Goal: Task Accomplishment & Management: Use online tool/utility

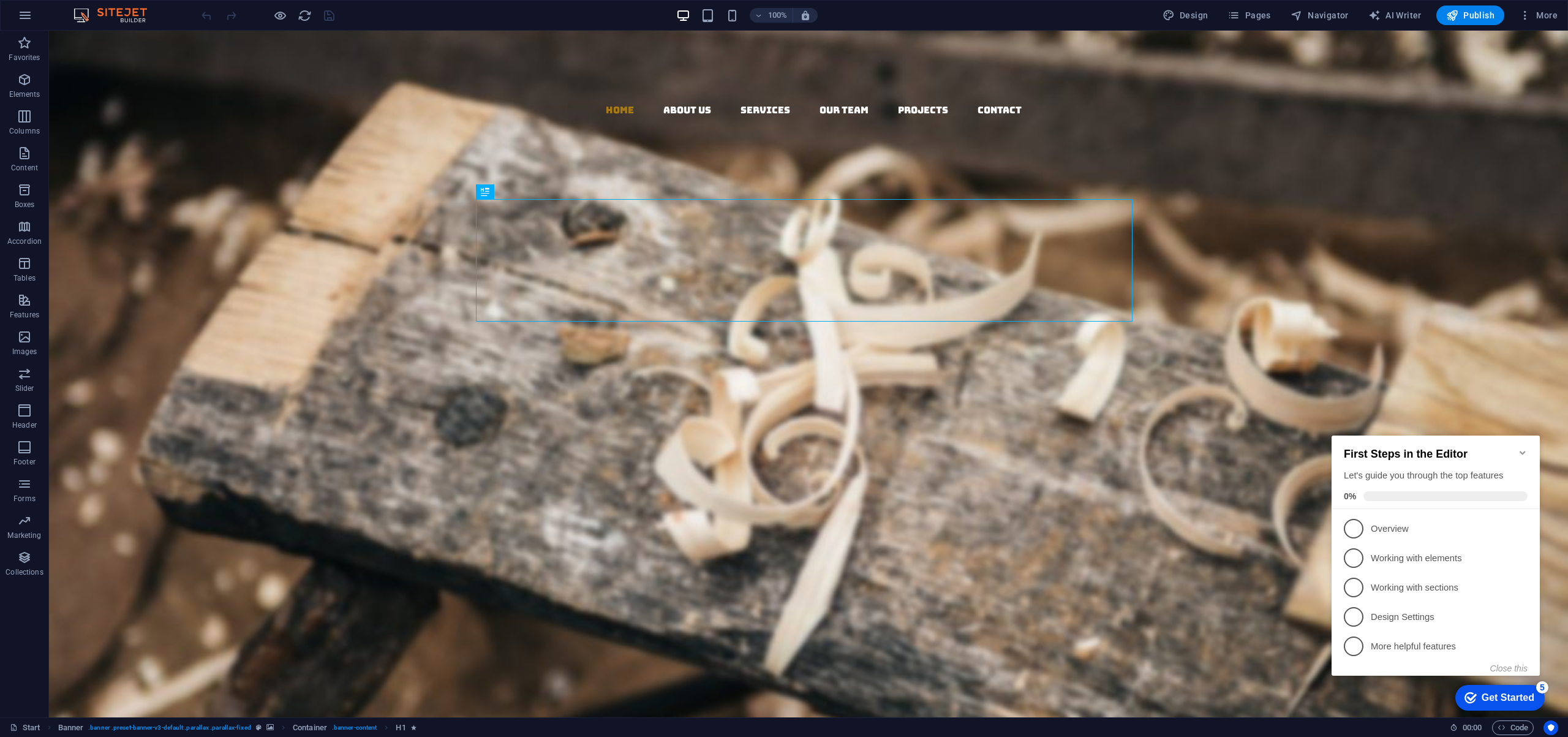
click at [1524, 451] on icon "Minimize checklist" at bounding box center [1522, 452] width 6 height 4
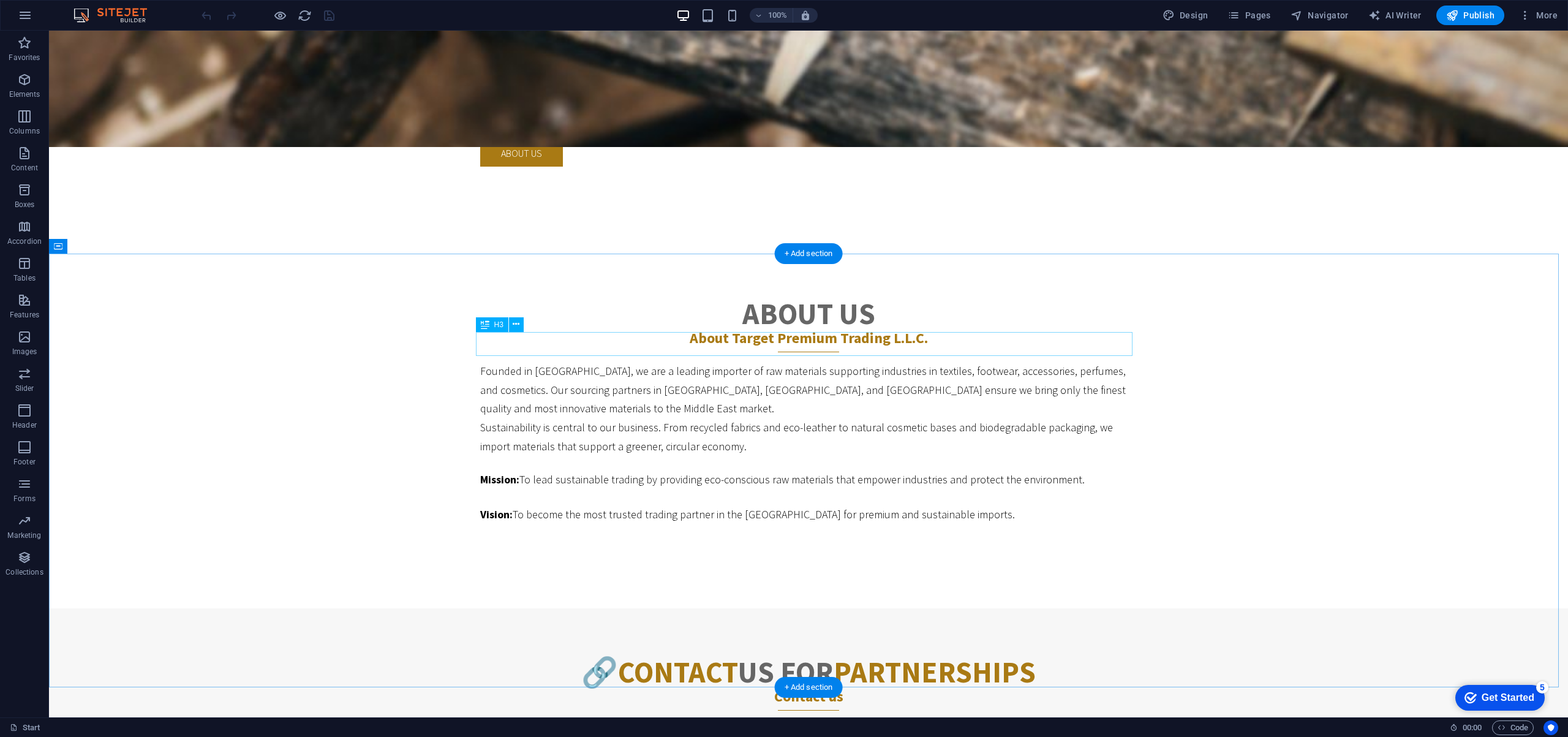
scroll to position [555, 0]
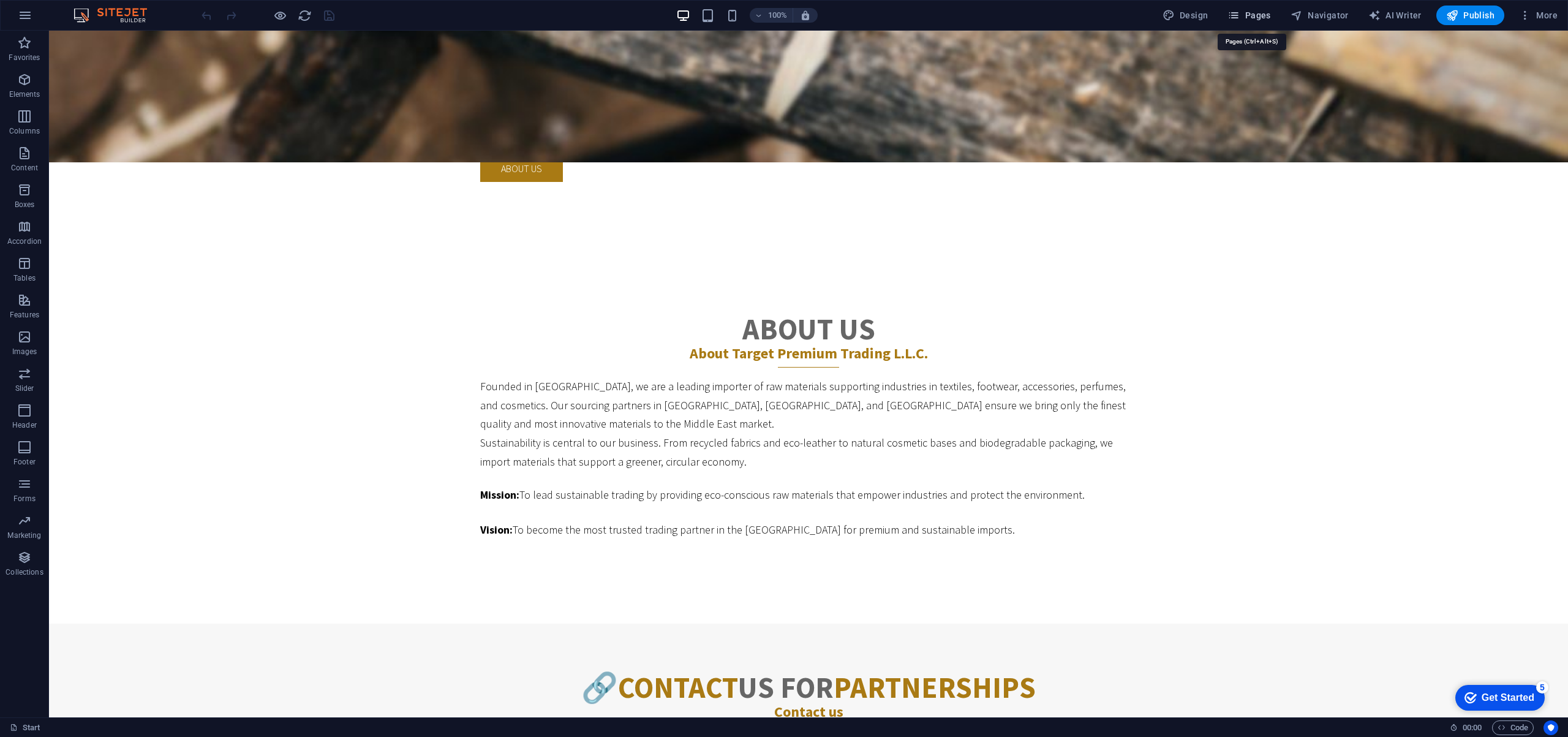
click at [1246, 12] on span "Pages" at bounding box center [1249, 16] width 43 height 13
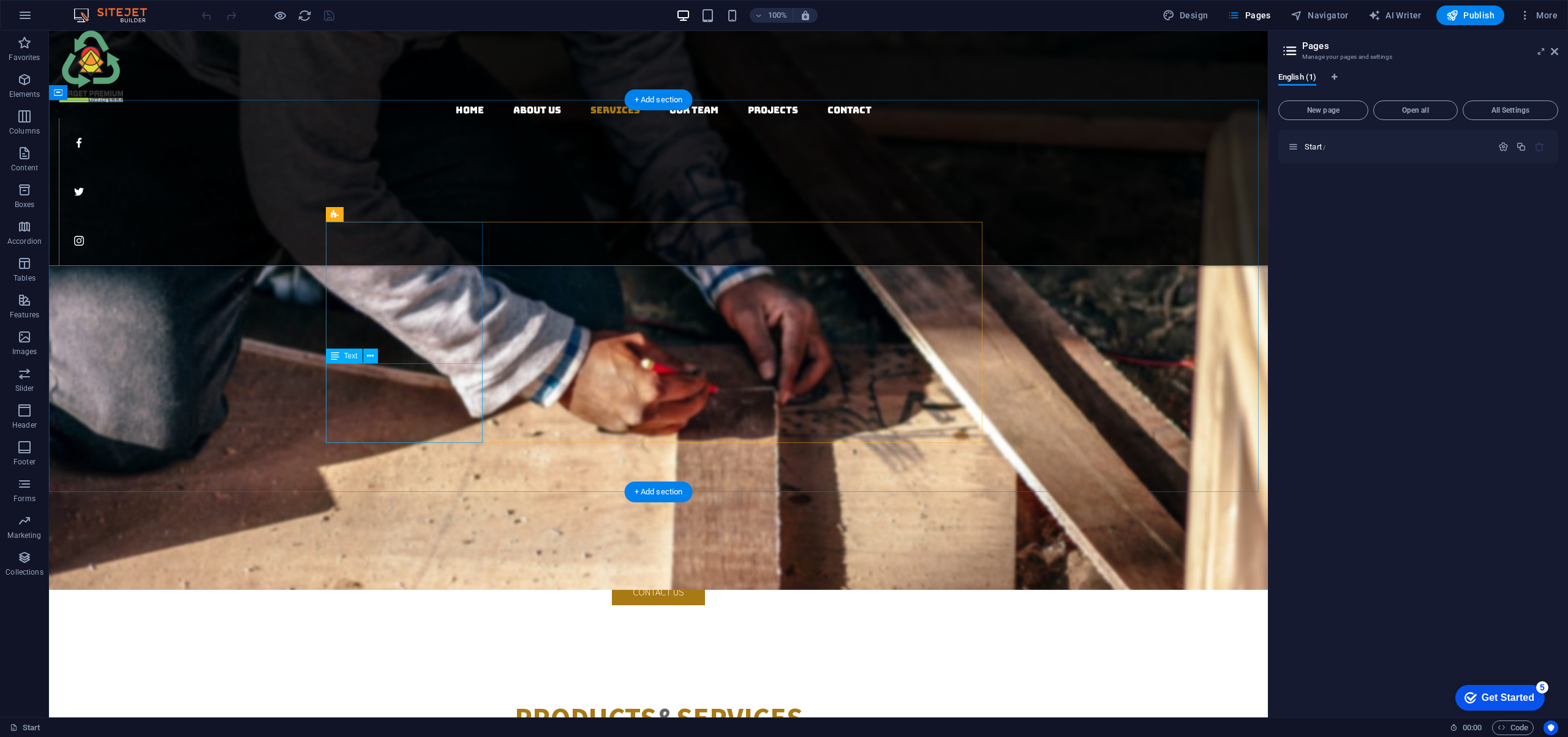
scroll to position [1653, 0]
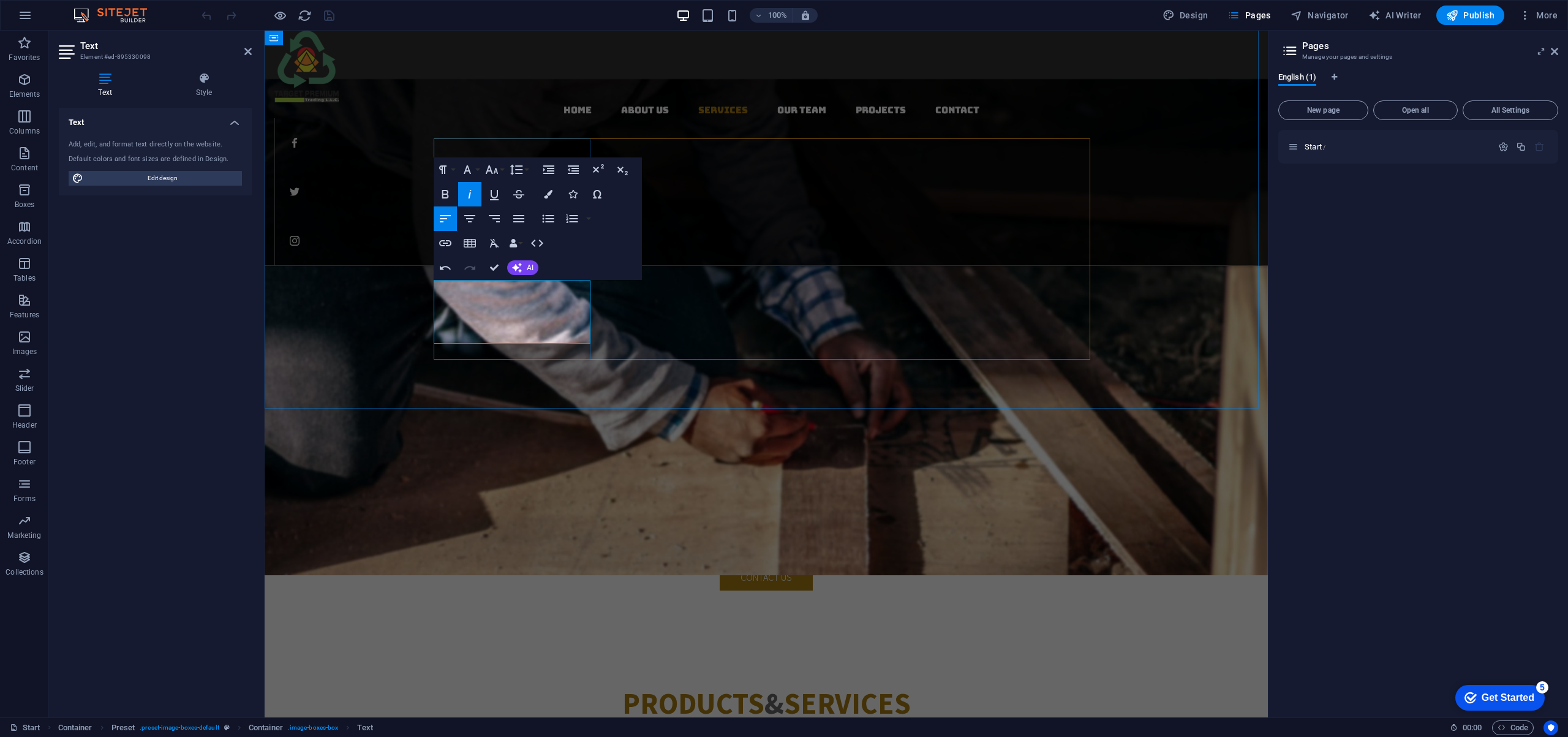
drag, startPoint x: 482, startPoint y: 289, endPoint x: 441, endPoint y: 289, distance: 41.0
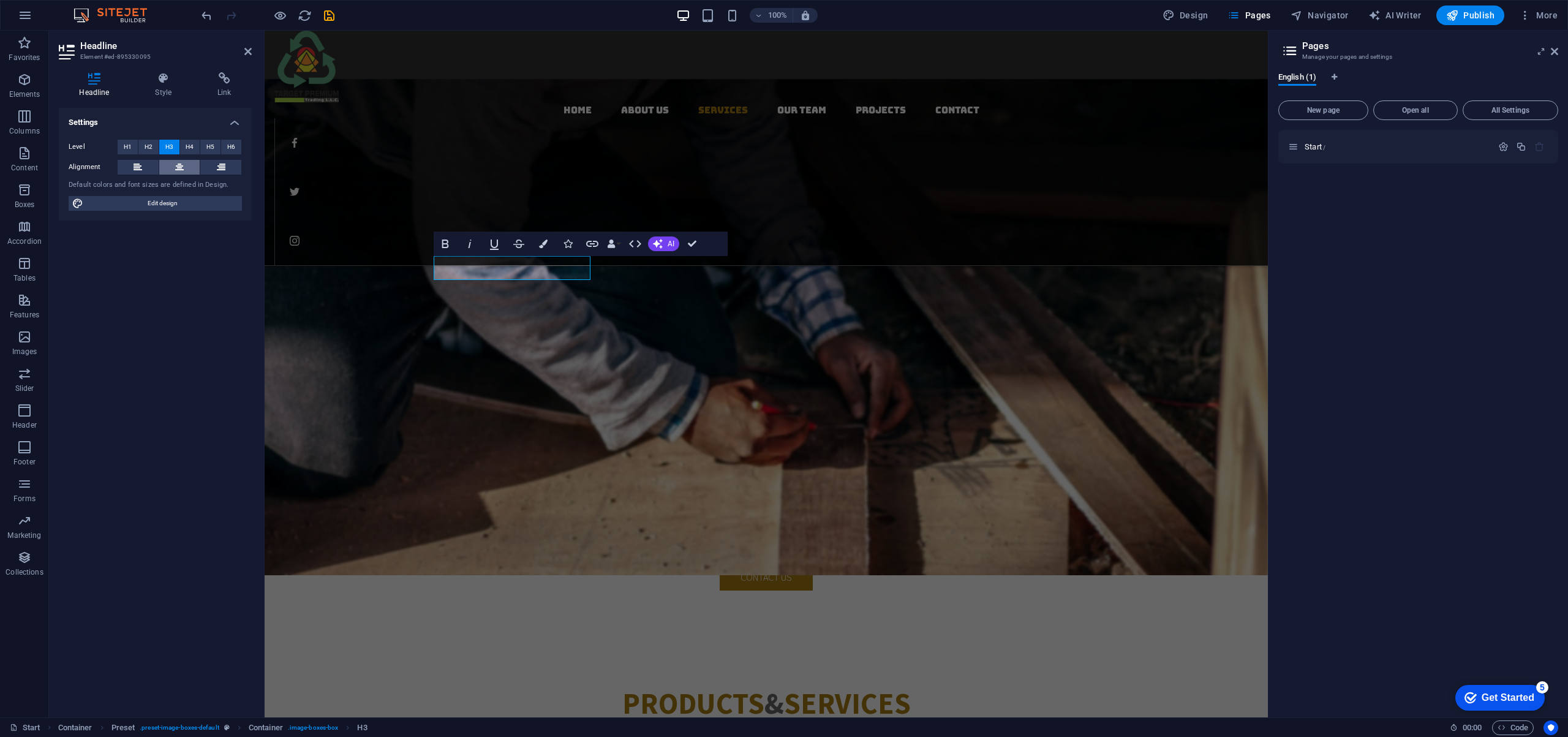
click at [179, 167] on icon at bounding box center [179, 167] width 9 height 15
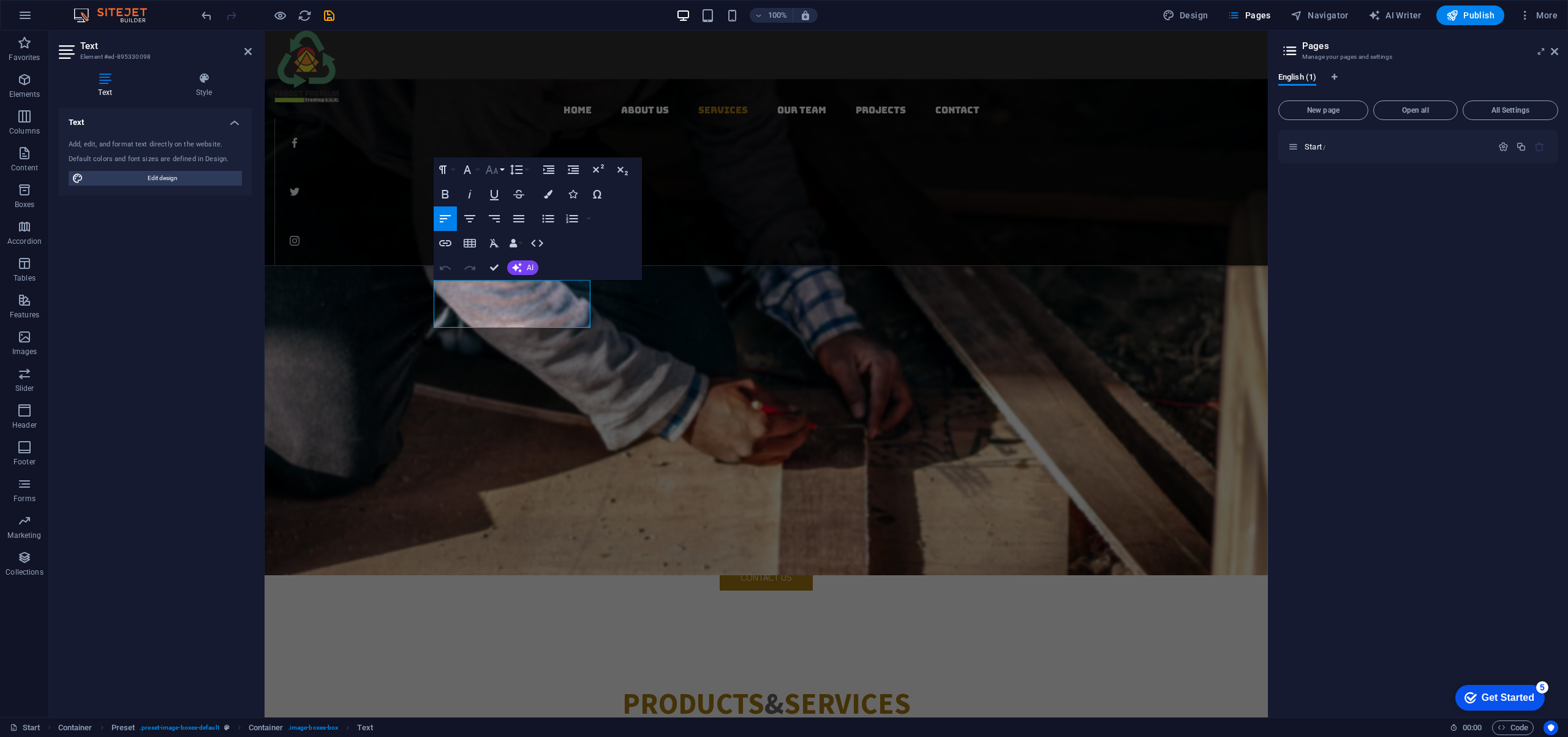
click at [502, 170] on button "Font Size" at bounding box center [495, 169] width 24 height 24
click at [505, 228] on link "10" at bounding box center [505, 230] width 44 height 18
click at [499, 171] on button "Font Size" at bounding box center [495, 169] width 24 height 24
click at [502, 252] on link "18" at bounding box center [505, 252] width 44 height 18
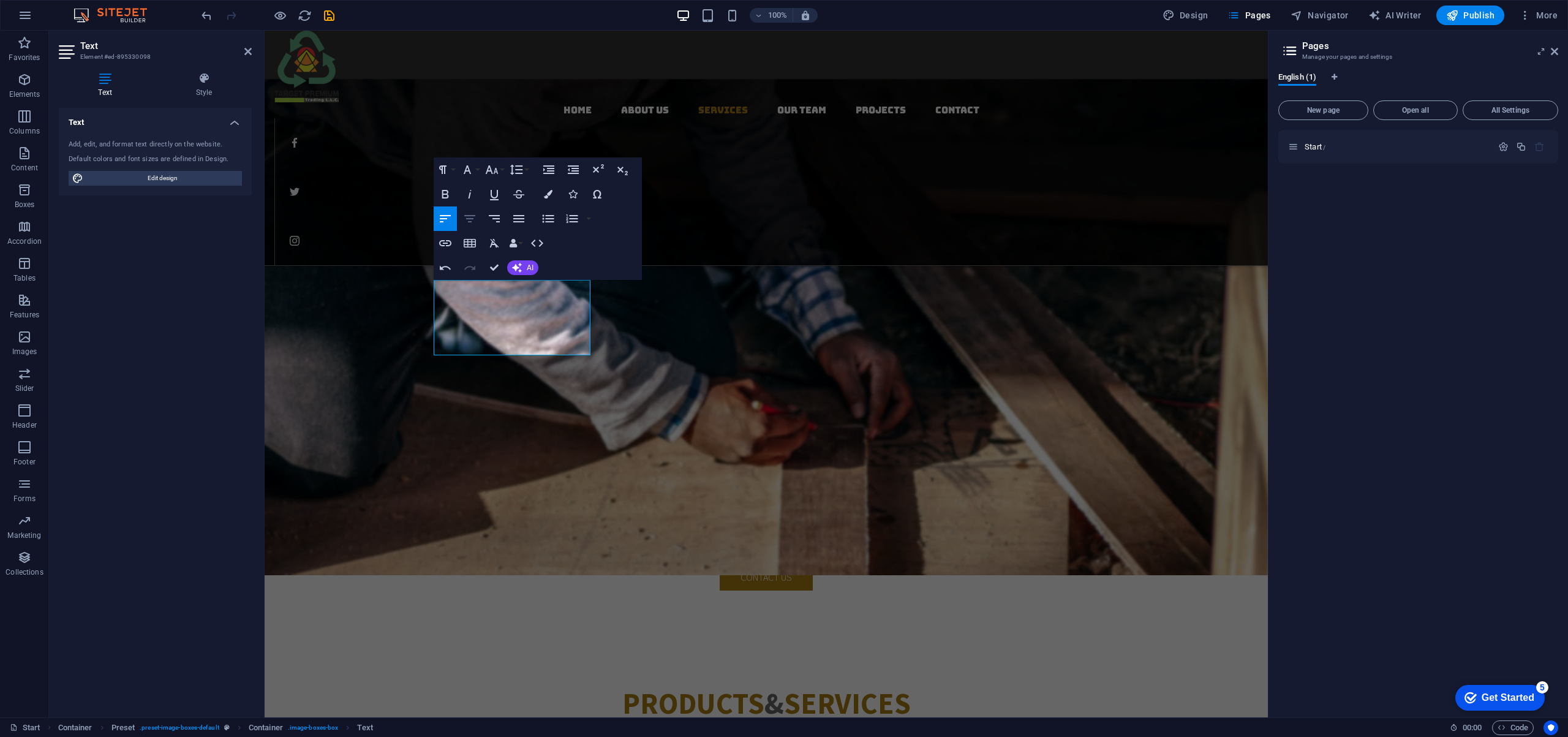
click at [475, 218] on icon "button" at bounding box center [469, 219] width 15 height 15
click at [449, 217] on icon "button" at bounding box center [445, 219] width 15 height 15
drag, startPoint x: 460, startPoint y: 306, endPoint x: 448, endPoint y: 304, distance: 12.2
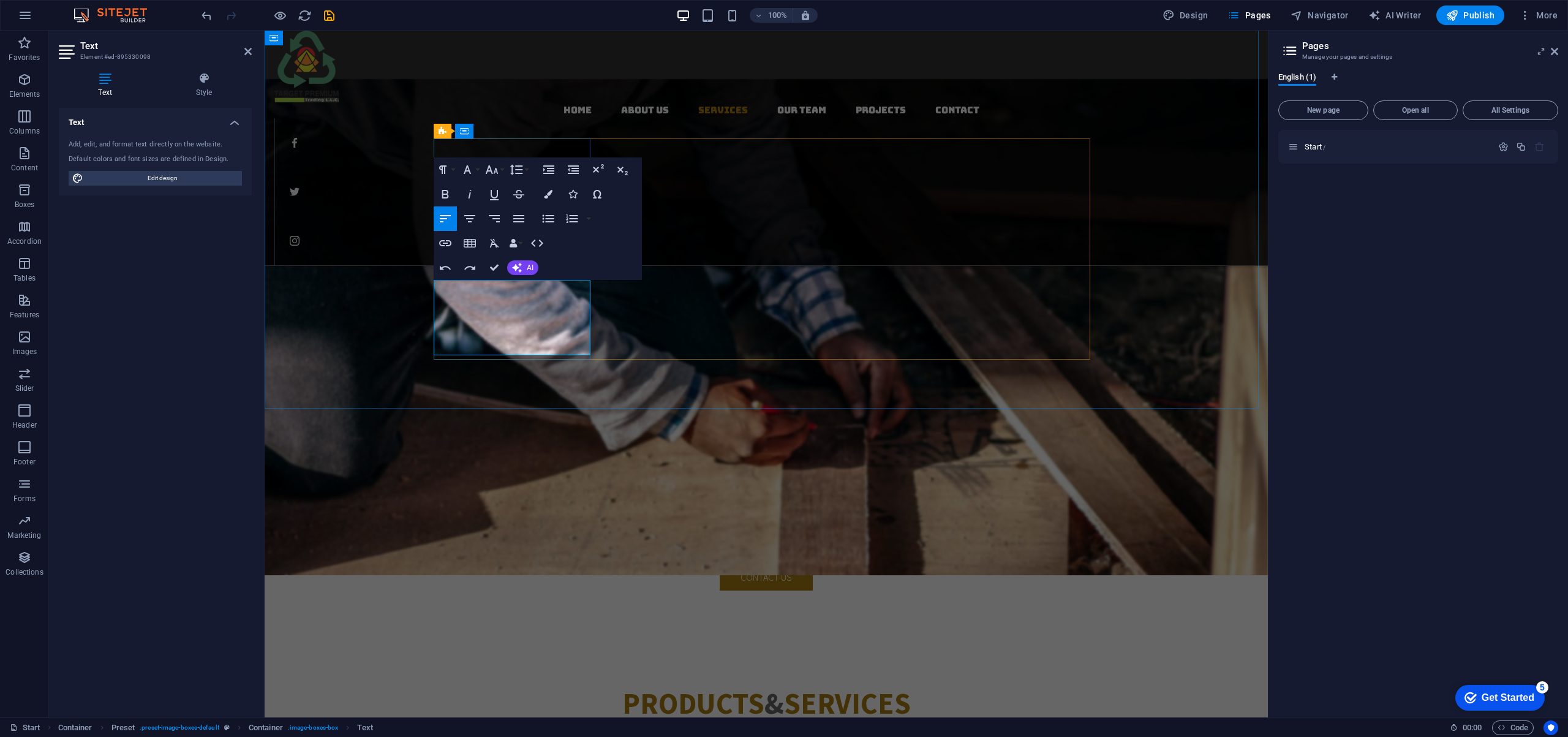
drag, startPoint x: 447, startPoint y: 286, endPoint x: 583, endPoint y: 348, distance: 149.5
click at [519, 217] on icon "button" at bounding box center [518, 219] width 15 height 15
click at [500, 217] on icon "button" at bounding box center [494, 219] width 15 height 15
click at [470, 217] on icon "button" at bounding box center [469, 219] width 15 height 15
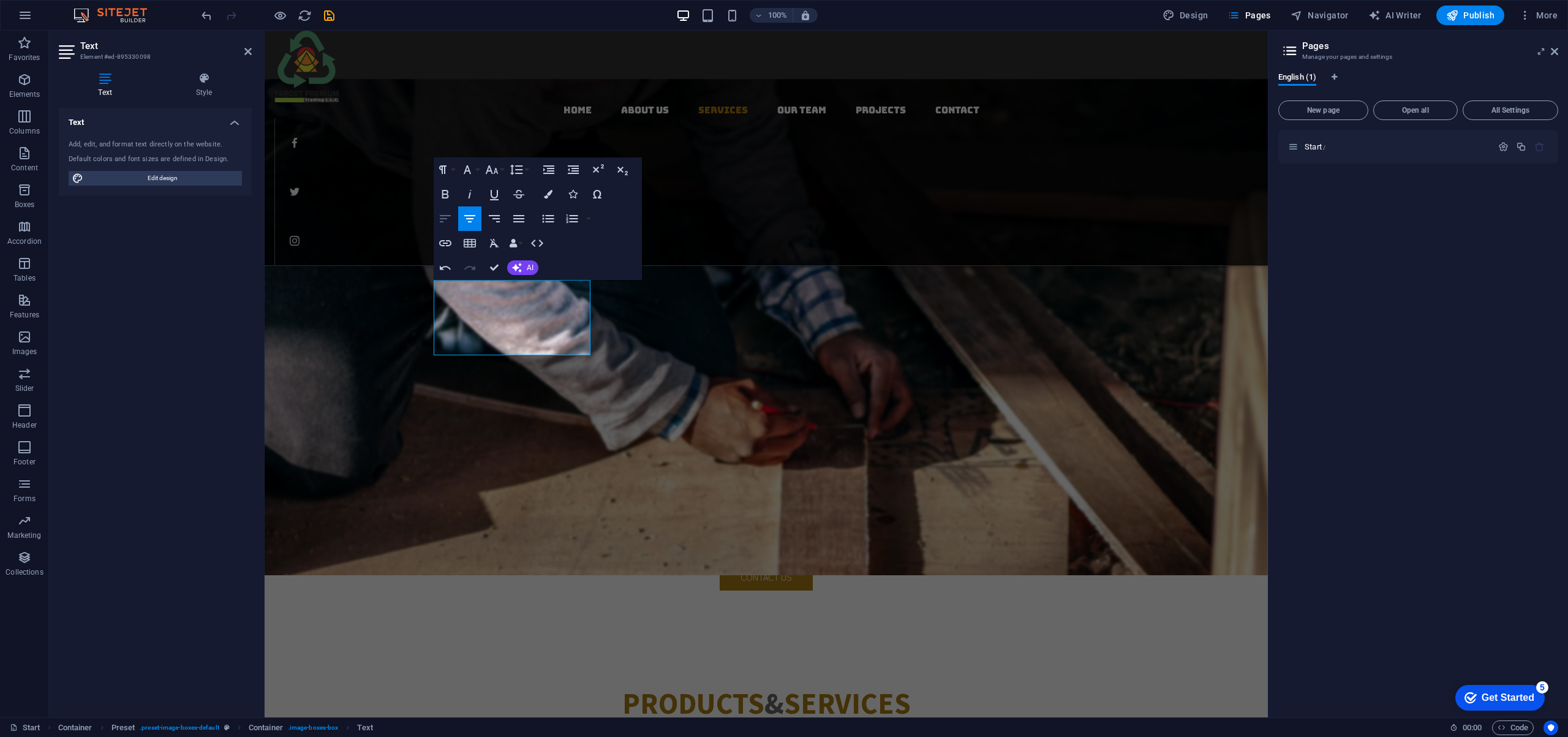
click at [441, 215] on icon "button" at bounding box center [445, 218] width 11 height 7
drag, startPoint x: 441, startPoint y: 286, endPoint x: 582, endPoint y: 355, distance: 157.0
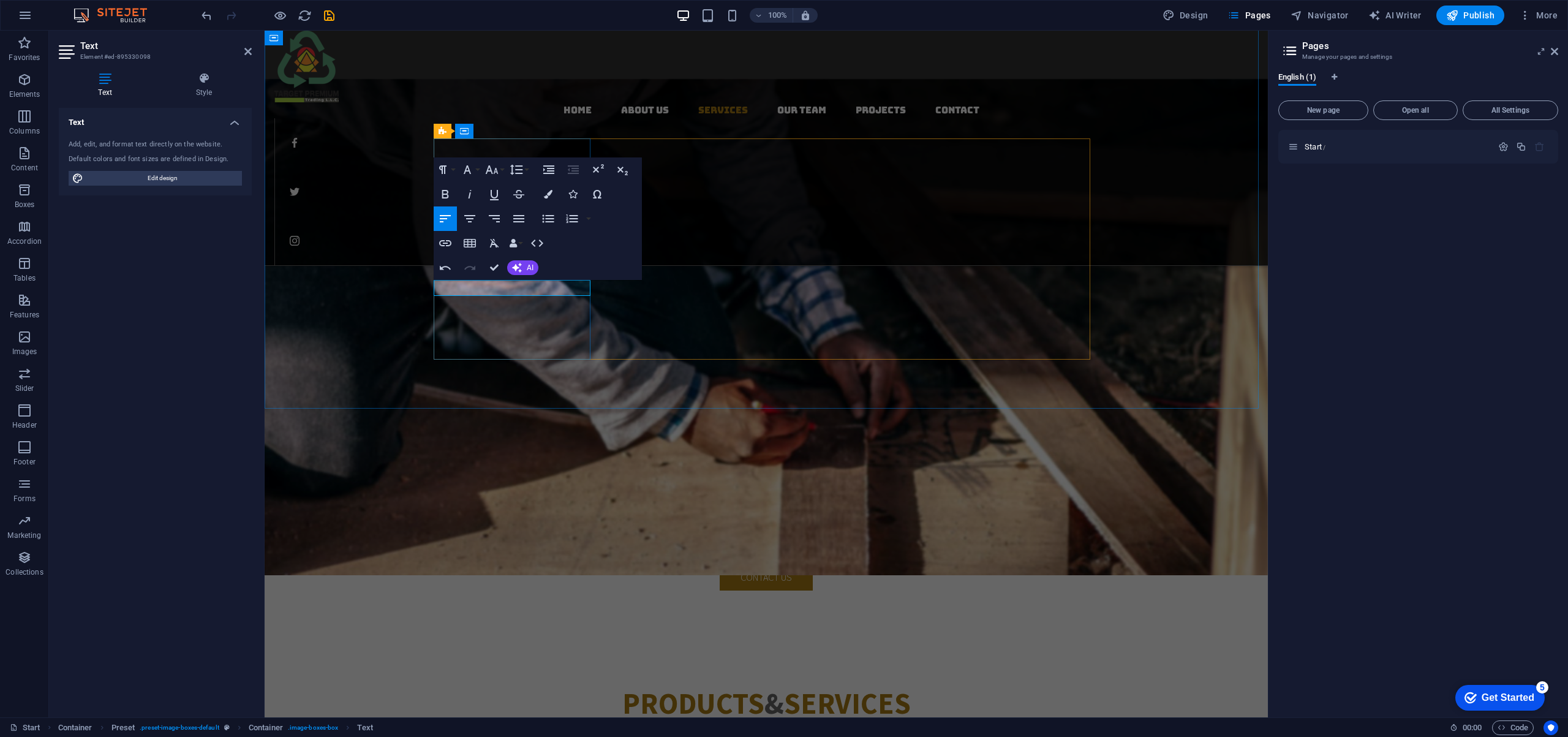
drag, startPoint x: 513, startPoint y: 317, endPoint x: 406, endPoint y: 290, distance: 110.4
click at [501, 171] on button "Font Size" at bounding box center [495, 169] width 24 height 24
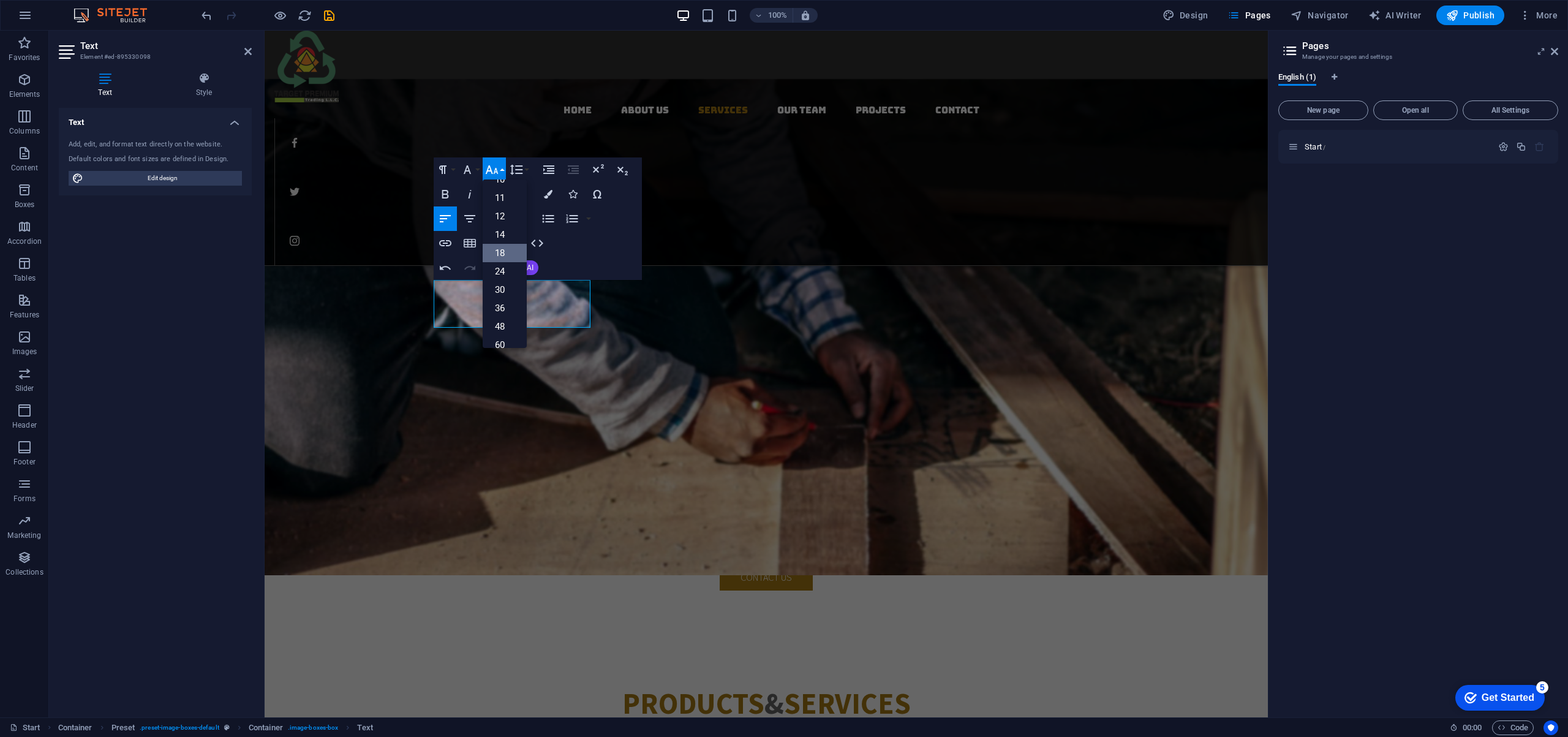
click at [508, 251] on link "18" at bounding box center [505, 252] width 44 height 18
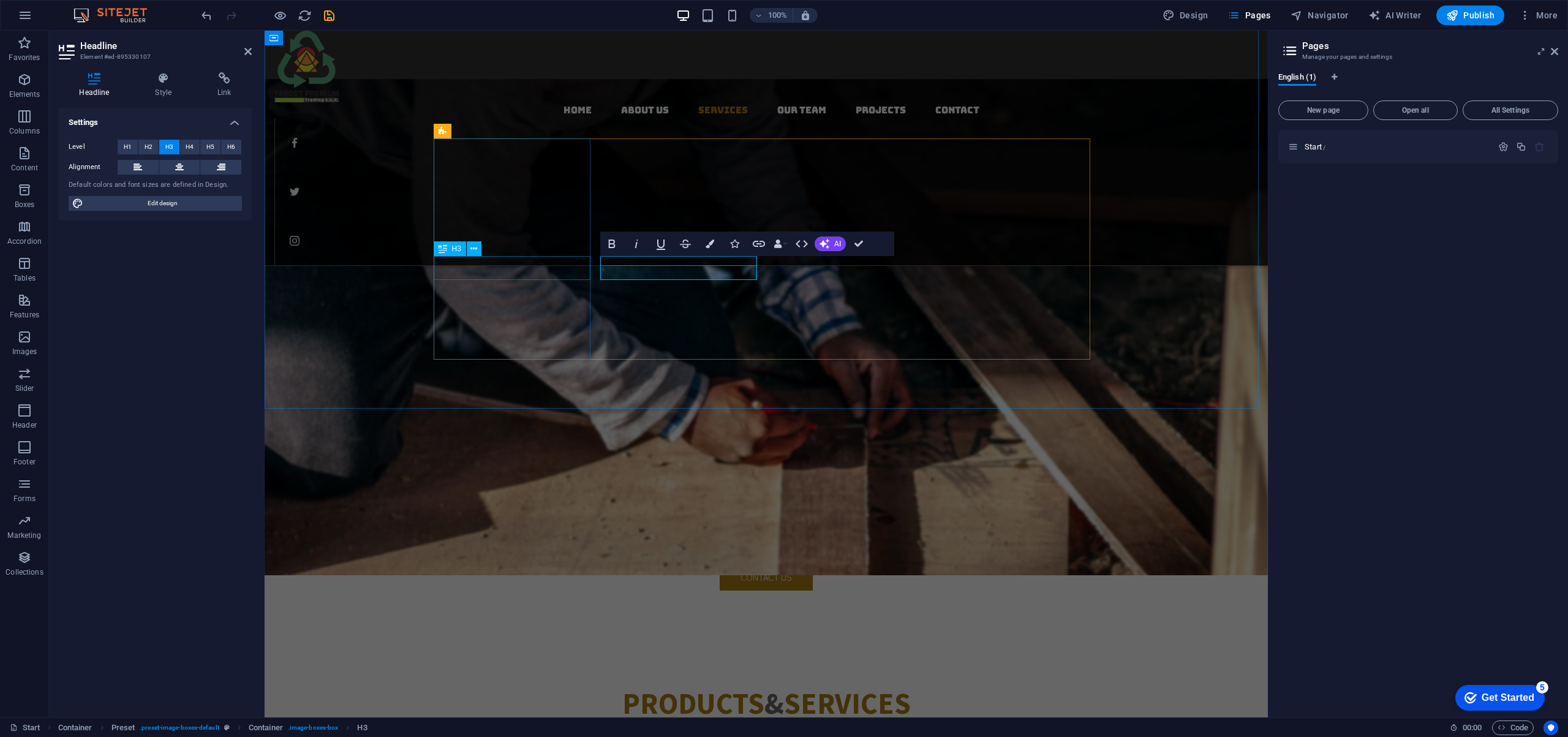
drag, startPoint x: 688, startPoint y: 269, endPoint x: 575, endPoint y: 268, distance: 113.0
click at [182, 169] on icon at bounding box center [179, 167] width 9 height 15
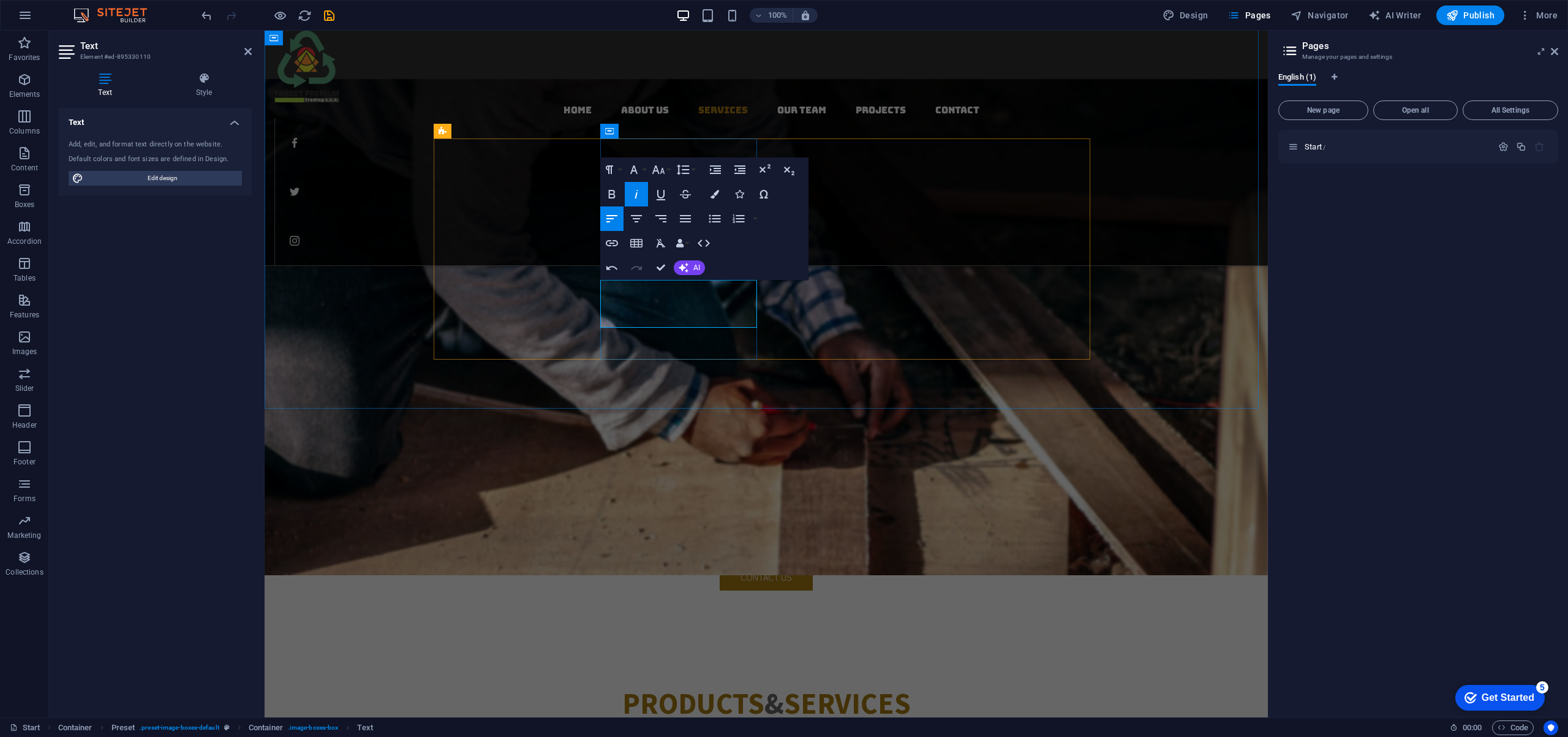
drag, startPoint x: 685, startPoint y: 320, endPoint x: 607, endPoint y: 289, distance: 83.9
drag, startPoint x: 693, startPoint y: 323, endPoint x: 575, endPoint y: 276, distance: 127.0
click at [638, 222] on icon "button" at bounding box center [636, 219] width 15 height 15
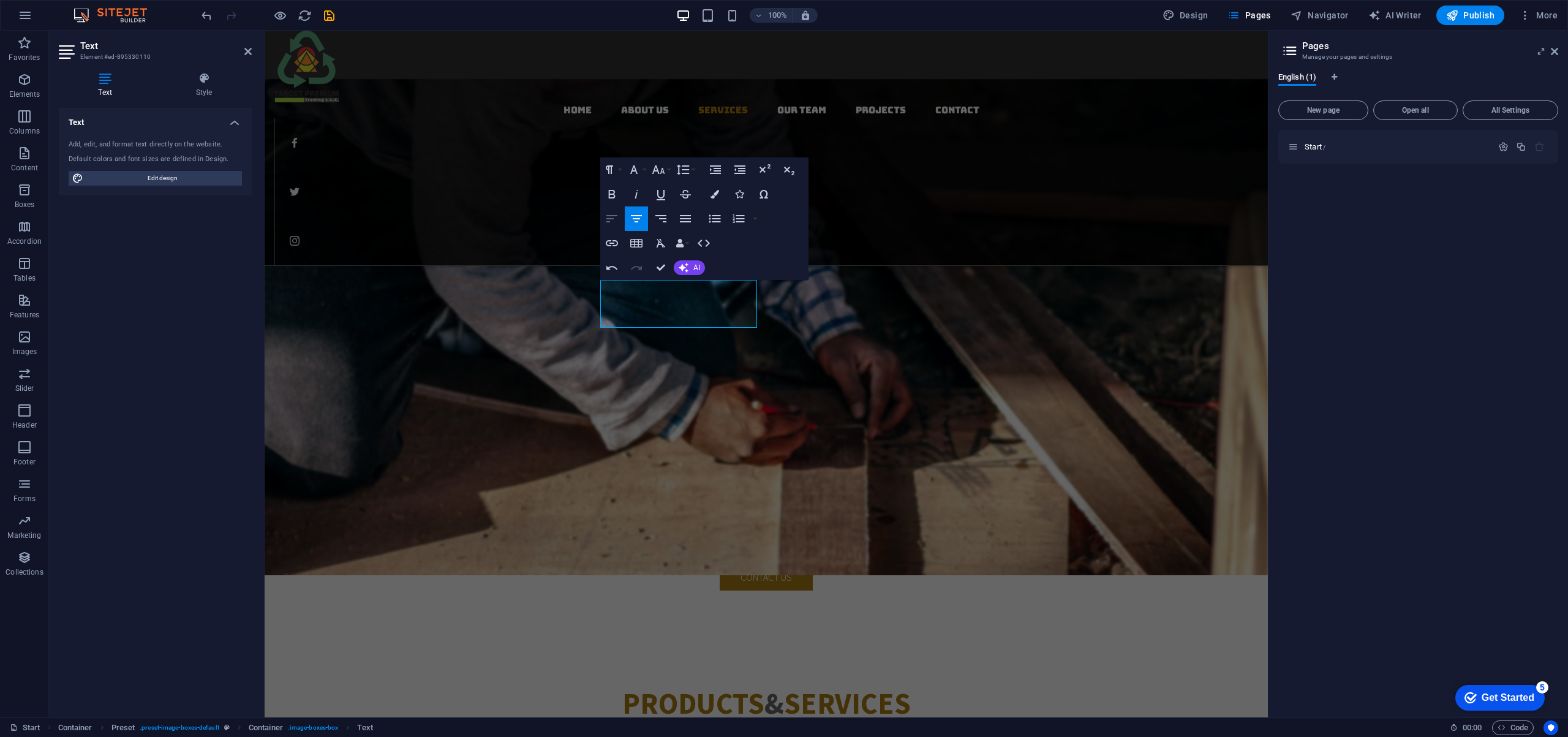
click at [613, 218] on icon "button" at bounding box center [612, 218] width 11 height 7
drag, startPoint x: 614, startPoint y: 289, endPoint x: 687, endPoint y: 321, distance: 79.7
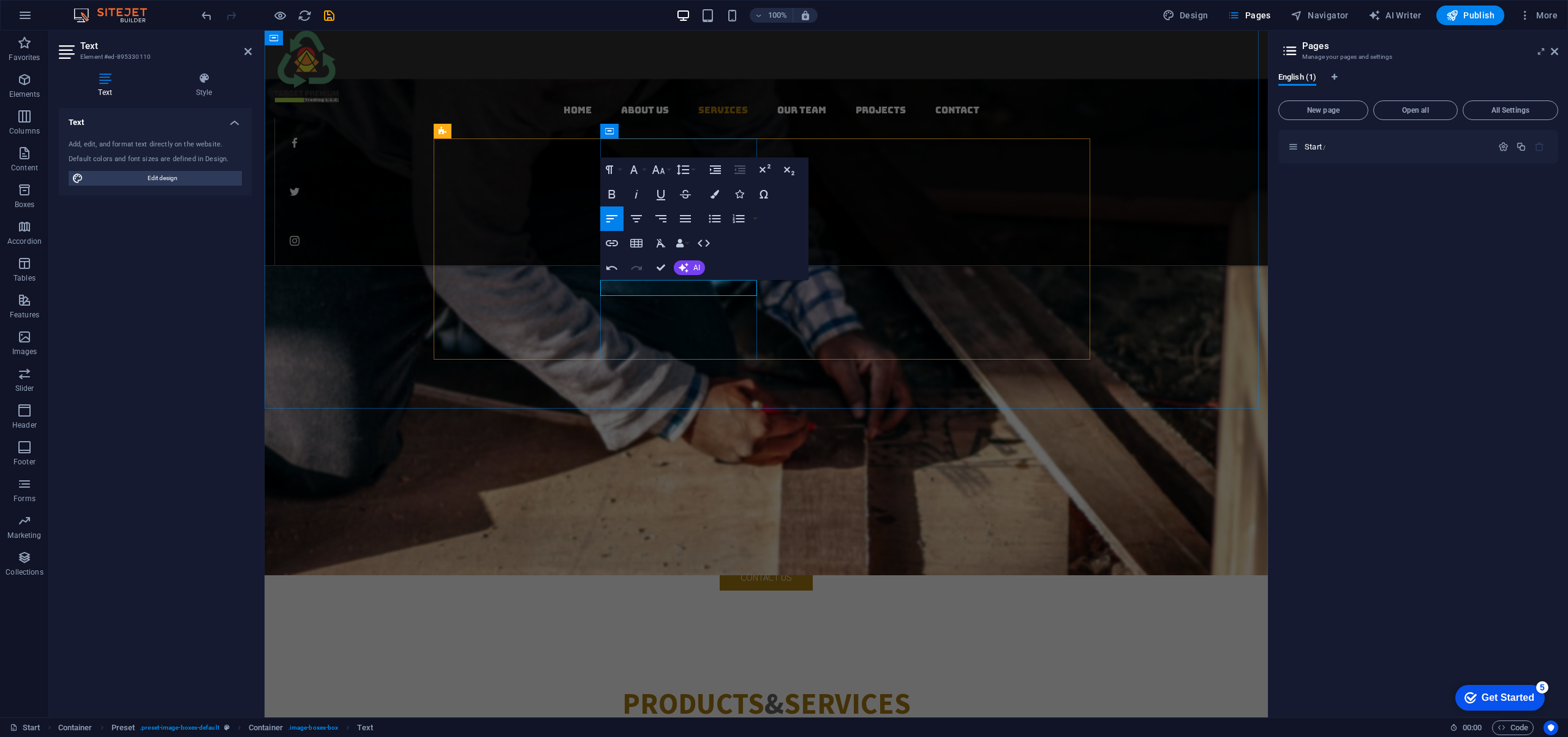
click at [742, 219] on icon "button" at bounding box center [738, 219] width 12 height 9
drag, startPoint x: 716, startPoint y: 220, endPoint x: 673, endPoint y: 219, distance: 43.0
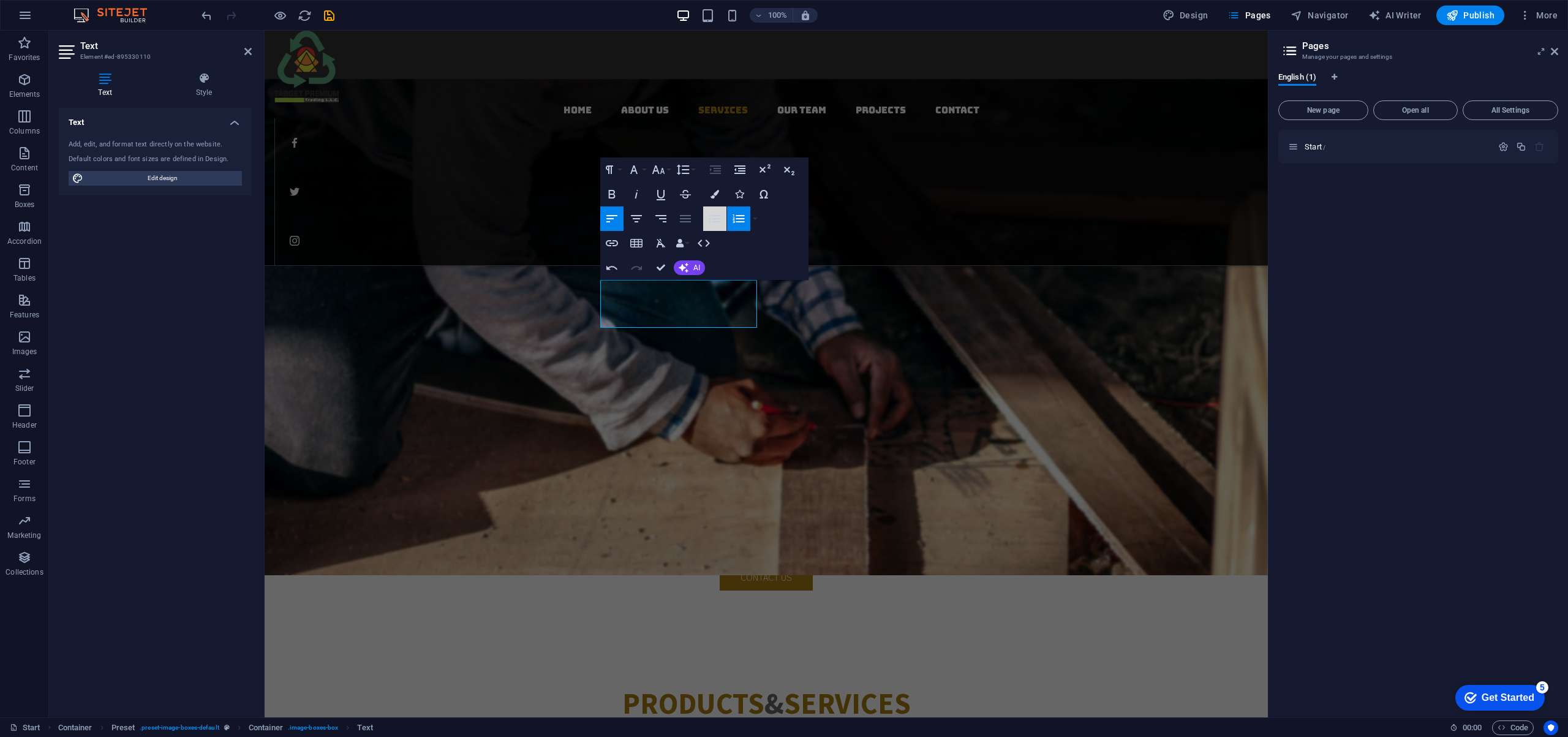
click at [716, 220] on icon "button" at bounding box center [714, 219] width 15 height 15
click at [683, 217] on icon "button" at bounding box center [685, 219] width 15 height 15
click at [664, 216] on icon "button" at bounding box center [661, 219] width 15 height 15
click at [638, 217] on icon "button" at bounding box center [636, 219] width 15 height 15
click at [612, 216] on icon "button" at bounding box center [612, 219] width 15 height 15
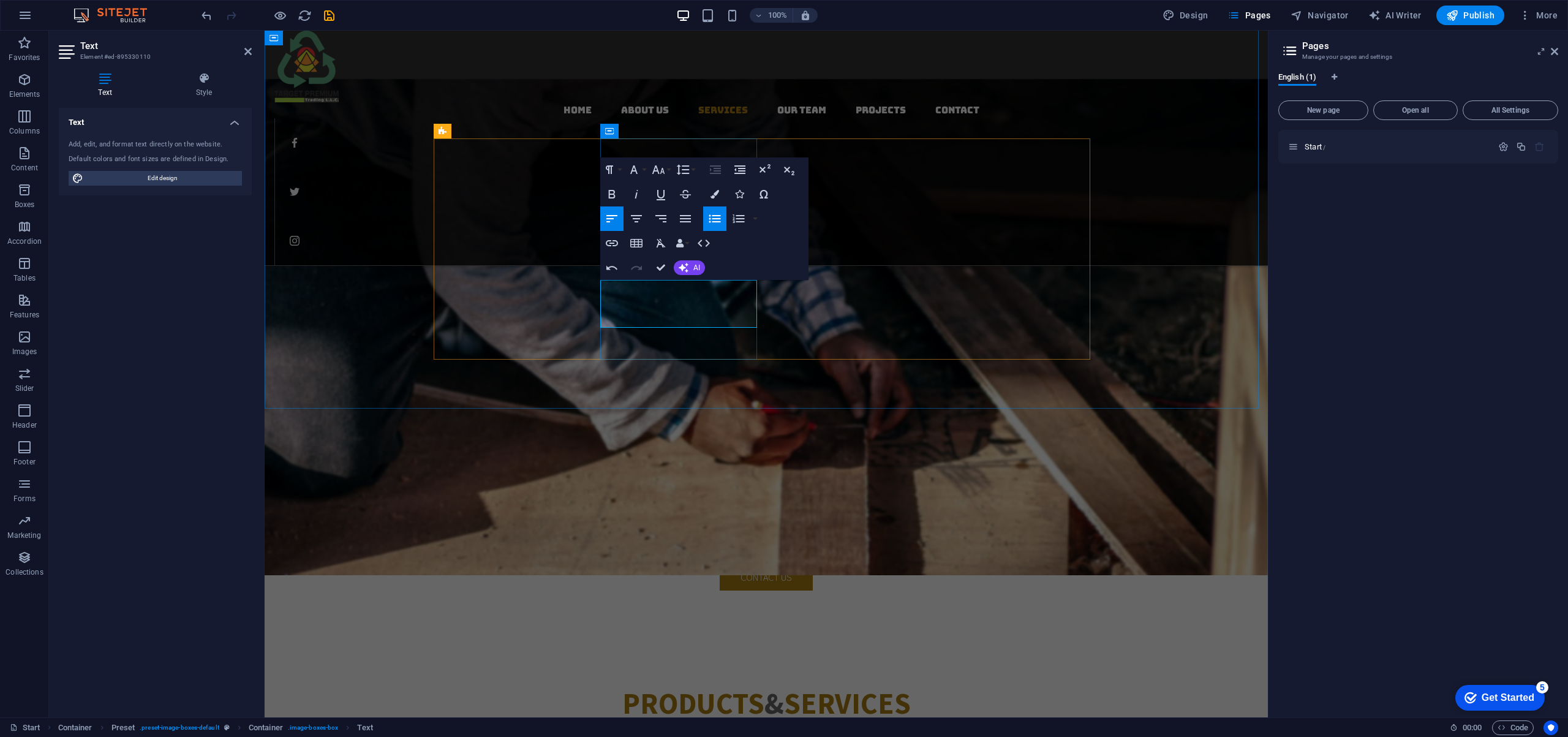
click at [711, 217] on icon "button" at bounding box center [714, 219] width 15 height 15
click at [721, 223] on icon "button" at bounding box center [714, 219] width 15 height 15
click at [621, 220] on button "Align Left" at bounding box center [612, 218] width 24 height 24
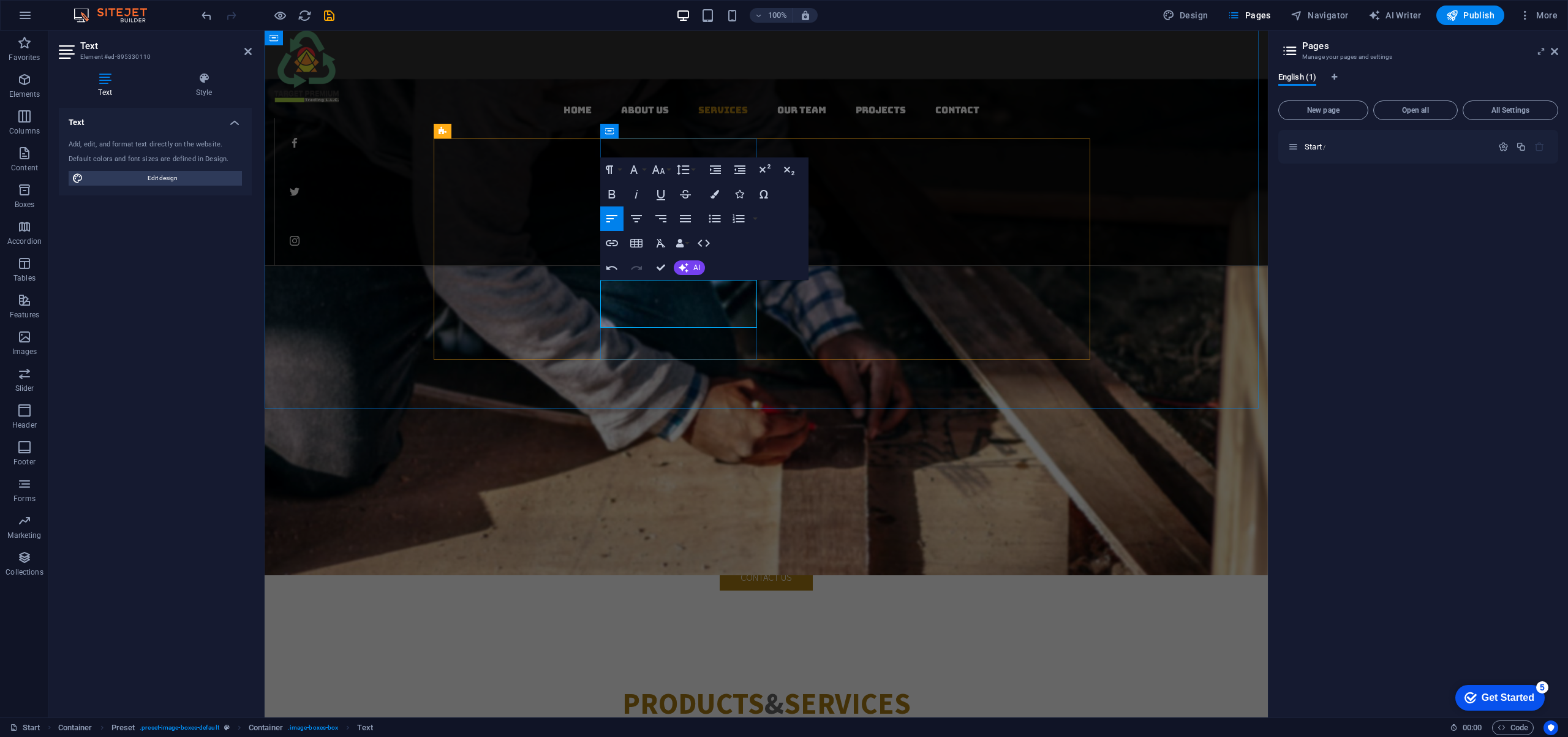
drag, startPoint x: 733, startPoint y: 316, endPoint x: 604, endPoint y: 287, distance: 132.2
click at [637, 219] on icon "button" at bounding box center [636, 218] width 11 height 7
click at [612, 218] on icon "button" at bounding box center [612, 218] width 11 height 7
click at [717, 168] on icon "button" at bounding box center [716, 169] width 11 height 9
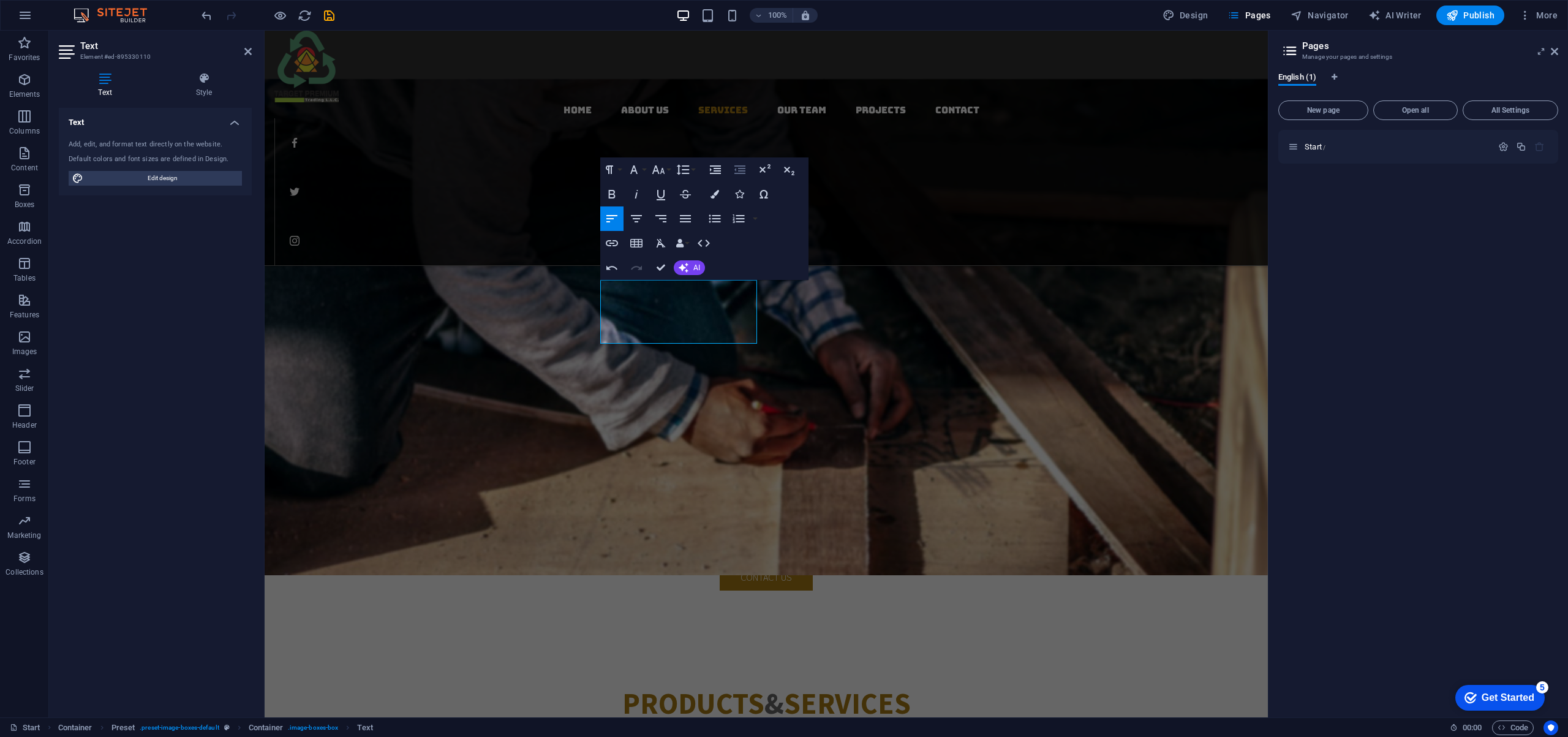
click at [738, 169] on icon "button" at bounding box center [739, 169] width 15 height 15
drag, startPoint x: 609, startPoint y: 285, endPoint x: 740, endPoint y: 321, distance: 135.9
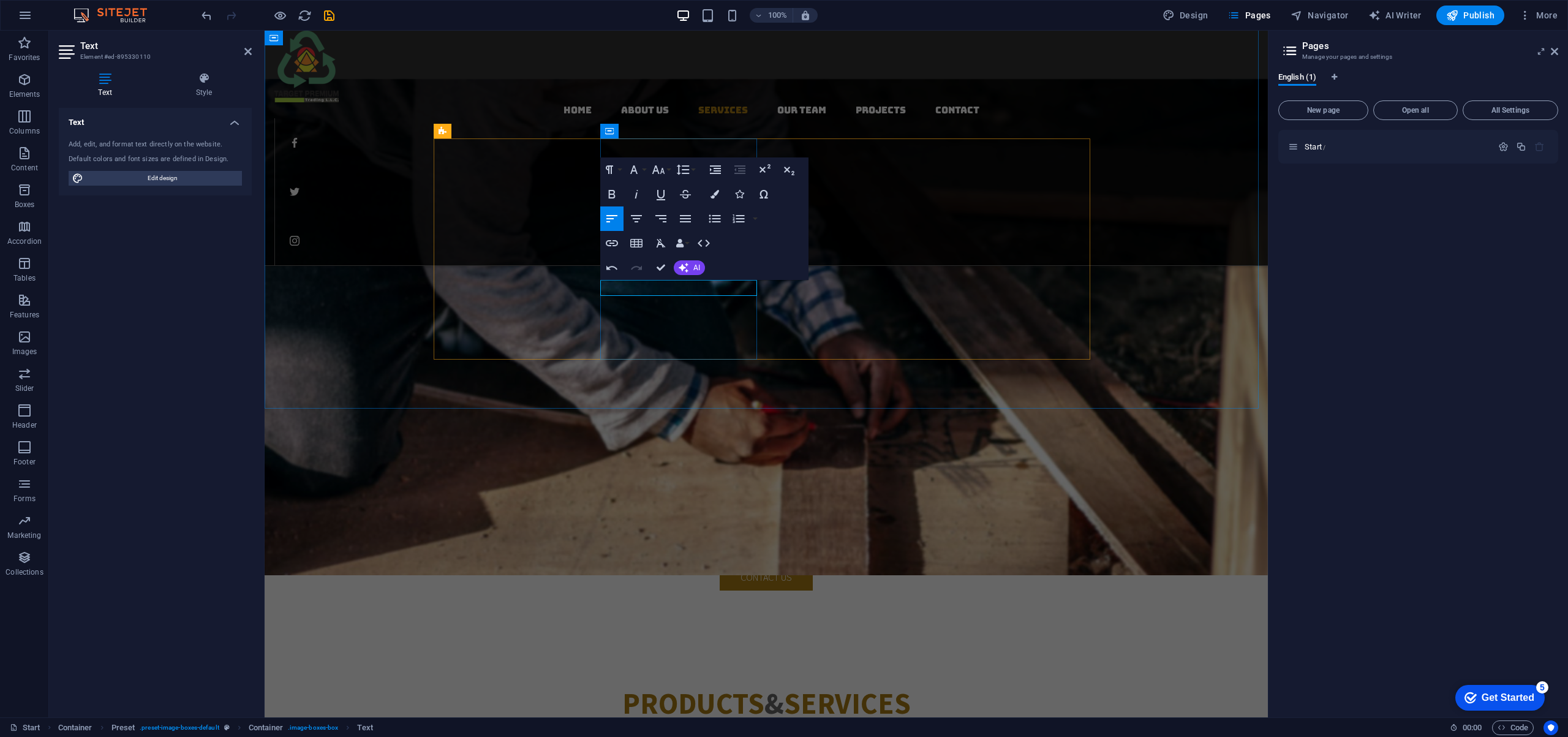
drag, startPoint x: 643, startPoint y: 289, endPoint x: 600, endPoint y: 286, distance: 43.1
click at [642, 168] on button "Font Family" at bounding box center [636, 169] width 24 height 24
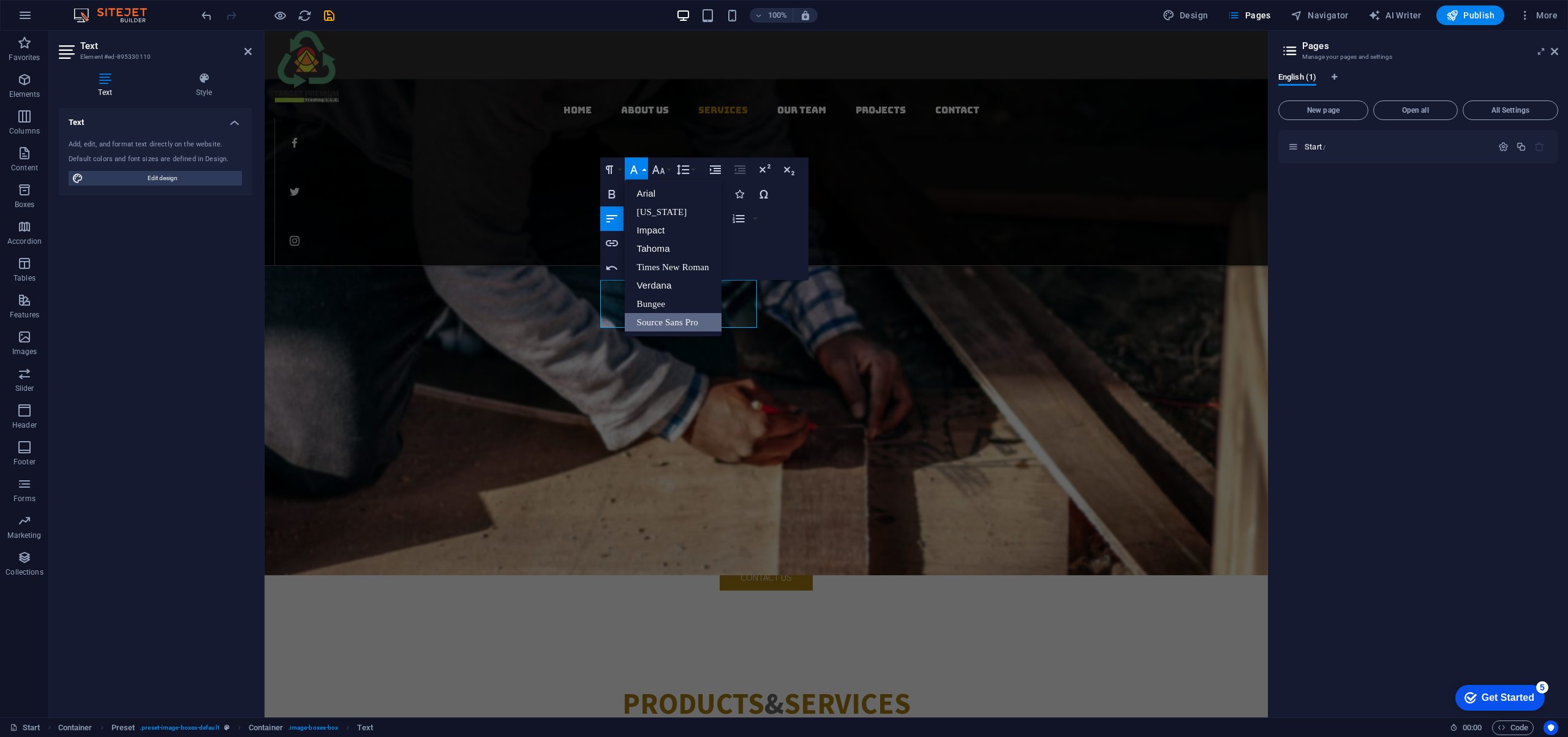
scroll to position [0, 0]
click at [666, 171] on button "Font Size" at bounding box center [661, 169] width 24 height 24
click at [671, 302] on link "18" at bounding box center [671, 304] width 44 height 18
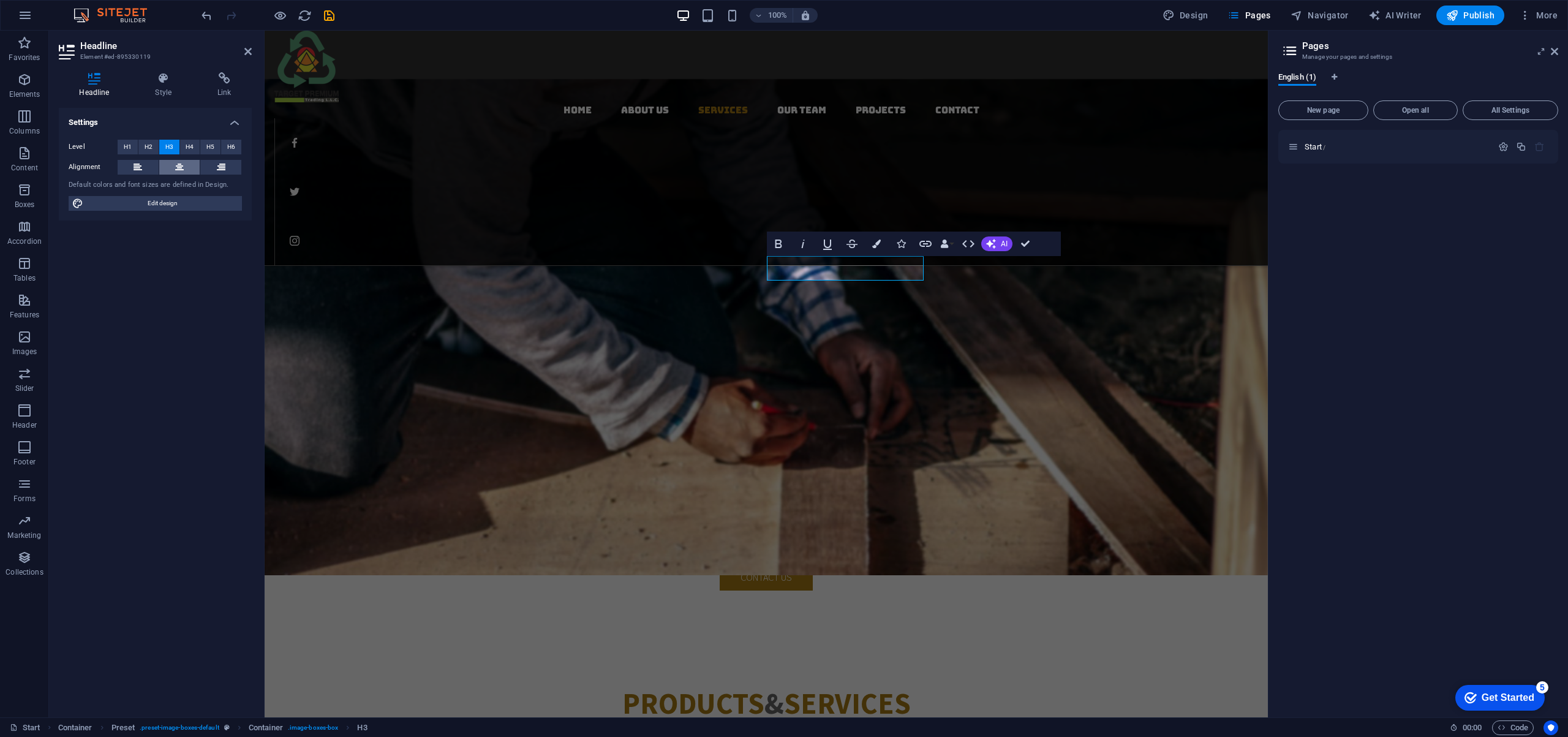
click at [181, 167] on icon at bounding box center [179, 167] width 9 height 15
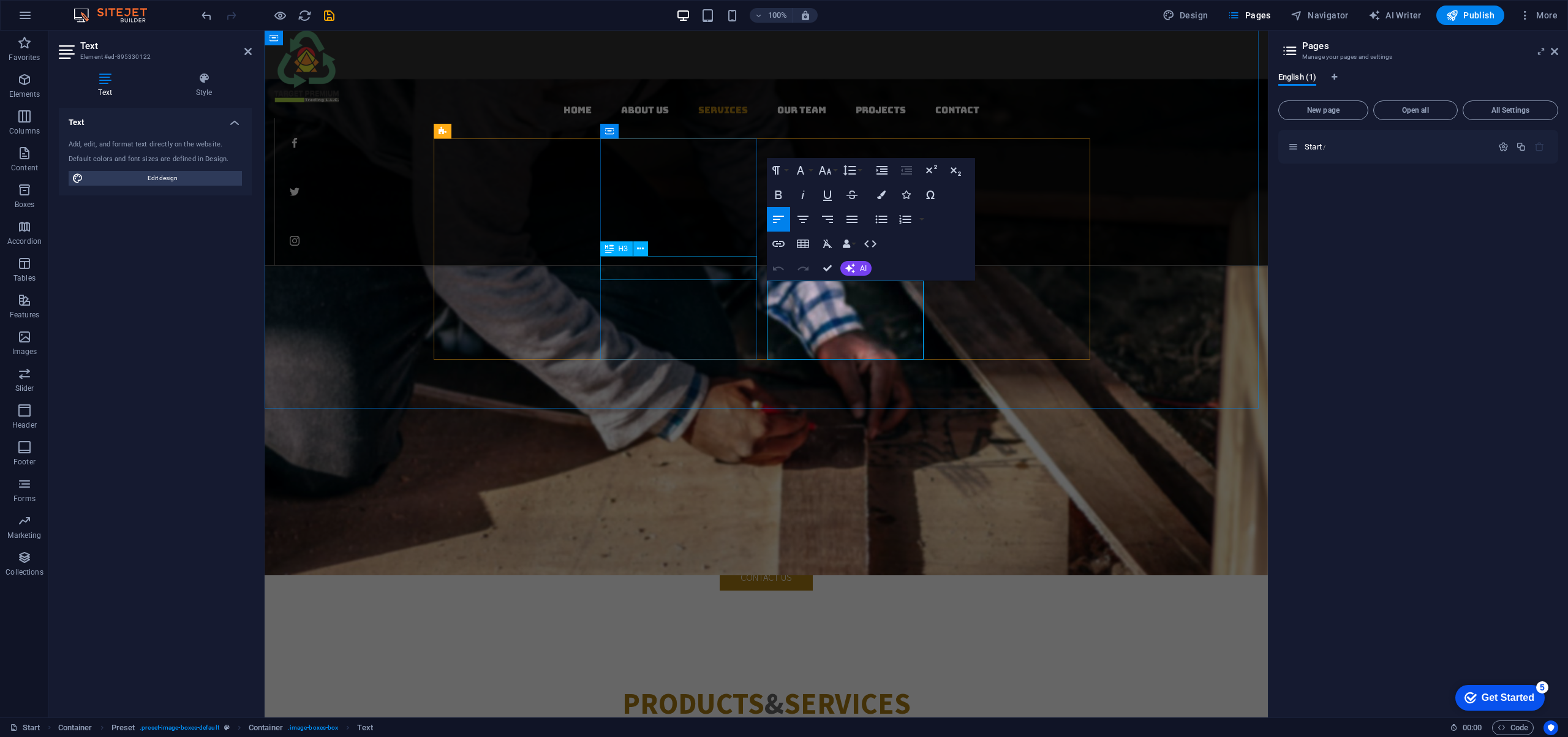
drag, startPoint x: 812, startPoint y: 352, endPoint x: 730, endPoint y: 265, distance: 119.6
drag, startPoint x: 782, startPoint y: 285, endPoint x: 906, endPoint y: 330, distance: 131.9
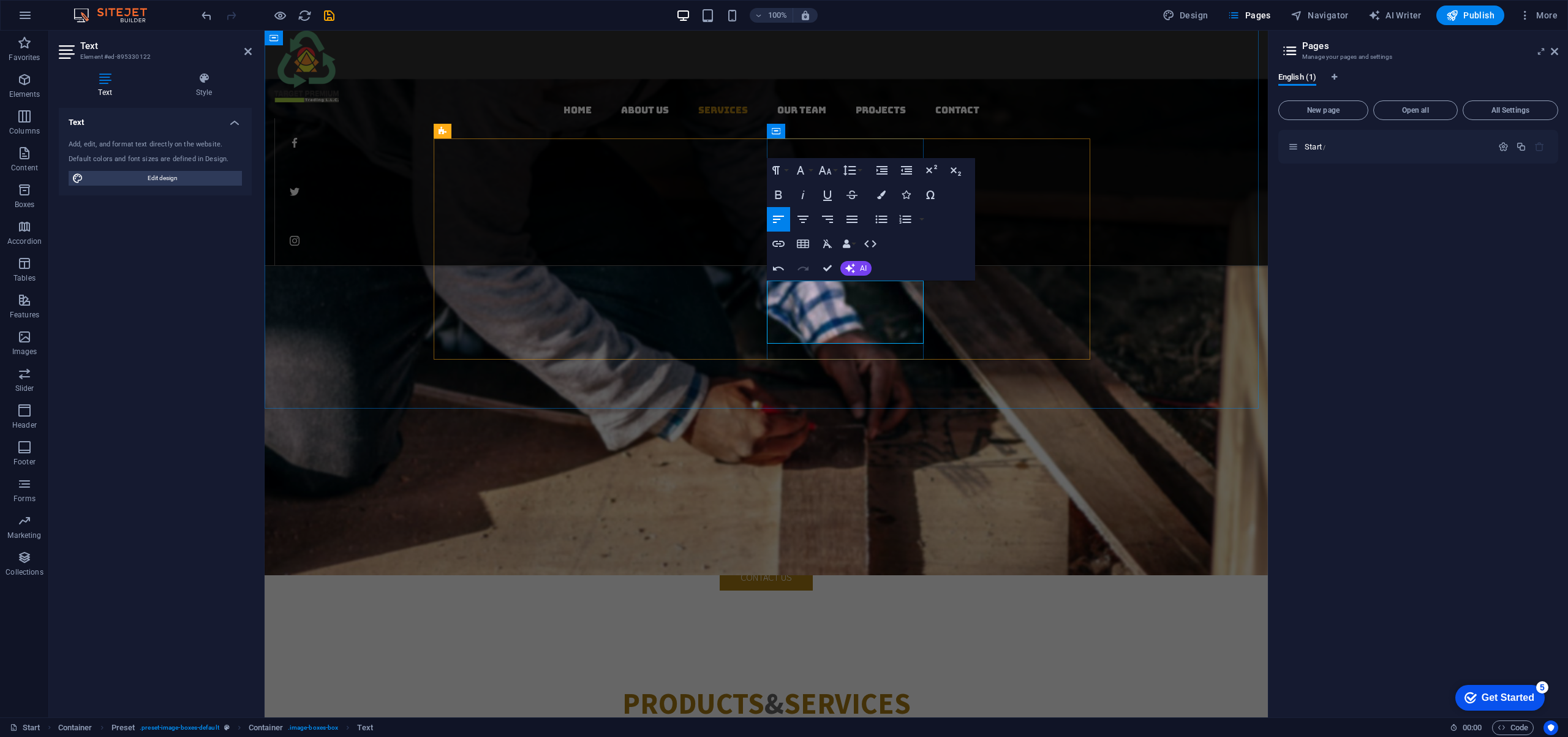
click at [833, 171] on button "Font Size" at bounding box center [827, 170] width 24 height 24
click at [840, 300] on link "18" at bounding box center [837, 304] width 44 height 18
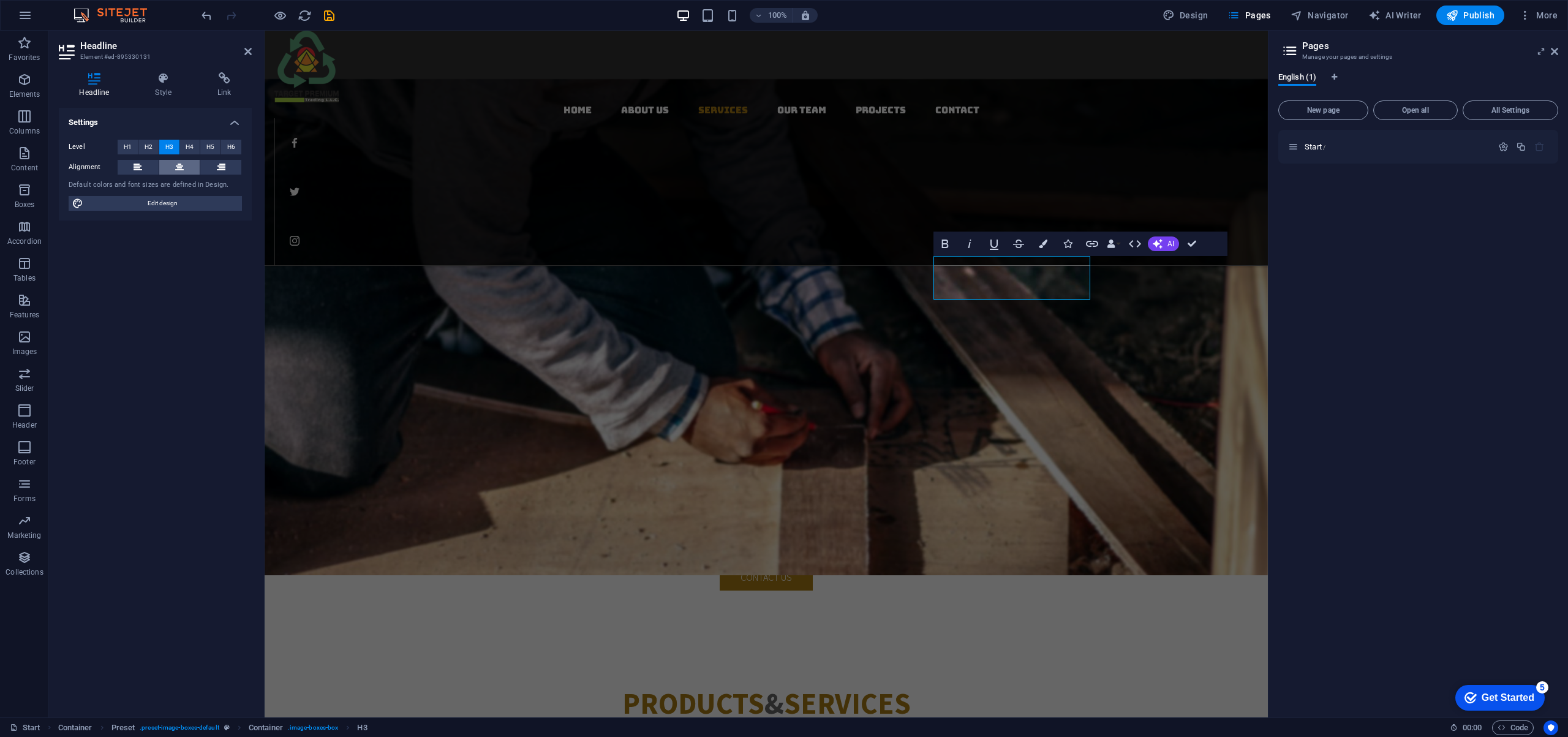
click at [183, 168] on icon at bounding box center [179, 167] width 9 height 15
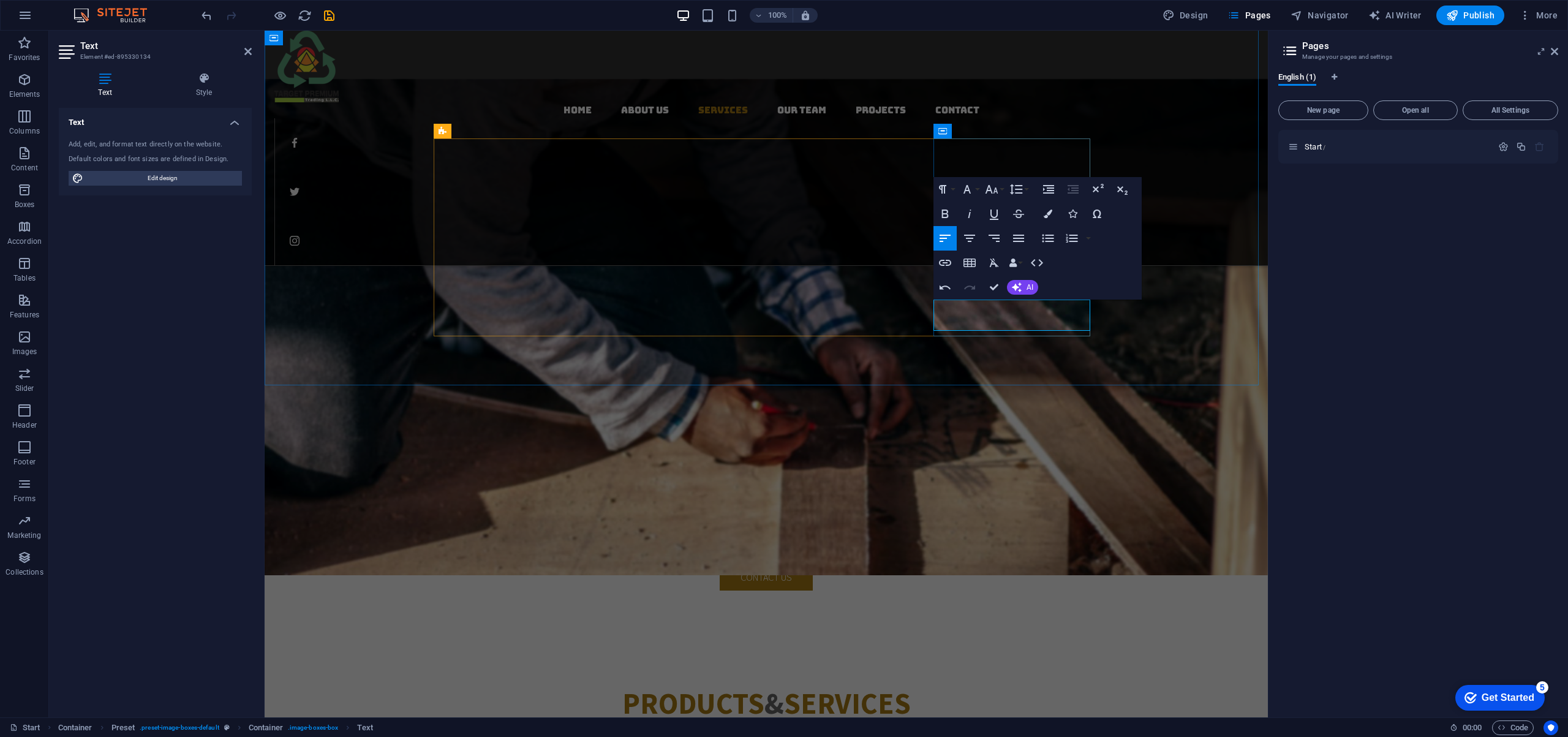
click at [1000, 191] on button "Font Size" at bounding box center [994, 189] width 24 height 24
click at [996, 319] on link "18" at bounding box center [1004, 323] width 44 height 18
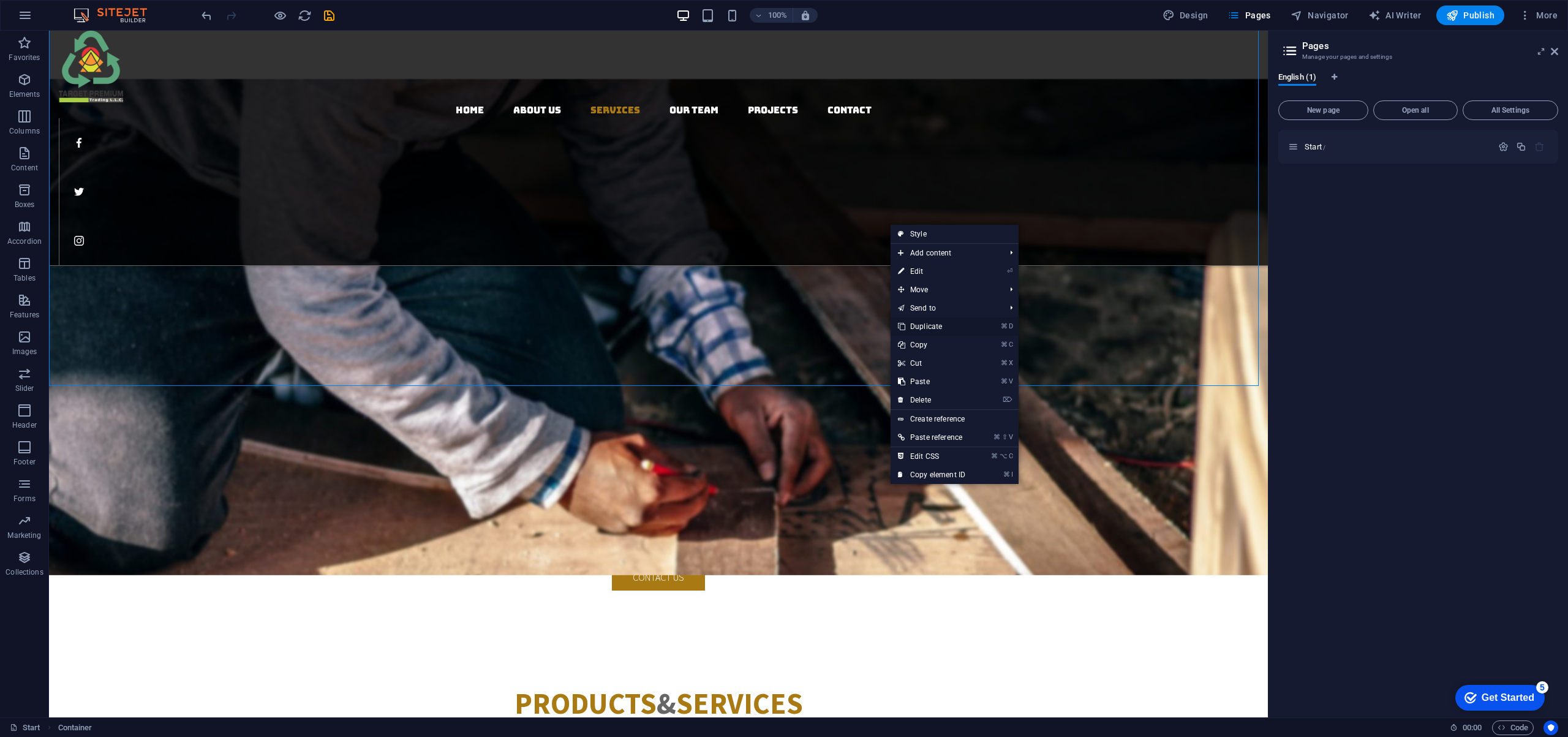
click at [923, 326] on link "⌘ D Duplicate" at bounding box center [931, 326] width 82 height 18
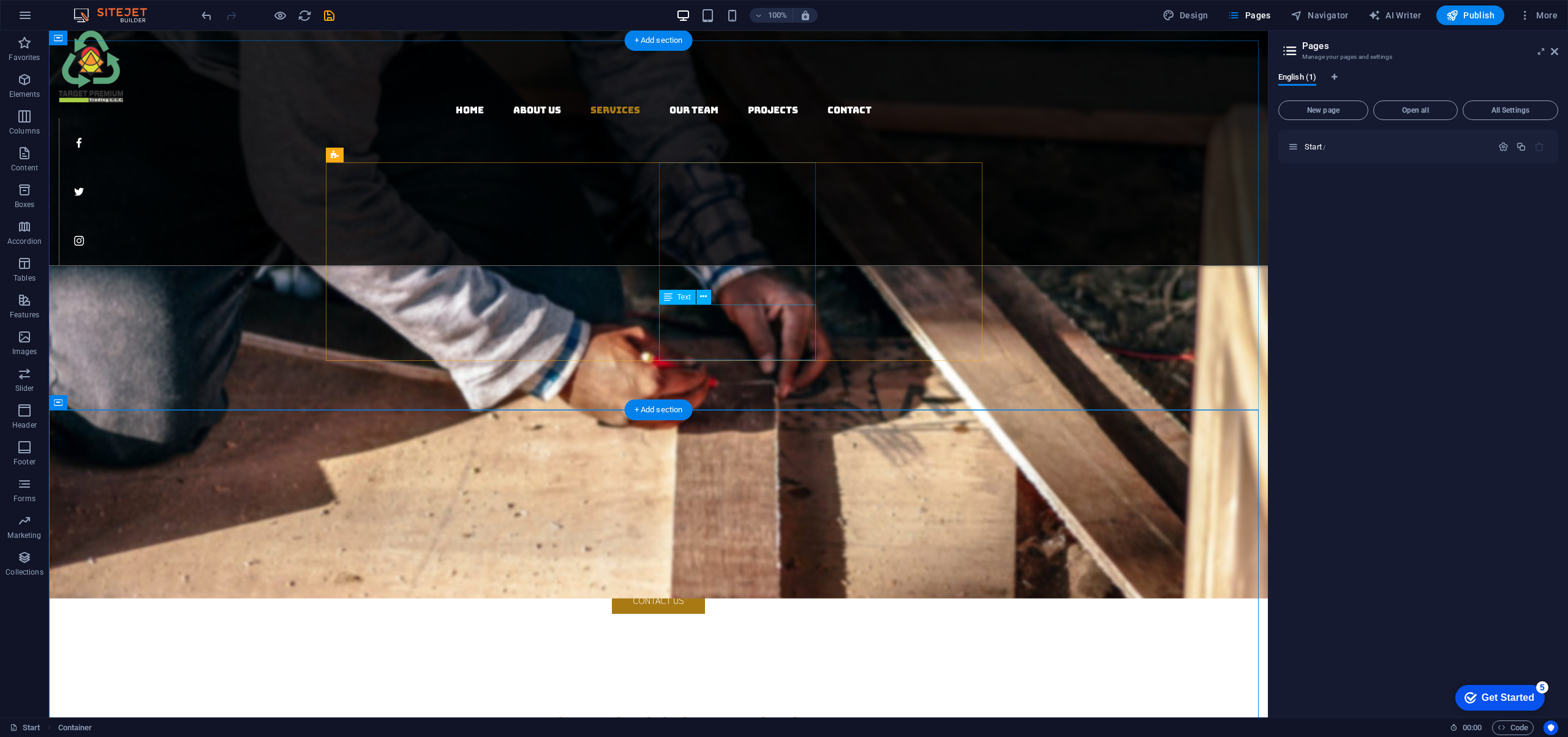
scroll to position [1628, 0]
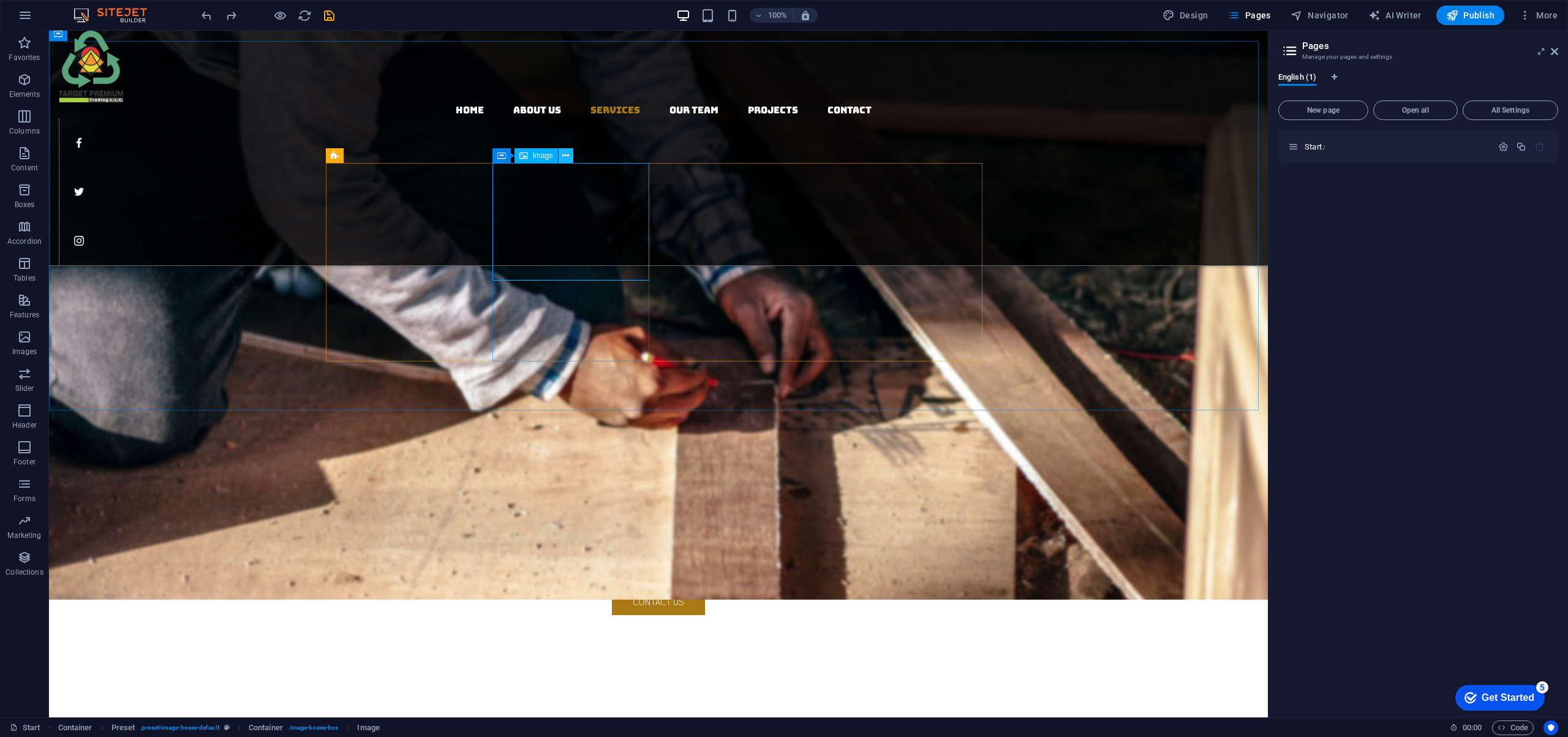
click at [566, 157] on icon at bounding box center [565, 156] width 7 height 13
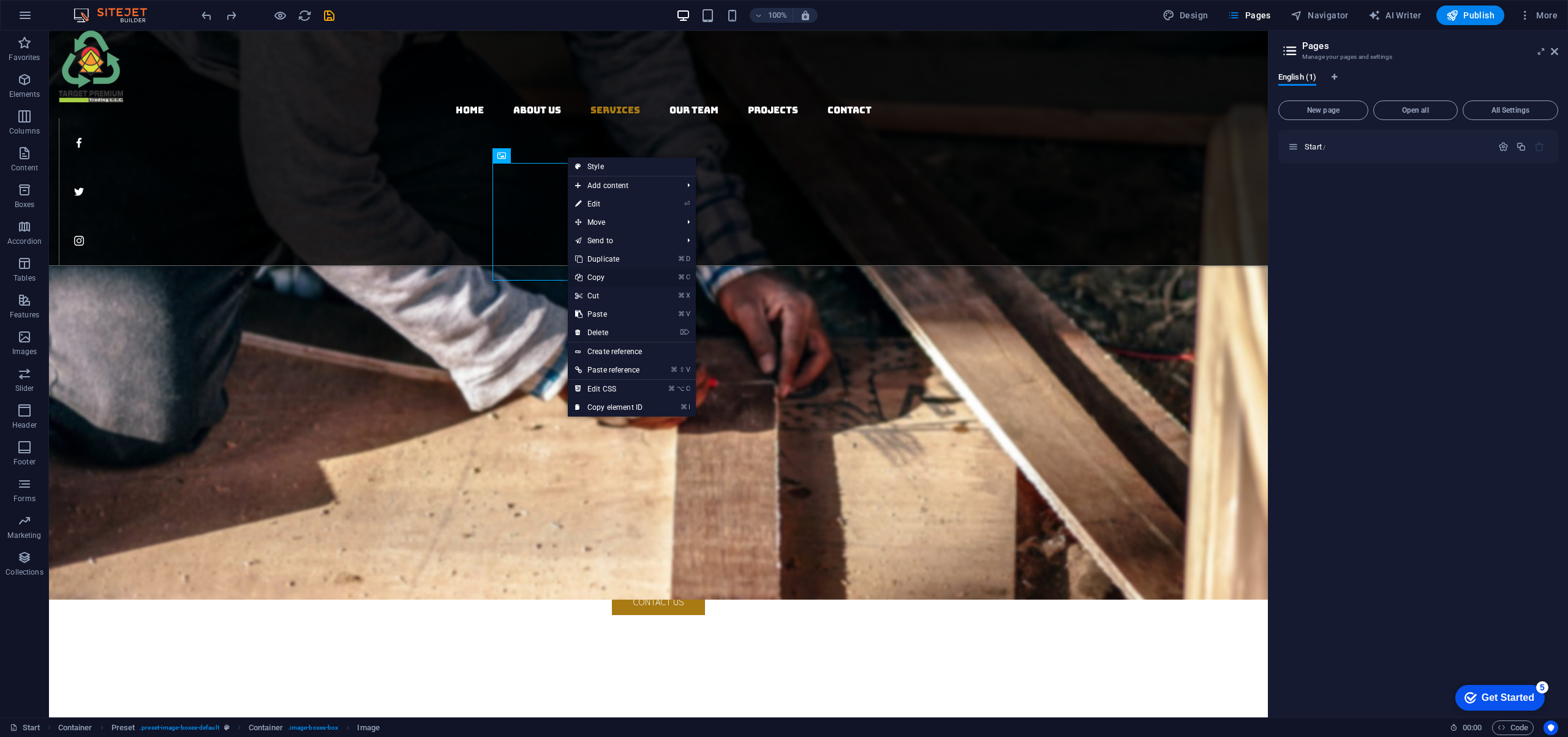
click at [600, 276] on link "⌘ C Copy" at bounding box center [609, 277] width 82 height 18
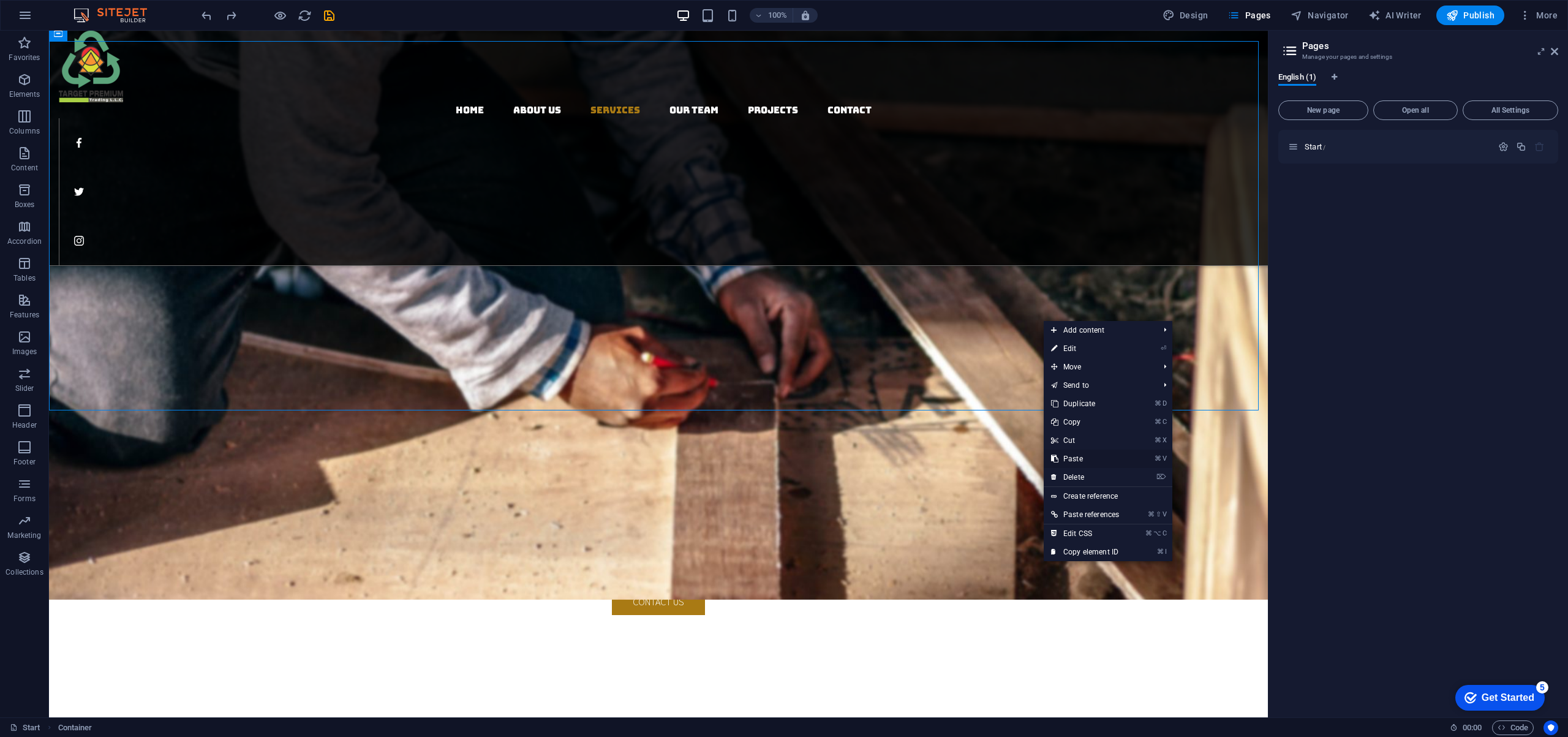
click at [1077, 457] on link "⌘ V Paste" at bounding box center [1084, 459] width 83 height 18
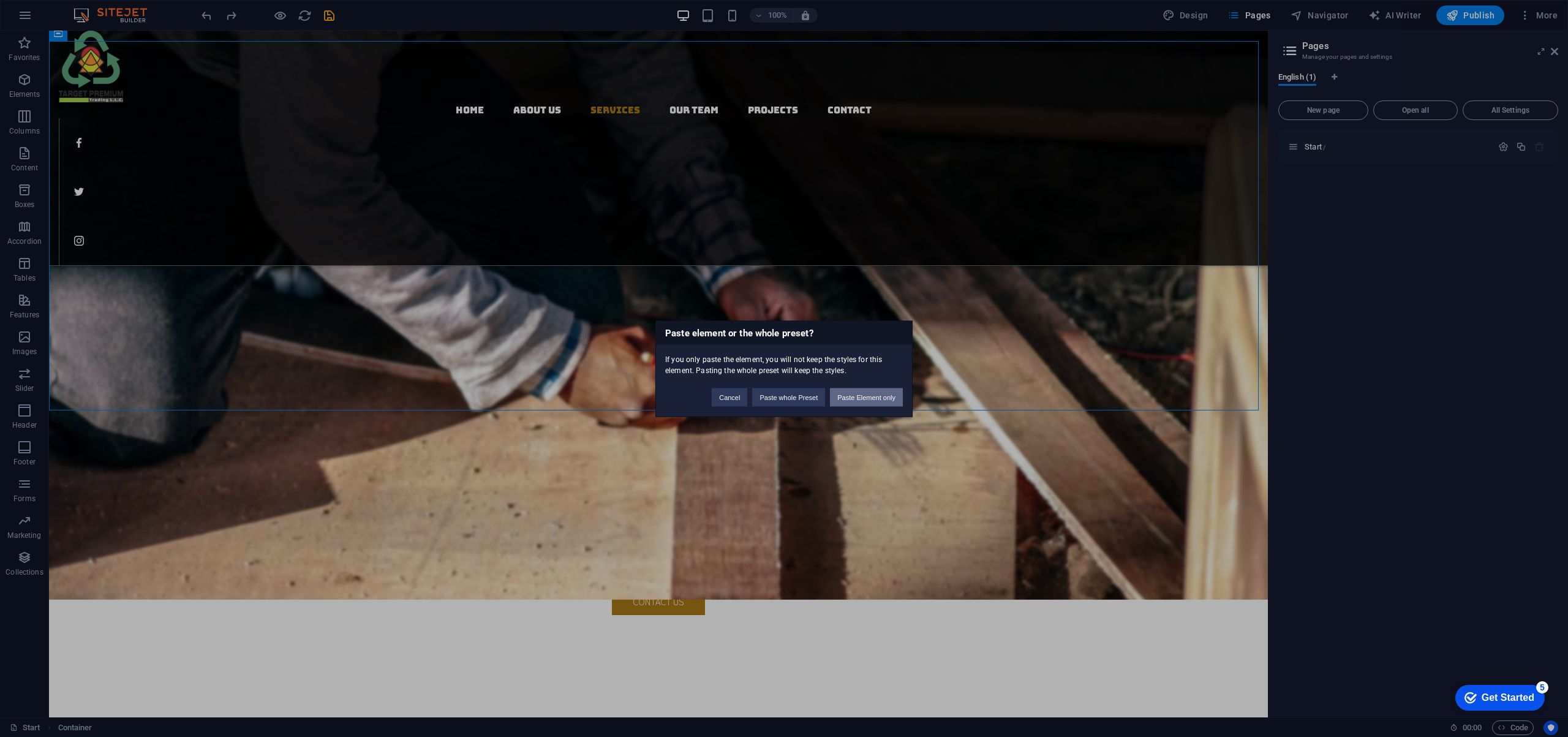
click at [879, 397] on button "Paste Element only" at bounding box center [866, 396] width 73 height 18
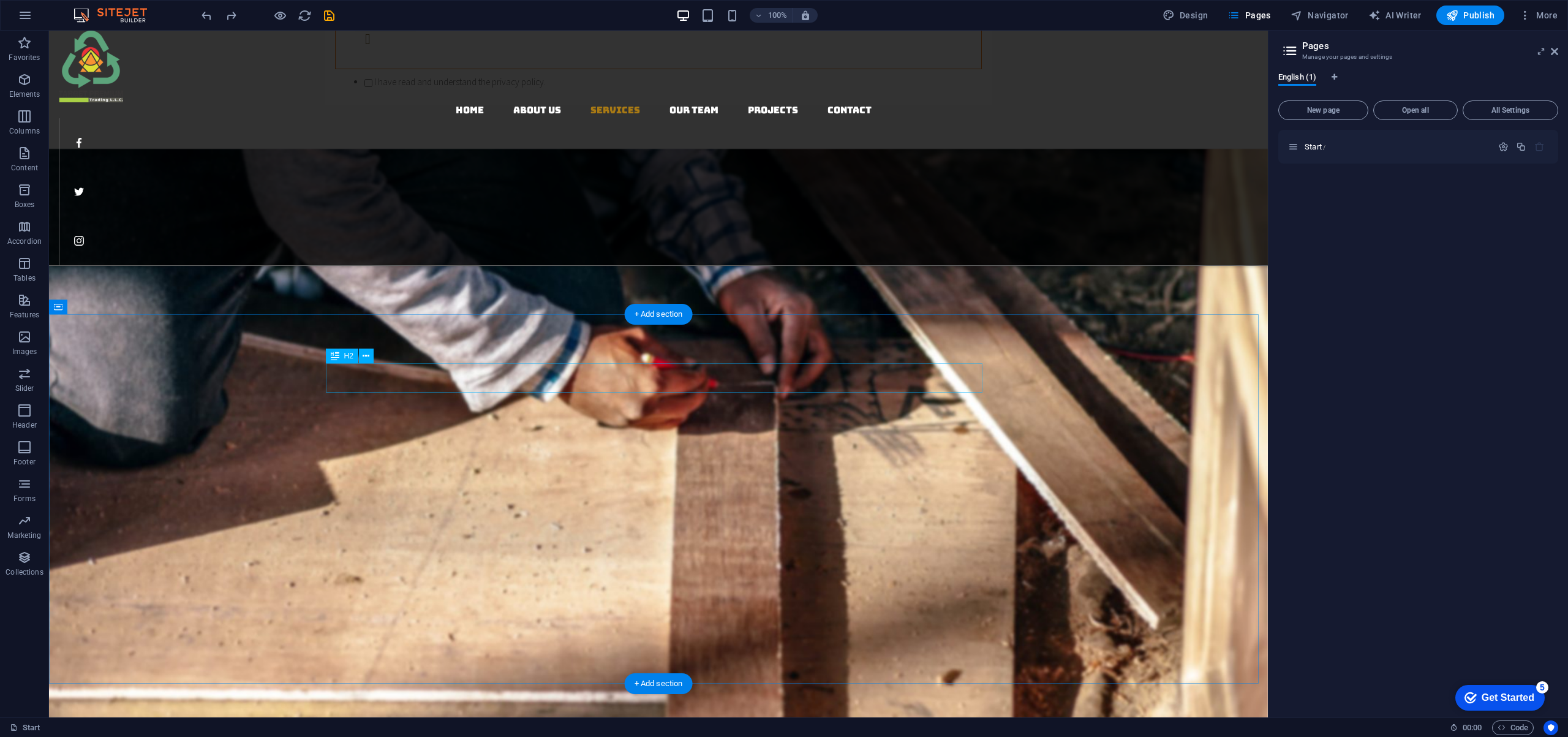
scroll to position [1353, 0]
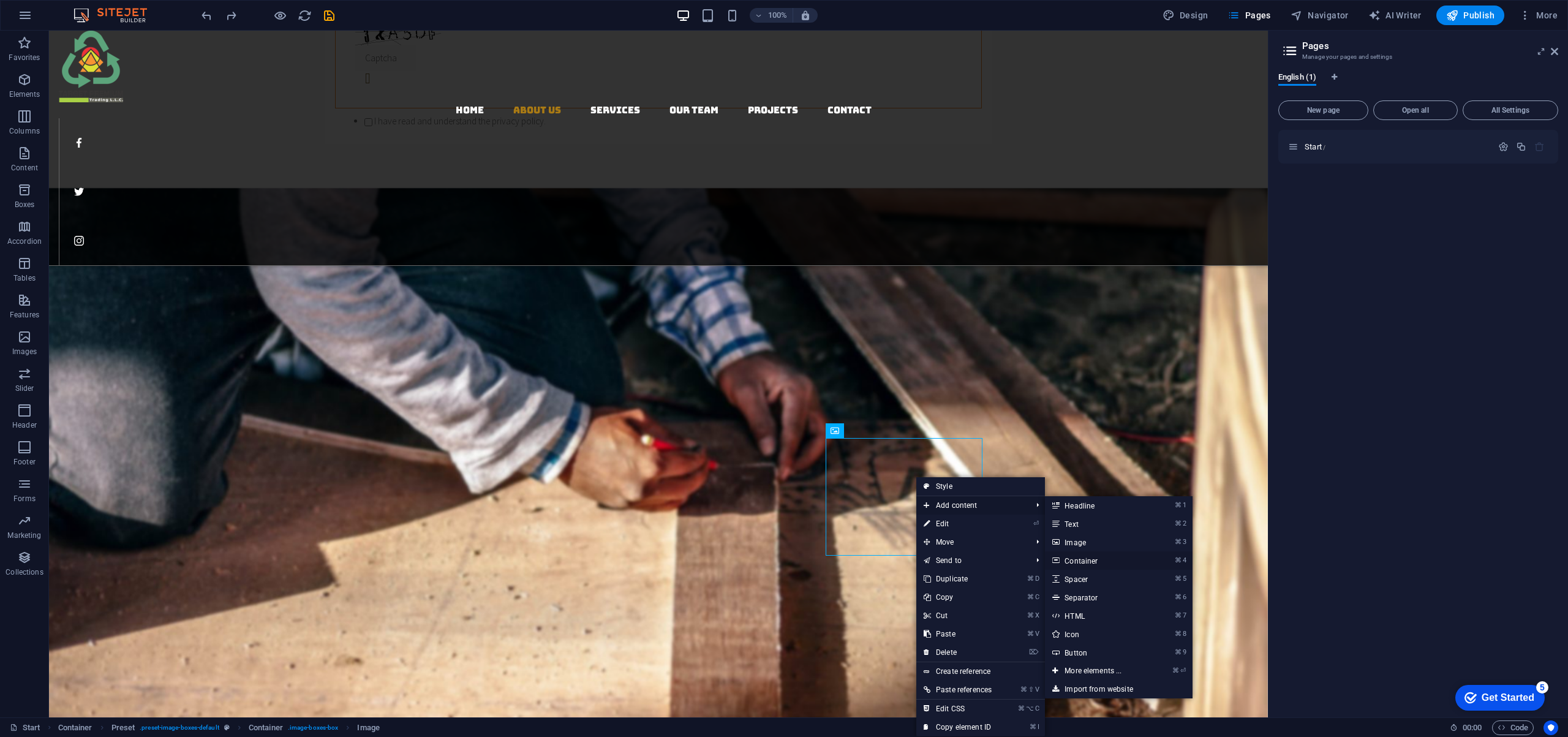
click at [1080, 558] on link "⌘ 4 Container" at bounding box center [1095, 560] width 101 height 18
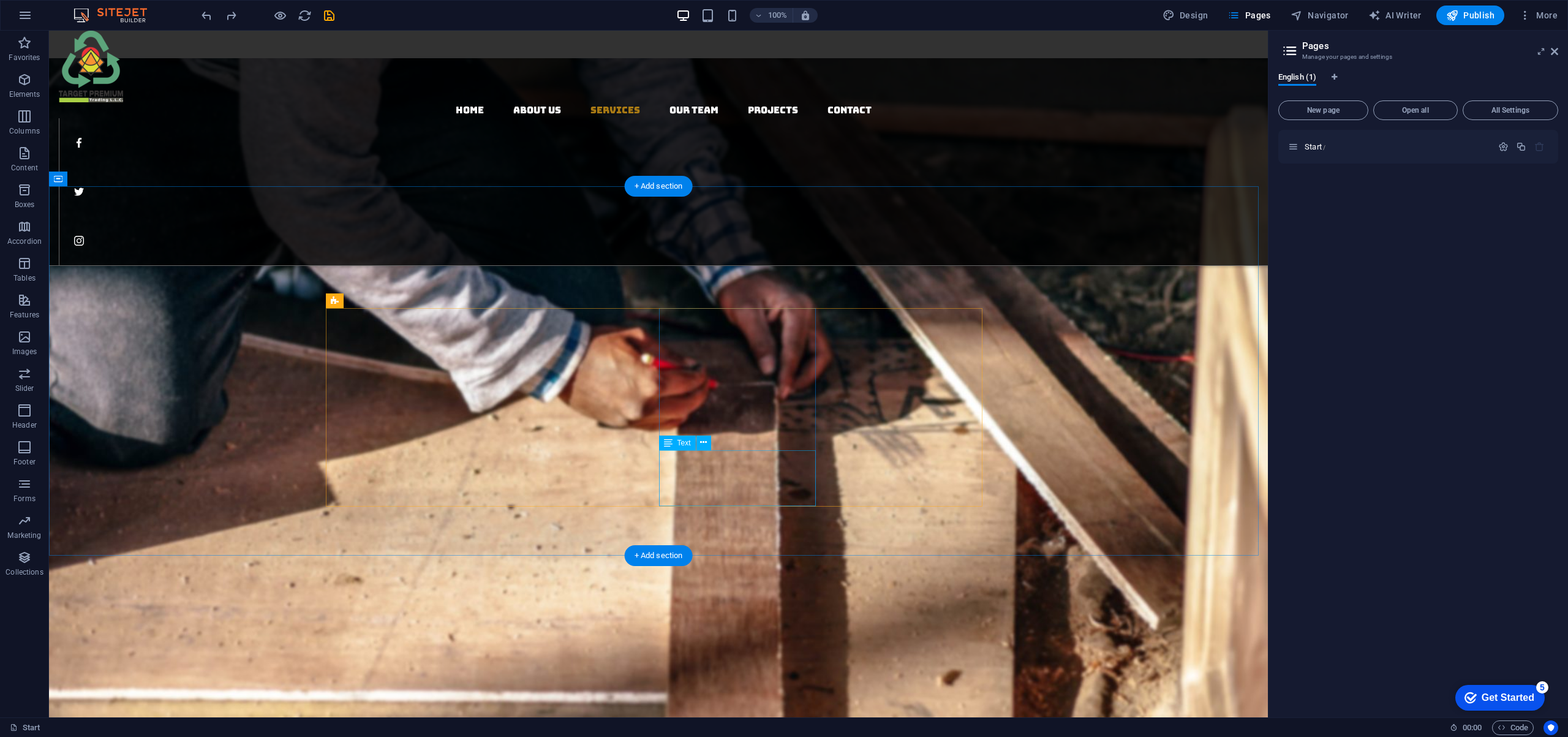
scroll to position [1728, 0]
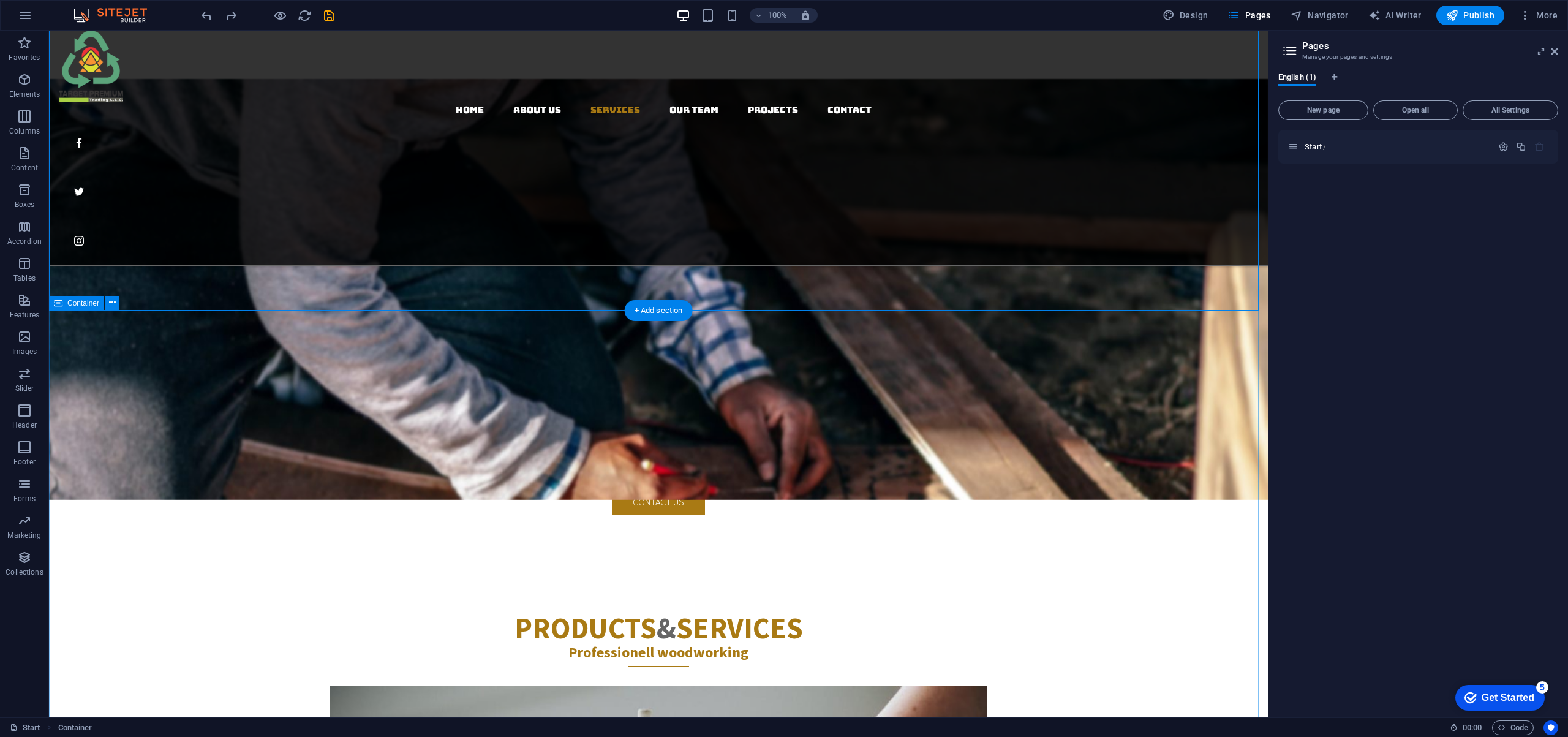
scroll to position [1543, 0]
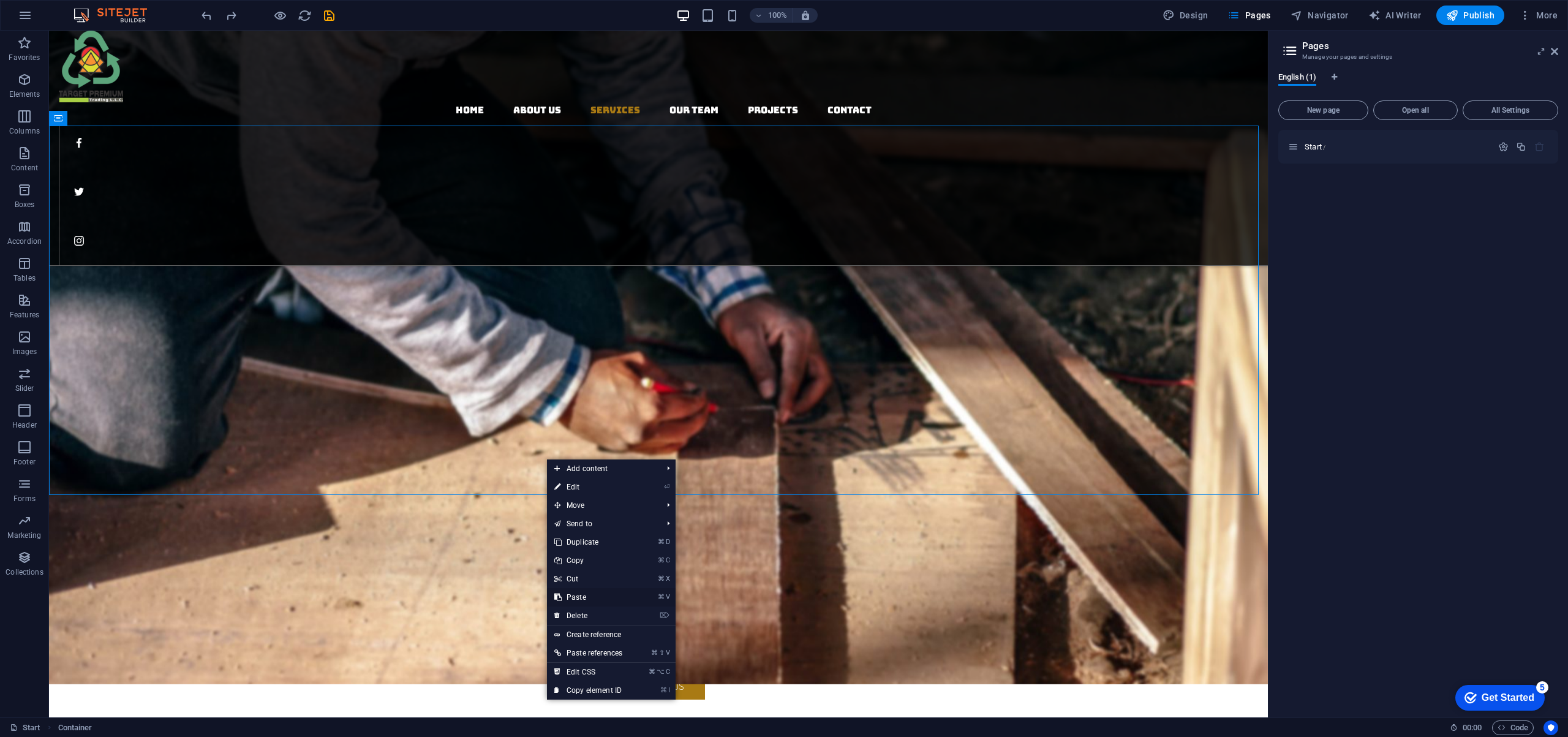
click at [591, 596] on link "⌘ V Paste" at bounding box center [587, 597] width 83 height 18
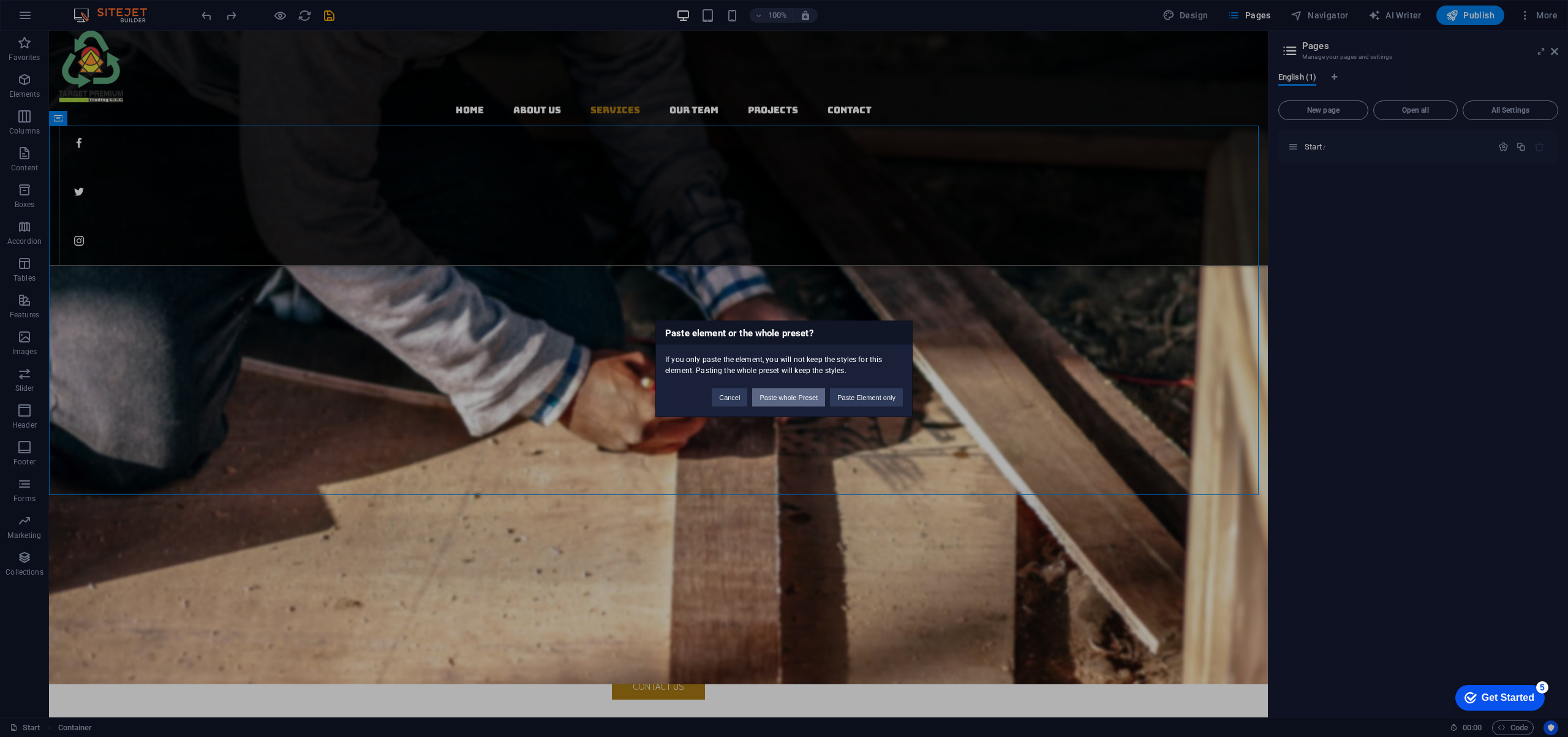
click at [786, 400] on button "Paste whole Preset" at bounding box center [788, 396] width 73 height 18
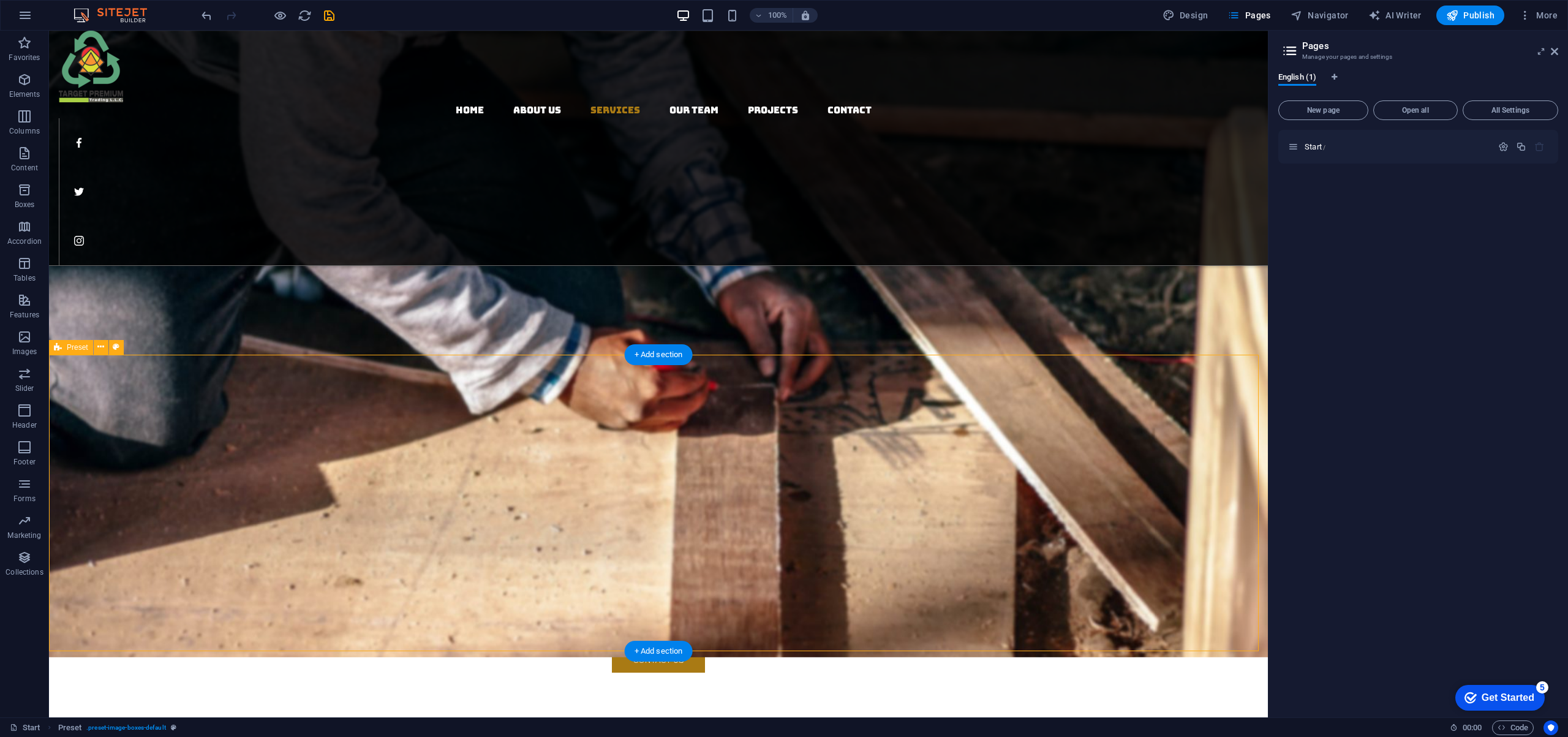
scroll to position [1557, 0]
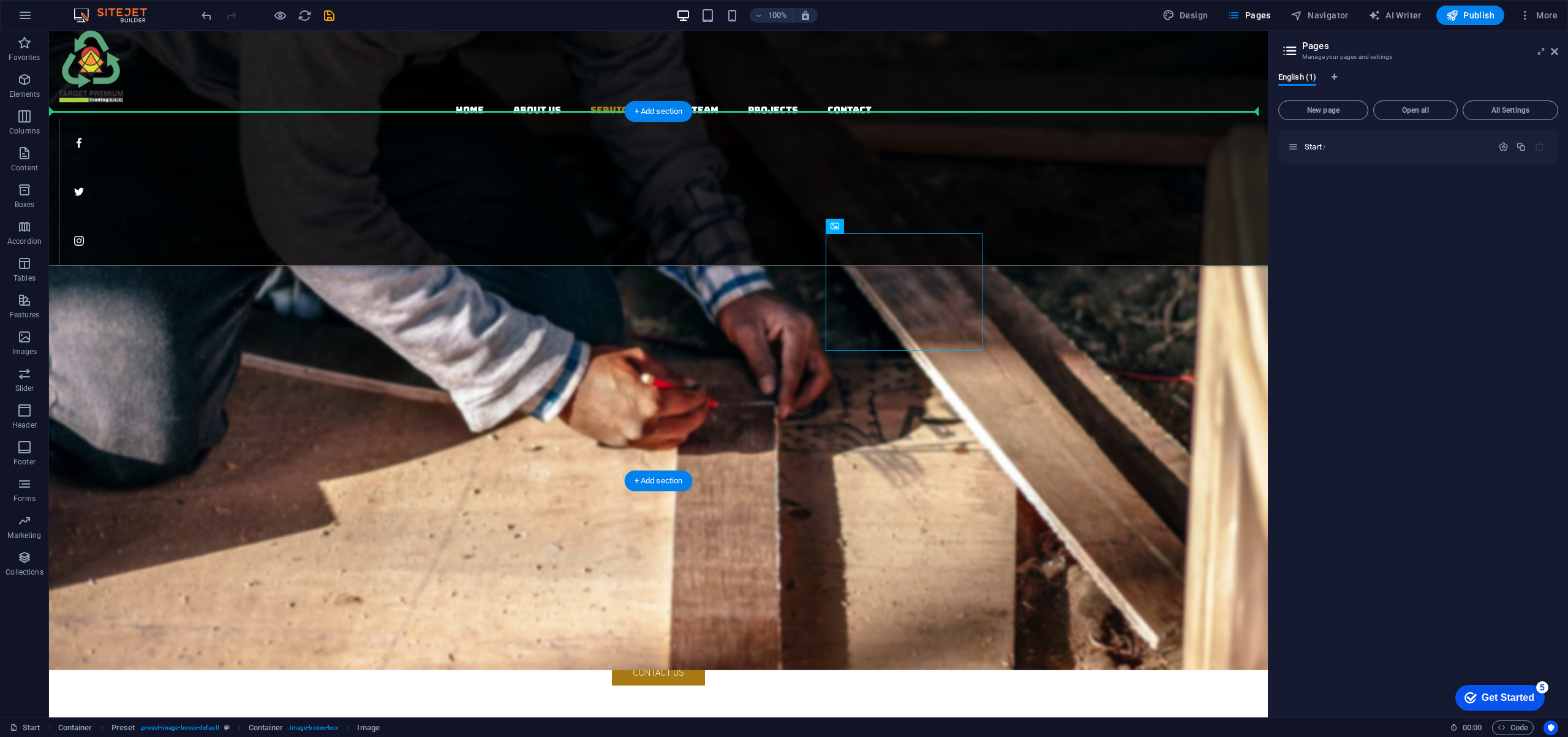
drag, startPoint x: 889, startPoint y: 282, endPoint x: 1012, endPoint y: 278, distance: 123.1
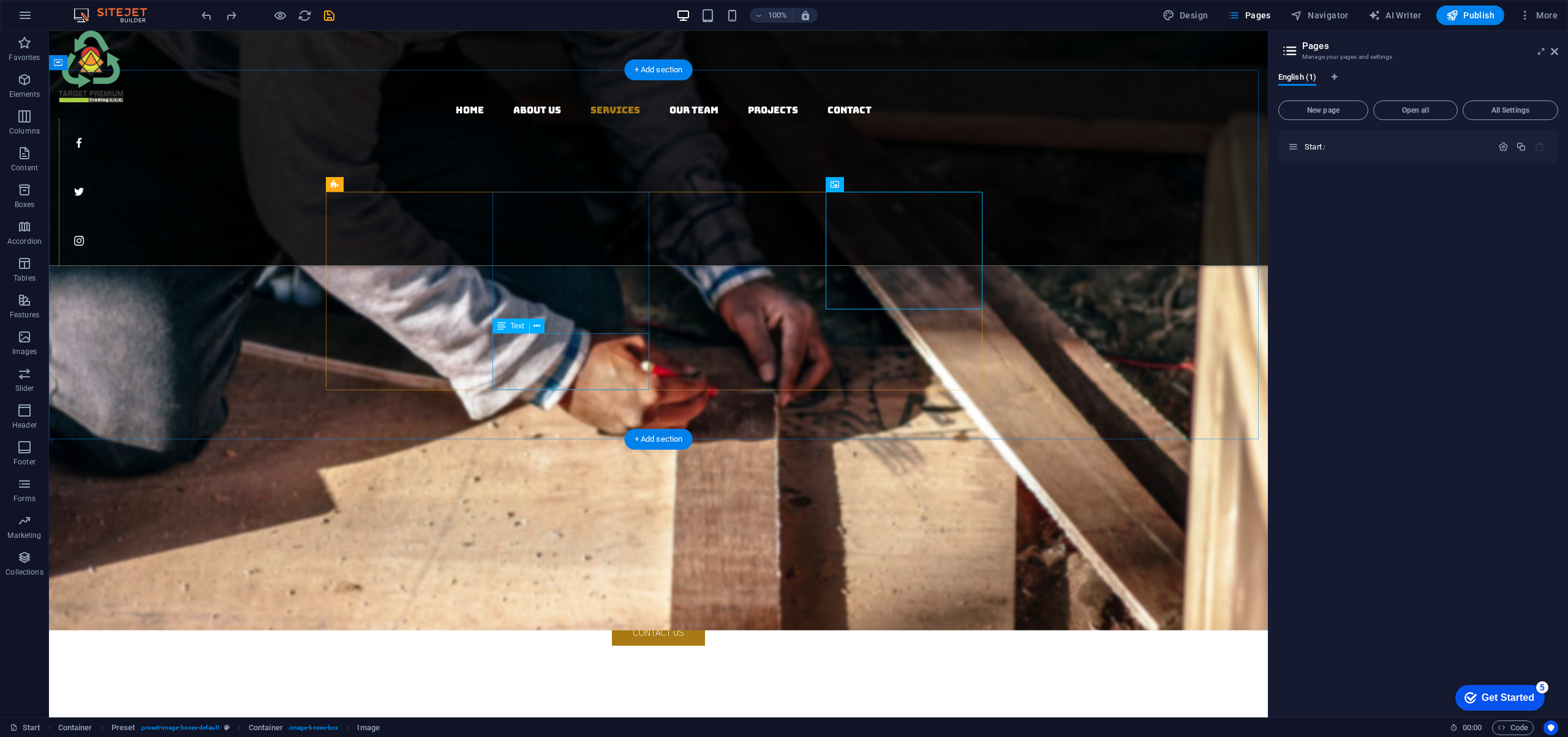
scroll to position [1597, 0]
click at [24, 113] on icon "button" at bounding box center [24, 116] width 15 height 15
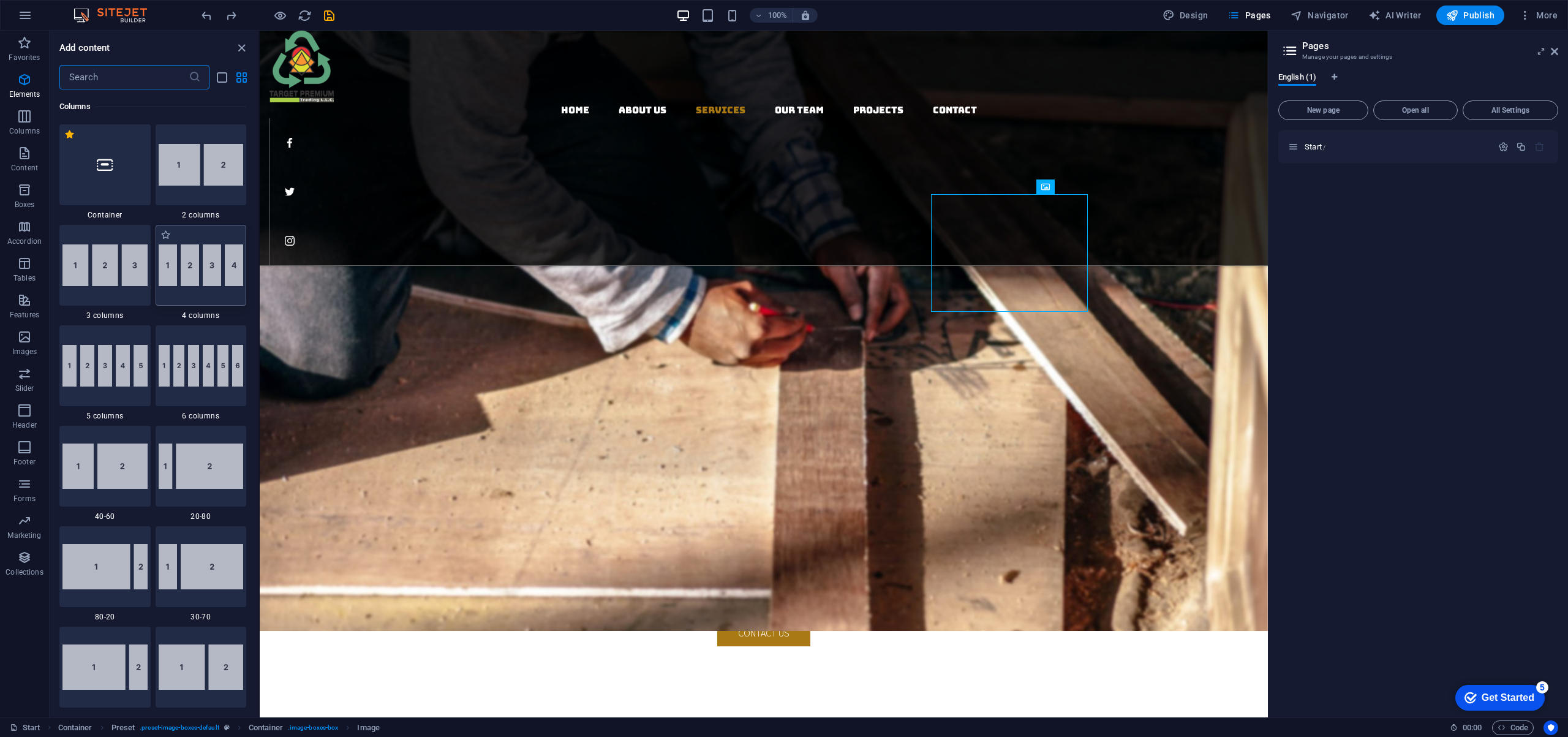
scroll to position [707, 0]
click at [311, 434] on icon at bounding box center [311, 434] width 7 height 13
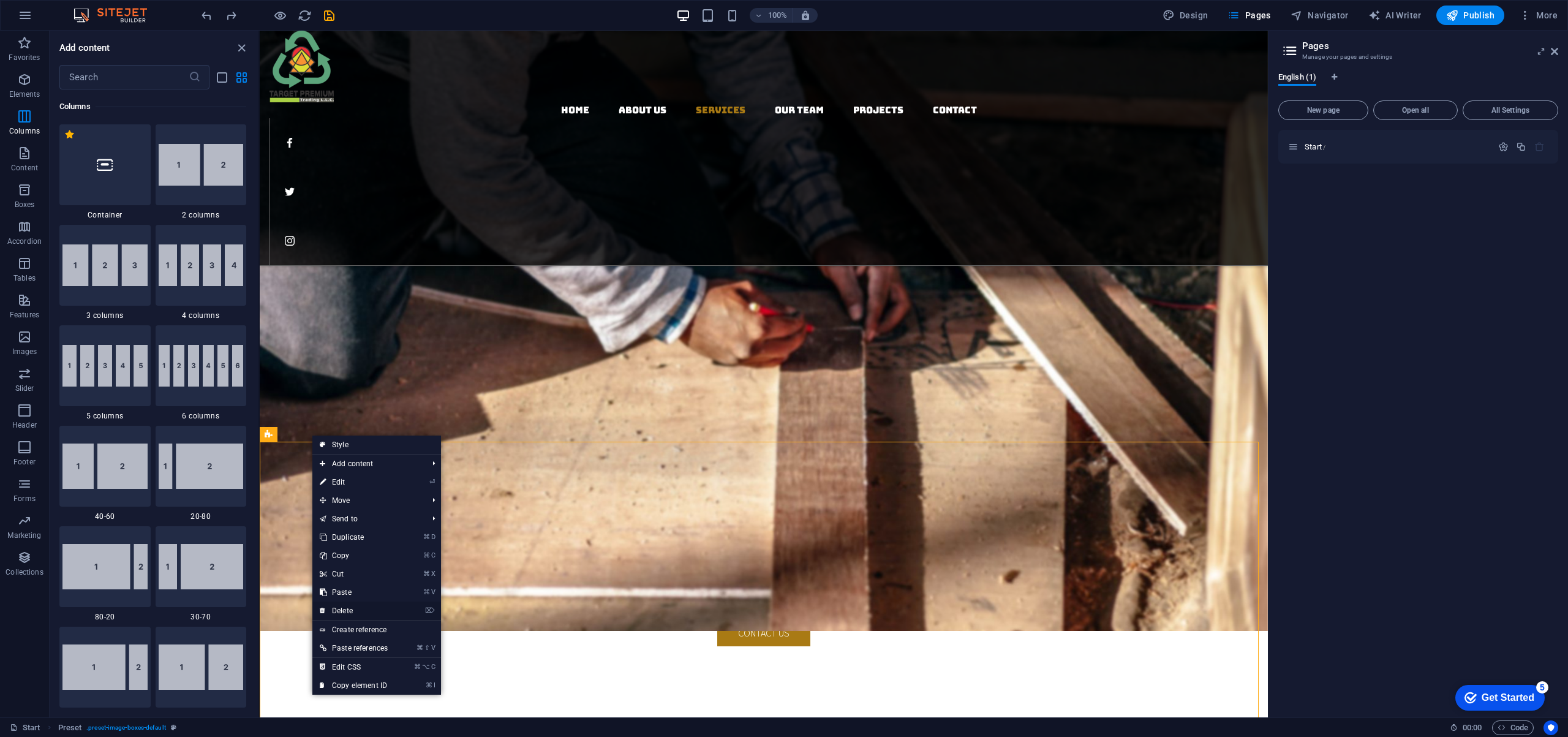
click at [364, 610] on link "⌦ Delete" at bounding box center [353, 610] width 83 height 18
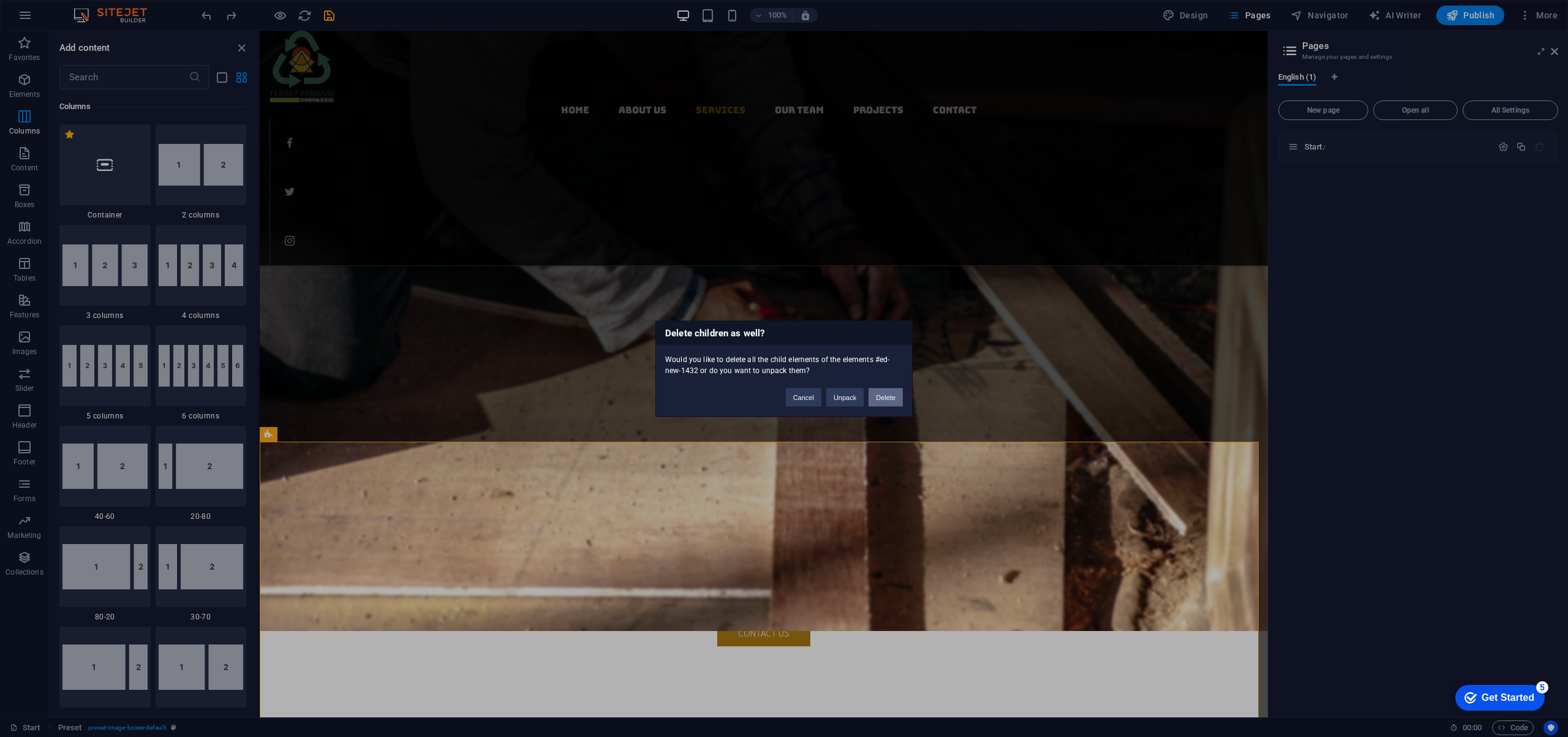
drag, startPoint x: 887, startPoint y: 396, endPoint x: 628, endPoint y: 364, distance: 261.0
click at [887, 396] on button "Delete" at bounding box center [885, 396] width 35 height 18
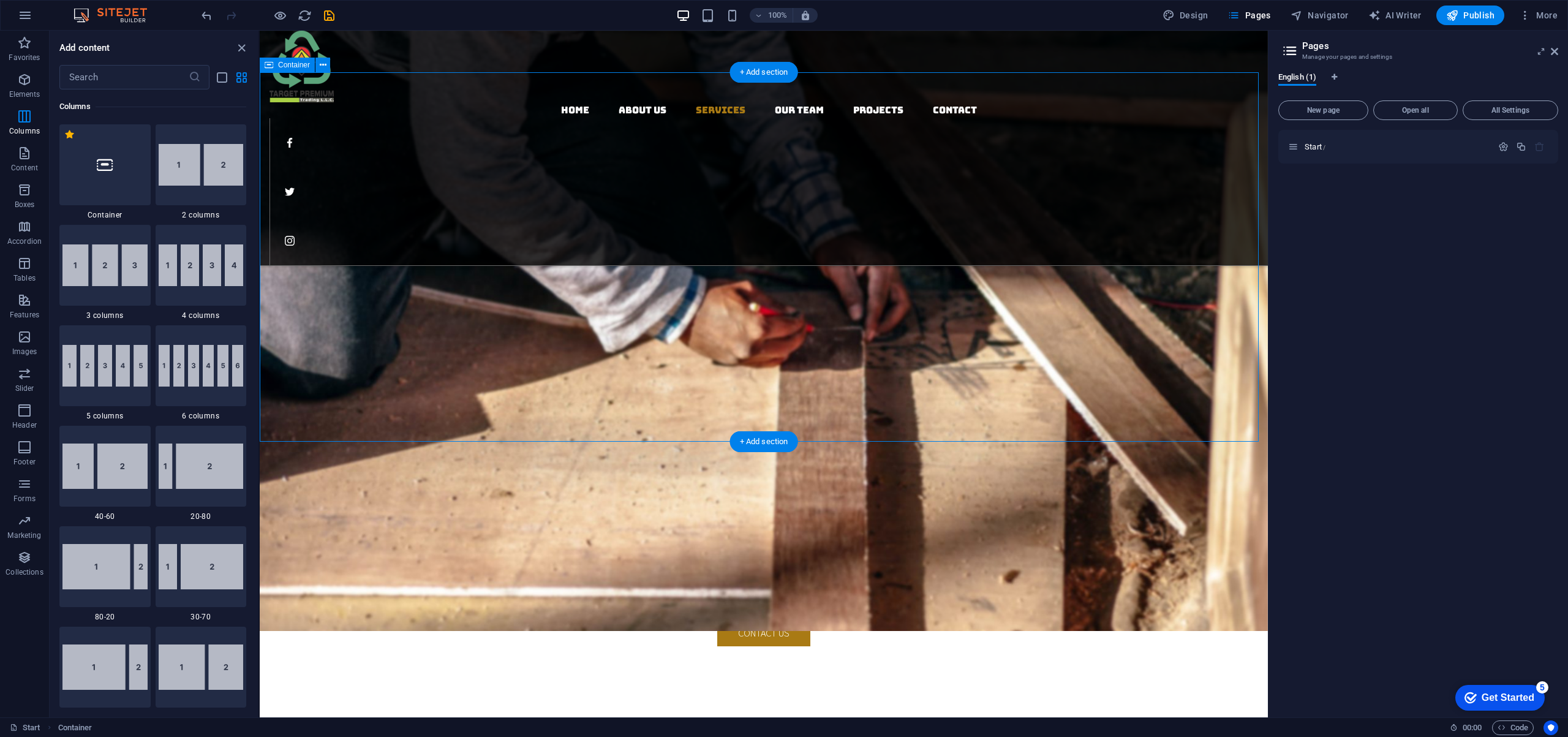
drag, startPoint x: 418, startPoint y: 191, endPoint x: 577, endPoint y: 224, distance: 162.4
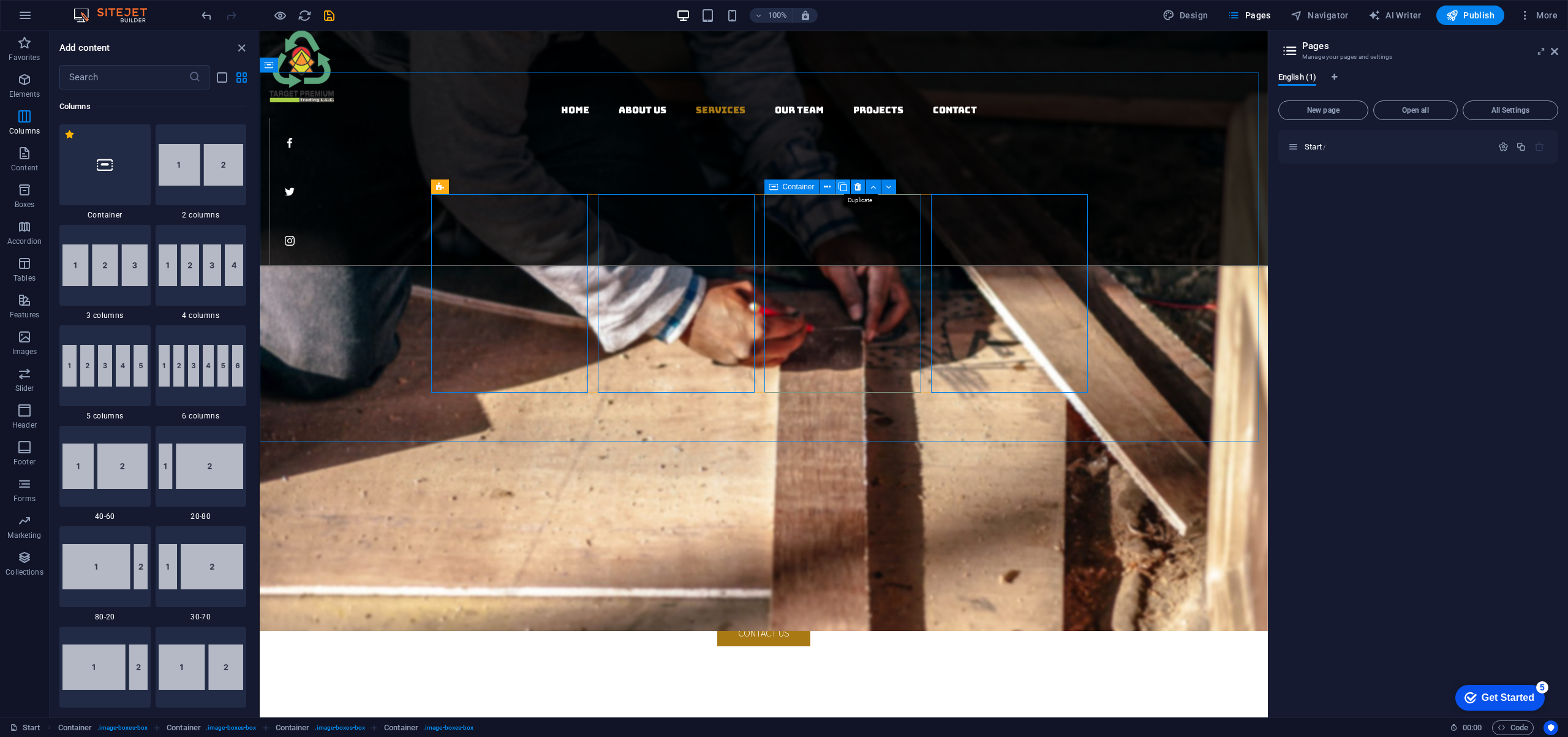
click at [844, 185] on icon at bounding box center [842, 187] width 9 height 13
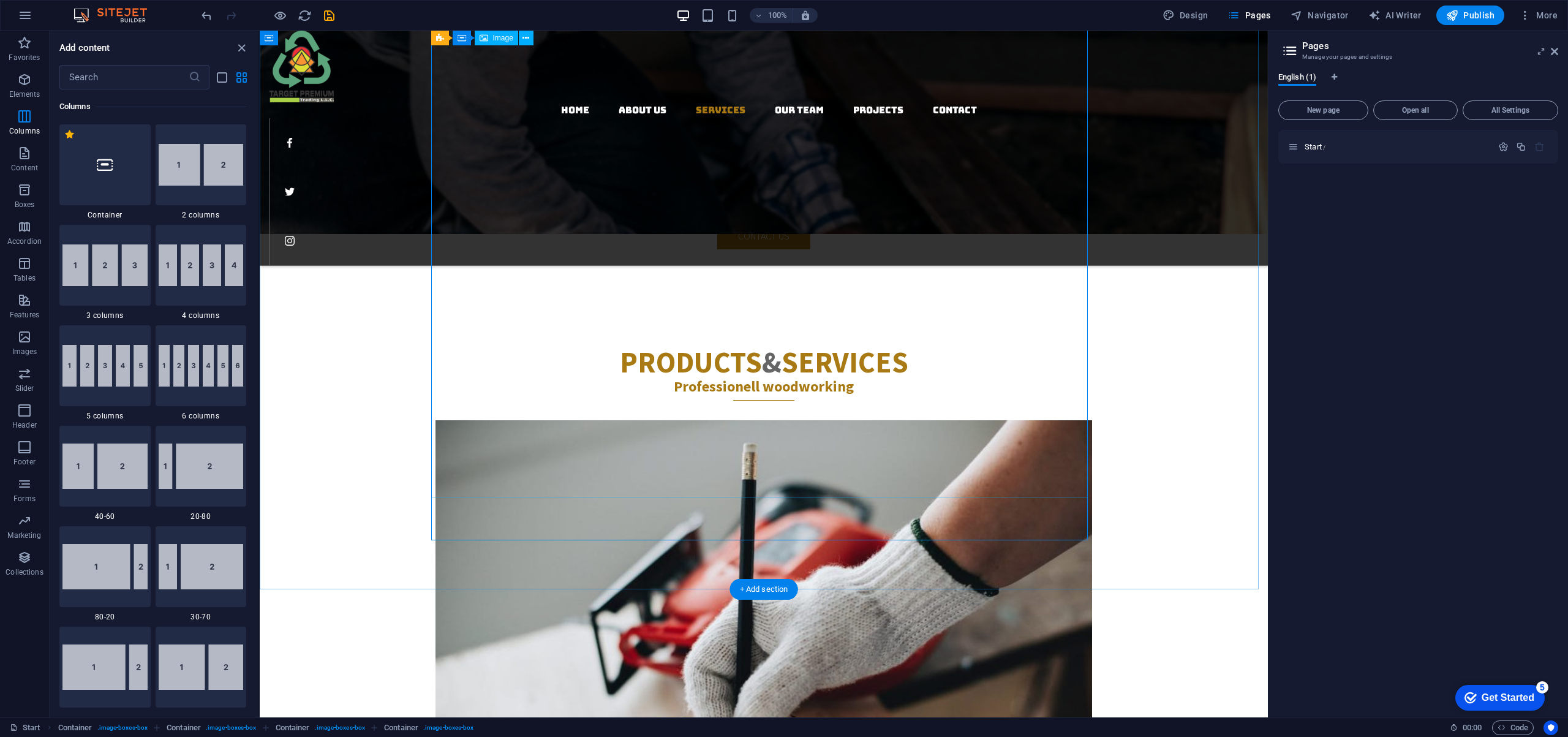
scroll to position [1855, 0]
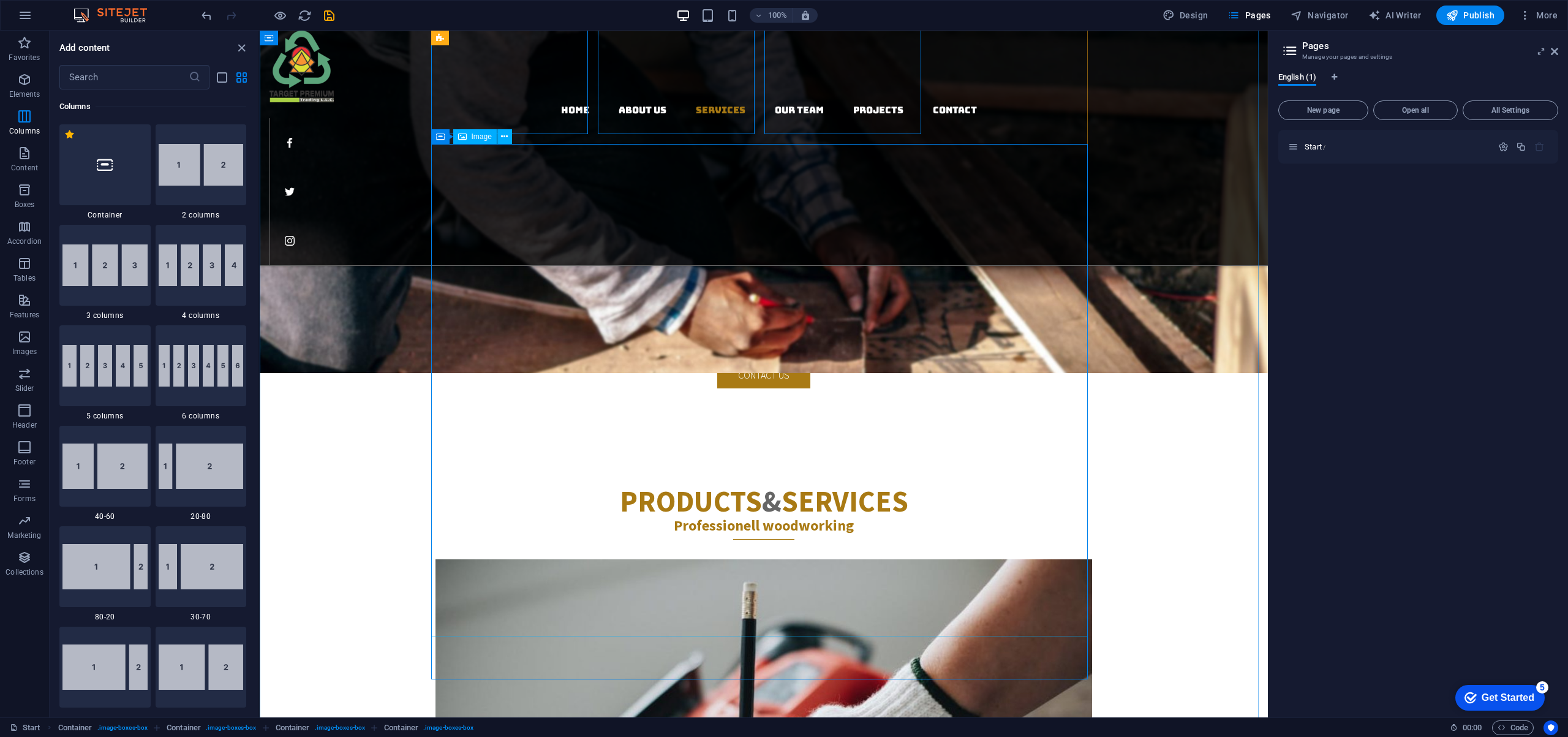
select select "%"
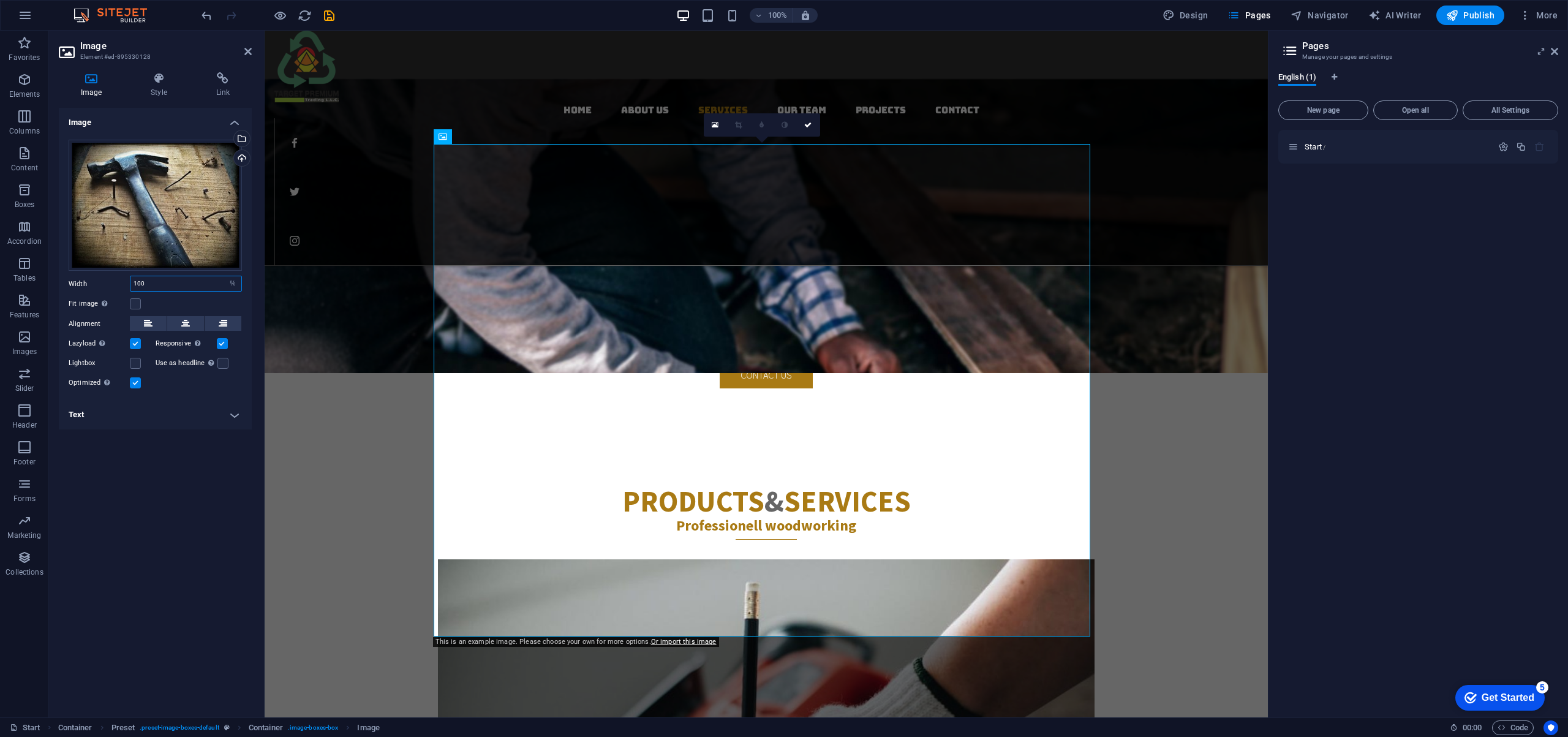
drag, startPoint x: 159, startPoint y: 284, endPoint x: 130, endPoint y: 281, distance: 29.2
click at [131, 281] on input "100" at bounding box center [186, 283] width 111 height 15
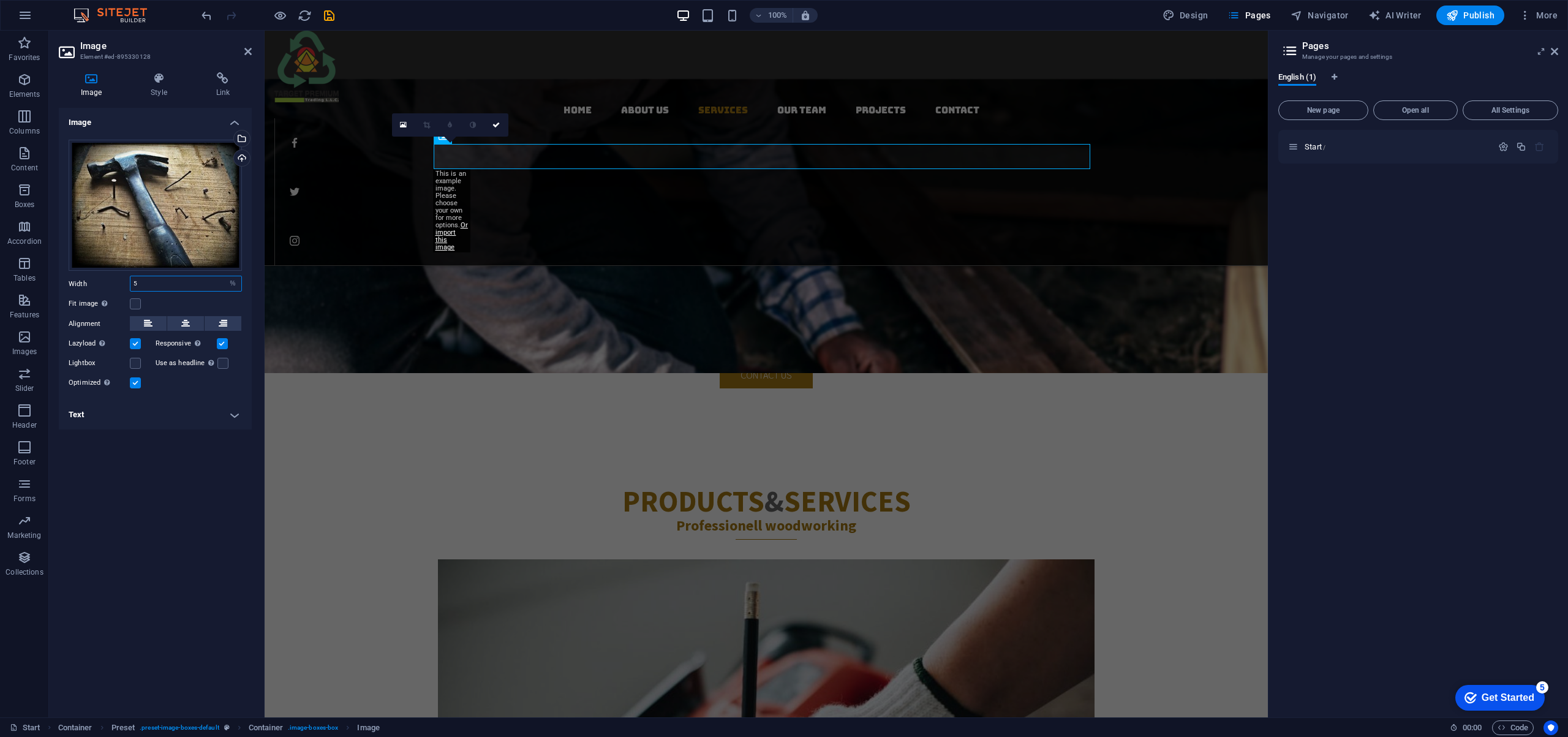
drag, startPoint x: 179, startPoint y: 278, endPoint x: 109, endPoint y: 278, distance: 70.0
click at [109, 278] on div "Width 5 Default auto px rem % em vh vw" at bounding box center [155, 283] width 173 height 16
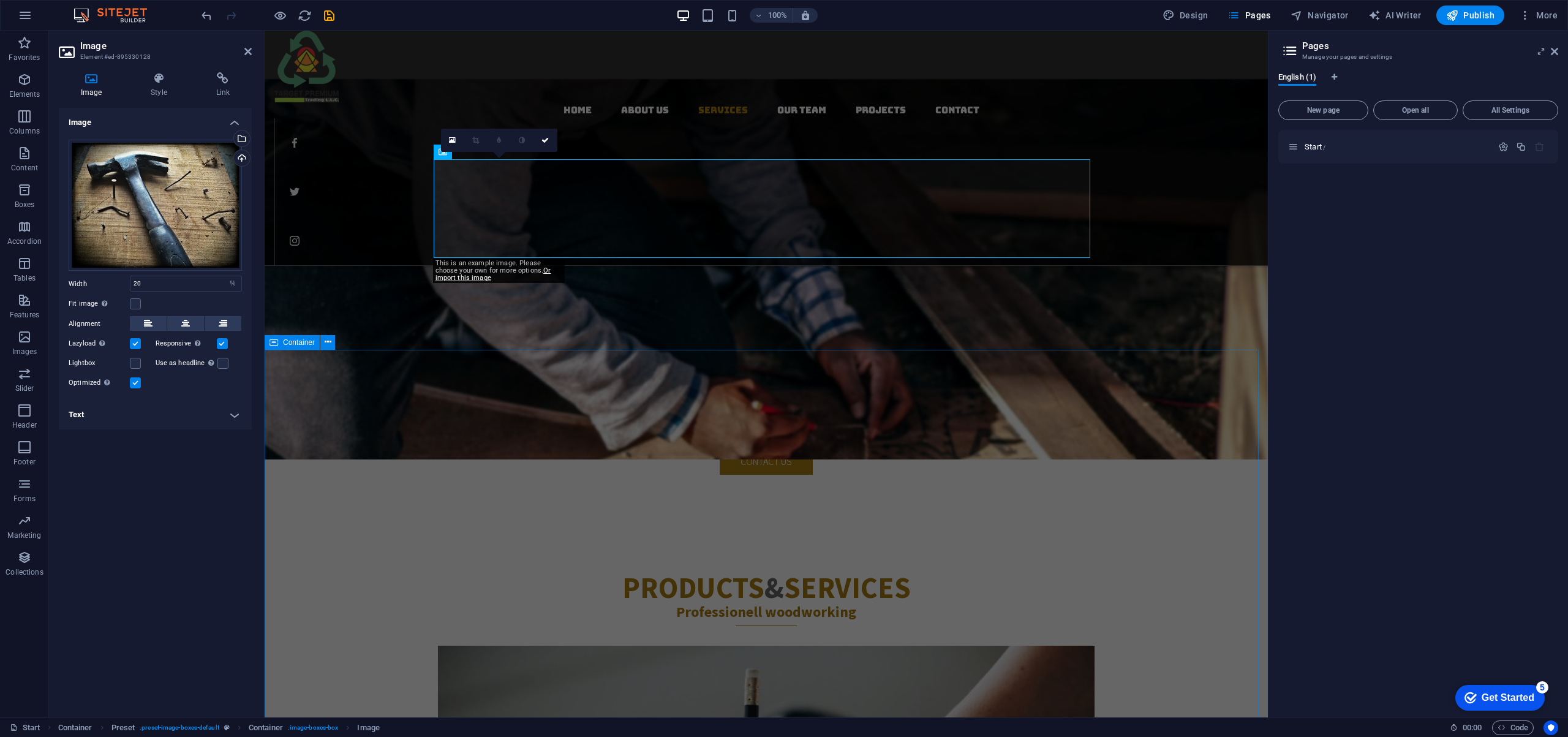
scroll to position [1679, 0]
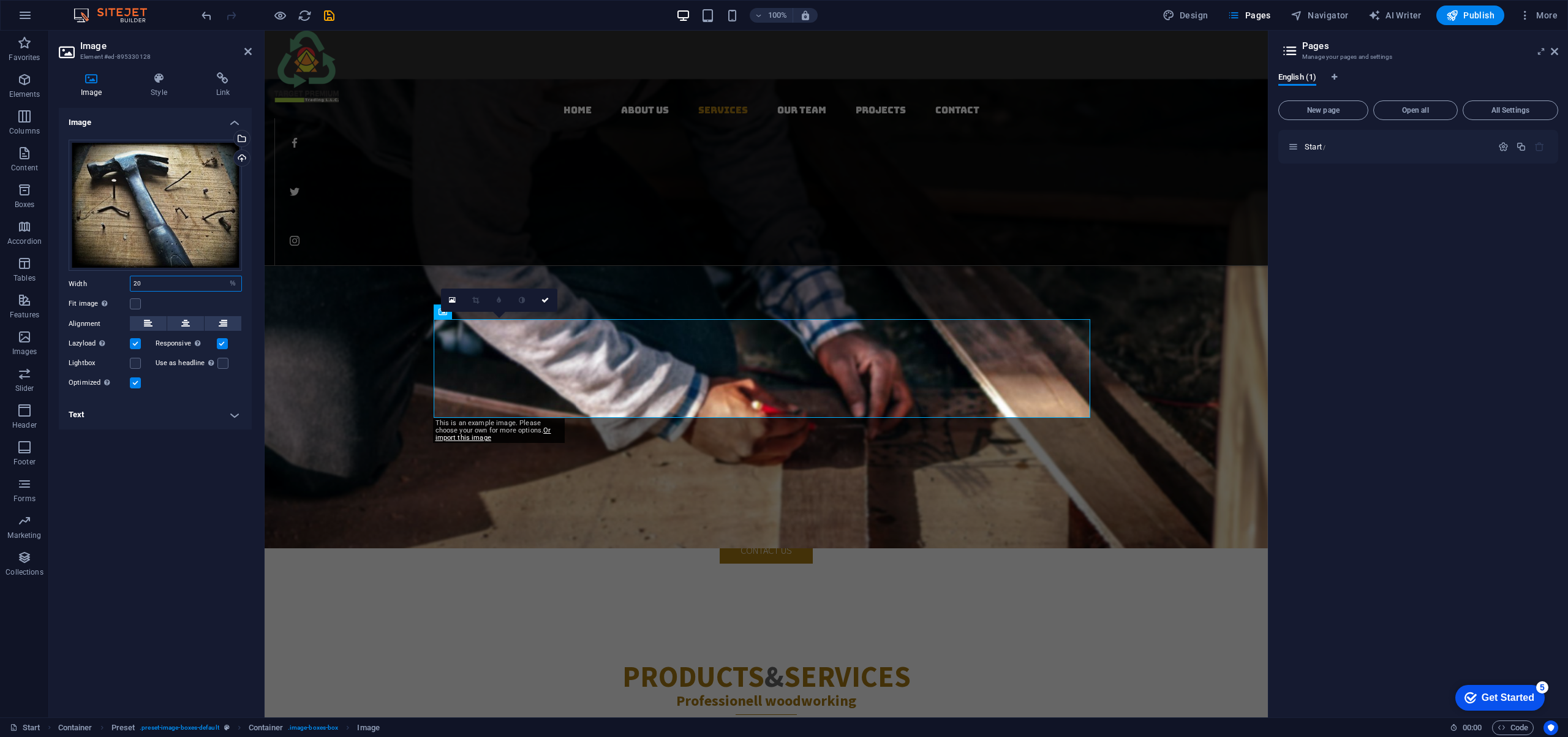
drag, startPoint x: 162, startPoint y: 279, endPoint x: 94, endPoint y: 279, distance: 68.0
click at [94, 280] on div "Width 20 Default auto px rem % em vh vw" at bounding box center [155, 283] width 173 height 16
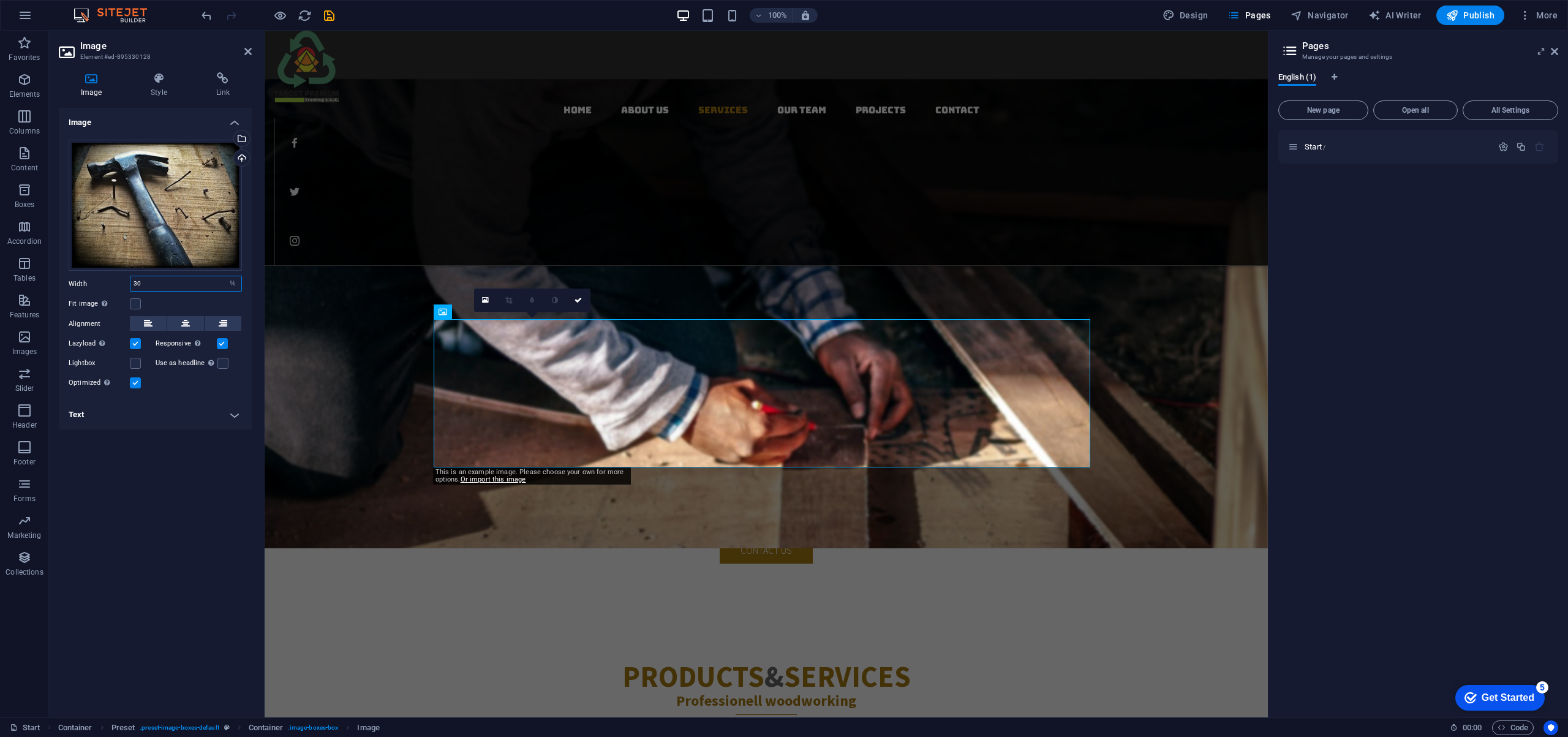
drag, startPoint x: 193, startPoint y: 289, endPoint x: 101, endPoint y: 279, distance: 92.5
click at [101, 279] on div "Width 30 Default auto px rem % em vh vw" at bounding box center [155, 283] width 173 height 16
type input "22"
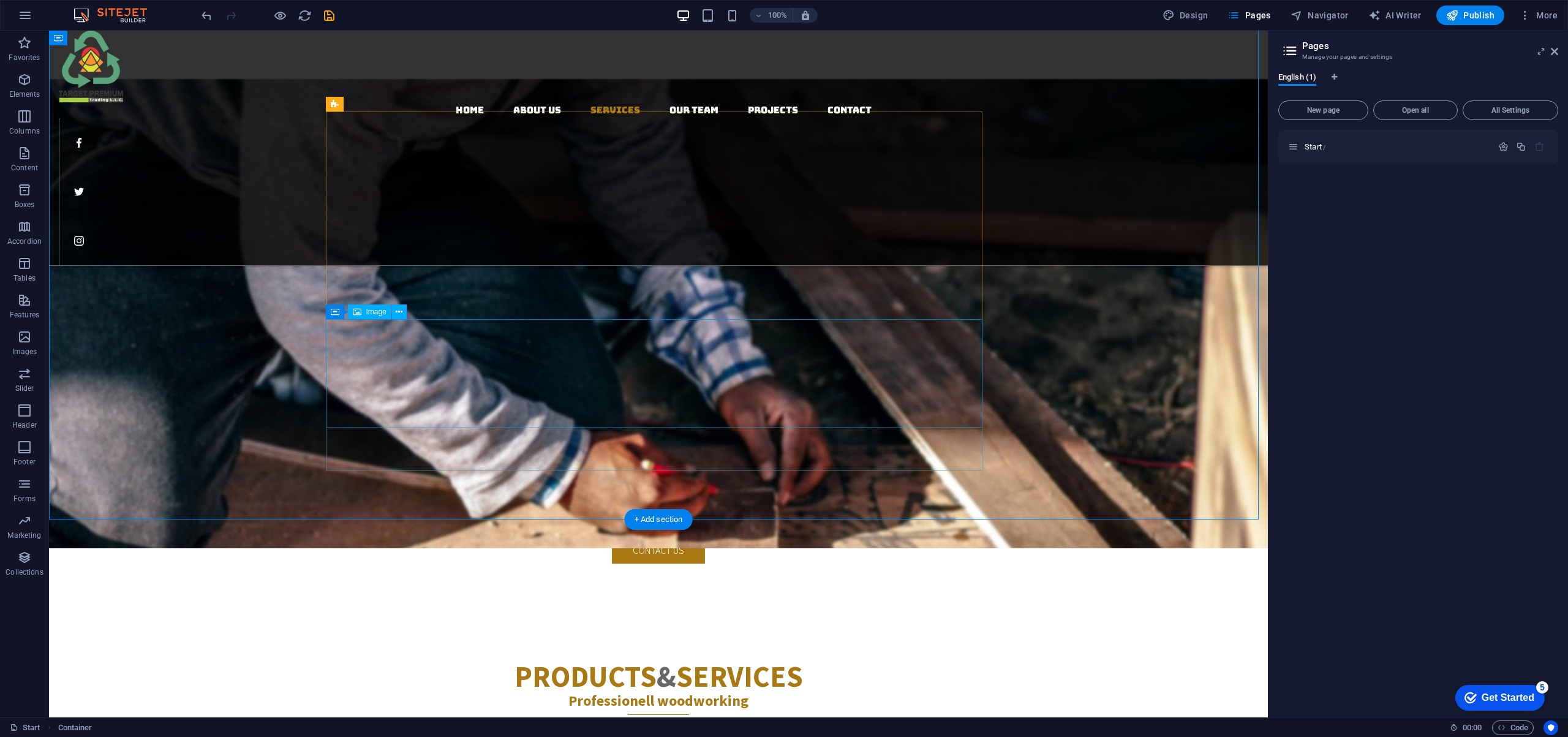
select select "%"
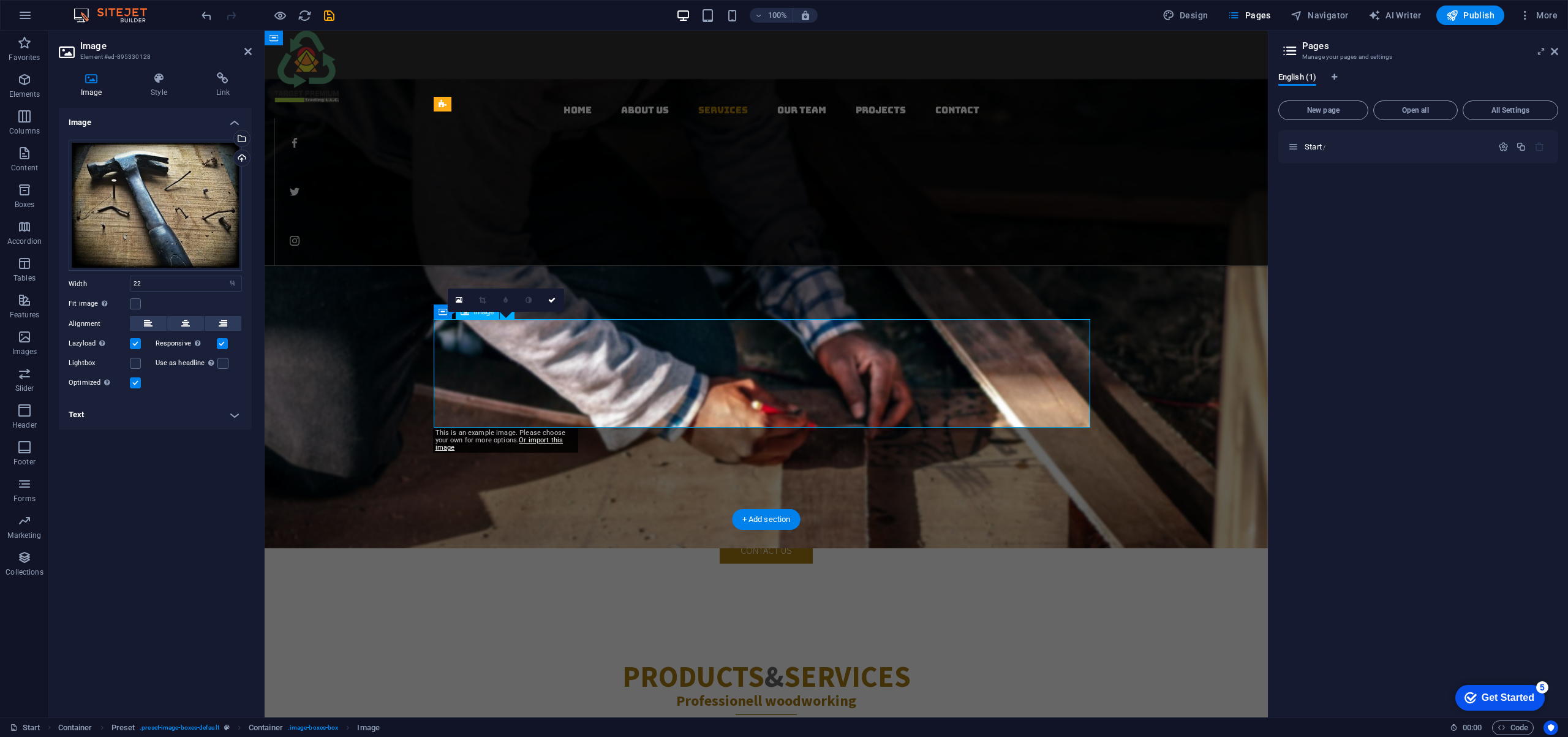
click at [186, 327] on icon at bounding box center [186, 323] width 9 height 15
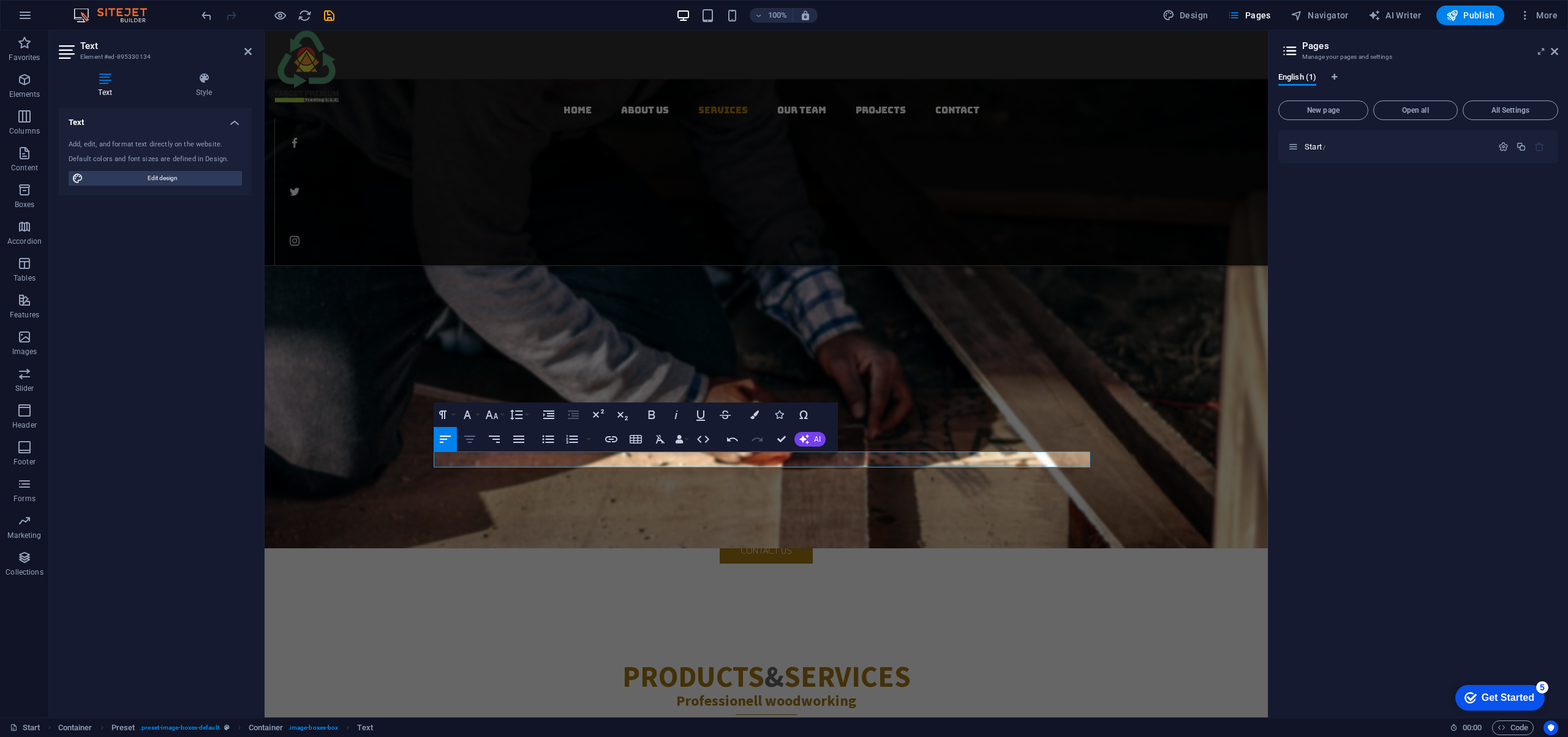
click at [472, 437] on icon "button" at bounding box center [469, 439] width 15 height 15
click at [500, 414] on button "Font Size" at bounding box center [495, 415] width 24 height 24
click at [499, 544] on link "18" at bounding box center [505, 548] width 44 height 18
drag, startPoint x: 721, startPoint y: 509, endPoint x: 859, endPoint y: 468, distance: 144.0
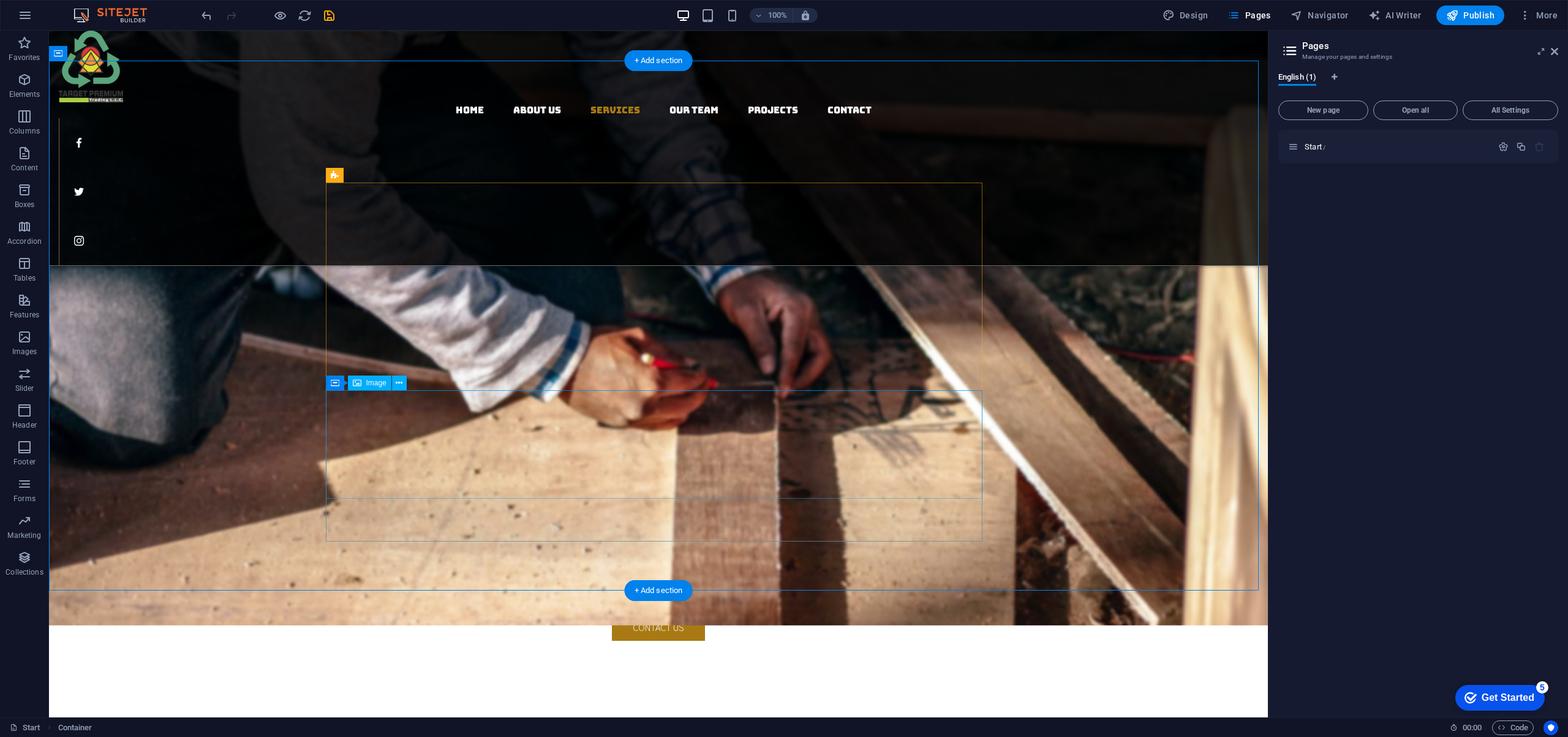
scroll to position [1665, 0]
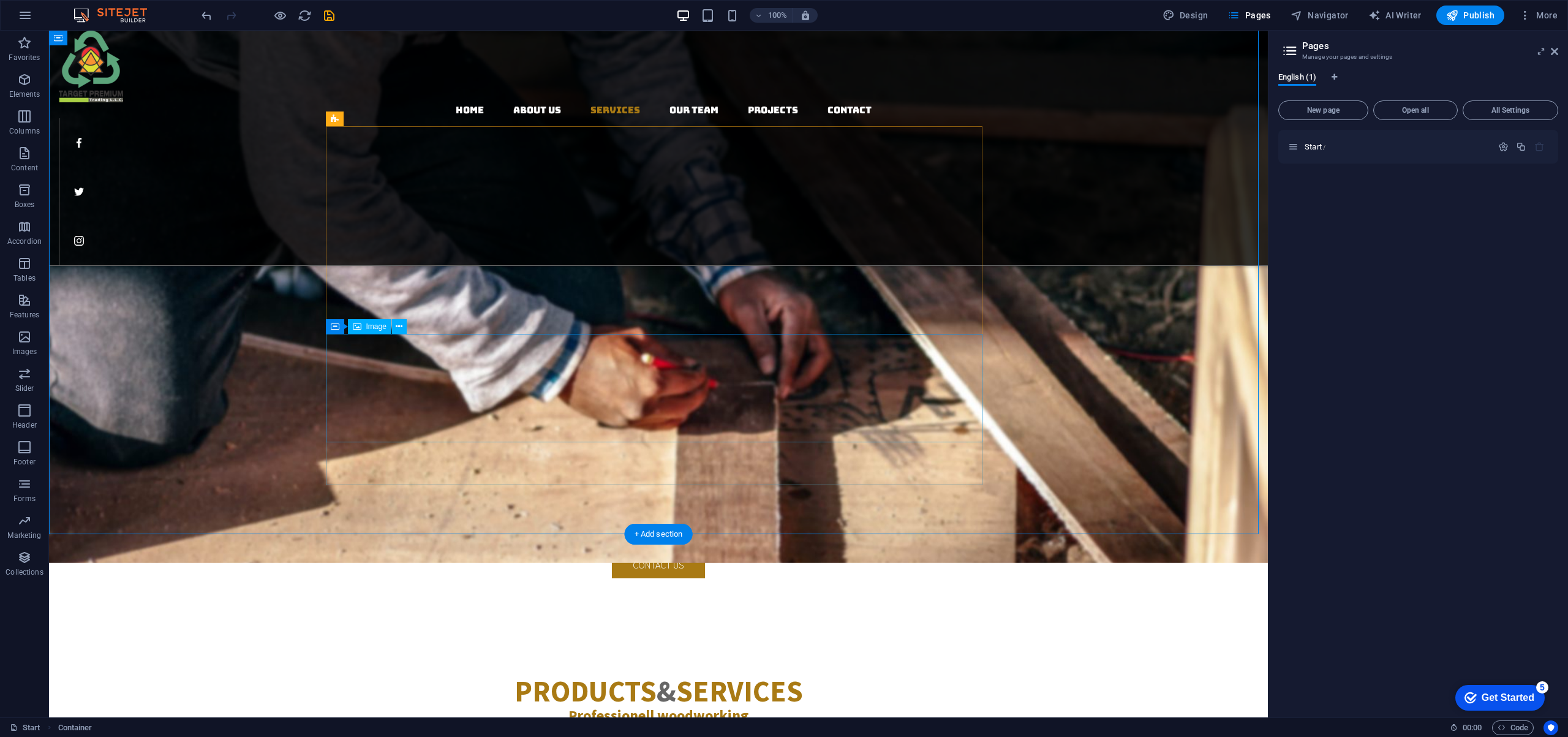
select select "%"
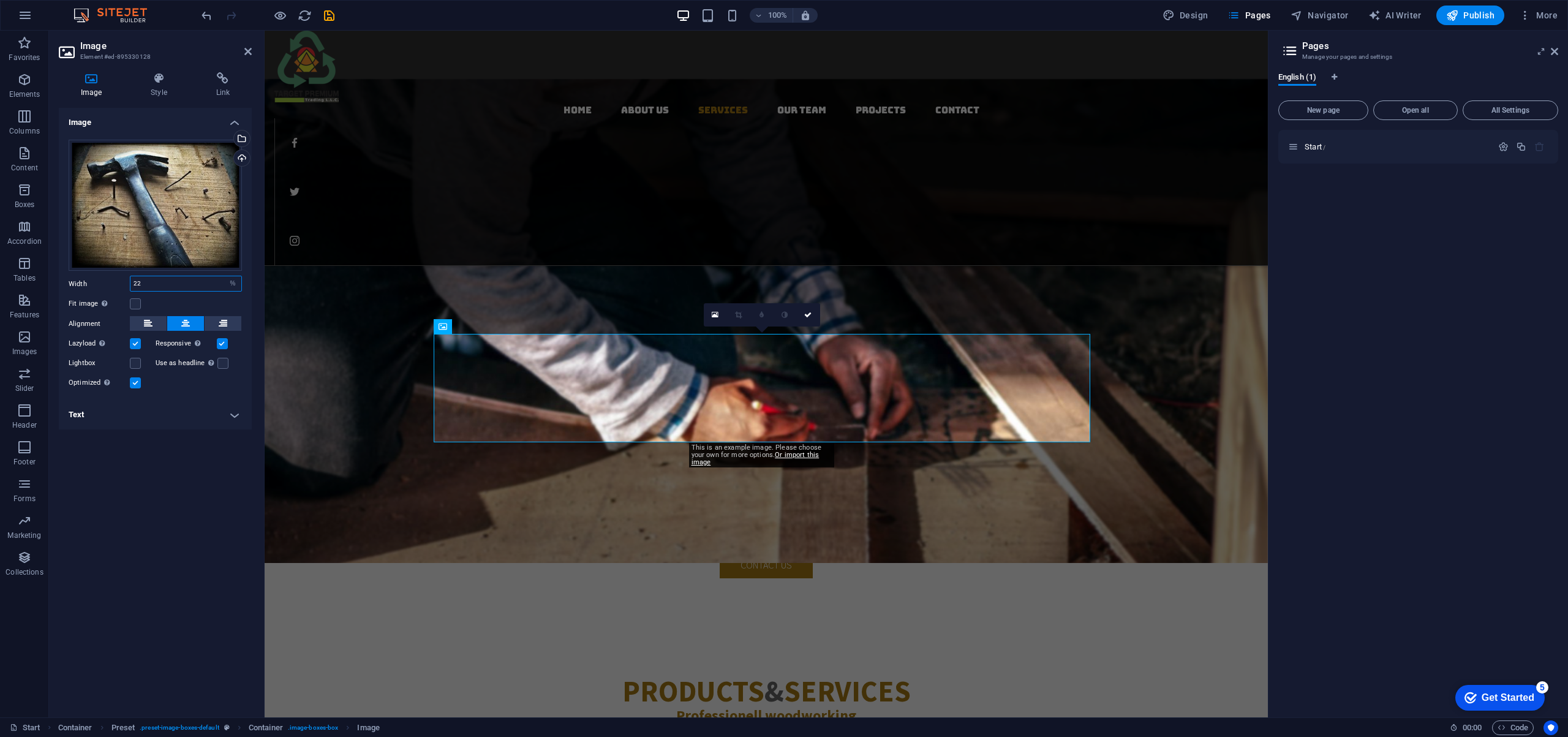
drag, startPoint x: 176, startPoint y: 284, endPoint x: 123, endPoint y: 288, distance: 53.2
click at [123, 288] on div "Width 22 Default auto px rem % em vh vw" at bounding box center [155, 283] width 173 height 16
type input "23"
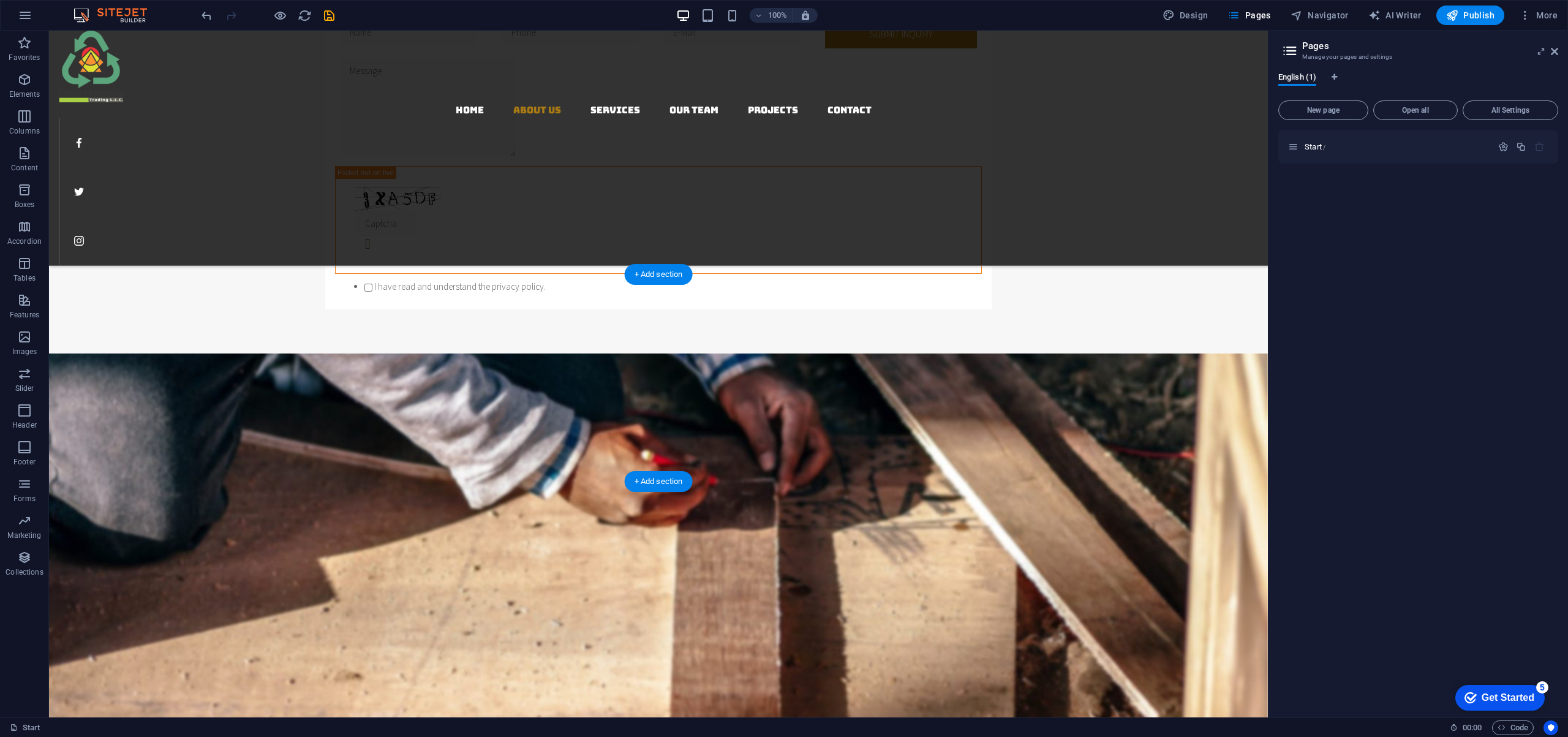
scroll to position [1314, 0]
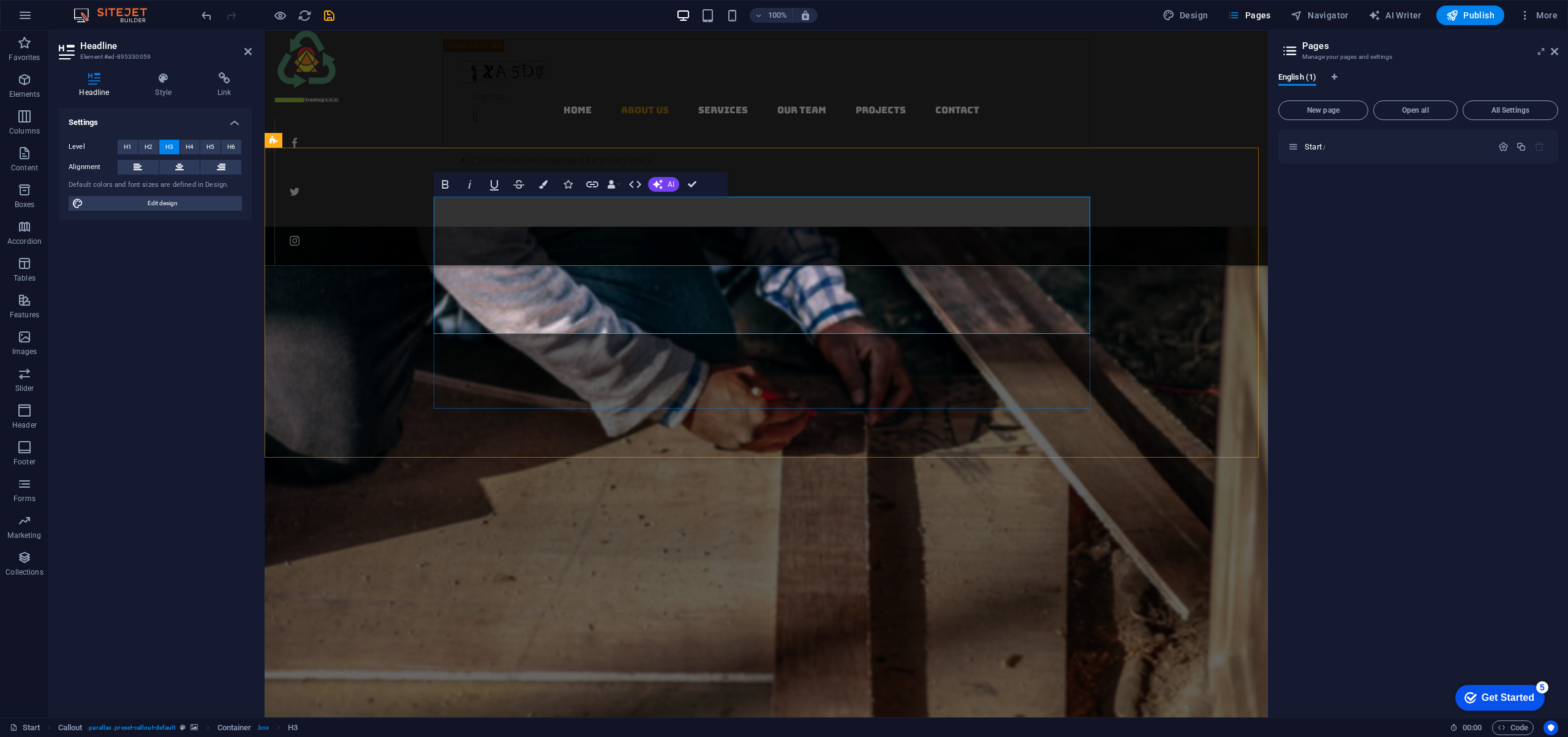
drag, startPoint x: 646, startPoint y: 210, endPoint x: 1029, endPoint y: 315, distance: 397.1
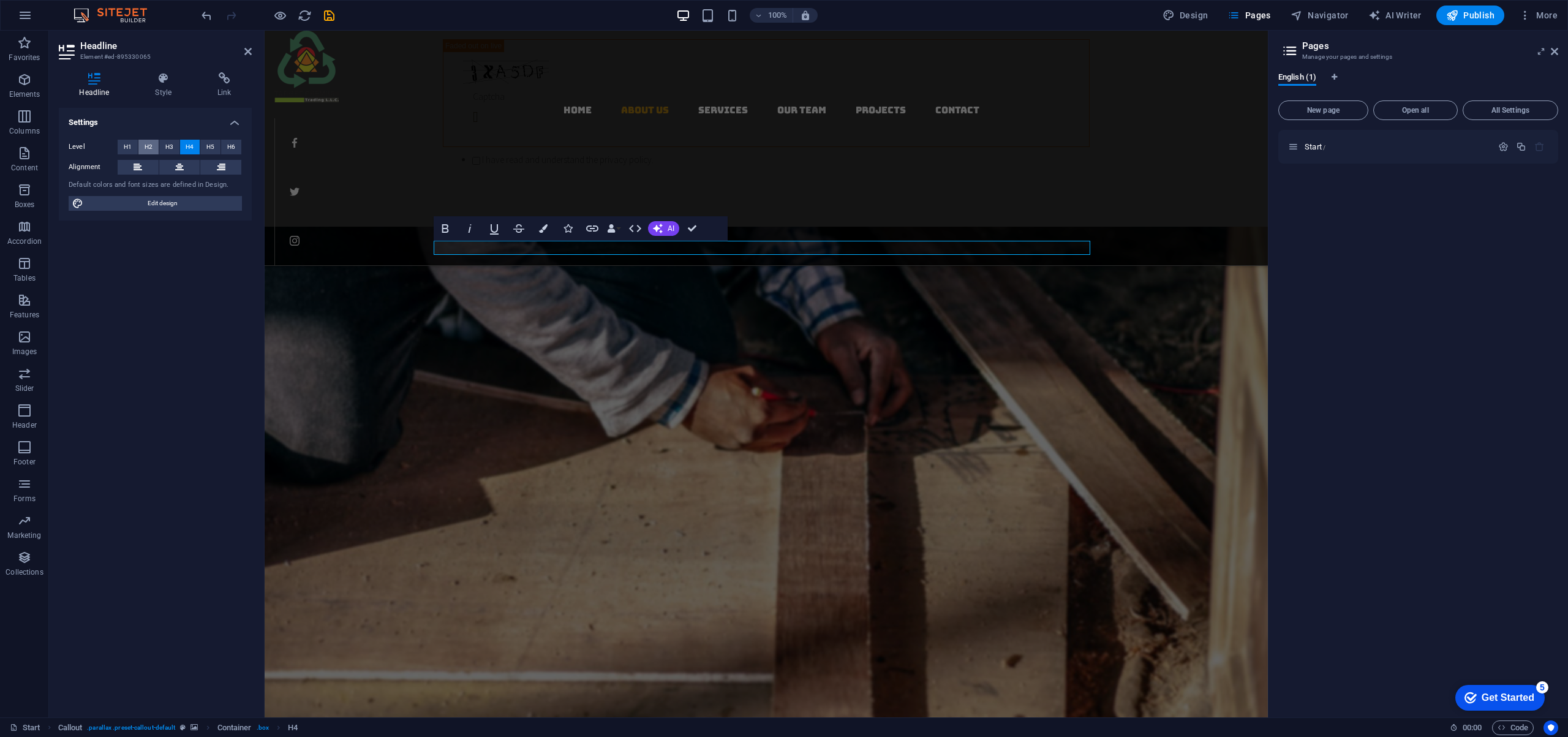
click at [151, 144] on span "H2" at bounding box center [149, 147] width 8 height 15
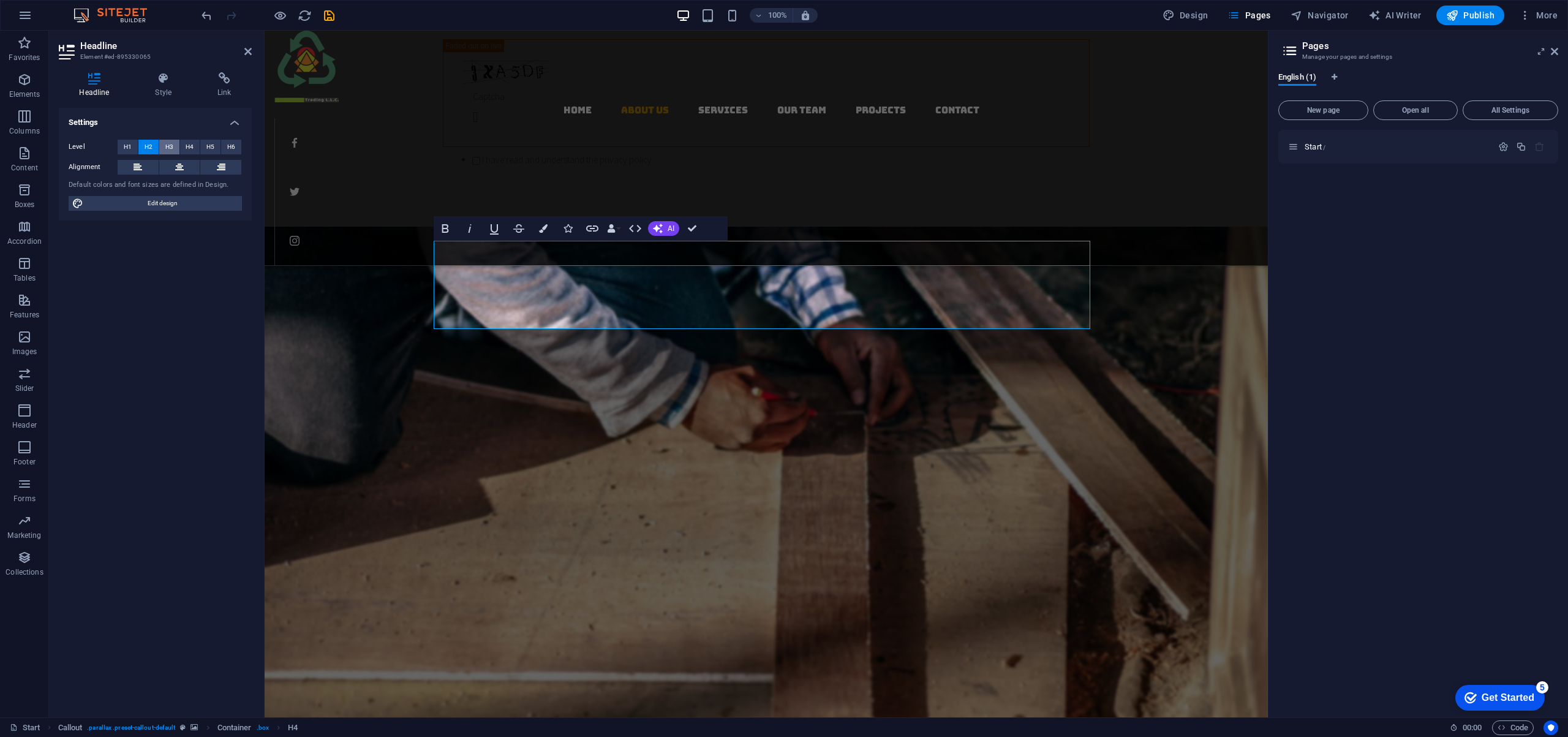
click at [171, 144] on span "H3" at bounding box center [169, 147] width 8 height 15
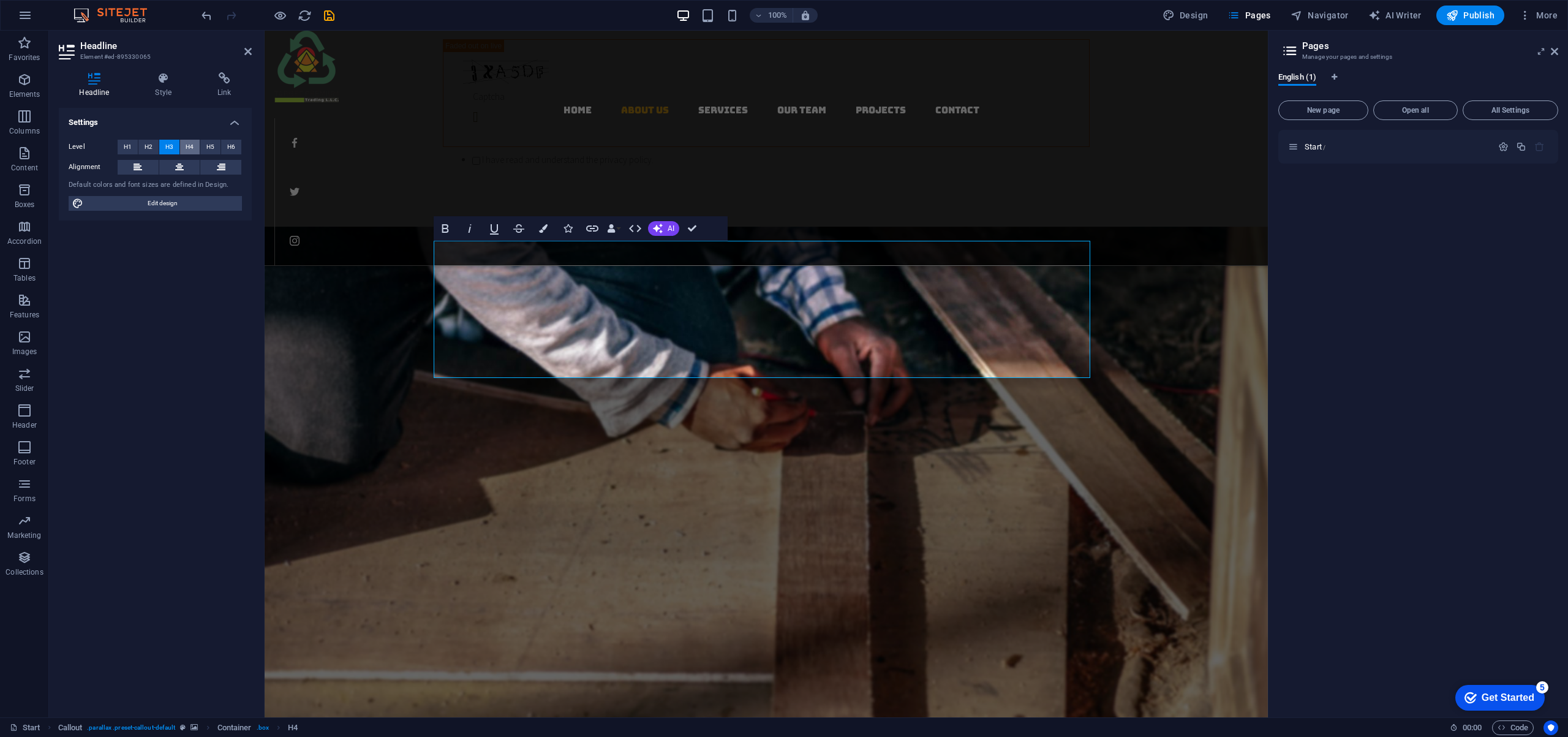
click at [192, 147] on span "H4" at bounding box center [190, 147] width 8 height 15
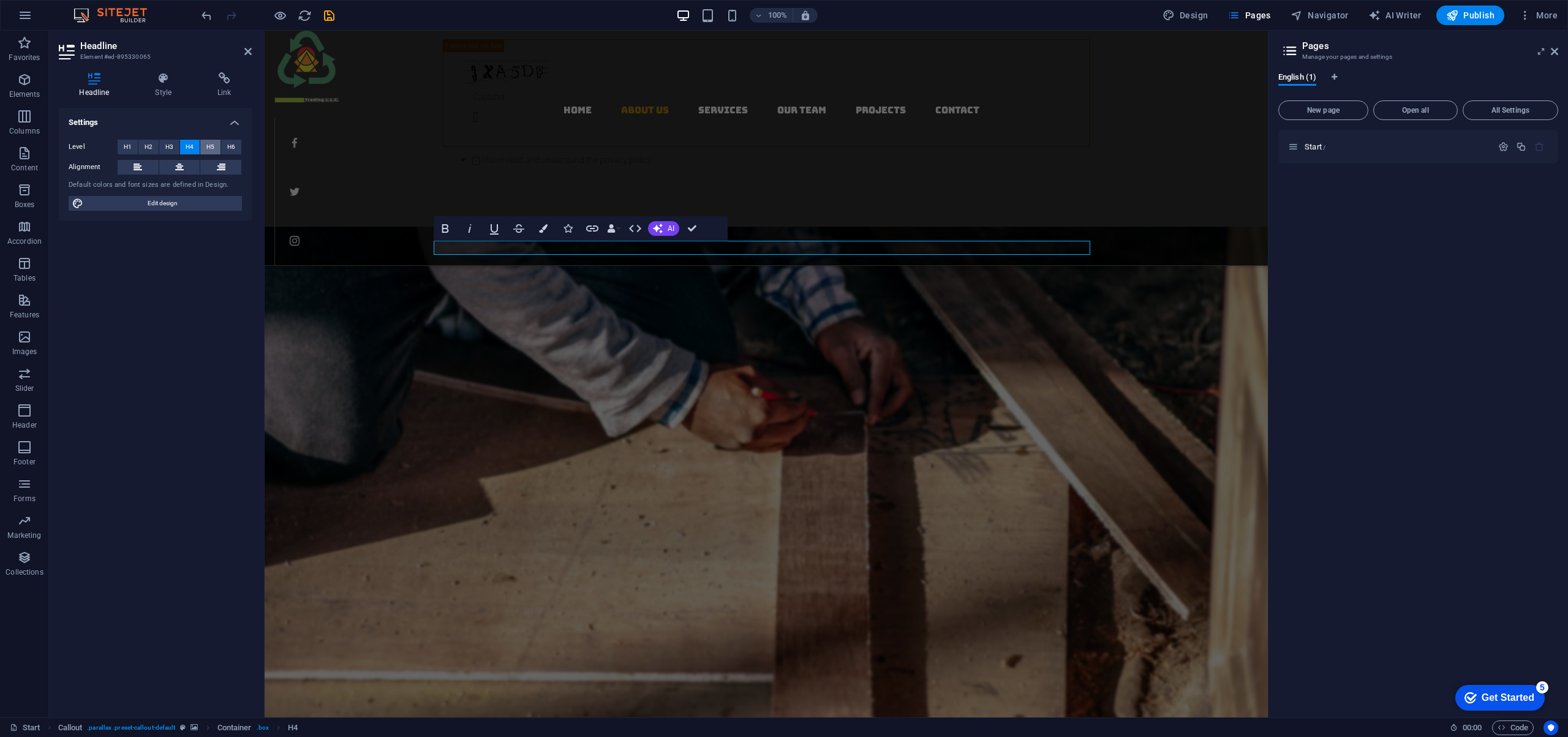
click at [209, 146] on span "H5" at bounding box center [210, 147] width 8 height 15
click at [232, 145] on span "H6" at bounding box center [231, 147] width 8 height 15
click at [209, 146] on span "H5" at bounding box center [210, 147] width 8 height 15
click at [356, 273] on figure at bounding box center [766, 569] width 1003 height 687
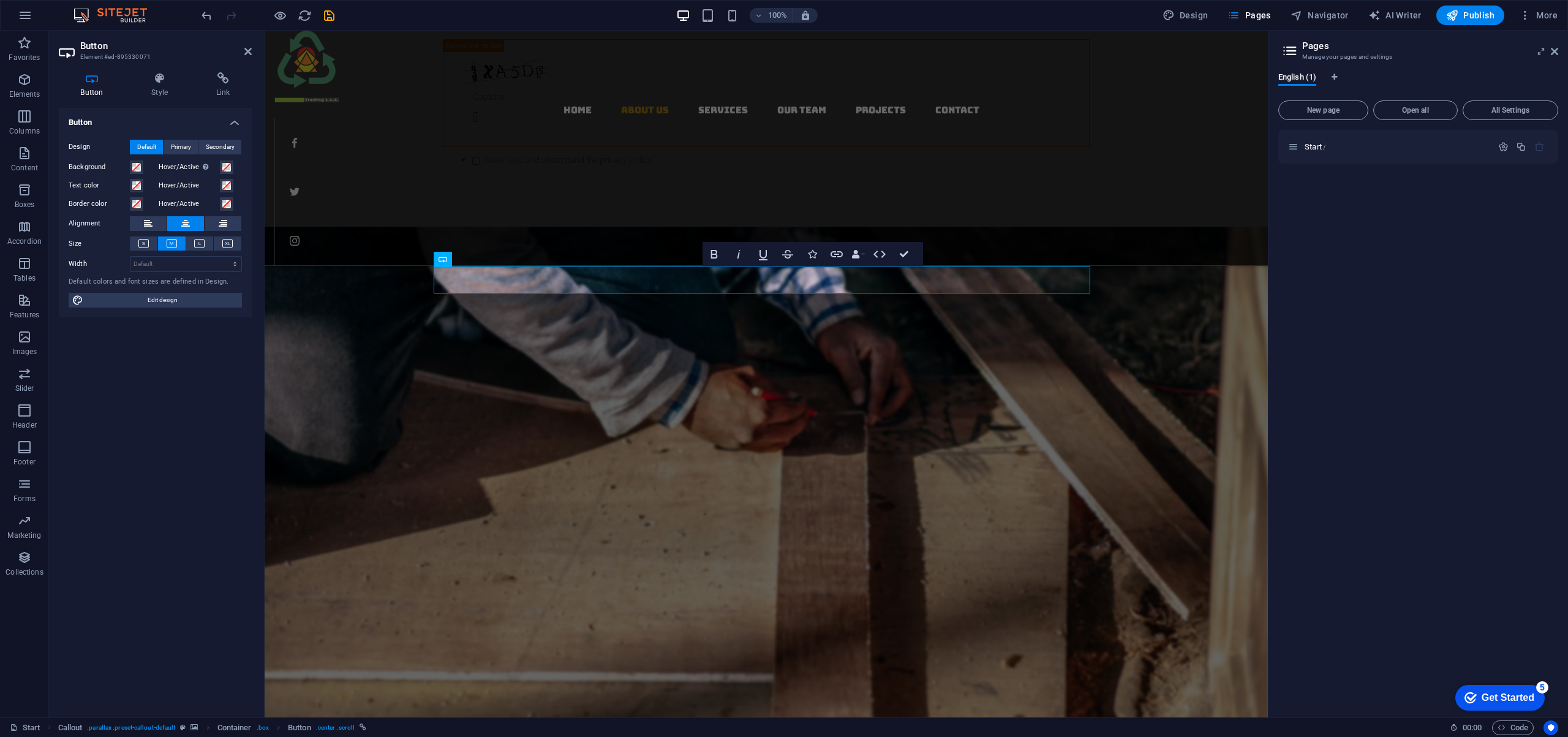
click at [142, 455] on div "Button Design Default Primary Secondary Background Hover/Active Switch to previ…" at bounding box center [155, 407] width 193 height 599
click at [169, 462] on div "Button Design Default Primary Secondary Background Hover/Active Switch to previ…" at bounding box center [155, 407] width 193 height 599
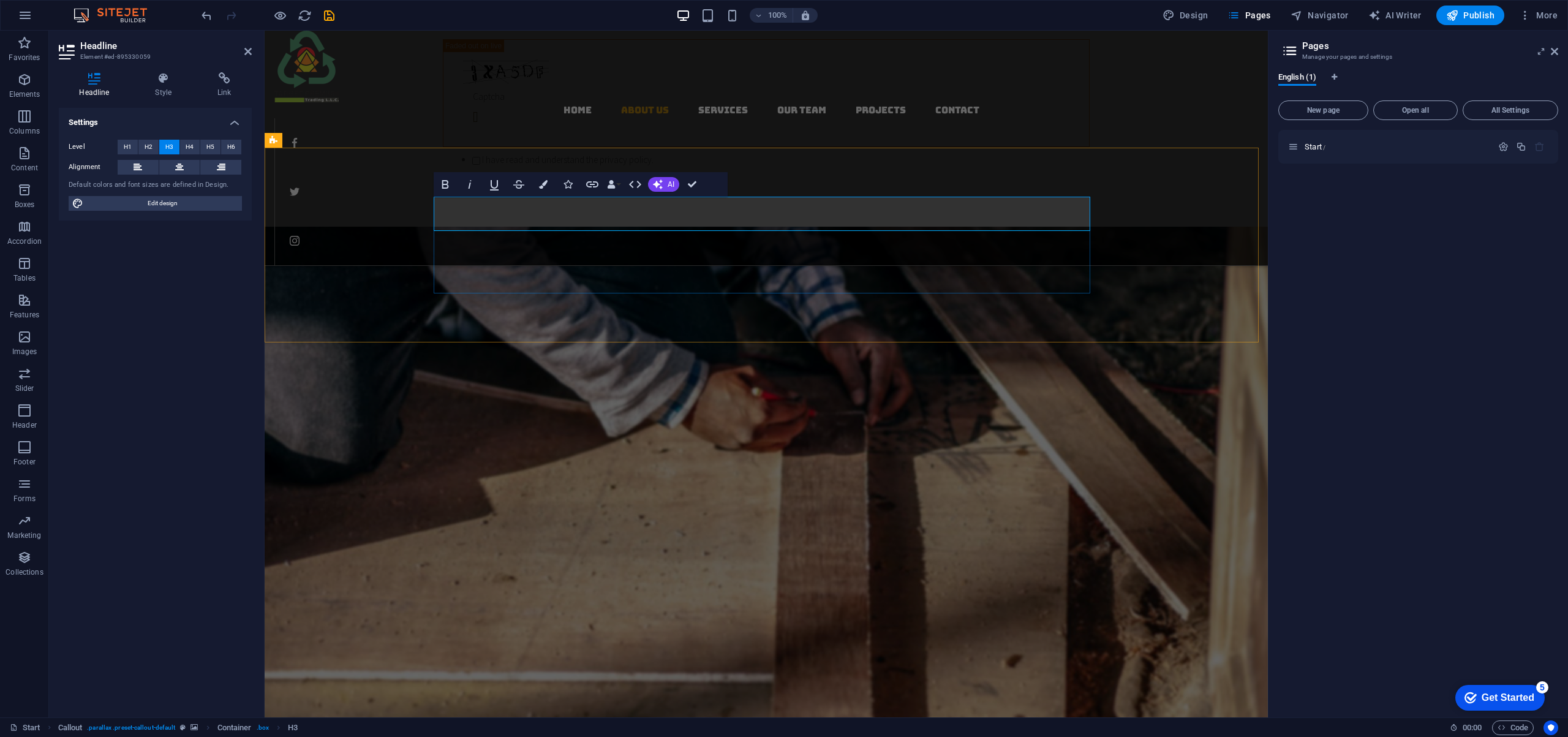
drag, startPoint x: 844, startPoint y: 207, endPoint x: 945, endPoint y: 216, distance: 101.4
drag, startPoint x: 862, startPoint y: 218, endPoint x: 446, endPoint y: 210, distance: 416.1
click at [162, 326] on div "Settings Level H1 H2 H3 H4 H5 H6 Alignment Default colors and font sizes are de…" at bounding box center [155, 407] width 193 height 599
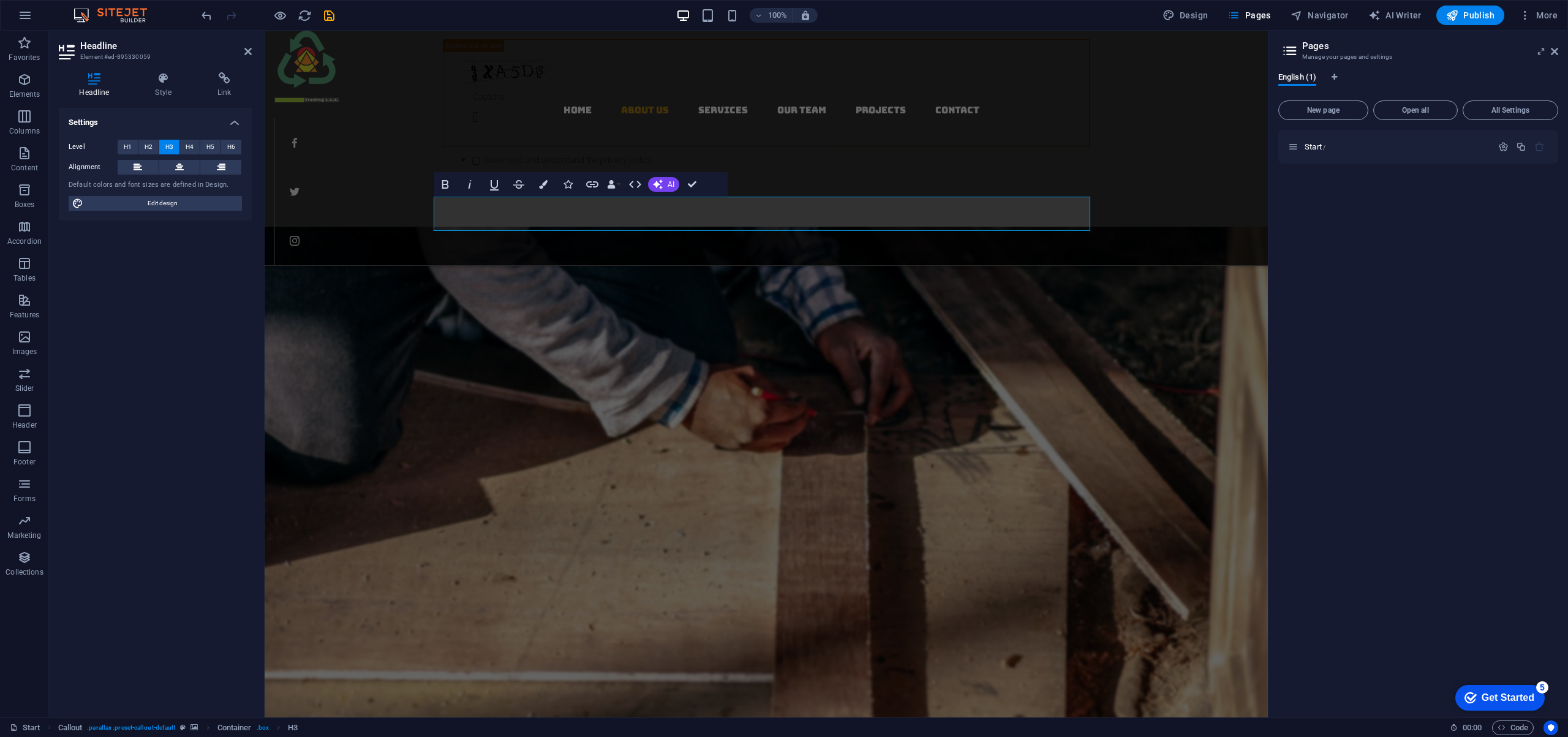
click at [672, 328] on figure at bounding box center [766, 569] width 1003 height 687
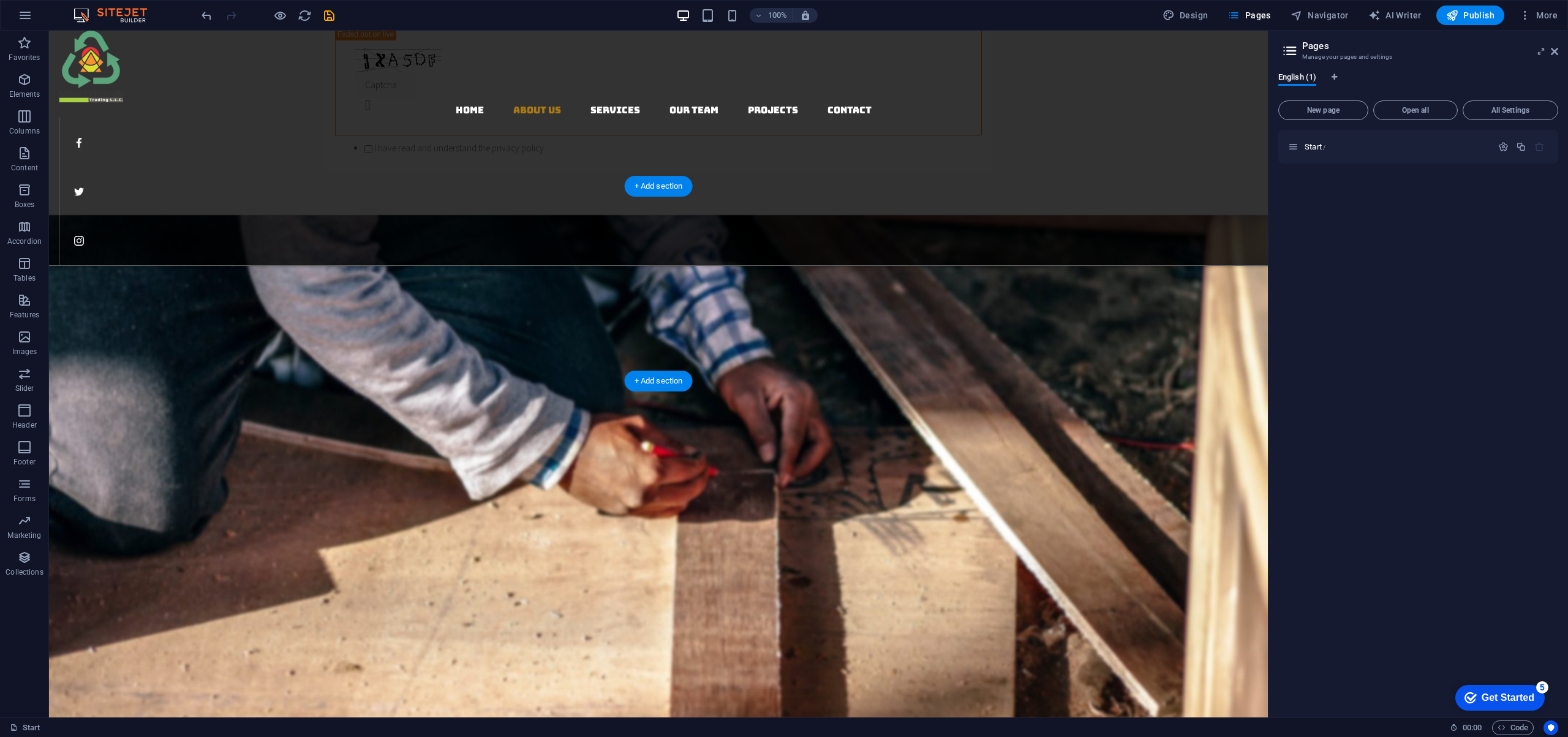
scroll to position [1335, 0]
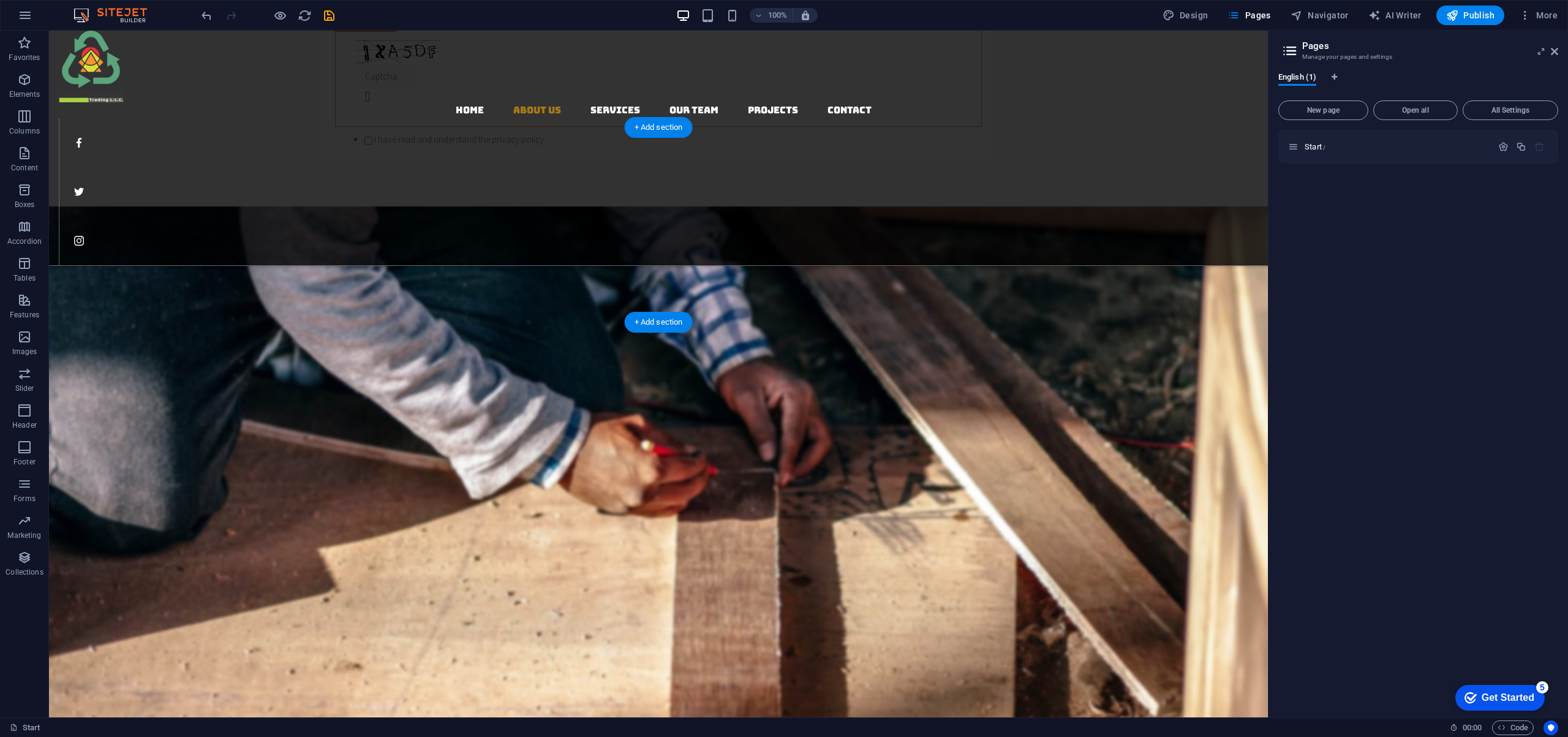
click at [649, 206] on figure at bounding box center [658, 549] width 1219 height 687
click at [105, 121] on icon at bounding box center [102, 120] width 7 height 13
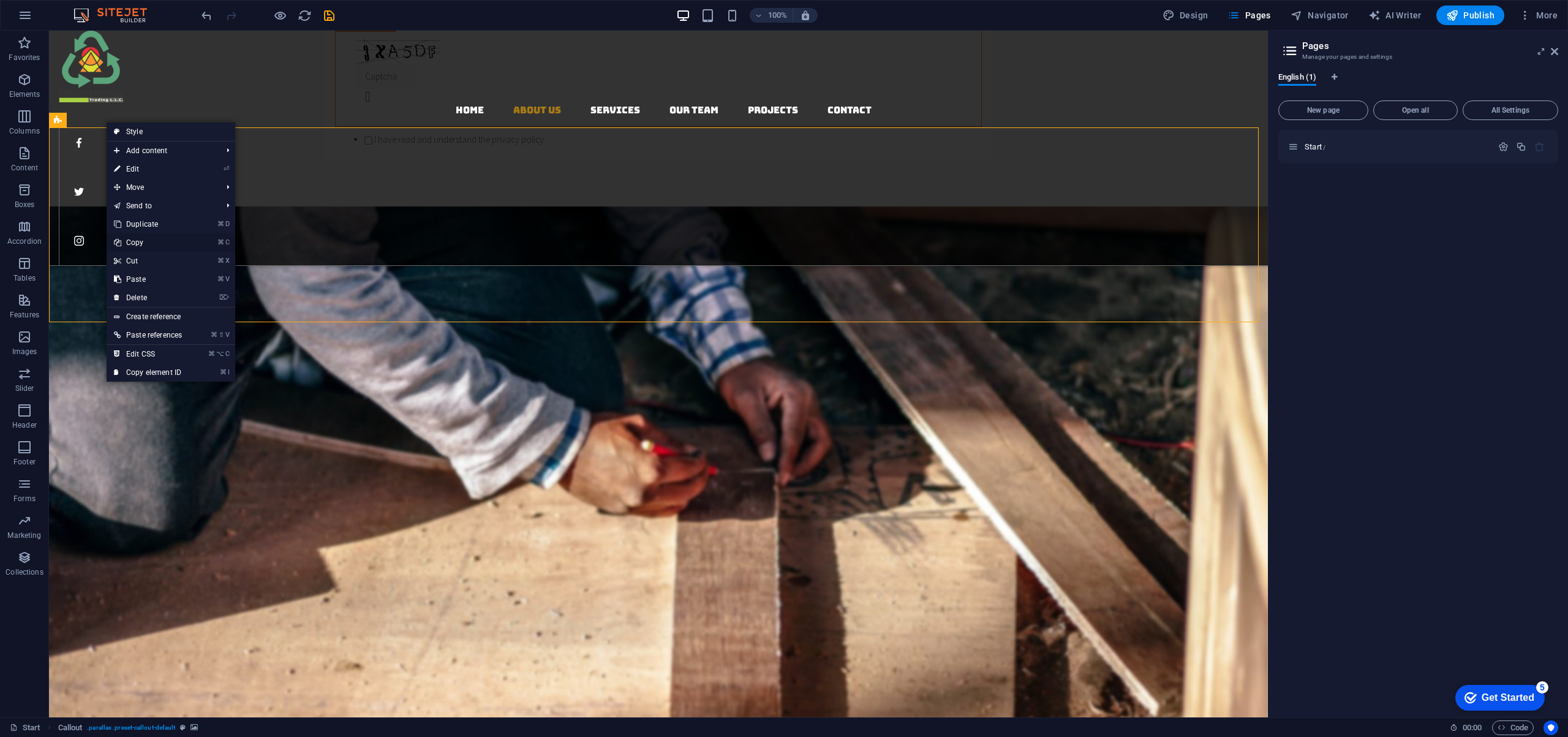
click at [148, 241] on link "⌘ C Copy" at bounding box center [148, 242] width 83 height 18
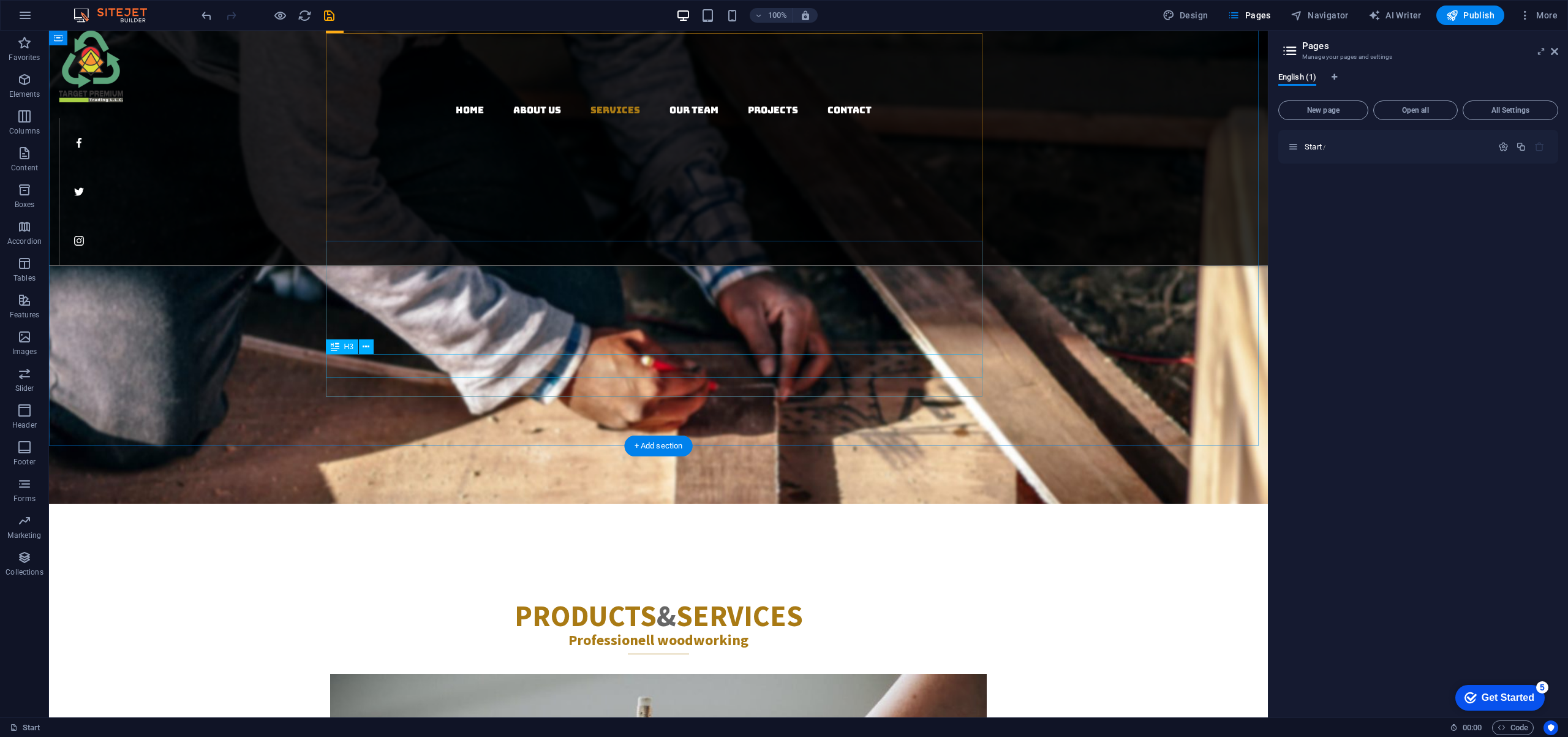
scroll to position [1817, 0]
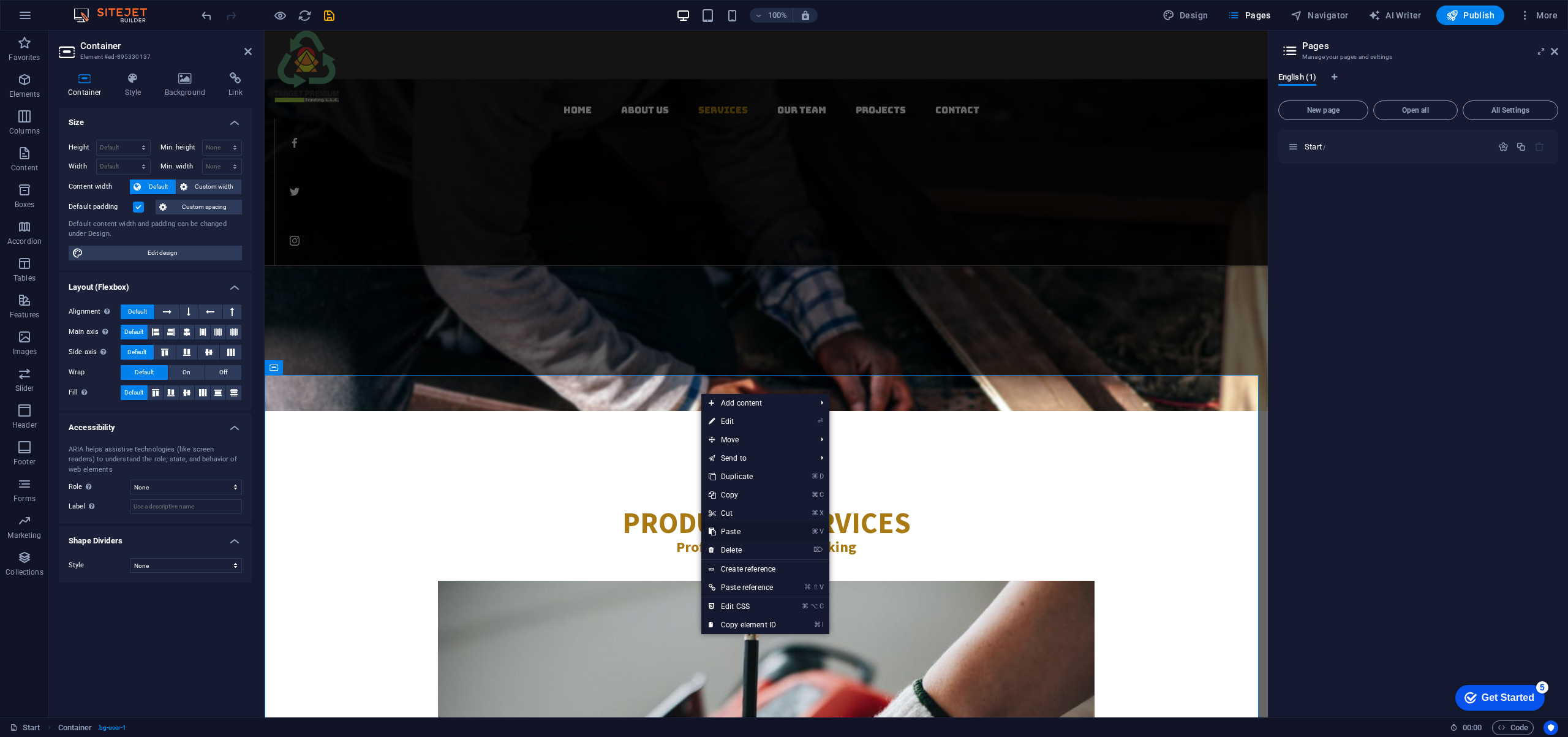
click at [734, 531] on link "⌘ V Paste" at bounding box center [742, 531] width 82 height 18
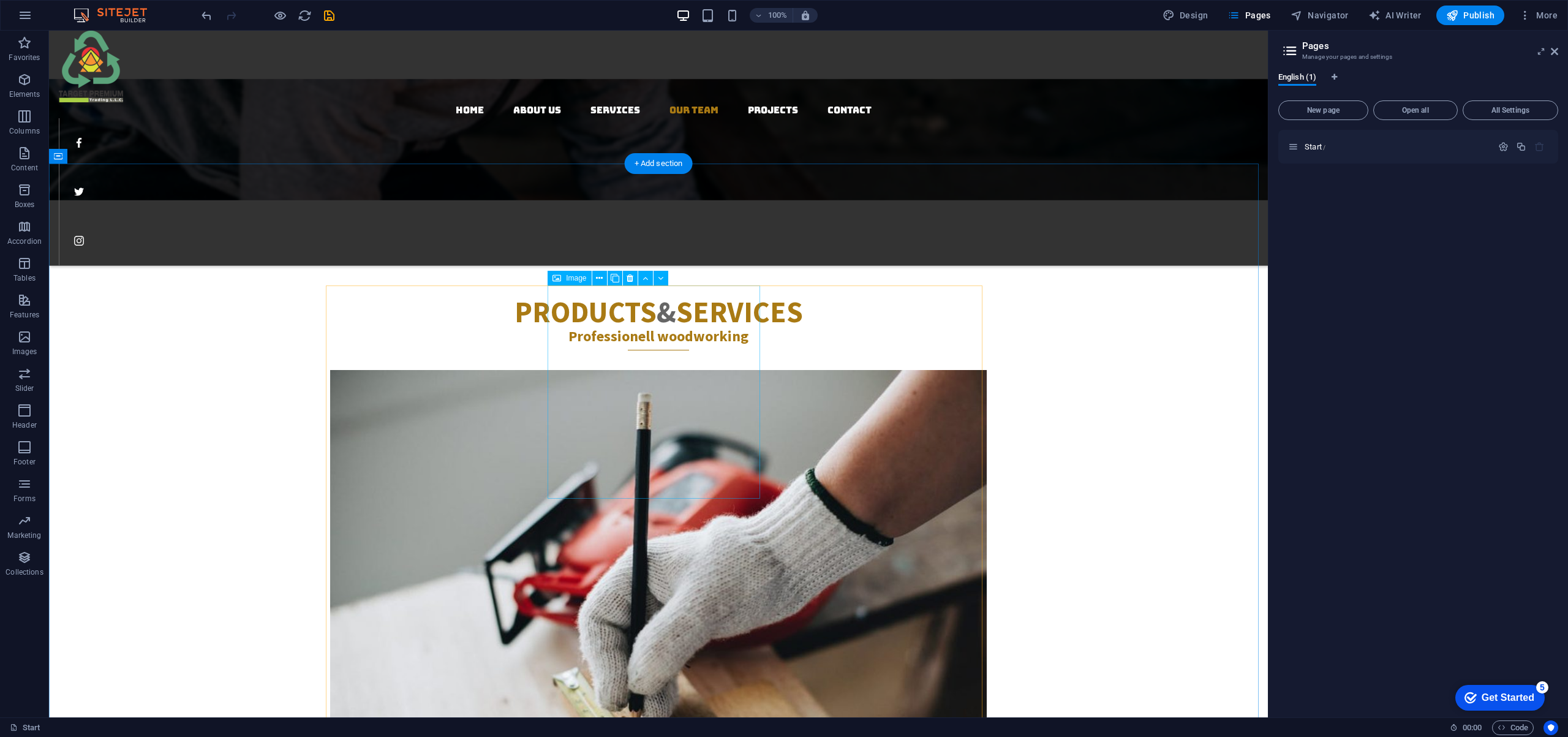
scroll to position [2030, 0]
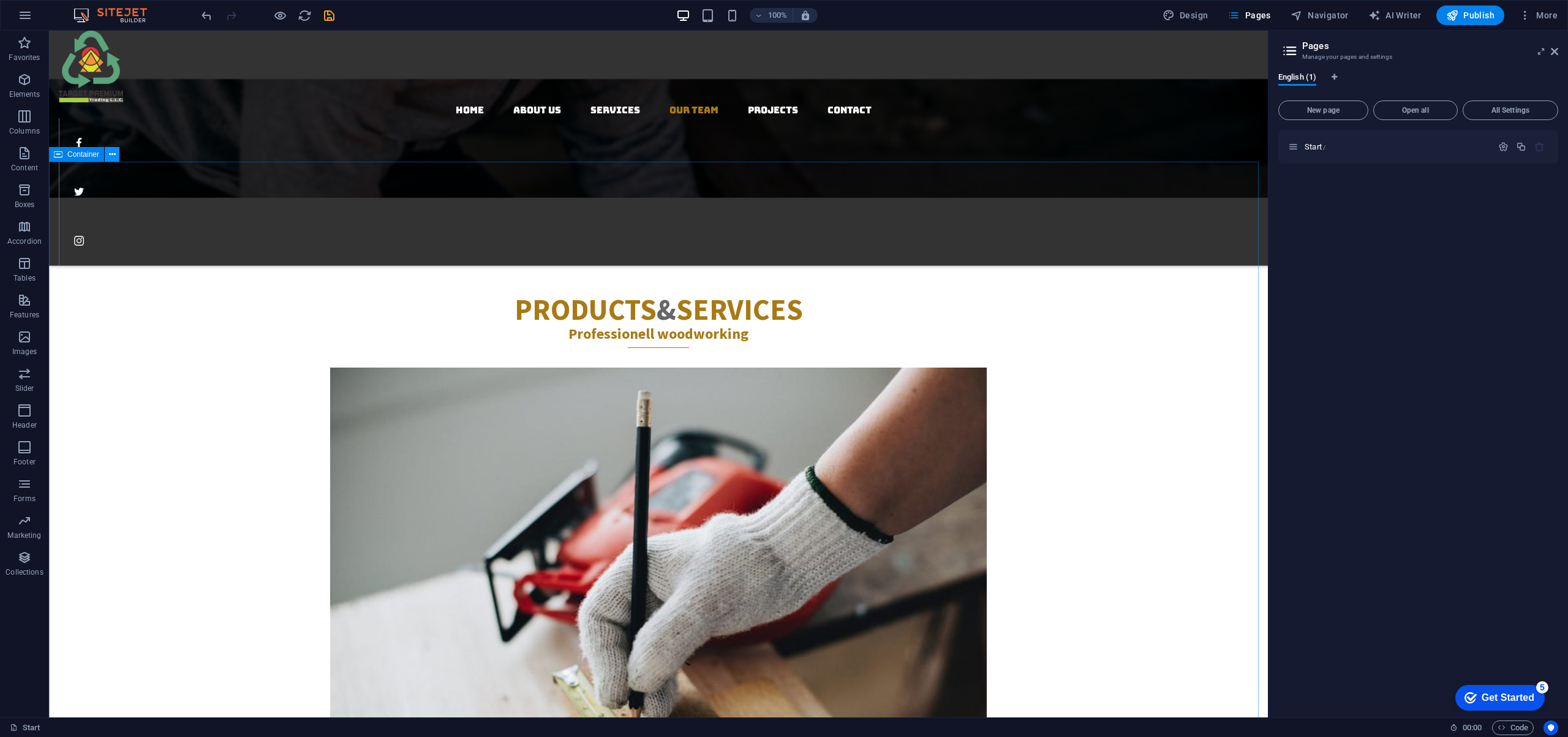
click at [112, 154] on icon at bounding box center [112, 154] width 7 height 13
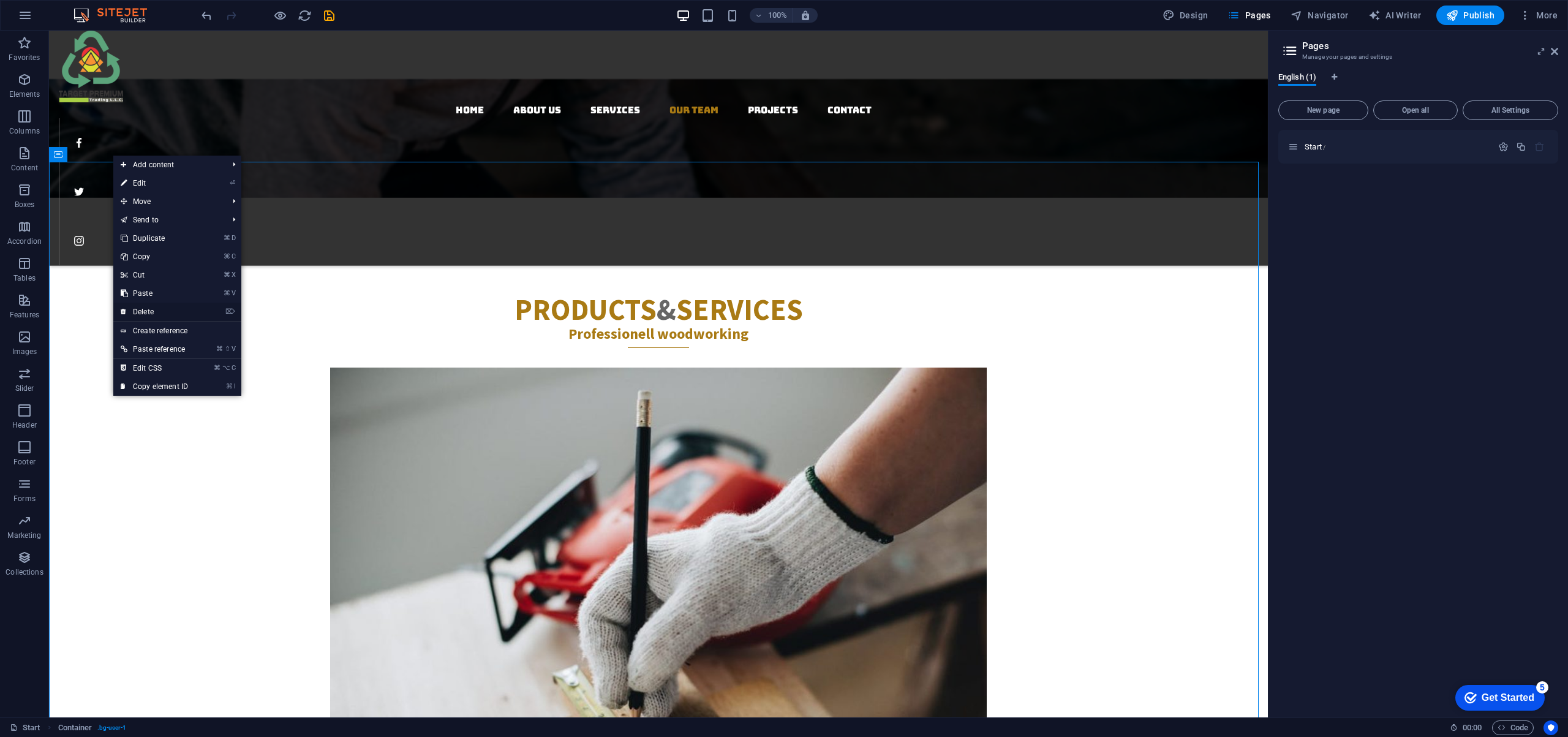
click at [163, 311] on link "⌦ Delete" at bounding box center [154, 311] width 82 height 18
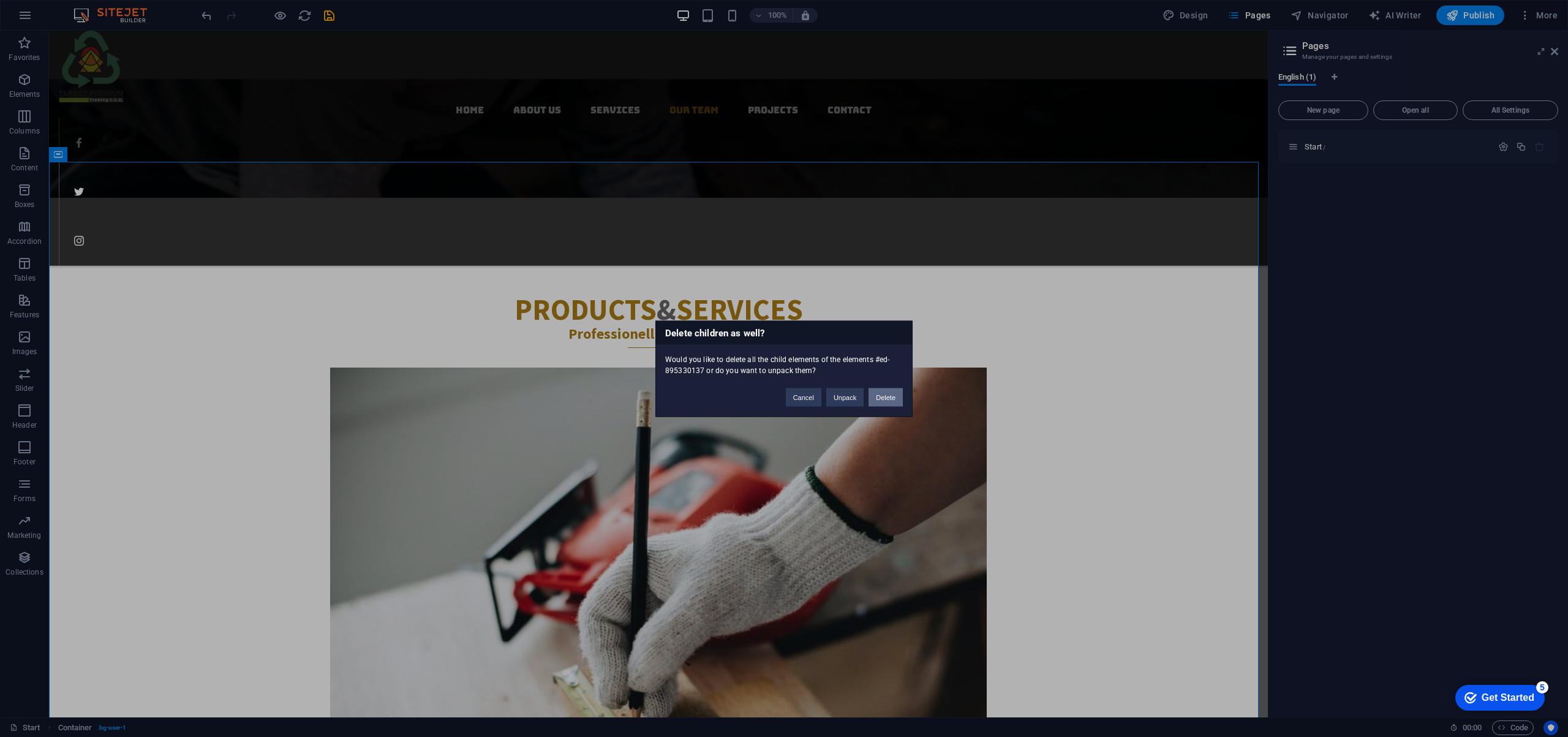
click at [873, 403] on button "Delete" at bounding box center [885, 396] width 35 height 18
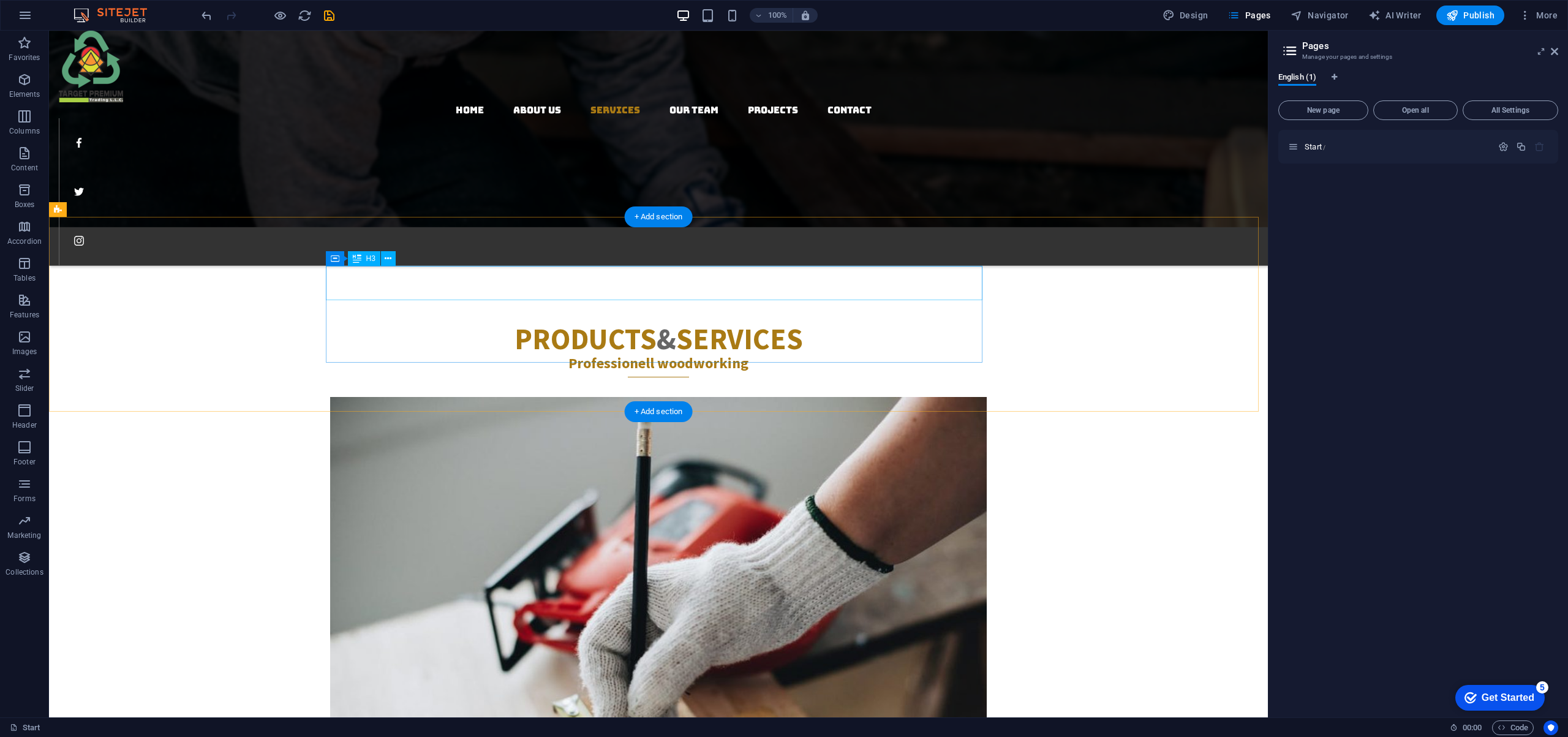
scroll to position [1975, 0]
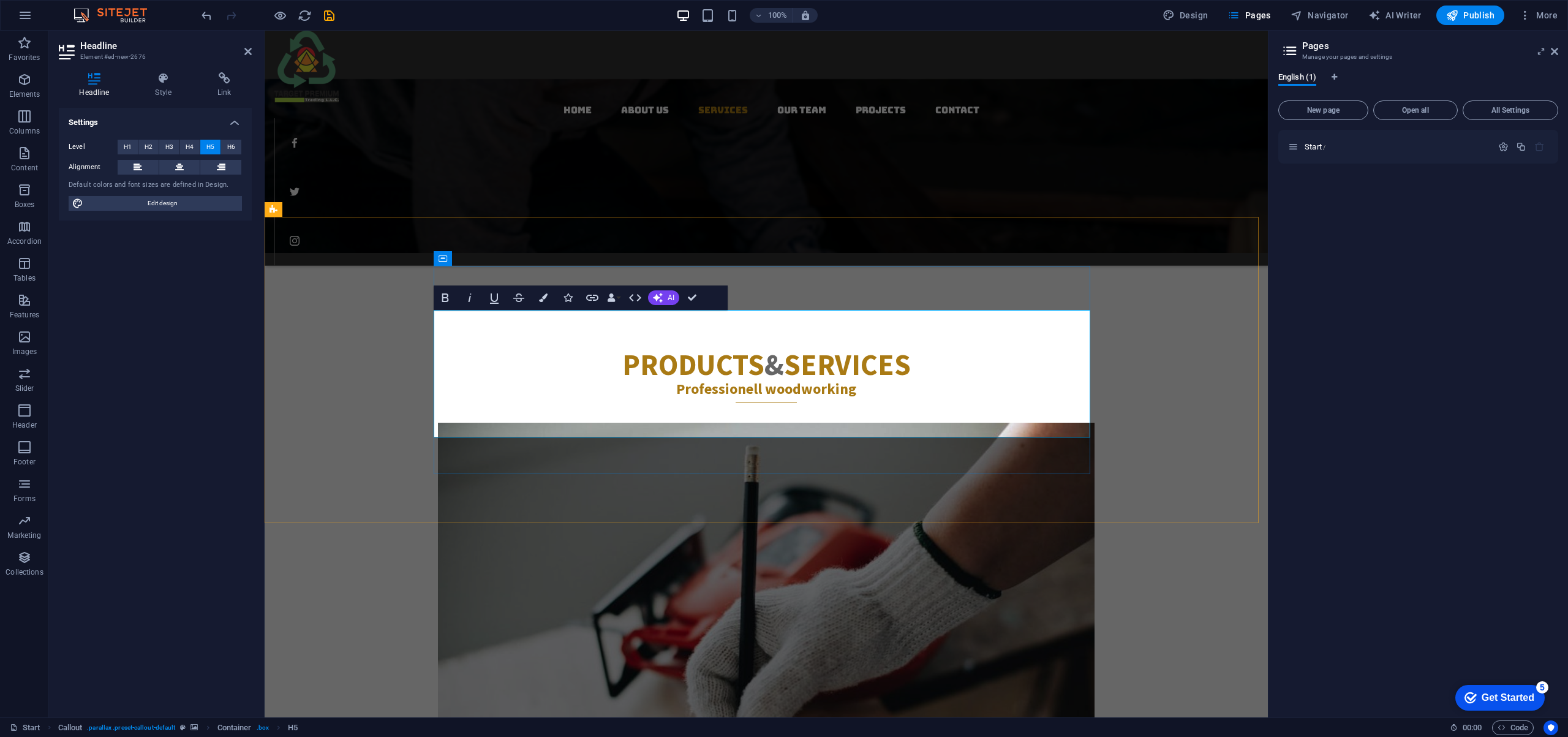
drag, startPoint x: 663, startPoint y: 315, endPoint x: 890, endPoint y: 319, distance: 227.0
click at [447, 297] on icon "button" at bounding box center [444, 297] width 7 height 9
click at [491, 295] on icon "button" at bounding box center [494, 298] width 9 height 10
click at [189, 146] on span "H4" at bounding box center [190, 147] width 8 height 15
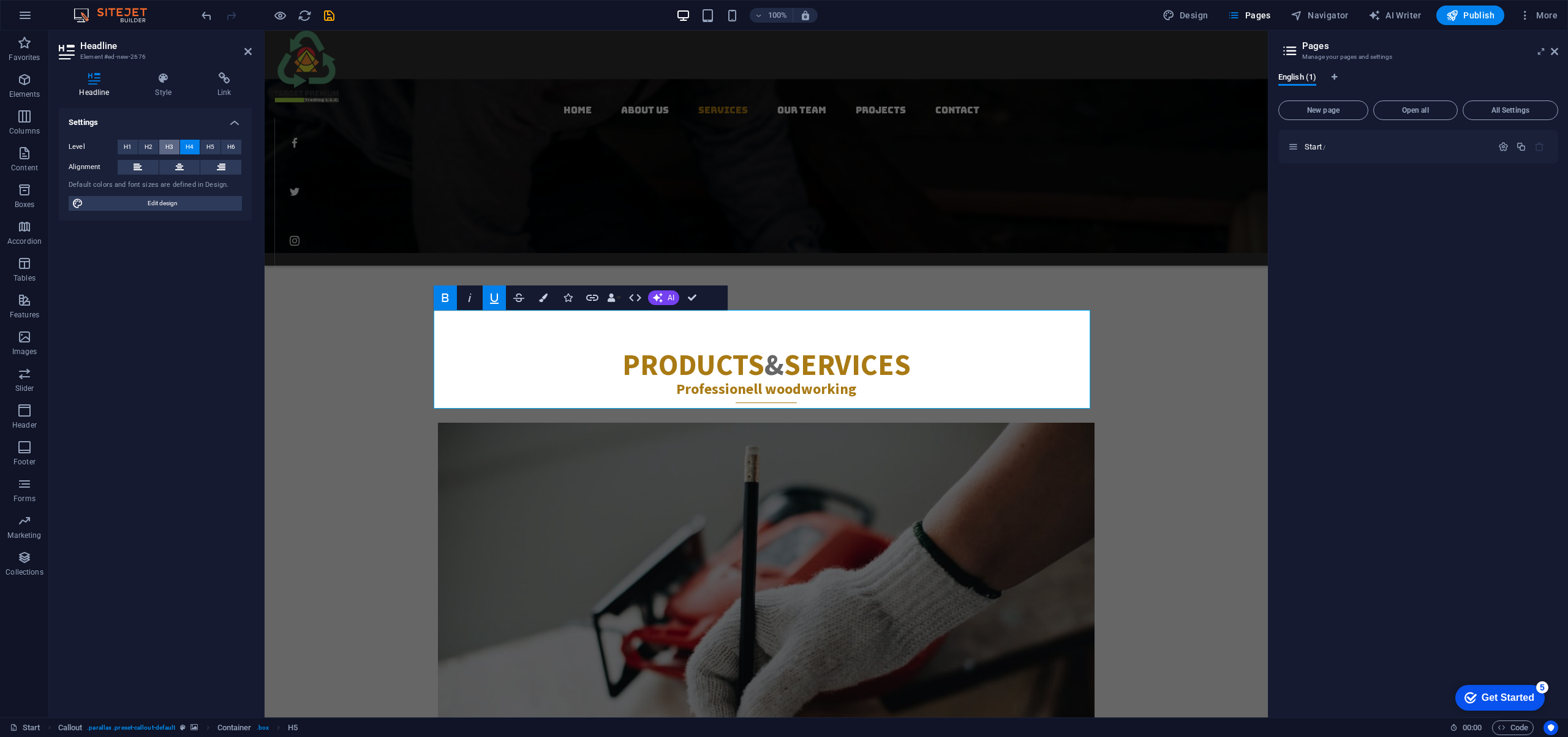
click at [167, 146] on span "H3" at bounding box center [169, 147] width 8 height 15
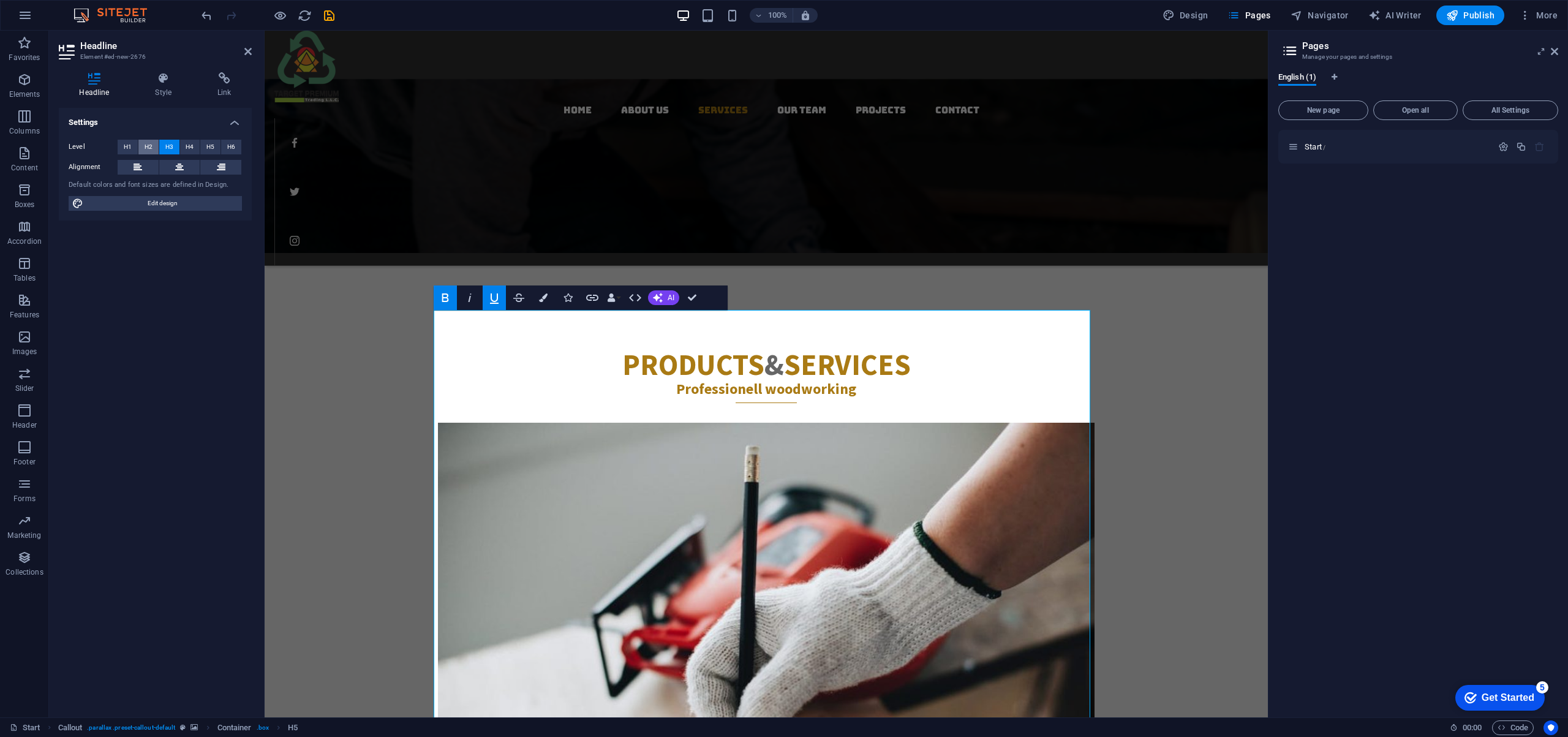
click at [145, 146] on span "H2" at bounding box center [149, 147] width 8 height 15
click at [129, 146] on span "H1" at bounding box center [127, 147] width 8 height 15
click at [211, 146] on span "H5" at bounding box center [210, 147] width 8 height 15
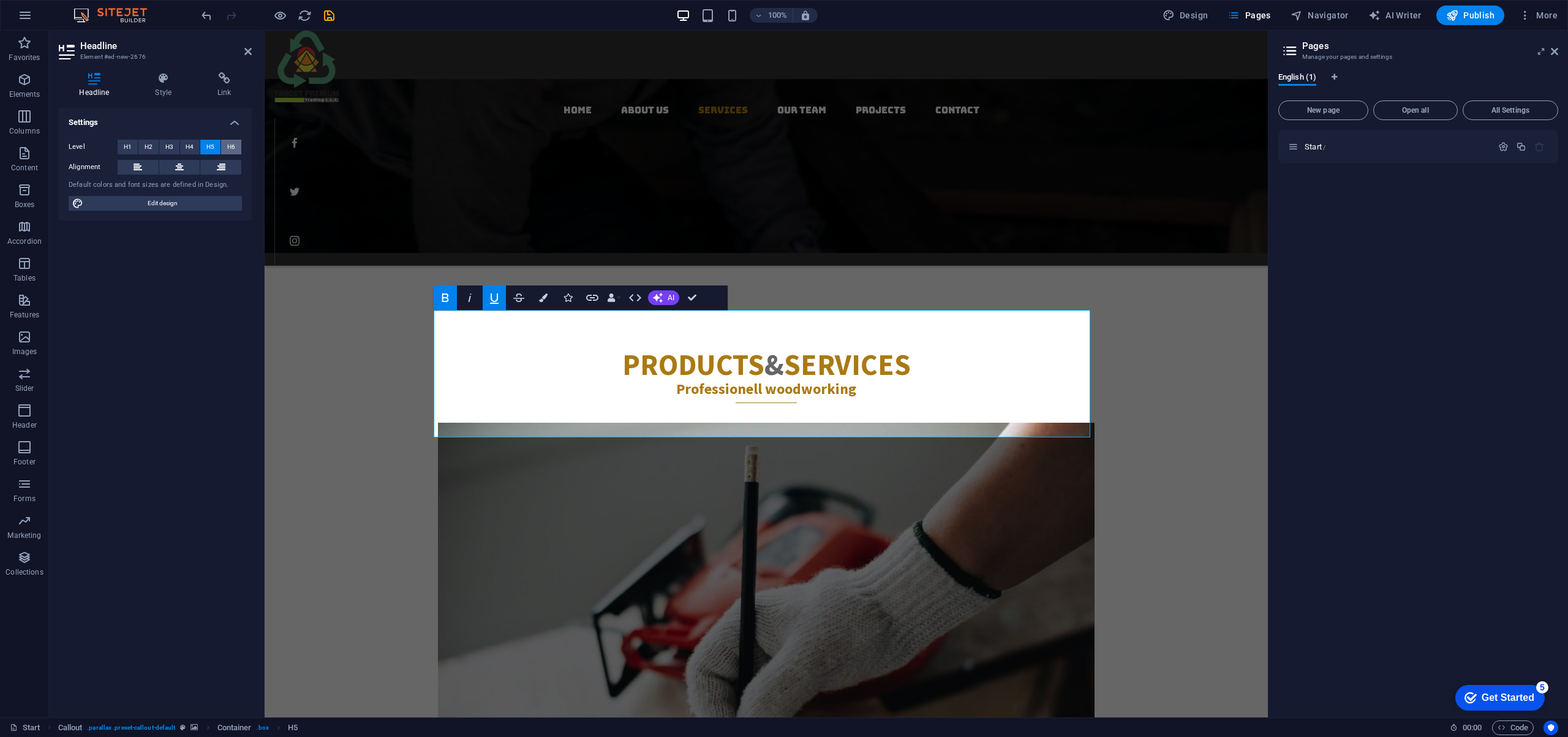
click at [231, 147] on span "H6" at bounding box center [231, 147] width 8 height 15
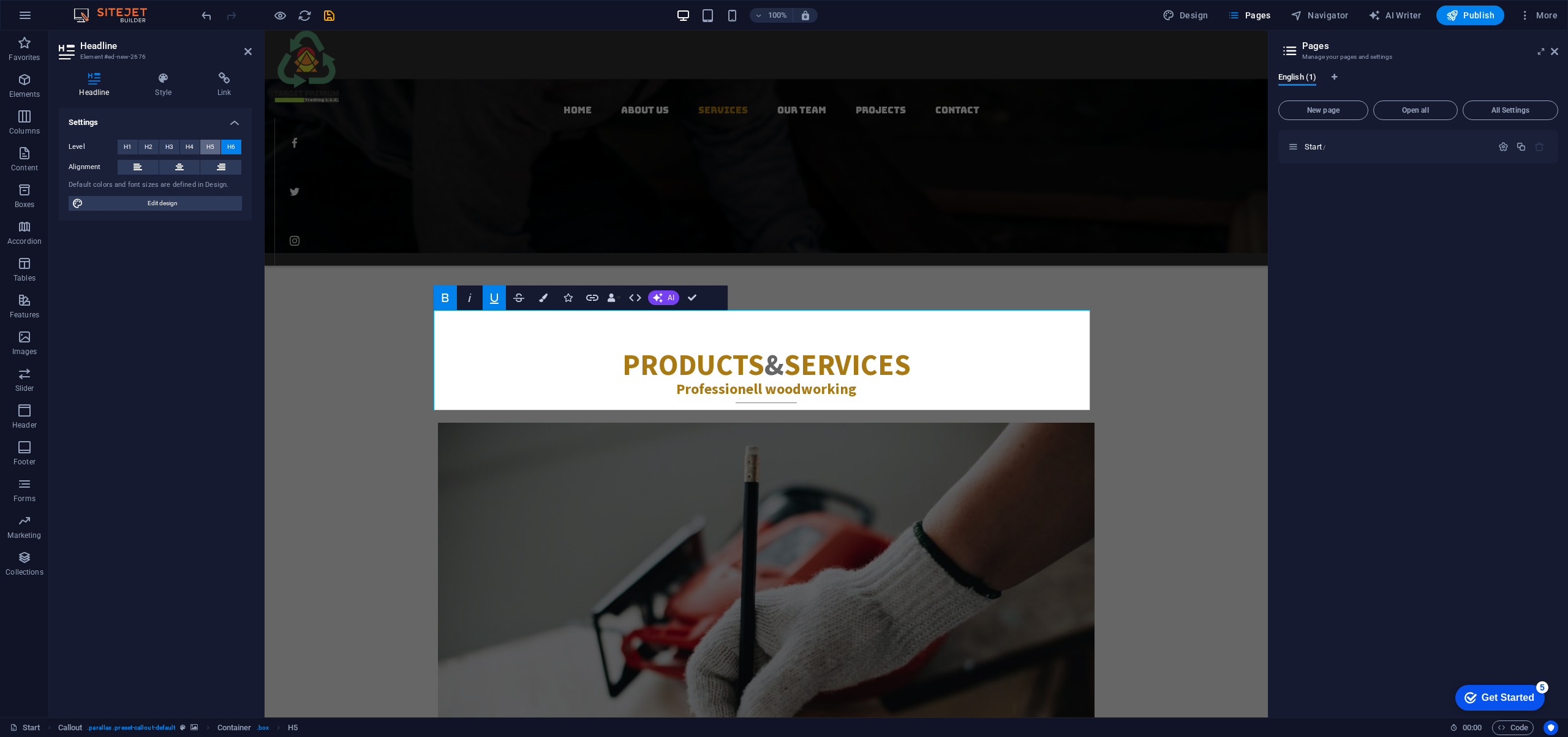
click at [208, 146] on span "H5" at bounding box center [210, 147] width 8 height 15
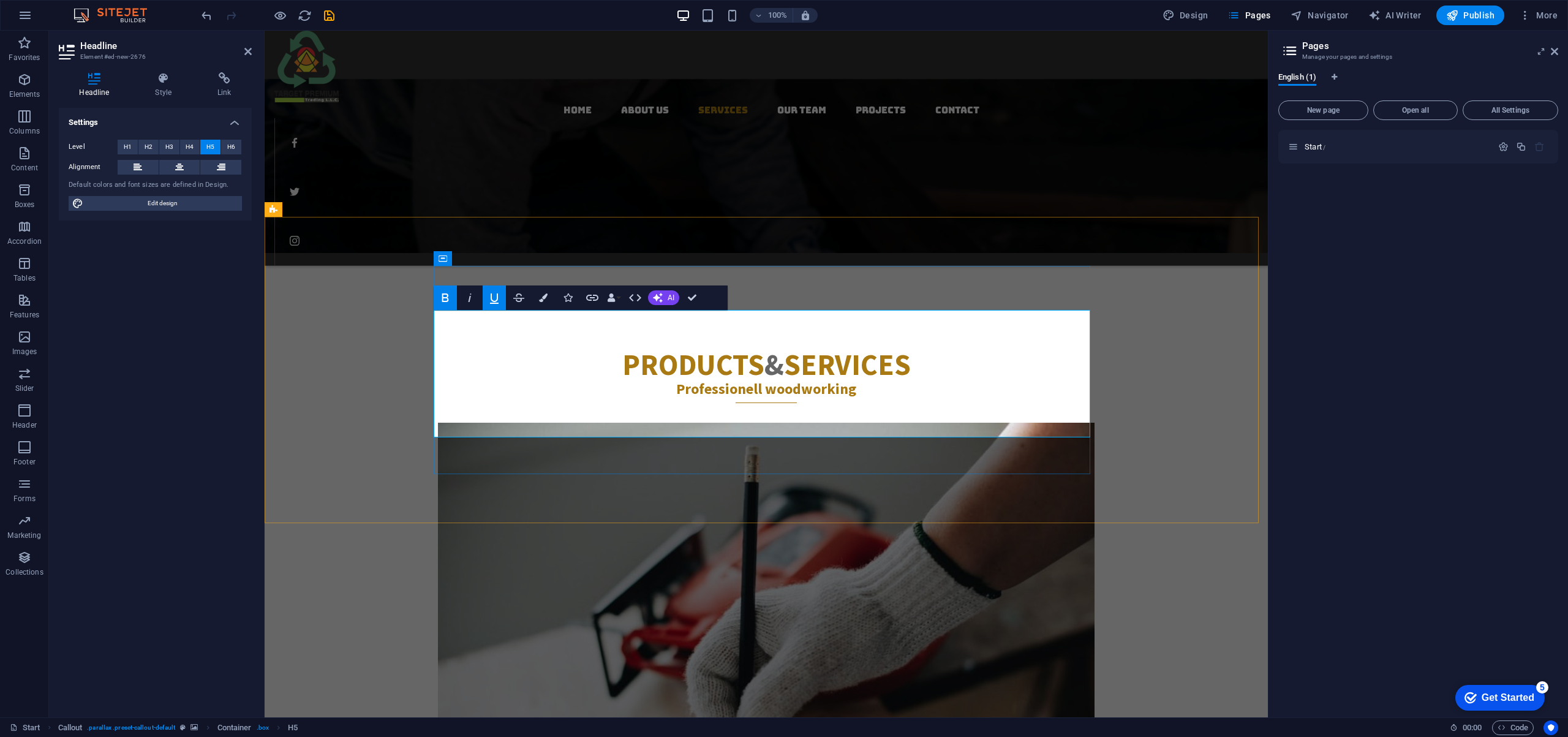
drag, startPoint x: 656, startPoint y: 319, endPoint x: 929, endPoint y: 320, distance: 273.0
drag, startPoint x: 524, startPoint y: 333, endPoint x: 1098, endPoint y: 446, distance: 585.0
click at [135, 166] on icon at bounding box center [138, 167] width 9 height 15
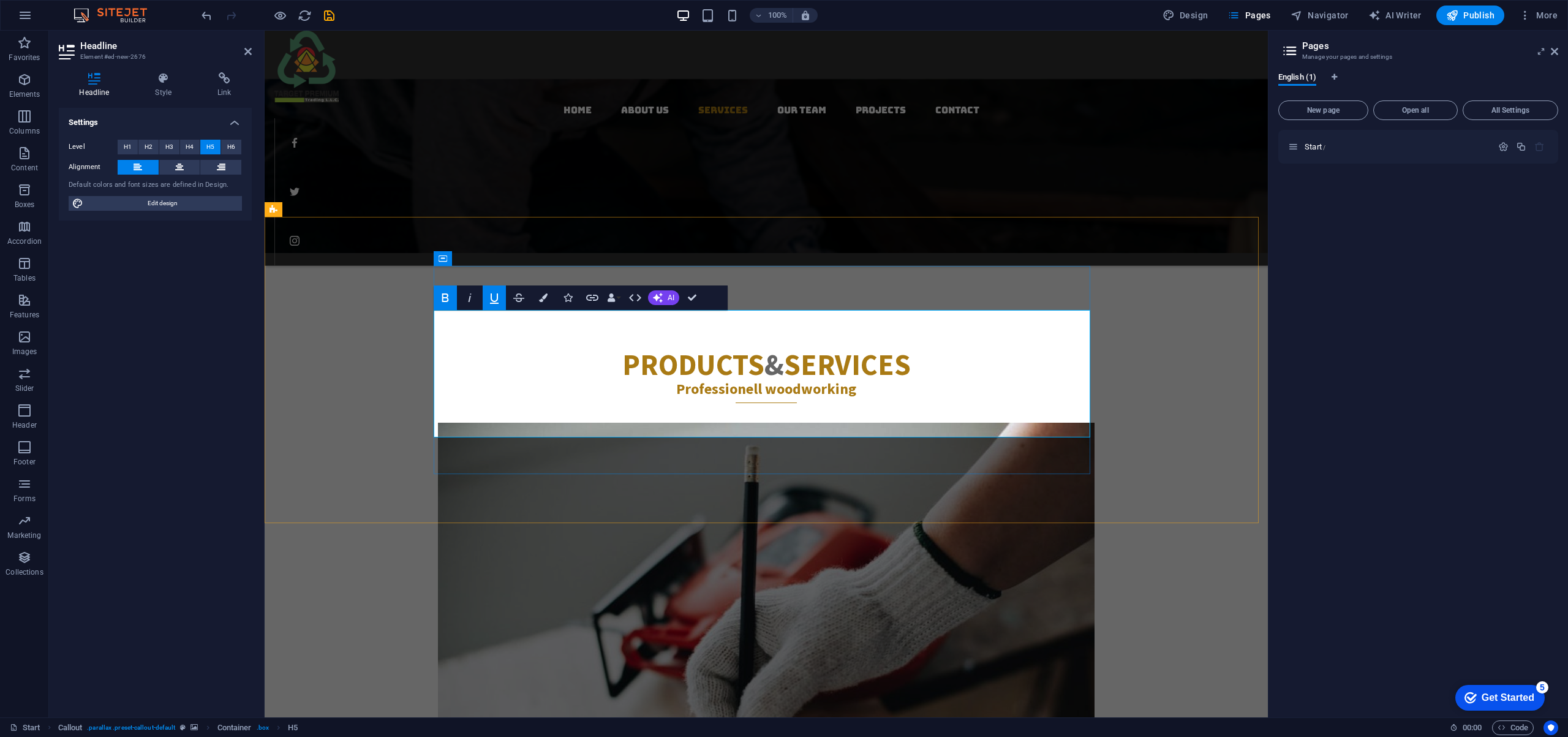
drag, startPoint x: 639, startPoint y: 317, endPoint x: 1042, endPoint y: 439, distance: 421.1
click at [232, 143] on span "H6" at bounding box center [231, 147] width 8 height 15
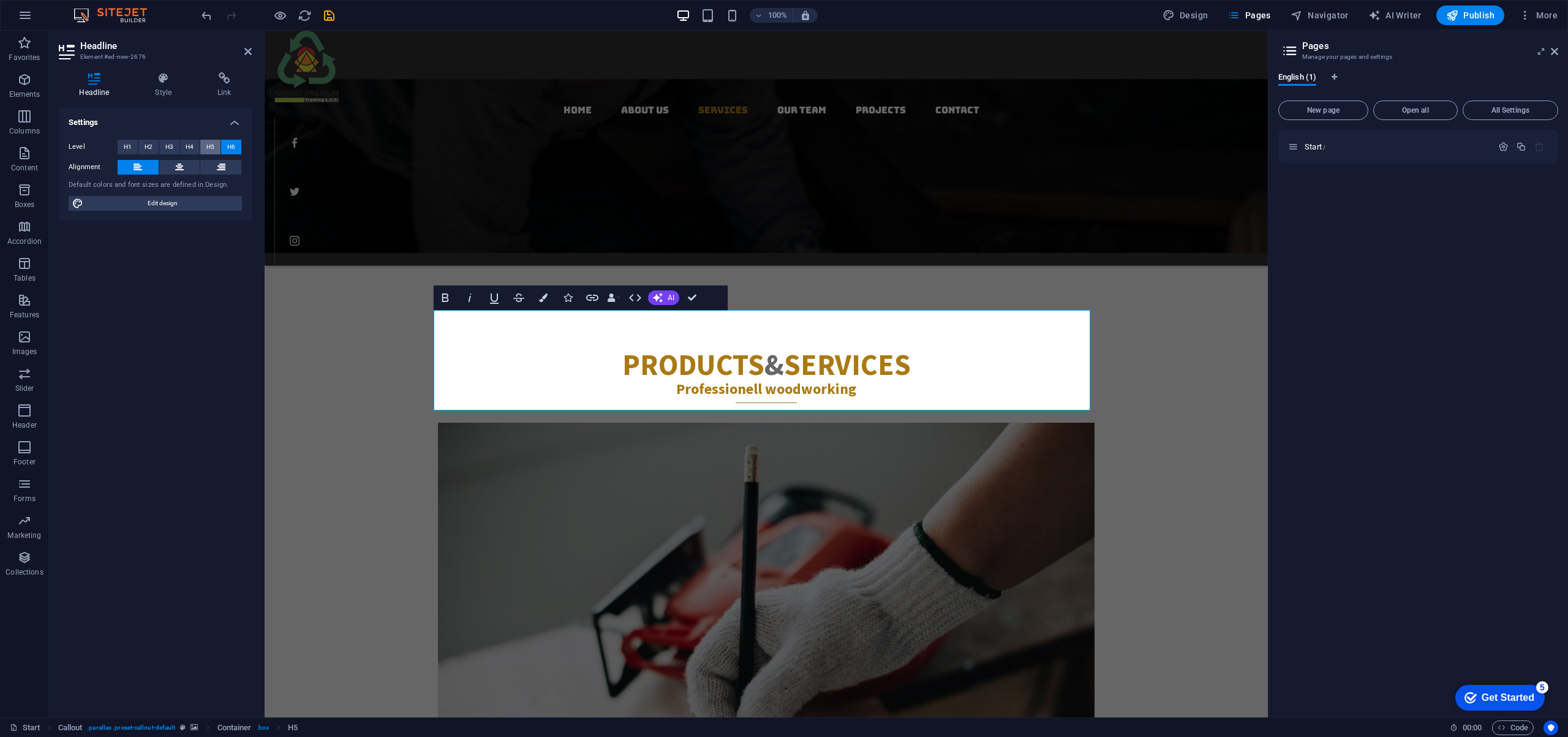
click at [206, 142] on span "H5" at bounding box center [210, 147] width 8 height 15
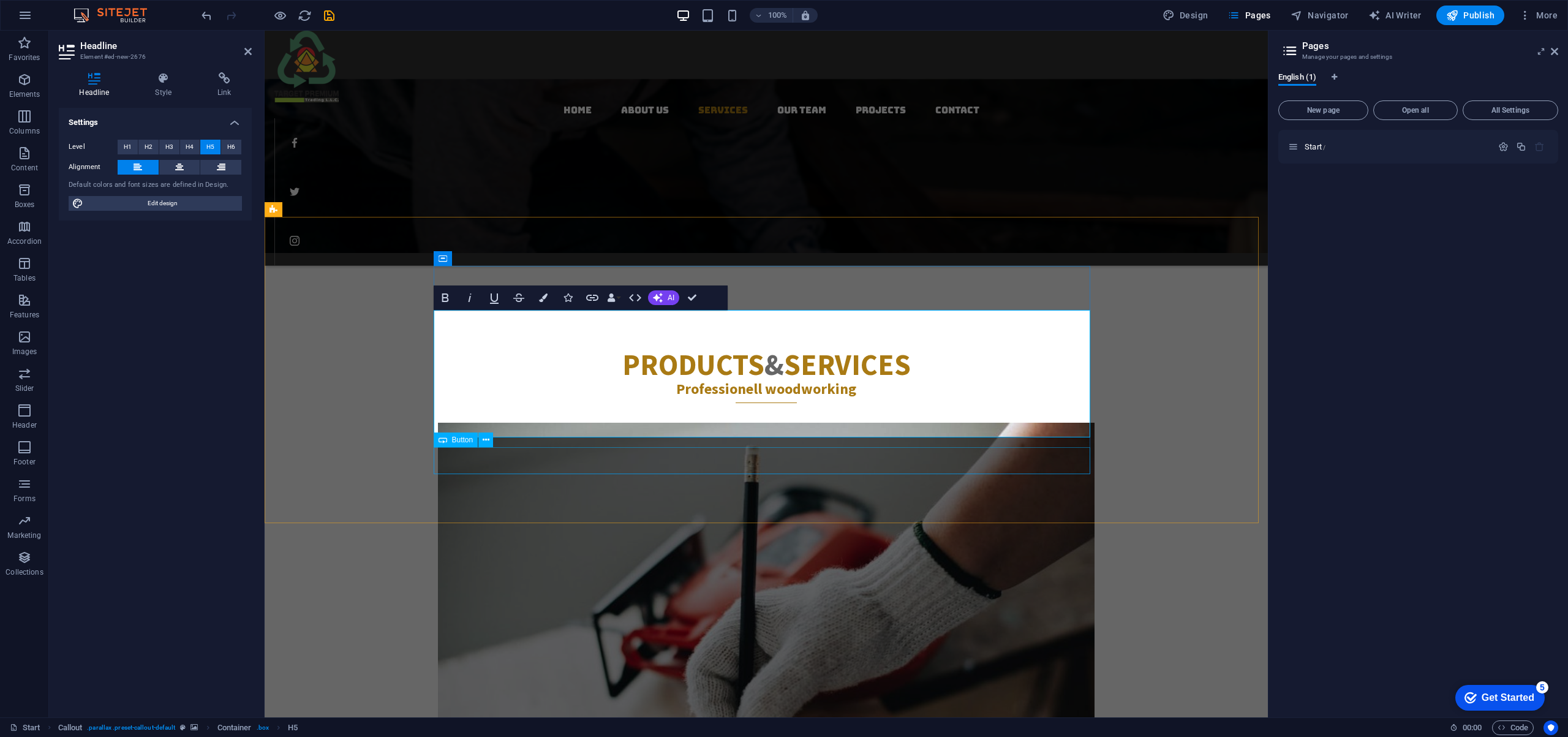
drag, startPoint x: 639, startPoint y: 320, endPoint x: 1056, endPoint y: 462, distance: 440.5
click at [444, 294] on icon "button" at bounding box center [444, 297] width 7 height 9
click at [447, 298] on icon "button" at bounding box center [444, 297] width 7 height 9
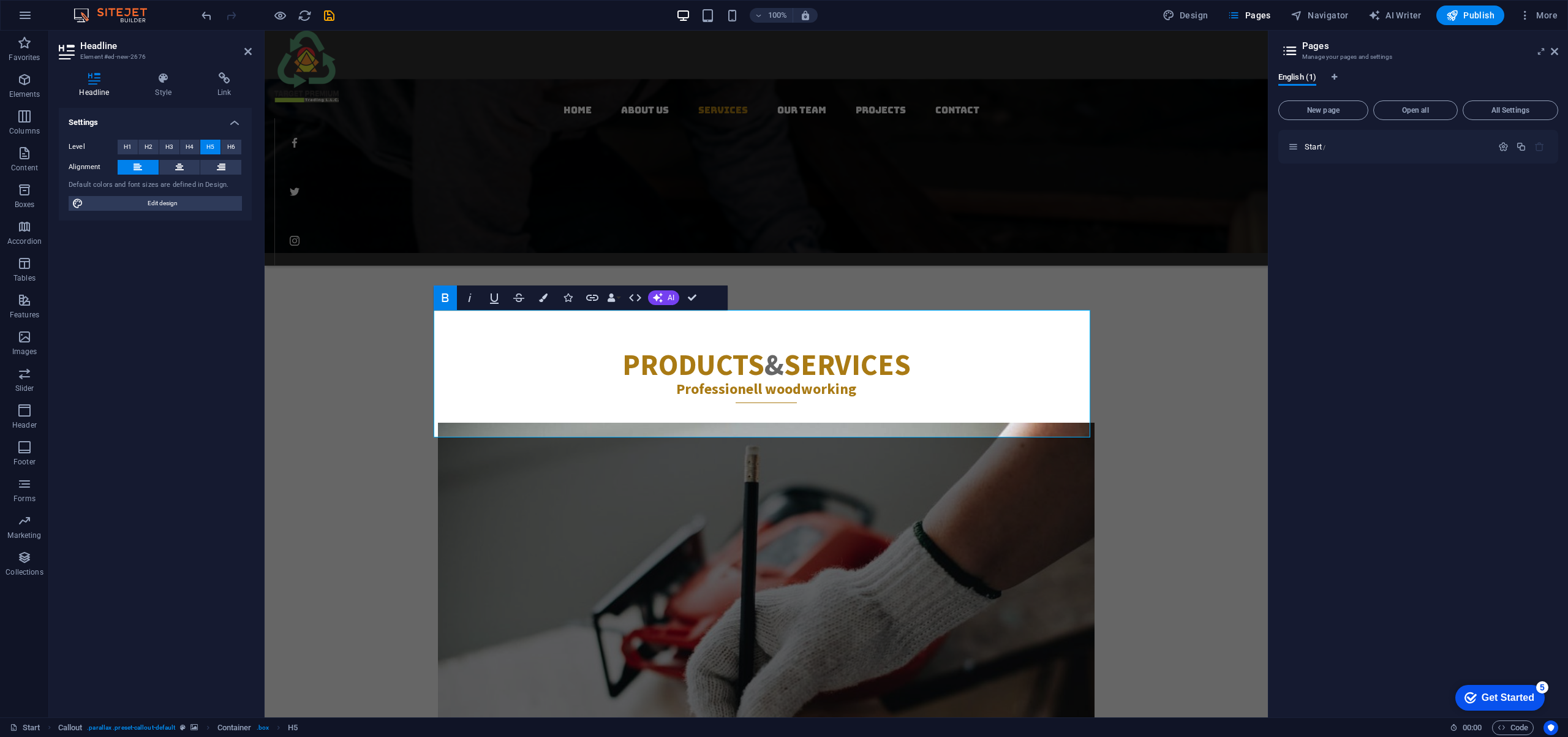
click at [447, 298] on icon "button" at bounding box center [444, 297] width 7 height 9
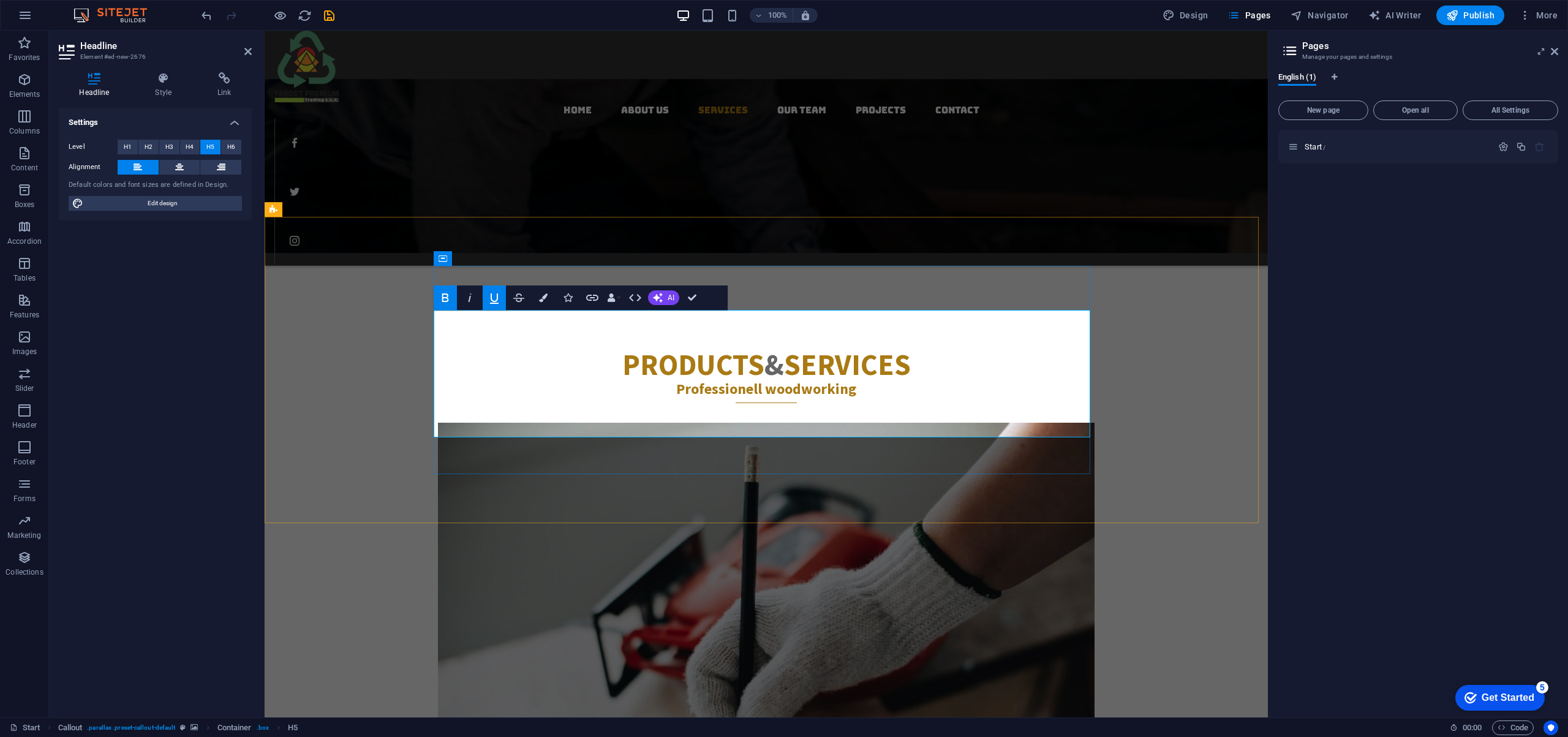
drag, startPoint x: 643, startPoint y: 319, endPoint x: 403, endPoint y: 311, distance: 240.1
click at [544, 297] on icon "button" at bounding box center [543, 297] width 9 height 9
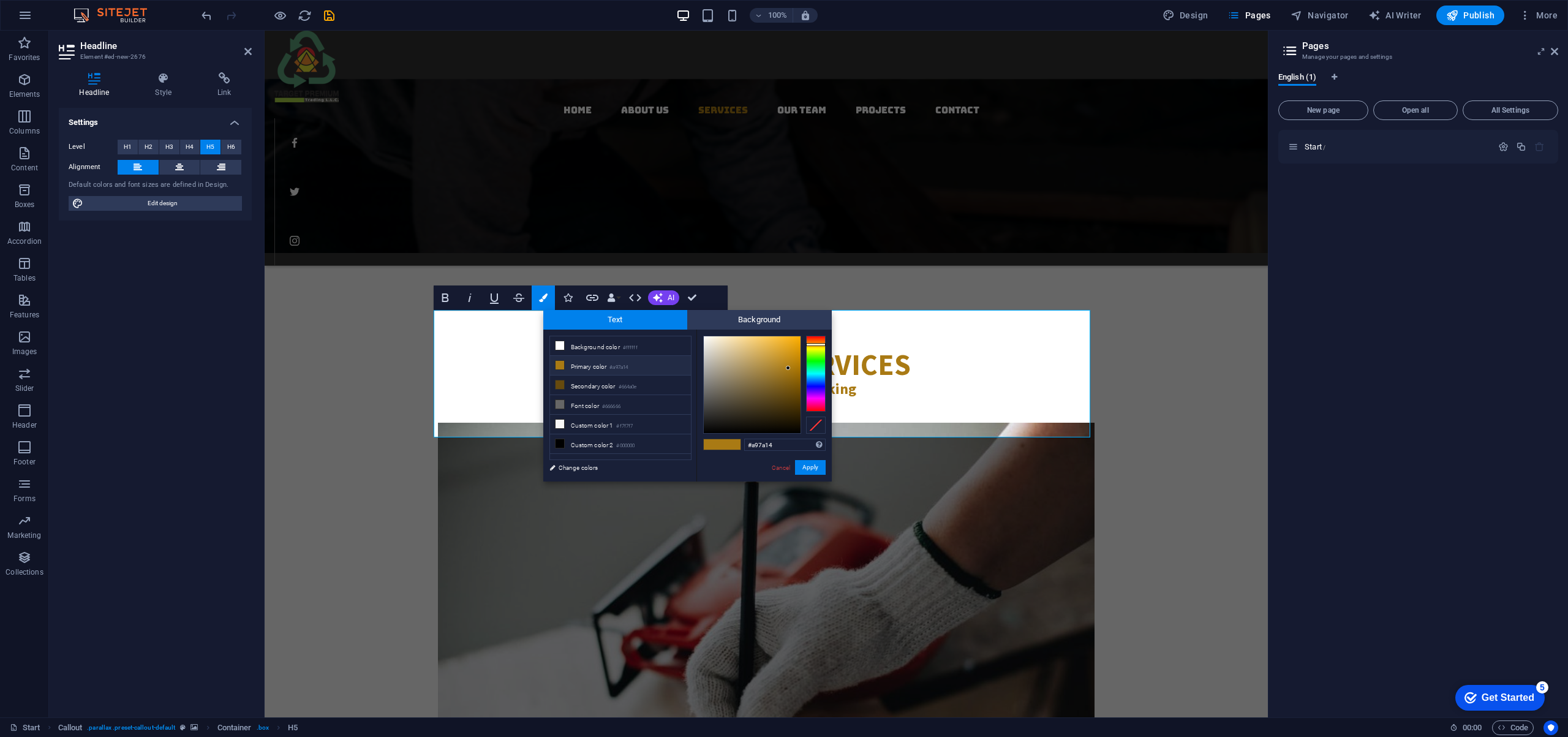
click at [561, 365] on icon at bounding box center [559, 365] width 9 height 9
drag, startPoint x: 784, startPoint y: 366, endPoint x: 812, endPoint y: 356, distance: 29.7
click at [812, 356] on div at bounding box center [764, 385] width 123 height 98
drag, startPoint x: 797, startPoint y: 361, endPoint x: 804, endPoint y: 356, distance: 8.6
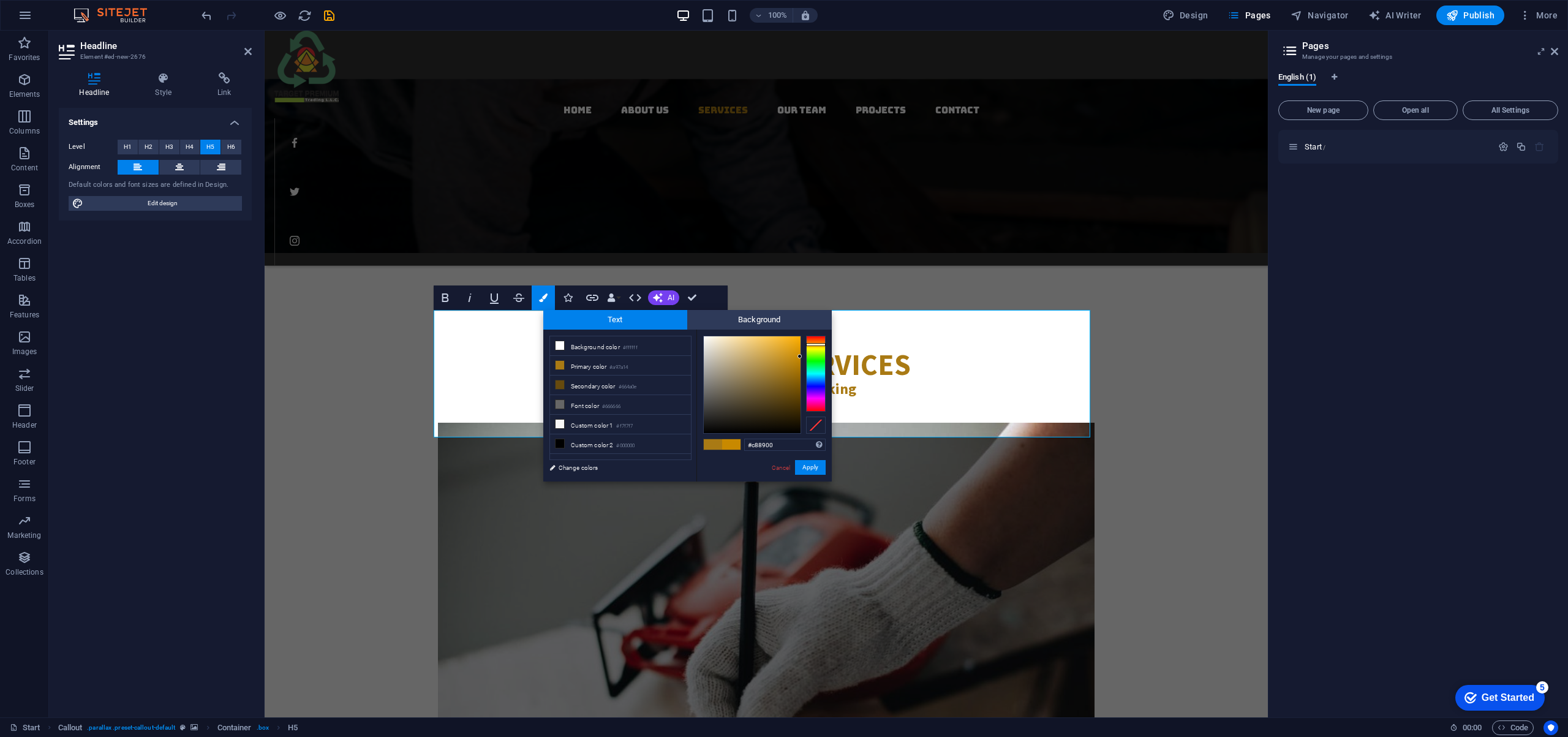
click at [804, 356] on div at bounding box center [764, 385] width 123 height 98
click at [801, 357] on div at bounding box center [799, 356] width 4 height 4
click at [807, 468] on button "Apply" at bounding box center [810, 467] width 31 height 15
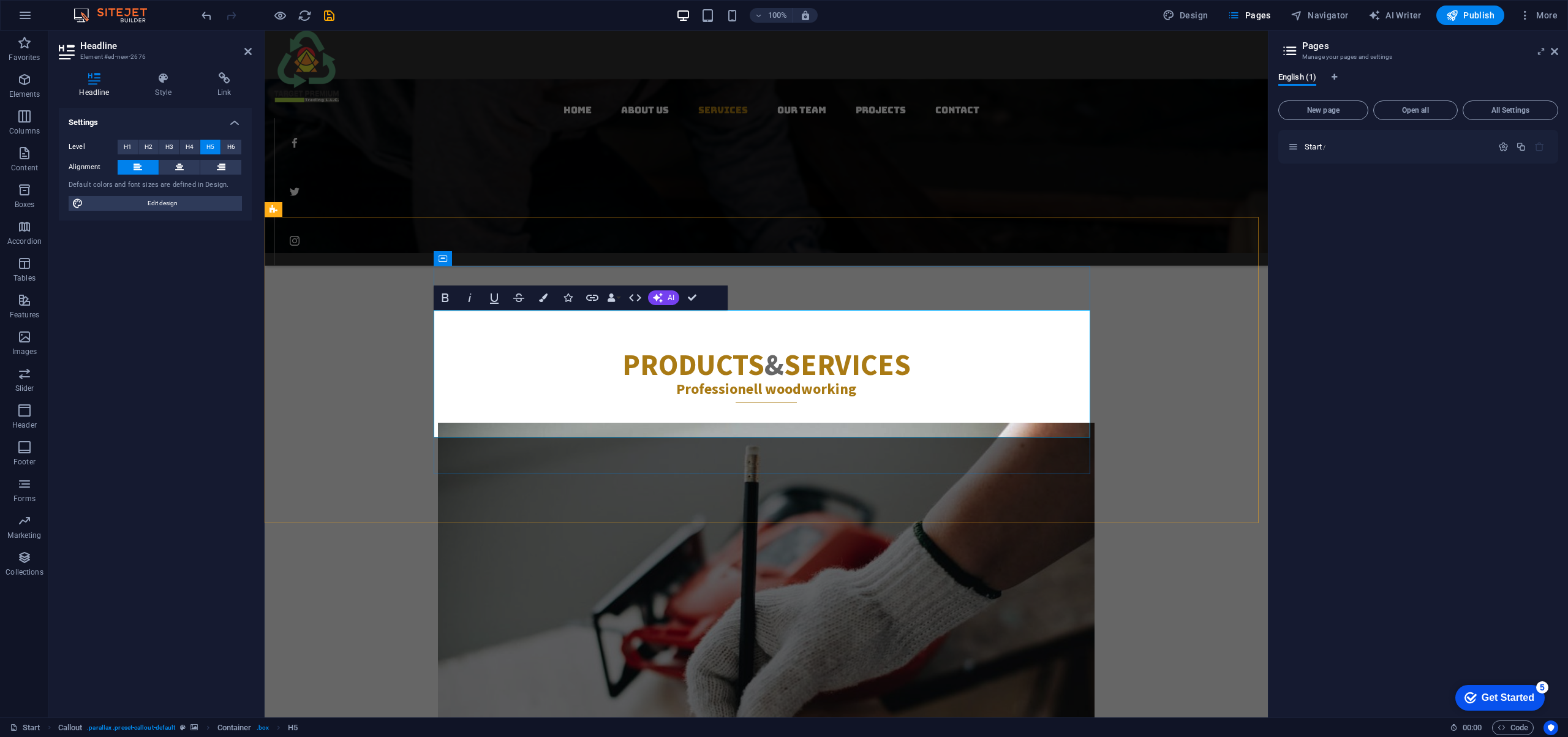
drag, startPoint x: 637, startPoint y: 318, endPoint x: 1023, endPoint y: 430, distance: 401.9
click at [543, 297] on icon "button" at bounding box center [543, 297] width 9 height 9
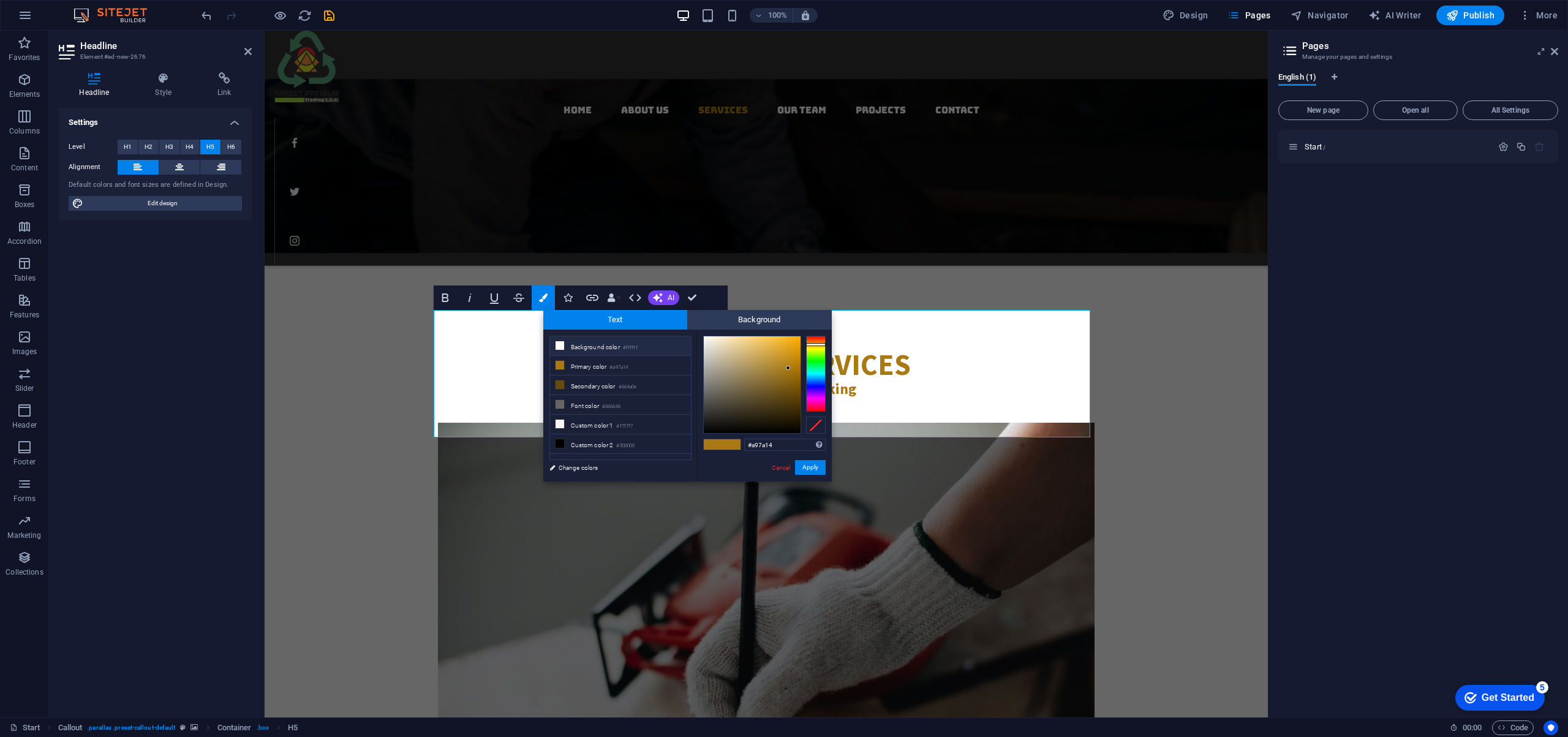
click at [561, 345] on icon at bounding box center [559, 345] width 9 height 9
type input "#f7eeee"
click at [706, 339] on div at bounding box center [752, 385] width 97 height 97
click at [810, 468] on button "Apply" at bounding box center [810, 467] width 31 height 15
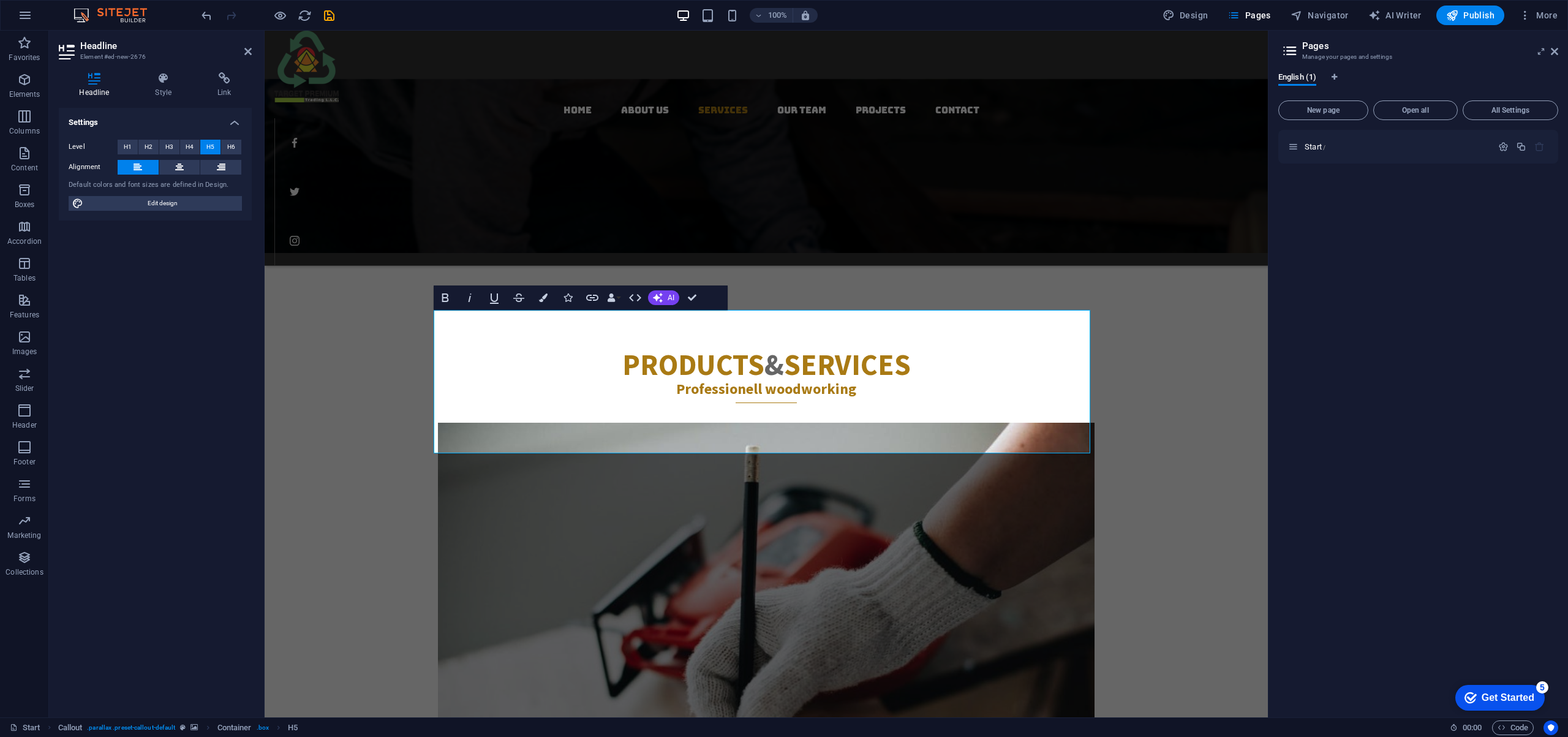
drag, startPoint x: 622, startPoint y: 444, endPoint x: 374, endPoint y: 337, distance: 270.1
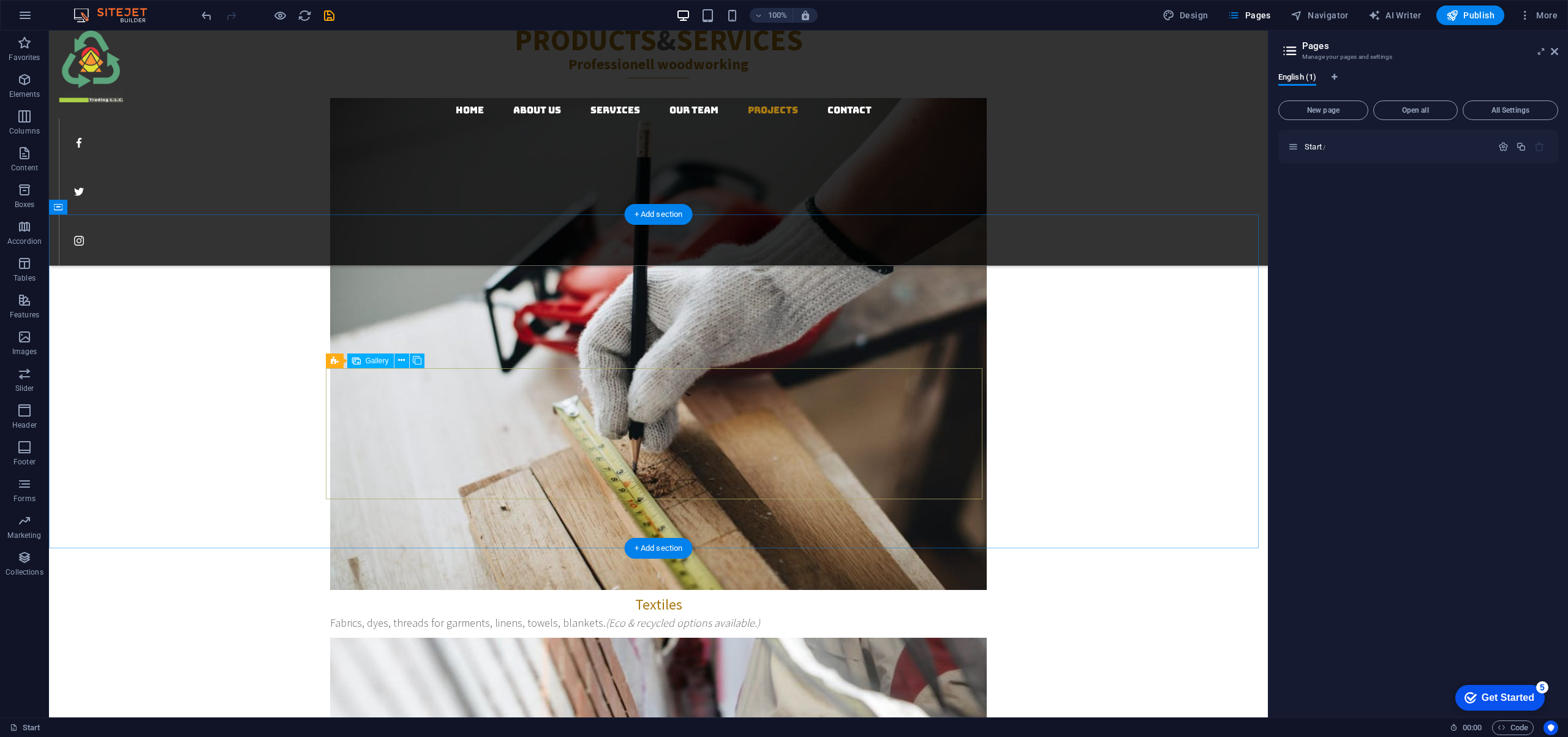
scroll to position [2300, 0]
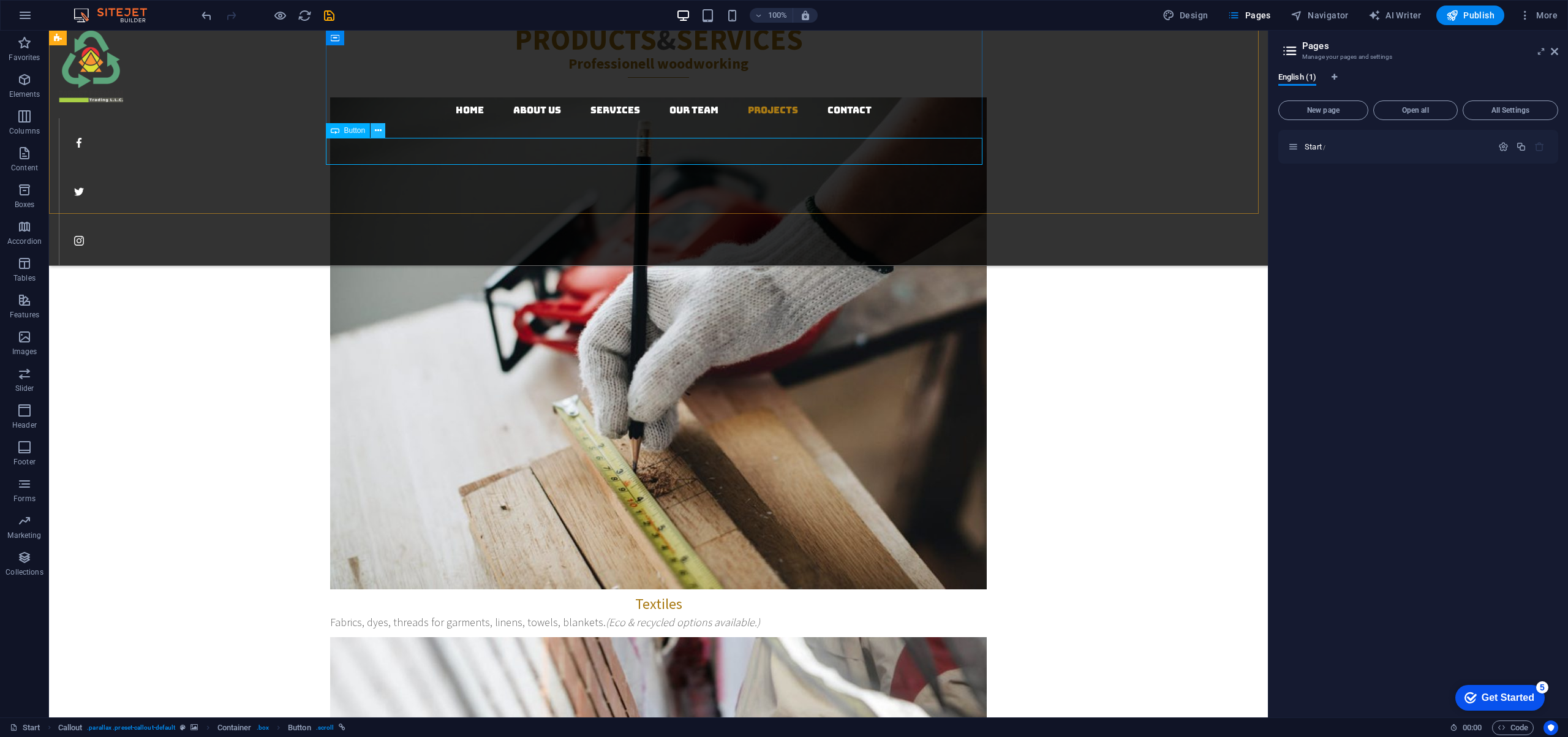
click at [379, 133] on icon at bounding box center [378, 131] width 7 height 13
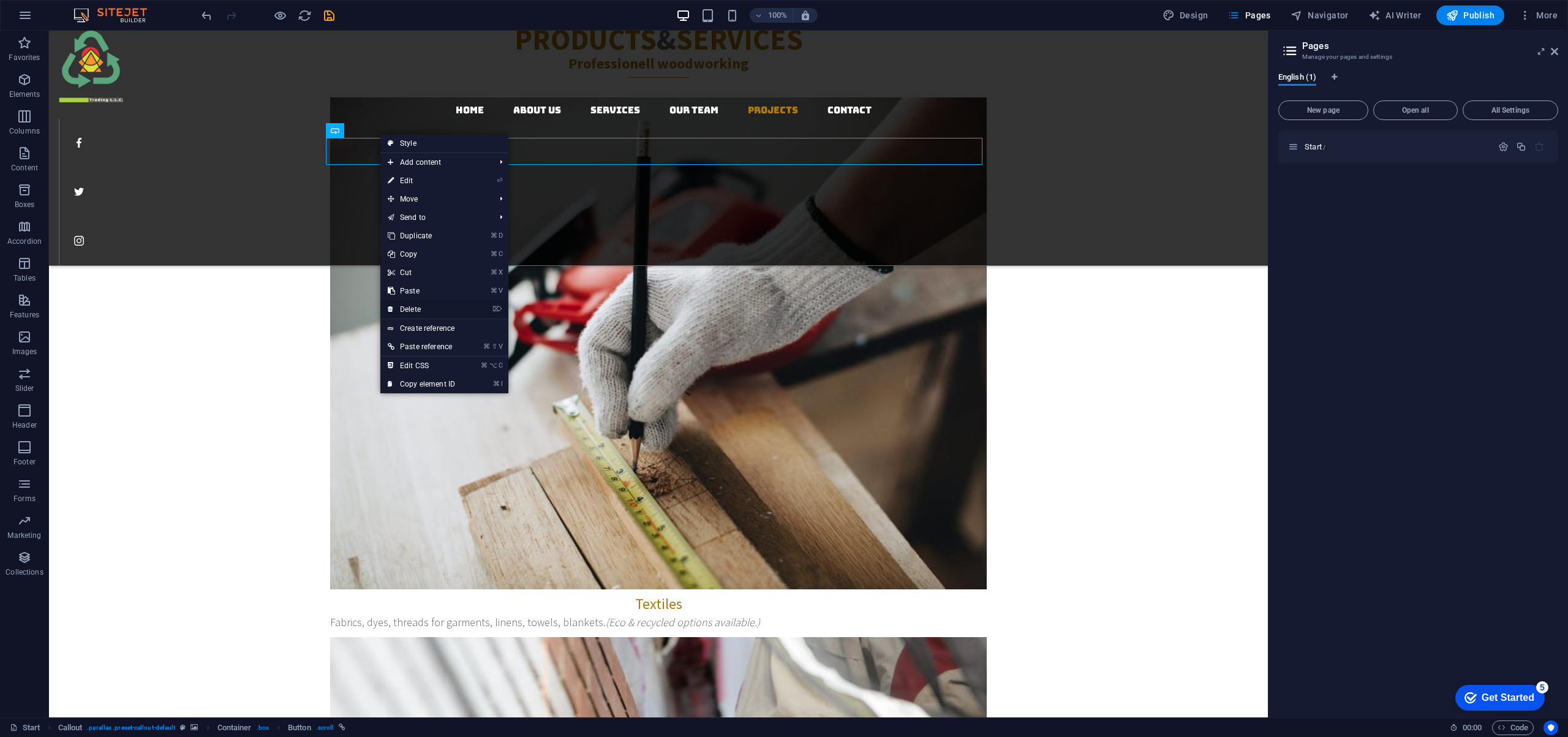
click at [415, 307] on link "⌦ Delete" at bounding box center [421, 309] width 82 height 18
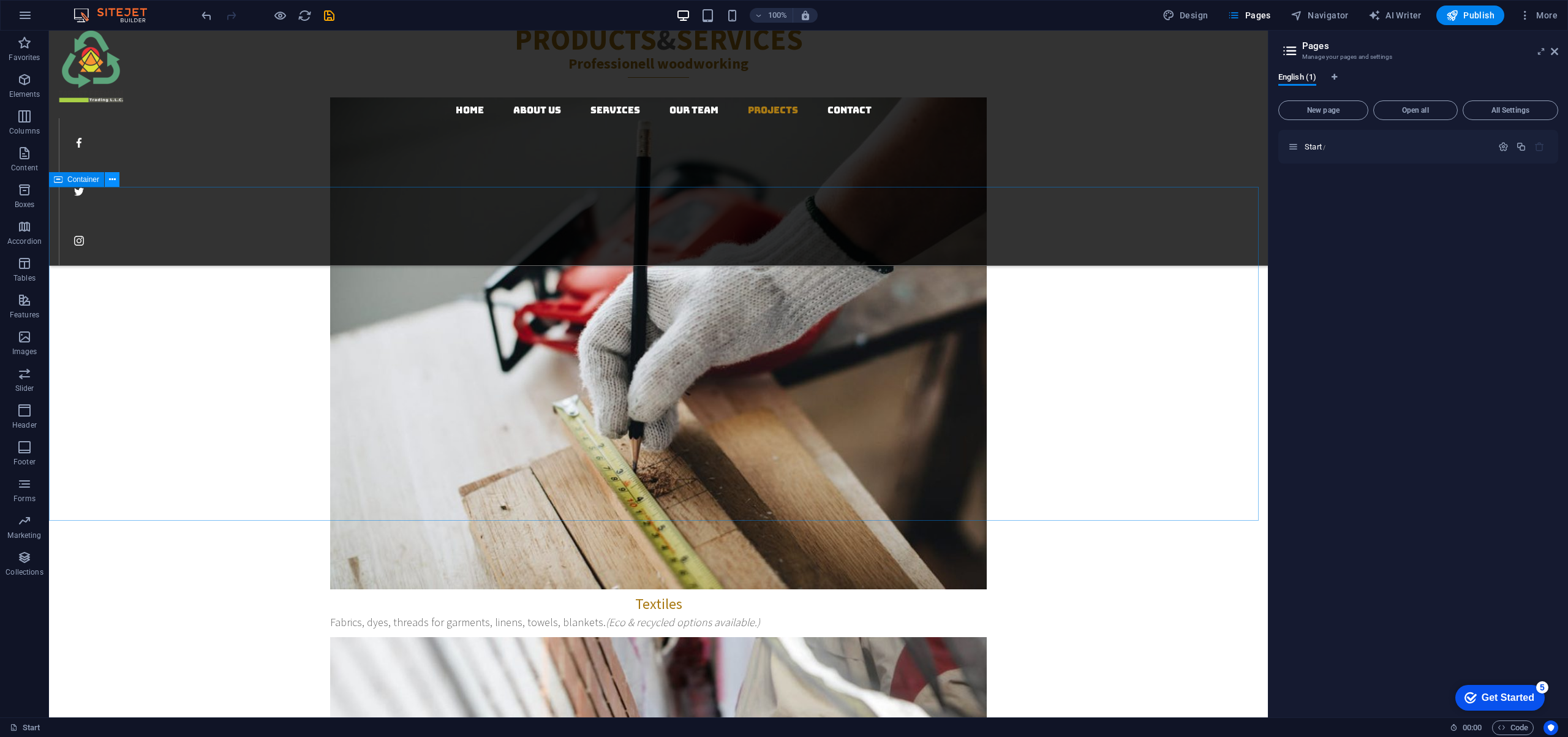
click at [112, 180] on icon at bounding box center [112, 179] width 7 height 13
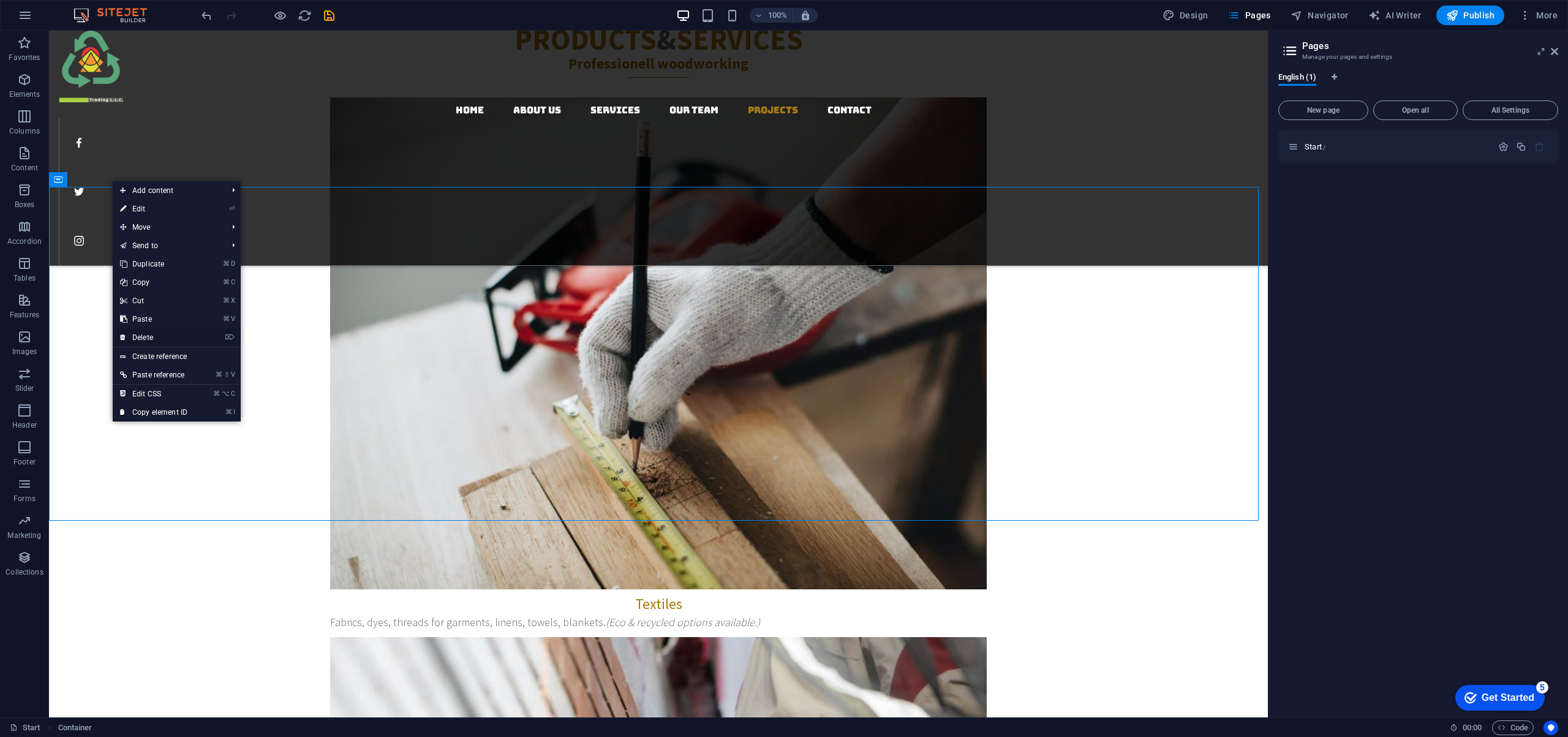
click at [157, 337] on link "⌦ Delete" at bounding box center [153, 337] width 82 height 18
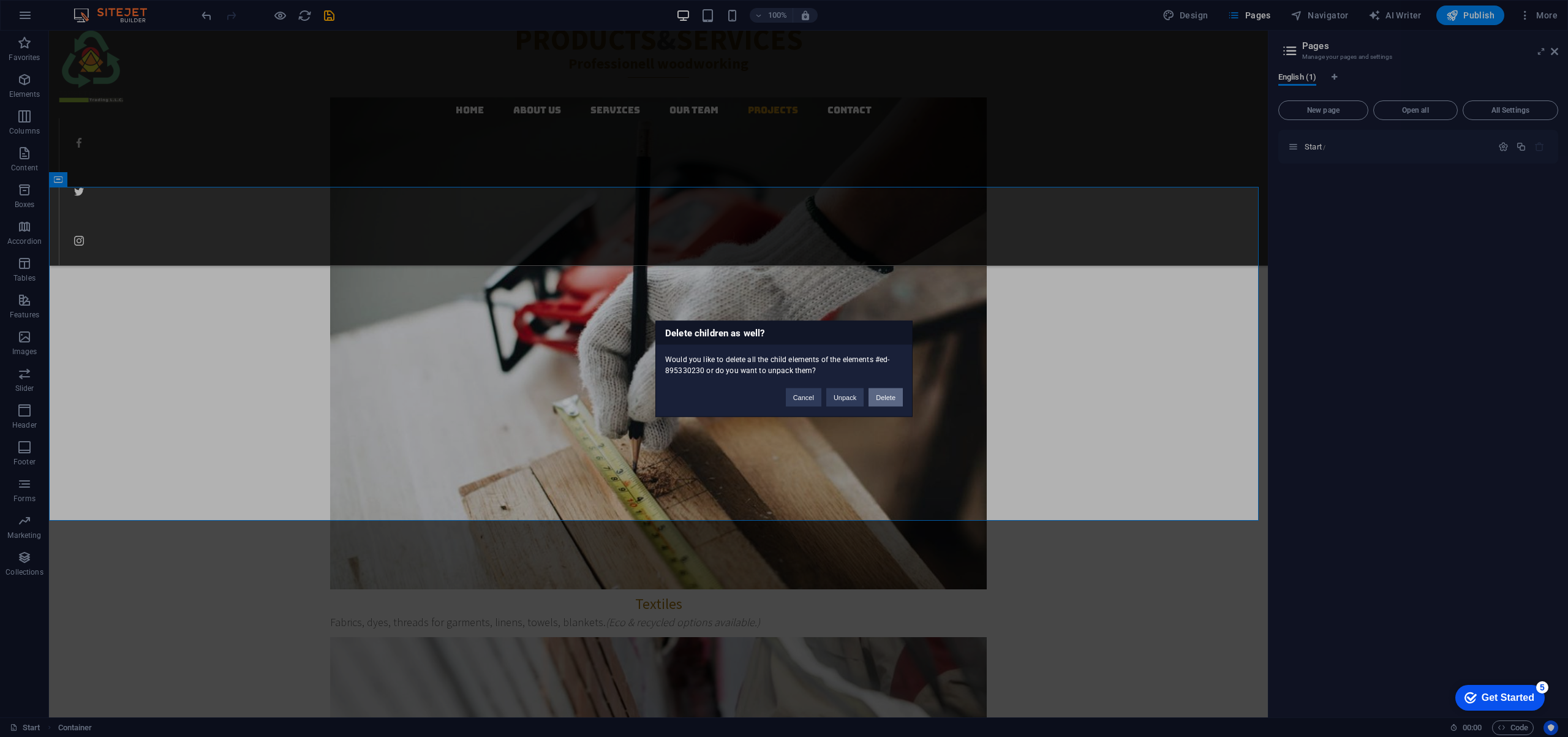
click at [890, 400] on button "Delete" at bounding box center [885, 396] width 35 height 18
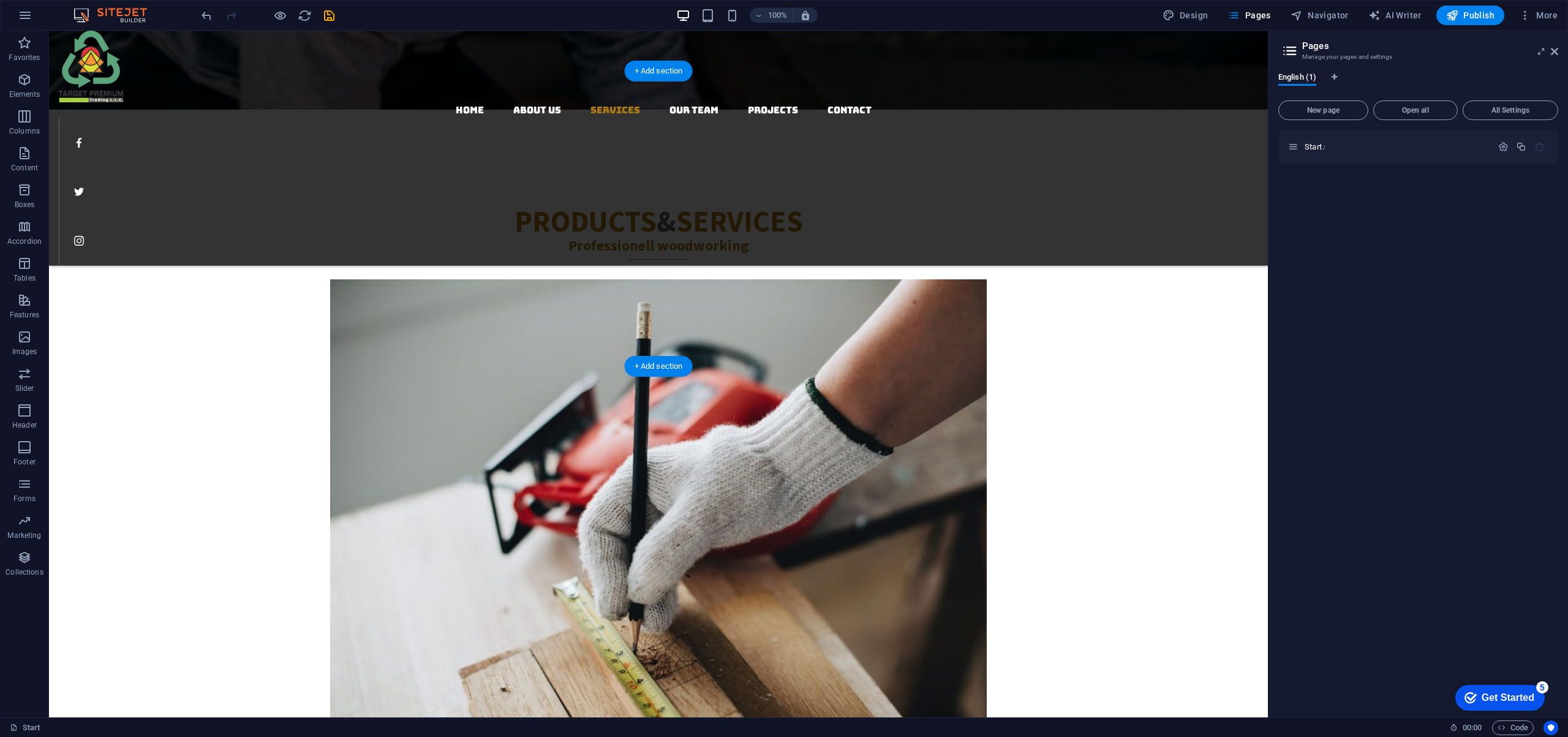
scroll to position [2121, 0]
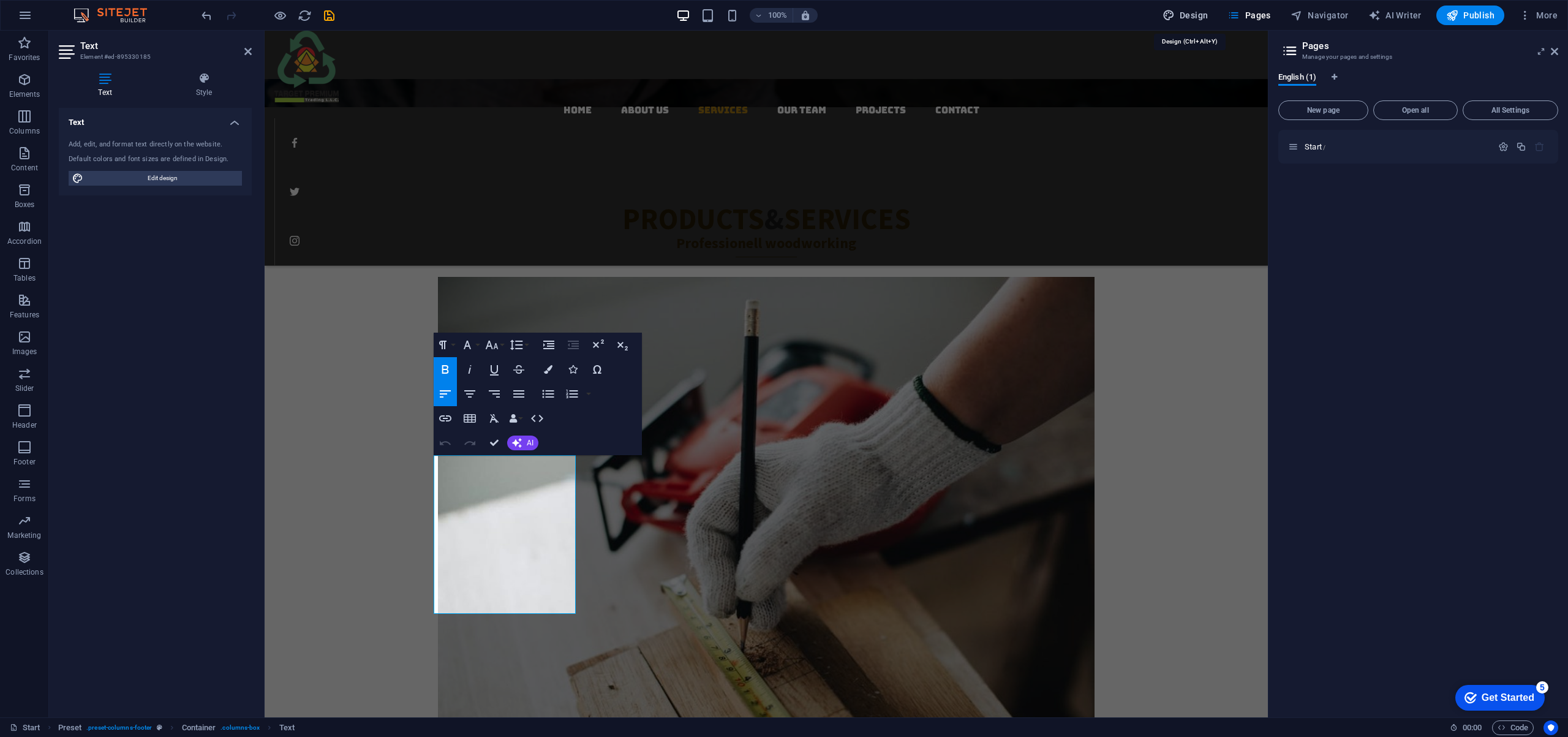
select select "rem"
select select "300"
select select "px"
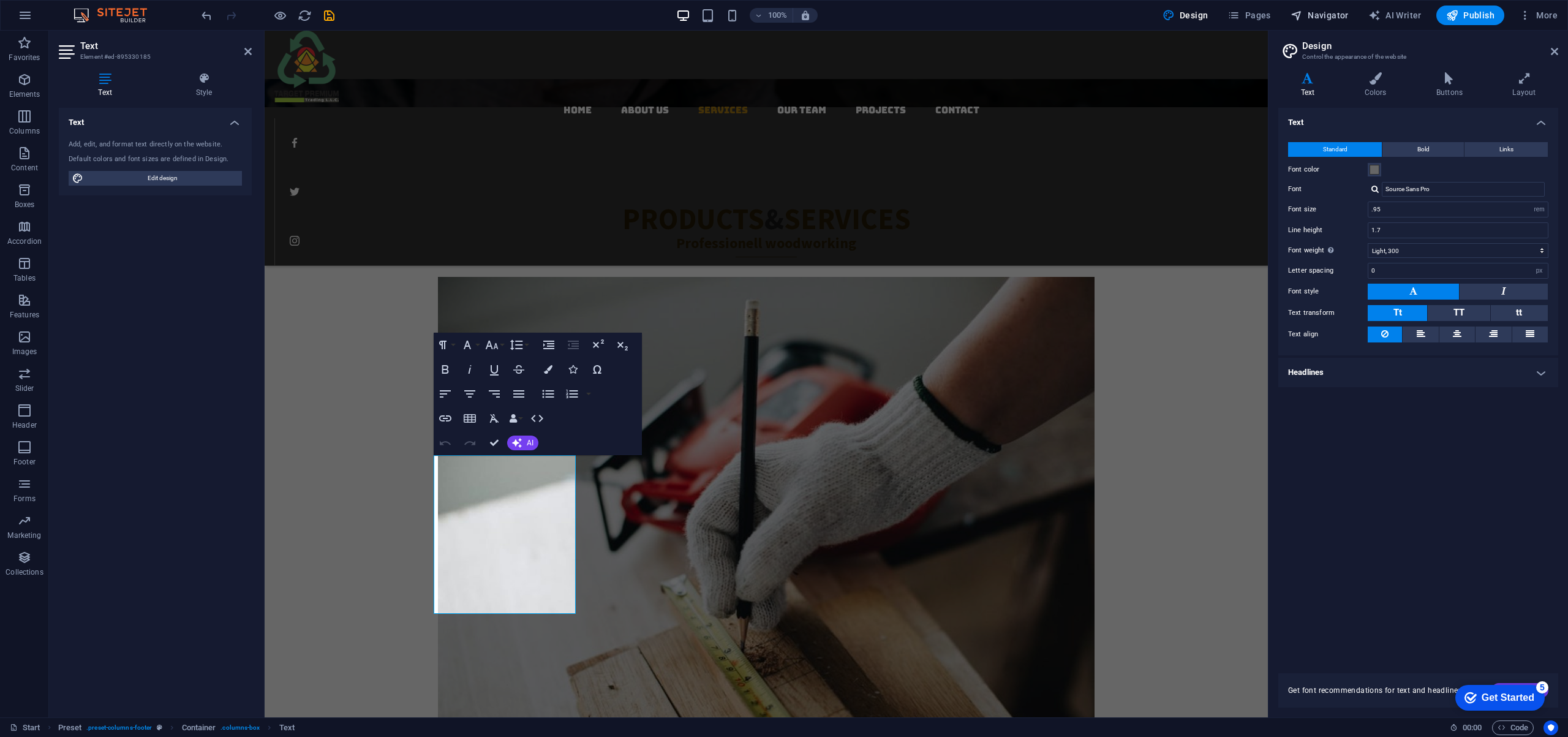
click at [1318, 17] on span "Navigator" at bounding box center [1320, 16] width 58 height 13
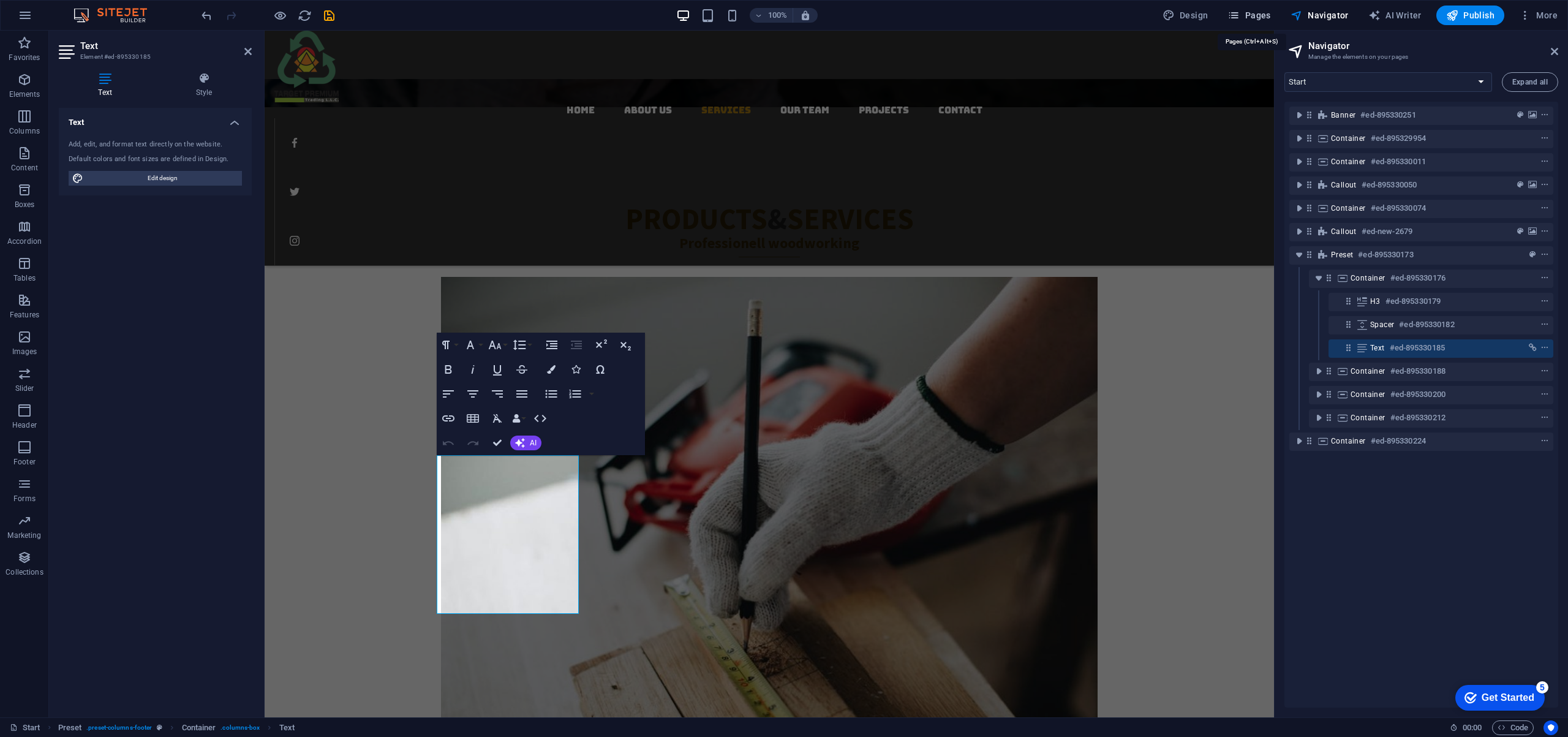
click at [1258, 13] on span "Pages" at bounding box center [1249, 16] width 43 height 13
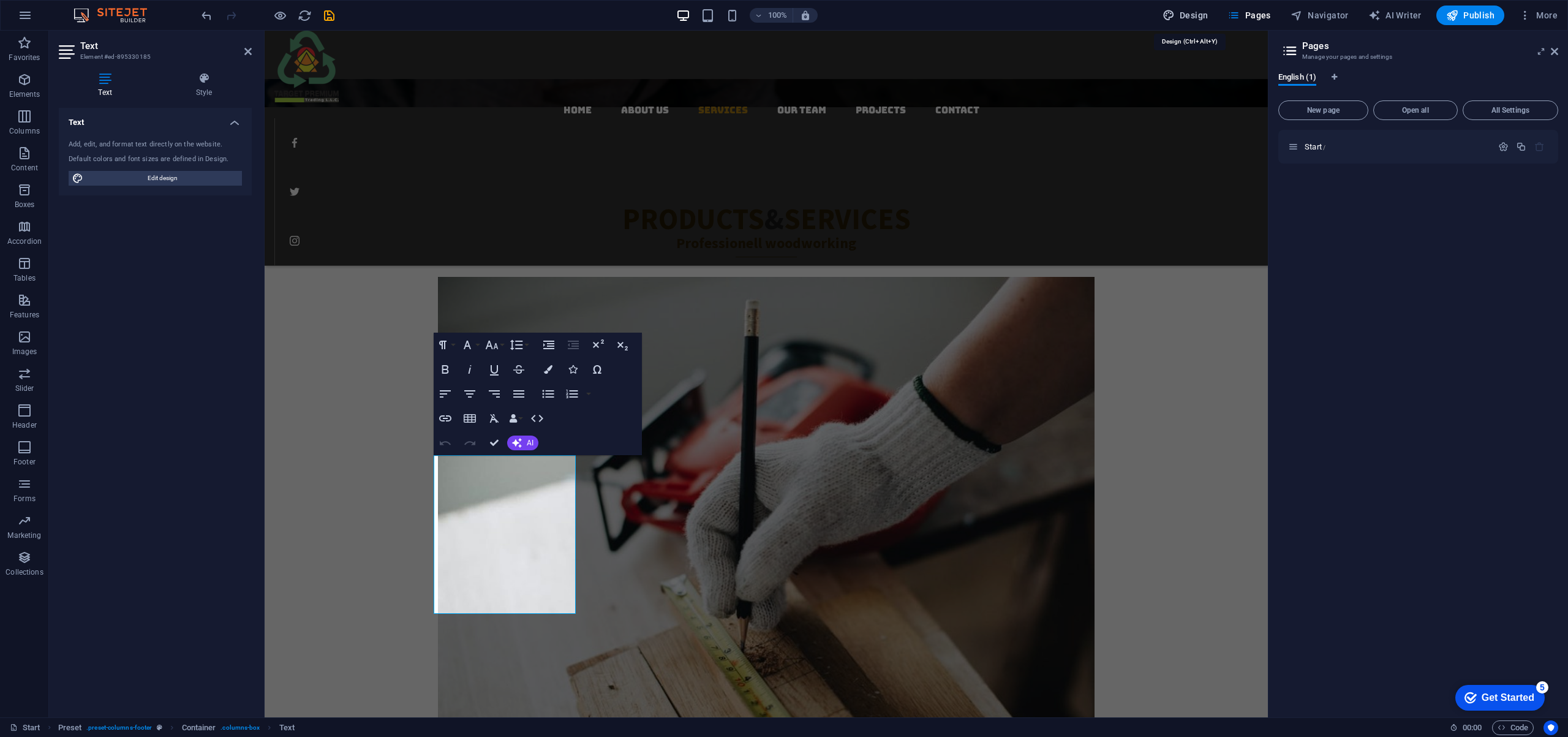
select select "rem"
select select "300"
select select "px"
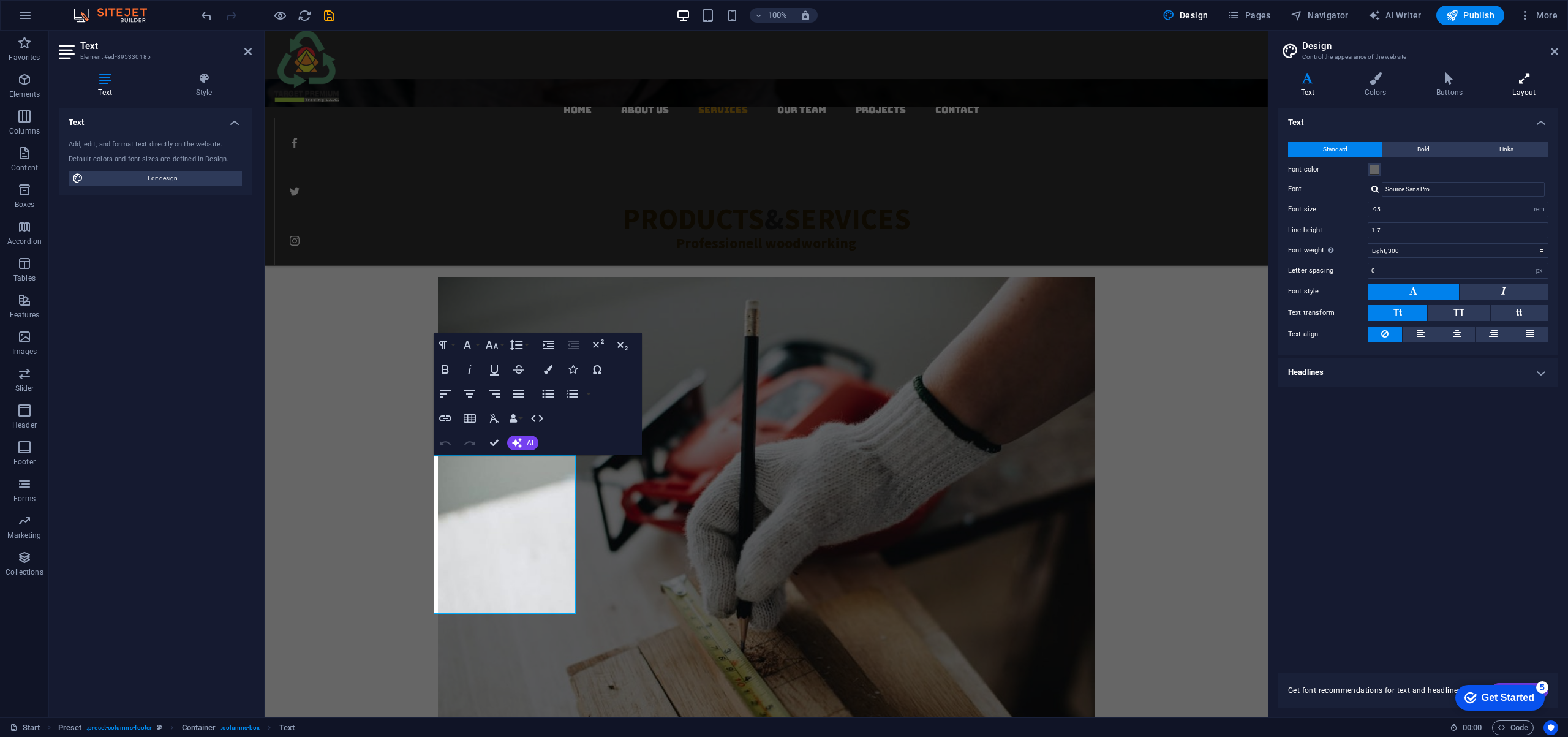
click at [1519, 87] on h4 "Layout" at bounding box center [1524, 85] width 68 height 26
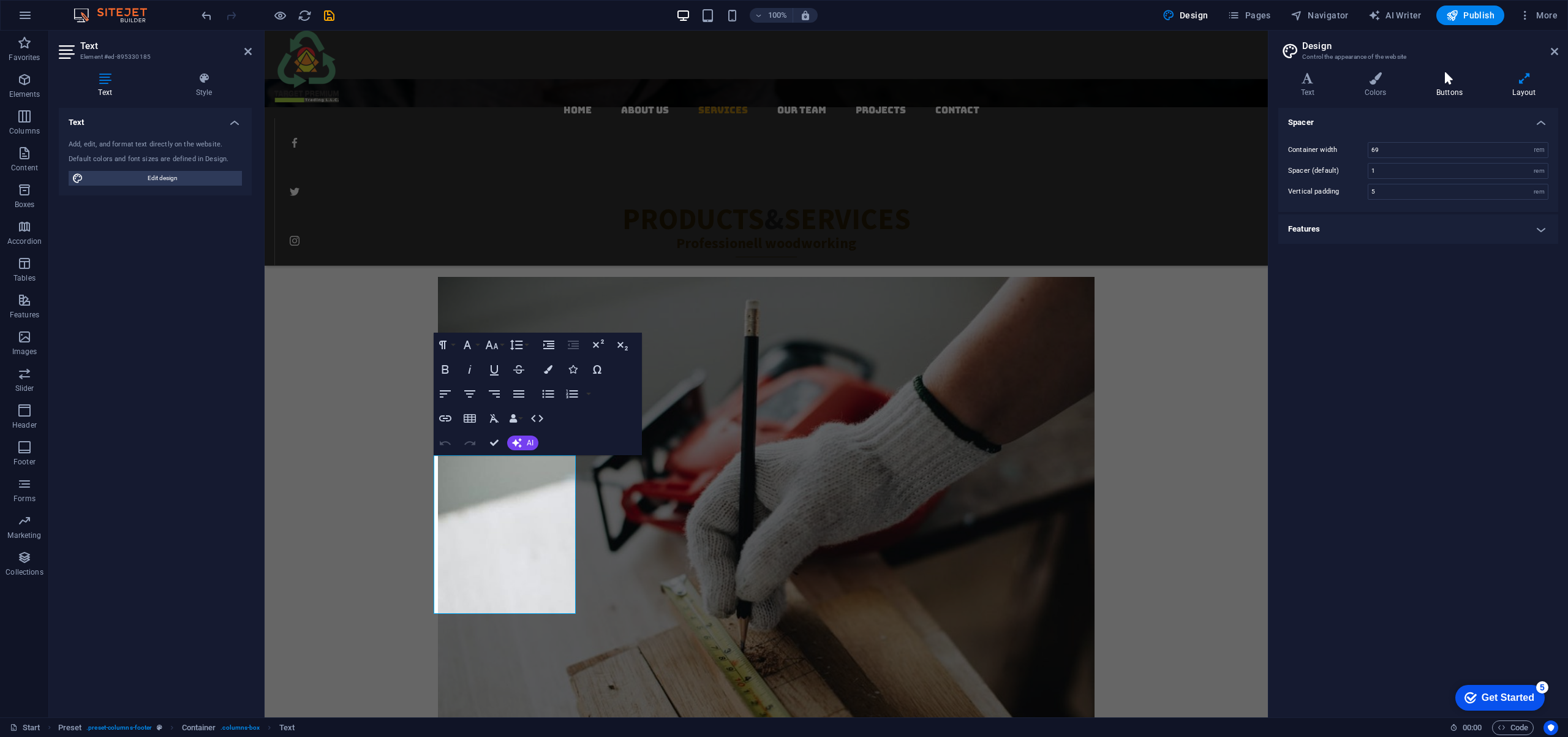
click at [1451, 81] on icon at bounding box center [1448, 79] width 71 height 13
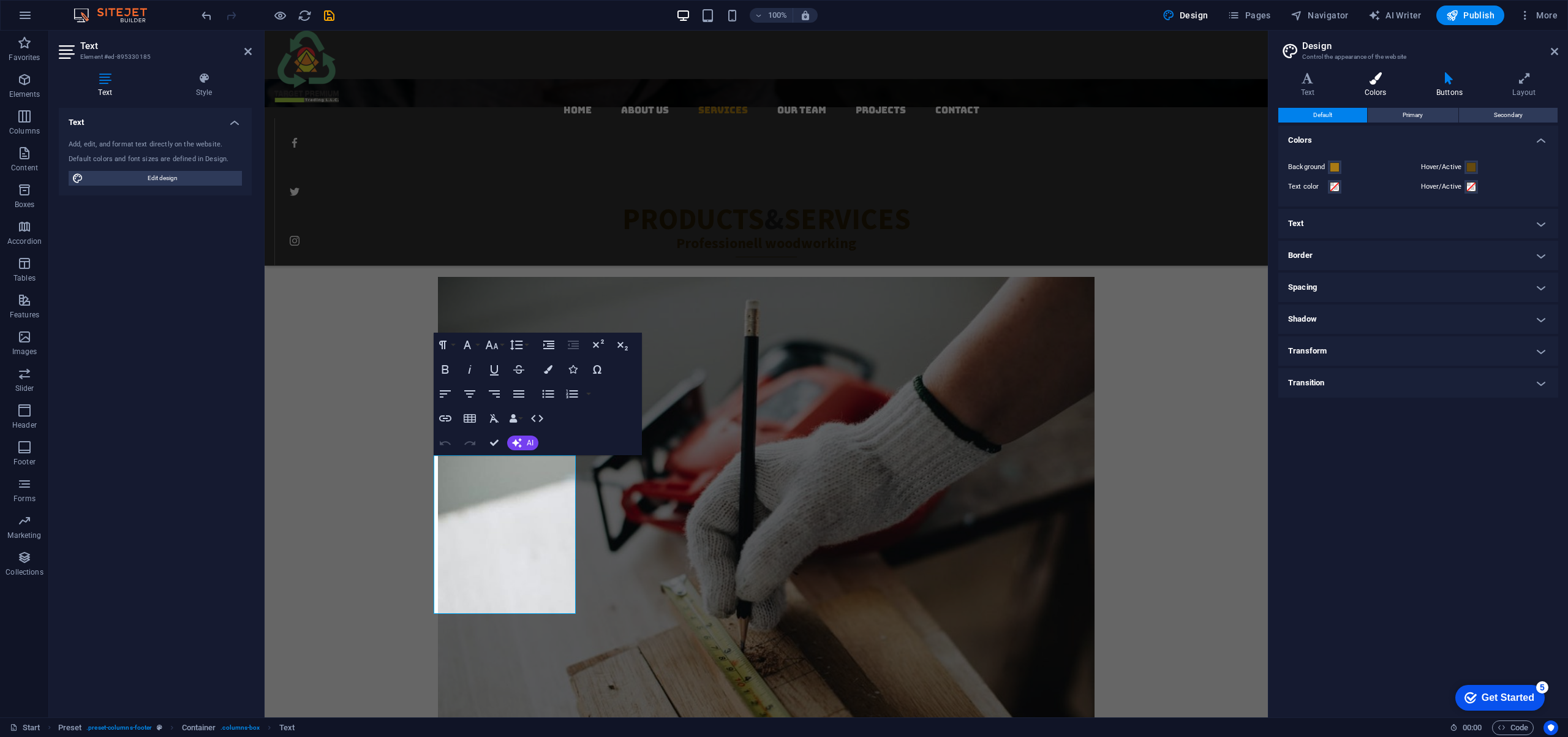
click at [1379, 81] on icon at bounding box center [1375, 79] width 67 height 13
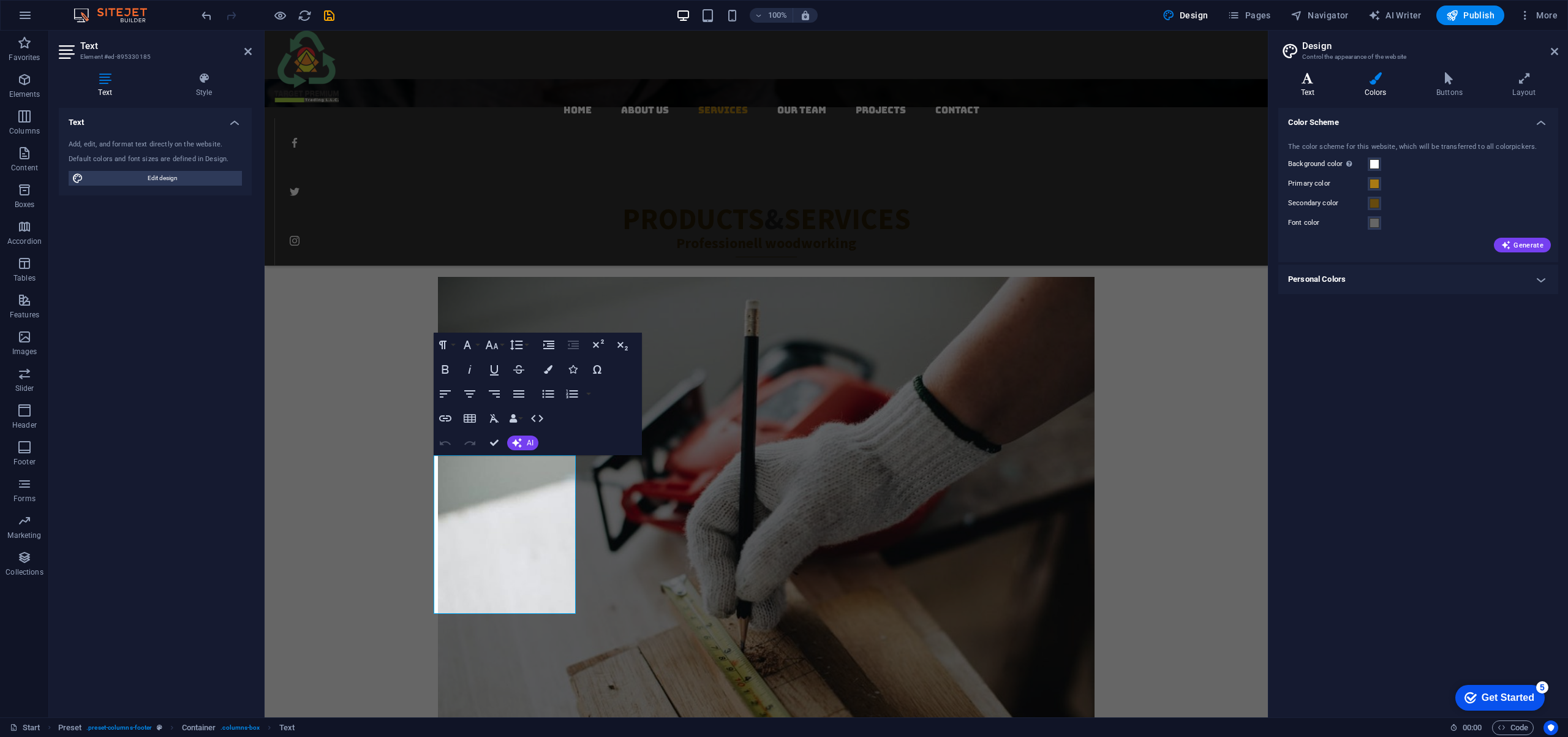
click at [1300, 79] on icon at bounding box center [1307, 79] width 59 height 13
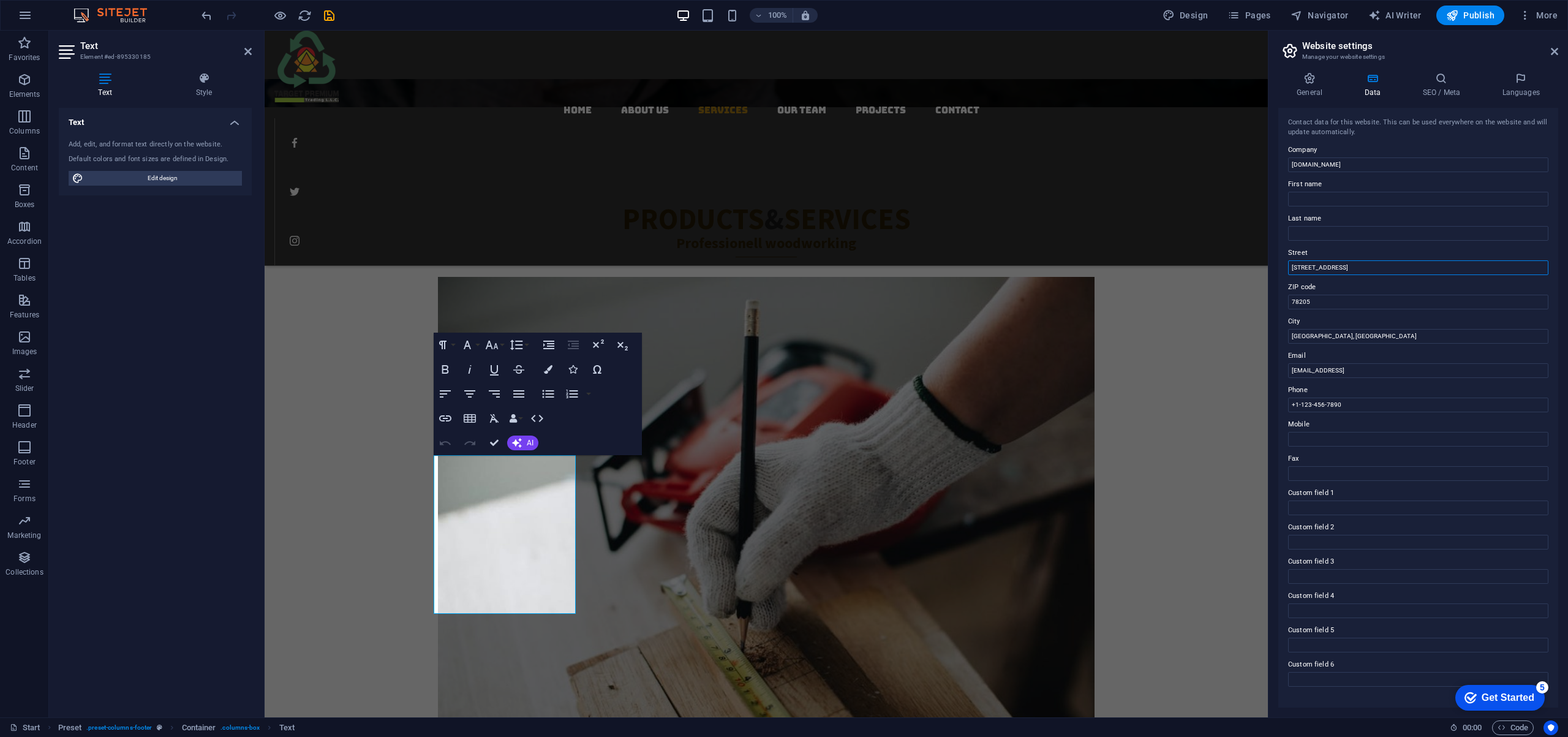
drag, startPoint x: 1350, startPoint y: 269, endPoint x: 1279, endPoint y: 267, distance: 71.0
click at [1279, 267] on div "Contact data for this website. This can be used everywhere on the website and w…" at bounding box center [1418, 407] width 280 height 599
drag, startPoint x: 1468, startPoint y: 266, endPoint x: 1481, endPoint y: 277, distance: 17.0
click at [1485, 267] on input "P. O. [STREET_ADDRESS]" at bounding box center [1418, 267] width 260 height 15
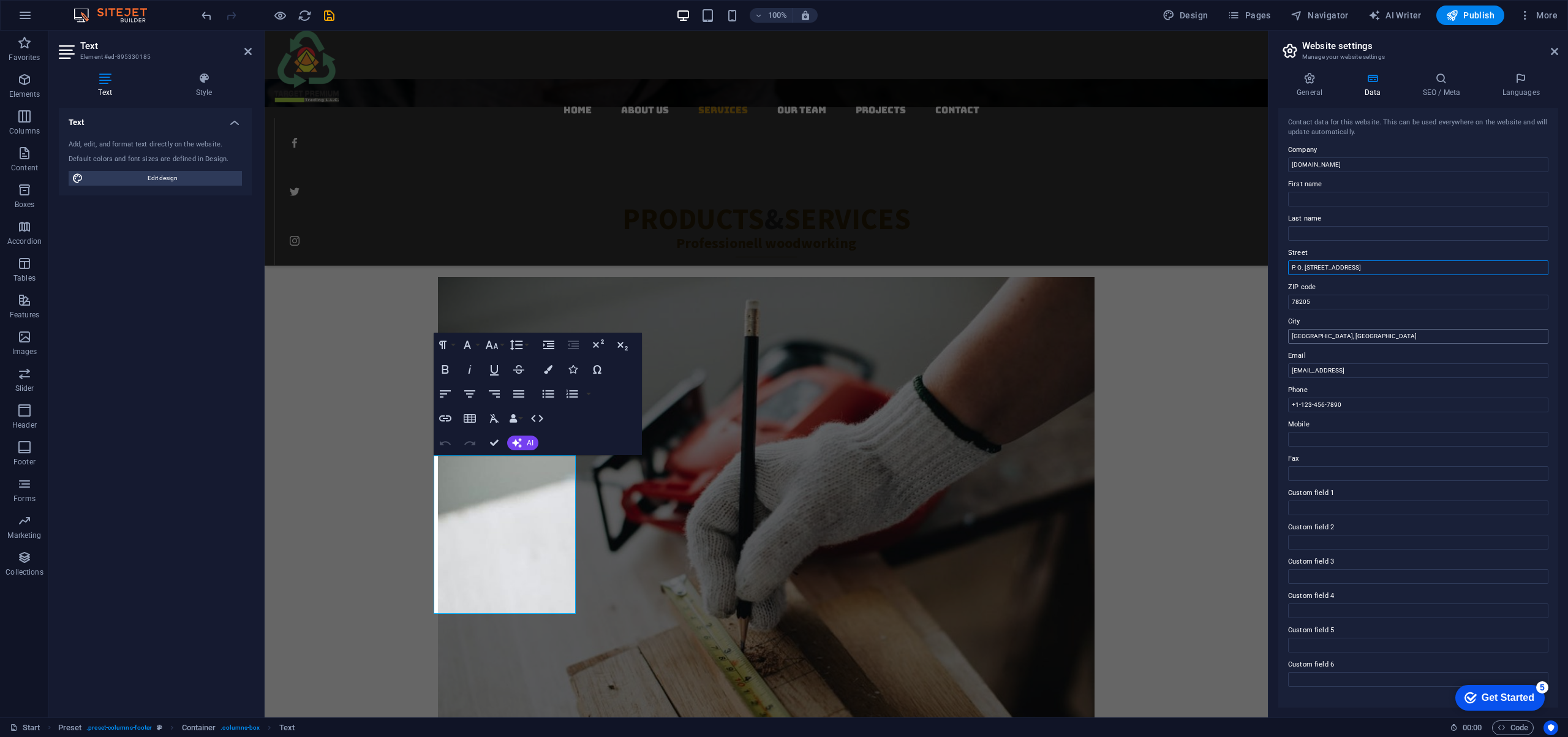
type input "P. O. [STREET_ADDRESS]"
drag, startPoint x: 1353, startPoint y: 338, endPoint x: 1283, endPoint y: 340, distance: 70.0
click at [1283, 340] on div "Contact data for this website. This can be used everywhere on the website and w…" at bounding box center [1418, 407] width 280 height 599
paste input "[GEOGRAPHIC_DATA]"
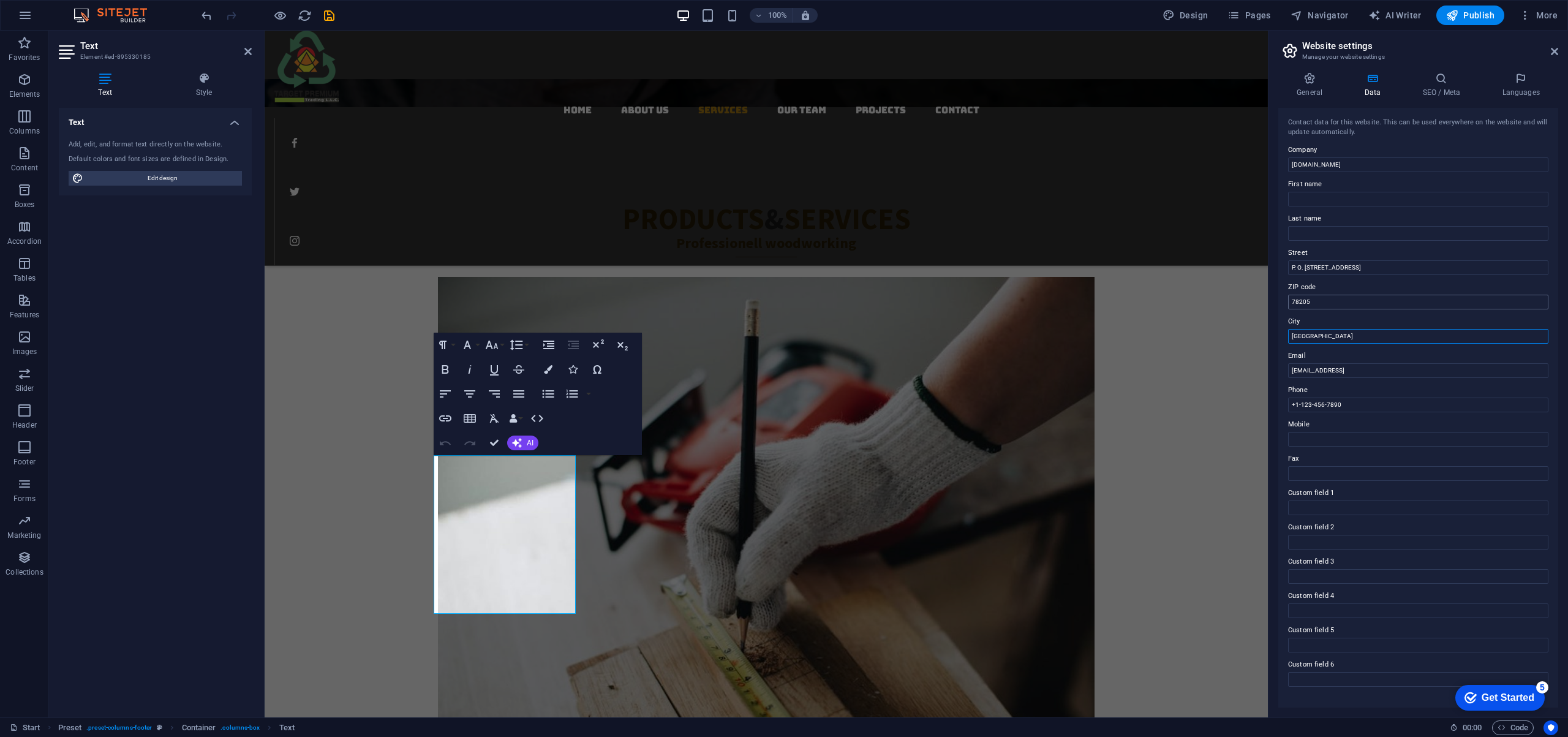
type input "[GEOGRAPHIC_DATA]"
drag, startPoint x: 1319, startPoint y: 300, endPoint x: 1279, endPoint y: 300, distance: 40.0
click at [1279, 300] on div "Contact data for this website. This can be used everywhere on the website and w…" at bounding box center [1418, 407] width 280 height 599
drag, startPoint x: 1349, startPoint y: 407, endPoint x: 1272, endPoint y: 400, distance: 77.3
click at [1272, 400] on div "General Data SEO / Meta Languages Website name targetpremiumtrading.com Logo Dr…" at bounding box center [1418, 389] width 300 height 654
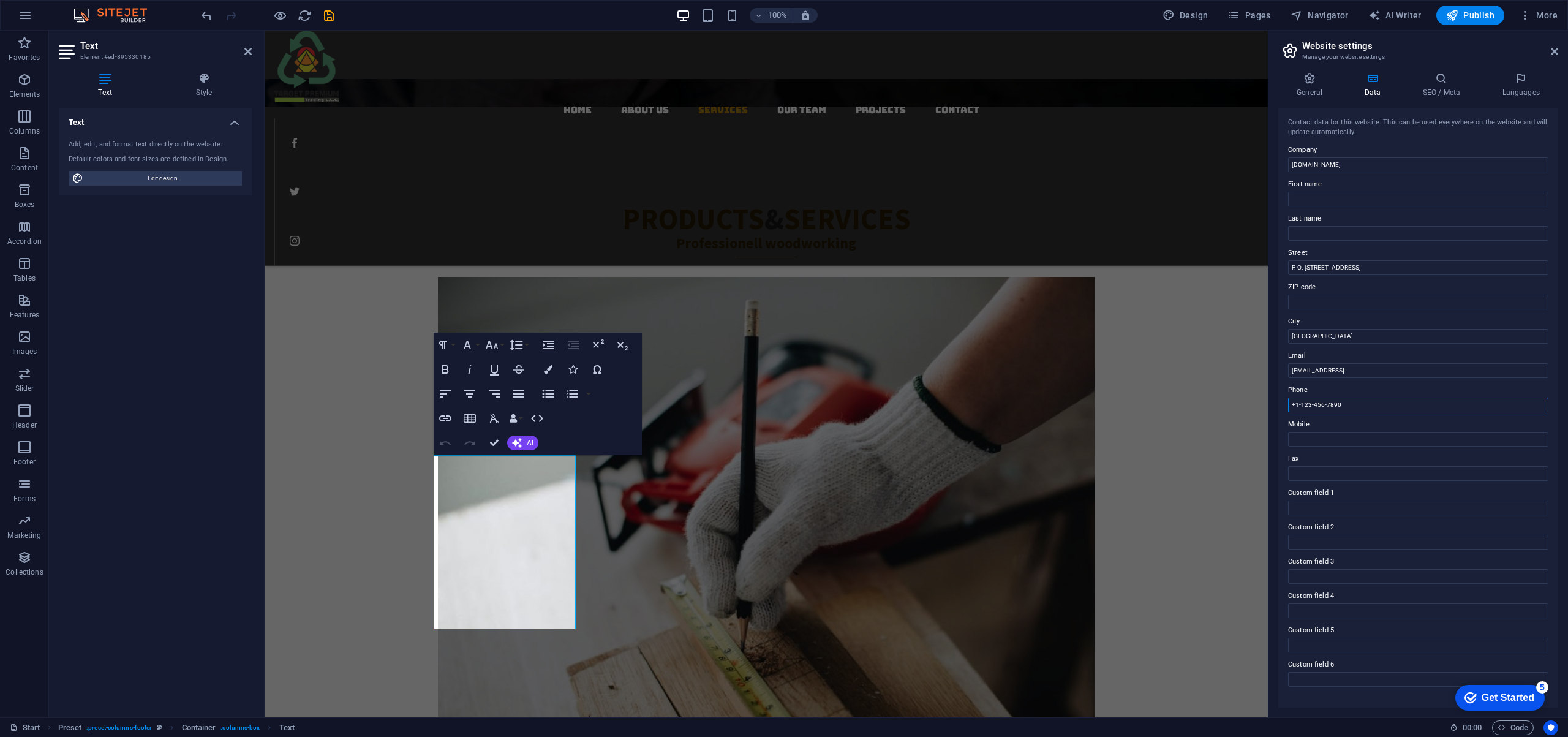
paste input "971 58 840 2511"
type input "[PHONE_NUMBER]"
drag, startPoint x: 1702, startPoint y: 400, endPoint x: 1258, endPoint y: 372, distance: 444.9
paste input "[EMAIL_ADDRESS][DOMAIN_NAME]"
type input "[EMAIL_ADDRESS][DOMAIN_NAME]"
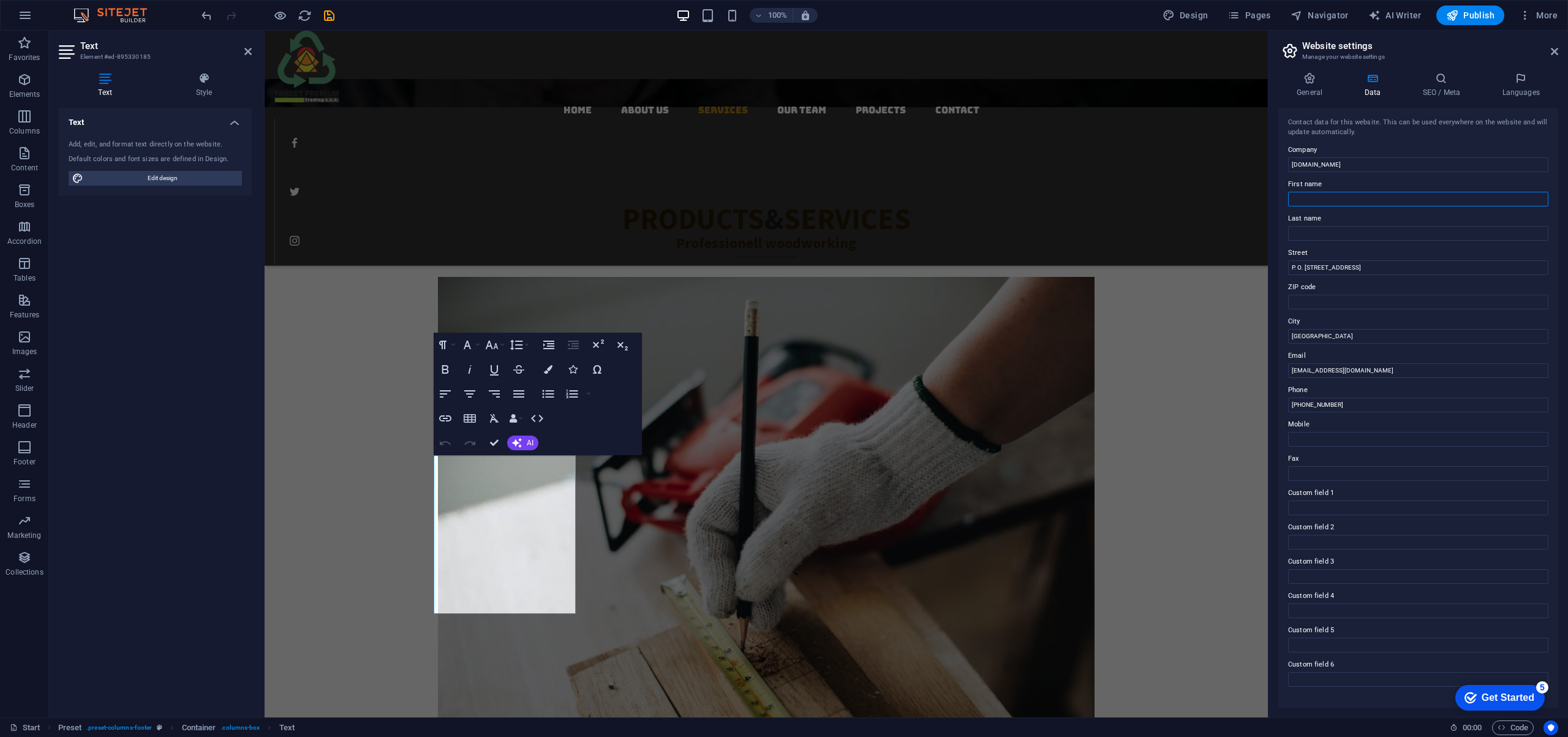
click at [1344, 197] on input "First name" at bounding box center [1418, 199] width 260 height 15
type input "Target"
click at [1328, 231] on input "Last name" at bounding box center [1418, 233] width 260 height 15
type input "Premium"
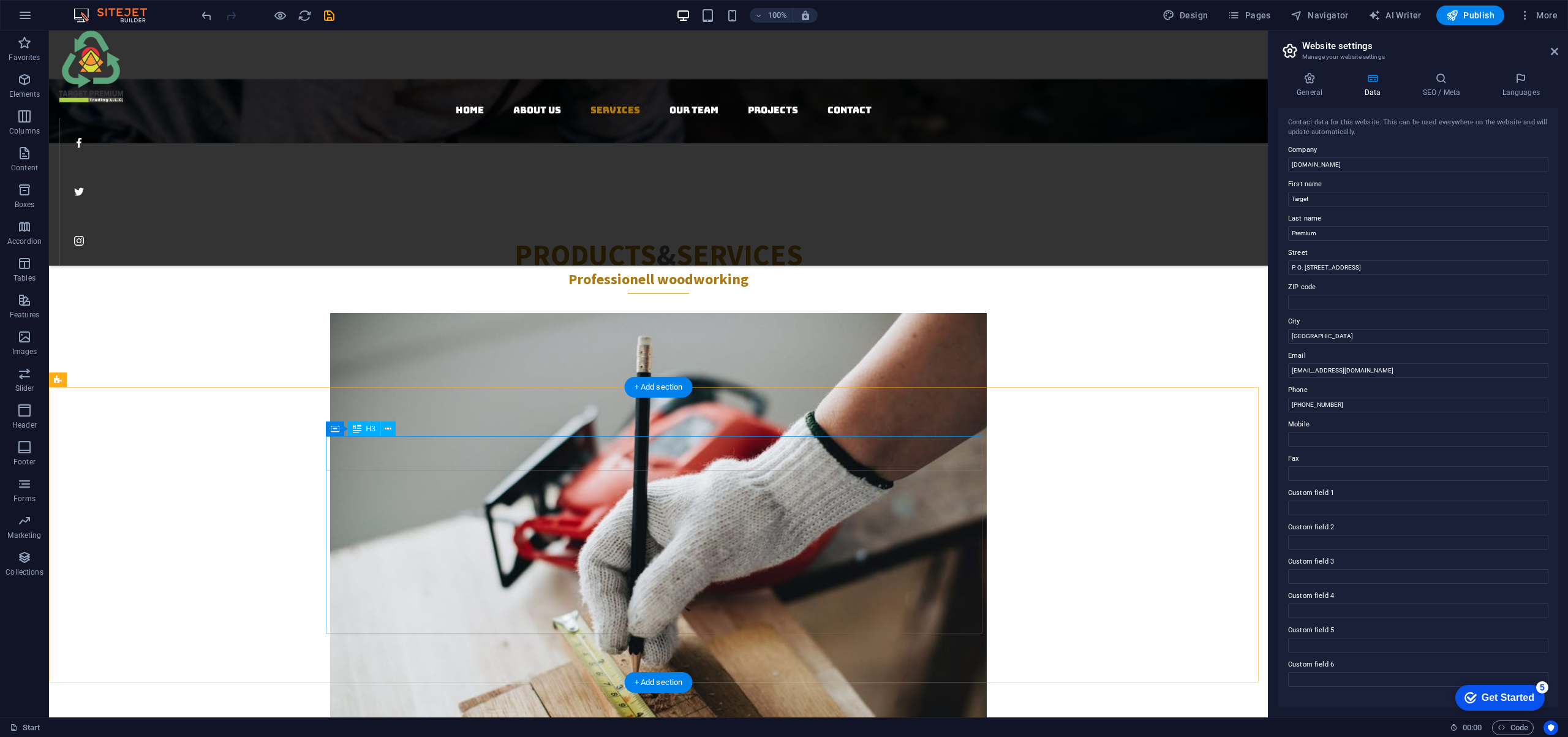
scroll to position [2136, 0]
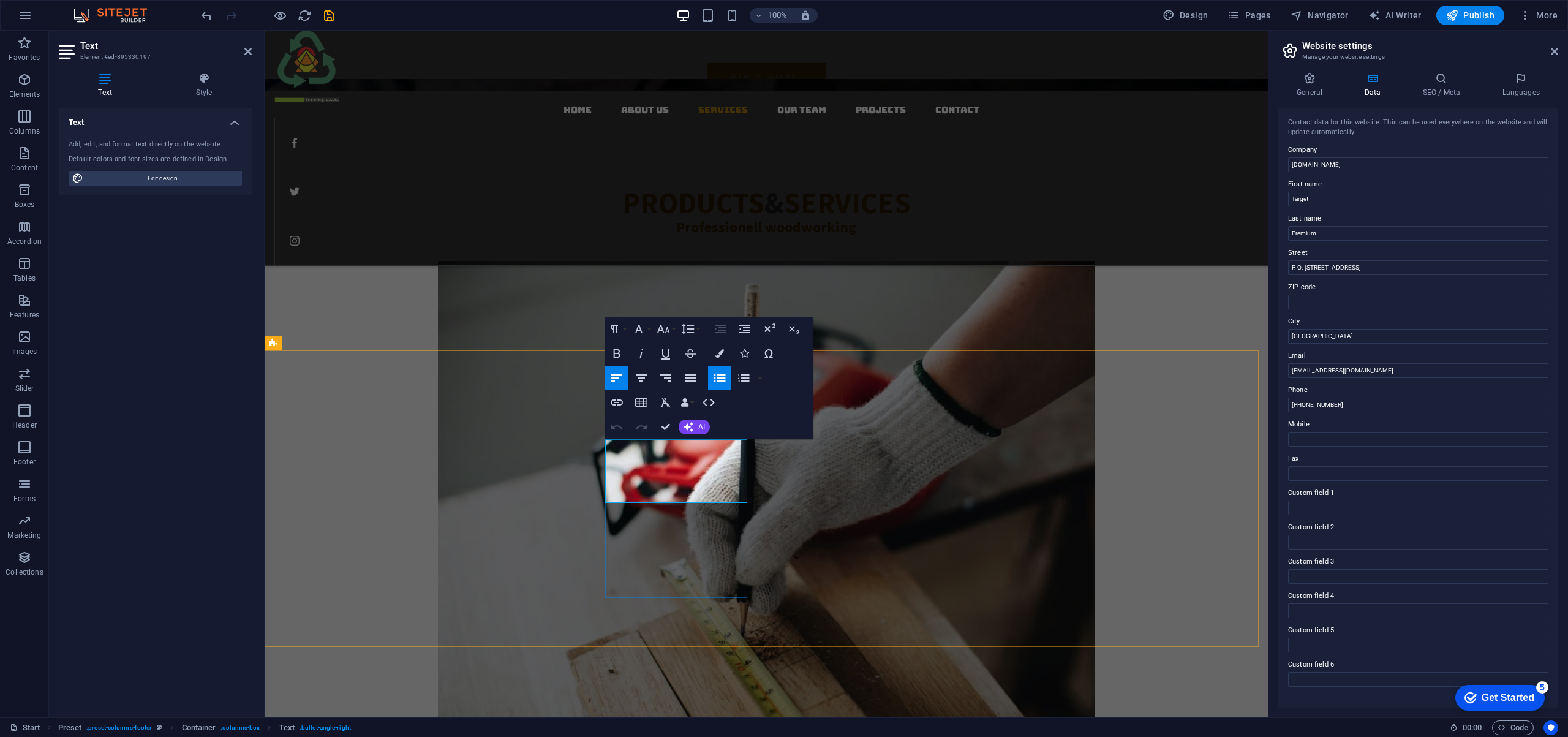
drag, startPoint x: 616, startPoint y: 445, endPoint x: 693, endPoint y: 498, distance: 93.5
drag, startPoint x: 693, startPoint y: 510, endPoint x: 877, endPoint y: 466, distance: 189.2
click at [620, 350] on icon "button" at bounding box center [617, 353] width 15 height 15
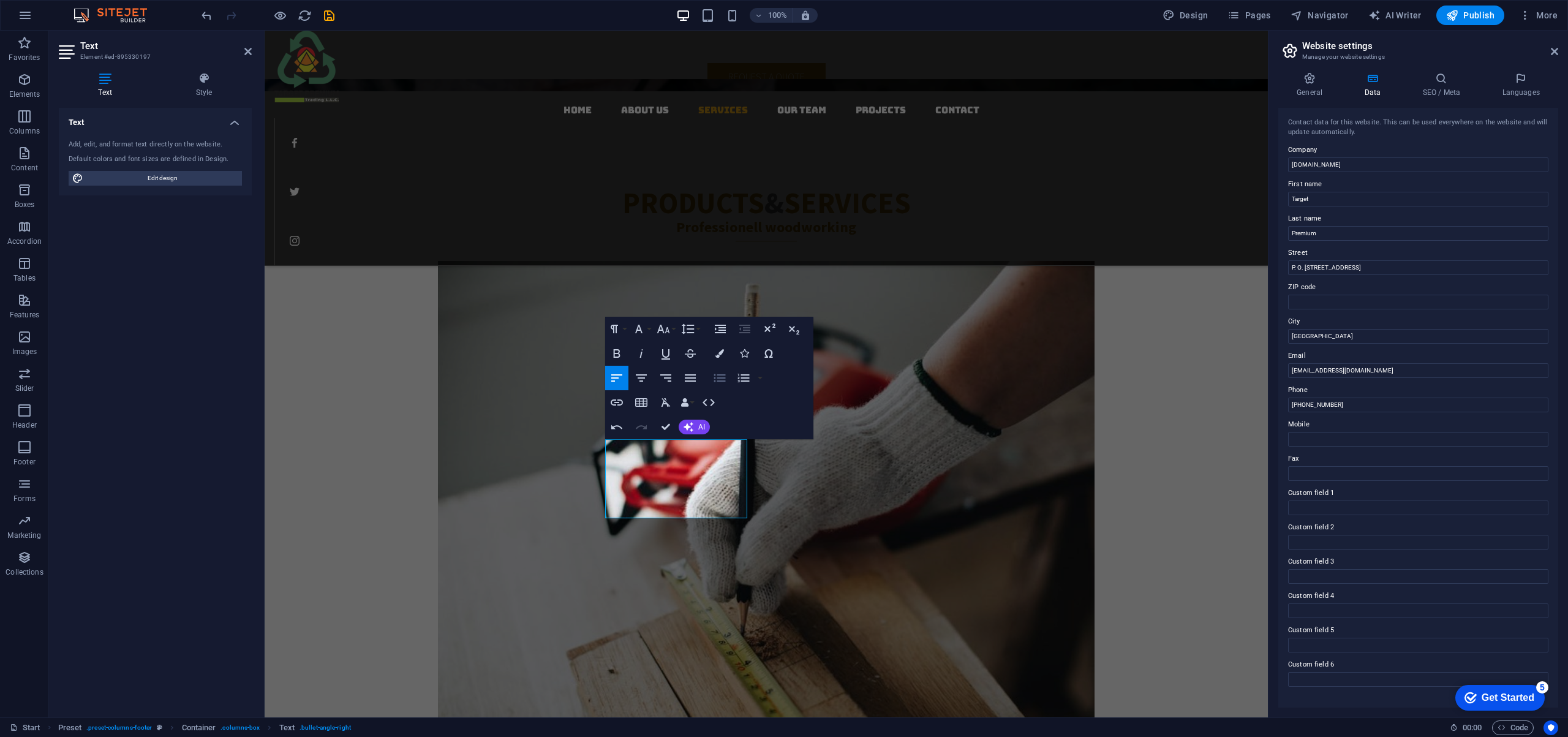
click at [722, 376] on icon "button" at bounding box center [720, 378] width 15 height 15
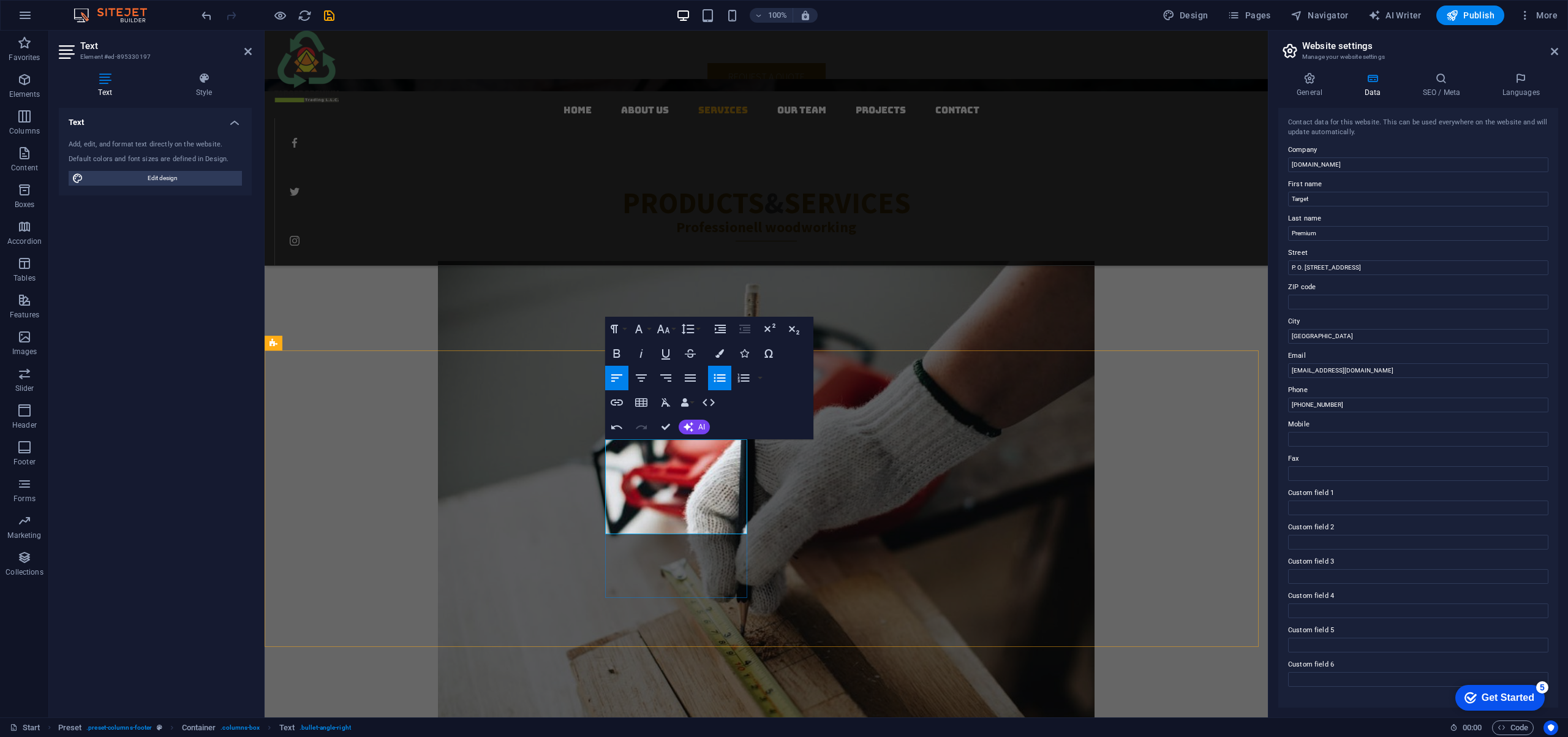
drag, startPoint x: 644, startPoint y: 446, endPoint x: 606, endPoint y: 446, distance: 38.0
drag, startPoint x: 621, startPoint y: 447, endPoint x: 604, endPoint y: 448, distance: 17.0
drag, startPoint x: 701, startPoint y: 510, endPoint x: 595, endPoint y: 451, distance: 121.3
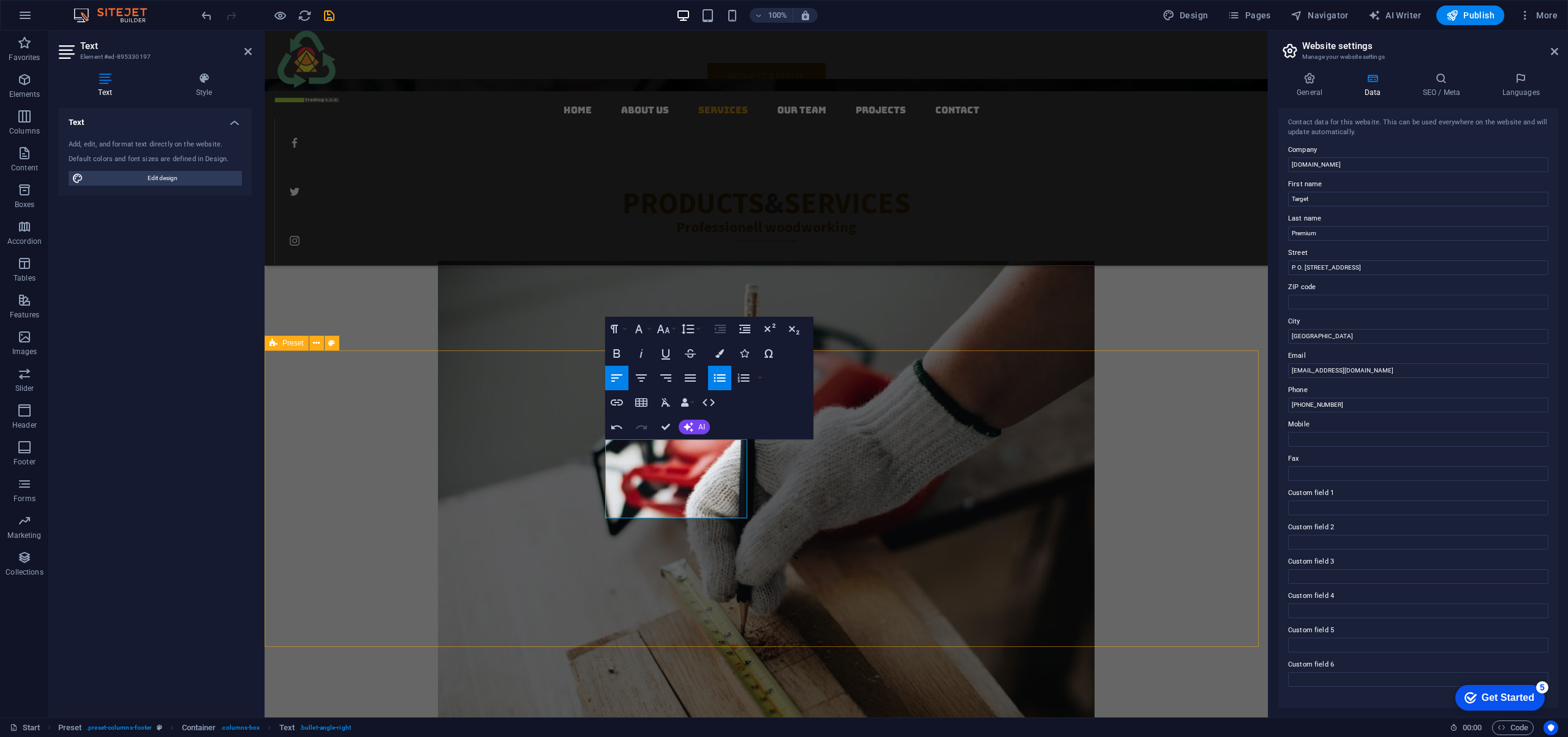
drag, startPoint x: 682, startPoint y: 512, endPoint x: 577, endPoint y: 439, distance: 127.9
click at [616, 356] on icon "button" at bounding box center [617, 353] width 15 height 15
click at [649, 328] on button "Font Family" at bounding box center [642, 329] width 24 height 24
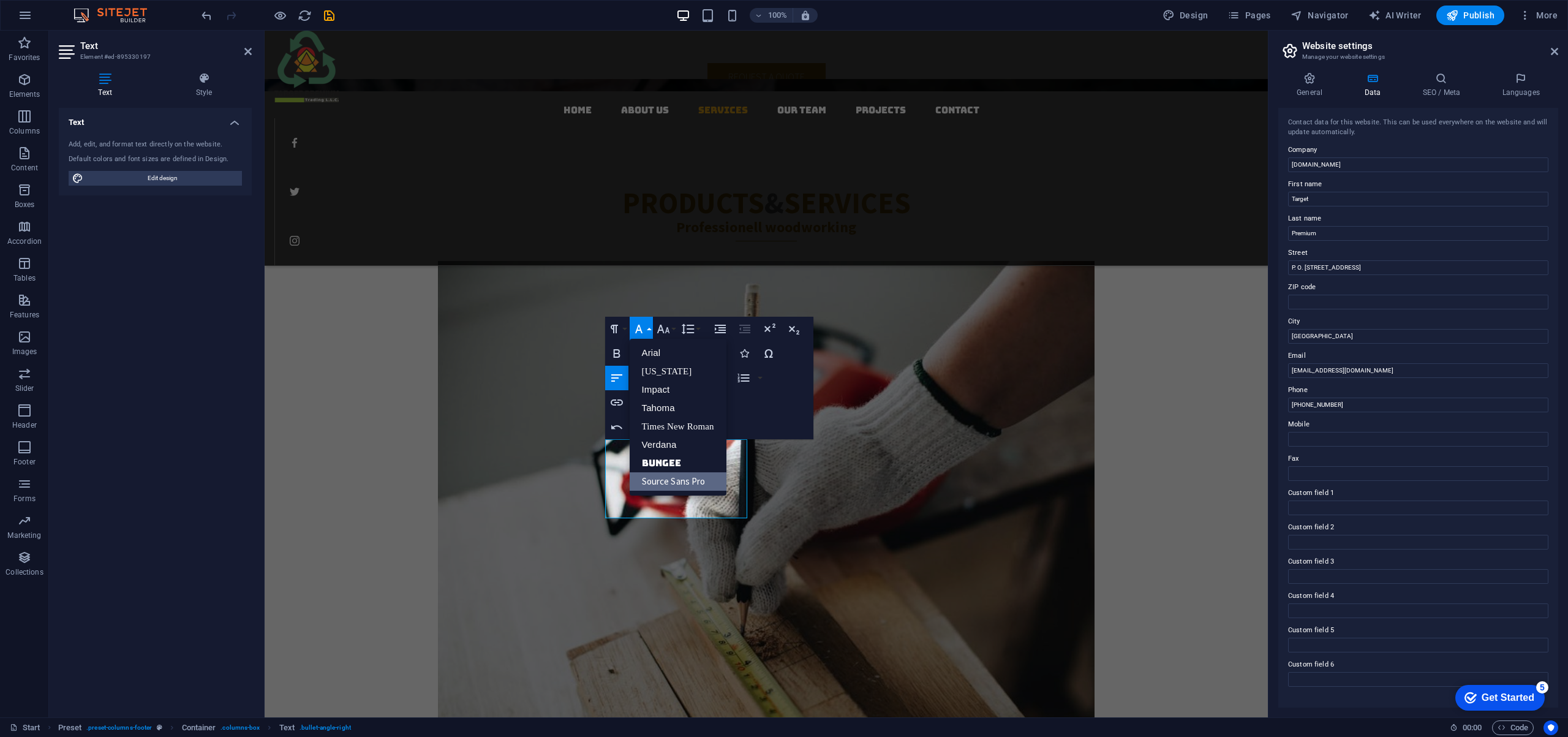
scroll to position [0, 0]
click at [674, 328] on button "Font Size" at bounding box center [666, 329] width 24 height 24
click at [677, 444] on link "14" at bounding box center [676, 444] width 44 height 18
click at [669, 326] on icon "button" at bounding box center [663, 329] width 15 height 15
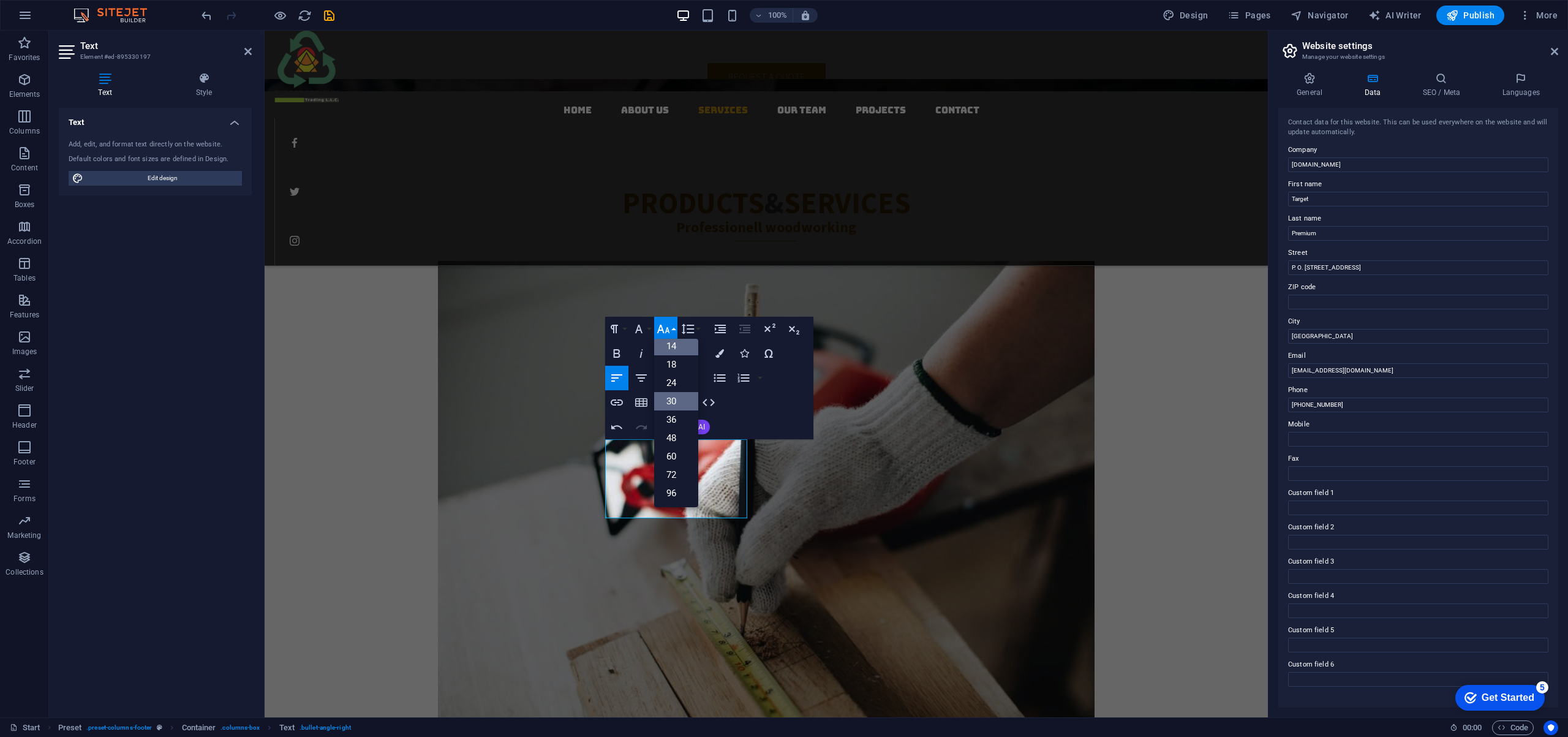
scroll to position [98, 0]
click at [675, 364] on link "18" at bounding box center [676, 364] width 44 height 18
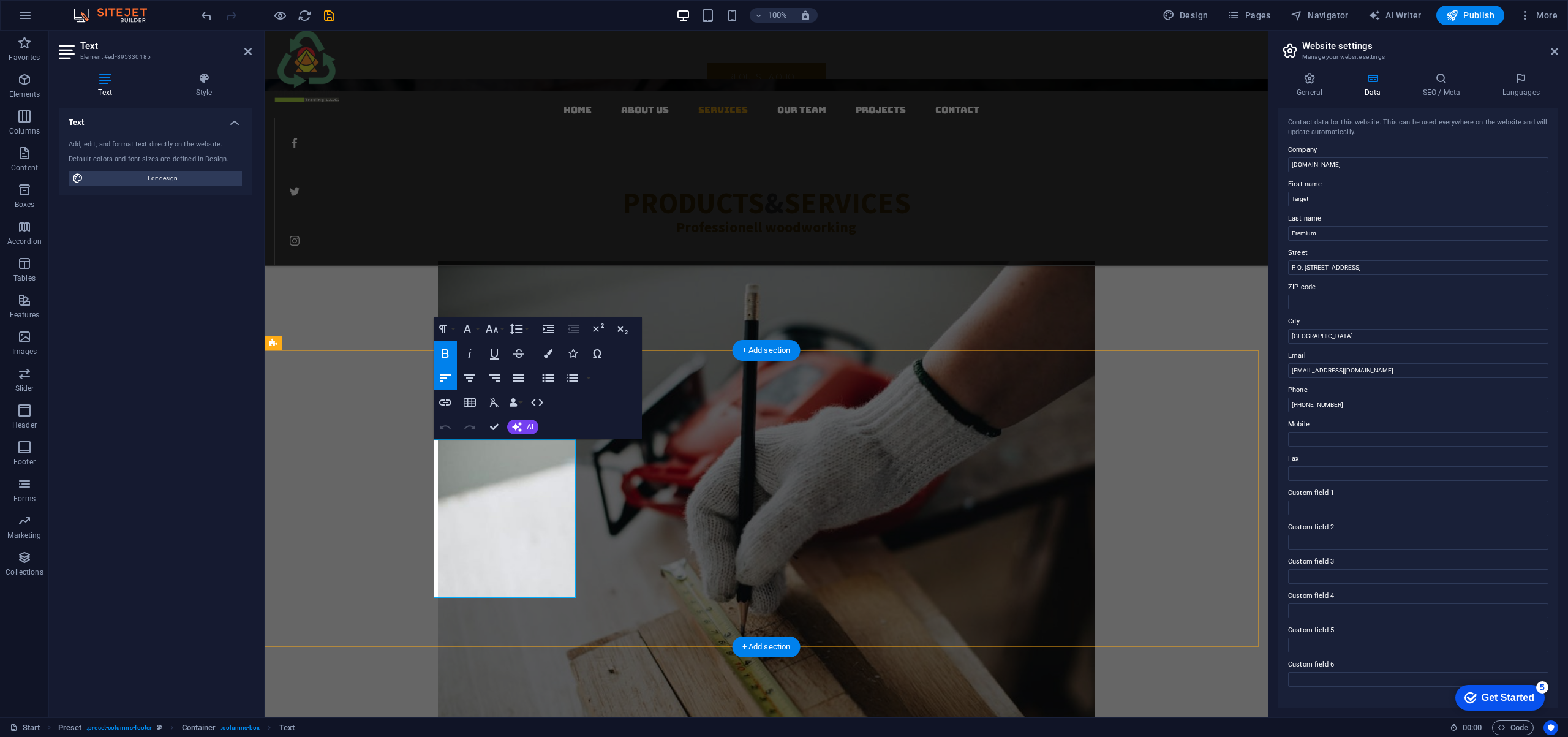
drag, startPoint x: 469, startPoint y: 450, endPoint x: 519, endPoint y: 483, distance: 59.9
click at [500, 328] on button "Font Size" at bounding box center [495, 329] width 24 height 24
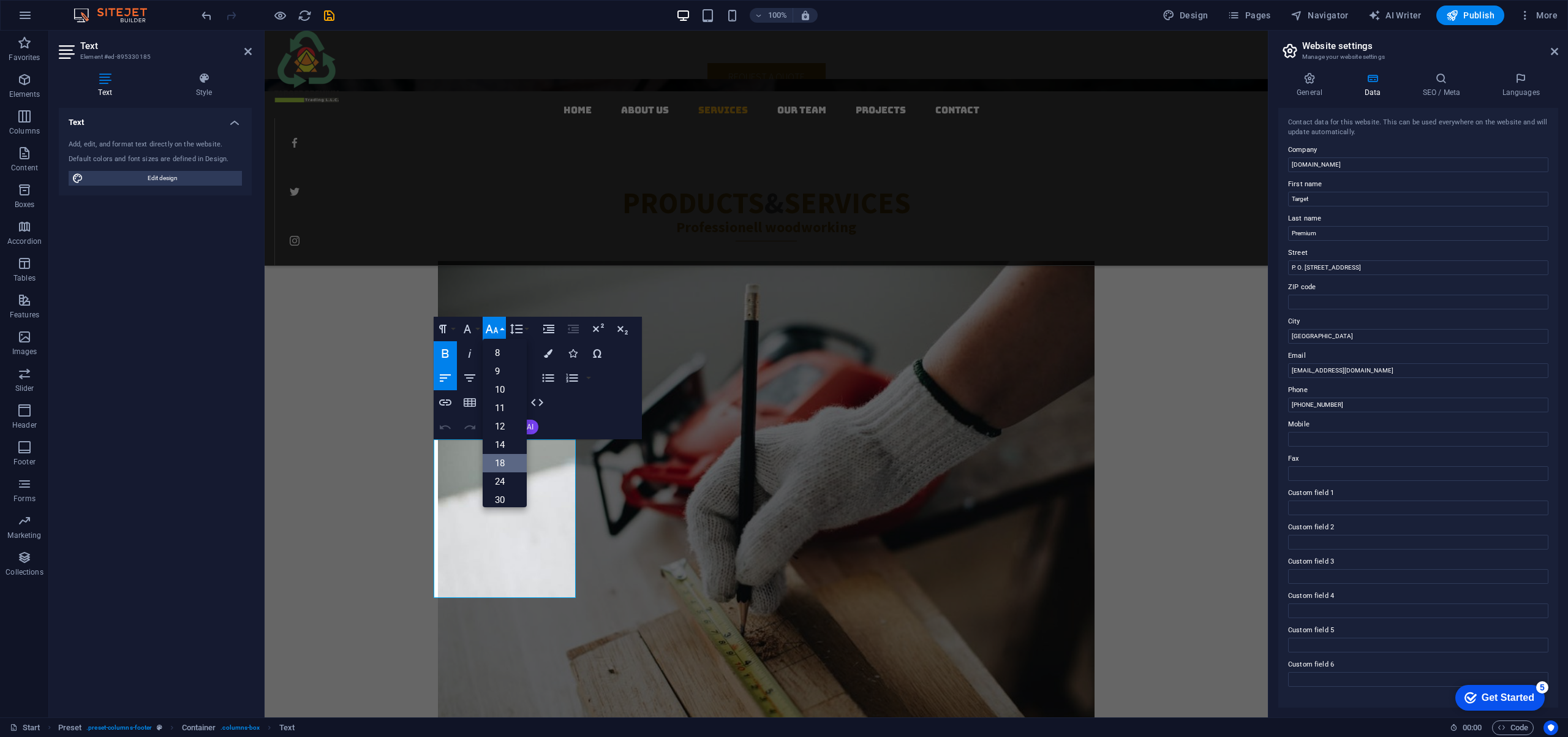
click at [501, 459] on link "18" at bounding box center [505, 462] width 44 height 18
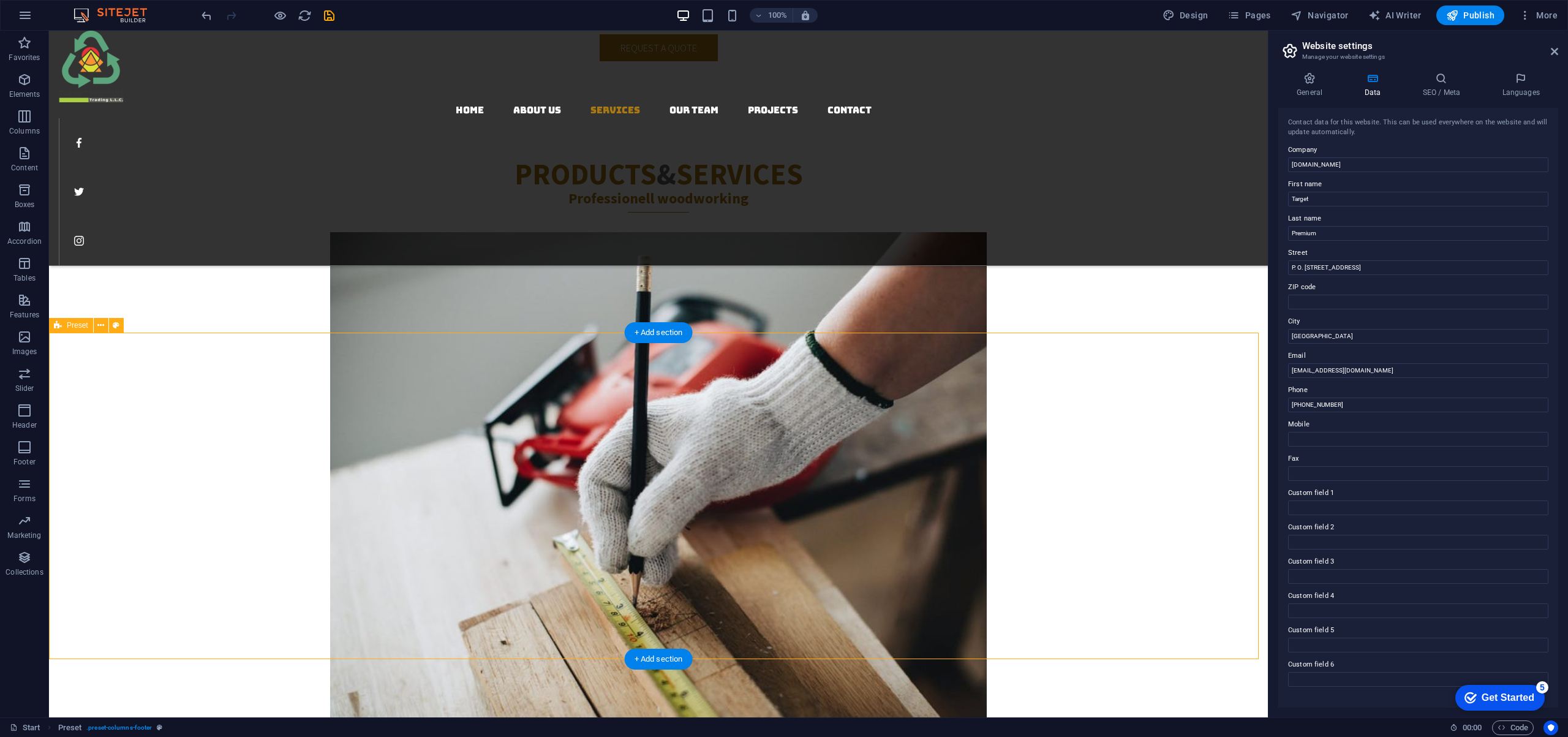
scroll to position [2167, 0]
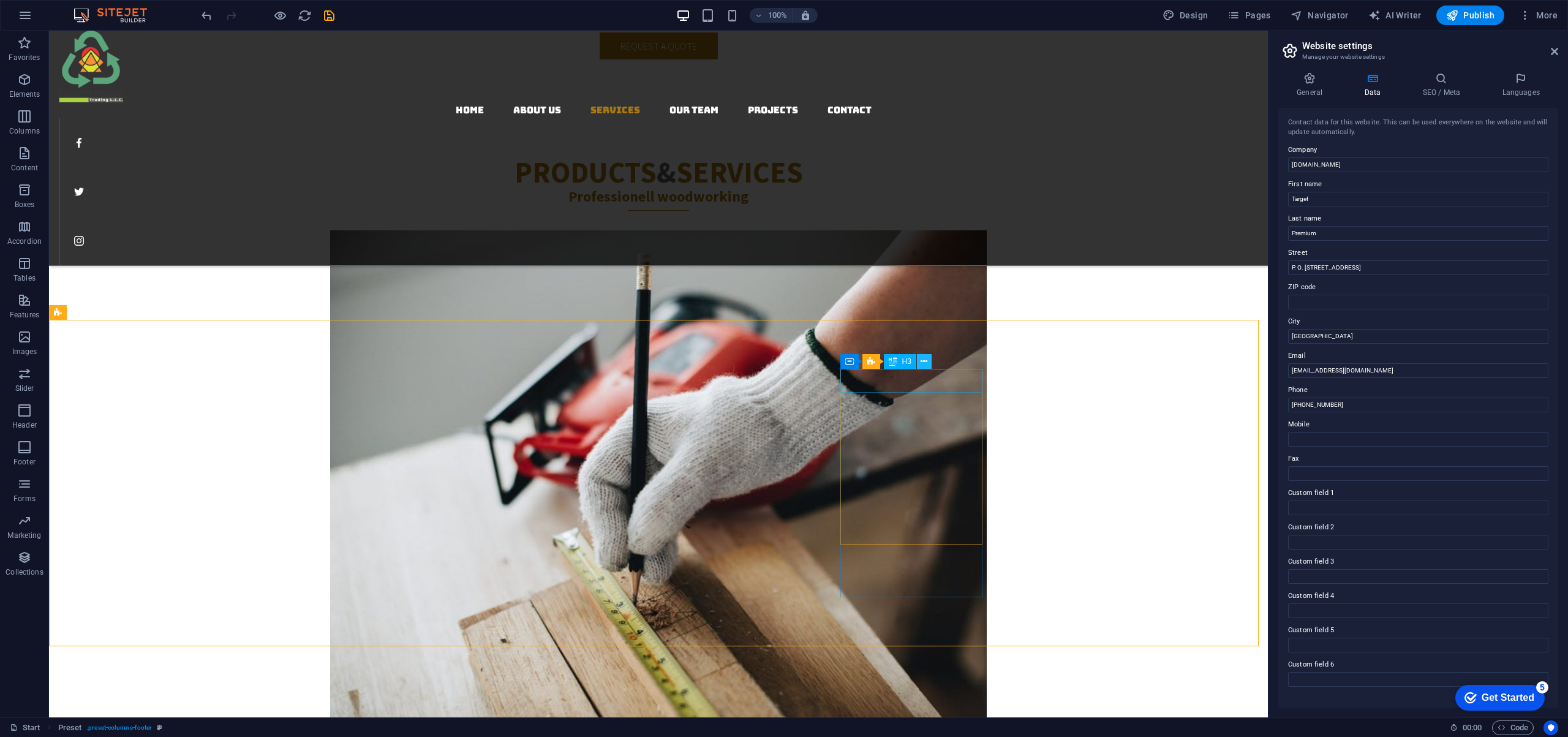
click at [923, 362] on icon at bounding box center [923, 362] width 7 height 13
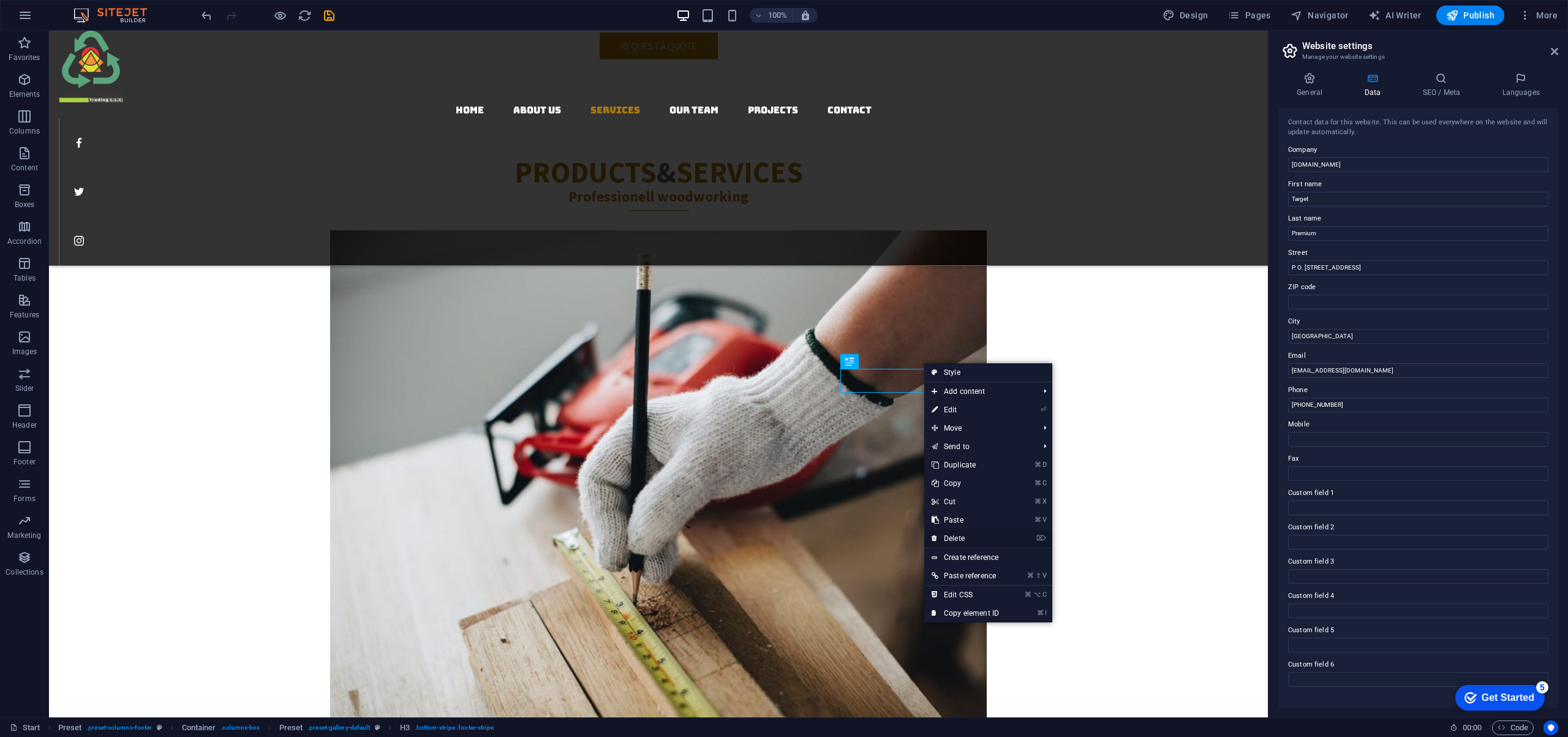
click at [965, 540] on link "⌦ Delete" at bounding box center [965, 538] width 82 height 18
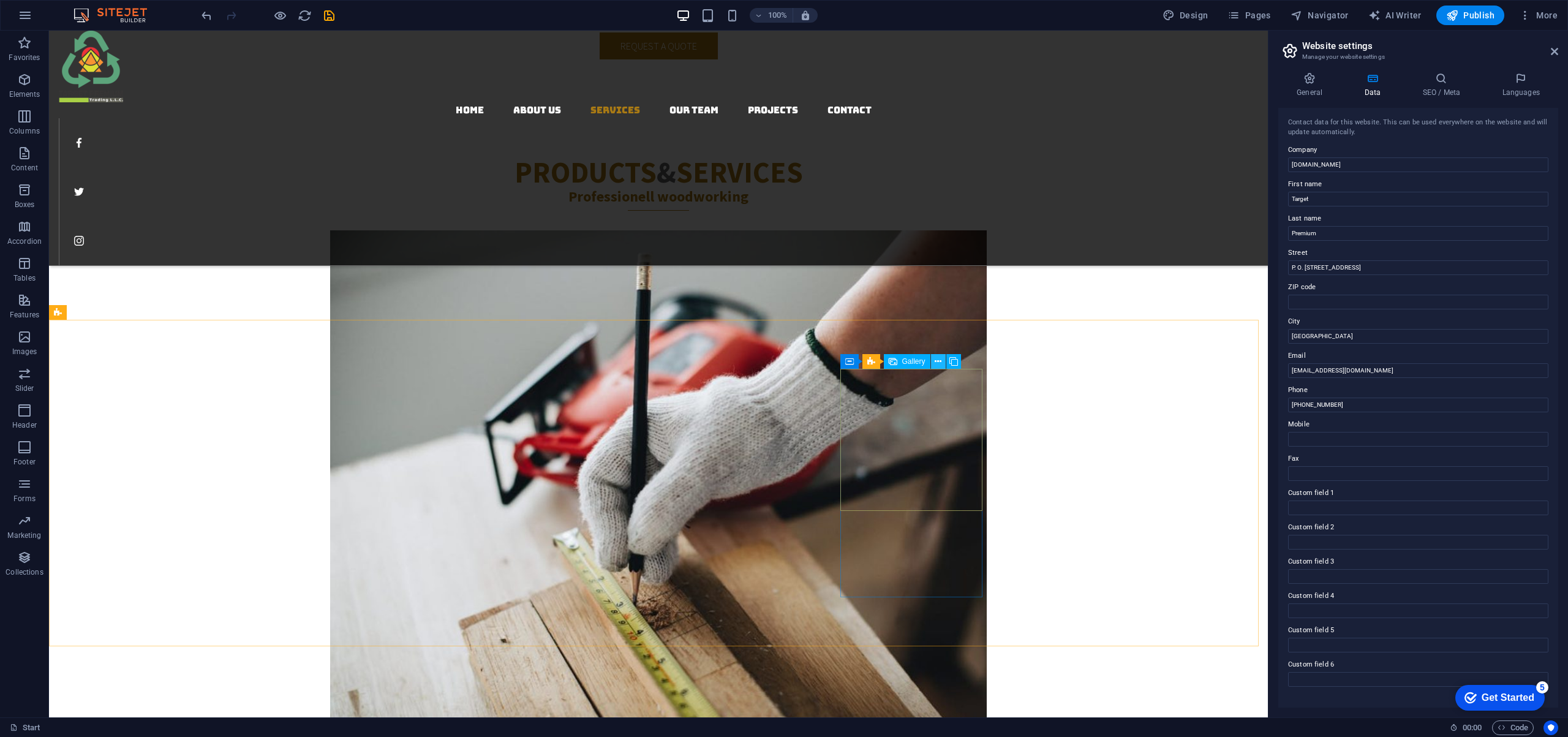
click at [940, 360] on icon at bounding box center [937, 362] width 7 height 13
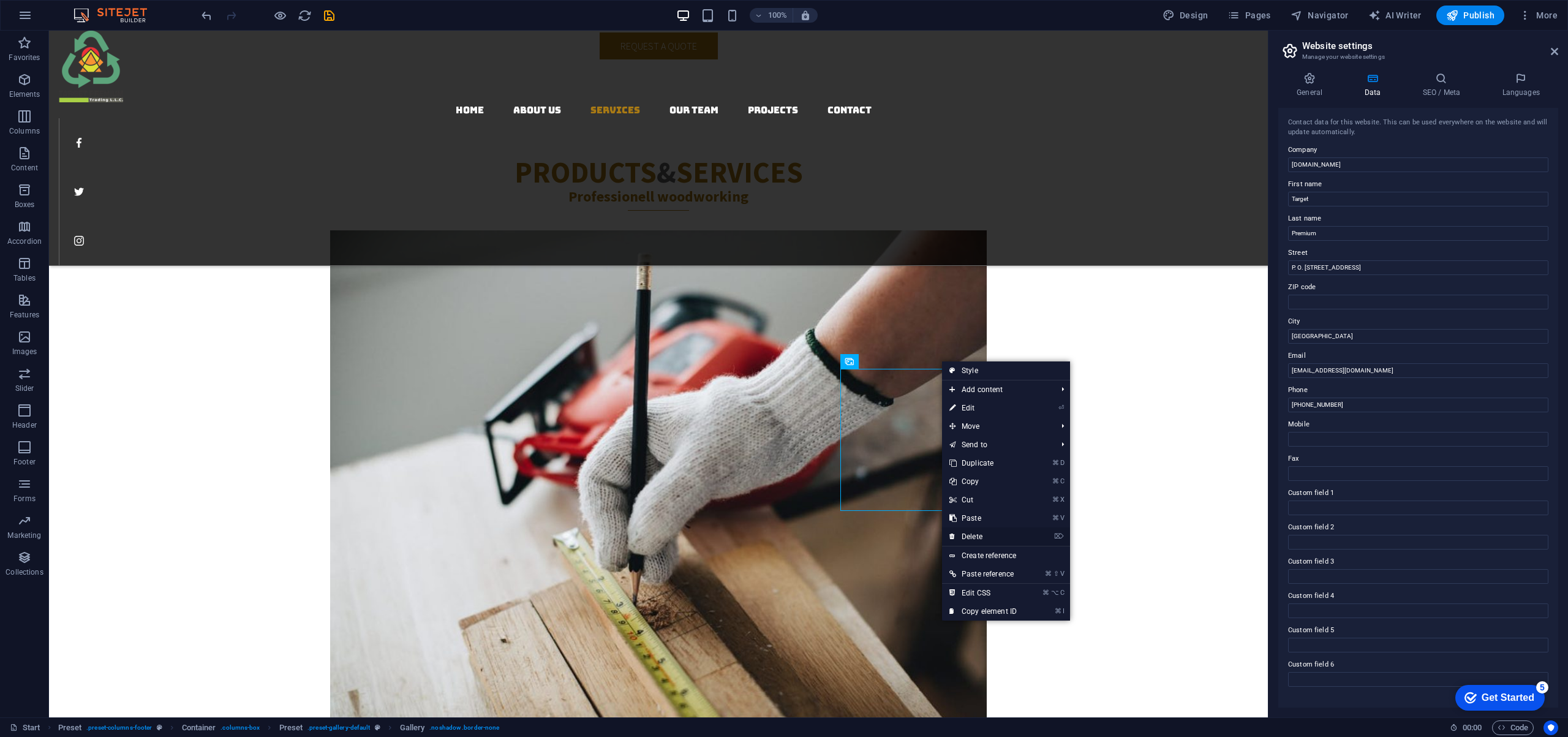
drag, startPoint x: 969, startPoint y: 537, endPoint x: 909, endPoint y: 453, distance: 103.2
click at [969, 537] on link "⌦ Delete" at bounding box center [983, 536] width 82 height 18
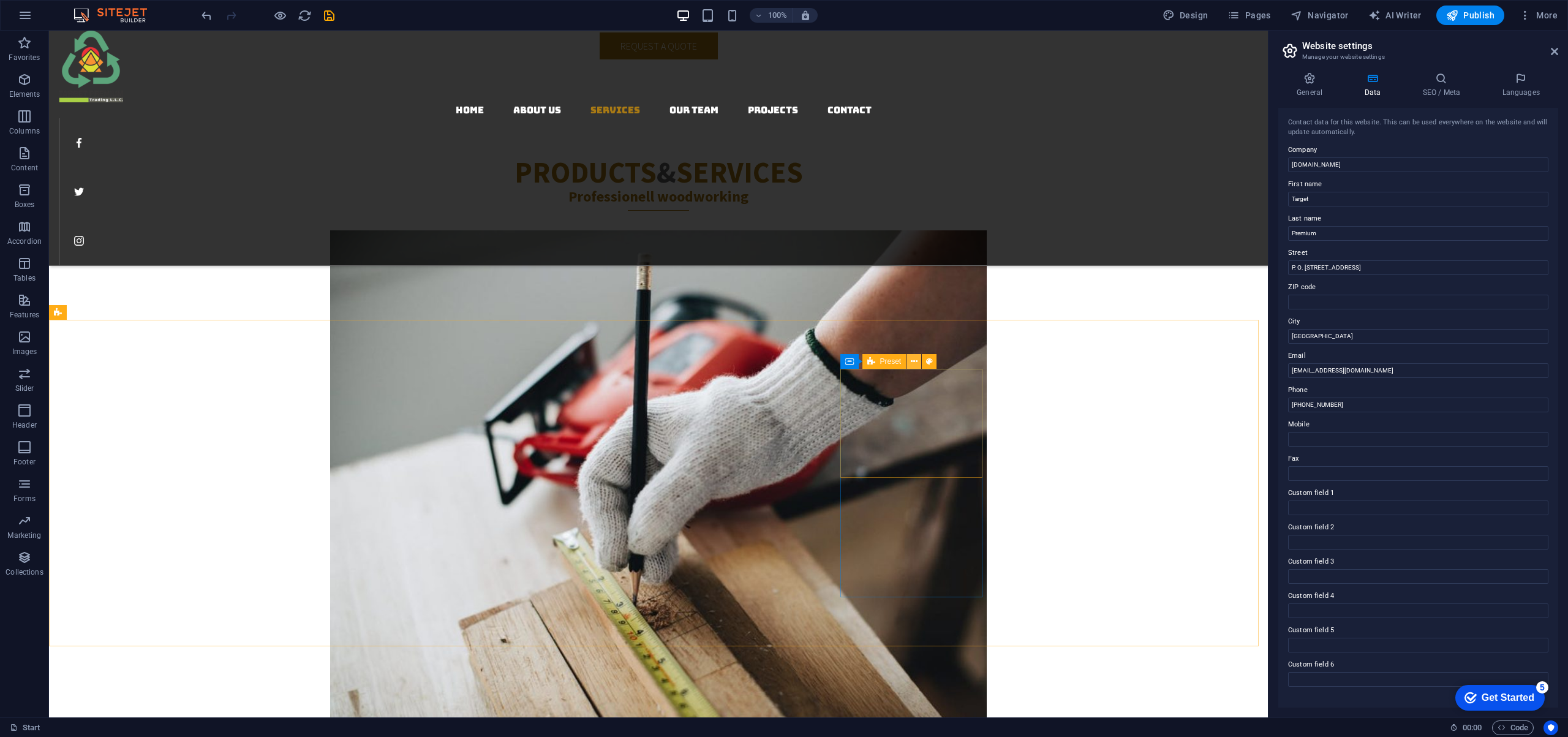
click at [915, 363] on icon at bounding box center [914, 362] width 7 height 13
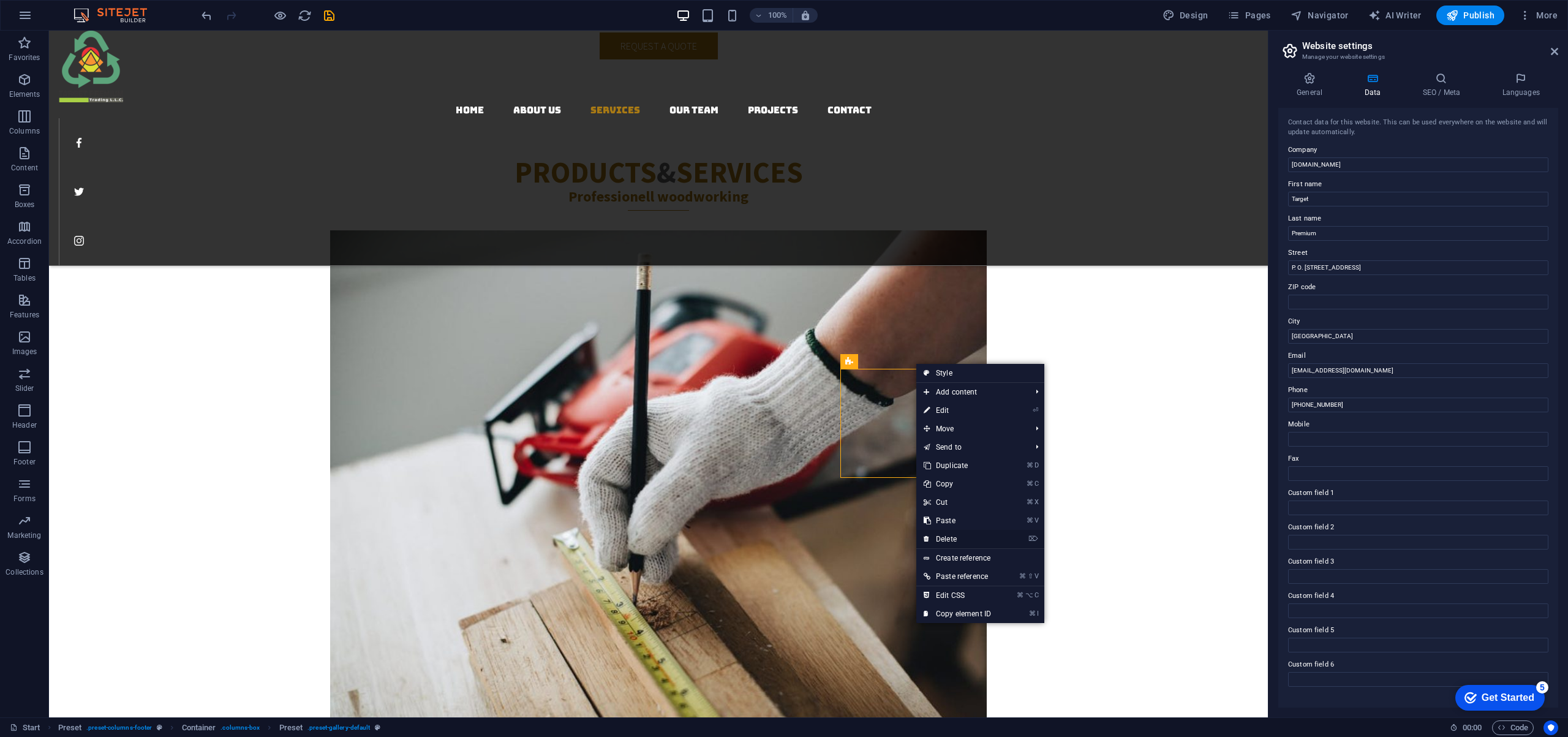
click at [948, 536] on link "⌦ Delete" at bounding box center [957, 539] width 82 height 18
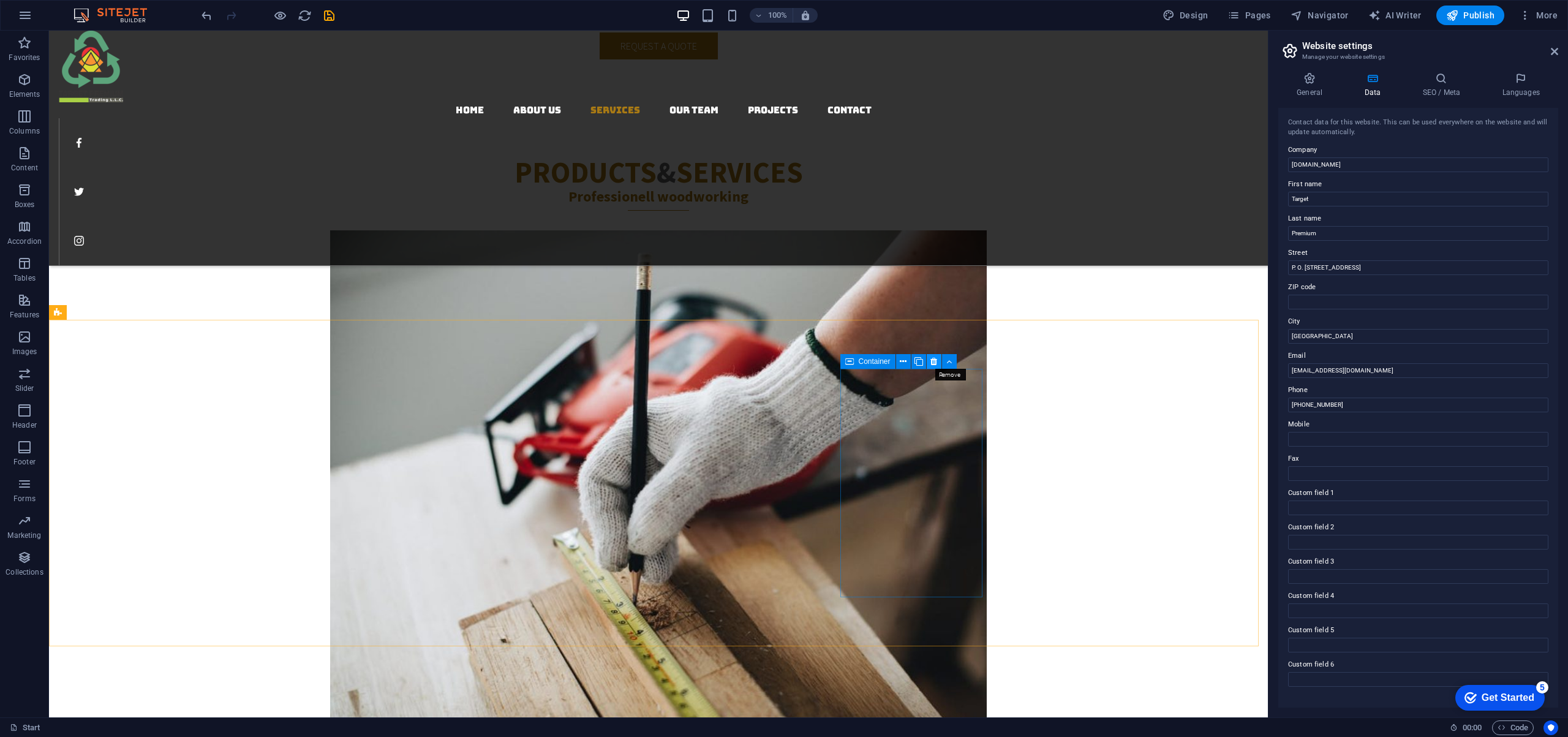
click at [934, 359] on icon at bounding box center [933, 362] width 7 height 13
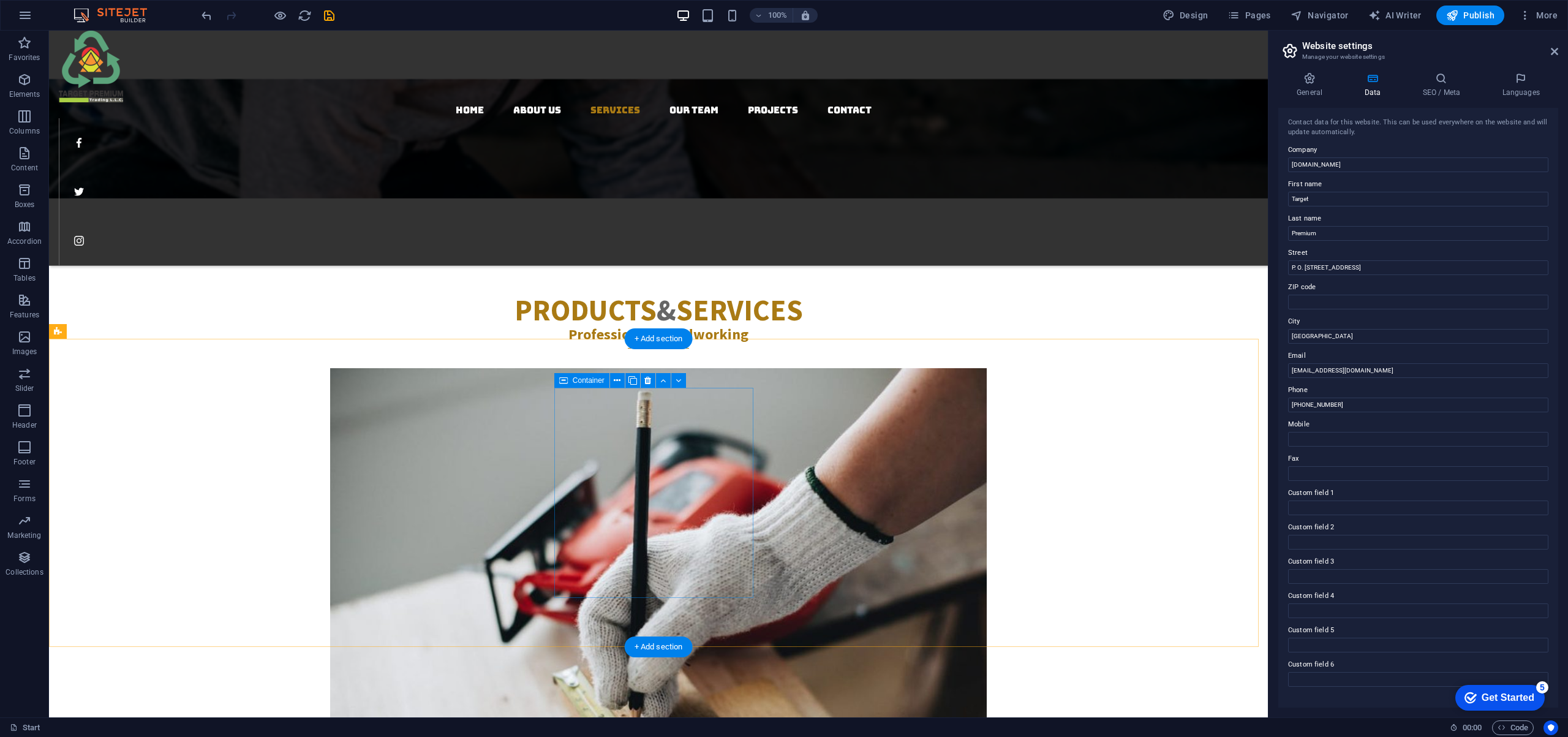
scroll to position [2148, 0]
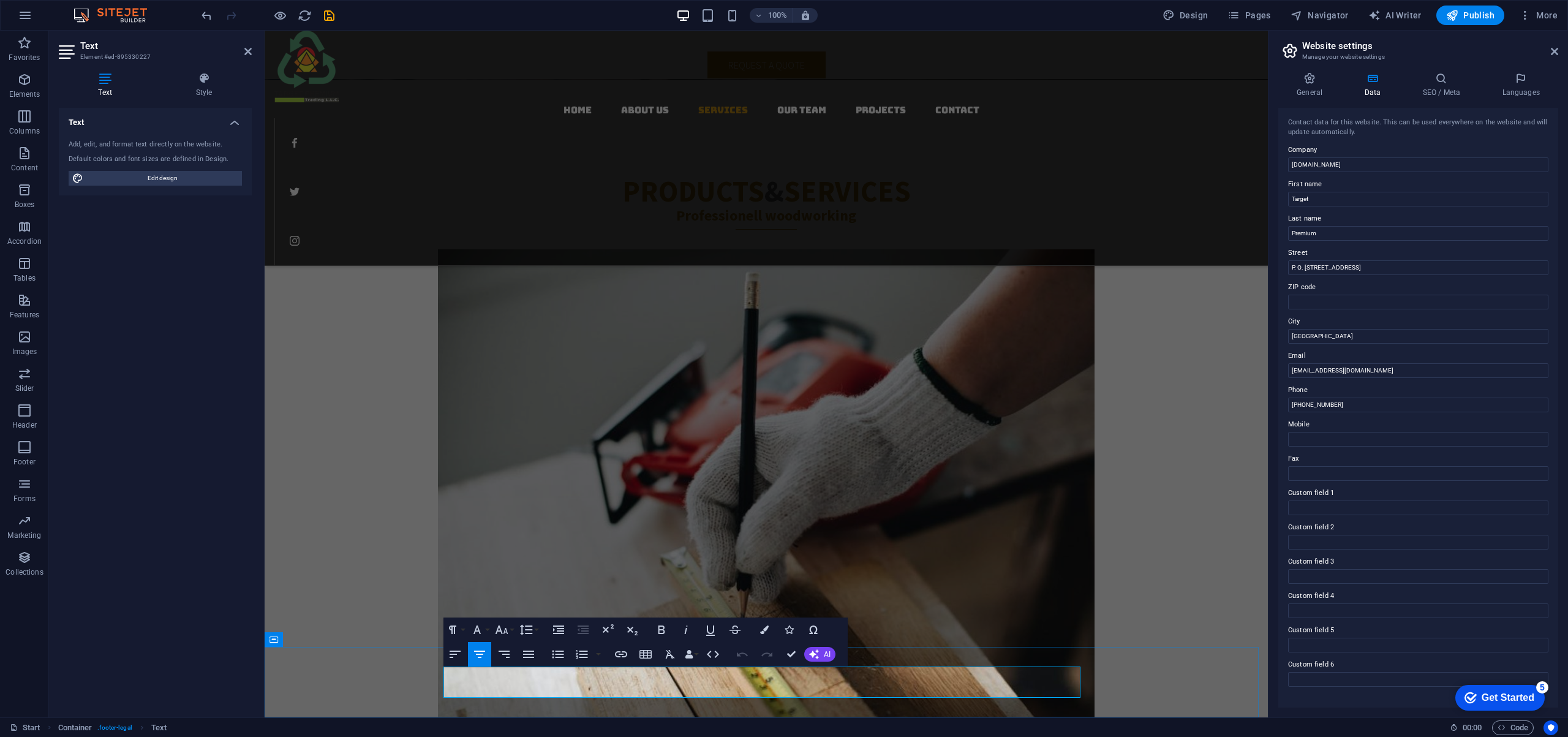
drag, startPoint x: 751, startPoint y: 673, endPoint x: 760, endPoint y: 674, distance: 9.1
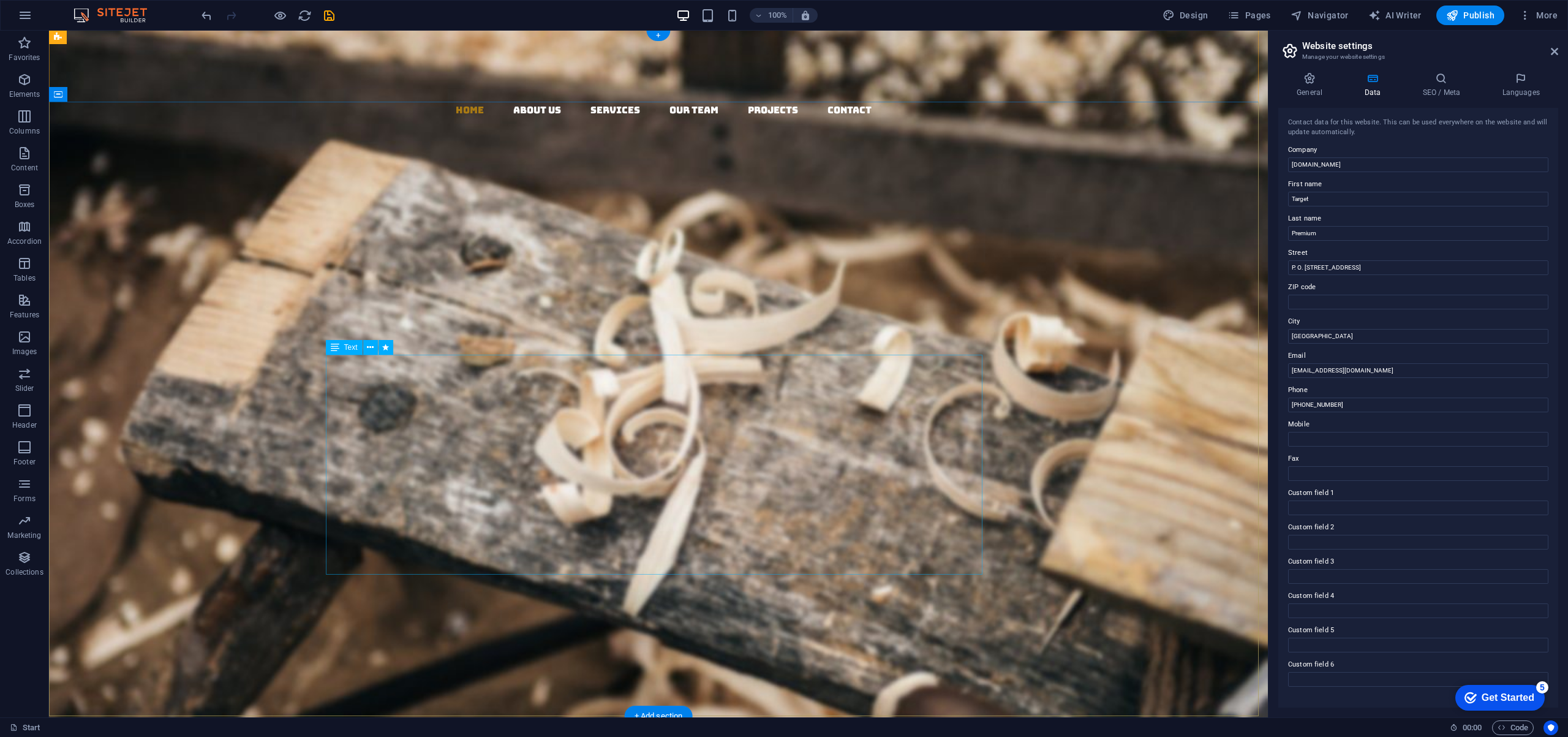
scroll to position [2, 0]
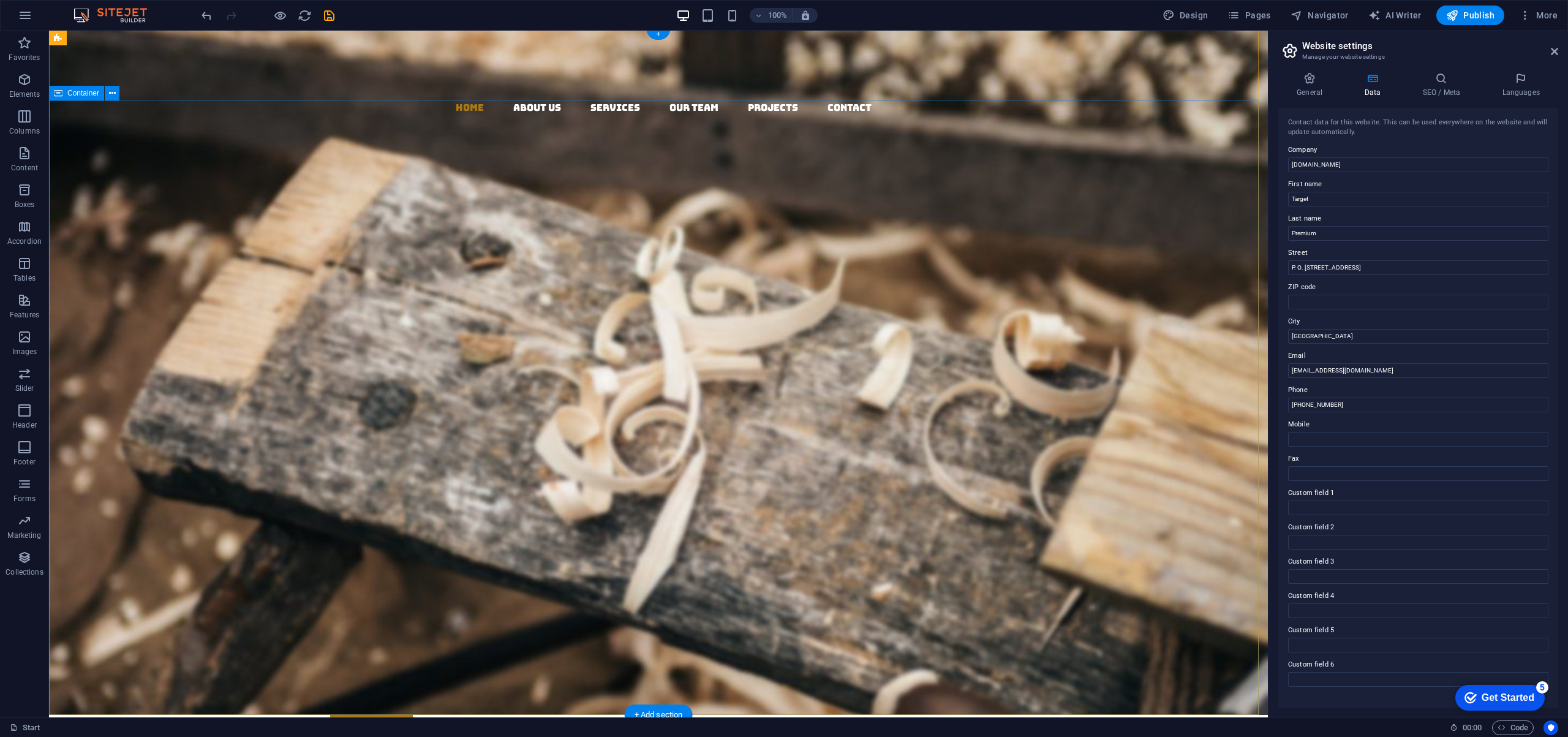
click at [228, 263] on div "Target Premium Trading L.L.C. Your Premier Partner in Sustainable Global Tradin…" at bounding box center [658, 540] width 1219 height 555
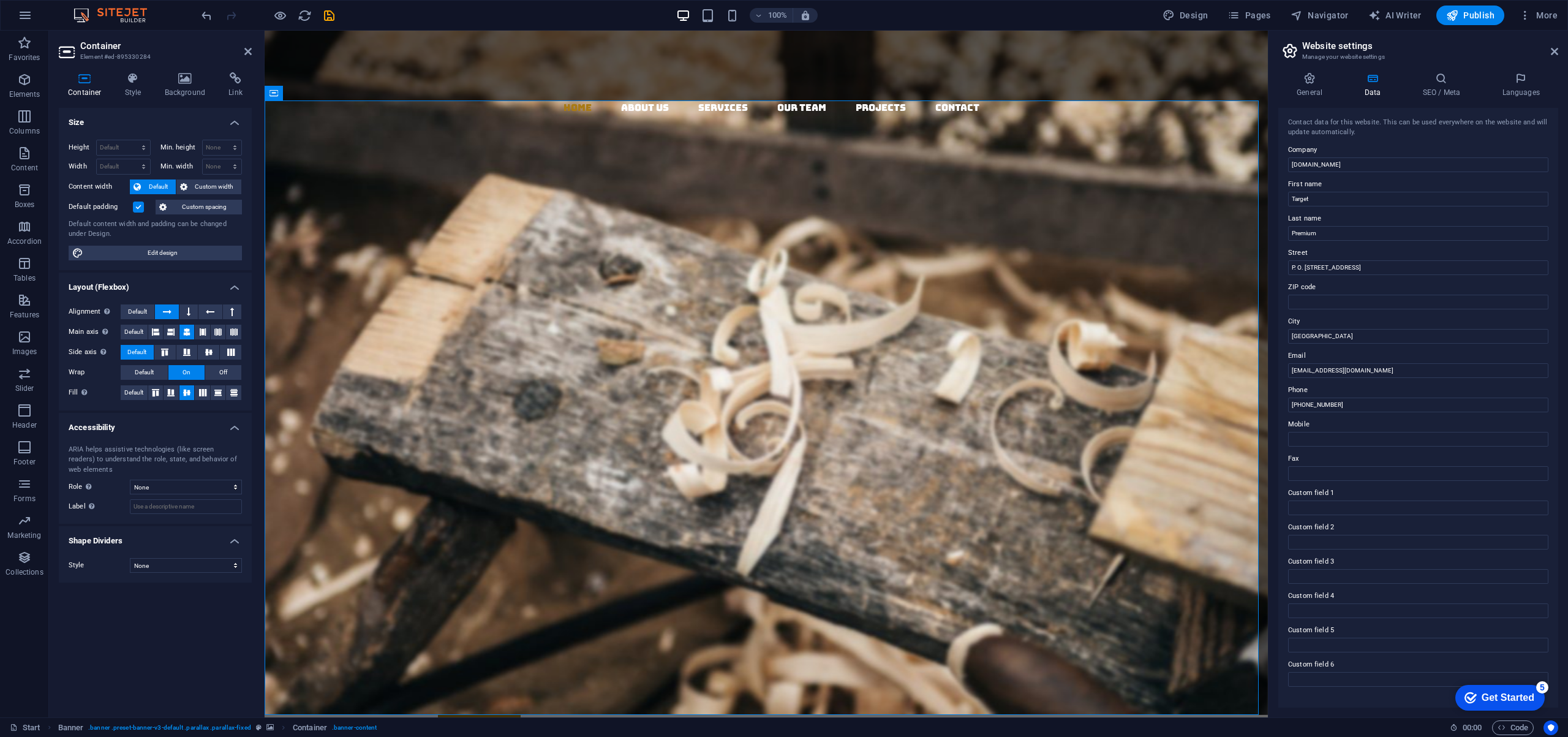
click at [142, 208] on label at bounding box center [138, 207] width 11 height 11
click at [0, 0] on input "Default padding" at bounding box center [0, 0] width 0 height 0
click at [140, 206] on label at bounding box center [138, 207] width 11 height 11
click at [0, 0] on input "Default padding" at bounding box center [0, 0] width 0 height 0
click at [139, 207] on label at bounding box center [138, 207] width 11 height 11
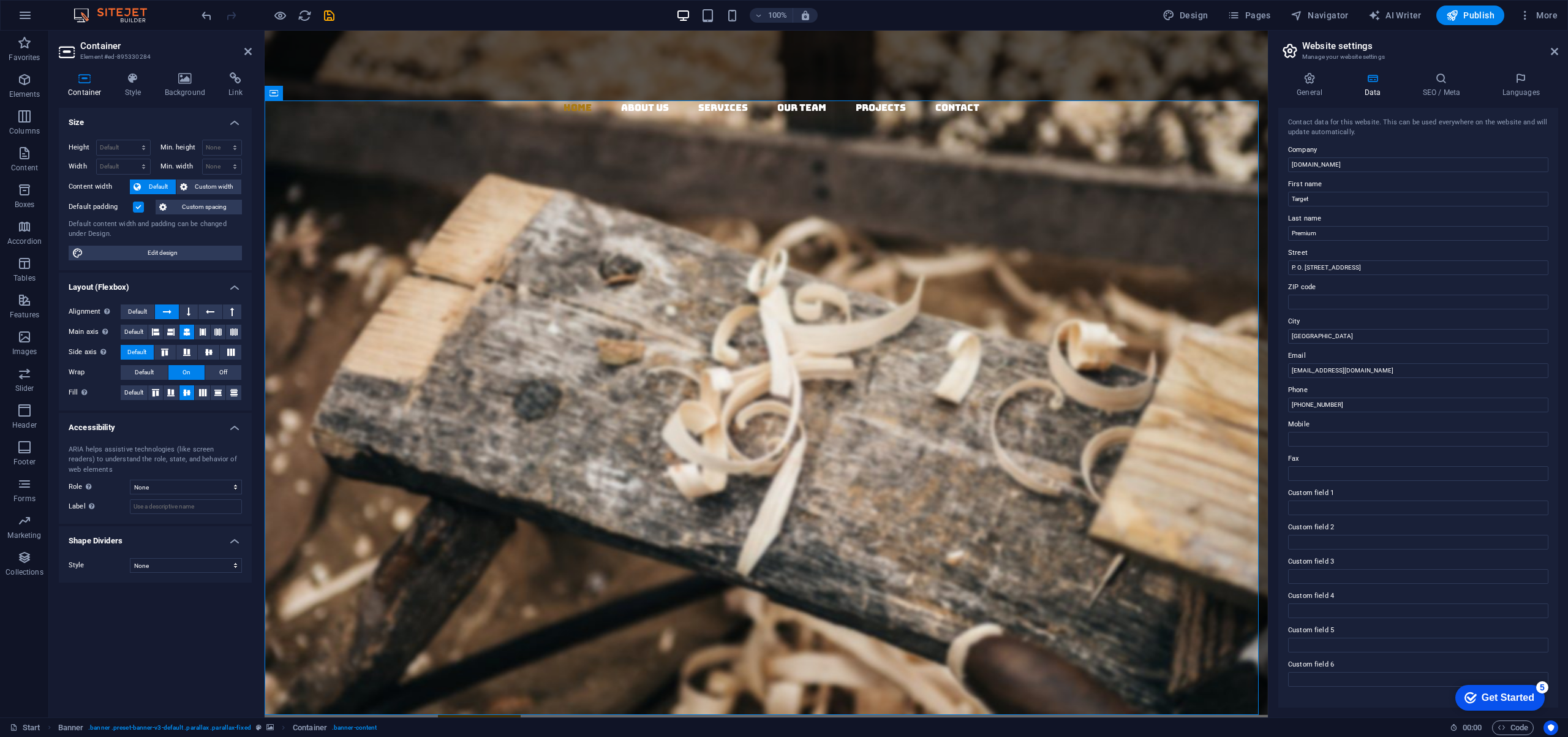
click at [0, 0] on input "Default padding" at bounding box center [0, 0] width 0 height 0
click at [126, 147] on select "Default px rem % vh vw" at bounding box center [123, 147] width 53 height 15
select select "px"
click at [132, 140] on select "Default px rem % vh vw" at bounding box center [123, 147] width 53 height 15
type input "1003"
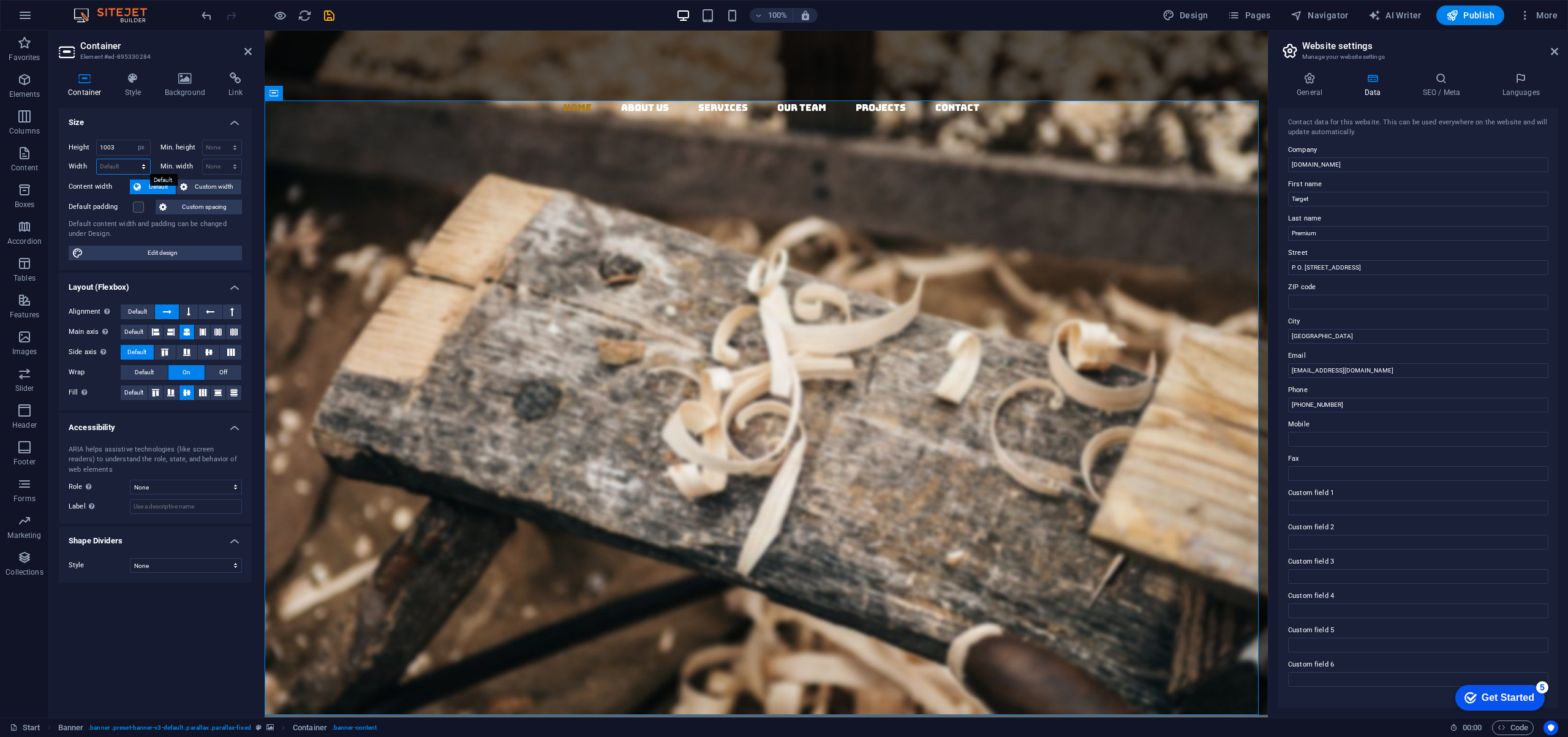
click at [129, 170] on select "Default px rem % em vh vw" at bounding box center [123, 166] width 53 height 15
select select "px"
click at [132, 159] on select "Default px rem % em vh vw" at bounding box center [123, 166] width 53 height 15
type input "1623"
click at [127, 147] on input "1003" at bounding box center [123, 147] width 53 height 15
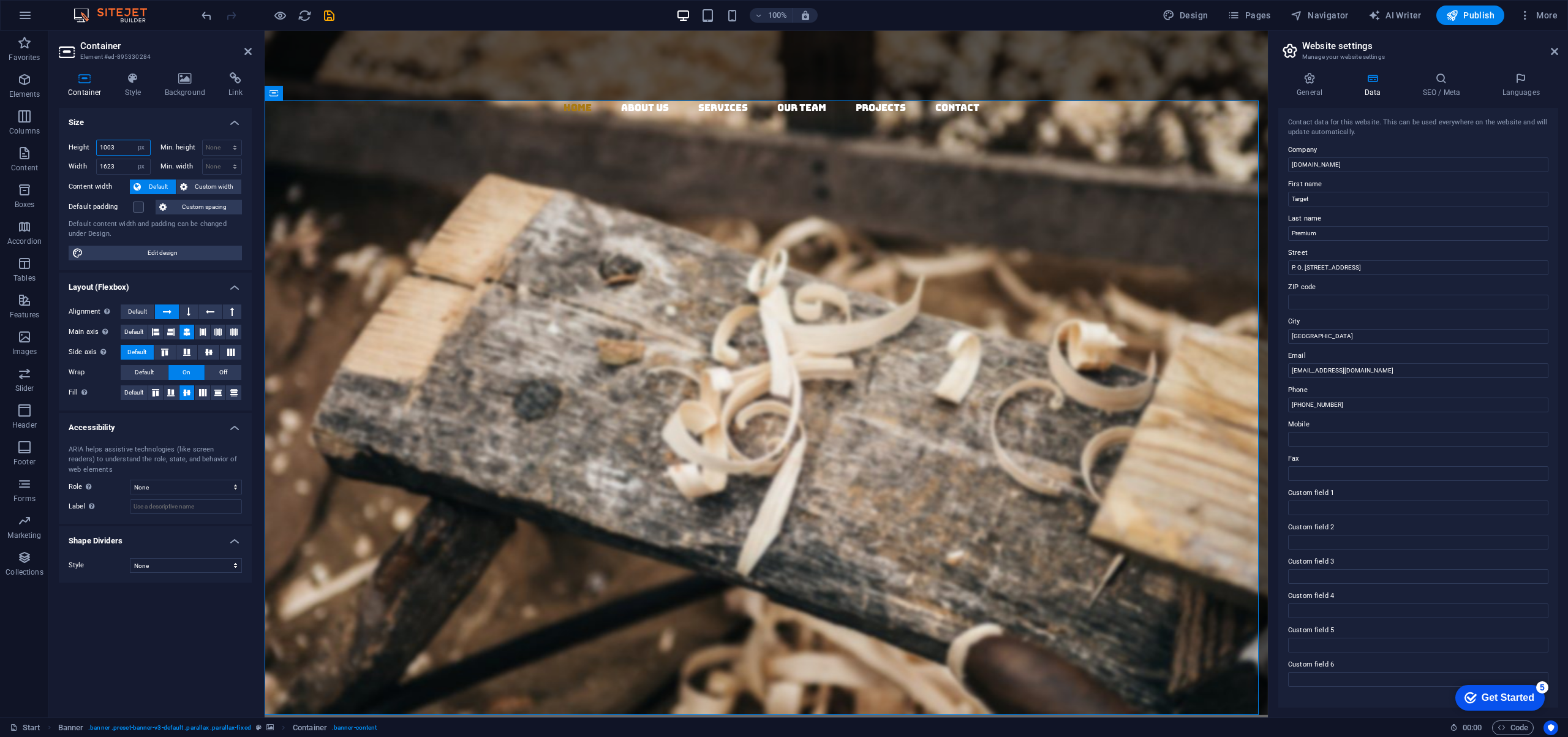
click at [127, 146] on input "1003" at bounding box center [123, 147] width 53 height 15
drag, startPoint x: 127, startPoint y: 146, endPoint x: 83, endPoint y: 146, distance: 44.0
click at [83, 146] on div "Height 1003 Default px rem % vh vw" at bounding box center [109, 148] width 82 height 16
type input "800"
click at [350, 263] on div "Target Premium Trading L.L.C. Your Premier Partner in Sustainable Global Tradin…" at bounding box center [761, 508] width 994 height 490
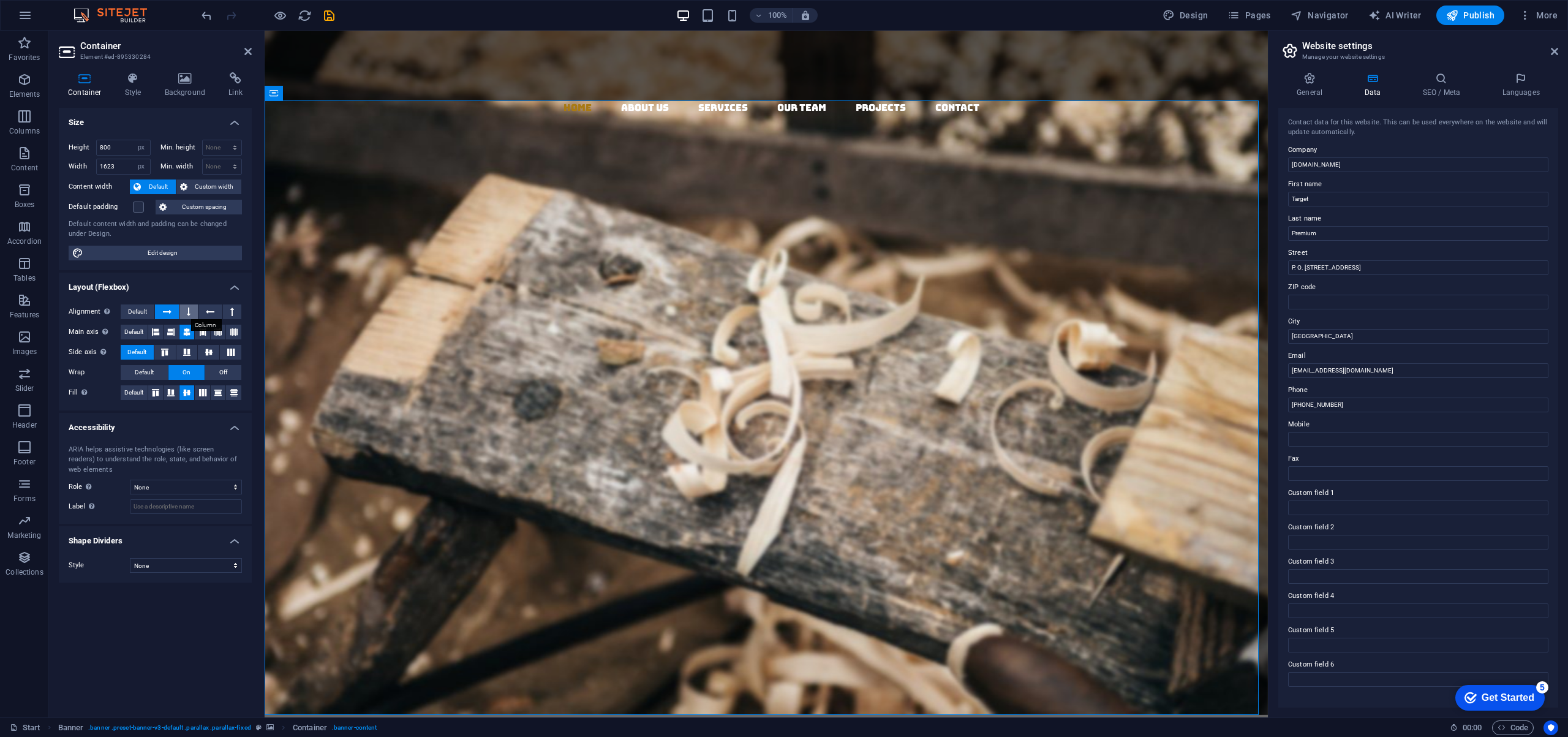
click at [190, 313] on icon at bounding box center [189, 311] width 4 height 15
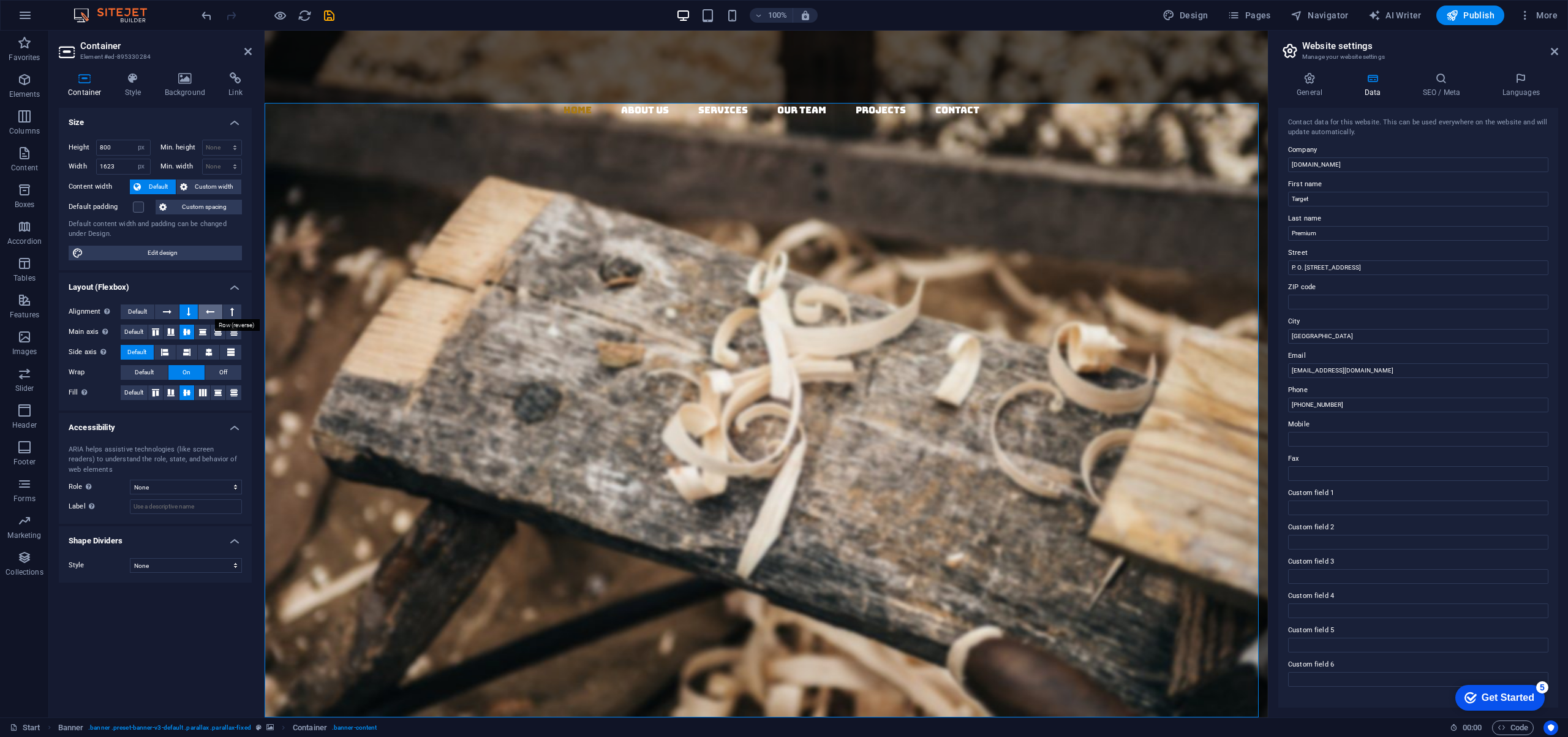
click at [209, 308] on icon at bounding box center [210, 311] width 9 height 15
click at [233, 309] on icon at bounding box center [232, 311] width 4 height 15
click at [167, 309] on icon at bounding box center [167, 311] width 9 height 15
click at [539, 266] on div "Target Premium Trading L.L.C." at bounding box center [761, 327] width 657 height 123
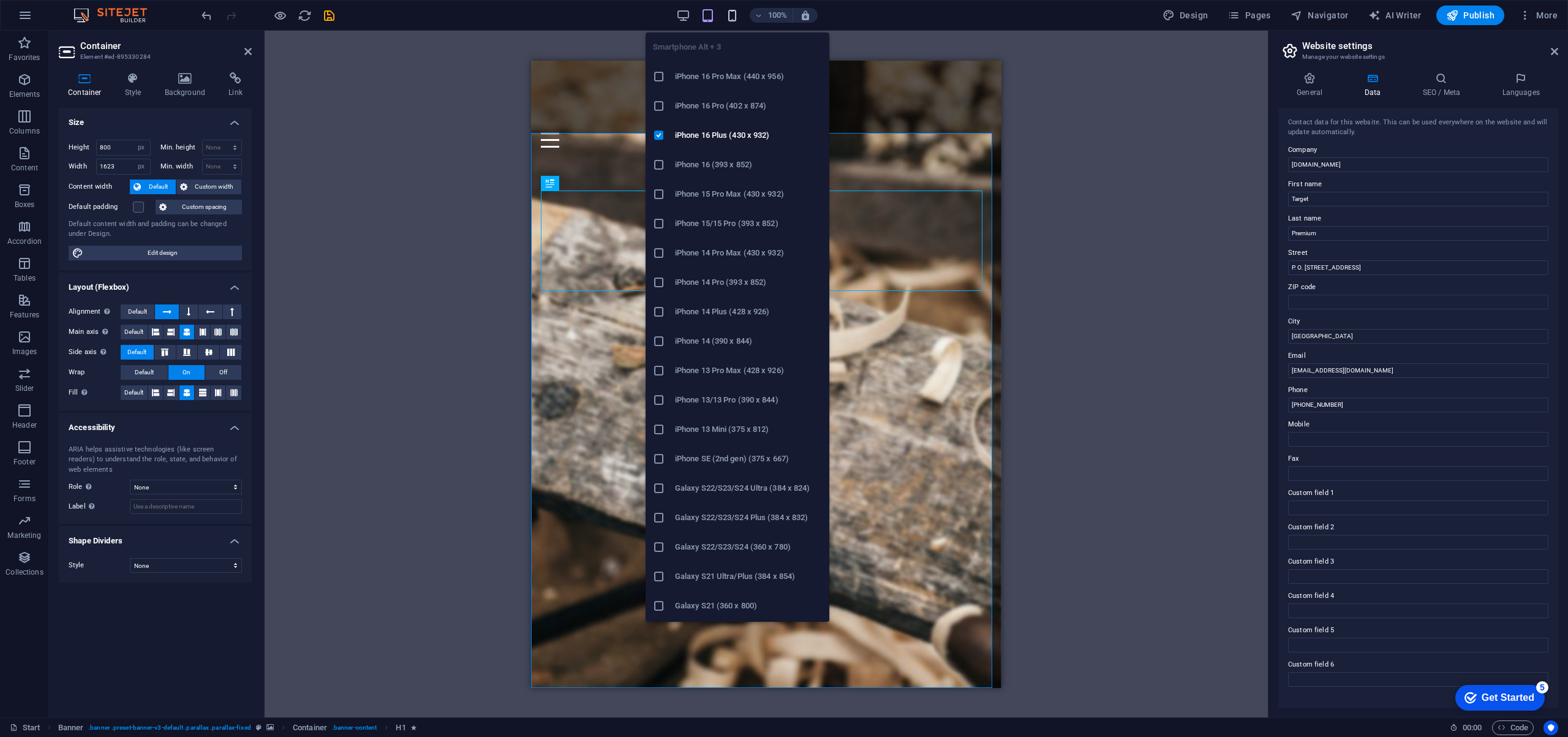
click at [735, 15] on icon "button" at bounding box center [732, 16] width 14 height 14
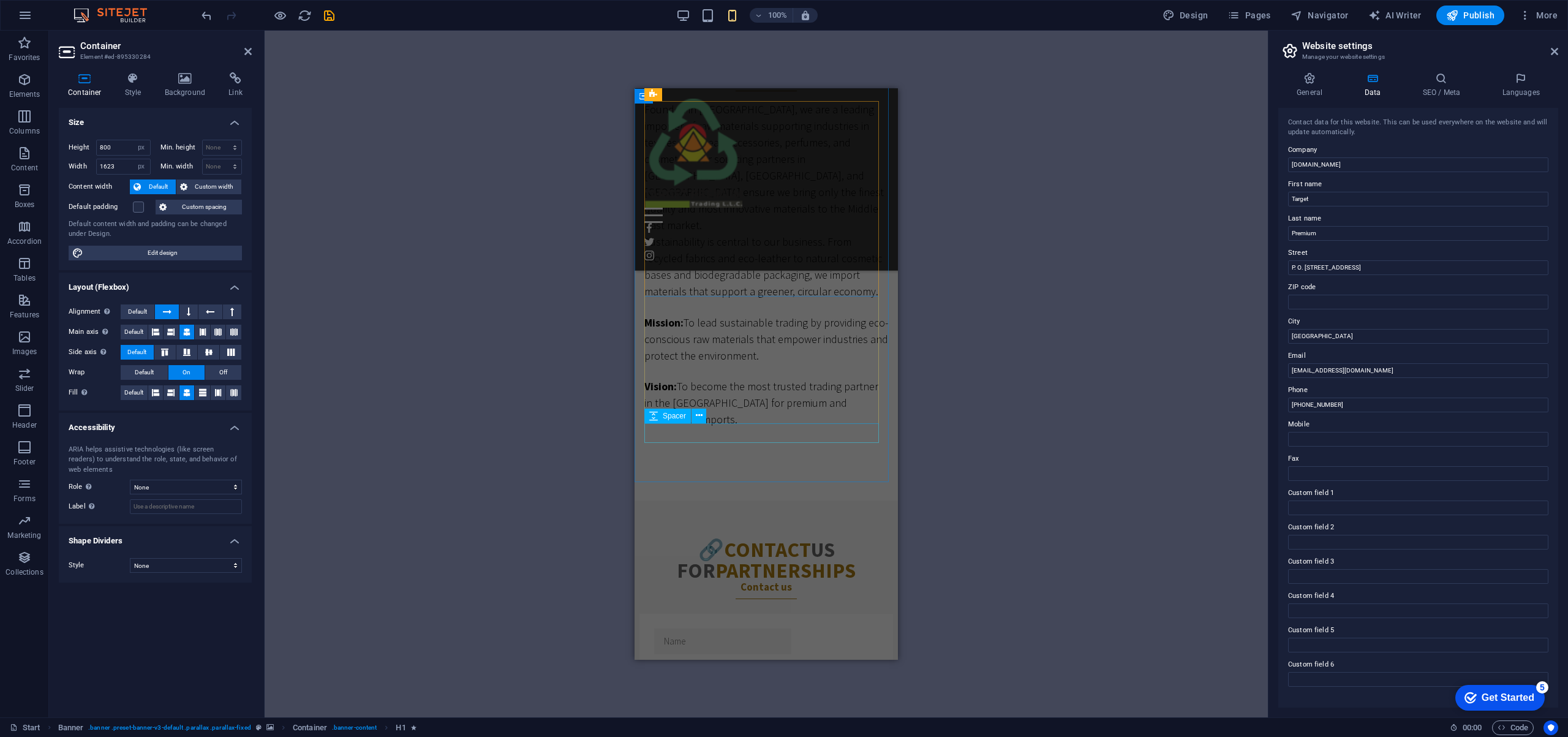
scroll to position [733, 0]
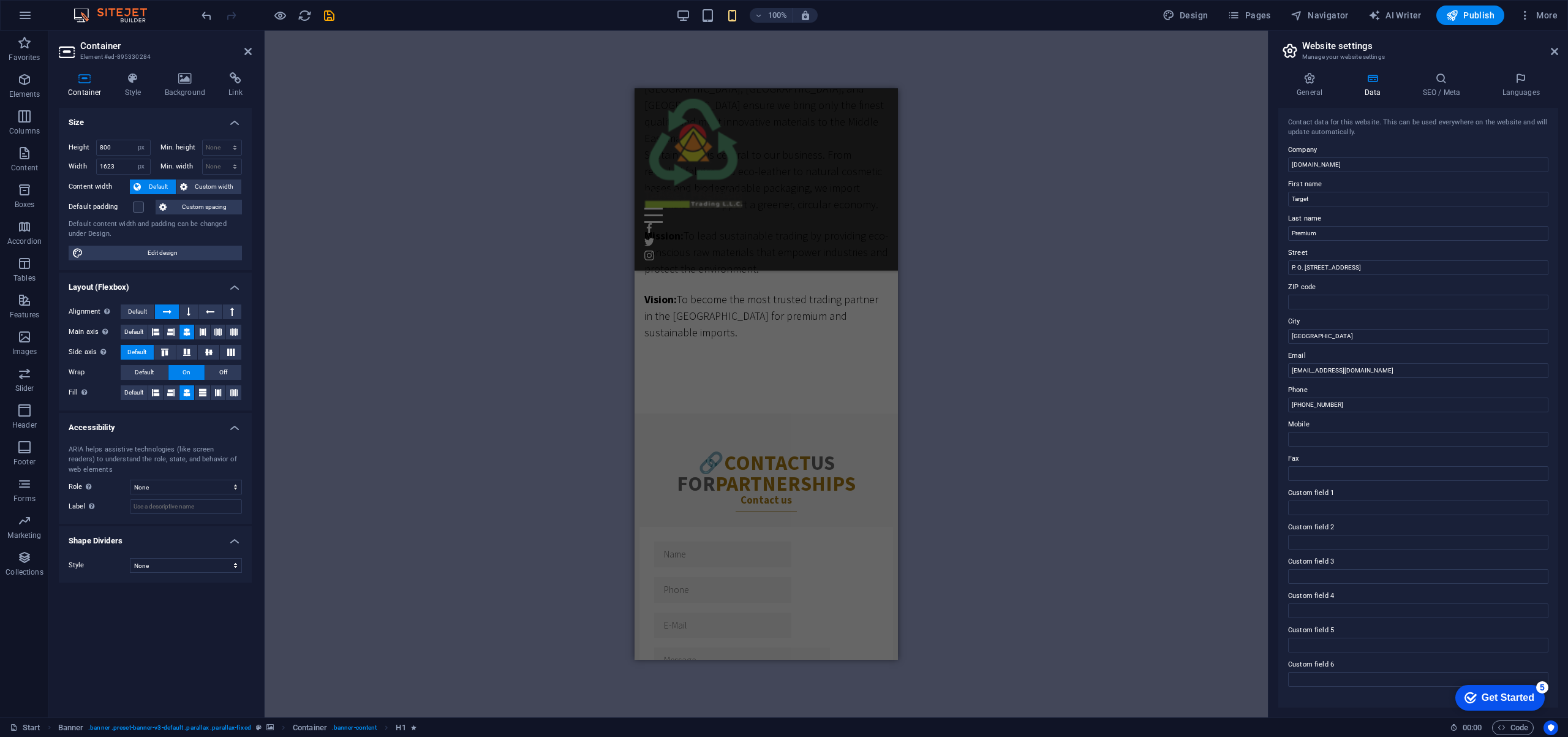
click at [422, 331] on div "Drag here to replace the existing content. Press “Ctrl” if you want to create a…" at bounding box center [766, 374] width 1003 height 687
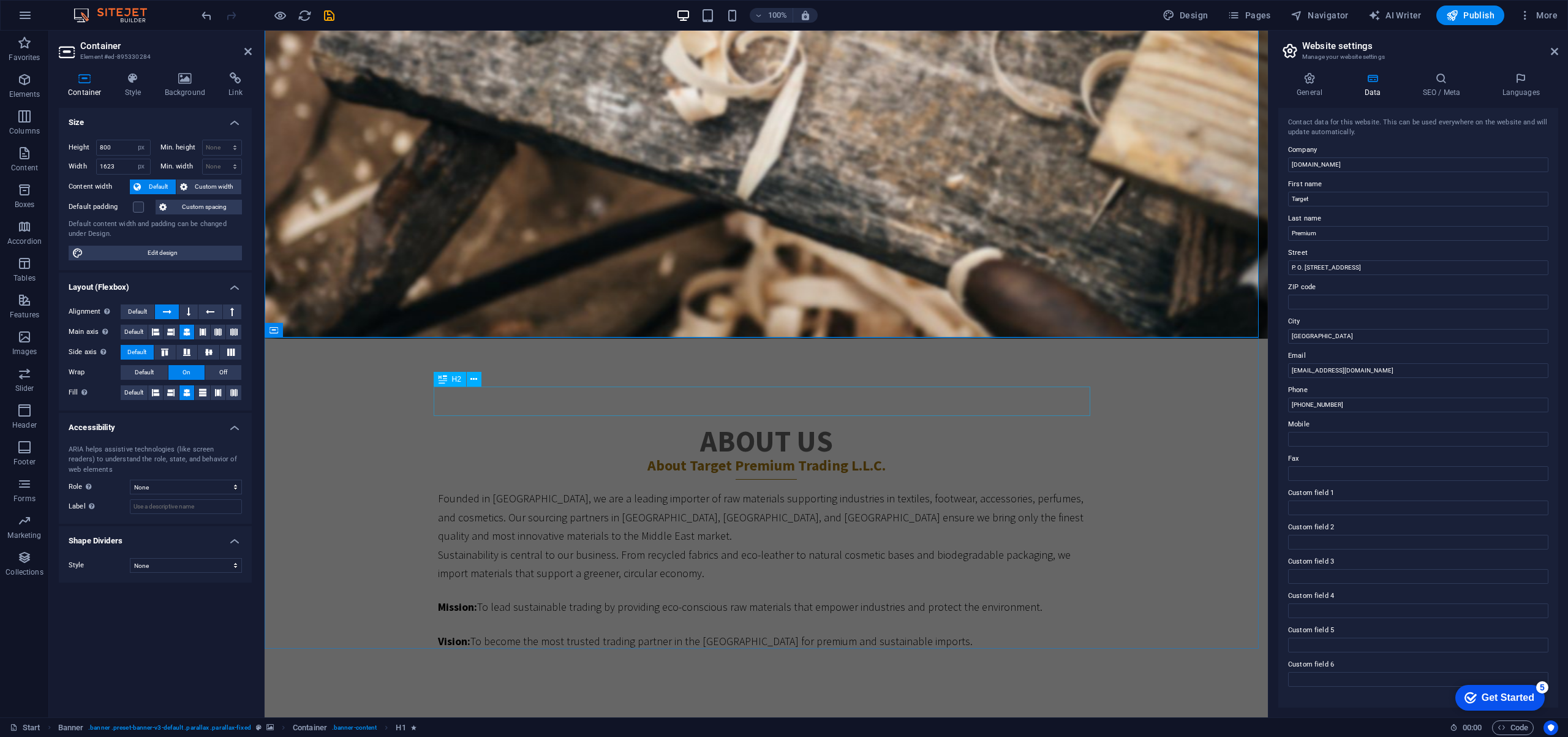
scroll to position [507, 0]
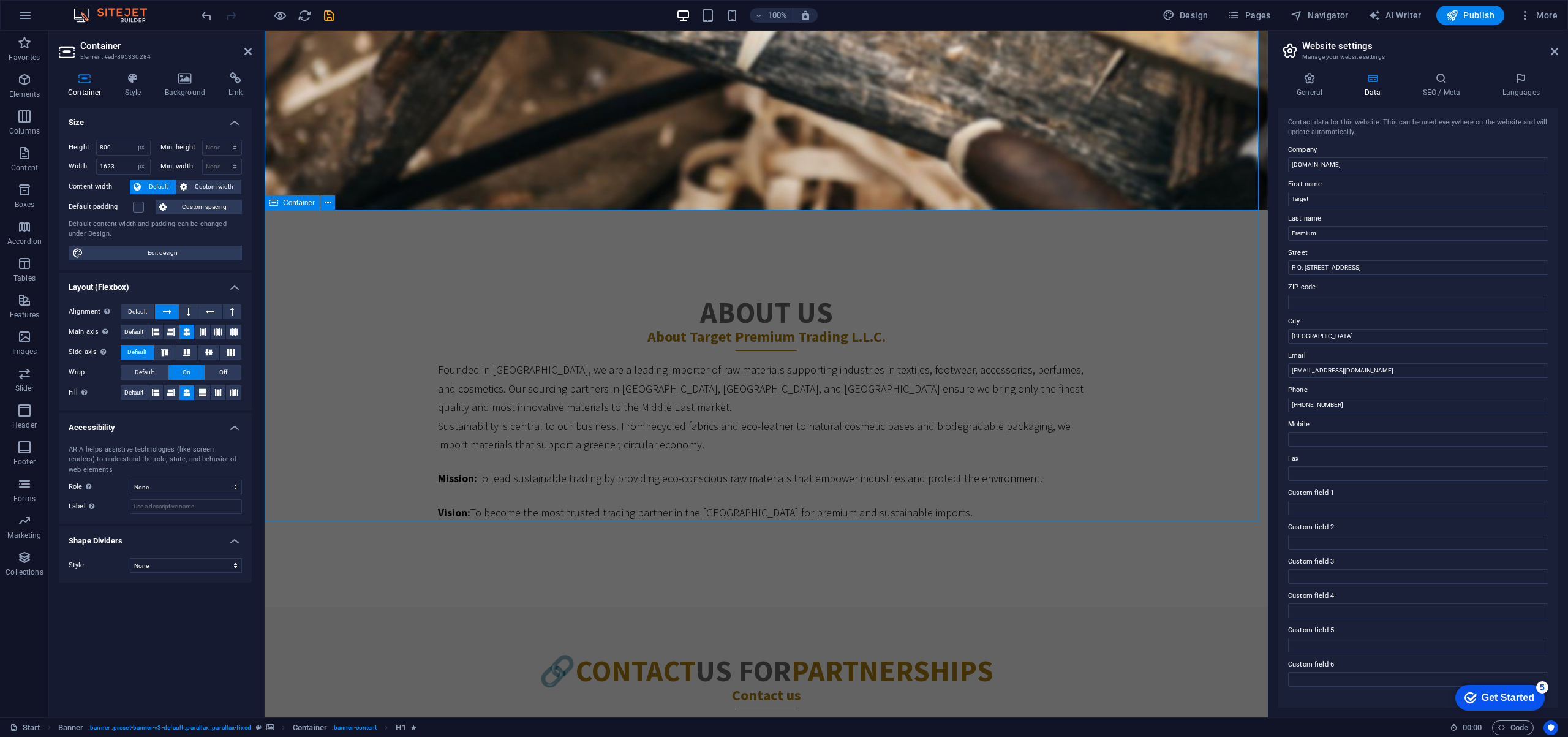
click at [349, 296] on div "About Us About Target Premium Trading L.L.C. Founded in Dubai, we are a leading…" at bounding box center [766, 428] width 1003 height 359
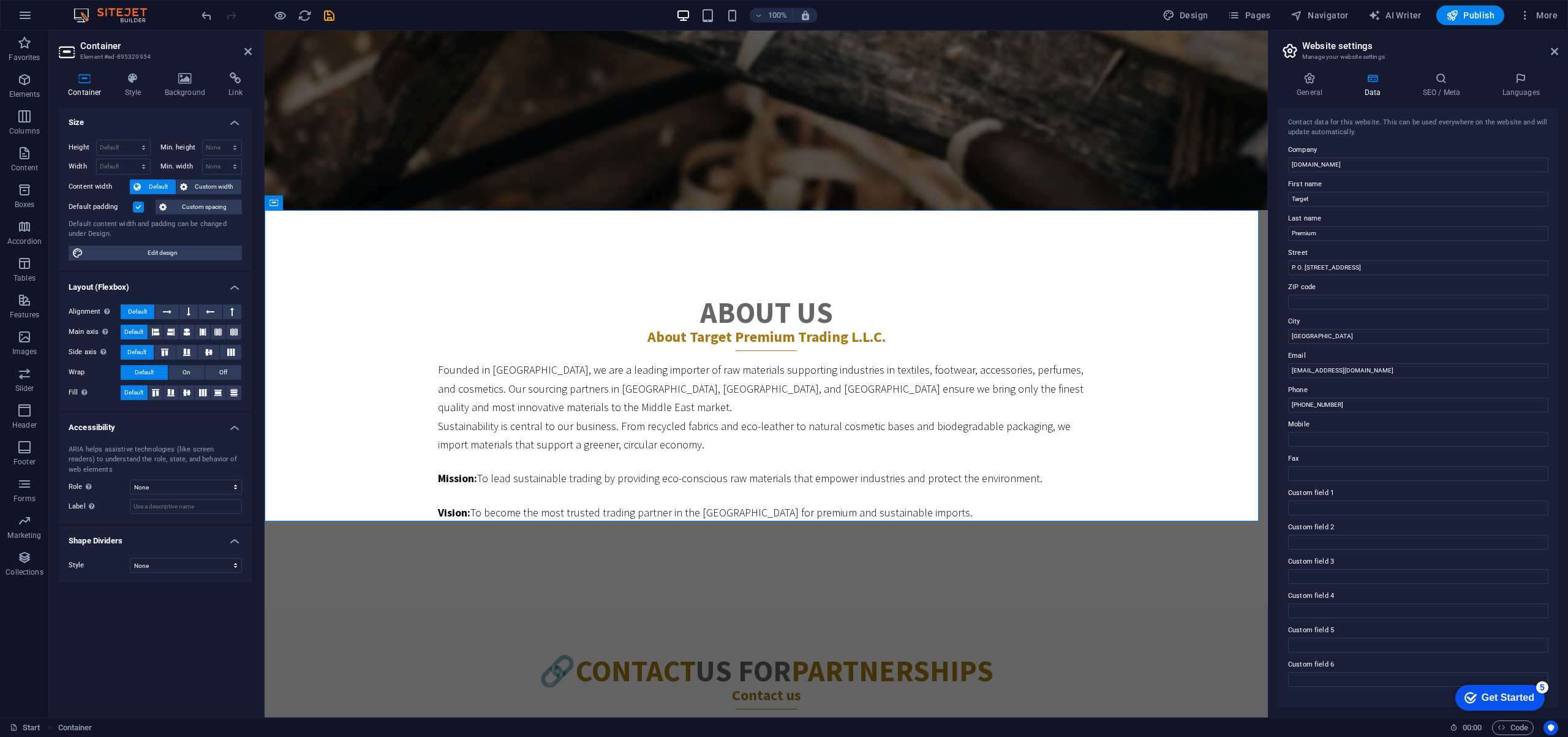
click at [138, 206] on label at bounding box center [138, 207] width 11 height 11
click at [0, 0] on input "Default padding" at bounding box center [0, 0] width 0 height 0
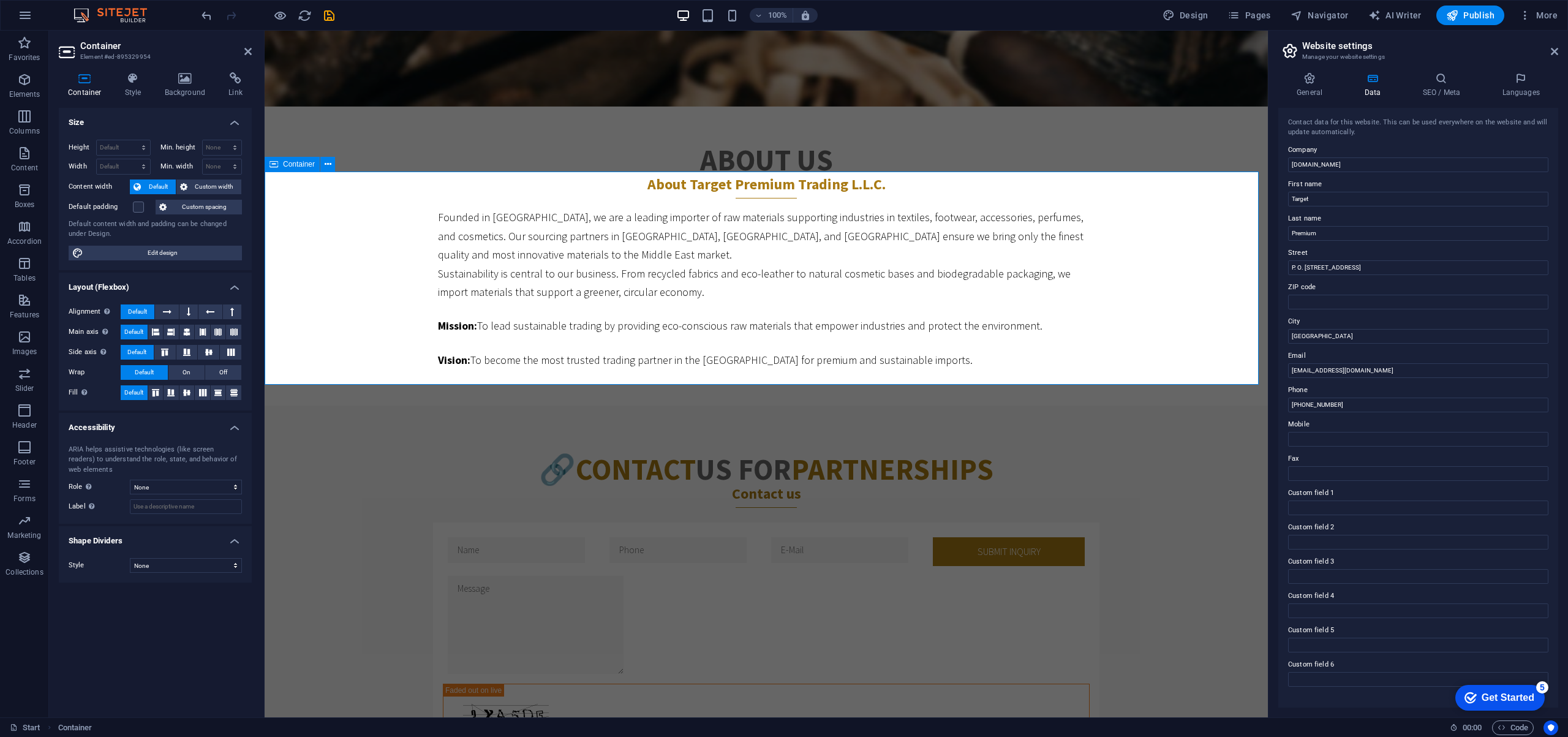
scroll to position [714, 0]
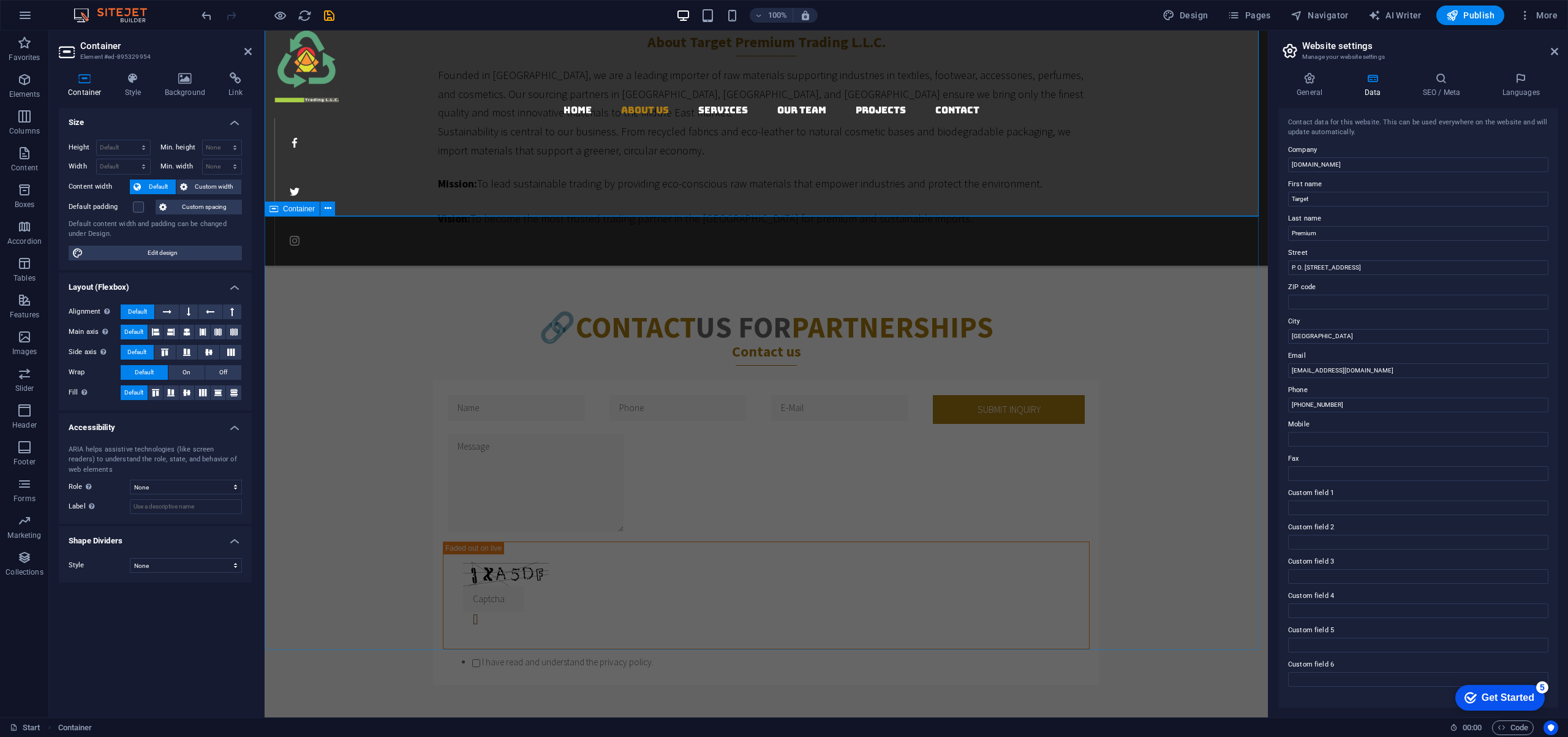
click at [370, 263] on div "🔗 Contact Us for Partnerships Contact us Submit inquiry Unreadable? Load new I …" at bounding box center [766, 496] width 1003 height 466
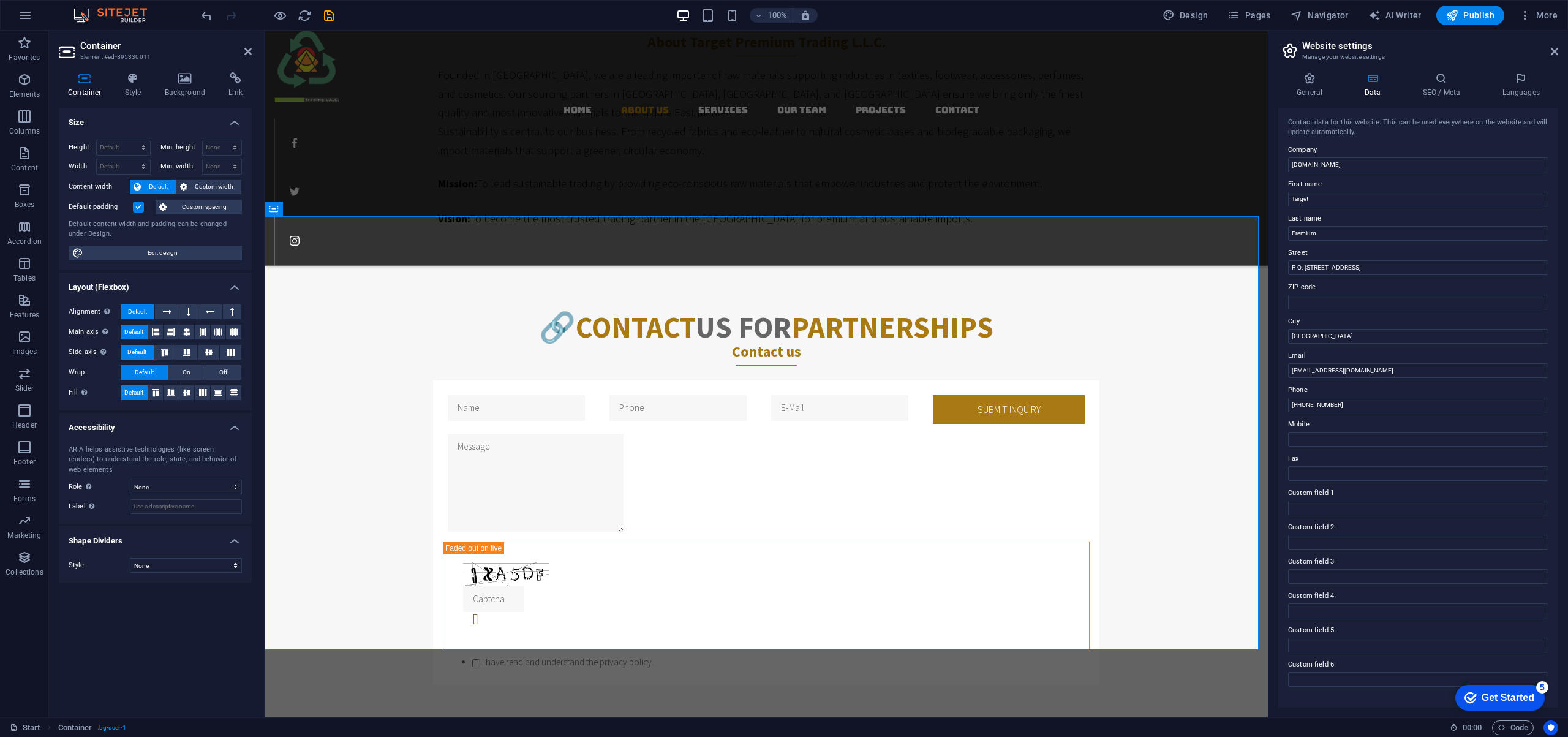
click at [139, 205] on label at bounding box center [138, 207] width 11 height 11
click at [0, 0] on input "Default padding" at bounding box center [0, 0] width 0 height 0
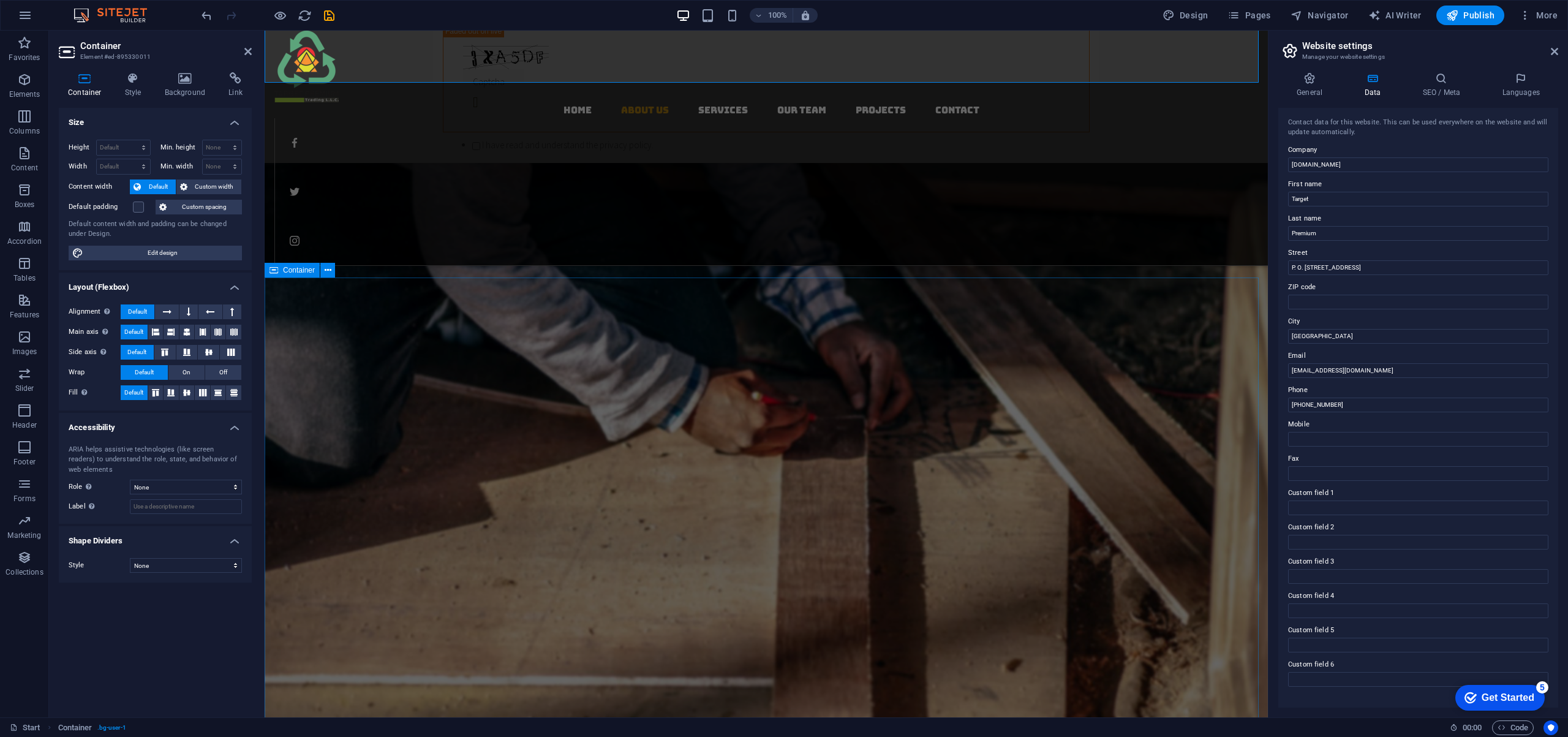
scroll to position [1184, 0]
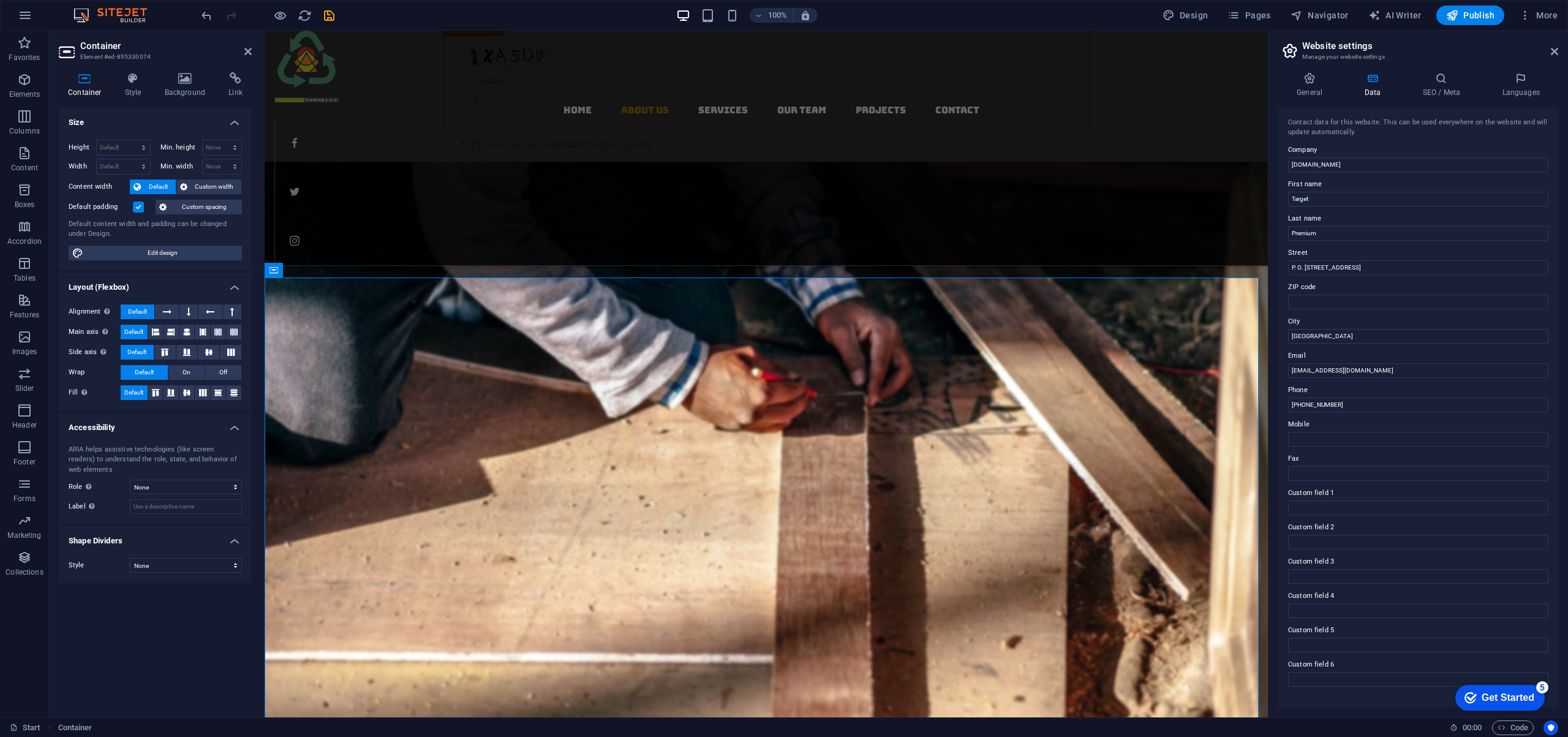
click at [136, 209] on label at bounding box center [138, 207] width 11 height 11
click at [0, 0] on input "Default padding" at bounding box center [0, 0] width 0 height 0
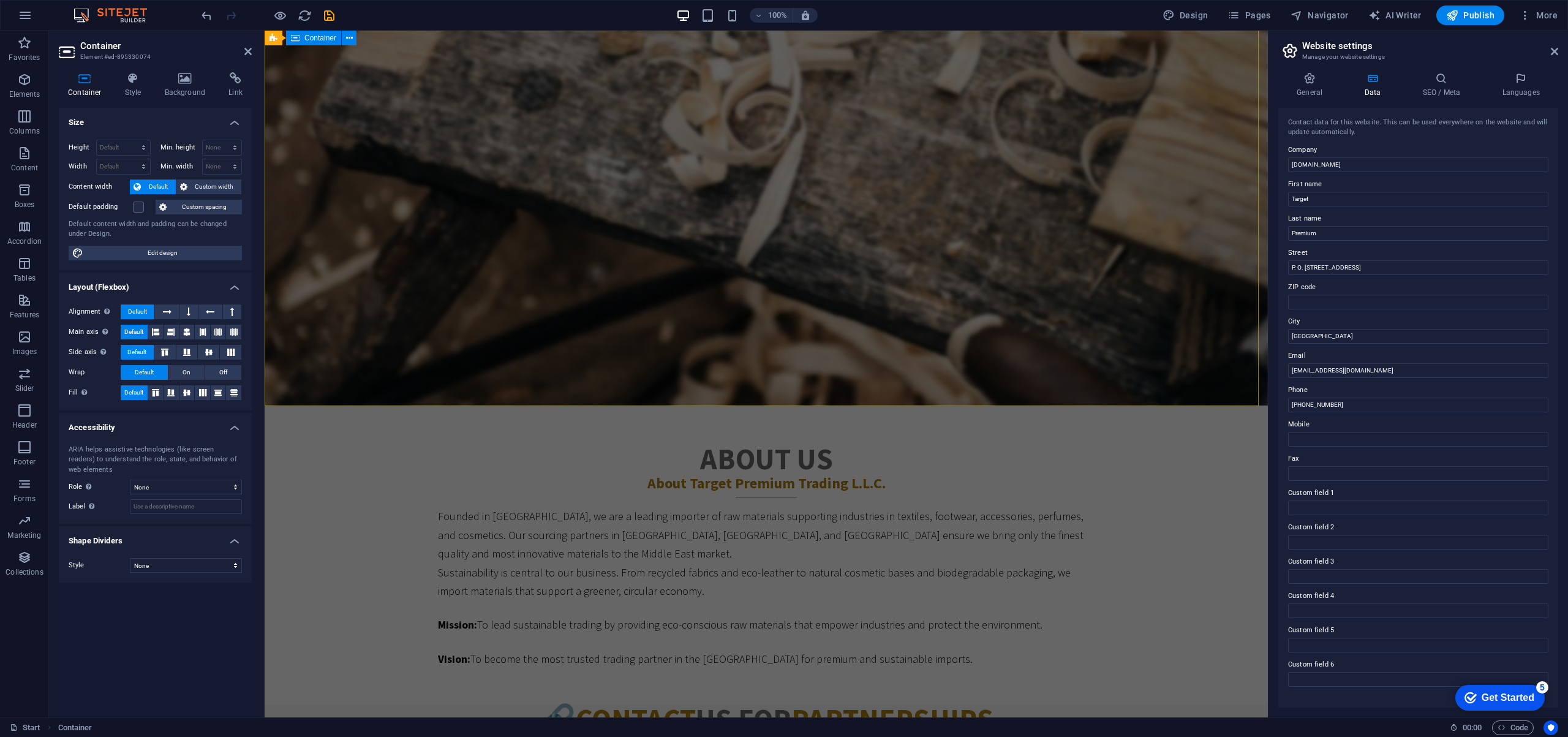
scroll to position [0, 0]
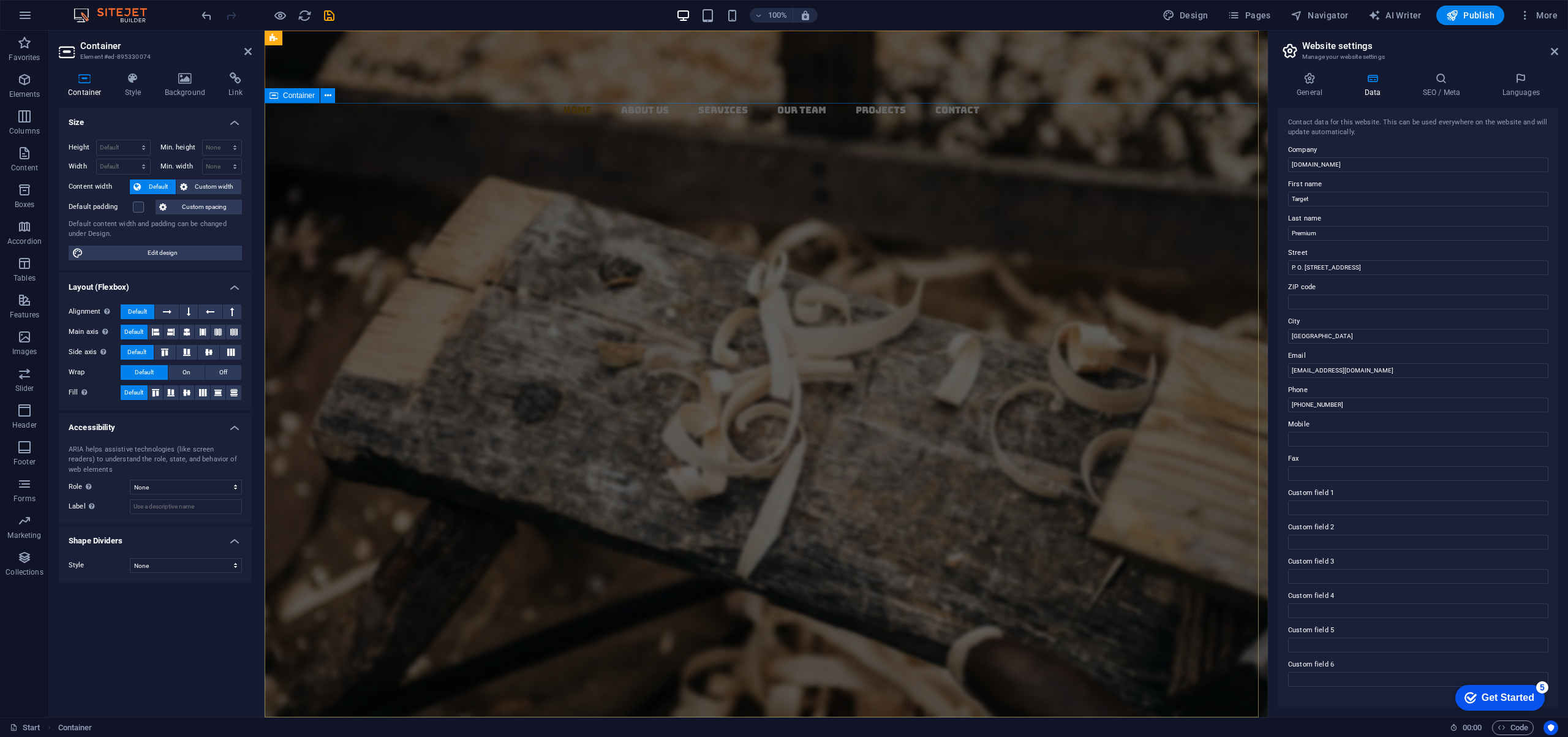
click at [355, 266] on div "Target Premium Trading L.L.C. Your Premier Partner in Sustainable Global Tradin…" at bounding box center [761, 510] width 994 height 490
select select "px"
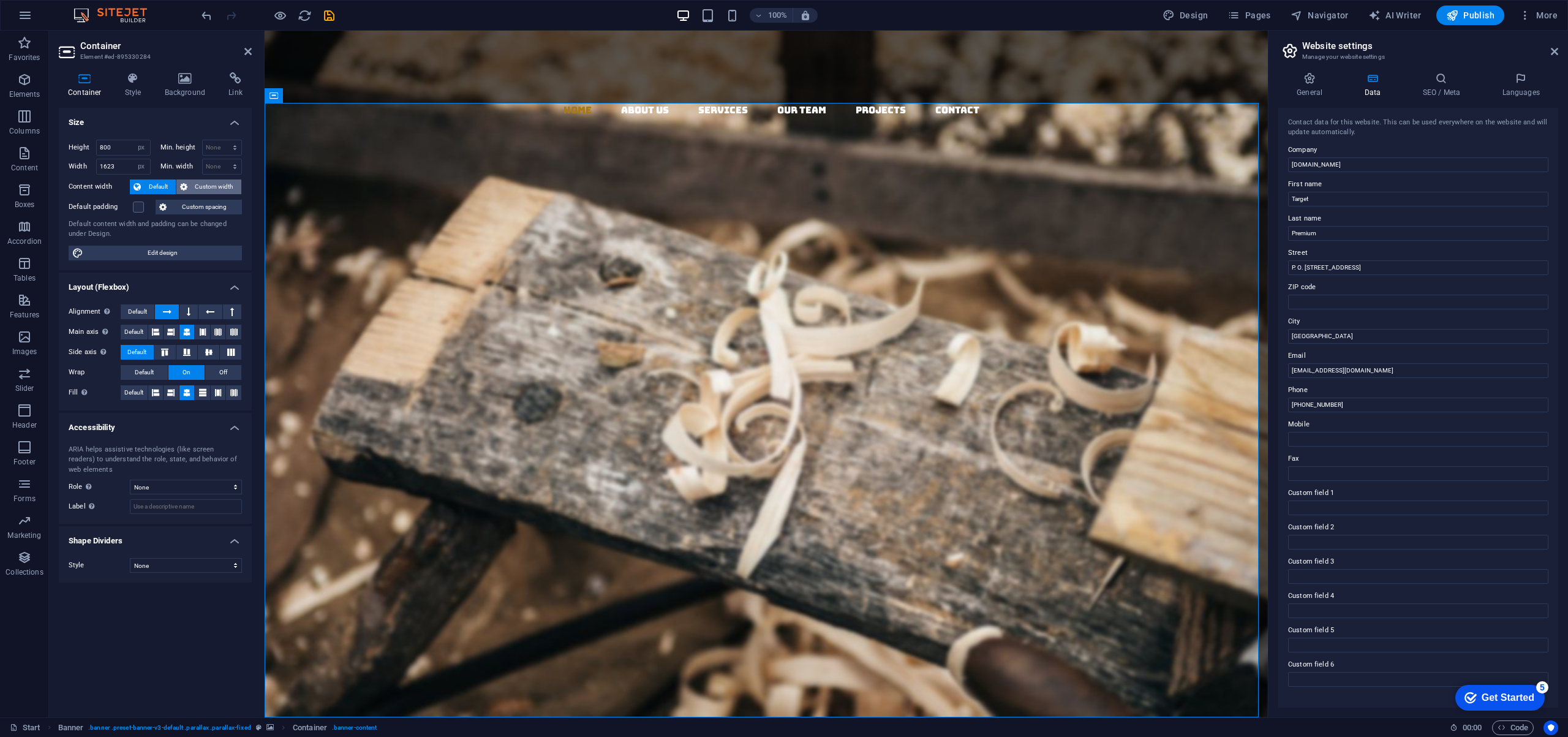
click at [204, 187] on span "Custom width" at bounding box center [215, 186] width 47 height 15
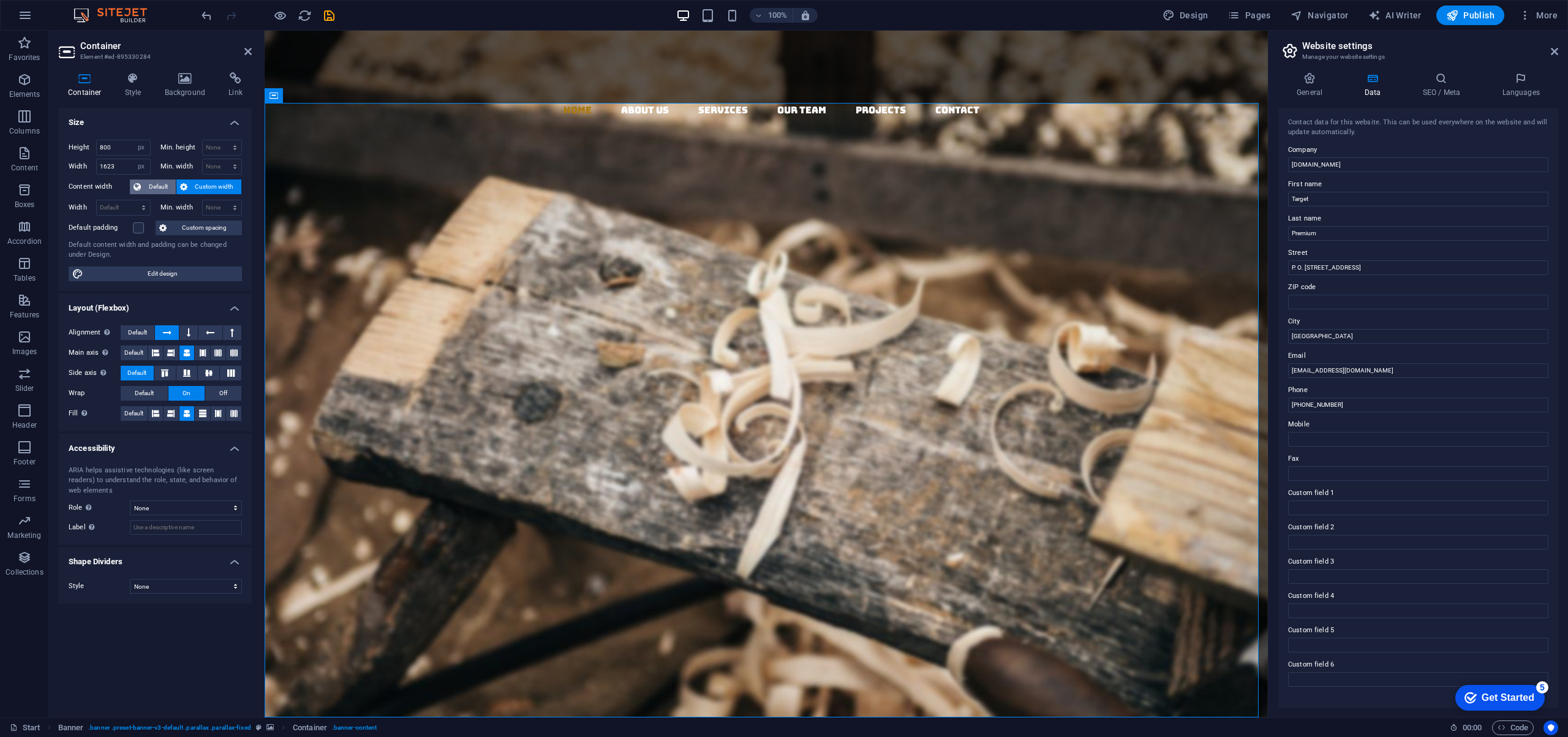
click at [156, 186] on span "Default" at bounding box center [158, 186] width 28 height 15
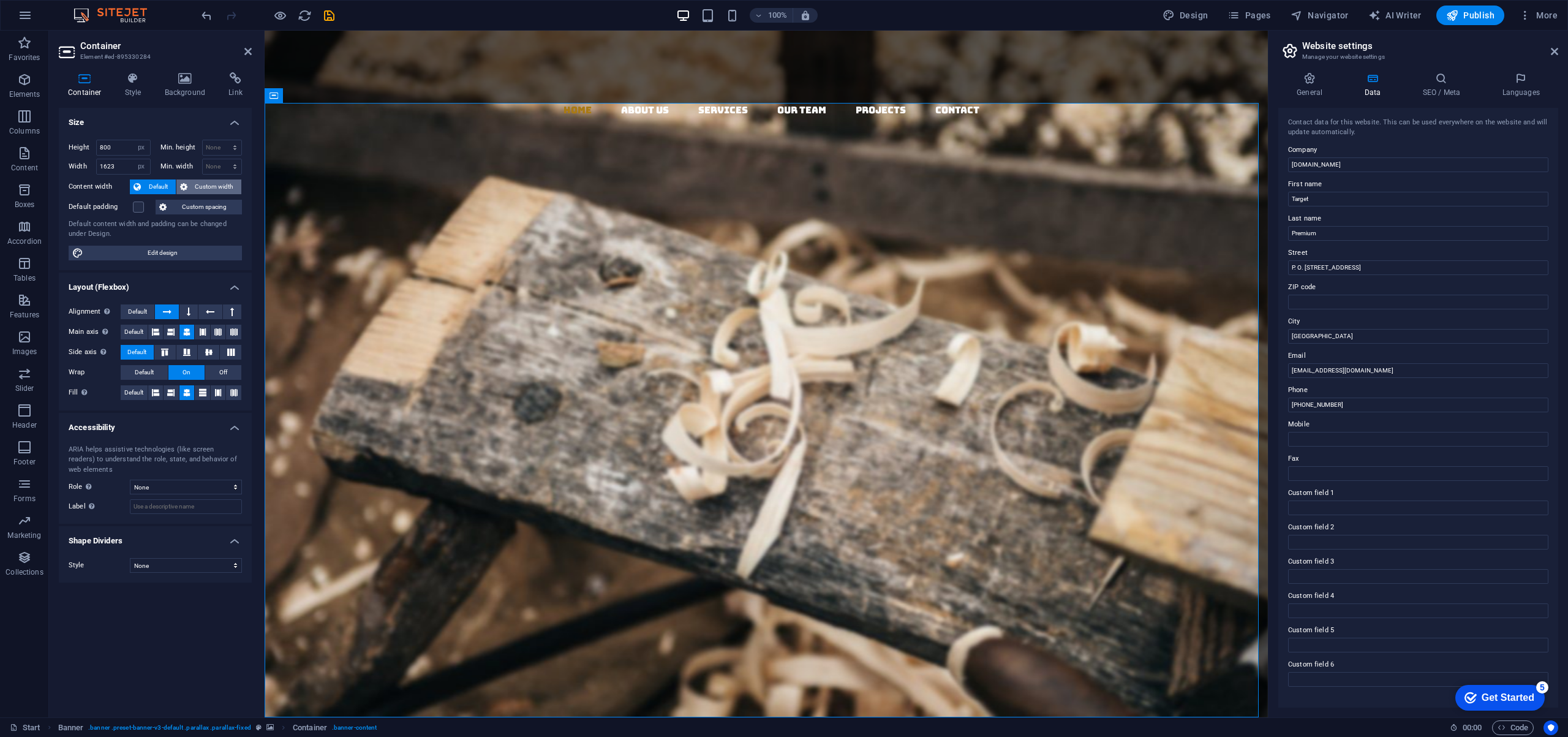
click at [212, 184] on span "Custom width" at bounding box center [215, 186] width 47 height 15
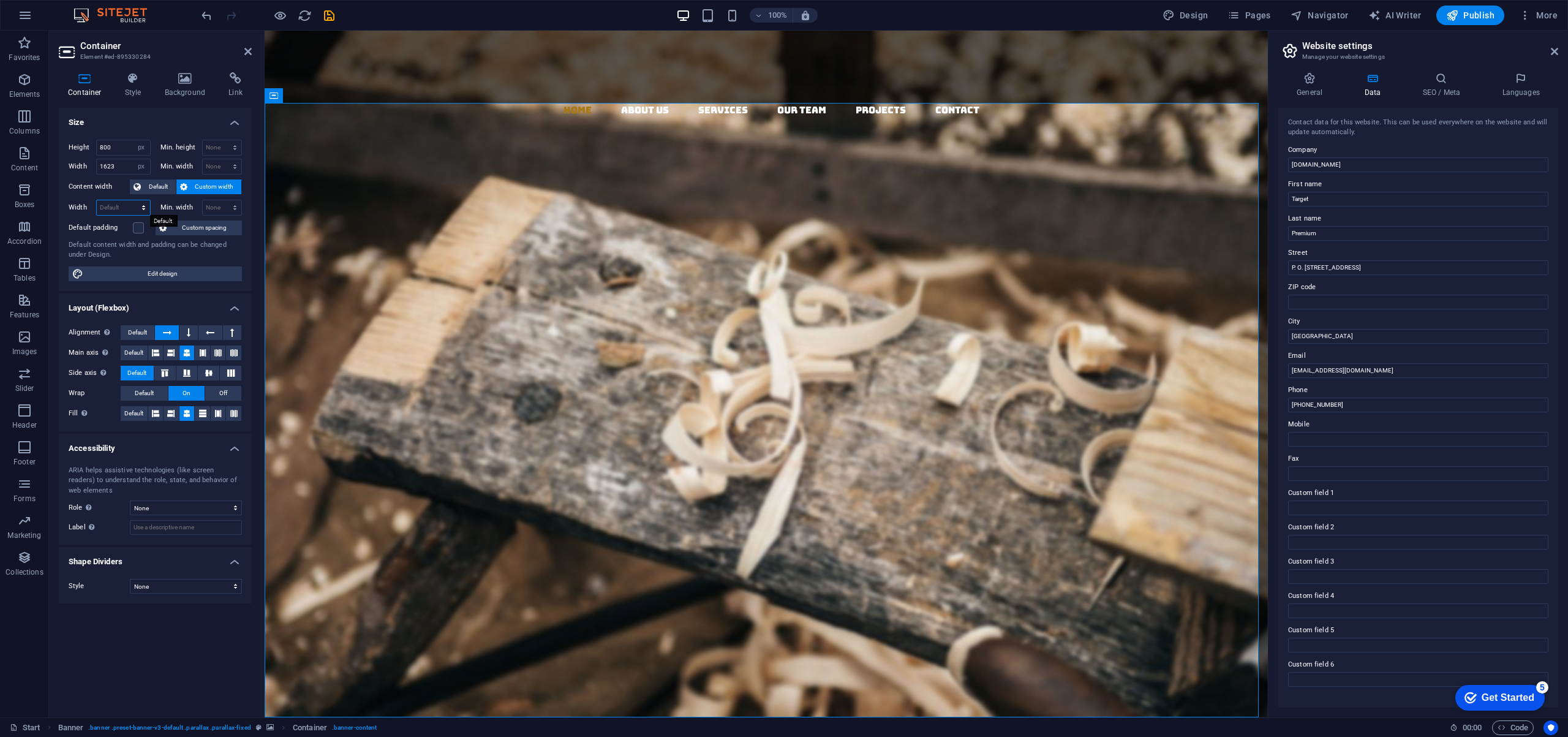
click at [127, 206] on select "Default px rem % em vh vw" at bounding box center [123, 208] width 53 height 15
select select "px"
click at [132, 201] on select "Default px rem % em vh vw" at bounding box center [123, 208] width 53 height 15
type input "1623"
click at [220, 208] on select "None px rem % vh vw" at bounding box center [223, 208] width 39 height 15
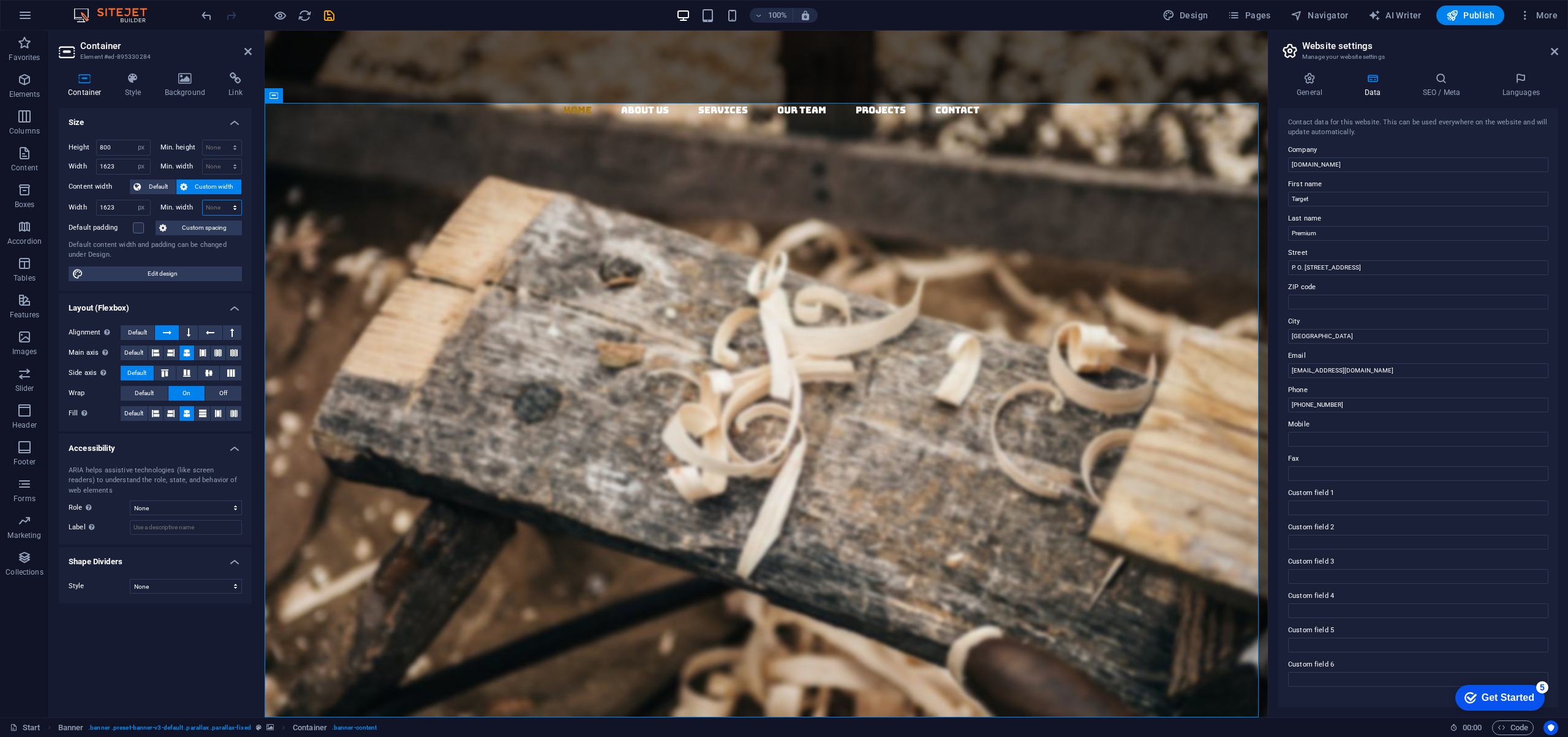
select select "px"
click at [224, 201] on select "None px rem % vh vw" at bounding box center [223, 208] width 39 height 15
type input "0"
click at [126, 206] on input "1623" at bounding box center [123, 208] width 53 height 15
click at [1554, 52] on icon at bounding box center [1554, 51] width 7 height 9
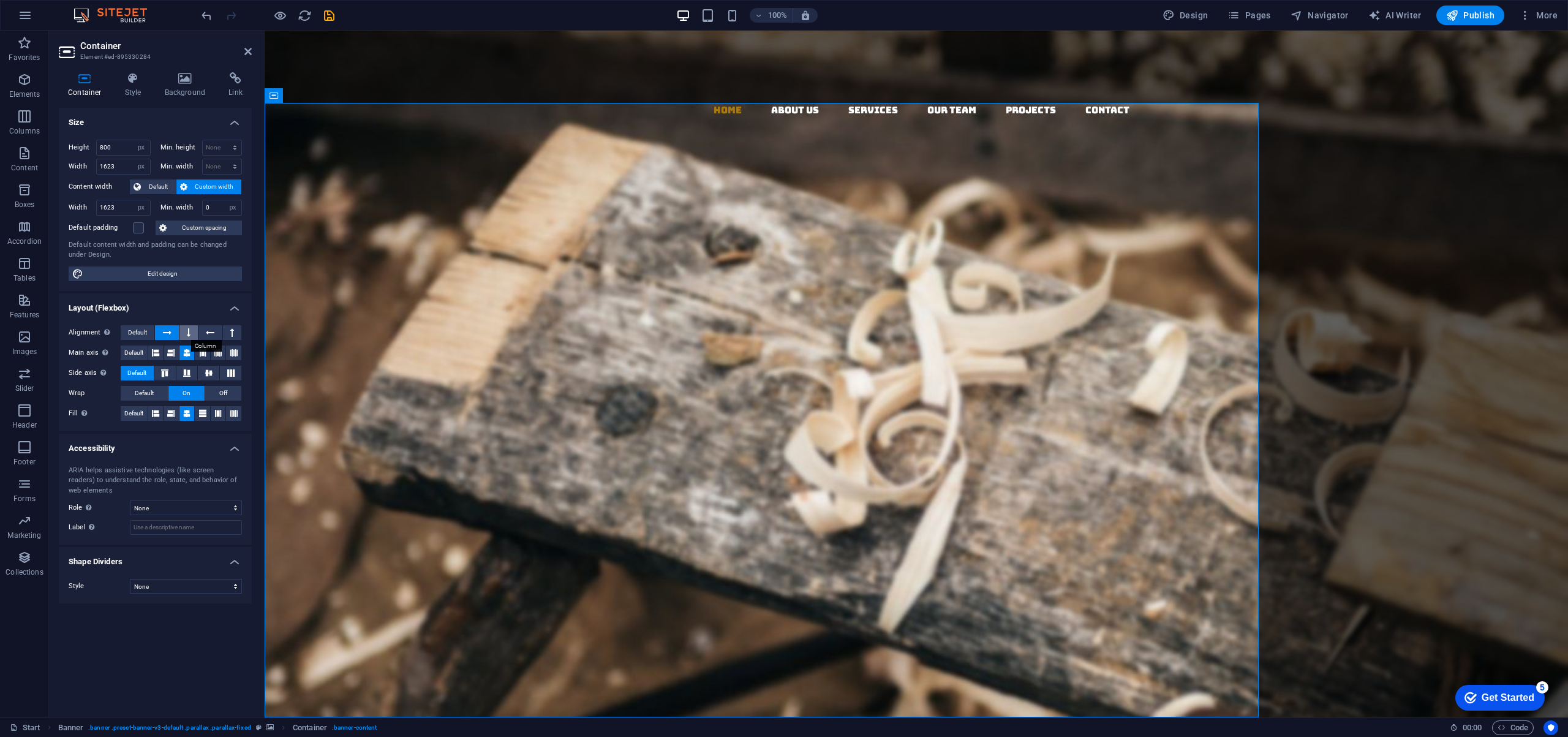
click at [190, 333] on icon at bounding box center [189, 333] width 4 height 15
click at [209, 332] on icon at bounding box center [210, 333] width 9 height 15
click at [233, 333] on icon at bounding box center [232, 333] width 4 height 15
click at [167, 329] on icon at bounding box center [167, 333] width 9 height 15
click at [169, 351] on icon at bounding box center [171, 352] width 7 height 15
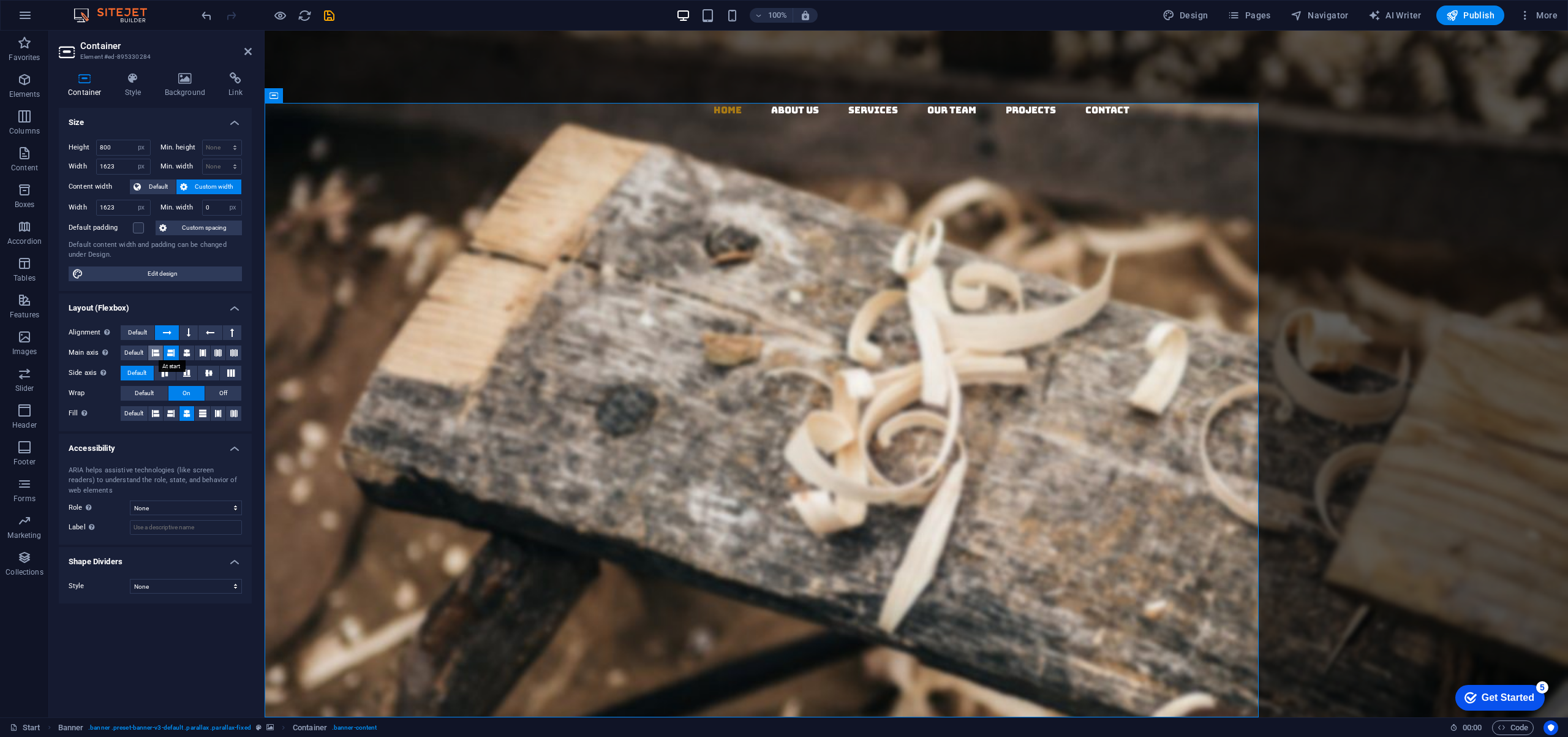
click at [156, 353] on icon at bounding box center [155, 352] width 7 height 15
click at [222, 347] on icon at bounding box center [218, 352] width 7 height 15
click at [164, 375] on icon at bounding box center [164, 373] width 15 height 7
drag, startPoint x: 188, startPoint y: 371, endPoint x: 206, endPoint y: 371, distance: 18.0
click at [188, 371] on icon at bounding box center [186, 373] width 15 height 7
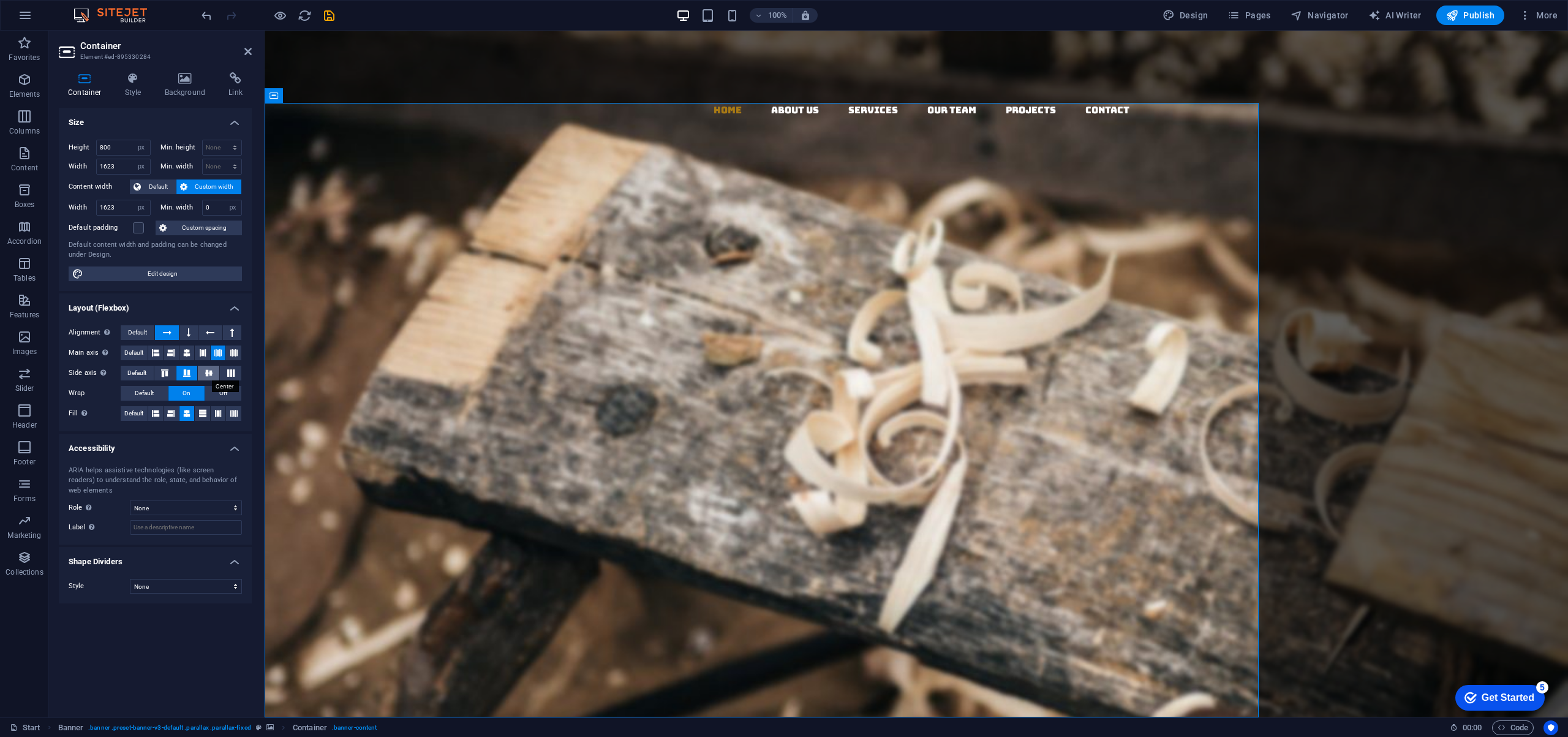
drag, startPoint x: 211, startPoint y: 371, endPoint x: 219, endPoint y: 373, distance: 8.2
click at [212, 372] on icon at bounding box center [208, 373] width 15 height 7
click at [234, 371] on icon at bounding box center [230, 373] width 15 height 7
click at [233, 392] on button "Off" at bounding box center [223, 393] width 36 height 15
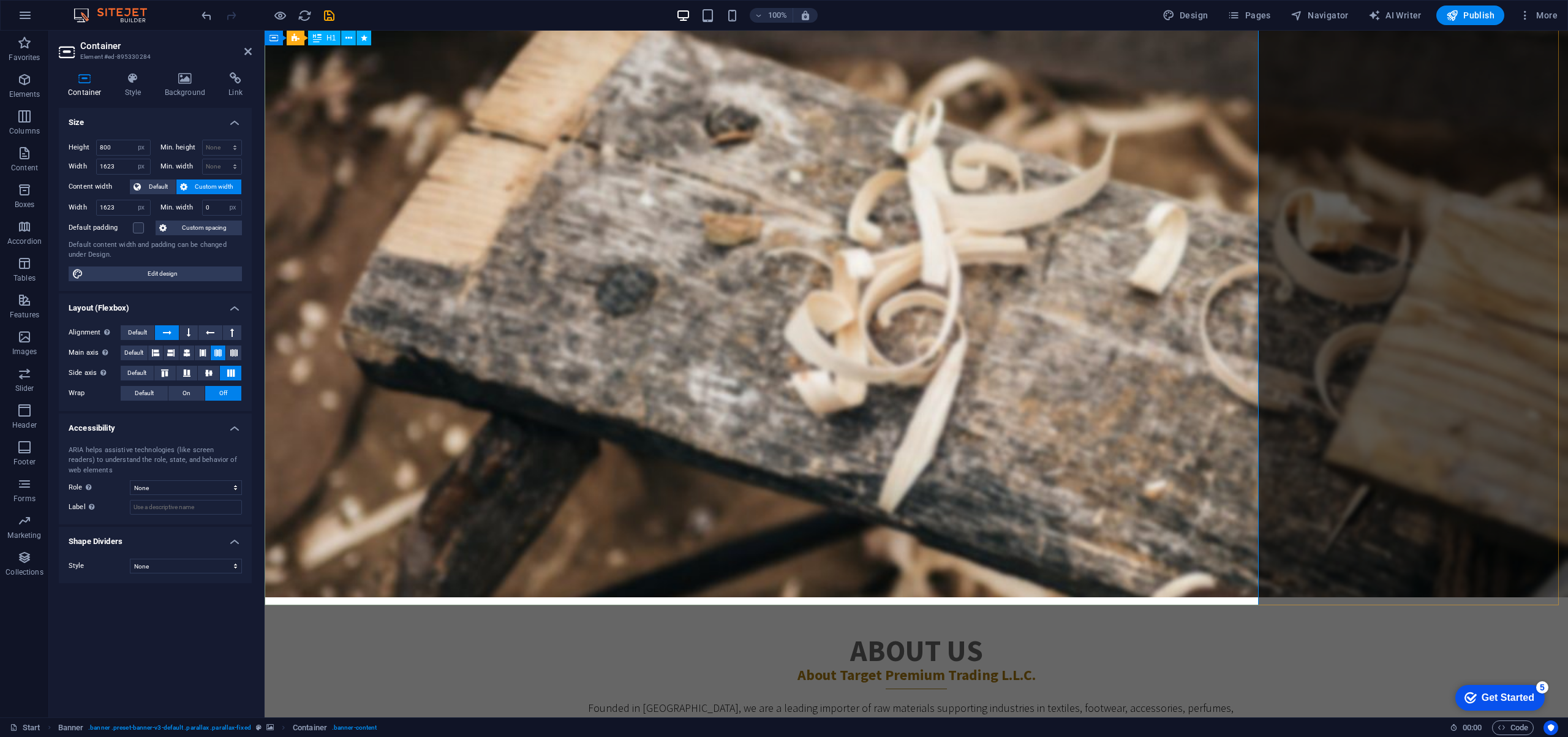
scroll to position [101, 0]
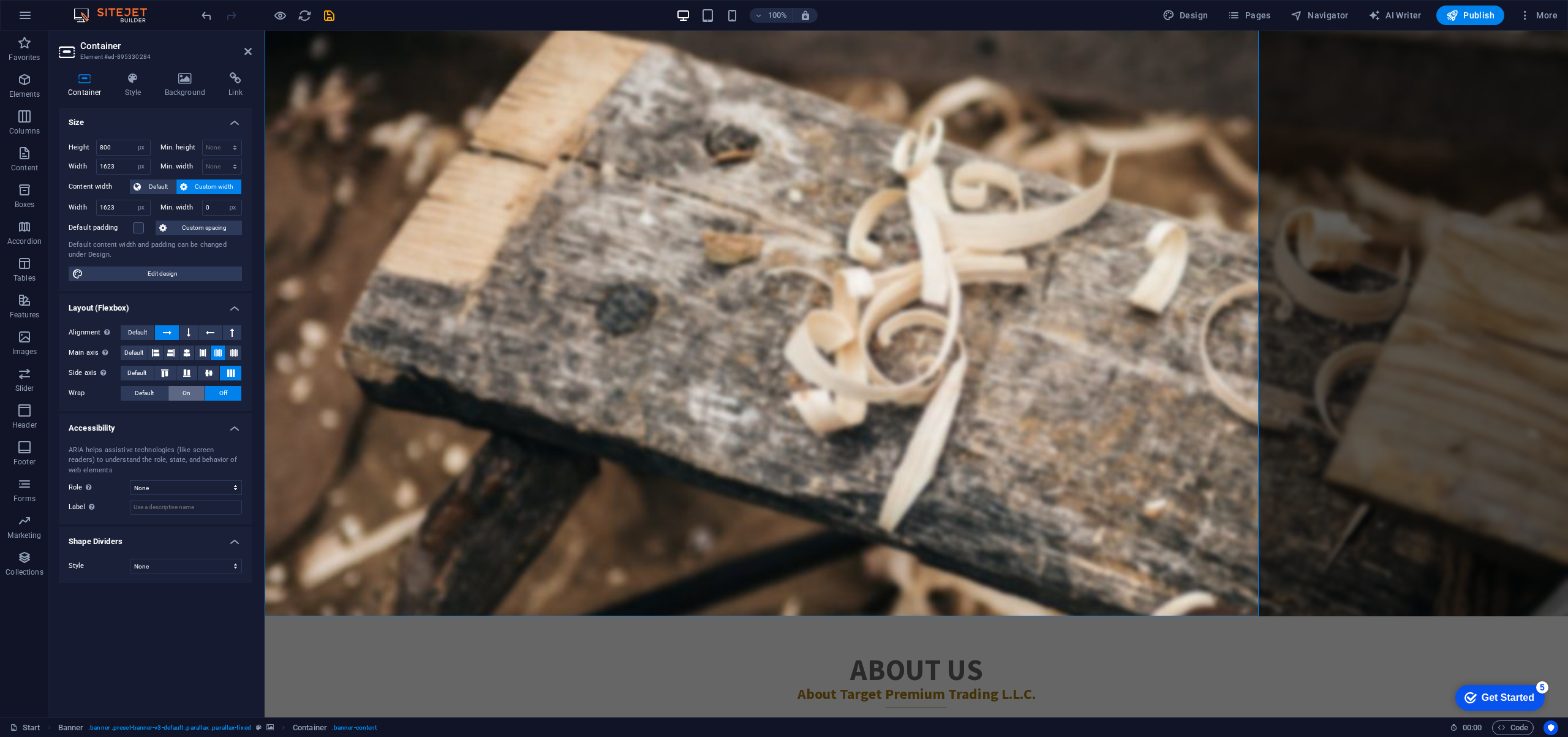
click at [187, 398] on span "On" at bounding box center [186, 393] width 8 height 15
click at [147, 394] on span "Default" at bounding box center [144, 393] width 19 height 15
click at [155, 414] on icon at bounding box center [155, 413] width 7 height 15
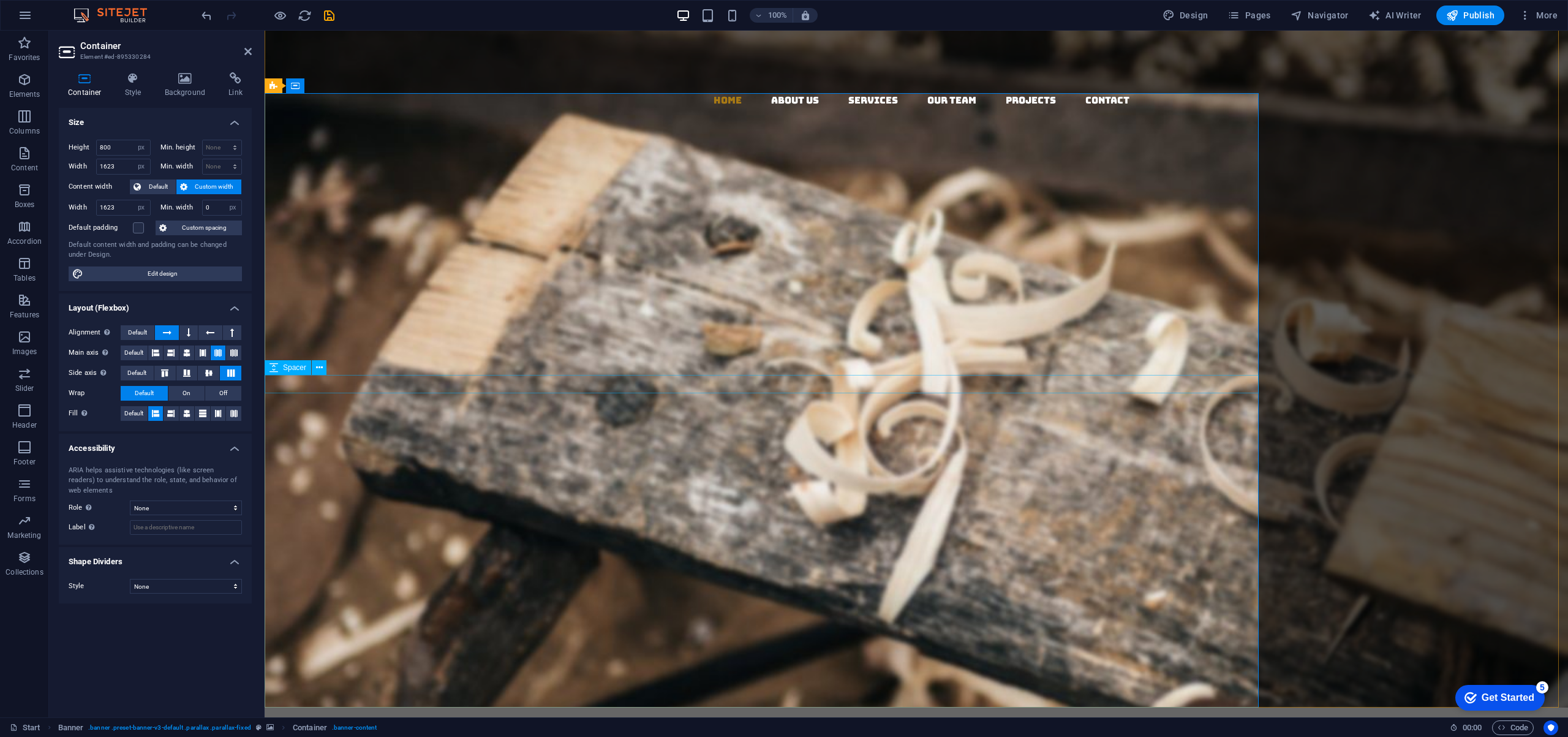
scroll to position [0, 0]
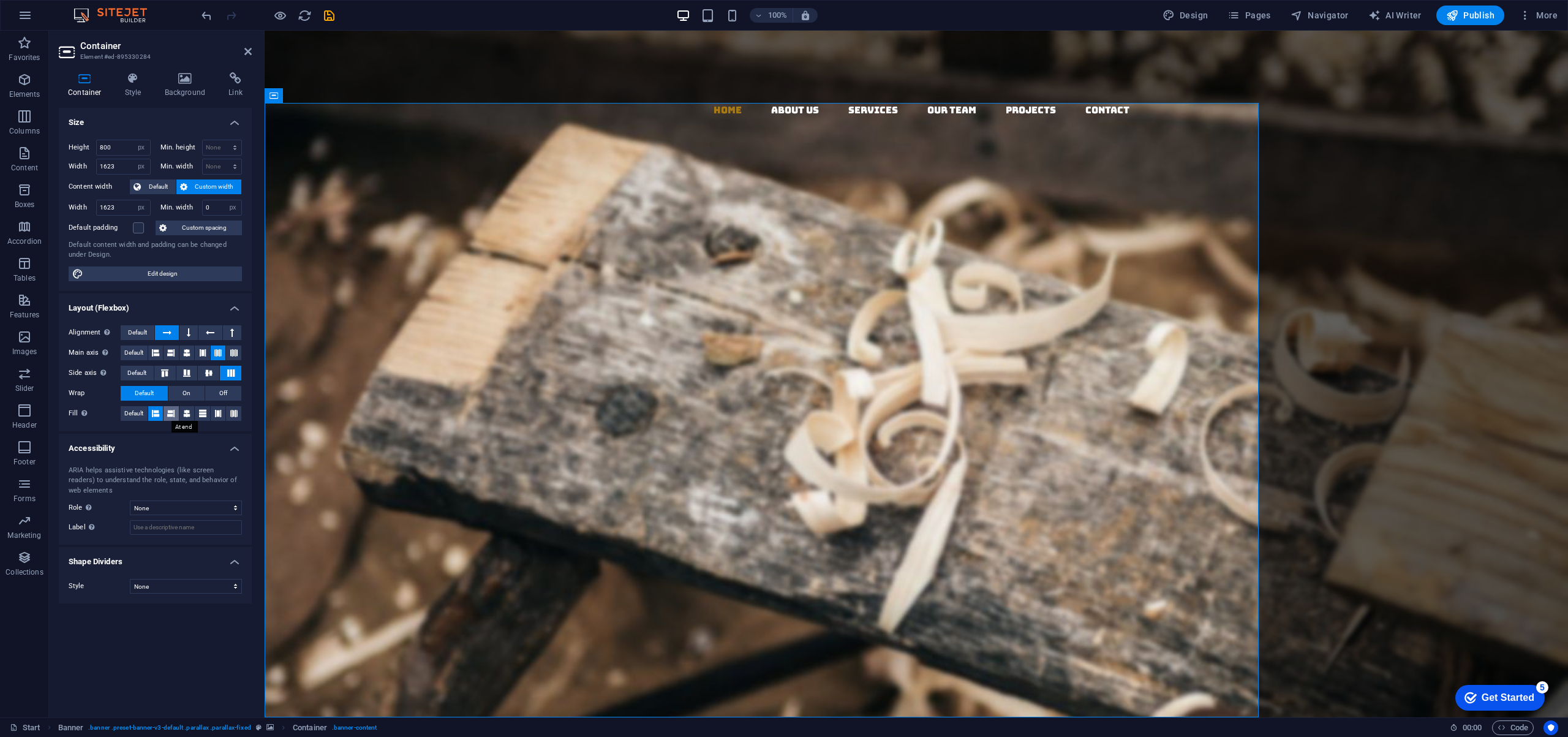
click at [171, 410] on icon at bounding box center [171, 413] width 7 height 15
click at [189, 412] on icon at bounding box center [186, 413] width 7 height 15
click at [204, 412] on icon at bounding box center [202, 413] width 7 height 15
click at [220, 413] on icon at bounding box center [218, 413] width 7 height 15
click at [235, 412] on icon at bounding box center [234, 413] width 7 height 15
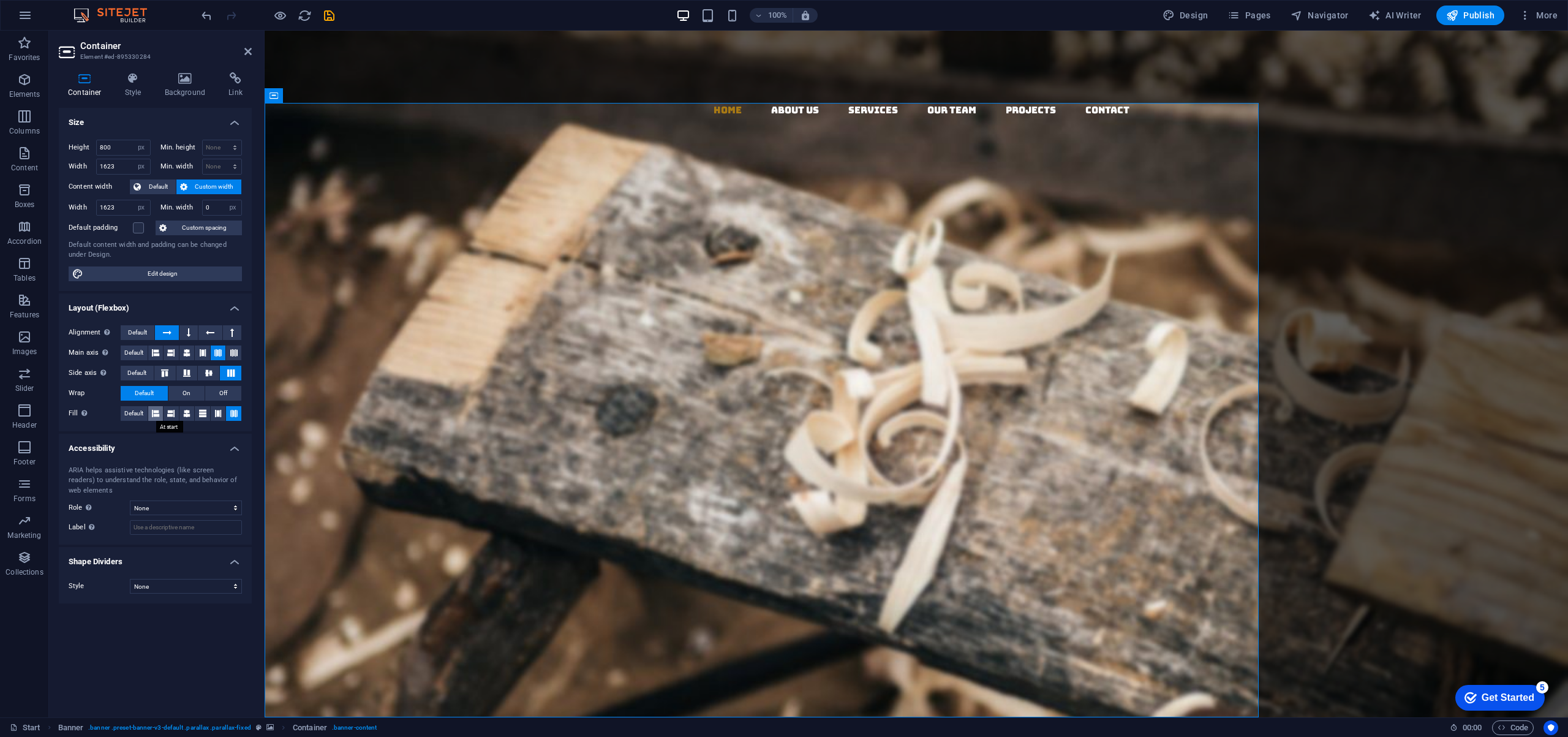
click at [156, 411] on icon at bounding box center [155, 413] width 7 height 15
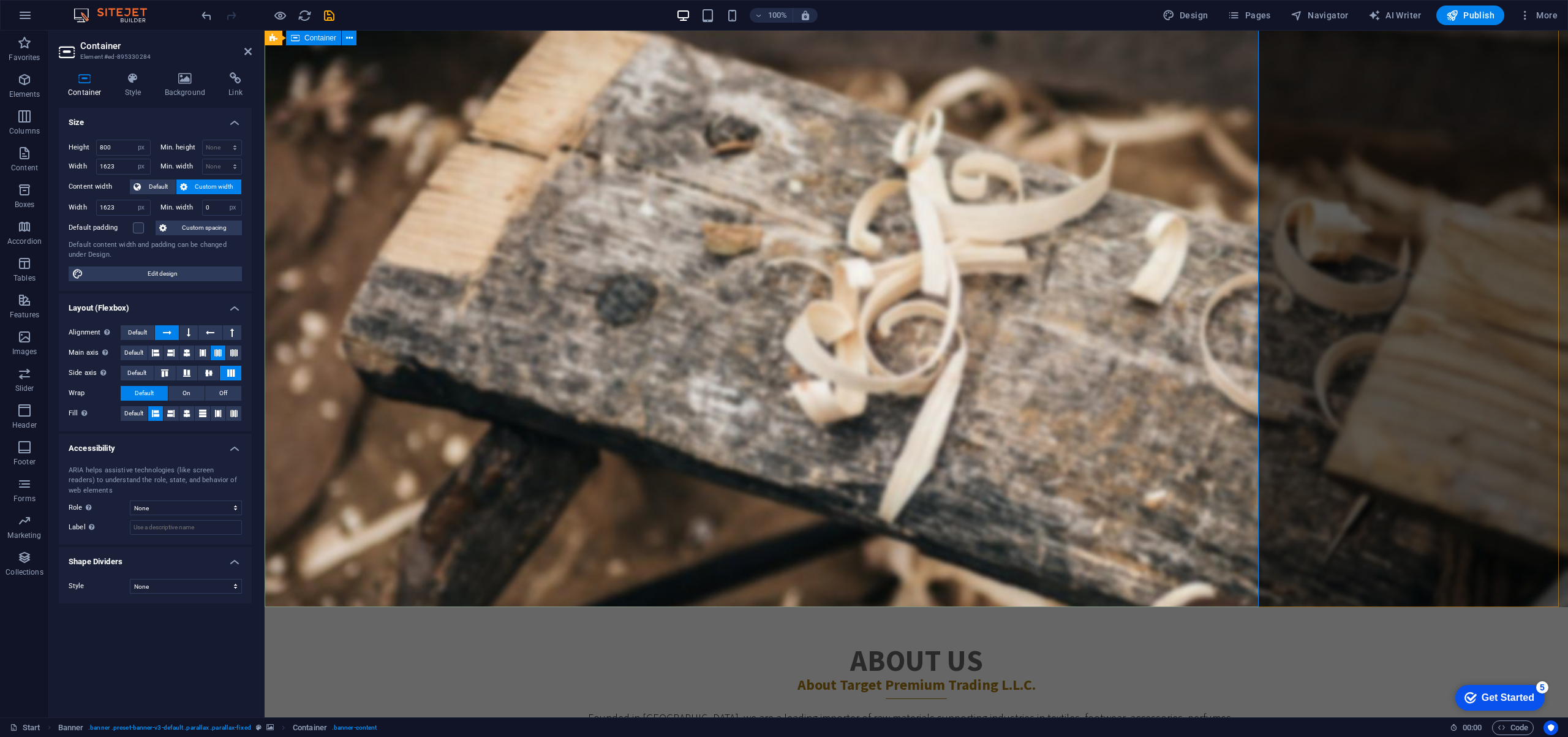
scroll to position [95, 0]
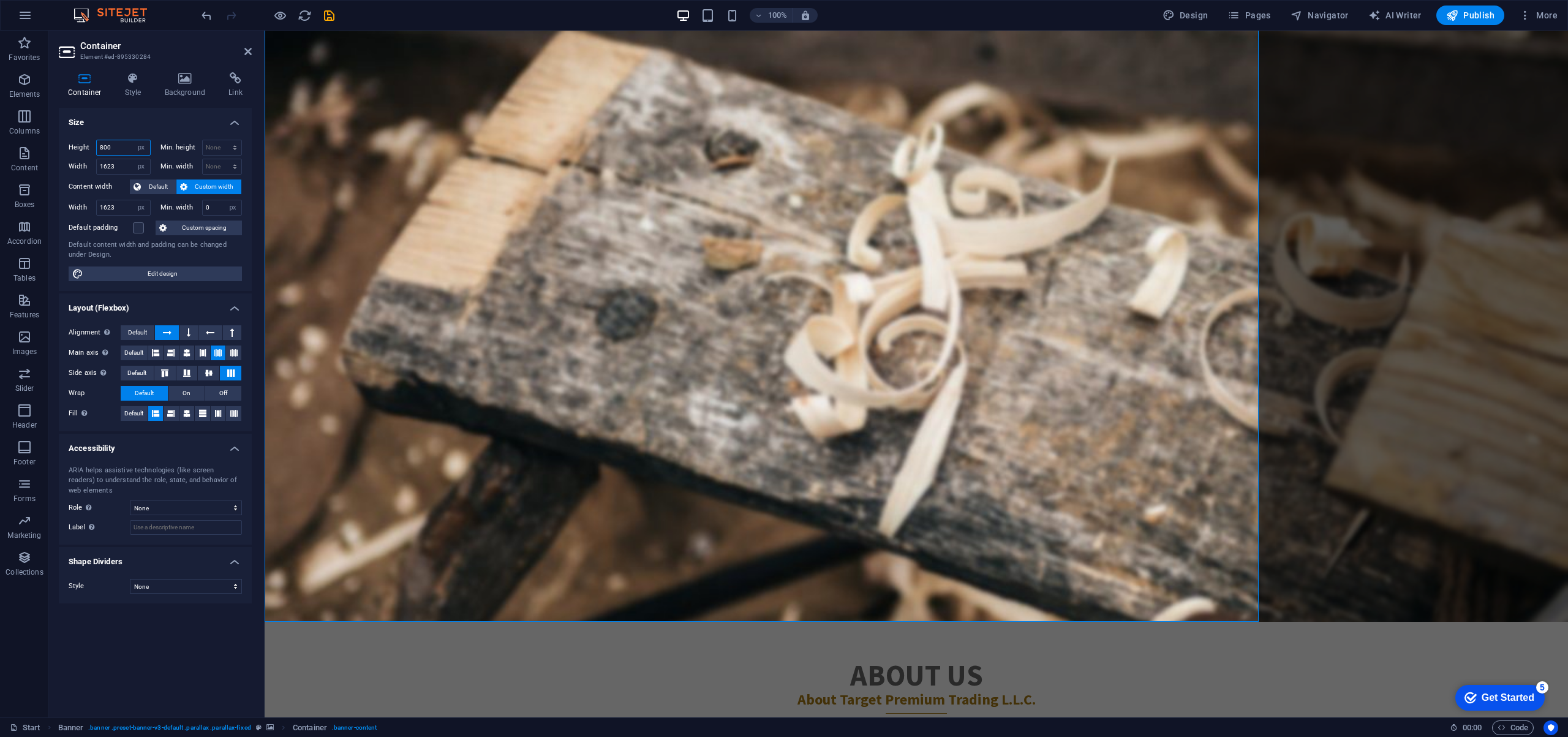
click at [123, 146] on input "800" at bounding box center [123, 147] width 53 height 15
click at [425, 480] on div "Target Premium Trading L.L.C. Your Premier Partner in Sustainable Global Tradin…" at bounding box center [761, 415] width 994 height 490
drag, startPoint x: 120, startPoint y: 145, endPoint x: 84, endPoint y: 142, distance: 36.1
click at [84, 142] on div "Height 800 Default px rem % vh vw" at bounding box center [109, 148] width 82 height 16
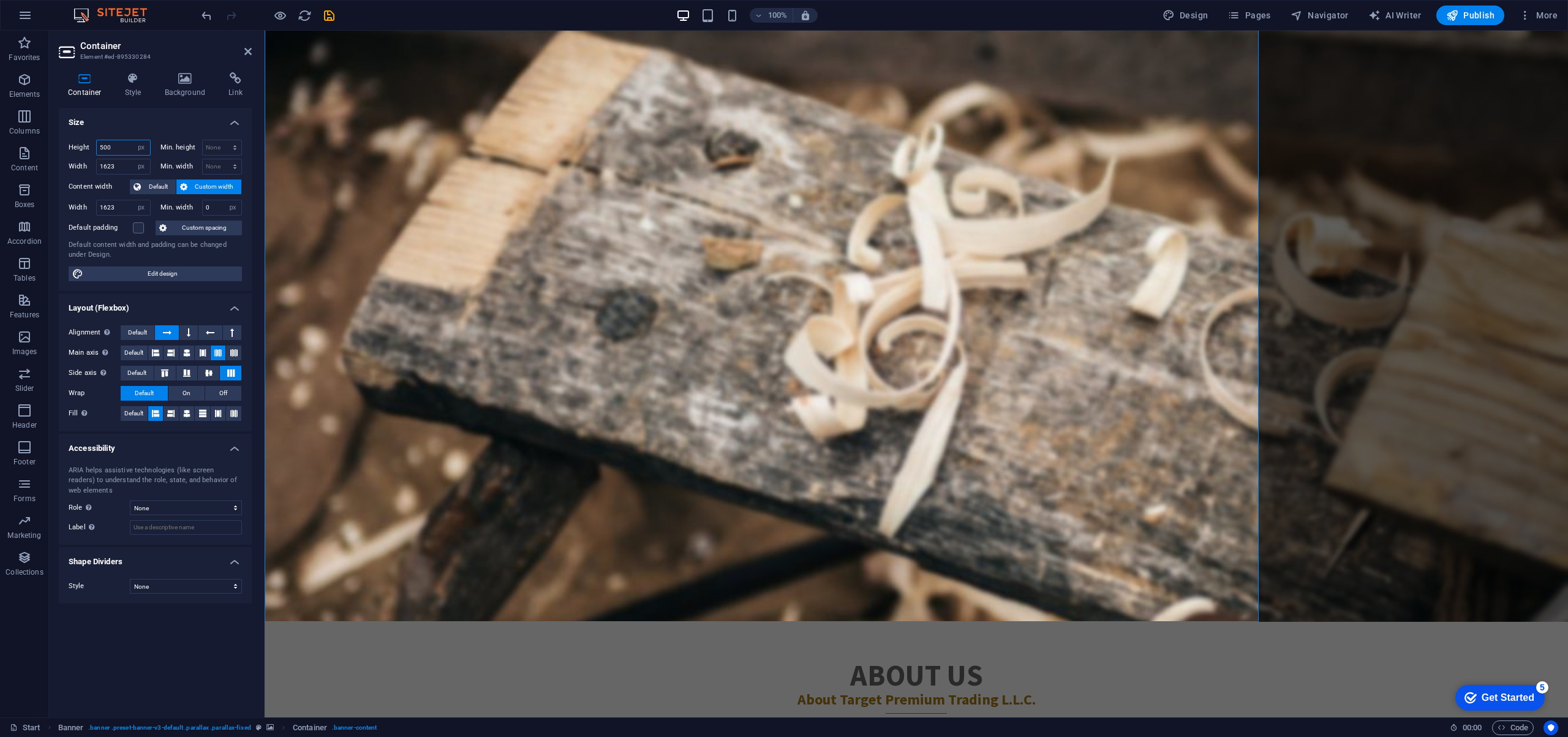
type input "500"
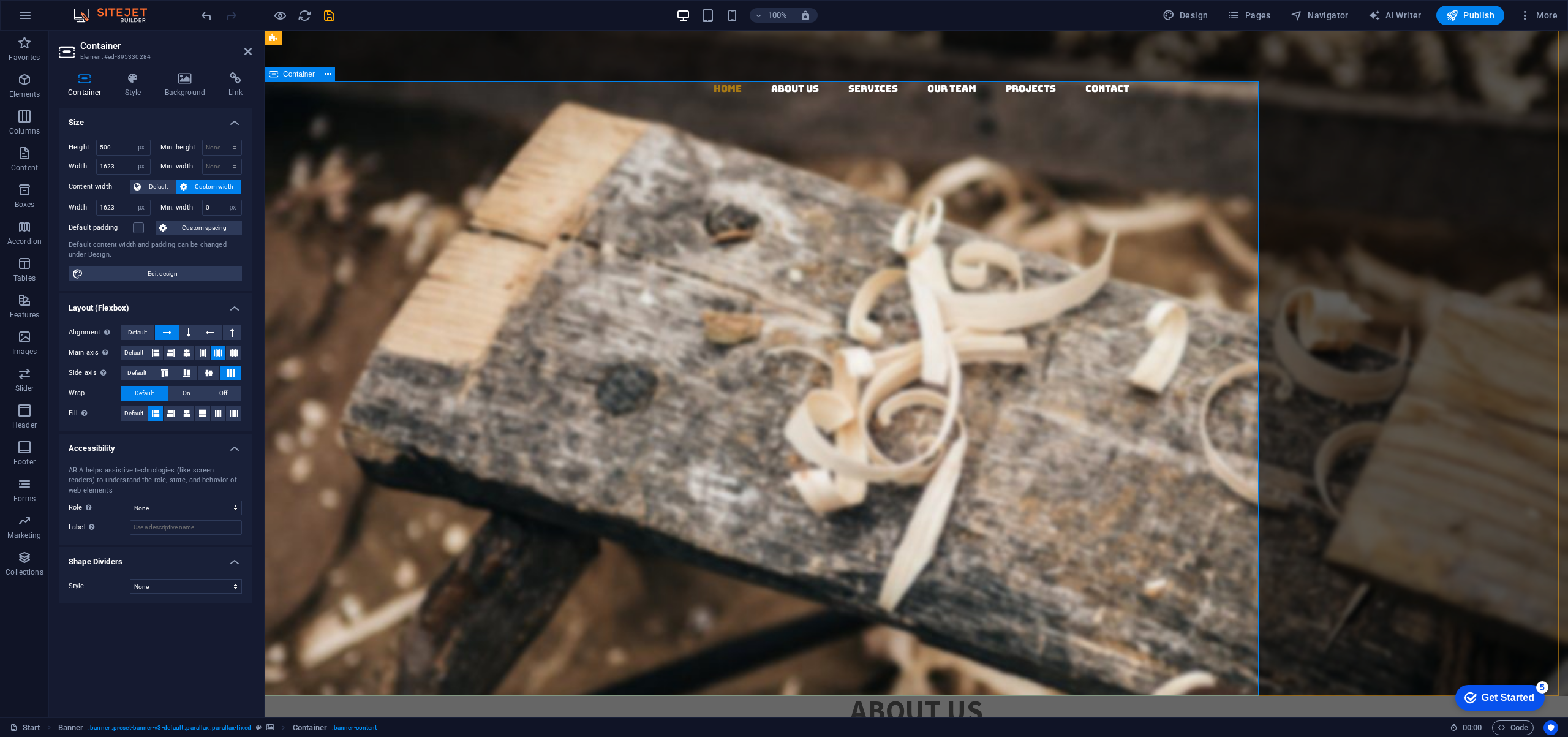
scroll to position [0, 0]
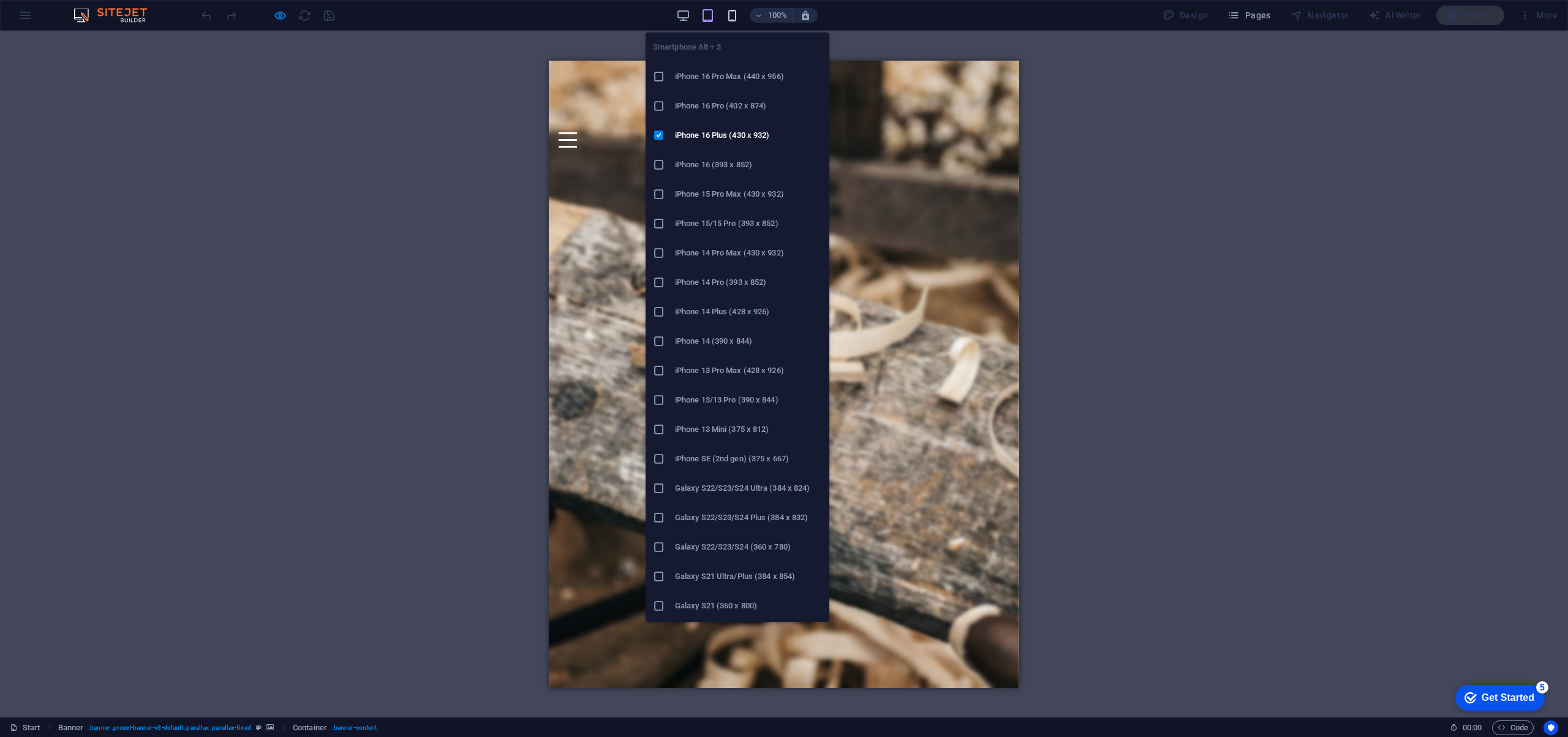
click at [735, 12] on icon "button" at bounding box center [732, 16] width 14 height 14
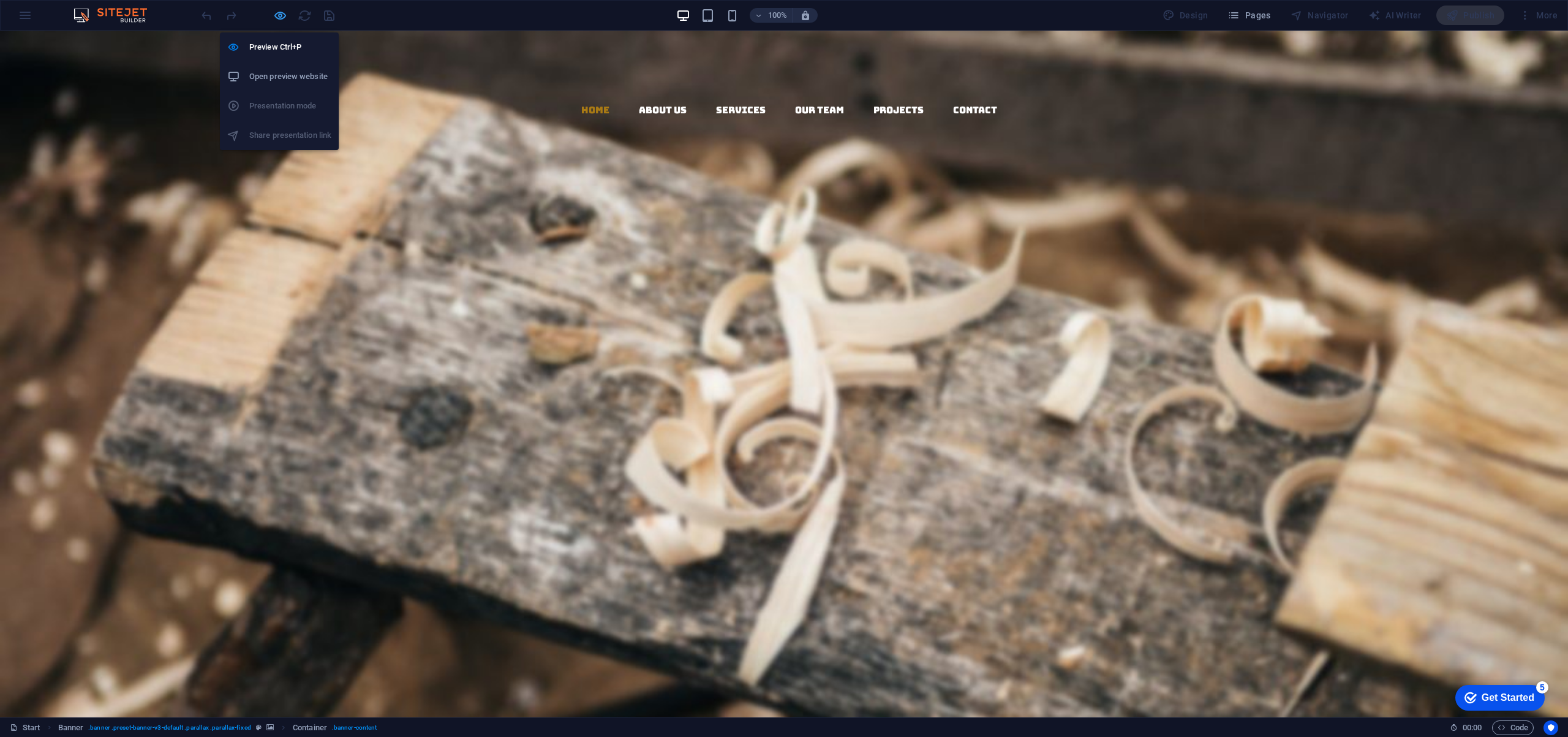
select select "px"
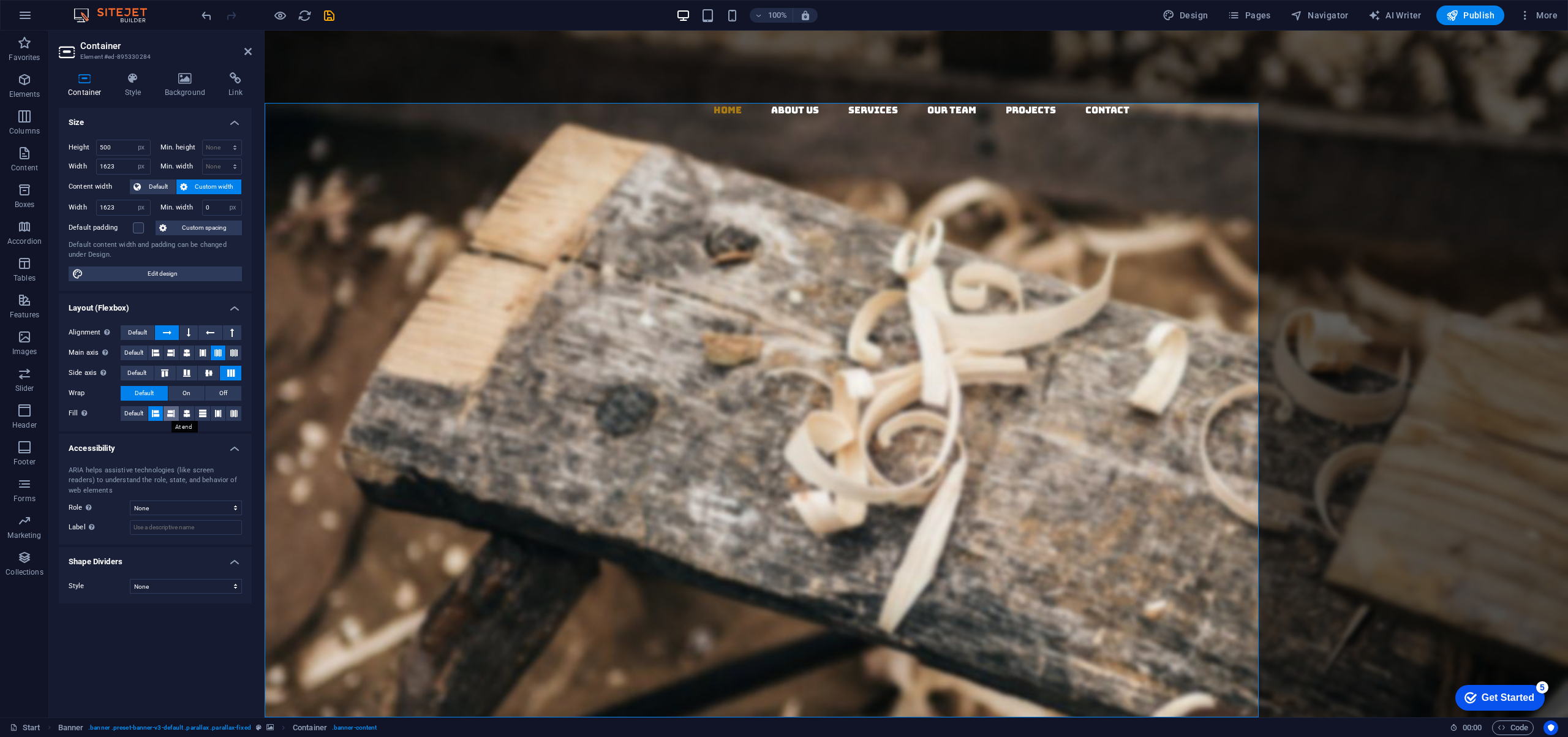
click at [175, 413] on icon at bounding box center [171, 413] width 7 height 15
click at [190, 411] on icon at bounding box center [186, 413] width 7 height 15
click at [204, 411] on icon at bounding box center [202, 413] width 7 height 15
click at [215, 408] on icon at bounding box center [218, 413] width 7 height 15
drag, startPoint x: 235, startPoint y: 412, endPoint x: 142, endPoint y: 415, distance: 93.0
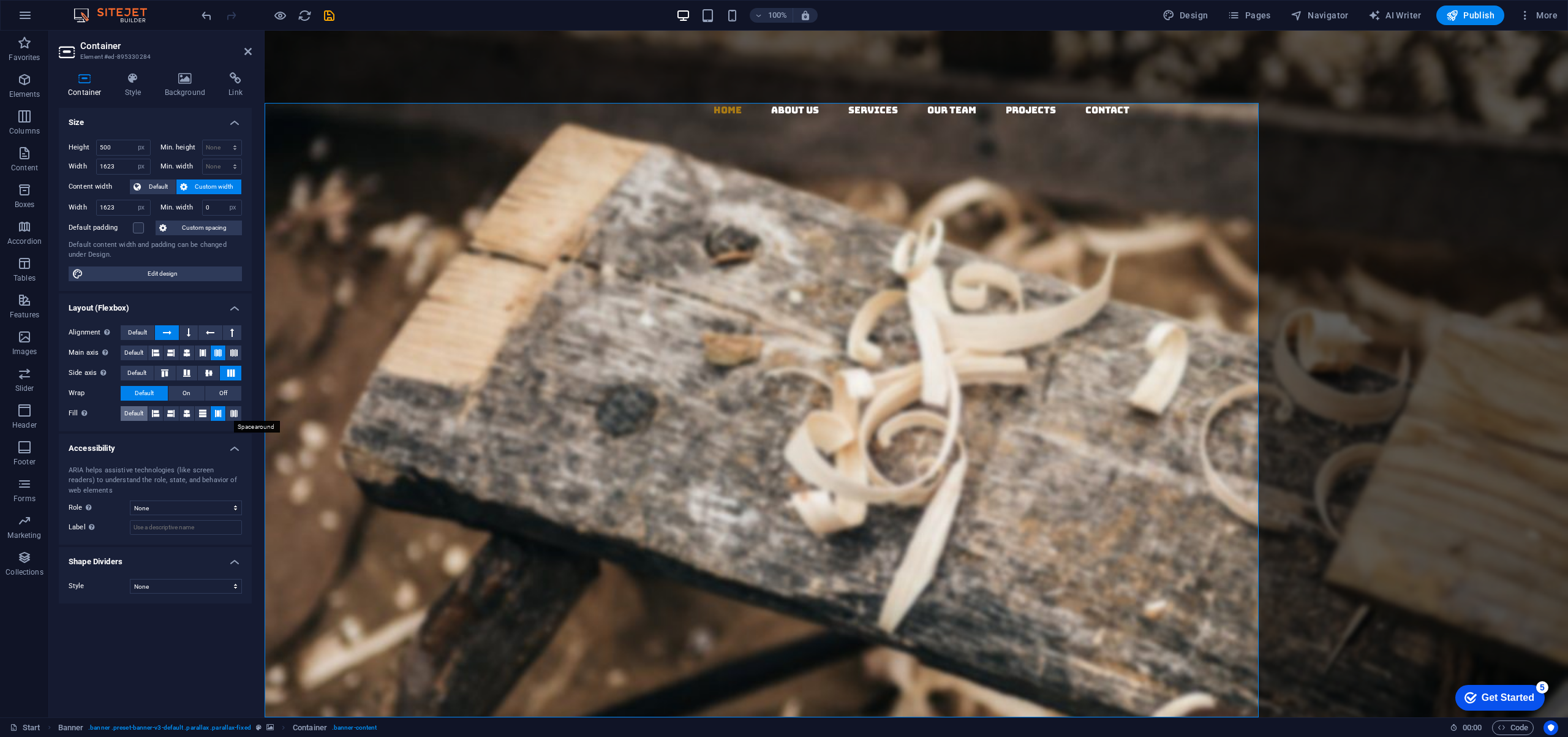
click at [235, 412] on icon at bounding box center [234, 413] width 7 height 15
click at [136, 414] on span "Default" at bounding box center [134, 413] width 19 height 15
click at [166, 370] on icon at bounding box center [164, 373] width 15 height 7
click at [190, 328] on icon at bounding box center [189, 333] width 4 height 15
click at [208, 331] on icon at bounding box center [210, 333] width 9 height 15
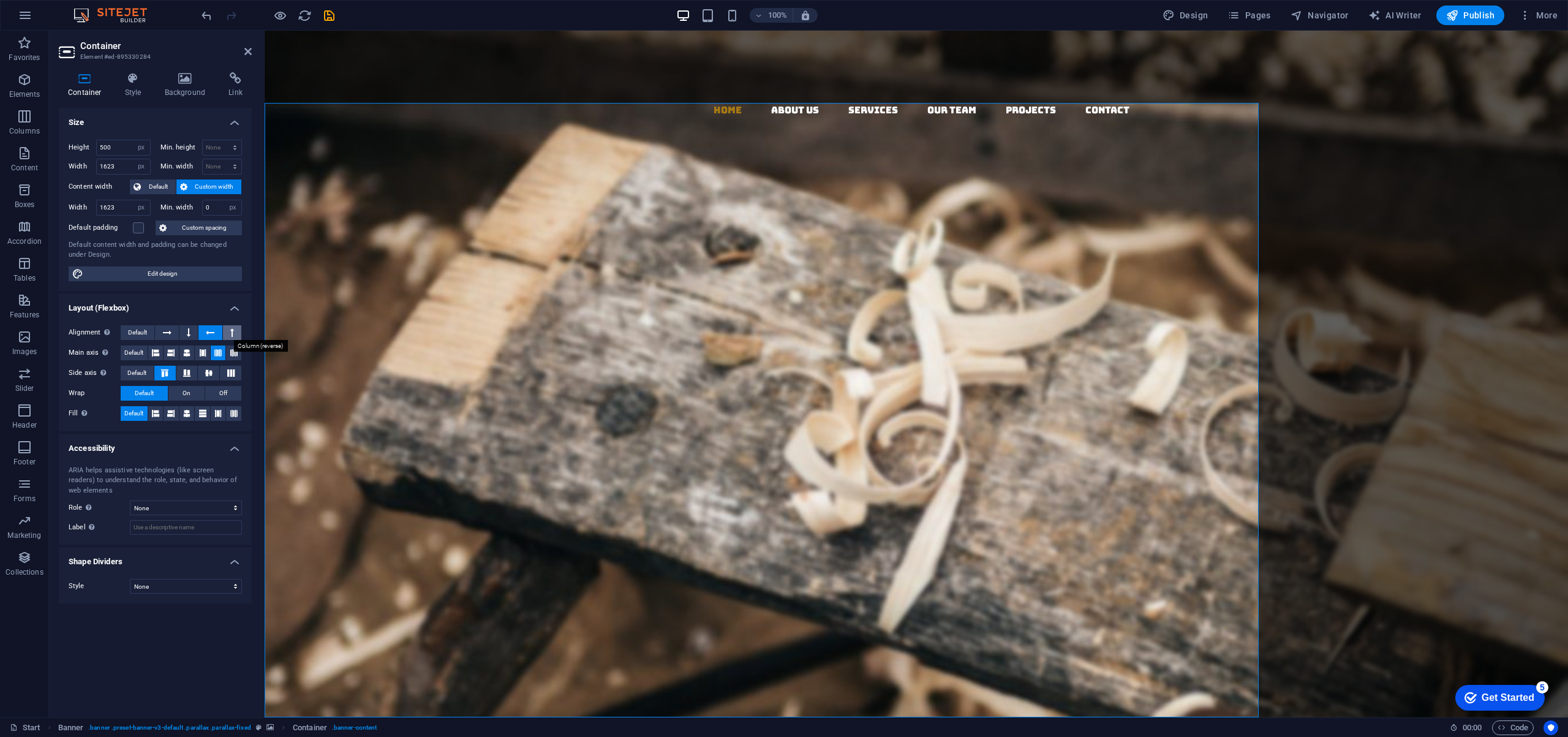
click at [228, 333] on button at bounding box center [231, 333] width 18 height 15
click at [165, 331] on icon at bounding box center [167, 333] width 9 height 15
click at [215, 330] on button at bounding box center [210, 333] width 24 height 15
click at [231, 332] on icon at bounding box center [232, 333] width 4 height 15
click at [167, 332] on icon at bounding box center [167, 333] width 9 height 15
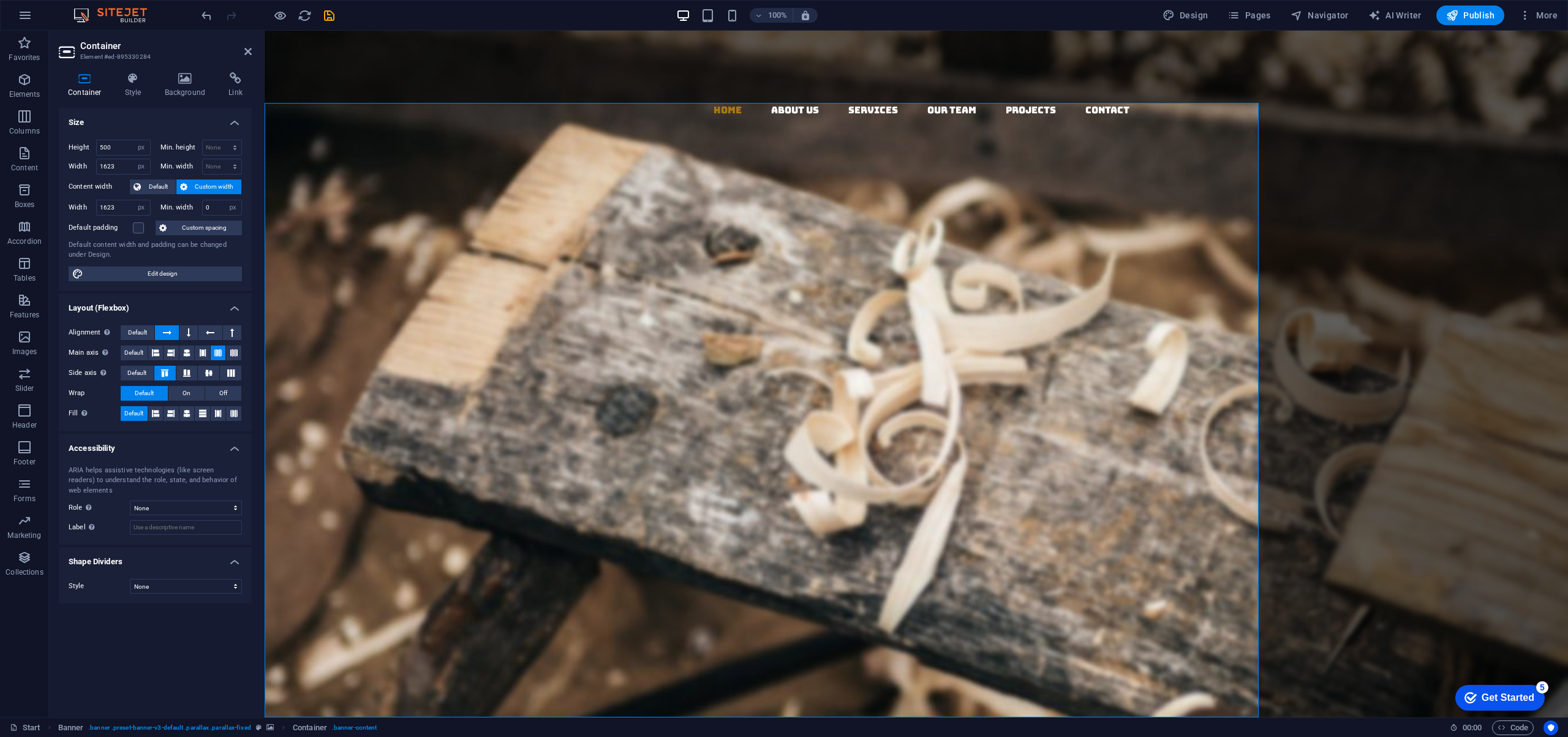
click at [153, 115] on h4 "Size" at bounding box center [155, 119] width 193 height 22
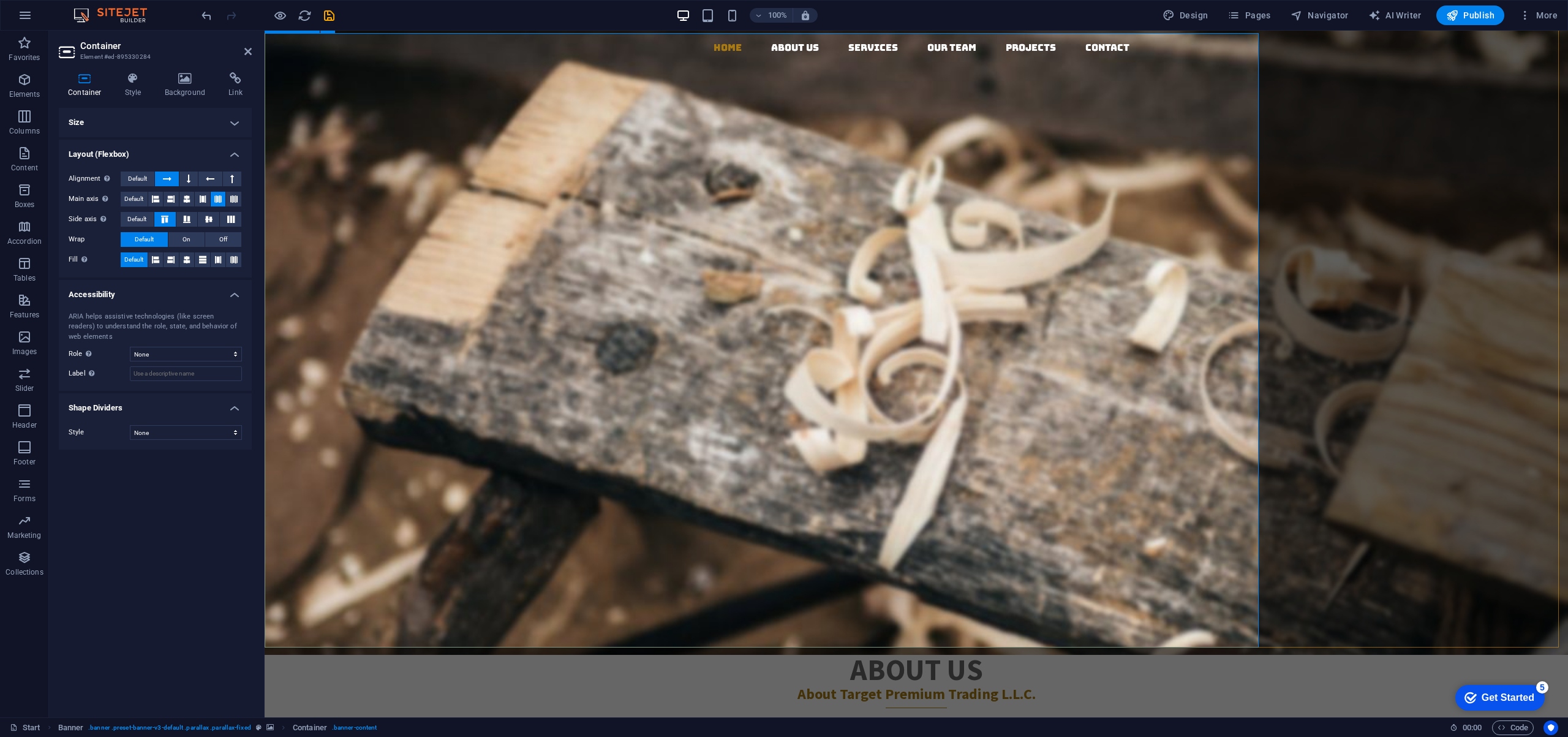
scroll to position [83, 0]
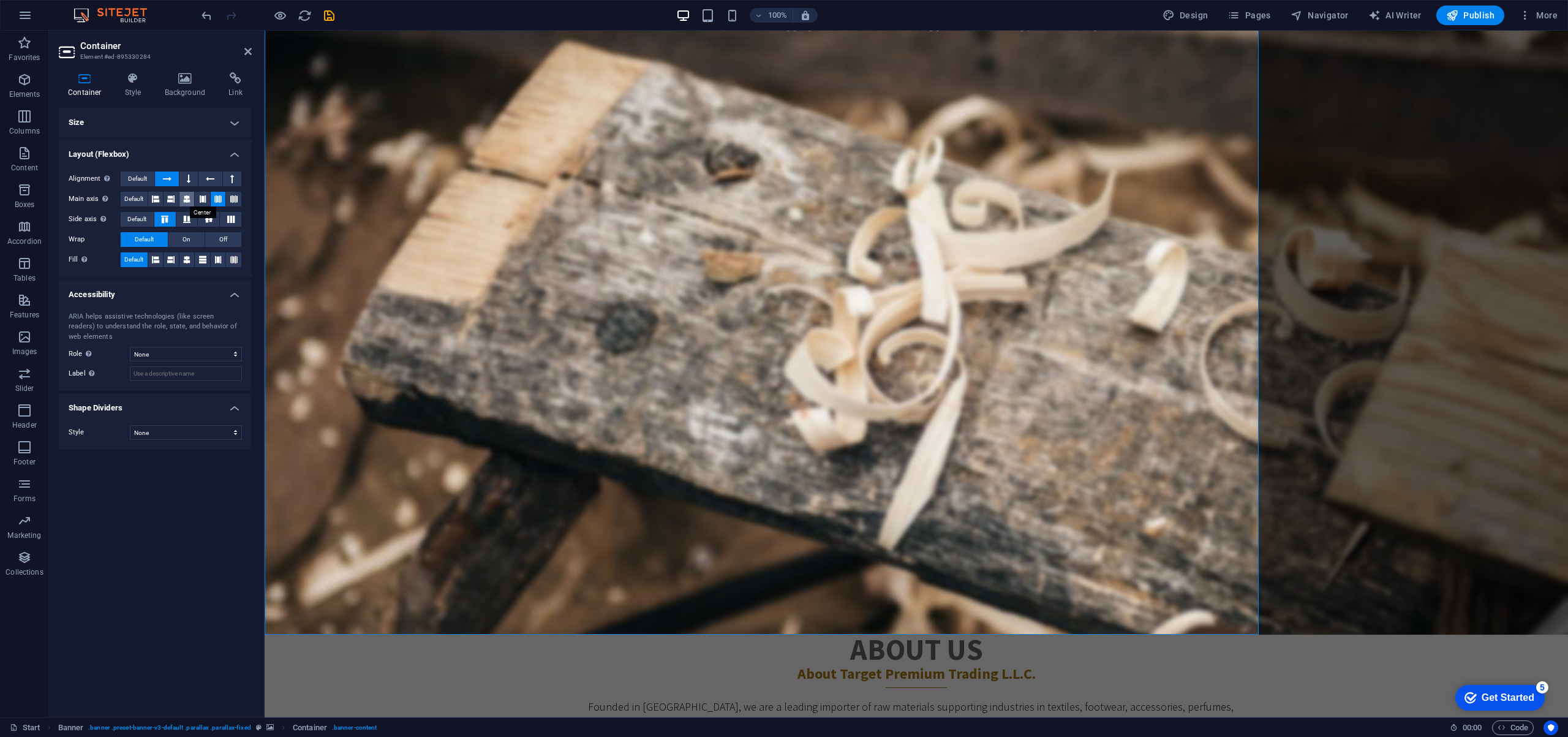
click at [184, 198] on icon at bounding box center [186, 199] width 7 height 15
click at [186, 197] on icon at bounding box center [186, 199] width 7 height 15
click at [155, 197] on icon at bounding box center [155, 199] width 7 height 15
click at [185, 236] on span "On" at bounding box center [186, 239] width 8 height 15
click at [220, 236] on span "Off" at bounding box center [223, 239] width 8 height 15
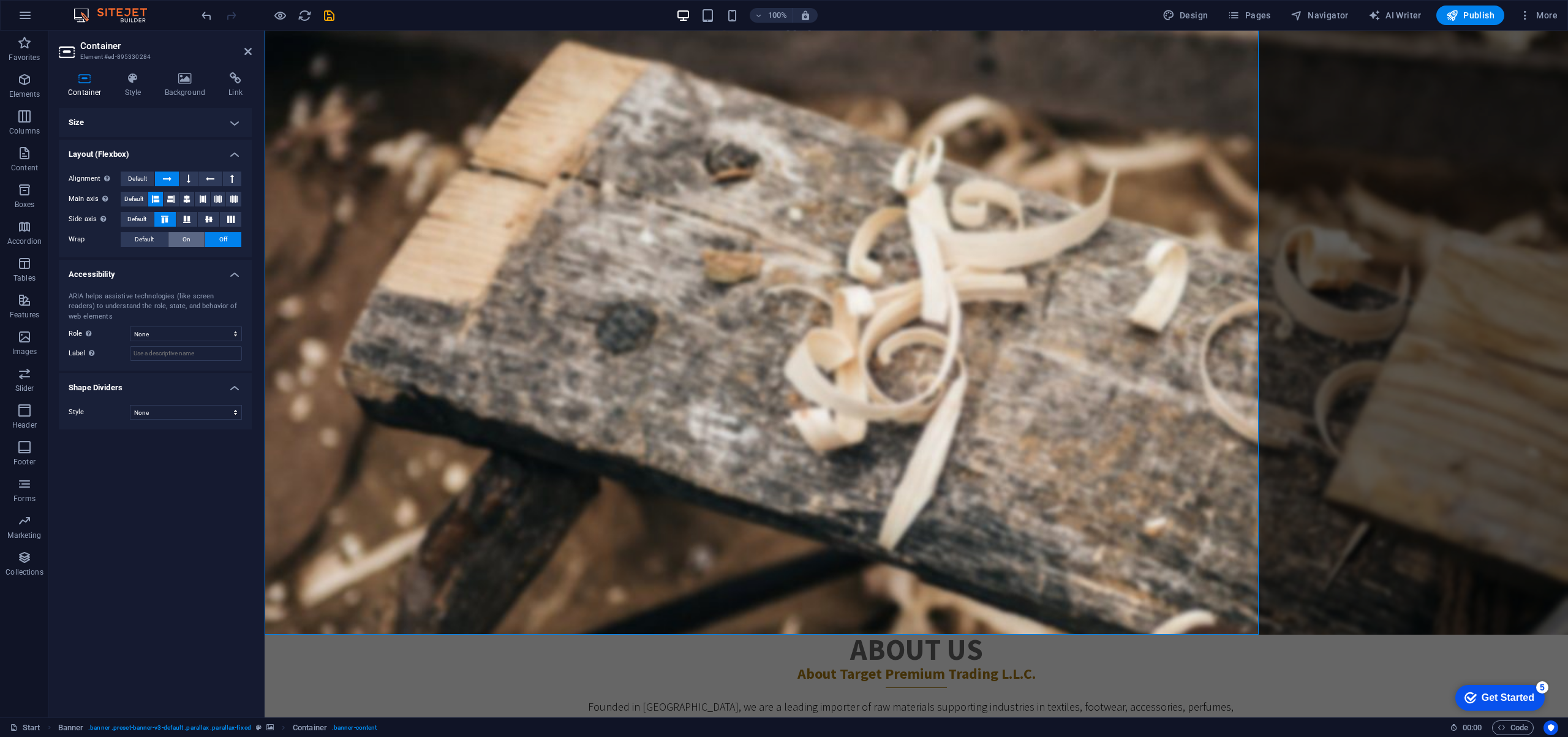
click at [184, 236] on span "On" at bounding box center [186, 239] width 8 height 15
click at [170, 257] on icon at bounding box center [171, 260] width 7 height 15
click at [187, 259] on icon at bounding box center [186, 260] width 7 height 15
click at [201, 259] on icon at bounding box center [202, 260] width 7 height 15
click at [219, 257] on icon at bounding box center [218, 260] width 7 height 15
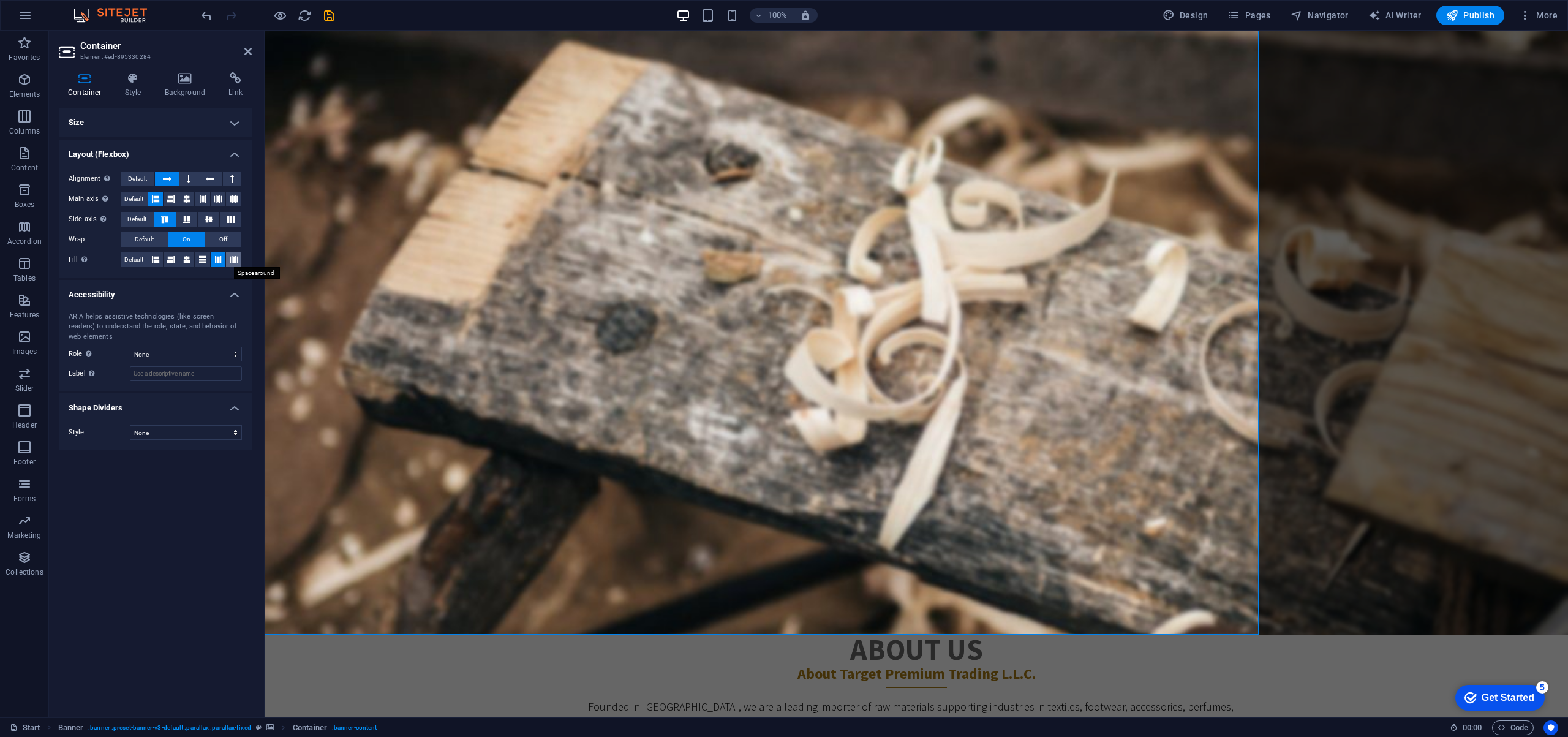
click at [236, 259] on icon at bounding box center [234, 260] width 7 height 15
click at [237, 295] on h4 "Accessibility" at bounding box center [155, 291] width 193 height 22
click at [237, 295] on h4 "Accessibility" at bounding box center [155, 294] width 193 height 29
click at [135, 178] on span "Default" at bounding box center [138, 179] width 19 height 15
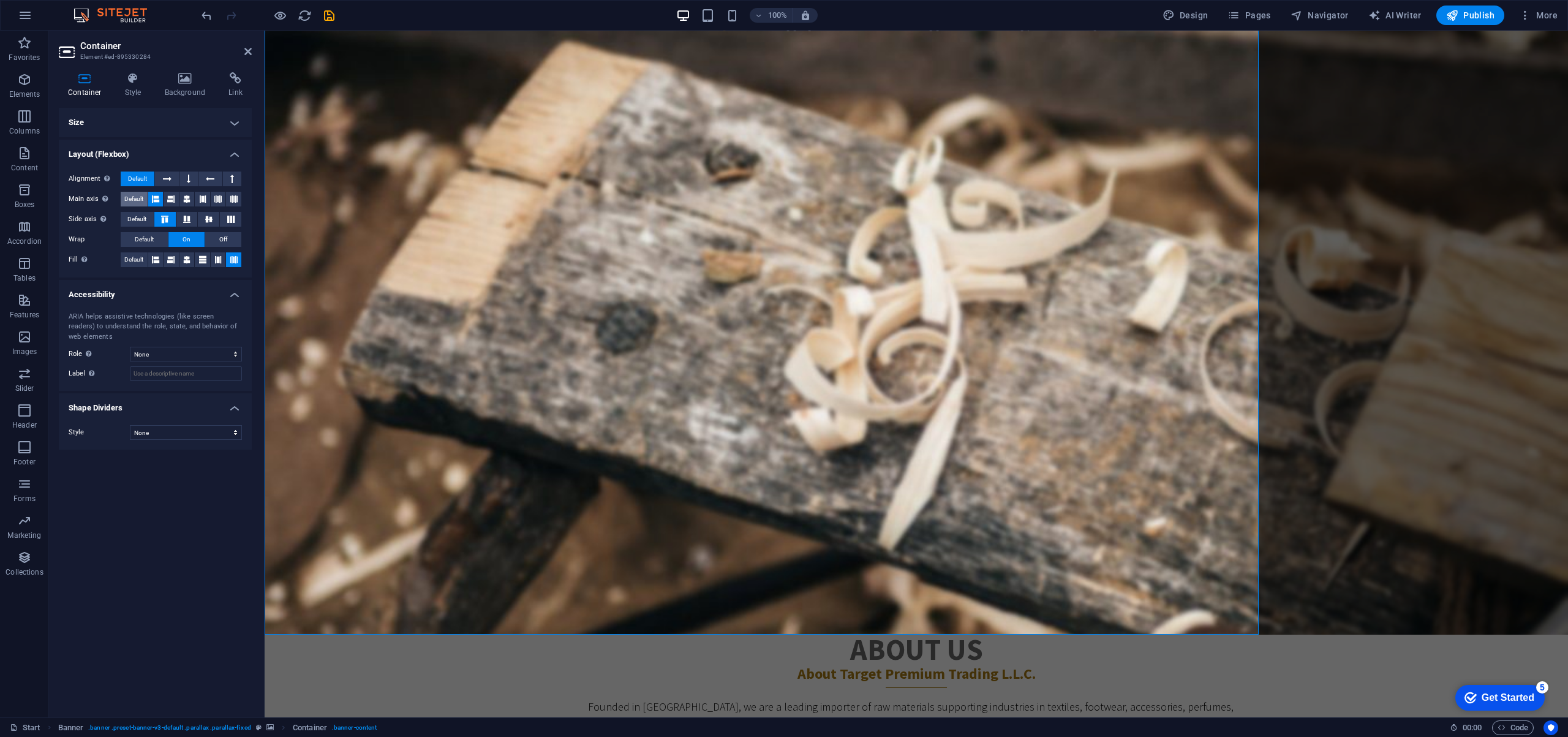
click at [133, 195] on span "Default" at bounding box center [134, 199] width 19 height 15
click at [137, 220] on span "Default" at bounding box center [137, 219] width 19 height 15
click at [138, 235] on span "Default" at bounding box center [144, 239] width 19 height 15
drag, startPoint x: 133, startPoint y: 256, endPoint x: 133, endPoint y: 265, distance: 9.0
click at [133, 256] on span "Default" at bounding box center [134, 260] width 19 height 15
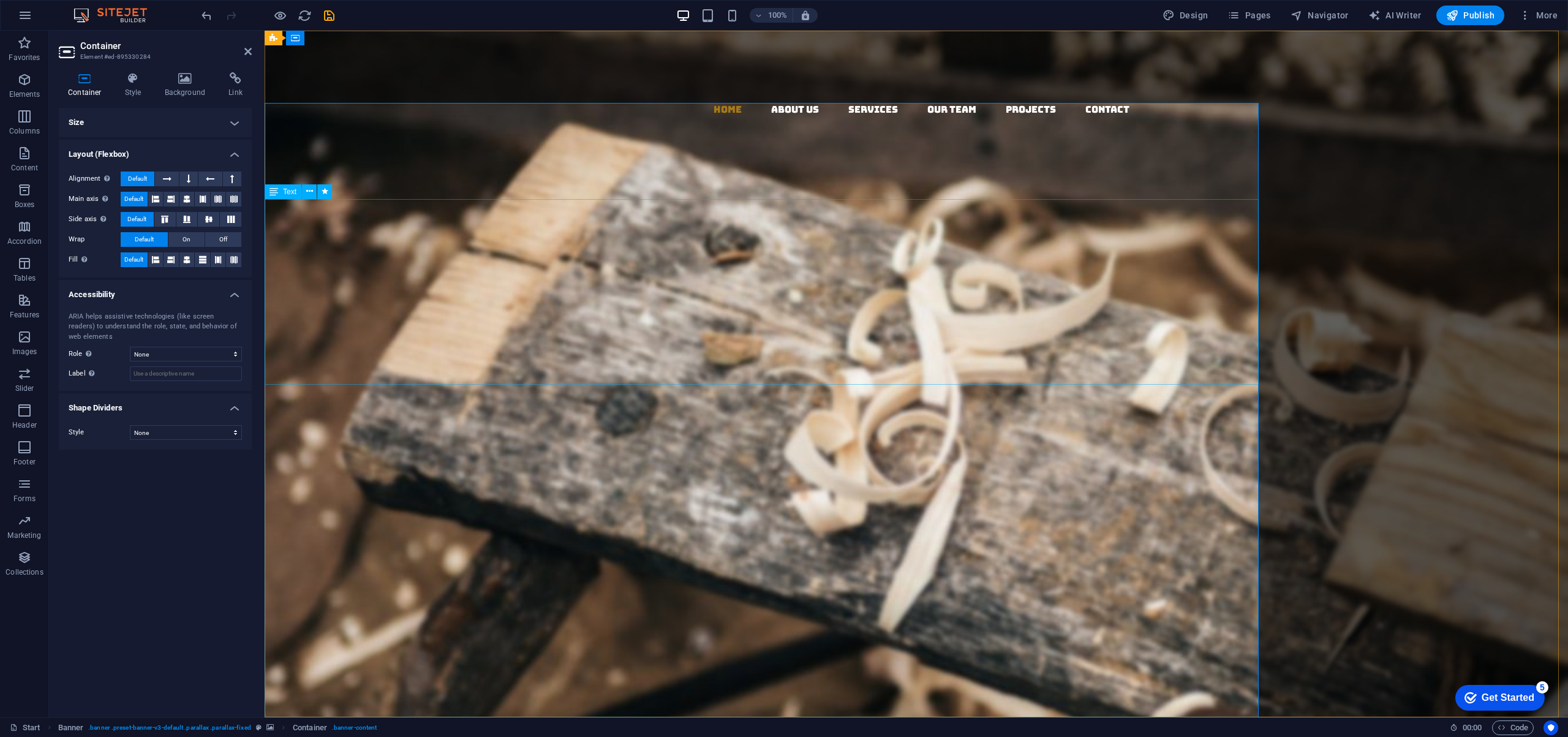
scroll to position [0, 0]
click at [1363, 275] on figure at bounding box center [915, 374] width 1303 height 687
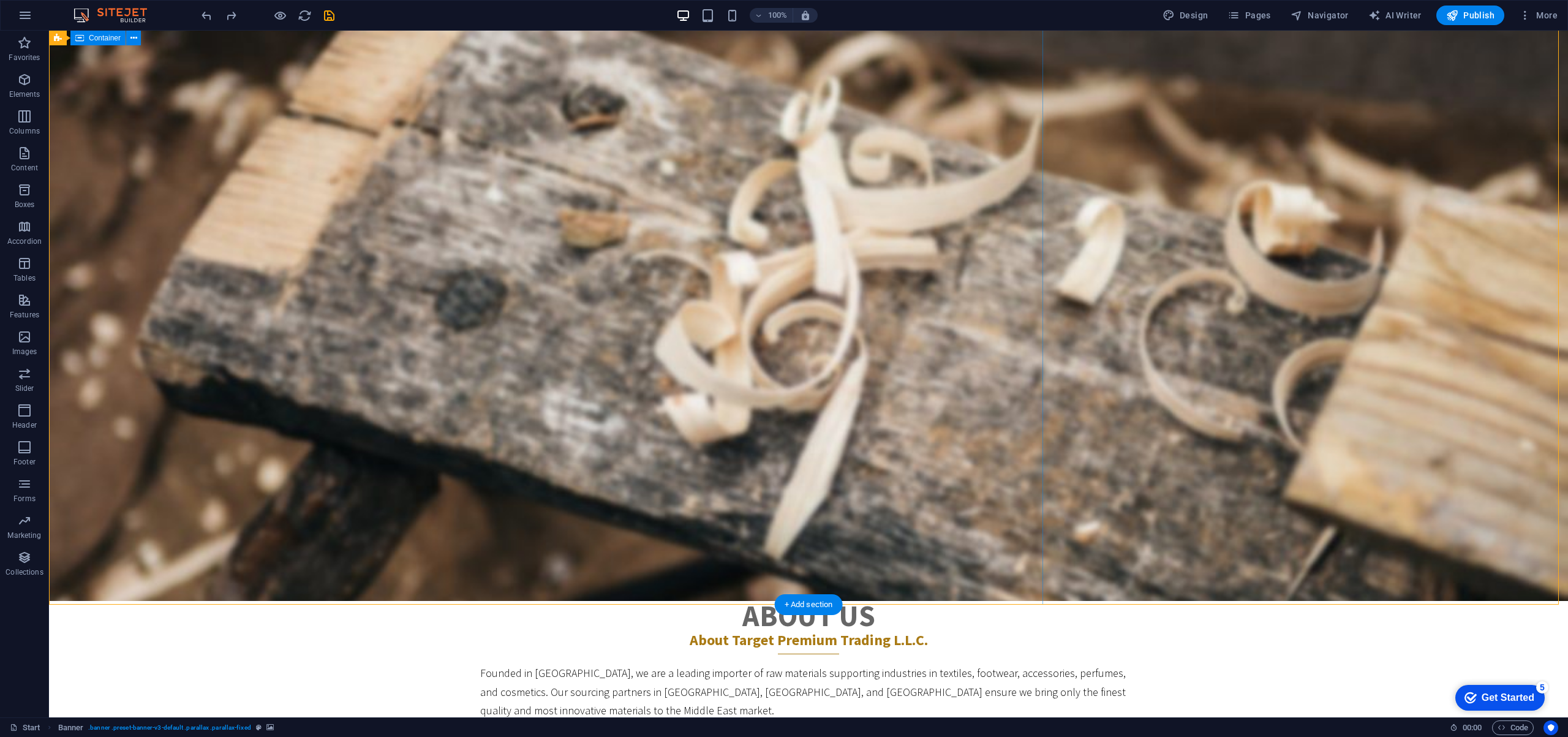
scroll to position [101, 0]
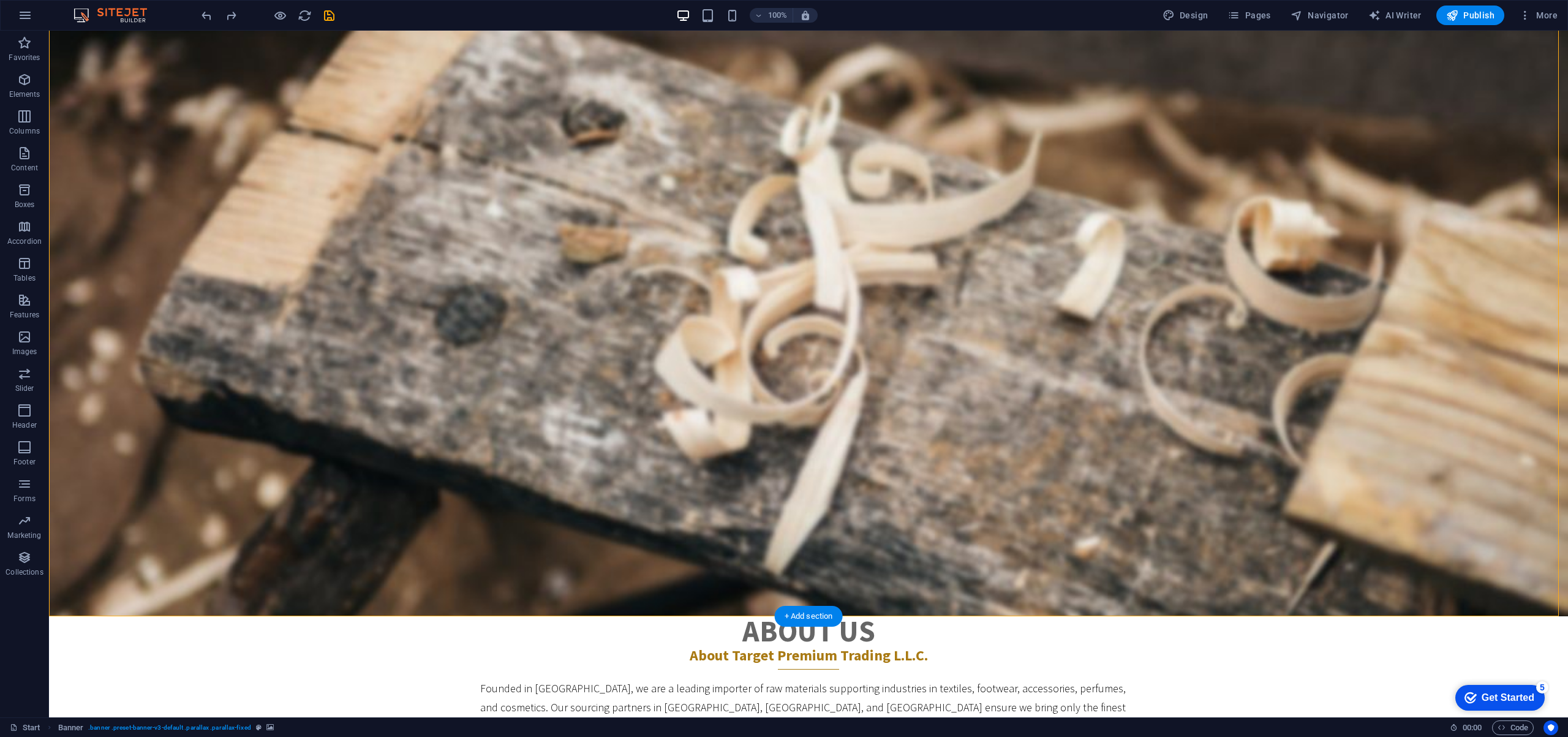
click at [1168, 405] on figure at bounding box center [808, 272] width 1518 height 687
click at [1169, 405] on figure at bounding box center [808, 272] width 1518 height 687
select select "vh"
select select "header"
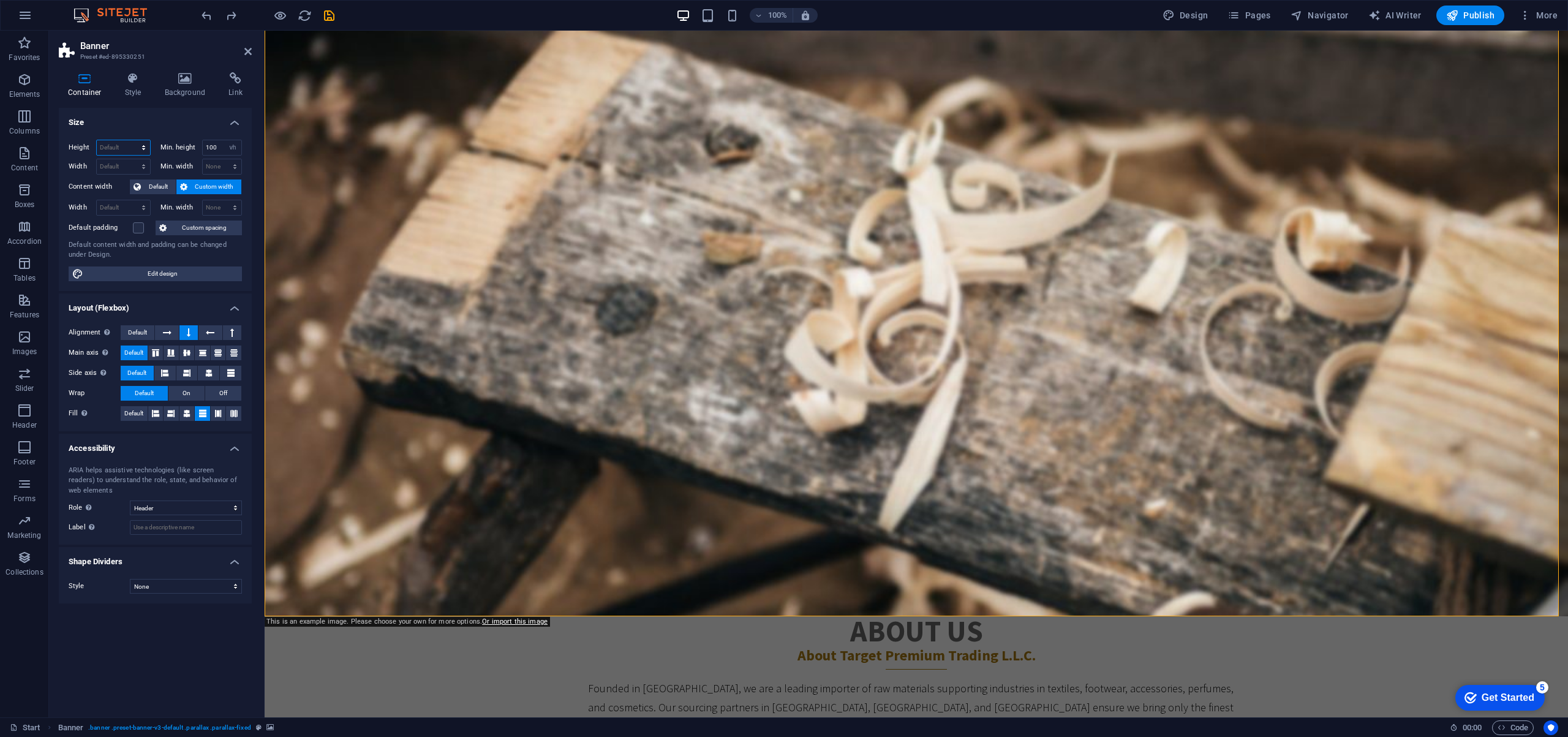
click at [131, 146] on select "Default px rem % vh vw" at bounding box center [123, 147] width 53 height 15
select select "px"
click at [132, 140] on select "Default px rem % vh vw" at bounding box center [123, 147] width 53 height 15
type input "500"
drag, startPoint x: 219, startPoint y: 147, endPoint x: 164, endPoint y: 142, distance: 55.2
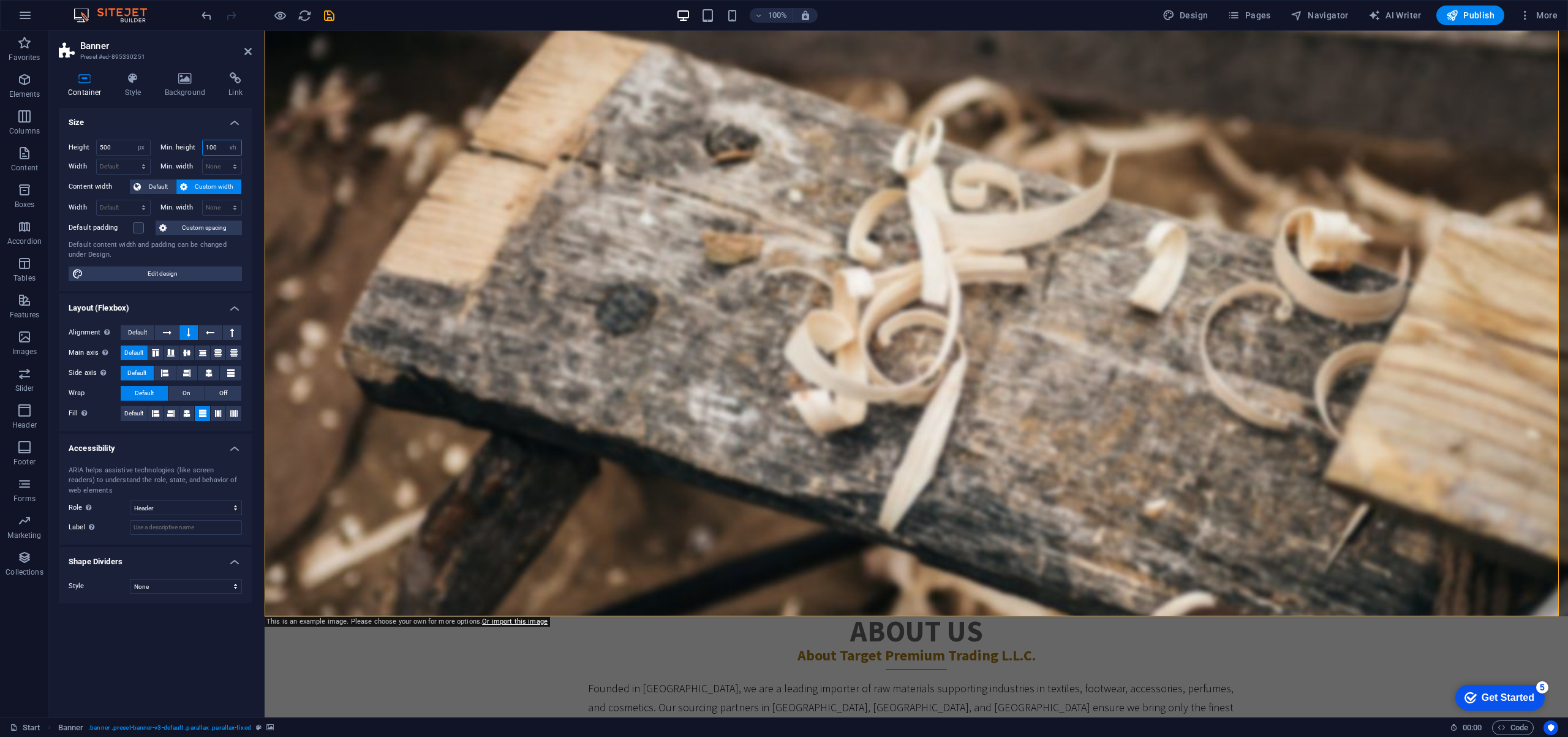
click at [164, 142] on div "Min. height 100 None px rem % vh vw" at bounding box center [201, 148] width 82 height 16
type input "30"
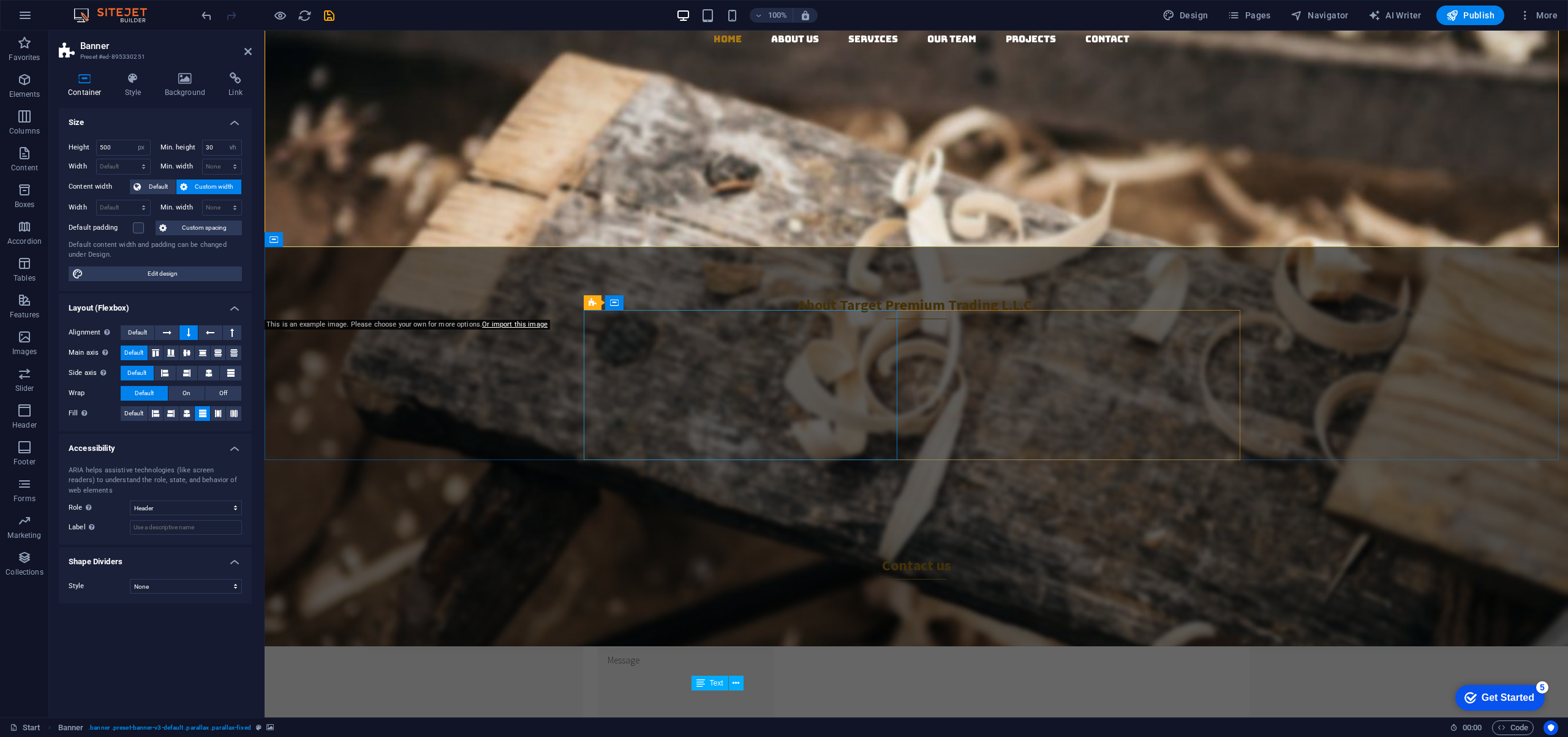
scroll to position [0, 0]
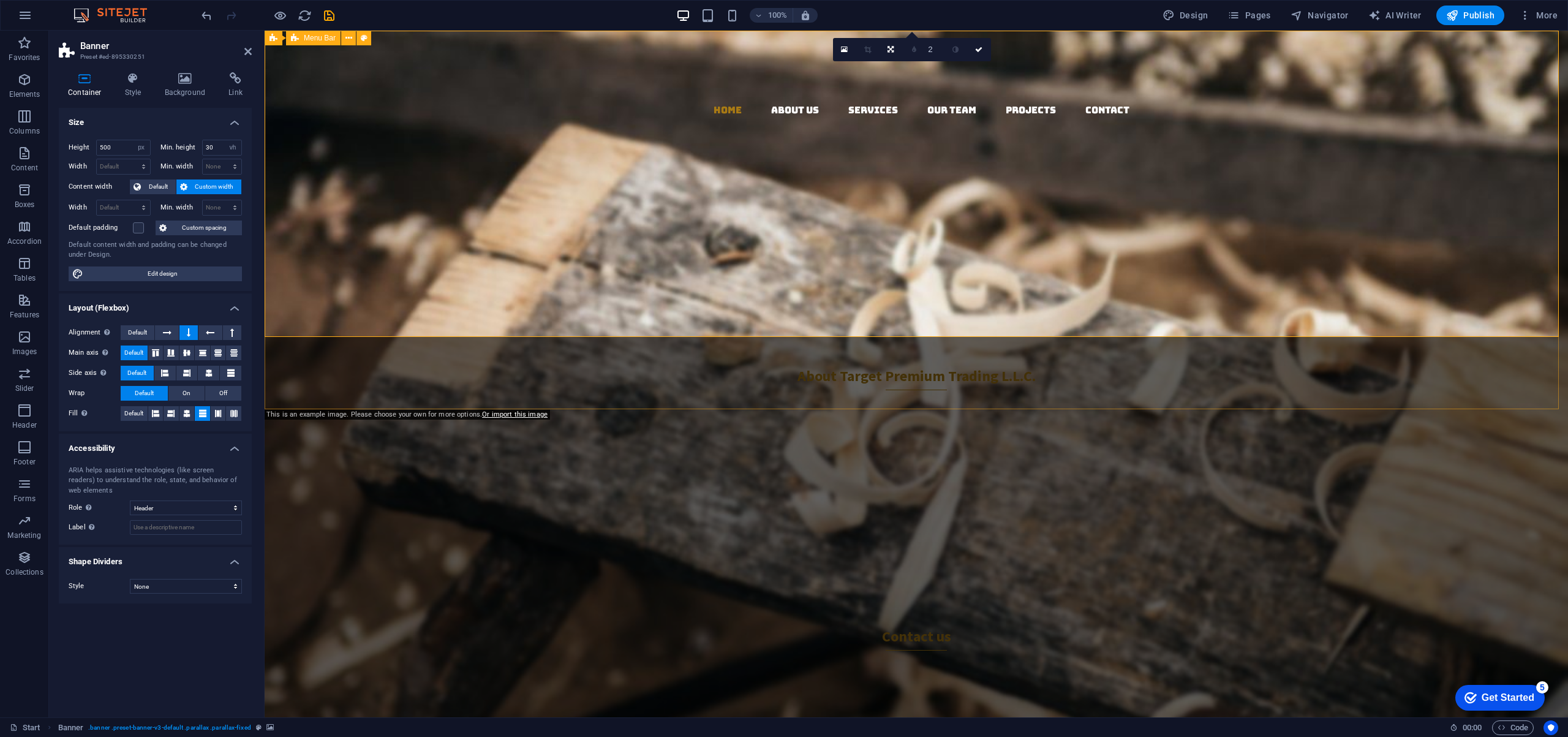
click at [710, 245] on div "Home About us Services Our Team Projects Contact" at bounding box center [915, 148] width 1303 height 235
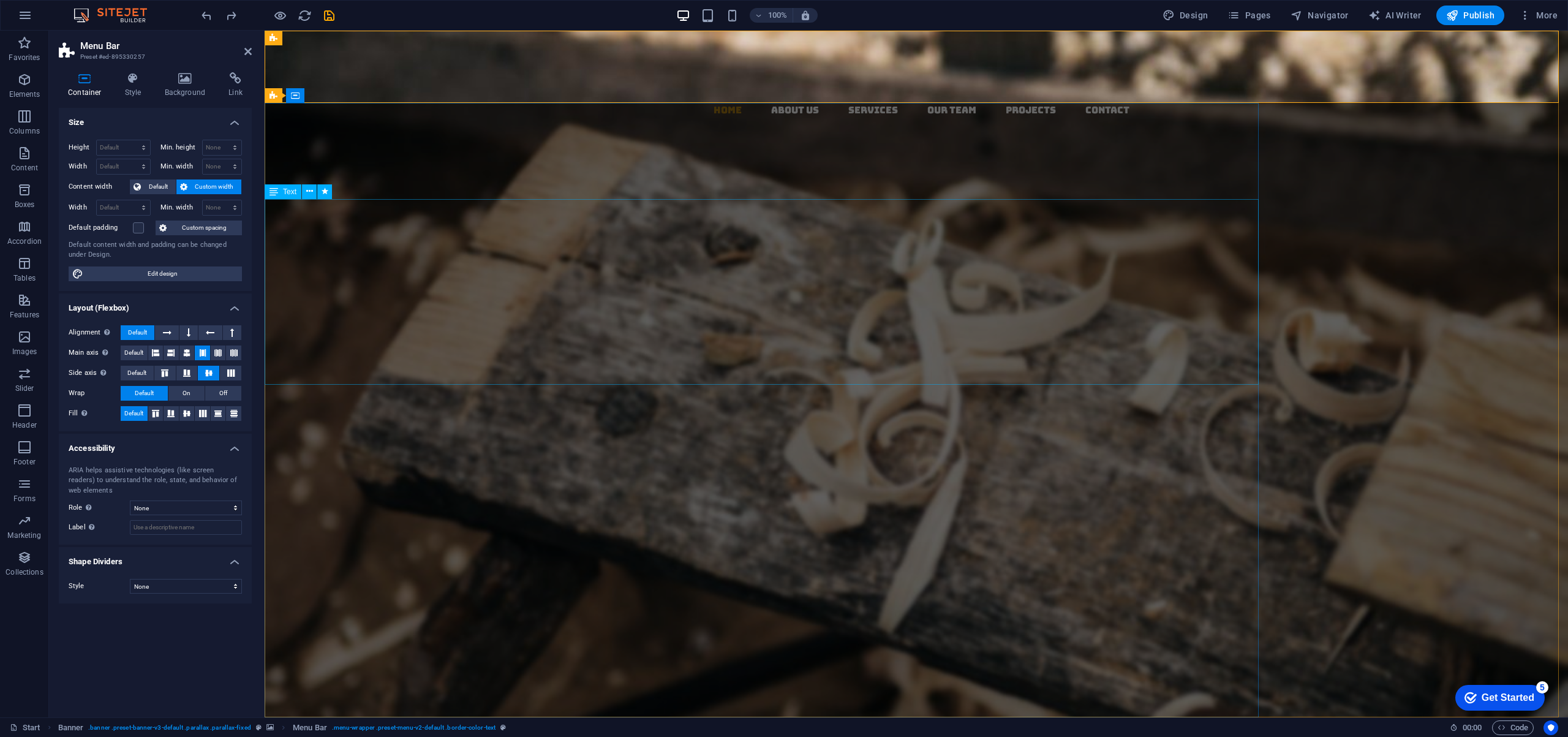
scroll to position [157, 0]
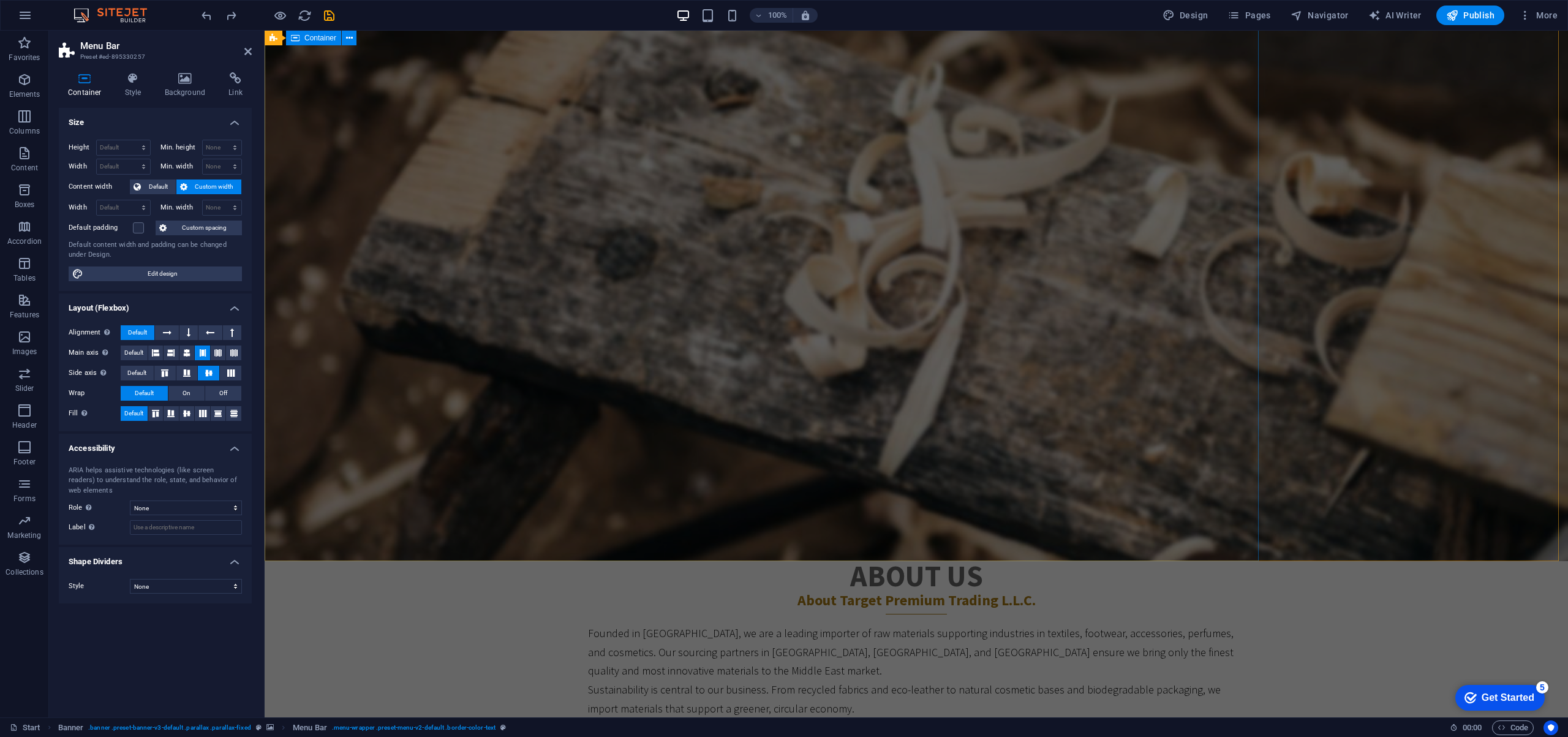
click at [609, 376] on div "Target Premium Trading L.L.C. Your Premier Partner in Sustainable Global Tradin…" at bounding box center [761, 262] width 994 height 306
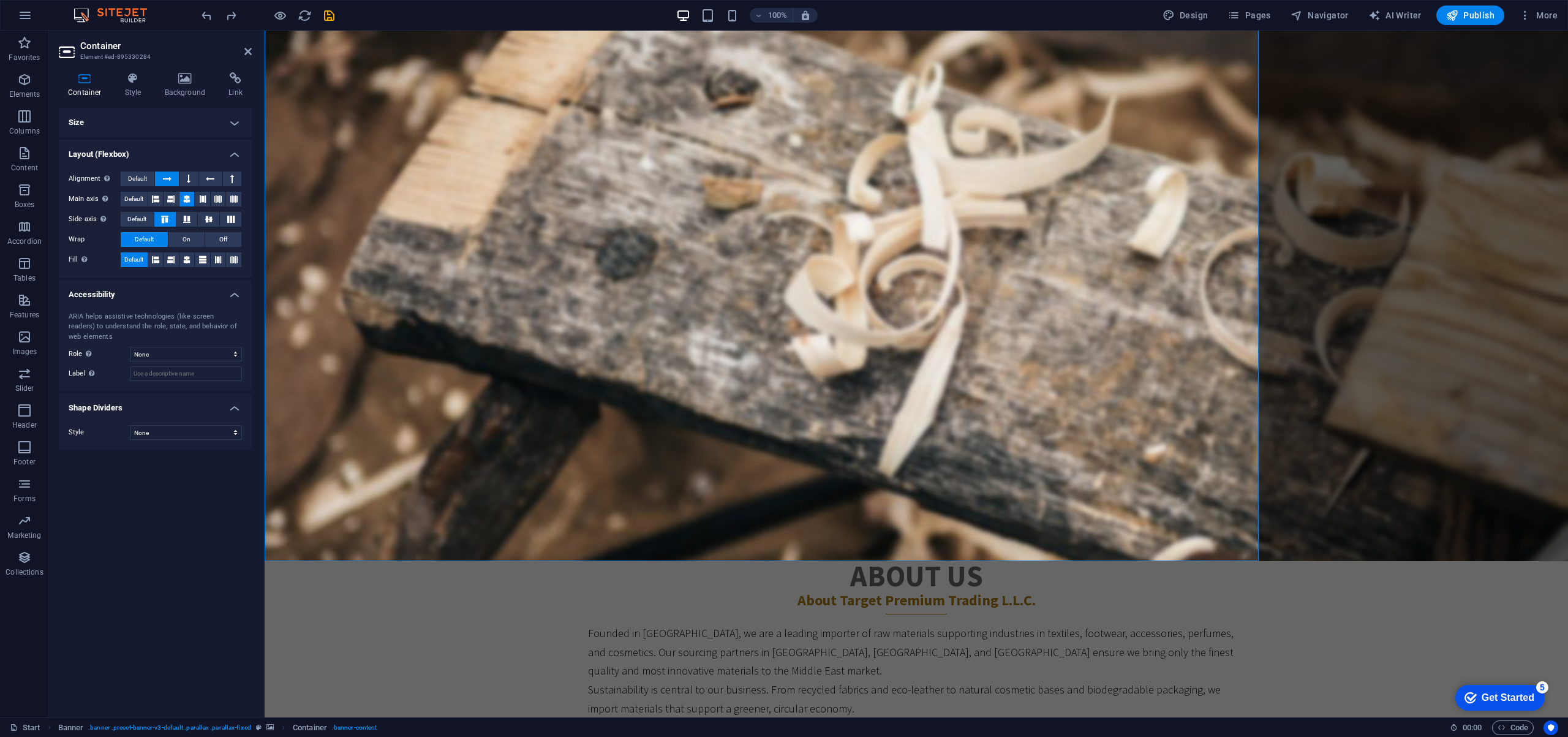
click at [229, 121] on h4 "Size" at bounding box center [155, 122] width 193 height 29
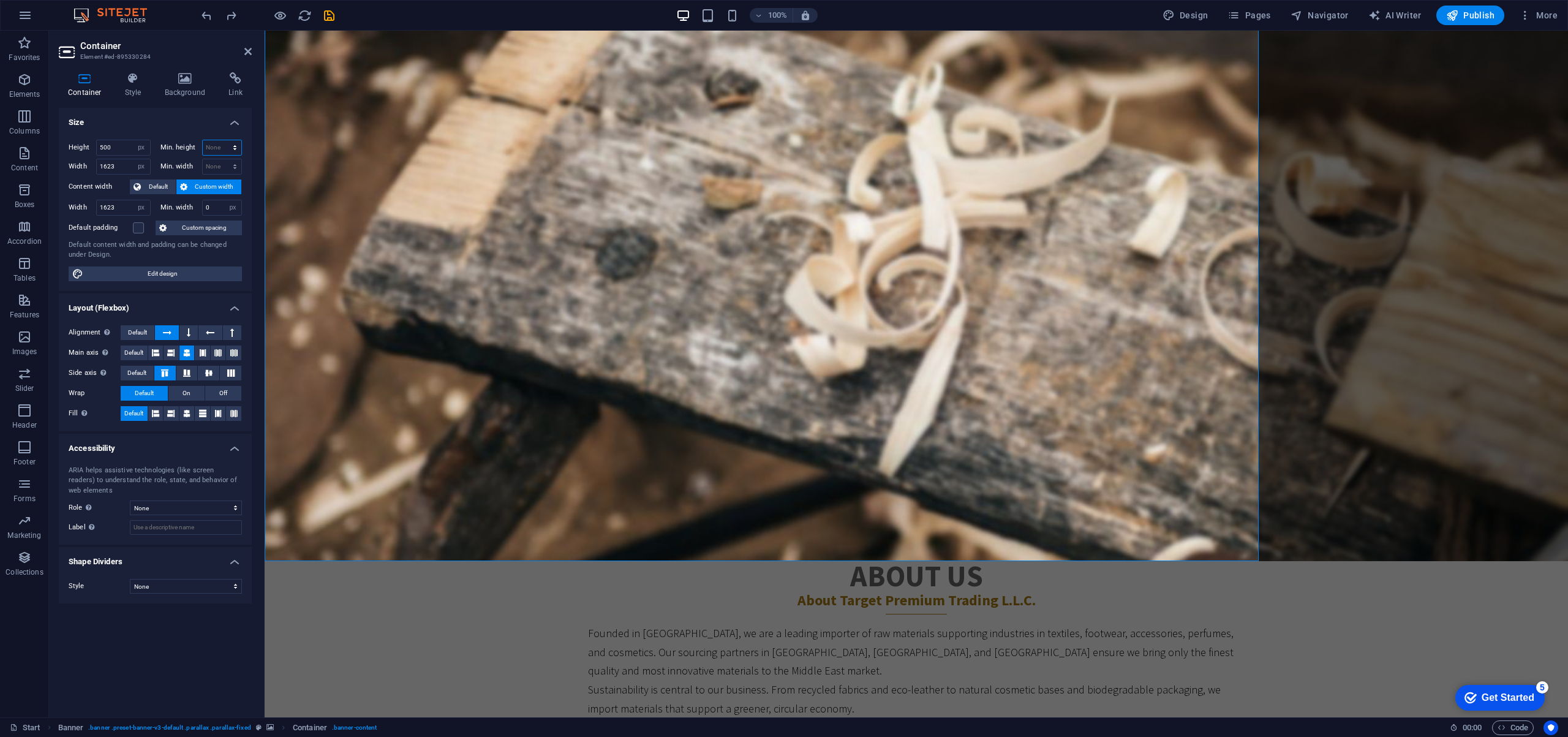
click at [221, 146] on select "None px rem % vh vw" at bounding box center [223, 147] width 39 height 15
select select "px"
click at [224, 140] on select "None px rem % vh vw" at bounding box center [223, 147] width 39 height 15
drag, startPoint x: 222, startPoint y: 146, endPoint x: 195, endPoint y: 146, distance: 27.0
click at [195, 146] on div "Min. height 0 None px rem % vh vw" at bounding box center [201, 148] width 82 height 16
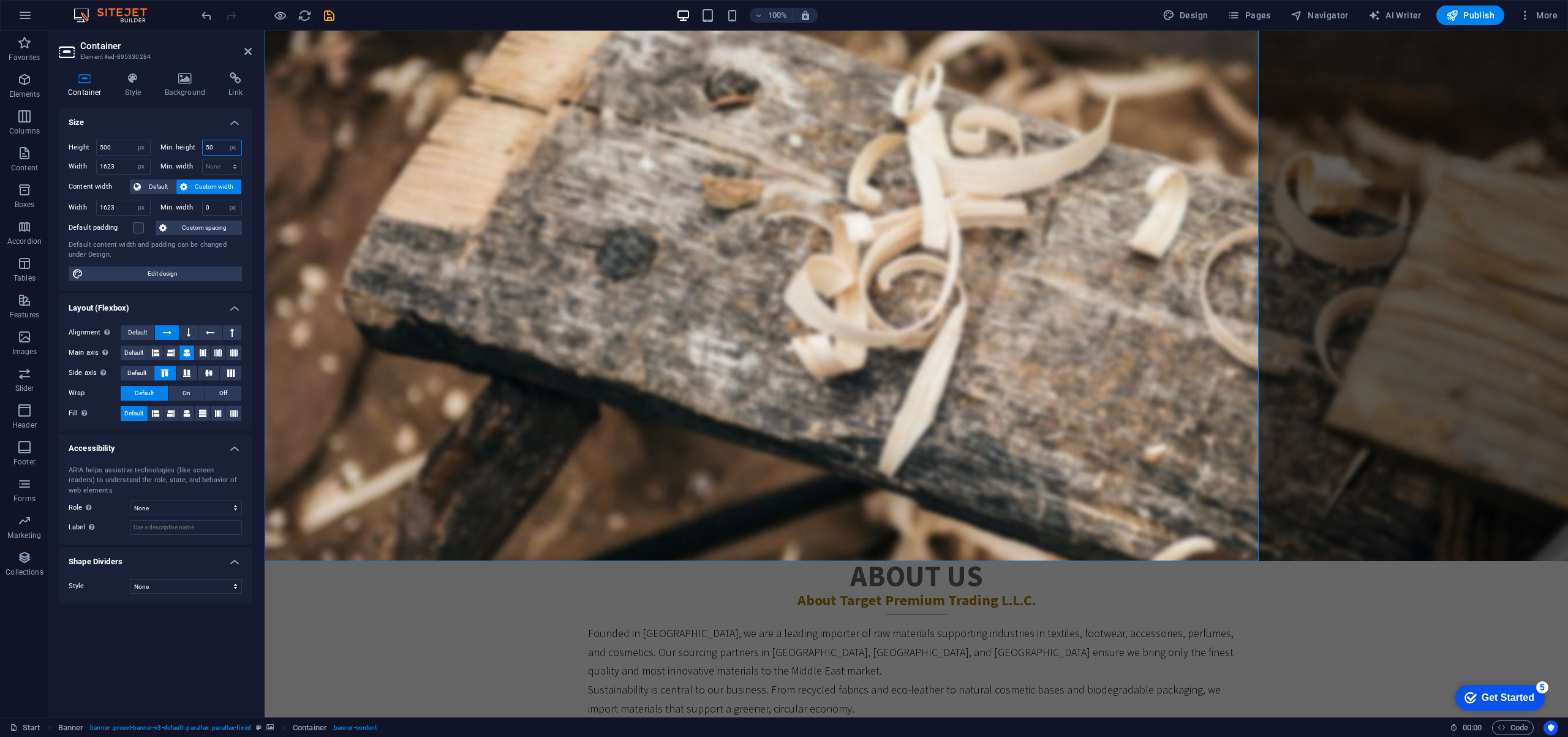
type input "50"
click at [1338, 367] on figure at bounding box center [915, 217] width 1303 height 687
select select "vh"
select select "header"
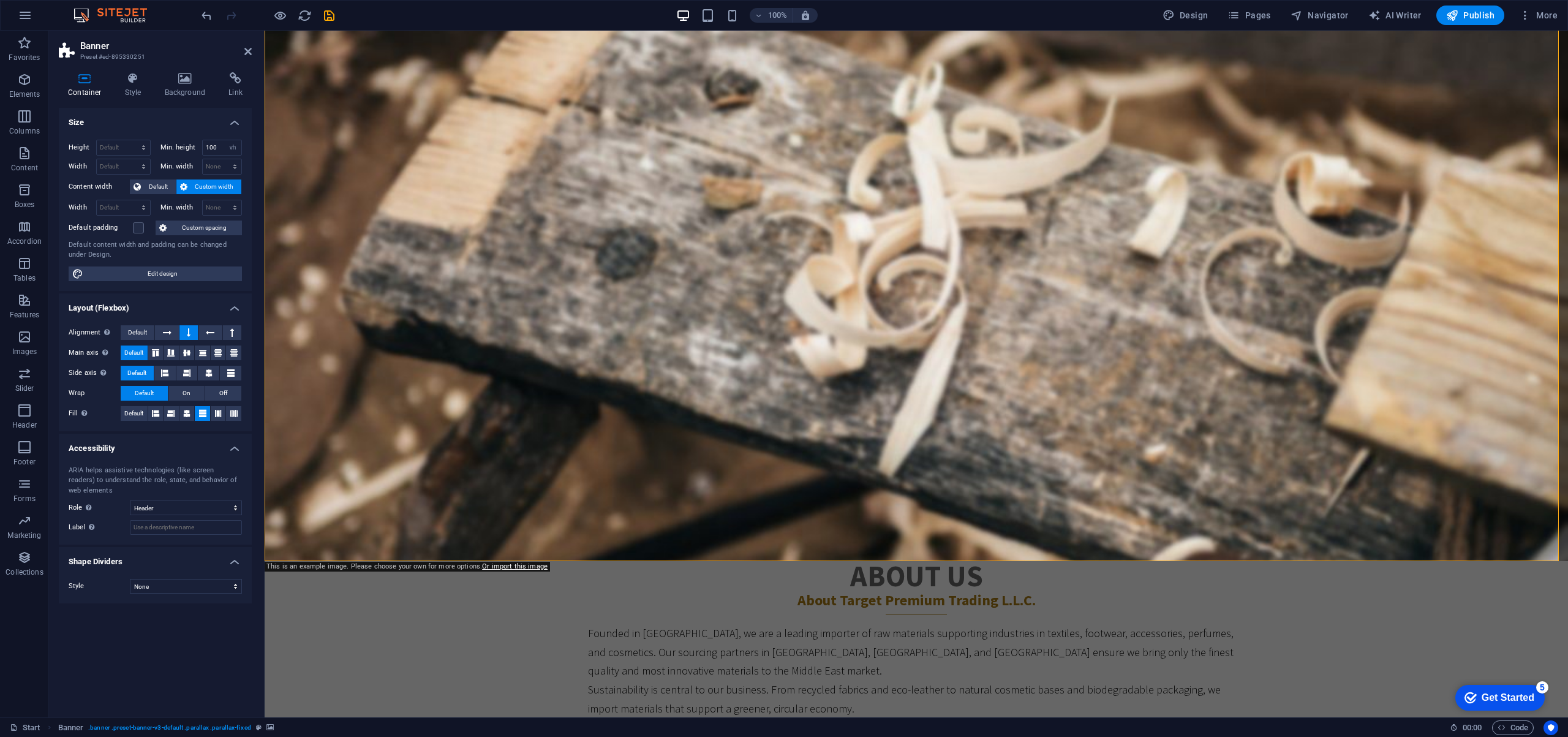
click at [1338, 367] on figure at bounding box center [915, 217] width 1303 height 687
drag, startPoint x: 219, startPoint y: 146, endPoint x: 159, endPoint y: 146, distance: 60.0
click at [159, 146] on div "Min. height 100 None px rem % vh vw" at bounding box center [199, 149] width 87 height 19
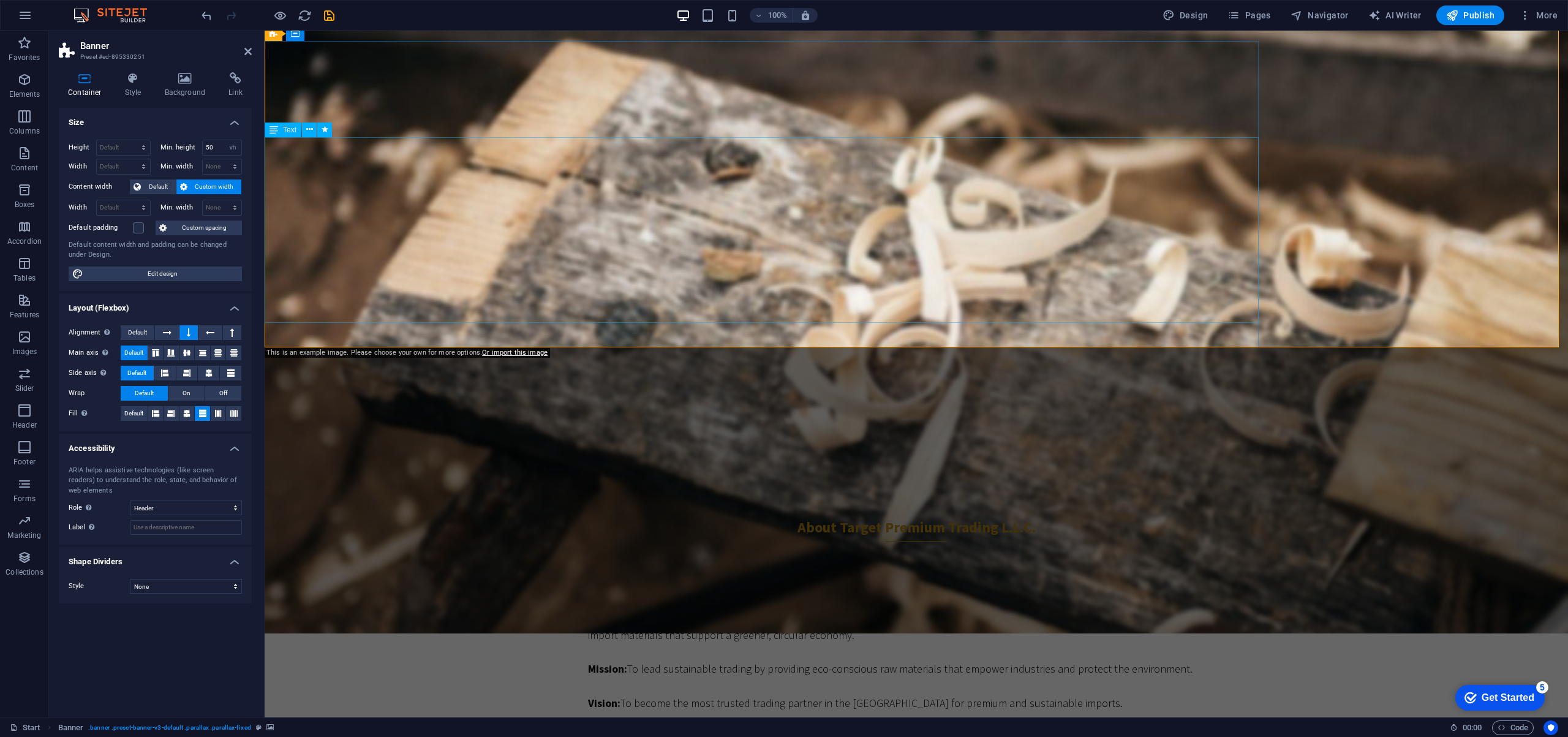
scroll to position [0, 0]
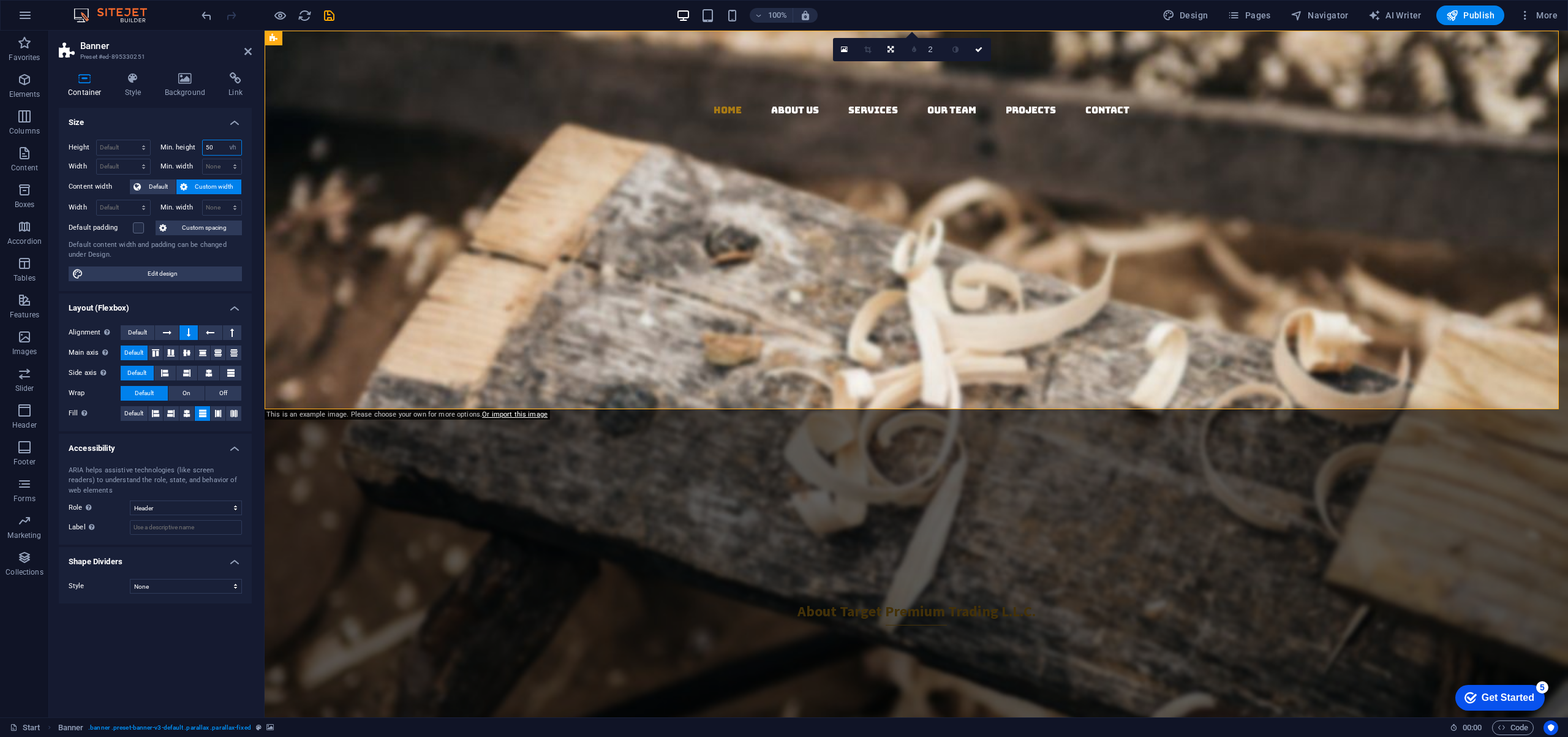
drag, startPoint x: 218, startPoint y: 147, endPoint x: 201, endPoint y: 146, distance: 17.0
click at [201, 146] on div "Min. height 50 None px rem % vh vw" at bounding box center [201, 148] width 82 height 16
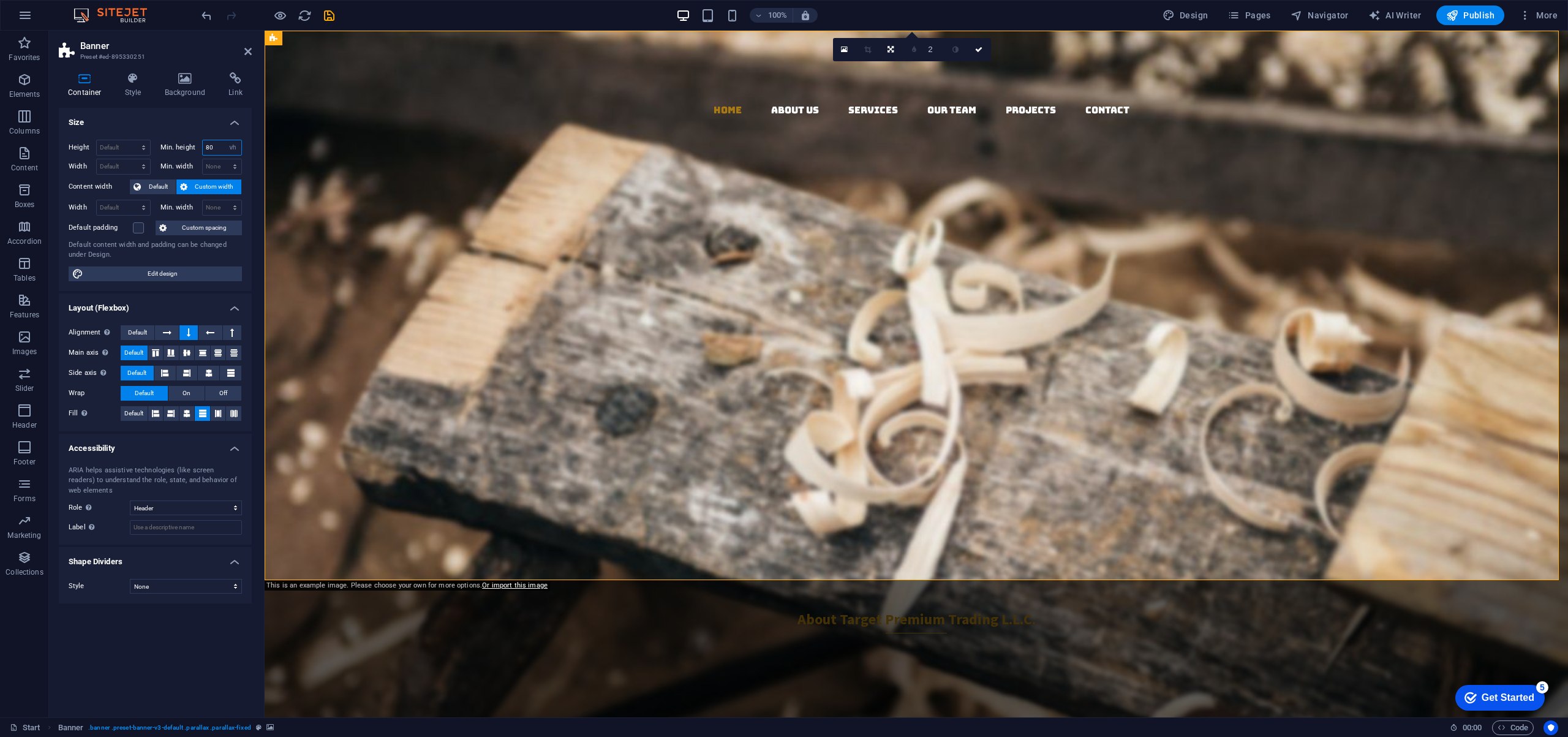
drag, startPoint x: 221, startPoint y: 146, endPoint x: 192, endPoint y: 142, distance: 29.3
click at [192, 142] on div "Min. height 80 None px rem % vh vw" at bounding box center [201, 148] width 82 height 16
type input "60"
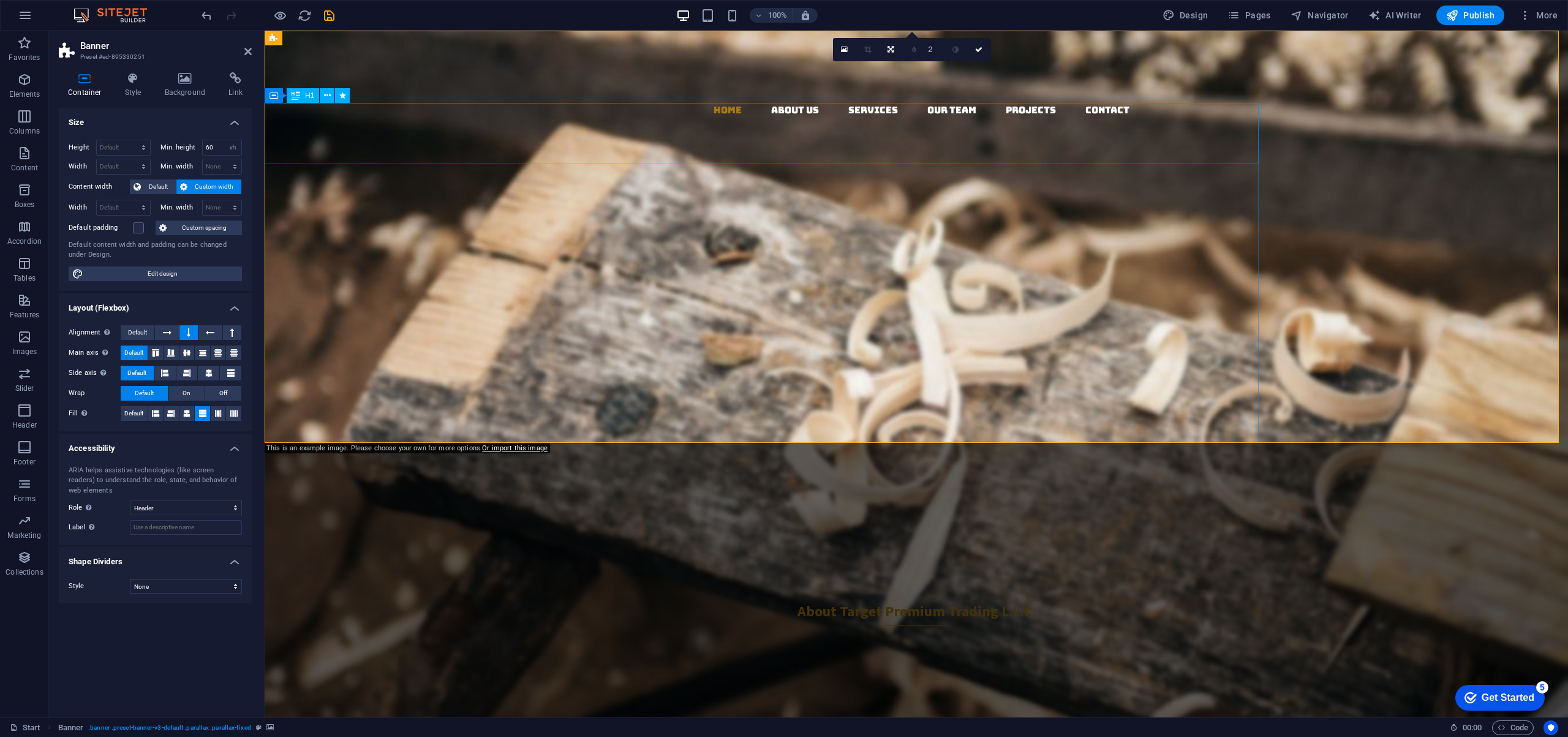
click at [1253, 266] on div "Target Premium Trading L.L.C." at bounding box center [761, 297] width 994 height 61
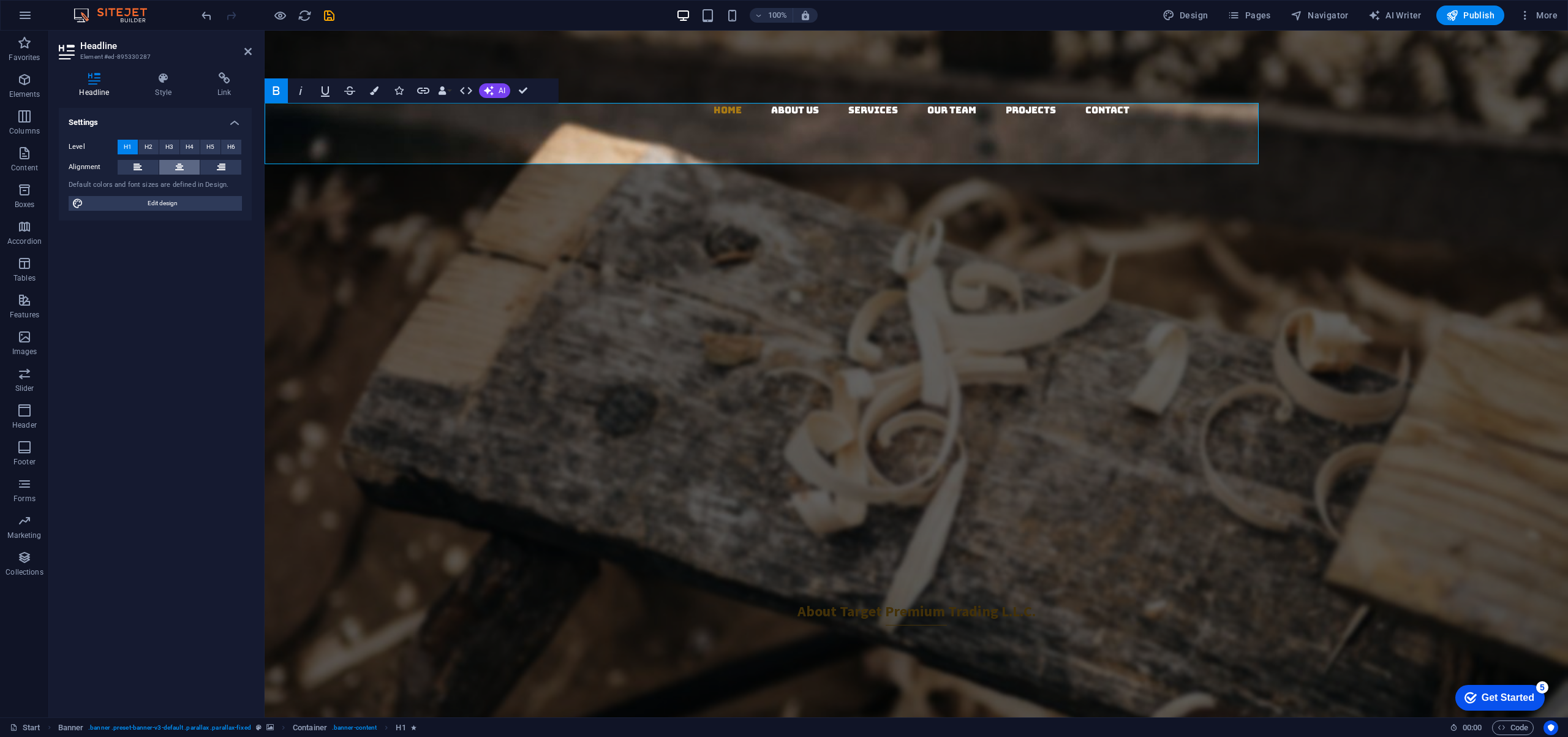
click at [179, 165] on icon at bounding box center [179, 167] width 9 height 15
click at [173, 205] on span "Edit design" at bounding box center [163, 203] width 151 height 15
select select "rem"
select select "300"
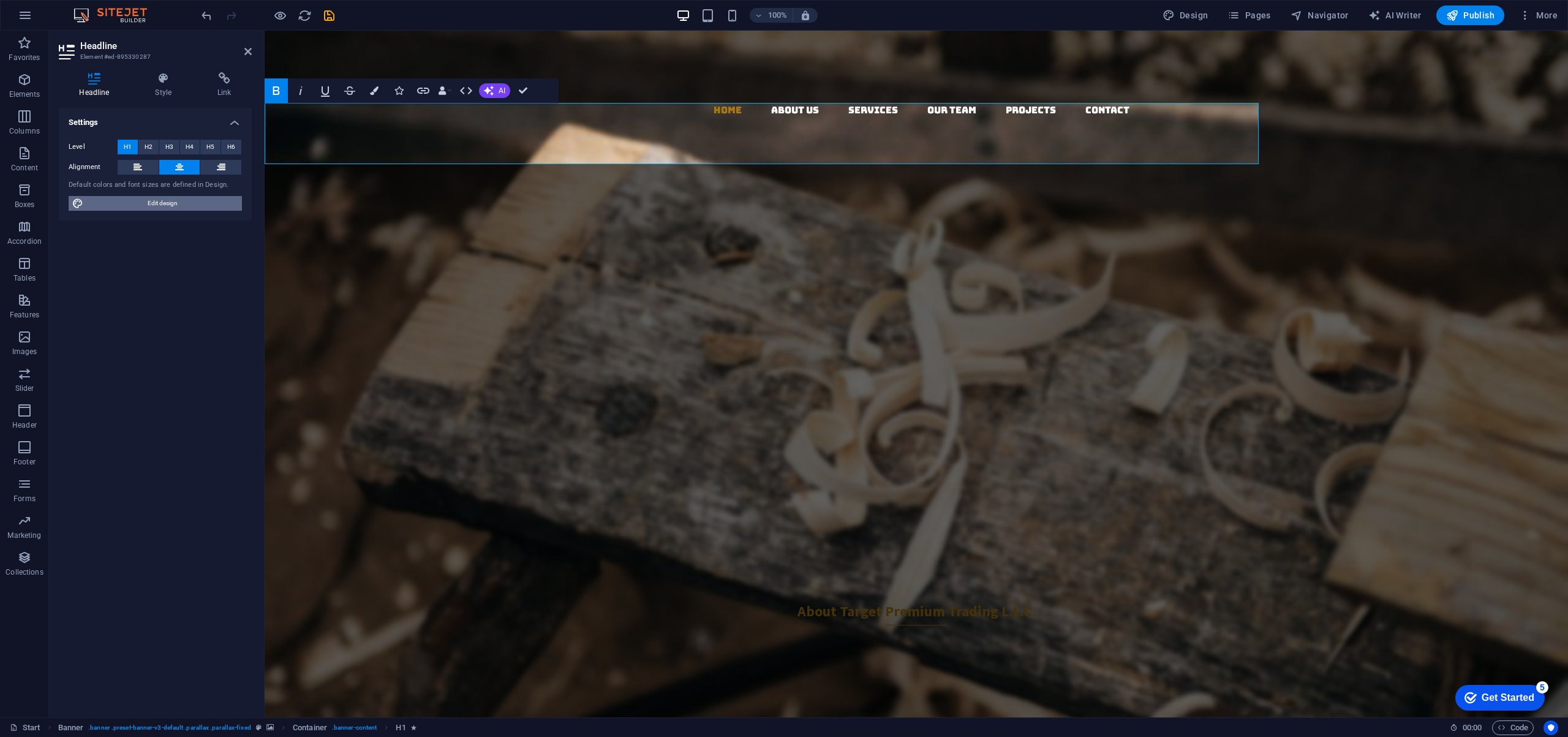
select select "px"
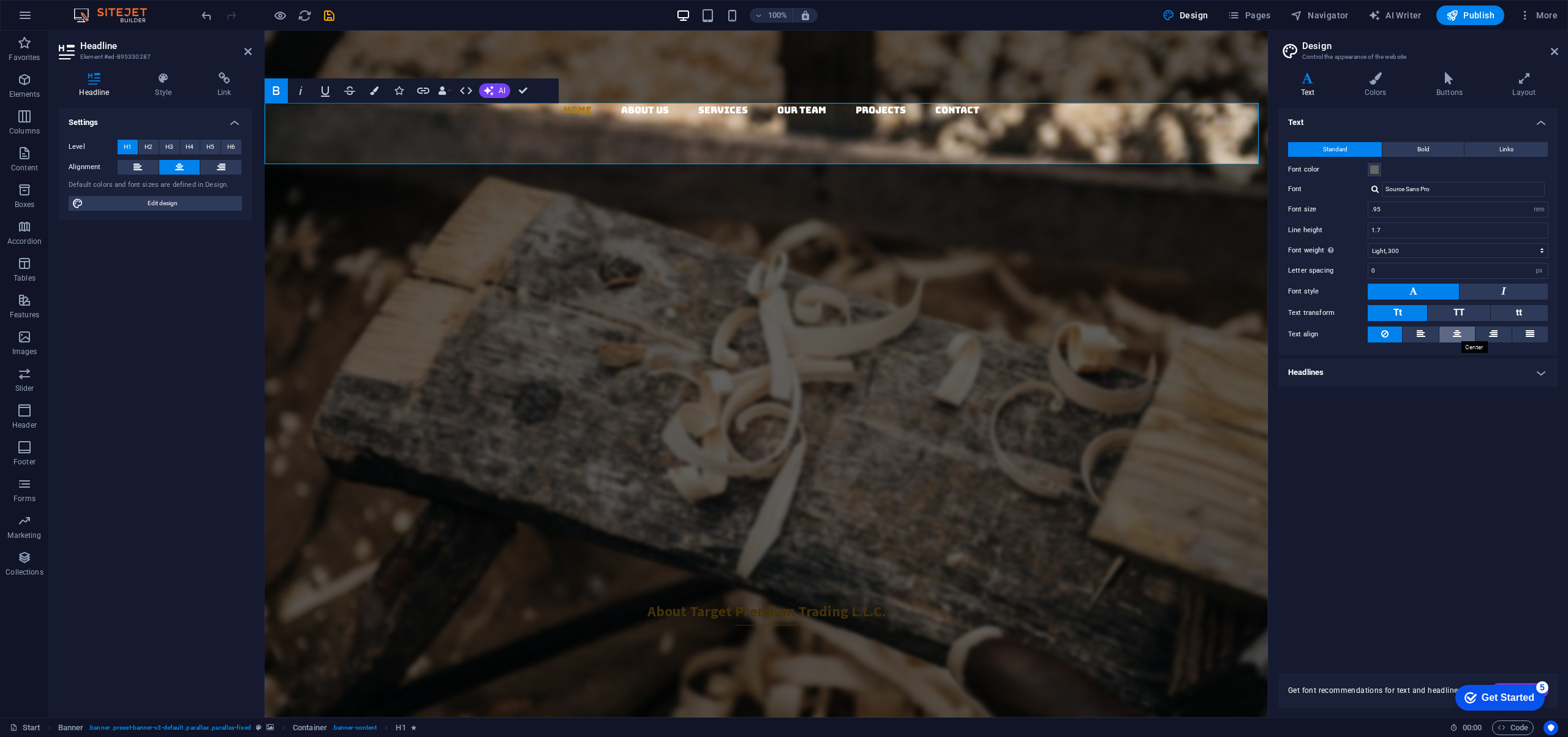
click at [1455, 333] on icon at bounding box center [1456, 333] width 9 height 15
click at [1557, 53] on icon at bounding box center [1554, 51] width 7 height 9
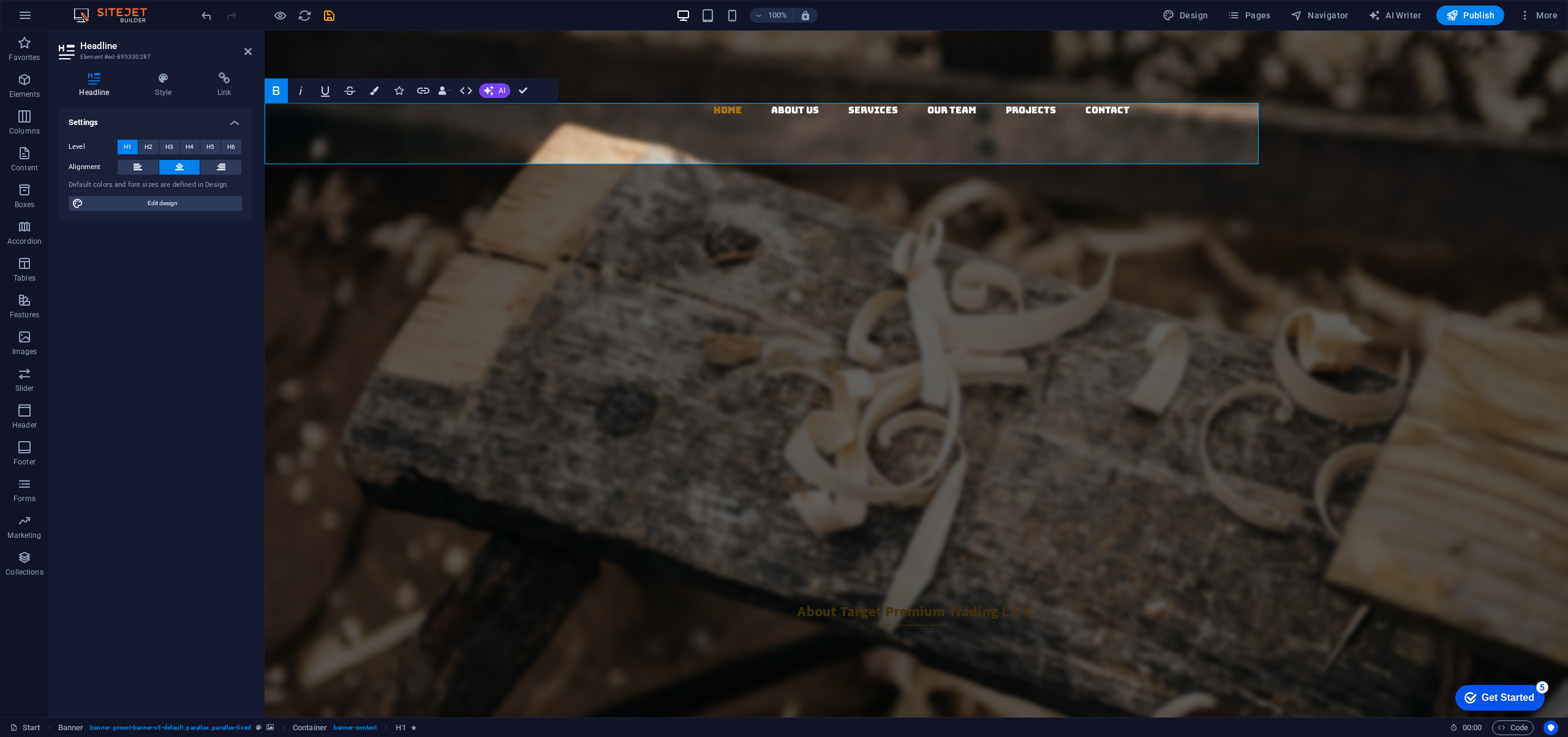
click at [1301, 164] on figure at bounding box center [915, 374] width 1303 height 687
select select "vh"
select select "header"
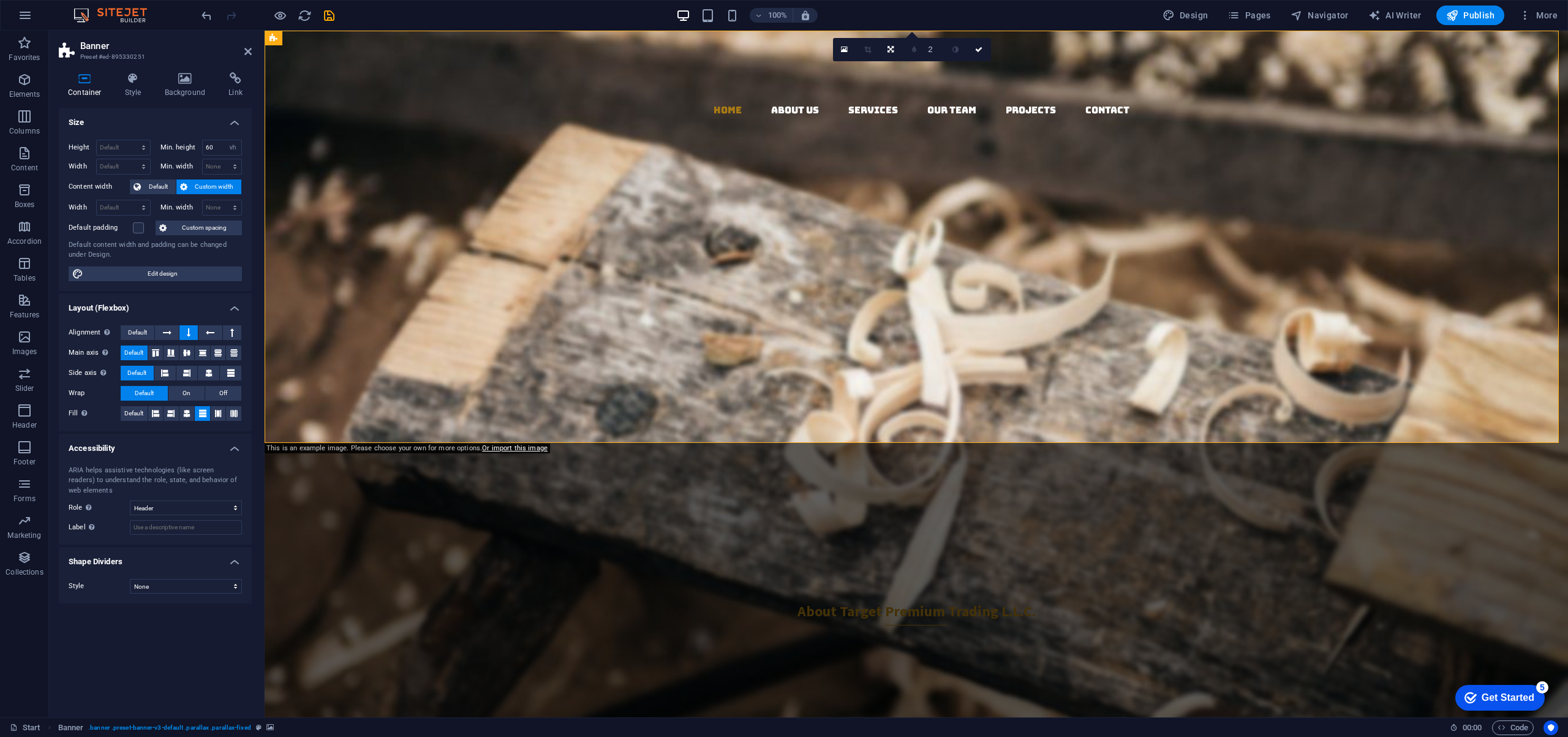
click at [1273, 137] on figure at bounding box center [915, 374] width 1303 height 687
click at [1274, 137] on figure at bounding box center [915, 374] width 1303 height 687
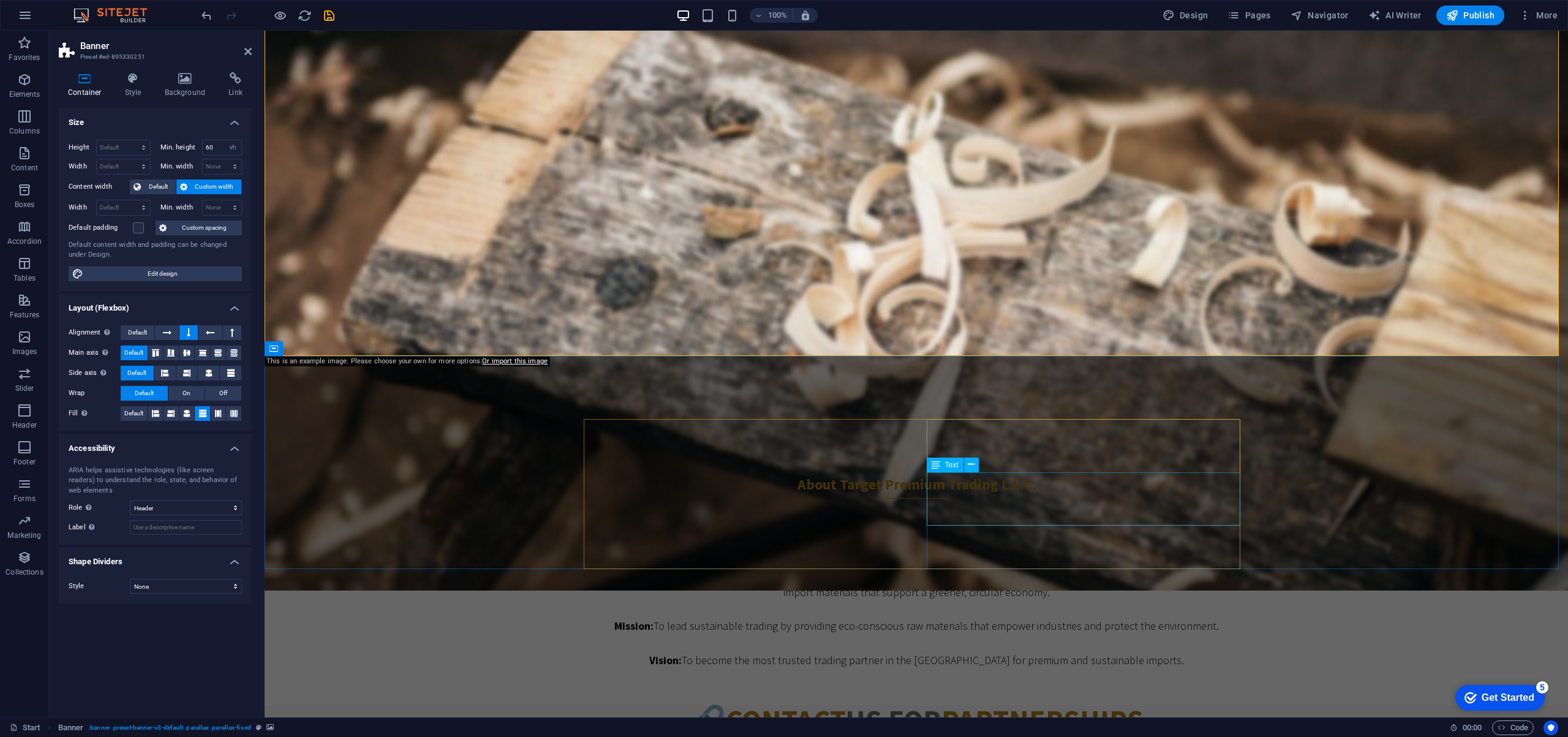
scroll to position [221, 0]
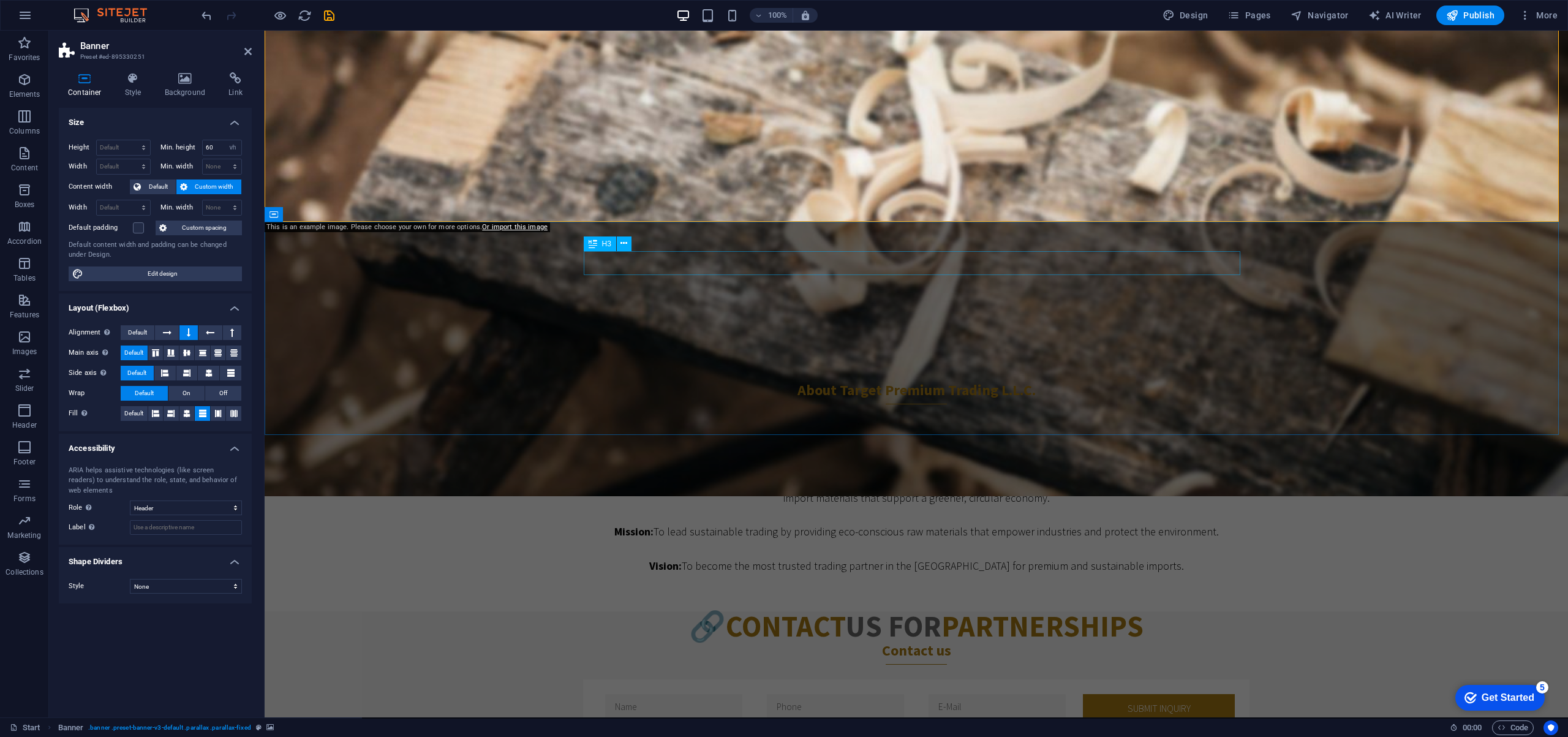
click at [732, 381] on div "About Target Premium Trading L.L.C." at bounding box center [916, 392] width 657 height 24
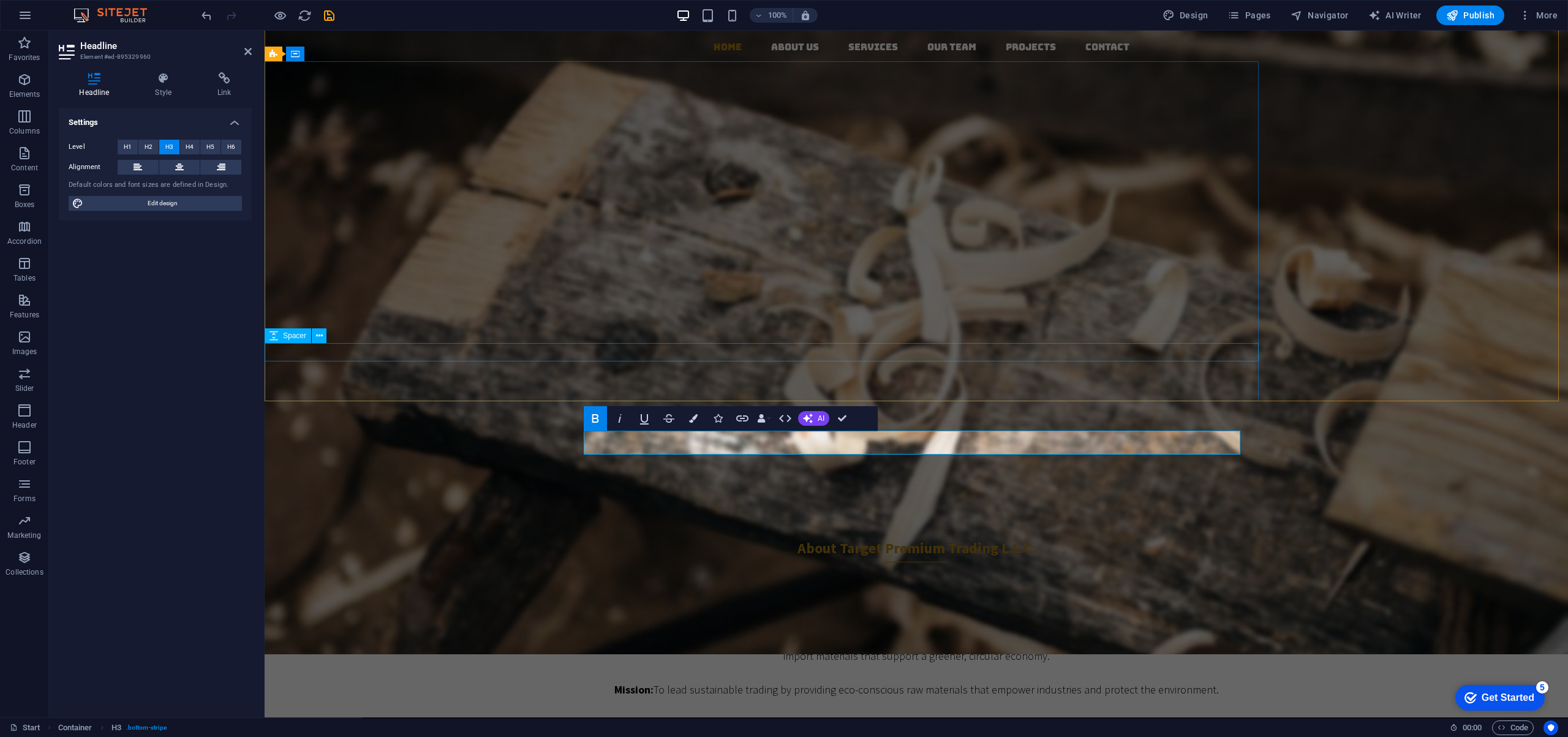
scroll to position [0, 0]
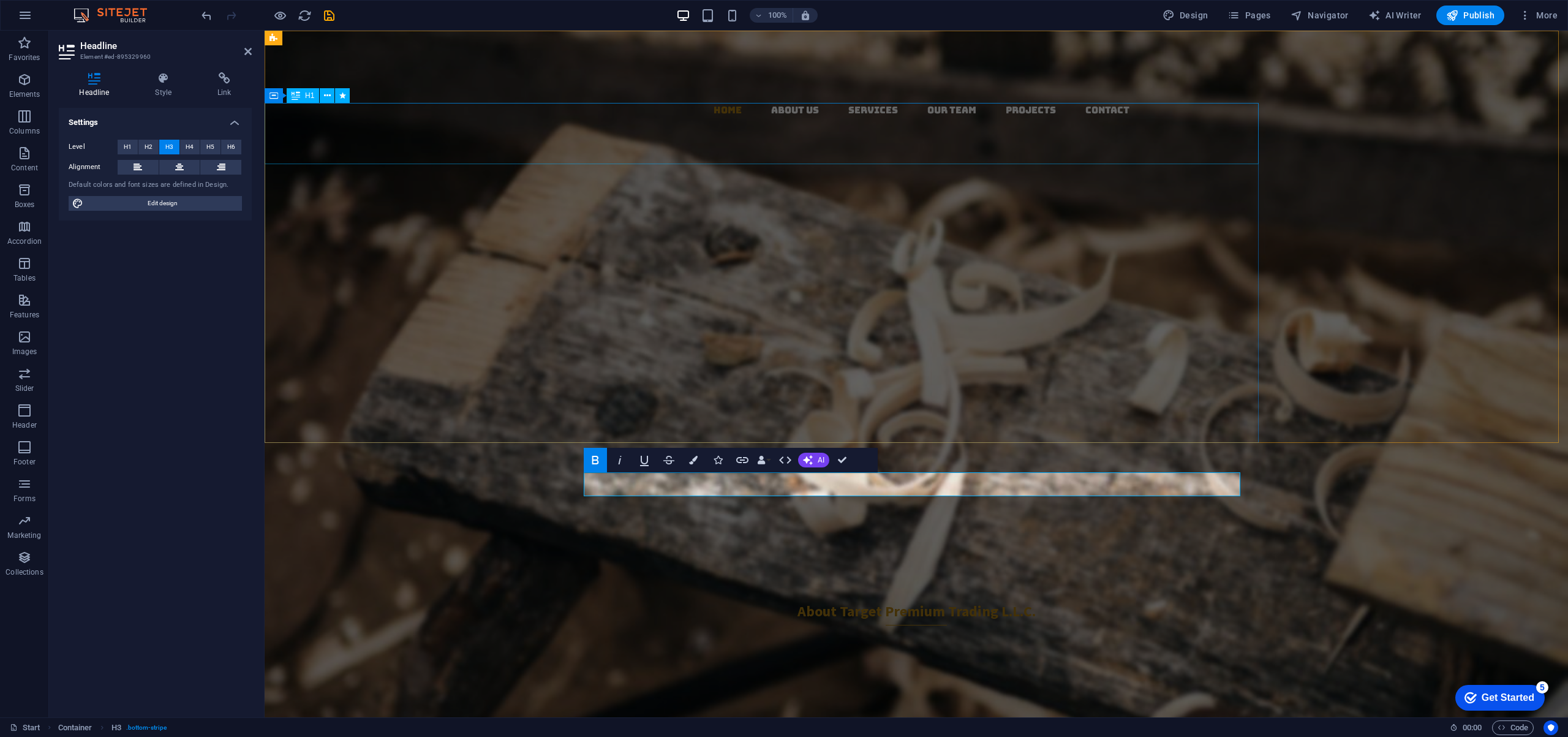
click at [709, 266] on div "Target Premium Trading L.L.C." at bounding box center [761, 297] width 994 height 61
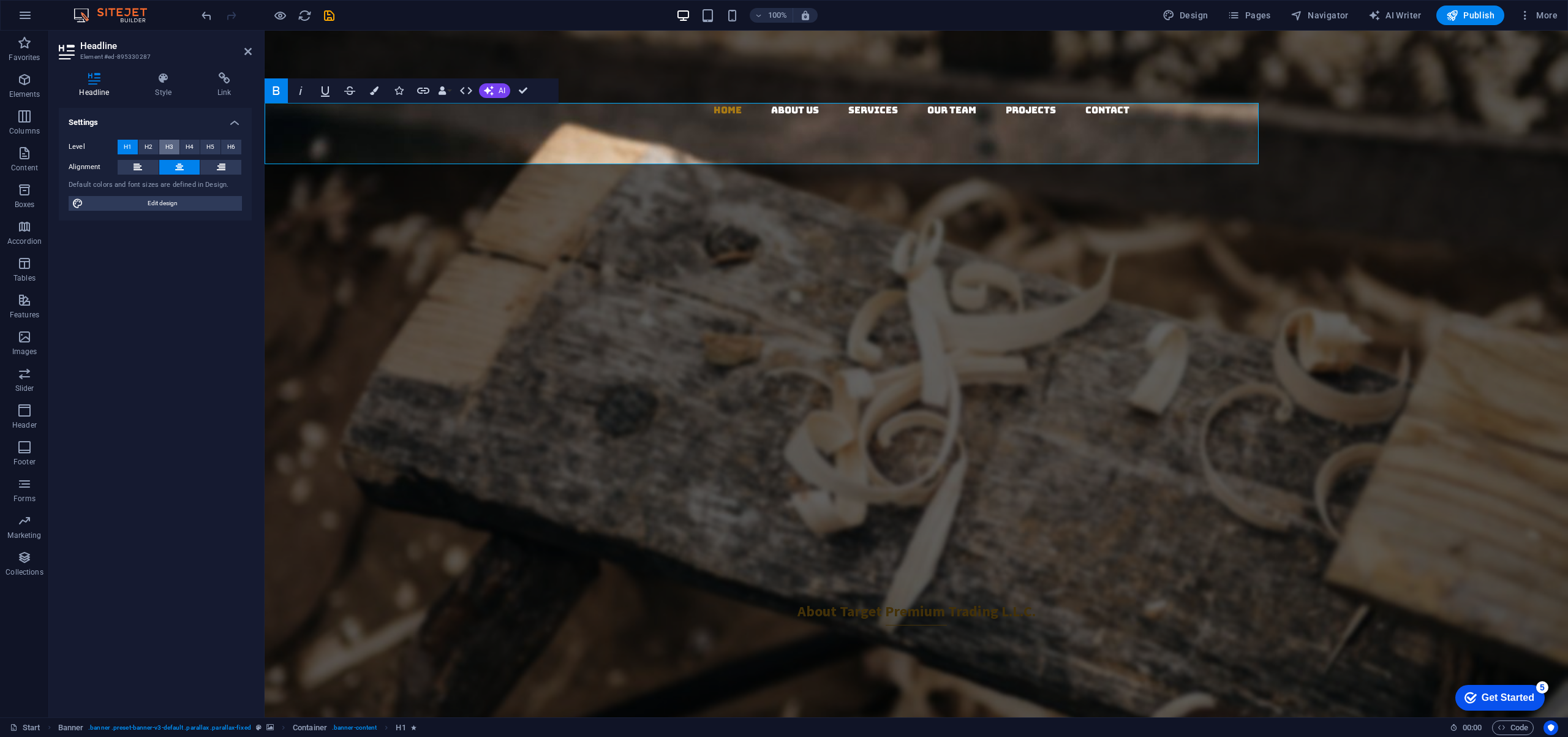
click at [171, 146] on span "H3" at bounding box center [169, 147] width 8 height 15
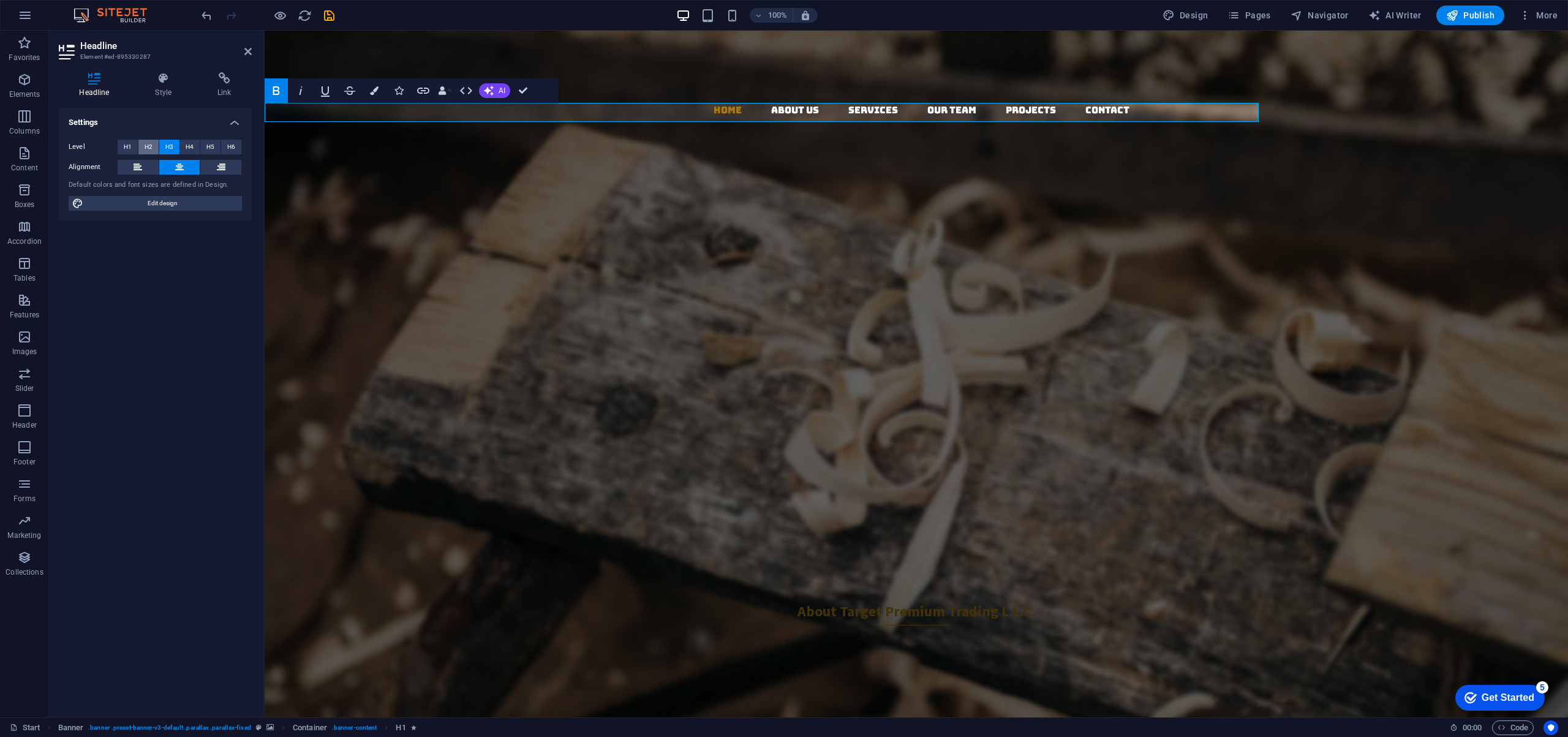
click at [148, 145] on span "H2" at bounding box center [149, 147] width 8 height 15
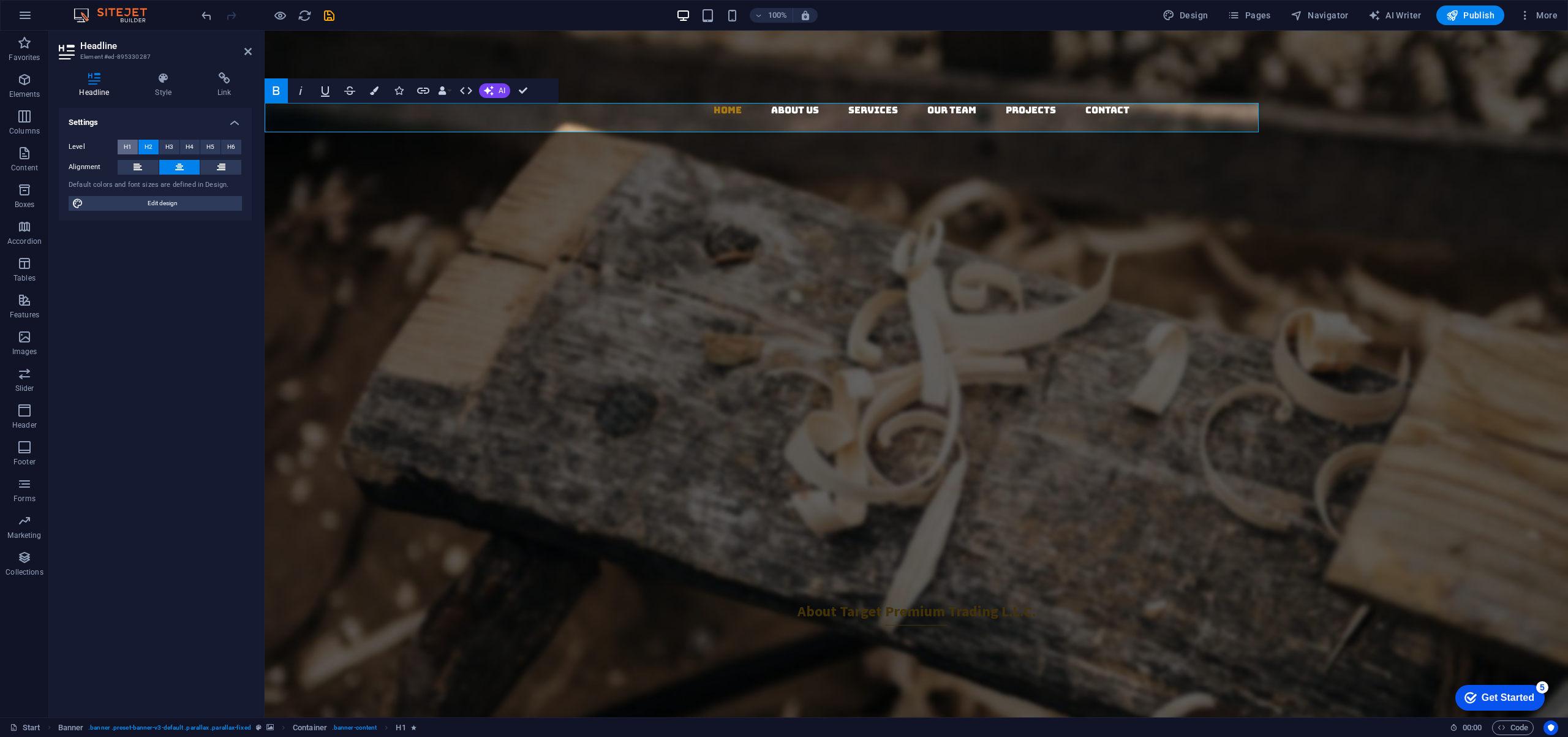
click at [129, 146] on span "H1" at bounding box center [127, 147] width 8 height 15
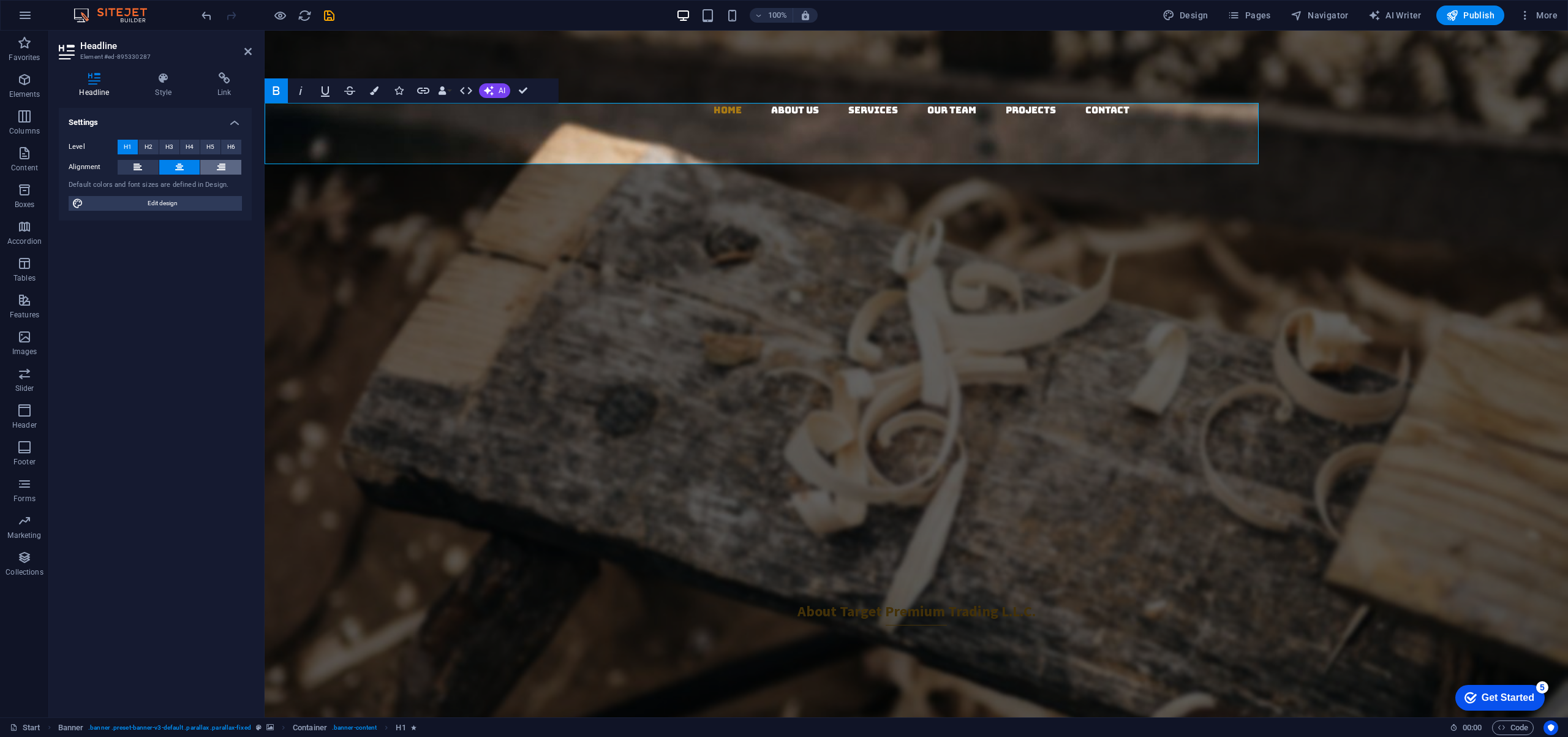
click at [223, 164] on icon at bounding box center [221, 167] width 9 height 15
click at [361, 262] on span "Target Premium" at bounding box center [580, 296] width 483 height 68
click at [391, 262] on span "Target Premium" at bounding box center [580, 296] width 483 height 68
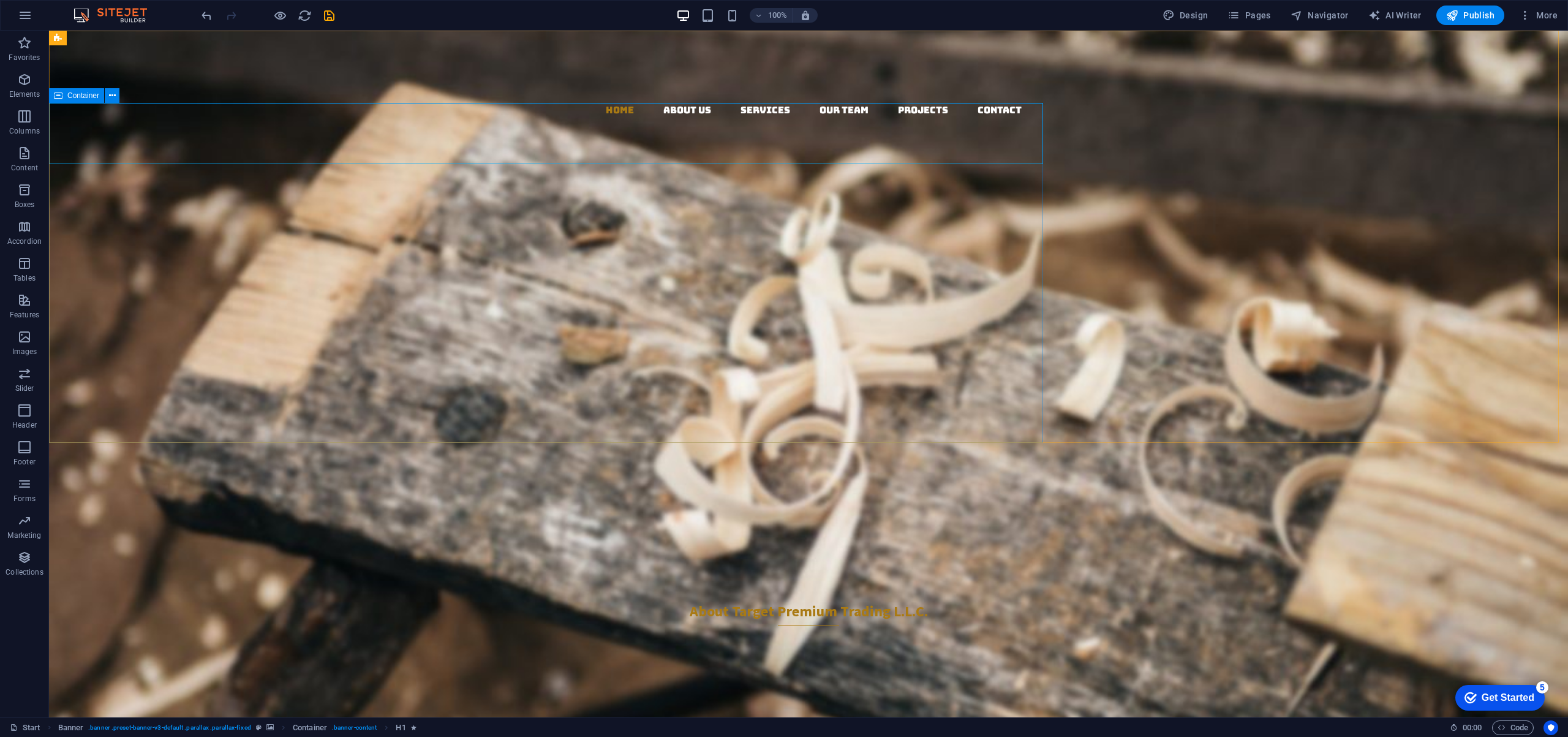
click at [82, 94] on span "Container" at bounding box center [83, 95] width 31 height 7
select select "px"
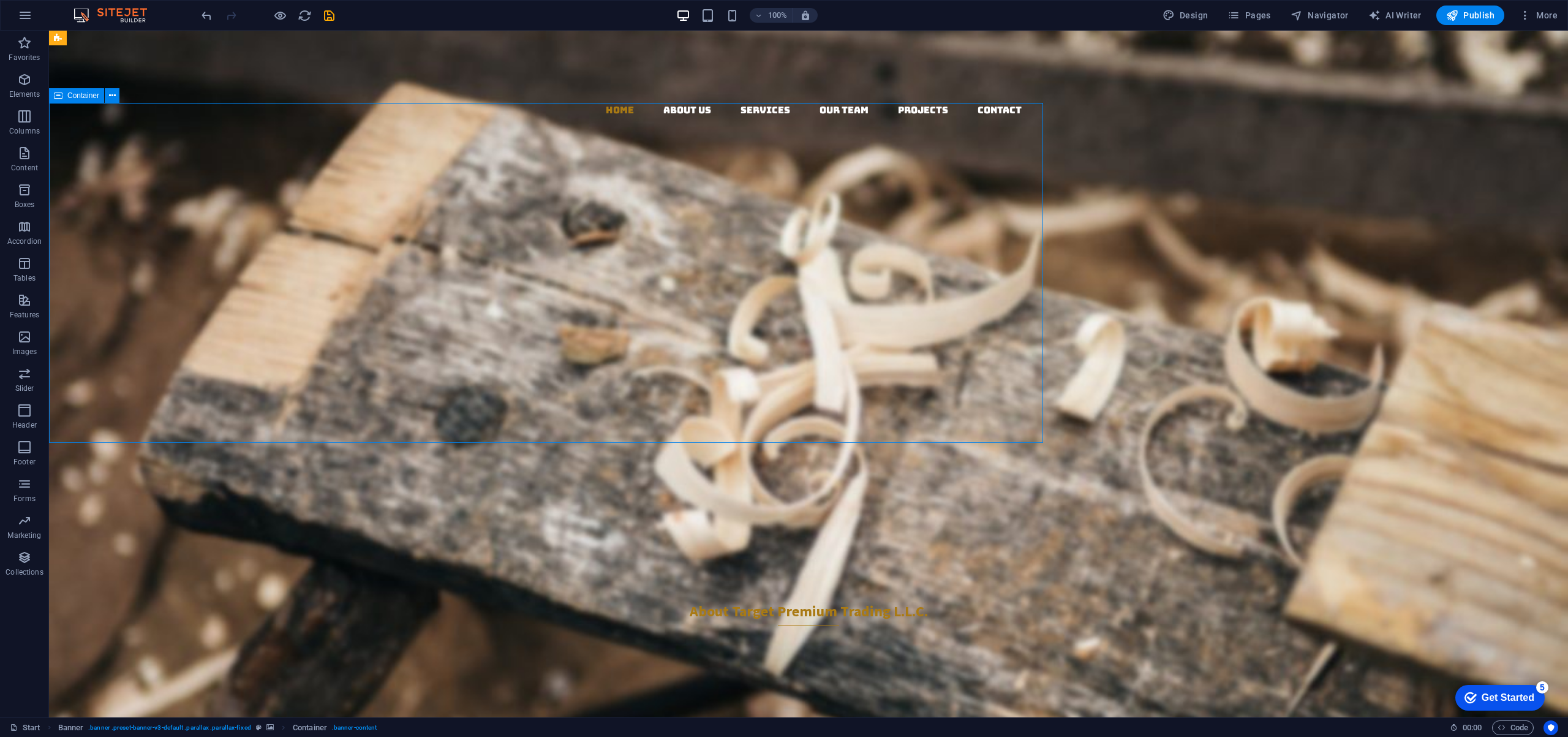
select select "px"
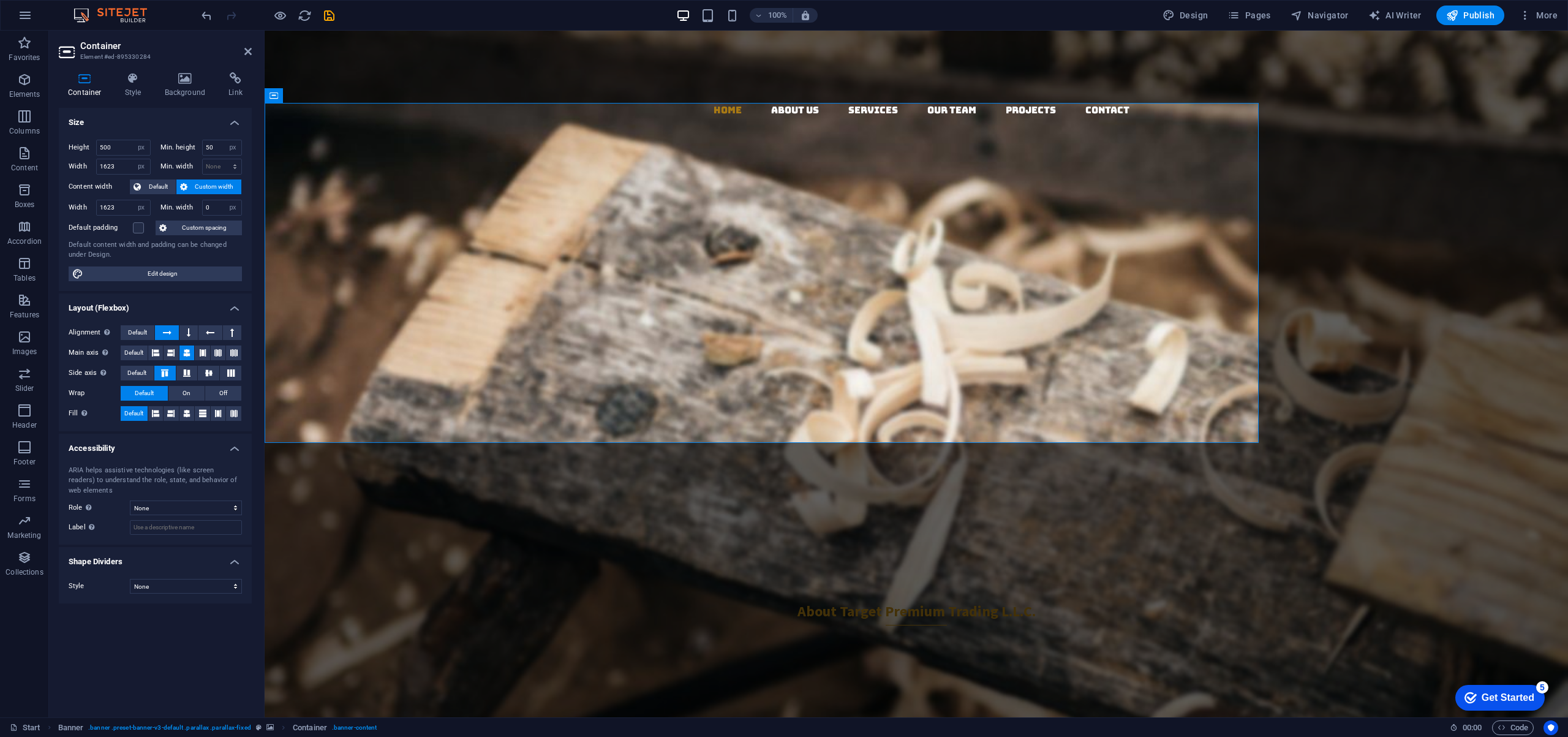
click at [82, 94] on h4 "Container" at bounding box center [87, 85] width 57 height 26
drag, startPoint x: 123, startPoint y: 146, endPoint x: 85, endPoint y: 146, distance: 38.0
click at [85, 146] on div "Height 500 Default px rem % vh vw" at bounding box center [109, 148] width 82 height 16
click at [140, 228] on label at bounding box center [138, 228] width 11 height 11
click at [0, 0] on input "Default padding" at bounding box center [0, 0] width 0 height 0
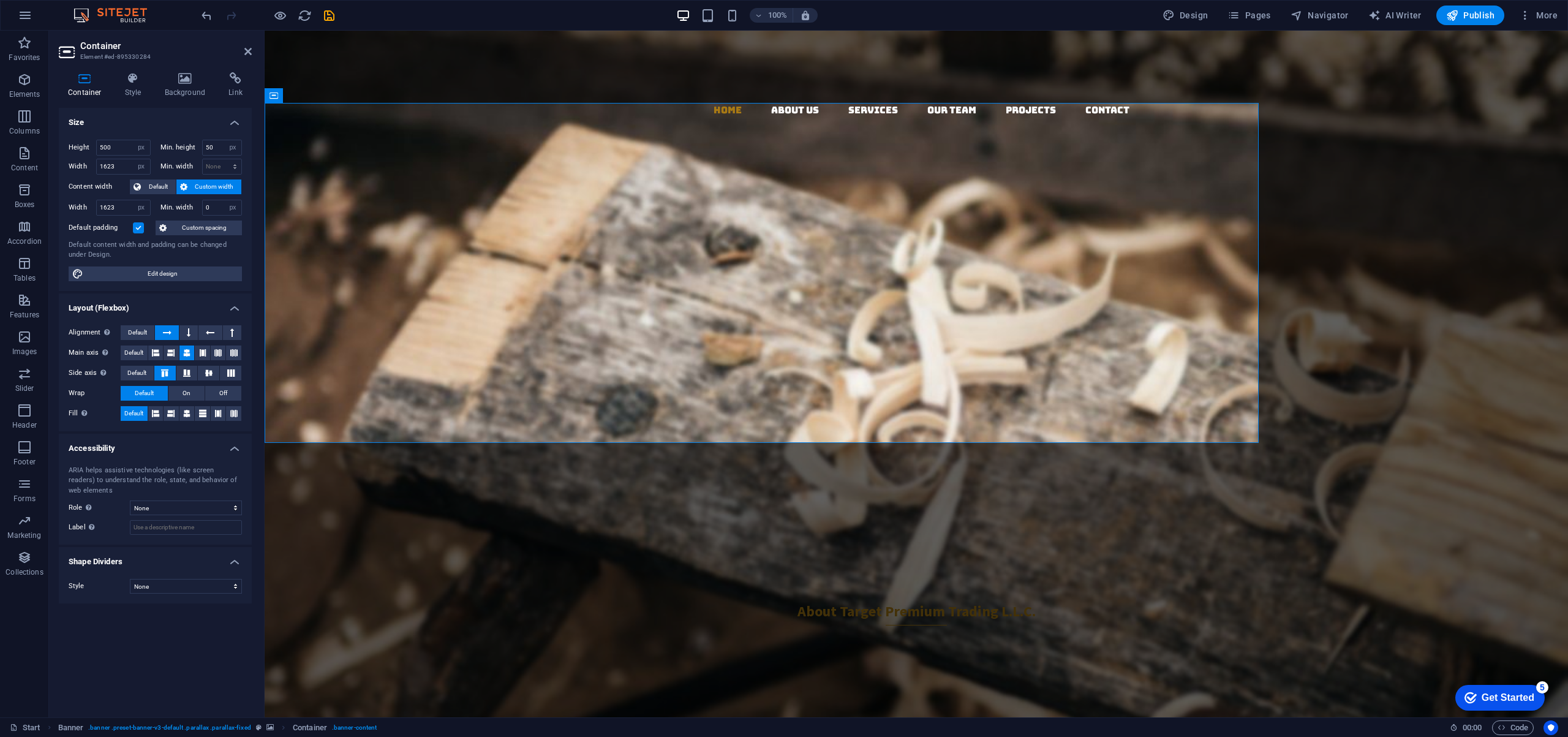
click at [140, 228] on label at bounding box center [138, 228] width 11 height 11
click at [0, 0] on input "Default padding" at bounding box center [0, 0] width 0 height 0
click at [187, 416] on icon at bounding box center [186, 413] width 7 height 15
click at [204, 350] on icon at bounding box center [202, 352] width 7 height 15
click at [1357, 326] on figure at bounding box center [915, 374] width 1303 height 687
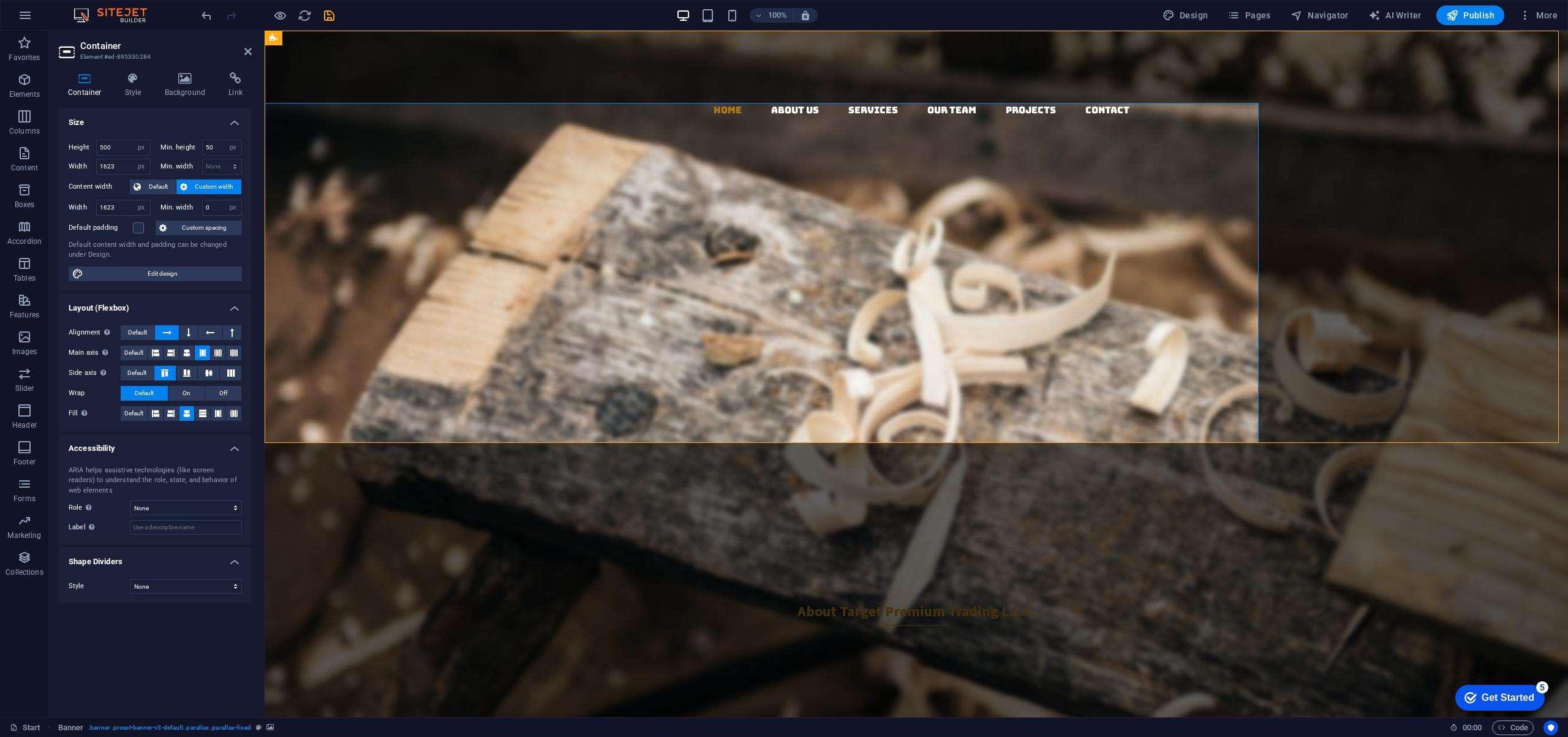
click at [1357, 326] on figure at bounding box center [915, 374] width 1303 height 687
select select "vh"
select select "header"
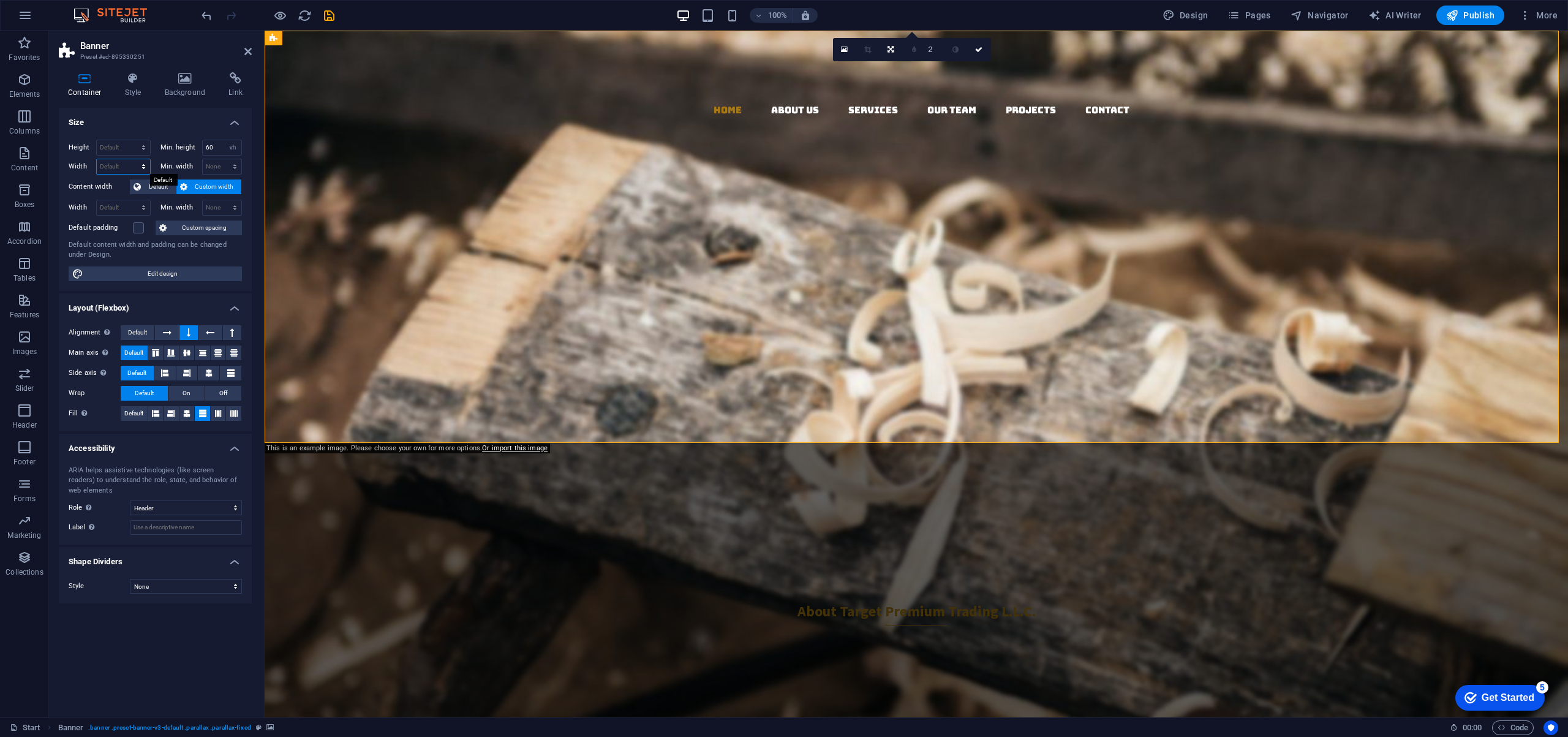
click at [115, 168] on select "Default px rem % em vh vw" at bounding box center [123, 166] width 53 height 15
select select "px"
click at [132, 159] on select "Default px rem % em vh vw" at bounding box center [123, 166] width 53 height 15
type input "2113"
click at [120, 166] on input "2113" at bounding box center [123, 166] width 53 height 15
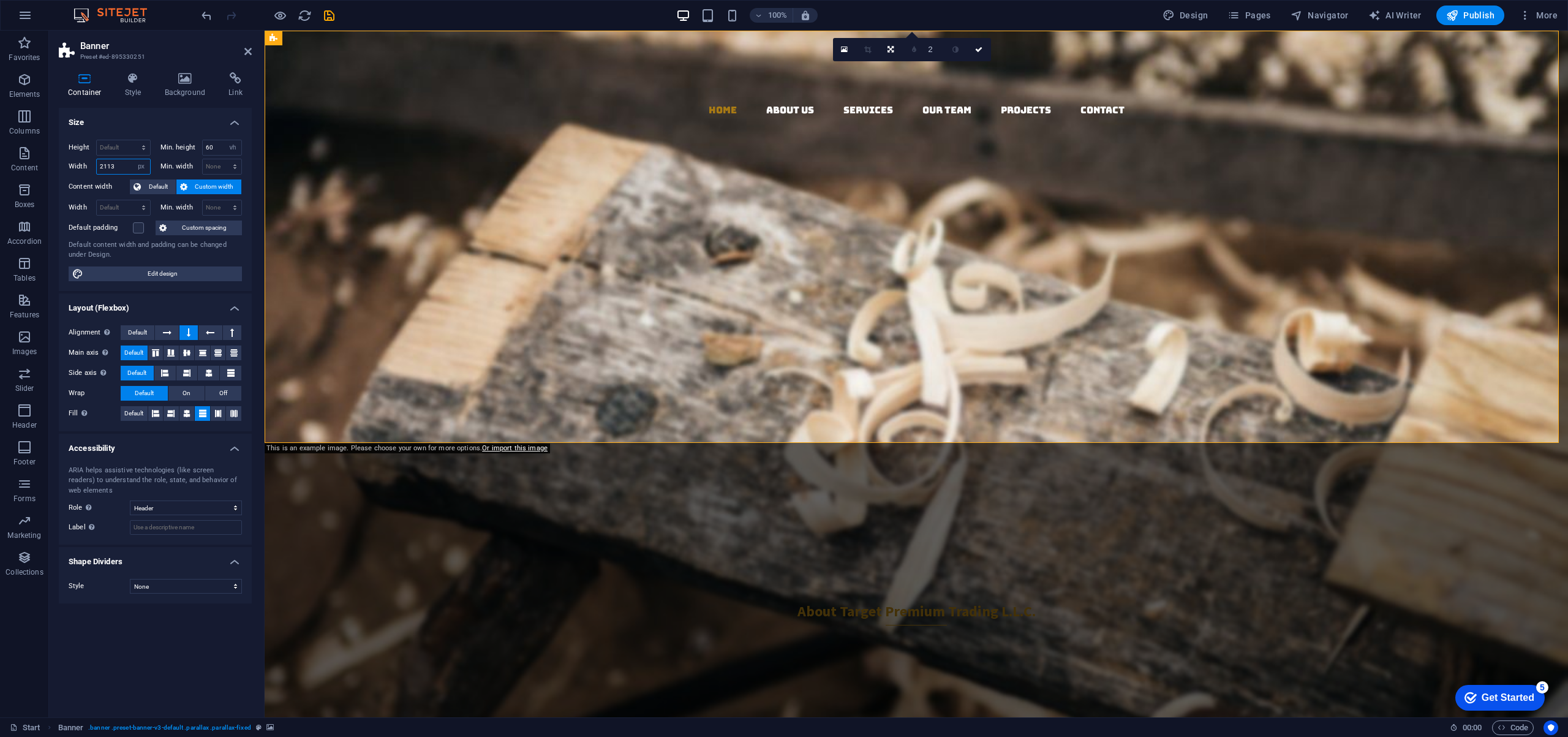
drag, startPoint x: 120, startPoint y: 168, endPoint x: 59, endPoint y: 168, distance: 61.0
click at [59, 168] on div "Height Default px rem % vh vw Min. height 60 None px rem % vh vw Width 2113 Def…" at bounding box center [155, 210] width 193 height 161
click at [1245, 266] on div "Target Premium Trading L.L.C." at bounding box center [761, 297] width 994 height 61
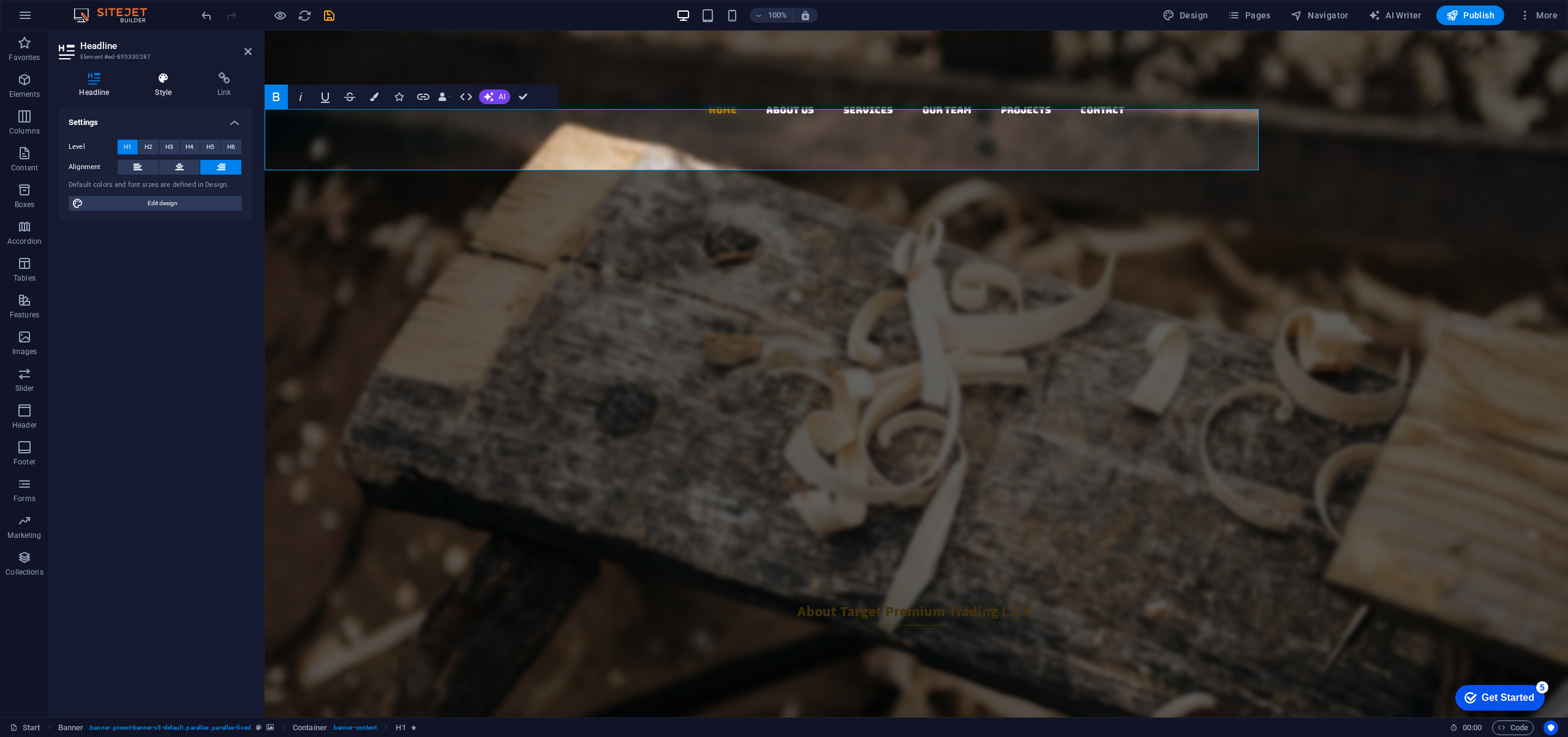
click at [162, 76] on icon at bounding box center [163, 79] width 57 height 13
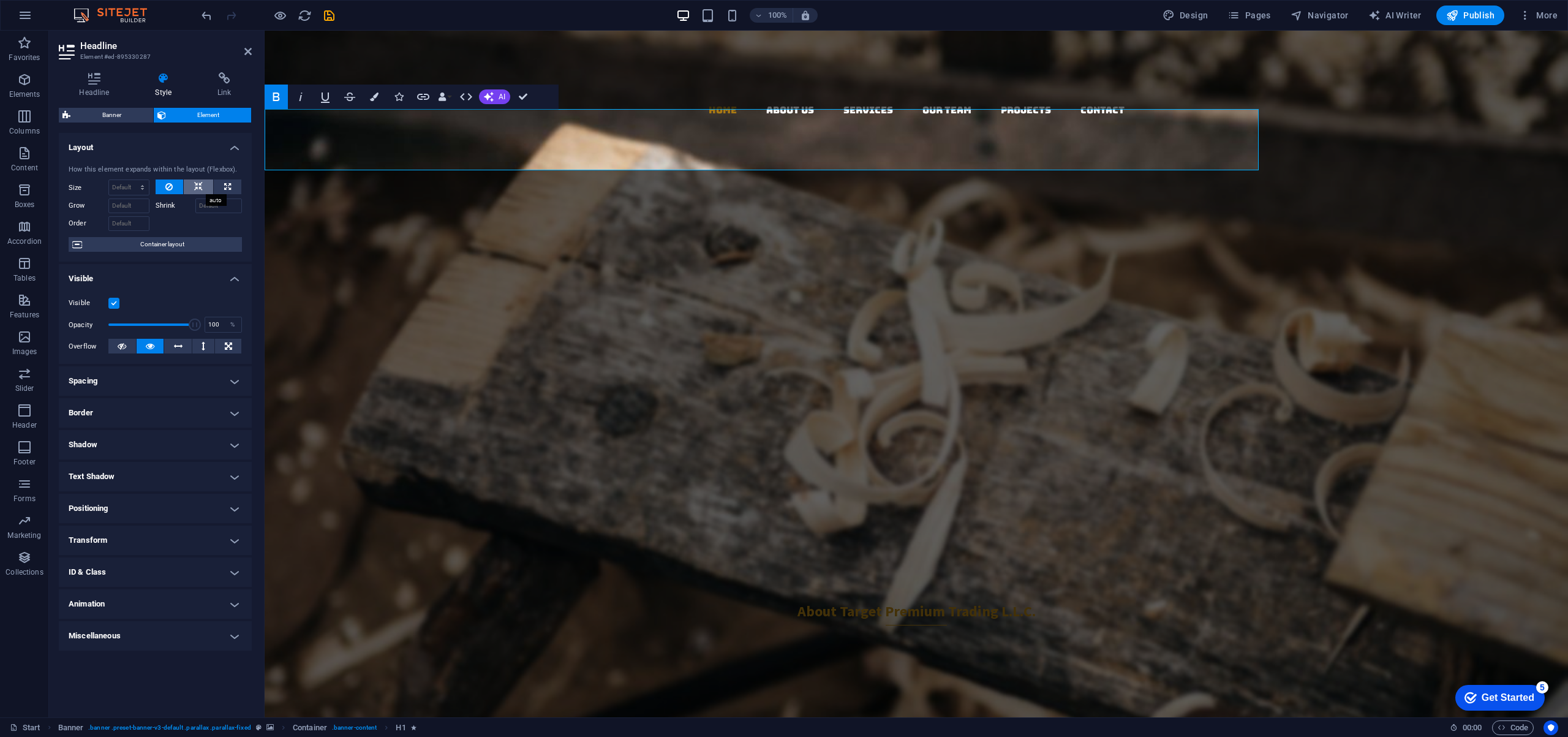
click at [201, 190] on icon at bounding box center [198, 186] width 9 height 15
click at [226, 183] on icon at bounding box center [227, 186] width 7 height 15
type input "100"
select select "%"
drag, startPoint x: 129, startPoint y: 186, endPoint x: 102, endPoint y: 190, distance: 27.3
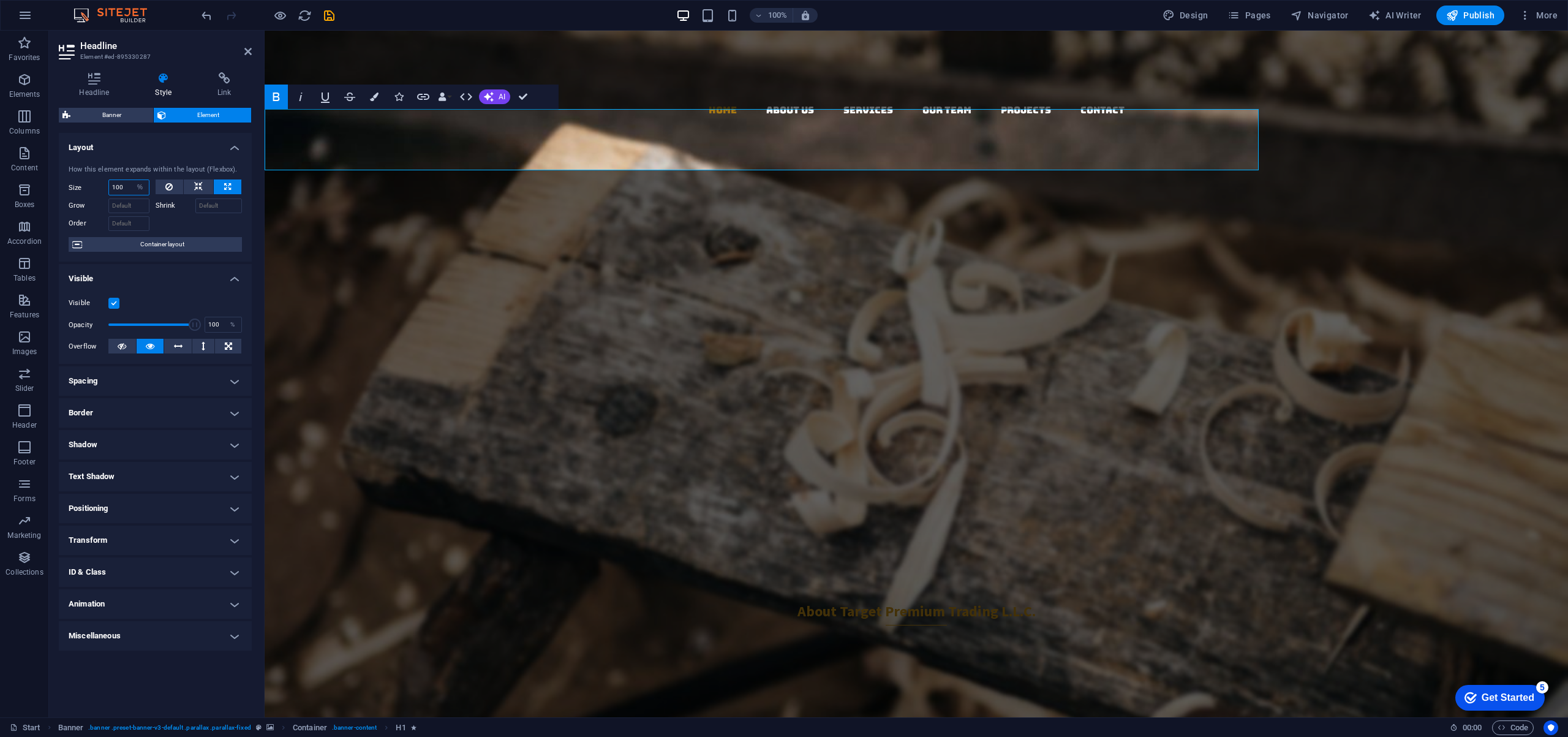
click at [110, 187] on input "100" at bounding box center [129, 187] width 40 height 15
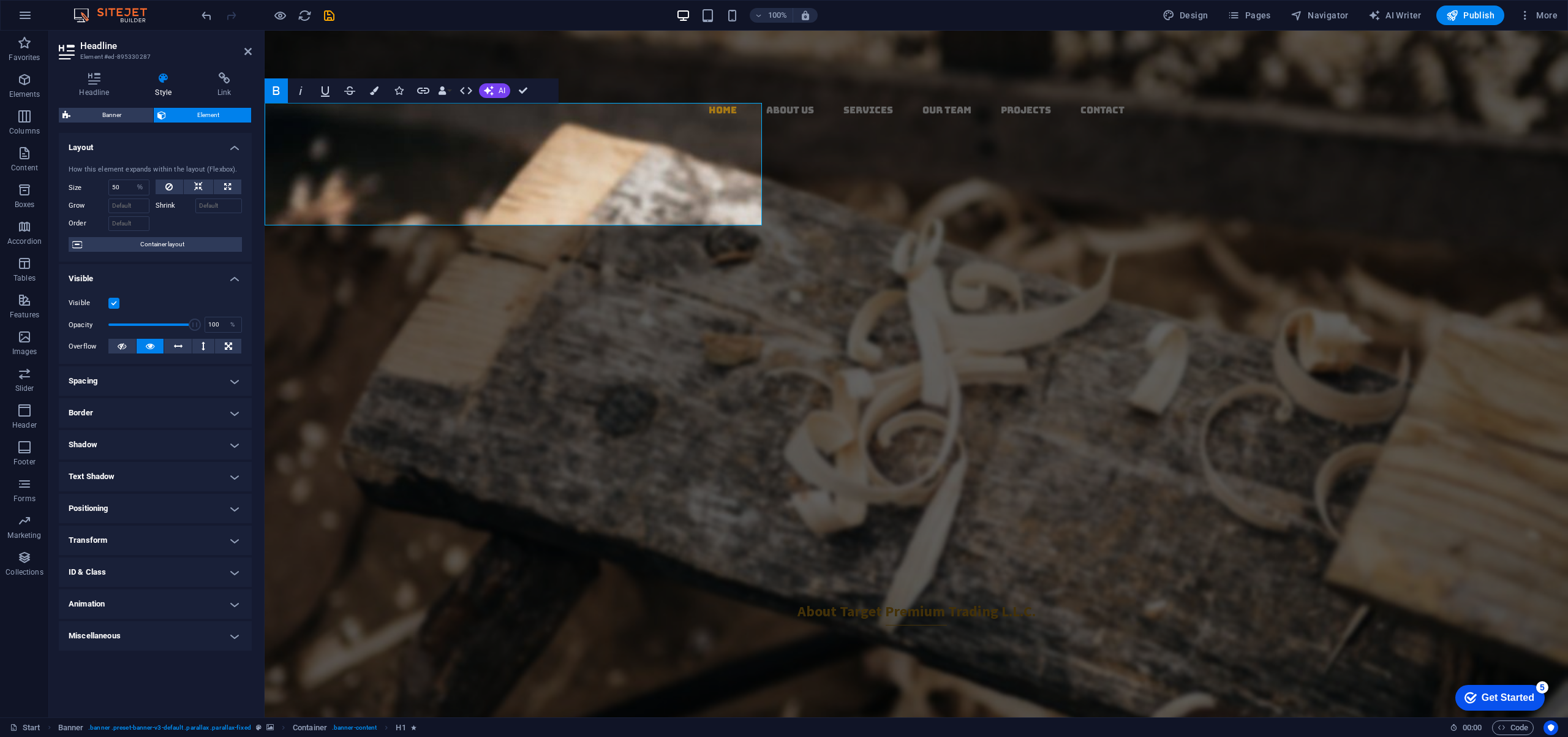
type input "100"
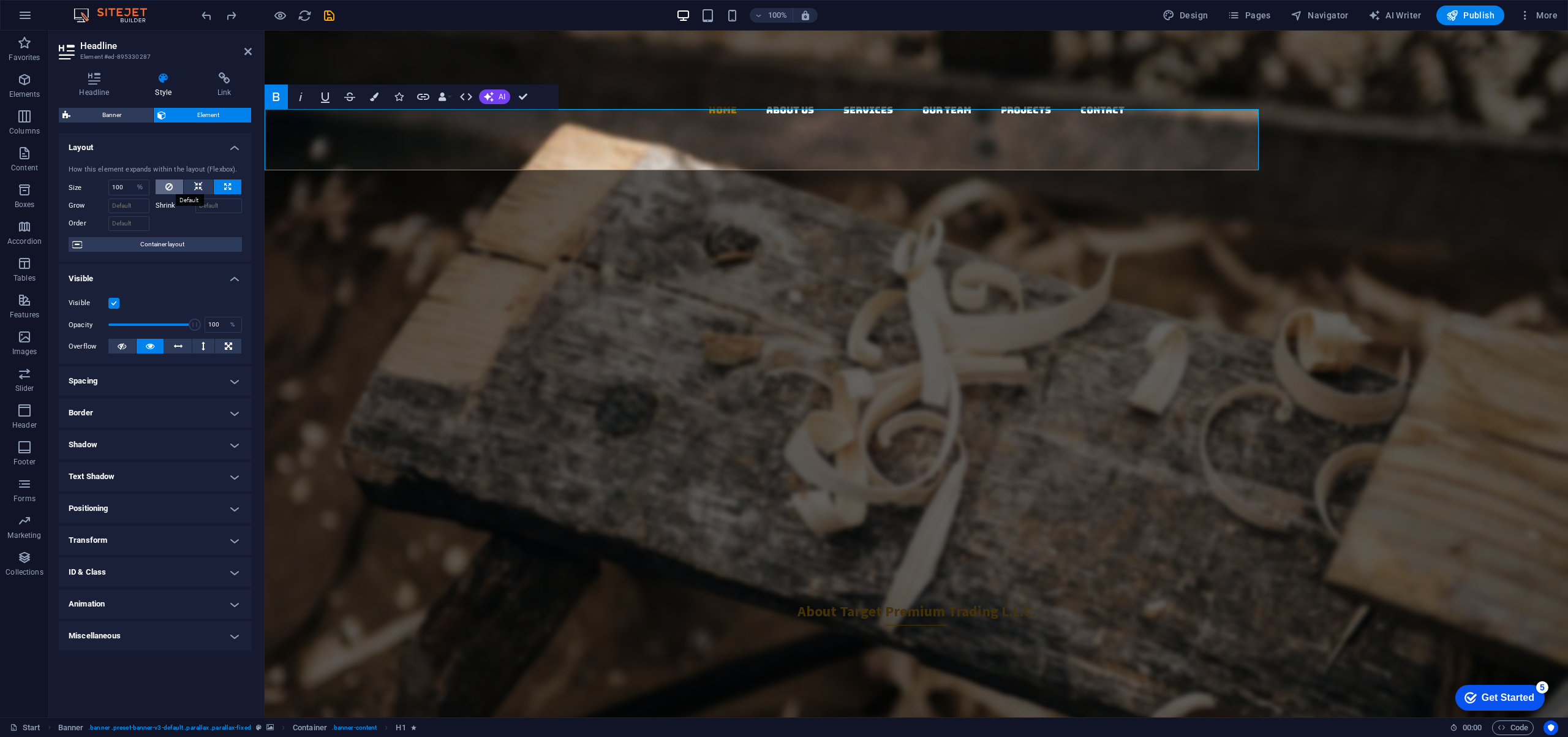
click at [170, 182] on icon at bounding box center [168, 186] width 7 height 15
select select "DISABLED_OPTION_VALUE"
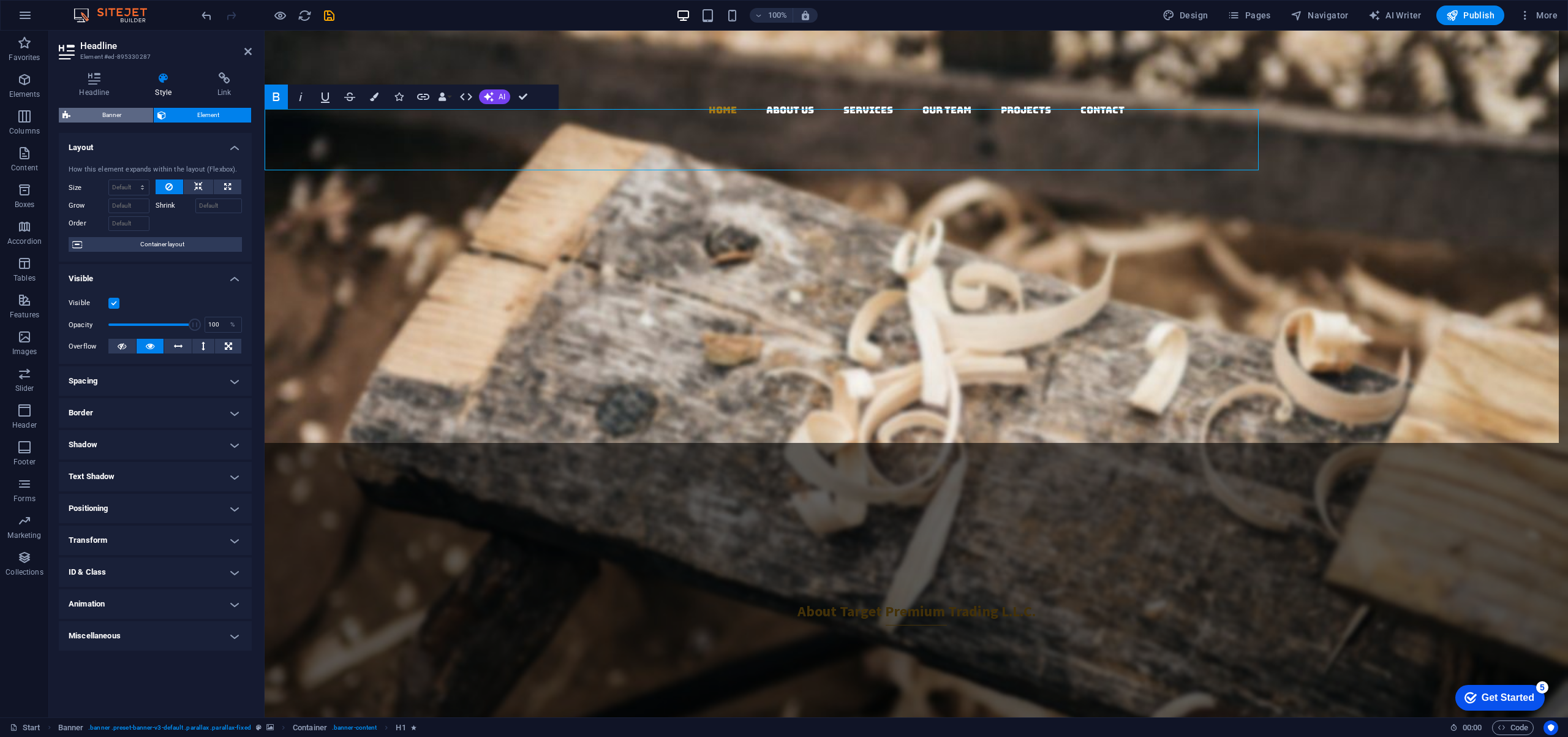
click at [109, 113] on span "Banner" at bounding box center [112, 115] width 75 height 15
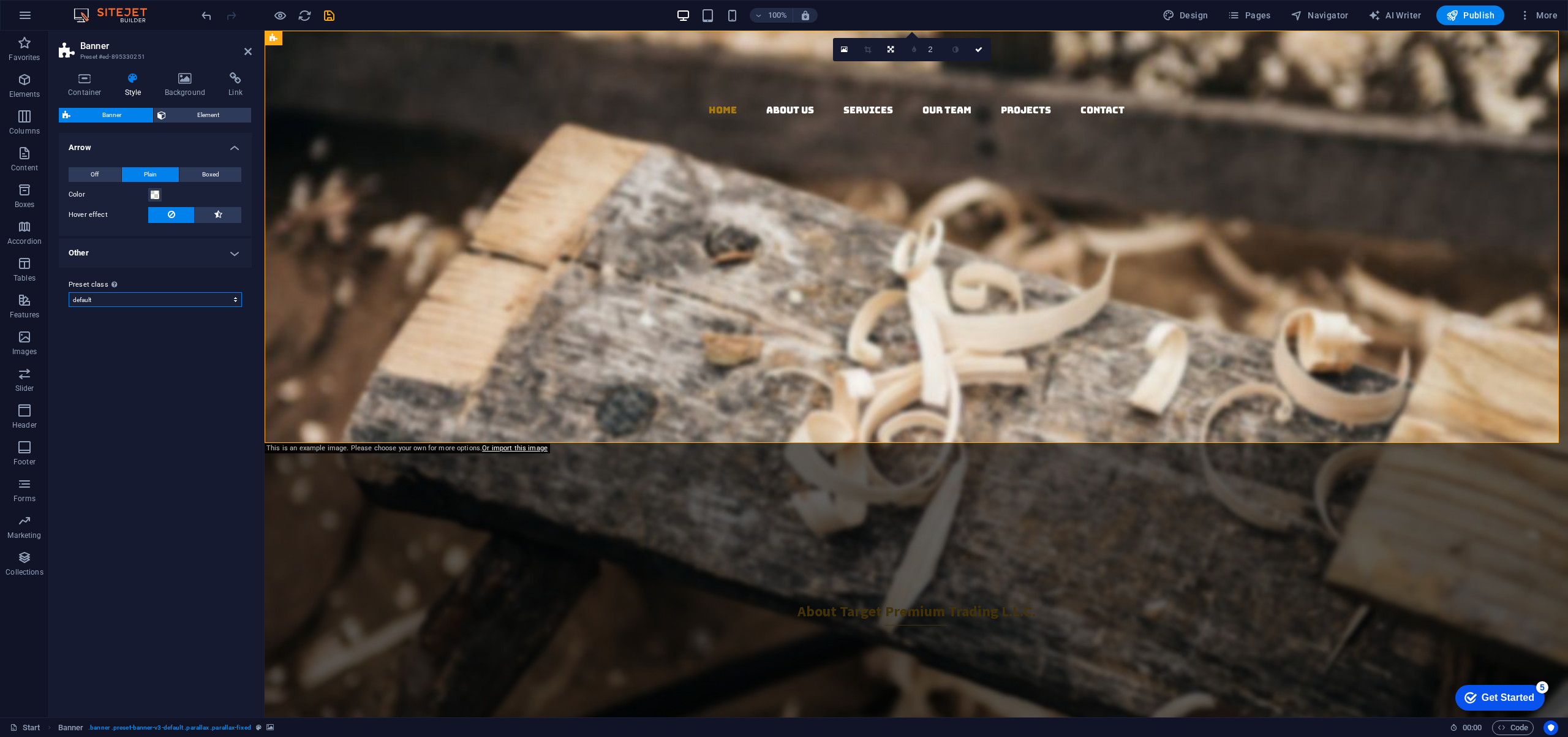
click at [122, 301] on select "default Add preset class" at bounding box center [155, 299] width 173 height 15
click at [84, 175] on button "Off" at bounding box center [94, 175] width 53 height 15
click at [218, 115] on span "Element" at bounding box center [209, 115] width 79 height 15
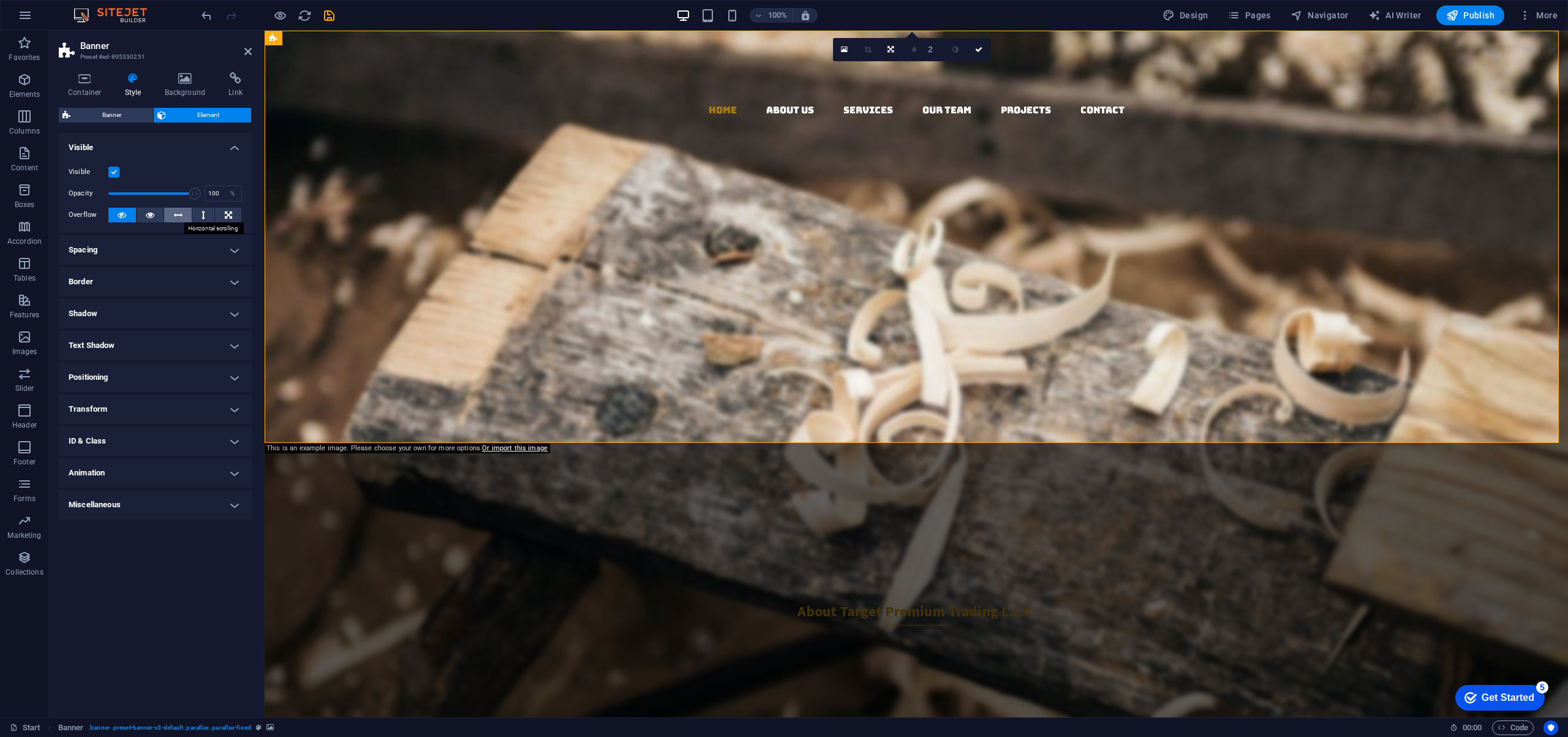
click at [179, 213] on icon at bounding box center [178, 215] width 9 height 15
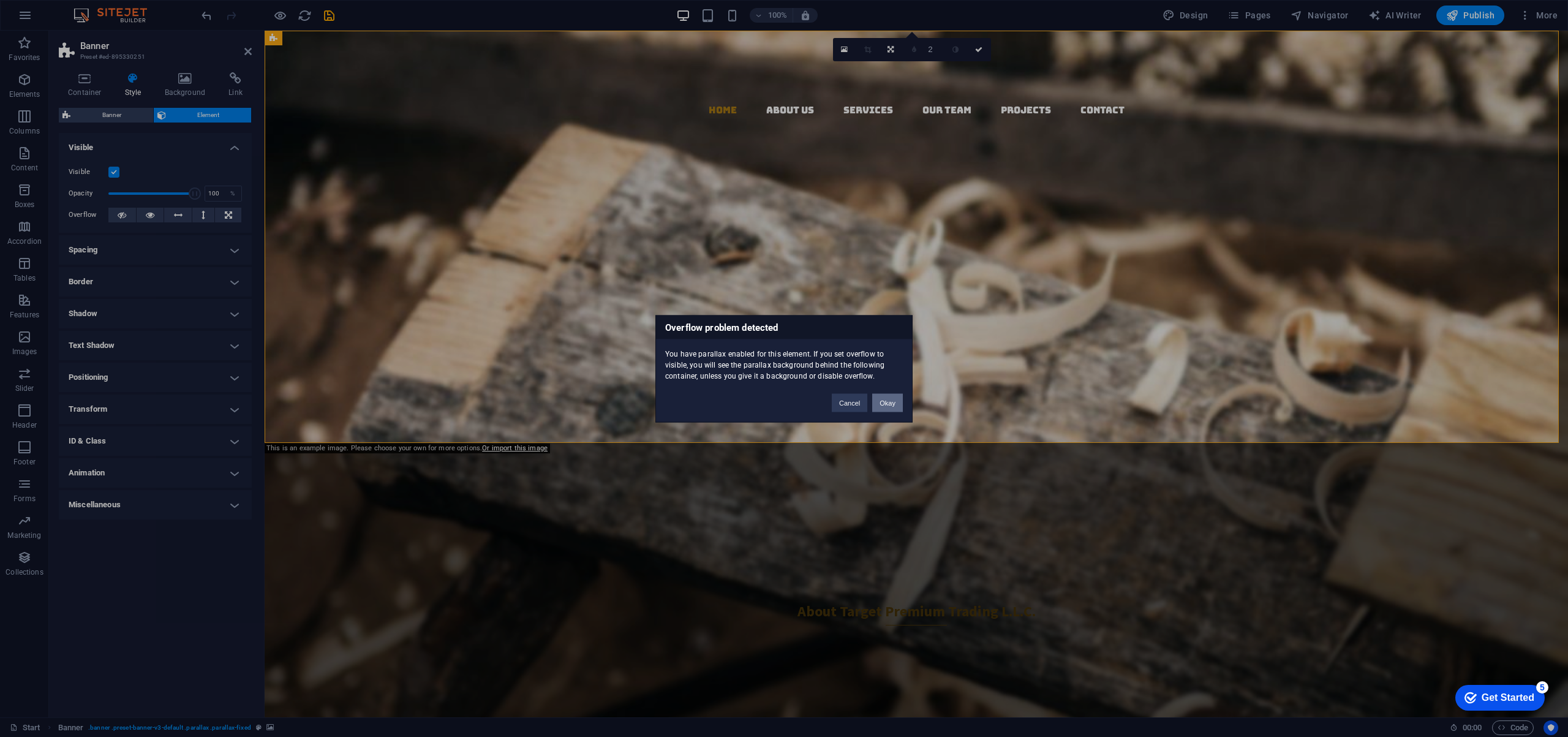
click at [889, 404] on button "Okay" at bounding box center [887, 402] width 31 height 18
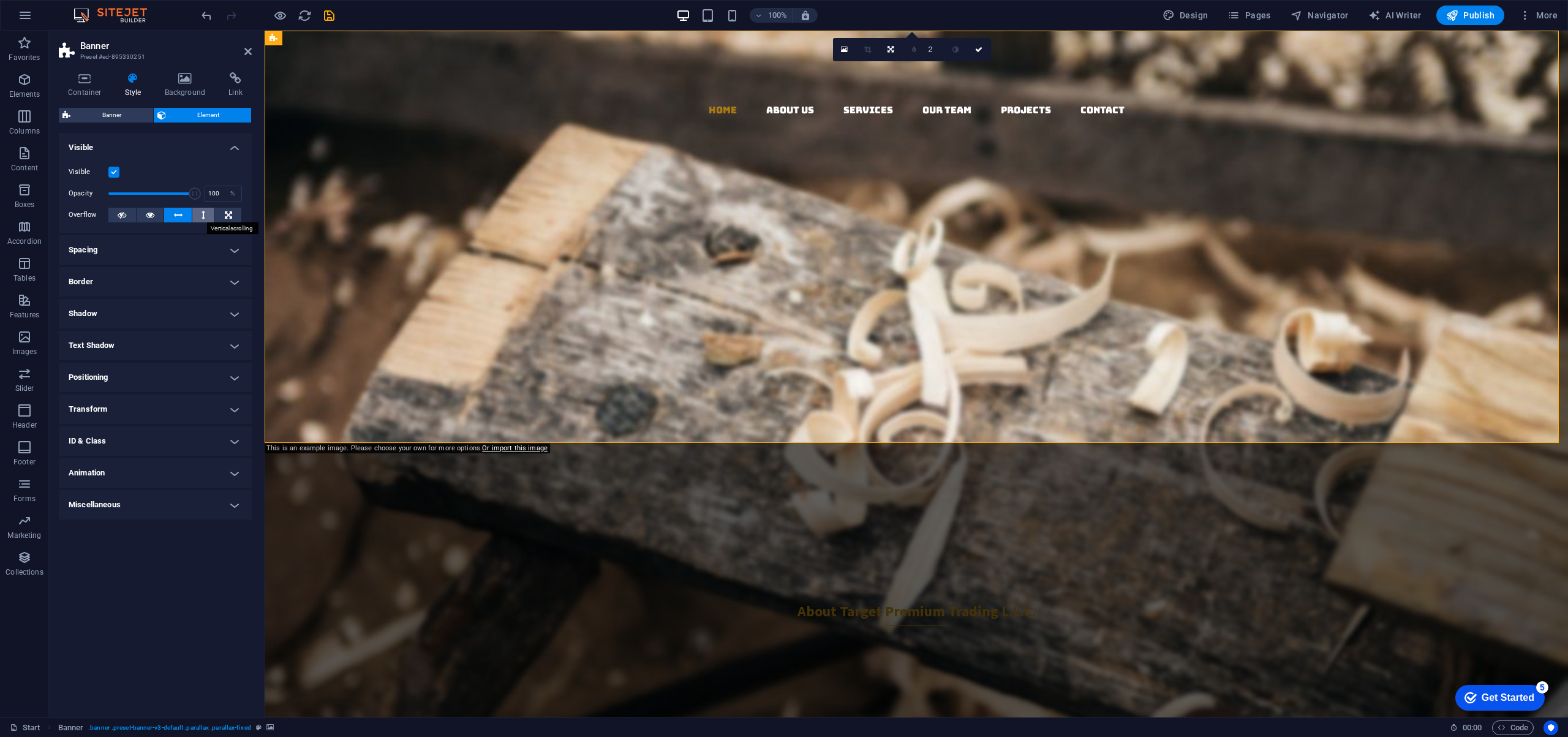
click at [201, 214] on icon at bounding box center [203, 215] width 4 height 15
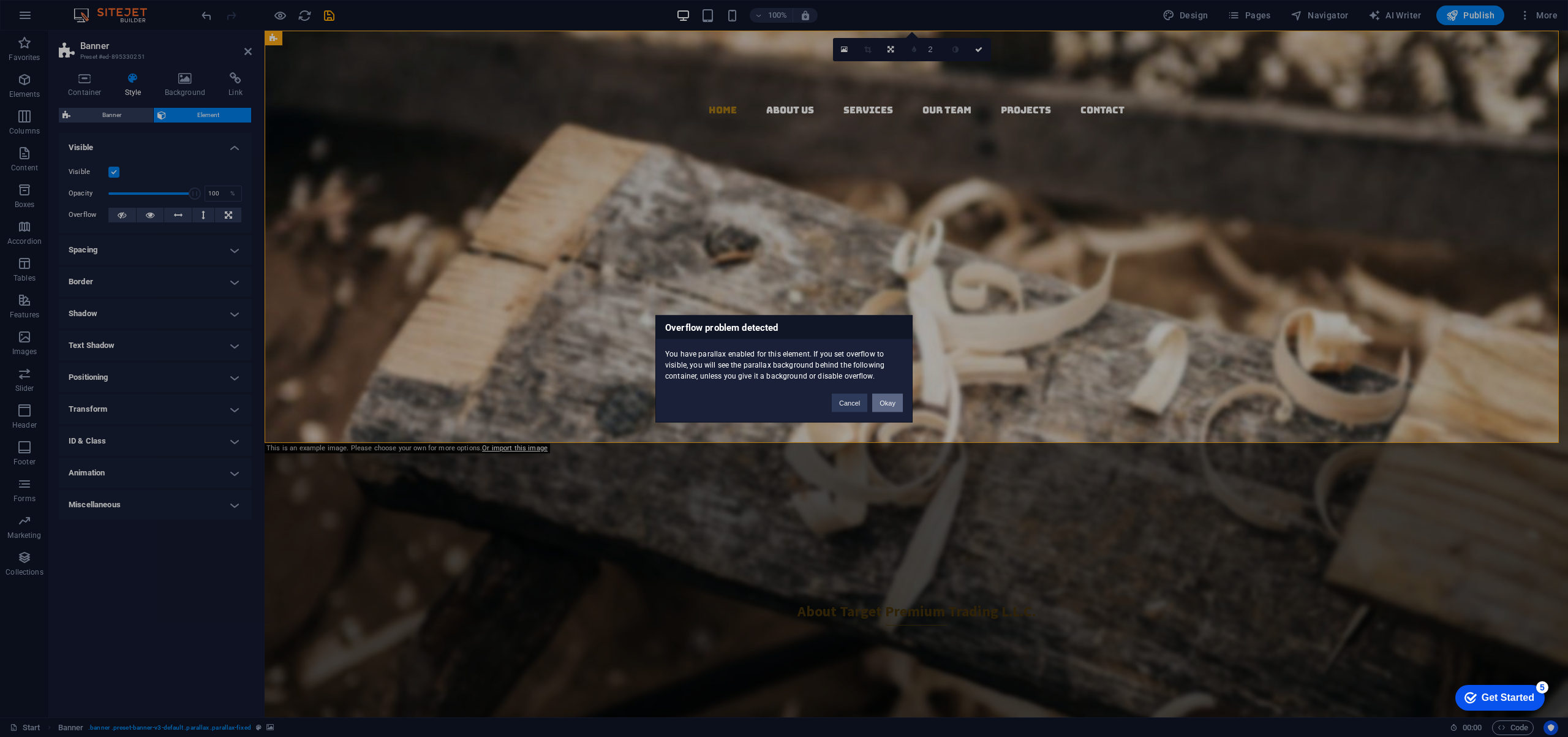
click at [877, 404] on button "Okay" at bounding box center [887, 402] width 31 height 18
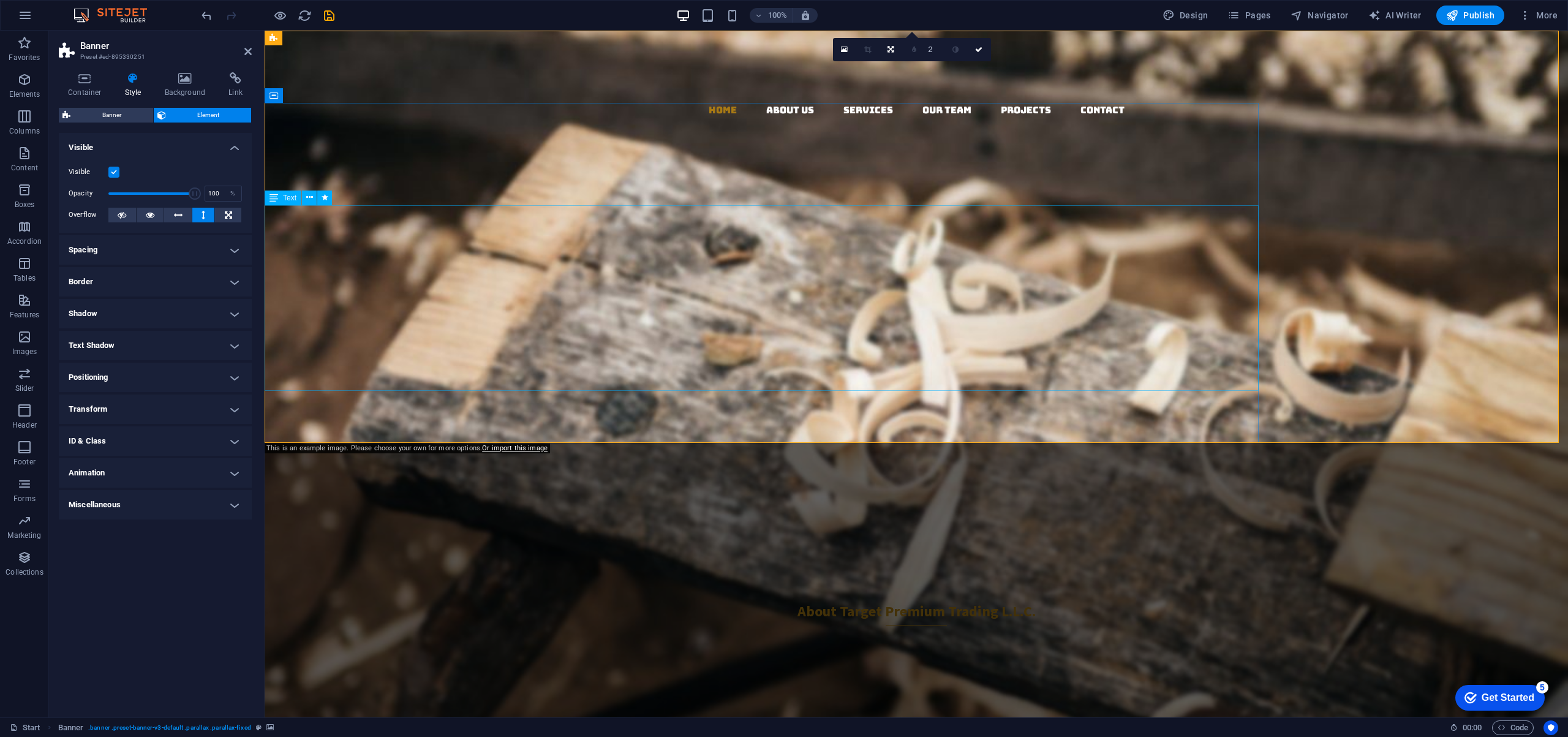
click at [1238, 361] on div "Importing Excellence for a Sustainable Future From Europe, USA, and Japan to Du…" at bounding box center [761, 462] width 994 height 203
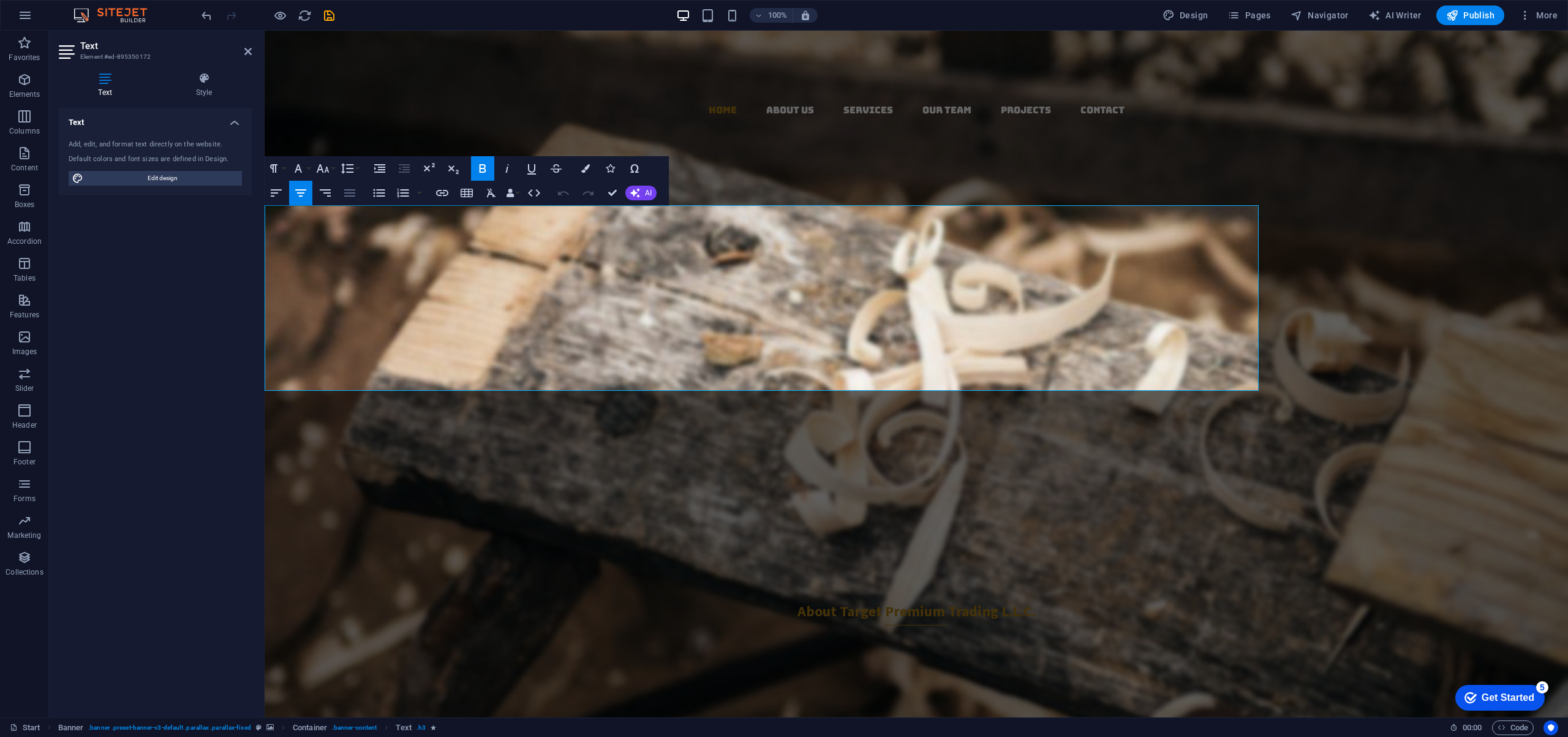
click at [349, 192] on icon "button" at bounding box center [349, 193] width 15 height 15
click at [304, 189] on icon "button" at bounding box center [300, 193] width 15 height 15
click at [226, 259] on div "Text Add, edit, and format text directly on the website. Default colors and fon…" at bounding box center [155, 407] width 193 height 599
click at [1307, 296] on figure at bounding box center [915, 374] width 1303 height 687
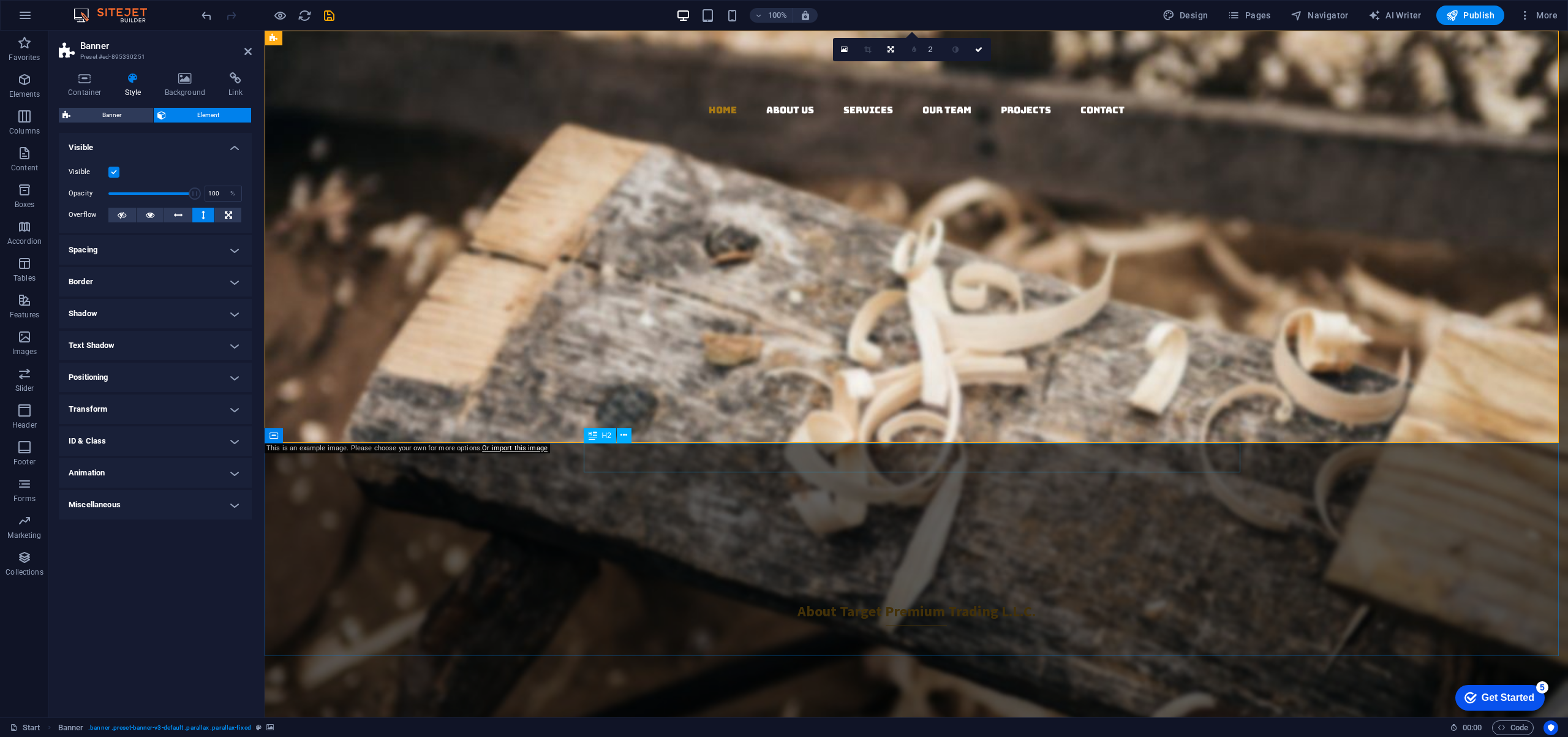
click at [646, 572] on div "About Us" at bounding box center [916, 586] width 657 height 29
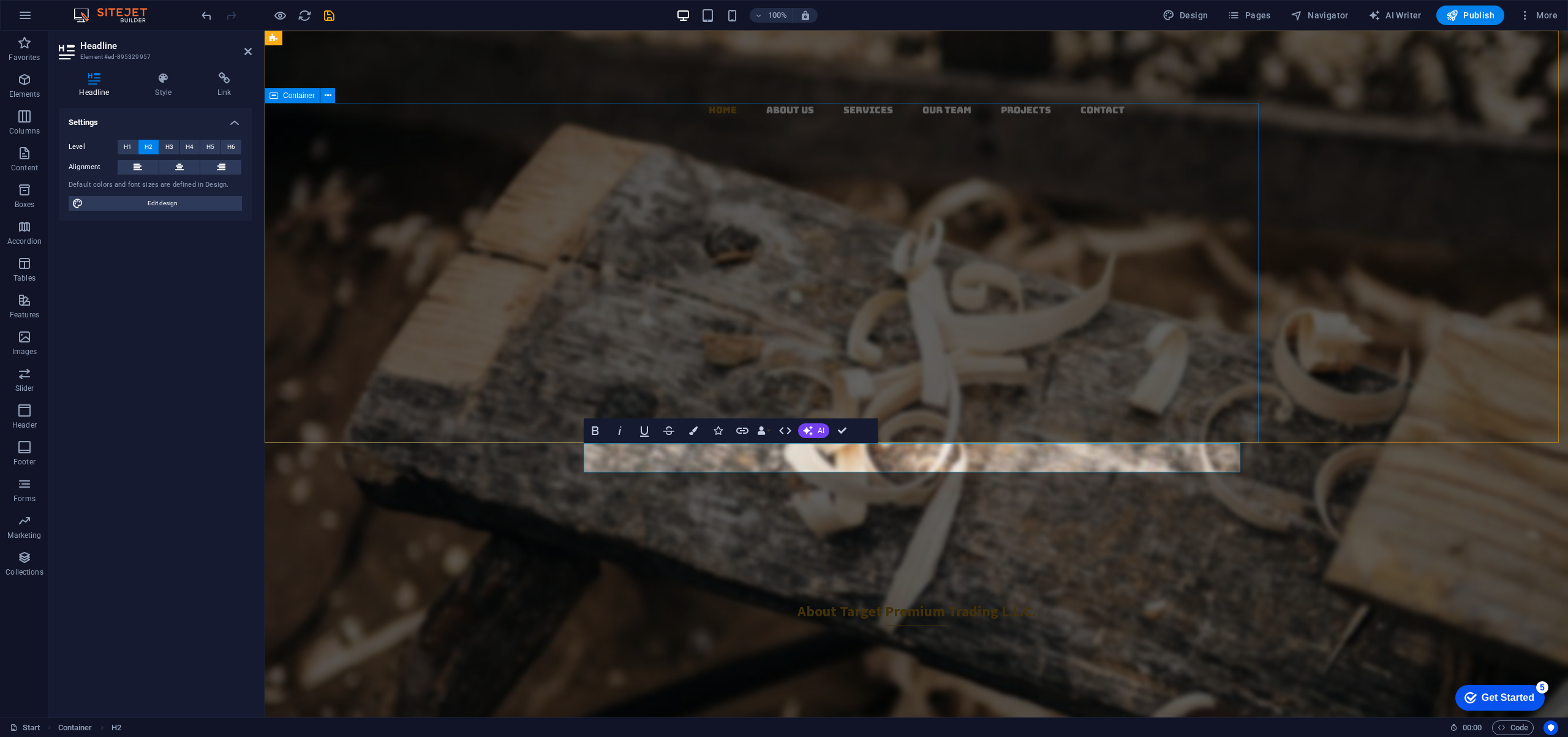
click at [1256, 266] on div "Target Premium Trading L.L.C. Your Premier Partner in Sustainable Global Tradin…" at bounding box center [761, 418] width 994 height 306
select select "px"
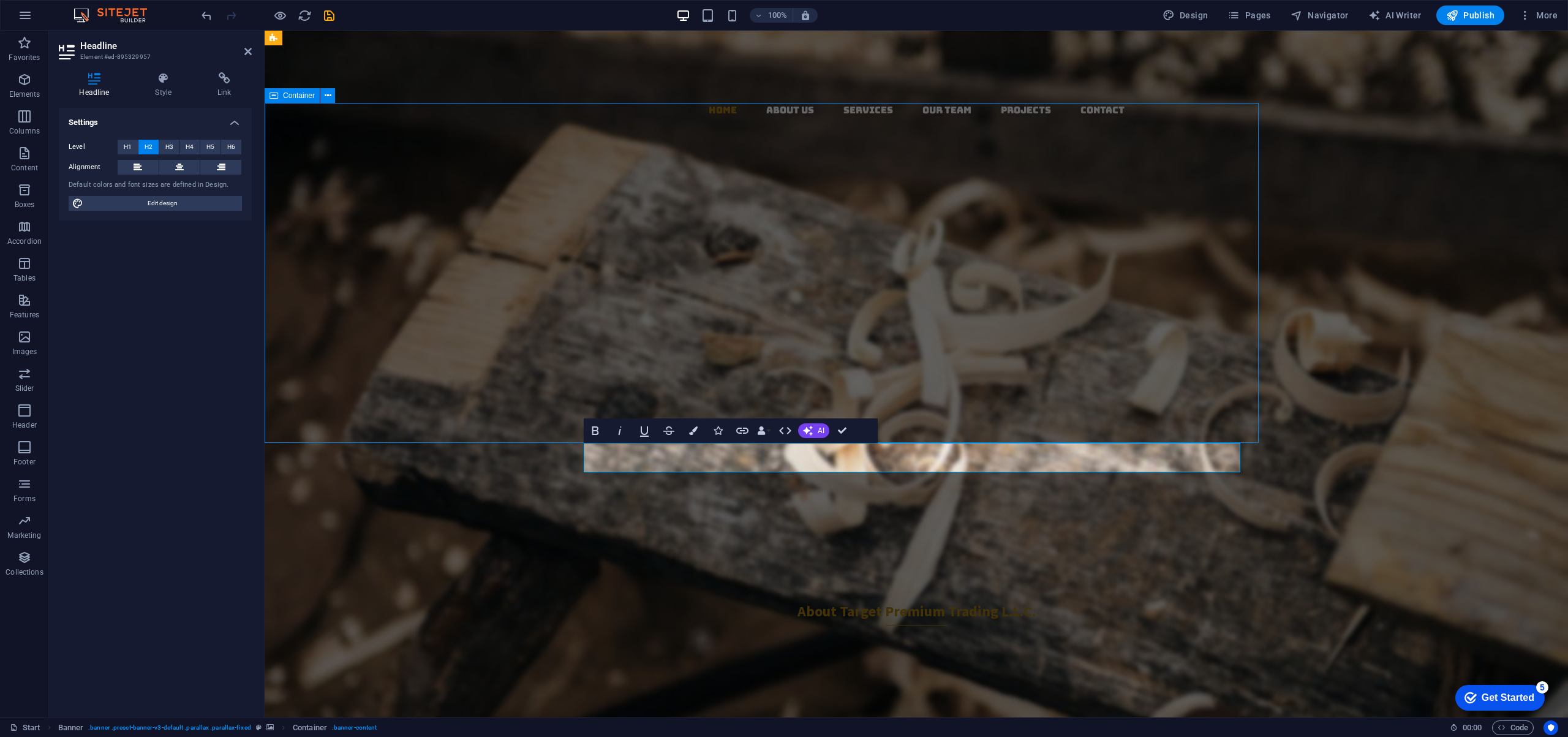
select select "px"
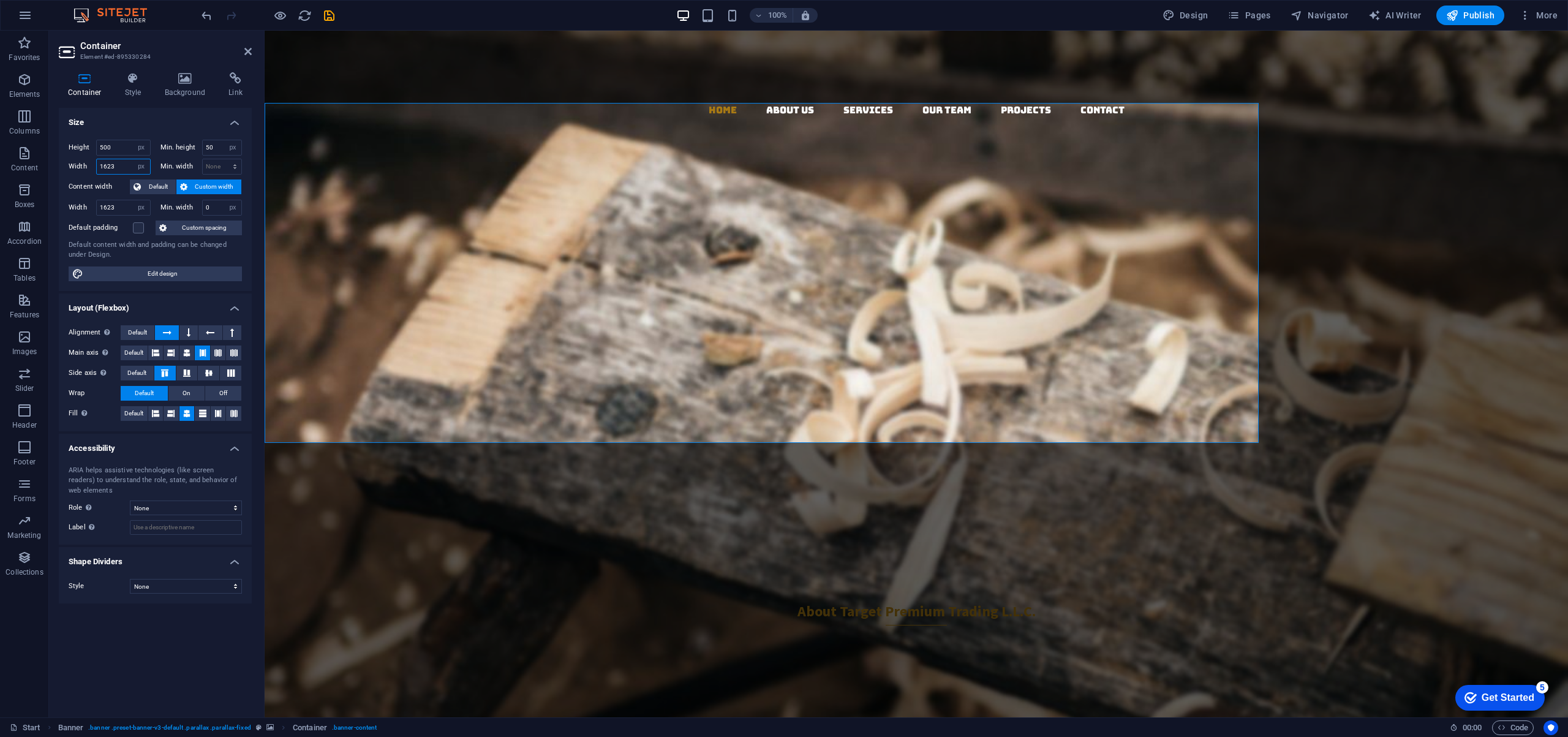
drag, startPoint x: 121, startPoint y: 164, endPoint x: 79, endPoint y: 168, distance: 42.2
click at [79, 168] on div "Width 1623 Default px rem % em vh vw" at bounding box center [109, 167] width 82 height 16
type input "1500"
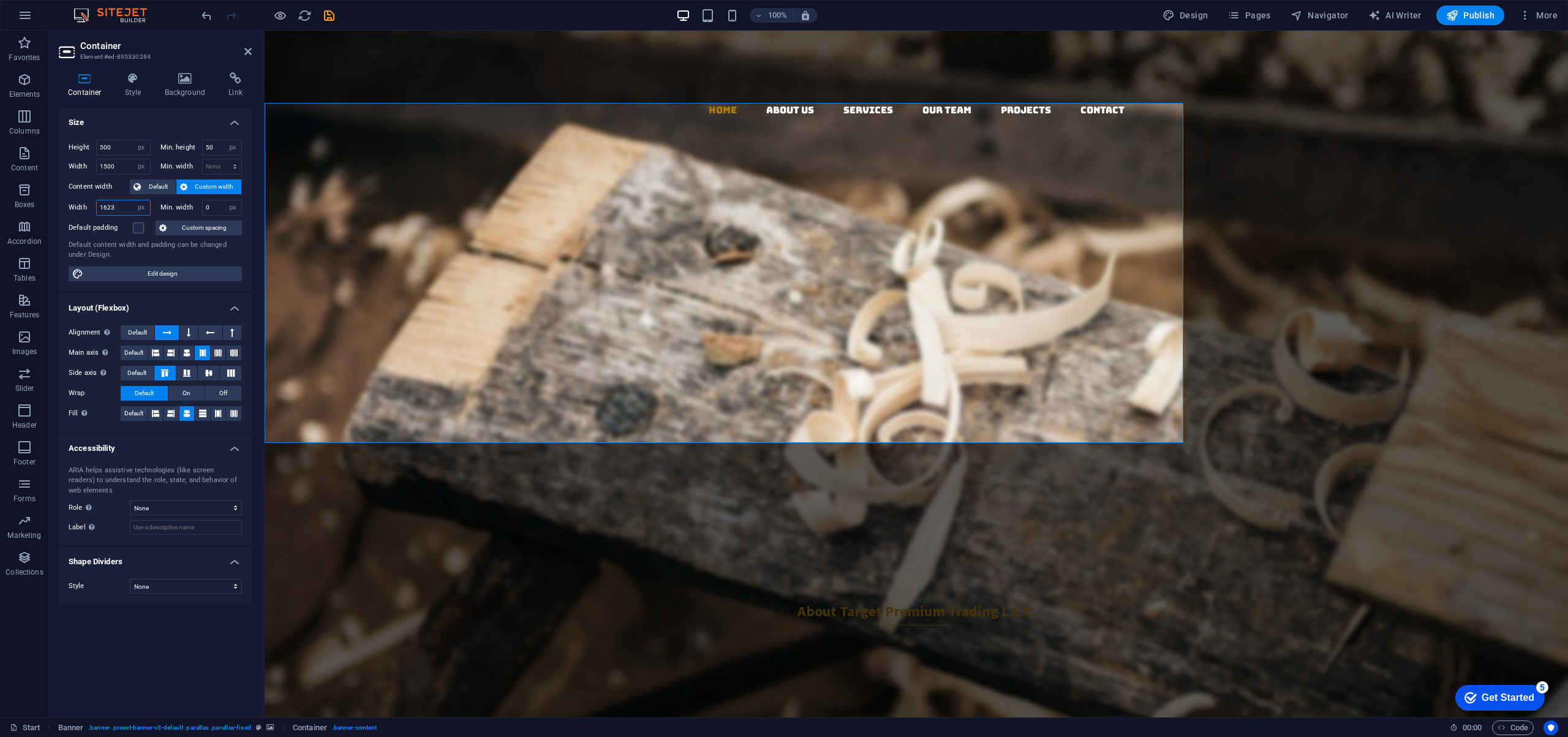
drag, startPoint x: 127, startPoint y: 206, endPoint x: 61, endPoint y: 207, distance: 66.0
click at [61, 207] on div "Height 500 Default px rem % vh vw Min. height 50 None px rem % vh vw Width 1500…" at bounding box center [155, 210] width 193 height 161
type input "1500"
click at [220, 206] on input "0" at bounding box center [223, 208] width 39 height 15
click at [219, 166] on select "None px rem % vh vw" at bounding box center [223, 166] width 39 height 15
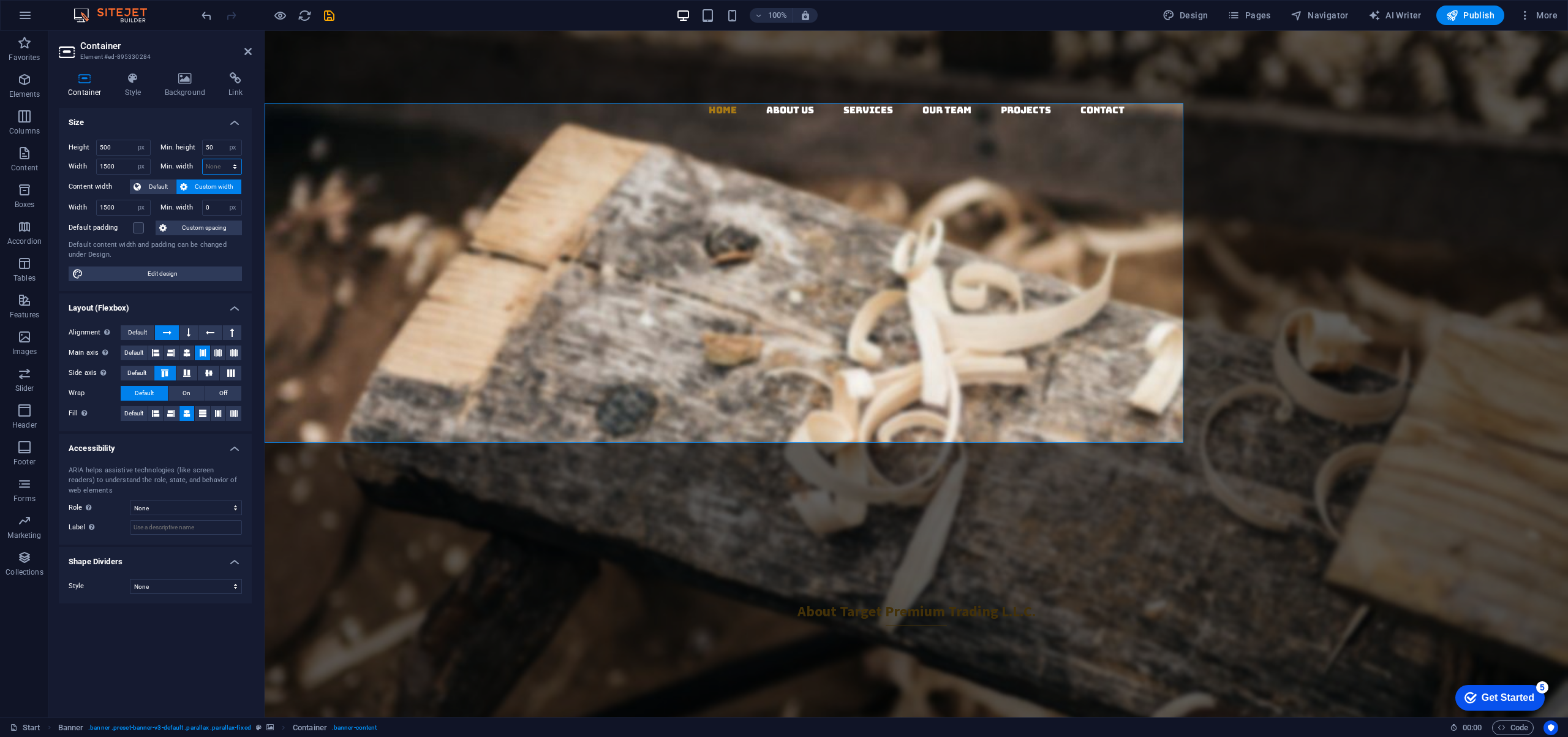
select select "px"
click at [224, 159] on select "None px rem % vh vw" at bounding box center [223, 166] width 39 height 15
type input "30"
drag, startPoint x: 220, startPoint y: 144, endPoint x: 189, endPoint y: 144, distance: 31.0
click at [189, 144] on div "Min. height 50 None px rem % vh vw" at bounding box center [201, 148] width 82 height 16
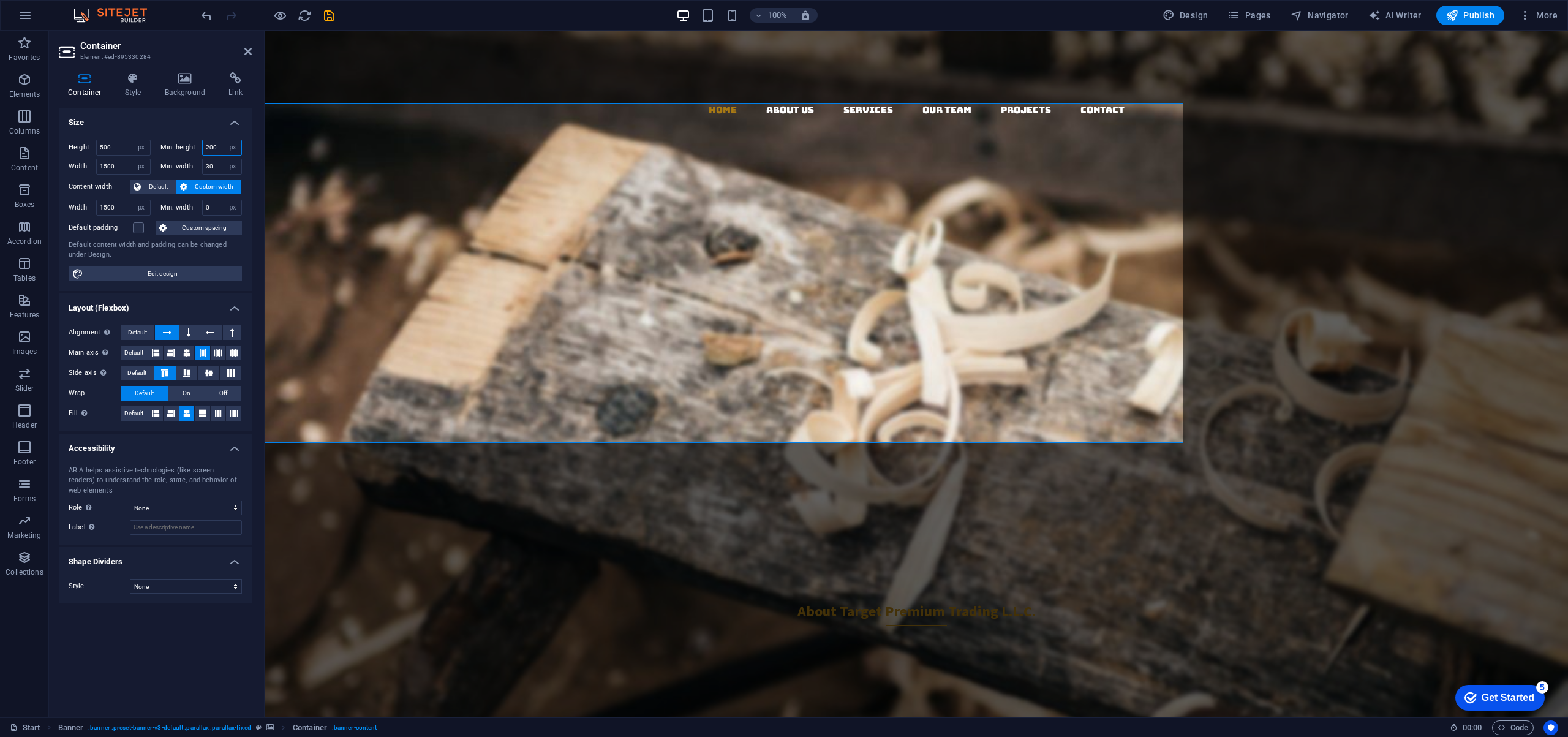
type input "200"
drag, startPoint x: 122, startPoint y: 146, endPoint x: 69, endPoint y: 146, distance: 53.0
click at [69, 146] on div "Height 500 Default px rem % vh vw" at bounding box center [109, 148] width 82 height 16
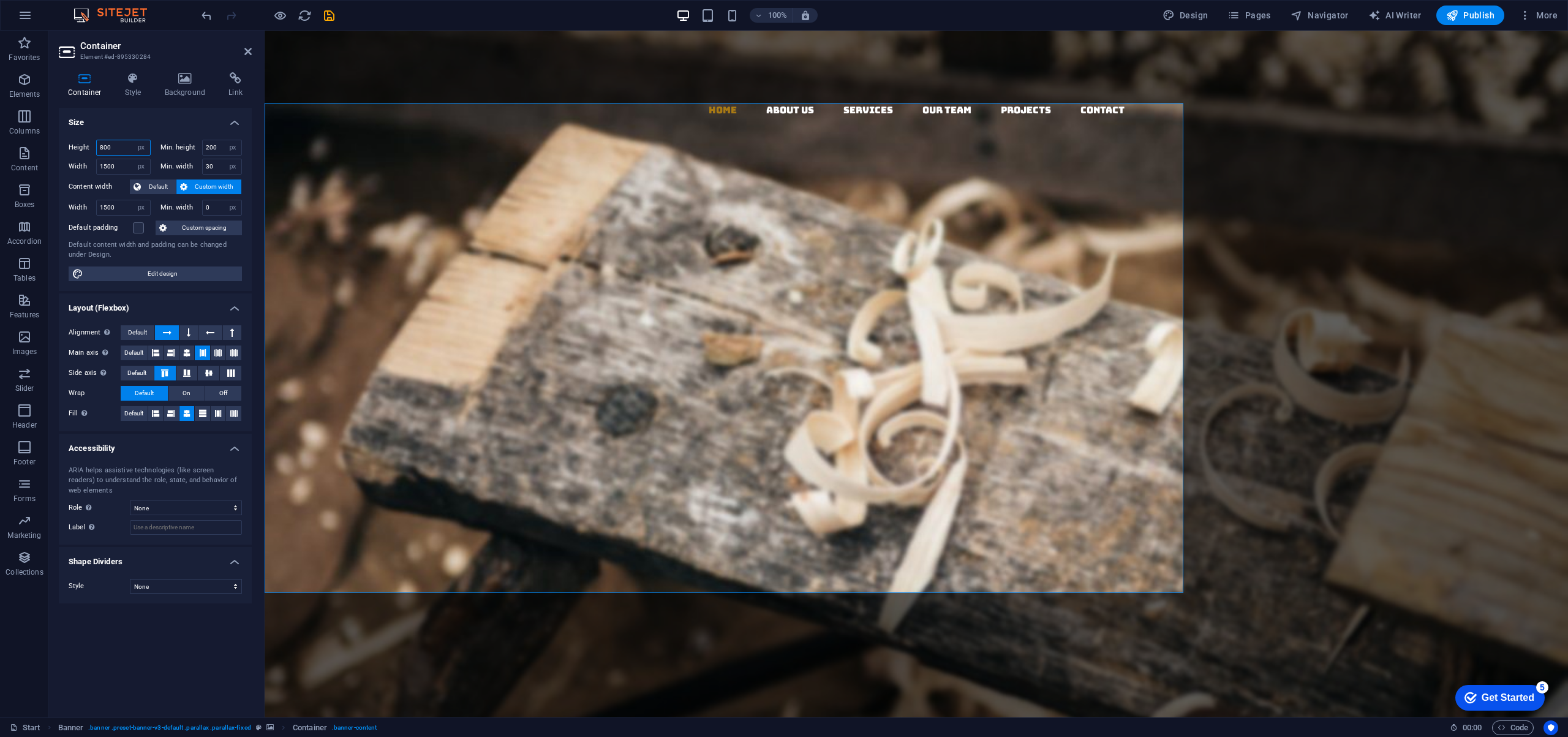
drag, startPoint x: 121, startPoint y: 149, endPoint x: 83, endPoint y: 149, distance: 38.0
click at [83, 149] on div "Height 800 Default px rem % vh vw" at bounding box center [109, 148] width 82 height 16
type input "500"
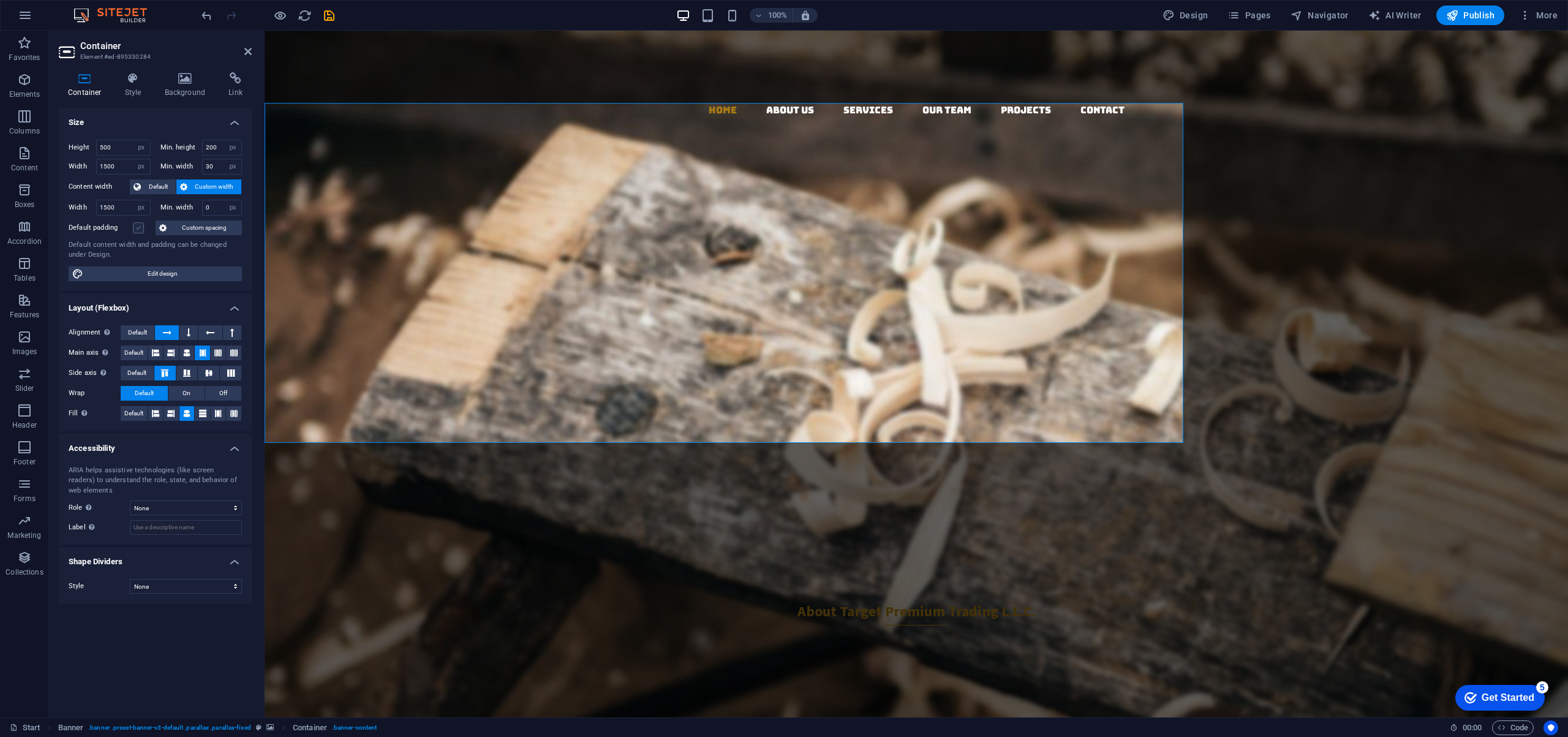
click at [140, 229] on label at bounding box center [138, 228] width 11 height 11
click at [0, 0] on input "Default padding" at bounding box center [0, 0] width 0 height 0
click at [140, 229] on label at bounding box center [138, 228] width 11 height 11
click at [0, 0] on input "Default padding" at bounding box center [0, 0] width 0 height 0
click at [164, 276] on span "Edit design" at bounding box center [163, 274] width 151 height 15
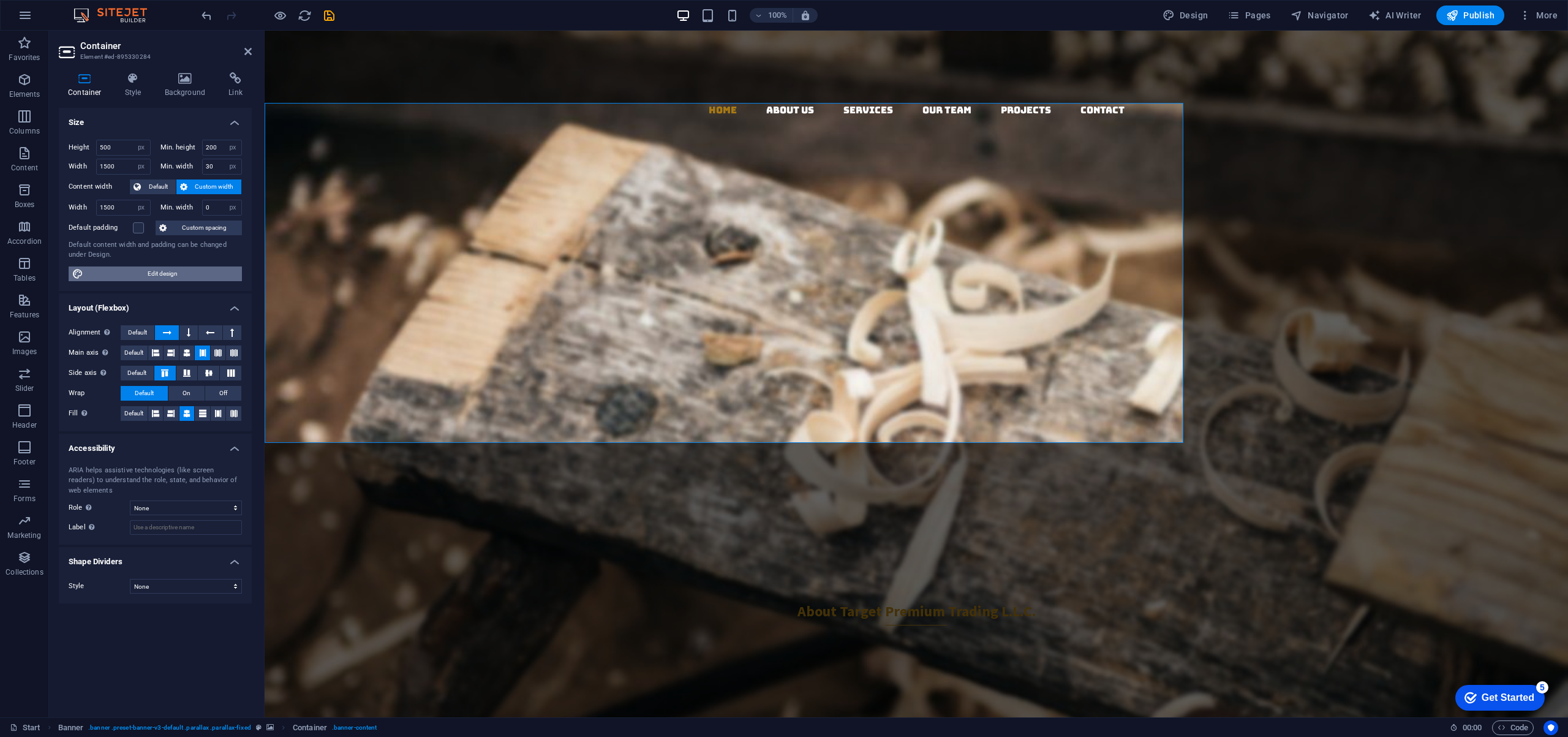
select select "rem"
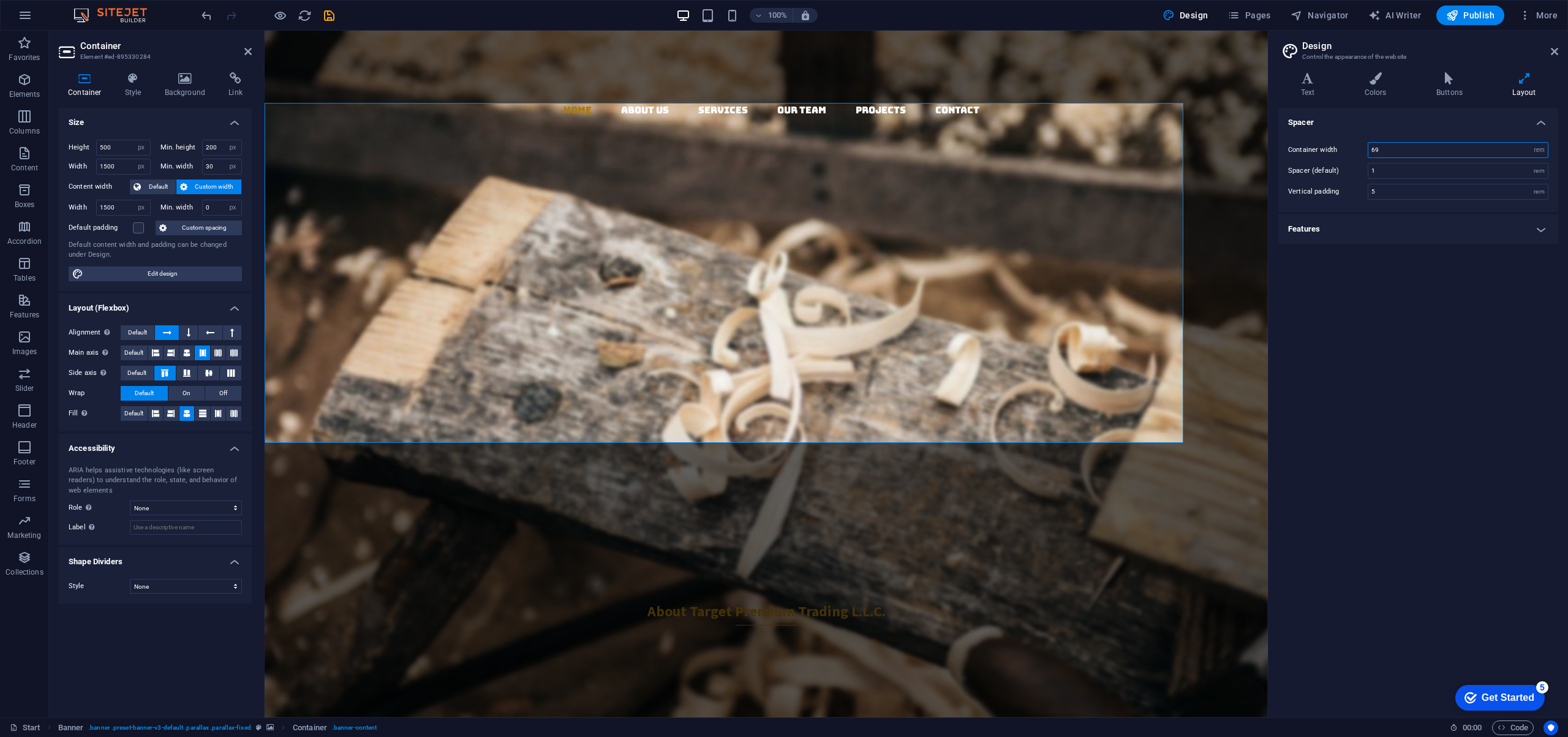
drag, startPoint x: 1413, startPoint y: 153, endPoint x: 1349, endPoint y: 151, distance: 64.0
click at [1349, 151] on div "Container width 69 rem px" at bounding box center [1418, 150] width 260 height 16
type input "80"
drag, startPoint x: 1408, startPoint y: 175, endPoint x: 1323, endPoint y: 168, distance: 85.3
click at [1323, 168] on div "Spacer (default) 1 rem" at bounding box center [1418, 171] width 260 height 16
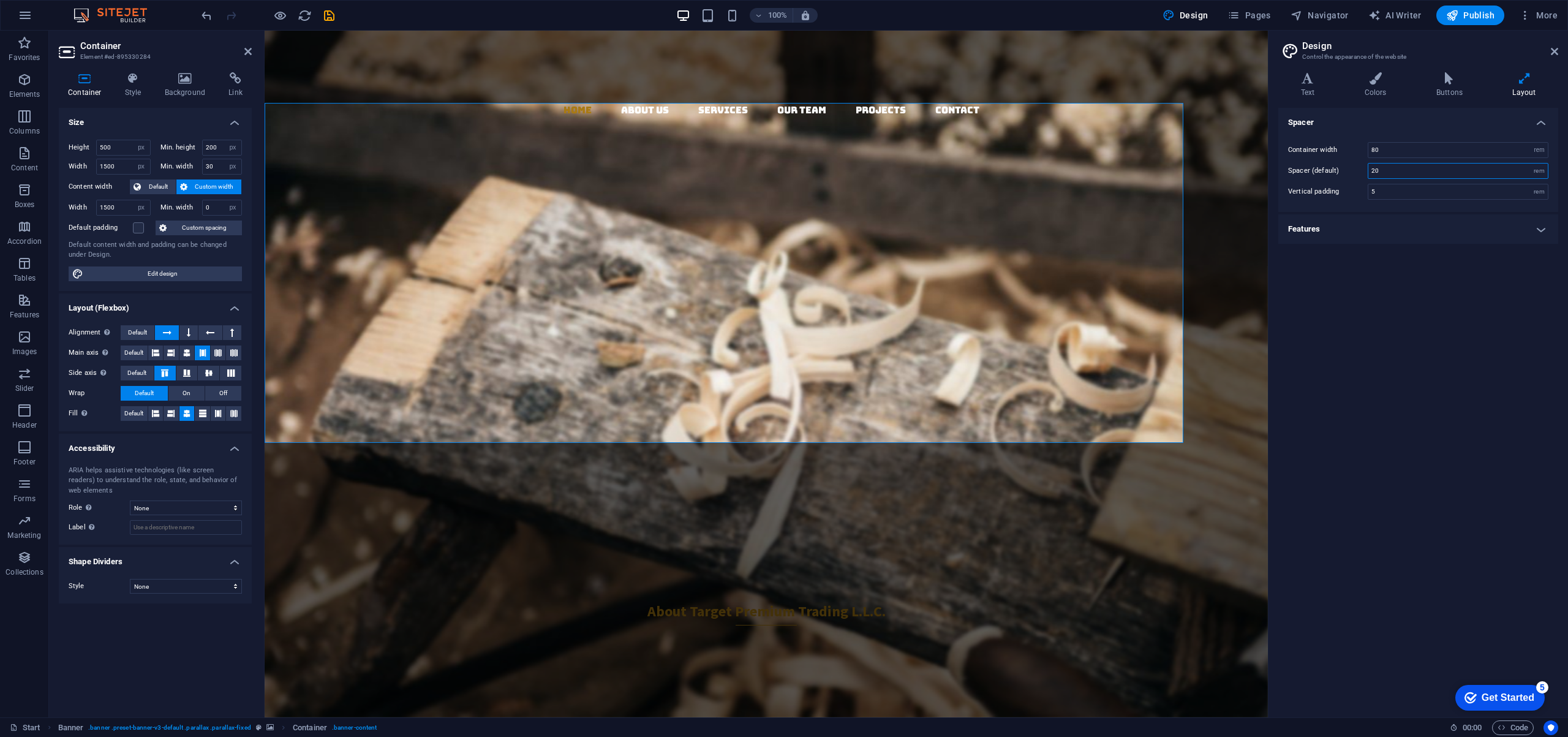
drag, startPoint x: 1391, startPoint y: 173, endPoint x: 1283, endPoint y: 170, distance: 108.0
click at [1283, 170] on div "Container width 80 rem px Spacer (default) 20 rem Vertical padding 5 rem" at bounding box center [1418, 171] width 285 height 82
type input "1"
drag, startPoint x: 1388, startPoint y: 193, endPoint x: 1332, endPoint y: 279, distance: 102.6
click at [1340, 199] on div "Vertical padding 5 rem" at bounding box center [1418, 192] width 260 height 16
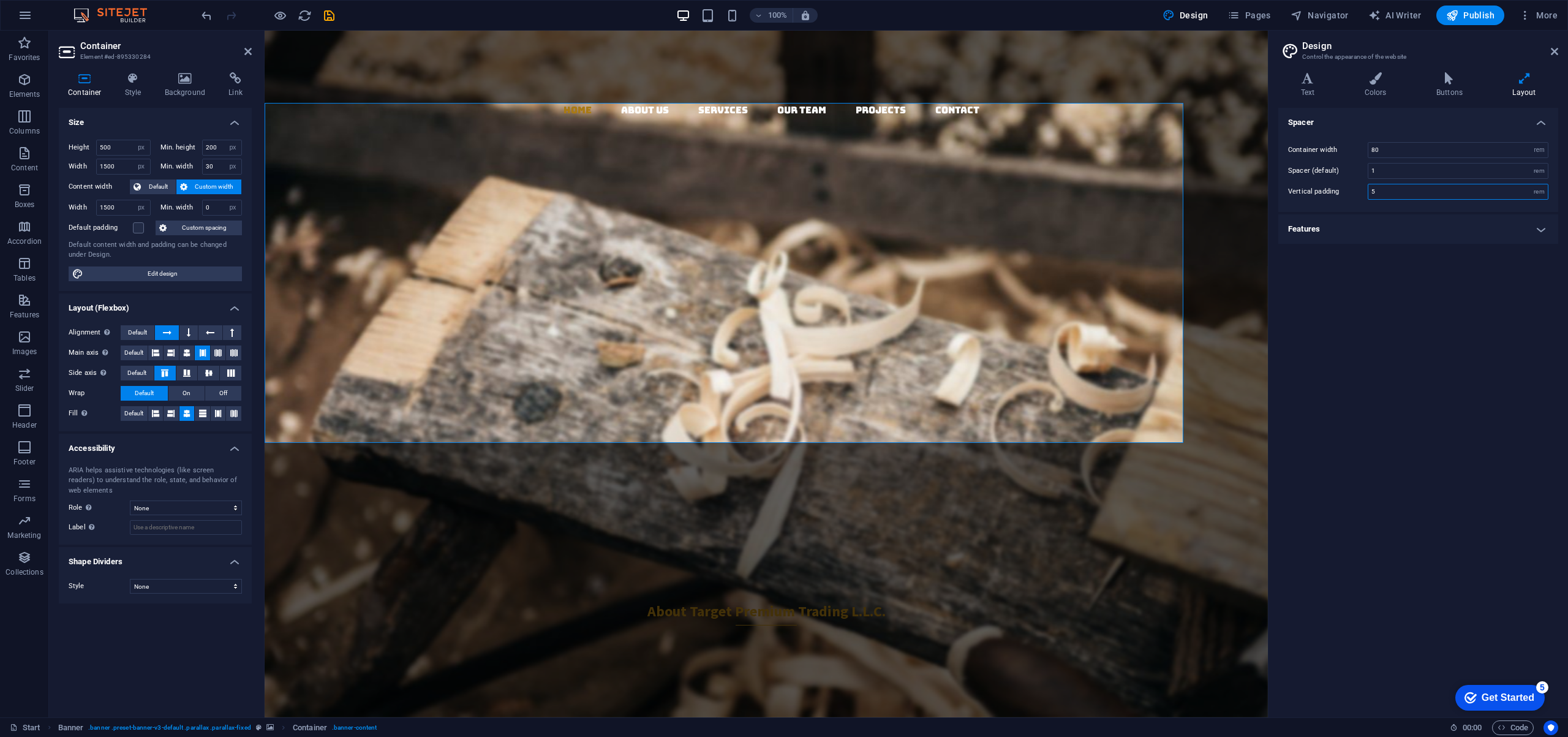
drag, startPoint x: 1403, startPoint y: 195, endPoint x: 1297, endPoint y: 198, distance: 106.0
click at [1297, 198] on div "Vertical padding 5 rem" at bounding box center [1418, 192] width 260 height 16
type input "30"
click at [328, 101] on icon at bounding box center [327, 101] width 7 height 13
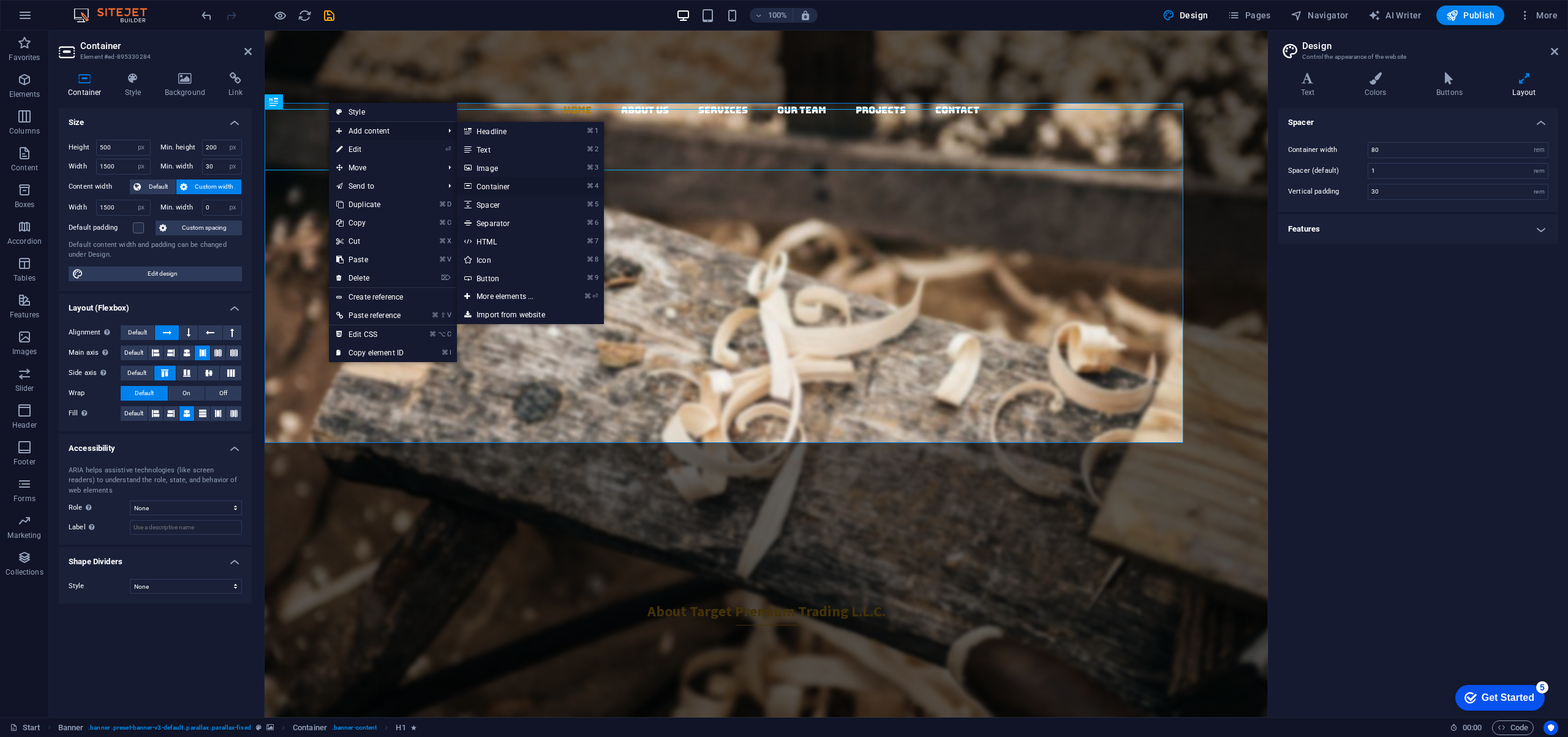
click at [483, 185] on link "⌘ 4 Container" at bounding box center [507, 186] width 101 height 18
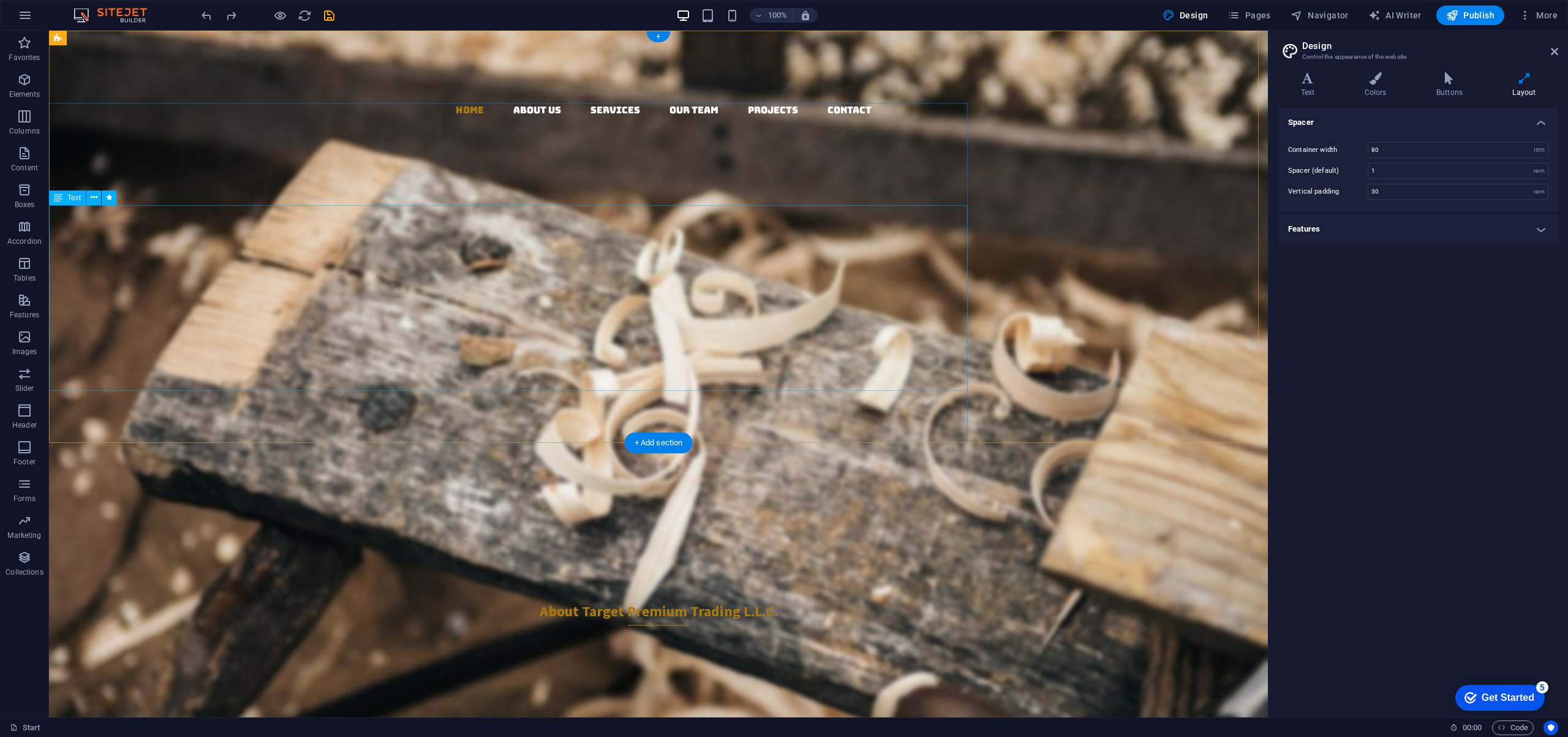
scroll to position [2, 0]
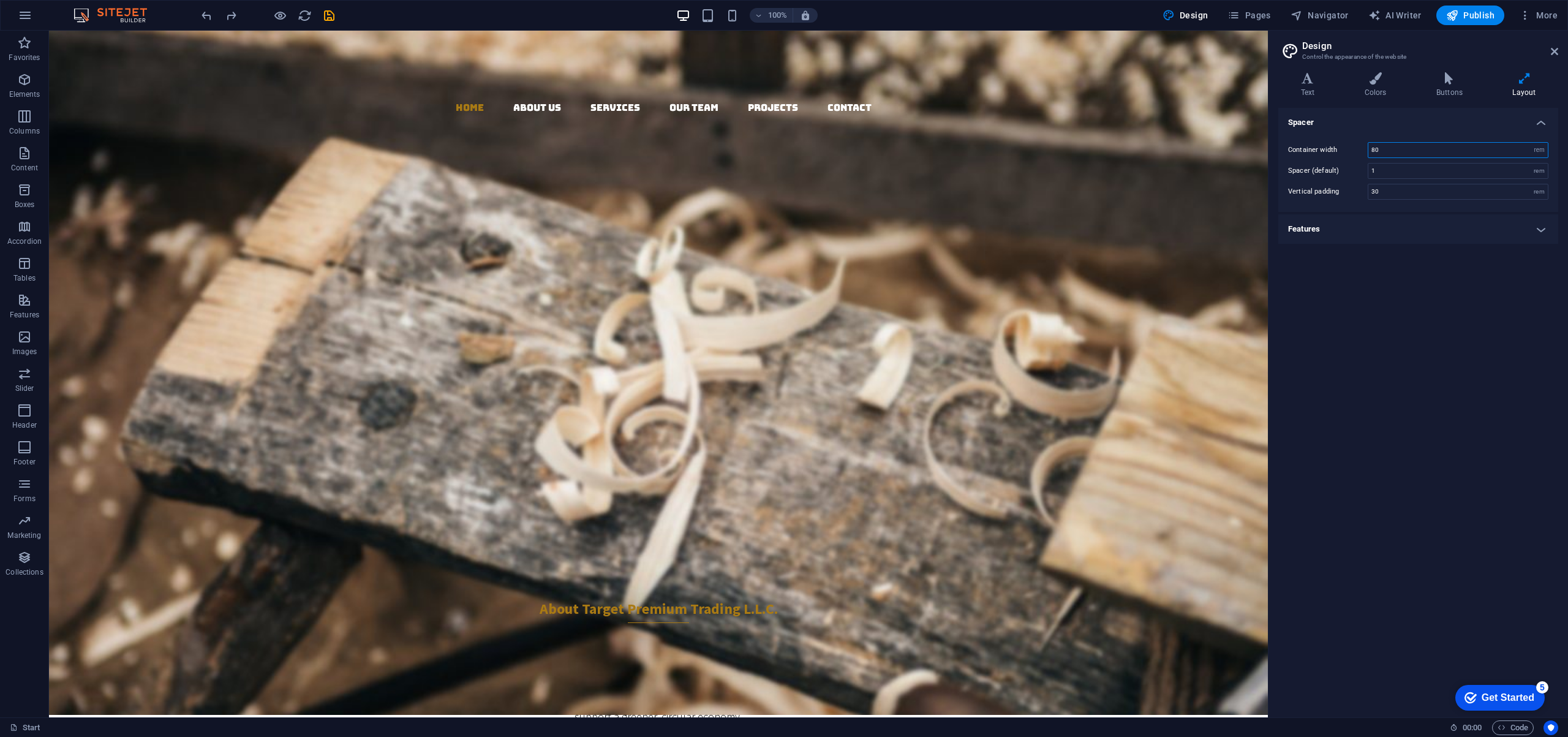
drag, startPoint x: 1375, startPoint y: 148, endPoint x: 1308, endPoint y: 148, distance: 67.0
click at [1308, 148] on div "Container width 80 rem px" at bounding box center [1418, 150] width 260 height 16
type input "60"
drag, startPoint x: 1400, startPoint y: 193, endPoint x: 1332, endPoint y: 195, distance: 68.0
click at [1333, 194] on div "Vertical padding 30 rem" at bounding box center [1418, 192] width 260 height 16
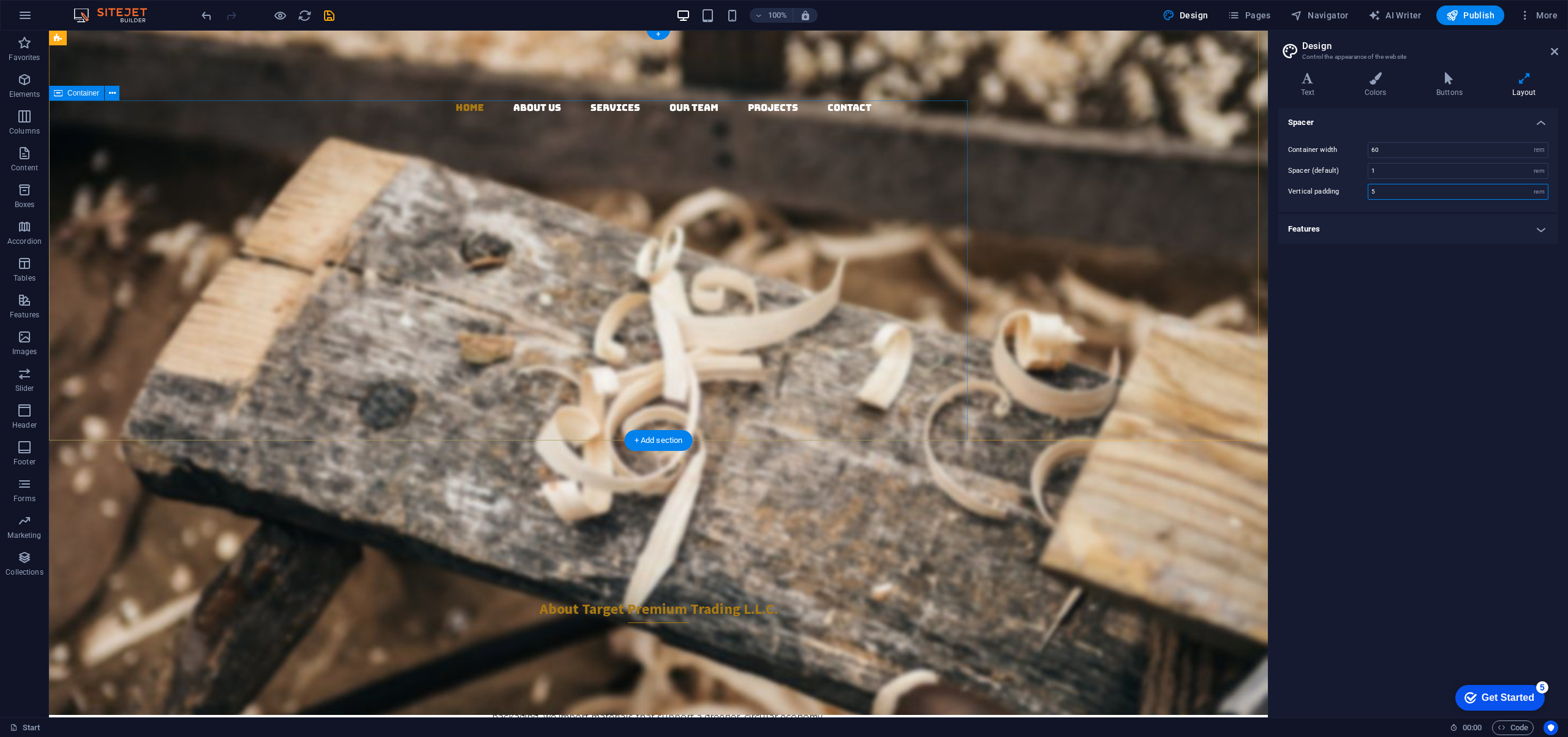
type input "5"
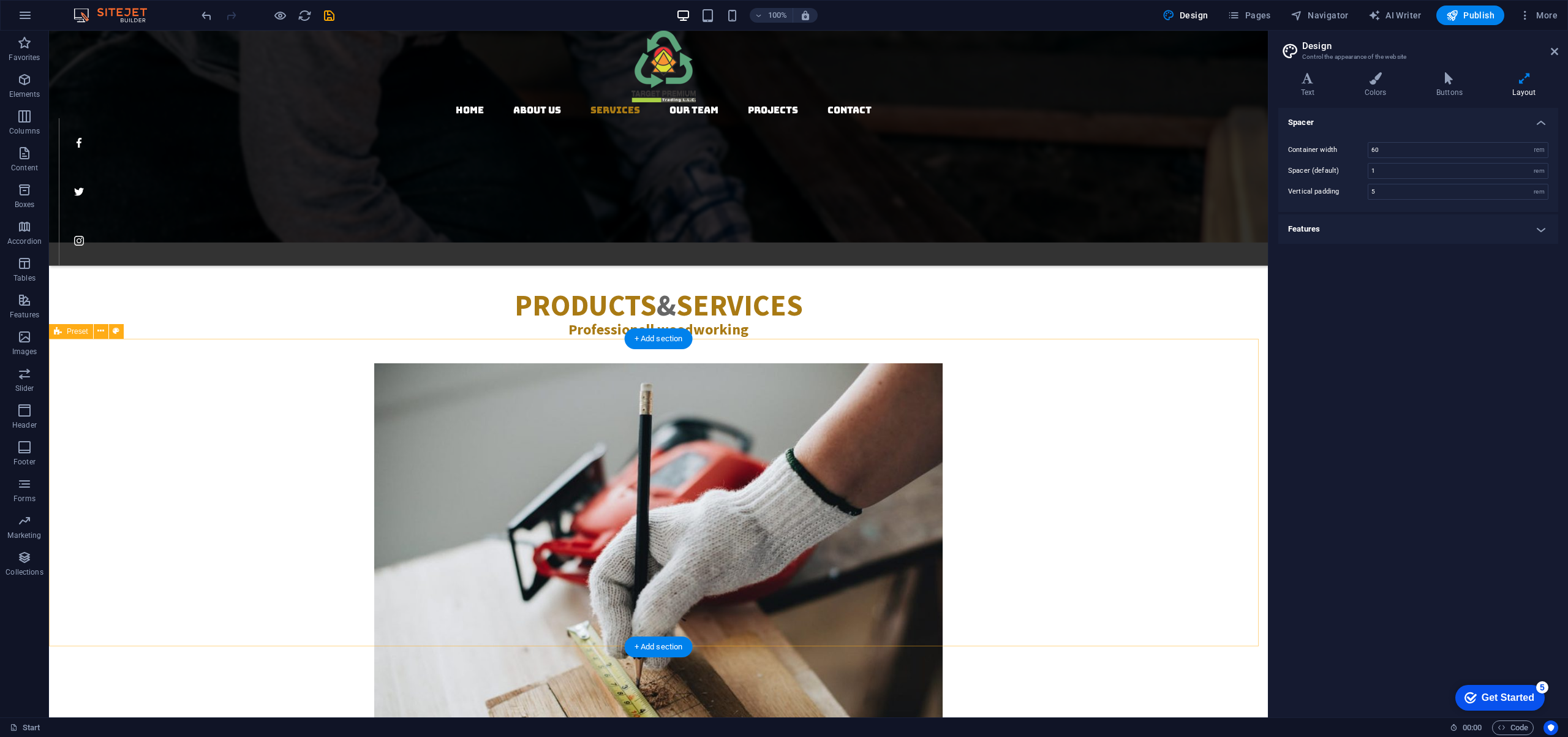
scroll to position [1605, 0]
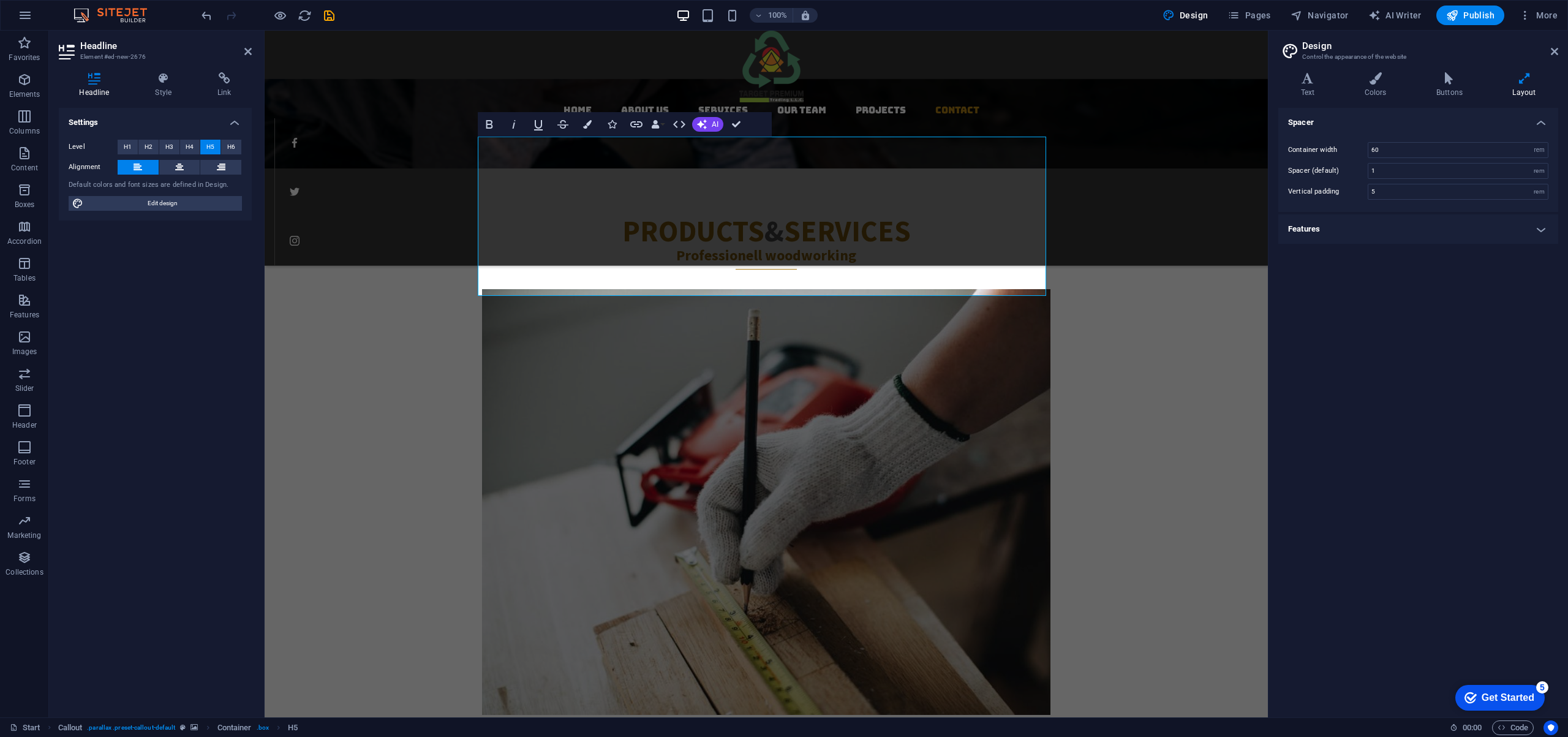
click at [1397, 315] on div "Spacer Container width 60 rem px Spacer (default) 1 rem Vertical padding 5 rem …" at bounding box center [1418, 407] width 280 height 599
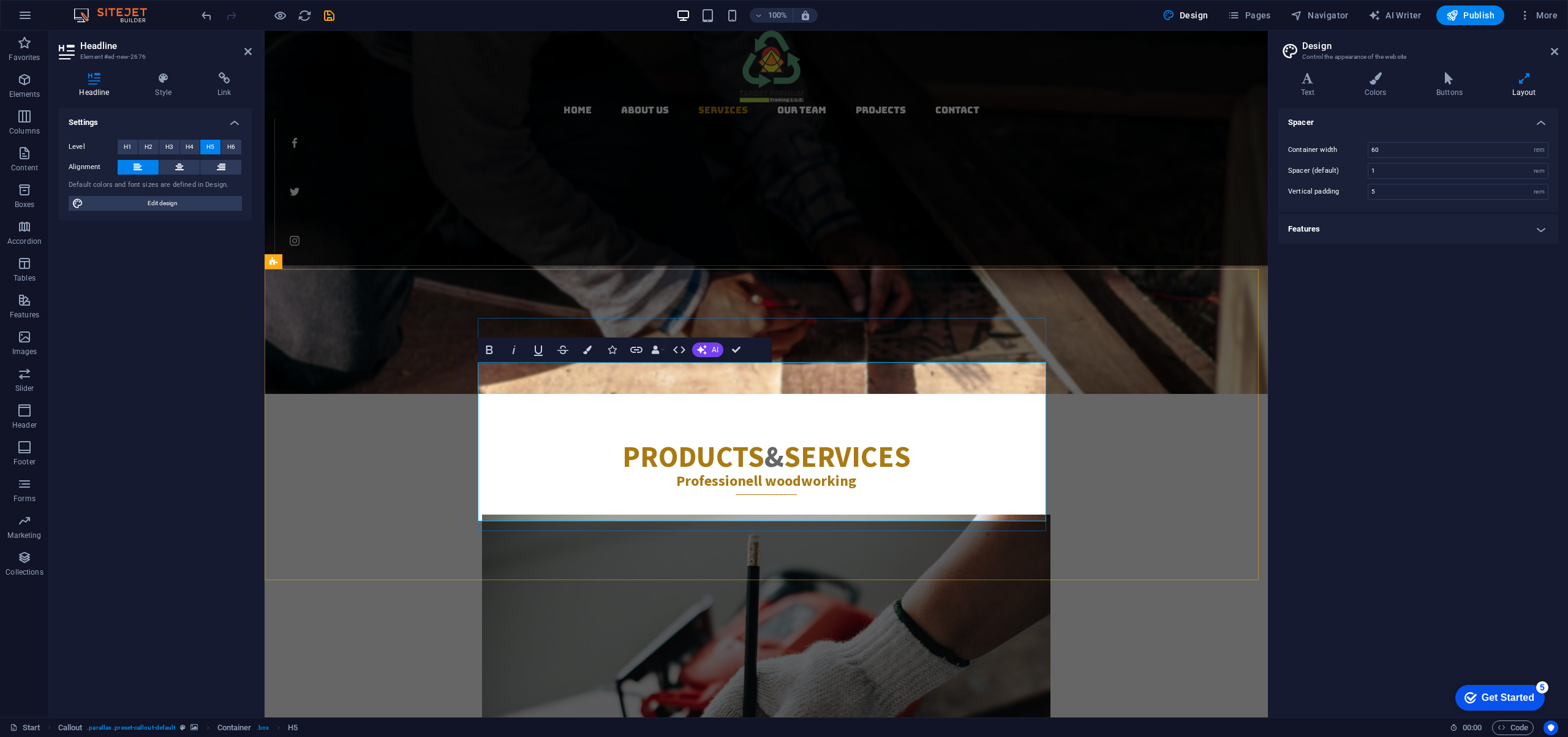
scroll to position [1381, 0]
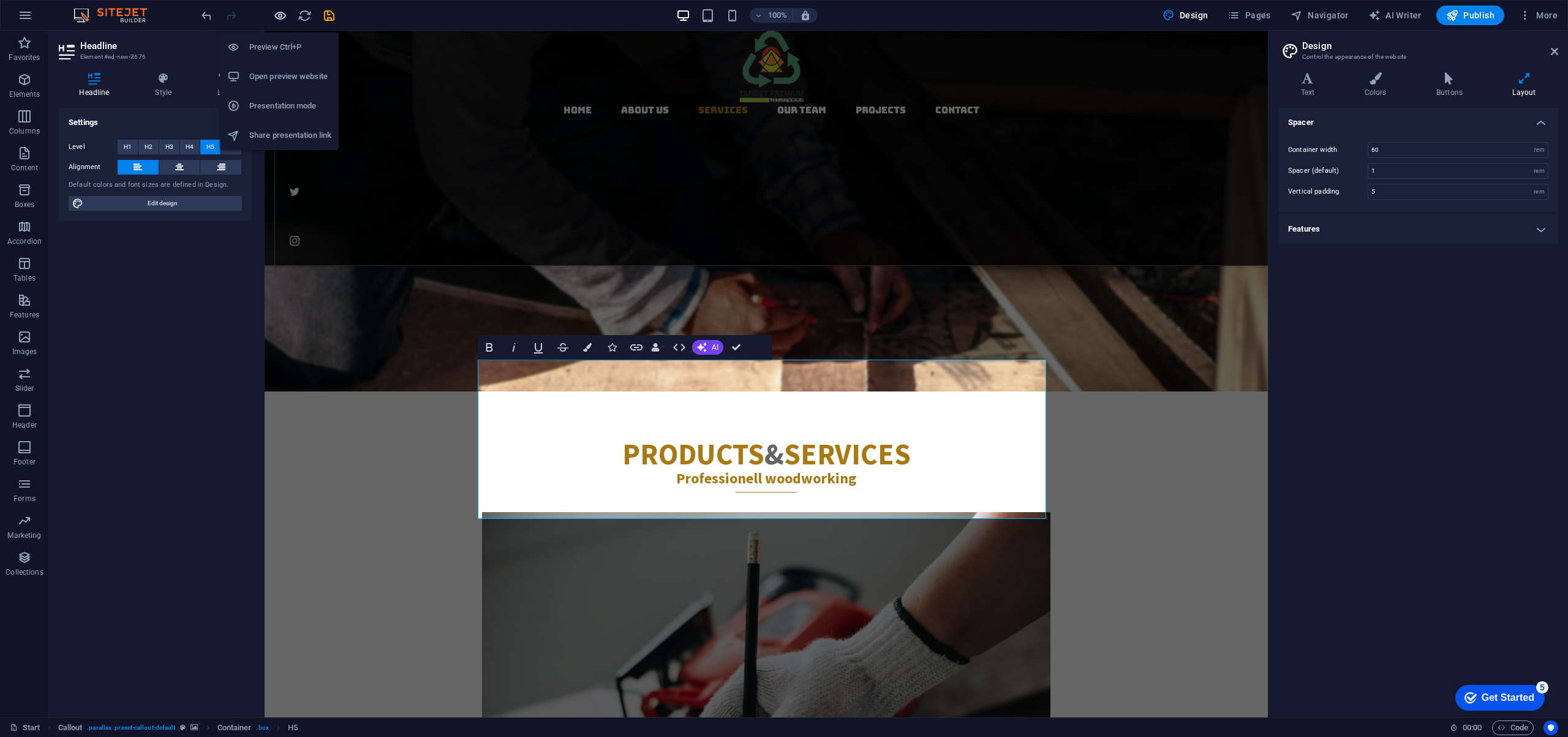
click at [278, 481] on icon "button" at bounding box center [501, 694] width 569 height 426
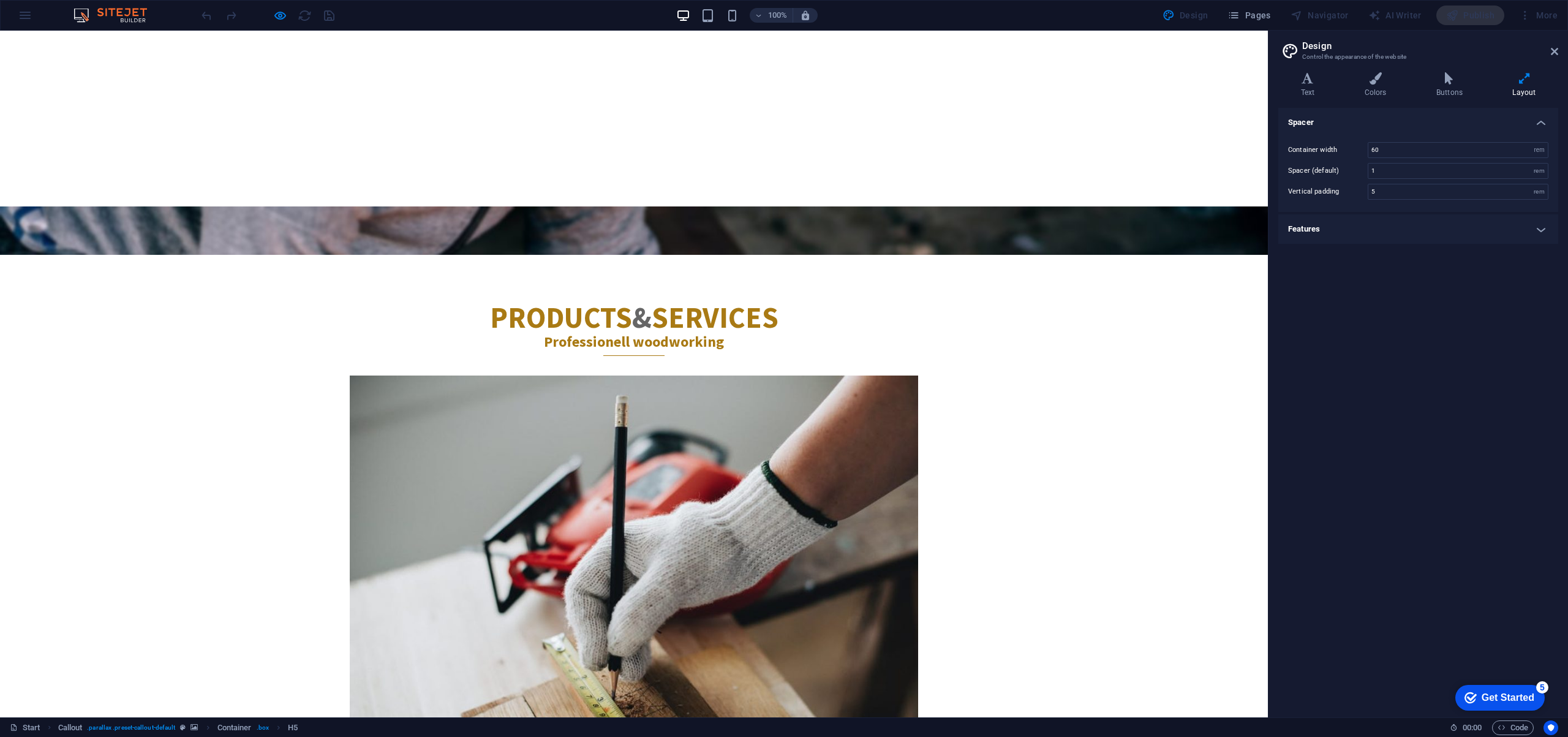
scroll to position [0, 0]
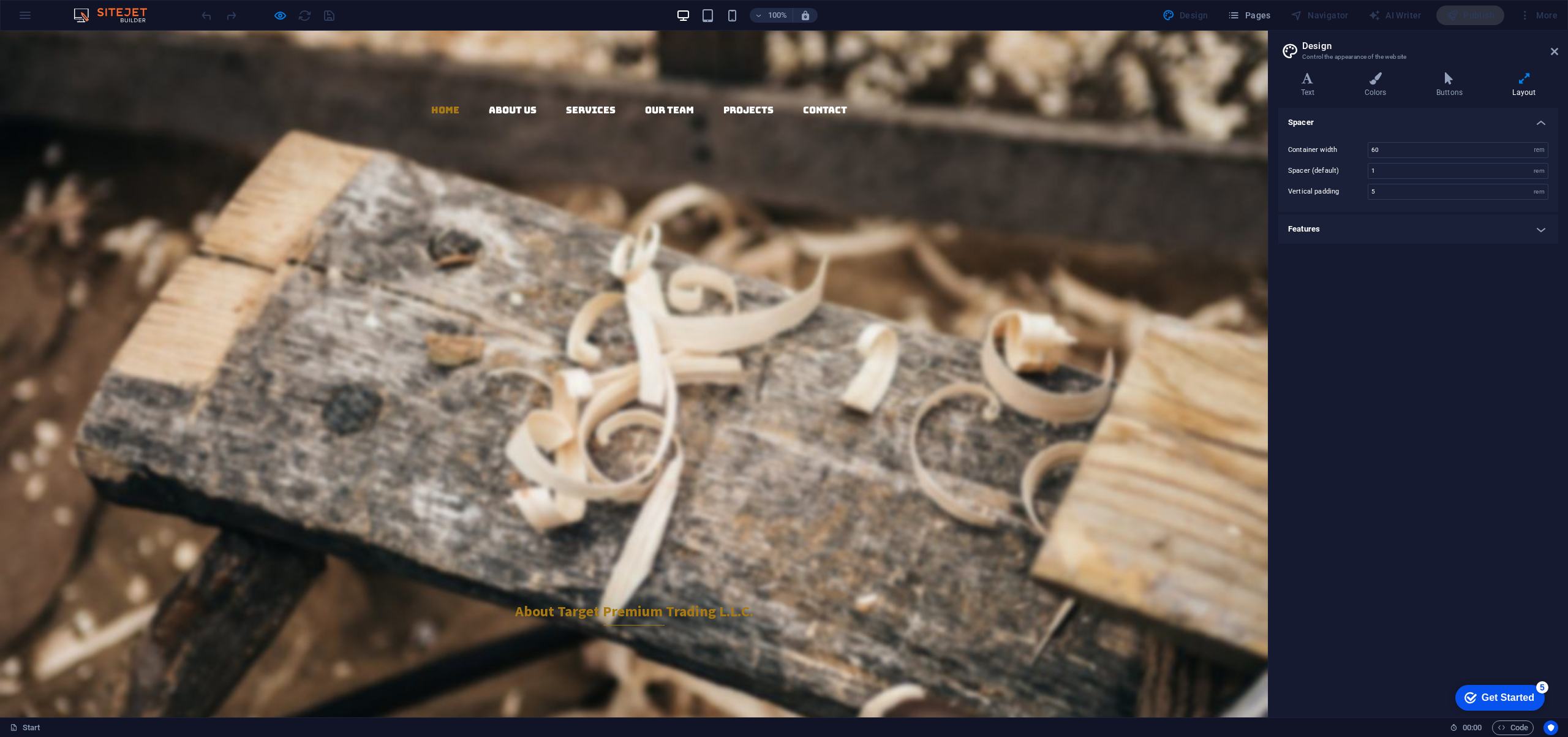
click at [674, 262] on span "Trading" at bounding box center [792, 296] width 252 height 68
click at [488, 105] on link "About us" at bounding box center [512, 110] width 48 height 9
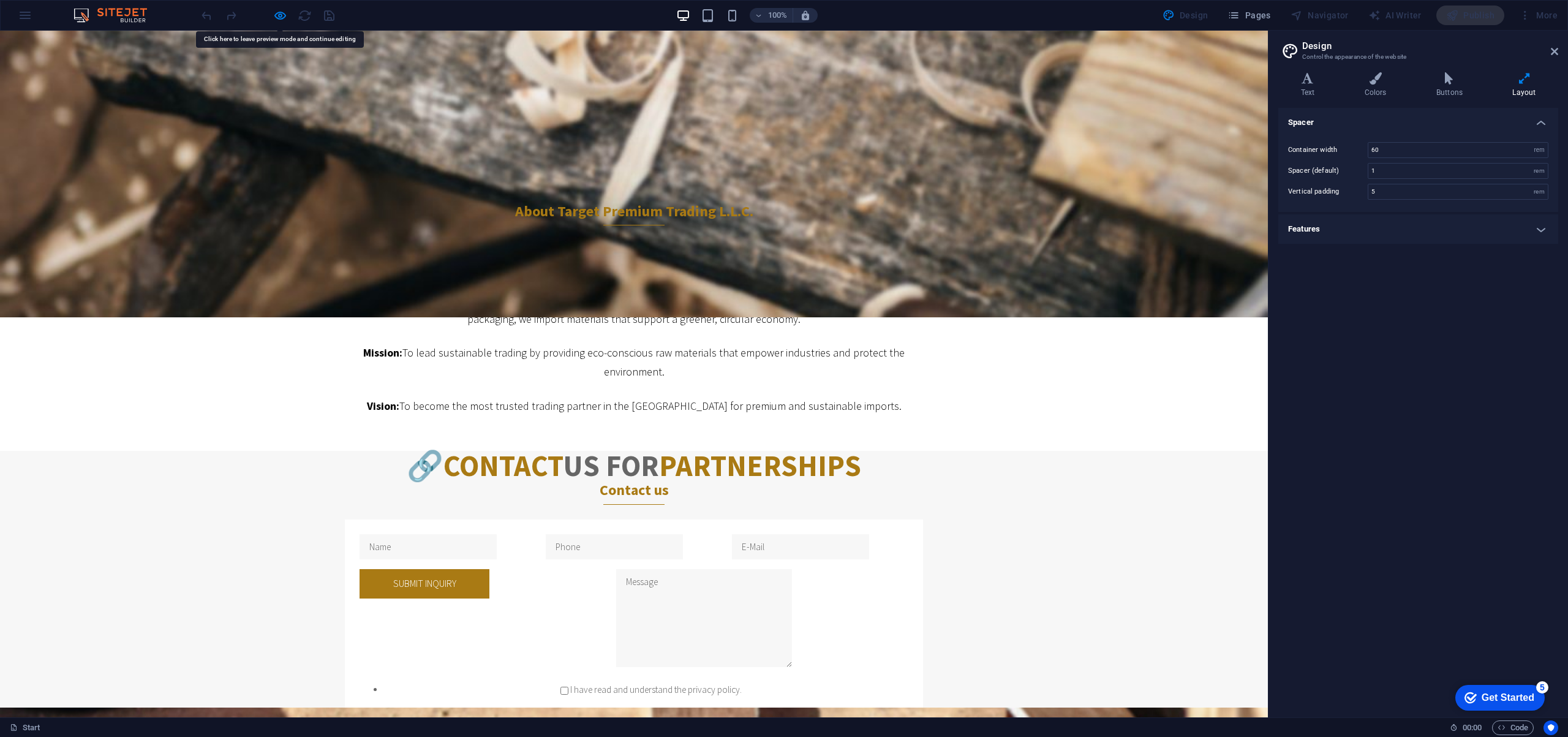
scroll to position [412, 0]
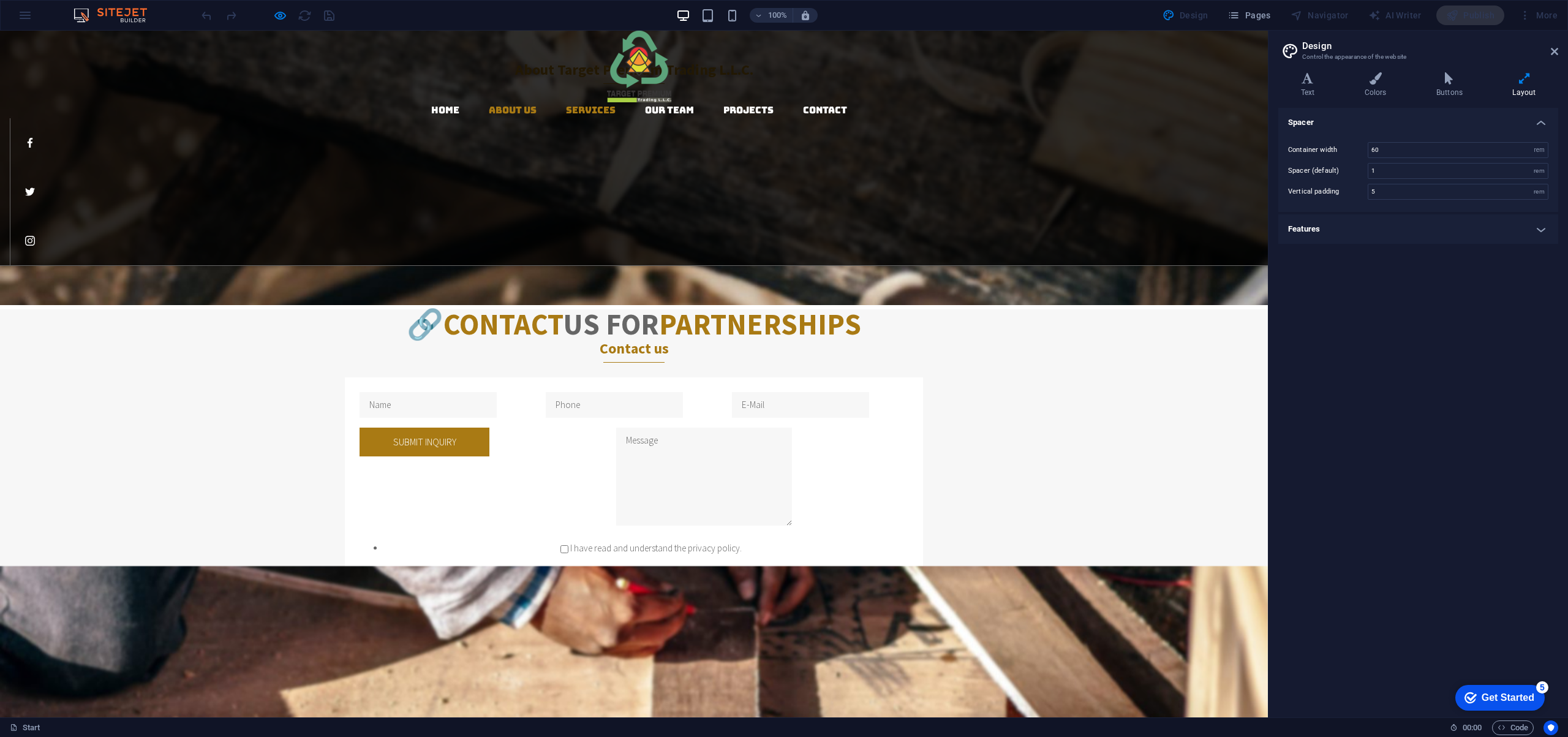
click at [566, 105] on link "Services" at bounding box center [591, 110] width 50 height 9
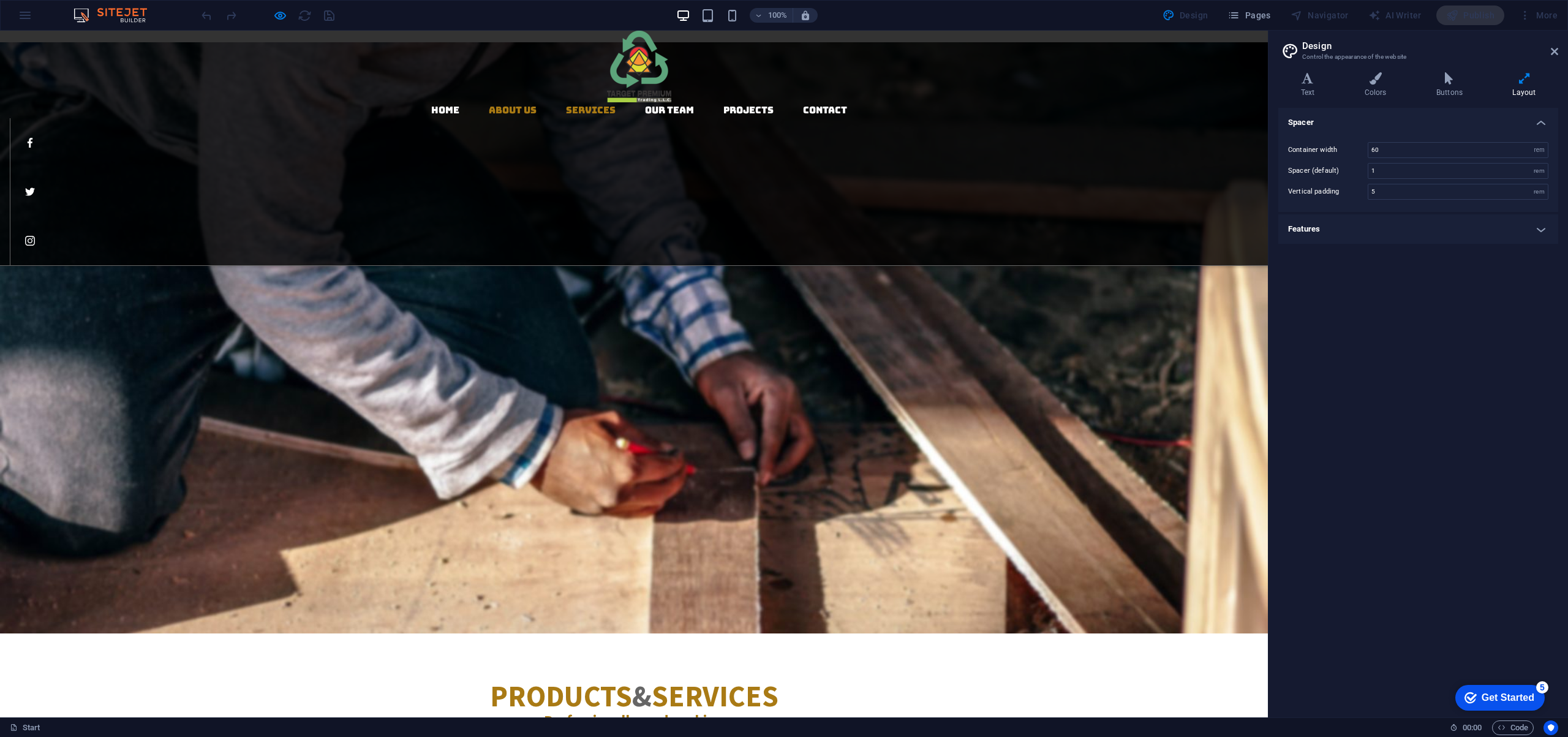
scroll to position [1040, 0]
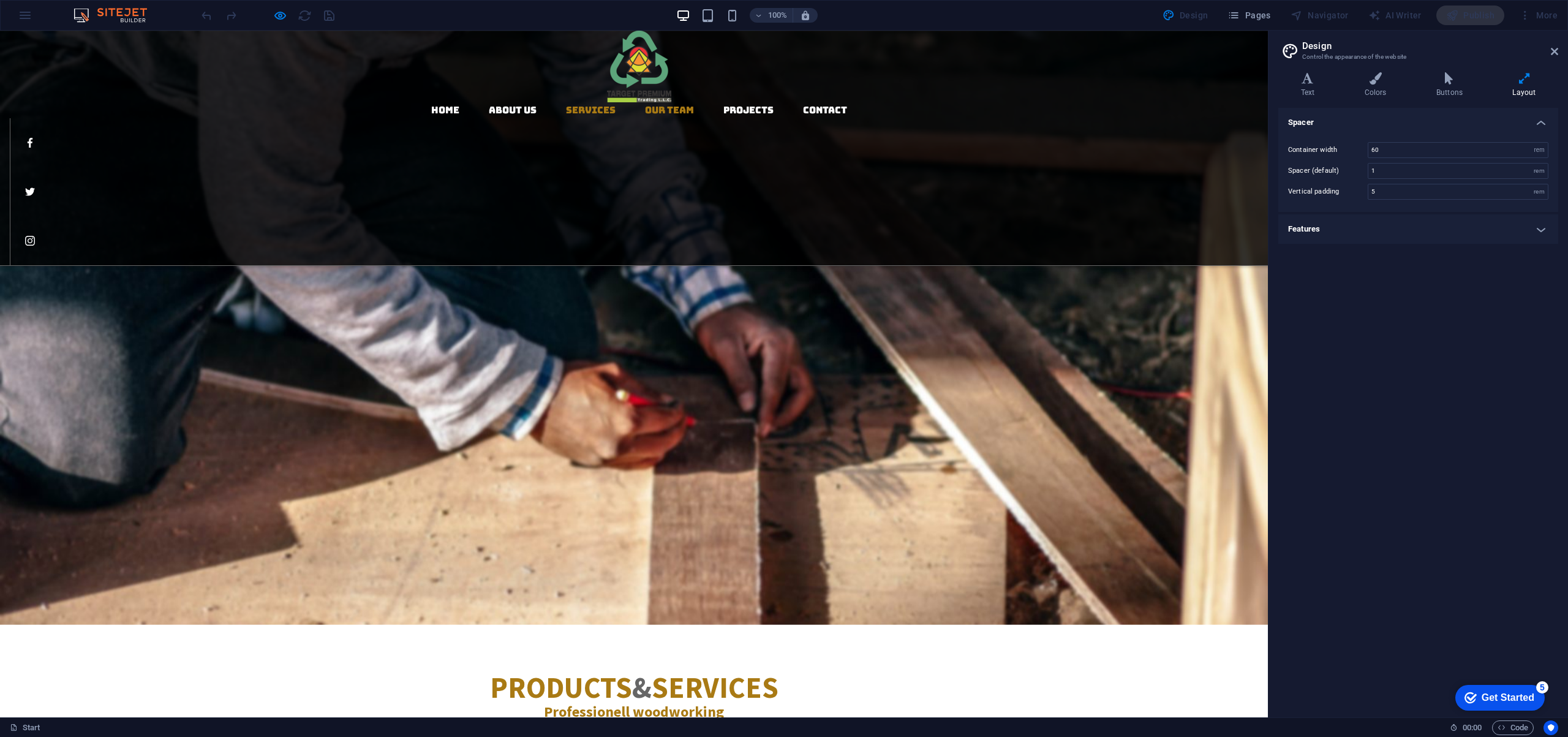
click at [645, 105] on link "Our Team" at bounding box center [669, 110] width 49 height 9
click at [723, 105] on link "Projects" at bounding box center [749, 110] width 50 height 9
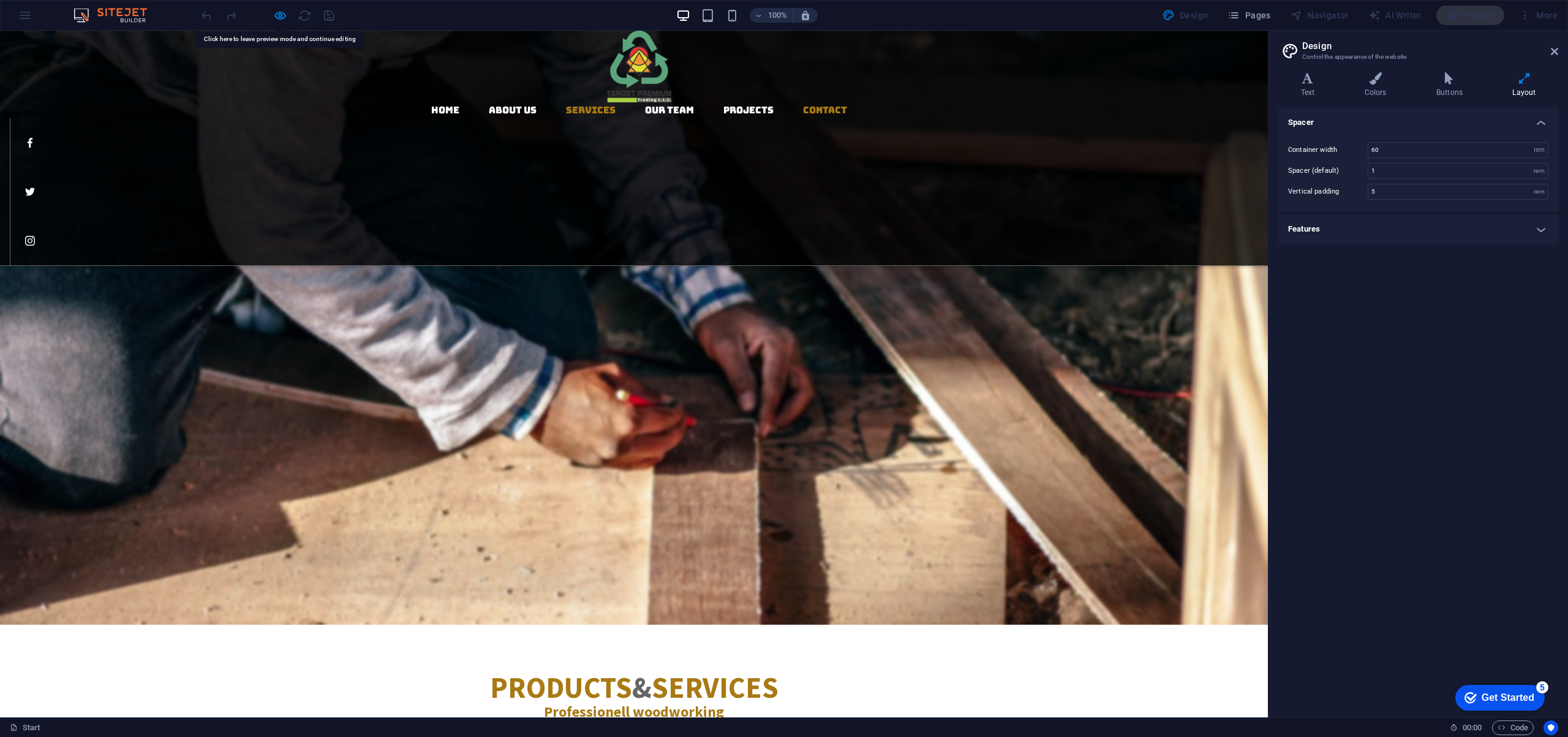
click at [803, 105] on link "Contact" at bounding box center [825, 110] width 44 height 9
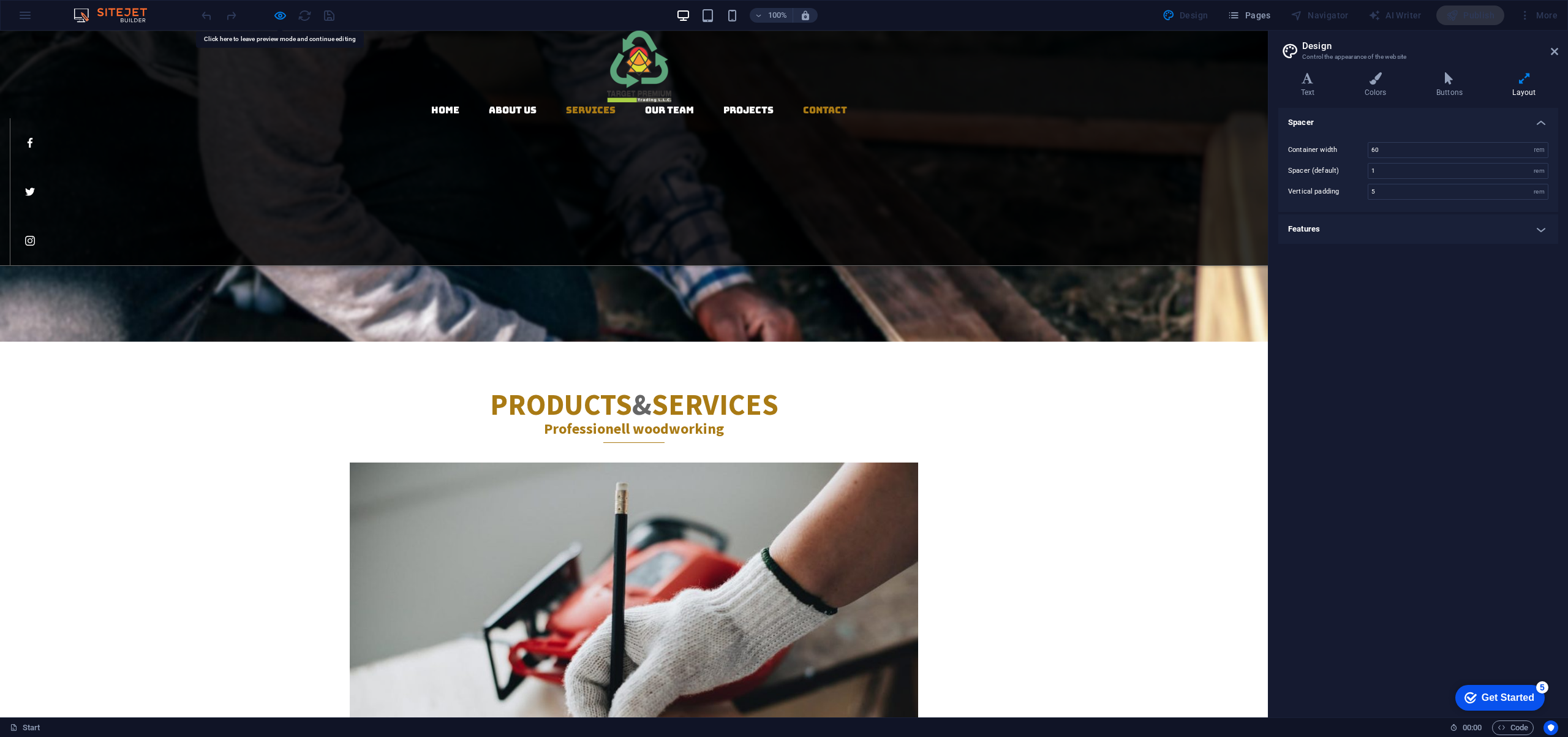
scroll to position [1539, 0]
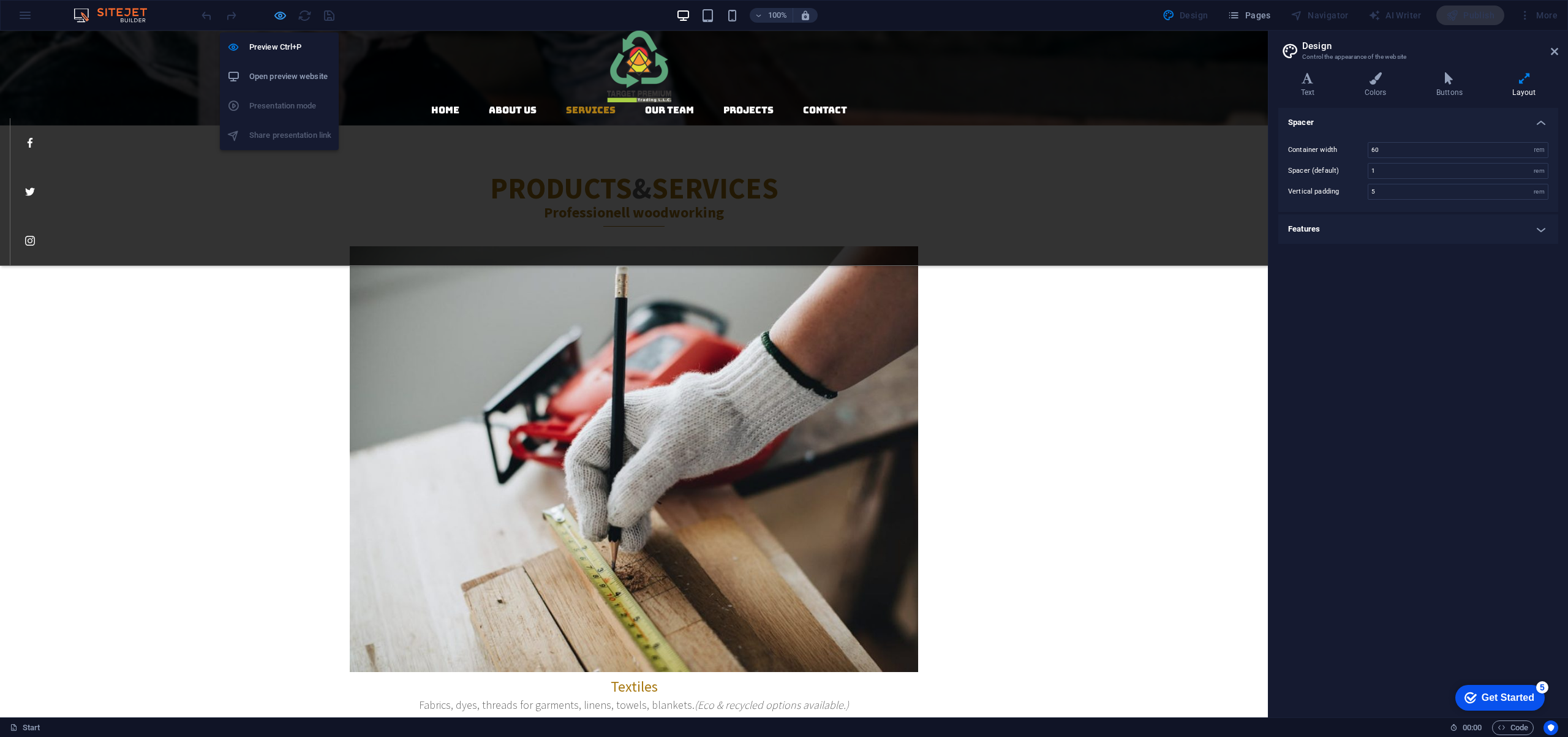
click at [350, 216] on icon "button" at bounding box center [634, 428] width 569 height 426
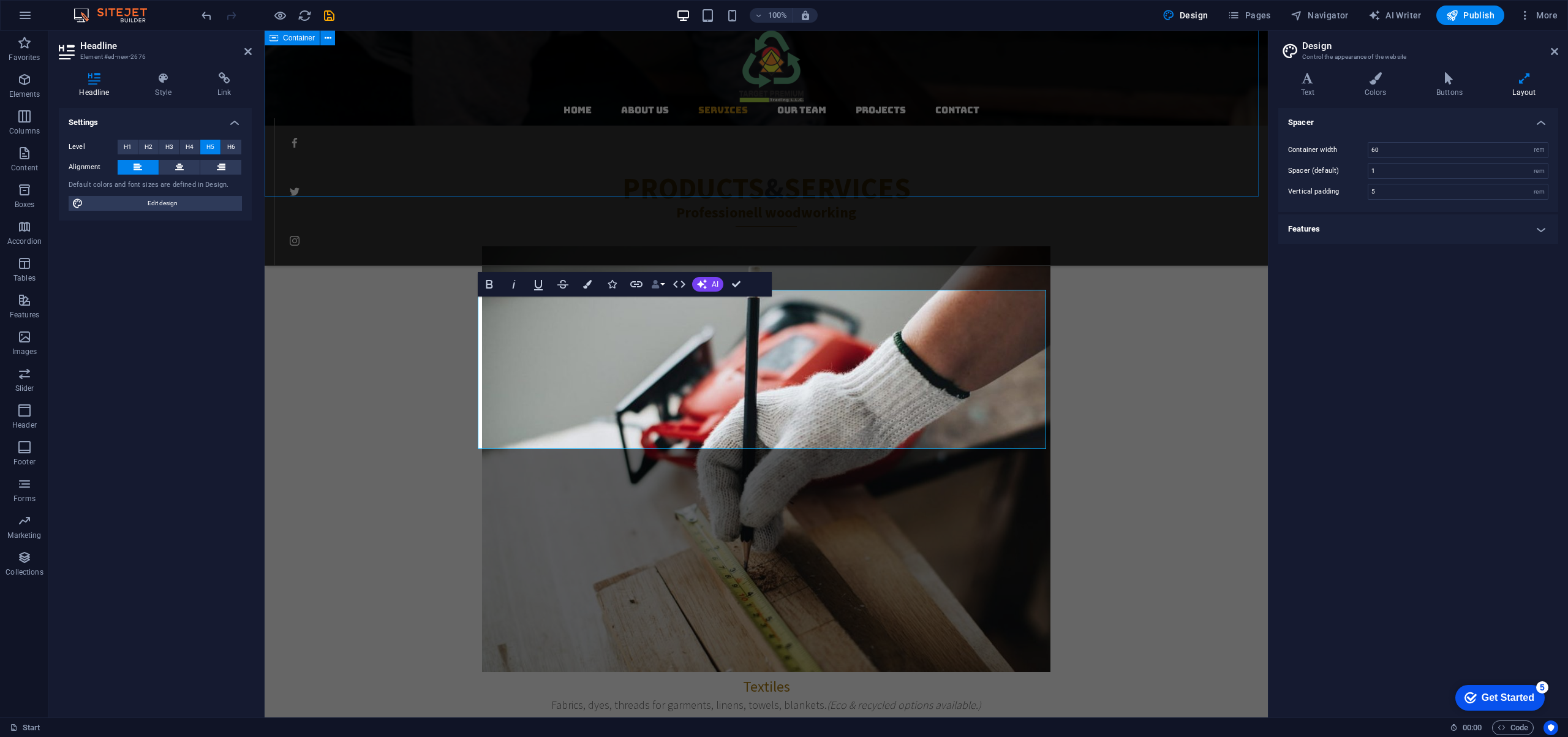
scroll to position [1461, 0]
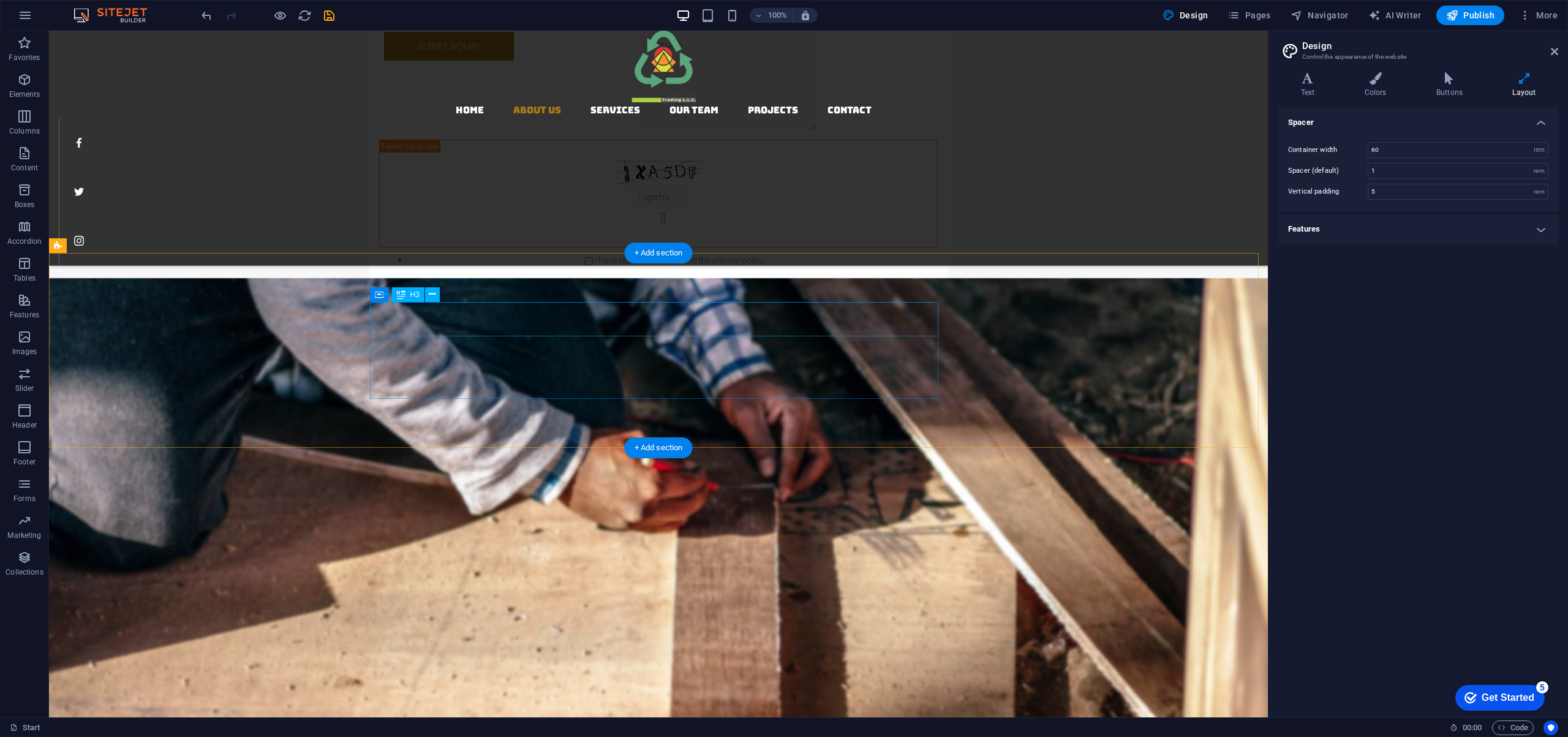
scroll to position [1050, 0]
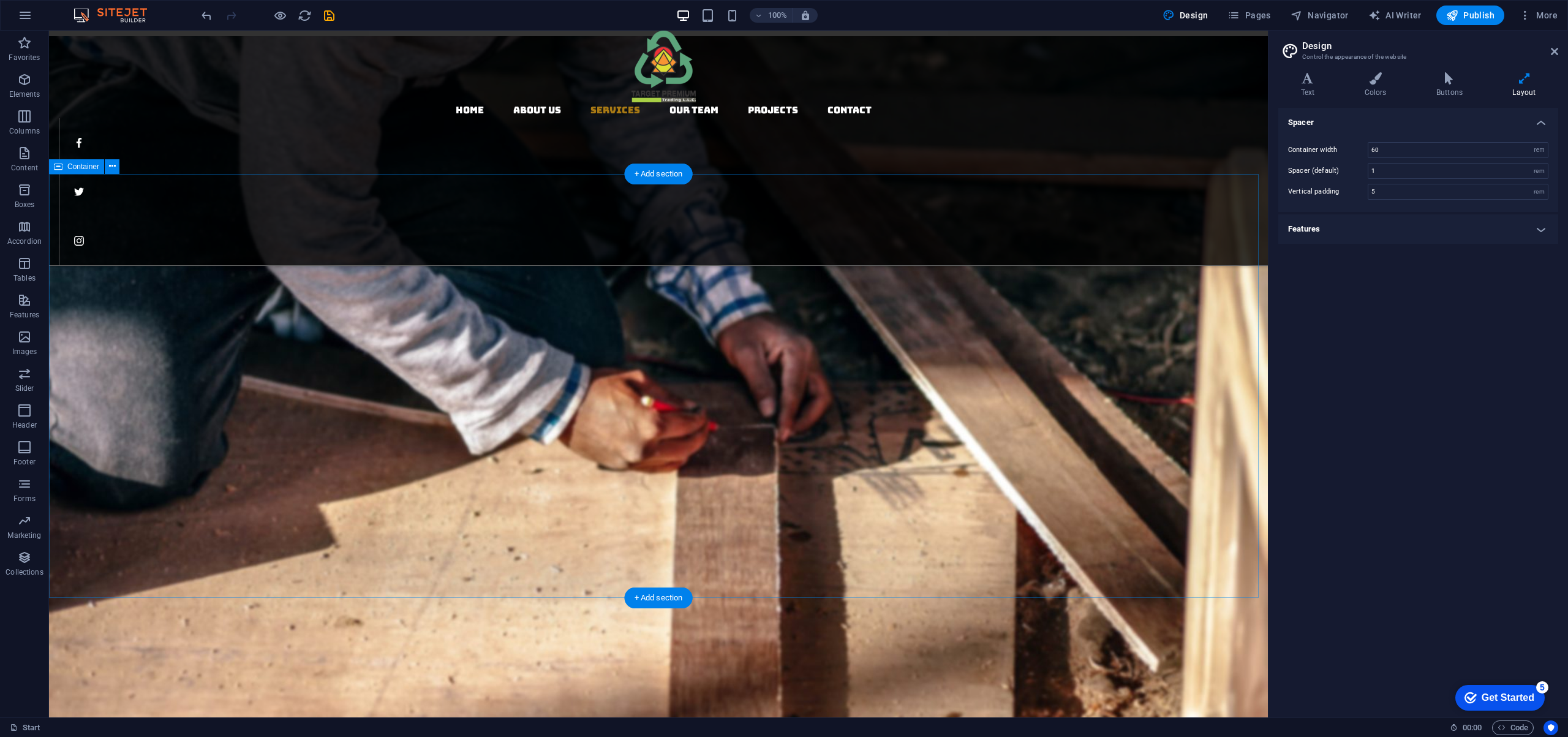
click at [598, 102] on nav "Home About us Services Our Team Projects Contact" at bounding box center [663, 110] width 1209 height 16
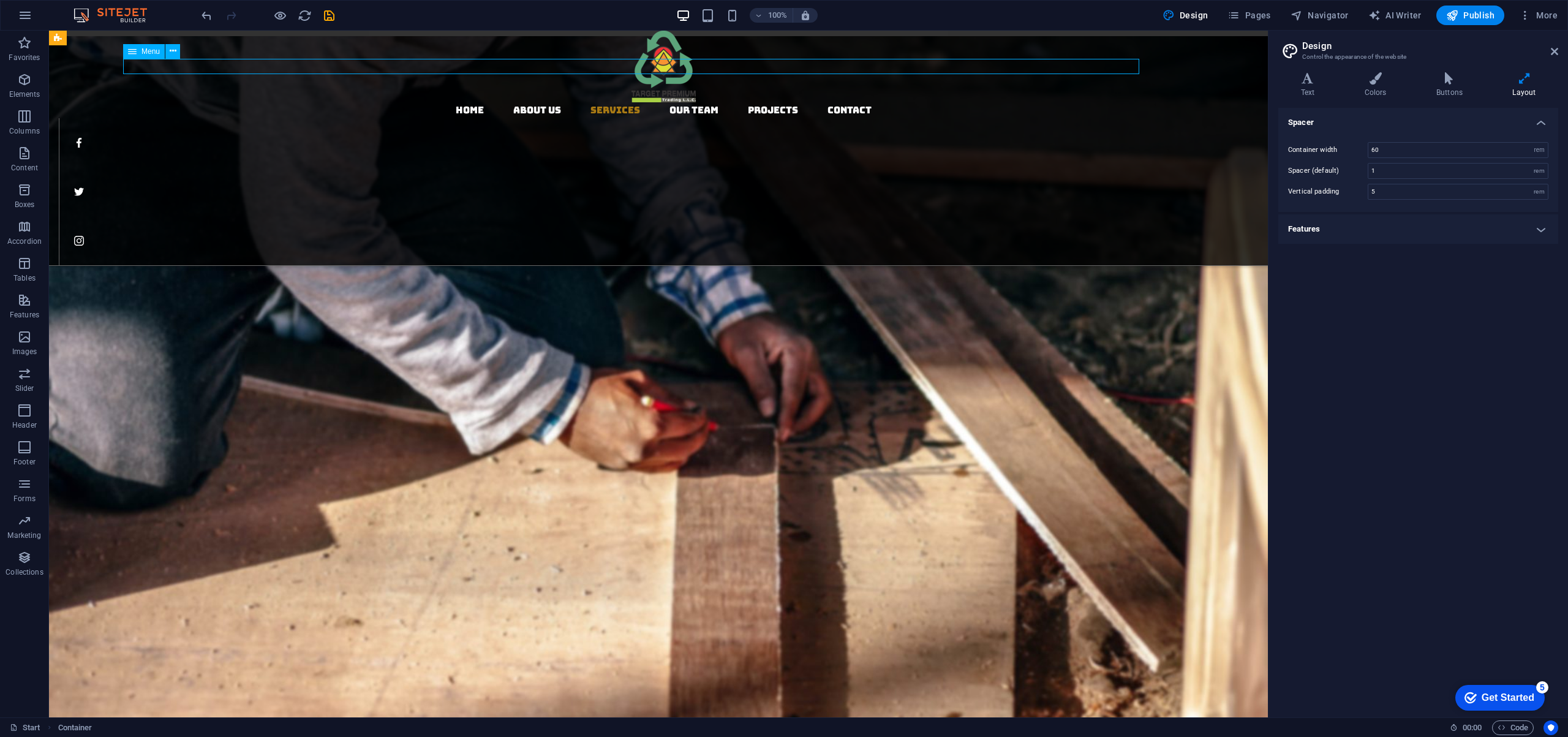
click at [598, 102] on nav "Home About us Services Our Team Projects Contact" at bounding box center [663, 110] width 1209 height 16
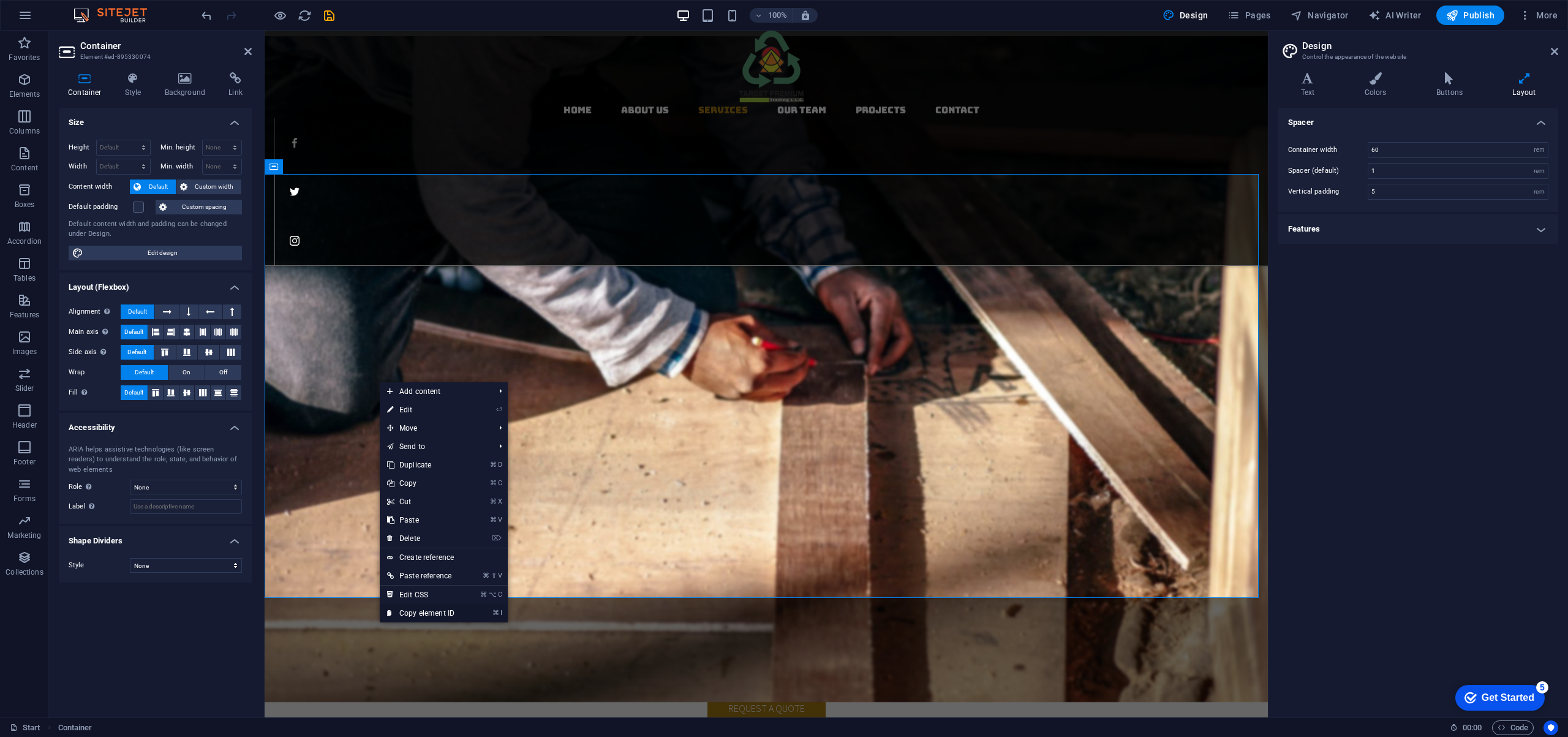
click at [427, 614] on link "⌘ I Copy element ID" at bounding box center [421, 613] width 82 height 18
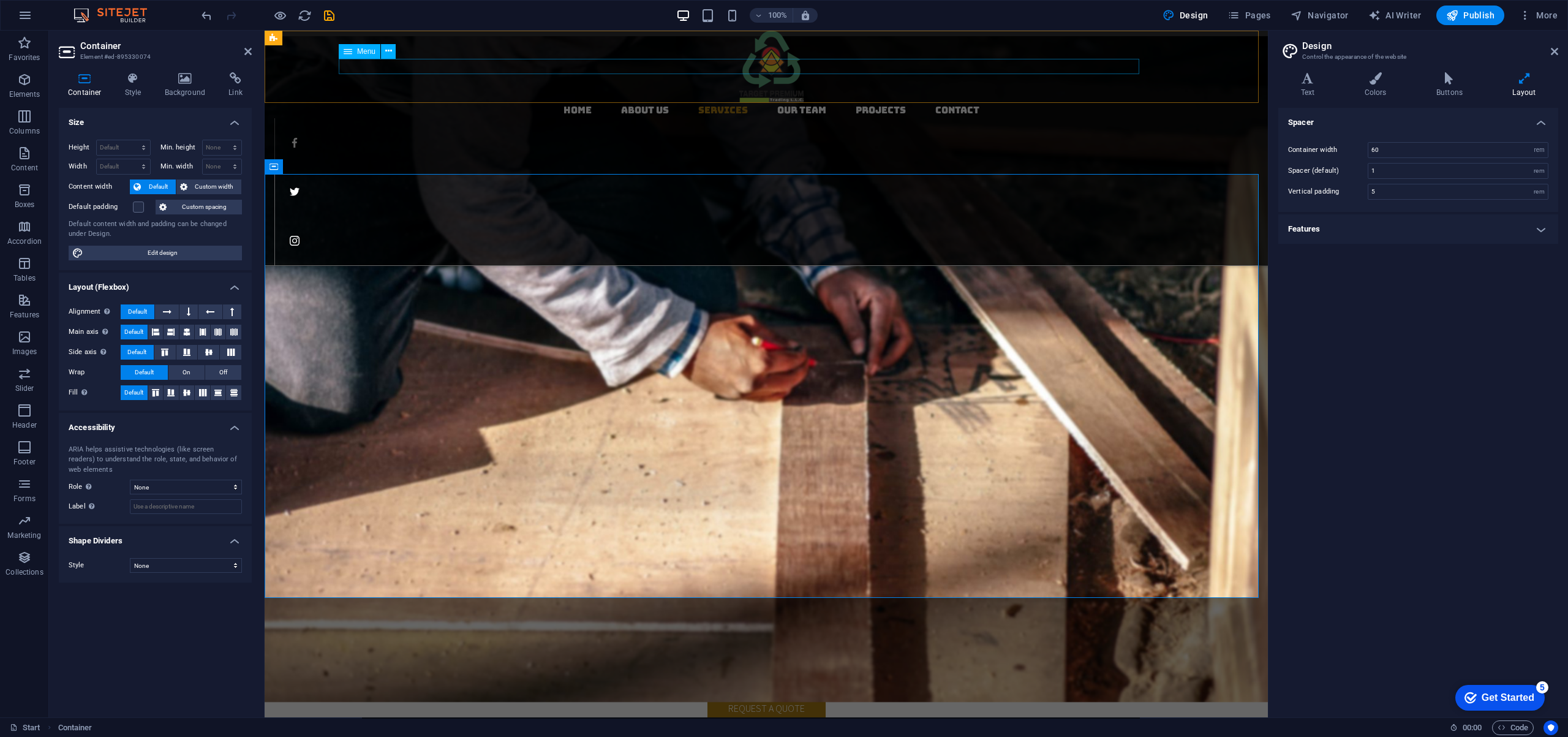
click at [689, 102] on nav "Home About us Services Our Team Projects Contact" at bounding box center [771, 110] width 993 height 16
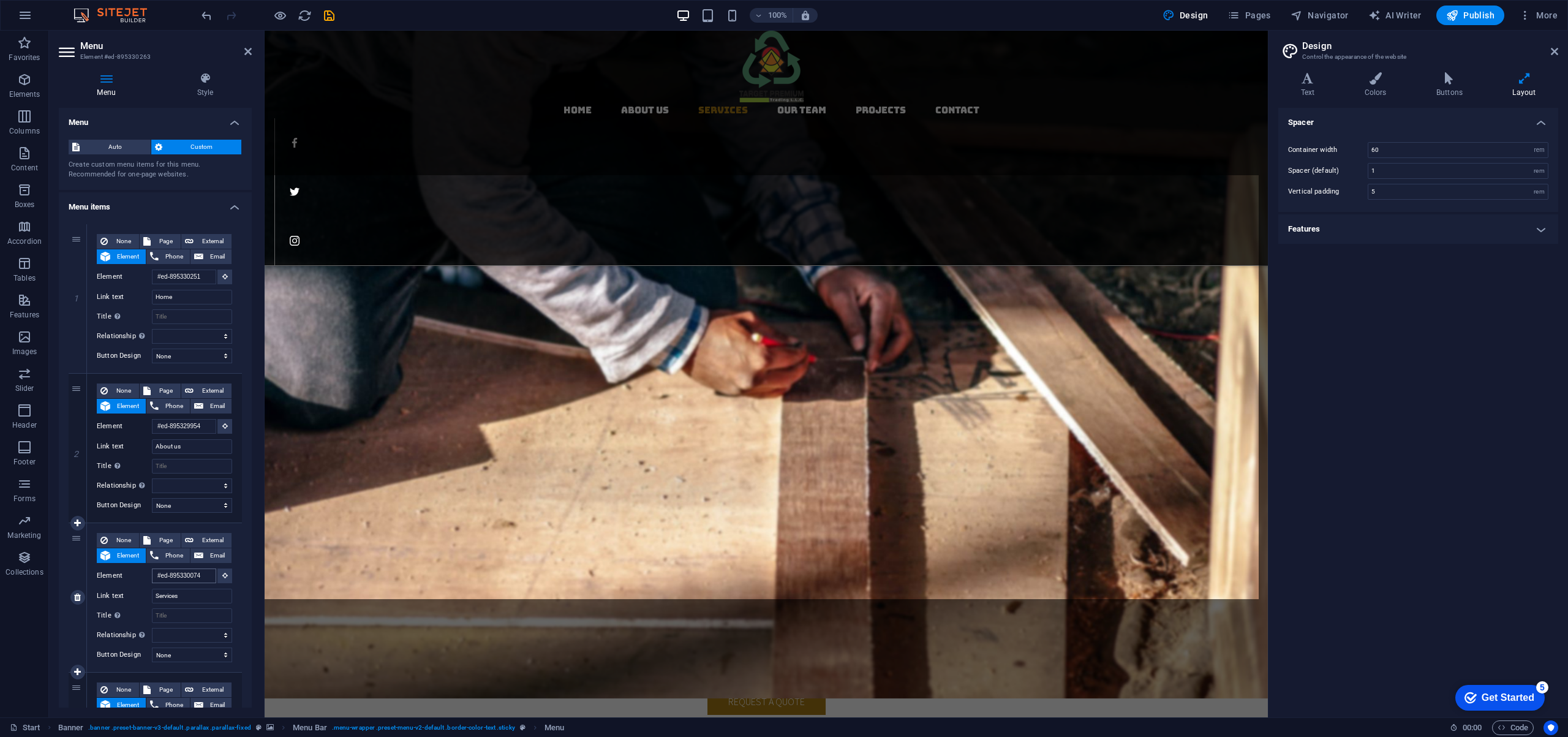
scroll to position [1062, 0]
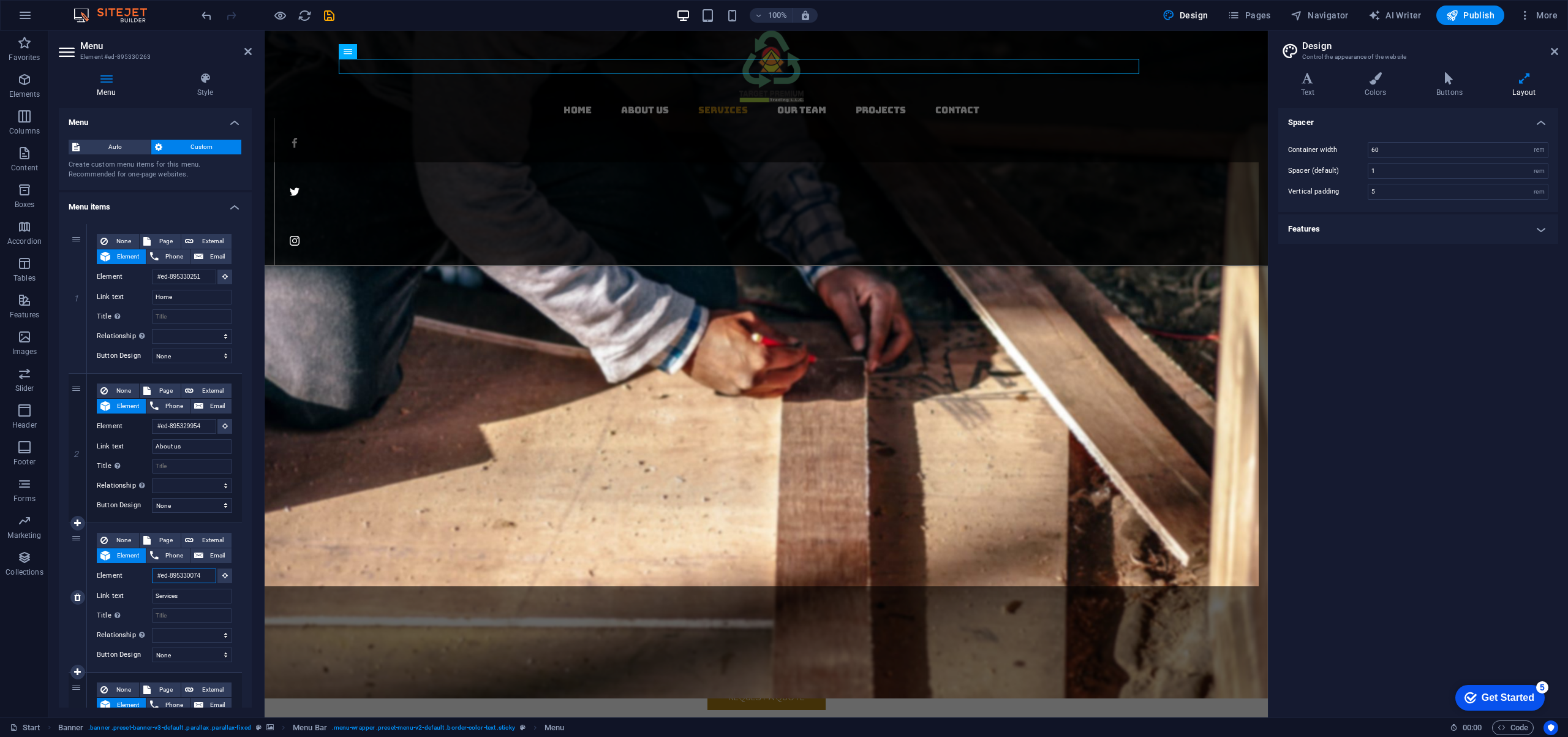
click at [202, 577] on input "#ed-895330074" at bounding box center [184, 576] width 64 height 15
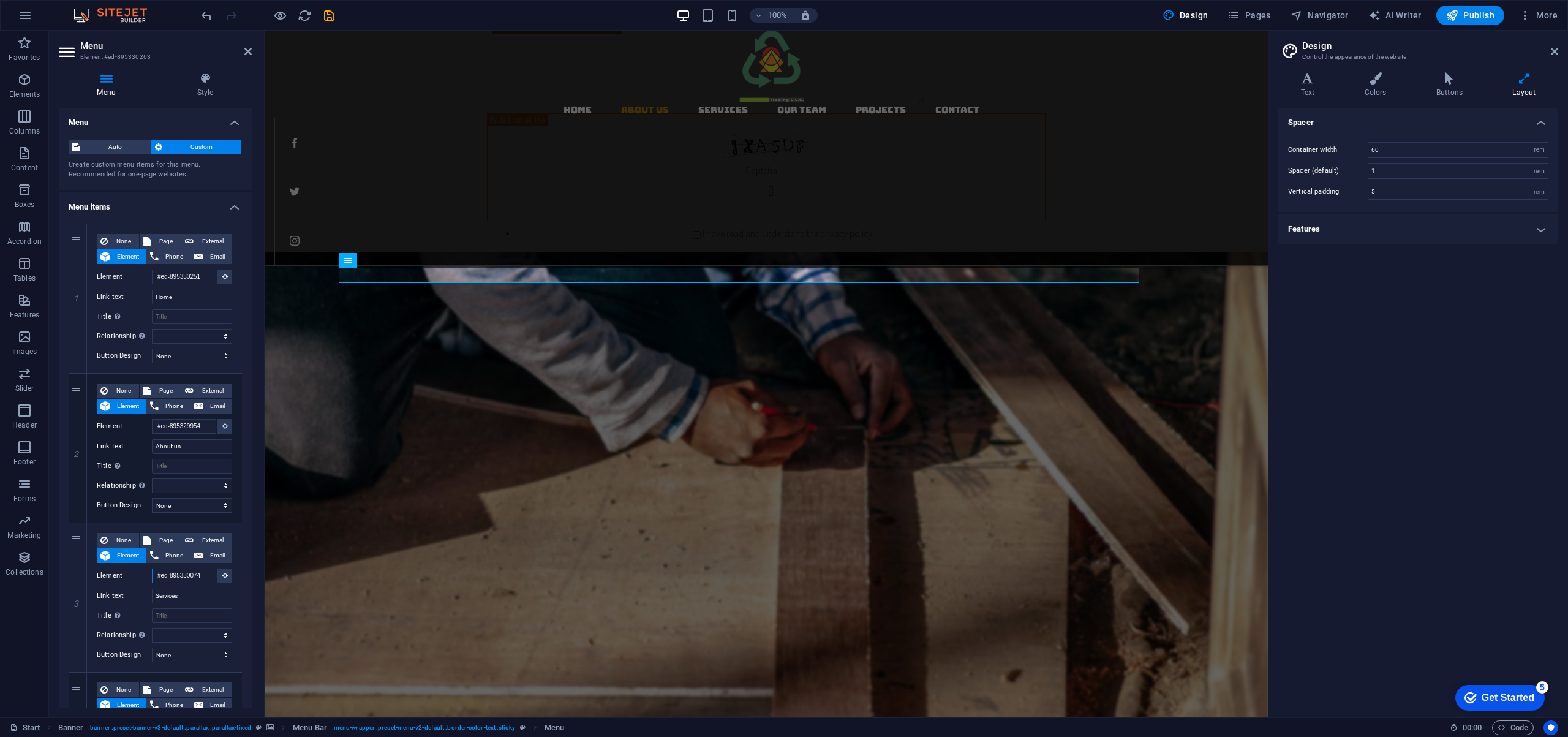
scroll to position [833, 0]
drag, startPoint x: 153, startPoint y: 574, endPoint x: 241, endPoint y: 576, distance: 88.0
click at [241, 576] on div "1 None Page External Element Phone Email Page Start Element #ed-895330251 URL P…" at bounding box center [155, 673] width 193 height 916
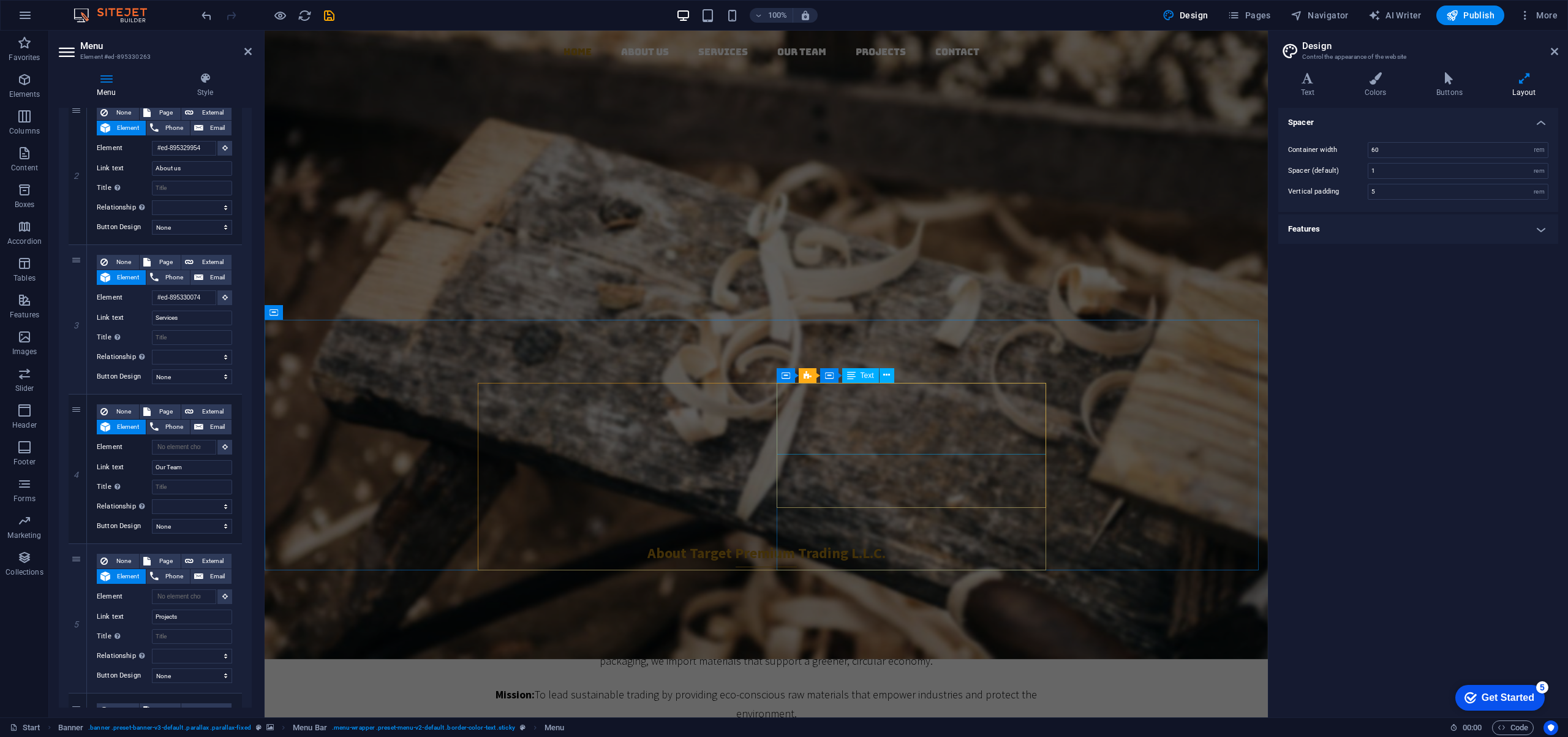
scroll to position [0, 0]
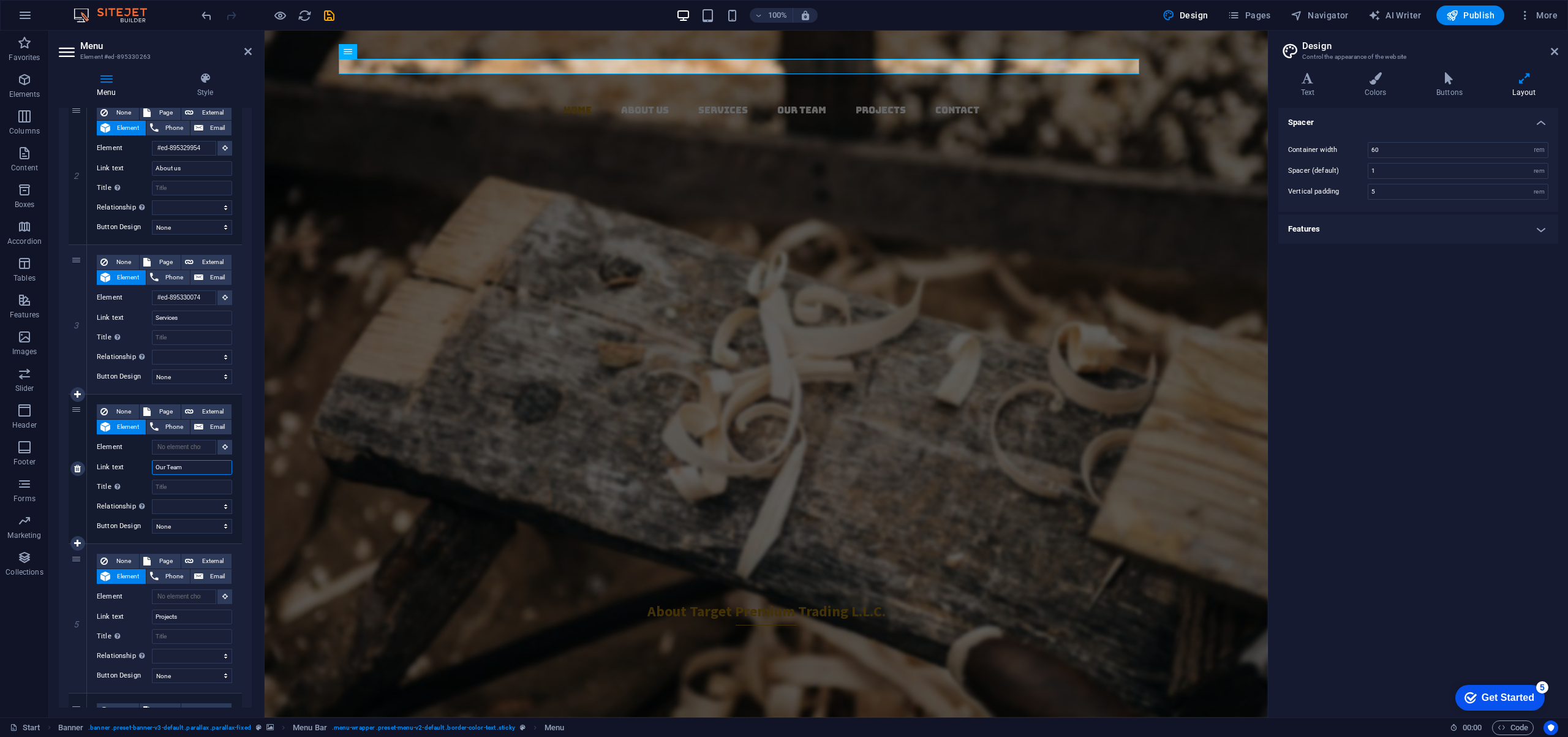
drag, startPoint x: 191, startPoint y: 466, endPoint x: 153, endPoint y: 466, distance: 38.0
click at [153, 466] on input "Our Team" at bounding box center [192, 467] width 80 height 15
paste input "Sustainability"
type input "Sustainability"
select select
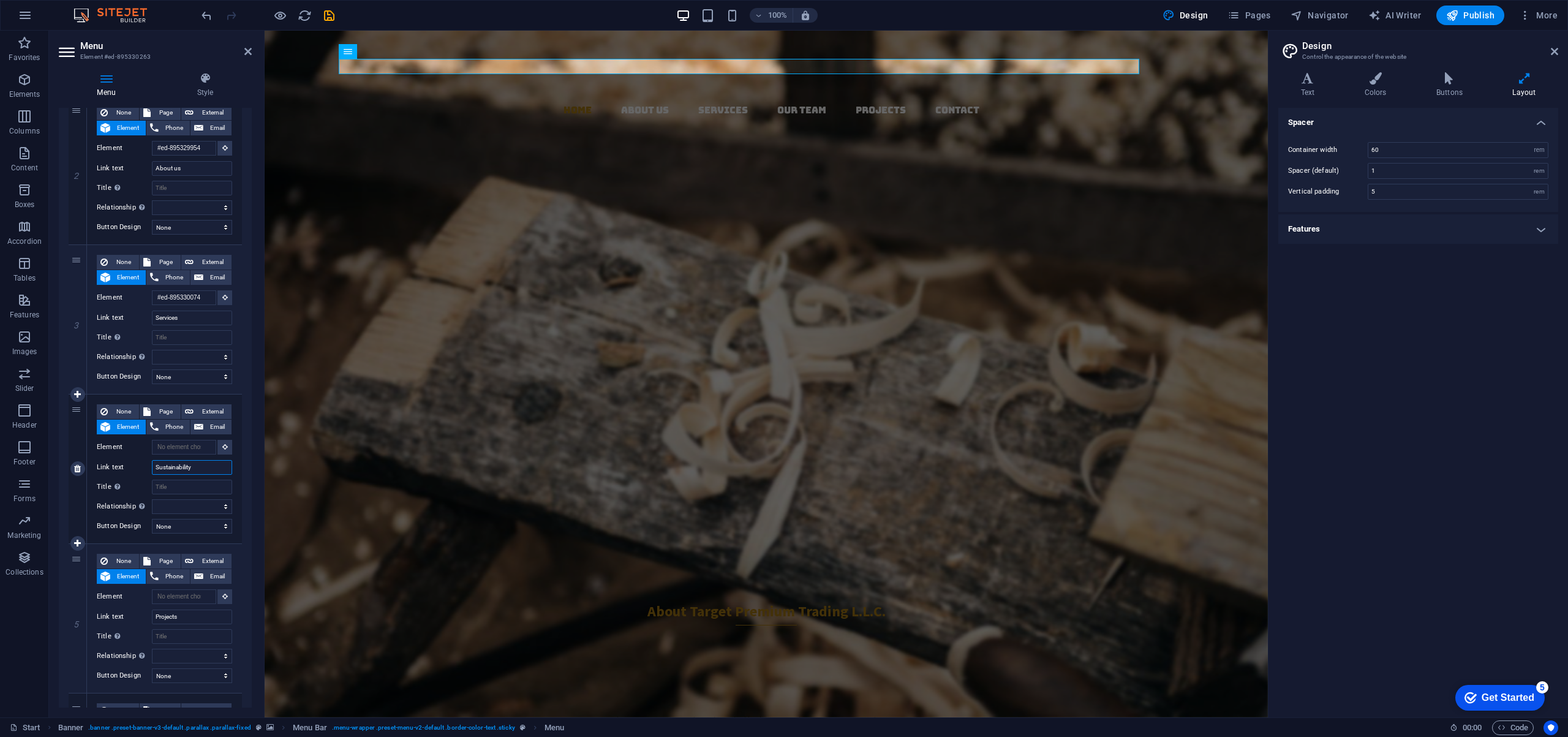
select select
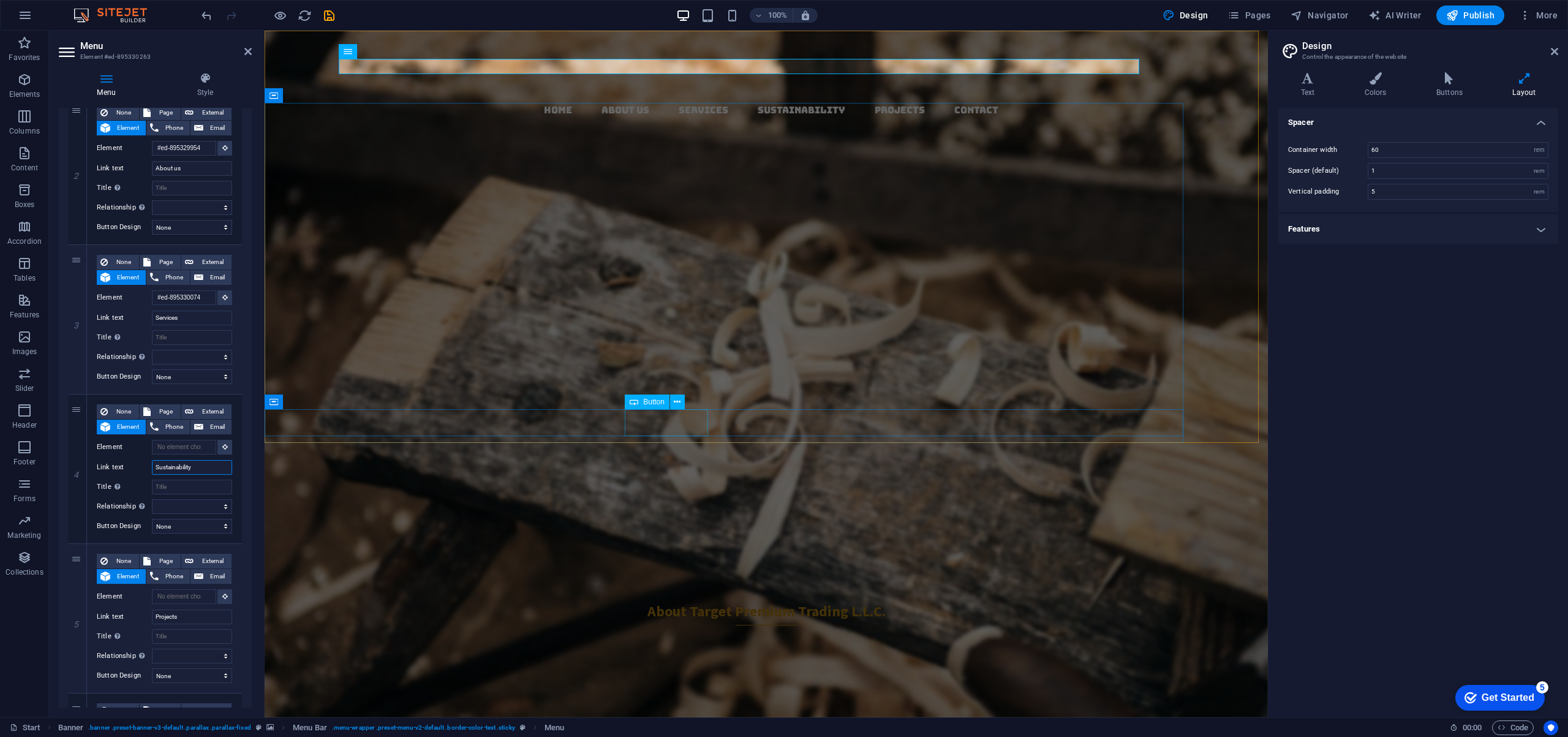
type input "Sustainability"
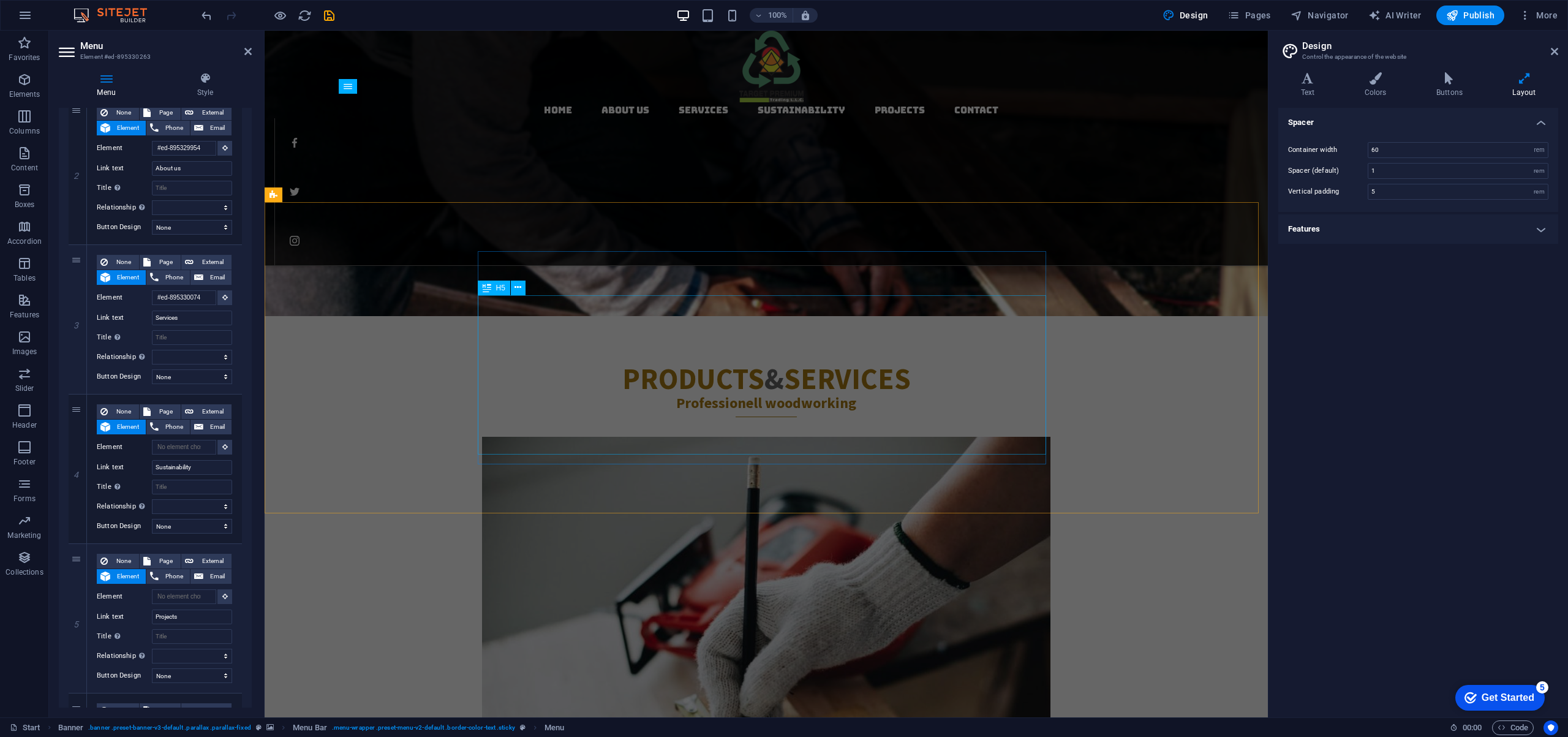
scroll to position [1432, 0]
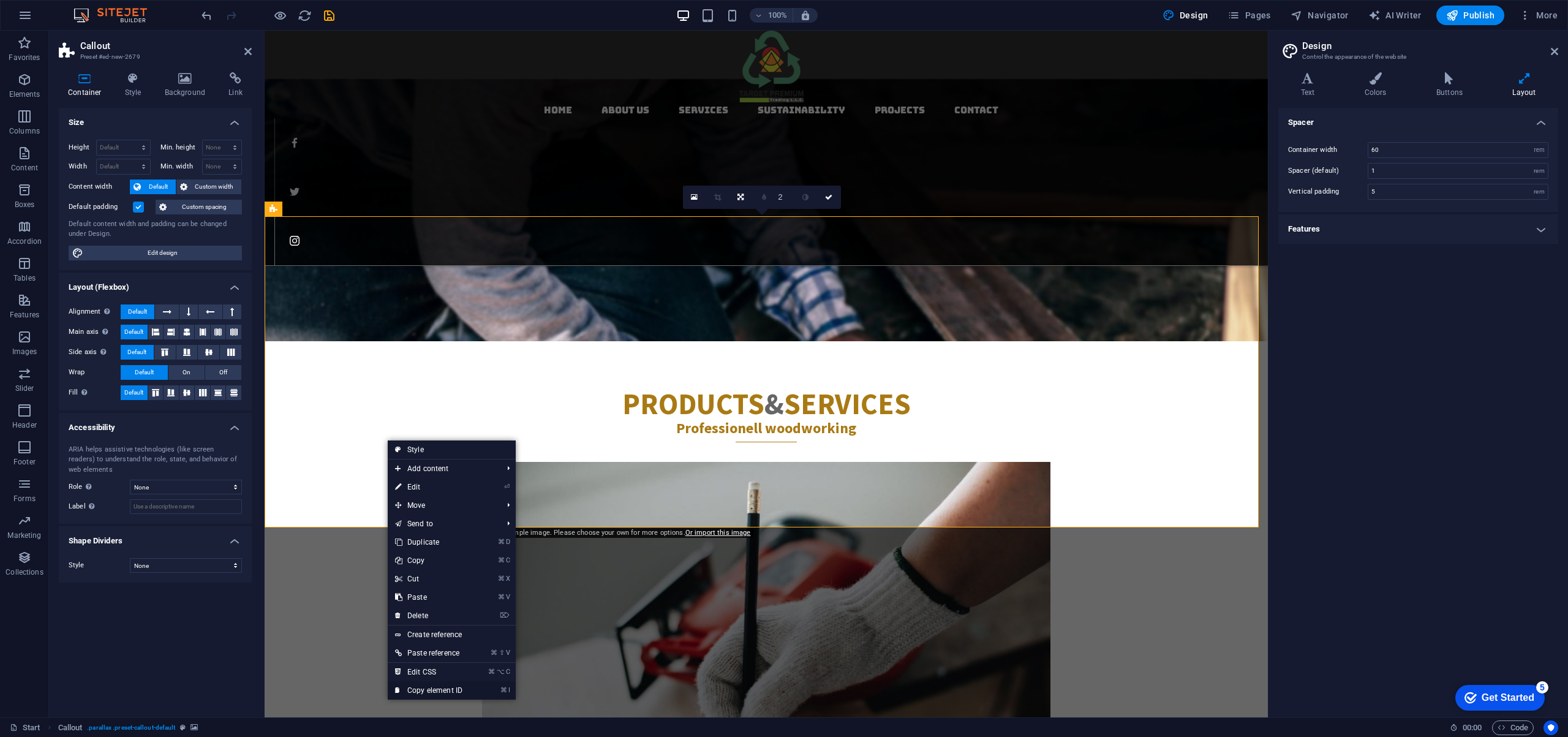
click at [425, 691] on link "⌘ I Copy element ID" at bounding box center [429, 690] width 82 height 18
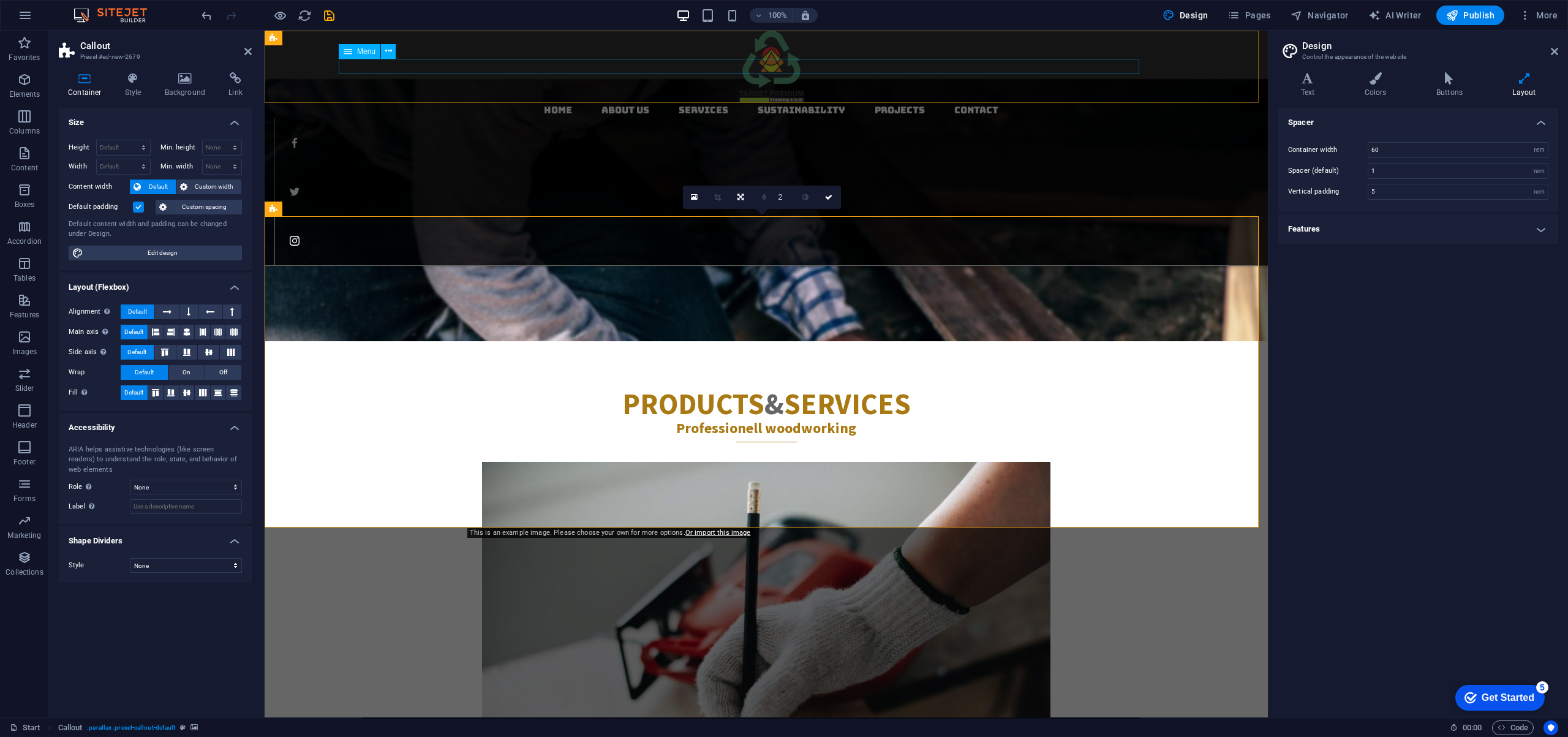
click at [748, 102] on nav "Home About us Services Sustainability Projects Contact" at bounding box center [771, 110] width 993 height 16
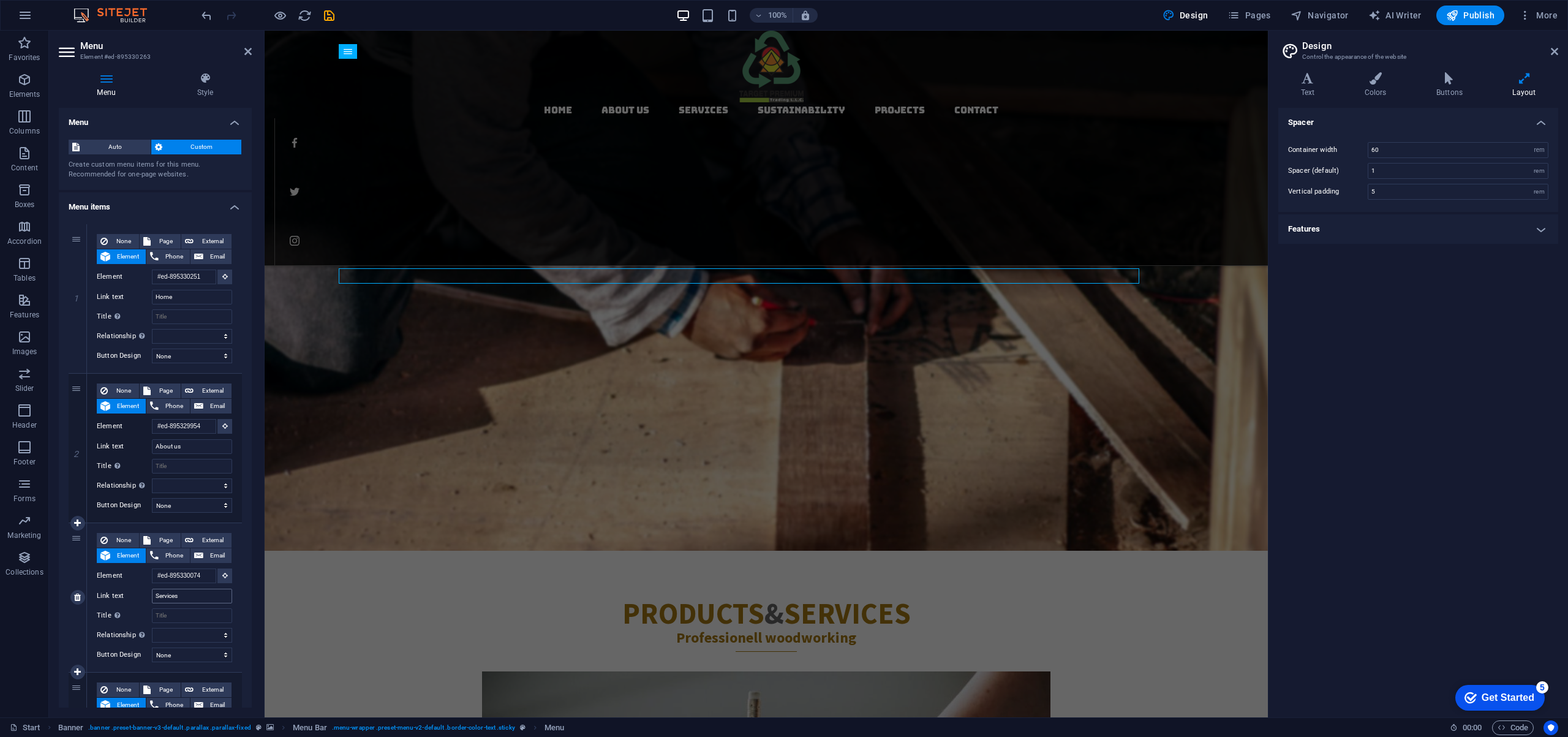
scroll to position [135, 0]
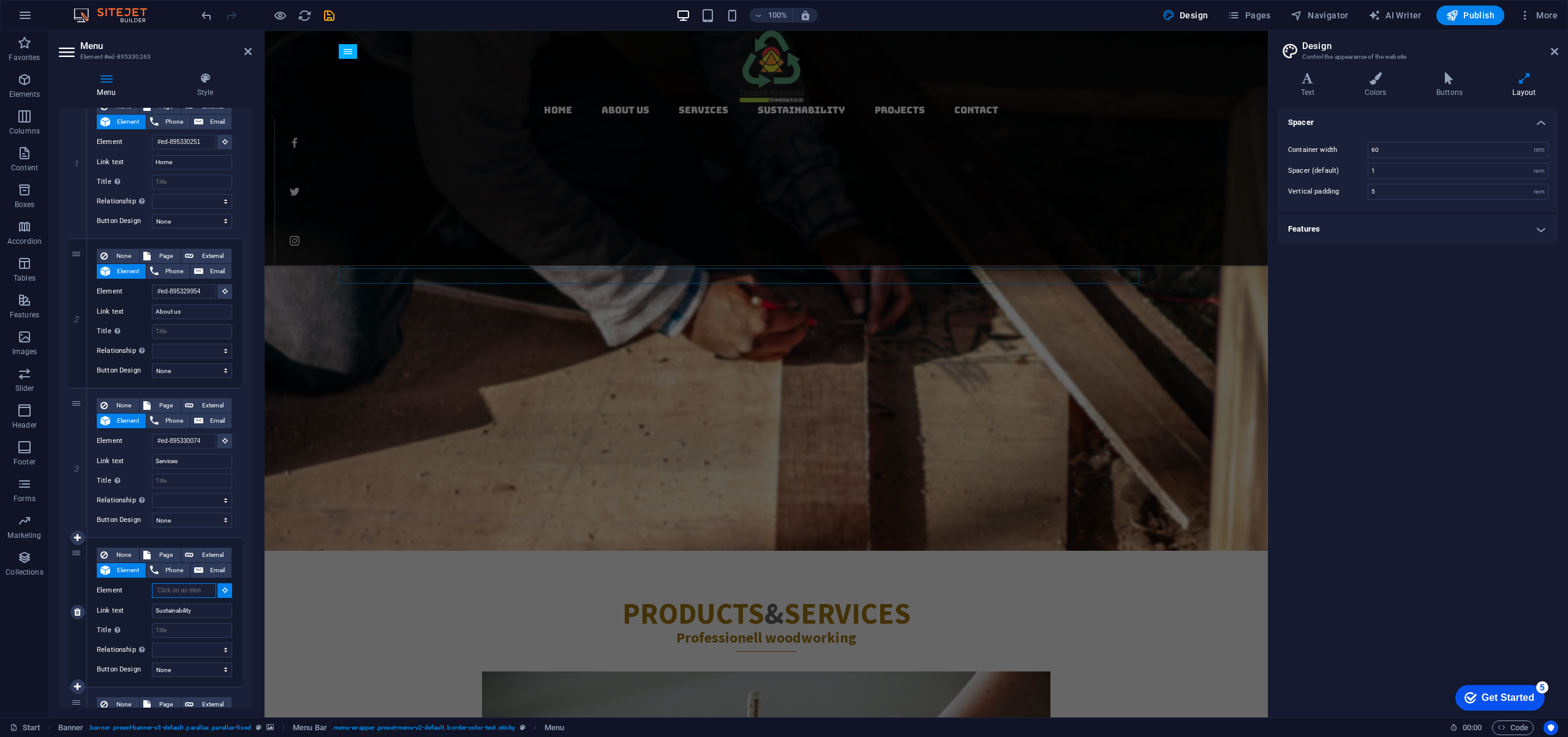
click at [200, 591] on input "Element" at bounding box center [184, 590] width 64 height 15
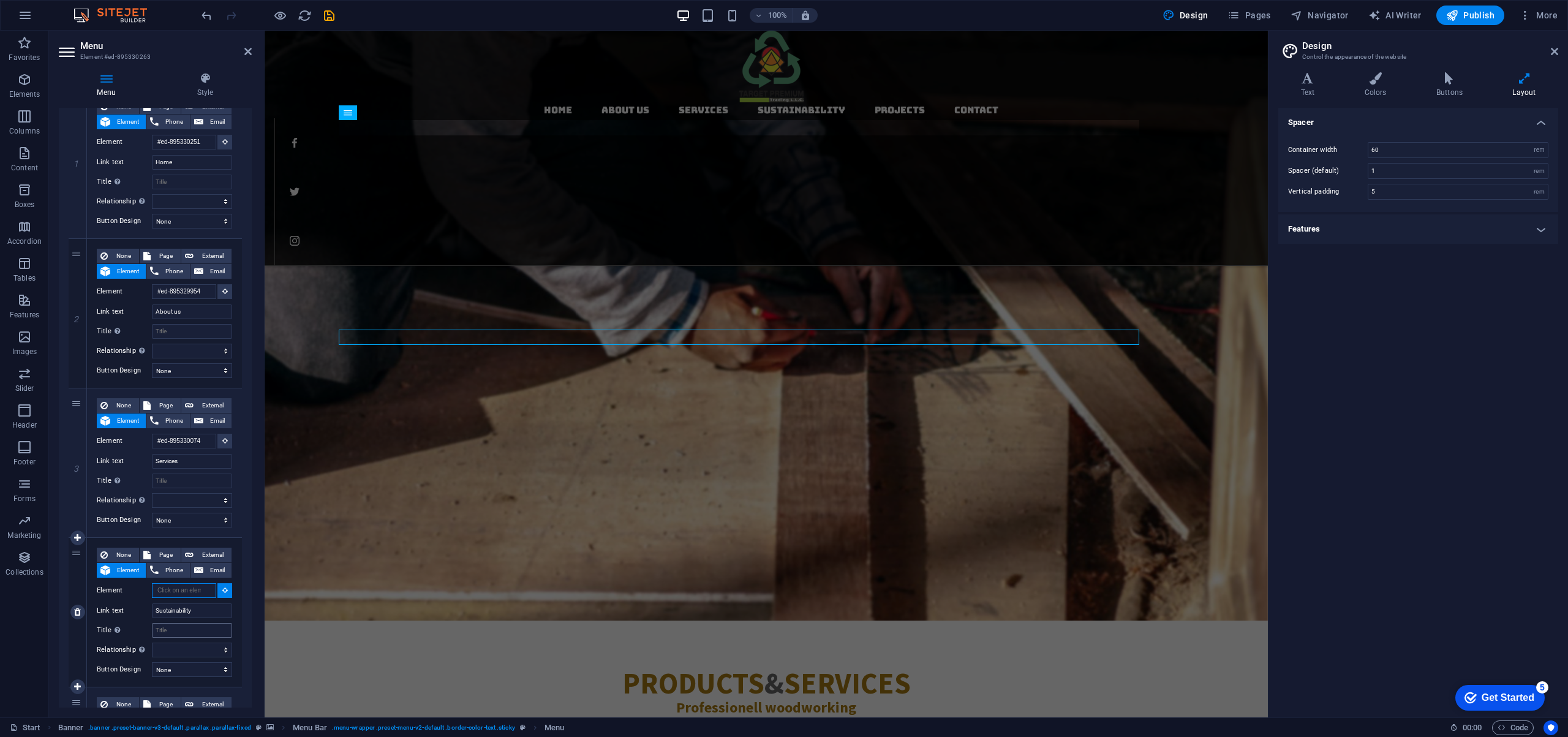
scroll to position [1150, 0]
paste input "#ed-new-2679"
type input "#ed-new-2679"
select select
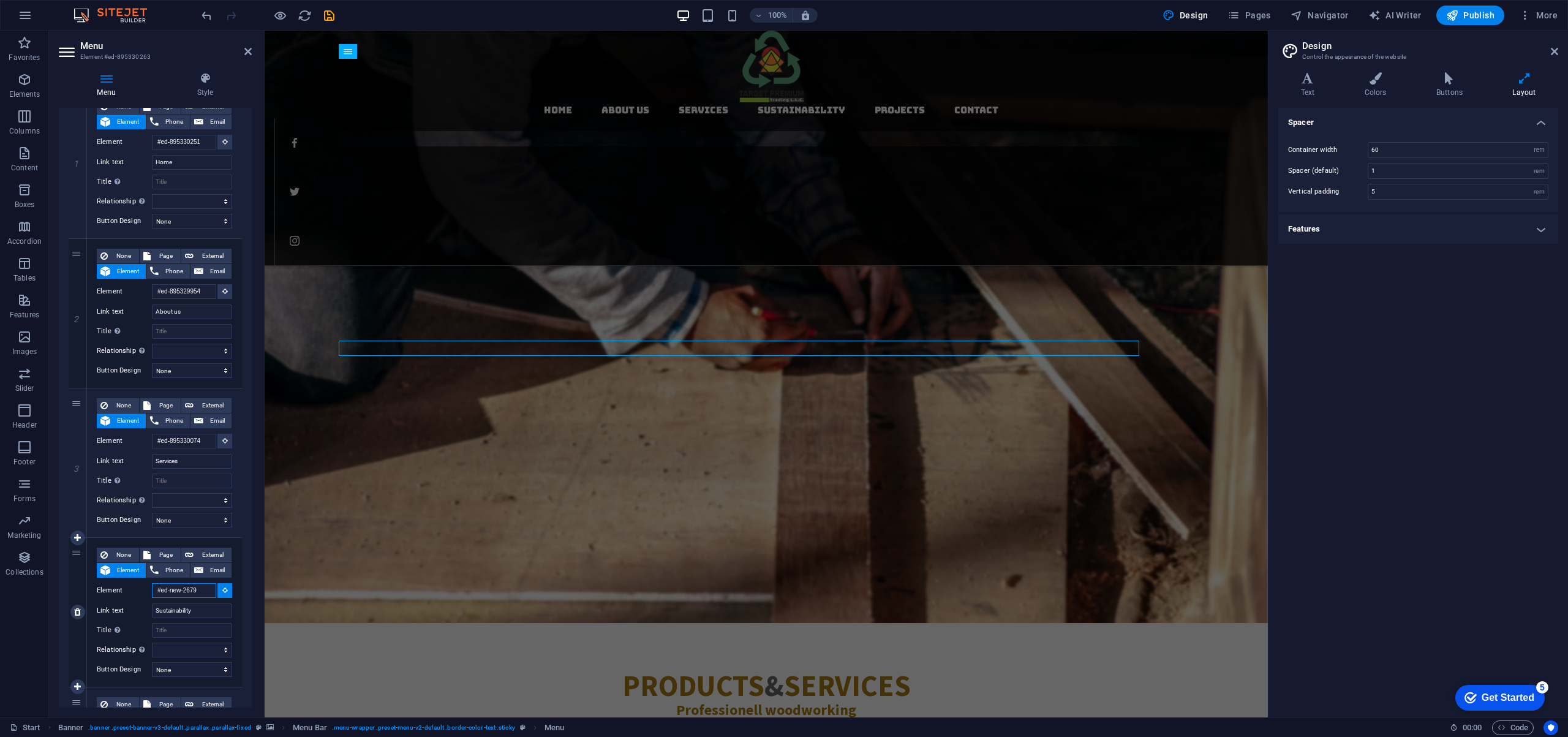
select select
type input "#ed-new-2679"
select select
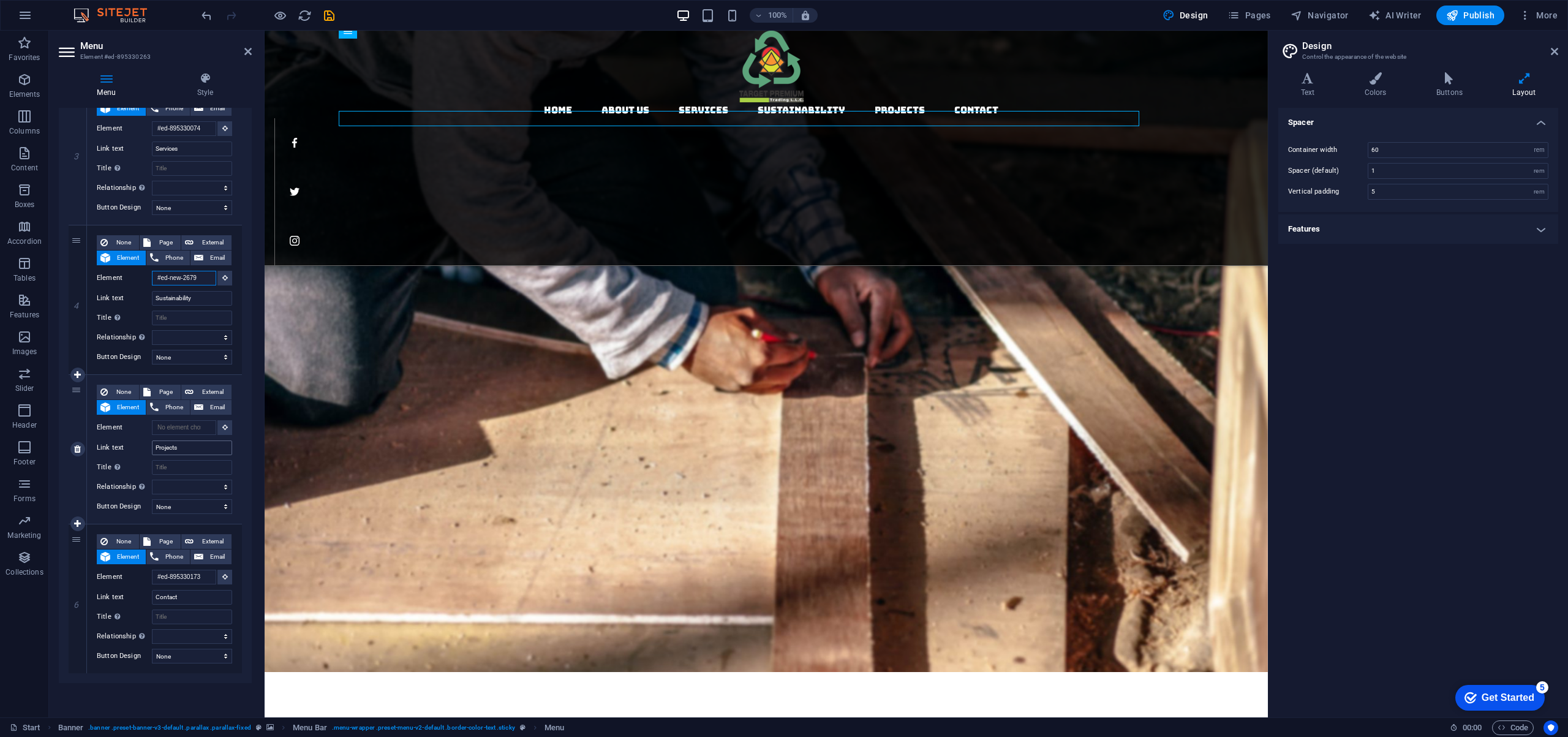
scroll to position [1027, 0]
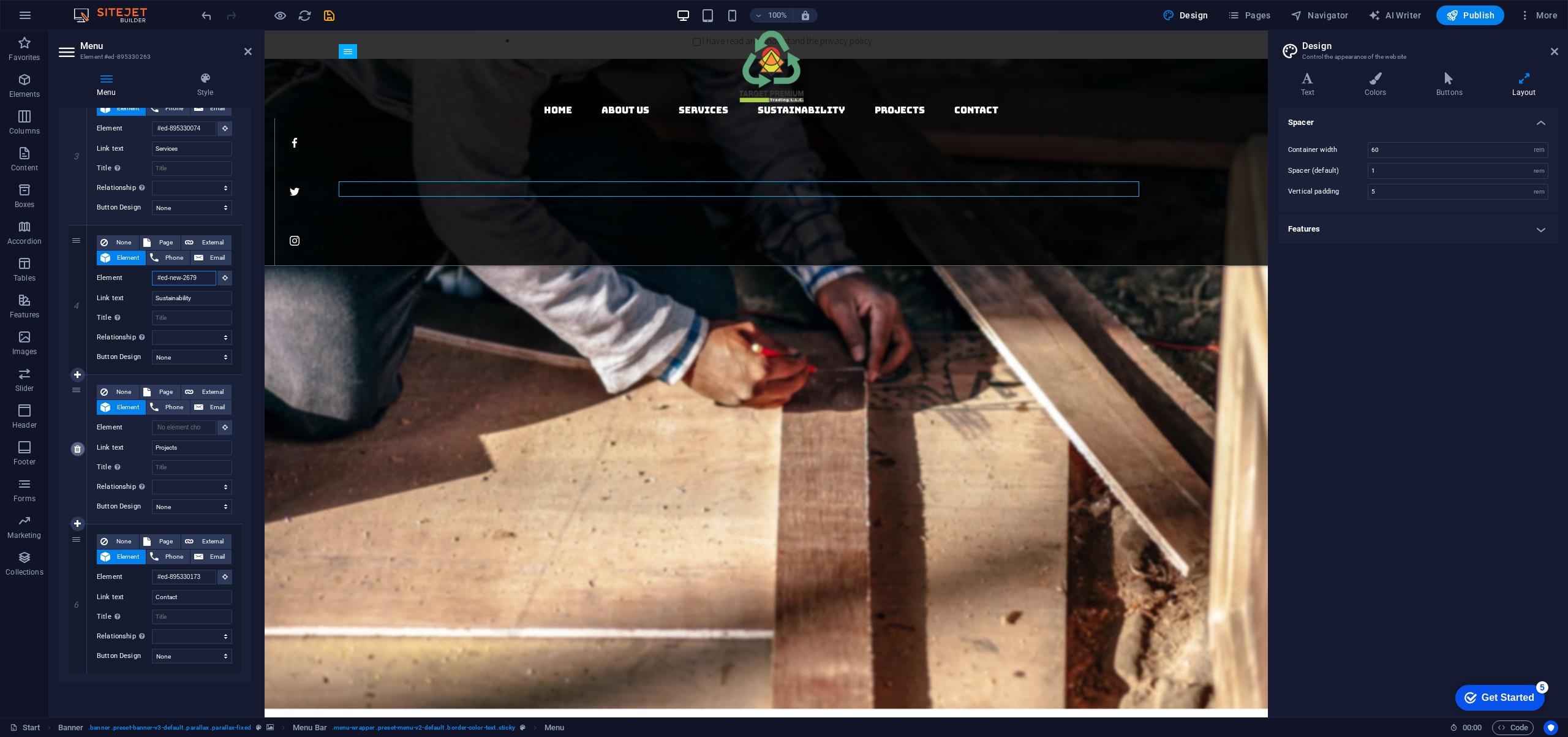
type input "#ed-new-2679"
click at [78, 447] on icon at bounding box center [77, 448] width 7 height 9
select select
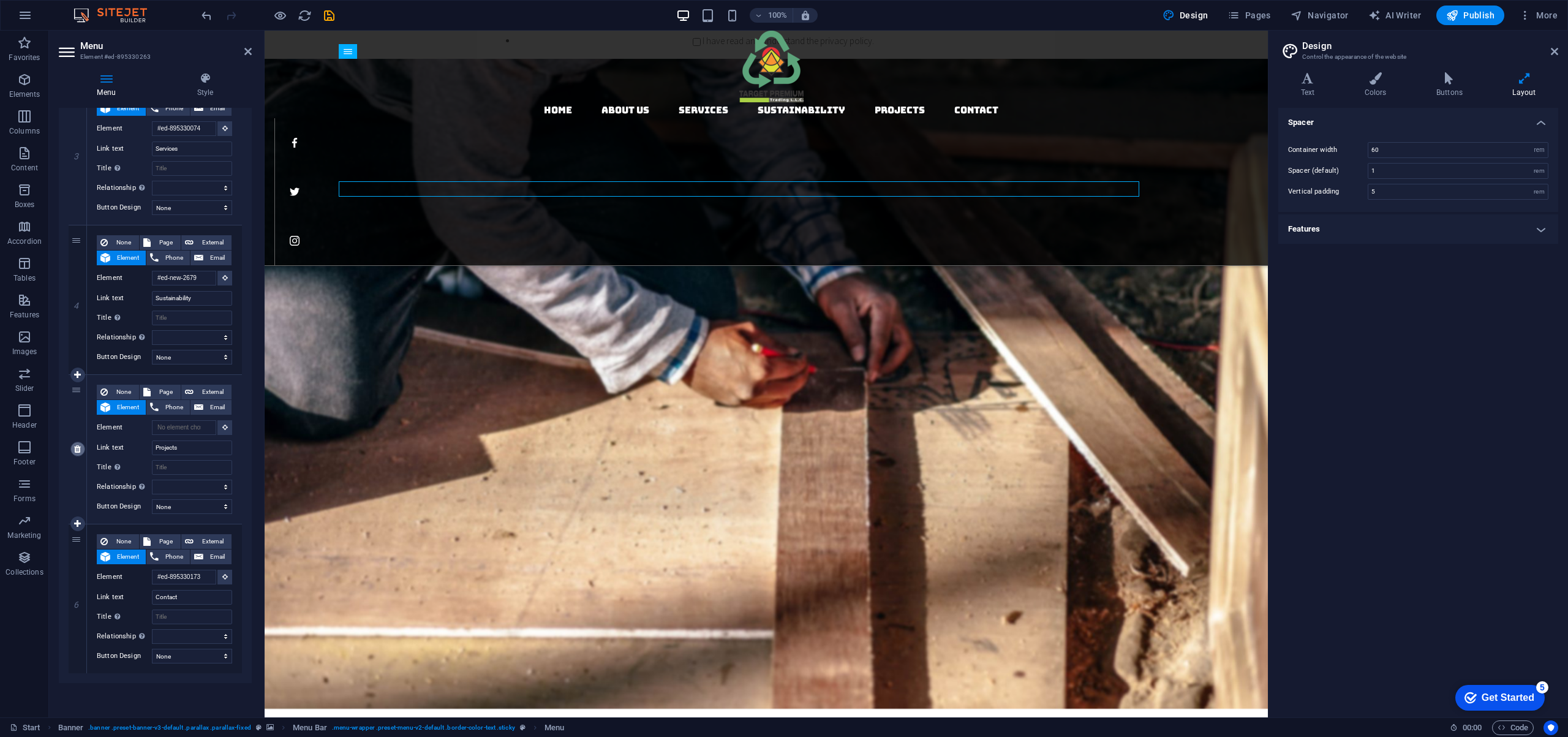
select select
type input "#ed-895330173"
type input "Contact"
select select
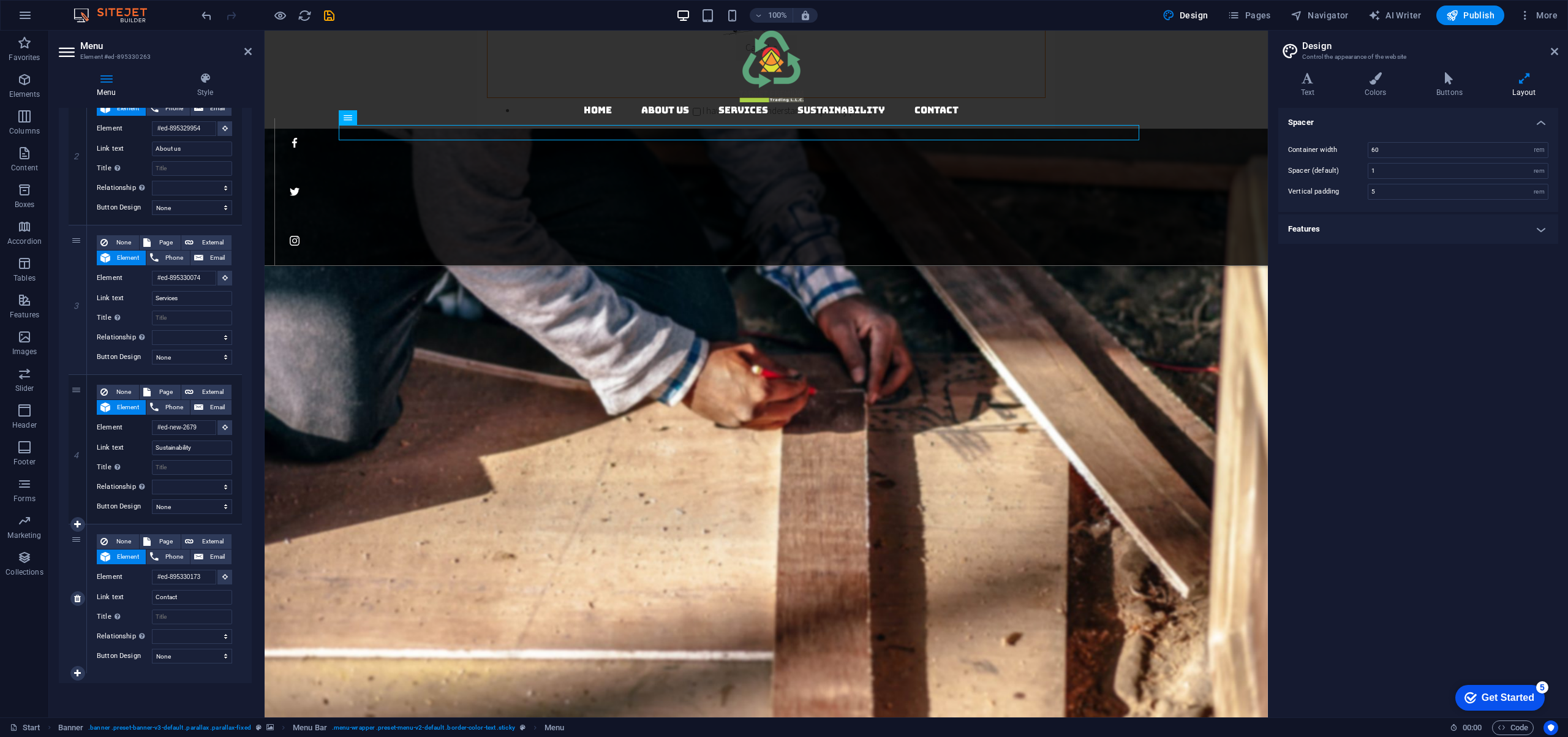
scroll to position [955, 0]
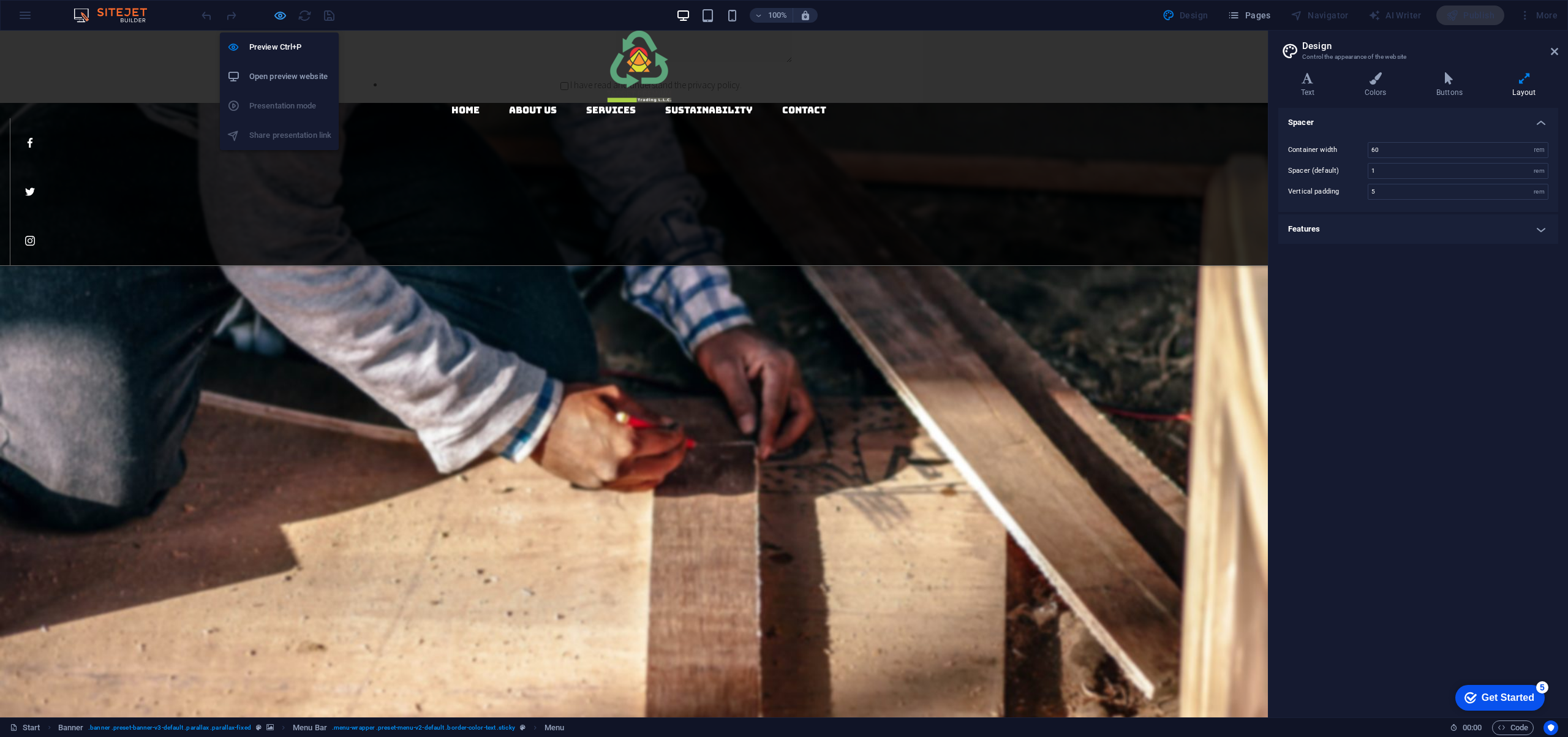
scroll to position [874, 0]
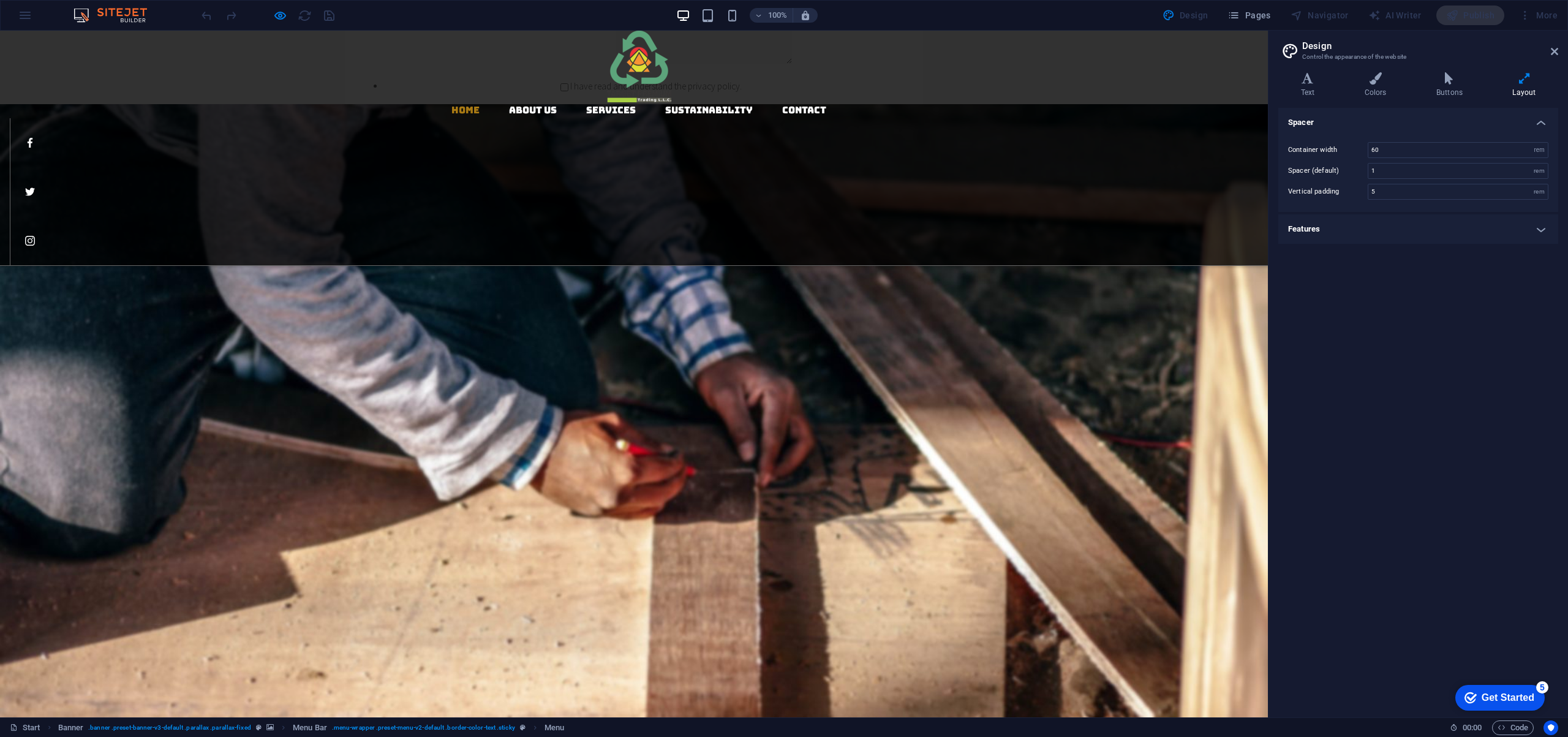
click at [451, 105] on link "Home" at bounding box center [466, 110] width 28 height 9
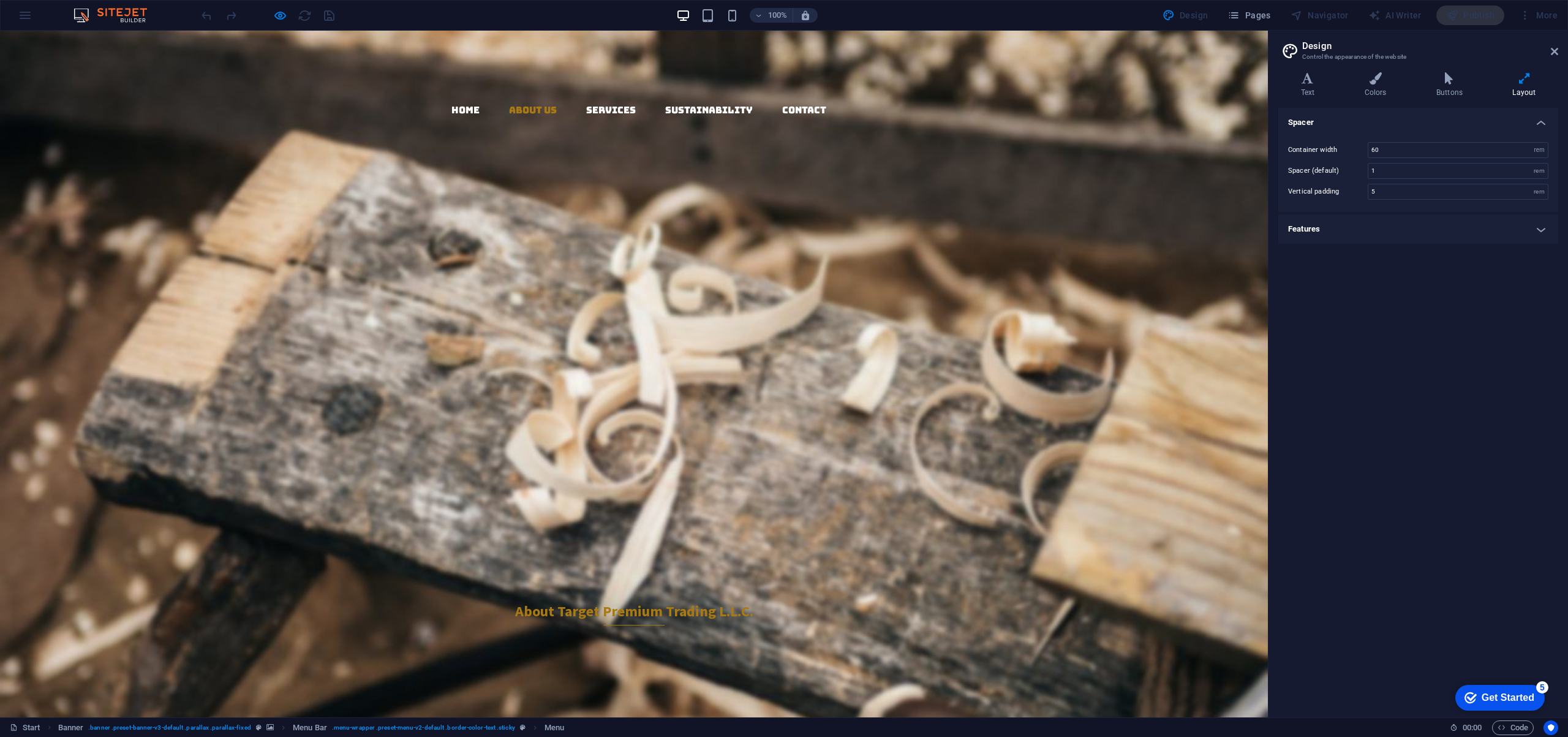
click at [509, 105] on link "About us" at bounding box center [532, 110] width 48 height 9
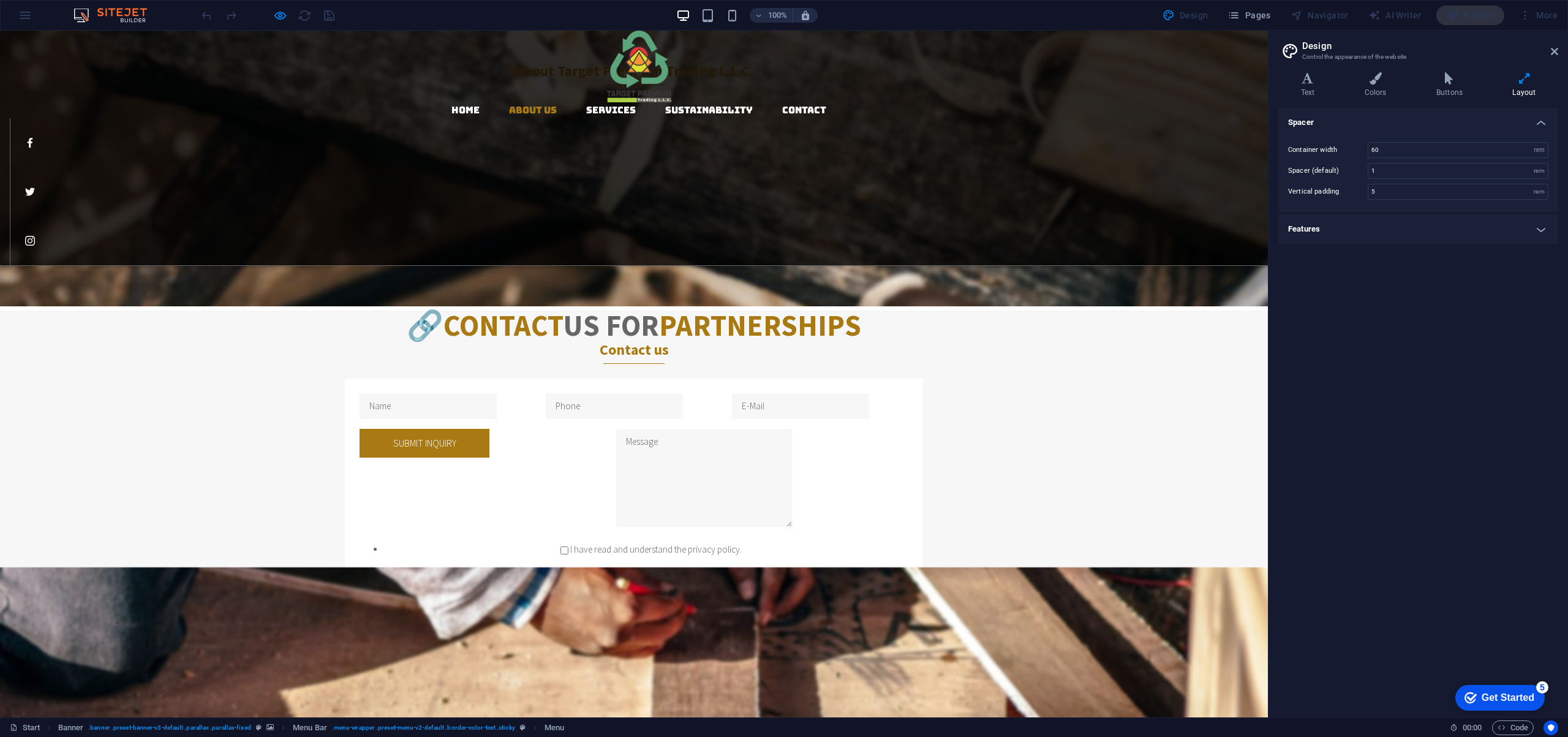
scroll to position [412, 0]
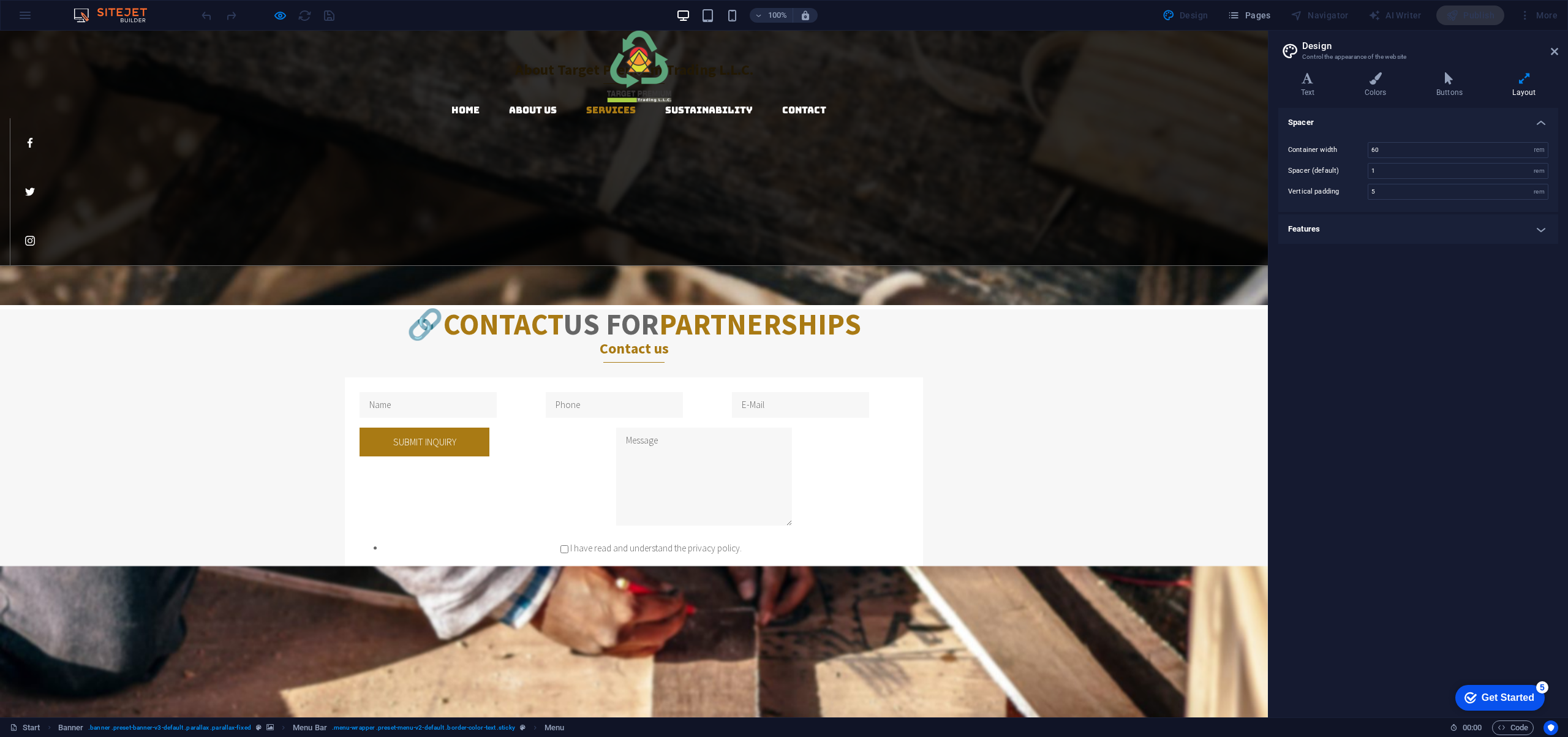
click at [586, 105] on link "Services" at bounding box center [610, 110] width 50 height 9
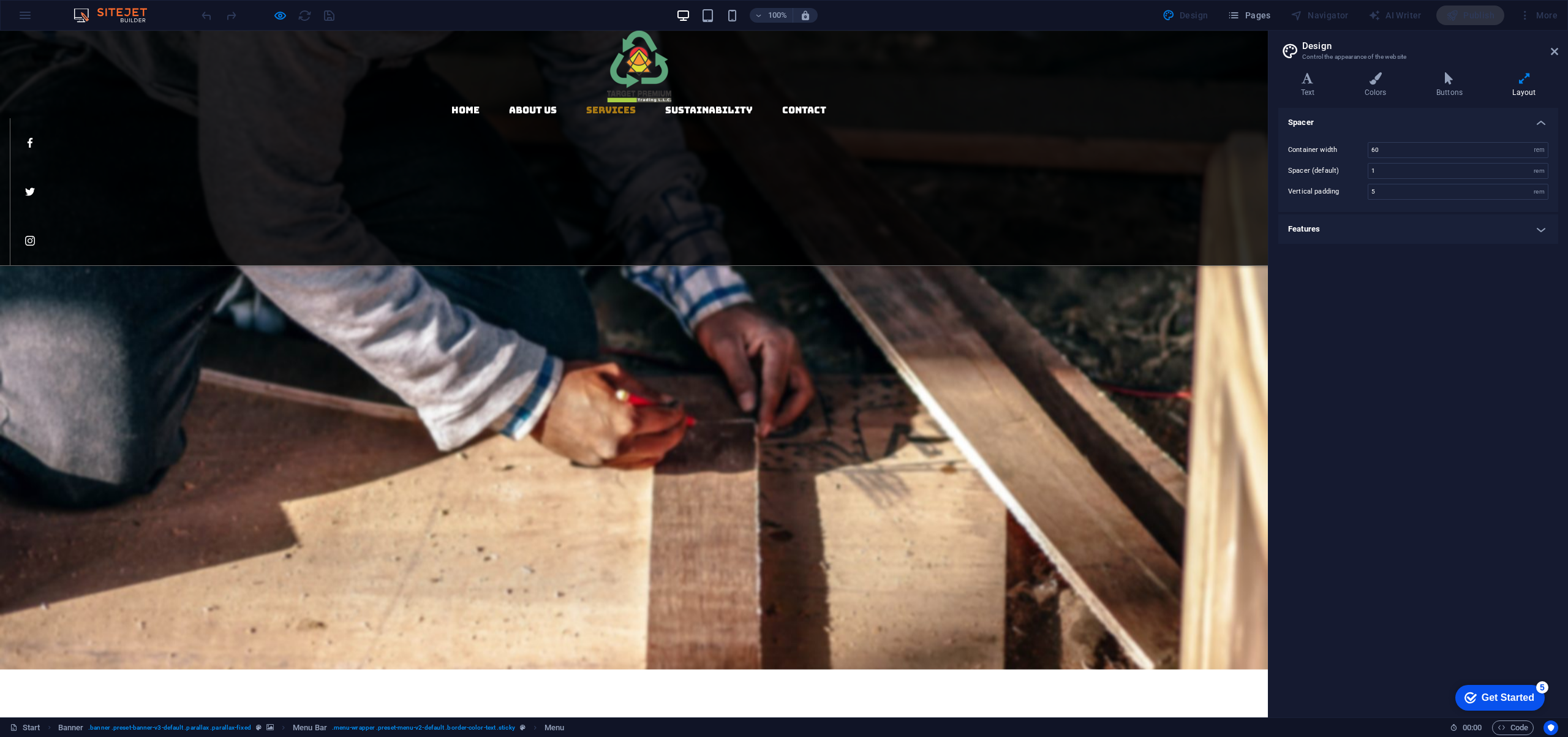
scroll to position [1040, 0]
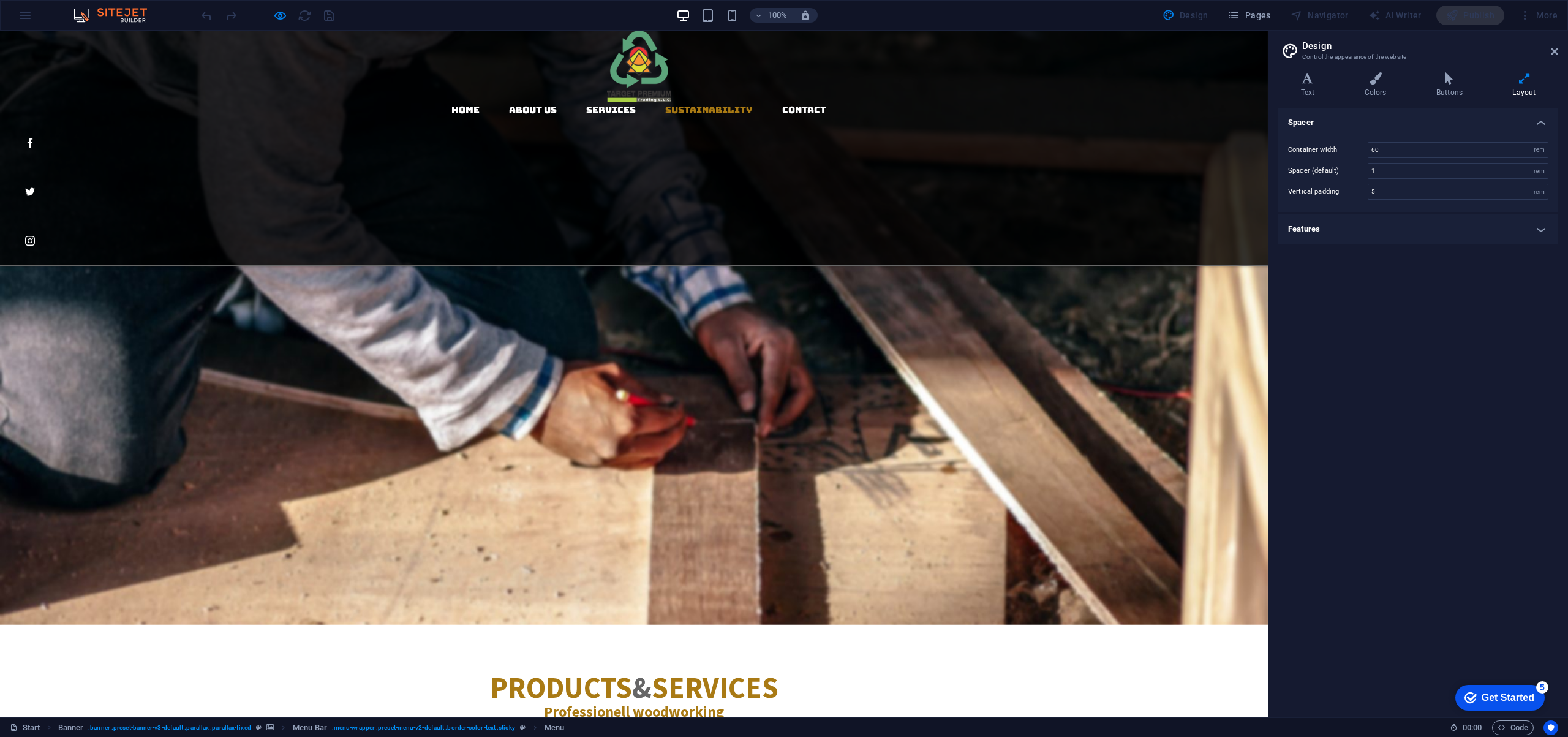
click at [665, 105] on link "Sustainability" at bounding box center [709, 110] width 87 height 9
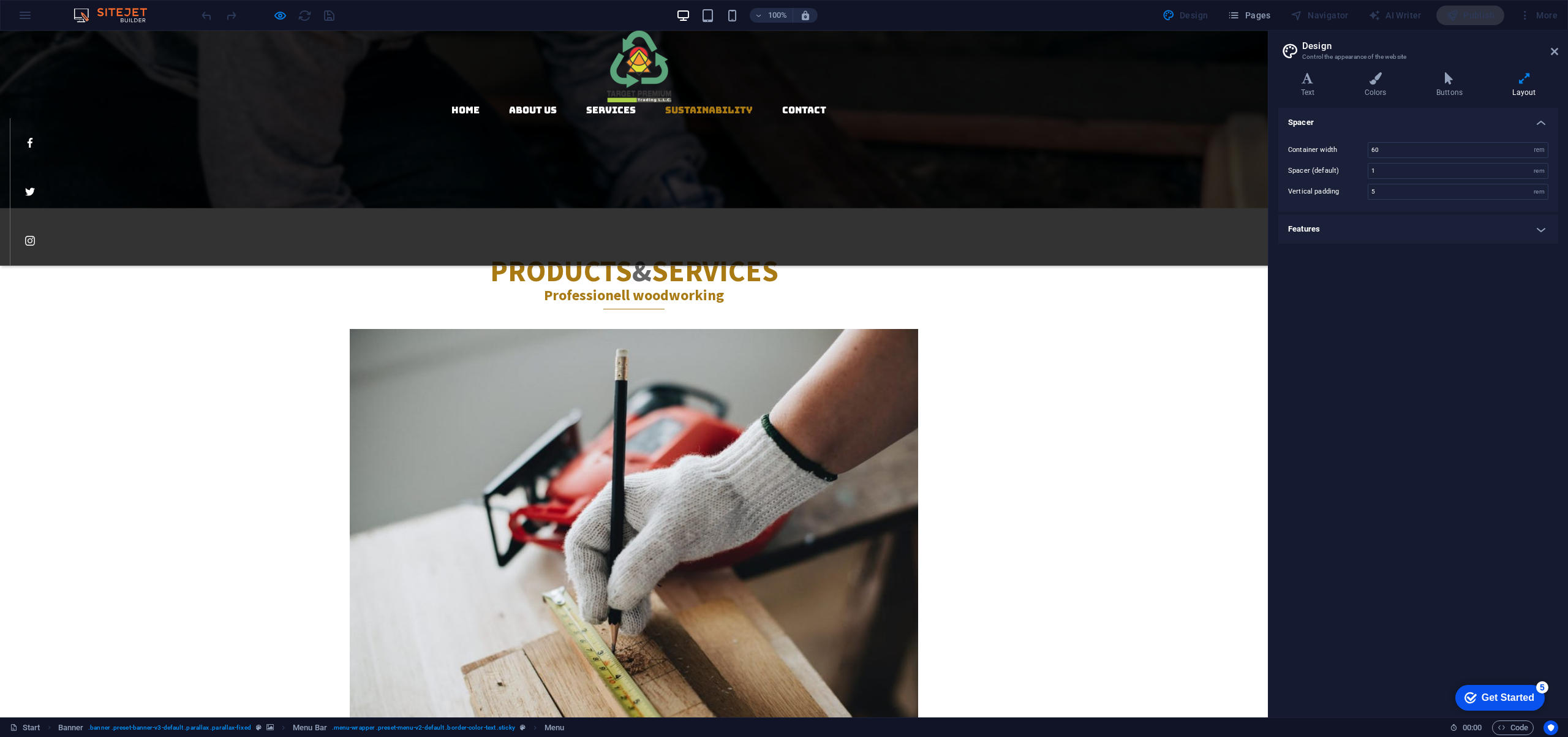
scroll to position [1464, 0]
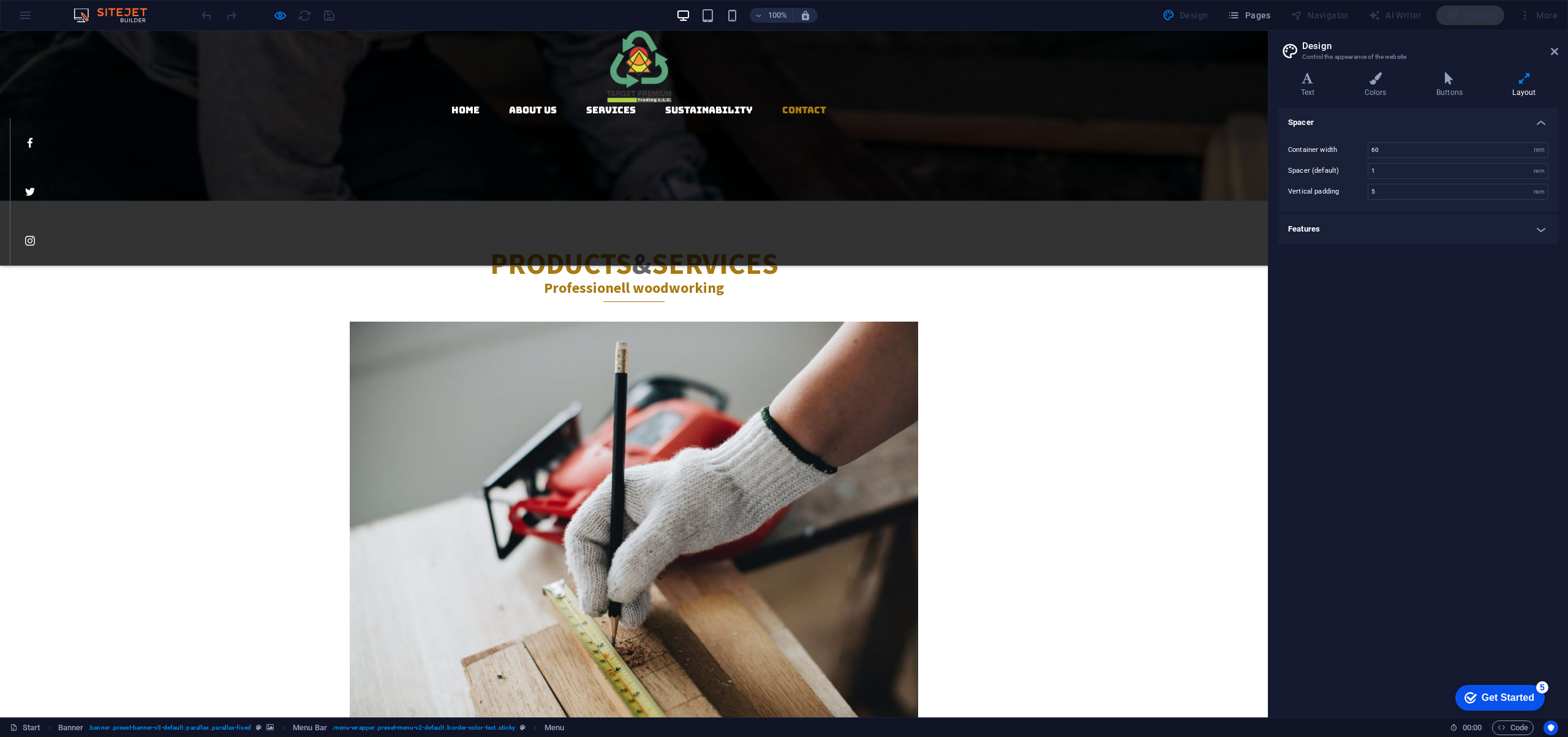
click at [782, 105] on link "Contact" at bounding box center [804, 110] width 44 height 9
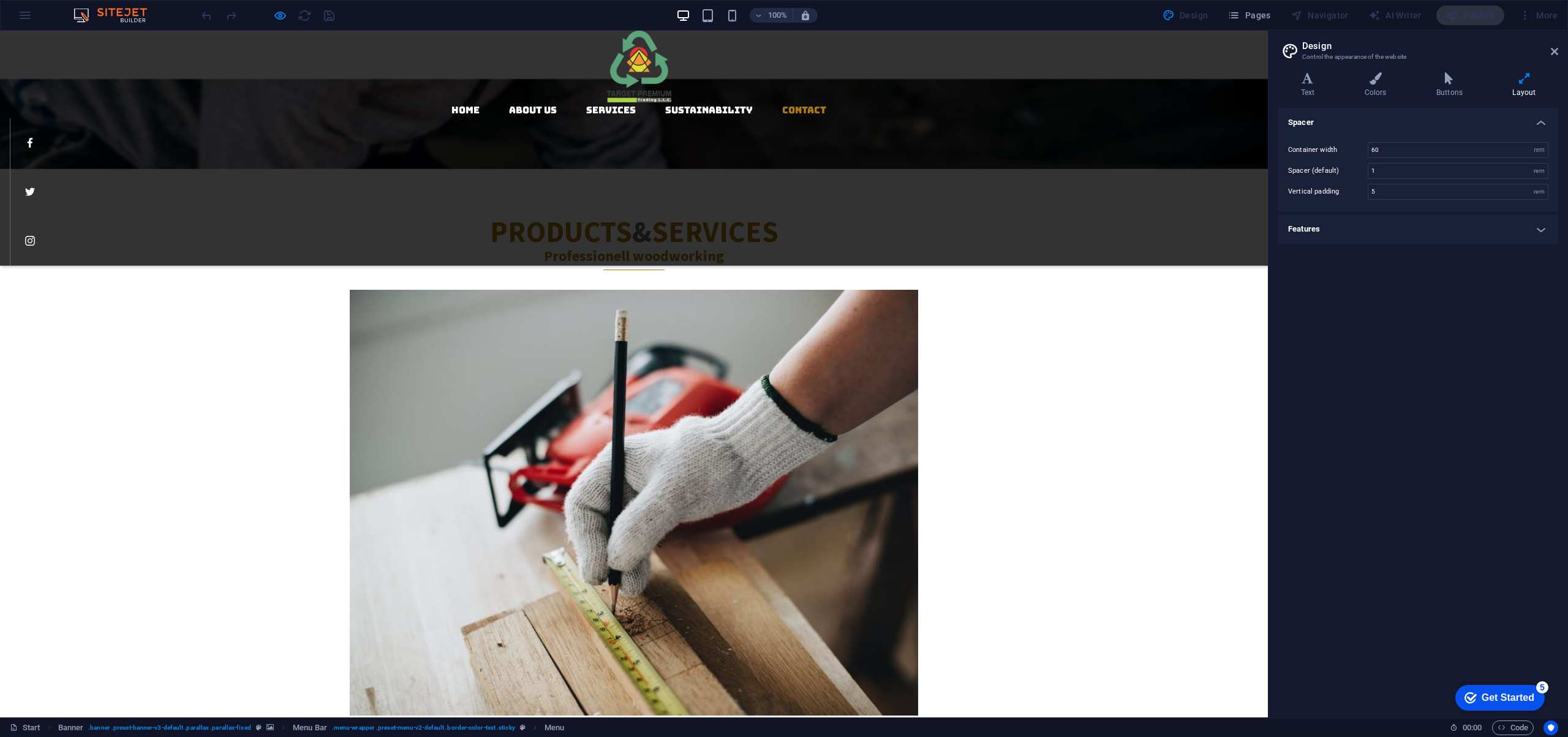
scroll to position [1539, 0]
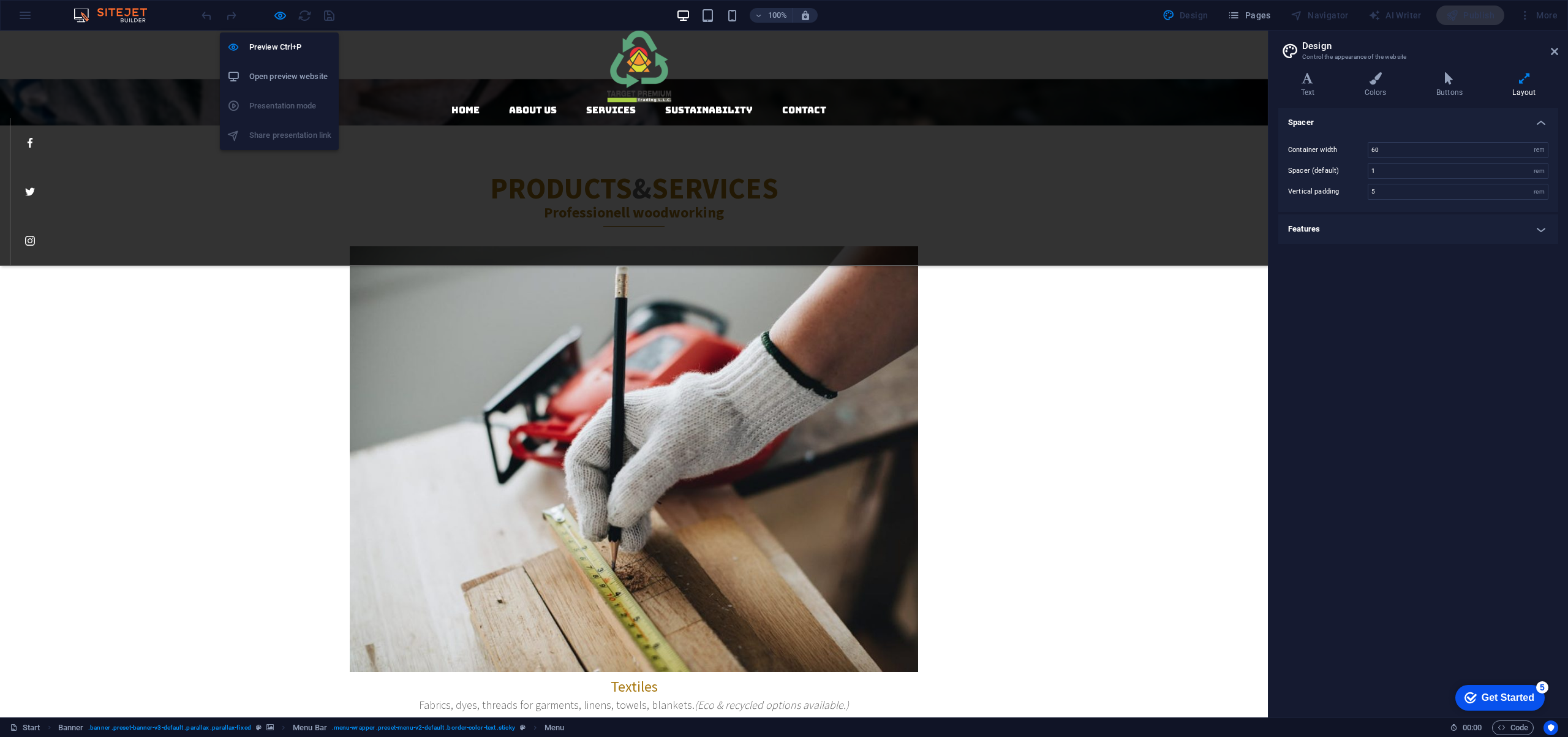
drag, startPoint x: 282, startPoint y: 16, endPoint x: 299, endPoint y: 21, distance: 17.7
click at [350, 216] on icon "button" at bounding box center [634, 428] width 569 height 426
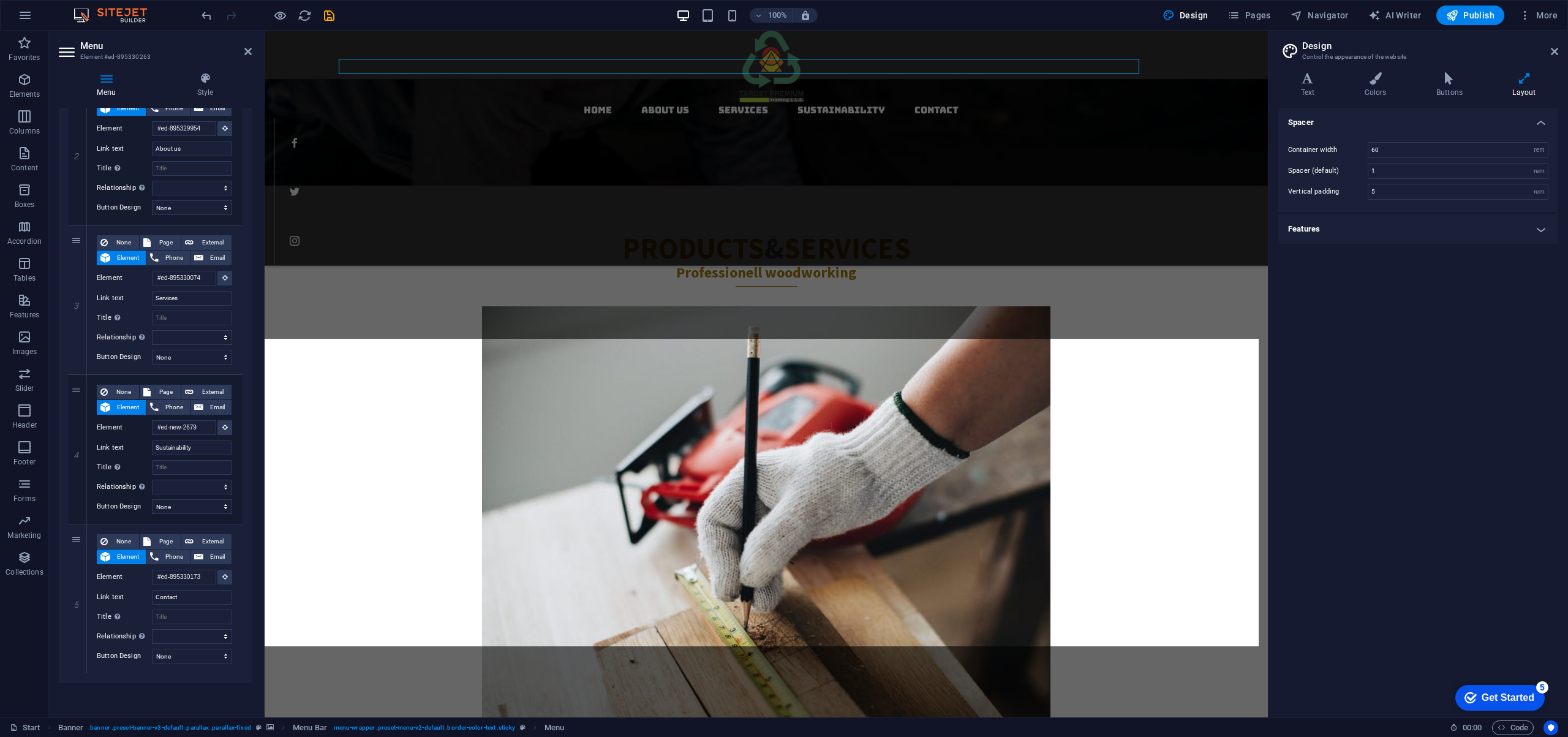
scroll to position [1476, 0]
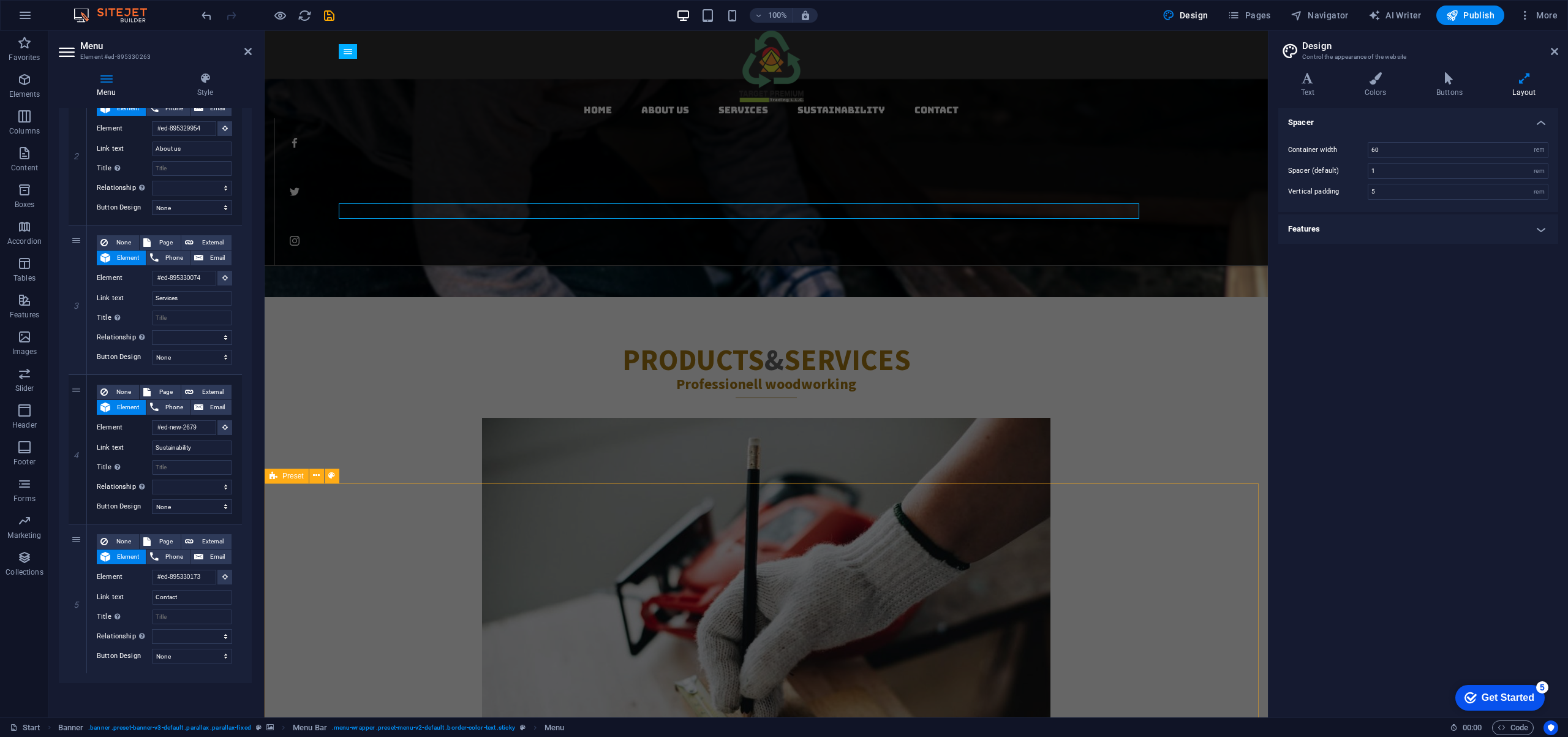
select select "footer"
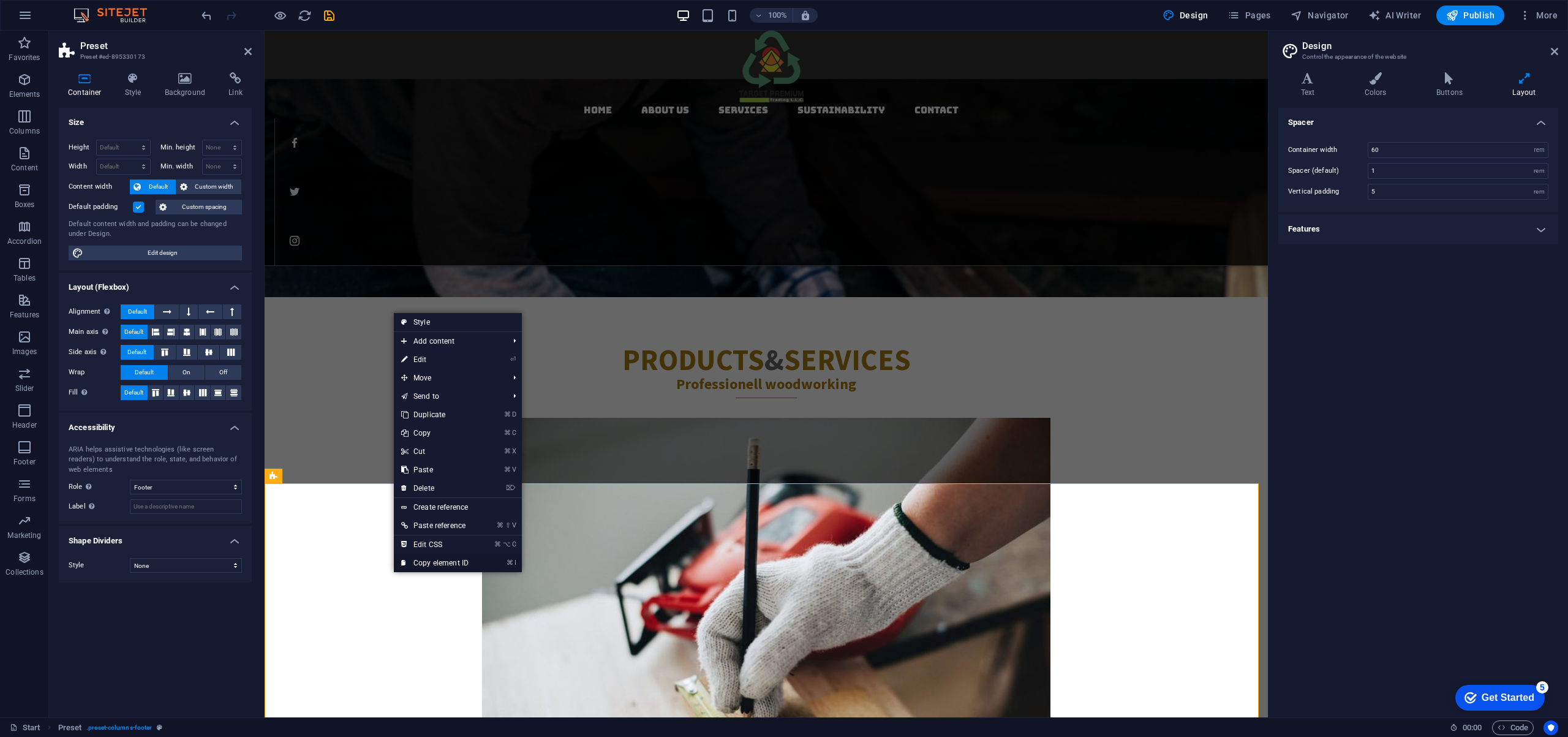
click at [435, 564] on link "⌘ I Copy element ID" at bounding box center [435, 562] width 82 height 18
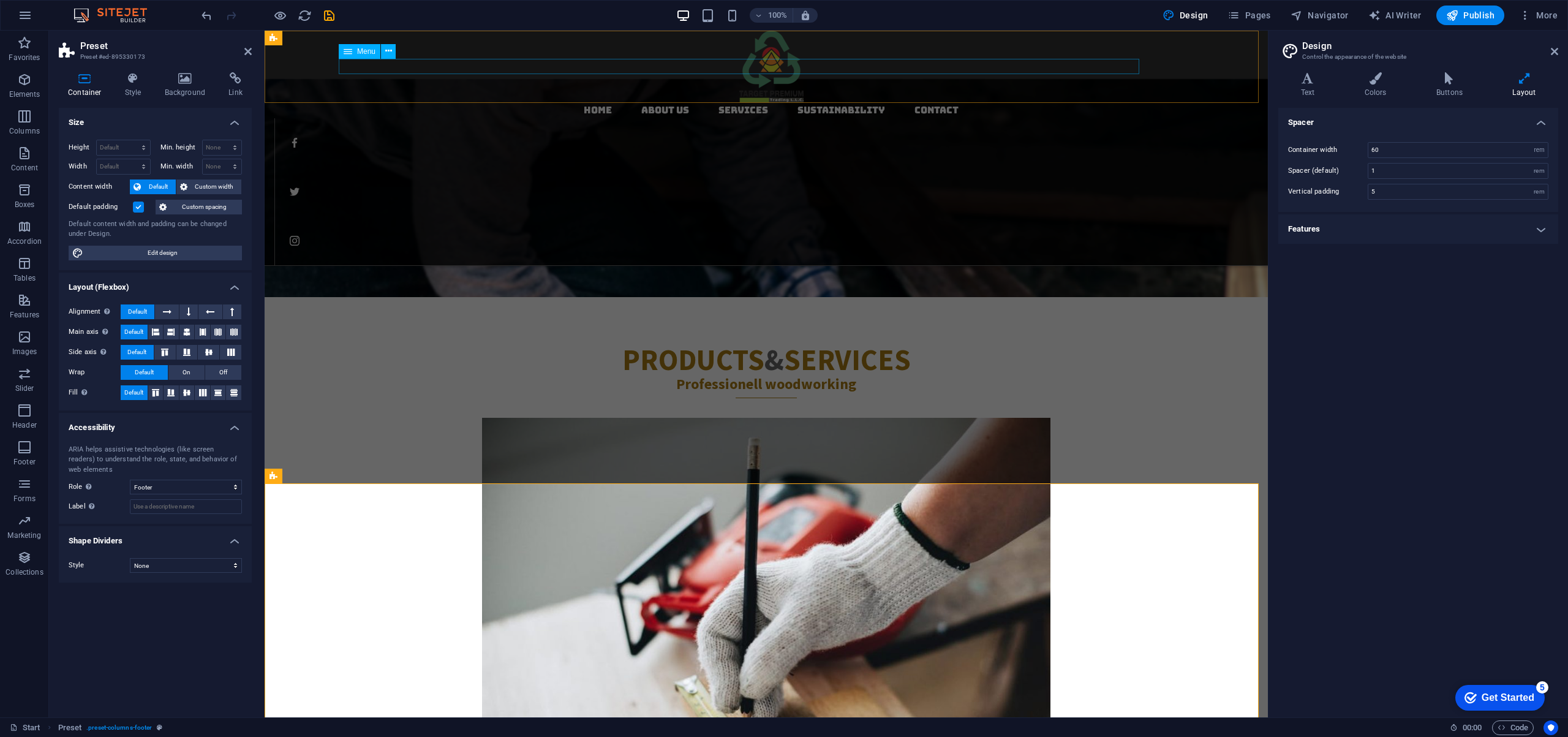
click at [613, 102] on nav "Home About us Services Sustainability Contact" at bounding box center [771, 110] width 993 height 16
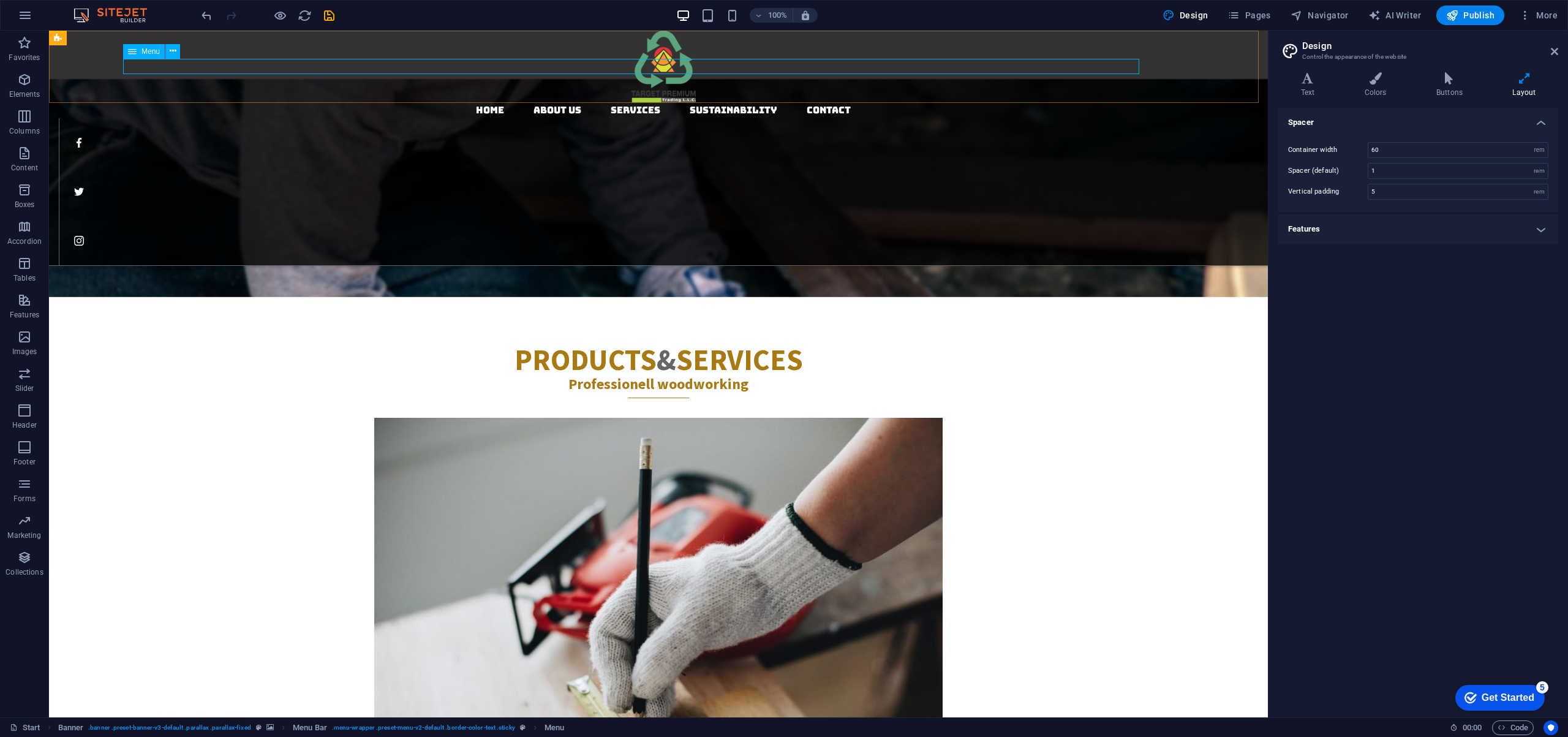
click at [617, 102] on nav "Home About us Services Sustainability Contact" at bounding box center [663, 110] width 1209 height 16
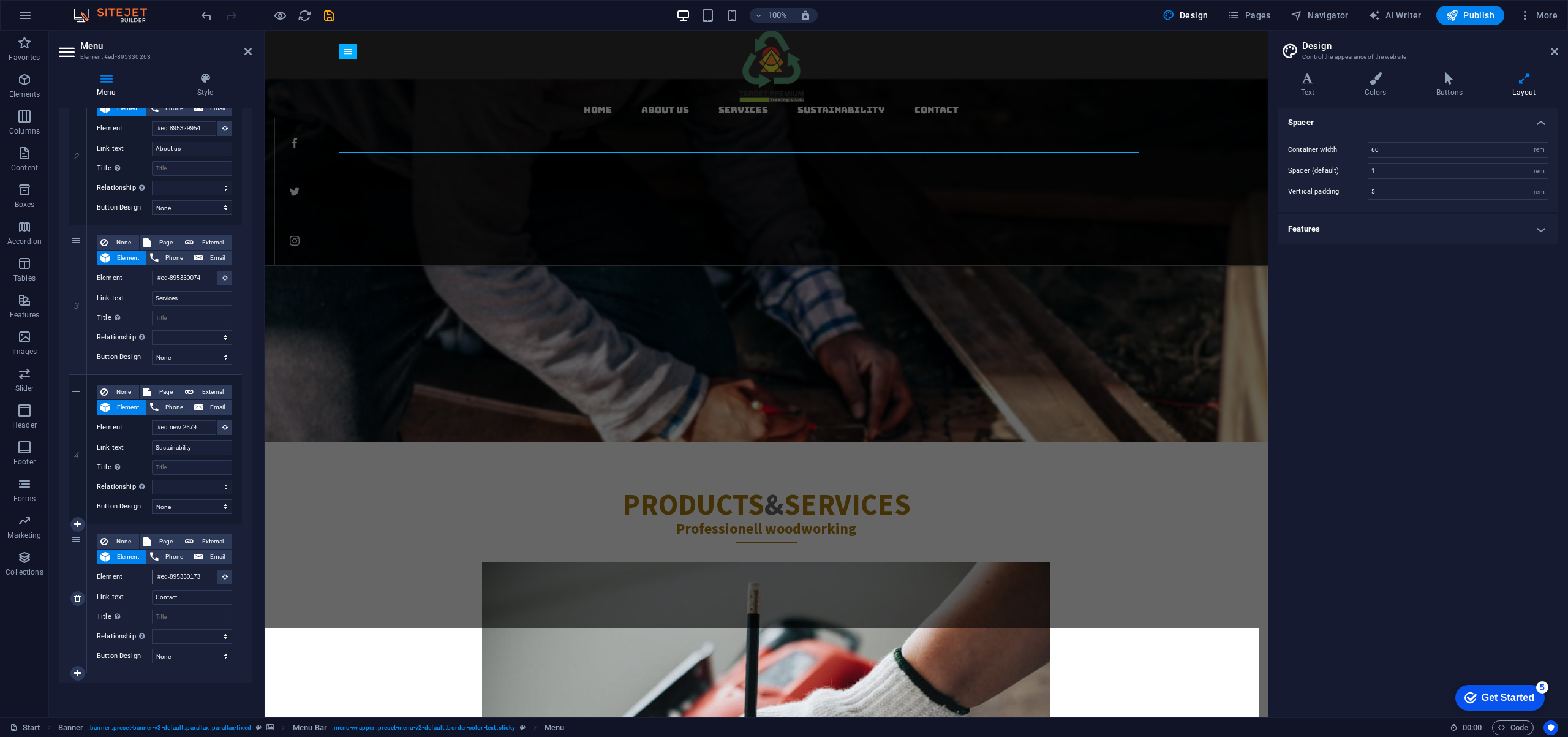
scroll to position [1620, 0]
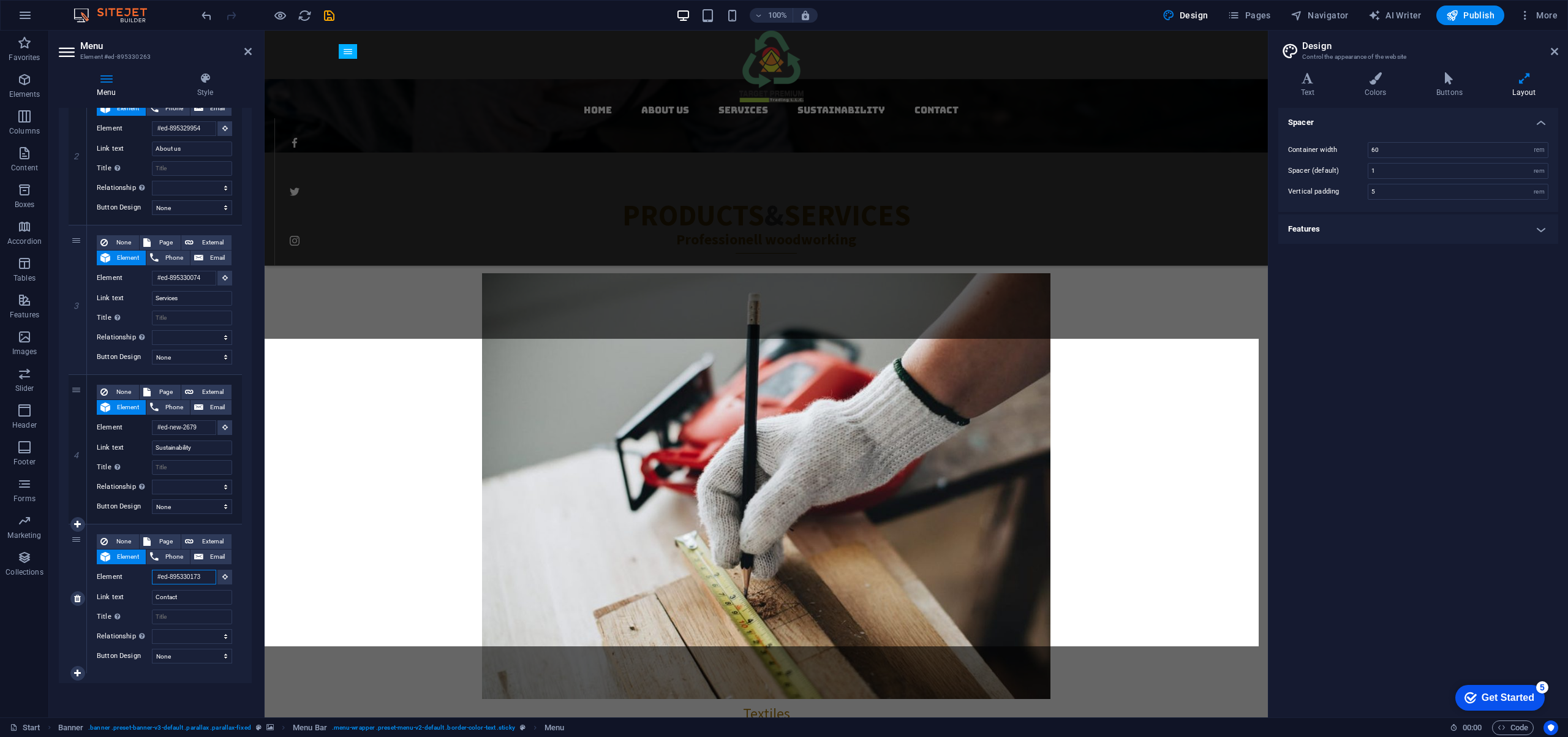
click at [159, 577] on input "#ed-895330173" at bounding box center [184, 577] width 64 height 15
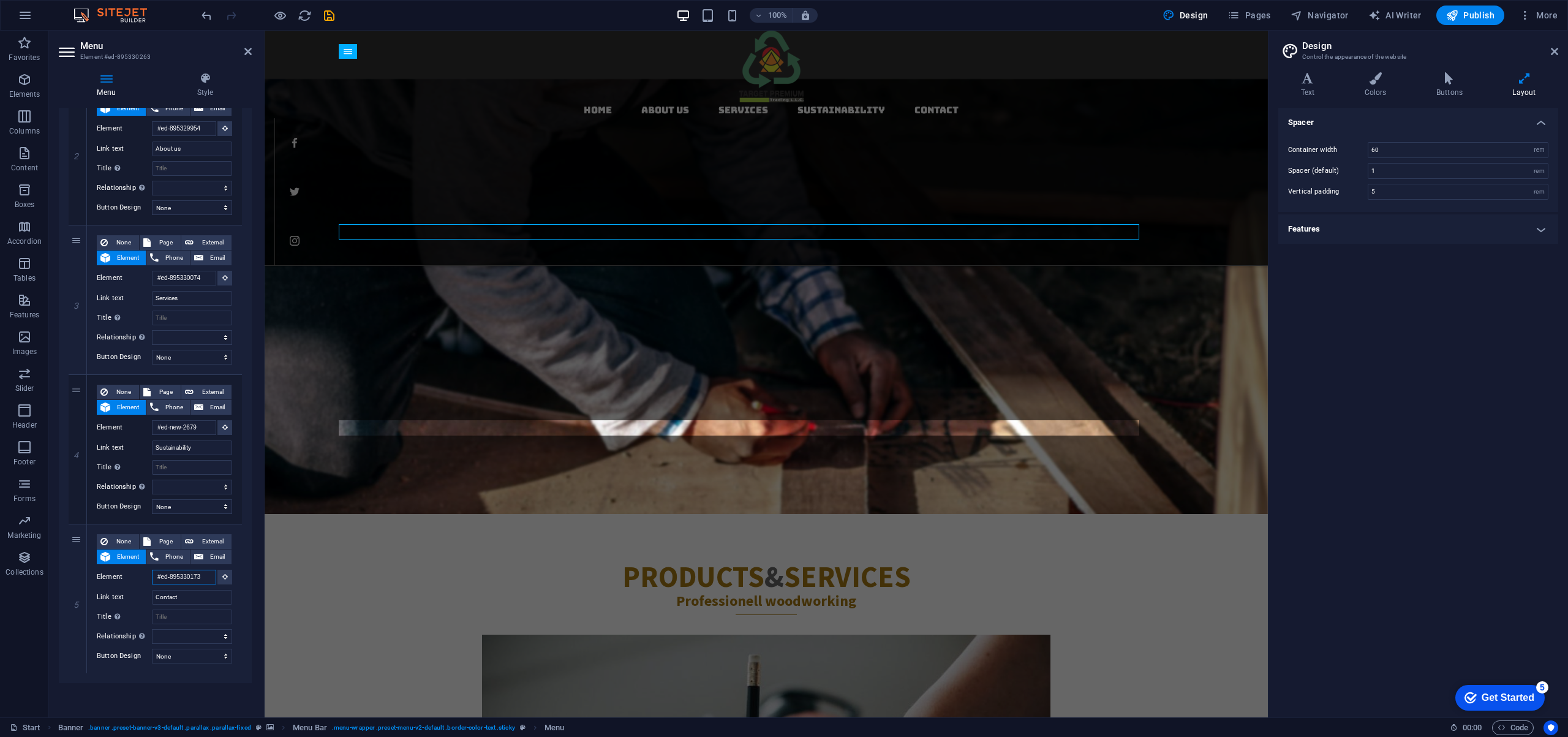
drag, startPoint x: 421, startPoint y: 606, endPoint x: 273, endPoint y: 576, distance: 151.0
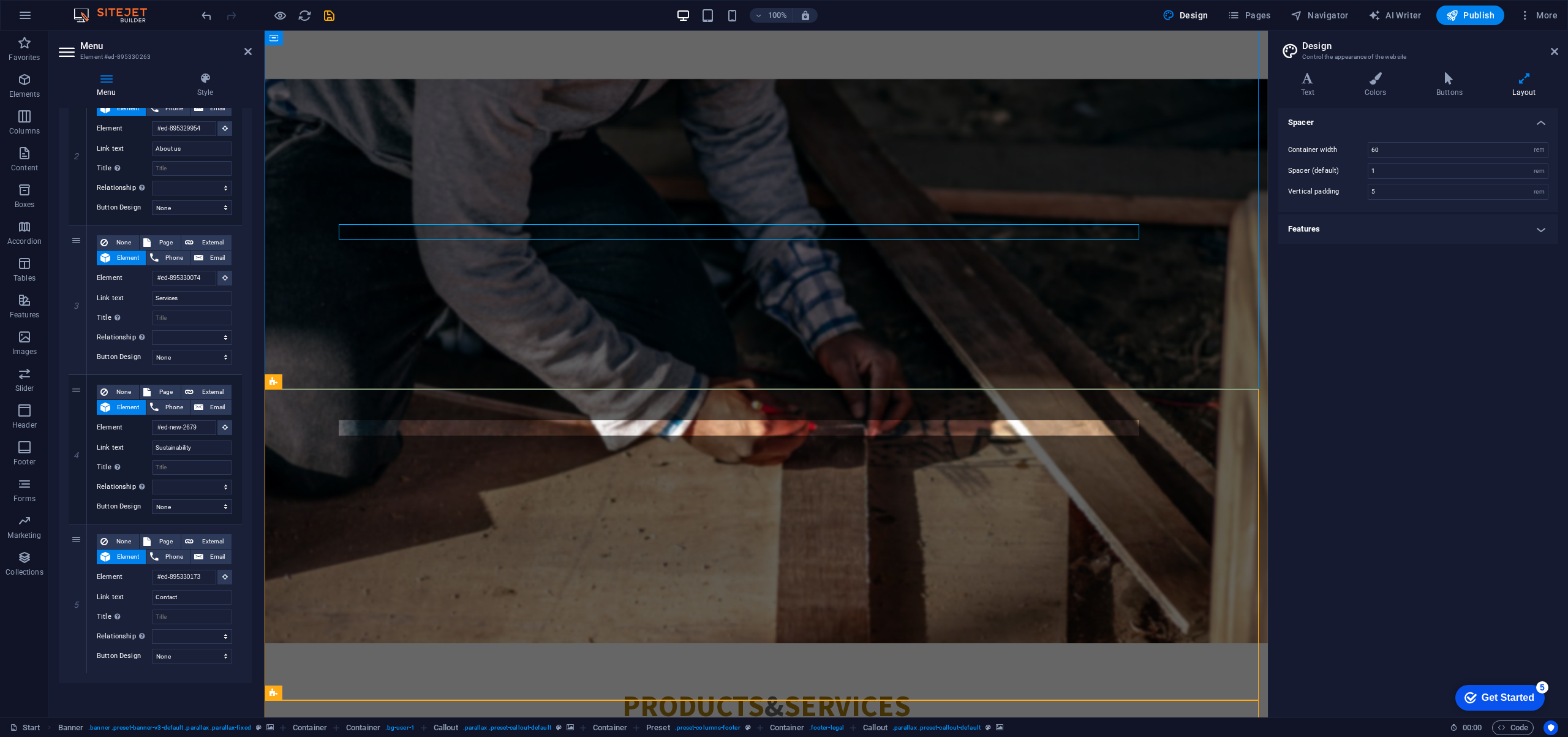
scroll to position [0, 0]
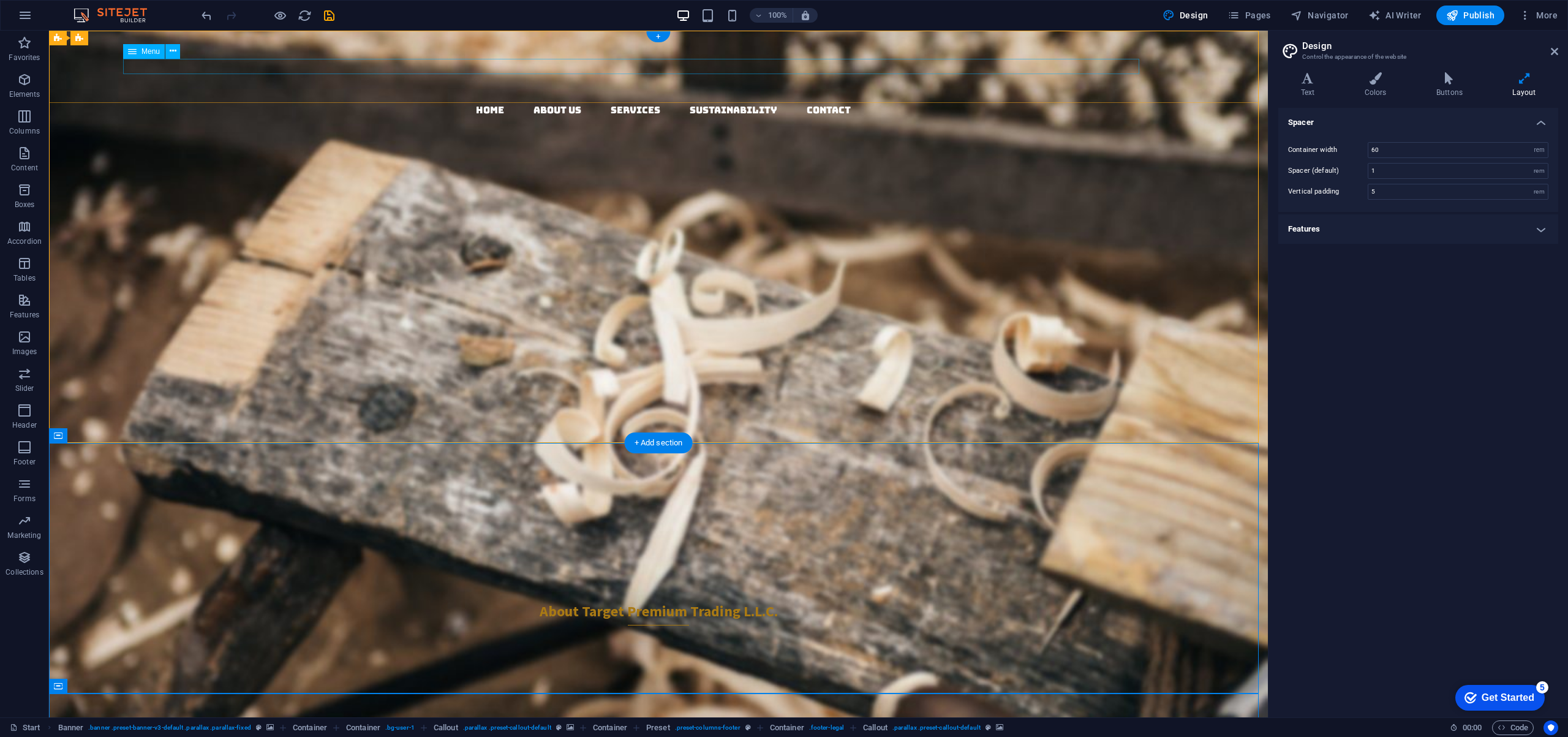
click at [661, 102] on nav "Home About us Services Sustainability Contact" at bounding box center [663, 110] width 1209 height 16
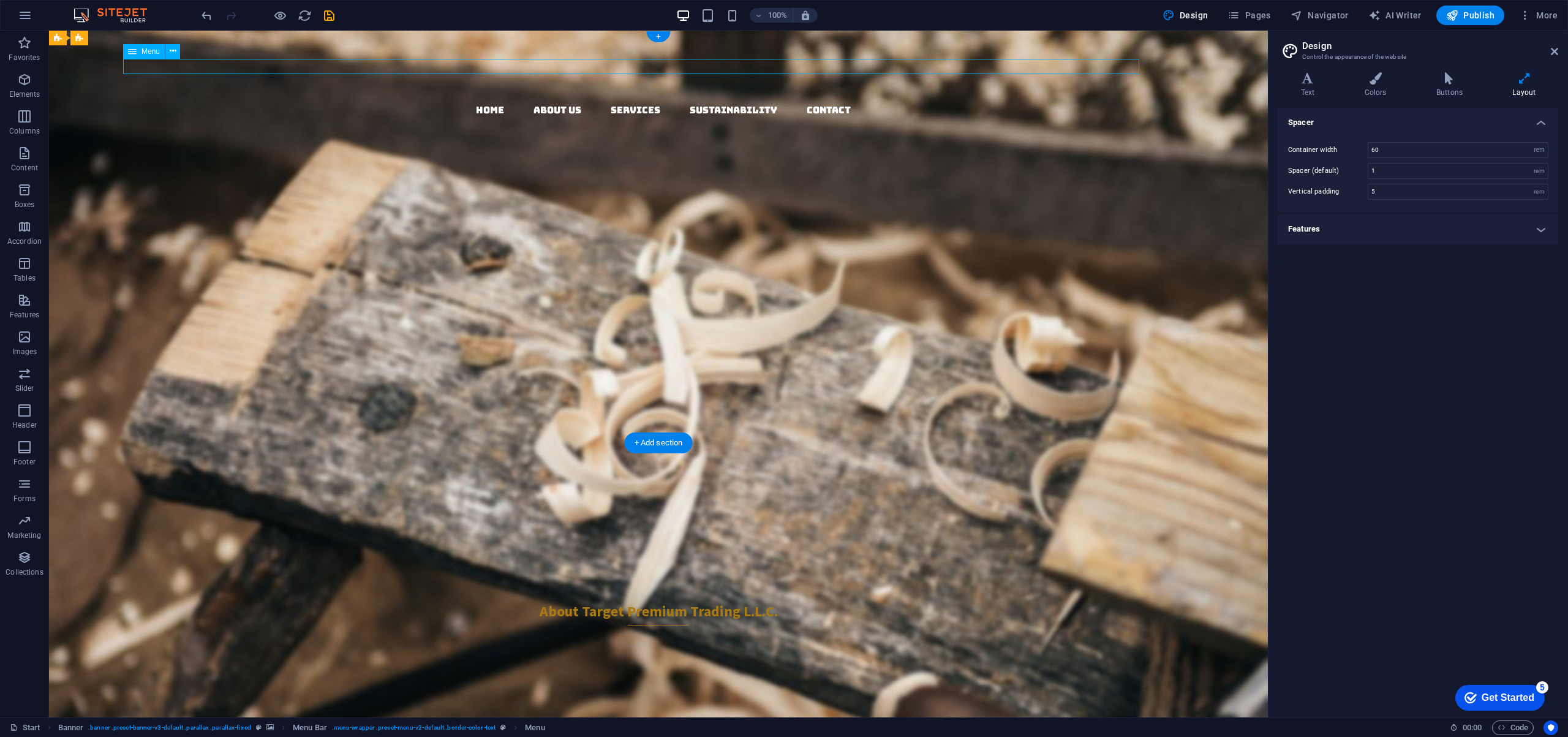
click at [661, 102] on nav "Home About us Services Sustainability Contact" at bounding box center [663, 110] width 1209 height 16
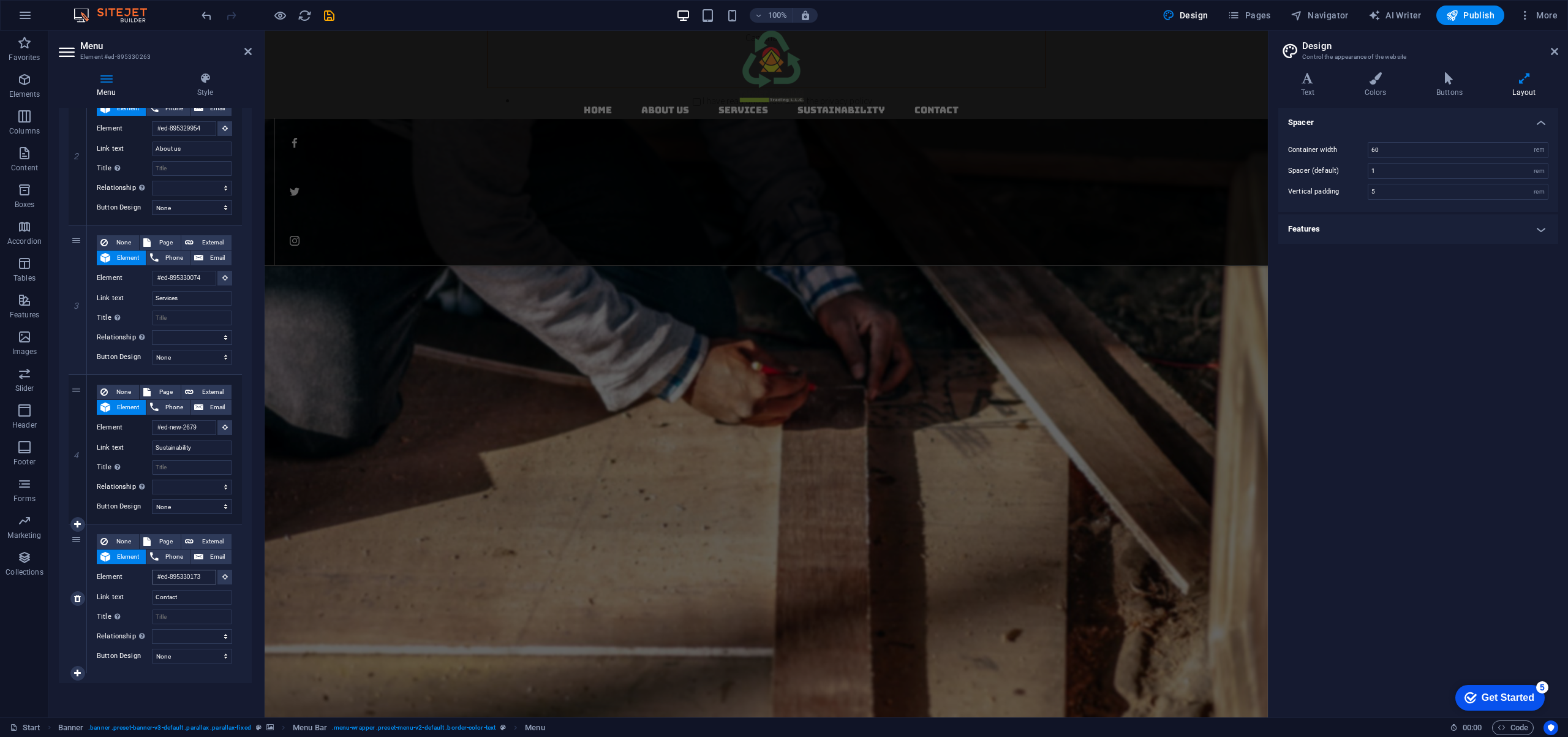
scroll to position [1620, 0]
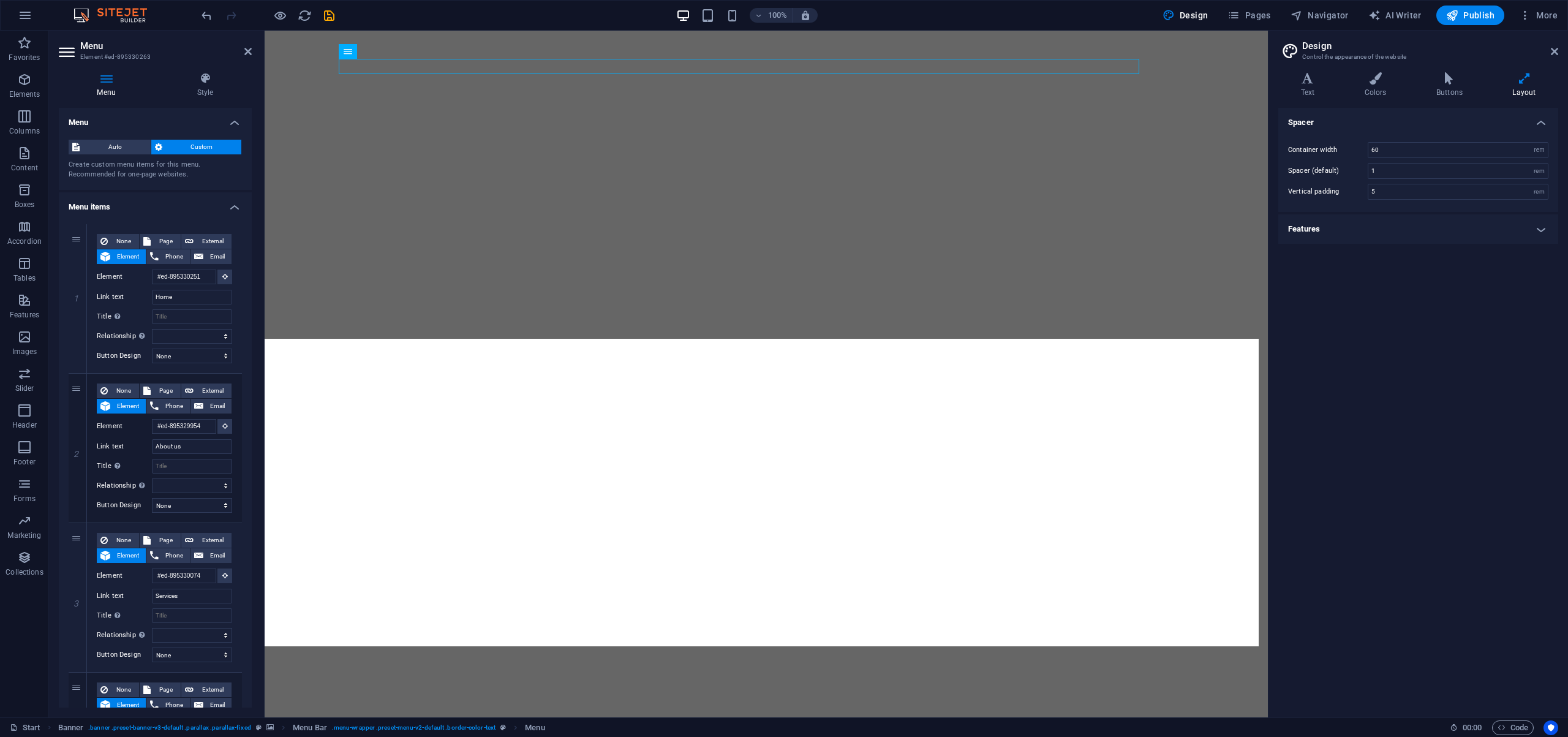
select select "rem"
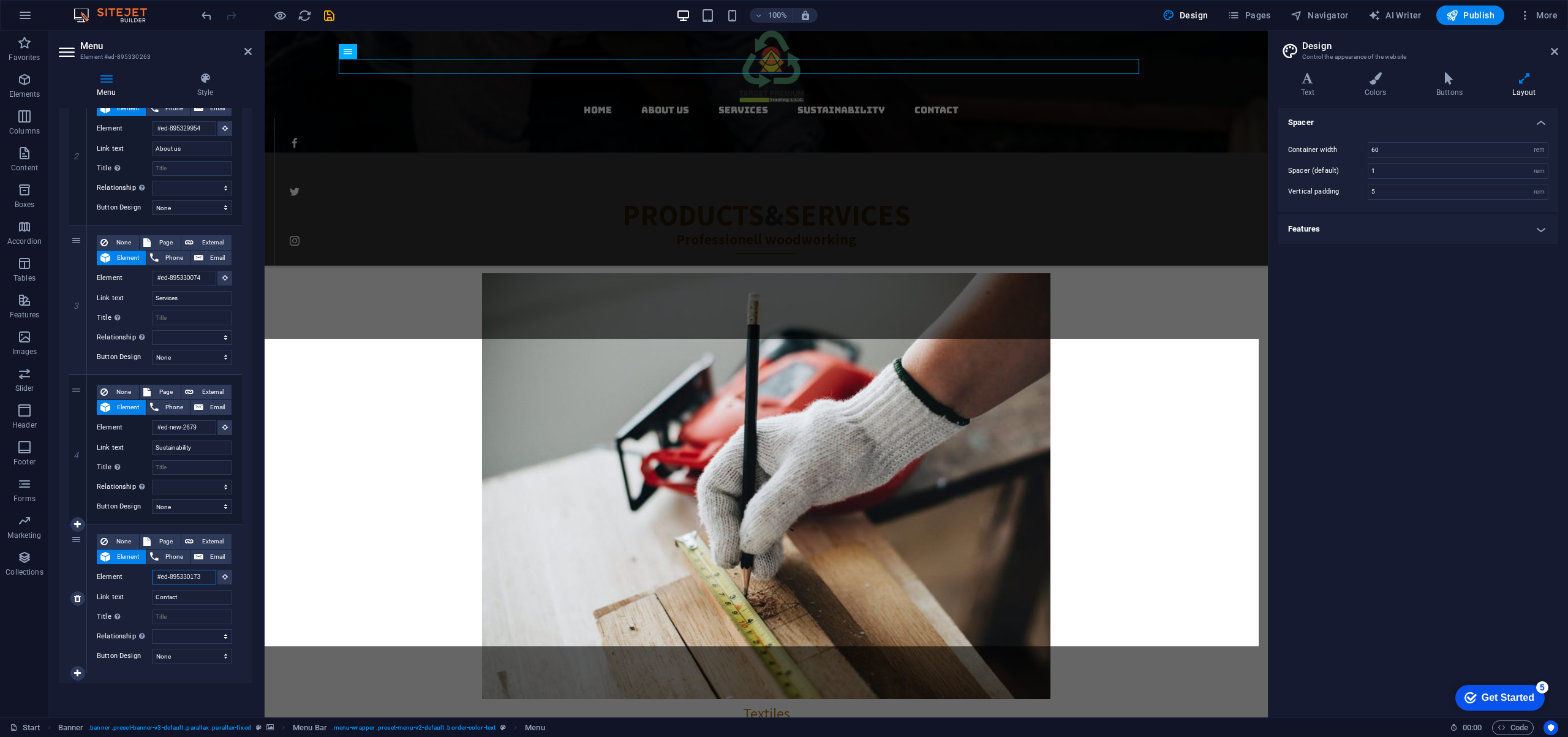
scroll to position [859, 0]
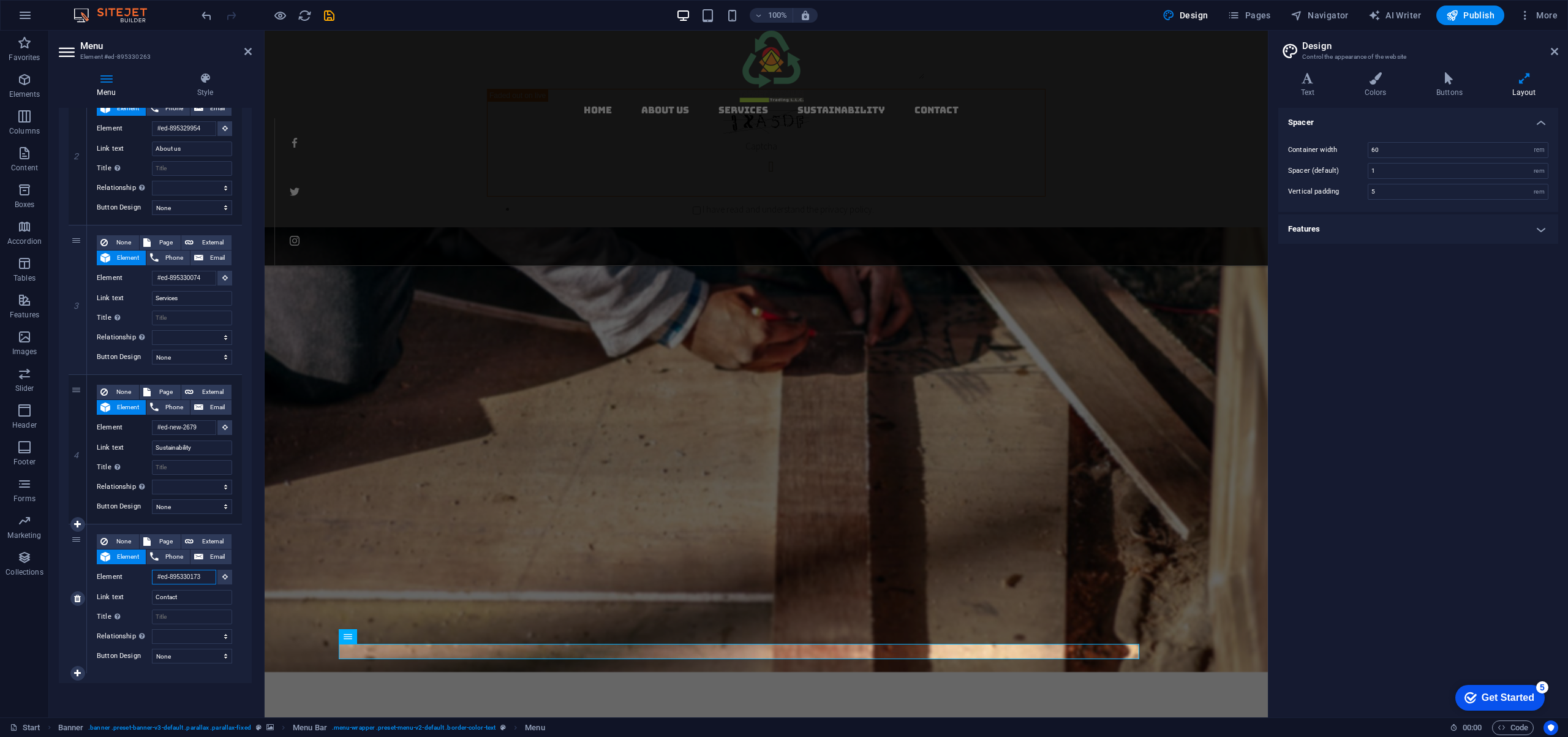
drag, startPoint x: 155, startPoint y: 578, endPoint x: 214, endPoint y: 577, distance: 59.0
click at [214, 577] on div "Element #ed-895330173" at bounding box center [164, 577] width 135 height 15
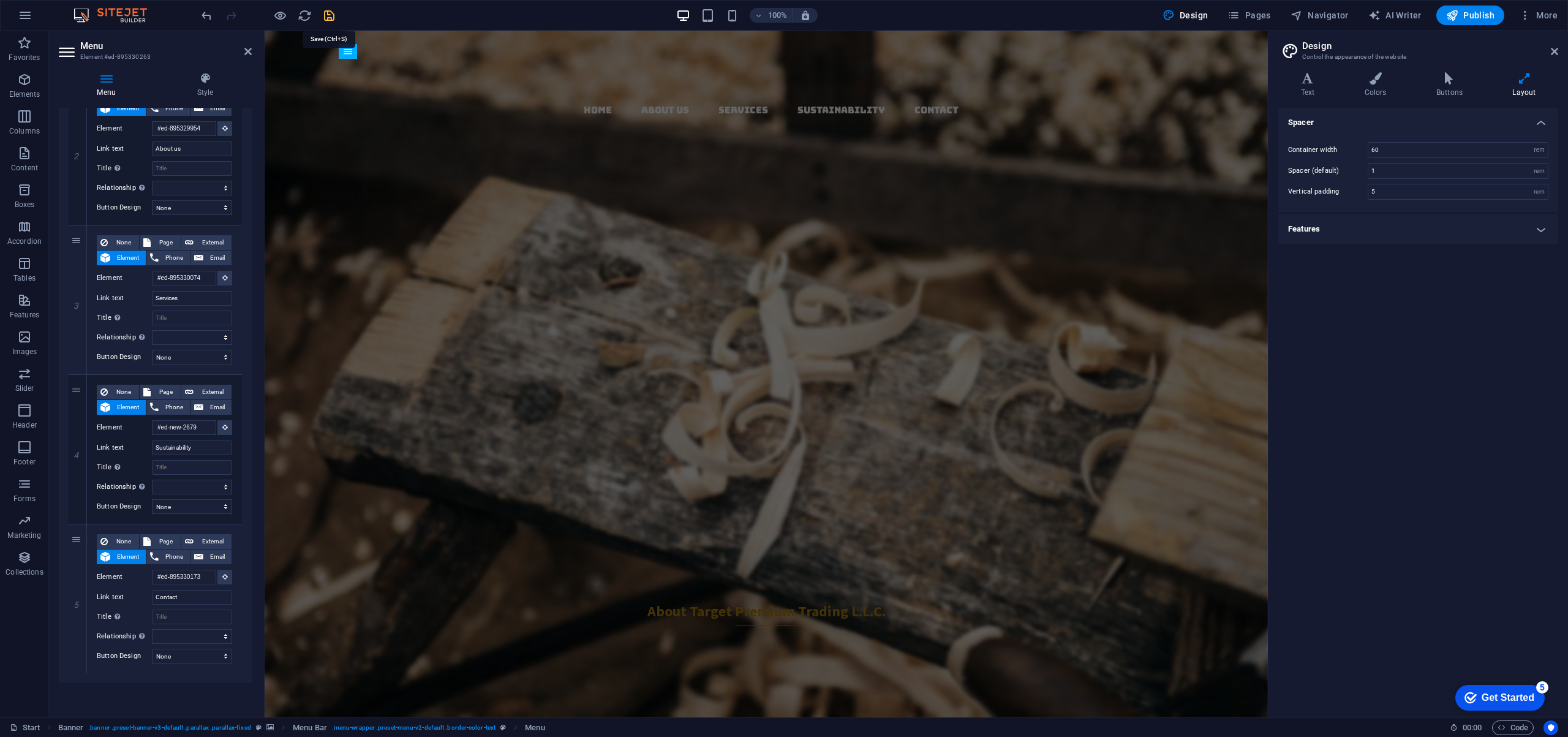
scroll to position [0, 0]
click at [330, 14] on icon "save" at bounding box center [329, 16] width 14 height 14
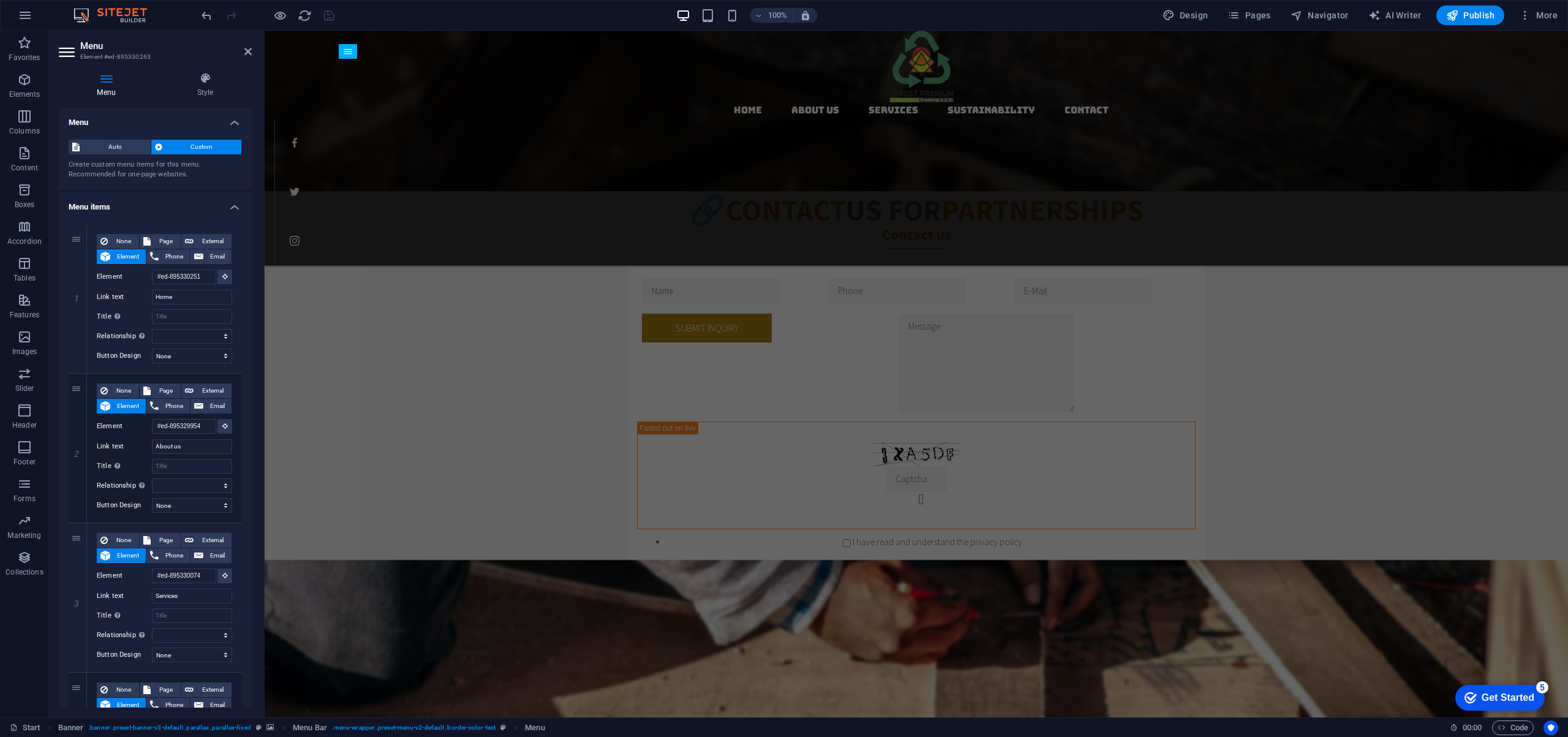
scroll to position [361, 0]
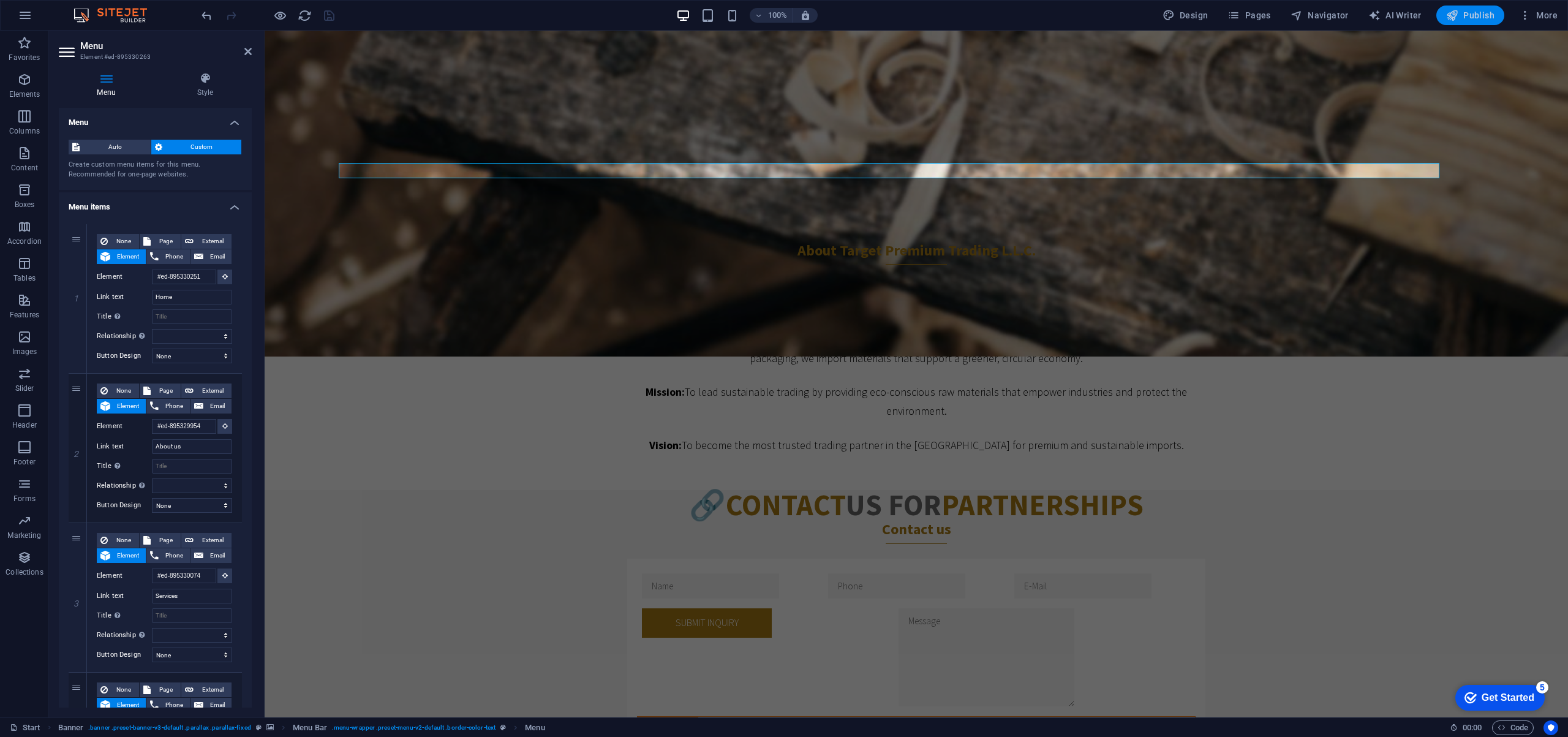
click at [1458, 12] on icon "button" at bounding box center [1452, 16] width 13 height 13
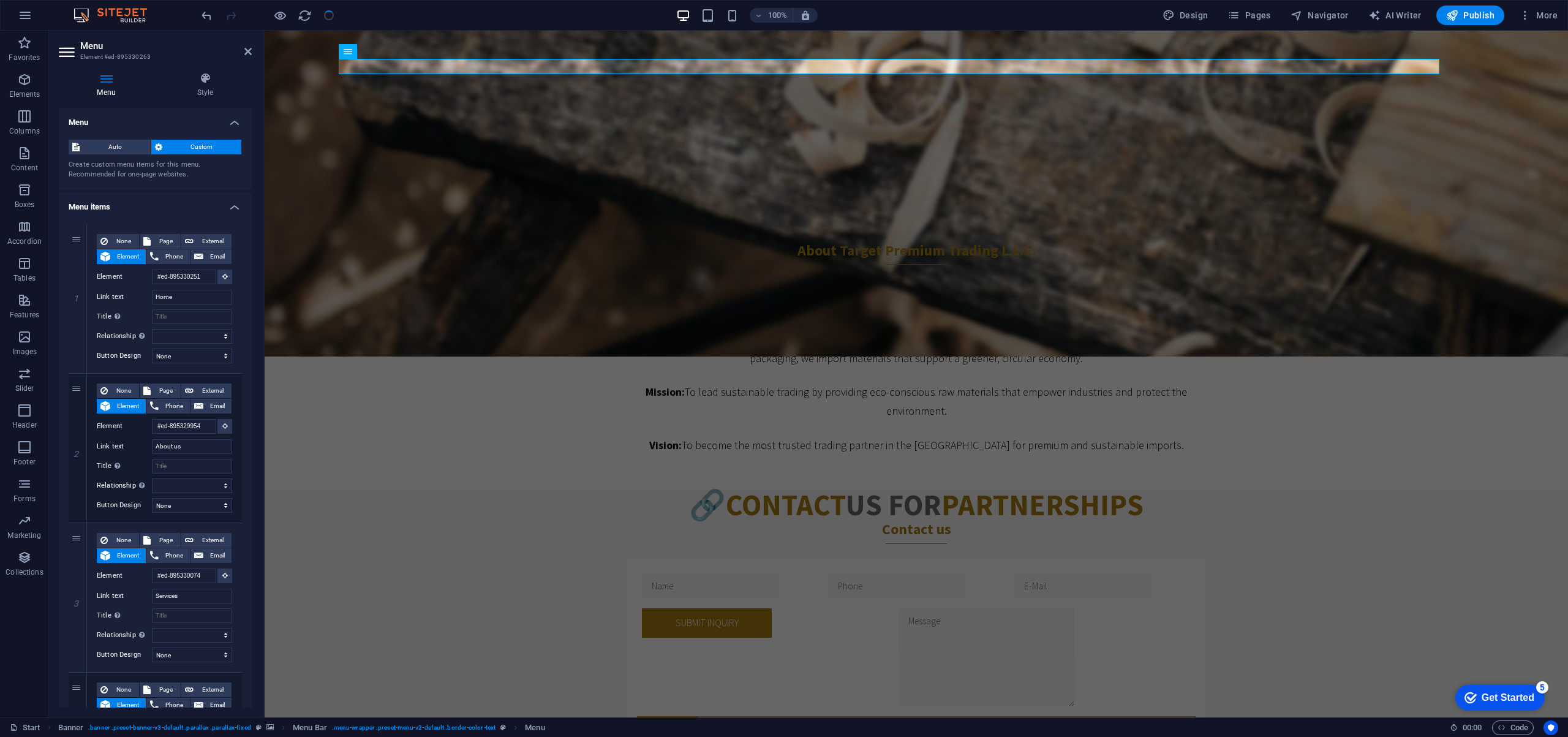
scroll to position [0, 0]
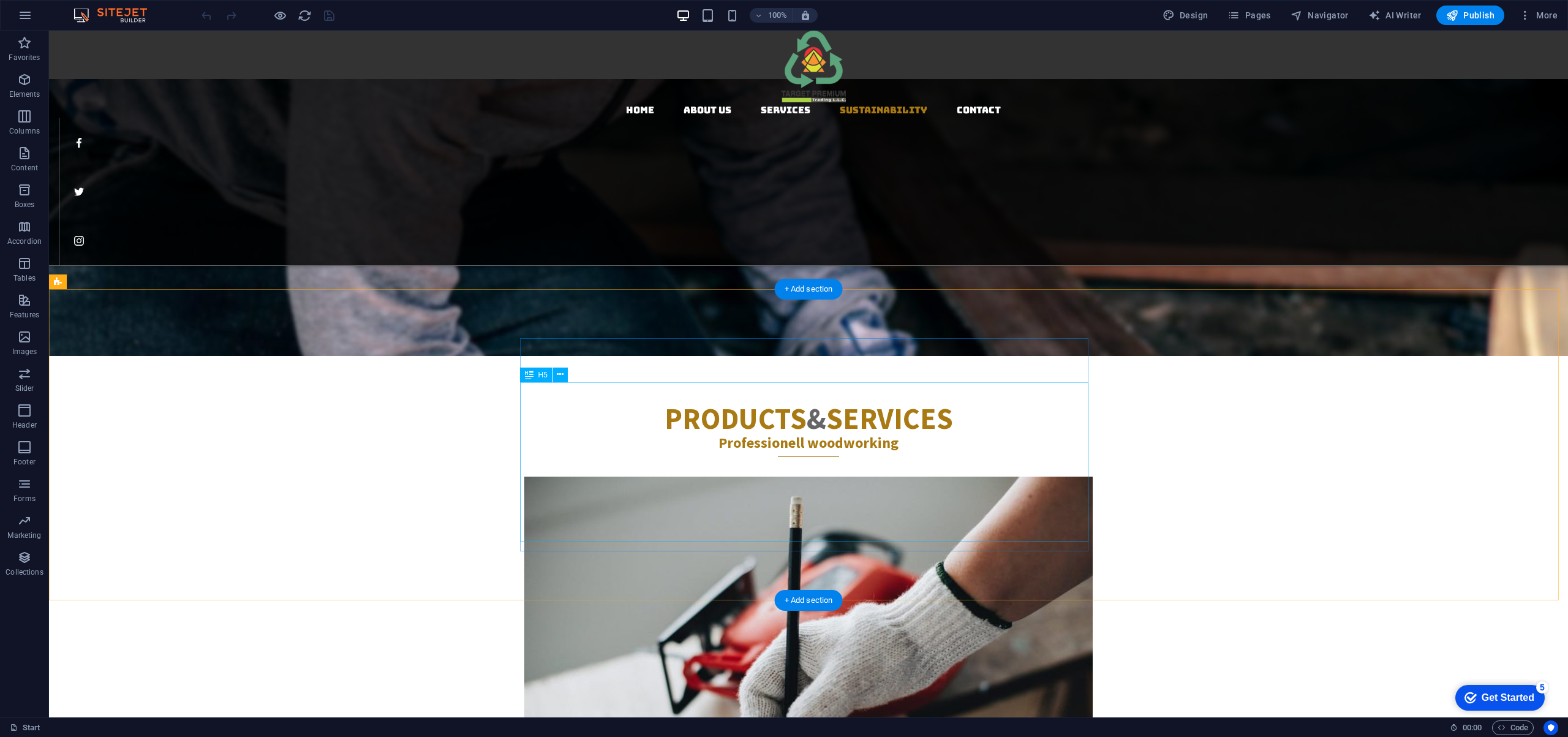
scroll to position [1620, 0]
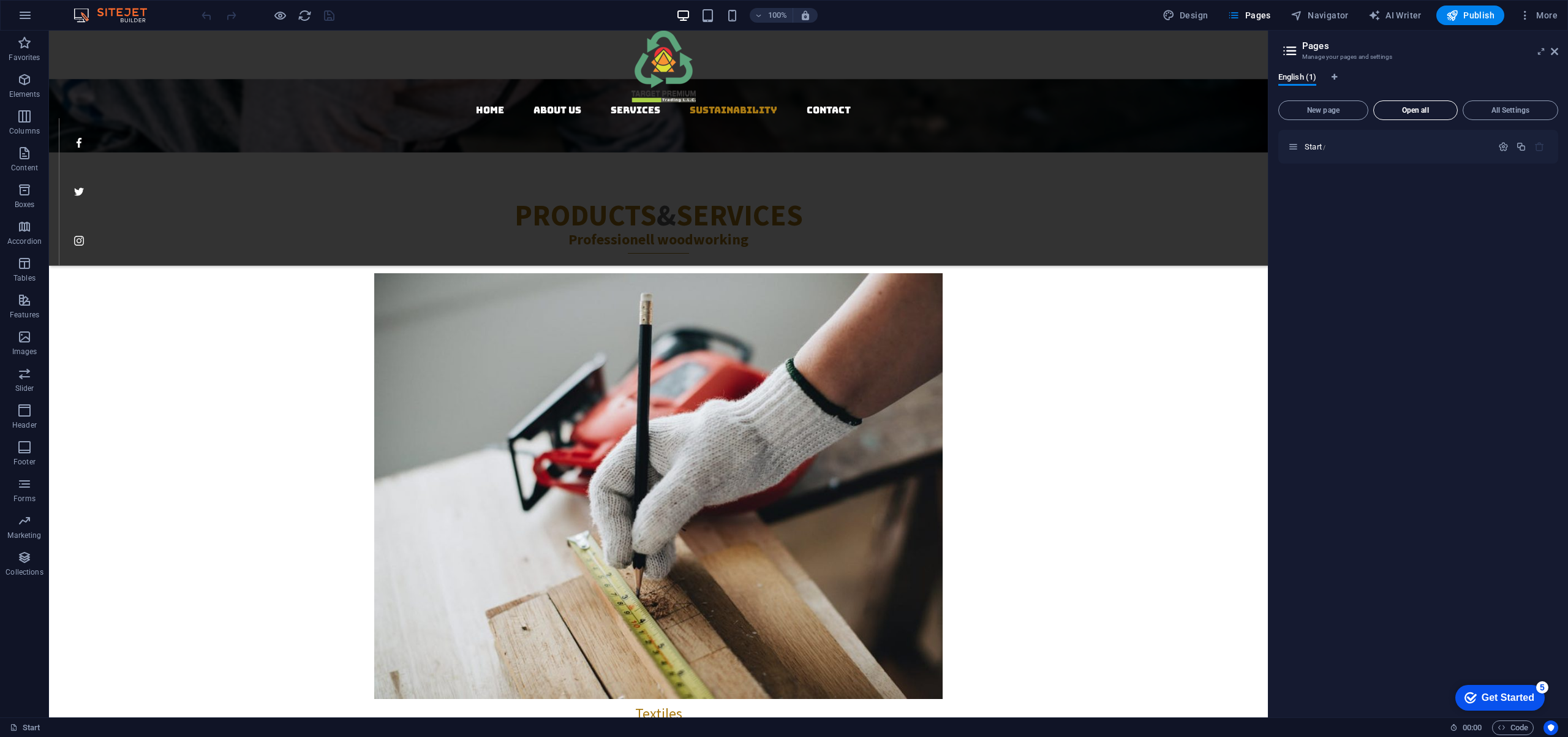
click at [1428, 109] on span "Open all" at bounding box center [1415, 110] width 73 height 7
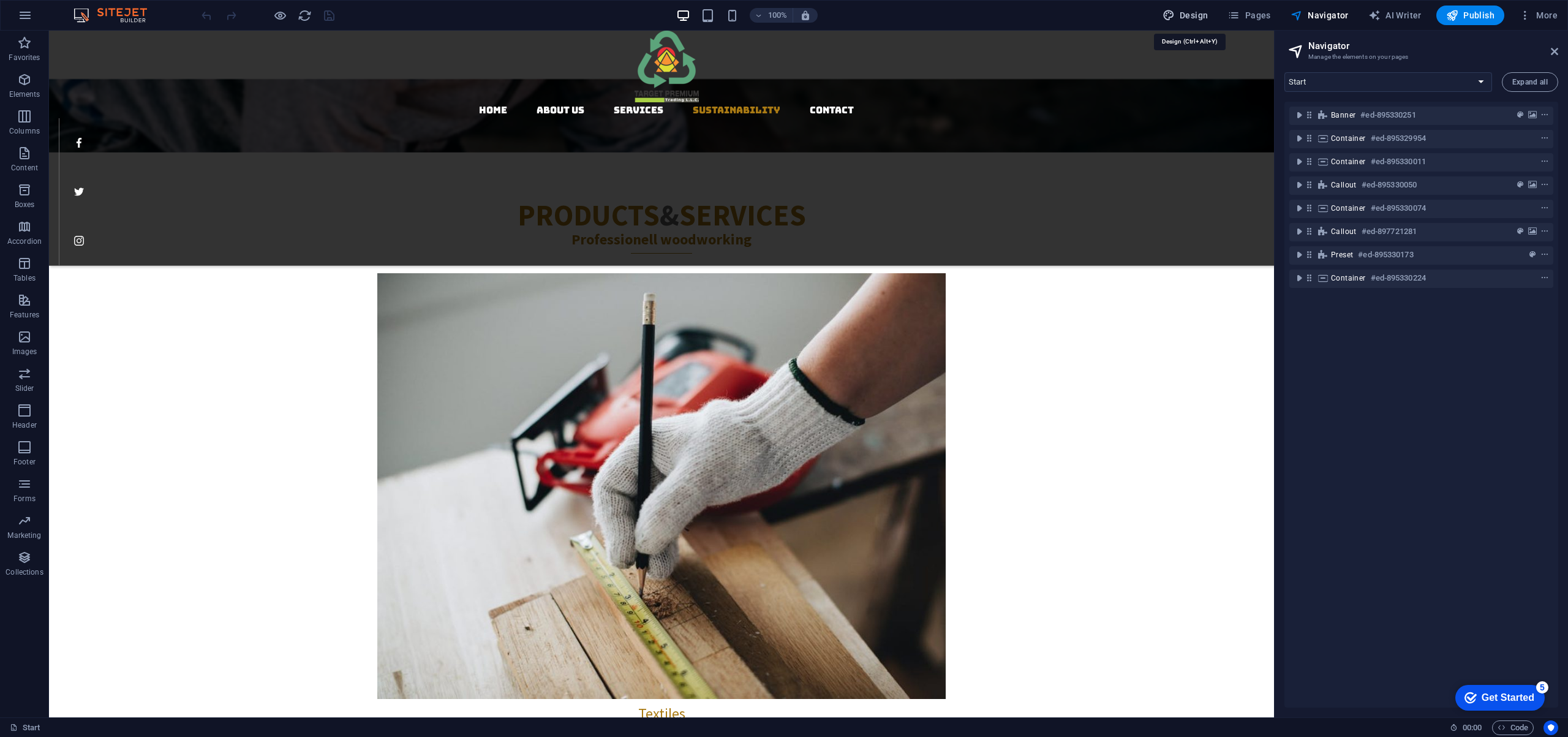
click at [1201, 14] on span "Design" at bounding box center [1185, 16] width 46 height 13
select select "rem"
select select "300"
select select "px"
select select "rem"
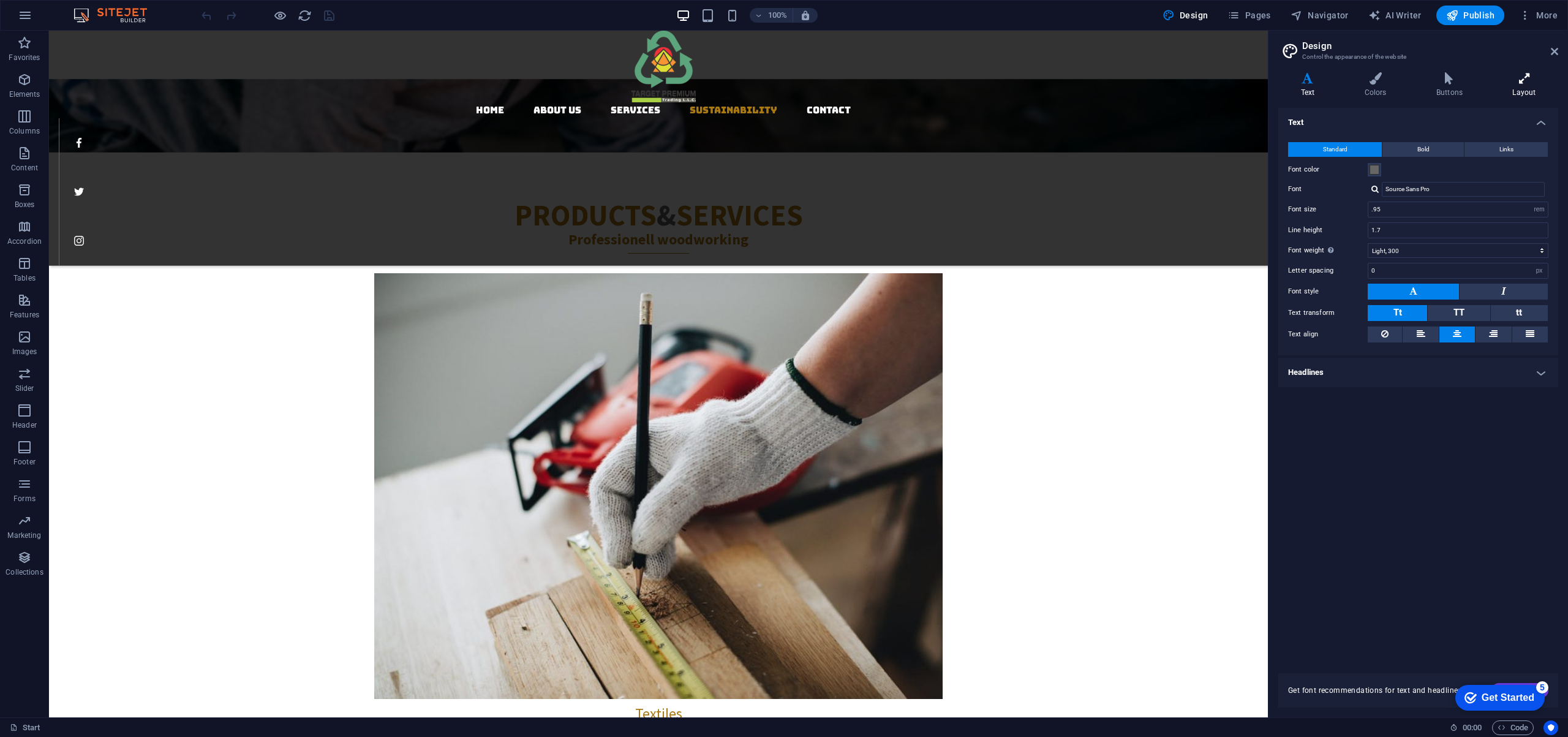
click at [1524, 79] on icon at bounding box center [1524, 79] width 68 height 13
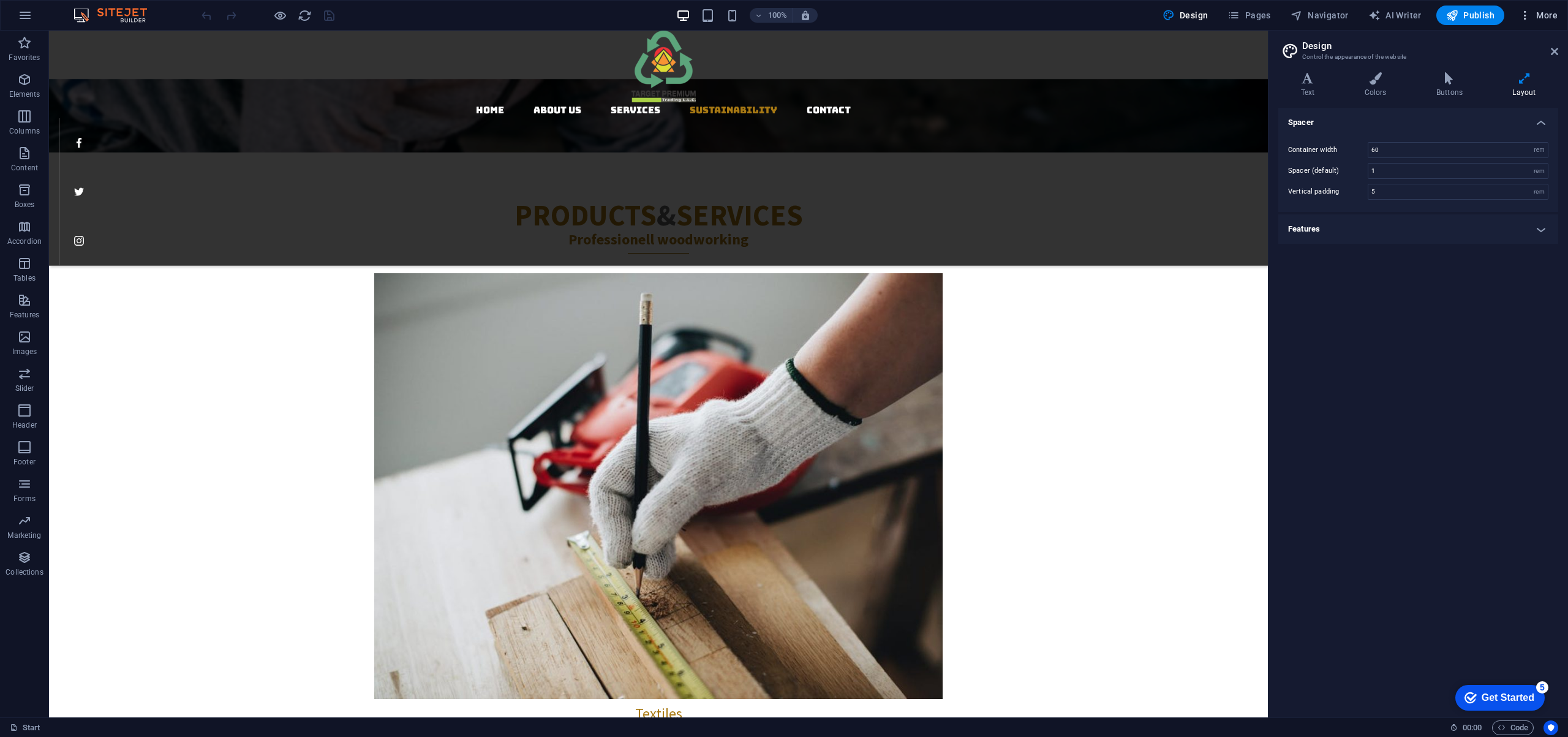
click at [1549, 13] on span "More" at bounding box center [1537, 16] width 39 height 13
click at [986, 425] on div at bounding box center [784, 368] width 1568 height 737
click at [502, 166] on div "100% Design Pages Navigator AI Writer Publish More" at bounding box center [536, 184] width 142 height 37
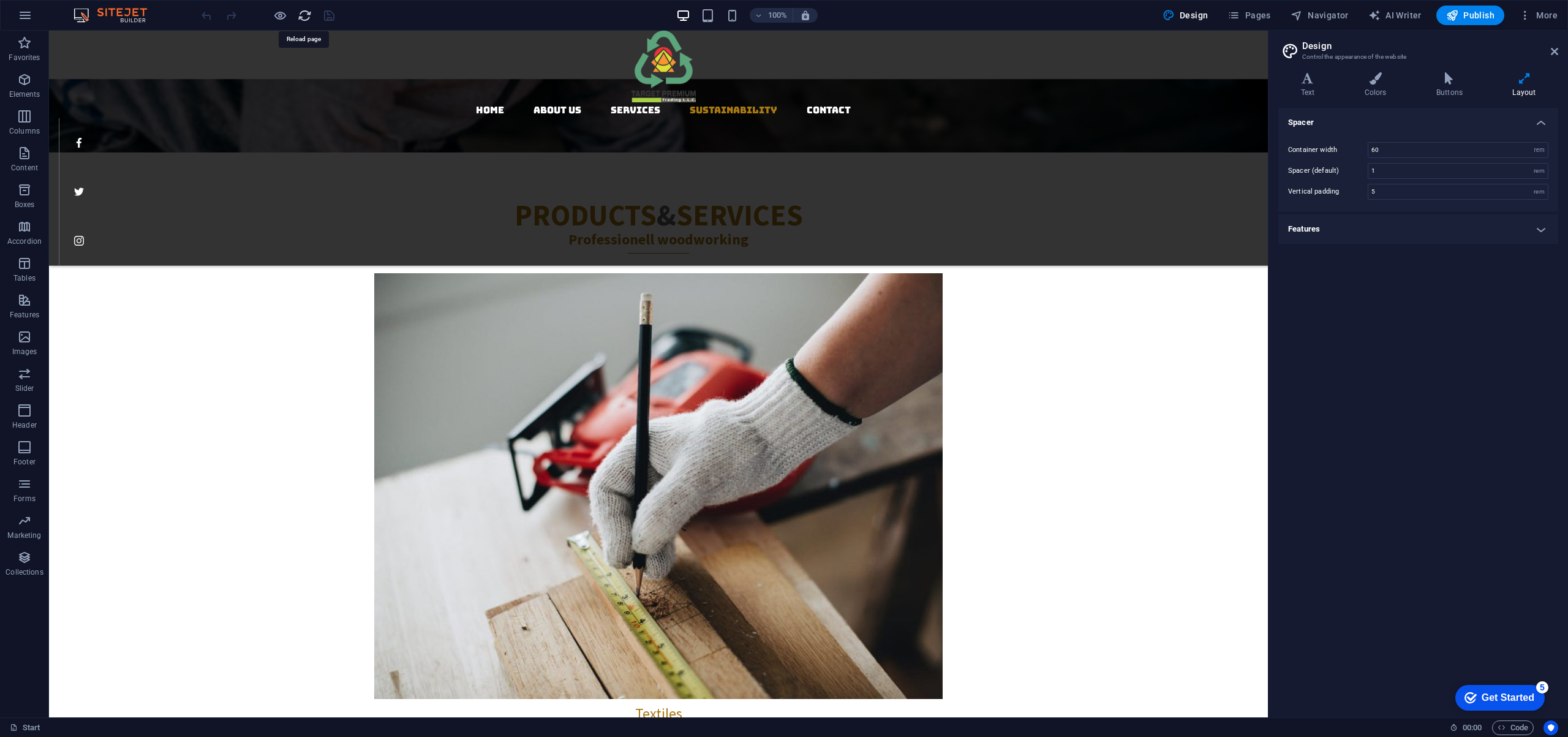
click at [326, 242] on icon "reload" at bounding box center [609, 455] width 569 height 426
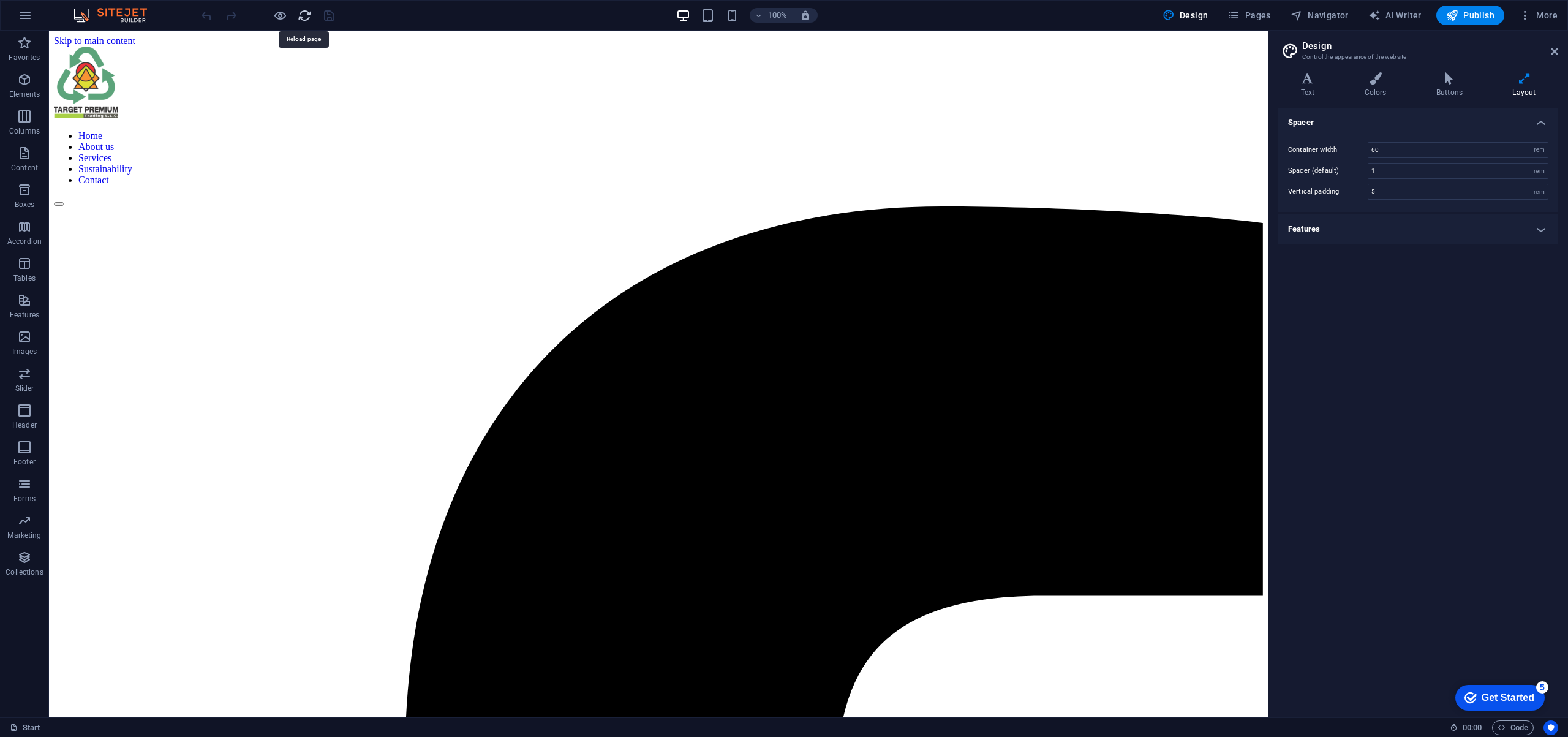
scroll to position [0, 0]
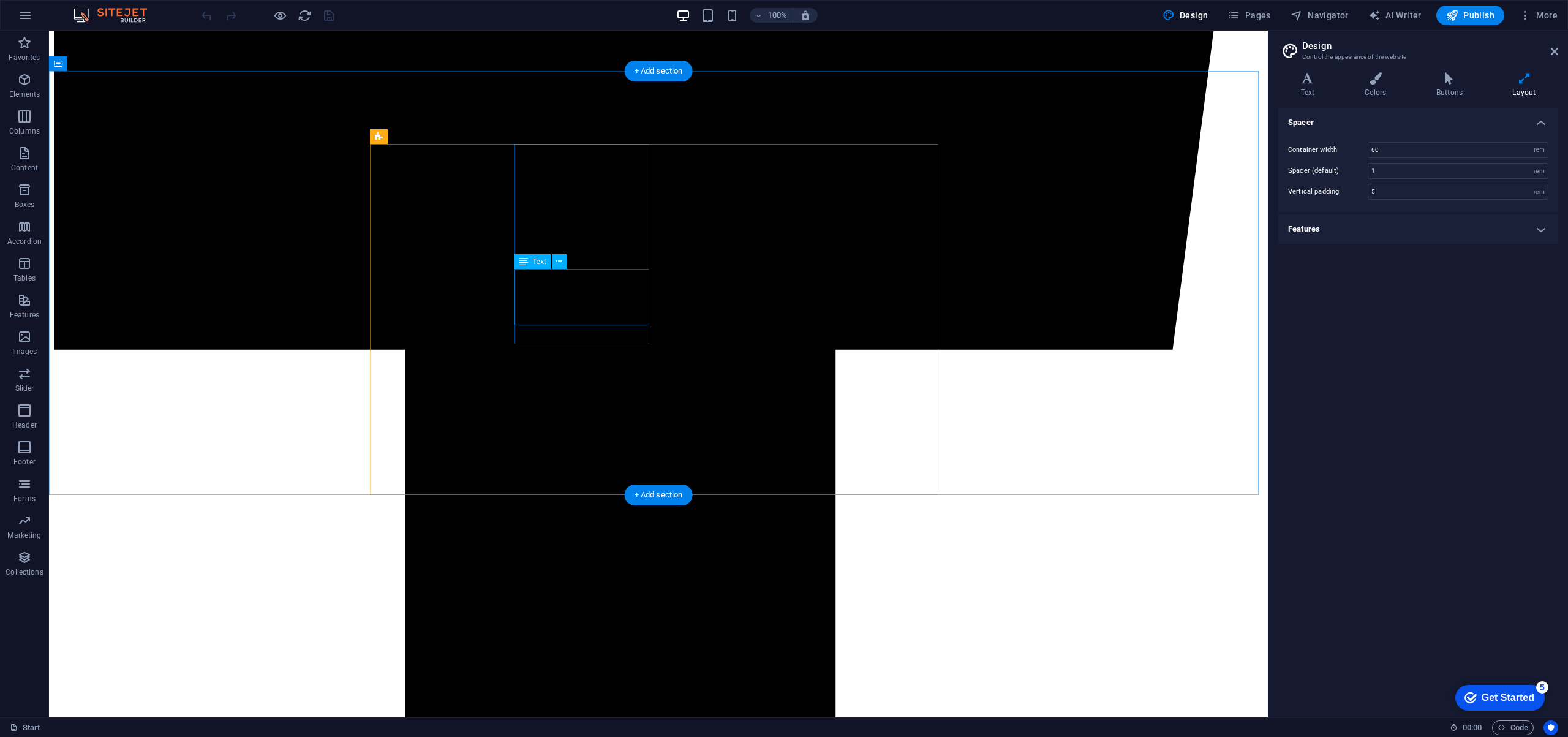
scroll to position [1620, 0]
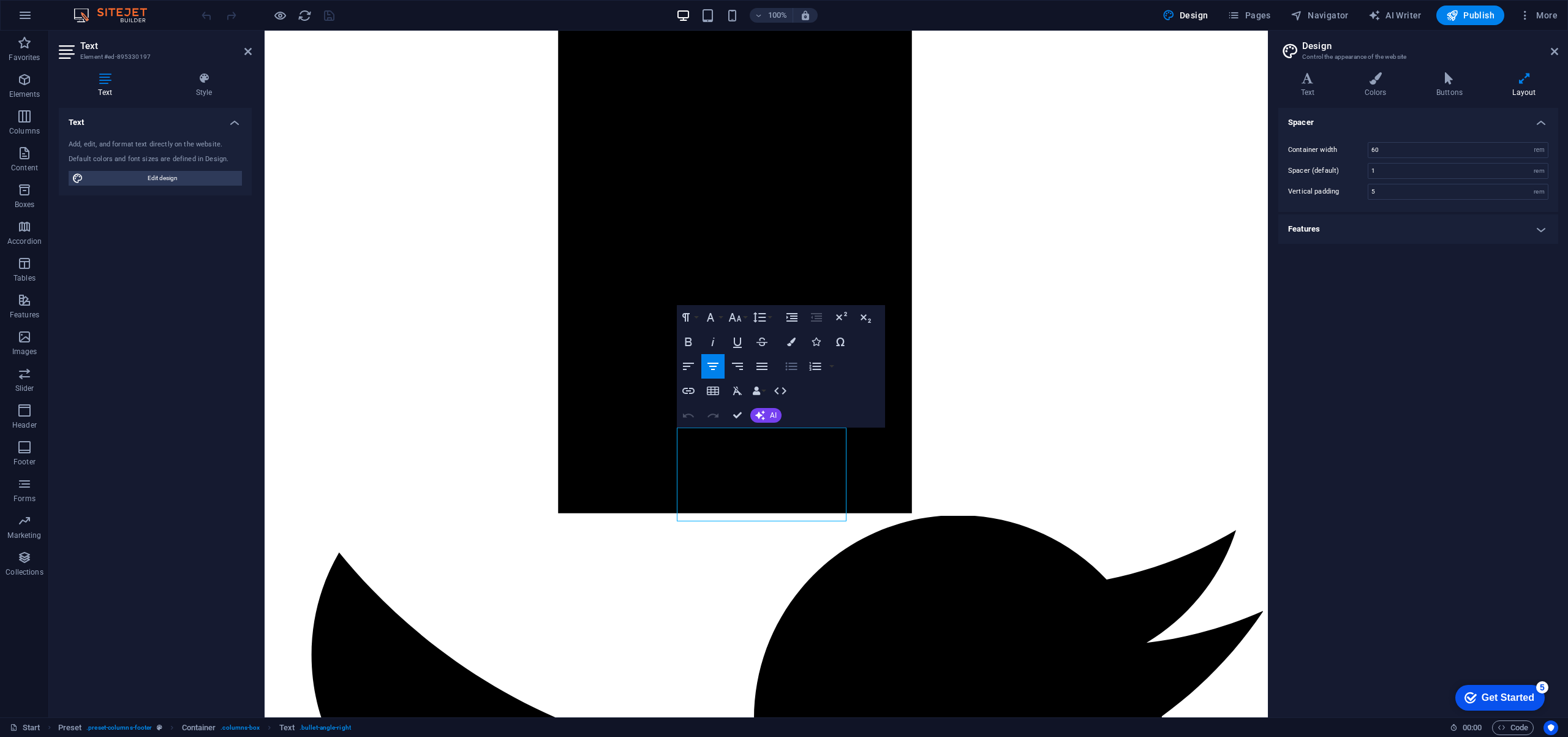
click at [786, 369] on icon "button" at bounding box center [790, 366] width 12 height 8
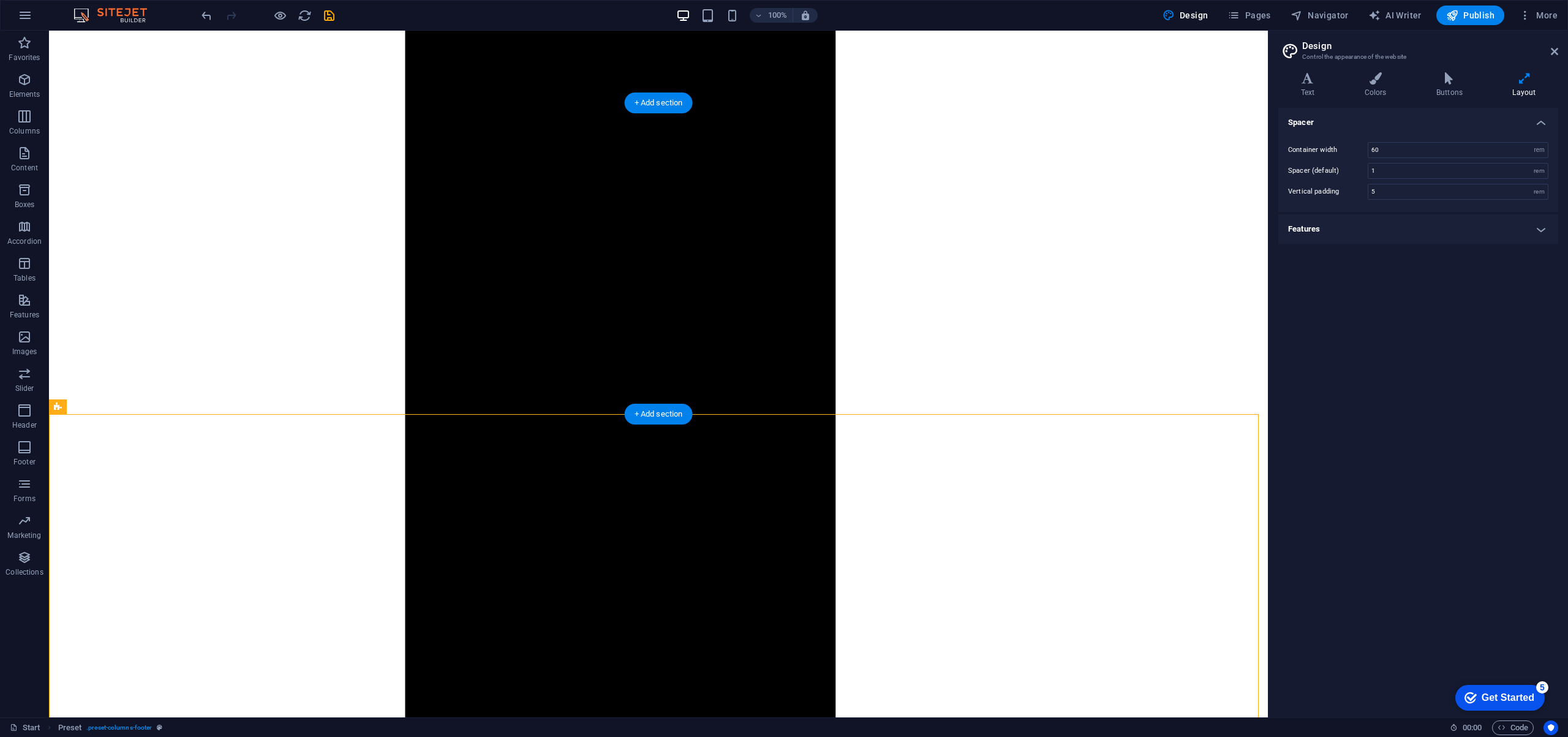
scroll to position [1417, 0]
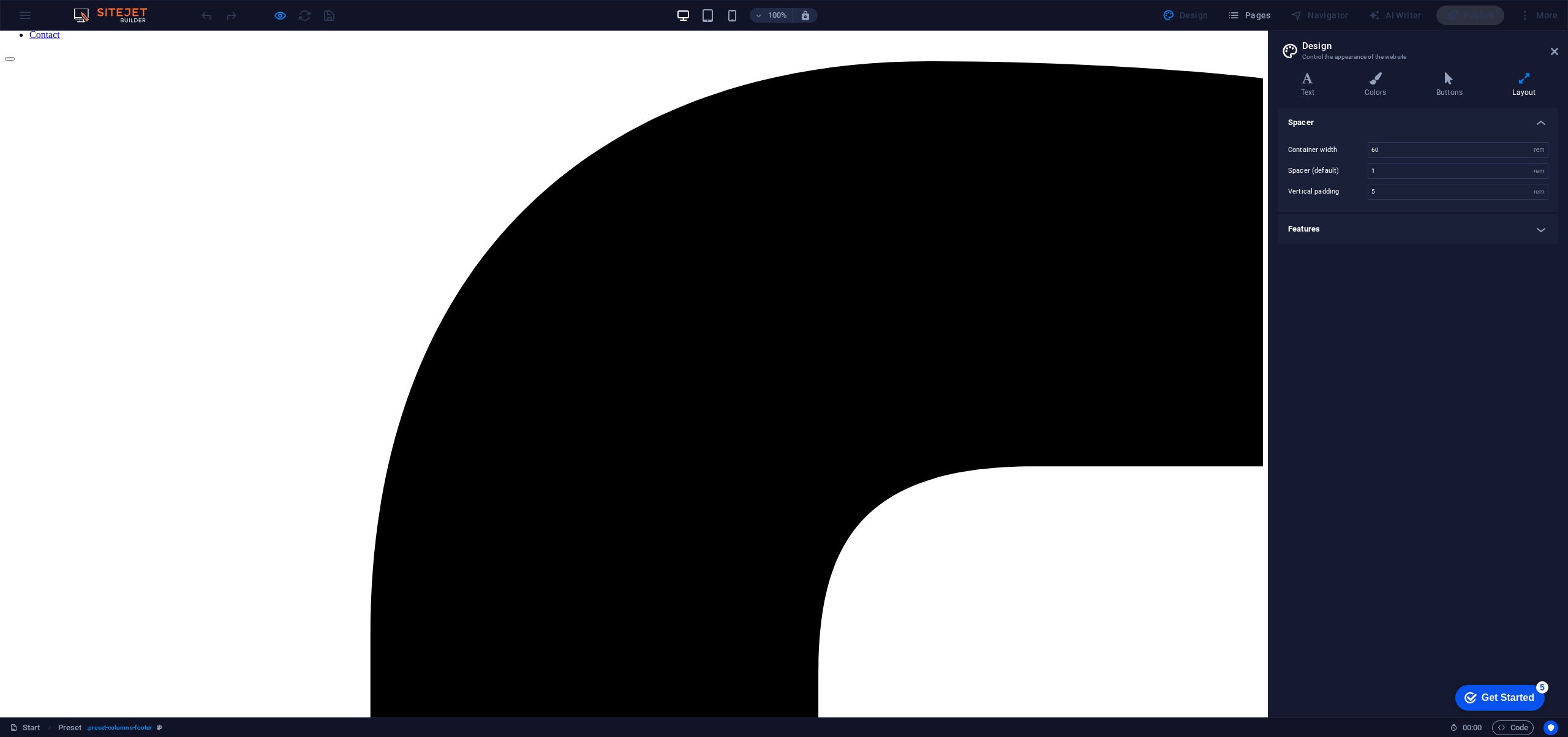
scroll to position [0, 0]
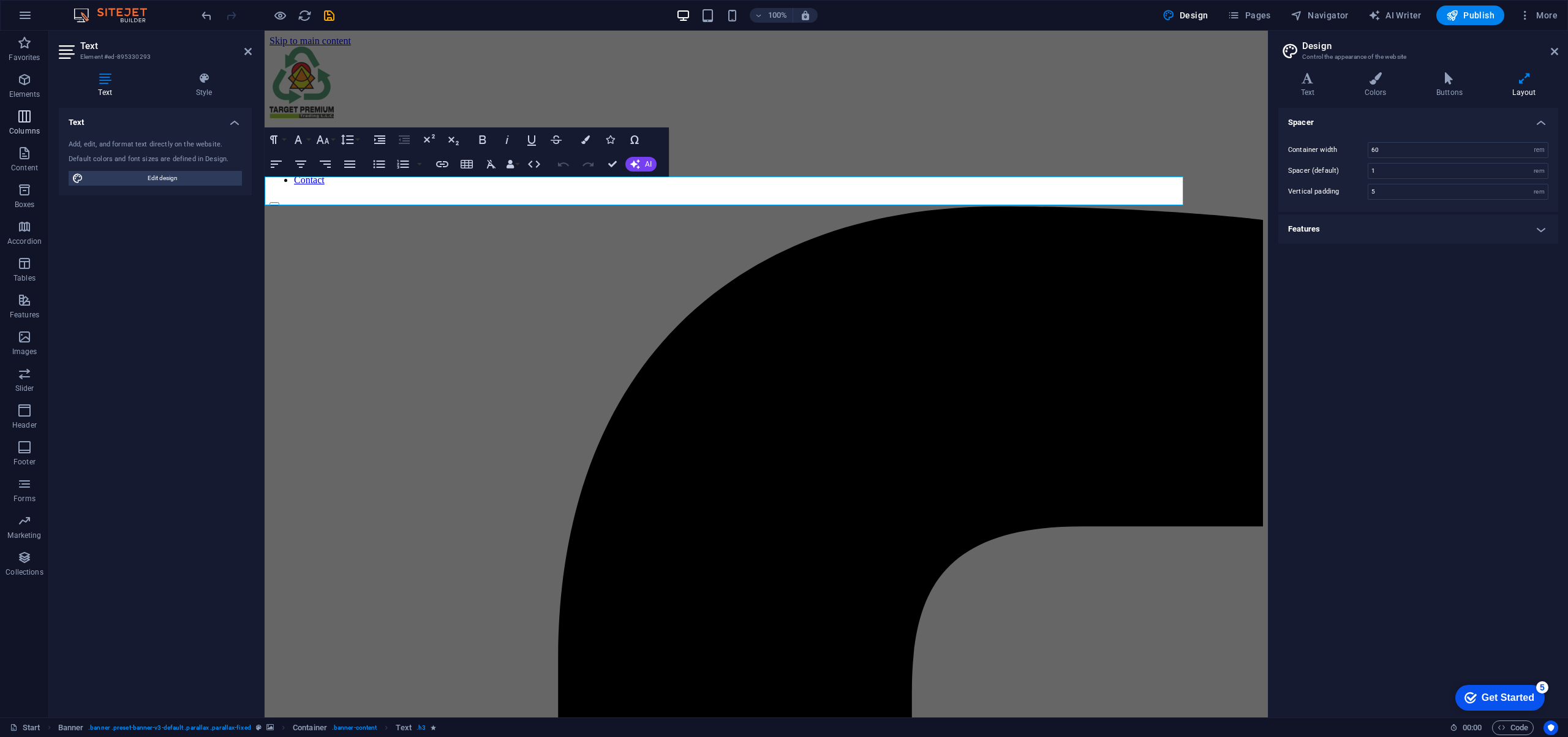
click at [27, 112] on icon "button" at bounding box center [24, 116] width 15 height 15
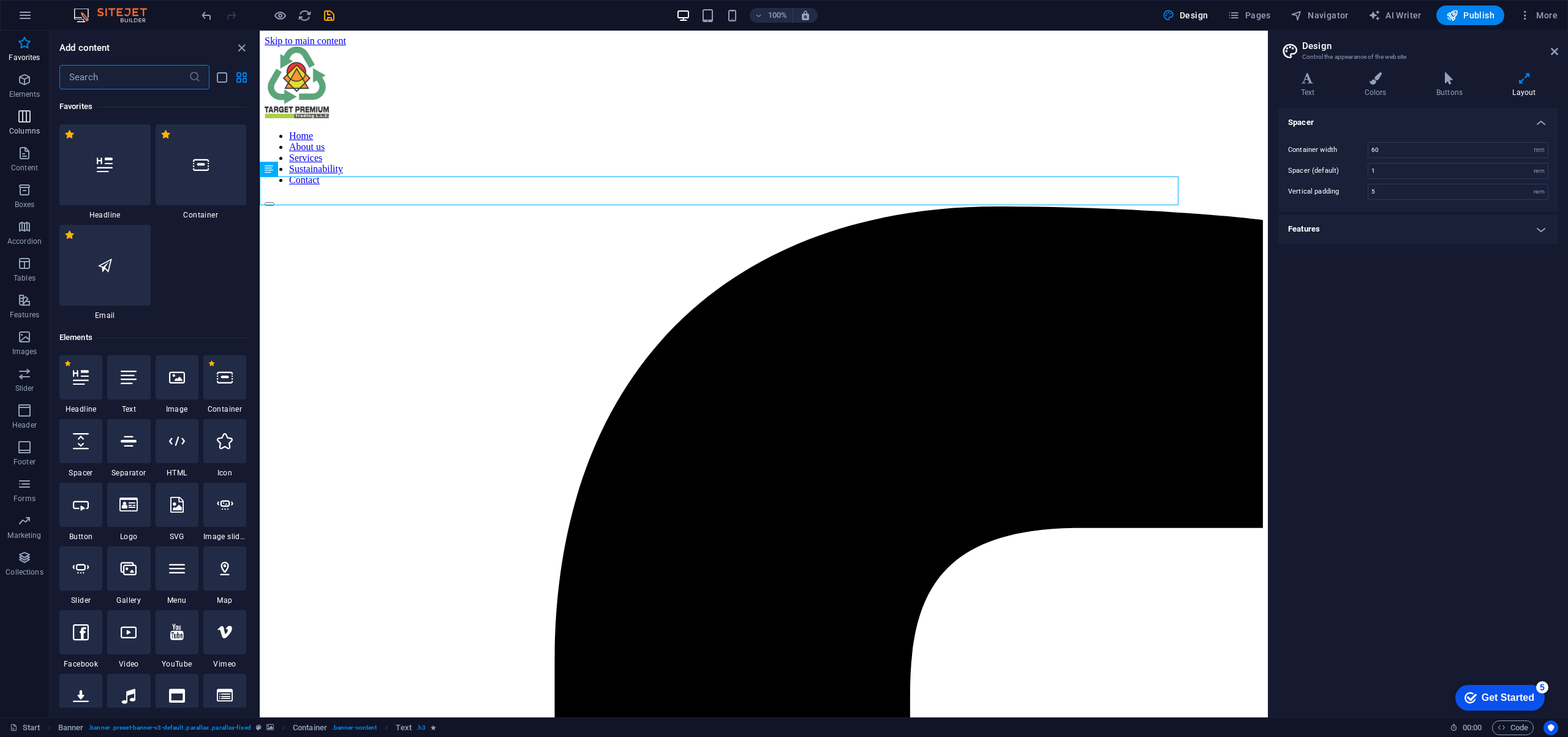
click at [27, 118] on icon "button" at bounding box center [24, 116] width 15 height 15
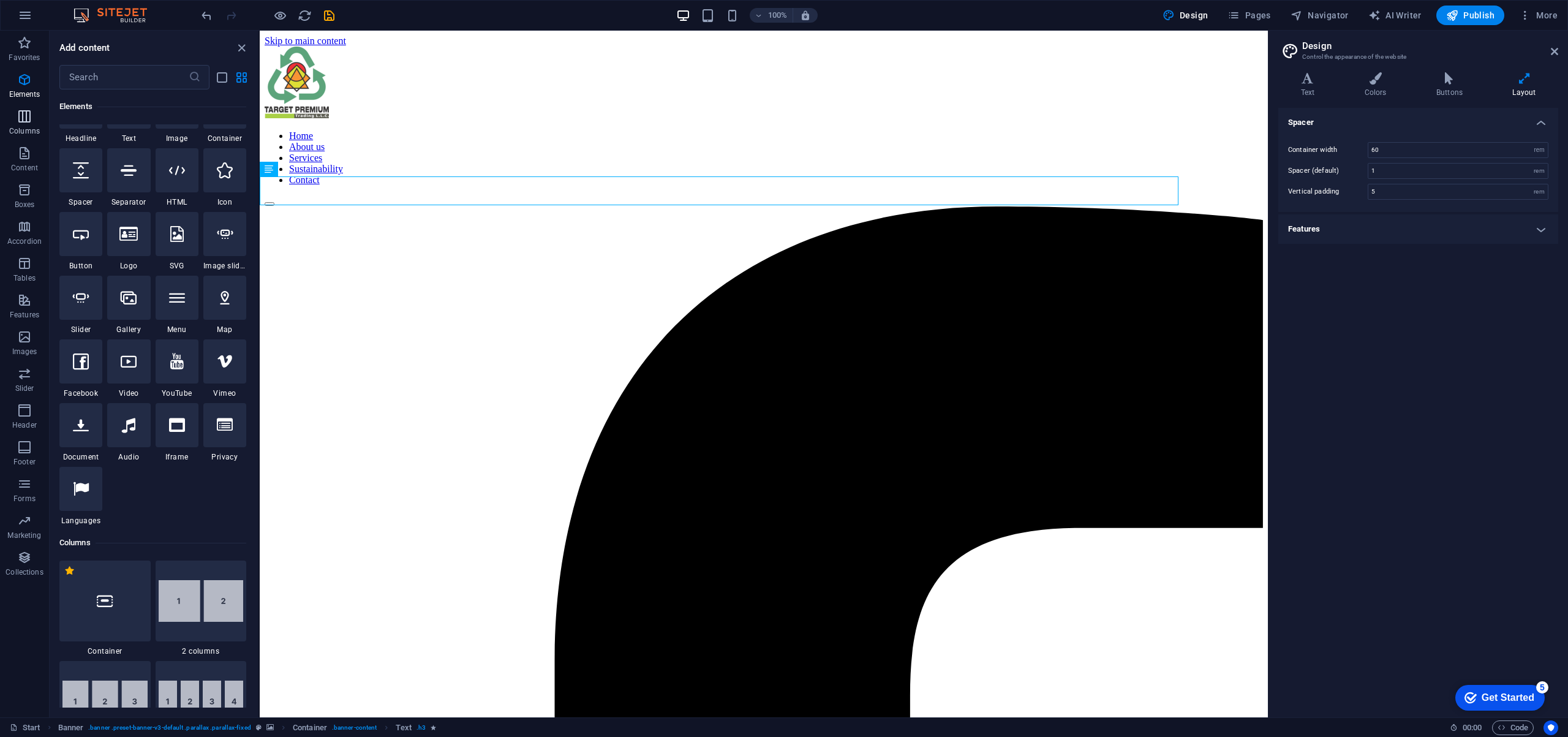
scroll to position [707, 0]
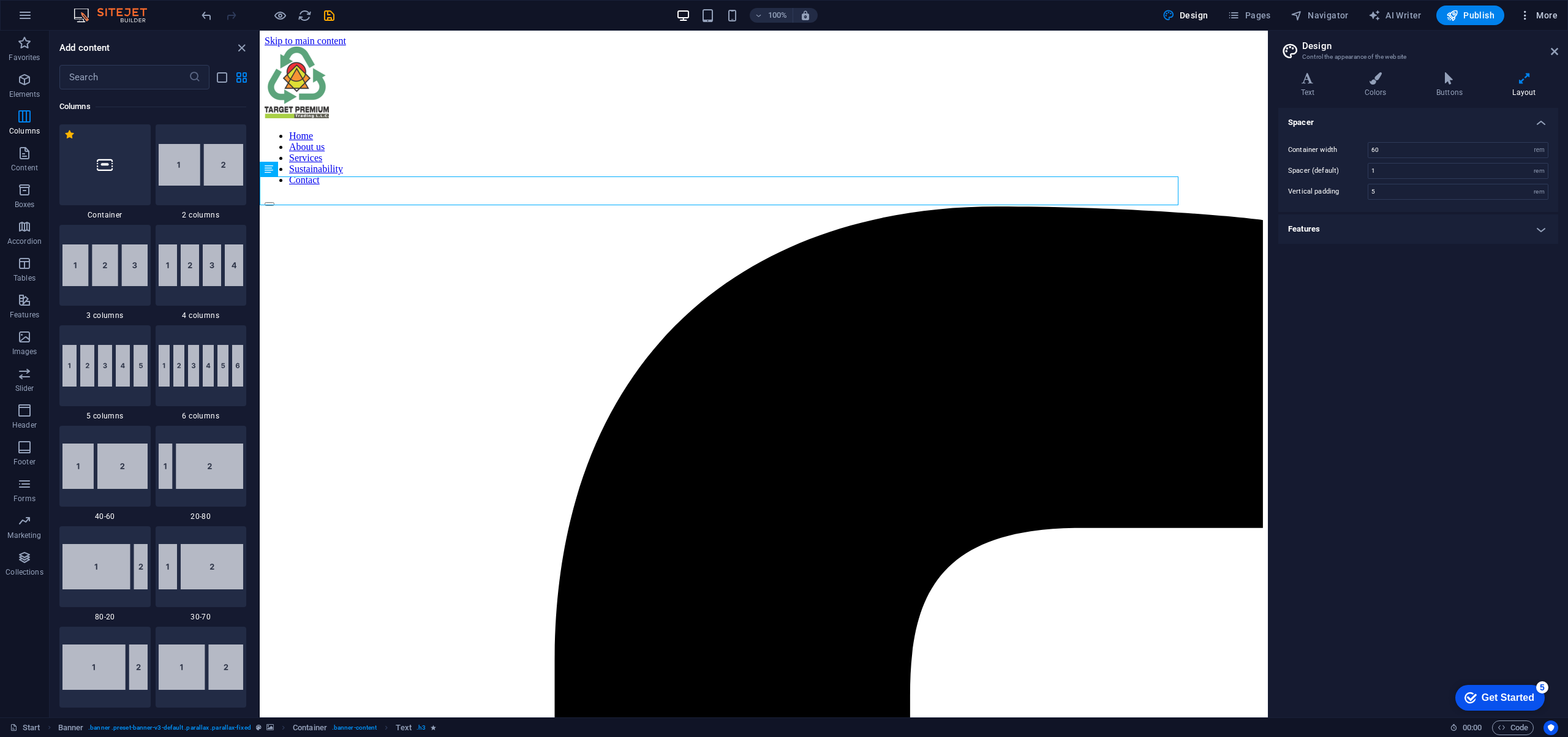
click at [1540, 17] on span "More" at bounding box center [1537, 16] width 39 height 13
click at [1374, 385] on div at bounding box center [784, 368] width 1568 height 737
click at [1202, 11] on span "Design" at bounding box center [1185, 16] width 46 height 13
click at [1311, 78] on icon at bounding box center [1307, 79] width 59 height 13
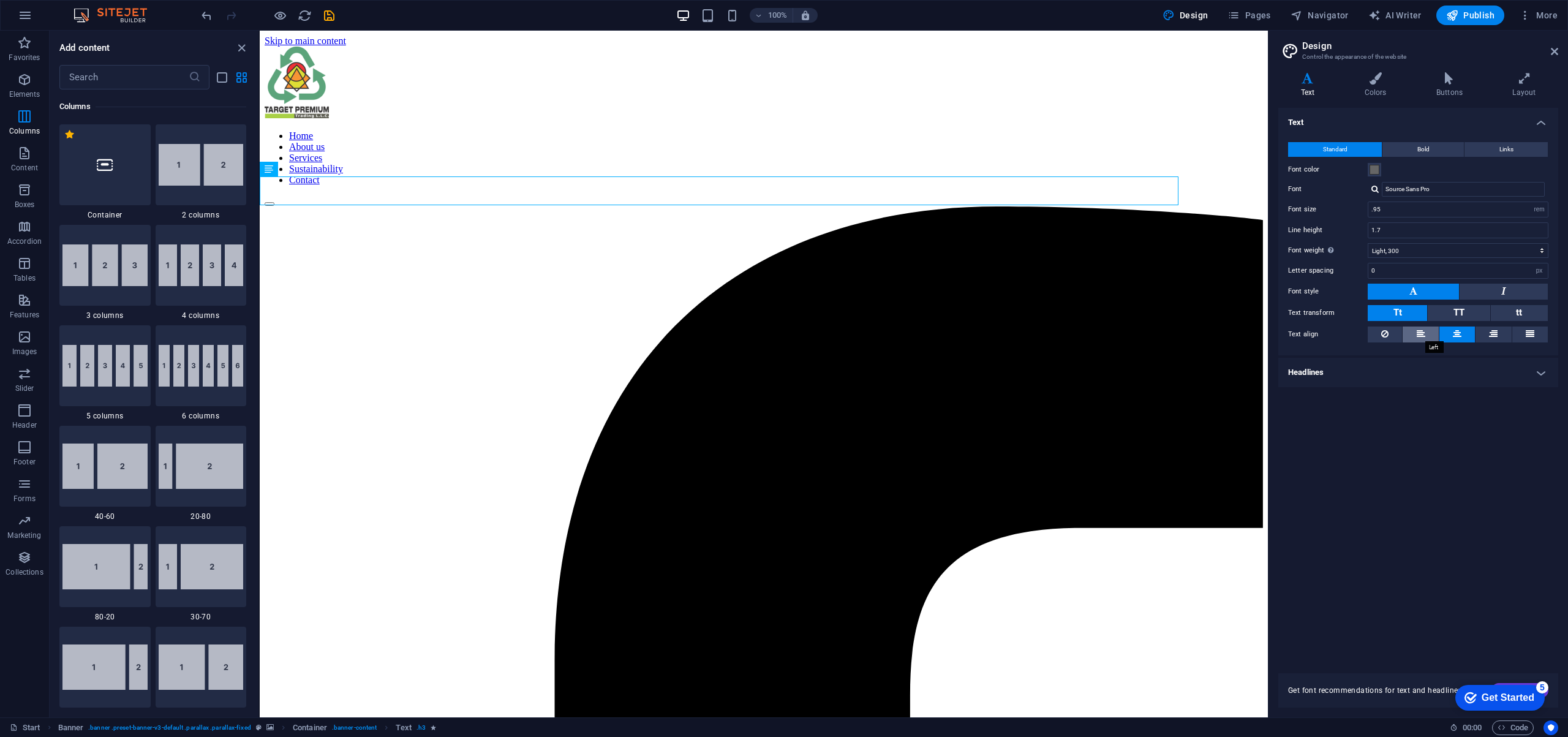
click at [1417, 331] on icon at bounding box center [1420, 333] width 9 height 15
click at [1529, 330] on icon at bounding box center [1529, 333] width 9 height 15
click at [1544, 378] on h4 "Headlines" at bounding box center [1418, 372] width 280 height 29
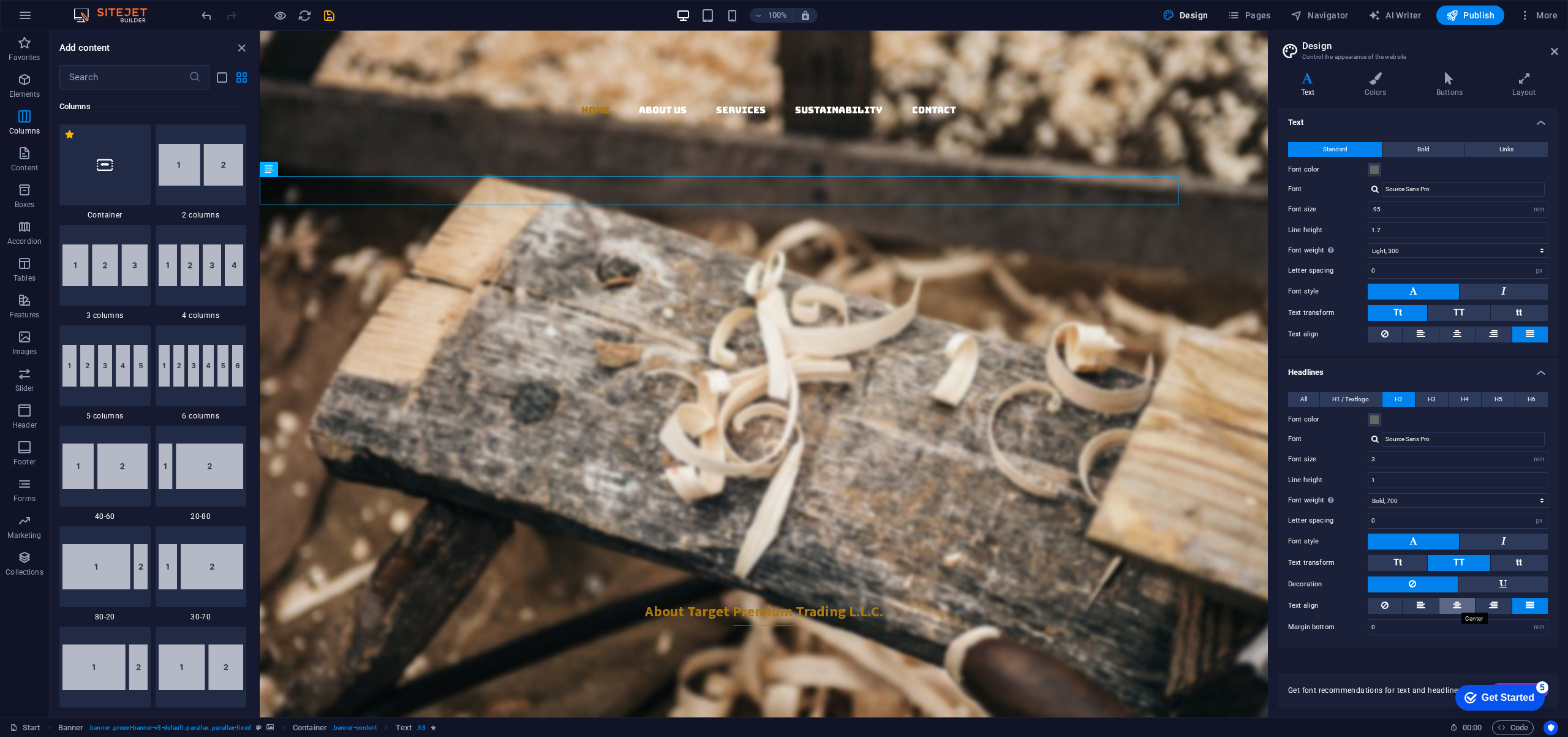
click at [1456, 601] on icon at bounding box center [1456, 605] width 9 height 15
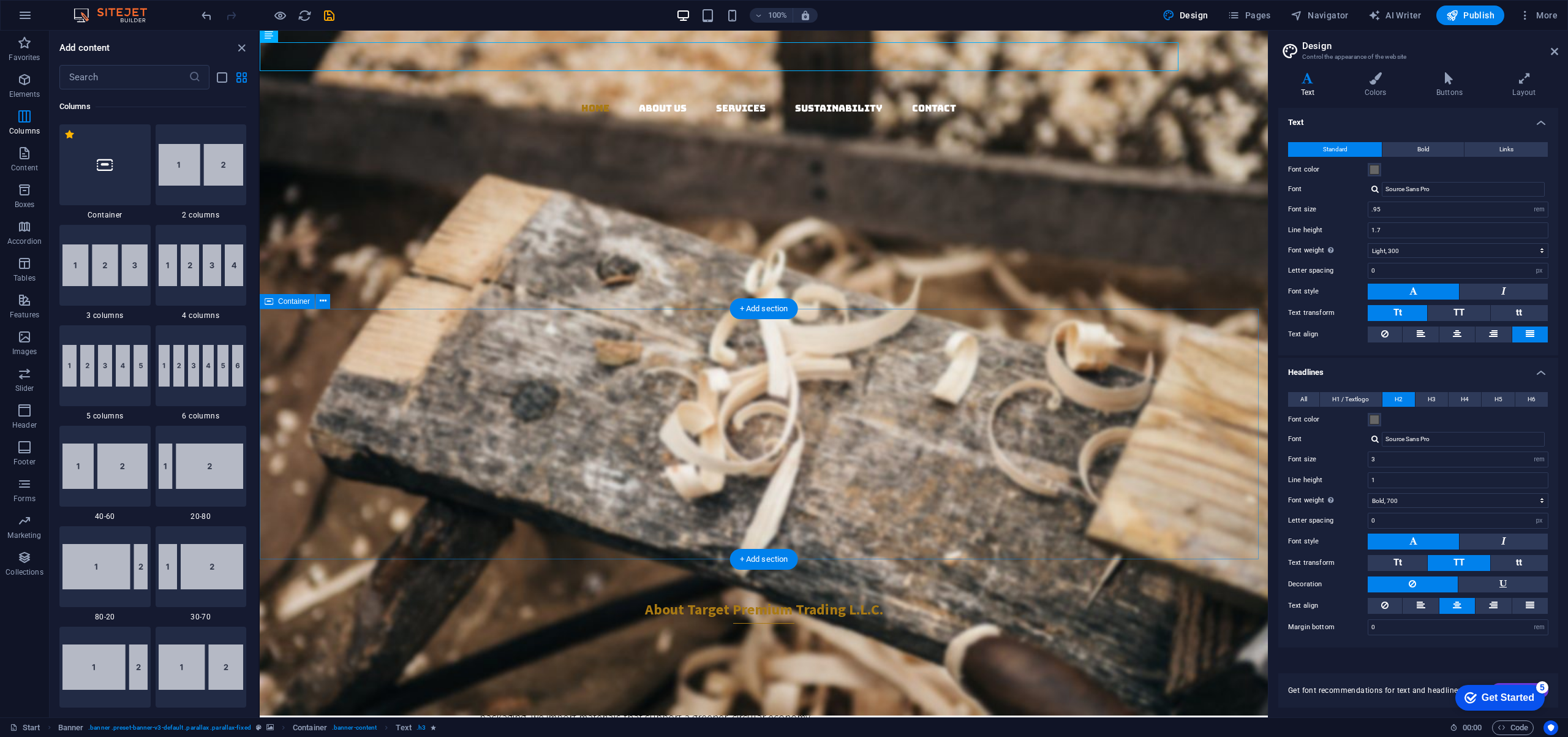
scroll to position [0, 0]
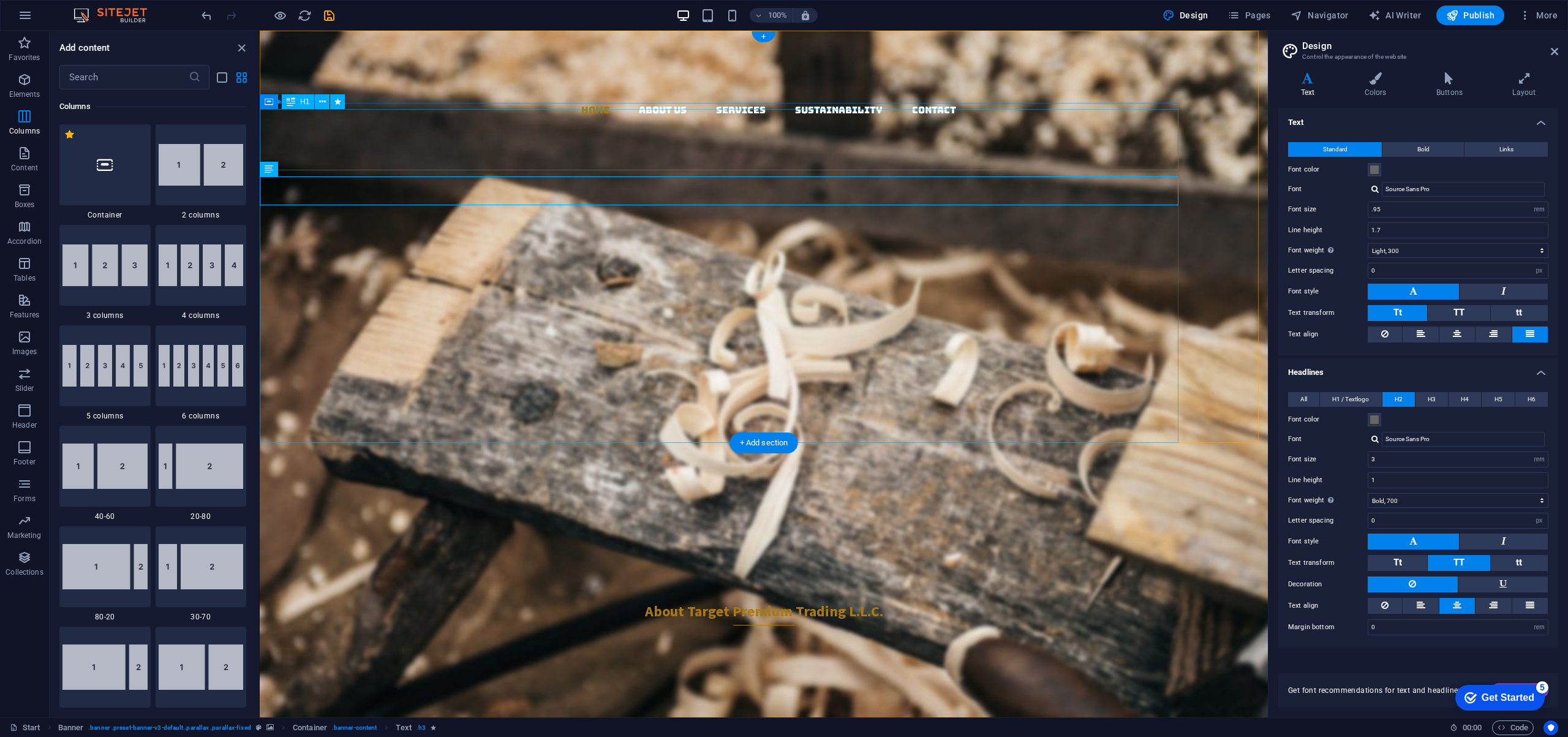
click at [1165, 266] on div "Target Premium Trading L.L.C." at bounding box center [719, 327] width 918 height 123
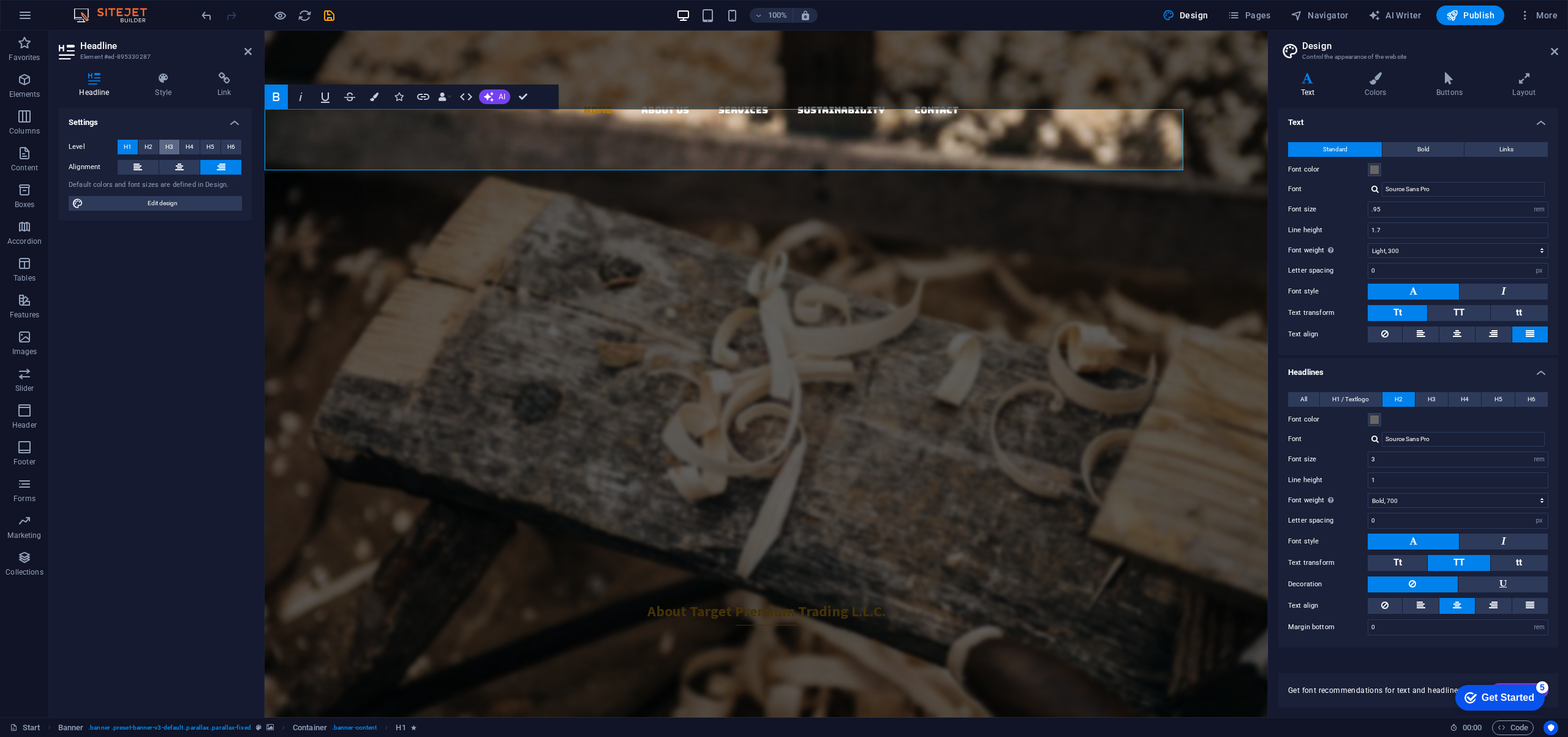
click at [169, 147] on span "H3" at bounding box center [169, 147] width 8 height 15
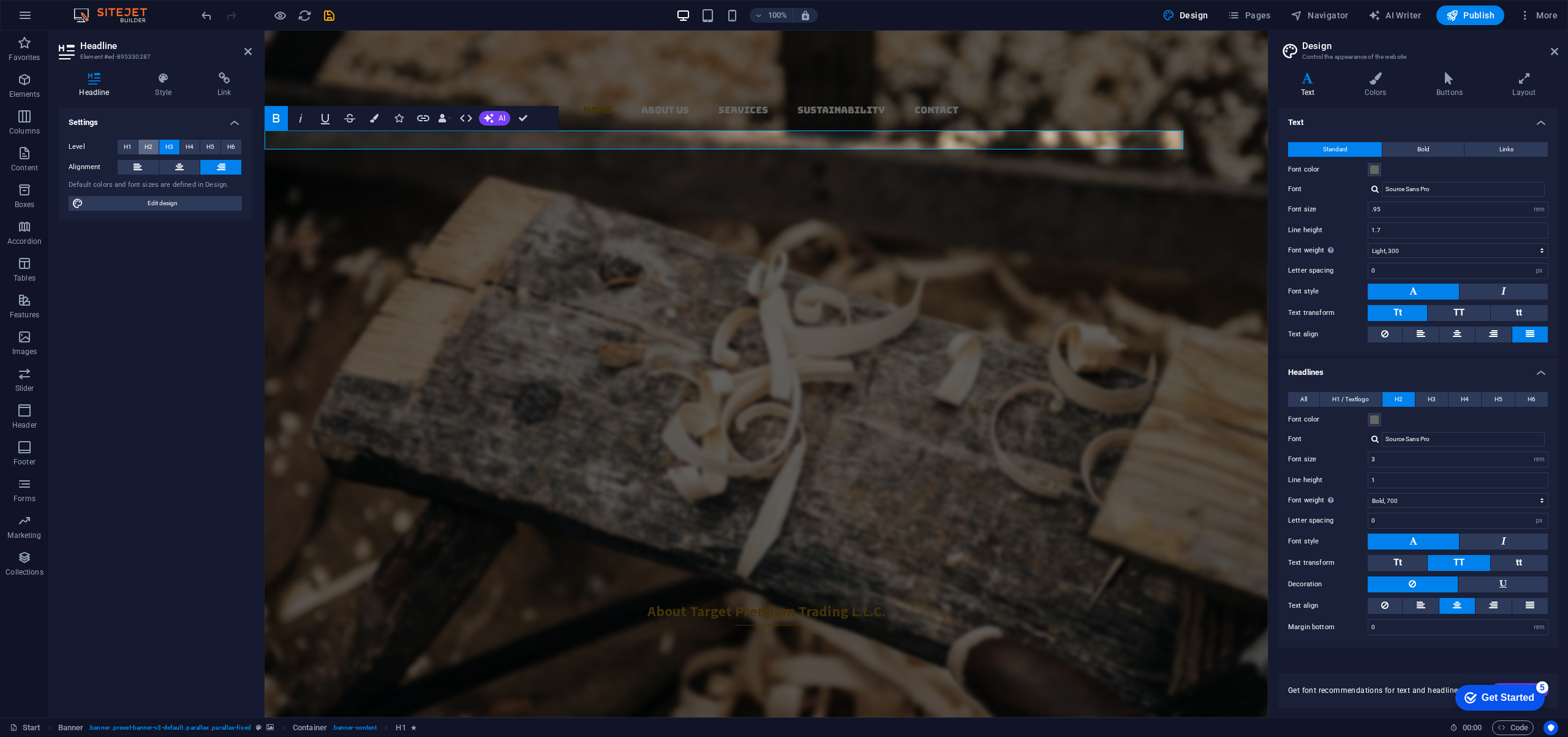
click at [149, 143] on span "H2" at bounding box center [149, 147] width 8 height 15
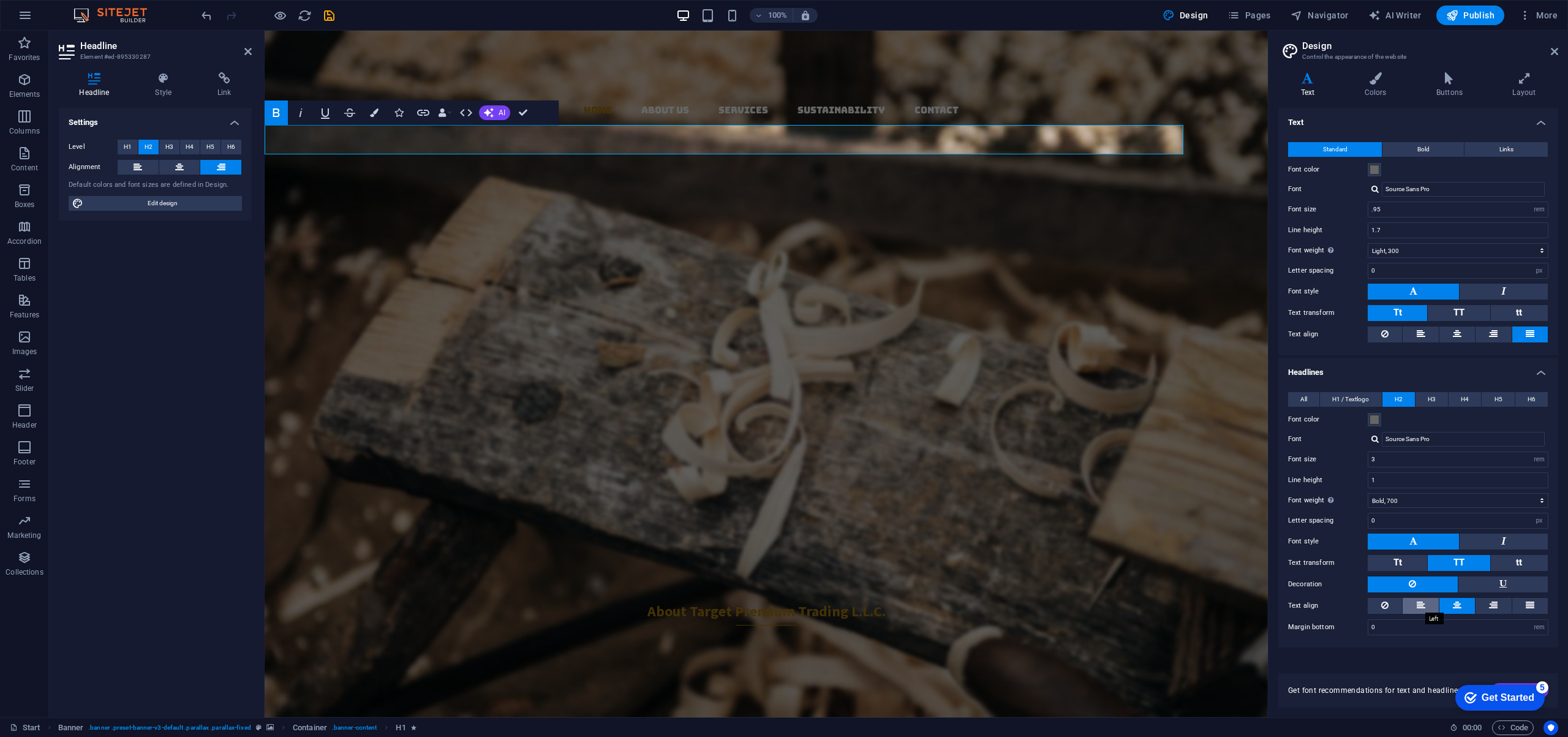
click at [1419, 603] on icon at bounding box center [1420, 605] width 9 height 15
click at [1456, 333] on icon at bounding box center [1456, 333] width 9 height 15
drag, startPoint x: 738, startPoint y: 131, endPoint x: 1253, endPoint y: 161, distance: 515.9
click at [1253, 161] on div "Home About us Services Sustainability Contact Target Premium Trading L.L.C. You…" at bounding box center [766, 301] width 1003 height 541
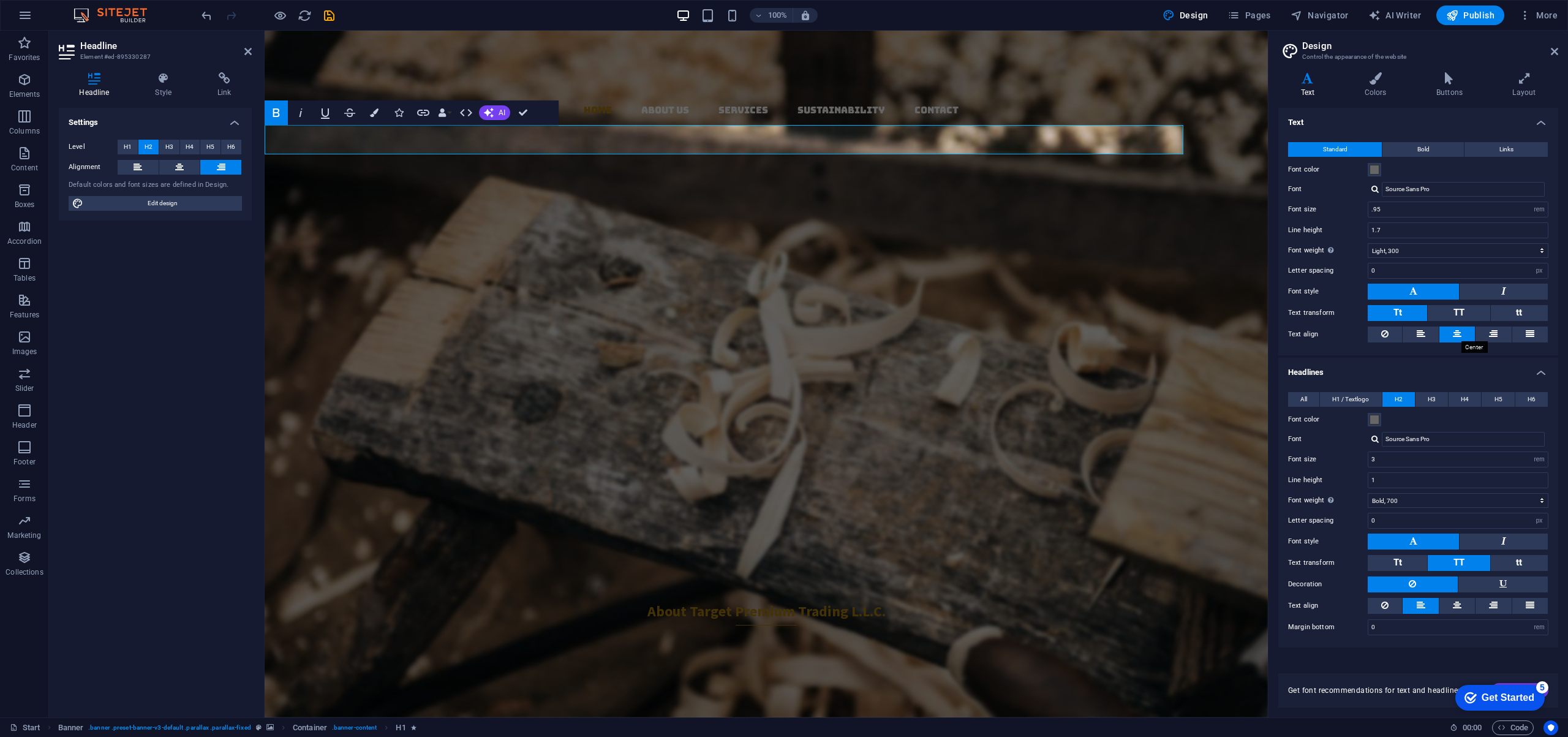
click at [1457, 331] on icon at bounding box center [1456, 333] width 9 height 15
click at [182, 167] on icon at bounding box center [179, 167] width 9 height 15
click at [585, 301] on div "Your Premier Partner in Sustainable Global Trading" at bounding box center [723, 315] width 918 height 29
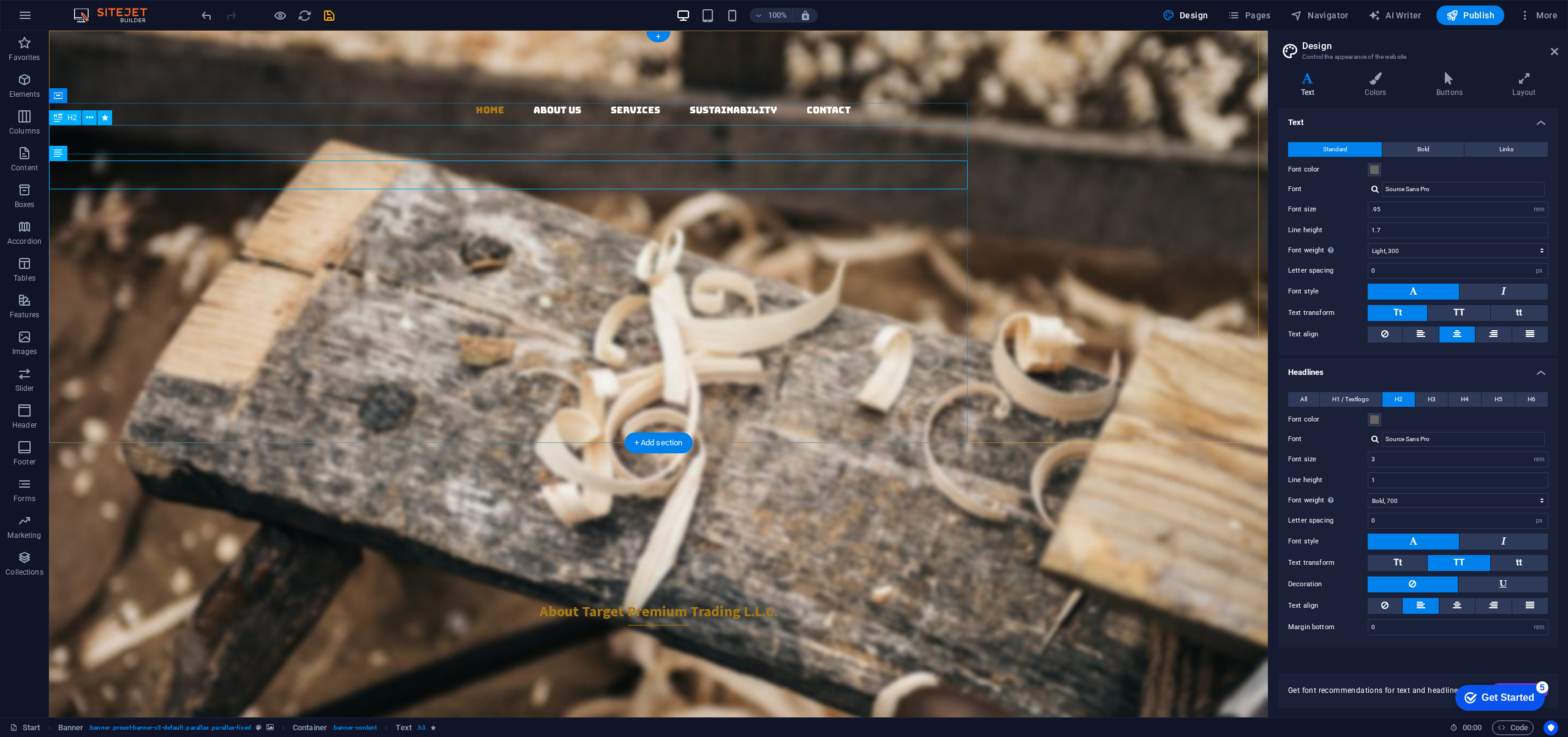
click at [296, 266] on div "Target Premium Trading L.L.C." at bounding box center [508, 280] width 918 height 29
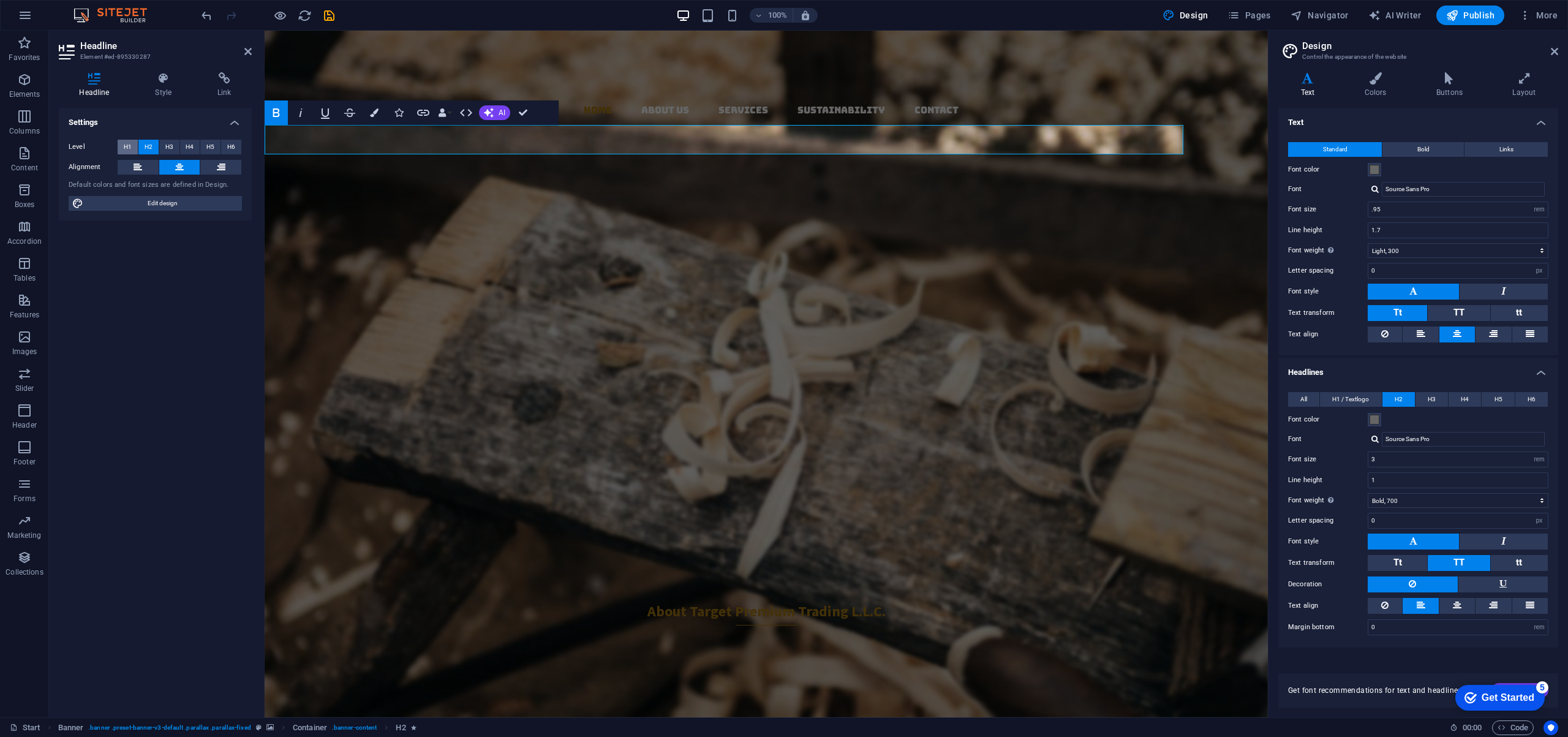
click at [129, 148] on span "H1" at bounding box center [127, 147] width 8 height 15
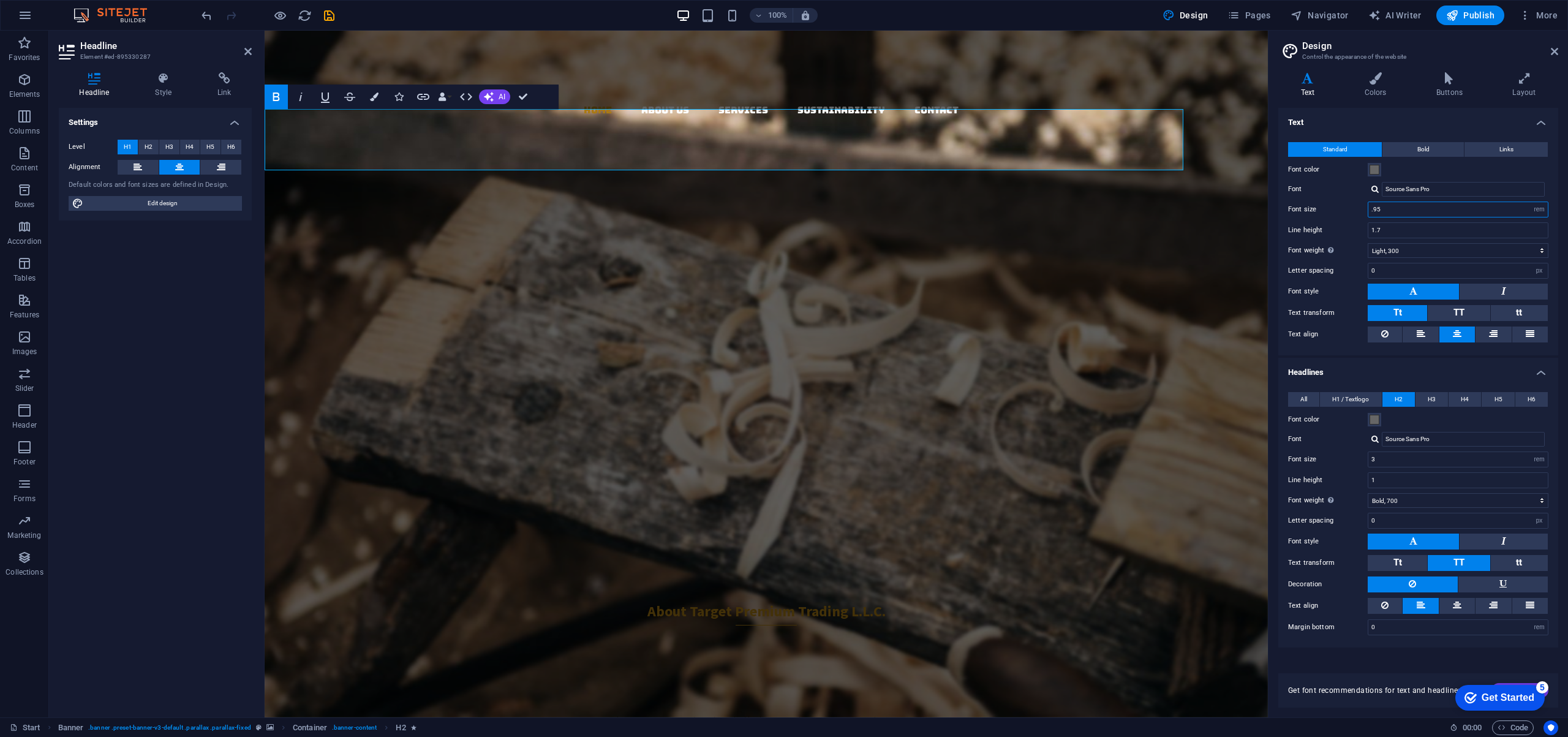
drag, startPoint x: 1397, startPoint y: 209, endPoint x: 1355, endPoint y: 208, distance: 42.0
click at [1355, 208] on div "Font size .95 rem px" at bounding box center [1418, 209] width 260 height 16
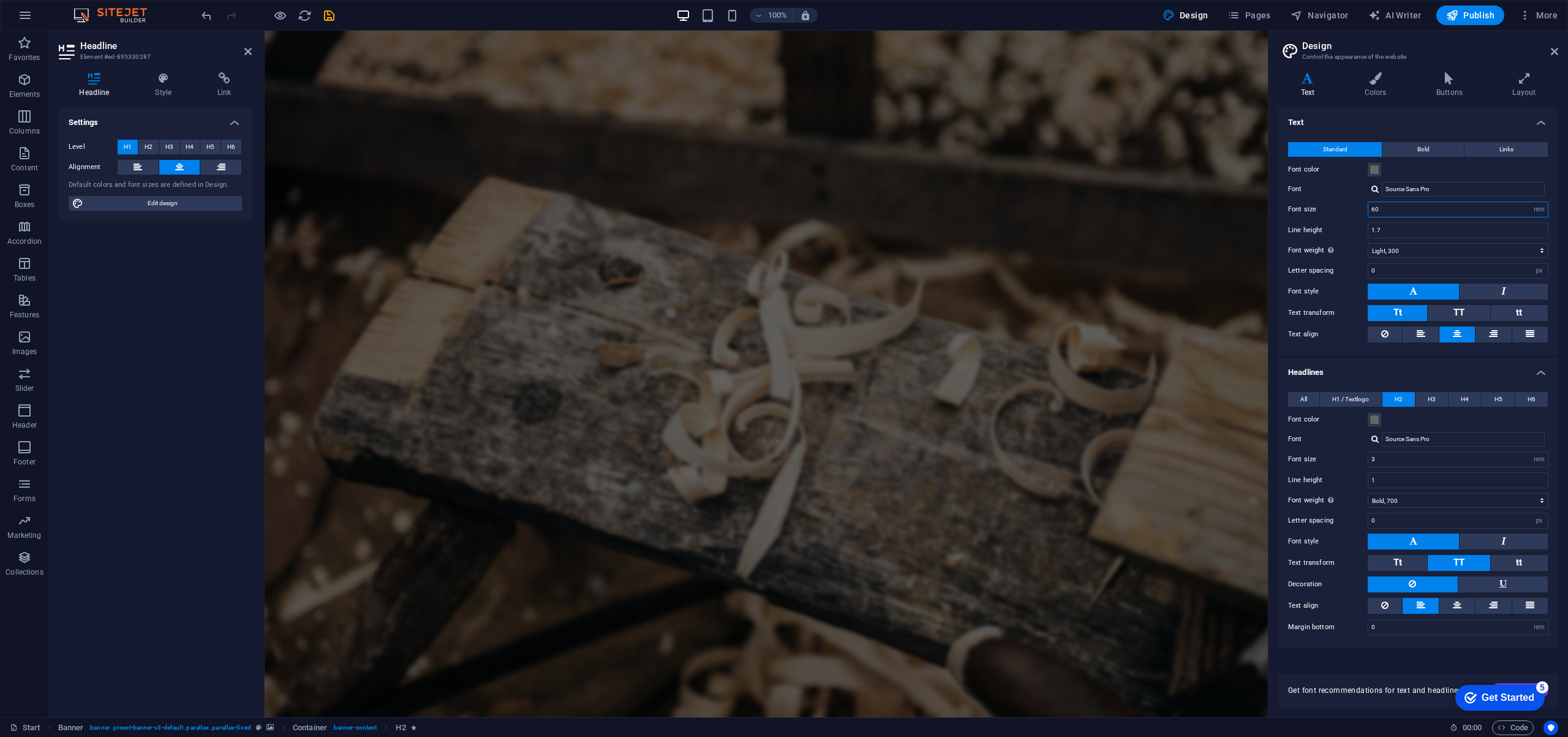
drag, startPoint x: 1394, startPoint y: 209, endPoint x: 1338, endPoint y: 209, distance: 56.0
click at [1338, 209] on div "Font size 60 rem px" at bounding box center [1418, 209] width 260 height 16
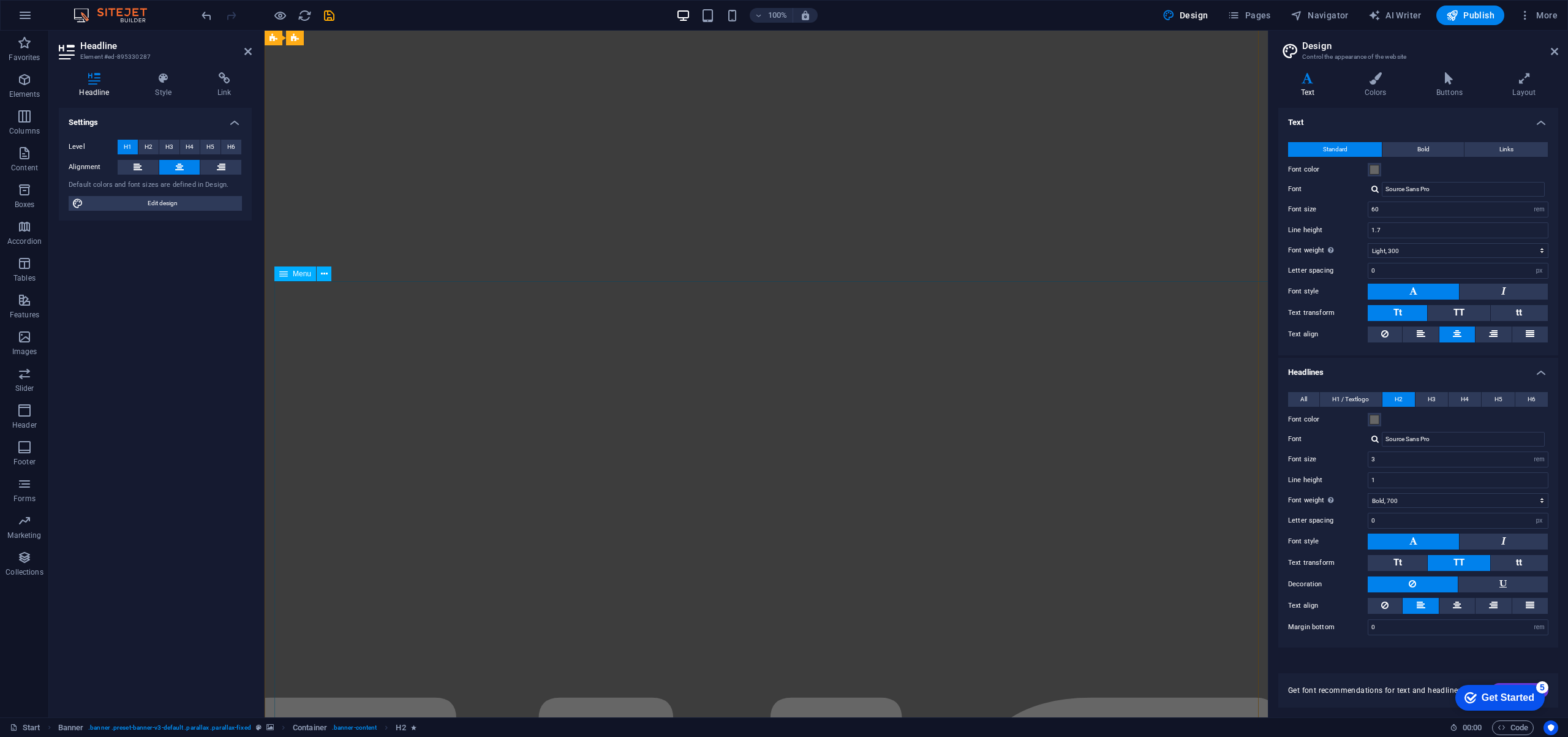
scroll to position [1129, 0]
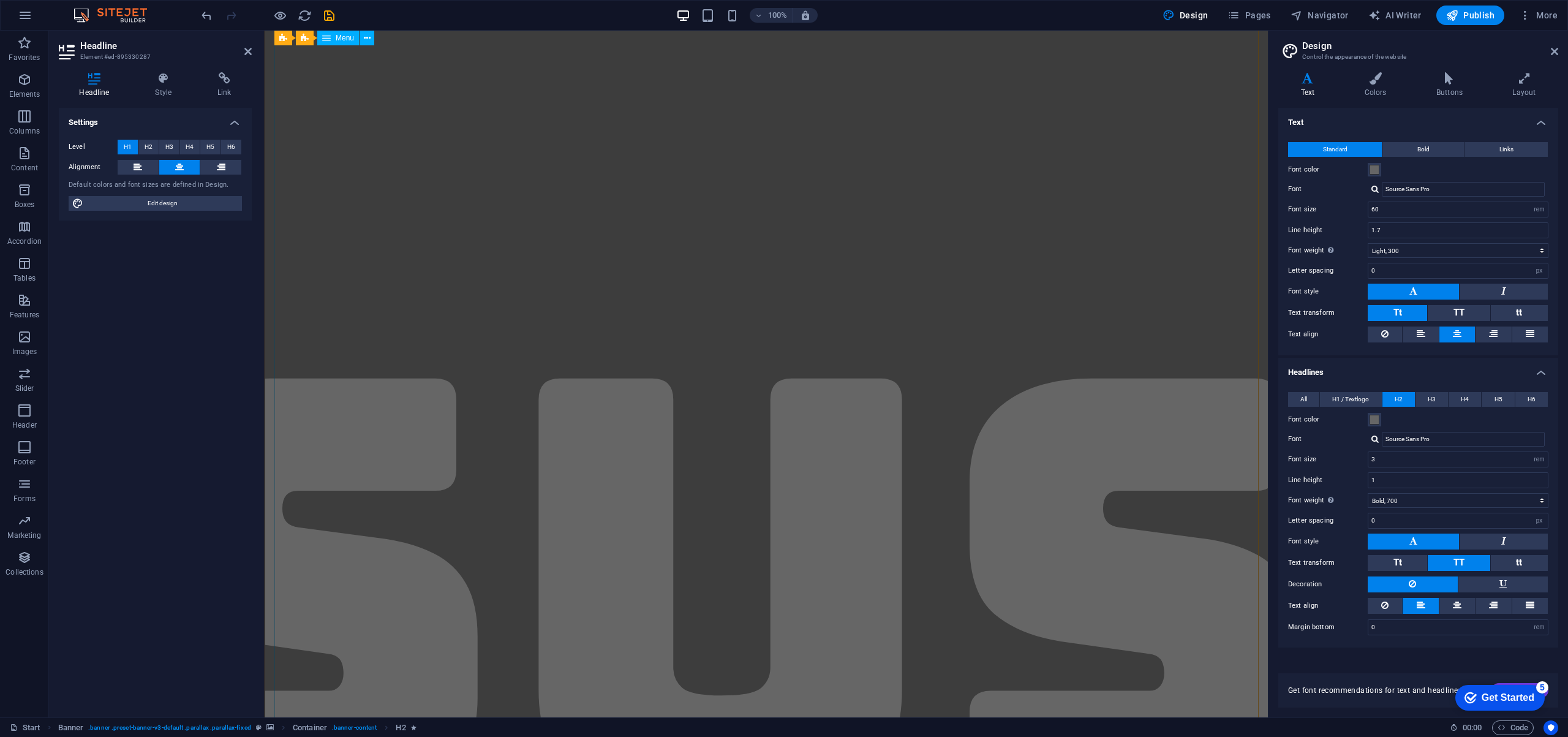
type input ".95"
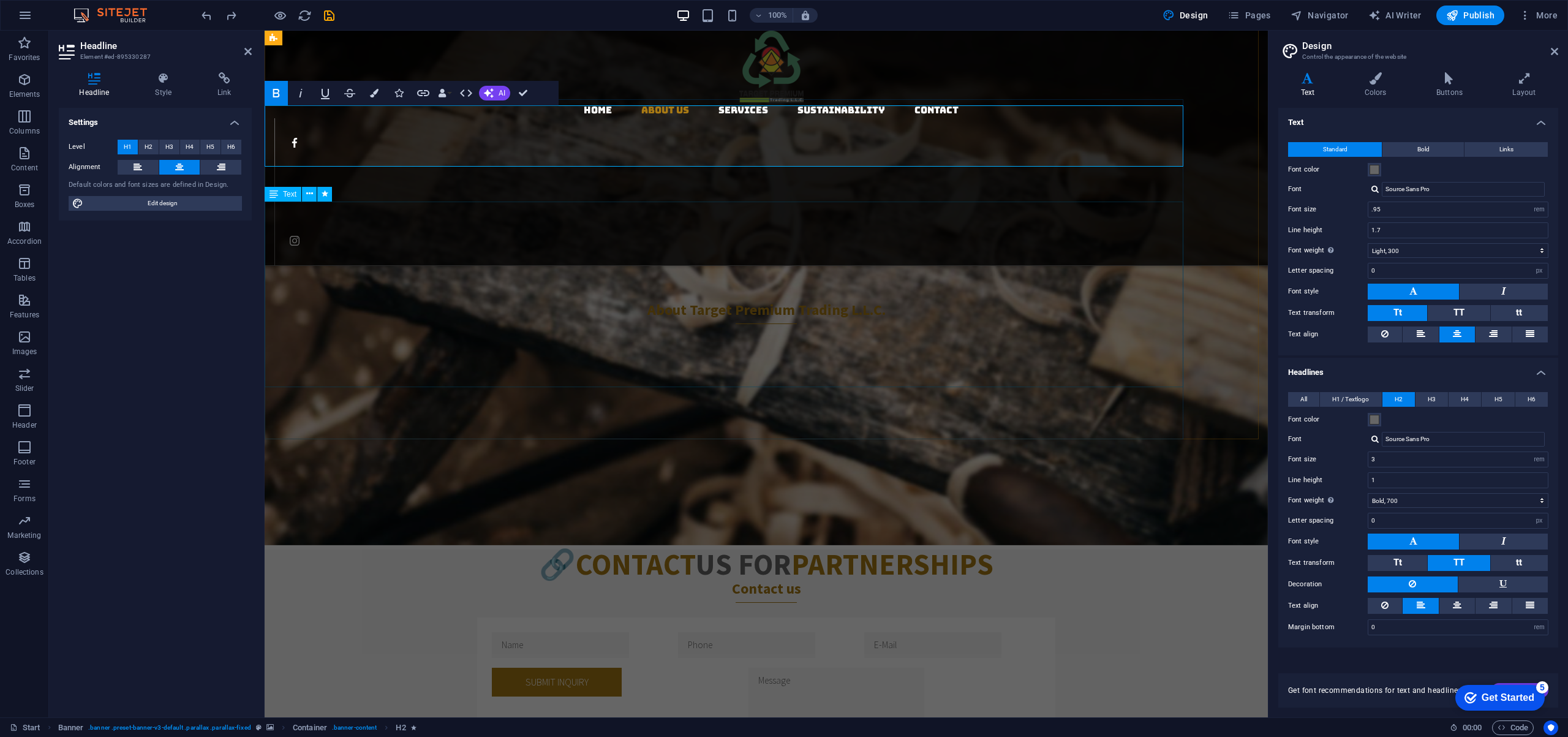
scroll to position [0, 0]
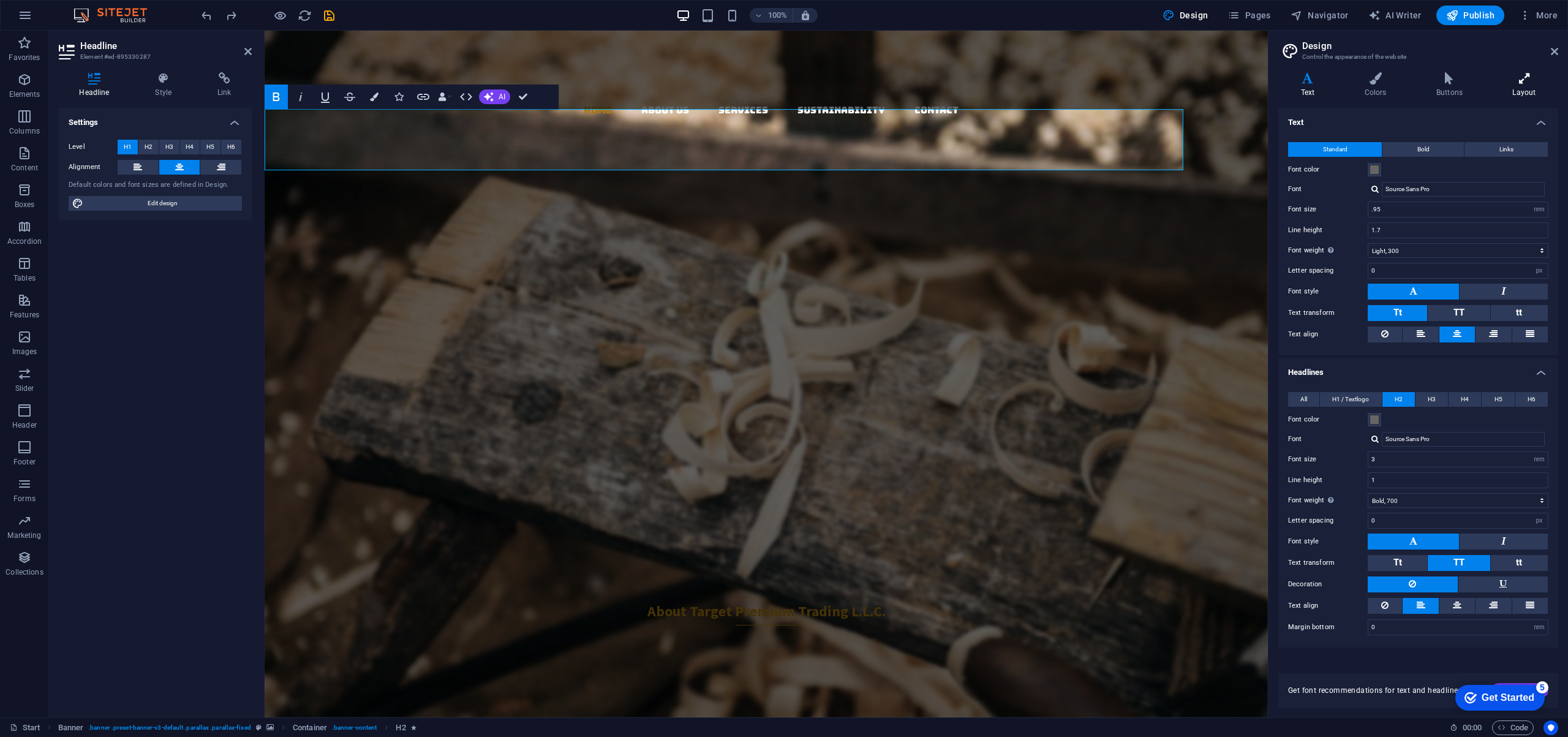
click at [1526, 84] on h4 "Layout" at bounding box center [1524, 85] width 68 height 26
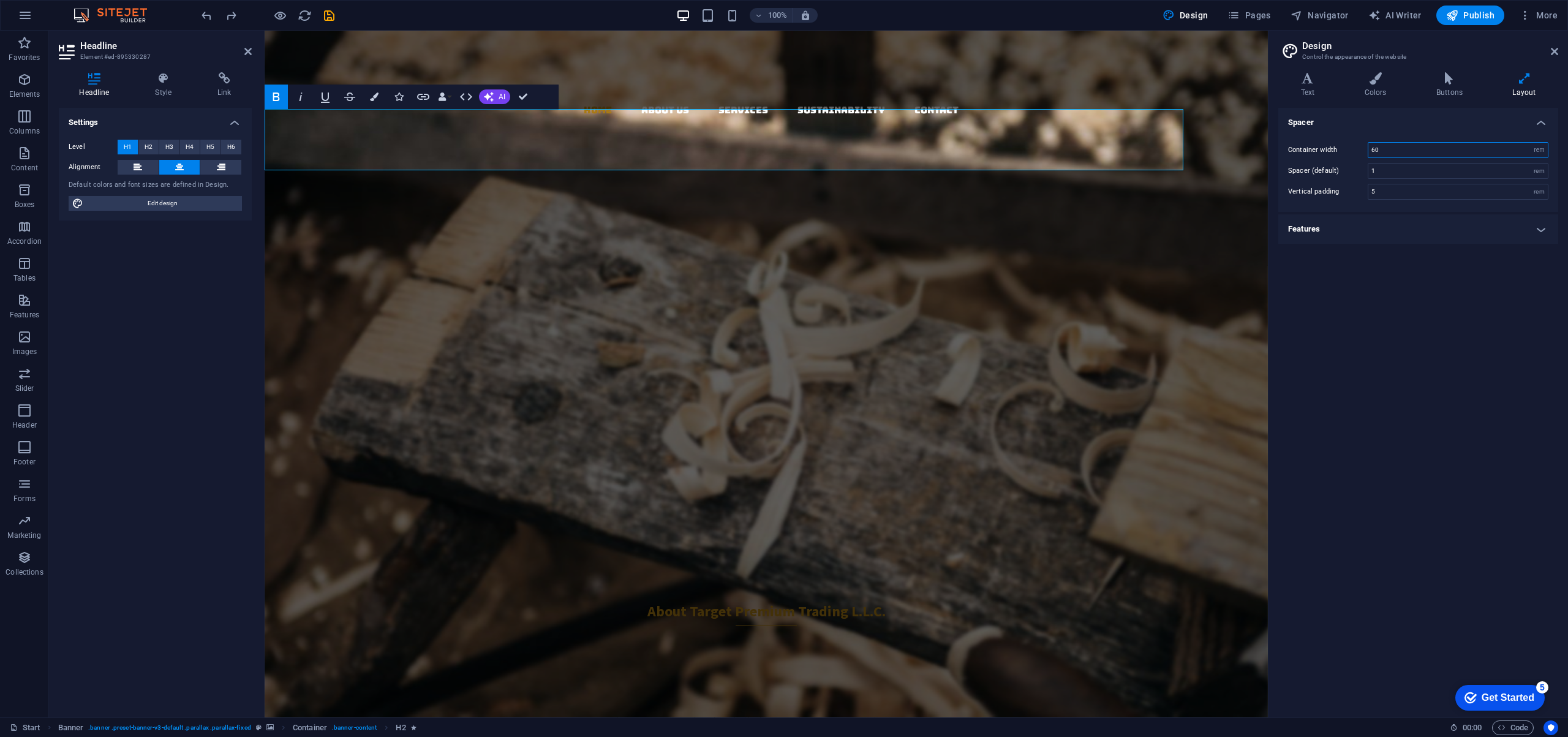
click at [1396, 148] on input "60" at bounding box center [1458, 149] width 179 height 15
click at [1440, 227] on h4 "Features" at bounding box center [1418, 229] width 280 height 29
click at [1414, 260] on input "0.3" at bounding box center [1458, 256] width 179 height 15
drag, startPoint x: 1415, startPoint y: 257, endPoint x: 1352, endPoint y: 253, distance: 63.1
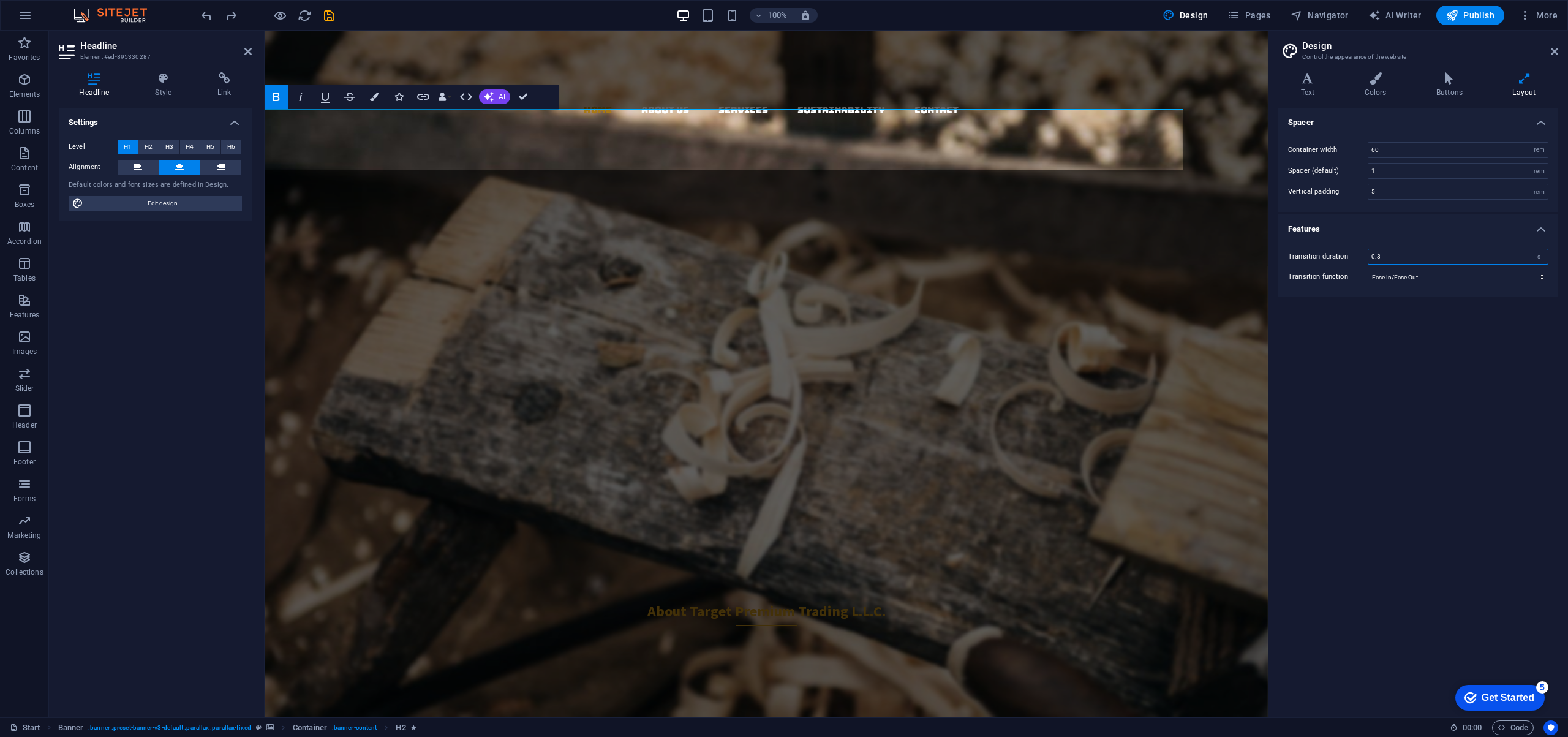
click at [1352, 253] on div "Transition duration 0.3 s" at bounding box center [1418, 256] width 260 height 16
click at [1391, 253] on input "0.3" at bounding box center [1458, 256] width 179 height 15
type input "0.2"
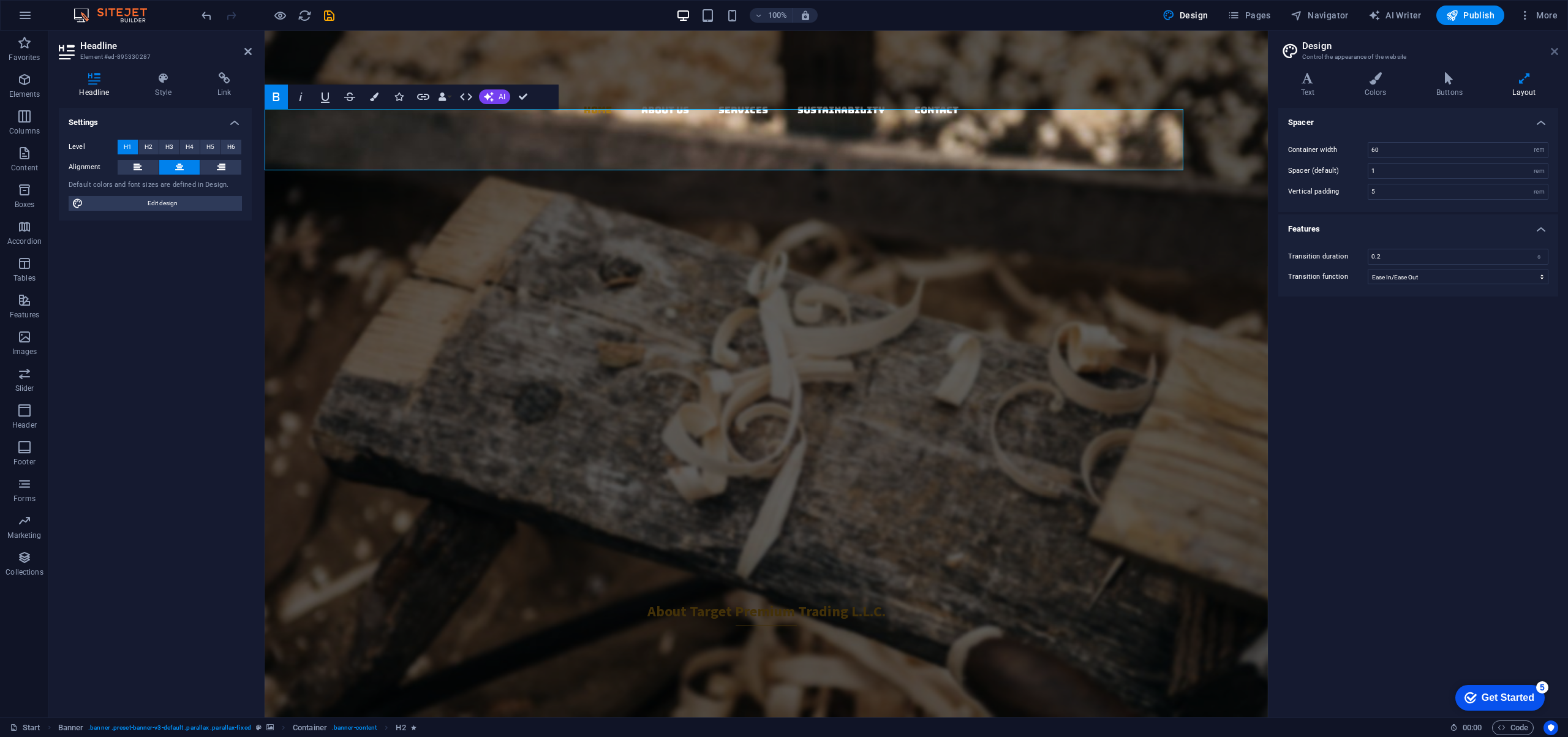
click at [1555, 52] on icon at bounding box center [1554, 51] width 7 height 9
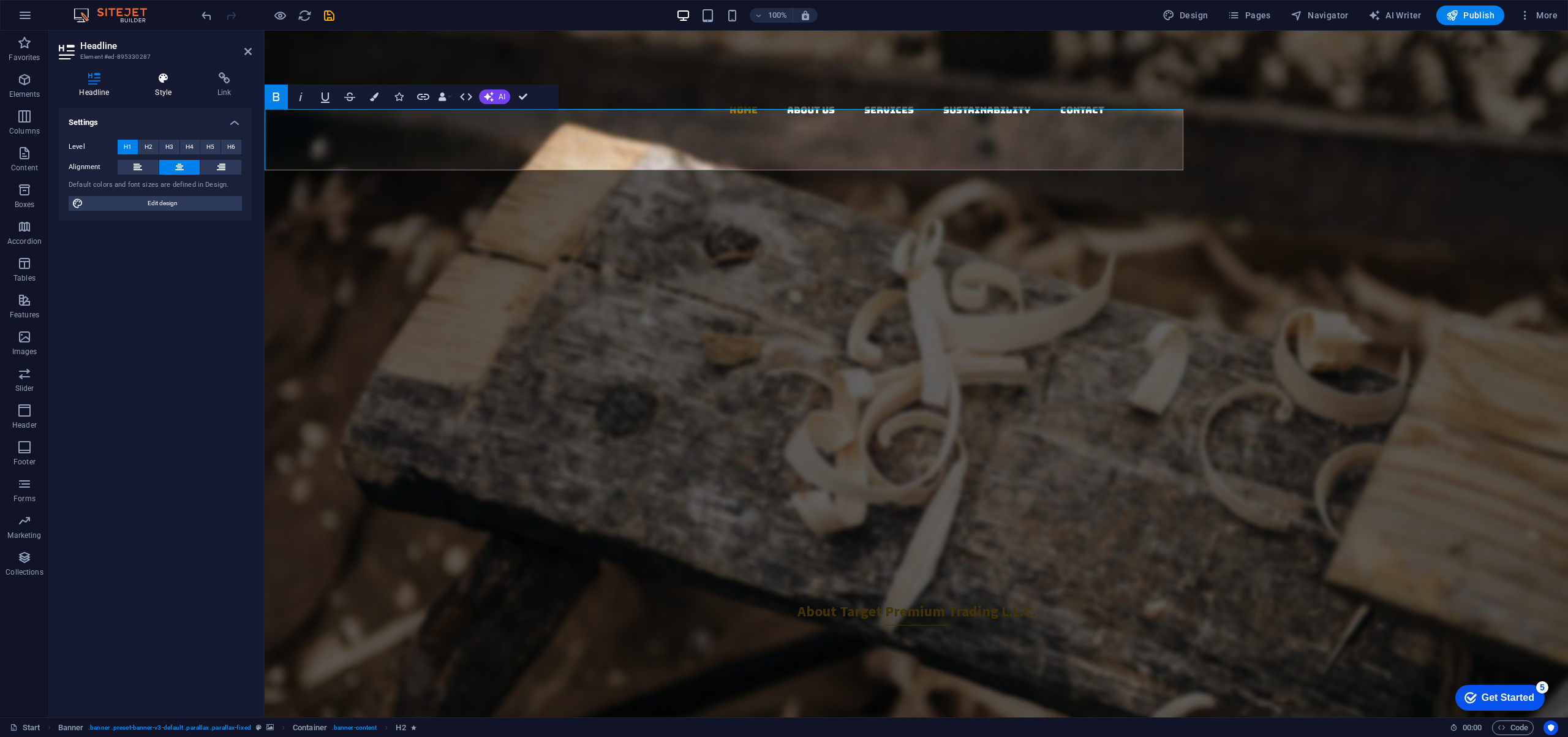
click at [164, 76] on icon at bounding box center [163, 79] width 57 height 13
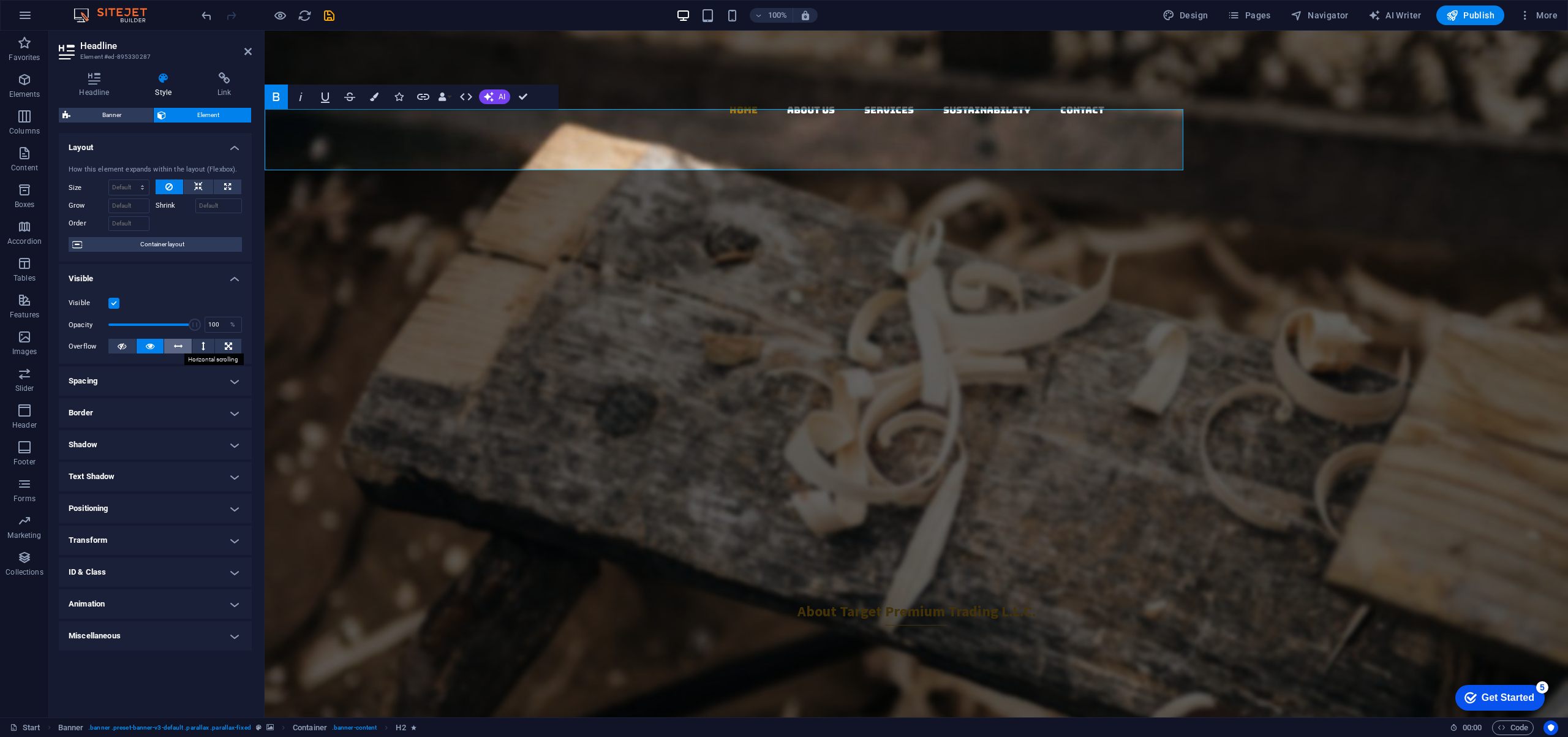
click at [177, 345] on icon at bounding box center [178, 346] width 9 height 15
click at [203, 344] on icon at bounding box center [203, 346] width 4 height 15
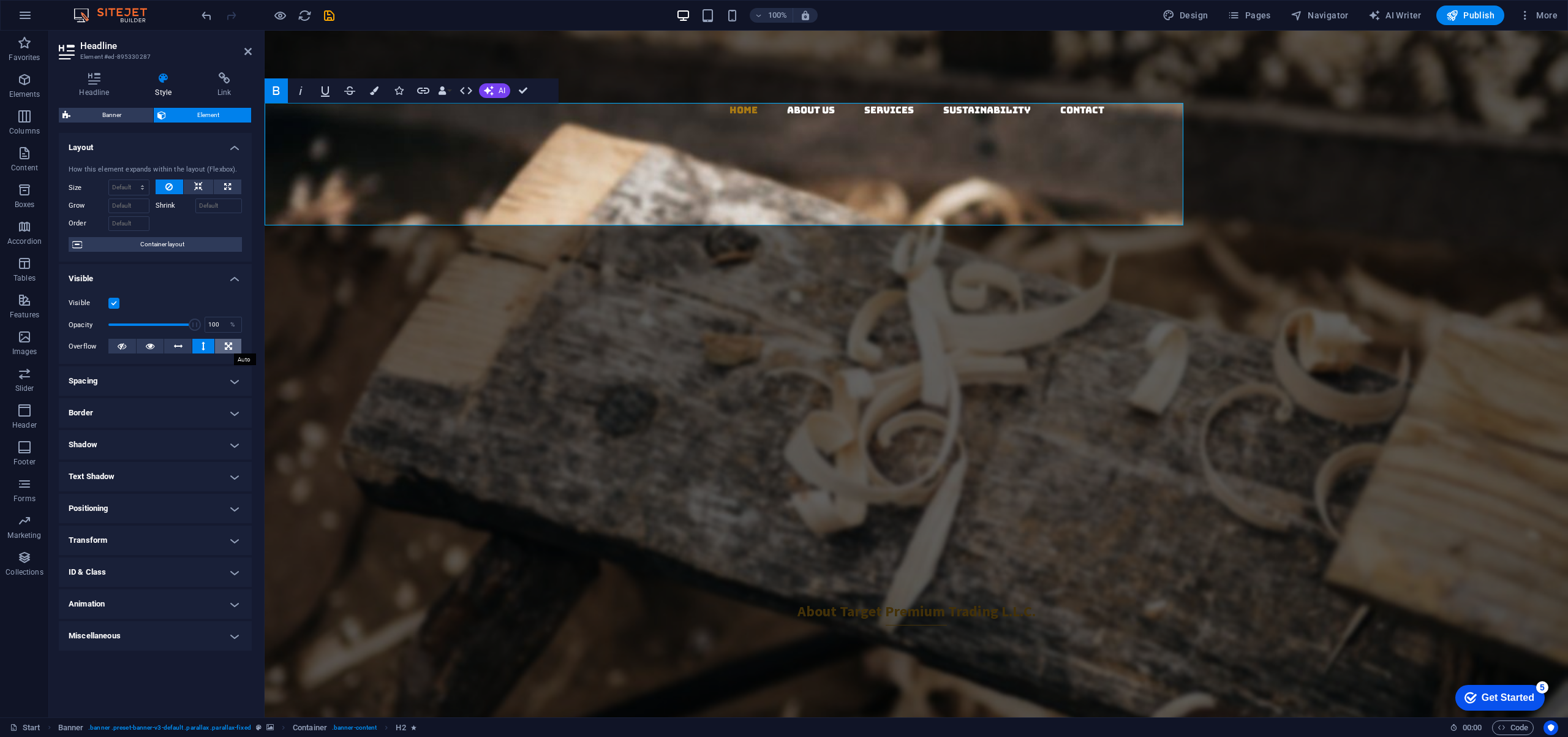
click at [226, 345] on icon at bounding box center [228, 346] width 7 height 15
click at [179, 345] on icon at bounding box center [178, 346] width 9 height 15
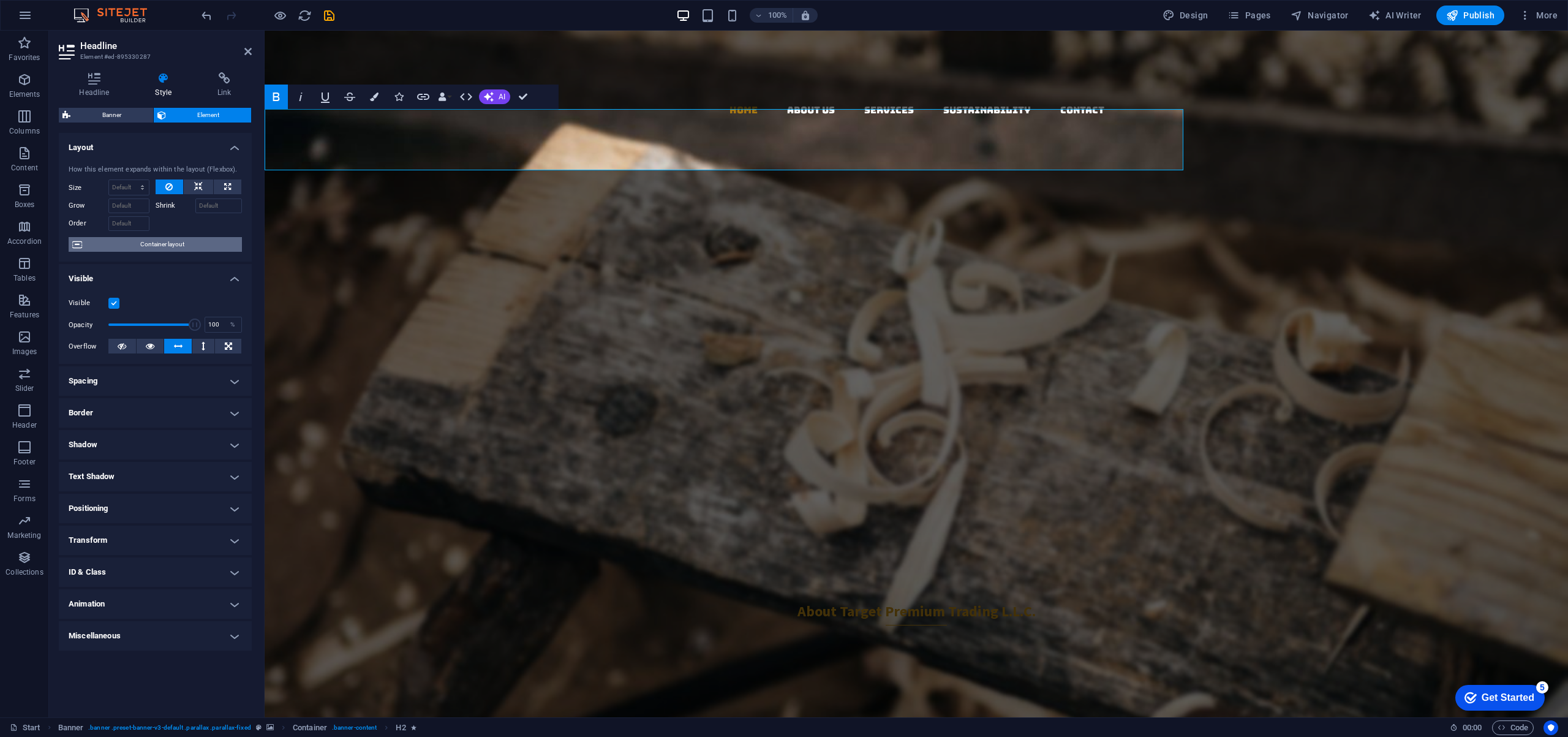
click at [163, 243] on span "Container layout" at bounding box center [162, 244] width 153 height 15
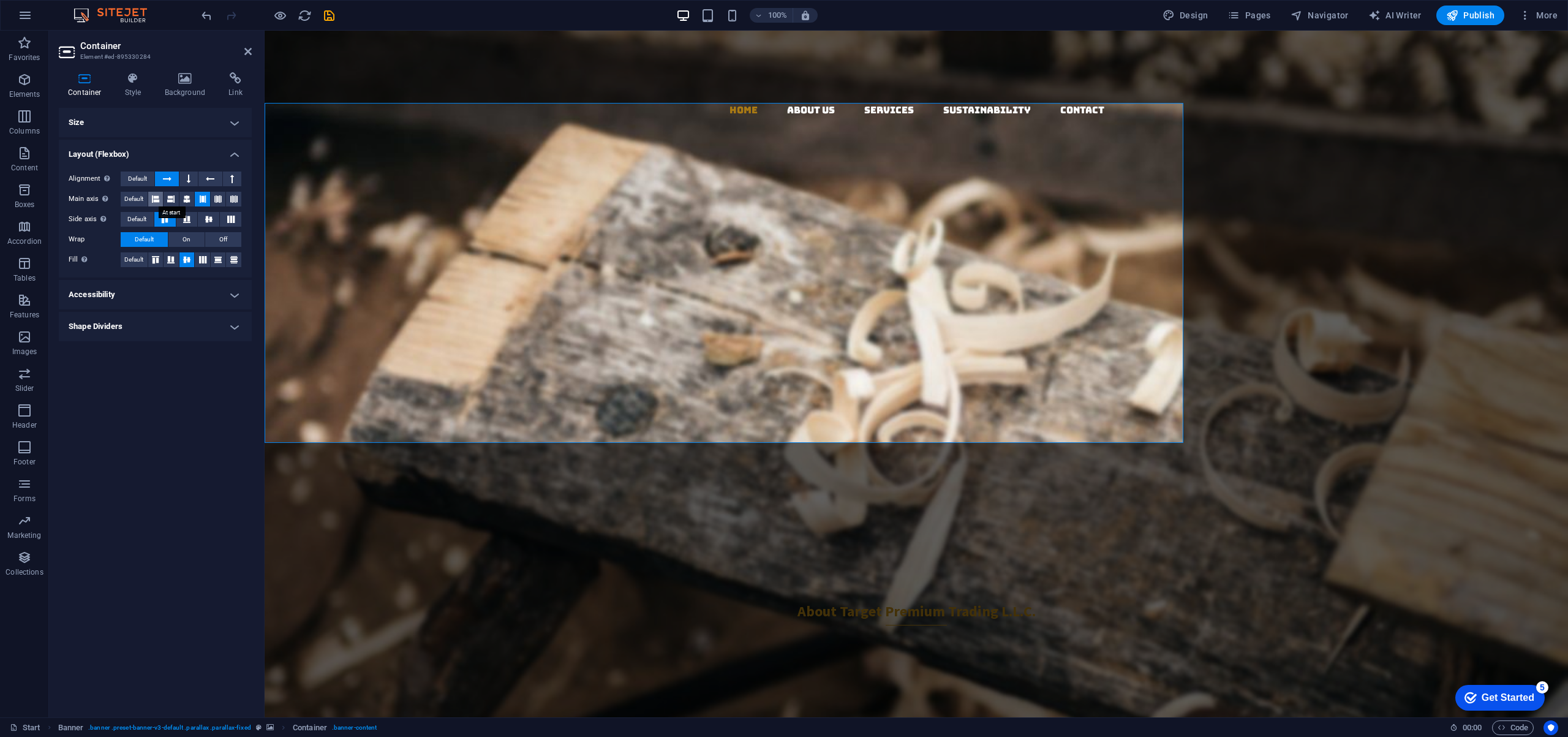
click at [156, 196] on icon at bounding box center [155, 199] width 7 height 15
click at [186, 198] on icon at bounding box center [186, 199] width 7 height 15
click at [187, 177] on icon at bounding box center [189, 179] width 4 height 15
click at [211, 176] on icon at bounding box center [210, 179] width 9 height 15
click at [232, 176] on icon at bounding box center [232, 179] width 4 height 15
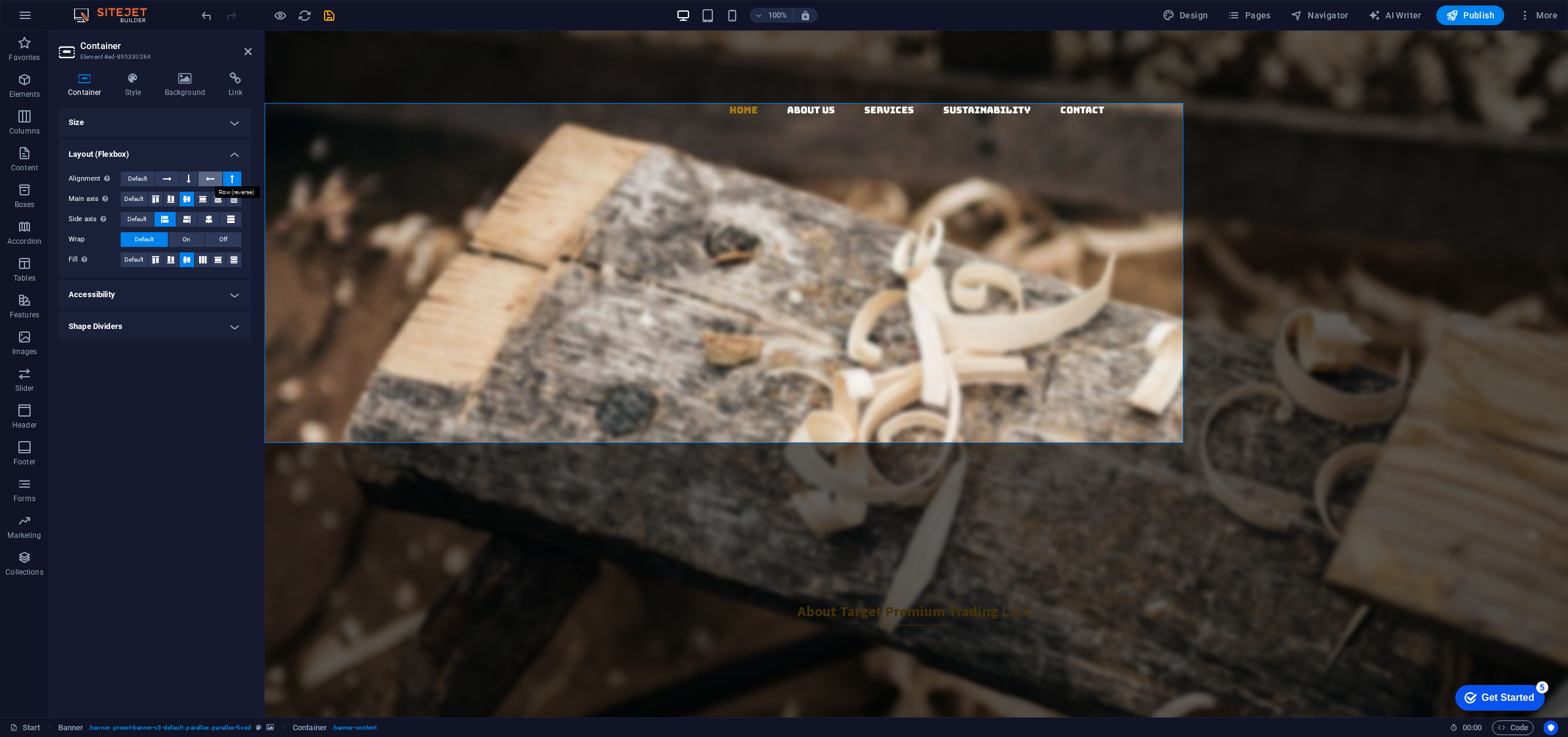
click at [209, 176] on icon at bounding box center [210, 179] width 9 height 15
click at [201, 198] on icon at bounding box center [202, 199] width 7 height 15
click at [206, 222] on icon at bounding box center [208, 219] width 15 height 7
click at [184, 239] on span "On" at bounding box center [186, 239] width 8 height 15
click at [204, 256] on icon at bounding box center [202, 260] width 7 height 15
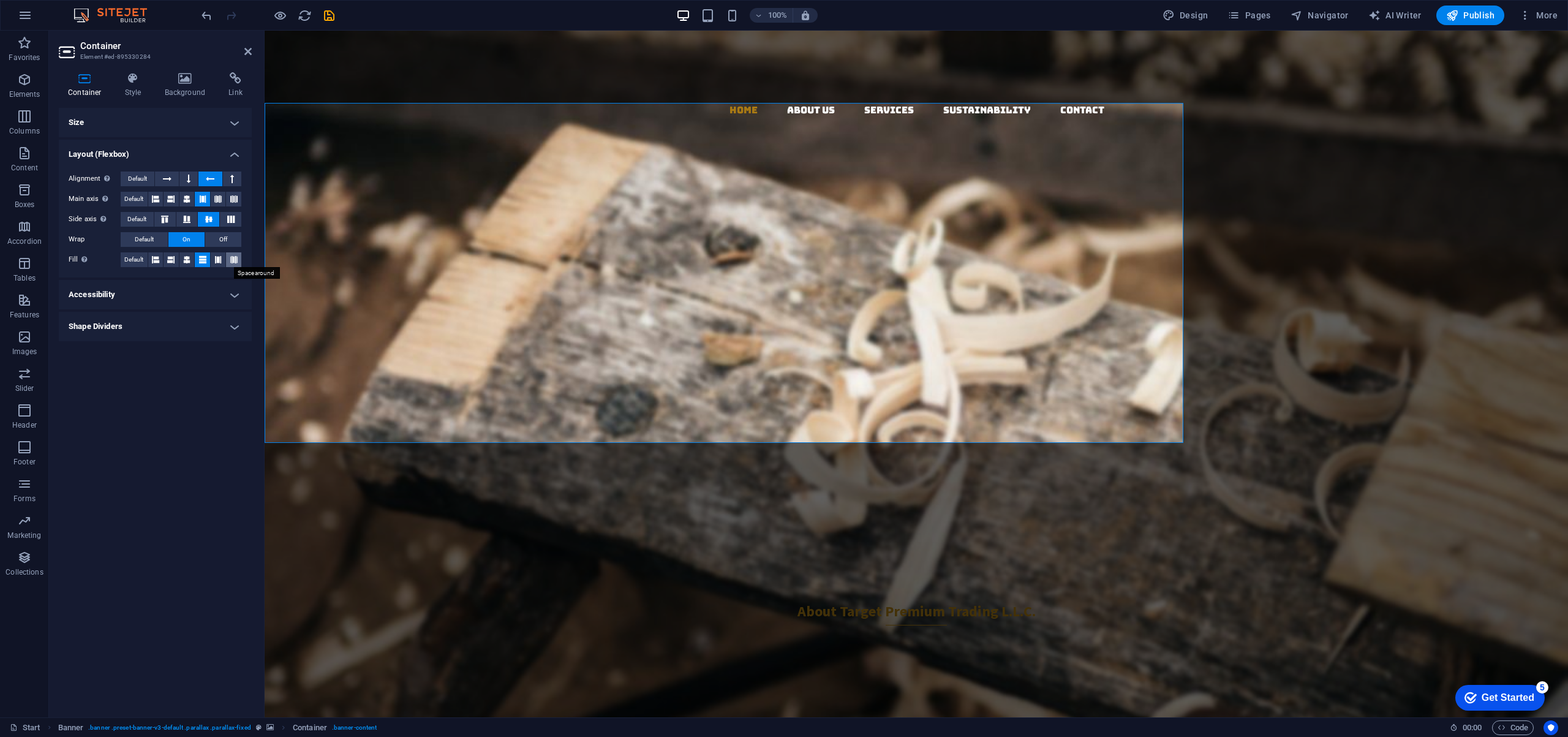
click at [234, 258] on icon at bounding box center [234, 260] width 7 height 15
click at [159, 256] on icon at bounding box center [155, 260] width 7 height 15
click at [185, 256] on icon at bounding box center [186, 260] width 7 height 15
click at [237, 123] on h4 "Size" at bounding box center [155, 122] width 193 height 29
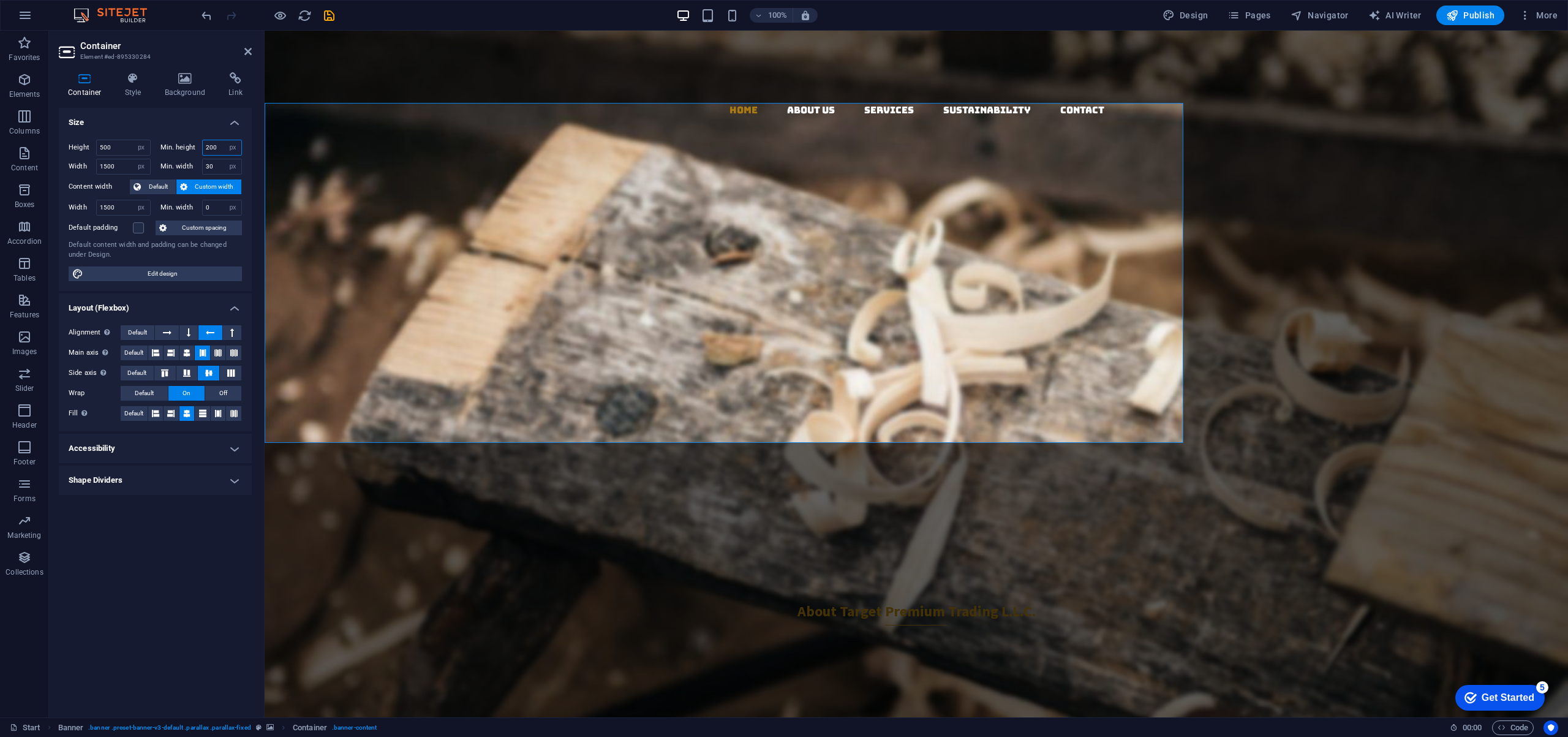
drag, startPoint x: 220, startPoint y: 147, endPoint x: 199, endPoint y: 146, distance: 21.0
click at [199, 146] on div "Min. height 200 None px rem % vh vw" at bounding box center [201, 148] width 82 height 16
type input "0"
click at [217, 163] on input "30" at bounding box center [223, 166] width 39 height 15
click at [217, 164] on input "30" at bounding box center [223, 166] width 39 height 15
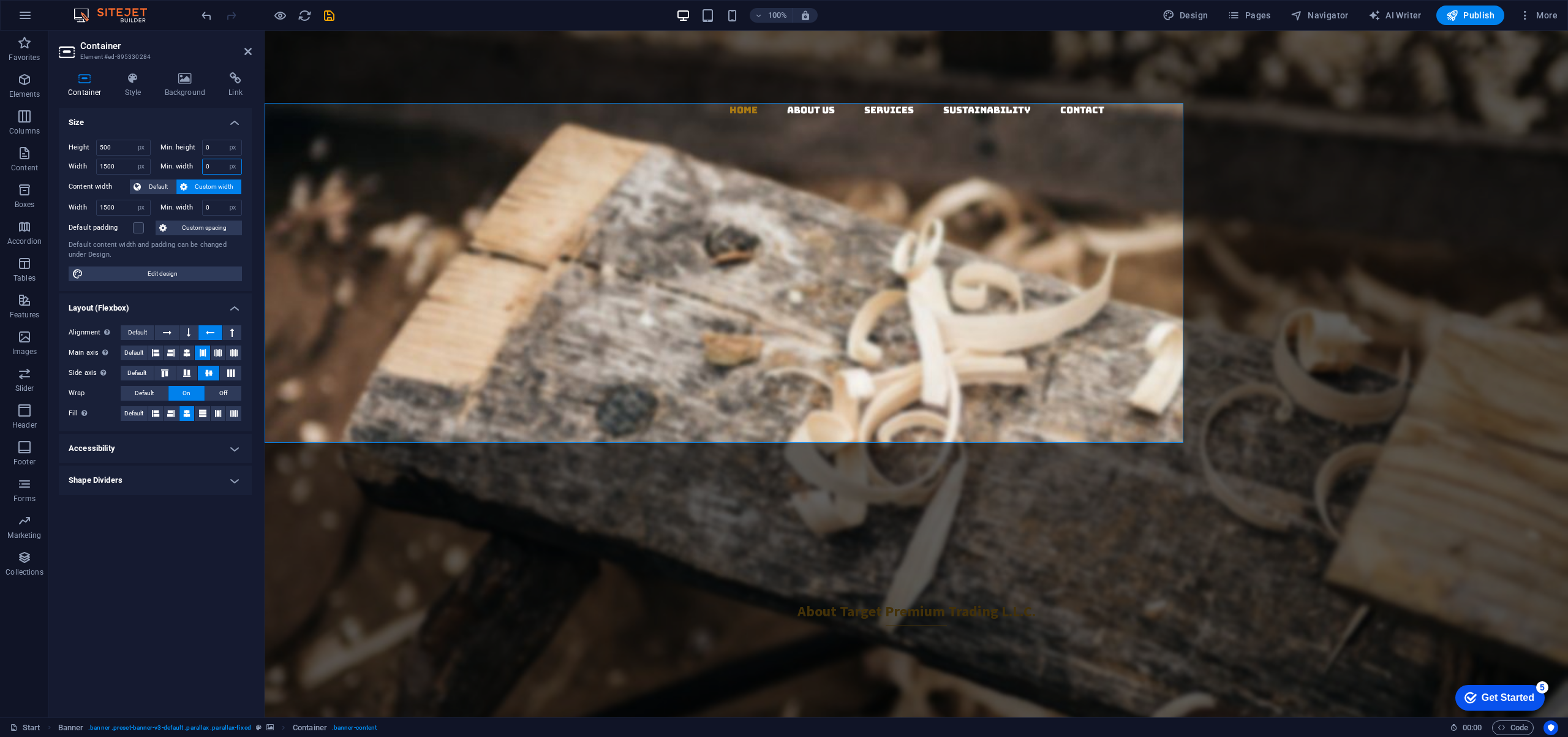
type input "0"
click at [122, 151] on input "500" at bounding box center [123, 147] width 53 height 15
click at [122, 209] on input "1500" at bounding box center [123, 208] width 53 height 15
drag, startPoint x: 125, startPoint y: 165, endPoint x: 93, endPoint y: 168, distance: 32.1
click at [93, 168] on div "Width 1500 Default px rem % em vh vw" at bounding box center [109, 167] width 82 height 16
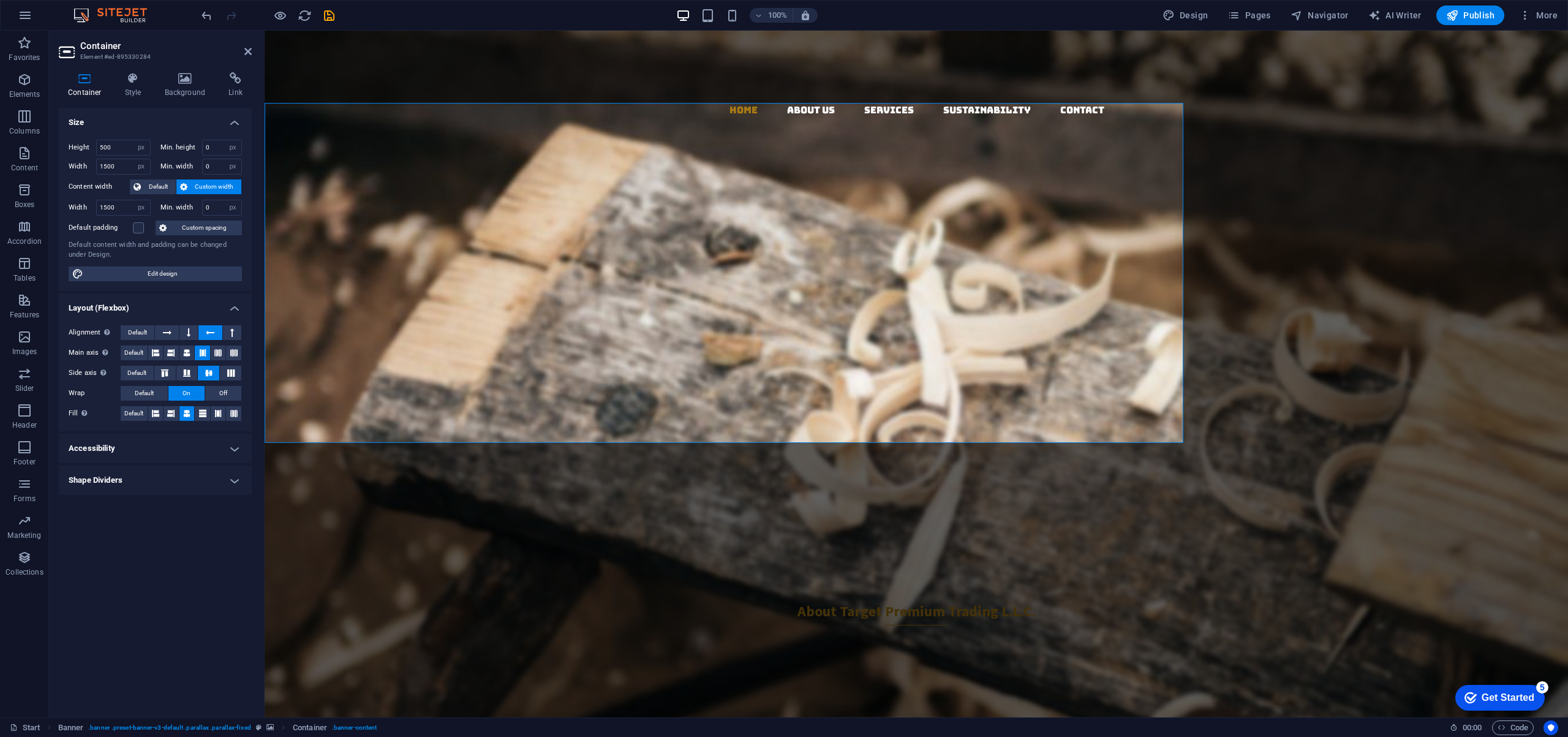
click at [1322, 299] on figure at bounding box center [915, 374] width 1303 height 687
select select "vh"
select select "px"
select select "header"
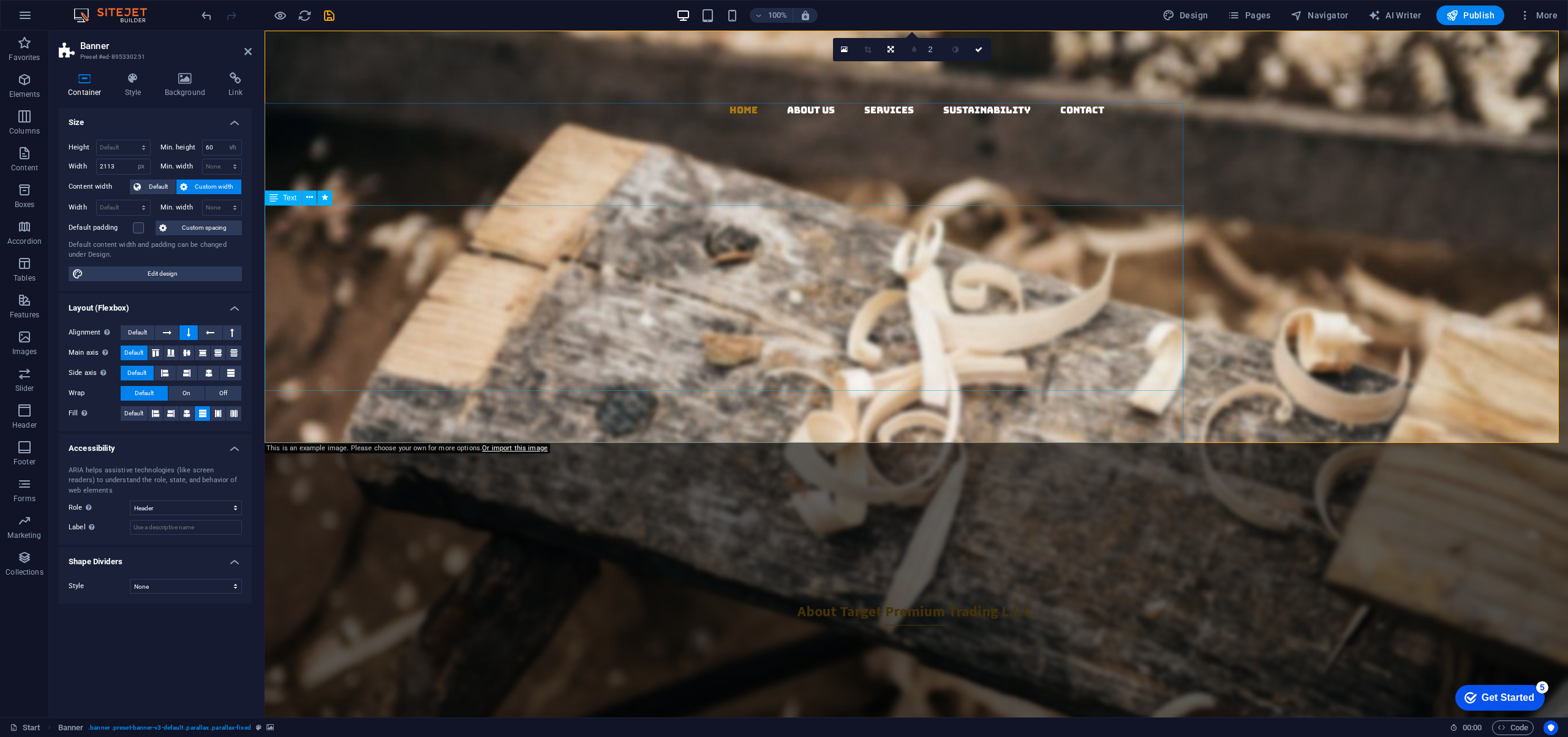
click at [1165, 422] on div "Importing Excellence for a Sustainable Future From Europe, USA, and Japan to Du…" at bounding box center [723, 524] width 918 height 203
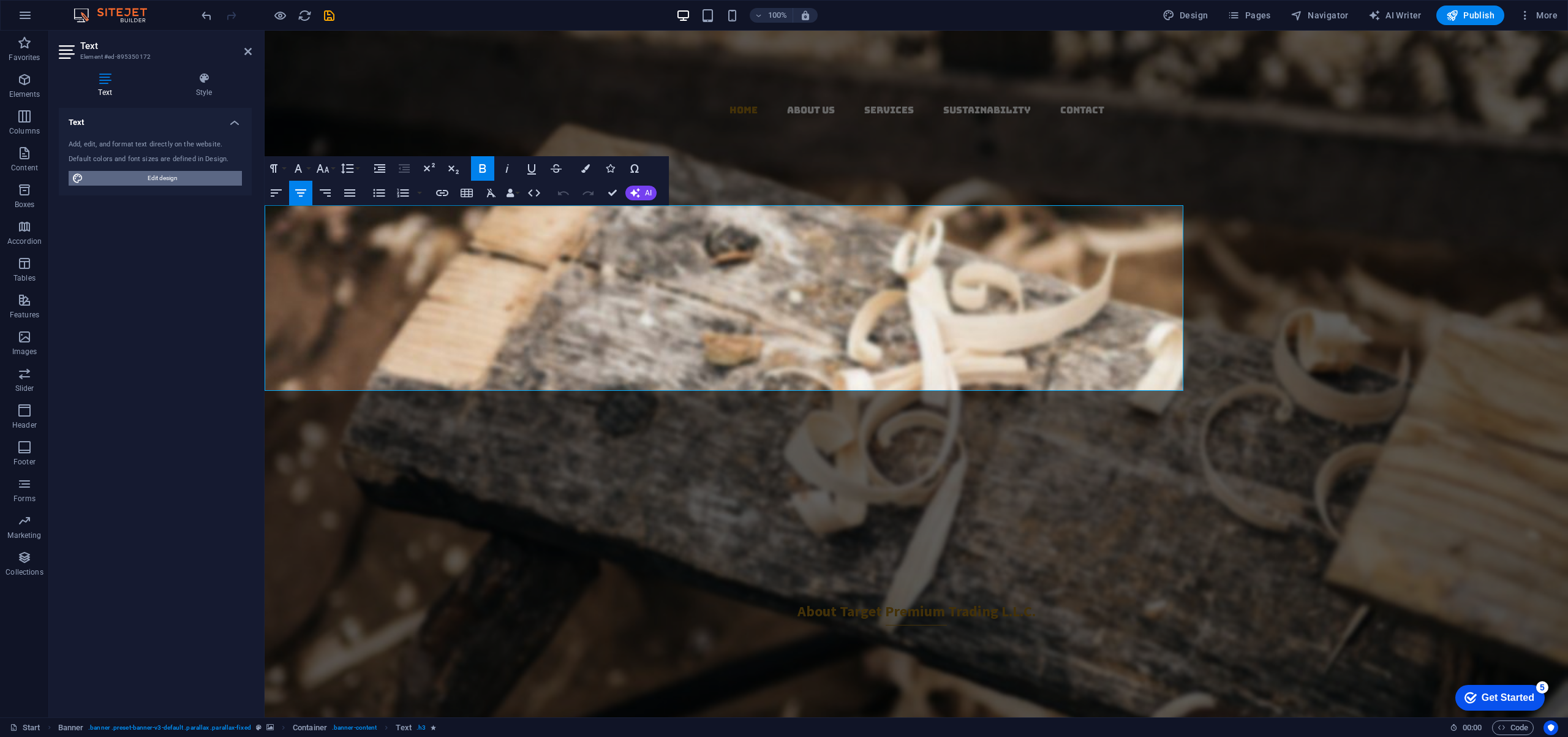
click at [171, 181] on span "Edit design" at bounding box center [163, 178] width 151 height 15
select select "rem"
select select "300"
select select "px"
select select "rem"
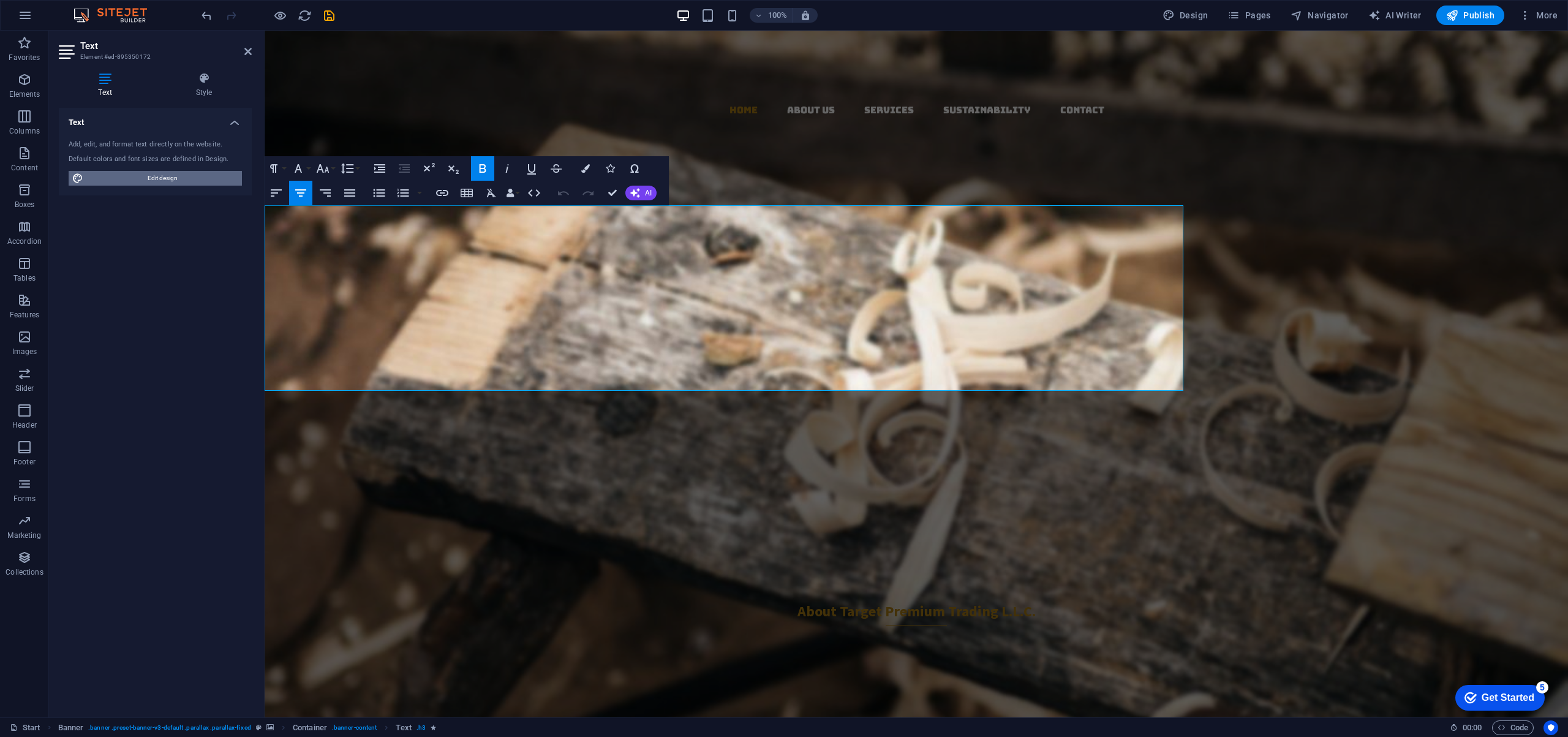
select select "700"
select select "px"
select select "rem"
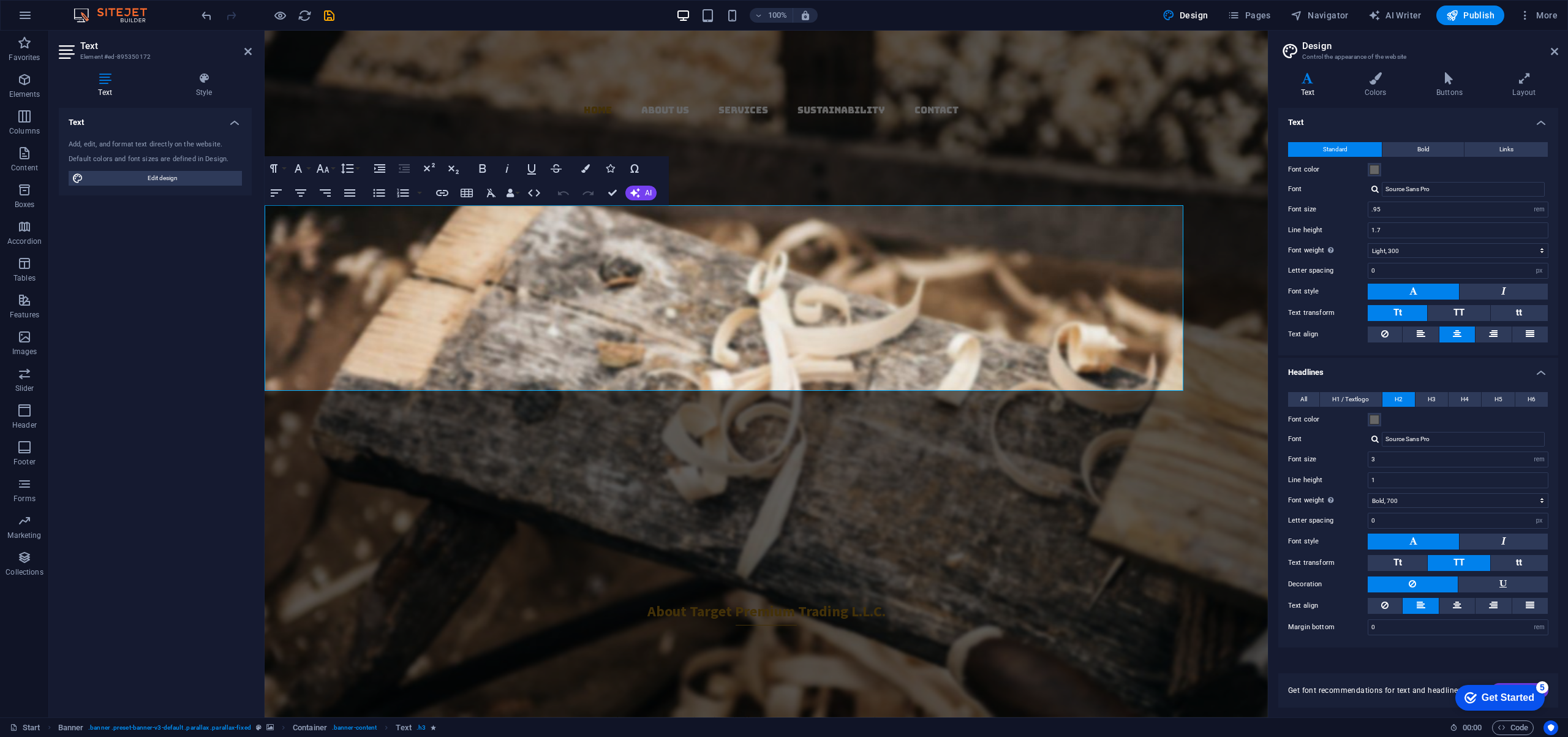
click at [190, 320] on div "Text Add, edit, and format text directly on the website. Default colors and fon…" at bounding box center [155, 407] width 193 height 599
click at [1221, 184] on figure at bounding box center [766, 374] width 1003 height 687
click at [1220, 184] on figure at bounding box center [766, 374] width 1003 height 687
select select "vh"
select select "px"
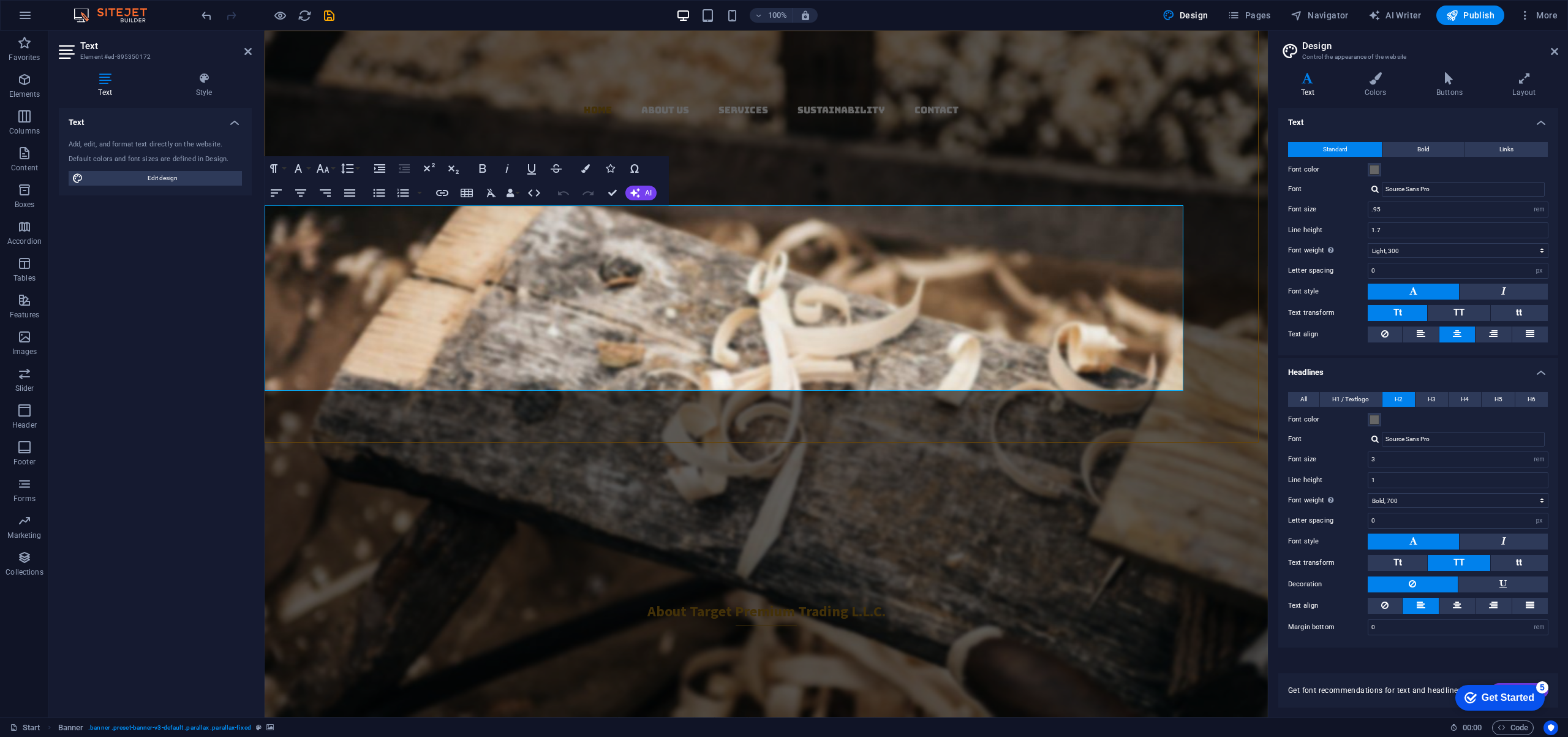
select select "header"
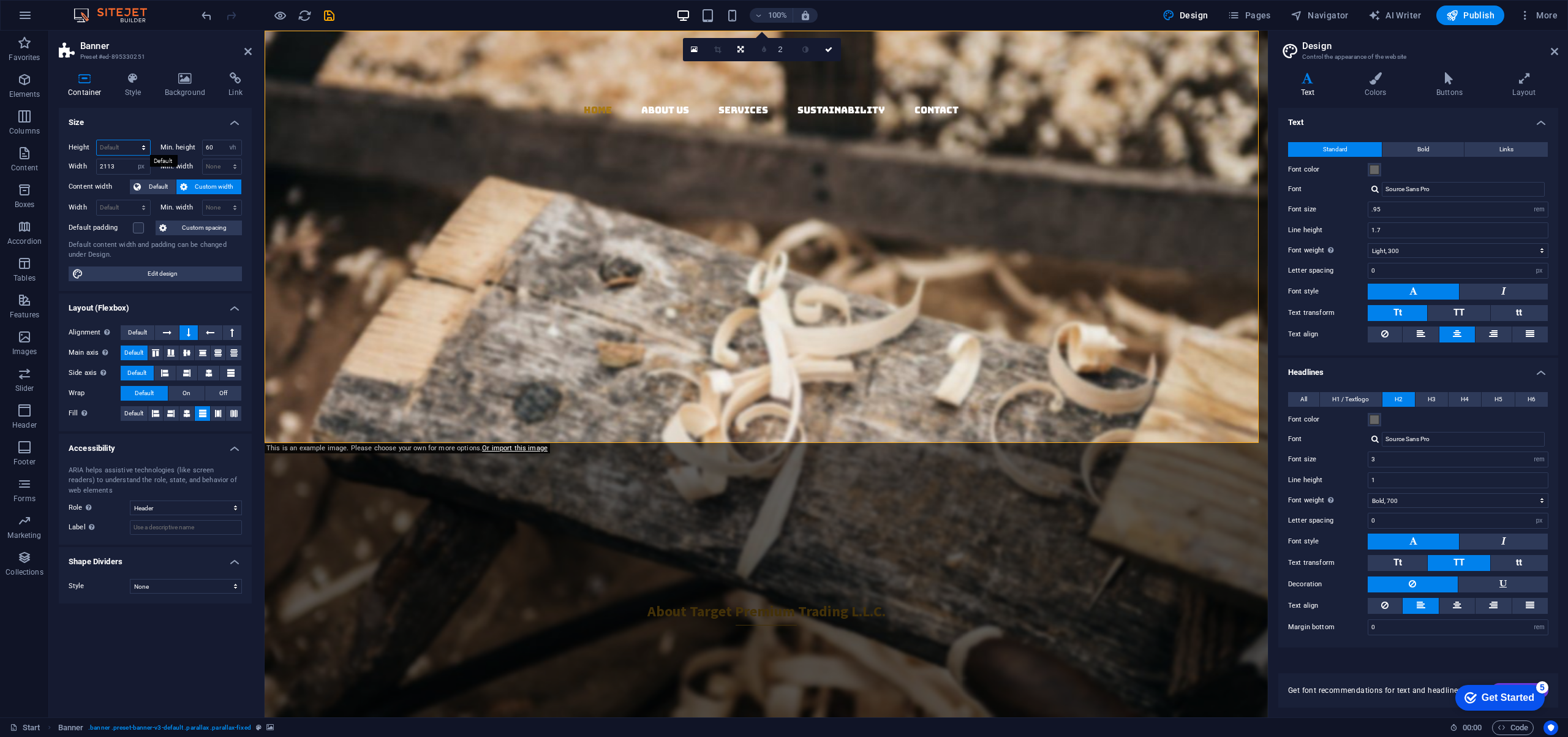
click at [126, 146] on select "Default px rem % vh vw" at bounding box center [123, 147] width 53 height 15
click at [1555, 51] on icon at bounding box center [1554, 51] width 7 height 9
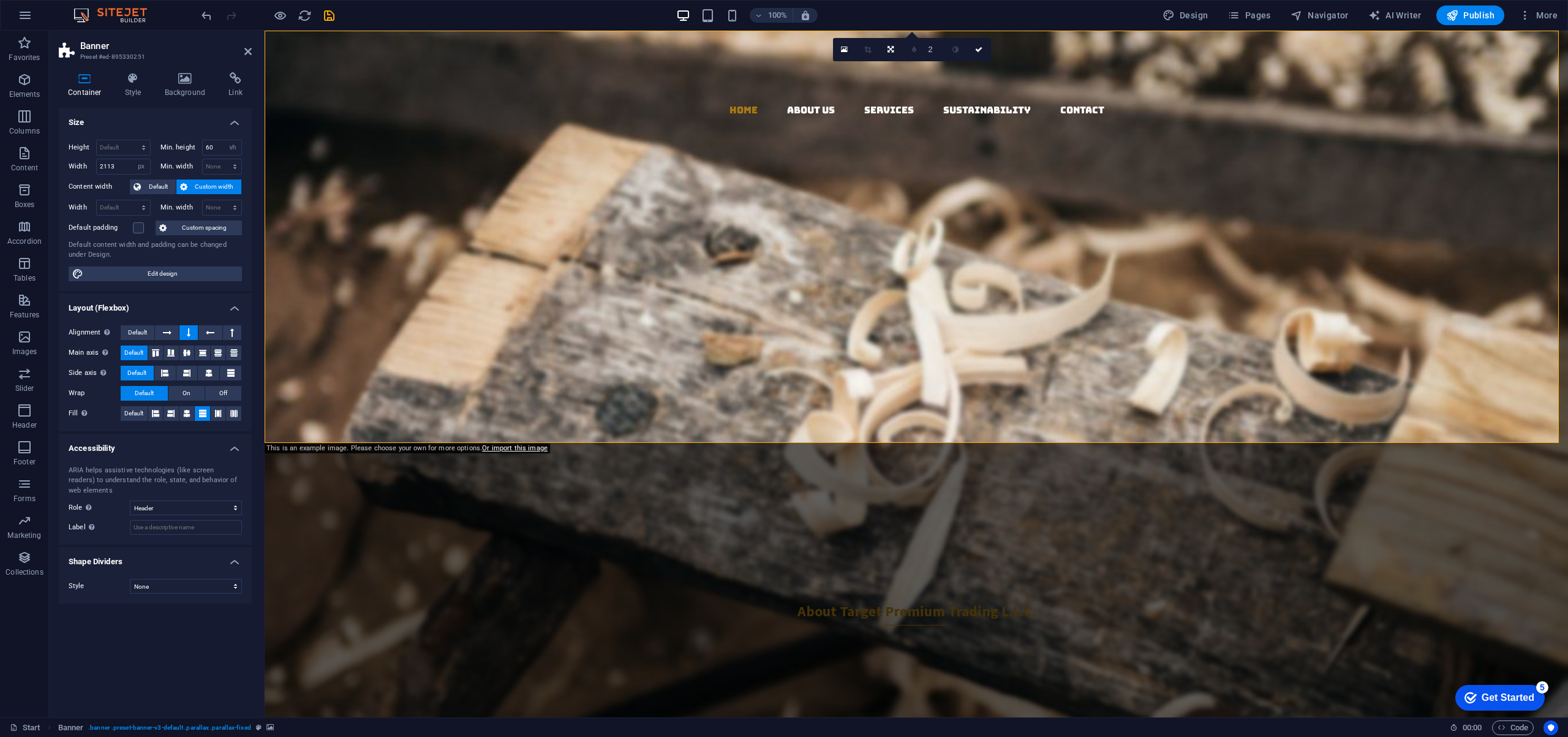
click at [1321, 191] on figure at bounding box center [915, 374] width 1303 height 687
click at [137, 227] on label at bounding box center [138, 228] width 11 height 11
click at [0, 0] on input "Default padding" at bounding box center [0, 0] width 0 height 0
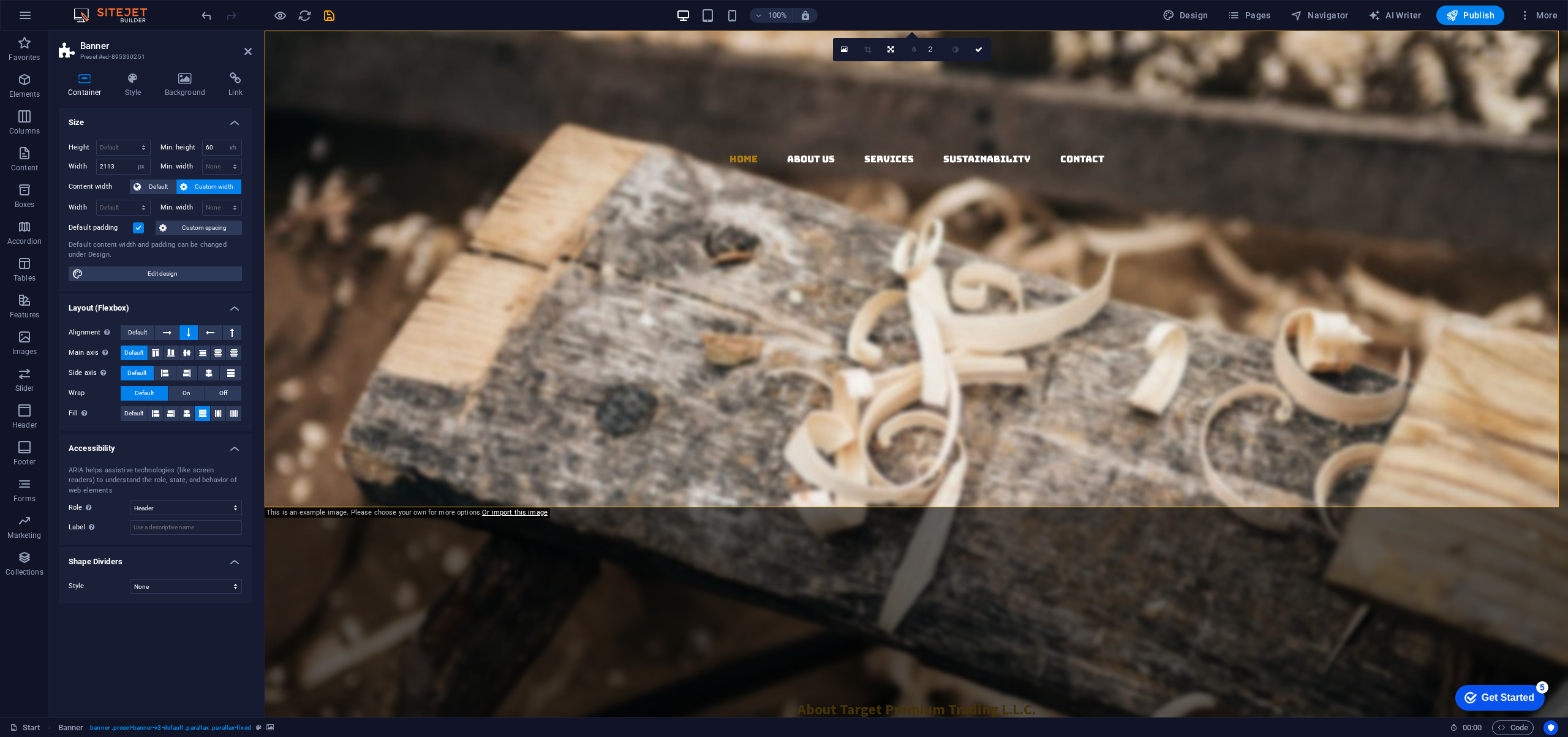
click at [137, 227] on label at bounding box center [138, 228] width 11 height 11
click at [0, 0] on input "Default padding" at bounding box center [0, 0] width 0 height 0
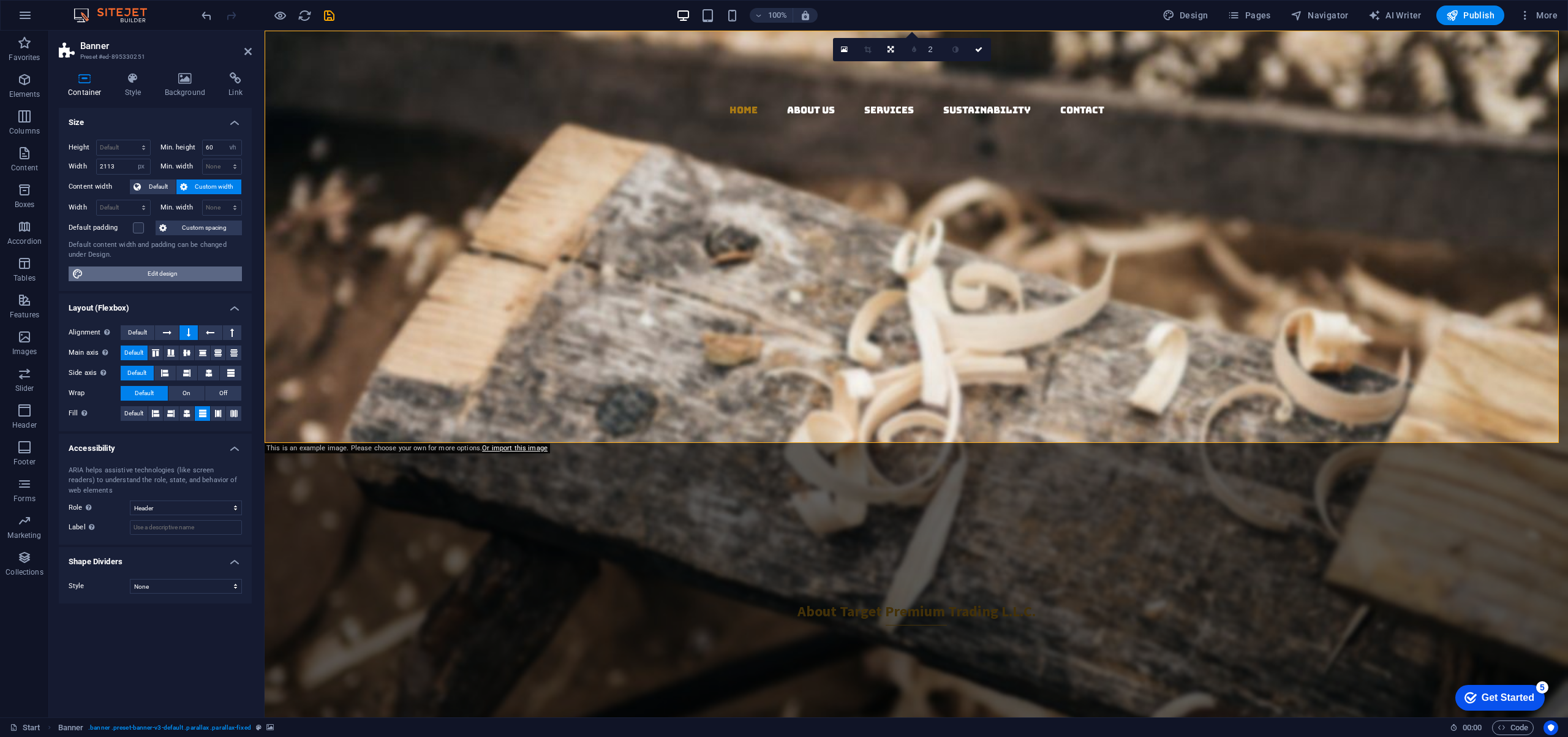
click at [174, 273] on span "Edit design" at bounding box center [163, 274] width 151 height 15
select select "rem"
select select "ease-in-out"
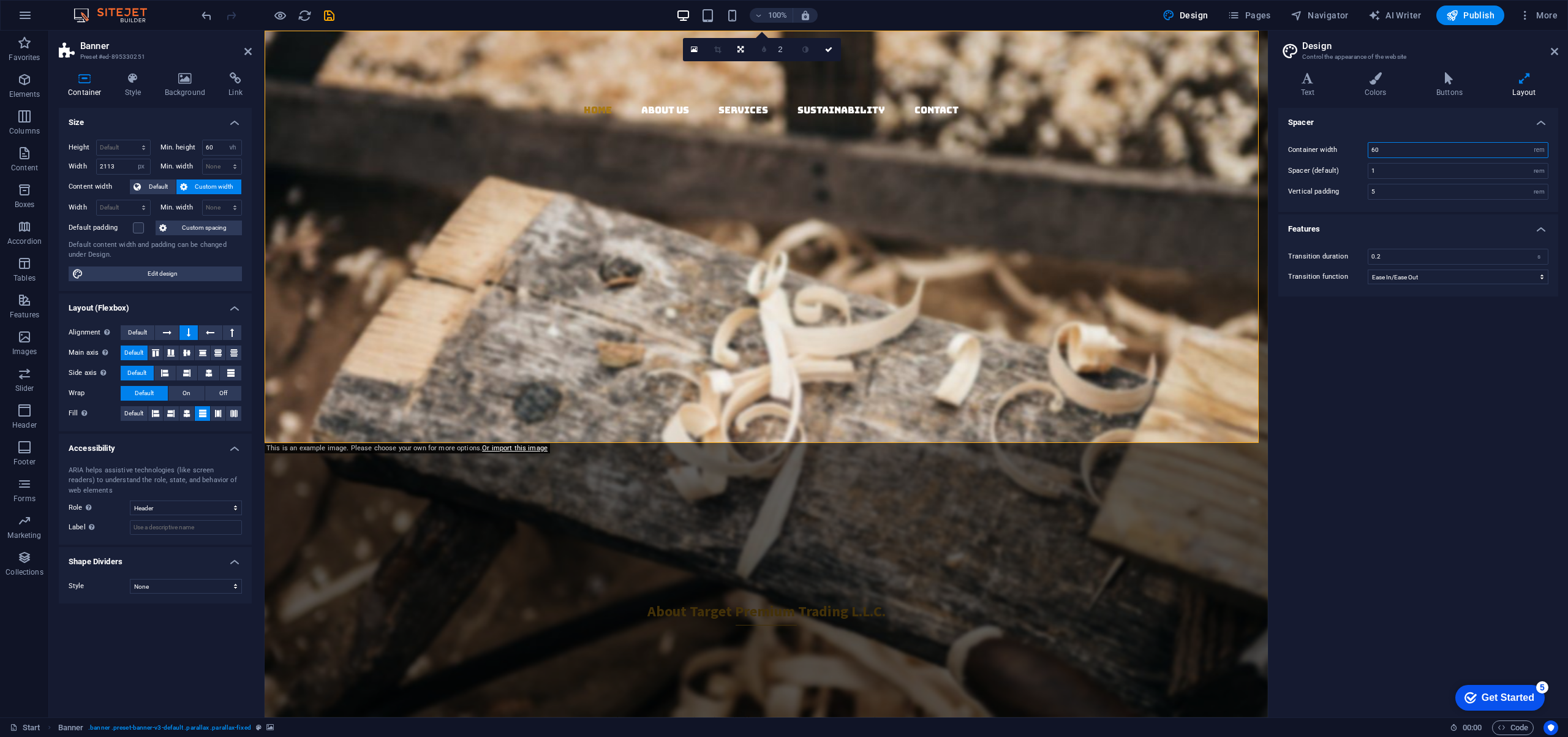
drag, startPoint x: 1404, startPoint y: 149, endPoint x: 1352, endPoint y: 146, distance: 52.1
click at [1352, 146] on div "Container width 60 rem px" at bounding box center [1418, 150] width 260 height 16
type input "100"
click at [185, 414] on icon at bounding box center [186, 413] width 7 height 15
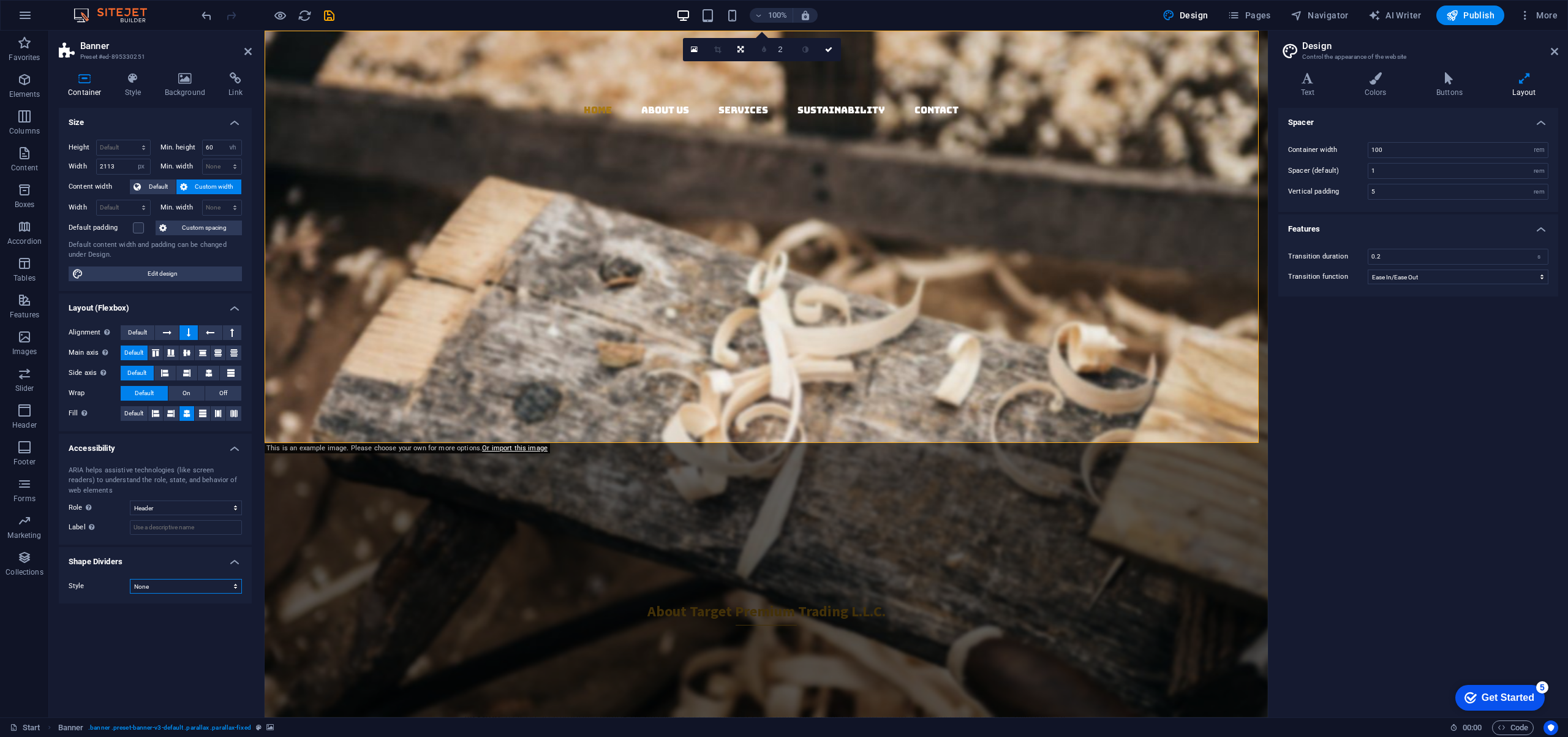
click at [172, 589] on select "None Triangle Square Diagonal Polygon 1 Polygon 2 Zigzag Multiple Zigzags Waves…" at bounding box center [186, 586] width 112 height 15
click at [149, 277] on span "Edit design" at bounding box center [163, 274] width 151 height 15
click at [1556, 50] on icon at bounding box center [1554, 51] width 7 height 9
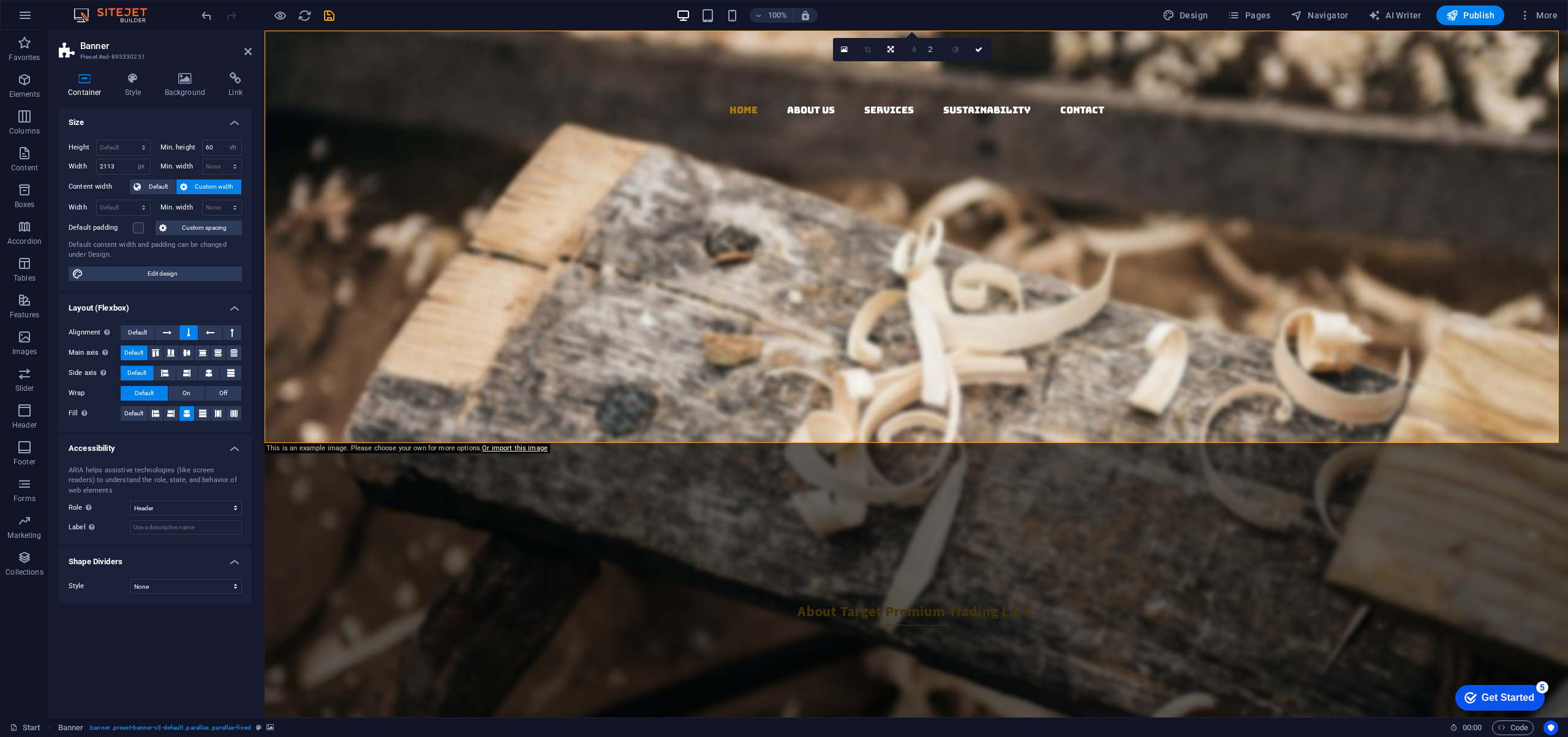
click at [1239, 181] on figure at bounding box center [915, 374] width 1303 height 687
click at [874, 266] on div "Target Premium Trading L.L.C." at bounding box center [723, 327] width 918 height 123
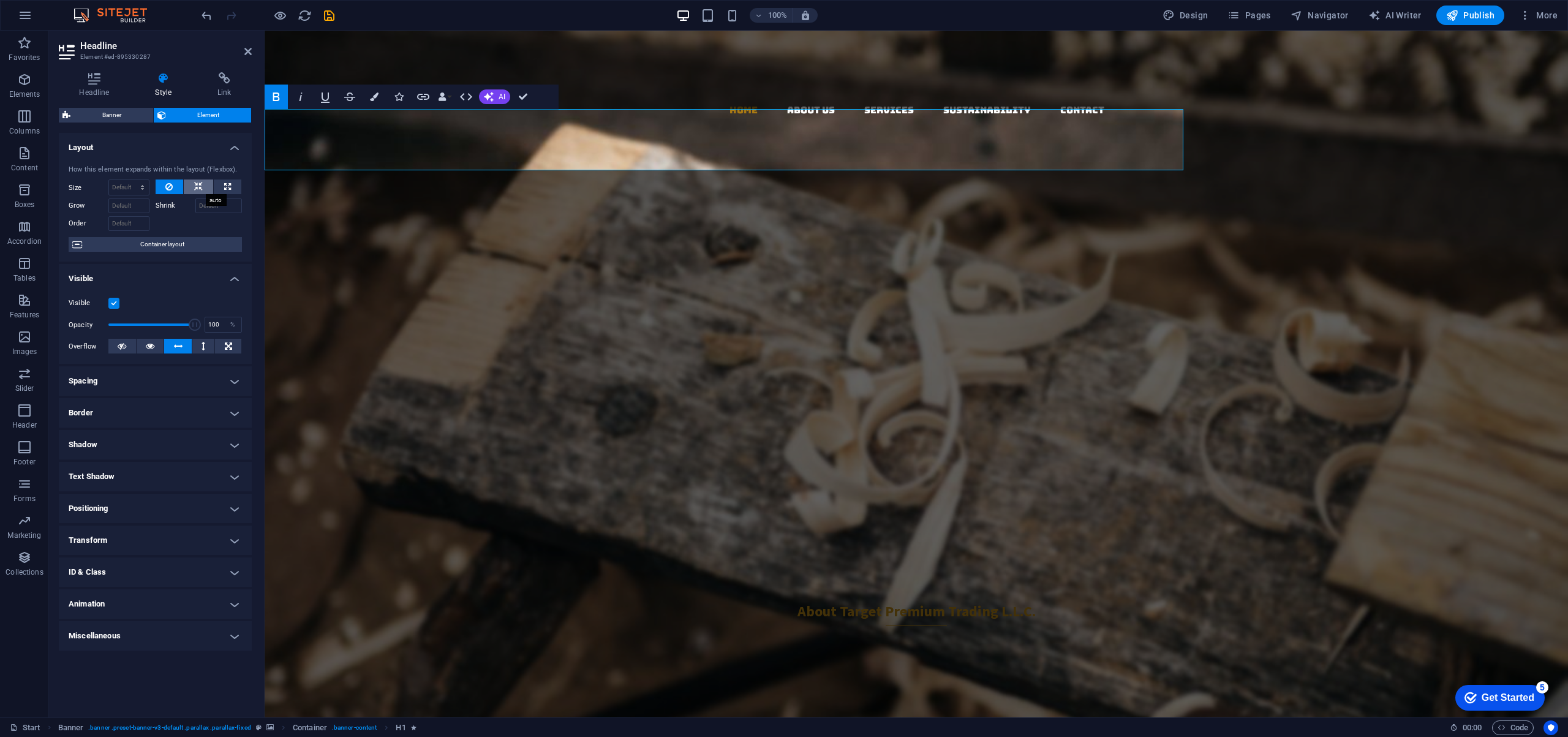
click at [198, 186] on icon at bounding box center [198, 186] width 9 height 15
click at [230, 184] on button at bounding box center [227, 186] width 28 height 15
type input "100"
select select "%"
click at [201, 186] on icon at bounding box center [198, 186] width 9 height 15
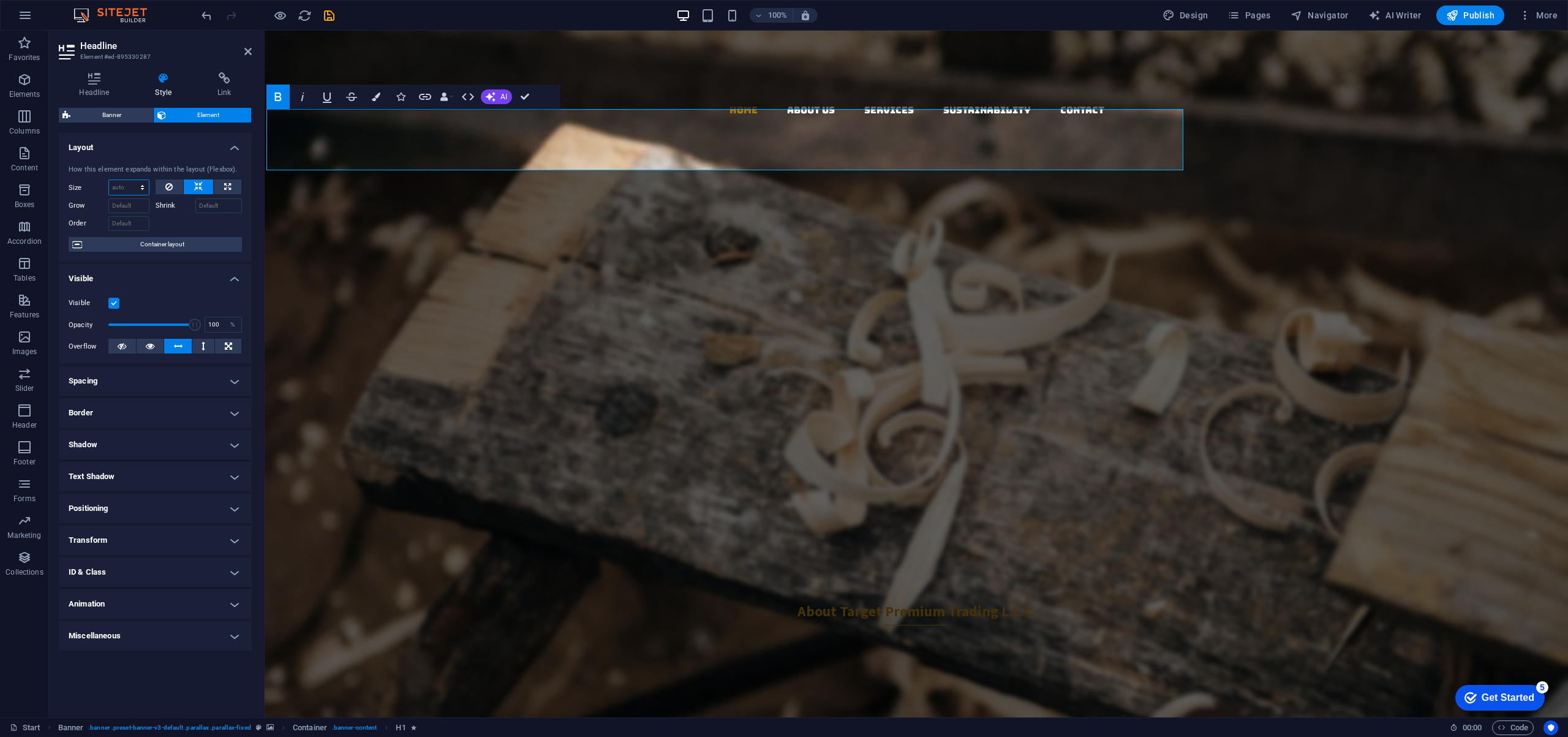
click at [130, 190] on select "Default auto px % 1/1 1/2 1/3 1/4 1/5 1/6 1/7 1/8 1/9 1/10" at bounding box center [129, 187] width 40 height 15
click at [109, 180] on select "Default auto px % 1/1 1/2 1/3 1/4 1/5 1/6 1/7 1/8 1/9 1/10" at bounding box center [129, 187] width 40 height 15
select select "DISABLED_OPTION_VALUE"
drag, startPoint x: 193, startPoint y: 324, endPoint x: 164, endPoint y: 326, distance: 29.1
click at [164, 326] on span at bounding box center [164, 325] width 13 height 13
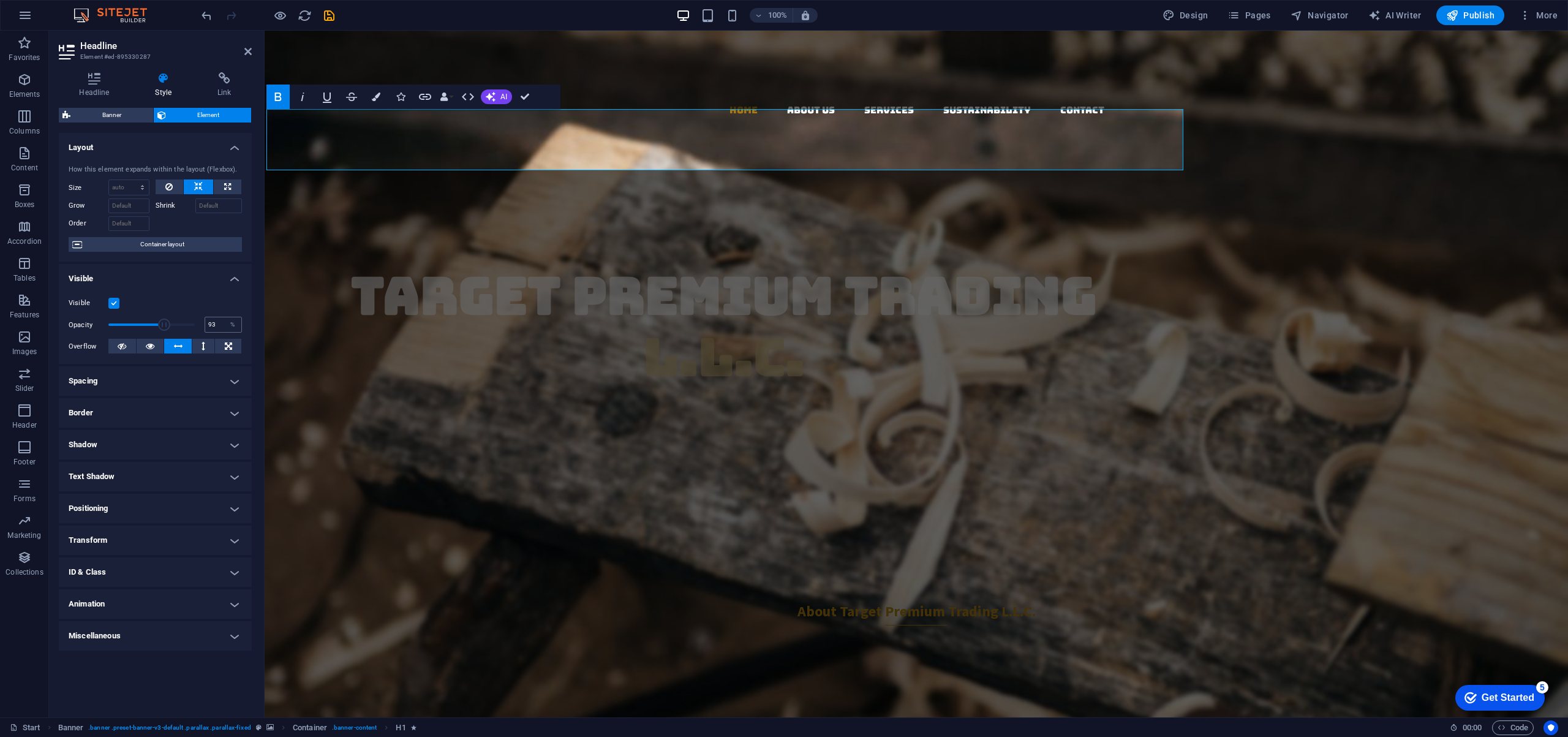
type input "100"
drag, startPoint x: 164, startPoint y: 326, endPoint x: 245, endPoint y: 328, distance: 81.0
click at [245, 327] on div "Visible Opacity 100 % Overflow" at bounding box center [155, 325] width 193 height 78
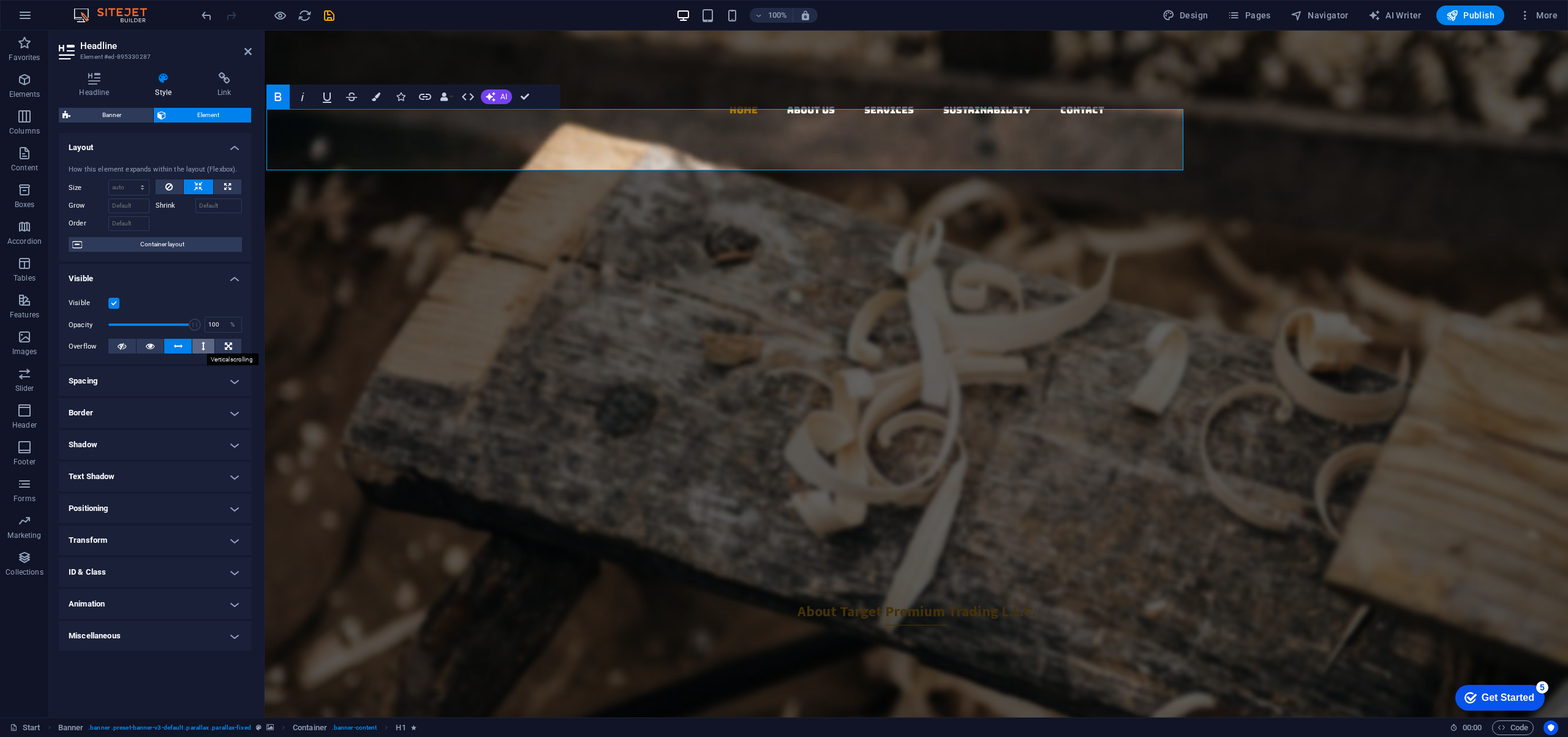
click at [203, 347] on icon at bounding box center [203, 346] width 4 height 15
click at [228, 346] on icon at bounding box center [228, 346] width 7 height 15
click at [198, 348] on button at bounding box center [204, 346] width 23 height 15
click at [179, 345] on icon at bounding box center [178, 346] width 9 height 15
click at [150, 344] on icon at bounding box center [149, 346] width 9 height 15
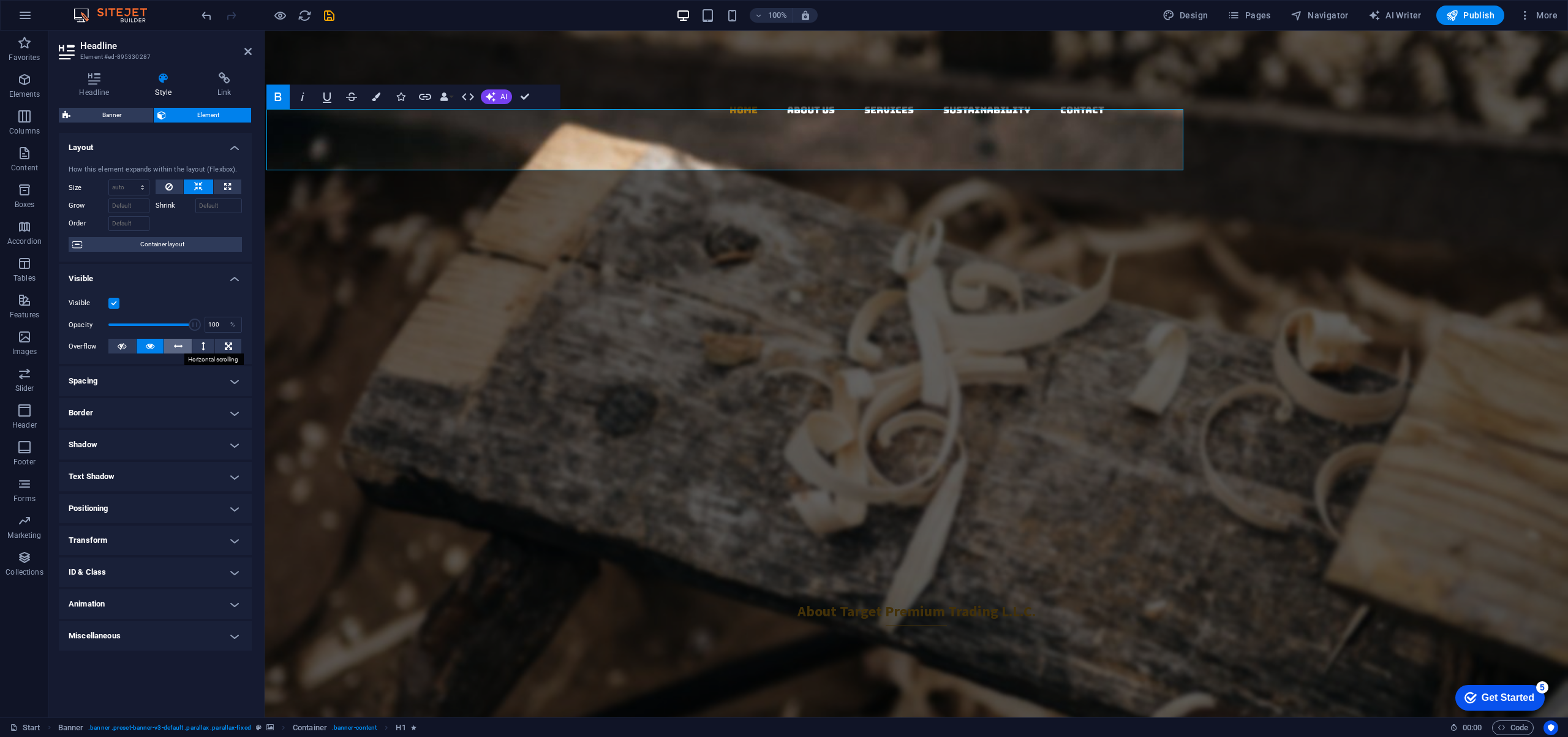
click at [182, 345] on icon at bounding box center [178, 346] width 9 height 15
click at [155, 381] on h4 "Spacing" at bounding box center [155, 381] width 193 height 29
click at [148, 408] on select "Default auto px % rem vw vh Custom" at bounding box center [146, 406] width 57 height 15
click at [118, 399] on select "Default auto px % rem vw vh Custom" at bounding box center [146, 406] width 57 height 15
select select "DISABLED_OPTION_VALUE"
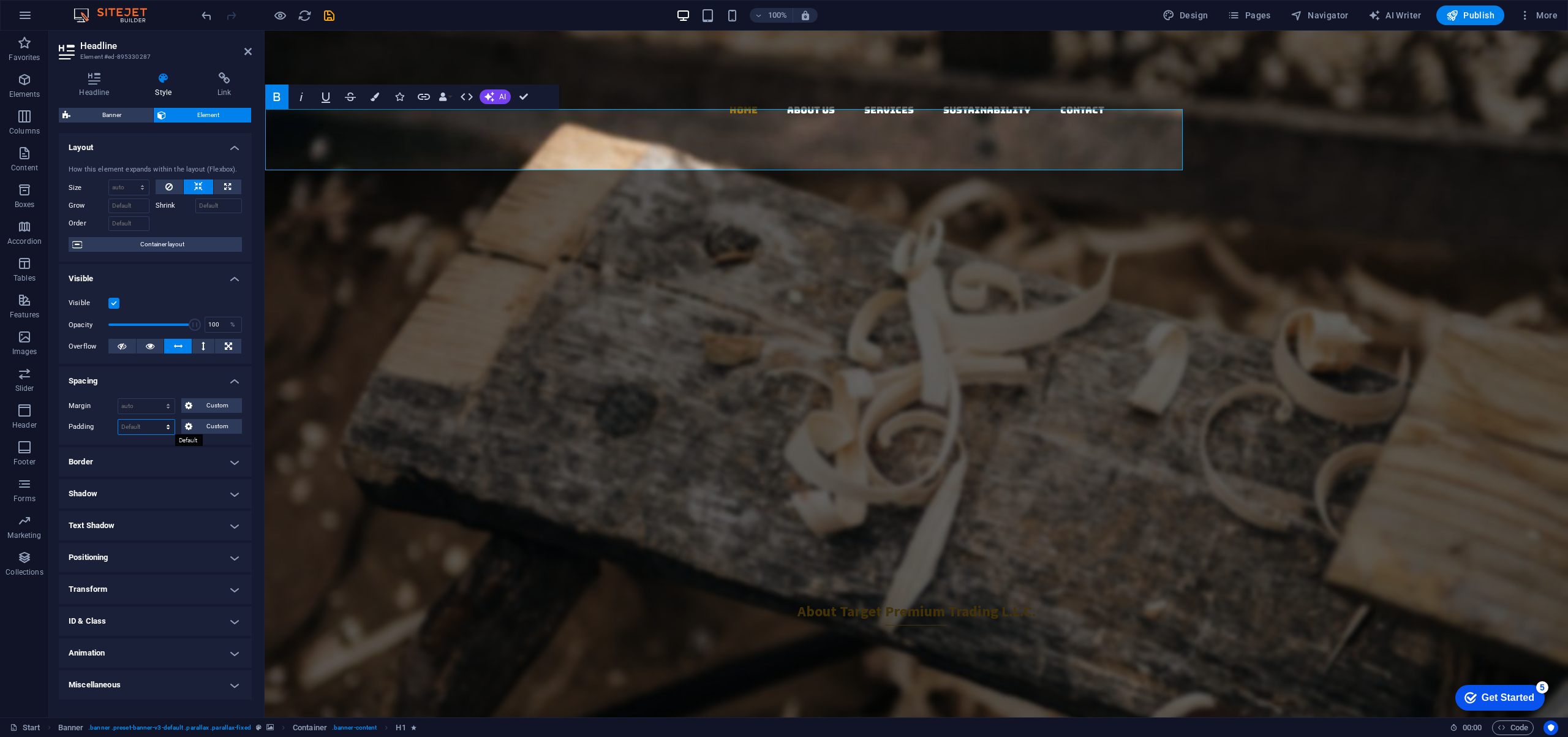
click at [144, 429] on select "Default px rem % vh vw Custom" at bounding box center [146, 426] width 57 height 15
select select "px"
click at [157, 419] on select "Default px rem % vh vw Custom" at bounding box center [146, 426] width 57 height 15
type input "0"
click at [204, 405] on span "Custom" at bounding box center [217, 405] width 42 height 15
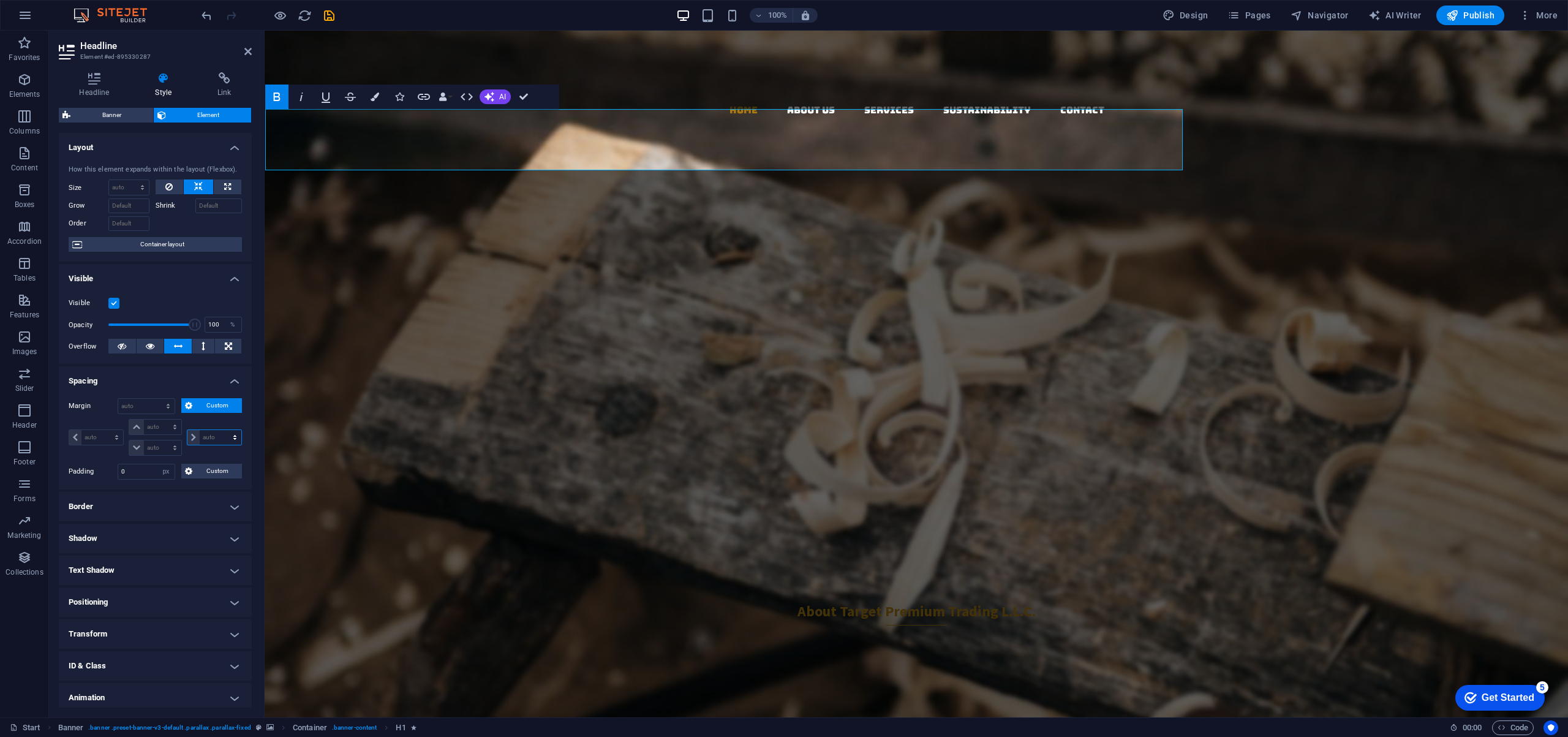
click at [192, 437] on select "auto px % rem vw vh" at bounding box center [214, 437] width 54 height 15
select select "px"
click at [222, 430] on select "auto px % rem vw vh" at bounding box center [214, 437] width 54 height 15
drag, startPoint x: 215, startPoint y: 436, endPoint x: 134, endPoint y: 448, distance: 81.9
click at [134, 448] on div "auto px % rem vw vh auto px % rem vw vh auto px % rem vw vh 20 auto px % rem vw…" at bounding box center [155, 437] width 173 height 37
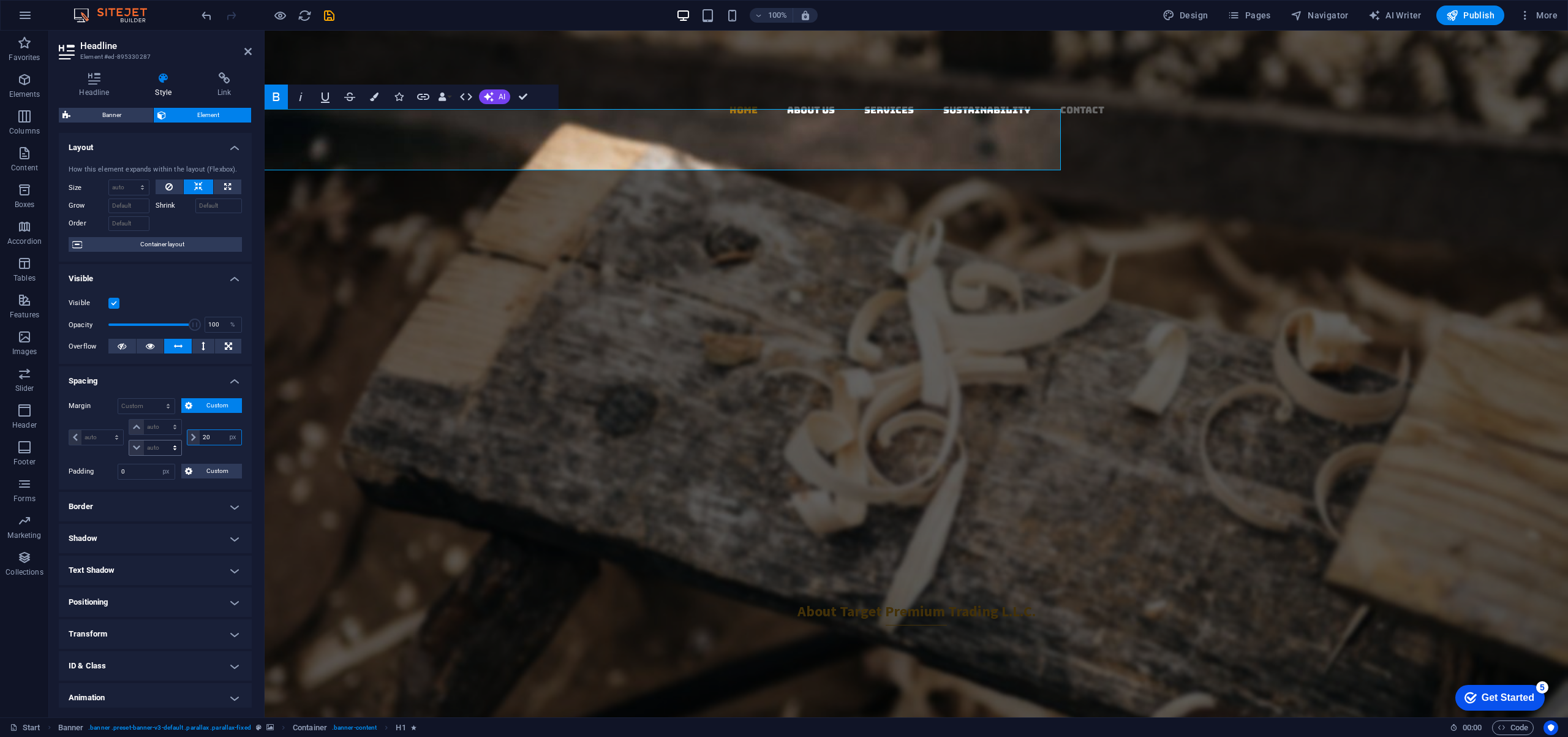
type input "2"
click at [105, 434] on select "auto px % rem vw vh" at bounding box center [96, 437] width 54 height 15
select select "px"
click at [105, 430] on select "auto px % rem vw vh" at bounding box center [96, 437] width 54 height 15
type input "0"
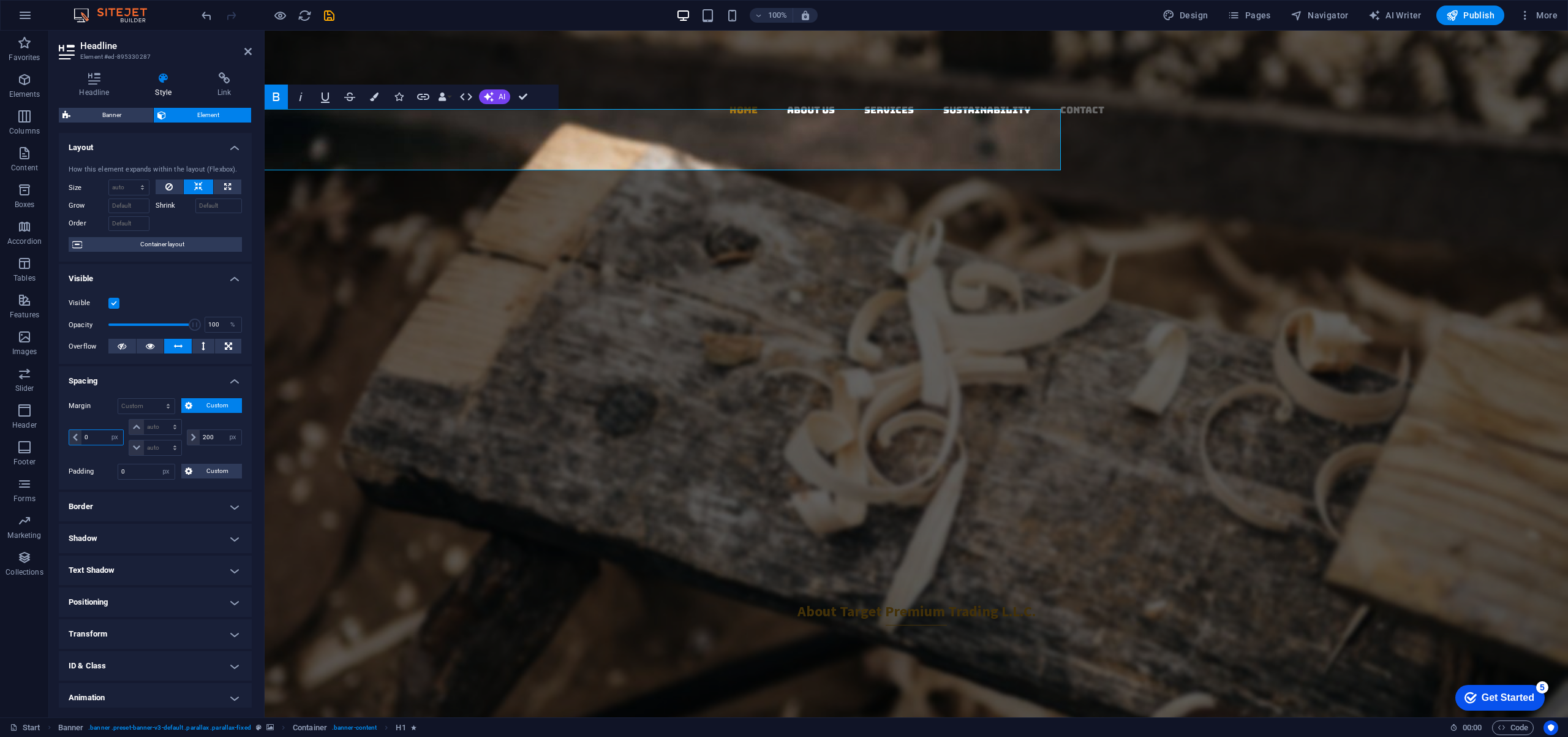
click at [101, 438] on input "0" at bounding box center [102, 437] width 42 height 15
drag, startPoint x: 101, startPoint y: 438, endPoint x: 87, endPoint y: 435, distance: 14.3
click at [87, 435] on input "0" at bounding box center [102, 437] width 42 height 15
drag, startPoint x: 217, startPoint y: 439, endPoint x: 198, endPoint y: 437, distance: 19.1
click at [200, 437] on input "200" at bounding box center [220, 437] width 42 height 15
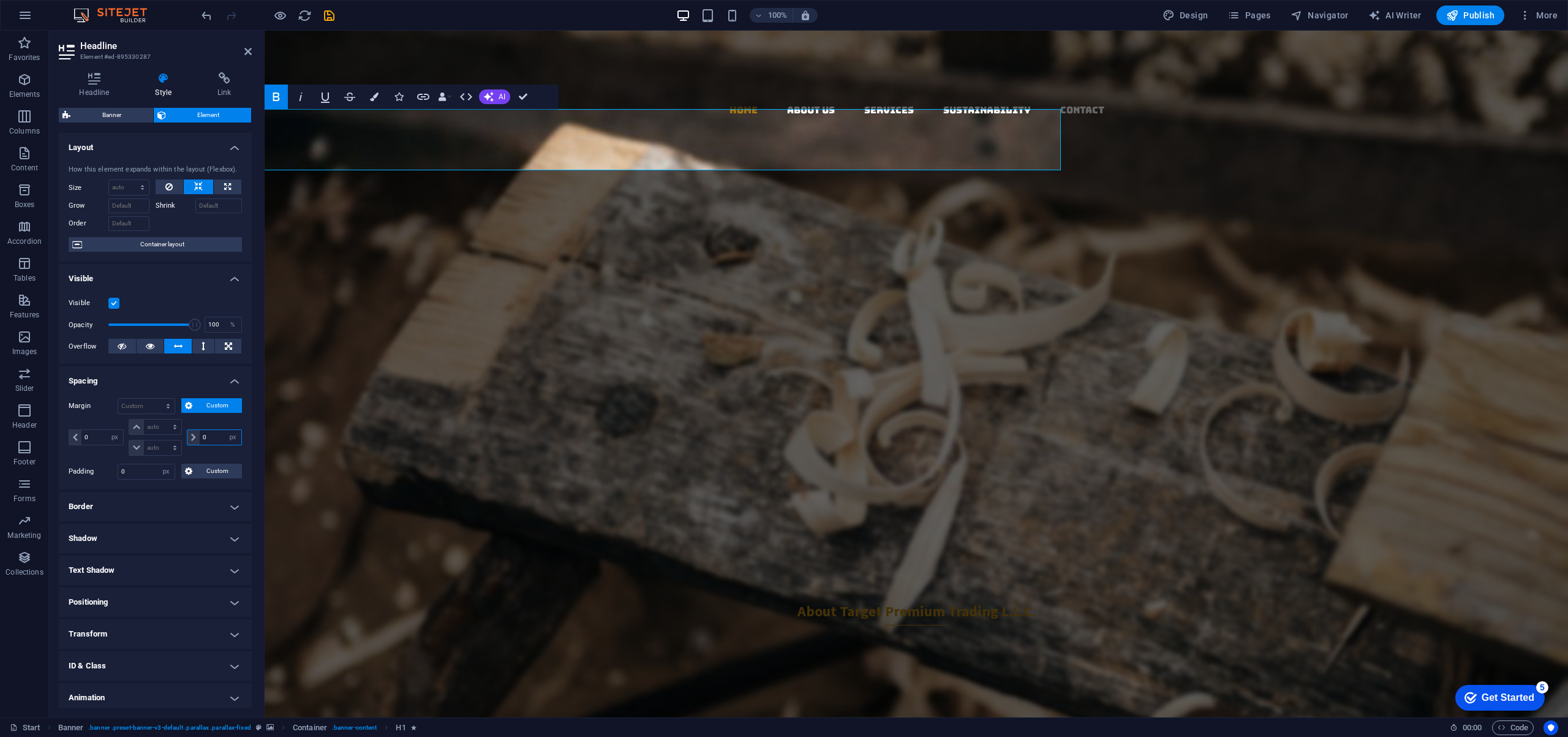
type input "0"
drag, startPoint x: 95, startPoint y: 437, endPoint x: 80, endPoint y: 437, distance: 15.0
click at [80, 437] on div "0 auto px % rem vw vh" at bounding box center [96, 437] width 55 height 16
type input "20"
click at [102, 413] on label "Margin" at bounding box center [93, 406] width 49 height 15
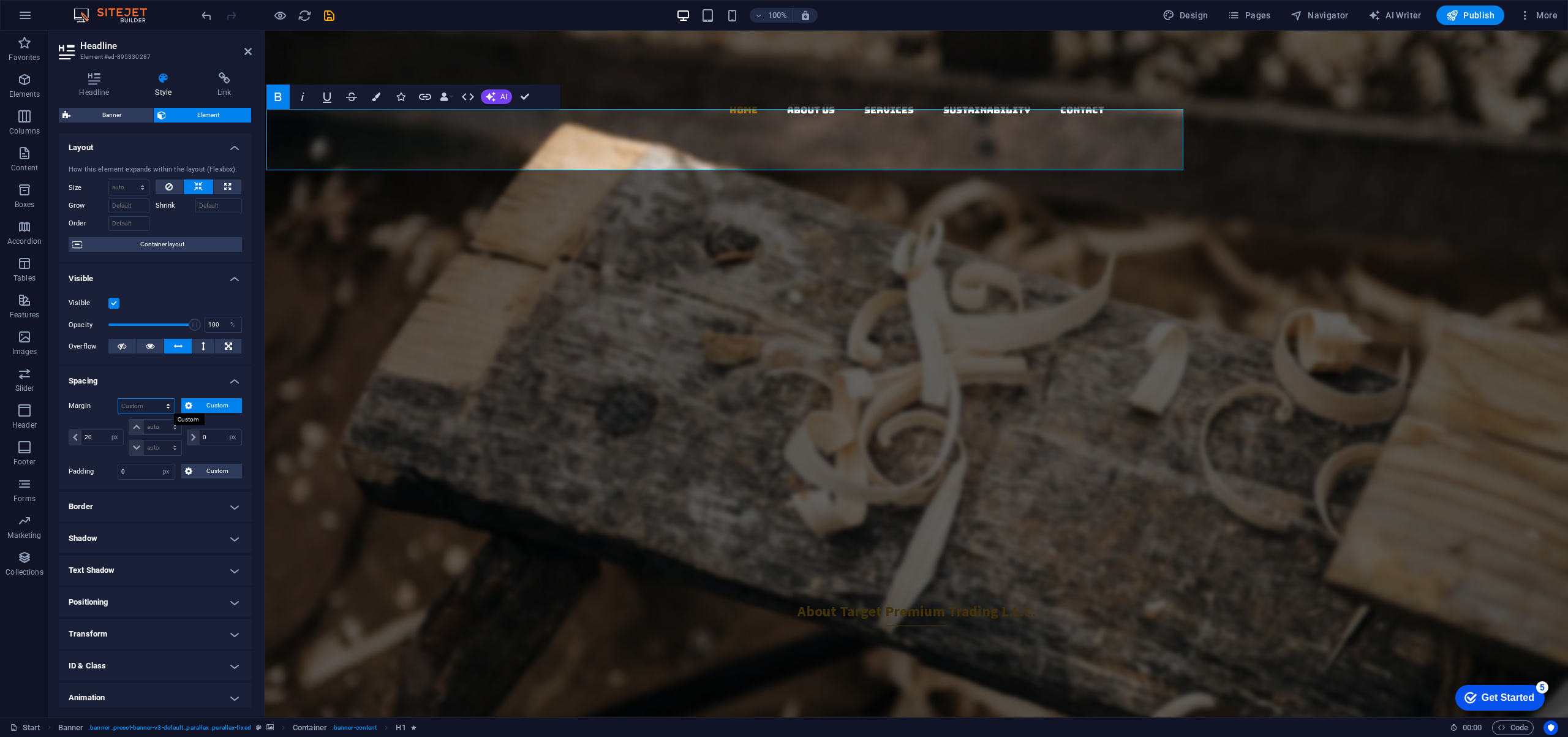
click at [148, 406] on select "Default auto px % rem vw vh Custom" at bounding box center [146, 406] width 57 height 15
click at [118, 399] on select "Default auto px % rem vw vh Custom" at bounding box center [146, 406] width 57 height 15
select select "DISABLED_OPTION_VALUE"
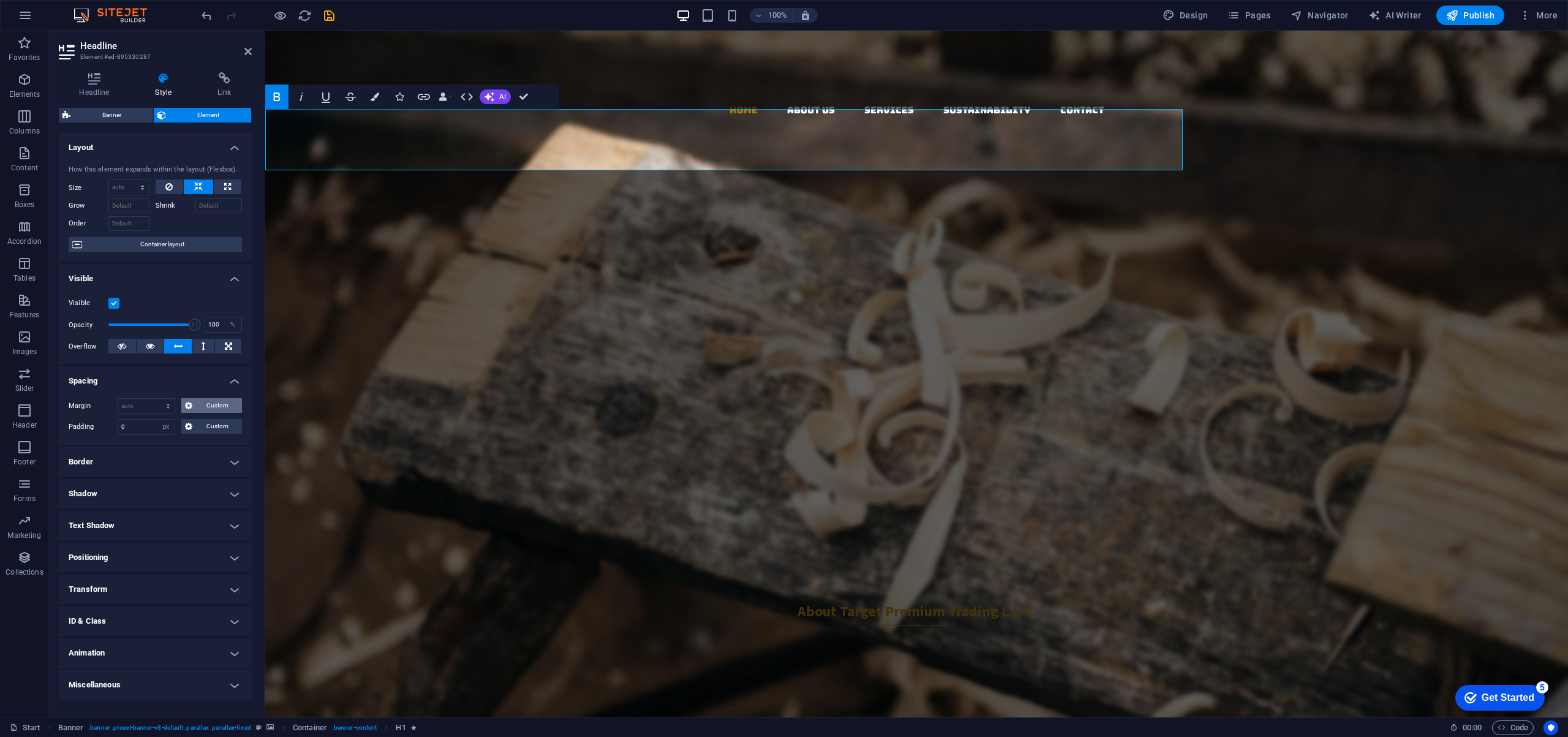
click at [210, 406] on span "Custom" at bounding box center [217, 405] width 42 height 15
click at [148, 406] on select "Default auto px % rem vw vh Custom" at bounding box center [146, 406] width 57 height 15
select select "px"
click at [157, 399] on select "Default auto px % rem vw vh Custom" at bounding box center [146, 406] width 57 height 15
click at [146, 405] on input "0" at bounding box center [146, 406] width 57 height 15
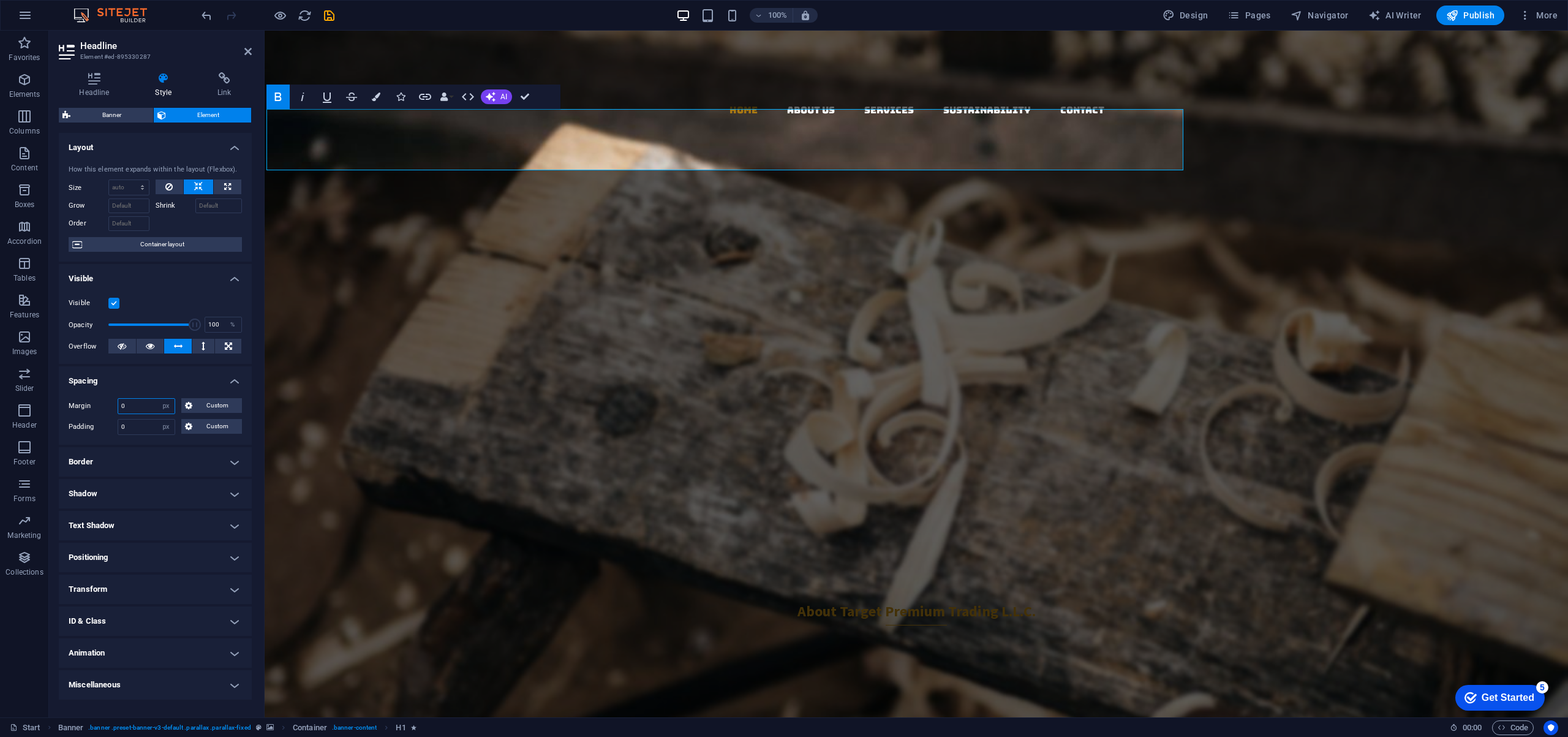
drag, startPoint x: 148, startPoint y: 406, endPoint x: 101, endPoint y: 406, distance: 47.0
click at [101, 406] on div "Margin 0 Default auto px % rem vw vh Custom Custom" at bounding box center [155, 406] width 173 height 16
type input "20"
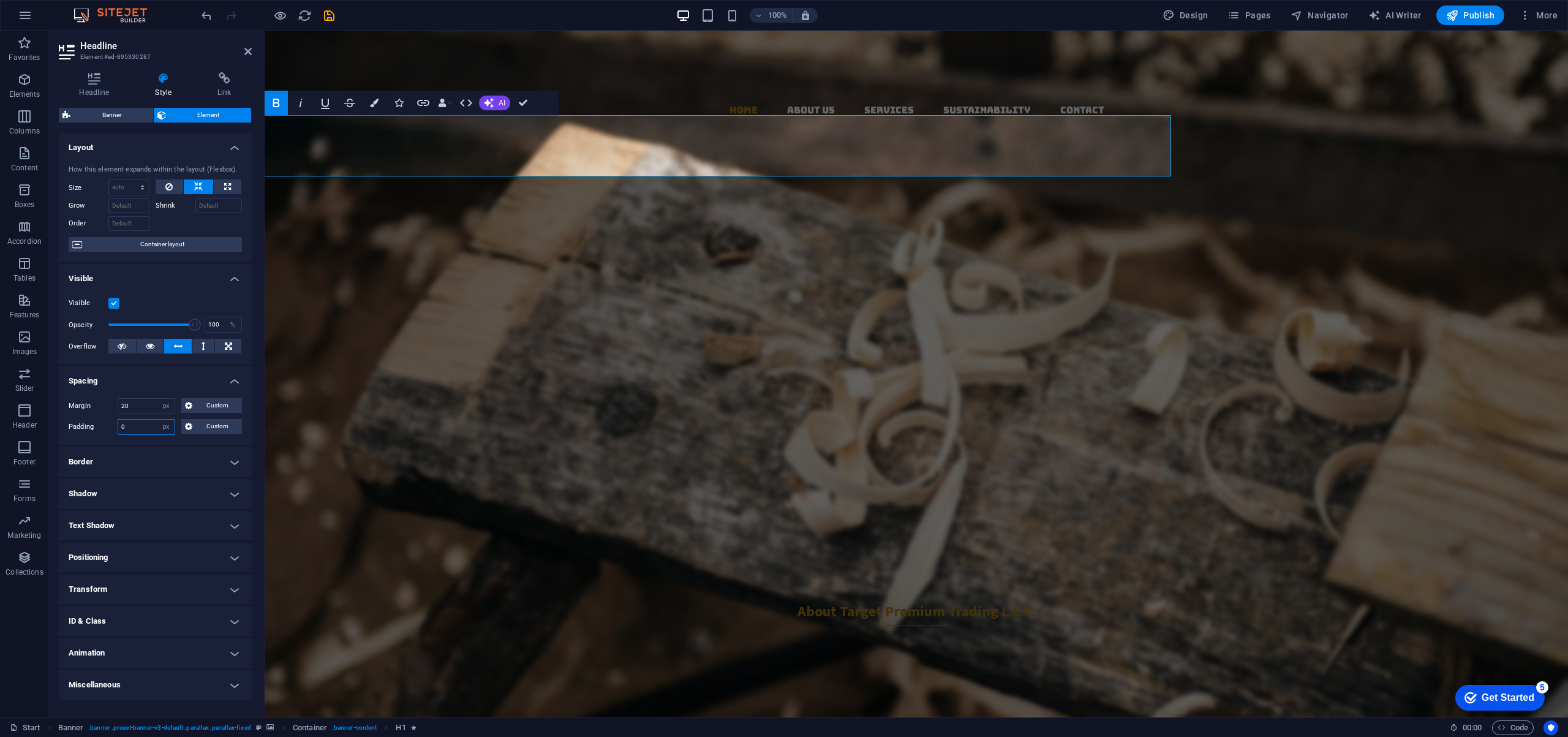
drag, startPoint x: 140, startPoint y: 426, endPoint x: 90, endPoint y: 420, distance: 50.4
click at [95, 421] on div "Padding 0 Default px rem % vh vw Custom Custom" at bounding box center [155, 427] width 173 height 16
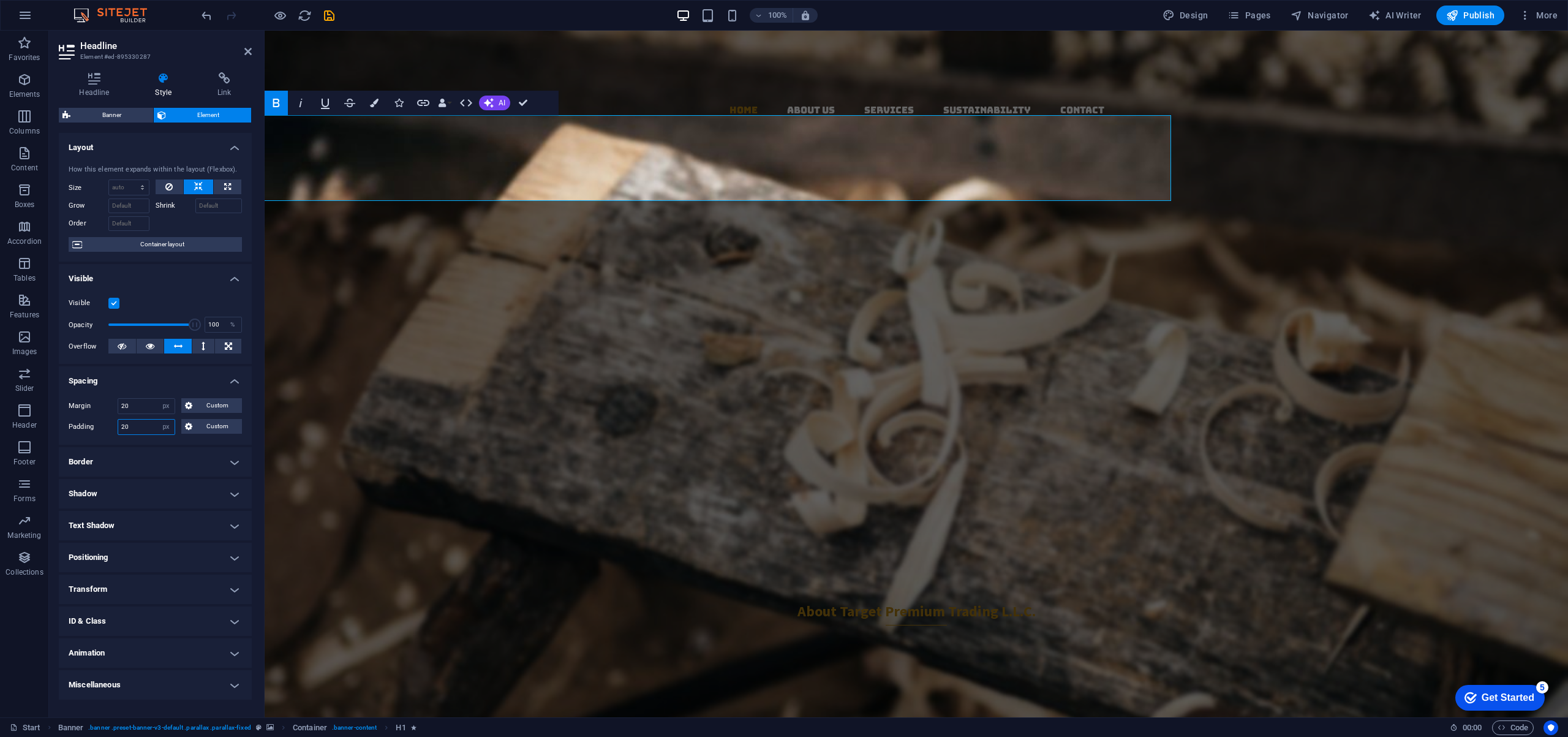
drag, startPoint x: 142, startPoint y: 428, endPoint x: 74, endPoint y: 422, distance: 68.3
click at [74, 422] on div "Padding 20 Default px rem % vh vw Custom Custom" at bounding box center [155, 427] width 173 height 16
type input "0"
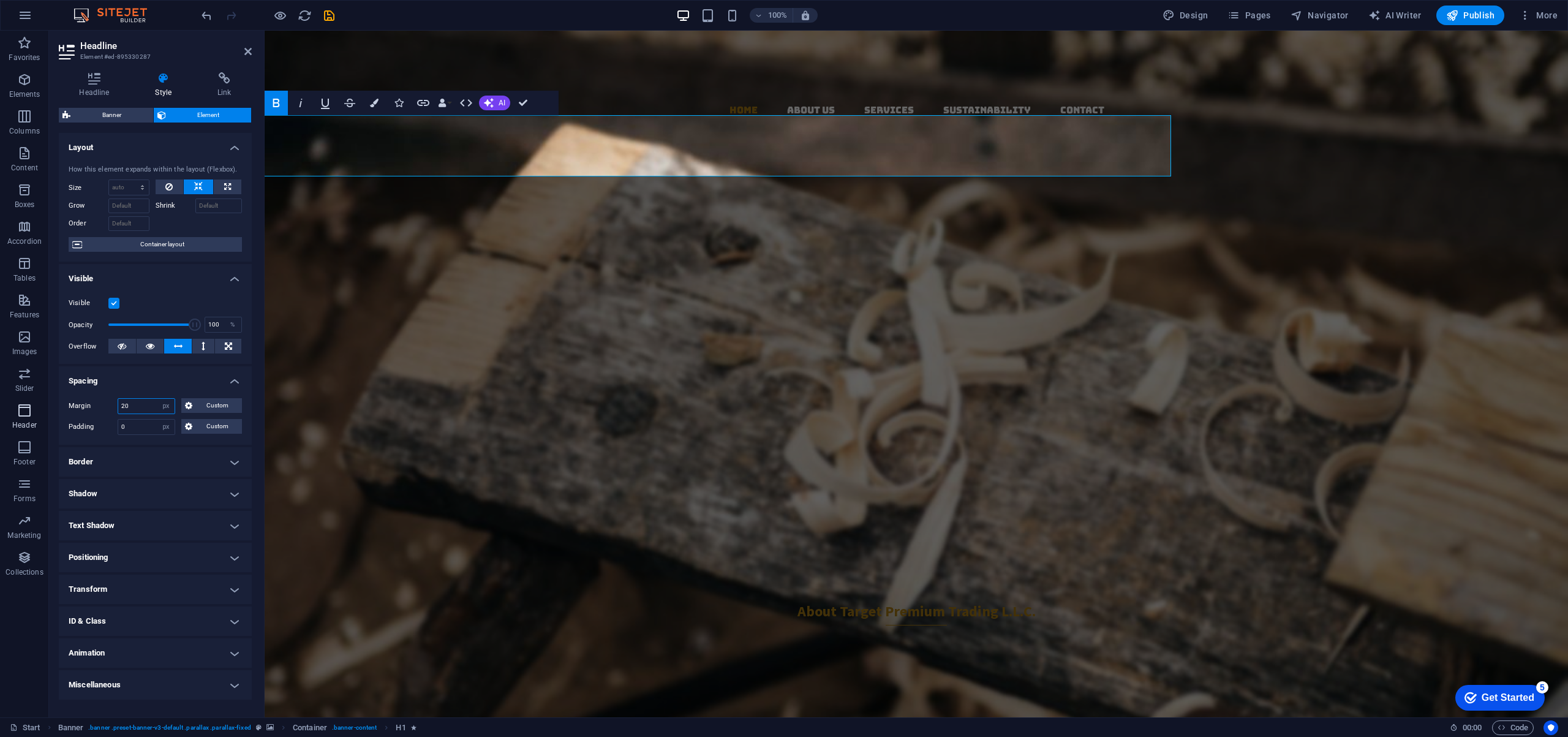
drag, startPoint x: 68, startPoint y: 405, endPoint x: 41, endPoint y: 405, distance: 27.0
click at [41, 405] on section "Favorites Elements Columns Content Boxes Accordion Tables Features Images Slide…" at bounding box center [784, 374] width 1568 height 687
type input "0"
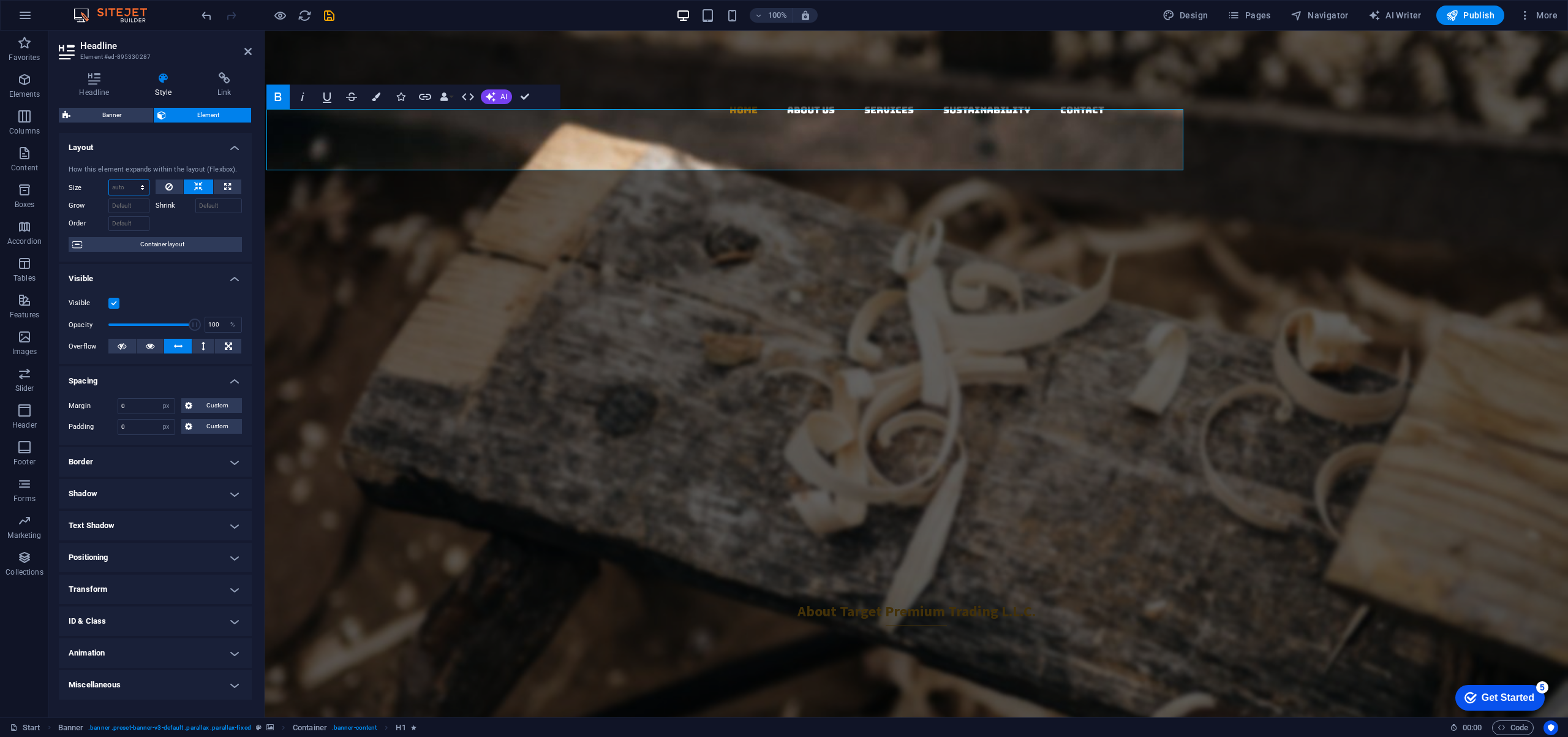
click at [129, 190] on select "Default auto px % 1/1 1/2 1/3 1/4 1/5 1/6 1/7 1/8 1/9 1/10" at bounding box center [129, 187] width 40 height 15
select select "px"
click at [131, 180] on select "Default auto px % 1/1 1/2 1/3 1/4 1/5 1/6 1/7 1/8 1/9 1/10" at bounding box center [129, 187] width 40 height 15
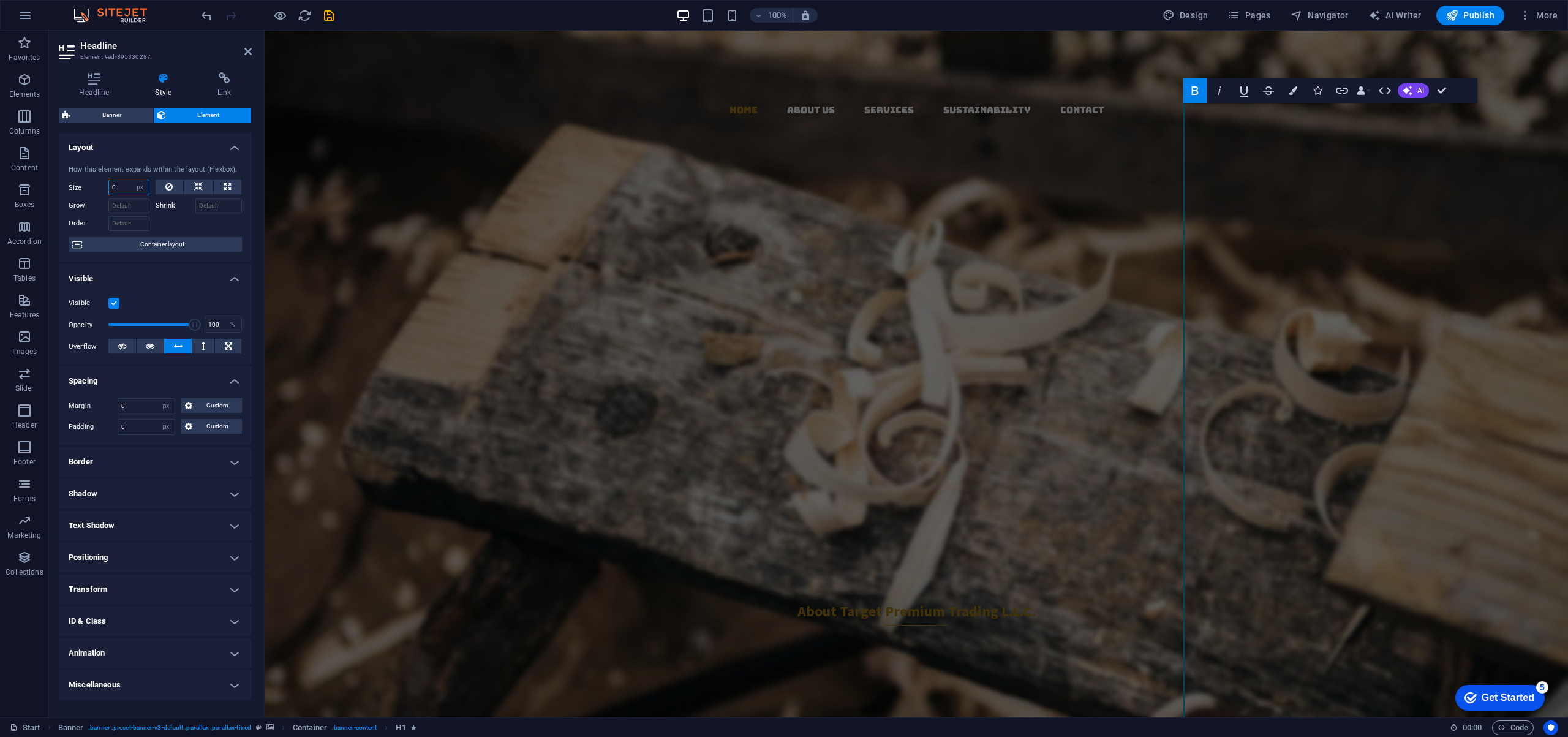
drag, startPoint x: 127, startPoint y: 187, endPoint x: 73, endPoint y: 184, distance: 54.1
click at [73, 184] on div "Size 0 Default auto px % 1/1 1/2 1/3 1/4 1/5 1/6 1/7 1/8 1/9 1/10" at bounding box center [109, 187] width 81 height 16
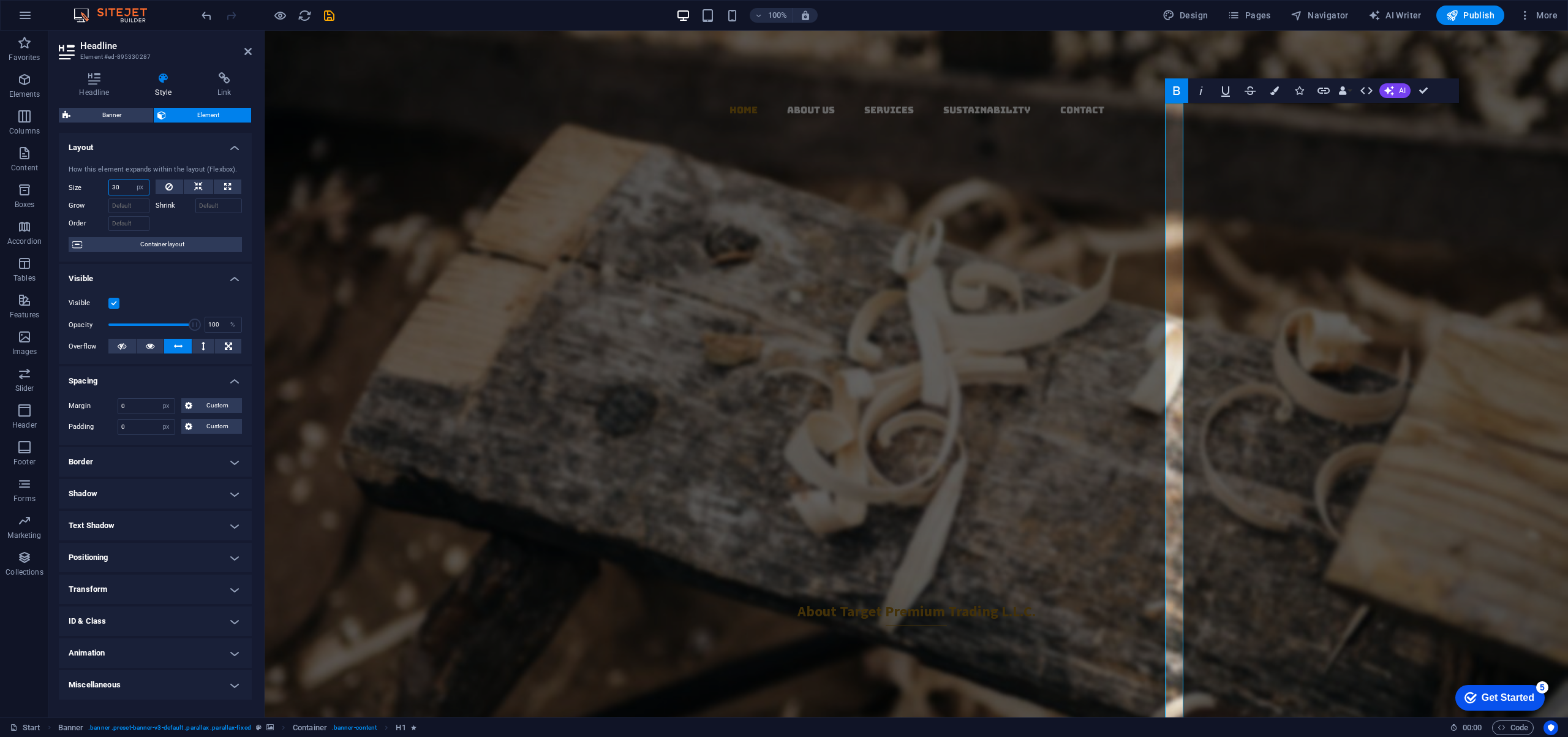
drag, startPoint x: 126, startPoint y: 187, endPoint x: 100, endPoint y: 184, distance: 26.2
click at [100, 184] on div "Size 30 Default auto px % 1/1 1/2 1/3 1/4 1/5 1/6 1/7 1/8 1/9 1/10" at bounding box center [109, 187] width 81 height 16
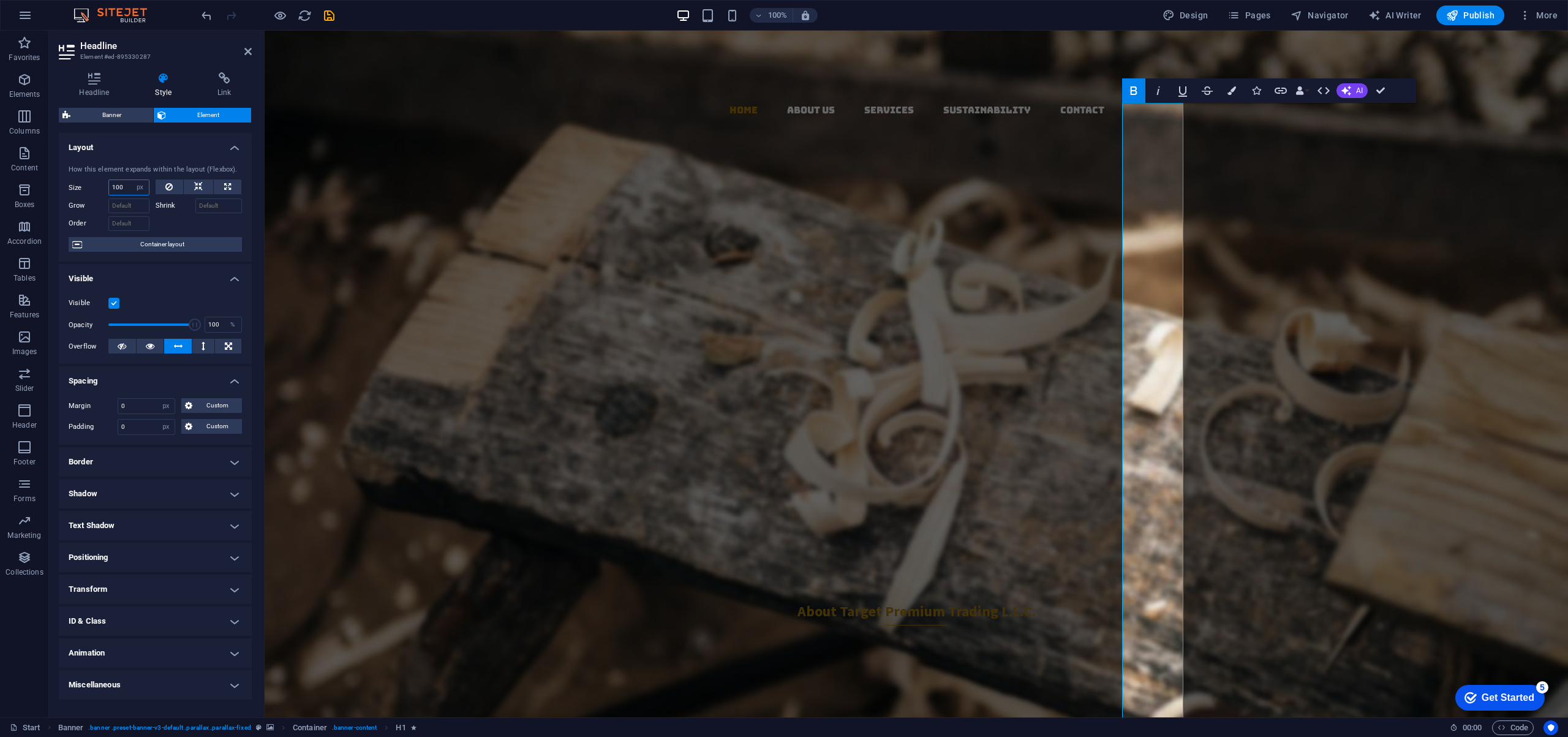
drag, startPoint x: 126, startPoint y: 184, endPoint x: 54, endPoint y: 185, distance: 72.0
click at [54, 185] on div "Headline Style Link Settings Level H1 H2 H3 H4 H5 H6 Alignment Default colors a…" at bounding box center [155, 389] width 212 height 654
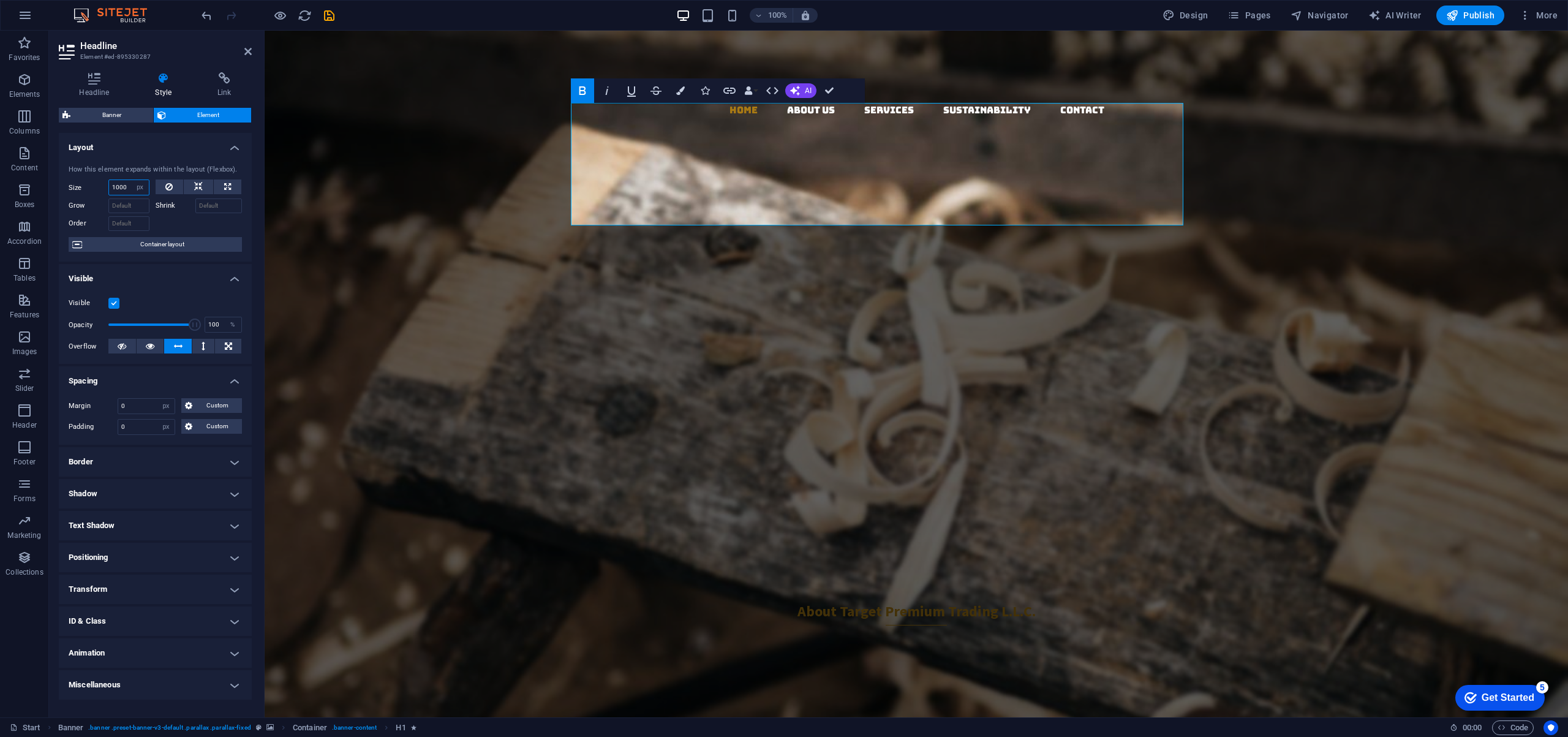
type input "1000"
click at [975, 395] on div "Your Premier Partner in Sustainable Global Trading" at bounding box center [723, 409] width 918 height 29
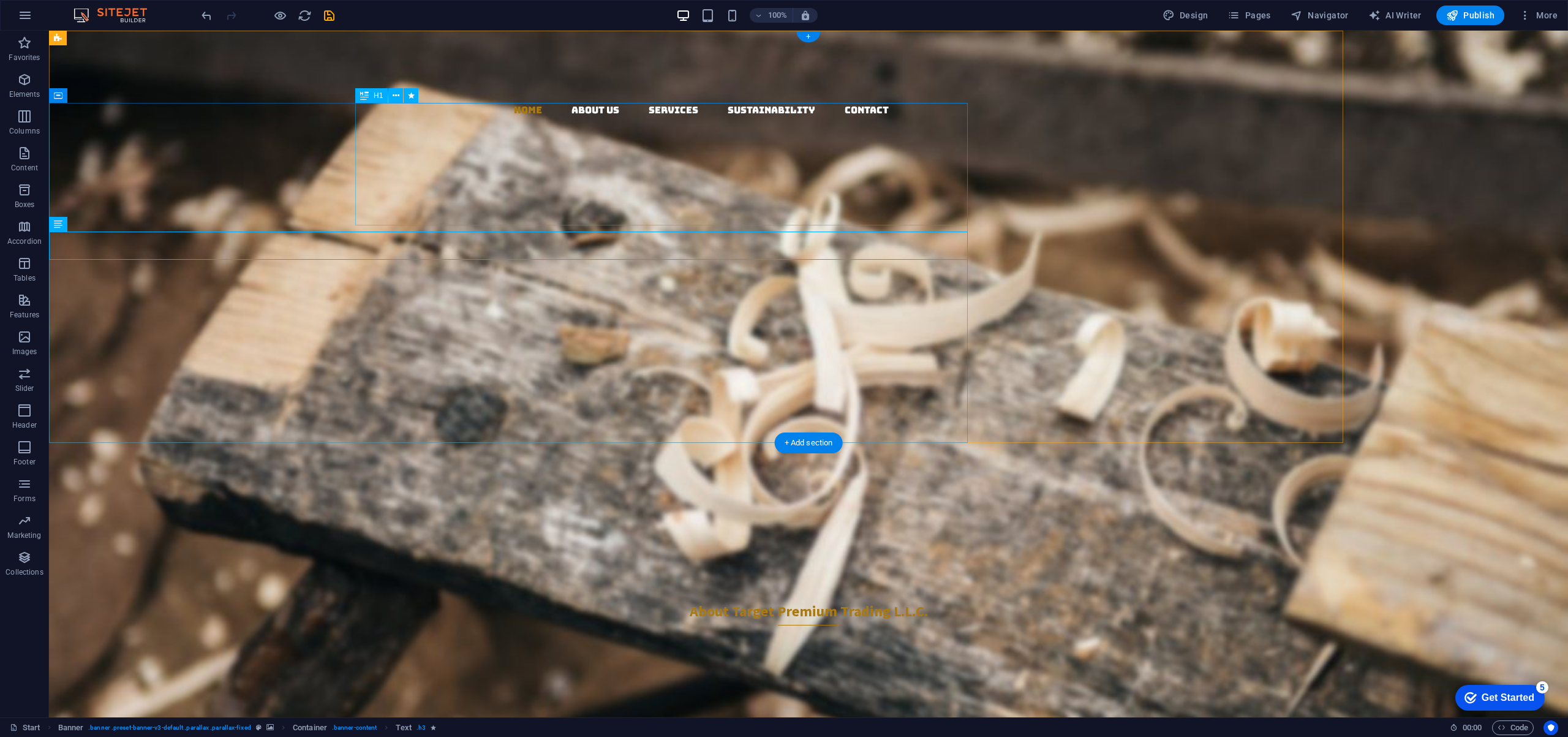
click at [859, 266] on div "Target Premium Trading L.L.C." at bounding box center [508, 327] width 918 height 123
click at [876, 266] on div "Target Premium Trading L.L.C." at bounding box center [508, 327] width 918 height 123
select select "px"
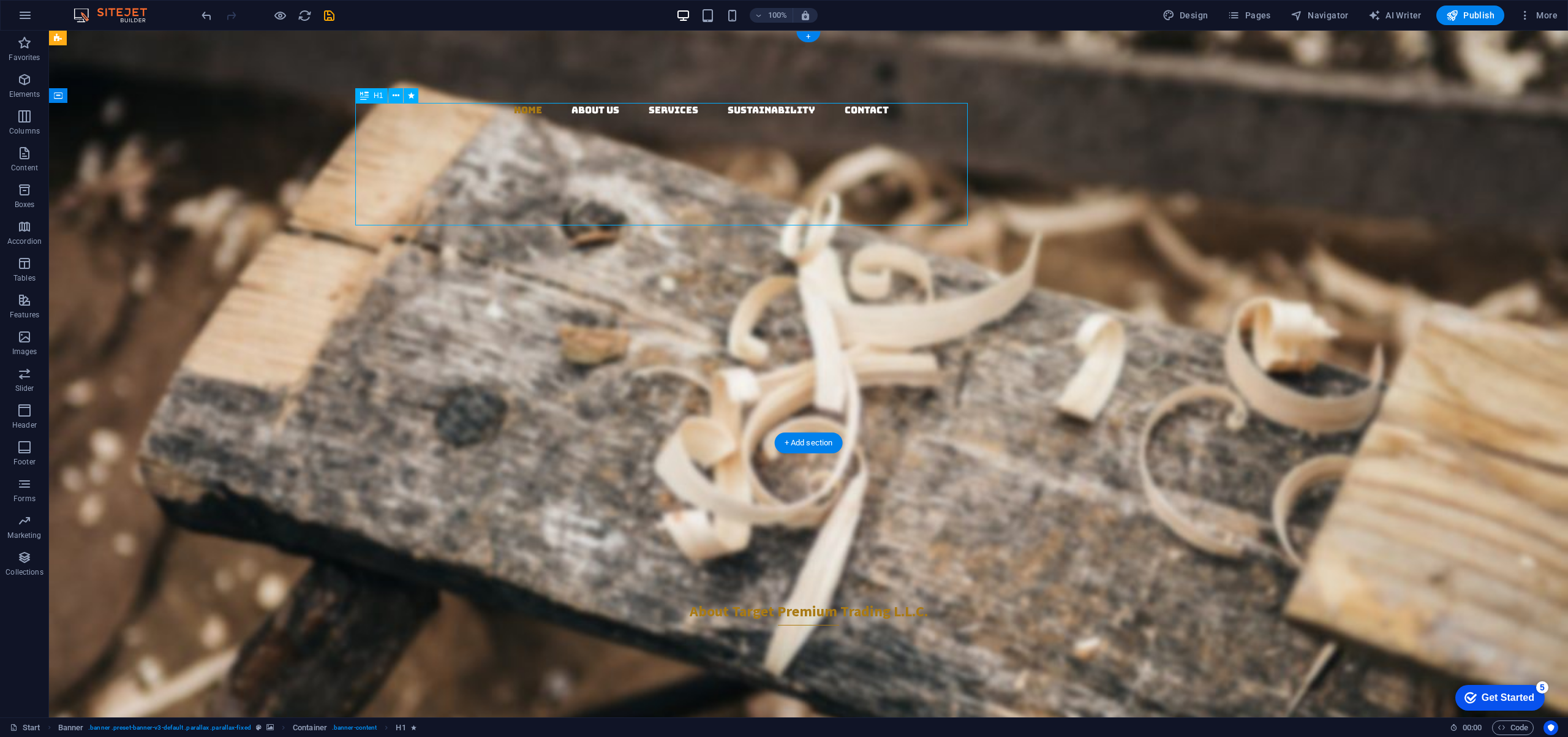
select select "px"
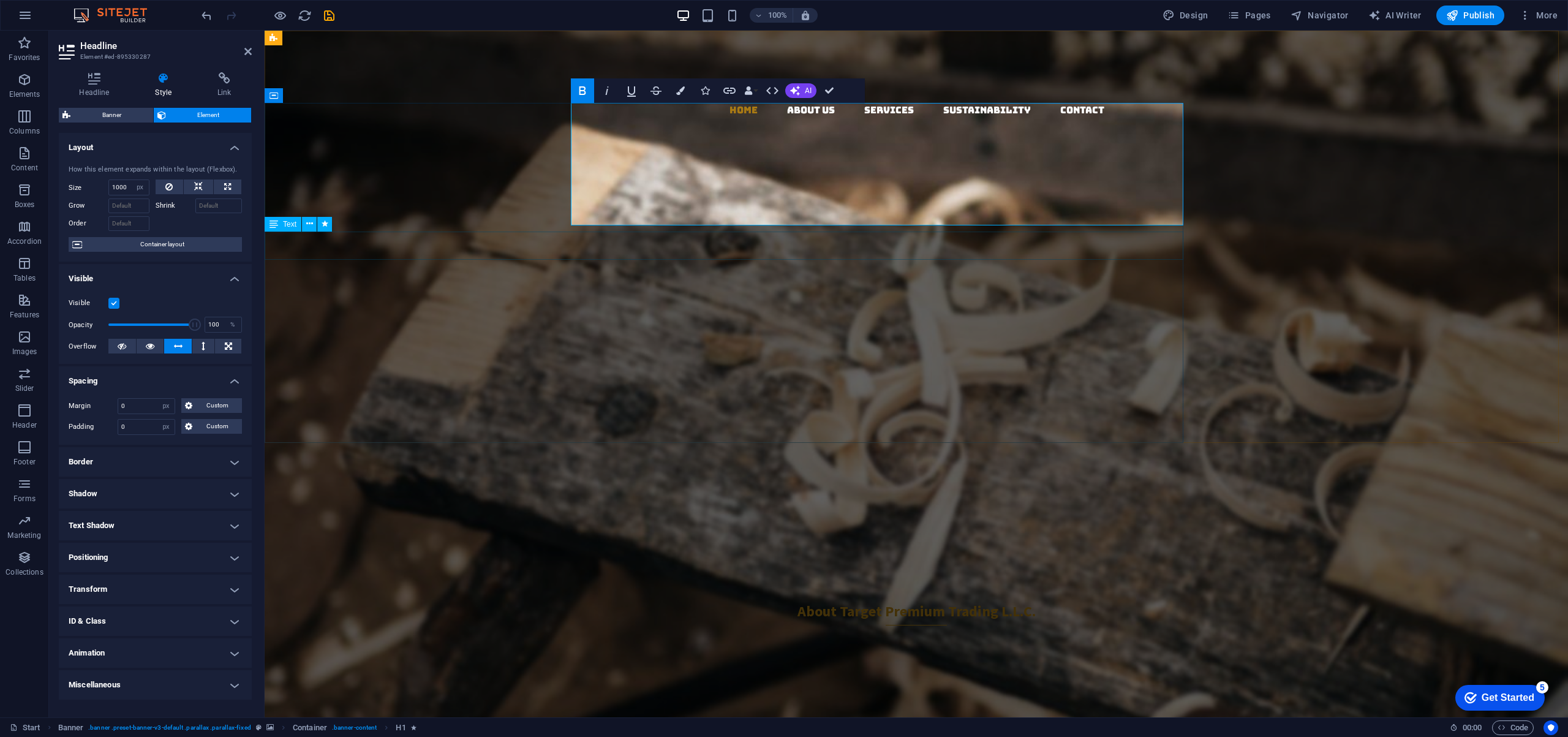
click at [878, 395] on div "Your Premier Partner in Sustainable Global Trading" at bounding box center [723, 409] width 918 height 29
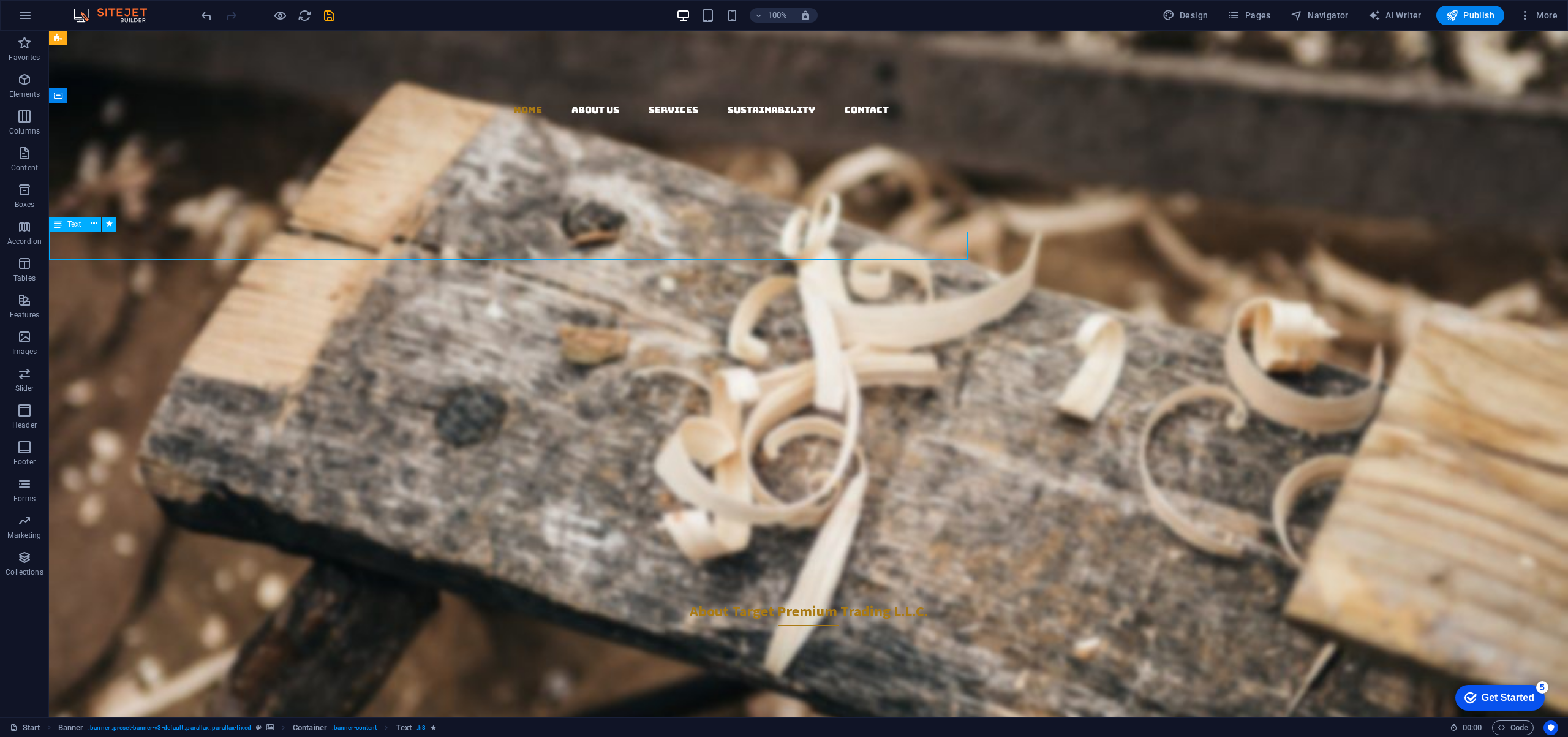
click at [893, 395] on div "Your Premier Partner in Sustainable Global Trading" at bounding box center [508, 409] width 918 height 29
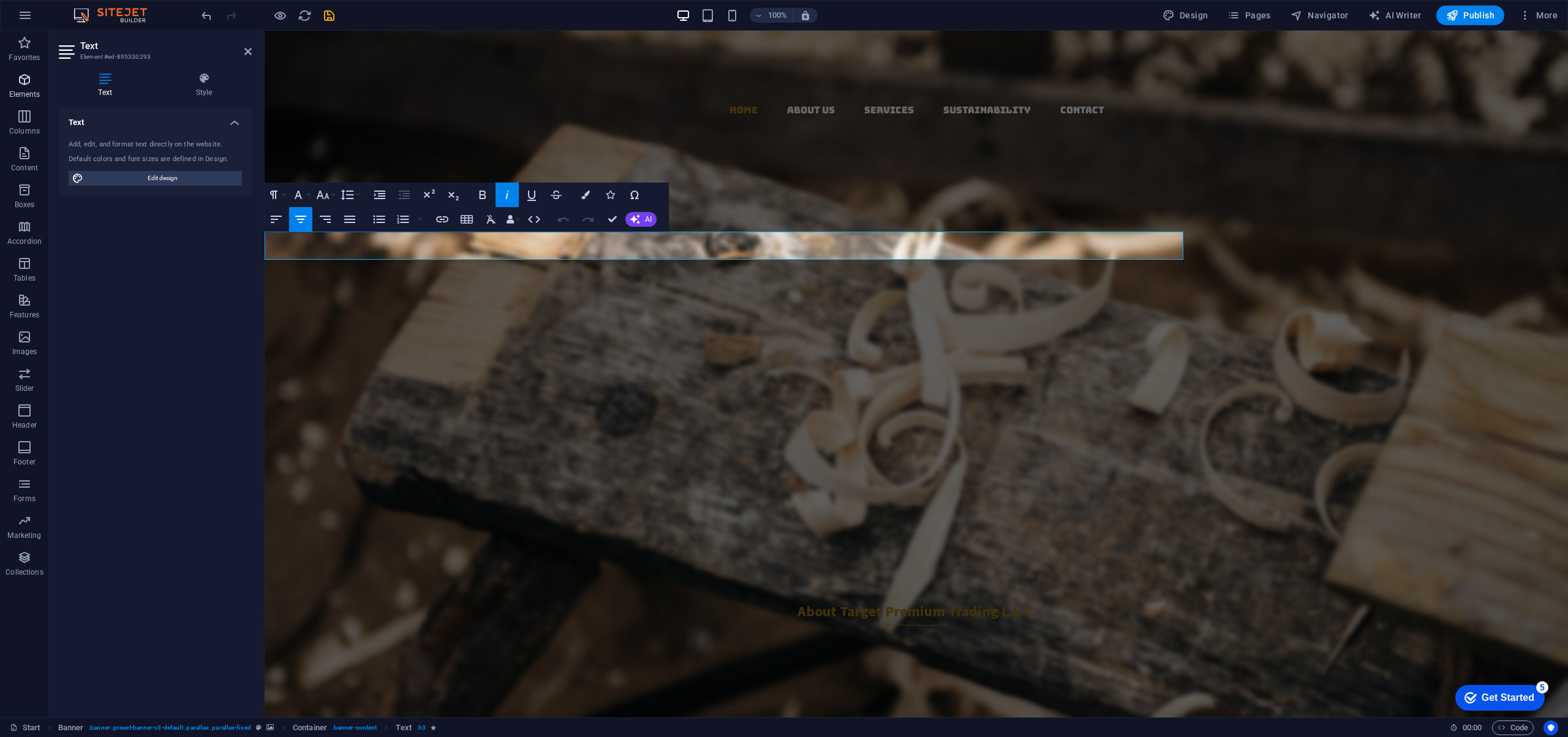
click at [32, 84] on span "Elements" at bounding box center [24, 87] width 49 height 29
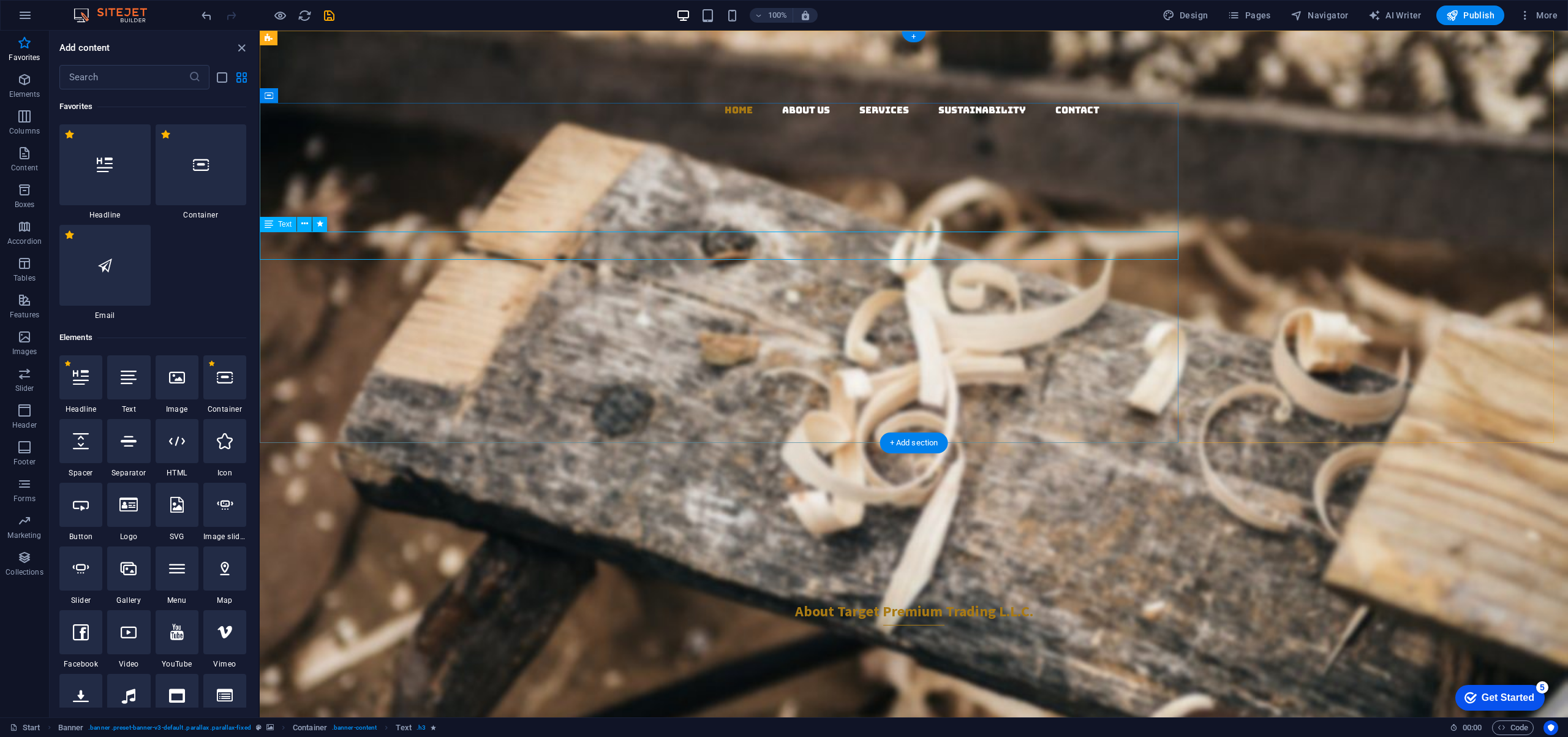
click at [742, 395] on div "Your Premier Partner in Sustainable Global Trading" at bounding box center [719, 409] width 918 height 29
click at [742, 395] on div "Your Premier Partner in Sustainable Global Trading" at bounding box center [719, 409] width 918 height 29
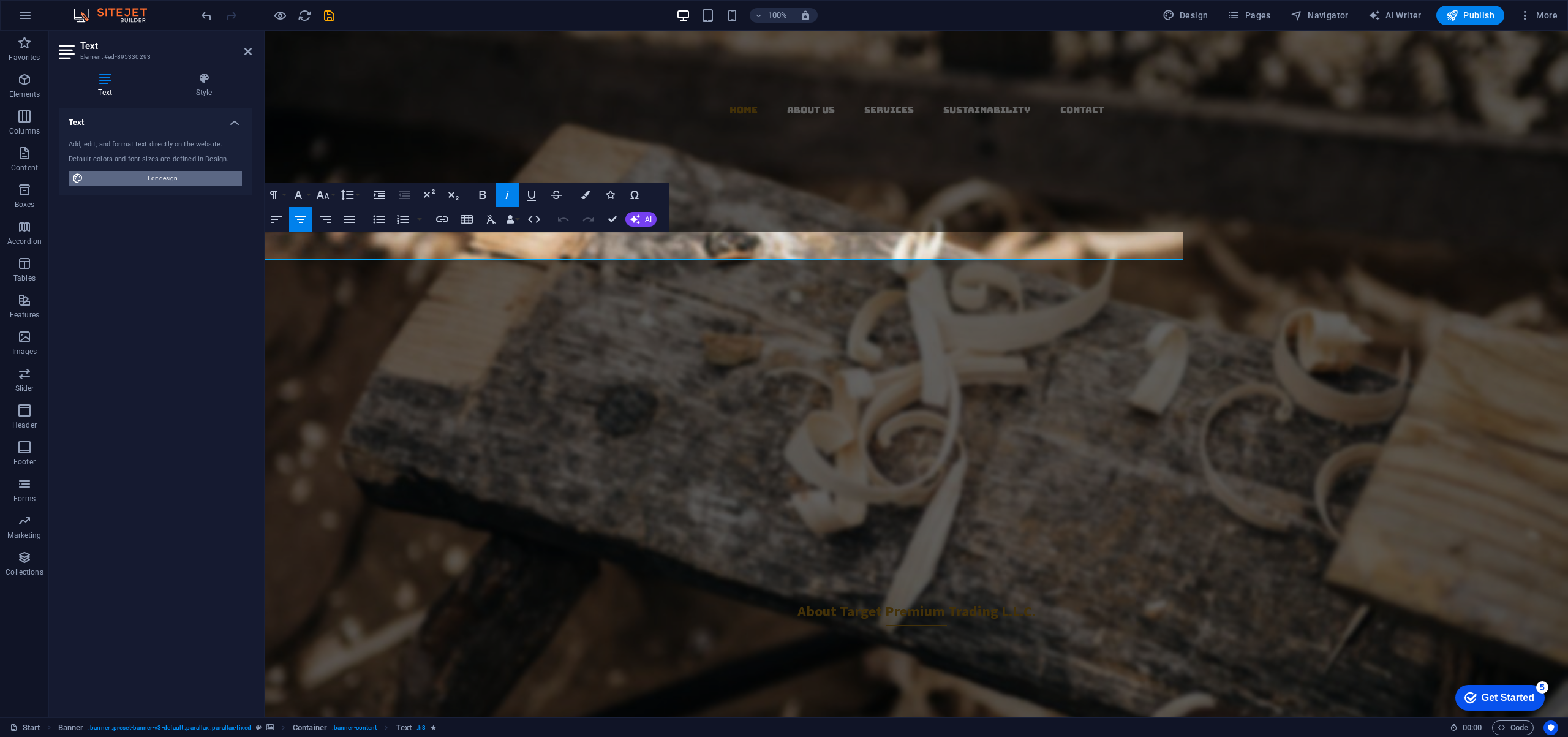
click at [160, 179] on span "Edit design" at bounding box center [163, 178] width 151 height 15
select select "rem"
select select "300"
select select "px"
select select "rem"
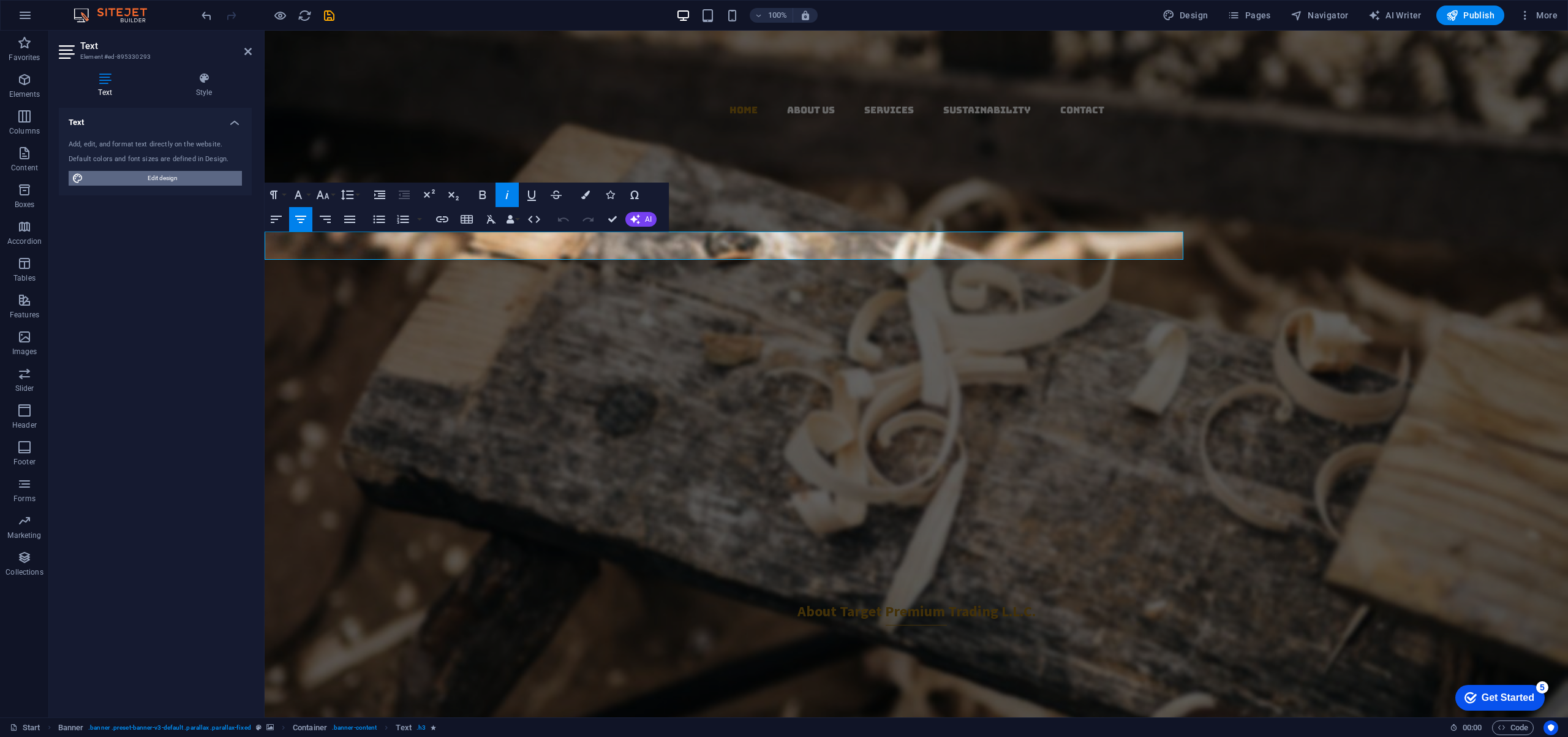
select select "700"
select select "px"
select select "rem"
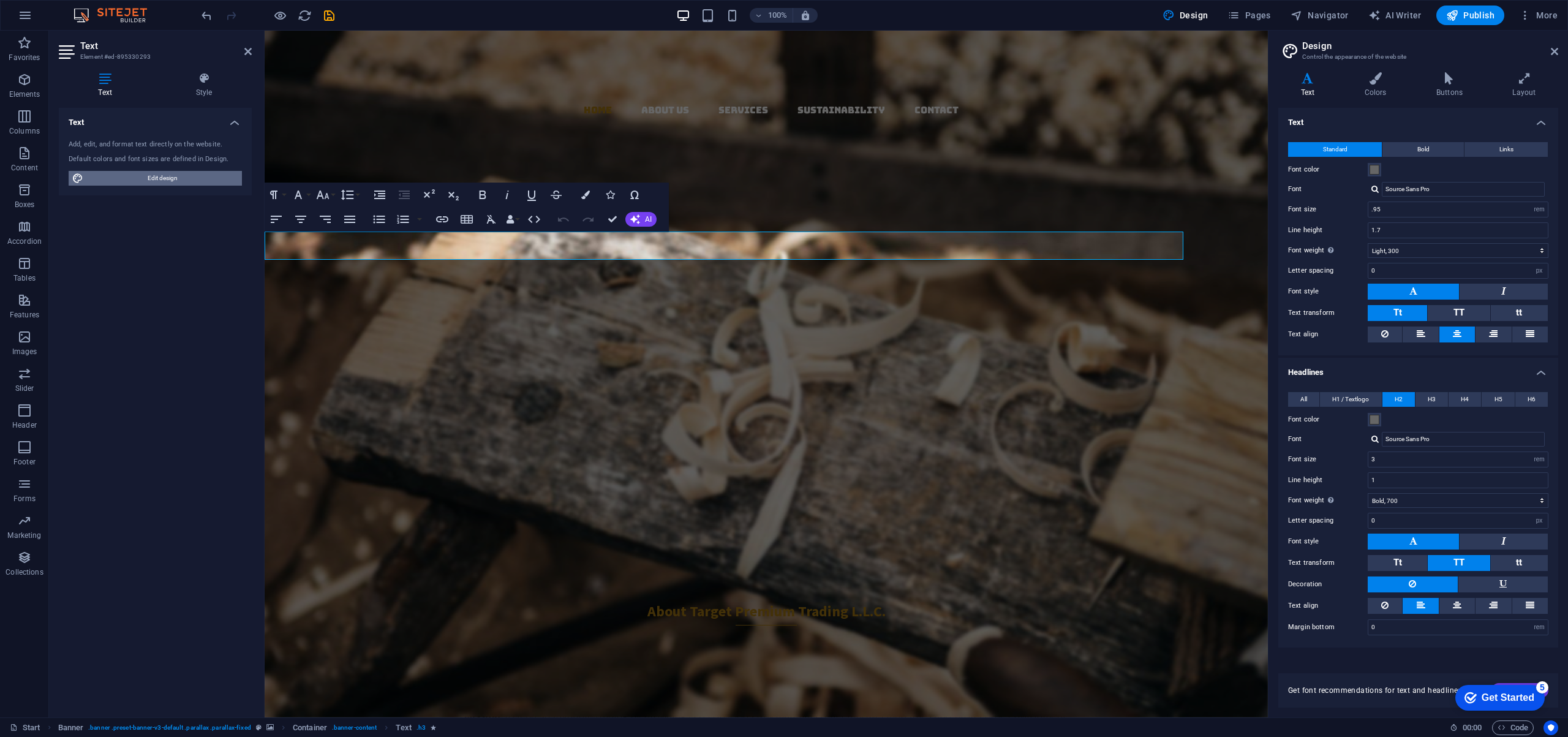
click at [160, 179] on span "Edit design" at bounding box center [163, 178] width 151 height 15
click at [236, 120] on h4 "Text" at bounding box center [155, 119] width 193 height 22
click at [236, 120] on h4 "Text" at bounding box center [155, 122] width 193 height 29
click at [206, 83] on icon at bounding box center [204, 79] width 95 height 13
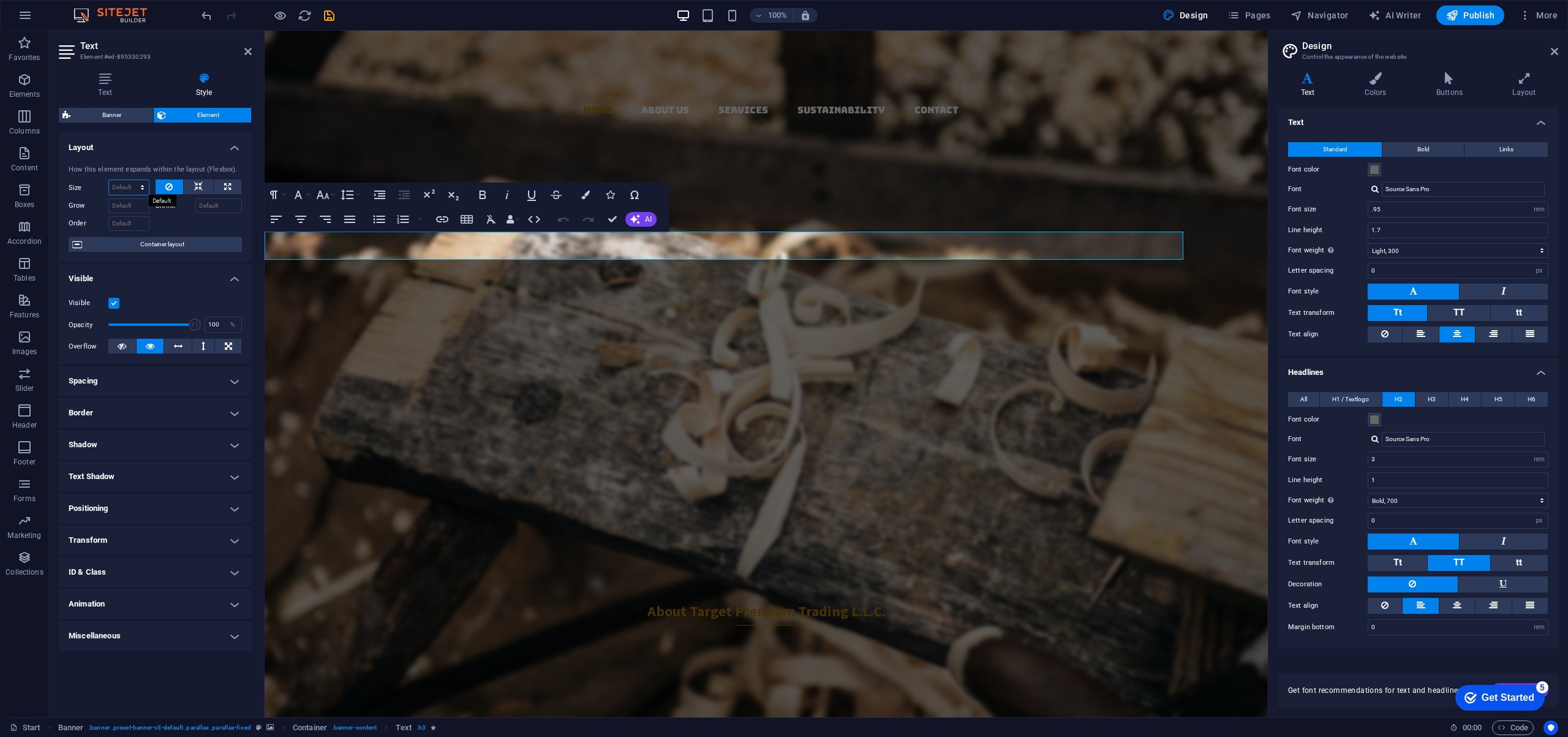
click at [127, 184] on select "Default auto px % 1/1 1/2 1/3 1/4 1/5 1/6 1/7 1/8 1/9 1/10" at bounding box center [129, 187] width 40 height 15
select select "px"
click at [131, 180] on select "Default auto px % 1/1 1/2 1/3 1/4 1/5 1/6 1/7 1/8 1/9 1/10" at bounding box center [129, 187] width 40 height 15
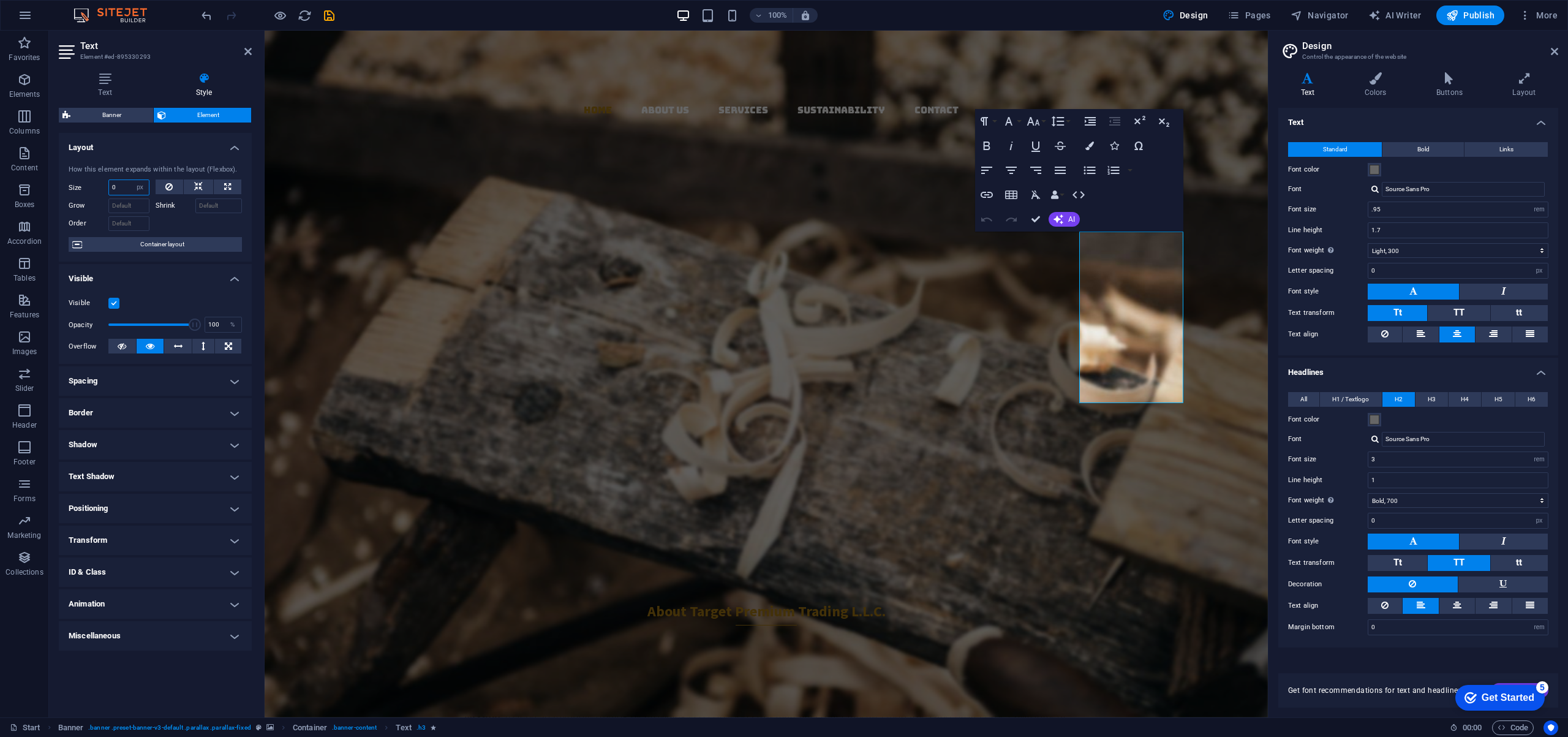
click at [128, 187] on input "0" at bounding box center [129, 187] width 40 height 15
drag, startPoint x: 128, startPoint y: 187, endPoint x: 87, endPoint y: 187, distance: 41.0
click at [87, 187] on div "Size 0 Default auto px % 1/1 1/2 1/3 1/4 1/5 1/6 1/7 1/8 1/9 1/10" at bounding box center [109, 187] width 81 height 16
type input "1000"
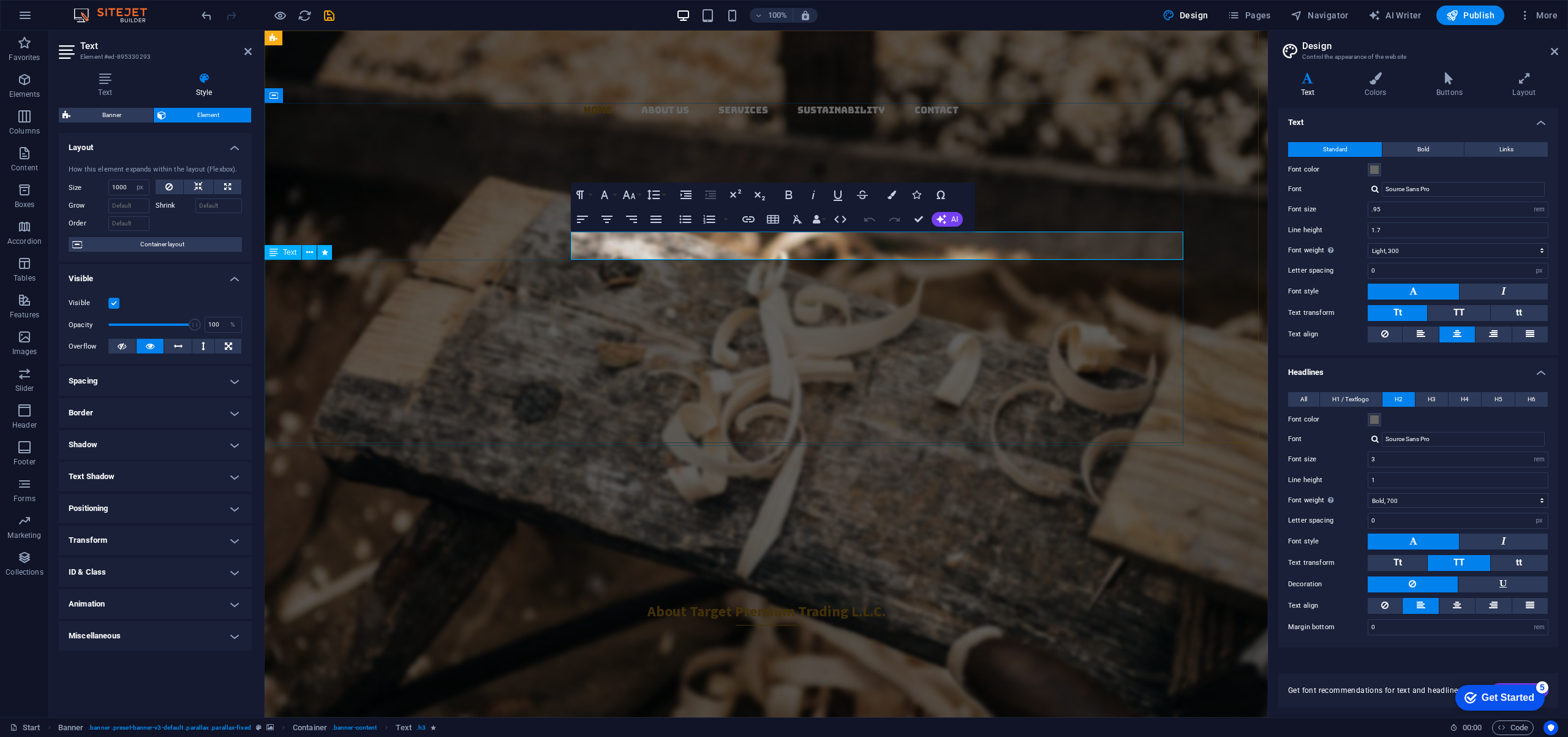
click at [1153, 422] on div "Importing Excellence for a Sustainable Future From Europe, USA, and Japan to Du…" at bounding box center [723, 524] width 918 height 203
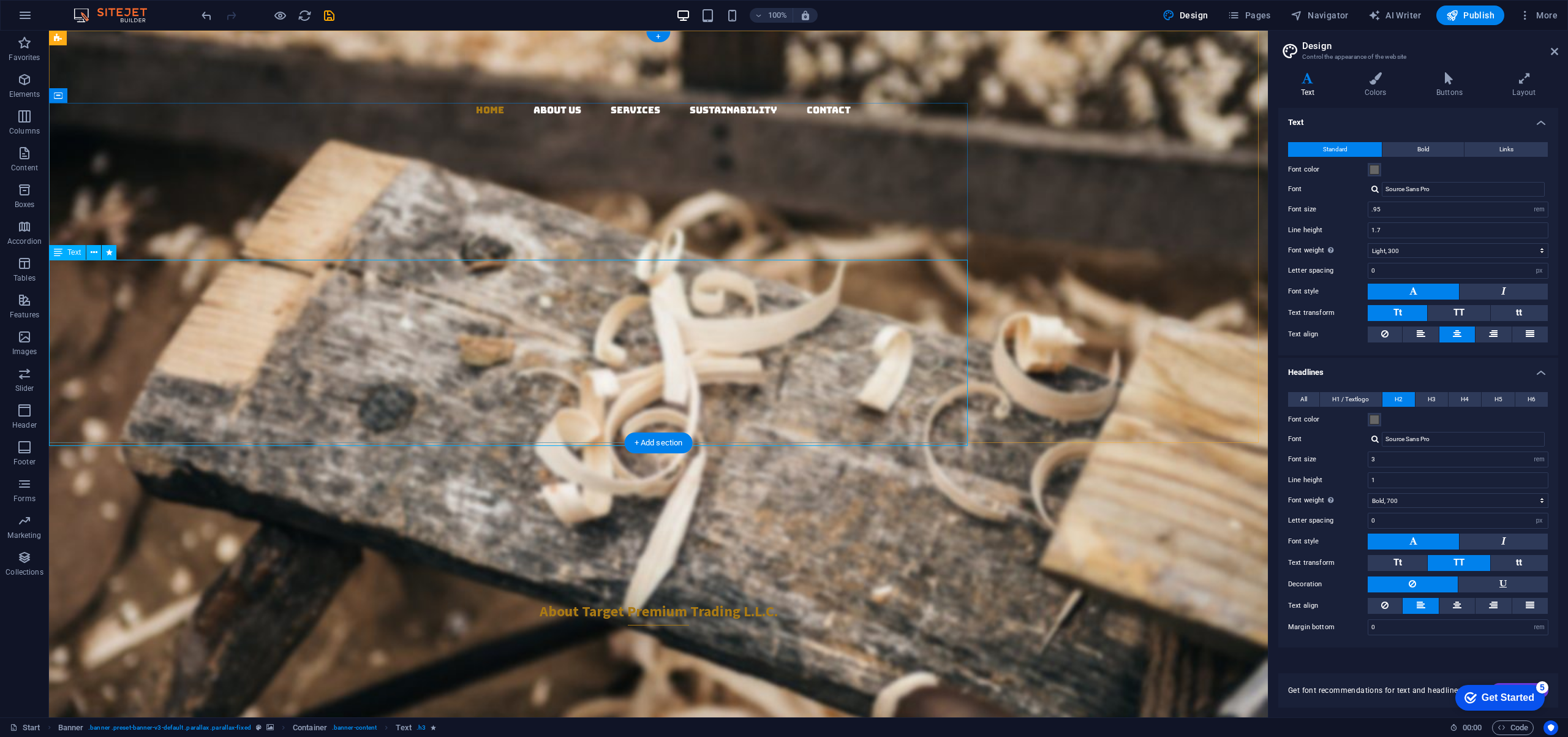
click at [937, 422] on div "Importing Excellence for a Sustainable Future From Europe, USA, and Japan to Du…" at bounding box center [508, 524] width 918 height 203
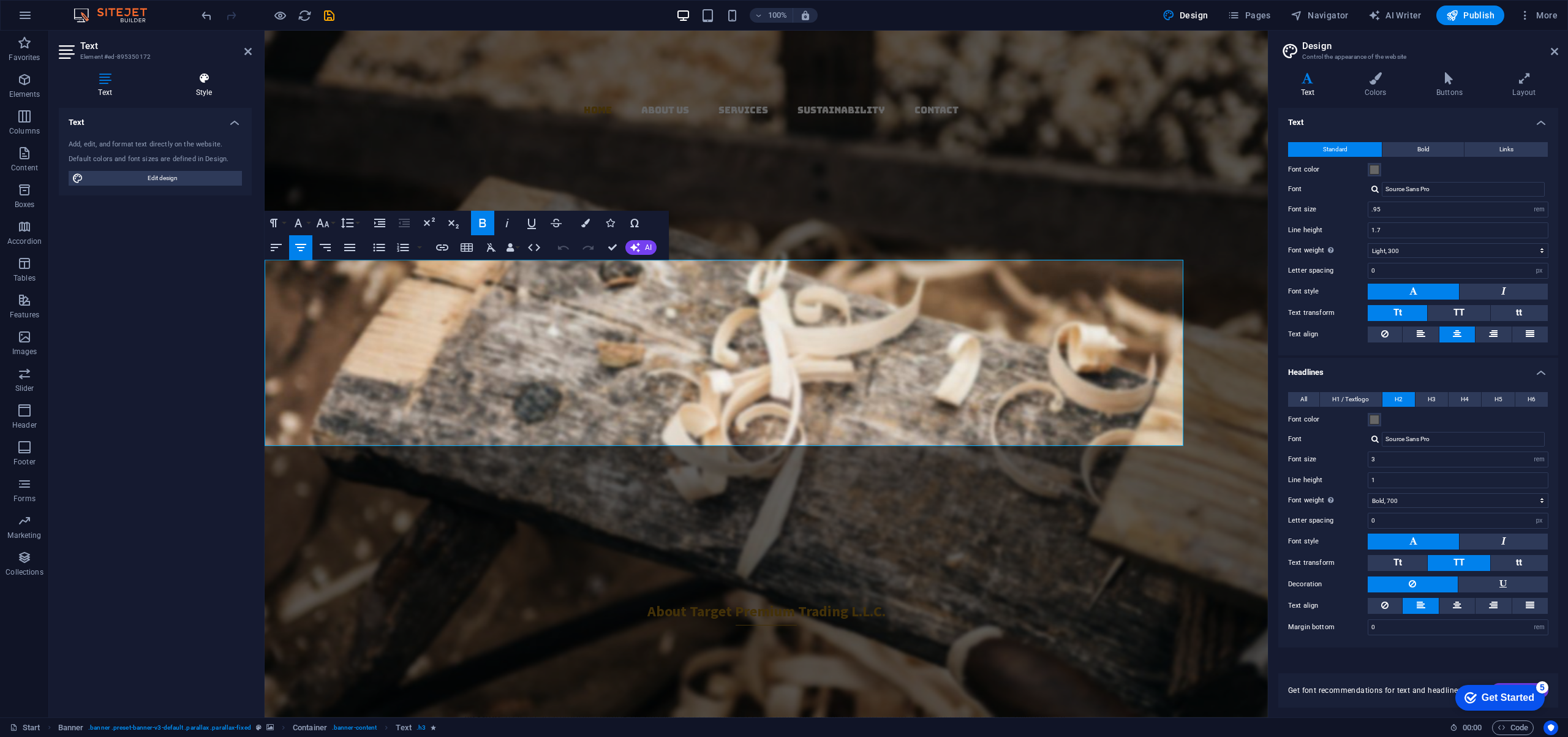
click at [204, 83] on icon at bounding box center [204, 79] width 95 height 13
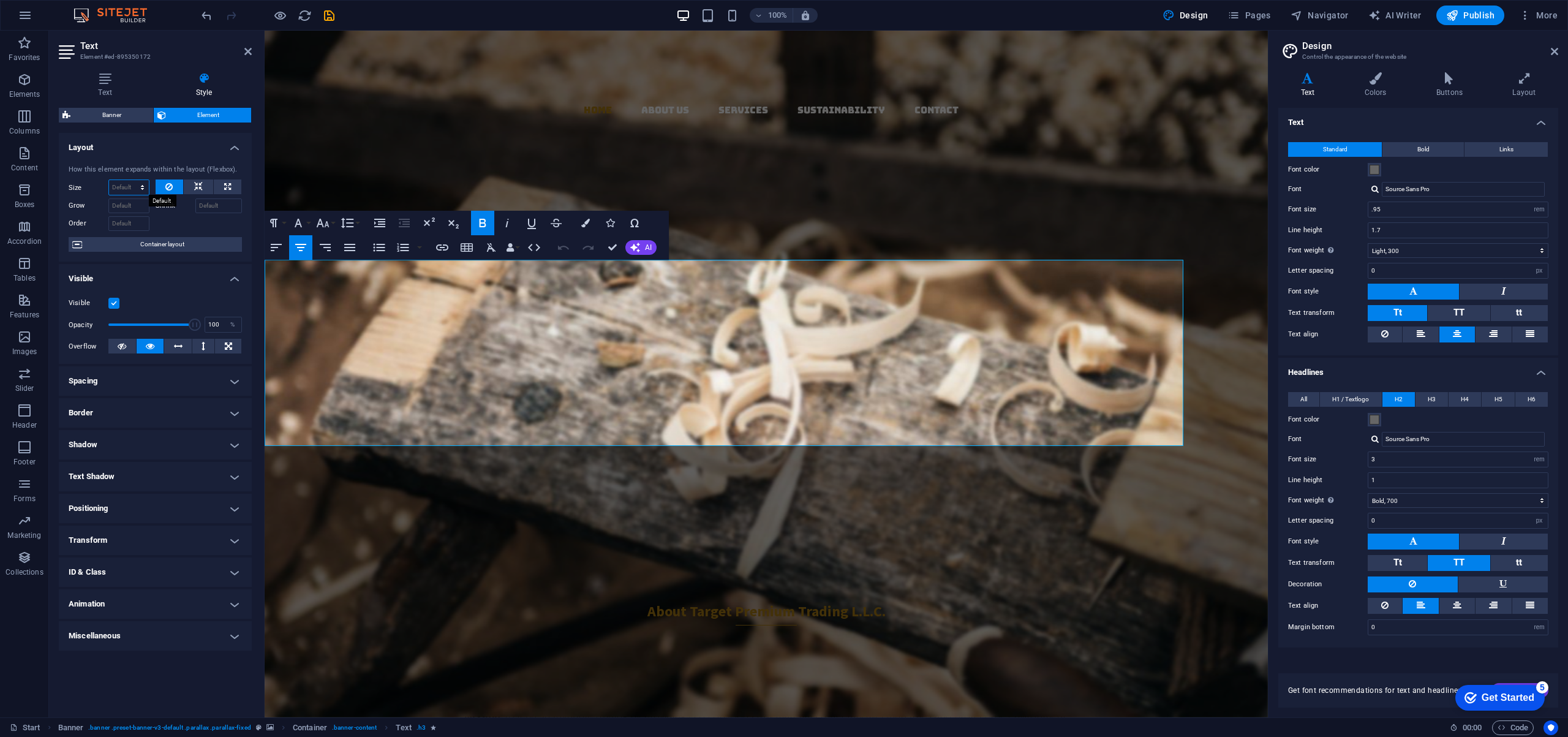
click at [123, 184] on select "Default auto px % 1/1 1/2 1/3 1/4 1/5 1/6 1/7 1/8 1/9 1/10" at bounding box center [129, 187] width 40 height 15
select select "px"
click at [131, 180] on select "Default auto px % 1/1 1/2 1/3 1/4 1/5 1/6 1/7 1/8 1/9 1/10" at bounding box center [129, 187] width 40 height 15
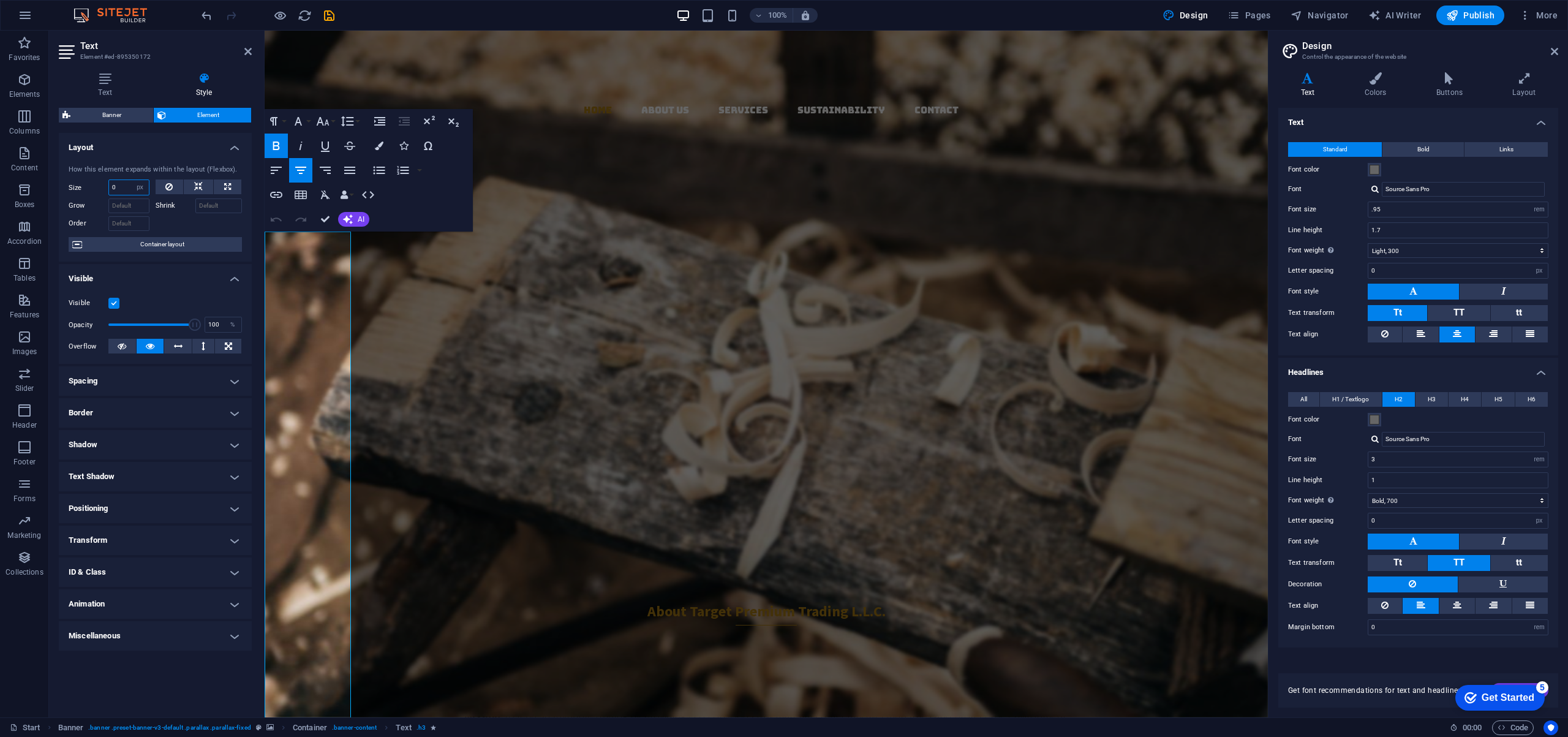
click at [130, 187] on input "0" at bounding box center [129, 187] width 40 height 15
drag, startPoint x: 130, startPoint y: 187, endPoint x: 105, endPoint y: 187, distance: 25.0
click at [105, 187] on div "Size 0 Default auto px % 1/1 1/2 1/3 1/4 1/5 1/6 1/7 1/8 1/9 1/10" at bounding box center [109, 187] width 81 height 16
type input "1500"
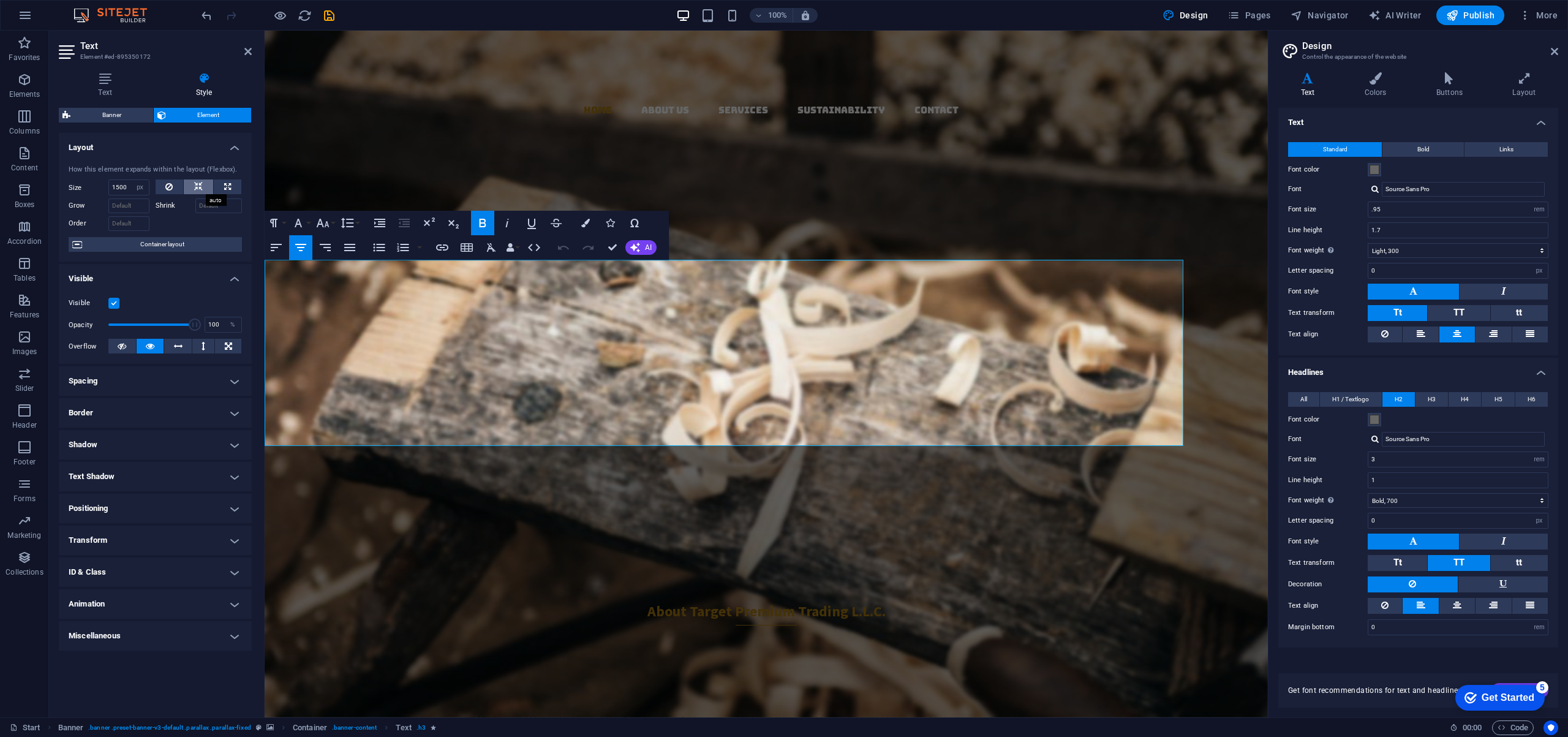
click at [198, 184] on icon at bounding box center [198, 186] width 9 height 15
select select "DISABLED_OPTION_VALUE"
click at [233, 186] on button at bounding box center [227, 186] width 28 height 15
type input "100"
select select "%"
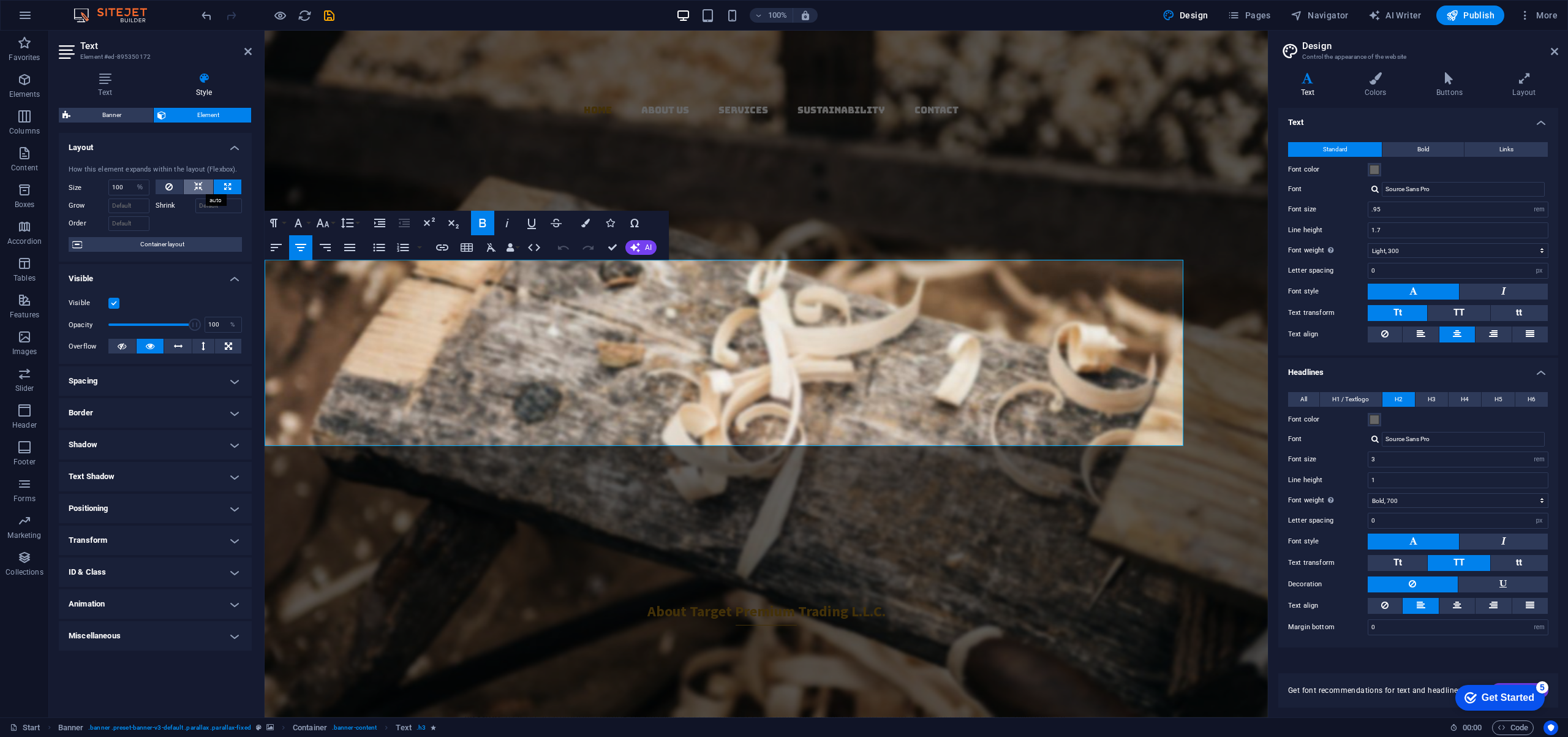
click at [198, 184] on icon at bounding box center [198, 186] width 9 height 15
select select "DISABLED_OPTION_VALUE"
click at [926, 422] on p "Importing Excellence for a Sustainable Future From Europe, USA, and Japan to Du…" at bounding box center [723, 448] width 918 height 51
click at [885, 395] on div "Your Premier Partner in Sustainable Global Trading" at bounding box center [723, 409] width 918 height 29
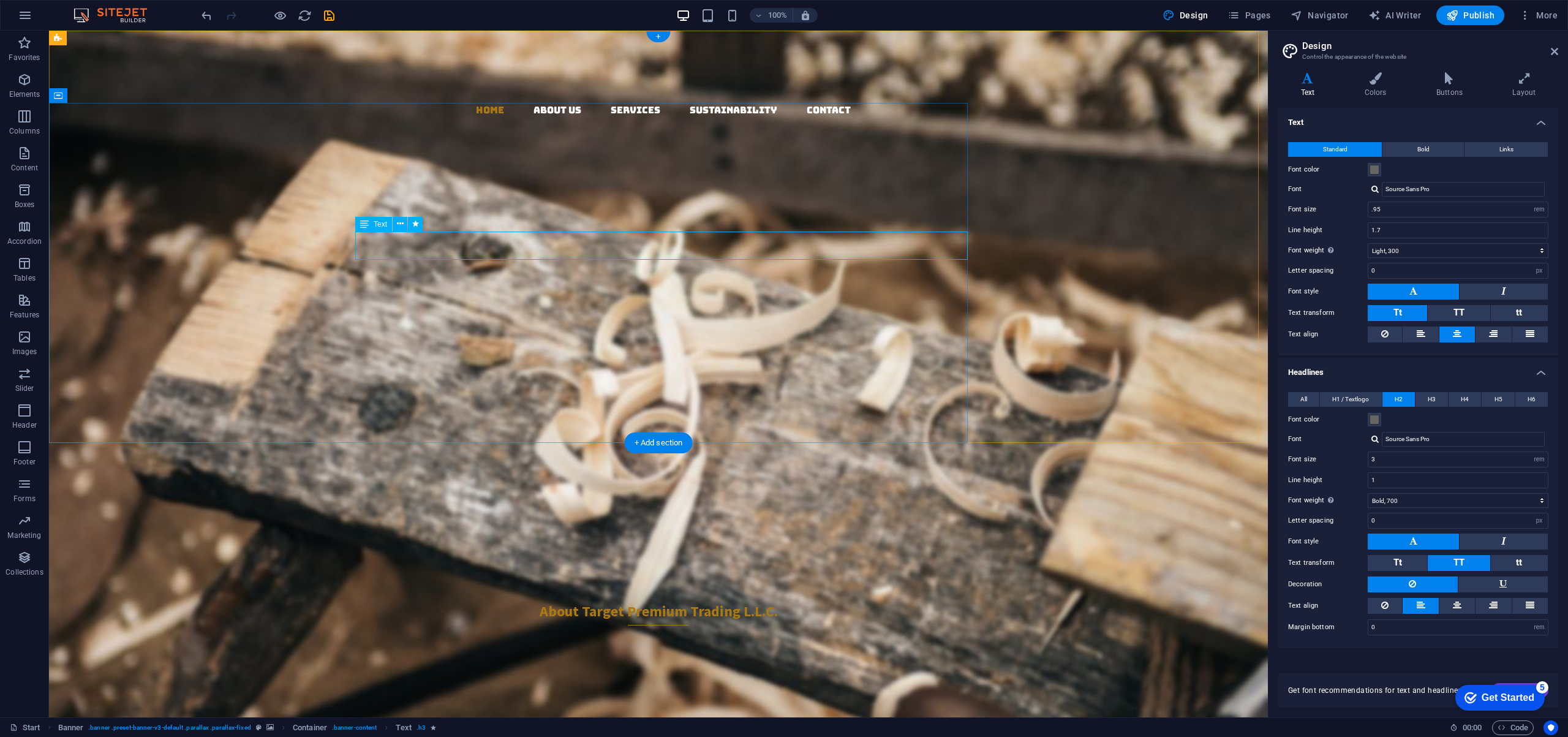
click at [551, 395] on div "Your Premier Partner in Sustainable Global Trading" at bounding box center [508, 409] width 918 height 29
click at [555, 422] on div "Importing Excellence for a Sustainable Future From Europe, USA, and Japan to Du…" at bounding box center [508, 524] width 918 height 203
click at [94, 253] on icon at bounding box center [94, 252] width 7 height 13
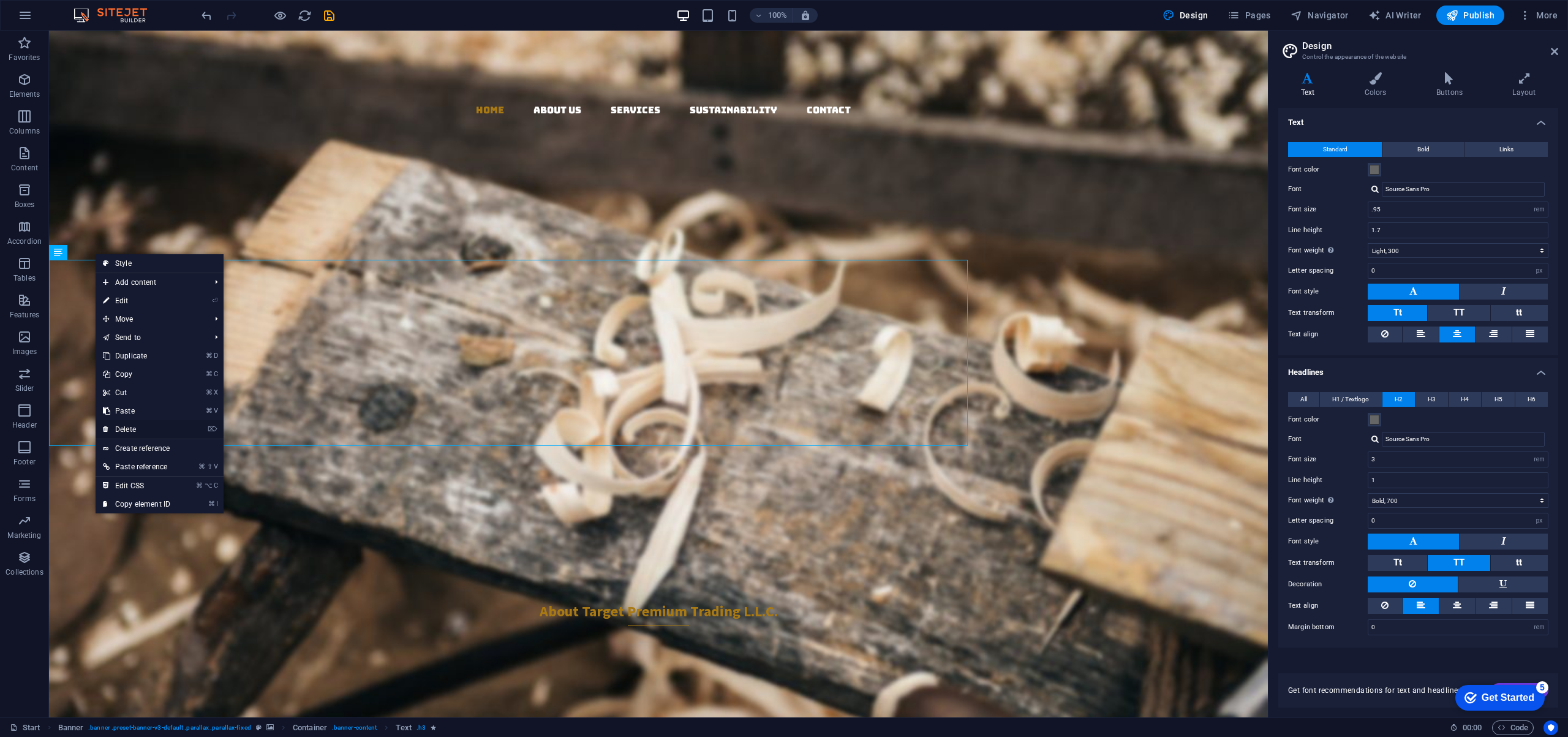
click at [136, 425] on link "⌦ Delete" at bounding box center [136, 429] width 82 height 18
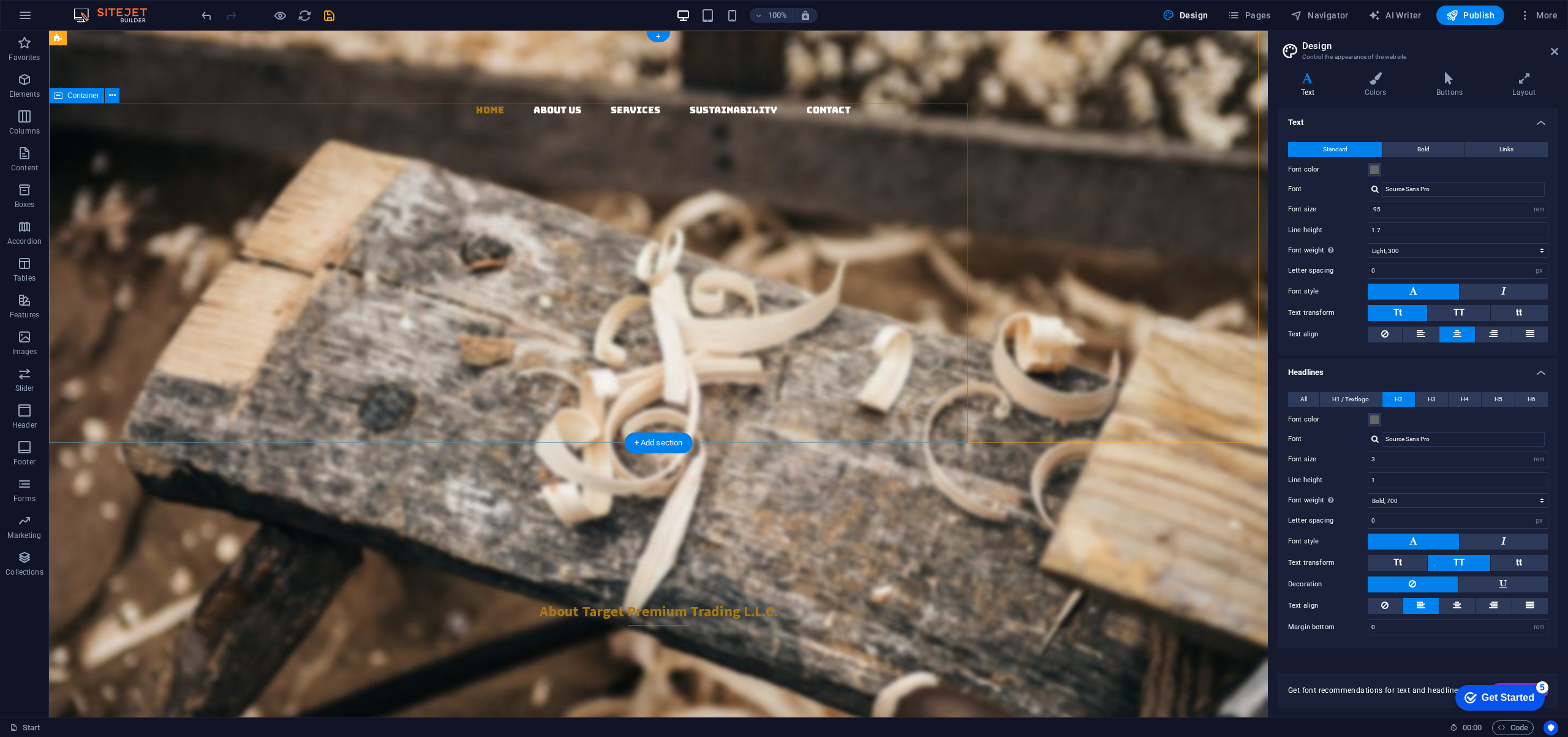
click at [952, 266] on div "Target Premium Trading L.L.C. Your Premier Partner in Sustainable Global Tradin…" at bounding box center [508, 418] width 918 height 306
select select "px"
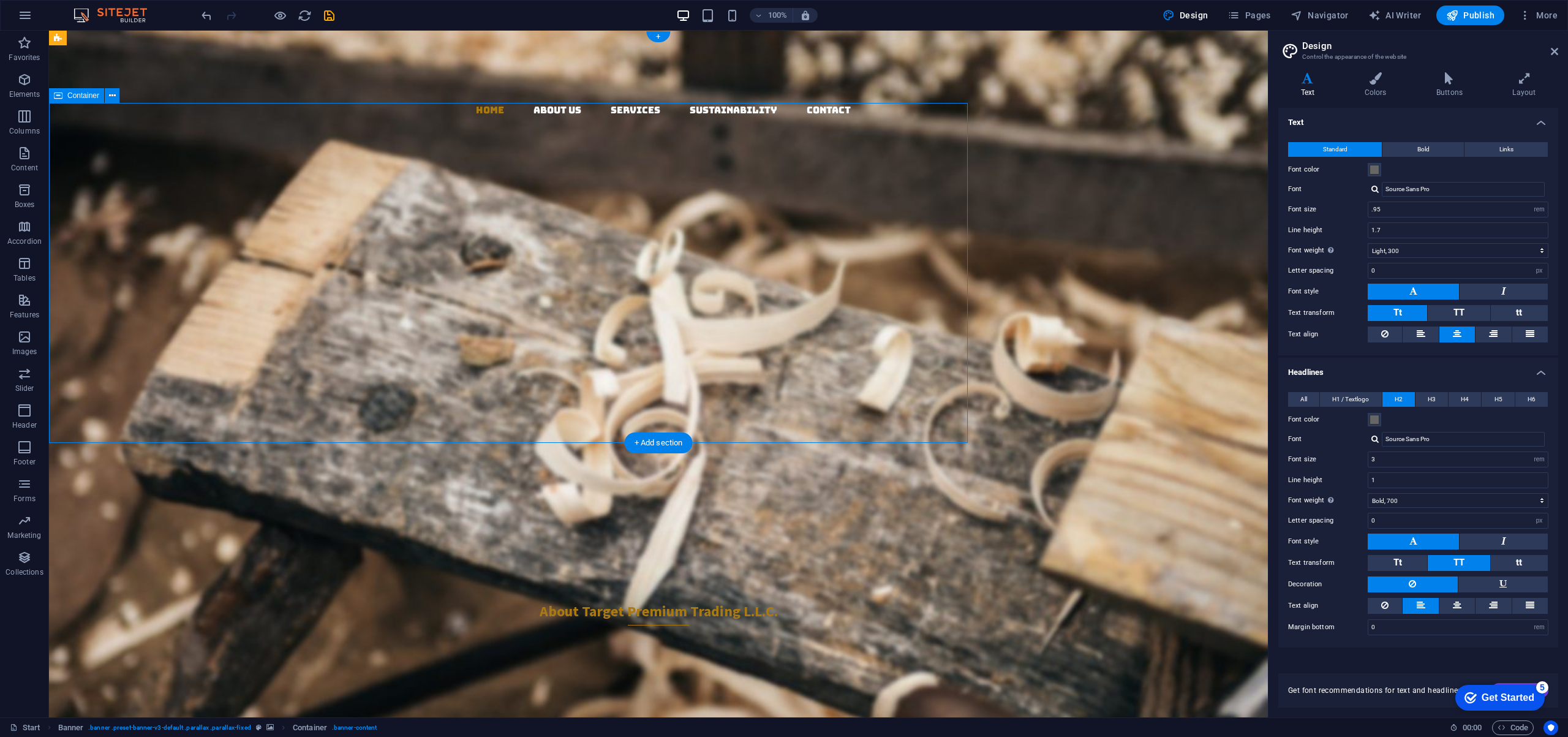
select select "px"
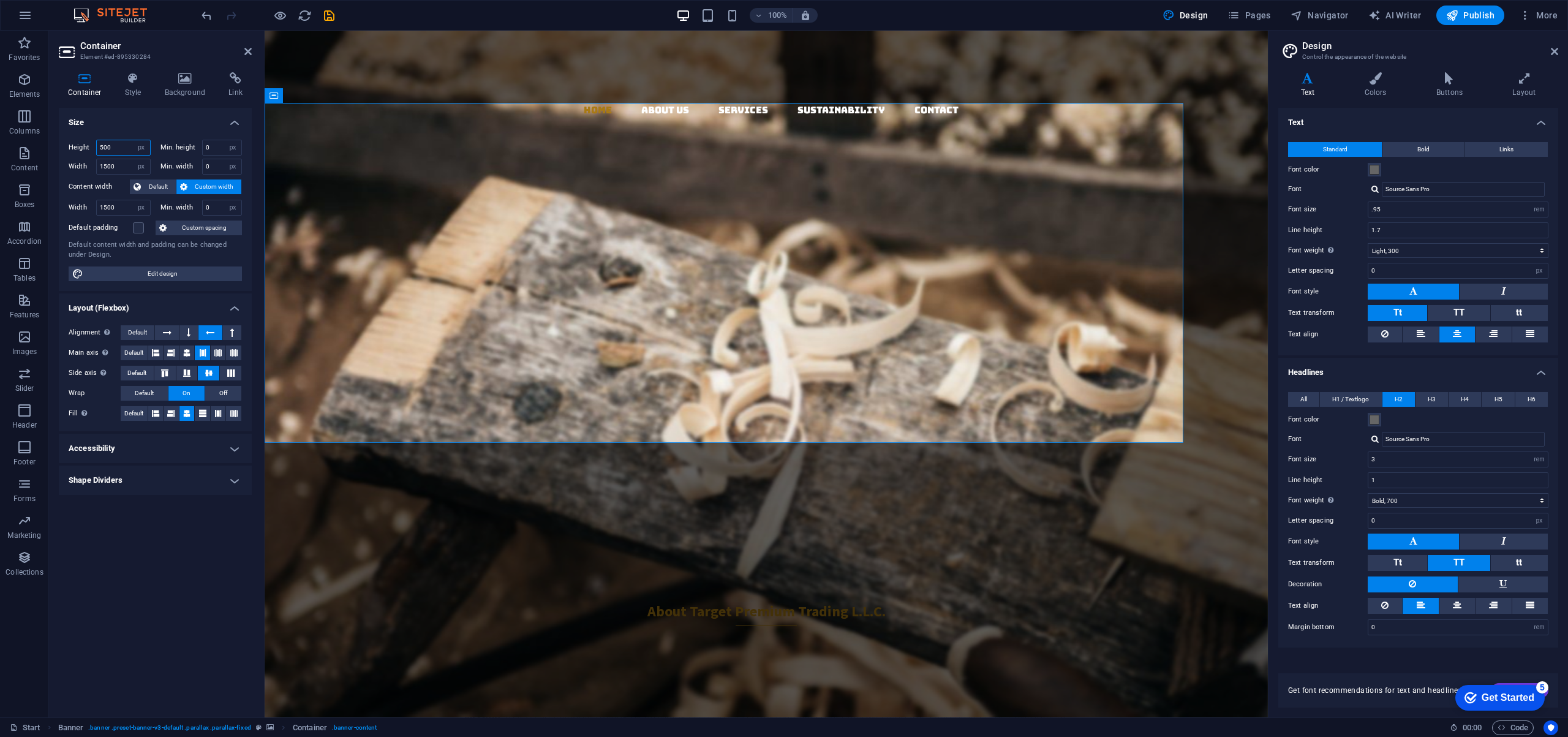
drag, startPoint x: 126, startPoint y: 148, endPoint x: 76, endPoint y: 148, distance: 50.0
click at [76, 148] on div "Height 500 Default px rem % vh vw" at bounding box center [109, 148] width 82 height 16
click at [159, 183] on span "Default" at bounding box center [158, 186] width 28 height 15
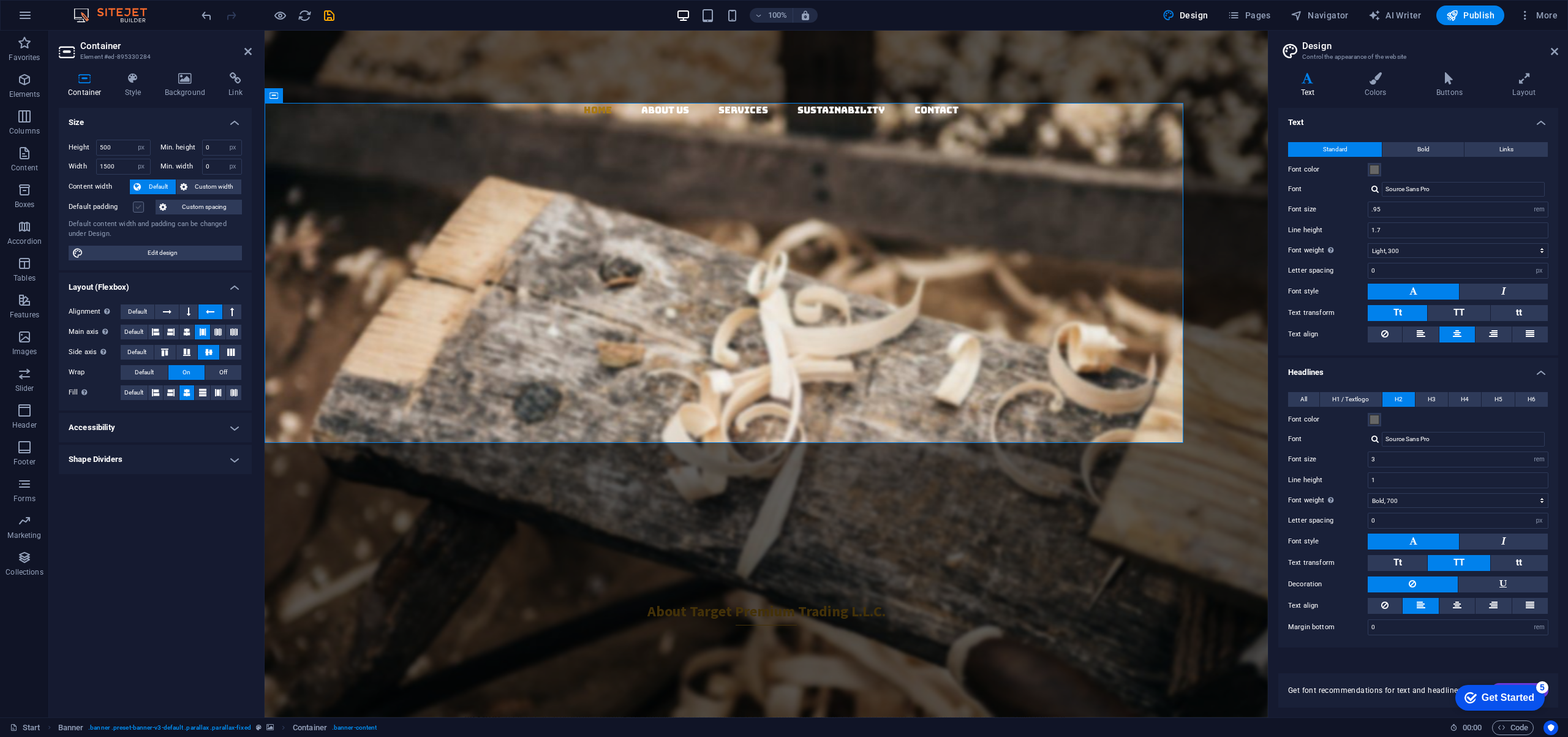
click at [137, 204] on label at bounding box center [138, 207] width 11 height 11
click at [0, 0] on input "Default padding" at bounding box center [0, 0] width 0 height 0
click at [139, 206] on label at bounding box center [138, 207] width 11 height 11
click at [0, 0] on input "Default padding" at bounding box center [0, 0] width 0 height 0
click at [177, 252] on span "Edit design" at bounding box center [163, 252] width 151 height 15
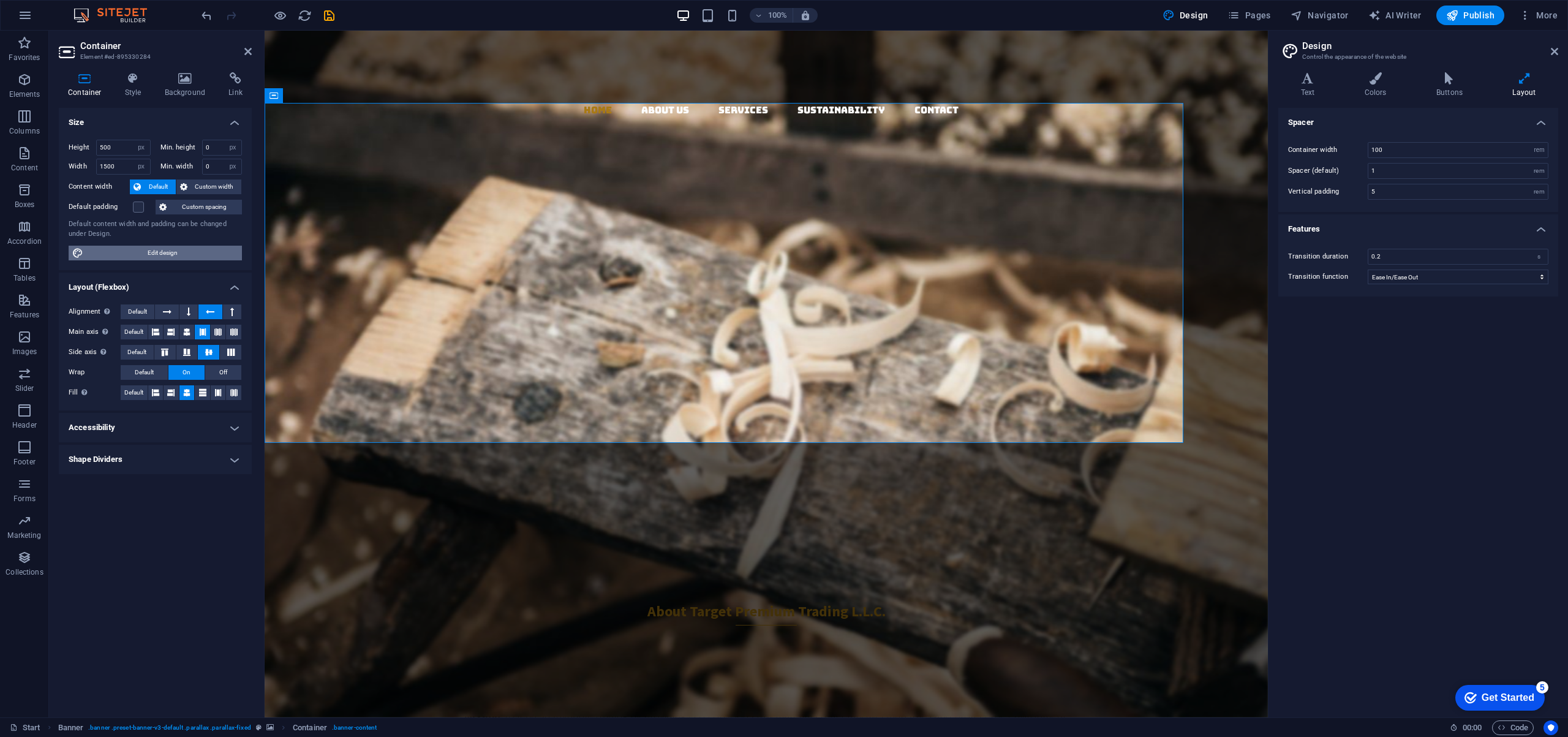
click at [177, 252] on span "Edit design" at bounding box center [163, 252] width 151 height 15
click at [1554, 53] on icon at bounding box center [1554, 51] width 7 height 9
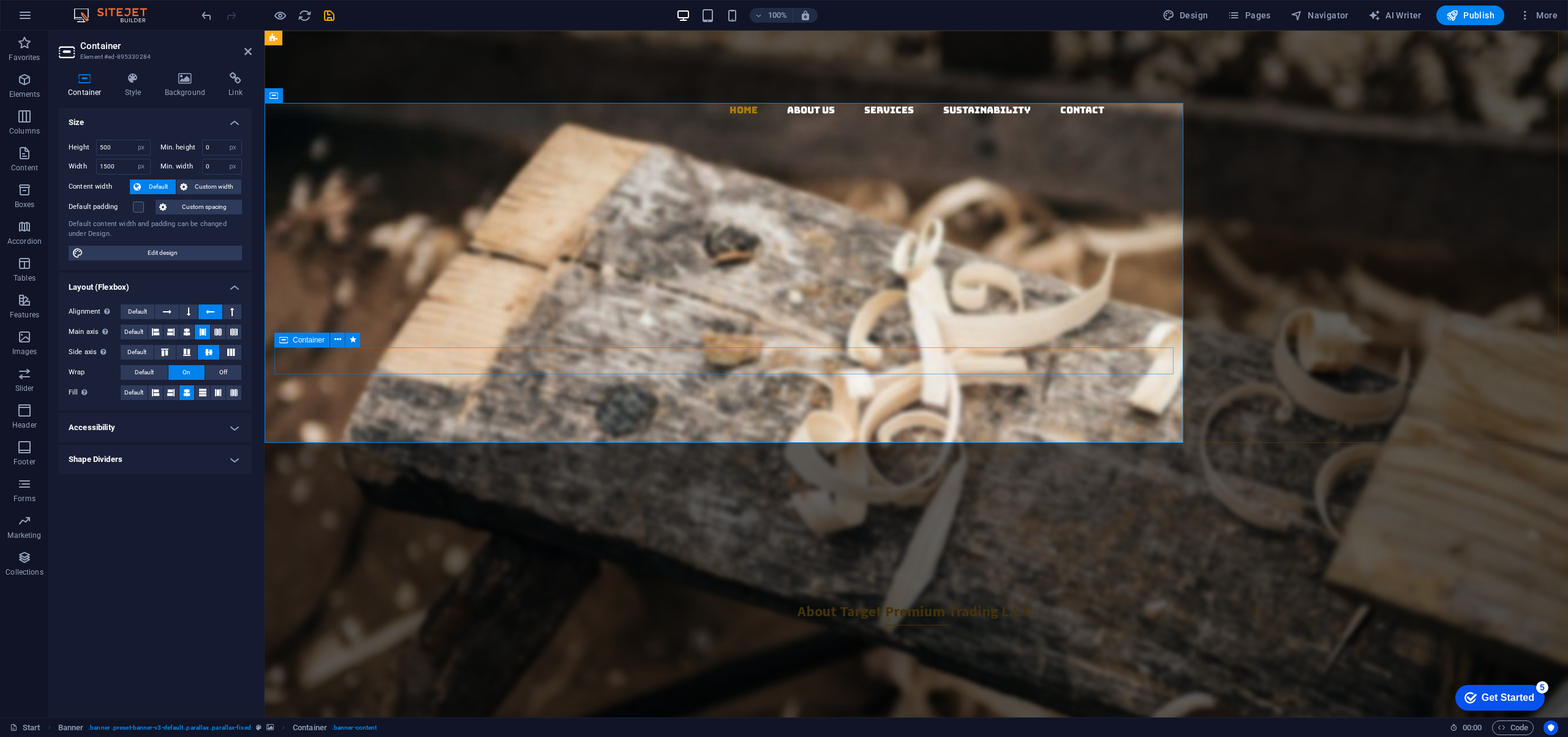
click at [882, 441] on div "About us Our Services" at bounding box center [723, 472] width 899 height 61
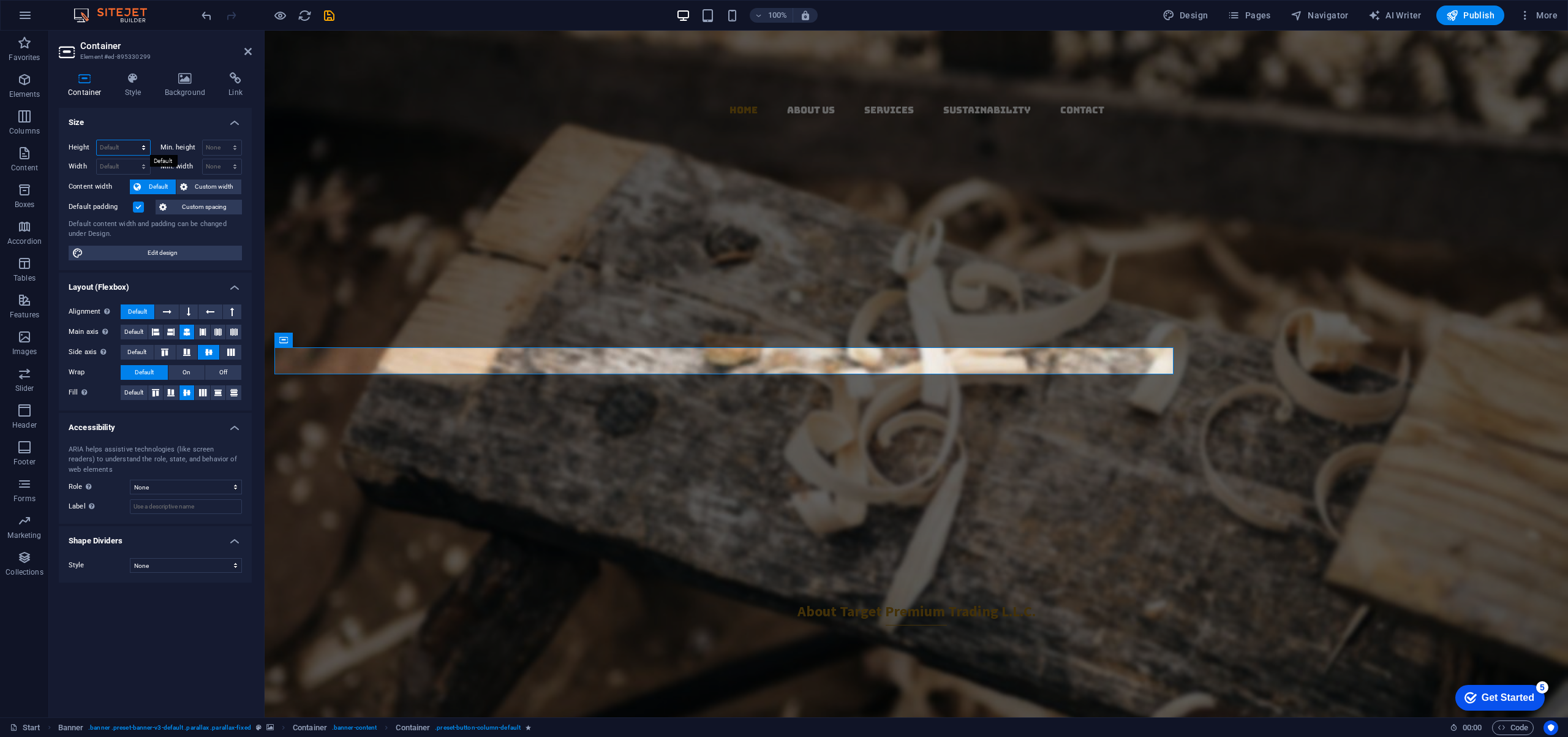
click at [127, 145] on select "Default px rem % vh vw" at bounding box center [123, 147] width 53 height 15
select select "px"
click at [132, 140] on select "Default px rem % vh vw" at bounding box center [123, 147] width 53 height 15
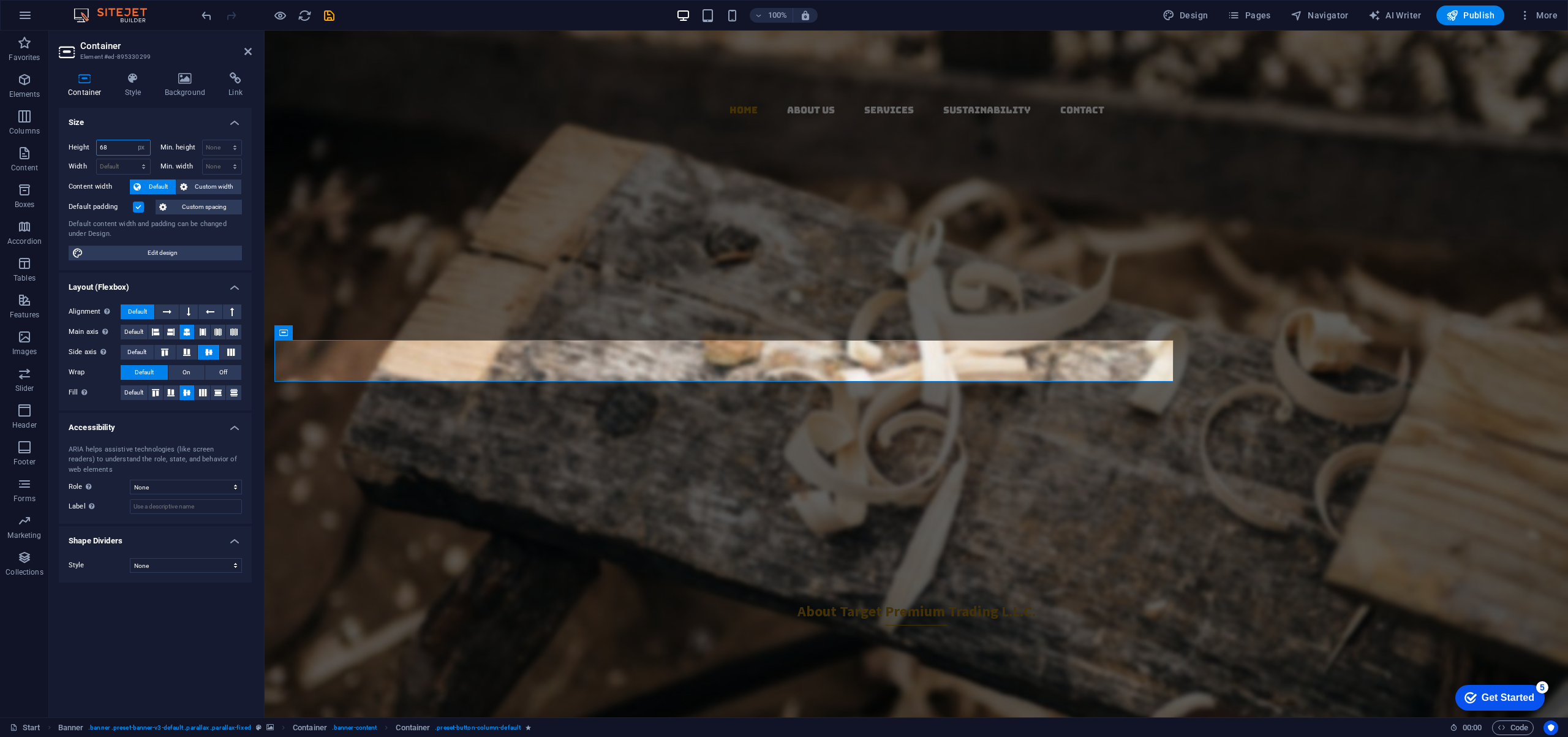
click at [120, 144] on input "68" at bounding box center [123, 147] width 53 height 15
drag, startPoint x: 123, startPoint y: 146, endPoint x: 85, endPoint y: 144, distance: 38.1
click at [85, 144] on div "Height 68 Default px rem % vh vw" at bounding box center [109, 148] width 82 height 16
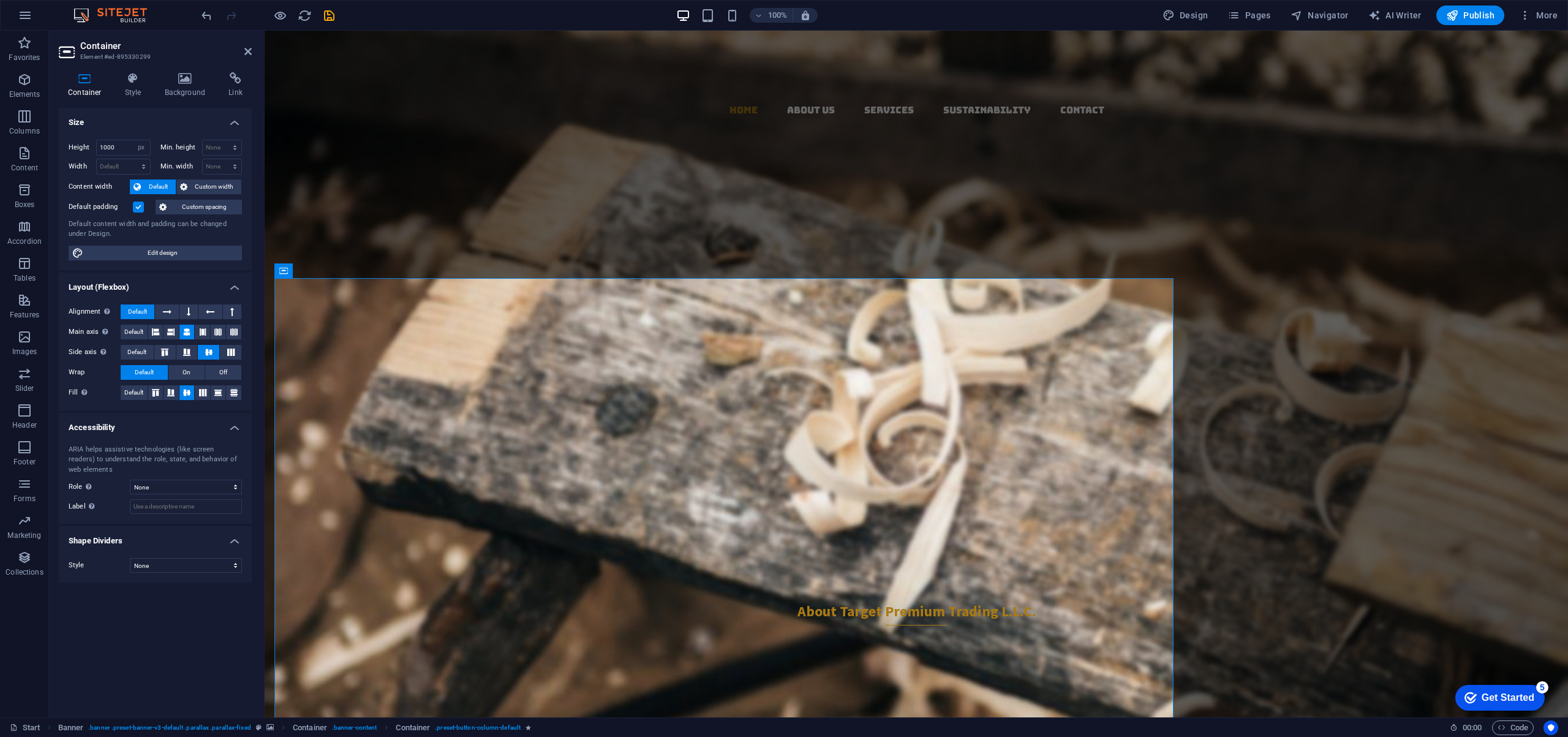
type input "68"
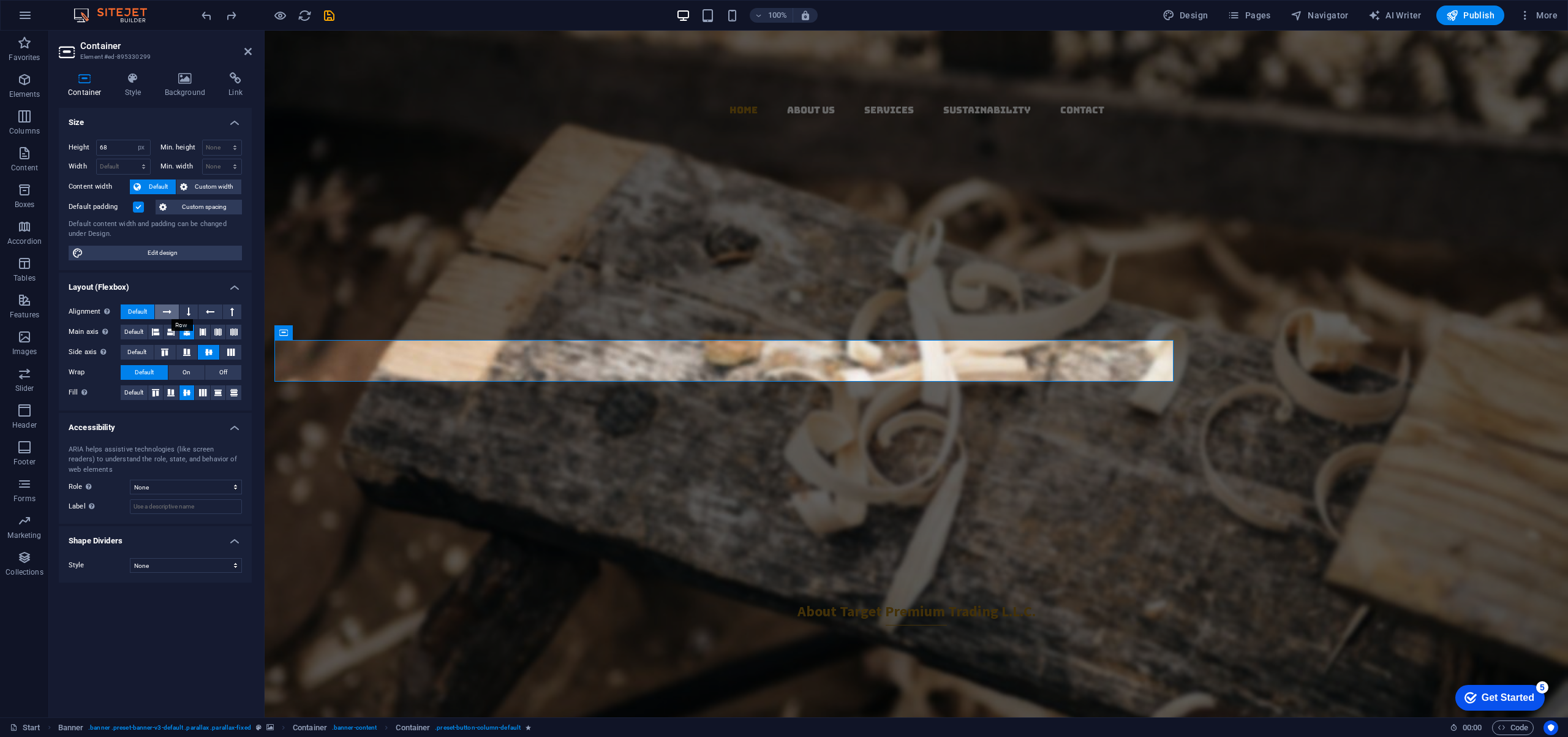
click at [172, 310] on button at bounding box center [167, 311] width 24 height 15
click at [213, 311] on icon at bounding box center [210, 311] width 9 height 15
click at [236, 311] on button at bounding box center [231, 311] width 18 height 15
click at [206, 312] on icon at bounding box center [210, 311] width 9 height 15
click at [190, 312] on icon at bounding box center [189, 311] width 4 height 15
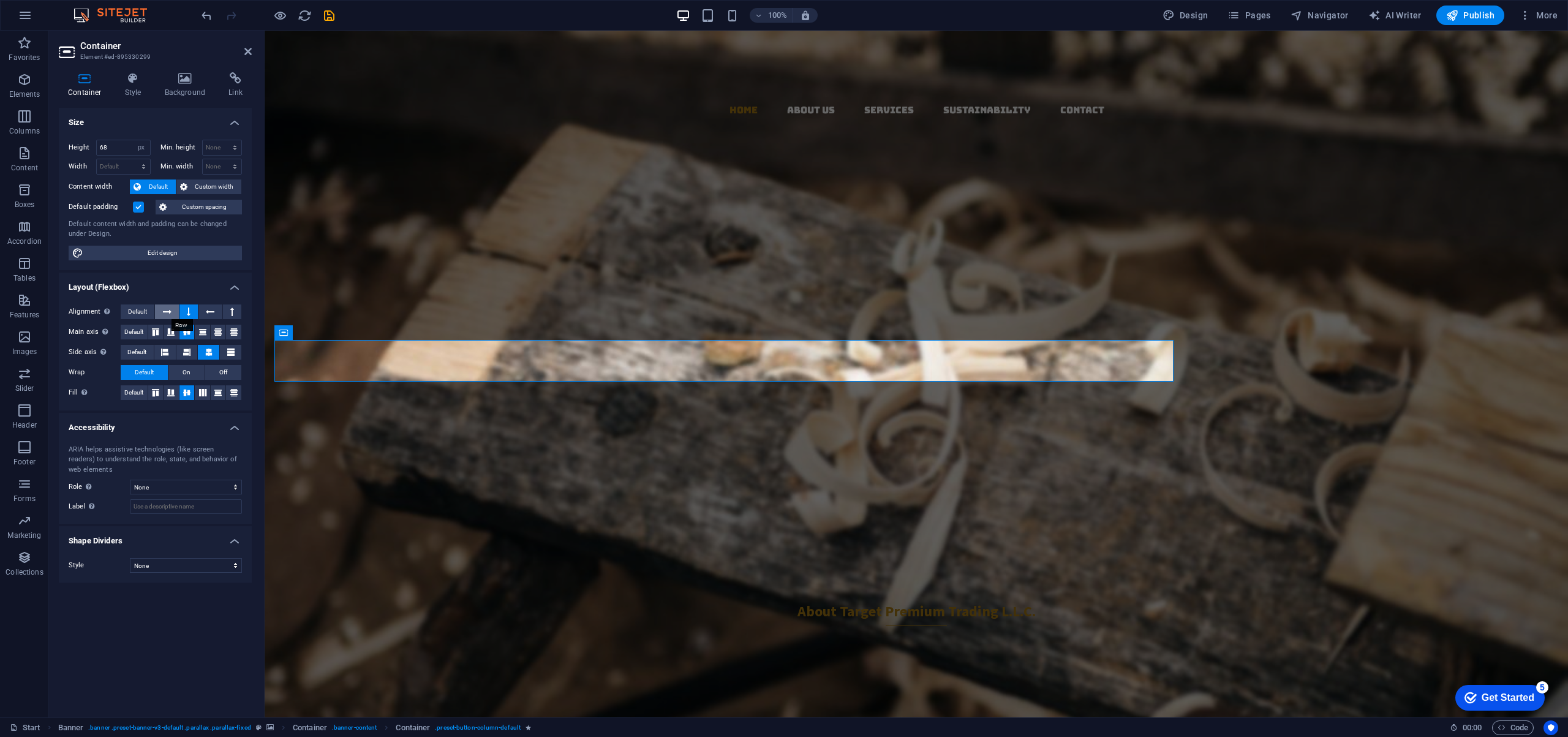
click at [164, 311] on icon at bounding box center [167, 311] width 9 height 15
click at [218, 331] on icon at bounding box center [218, 332] width 7 height 15
click at [200, 332] on icon at bounding box center [202, 332] width 7 height 15
click at [186, 331] on icon at bounding box center [186, 332] width 7 height 15
click at [188, 350] on icon at bounding box center [186, 352] width 15 height 7
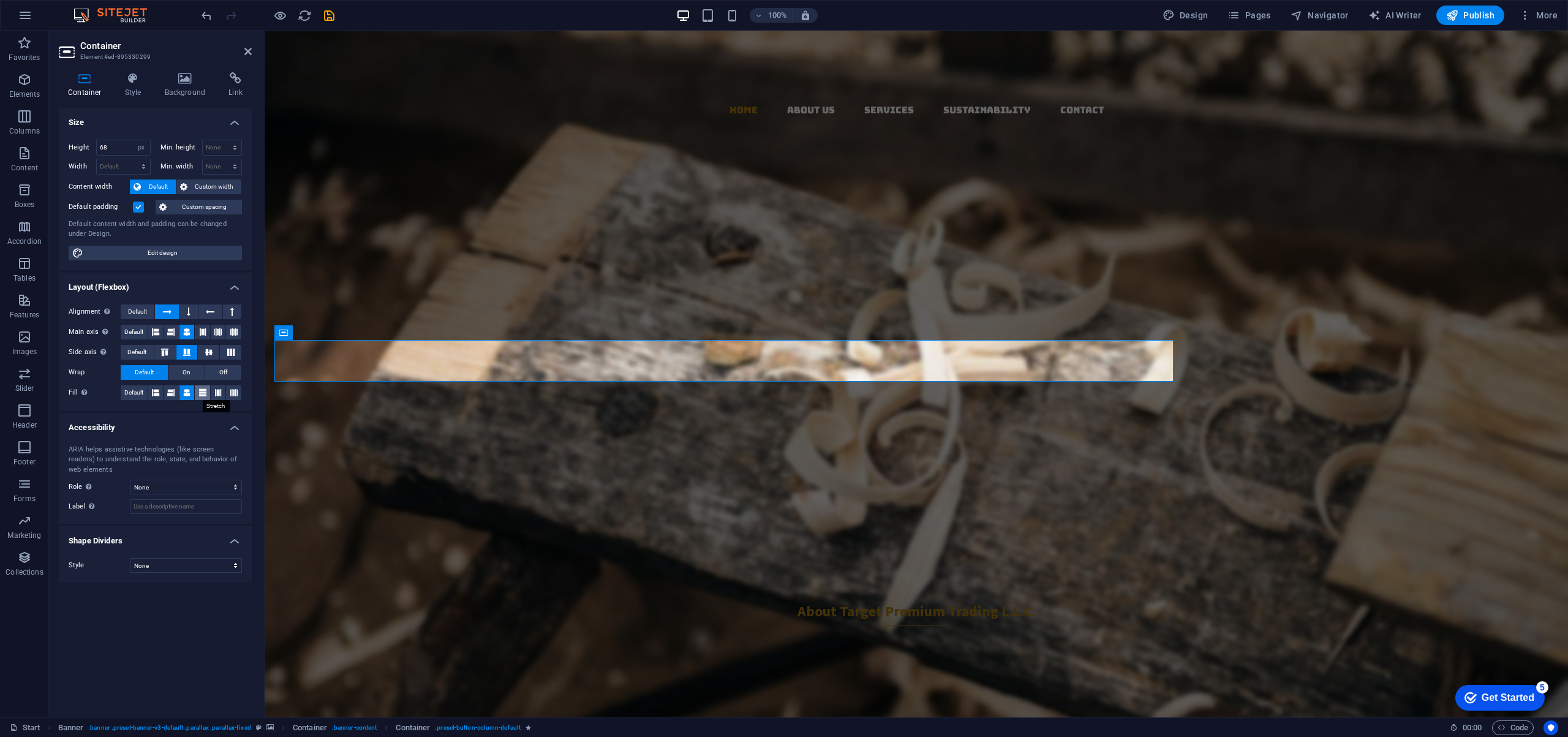
click at [203, 392] on icon at bounding box center [202, 392] width 7 height 15
click at [219, 392] on icon at bounding box center [218, 392] width 7 height 15
click at [237, 392] on button at bounding box center [233, 392] width 15 height 15
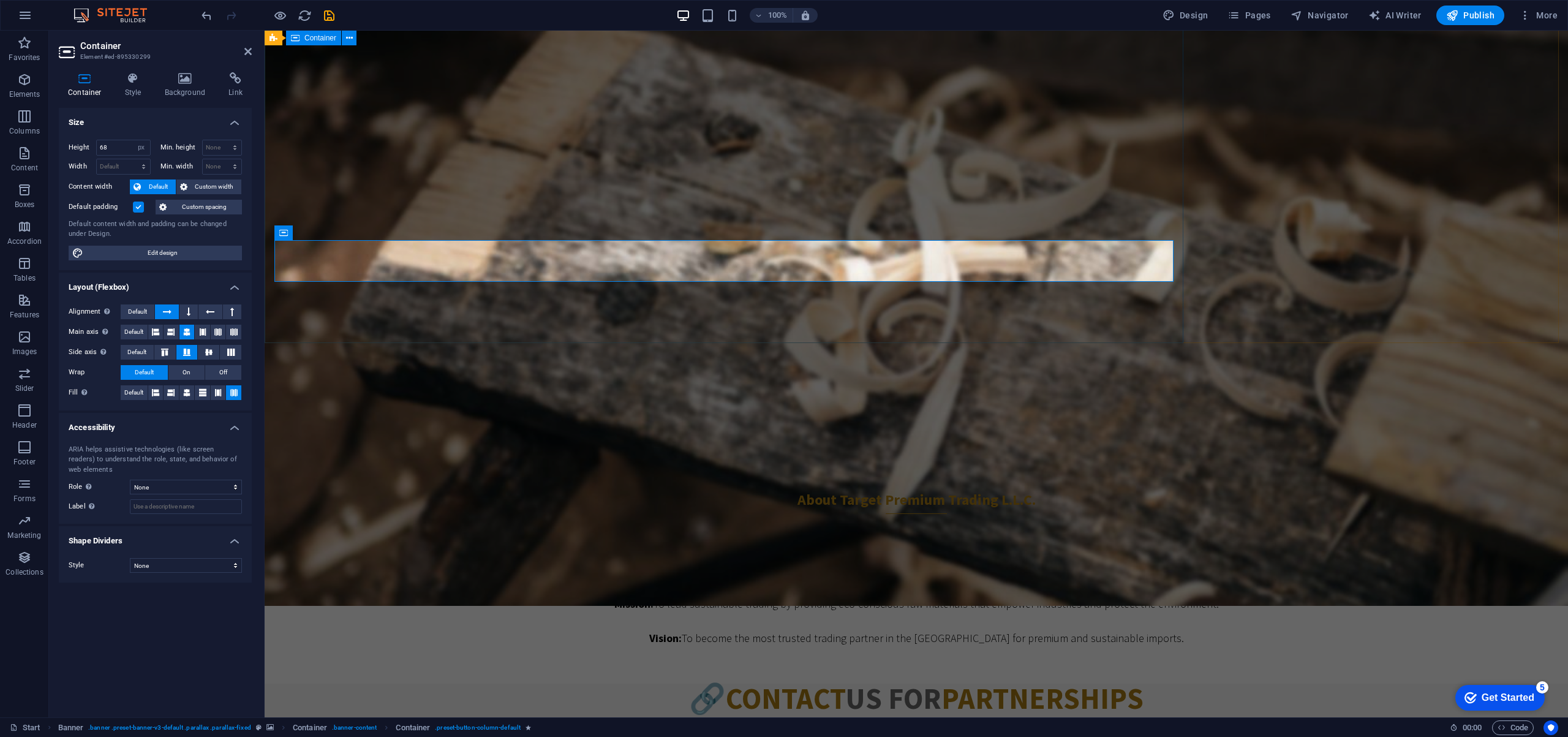
scroll to position [135, 0]
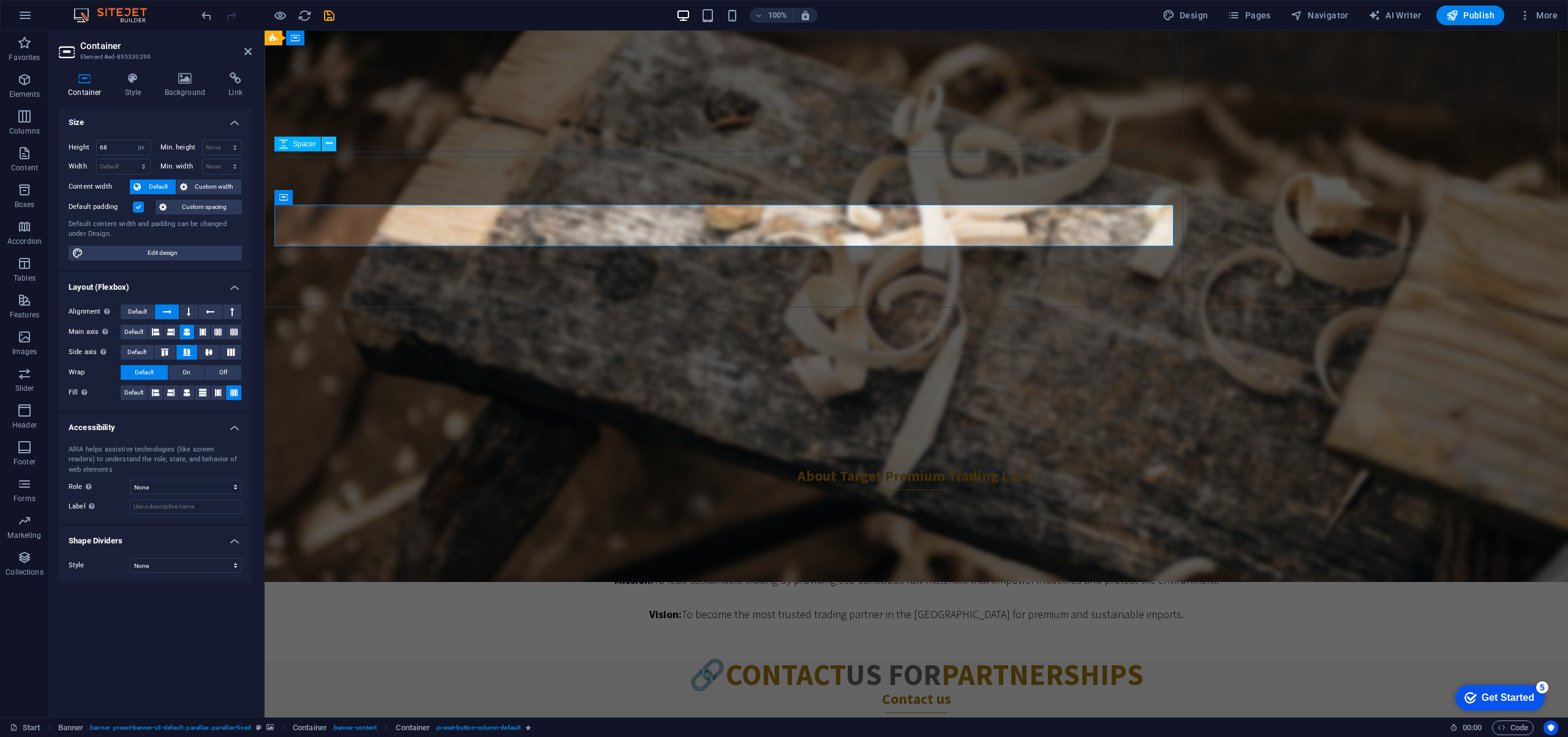
click at [331, 146] on icon at bounding box center [329, 143] width 7 height 13
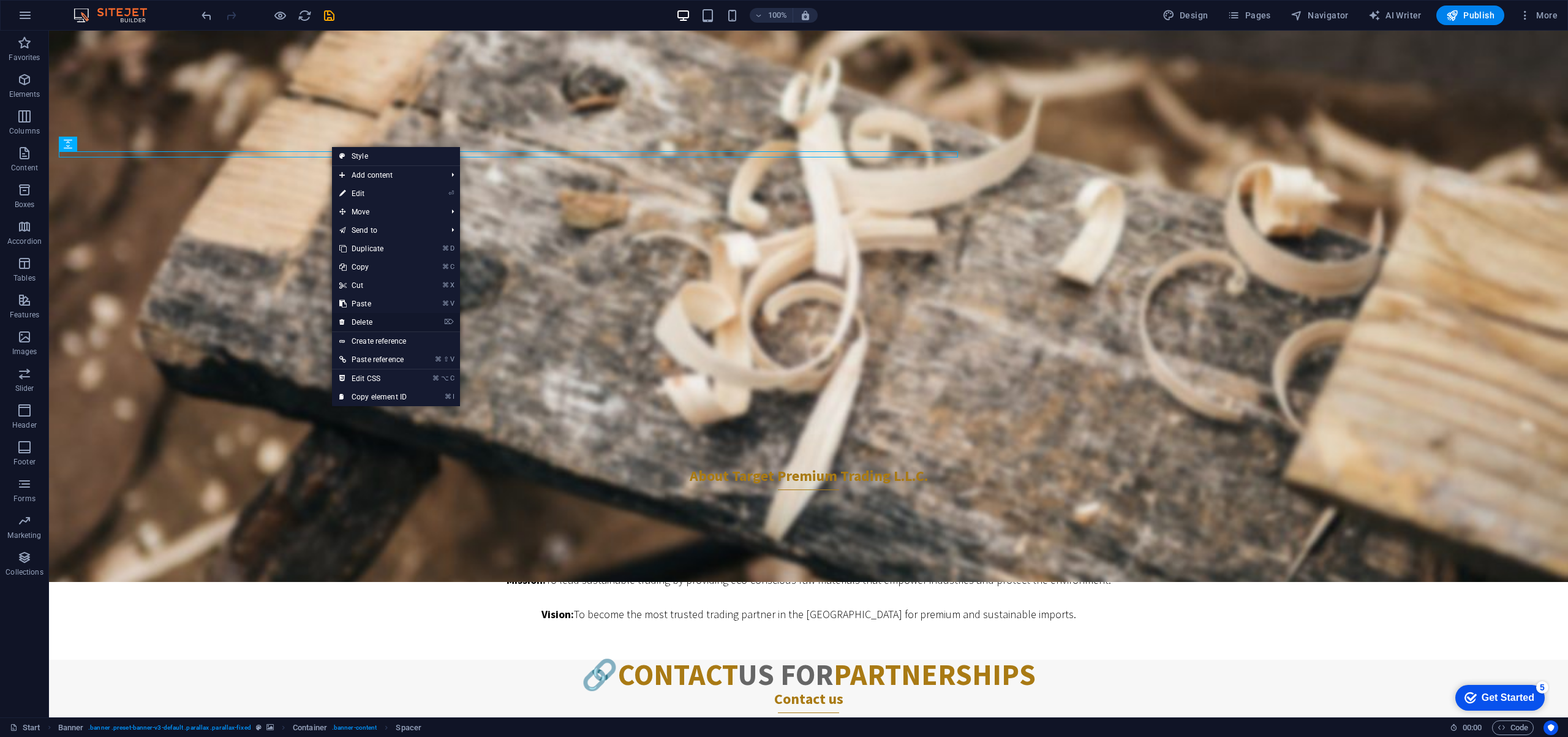
drag, startPoint x: 381, startPoint y: 323, endPoint x: 331, endPoint y: 293, distance: 58.3
click at [381, 323] on link "⌦ Delete" at bounding box center [373, 322] width 82 height 18
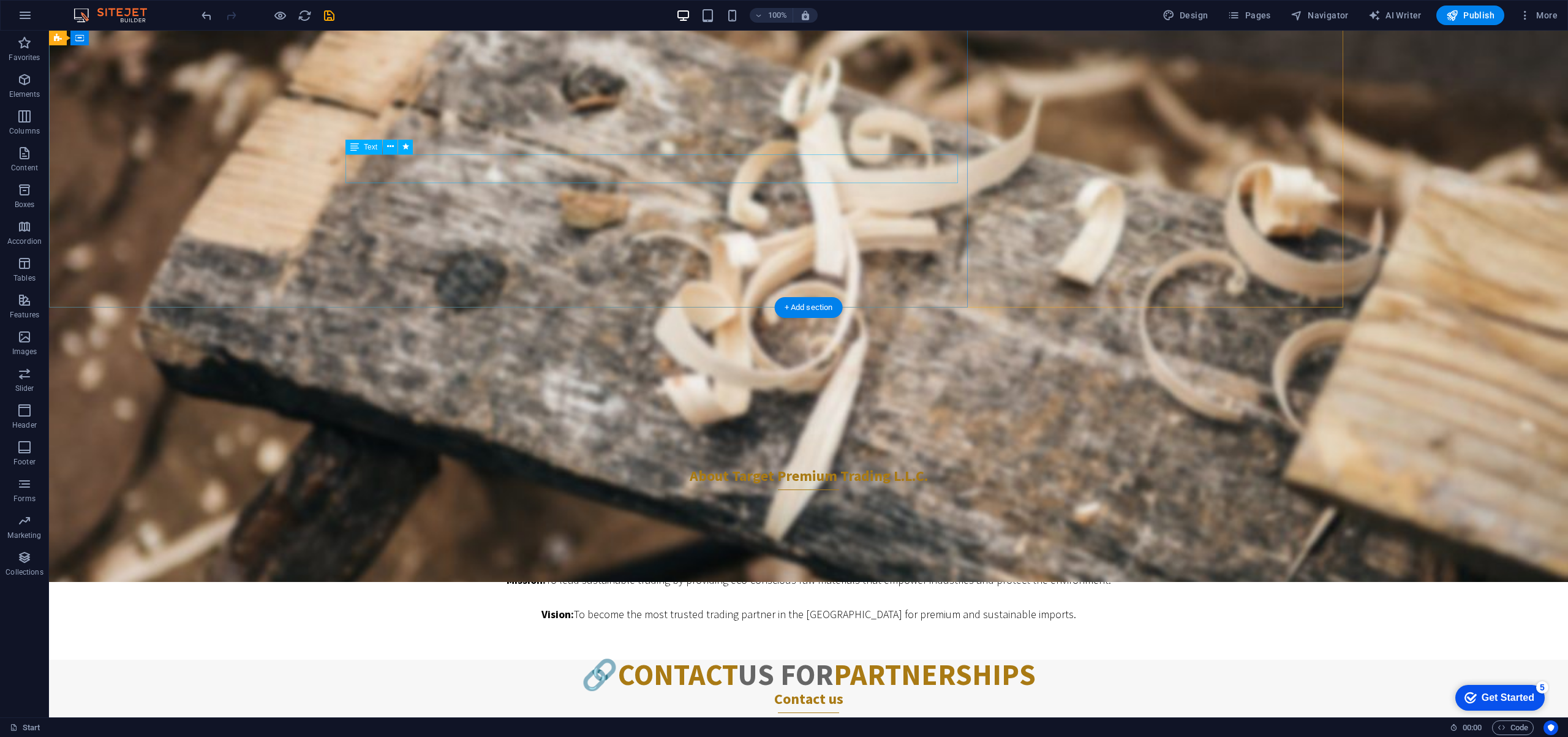
click at [685, 253] on div "Your Premier Partner in Sustainable Global Trading" at bounding box center [508, 267] width 899 height 29
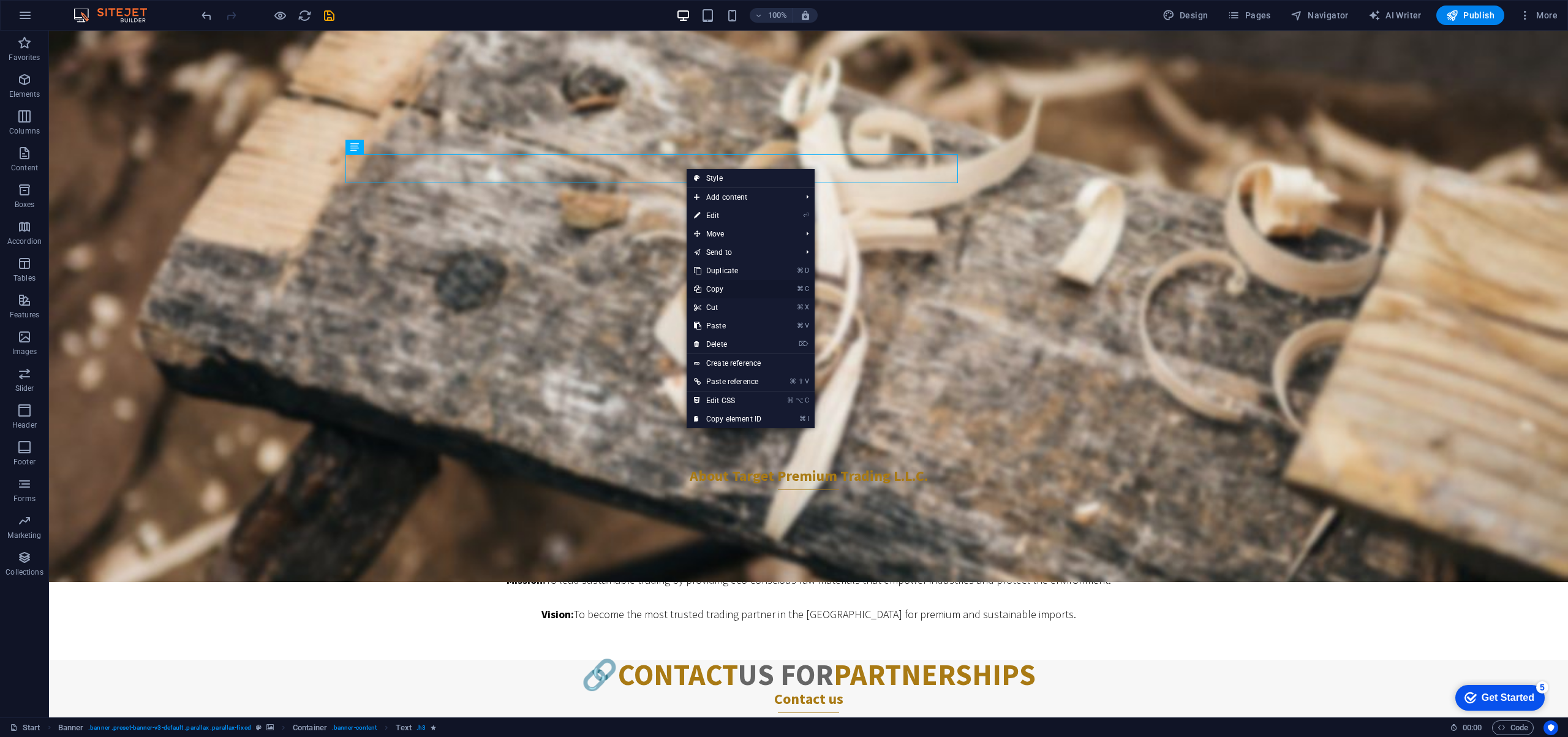
click at [720, 288] on link "⌘ C Copy" at bounding box center [727, 289] width 82 height 18
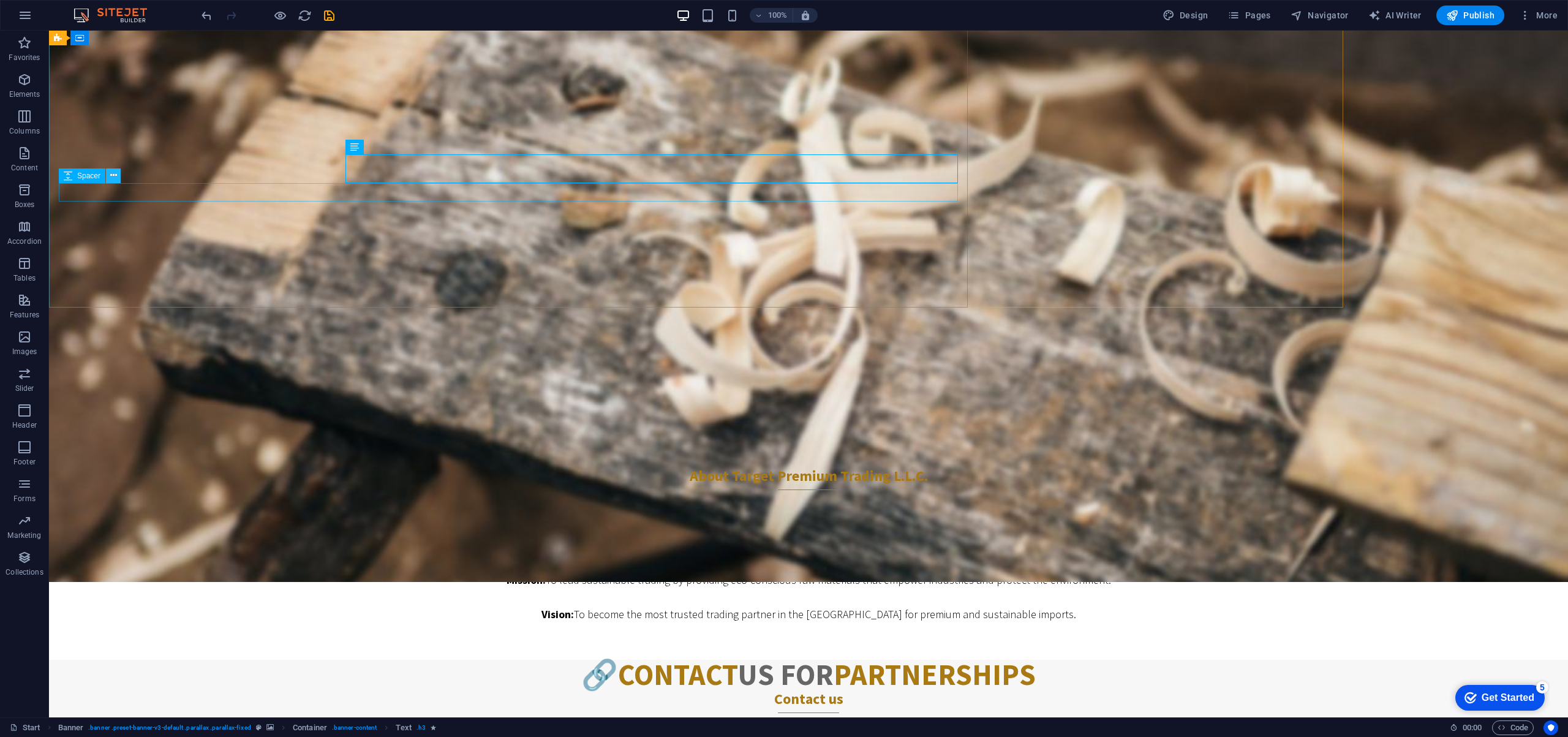
click at [116, 174] on icon at bounding box center [113, 175] width 7 height 13
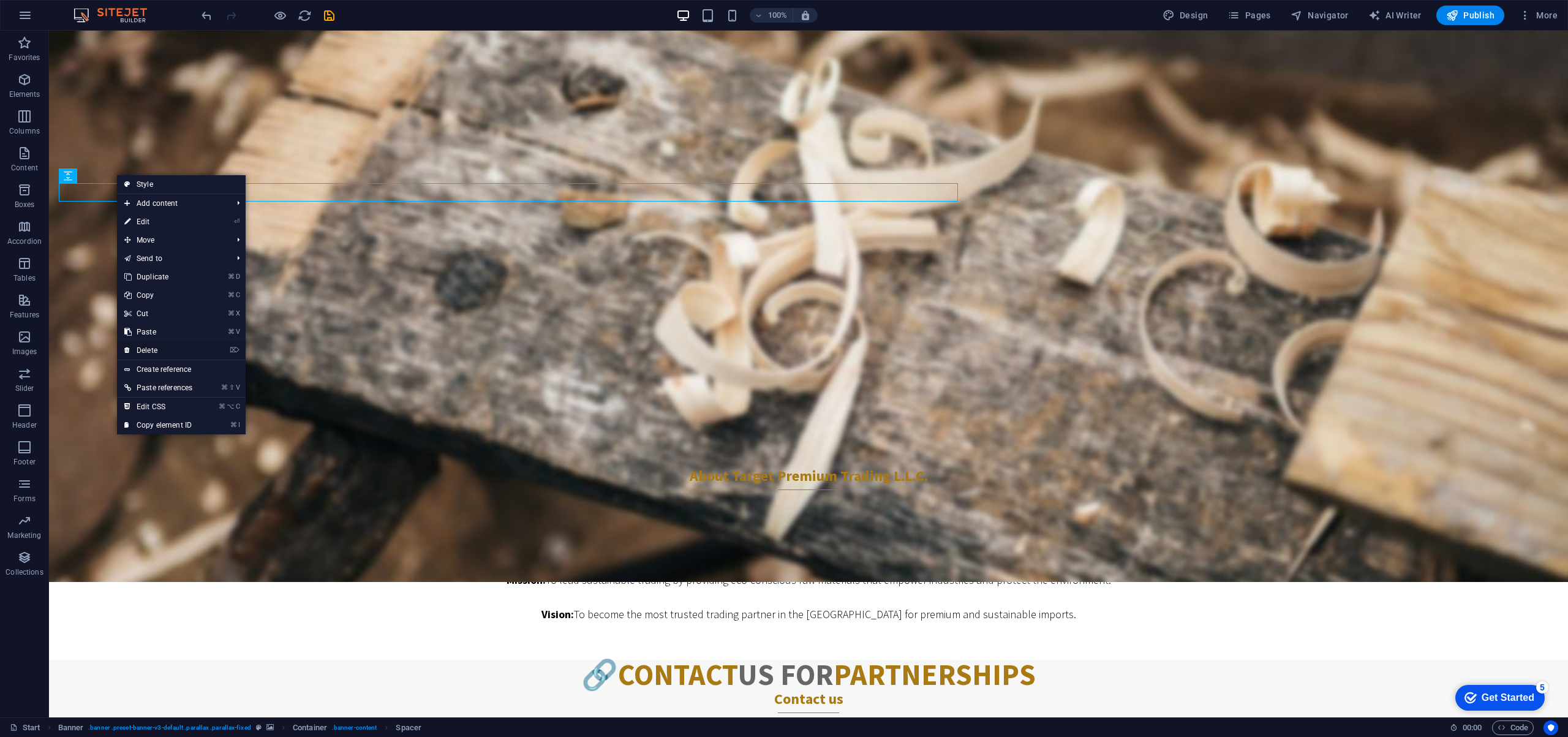
click at [160, 348] on link "⌦ Delete" at bounding box center [158, 350] width 83 height 18
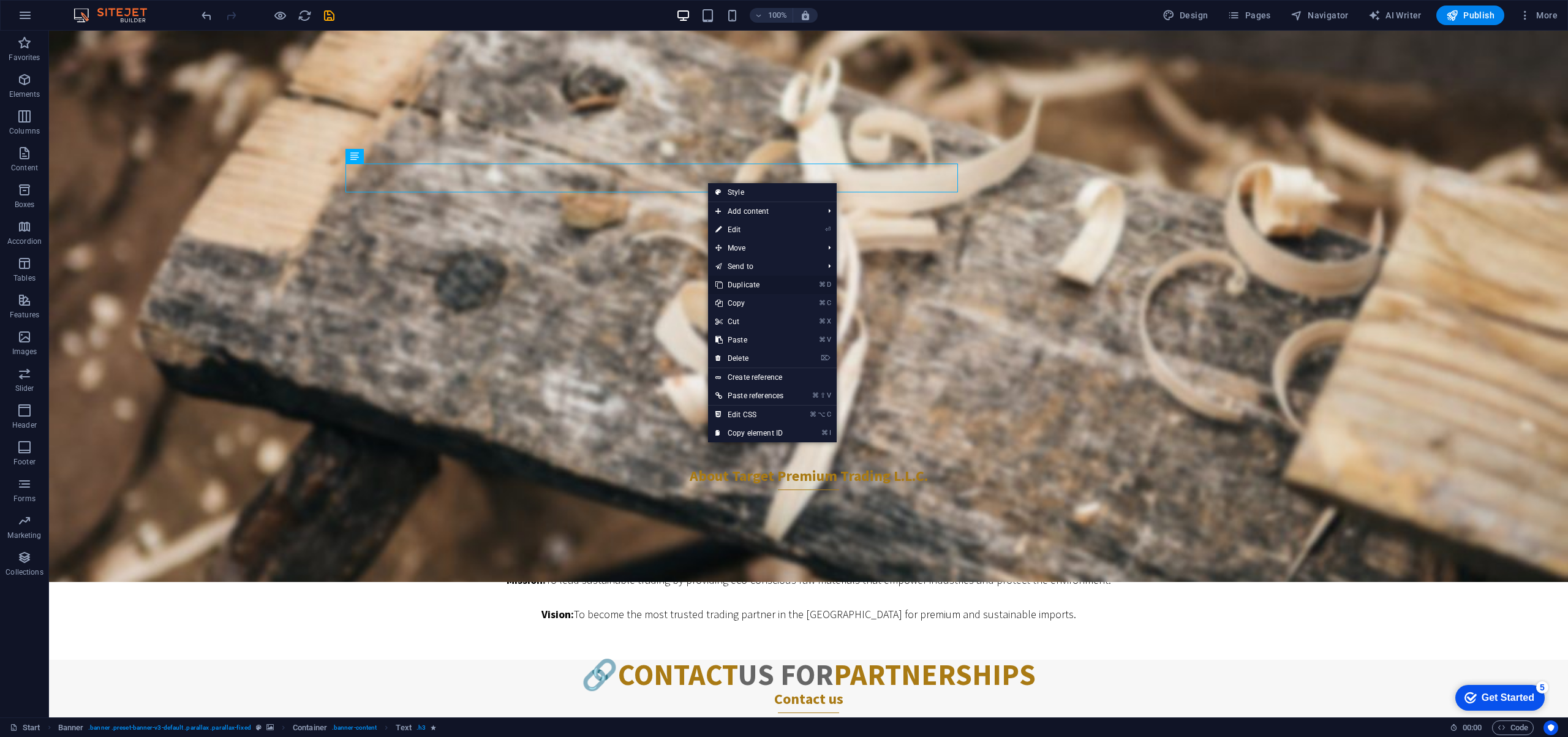
click at [746, 283] on link "⌘ D Duplicate" at bounding box center [749, 284] width 83 height 18
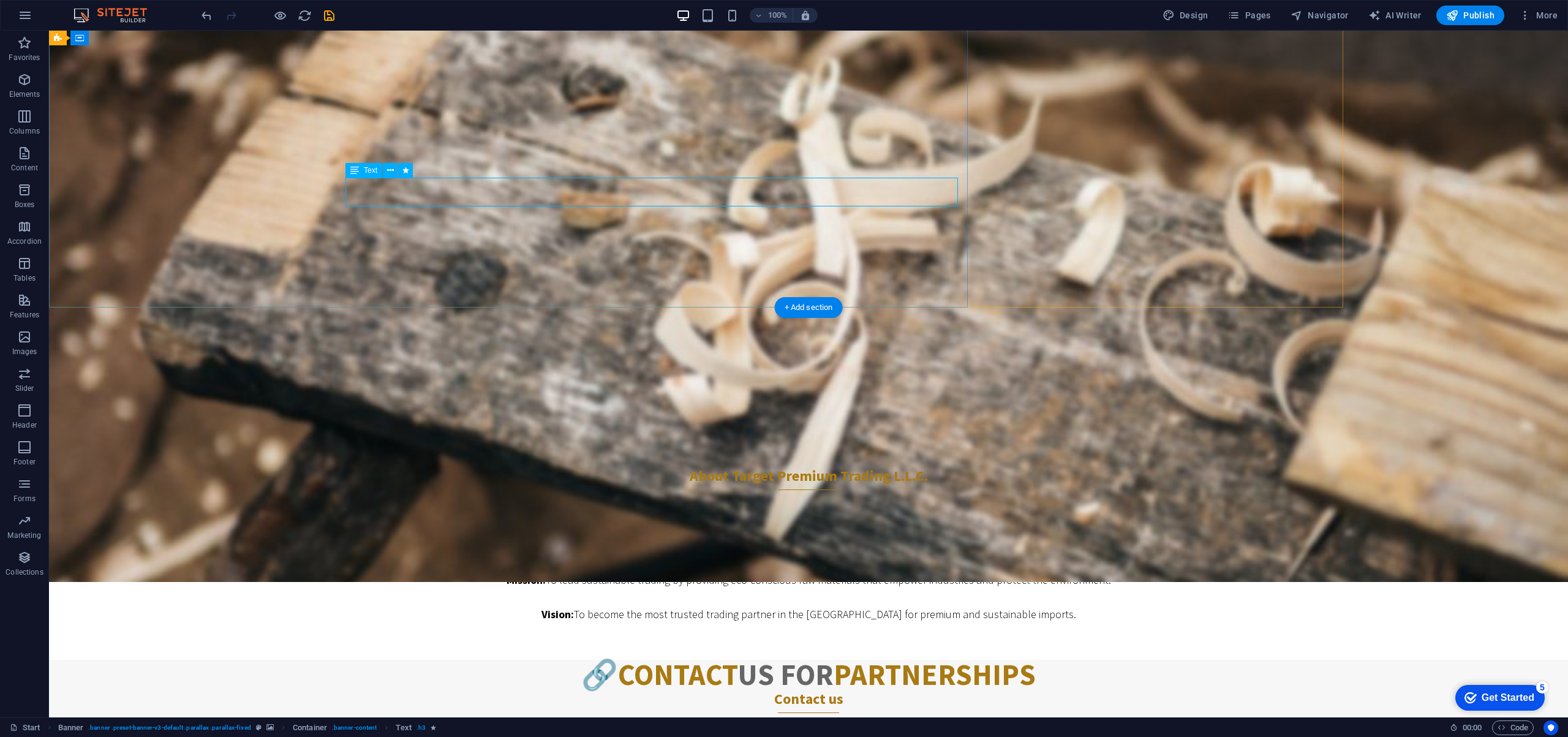
click at [648, 281] on div "Your Premier Partner in Sustainable Global Trading" at bounding box center [508, 295] width 899 height 29
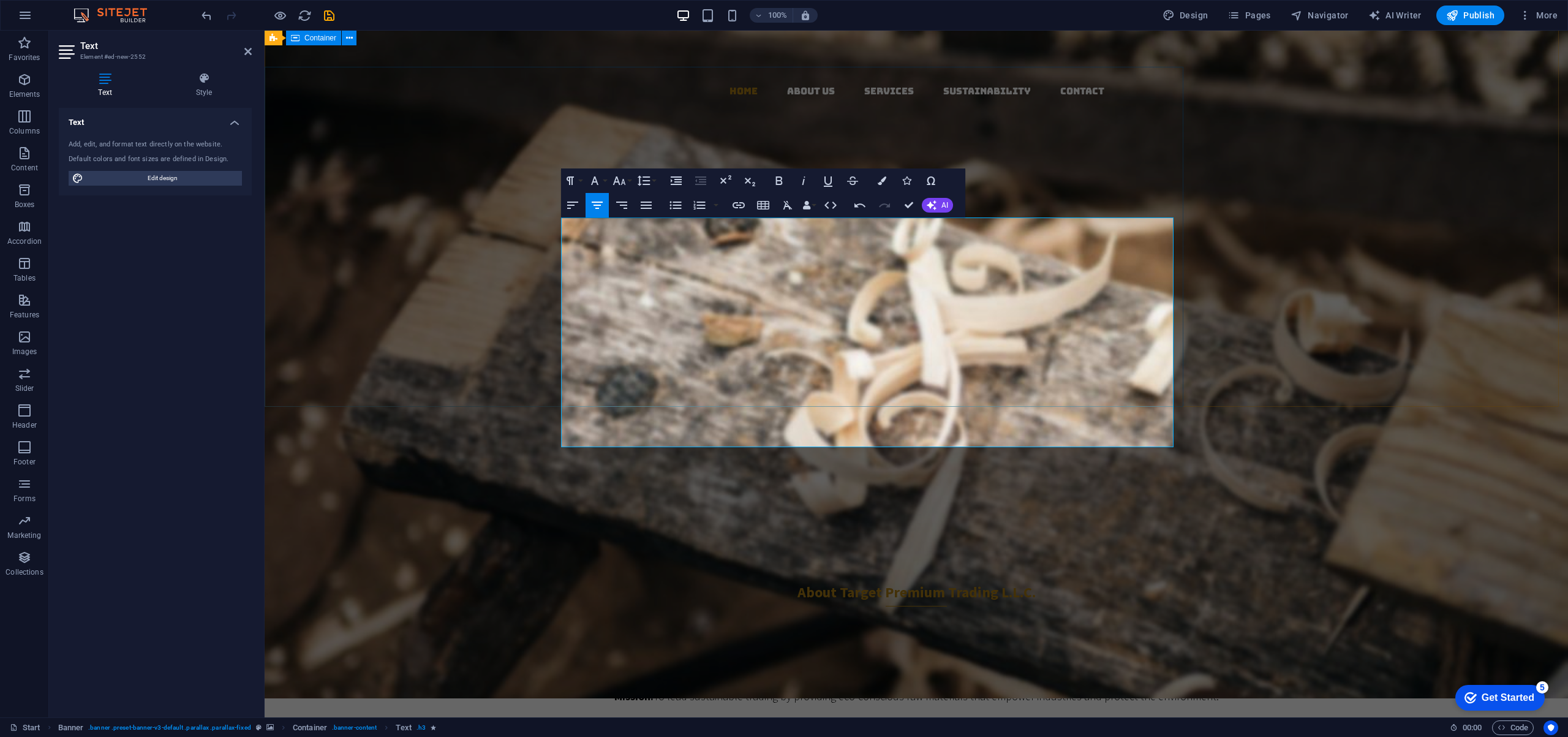
scroll to position [0, 0]
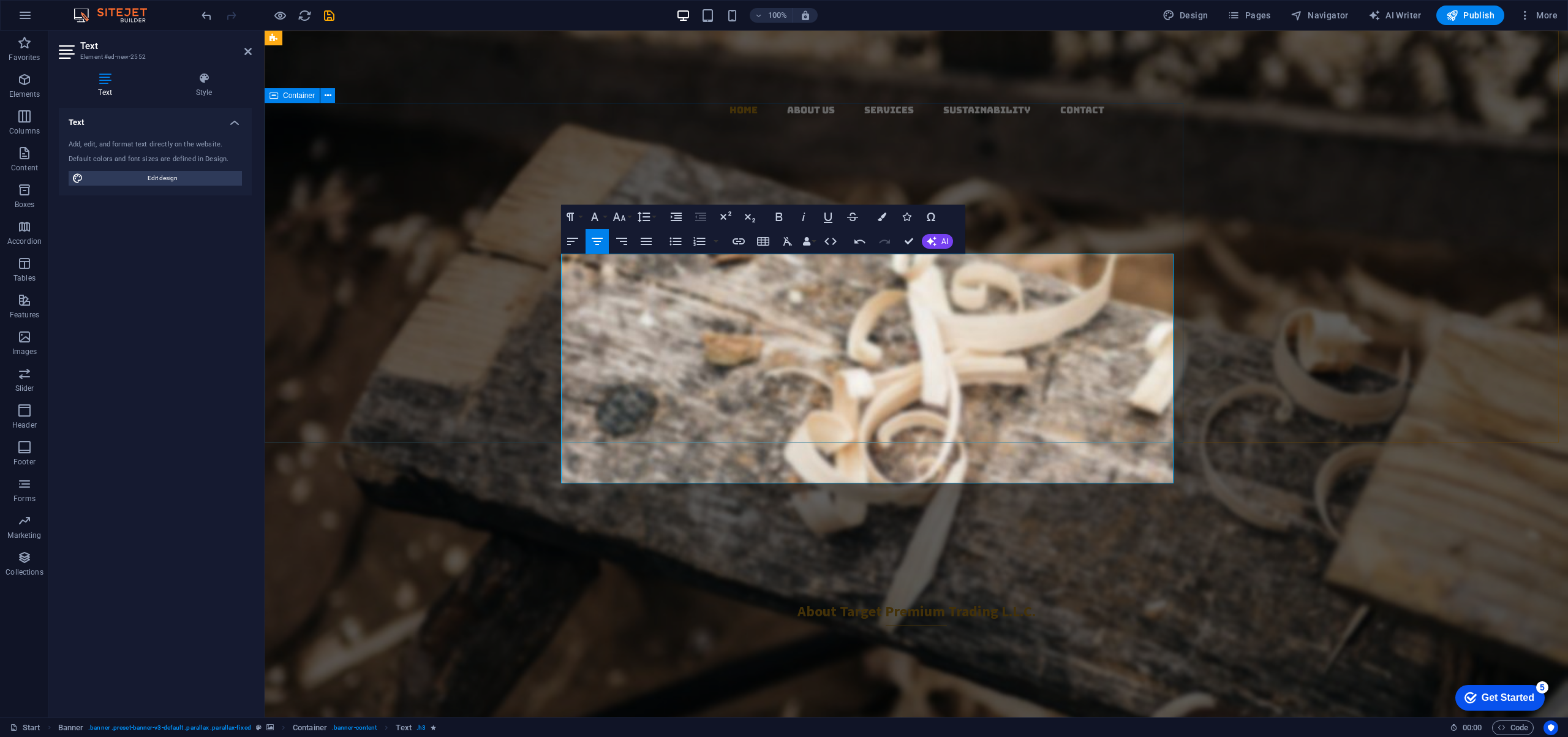
click at [446, 266] on div "Target Premium Trading L.L.C. Your Premier Partner in Sustainable Global Tradin…" at bounding box center [723, 418] width 918 height 306
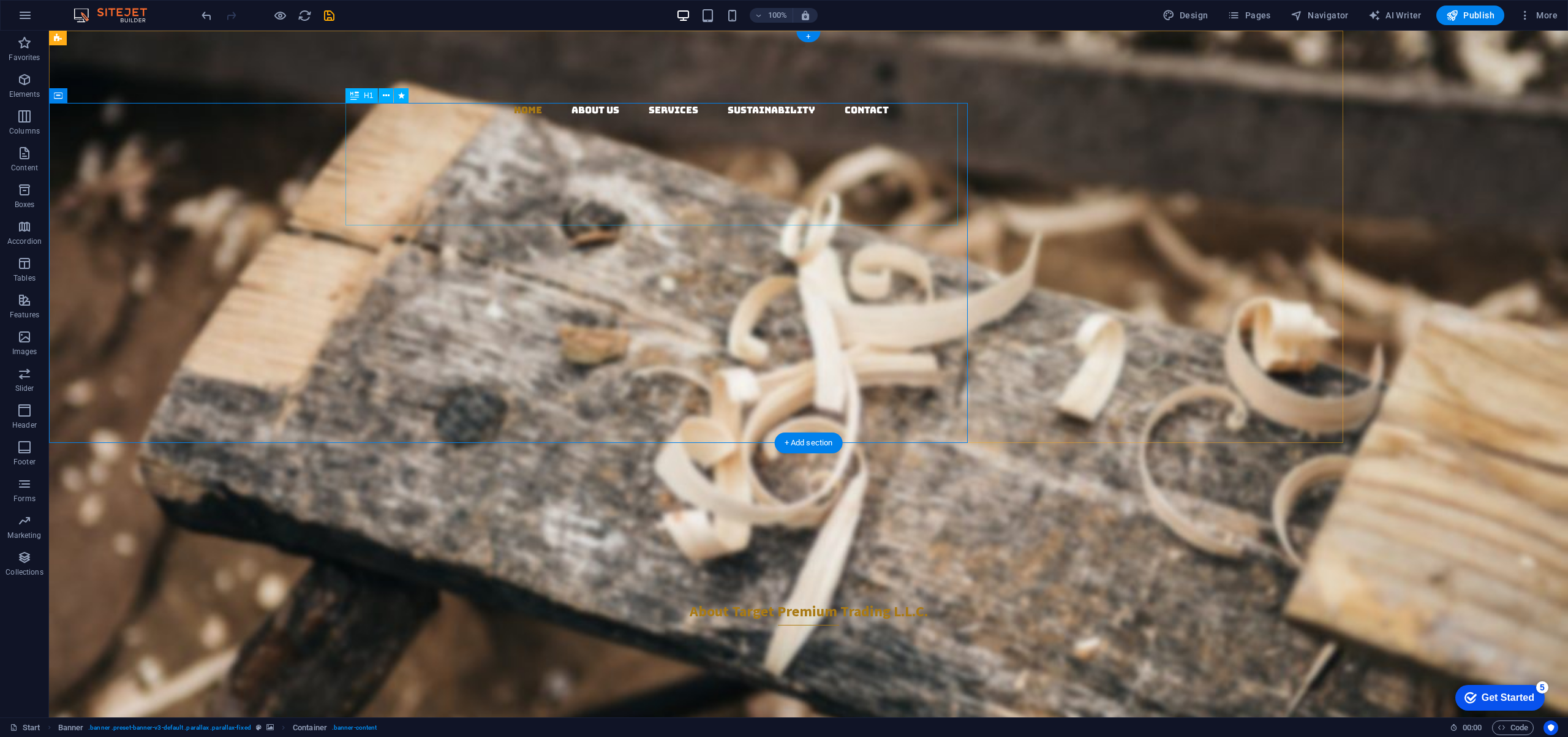
click at [639, 266] on div "Target Premium Trading L.L.C." at bounding box center [508, 327] width 899 height 123
select select "px"
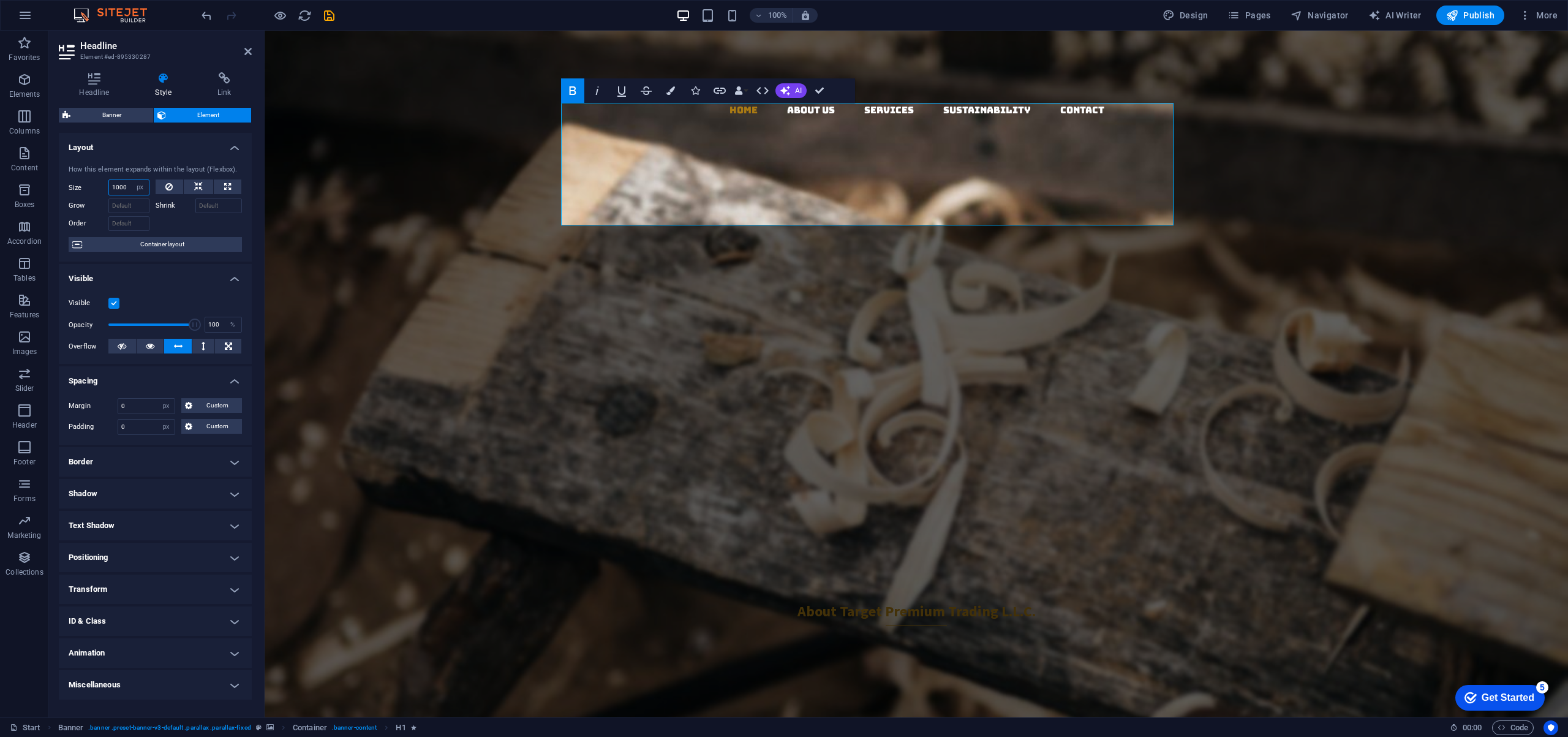
drag, startPoint x: 127, startPoint y: 187, endPoint x: 103, endPoint y: 187, distance: 24.0
click at [103, 187] on div "Size 1000 Default auto px % 1/1 1/2 1/3 1/4 1/5 1/6 1/7 1/8 1/9 1/10" at bounding box center [109, 187] width 81 height 16
drag, startPoint x: 129, startPoint y: 189, endPoint x: 101, endPoint y: 185, distance: 28.3
click at [101, 185] on div "Size 1000 Default auto px % 1/1 1/2 1/3 1/4 1/5 1/6 1/7 1/8 1/9 1/10" at bounding box center [109, 187] width 81 height 16
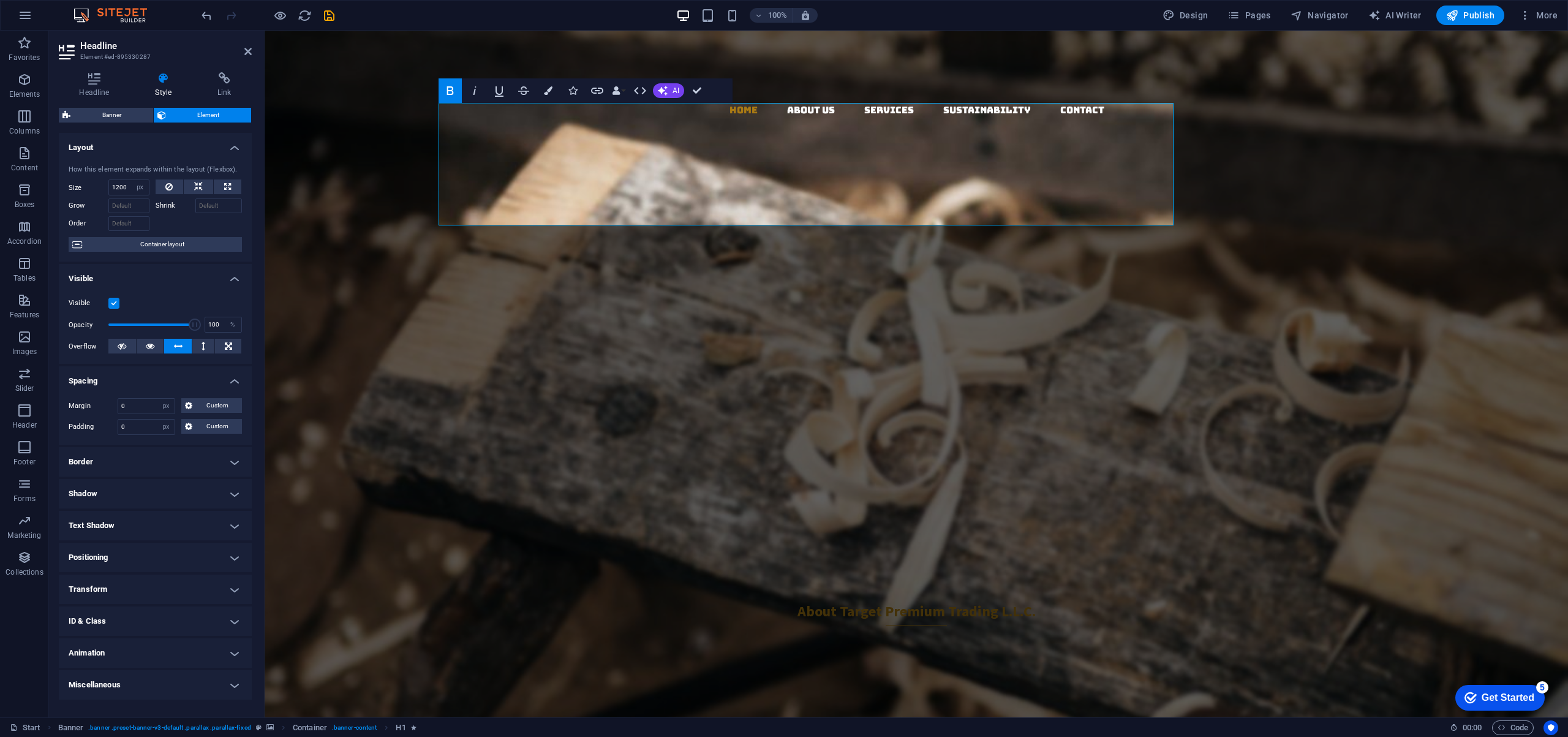
type input "1000"
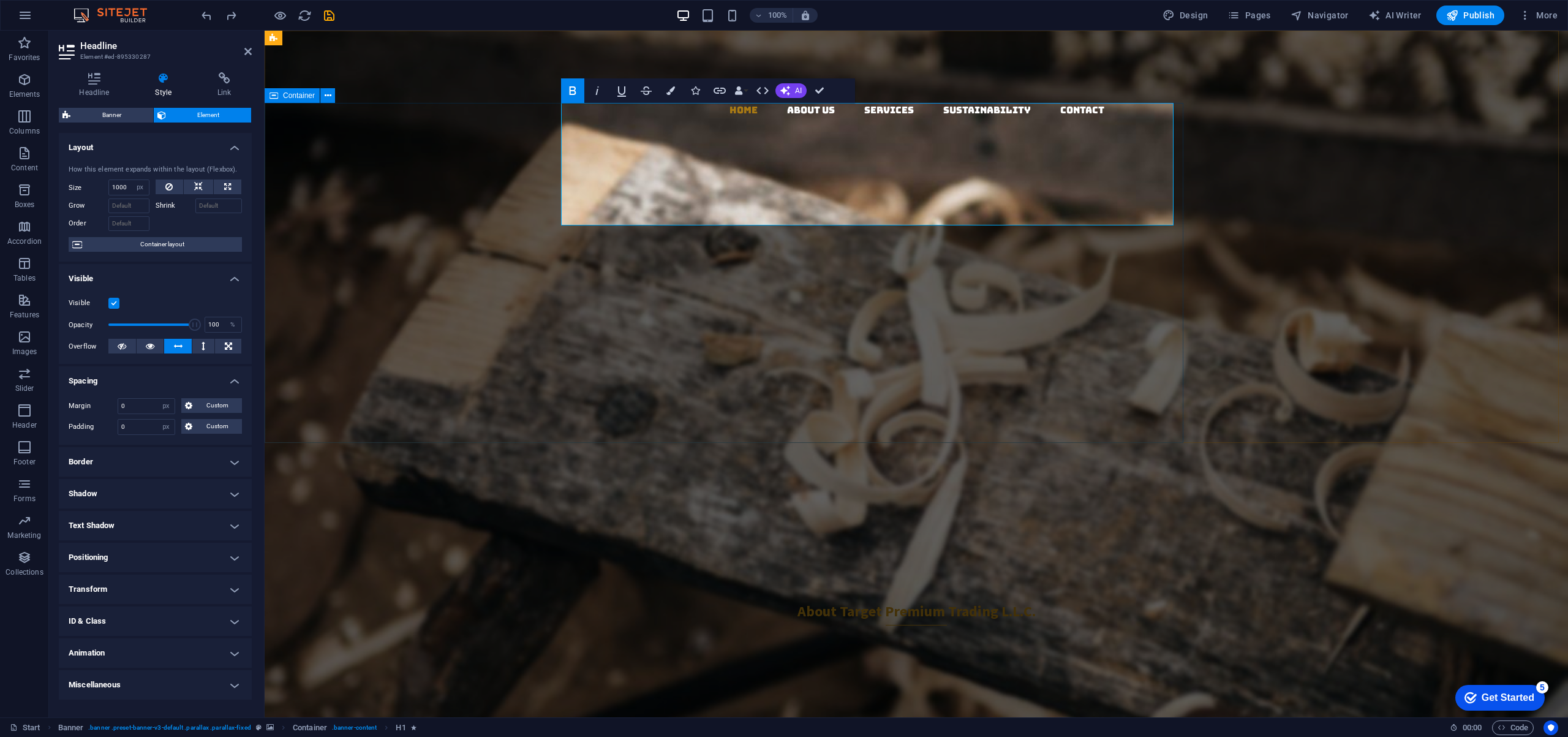
click at [428, 266] on div "Target Premium Trading L.L.C. Your Premier Partner in Sustainable Global Tradin…" at bounding box center [723, 418] width 918 height 306
select select "px"
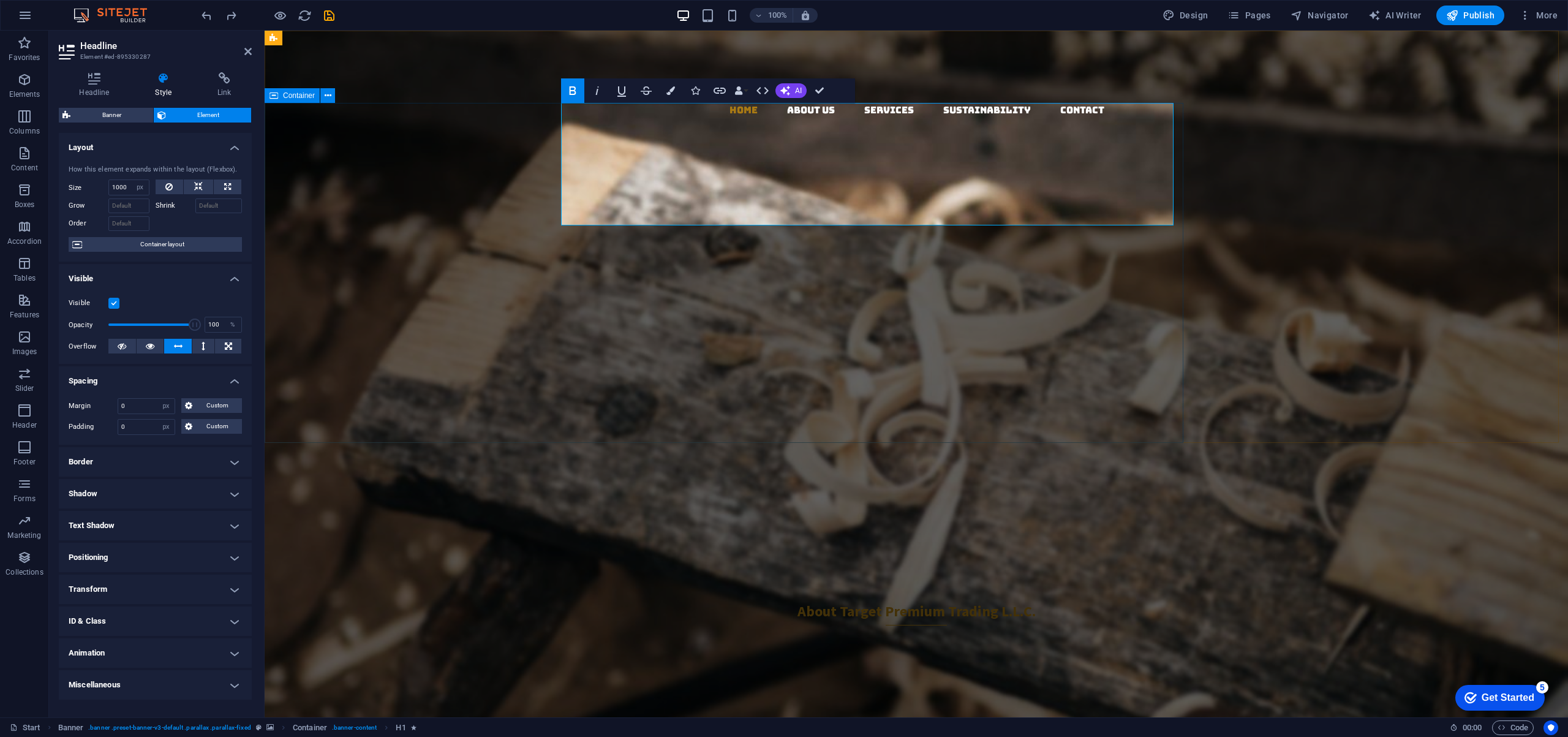
select select "px"
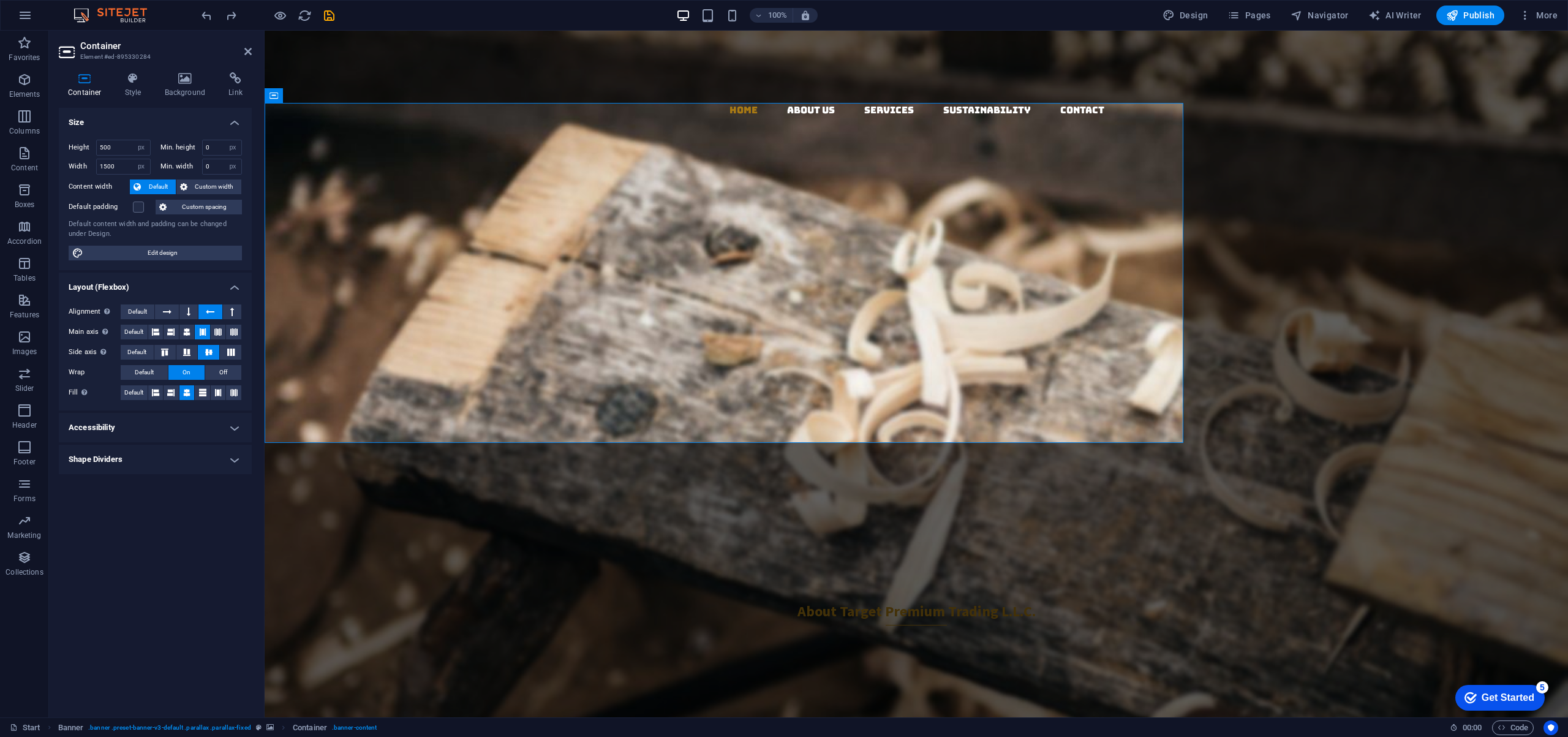
click at [1356, 323] on figure at bounding box center [915, 374] width 1303 height 687
click at [1355, 323] on figure at bounding box center [915, 374] width 1303 height 687
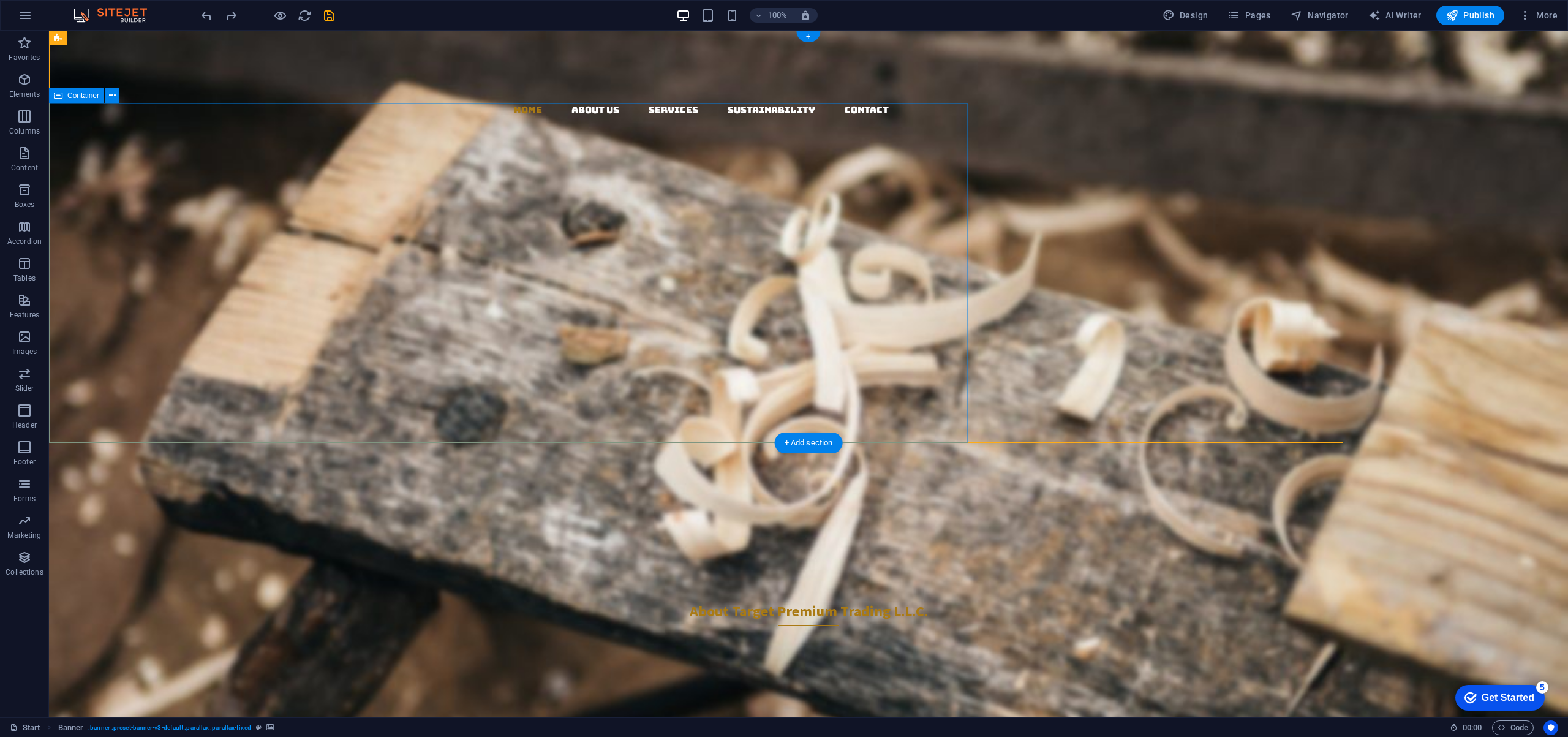
click at [211, 266] on div "Target Premium Trading L.L.C. Your Premier Partner in Sustainable Global Tradin…" at bounding box center [508, 418] width 918 height 306
select select "px"
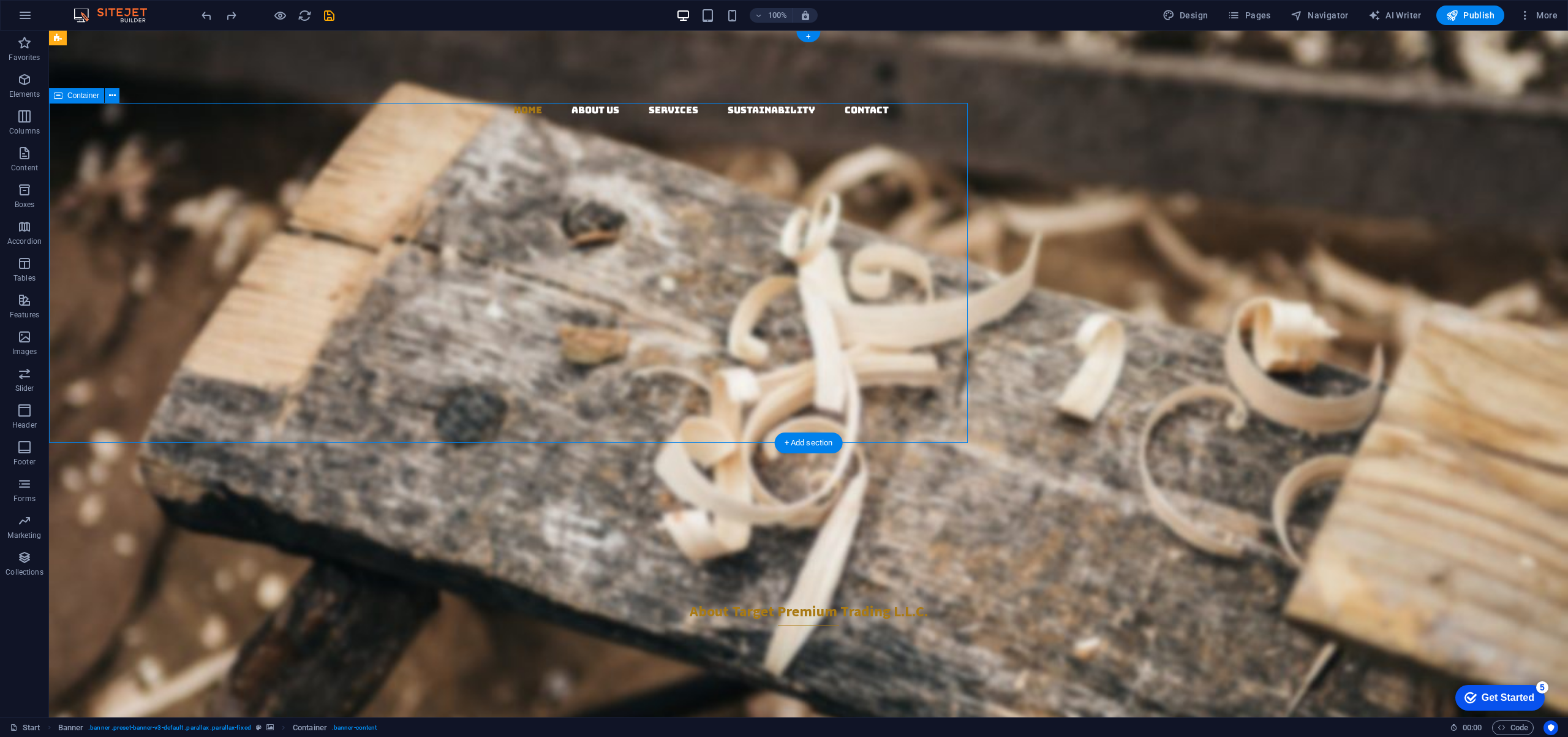
select select "px"
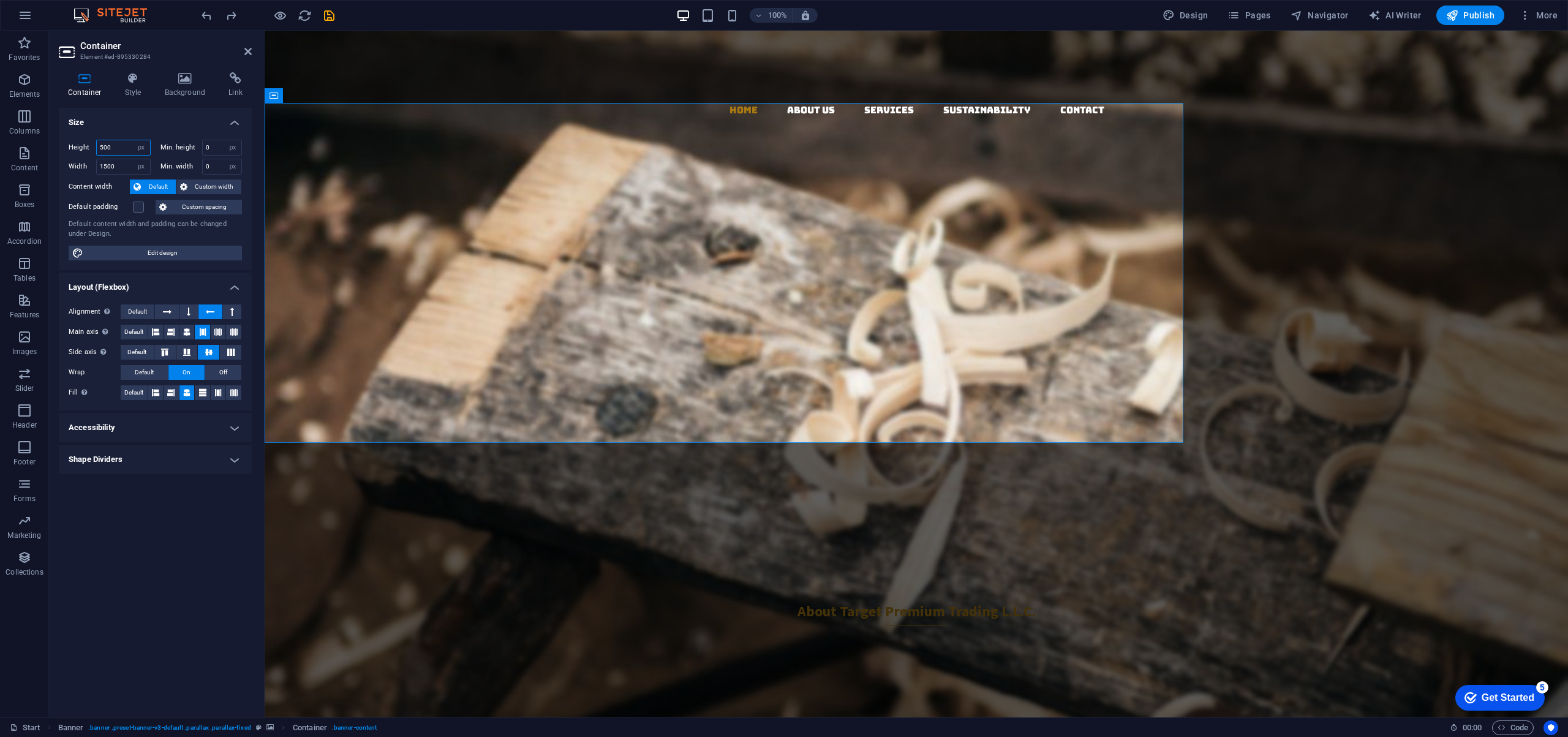
drag, startPoint x: 124, startPoint y: 146, endPoint x: 90, endPoint y: 143, distance: 34.1
click at [90, 144] on div "Height 500 Default px rem % vh vw" at bounding box center [109, 148] width 82 height 16
type input "800"
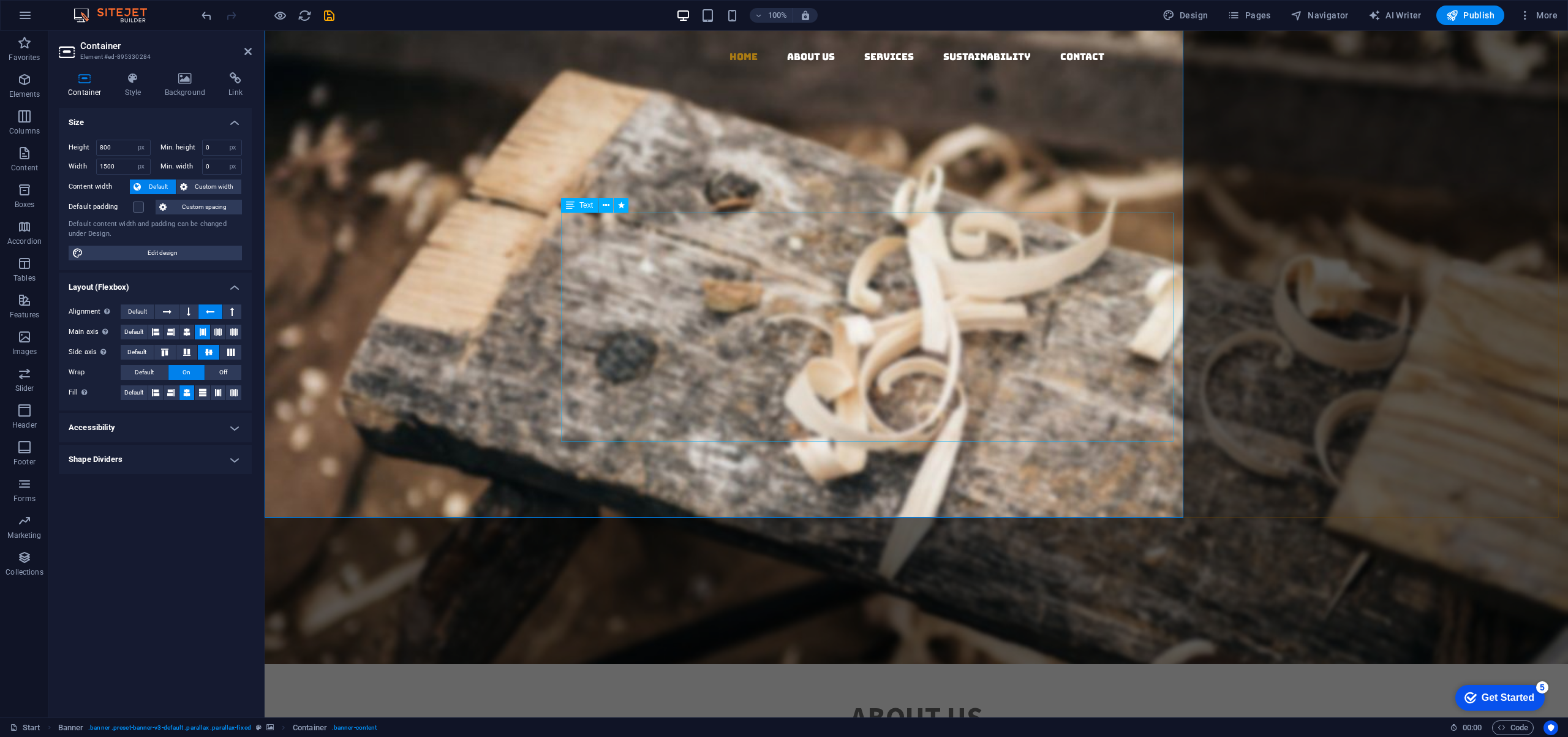
scroll to position [78, 0]
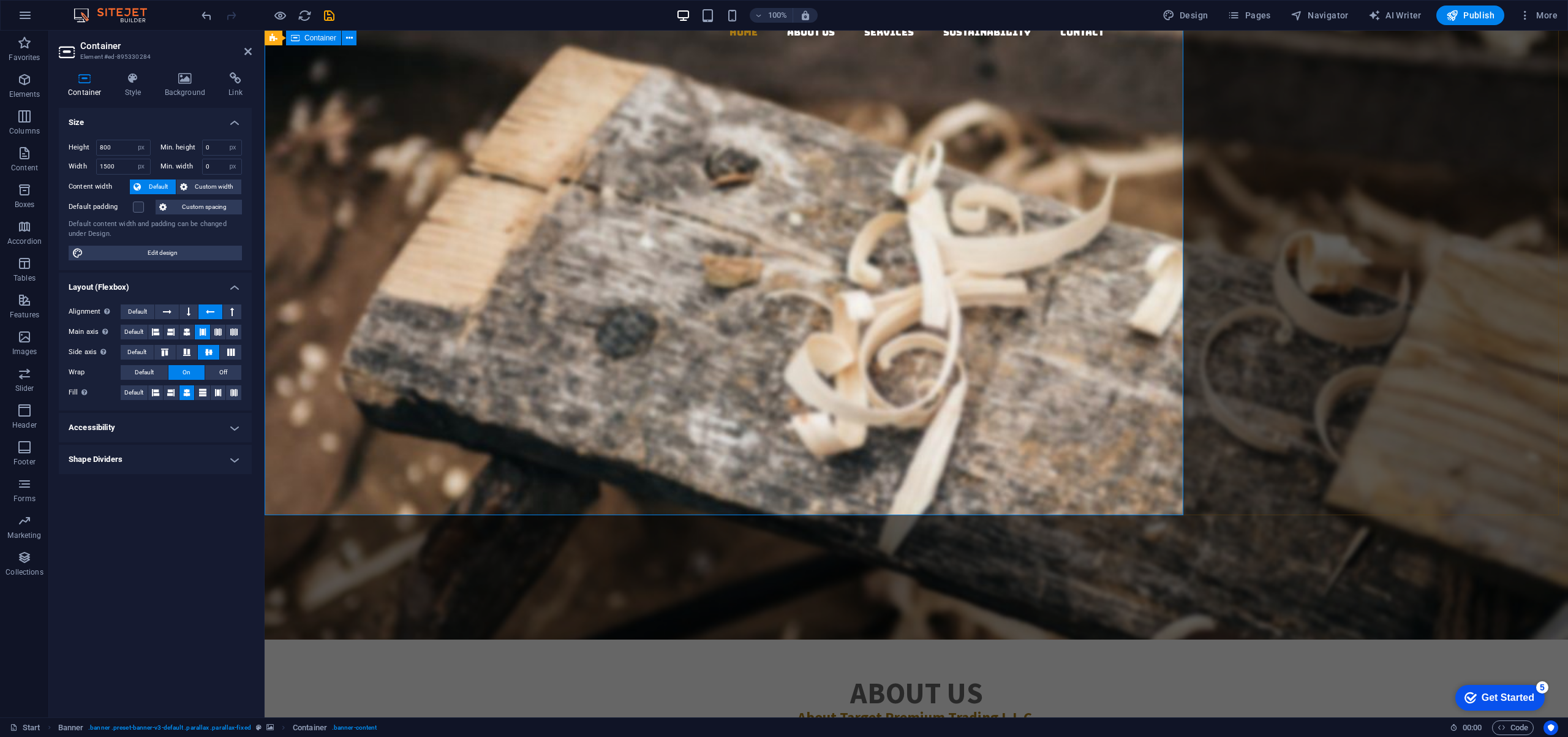
click at [1177, 488] on div "Target Premium Trading L.L.C. Your Premier Partner in Sustainable Global Tradin…" at bounding box center [723, 433] width 918 height 490
drag, startPoint x: 126, startPoint y: 167, endPoint x: 73, endPoint y: 168, distance: 53.0
click at [73, 168] on div "Width 1500 Default px rem % em vh vw" at bounding box center [109, 167] width 82 height 16
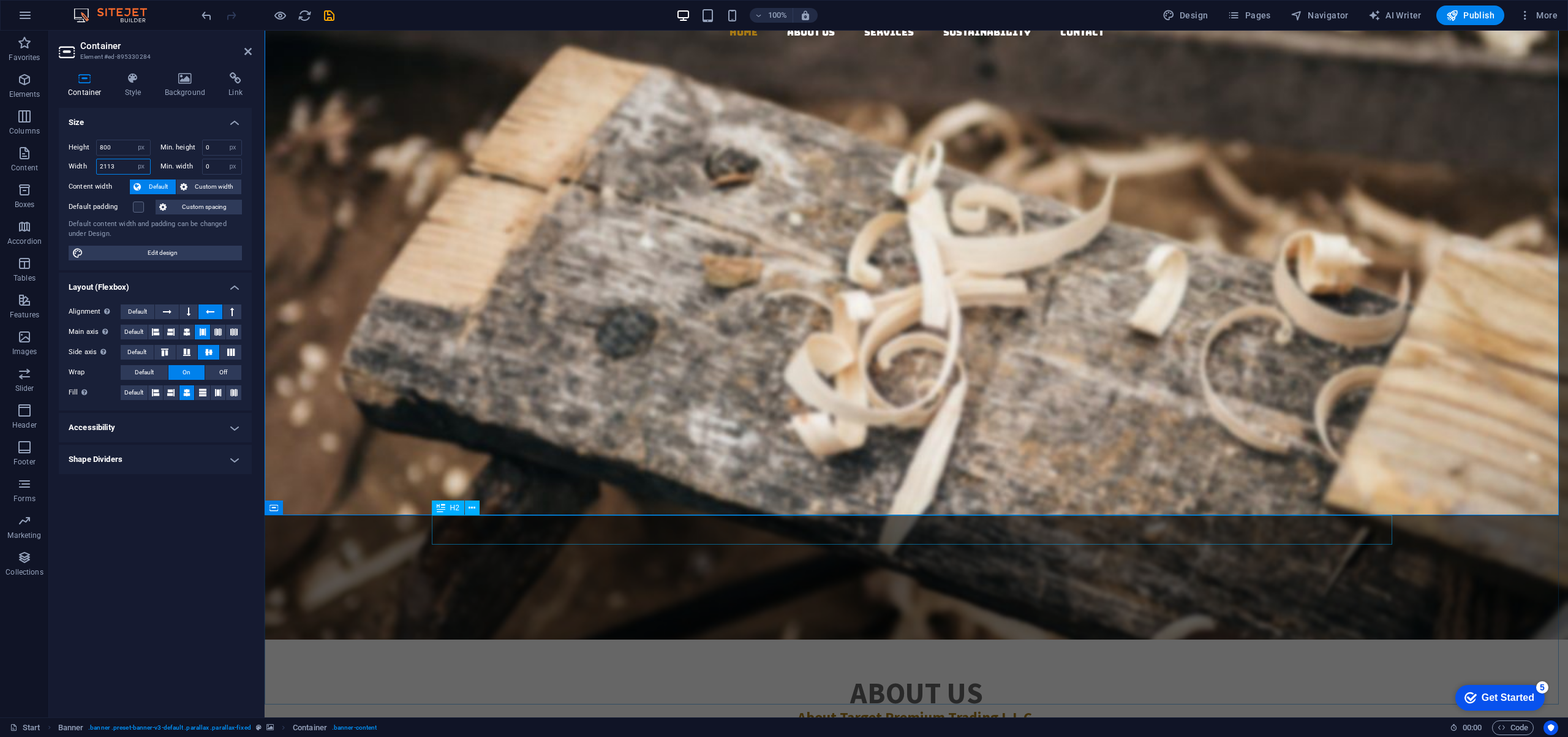
type input "2113"
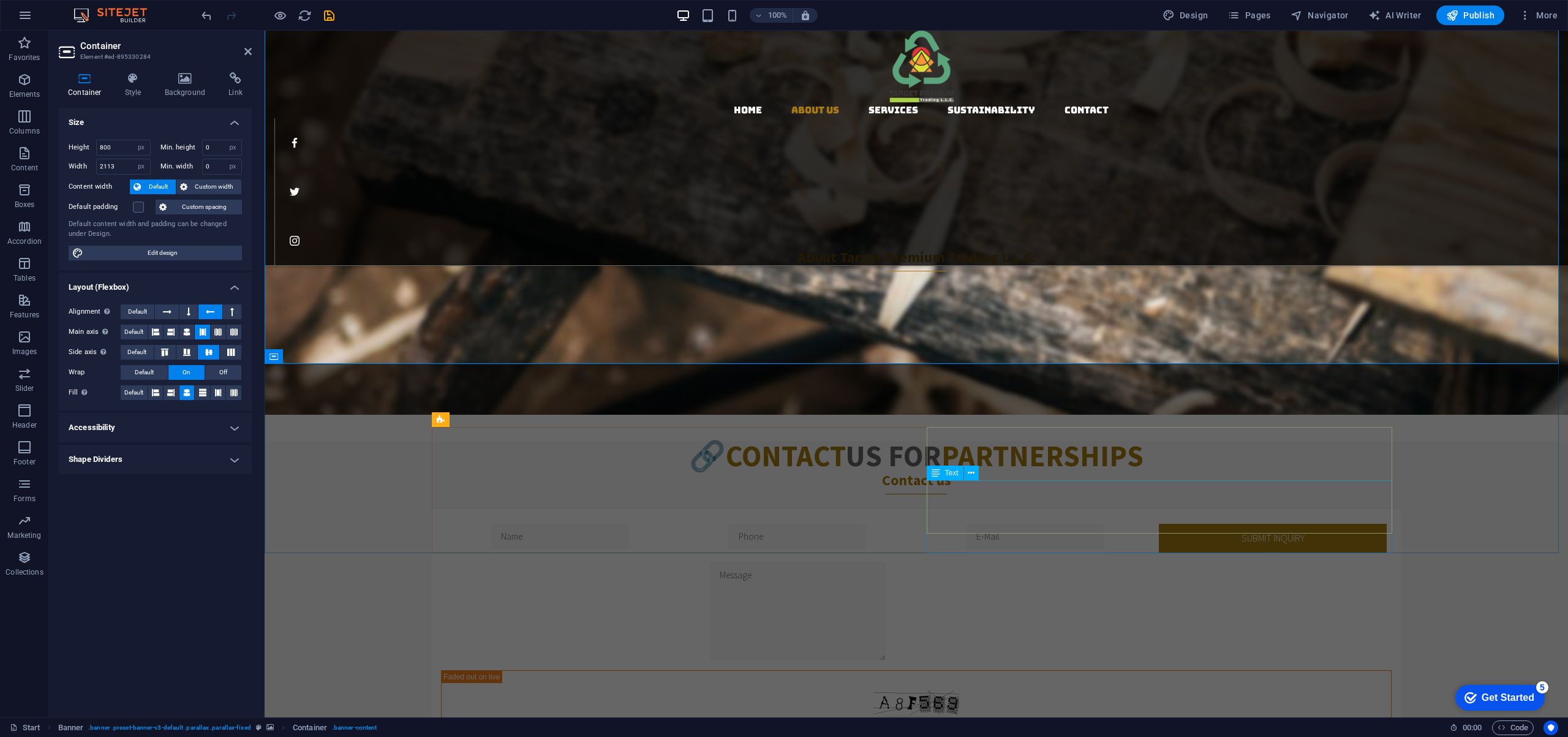
scroll to position [430, 0]
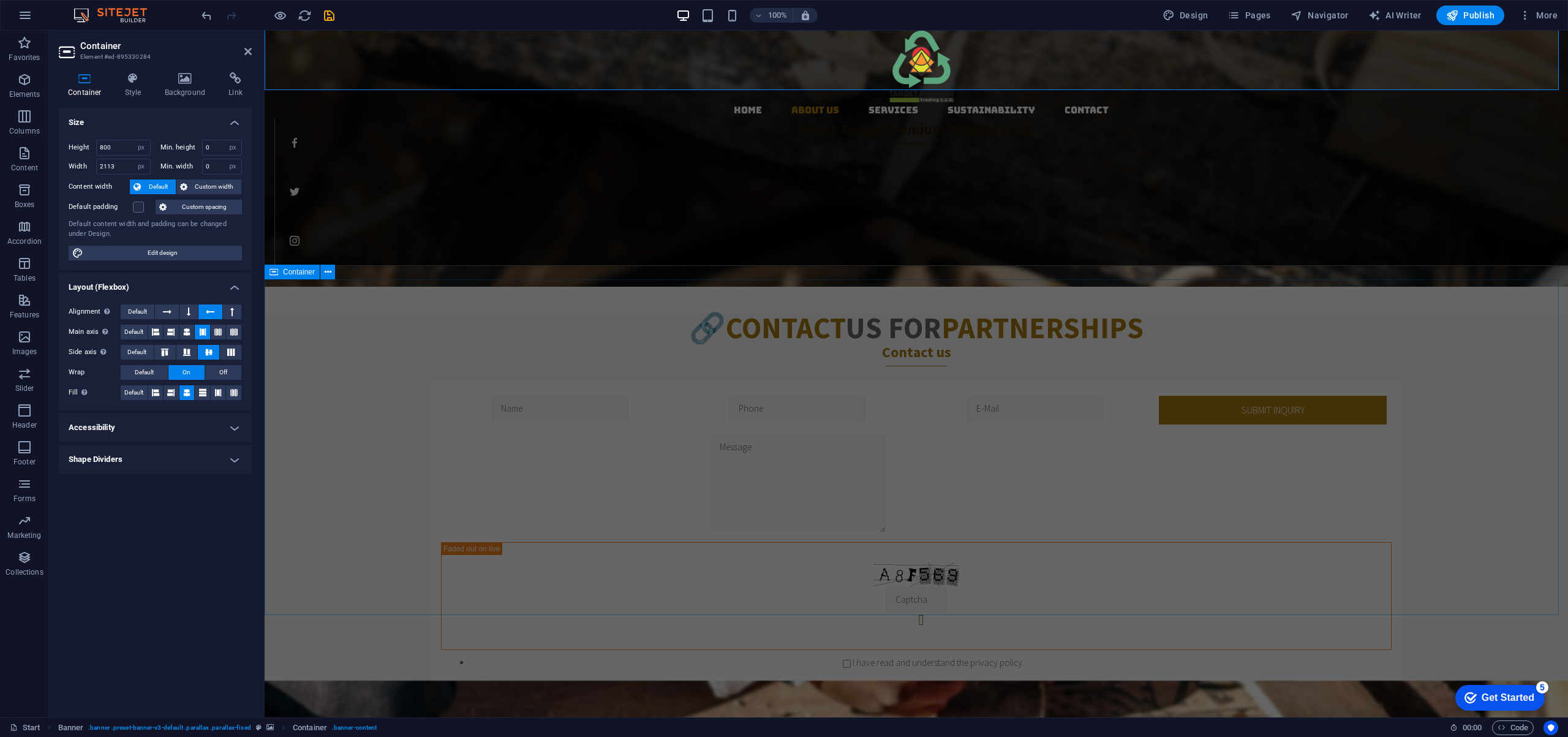
click at [1485, 372] on div "🔗 Contact Us for Partnerships Contact us Submit inquiry Unreadable? Load new I …" at bounding box center [915, 499] width 1303 height 372
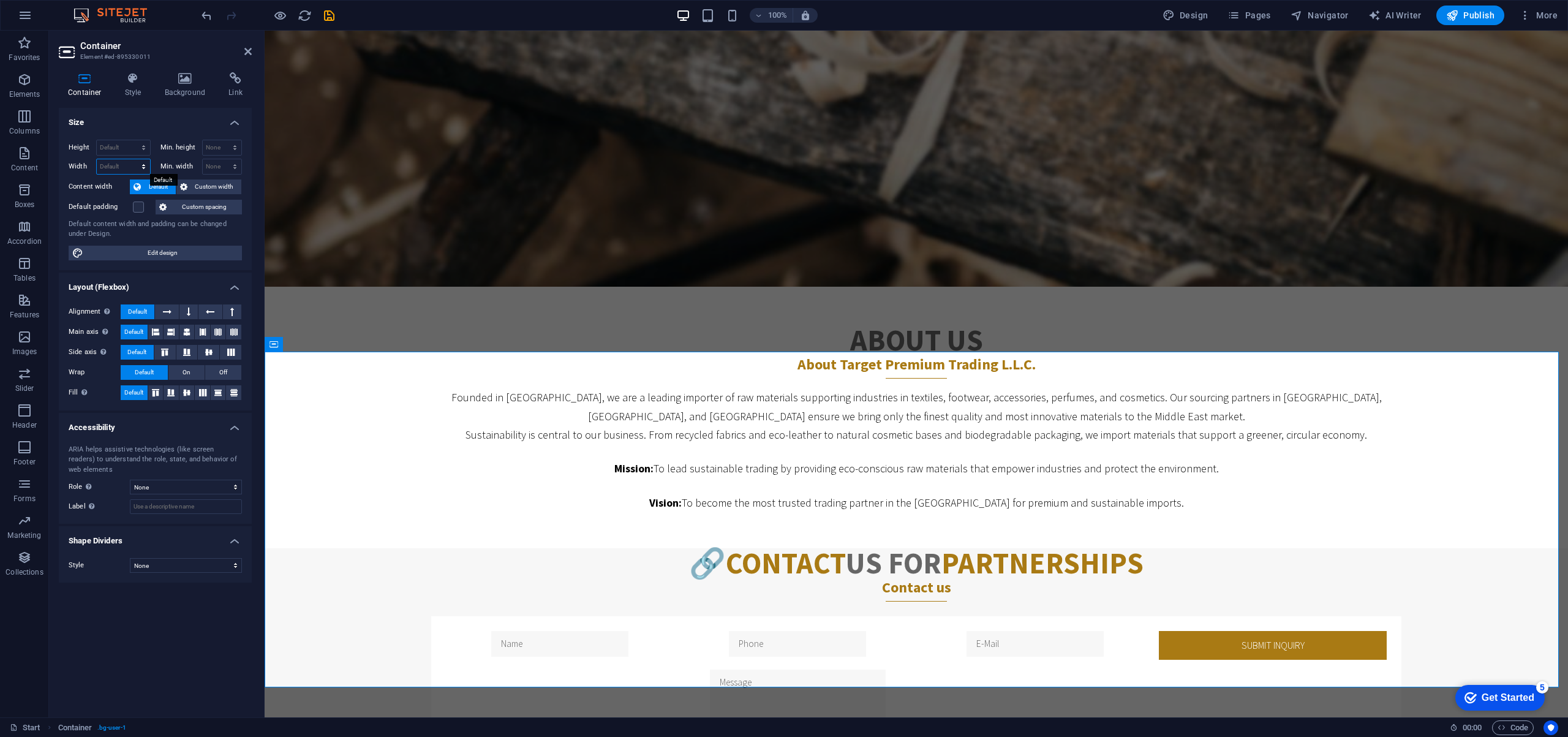
click at [123, 166] on select "Default px rem % em vh vw" at bounding box center [123, 166] width 53 height 15
select select "px"
click at [132, 159] on select "Default px rem % em vh vw" at bounding box center [123, 166] width 53 height 15
type input "2113"
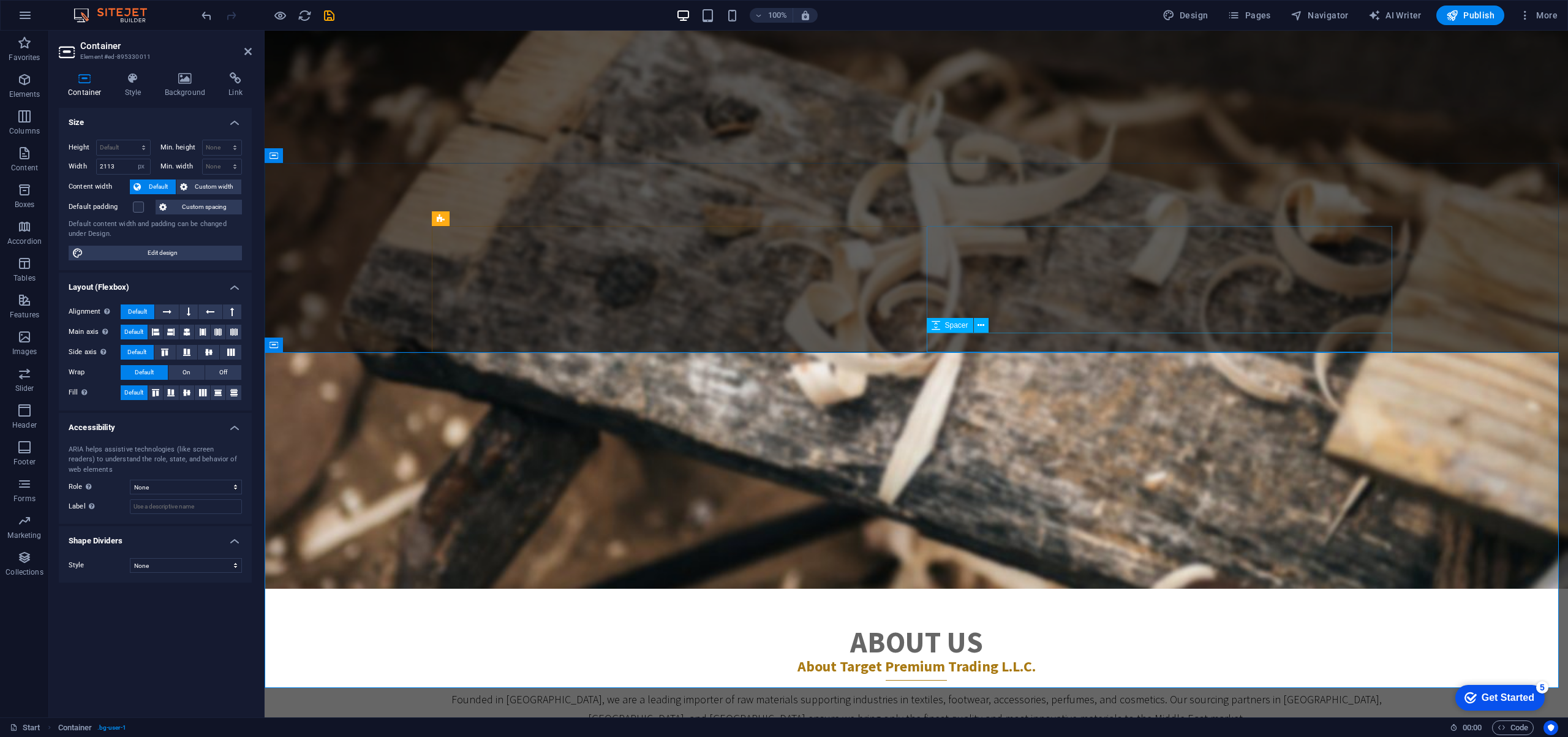
scroll to position [0, 0]
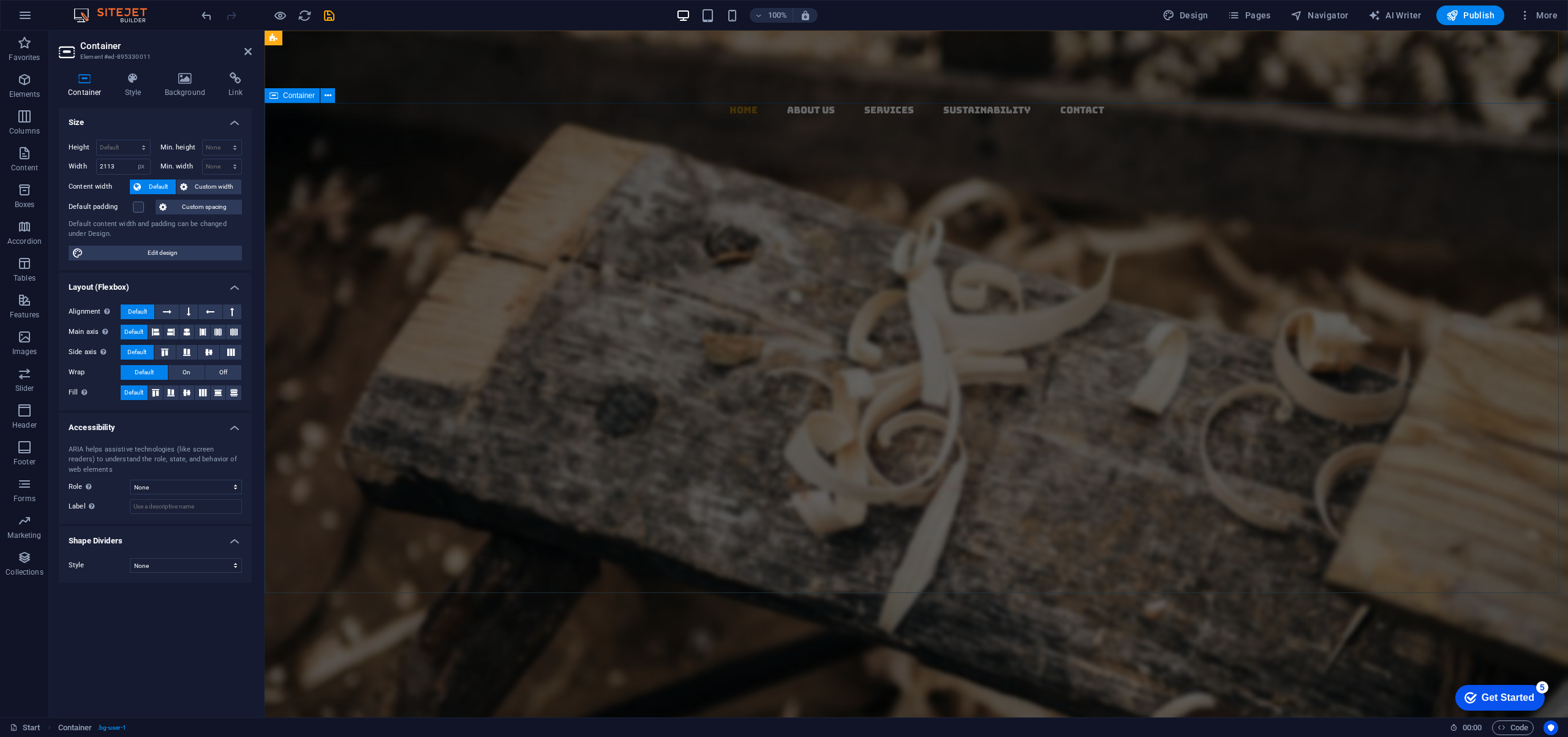
click at [658, 266] on div "Target Premium Trading L.L.C. Your Premier Partner in Sustainable Global Tradin…" at bounding box center [911, 510] width 1294 height 490
click at [657, 266] on div "Target Premium Trading L.L.C. Your Premier Partner in Sustainable Global Tradin…" at bounding box center [911, 510] width 1294 height 490
select select "px"
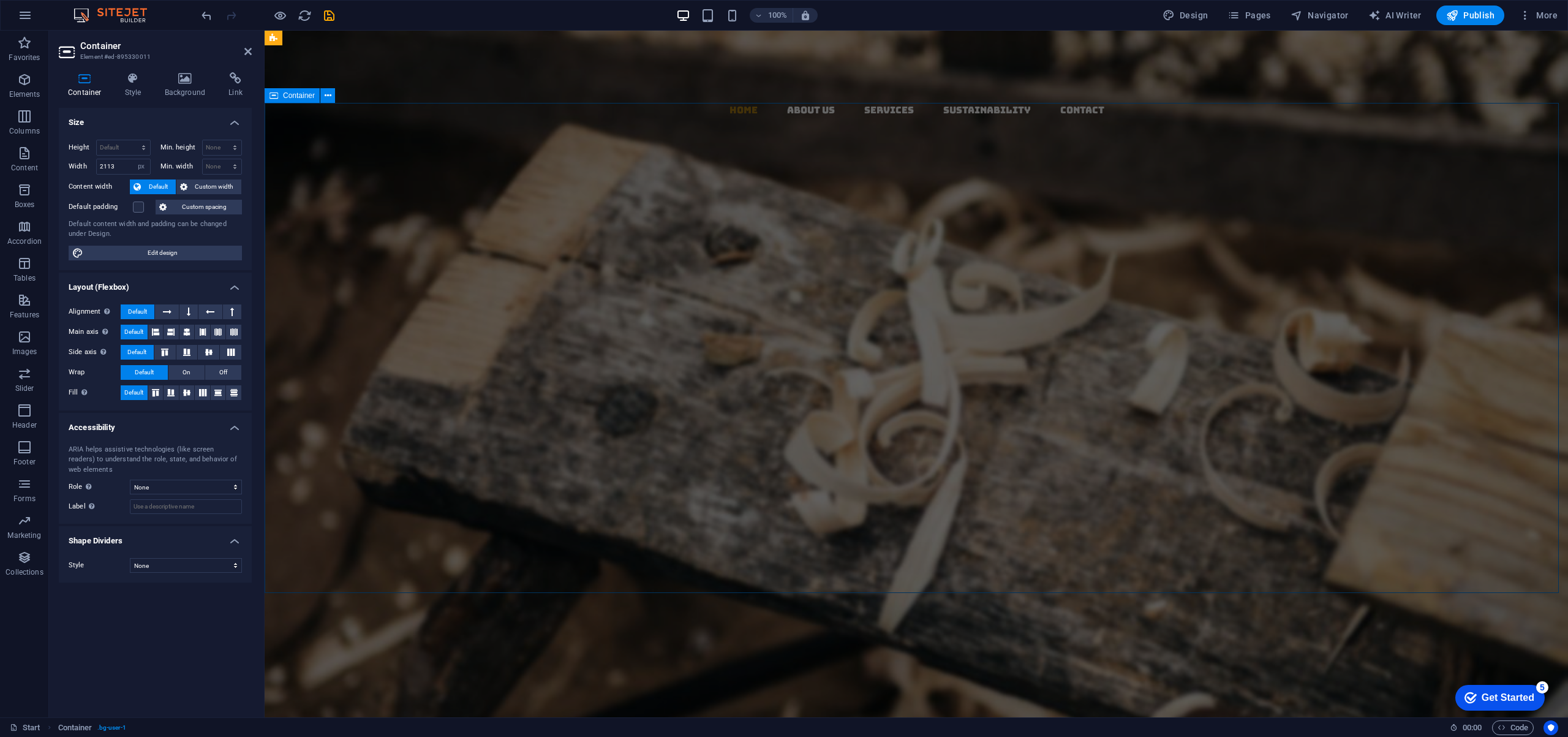
select select "px"
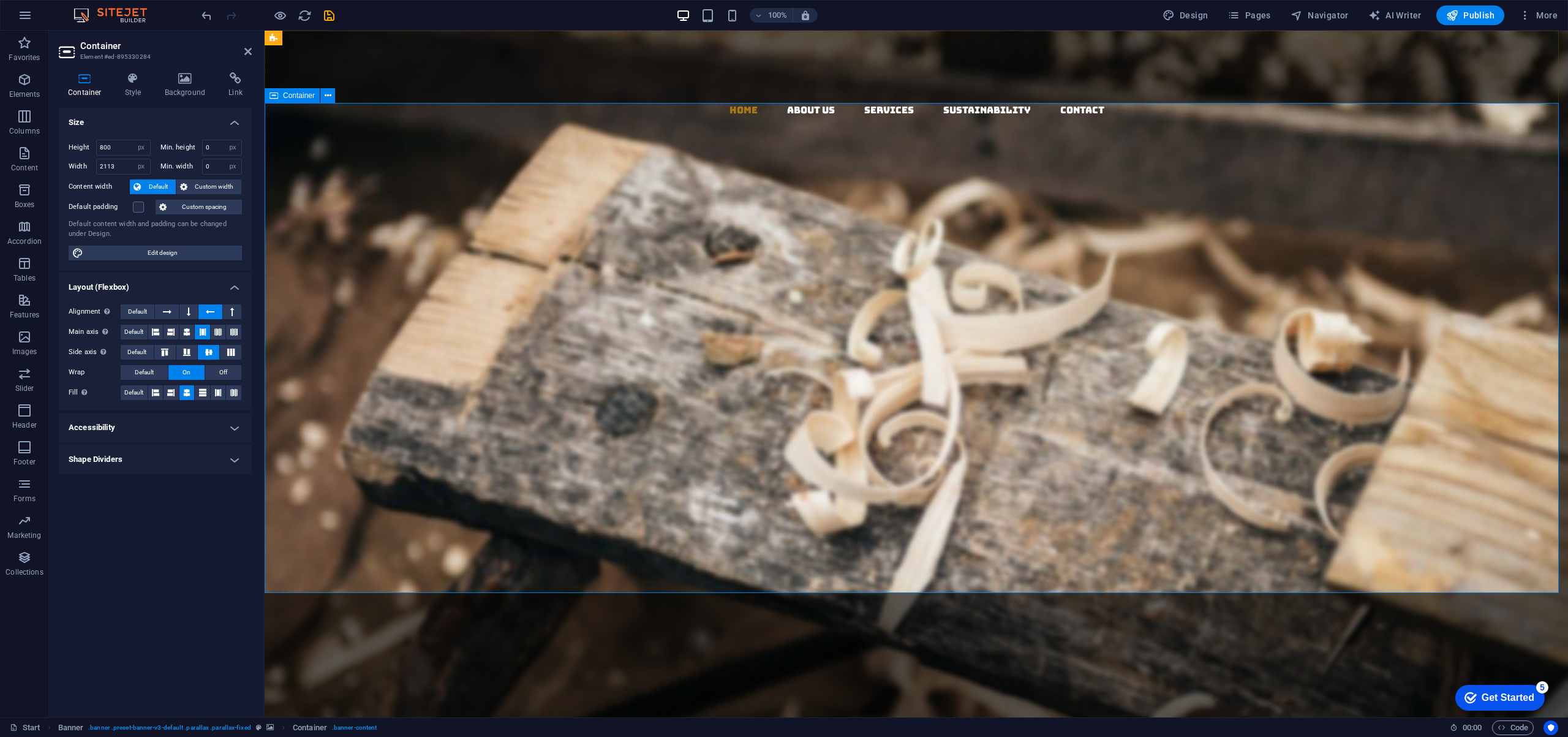
click at [1474, 266] on div "Target Premium Trading L.L.C. Your Premier Partner in Sustainable Global Tradin…" at bounding box center [911, 510] width 1294 height 490
click at [963, 266] on div "Target Premium Trading L.L.C." at bounding box center [911, 297] width 960 height 61
select select "px"
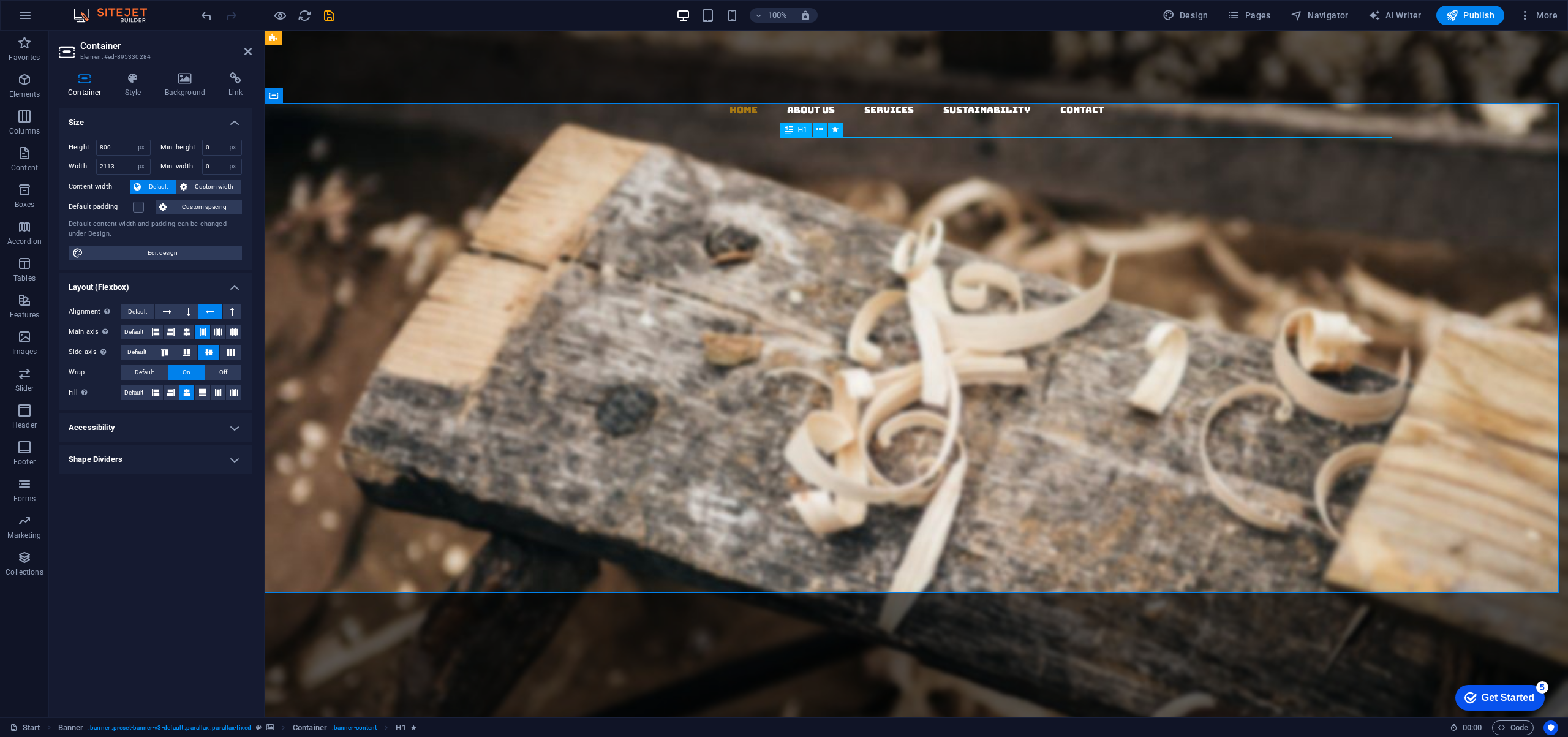
select select "px"
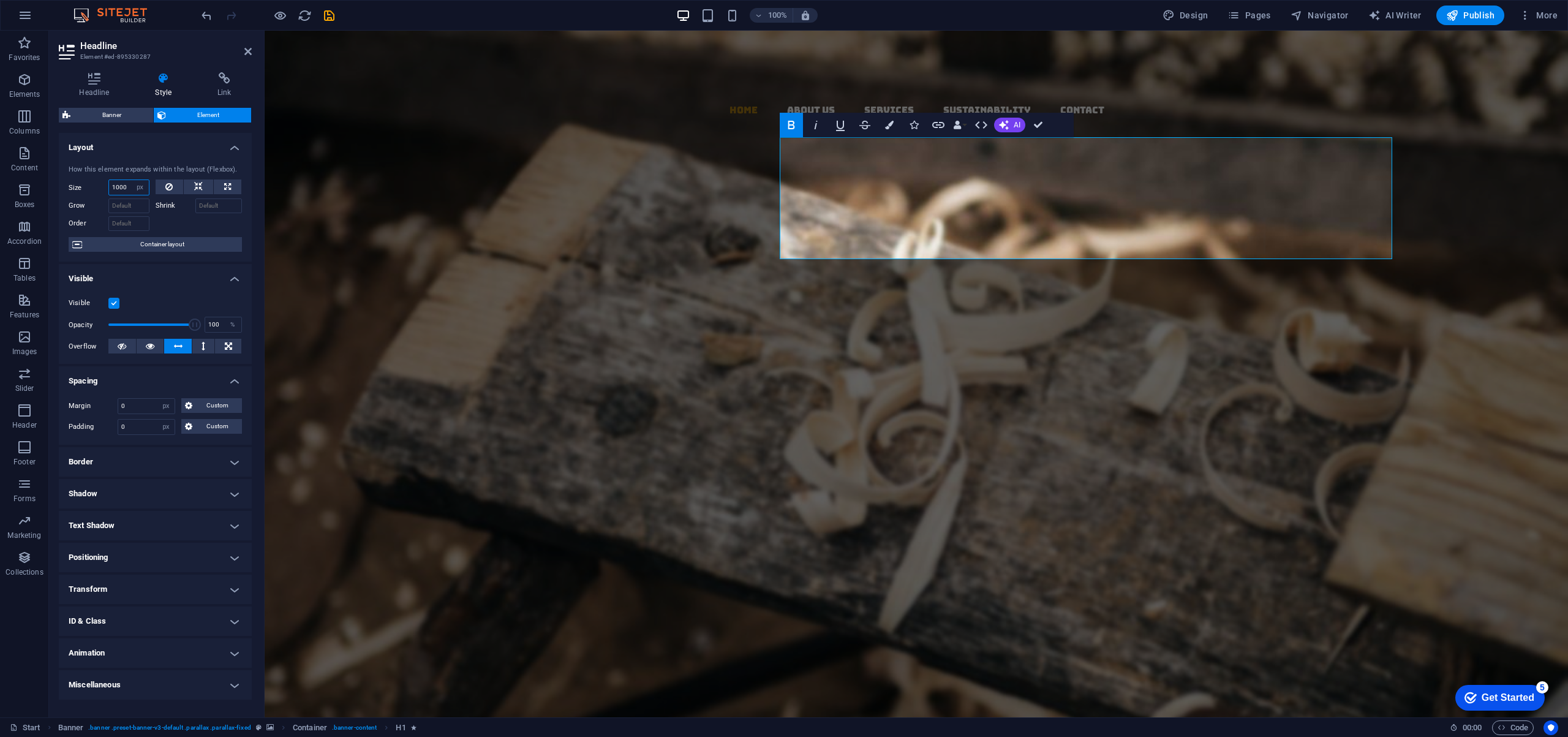
drag, startPoint x: 129, startPoint y: 188, endPoint x: 87, endPoint y: 189, distance: 42.0
click at [87, 189] on div "Size 1000 Default auto px % 1/1 1/2 1/3 1/4 1/5 1/6 1/7 1/8 1/9 1/10" at bounding box center [109, 187] width 81 height 16
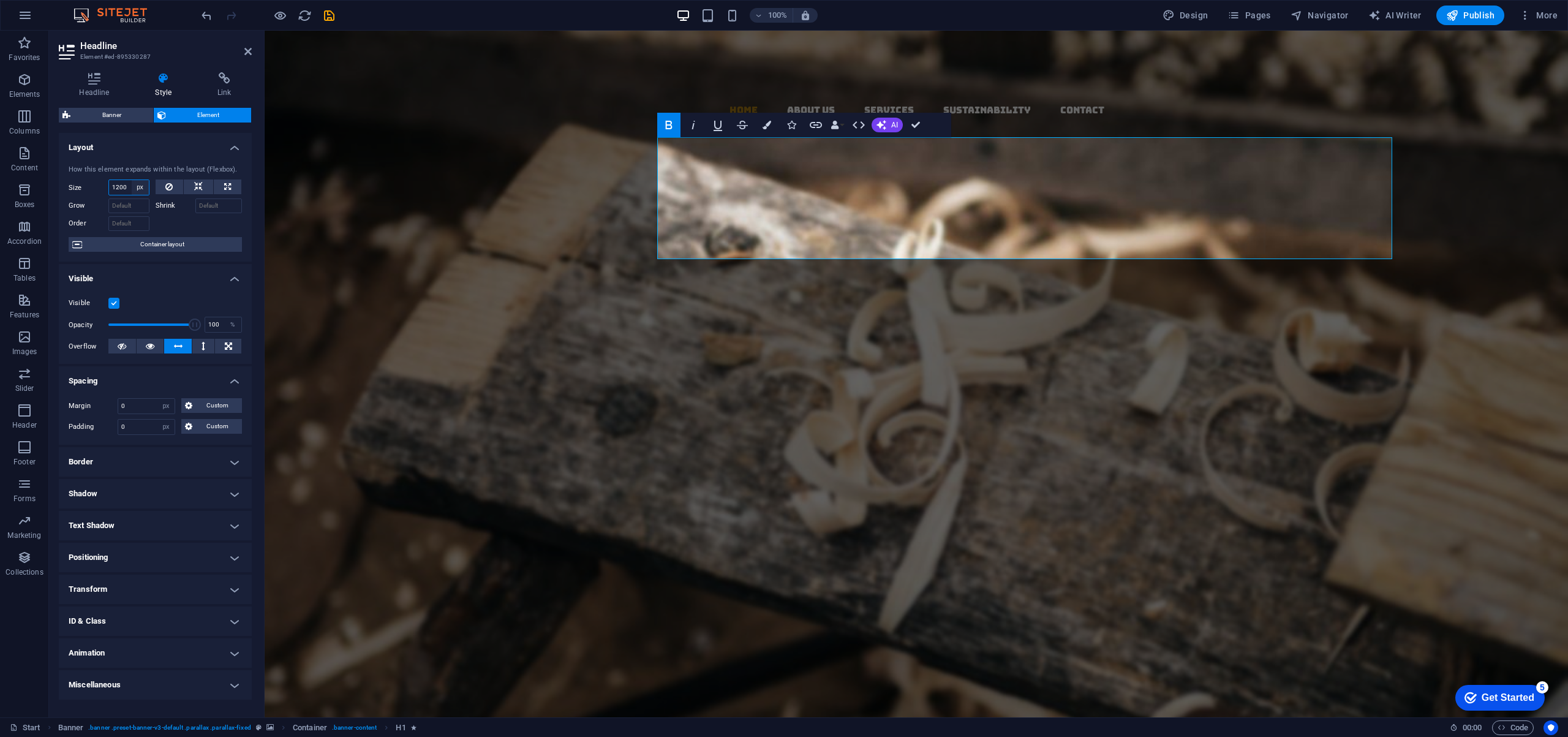
click at [131, 186] on select "Default auto px % 1/1 1/2 1/3 1/4 1/5 1/6 1/7 1/8 1/9 1/10" at bounding box center [140, 187] width 17 height 15
click at [120, 188] on input "1200" at bounding box center [129, 187] width 40 height 15
type input "1500"
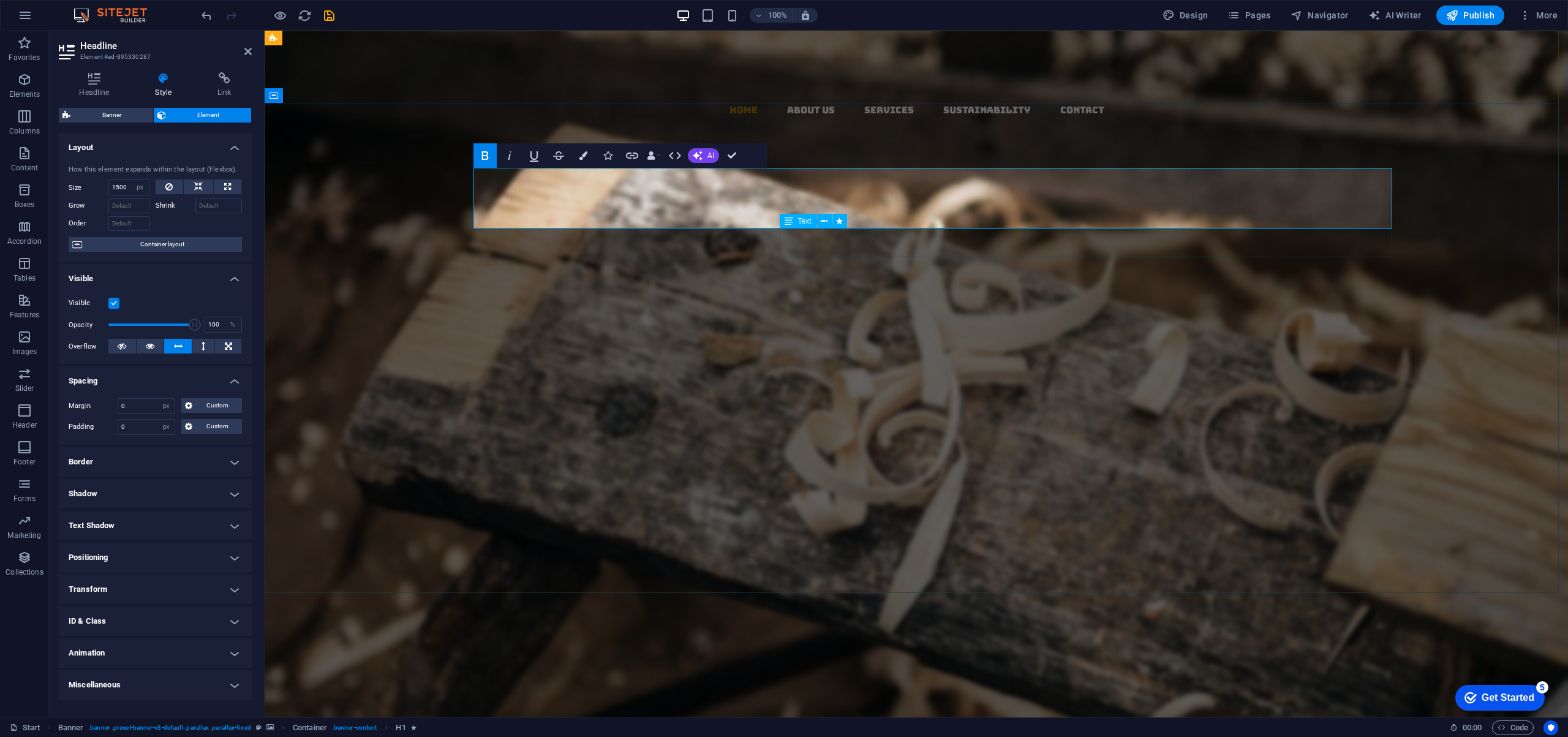
click at [956, 327] on div "Your Premier Partner in Sustainable Global Trading" at bounding box center [911, 341] width 960 height 29
select select "px"
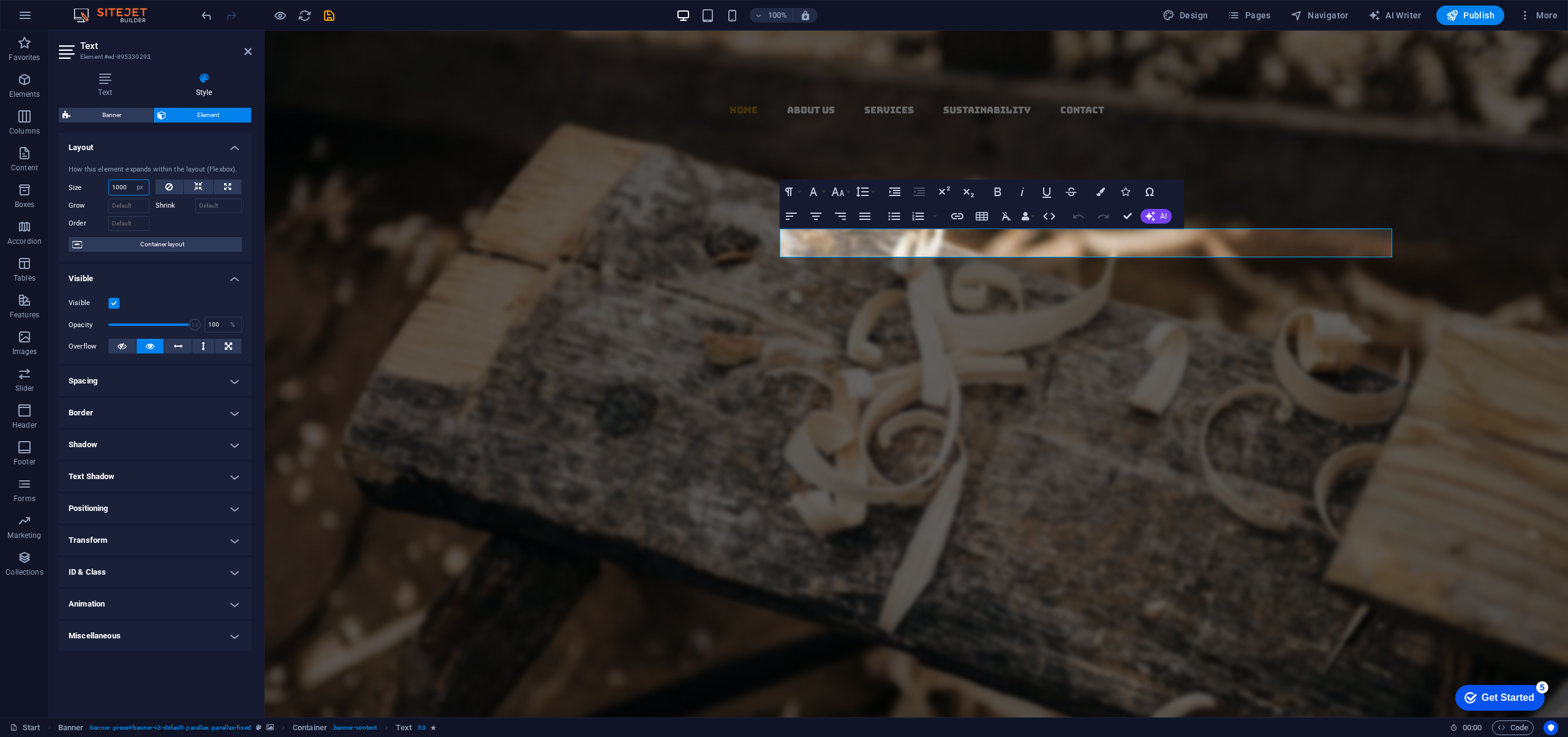
drag, startPoint x: 131, startPoint y: 187, endPoint x: 88, endPoint y: 186, distance: 43.0
click at [88, 186] on div "Size 1000 Default auto px % 1/1 1/2 1/3 1/4 1/5 1/6 1/7 1/8 1/9 1/10" at bounding box center [109, 187] width 81 height 16
type input "1500"
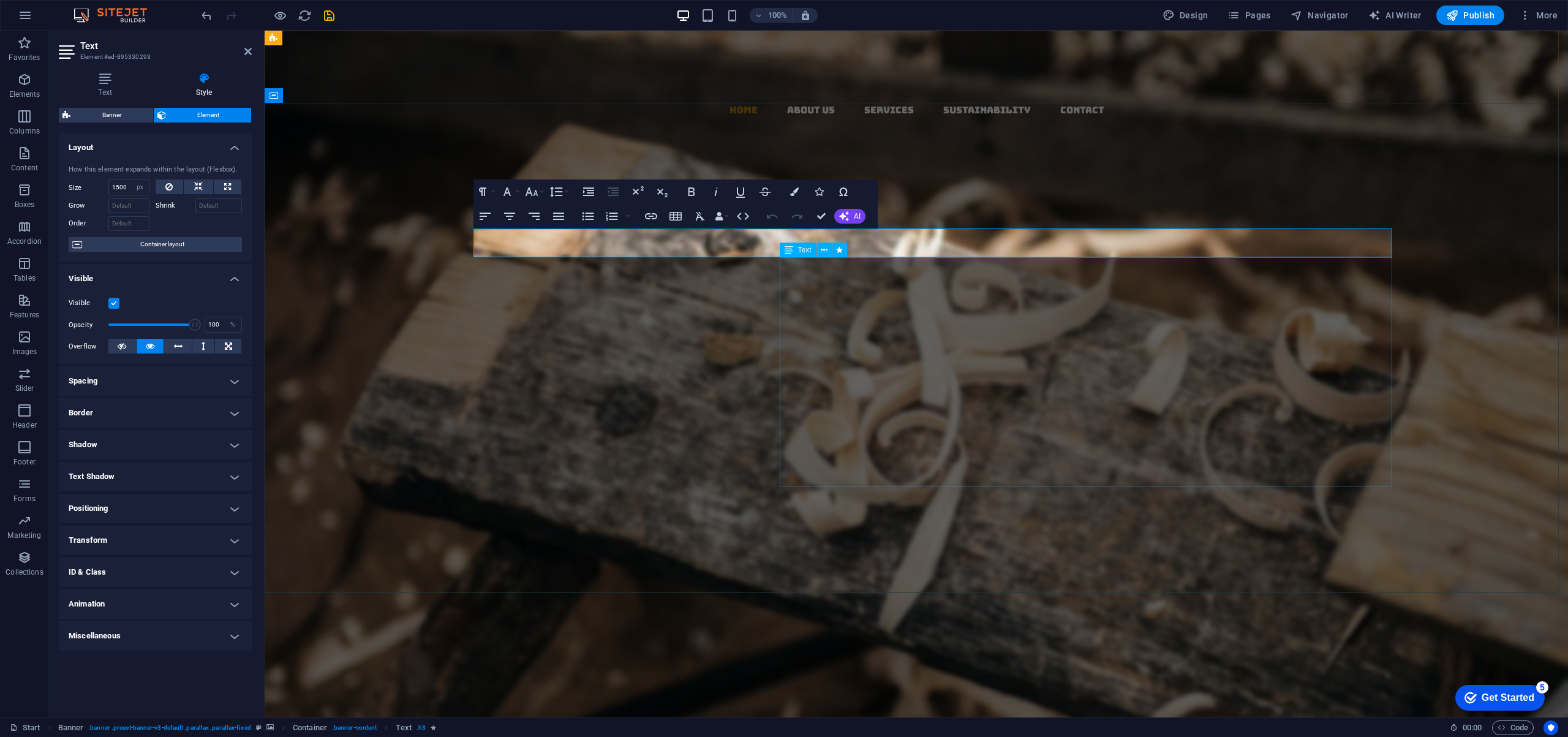
click at [927, 356] on div "Importing Excellence for a Sustainable Future From Europe, USA, and Japan to Du…" at bounding box center [911, 460] width 960 height 210
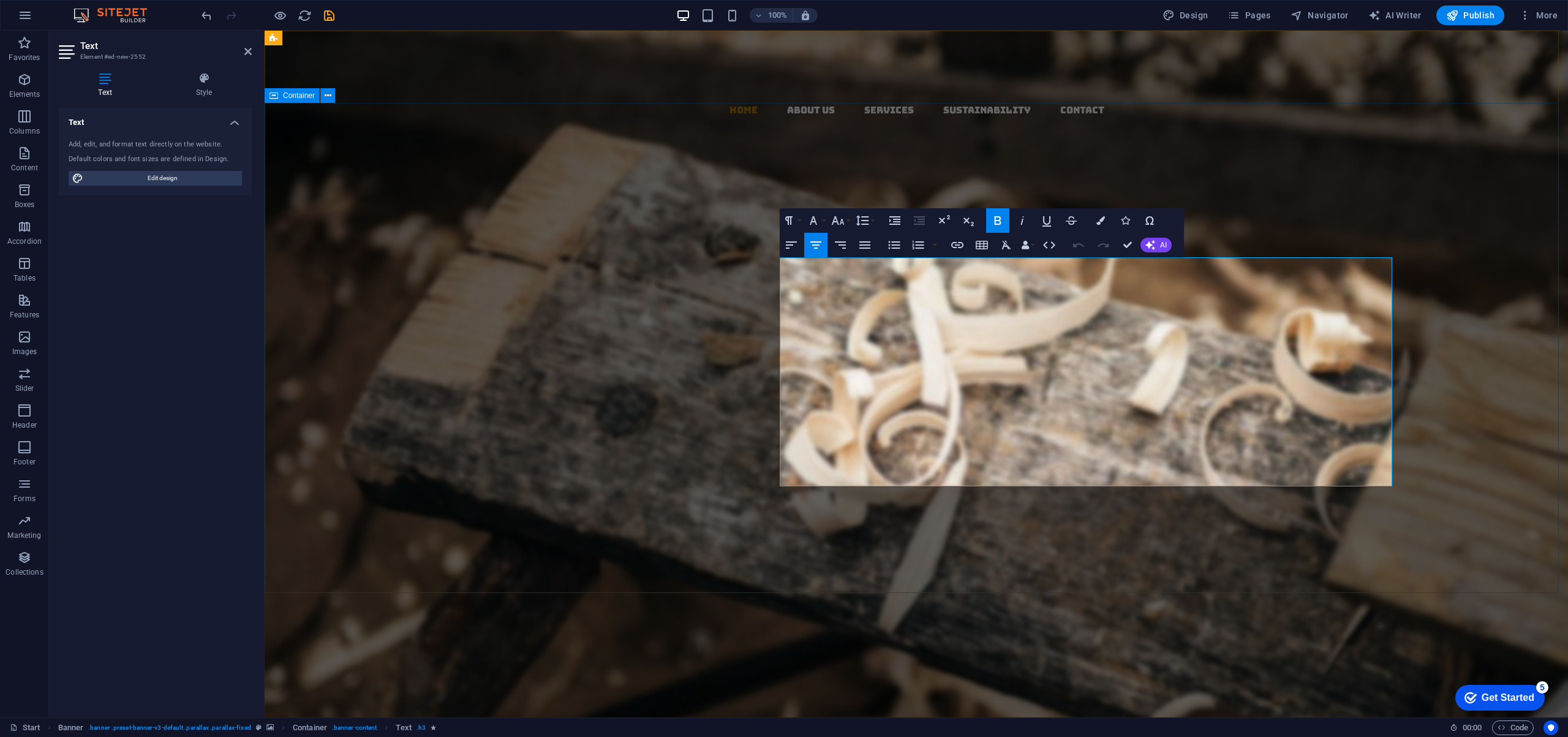
click at [638, 304] on div "Target Premium Trading L.L.C. Your Premier Partner in Sustainable Global Tradin…" at bounding box center [911, 510] width 1294 height 490
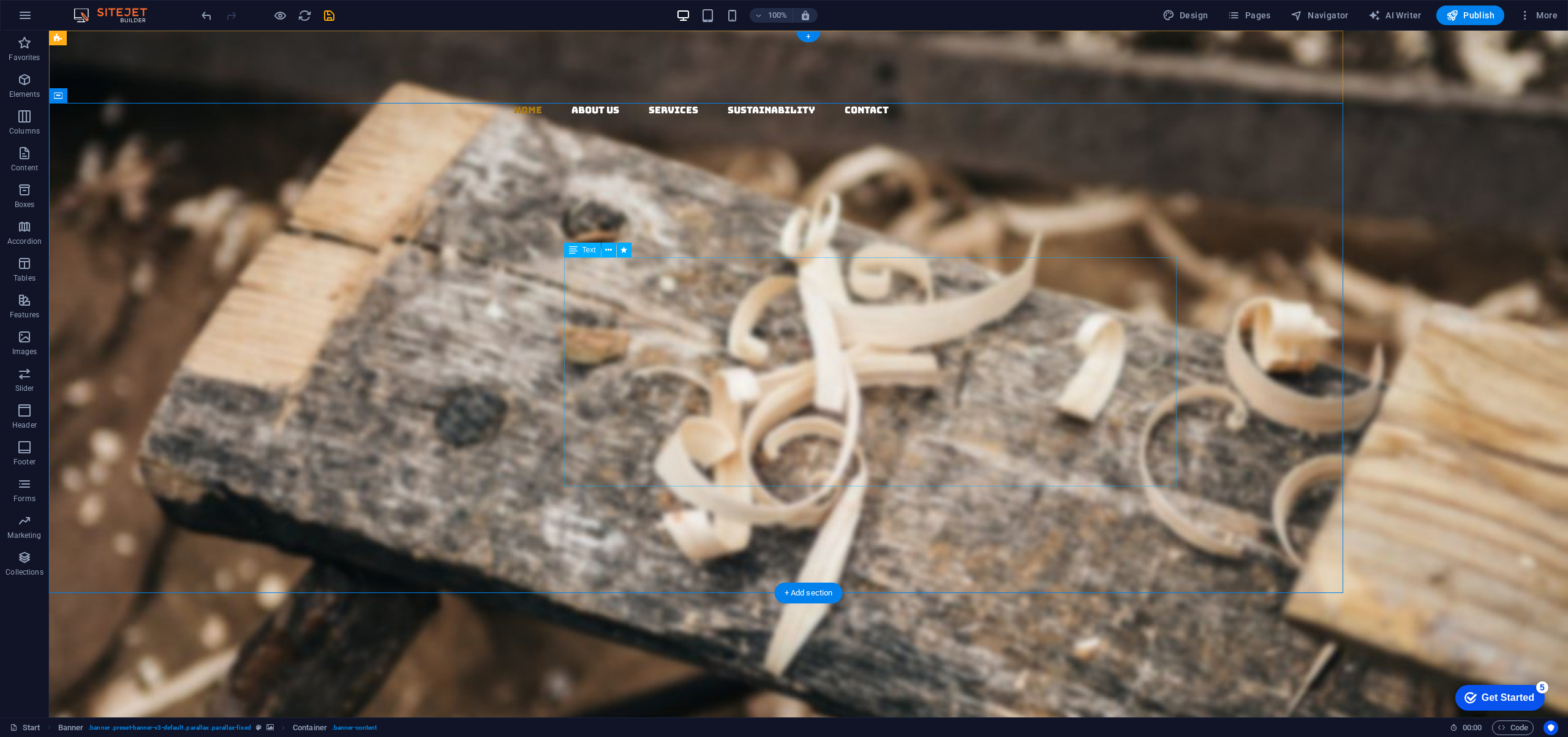
click at [617, 356] on div "Importing Excellence for a Sustainable Future From Europe, USA, and Japan to Du…" at bounding box center [696, 460] width 960 height 210
click at [748, 356] on div "Importing Excellence for a Sustainable Future From Europe, USA, and Japan to Du…" at bounding box center [696, 460] width 960 height 210
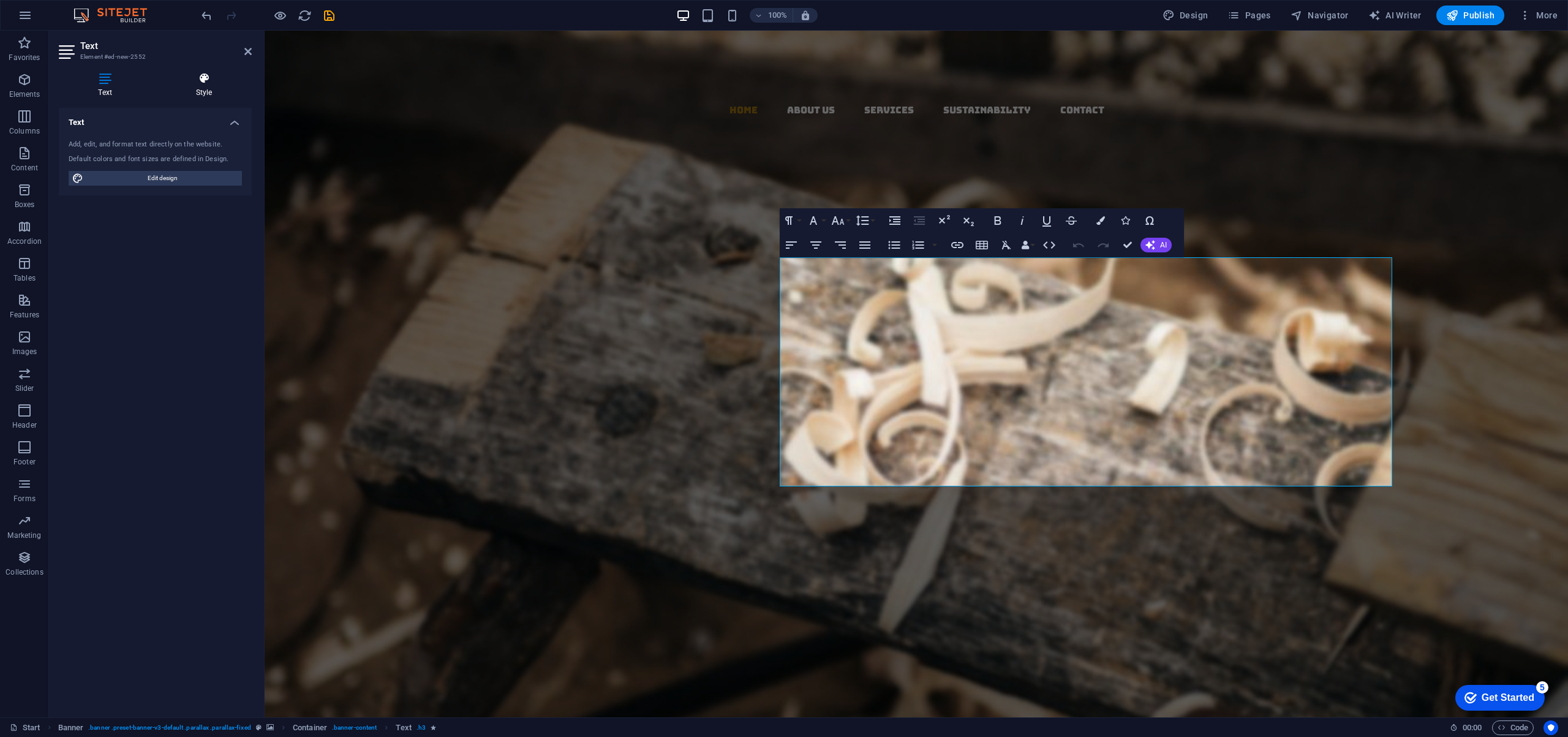
click at [204, 78] on icon at bounding box center [204, 79] width 95 height 13
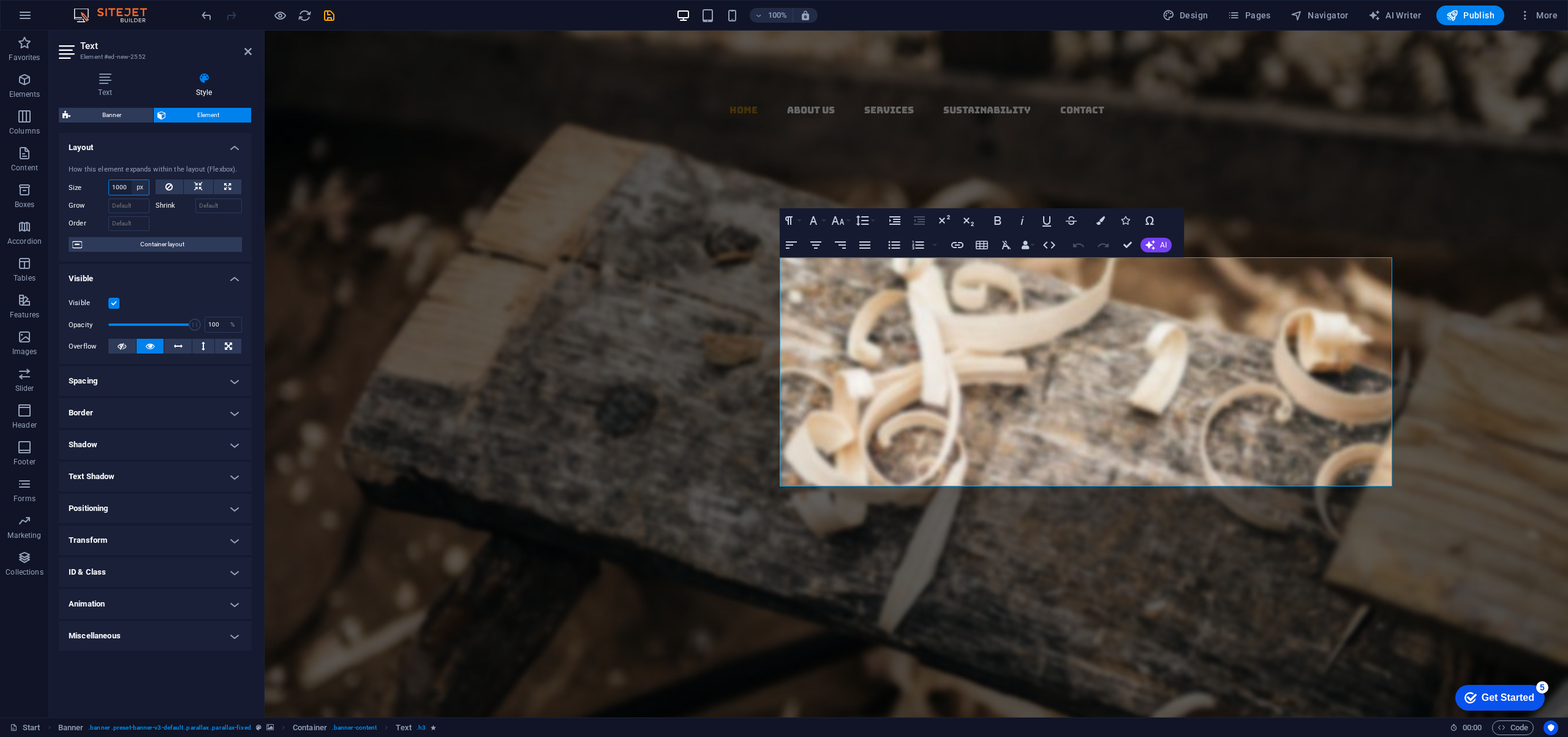
click at [131, 184] on select "Default auto px % 1/1 1/2 1/3 1/4 1/5 1/6 1/7 1/8 1/9 1/10" at bounding box center [140, 187] width 17 height 15
click at [120, 187] on input "1000" at bounding box center [129, 187] width 40 height 15
drag, startPoint x: 128, startPoint y: 187, endPoint x: 87, endPoint y: 182, distance: 41.3
click at [87, 182] on div "Size 1000 Default auto px % 1/1 1/2 1/3 1/4 1/5 1/6 1/7 1/8 1/9 1/10" at bounding box center [109, 187] width 81 height 16
type input "1500"
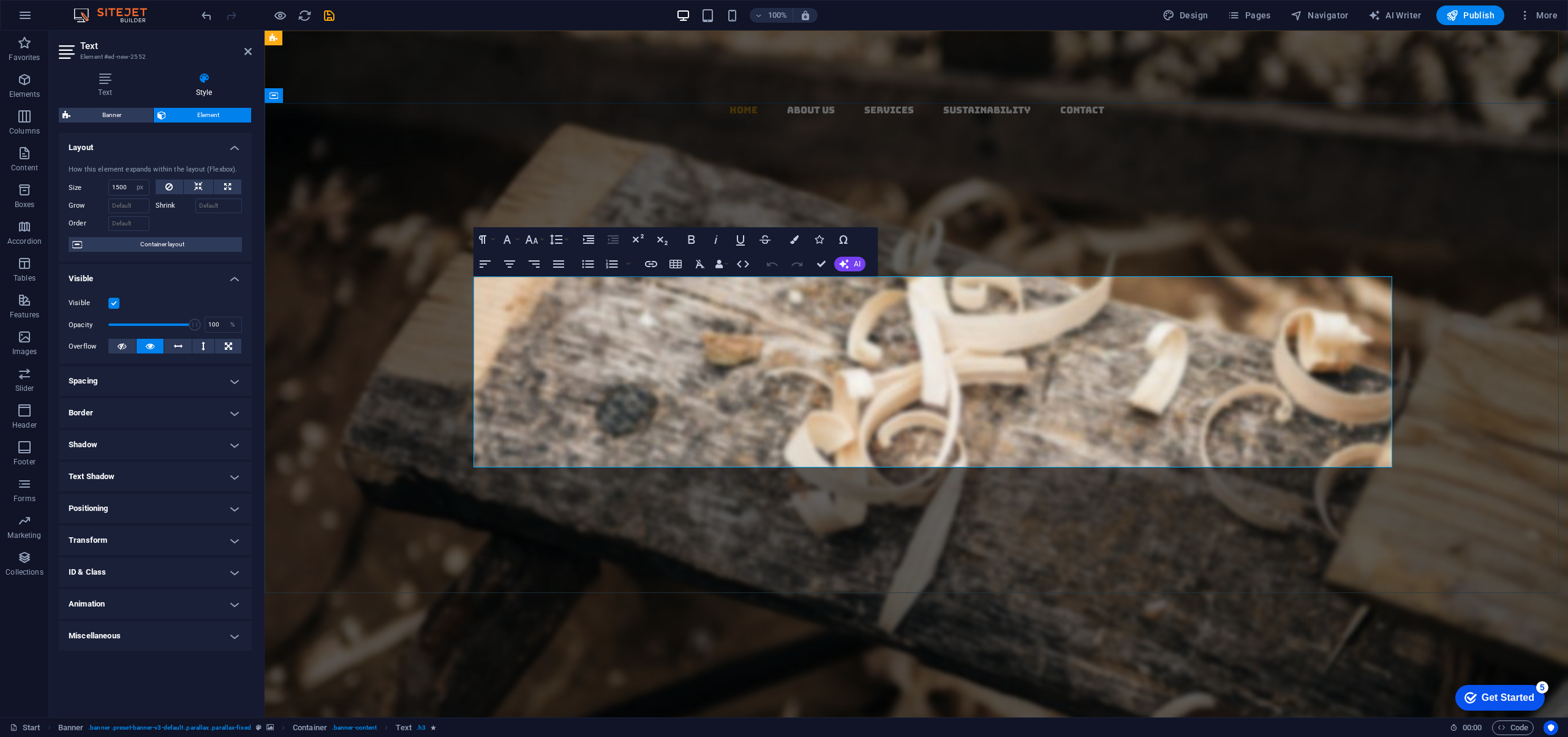
click at [930, 413] on p "Target Premium Trading L.L.C. is a [GEOGRAPHIC_DATA]-based international tradin…" at bounding box center [911, 441] width 960 height 57
click at [933, 375] on em "From [GEOGRAPHIC_DATA], [GEOGRAPHIC_DATA], and [GEOGRAPHIC_DATA] to [GEOGRAPHIC…" at bounding box center [911, 394] width 940 height 38
click at [1101, 356] on p "Importing Excellence for a Sustainable Future From Europe, USA, and Japan to Du…" at bounding box center [911, 384] width 960 height 57
click at [885, 266] on div "Target Premium Trading L.L.C. Your Premier Partner in Sustainable Global Tradin…" at bounding box center [911, 510] width 1294 height 490
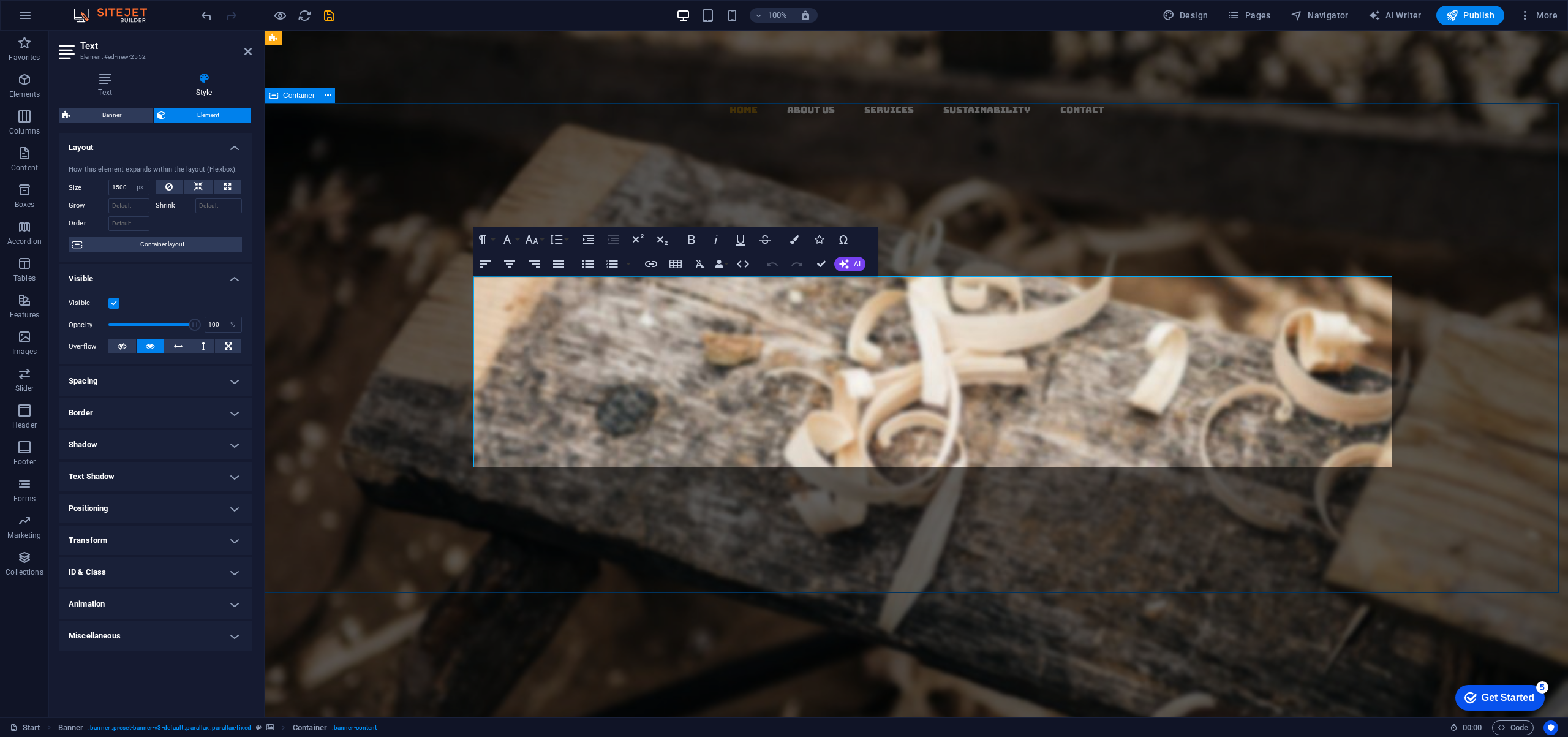
click at [885, 266] on div "Target Premium Trading L.L.C. Your Premier Partner in Sustainable Global Tradin…" at bounding box center [911, 510] width 1294 height 490
select select "px"
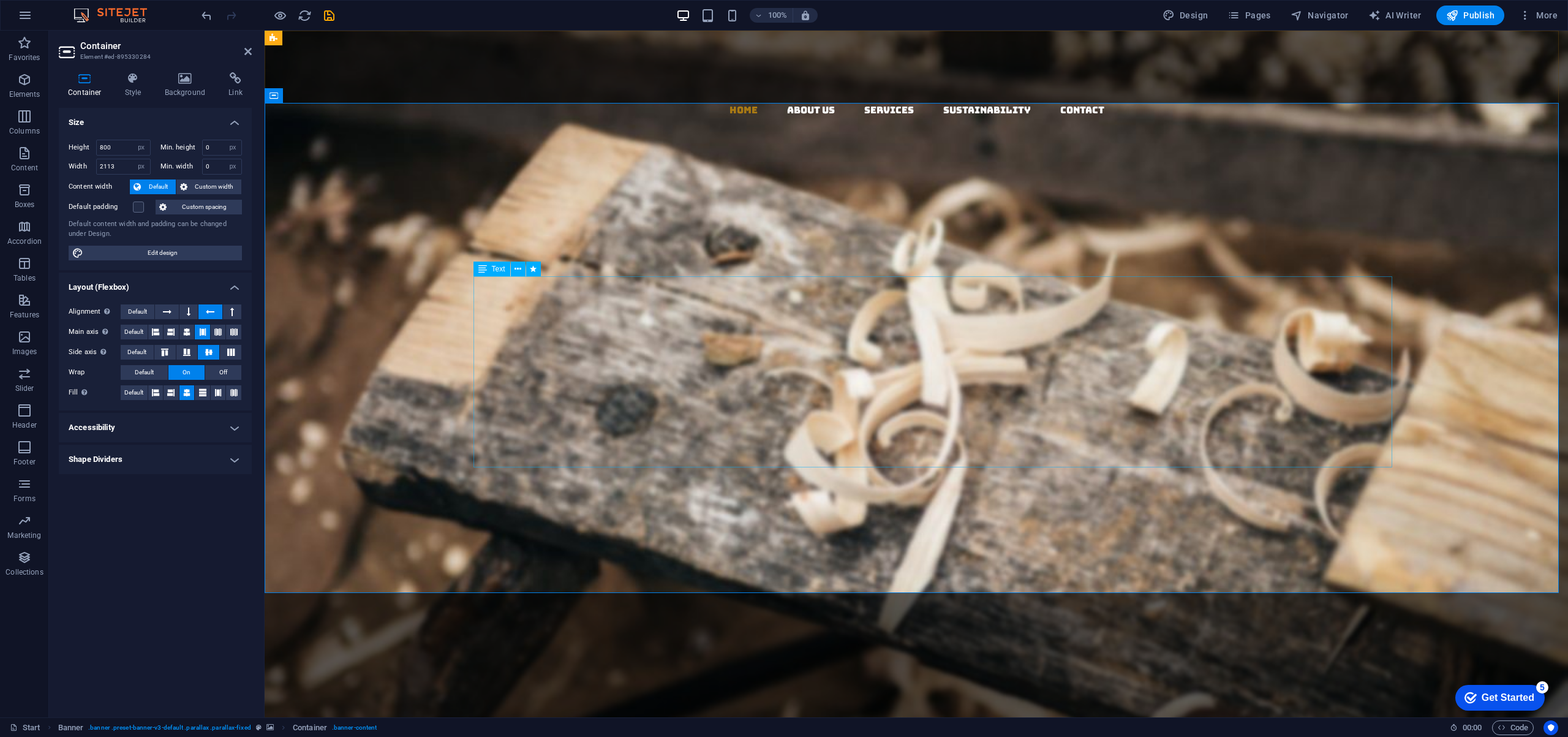
click at [823, 356] on div "Importing Excellence for a Sustainable Future From Europe, USA, and Japan to Du…" at bounding box center [911, 460] width 960 height 210
select select "px"
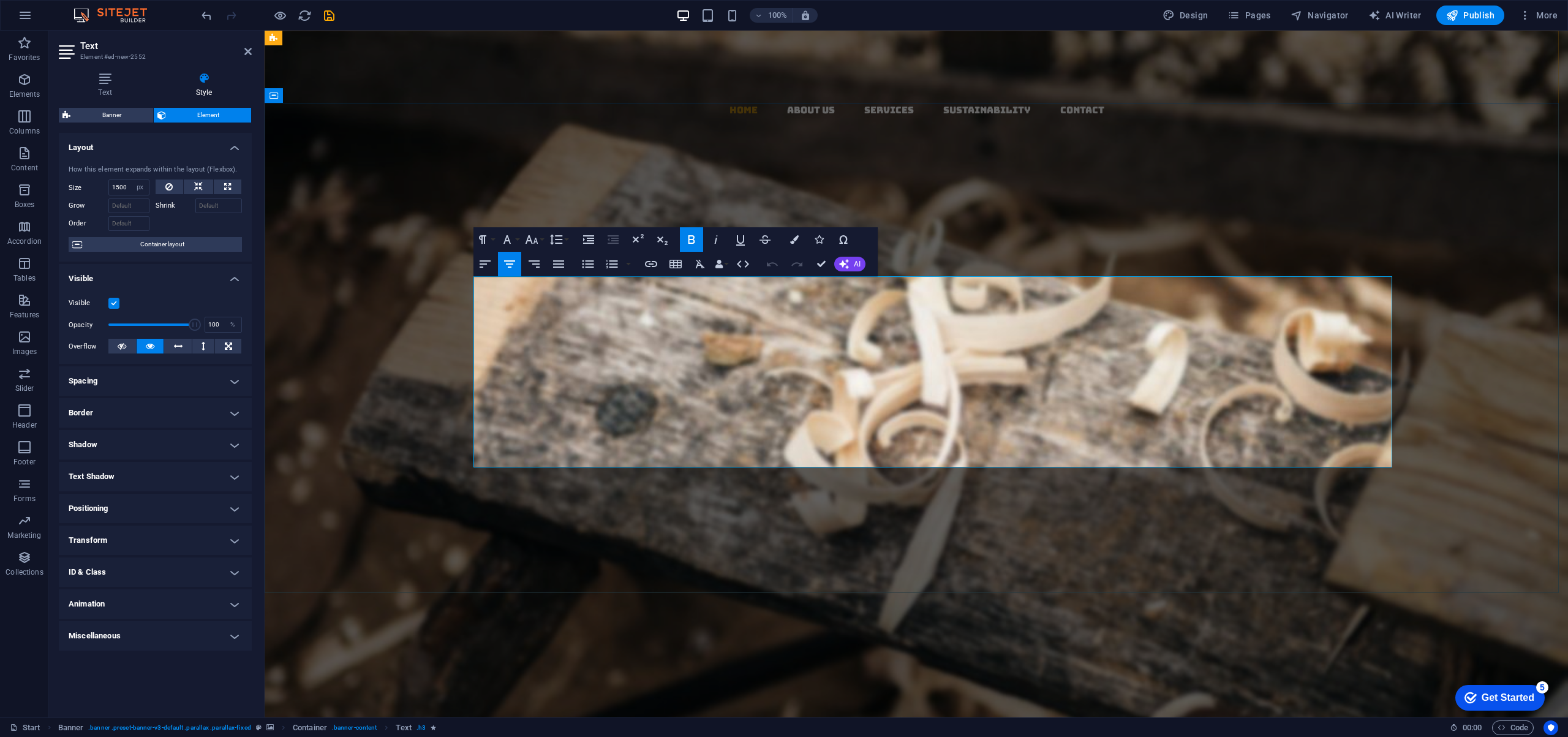
drag, startPoint x: 786, startPoint y: 284, endPoint x: 1079, endPoint y: 354, distance: 301.2
click at [1079, 356] on div "Importing Excellence for a Sustainable Future From Europe, USA, and Japan to Du…" at bounding box center [911, 460] width 960 height 210
click at [1084, 356] on p "Importing Excellence for a Sustainable Future From Europe, USA, and Japan to Du…" at bounding box center [911, 384] width 960 height 57
drag, startPoint x: 1082, startPoint y: 286, endPoint x: 1331, endPoint y: 360, distance: 259.8
click at [1331, 360] on div "Importing Excellence for a Sustainable Future From Europe, USA, and Japan to Du…" at bounding box center [911, 460] width 960 height 210
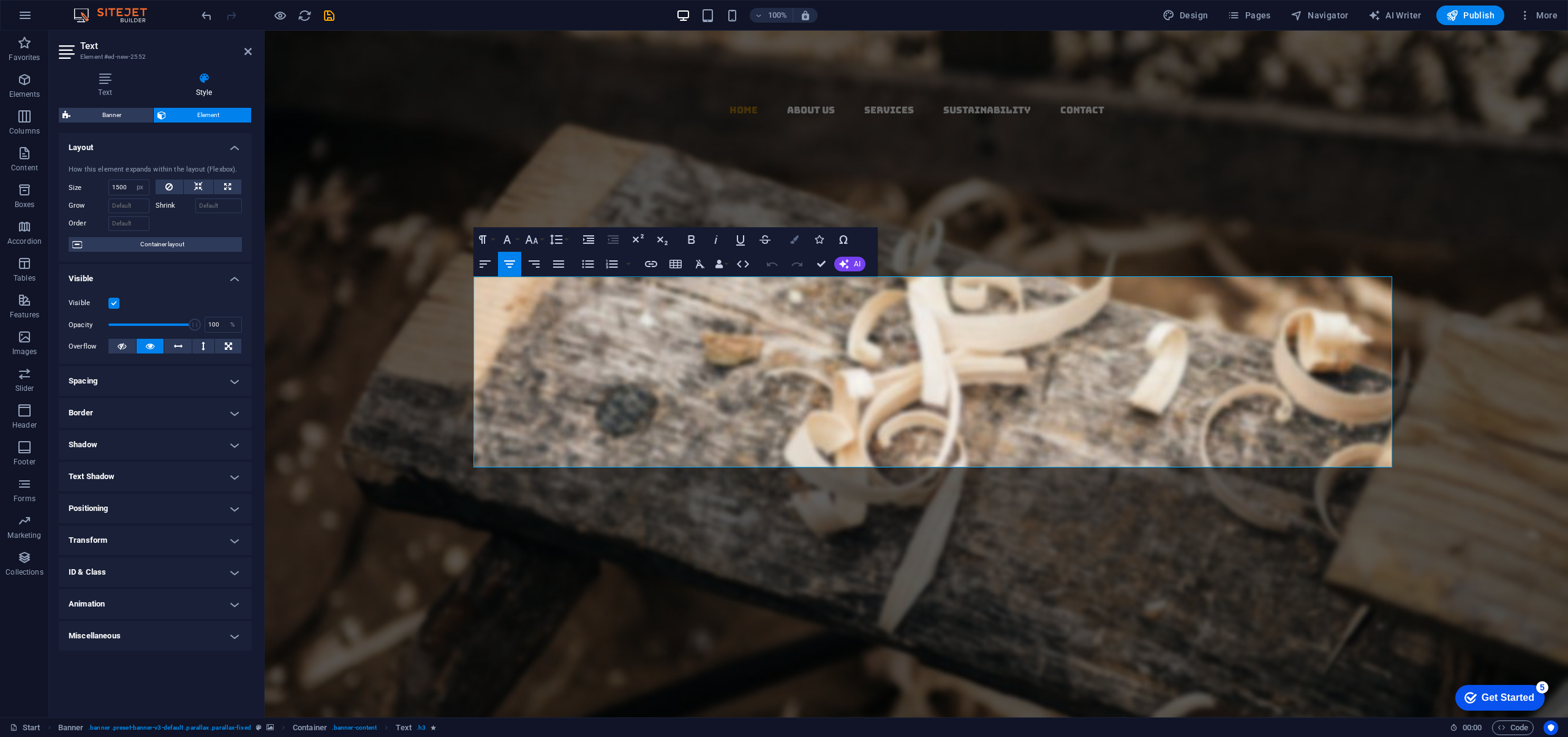
click at [793, 241] on icon "button" at bounding box center [794, 239] width 9 height 9
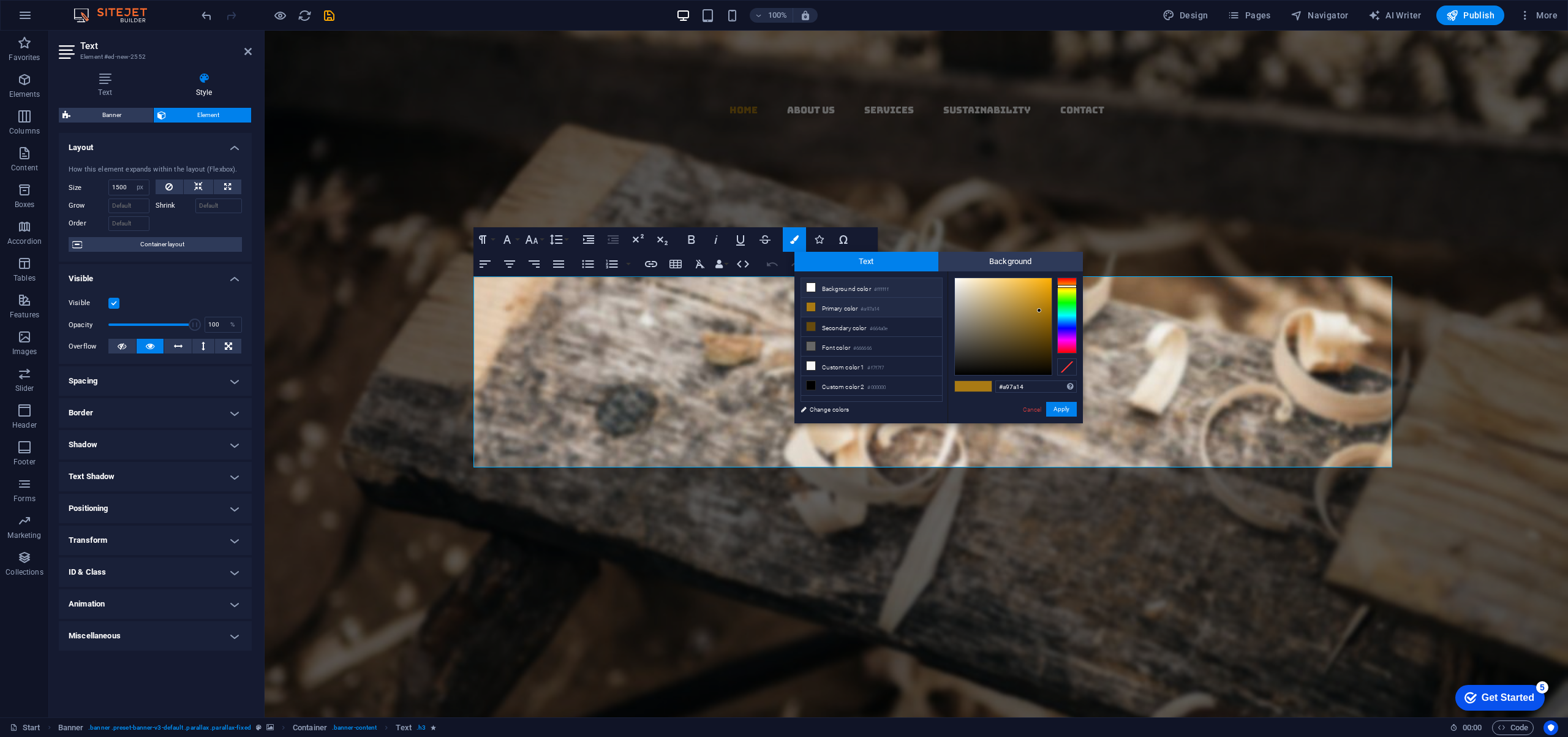
click at [812, 289] on icon at bounding box center [811, 287] width 9 height 9
click at [1069, 411] on button "Apply" at bounding box center [1061, 409] width 31 height 15
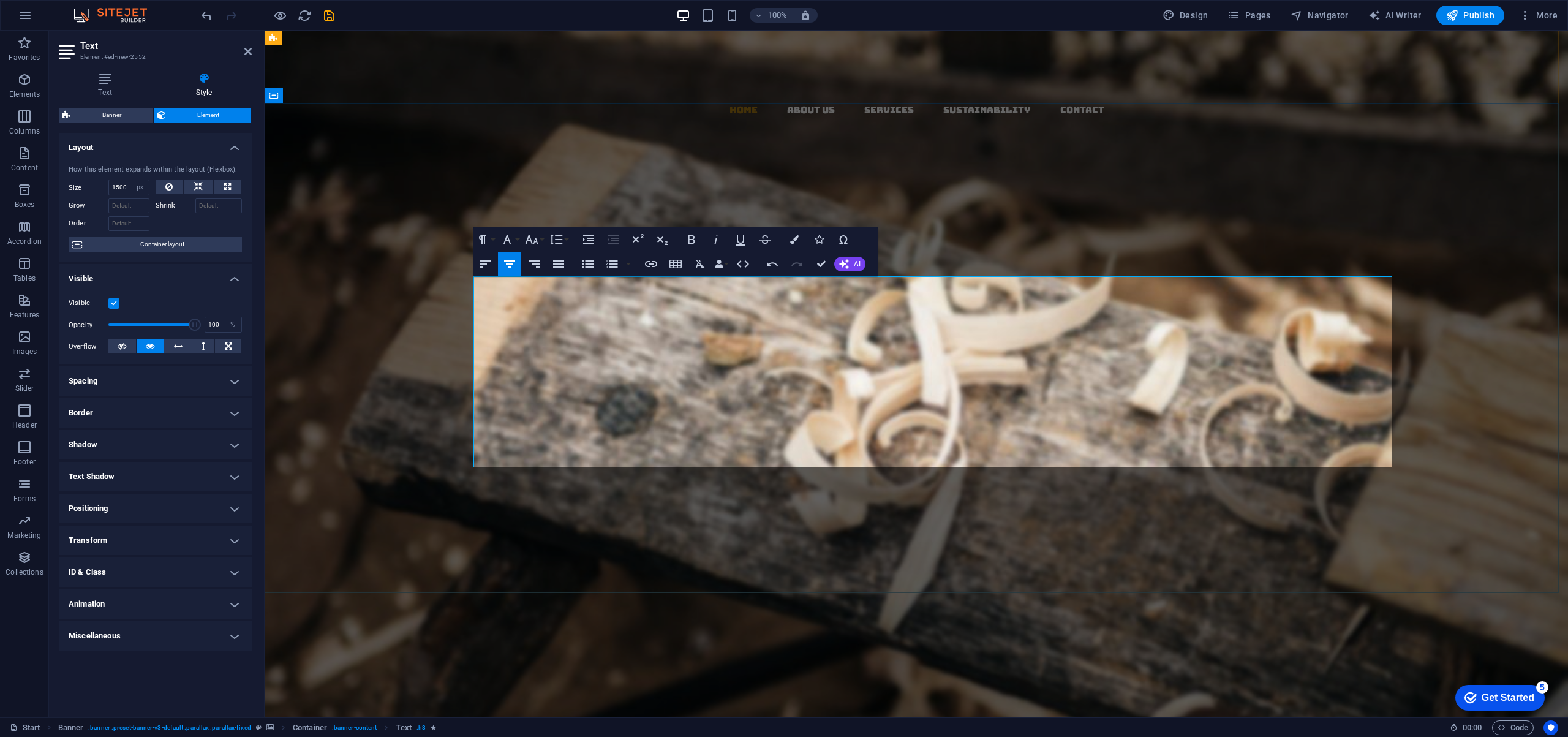
drag, startPoint x: 854, startPoint y: 385, endPoint x: 1149, endPoint y: 462, distance: 304.9
click at [1149, 462] on div "Importing Excellence for a Sustainable Future From Europe, USA, and Japan to Du…" at bounding box center [911, 460] width 960 height 210
click at [486, 262] on icon "button" at bounding box center [484, 263] width 15 height 15
click at [801, 375] on em "From [GEOGRAPHIC_DATA], [GEOGRAPHIC_DATA], and [GEOGRAPHIC_DATA] to [GEOGRAPHIC…" at bounding box center [911, 394] width 940 height 38
drag, startPoint x: 775, startPoint y: 286, endPoint x: 1128, endPoint y: 291, distance: 353.0
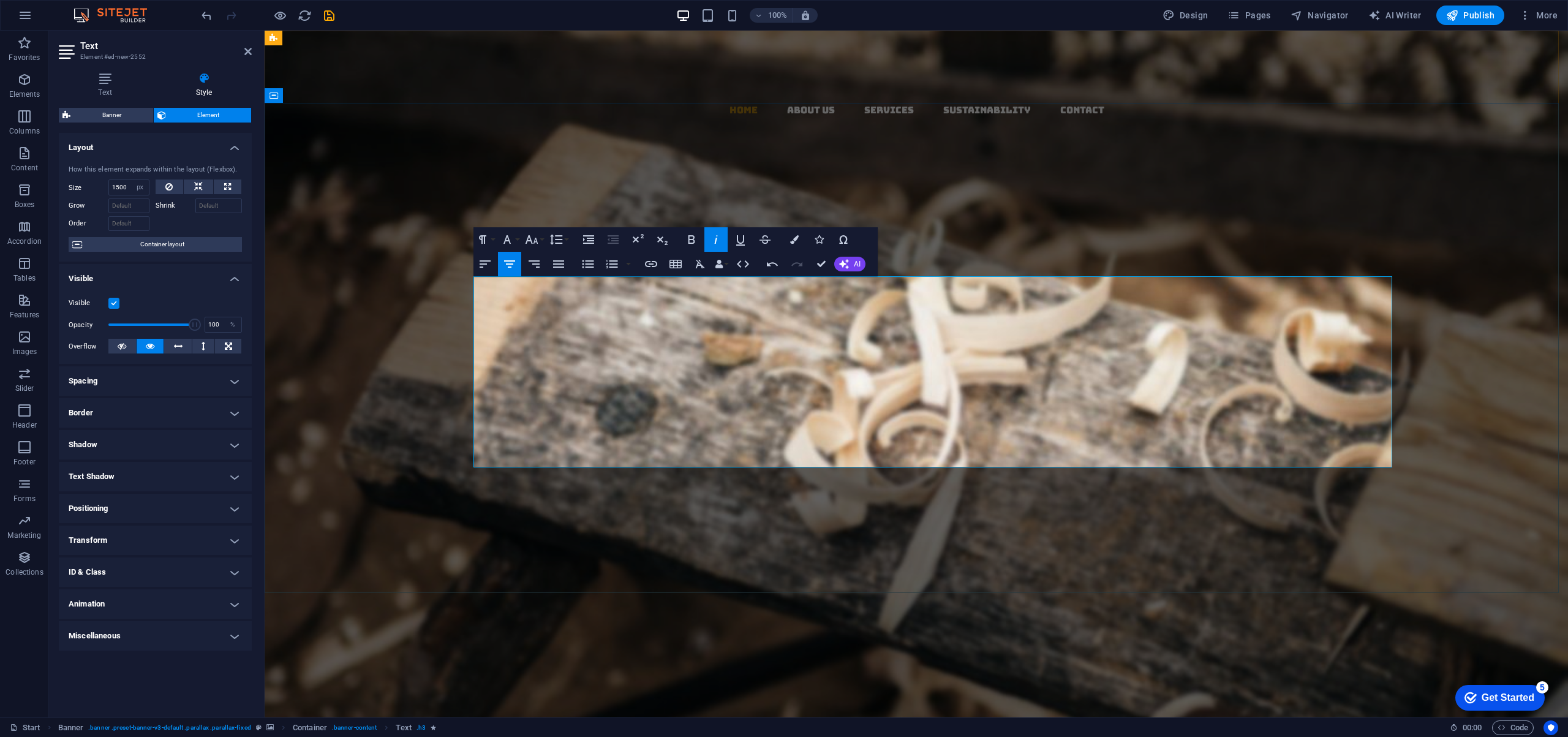
click at [1127, 356] on p "Importing Excellence for a Sustainable Future From Europe, USA, and Japan to Du…" at bounding box center [911, 384] width 960 height 57
click at [689, 237] on icon "button" at bounding box center [691, 239] width 15 height 15
click at [540, 240] on button "Font Size" at bounding box center [534, 239] width 24 height 24
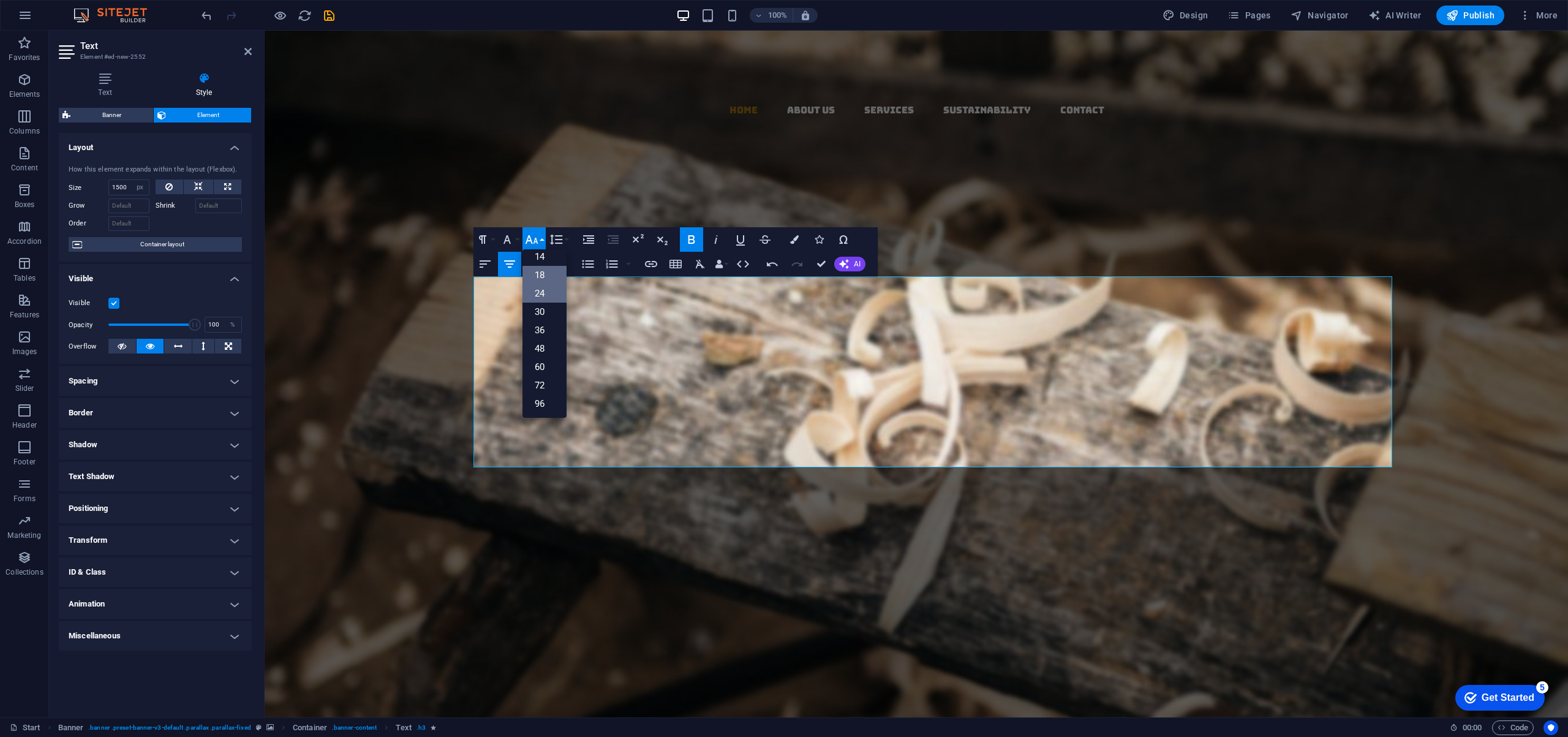
scroll to position [98, 0]
click at [540, 293] on link "24" at bounding box center [544, 293] width 44 height 18
click at [901, 356] on span "Importing Excellence for a Sustainable Future" at bounding box center [911, 365] width 295 height 19
drag, startPoint x: 777, startPoint y: 284, endPoint x: 1211, endPoint y: 284, distance: 434.0
click at [1208, 356] on p "Importing Excellence for a Sustainable Future From Europe, USA, and Japan to Du…" at bounding box center [911, 384] width 960 height 57
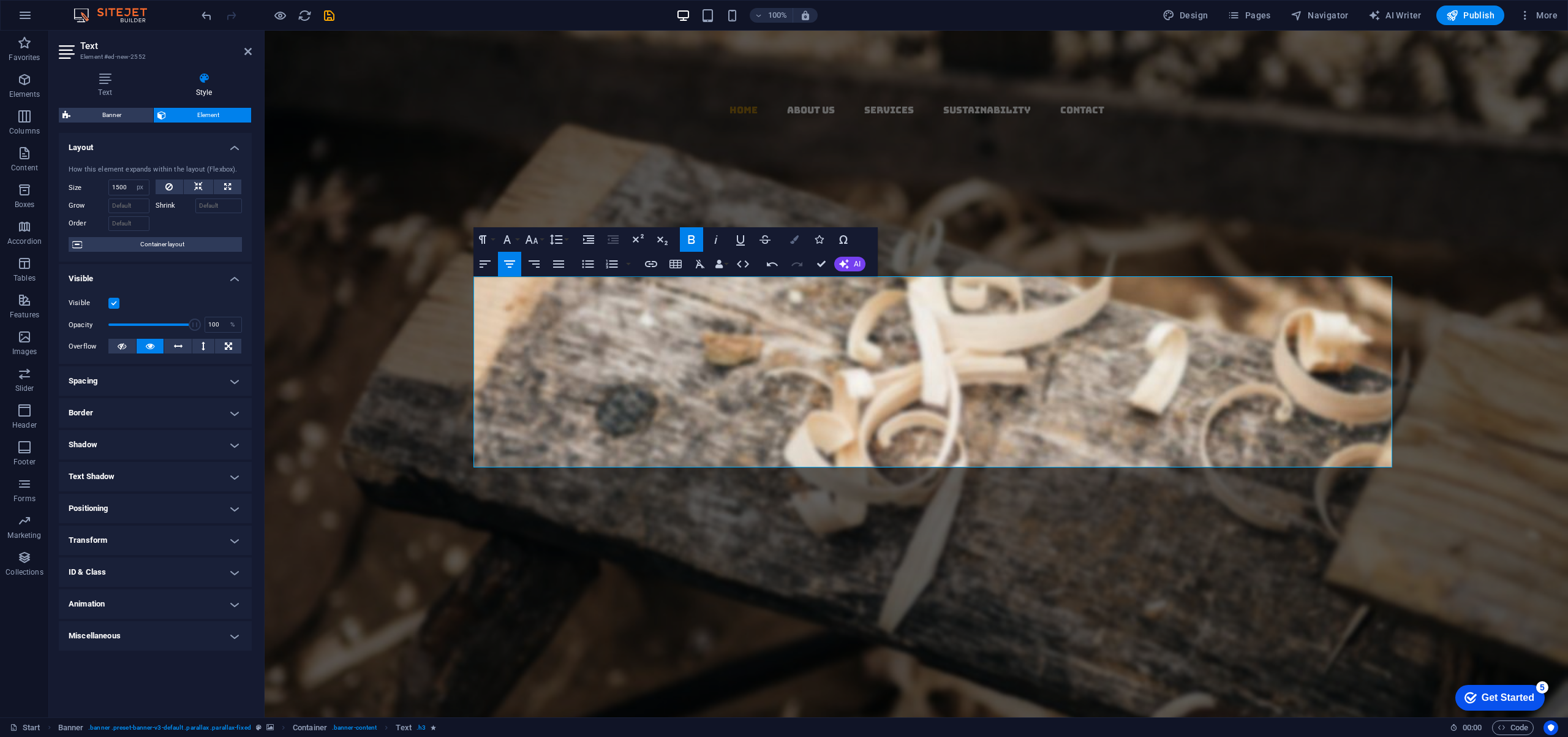
click at [796, 239] on icon "button" at bounding box center [794, 239] width 9 height 9
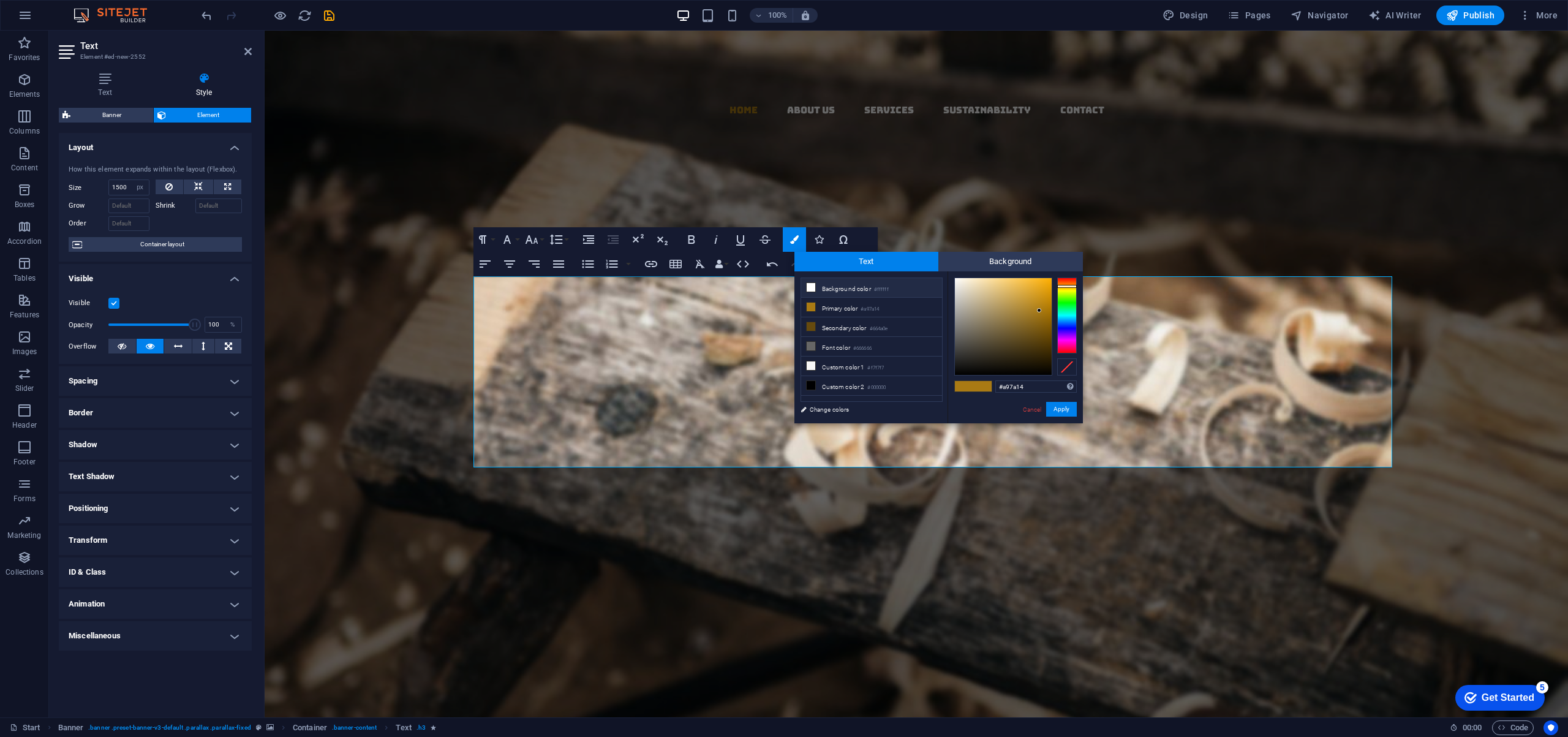
click at [812, 289] on icon at bounding box center [811, 287] width 9 height 9
click at [1055, 411] on button "Apply" at bounding box center [1061, 409] width 31 height 15
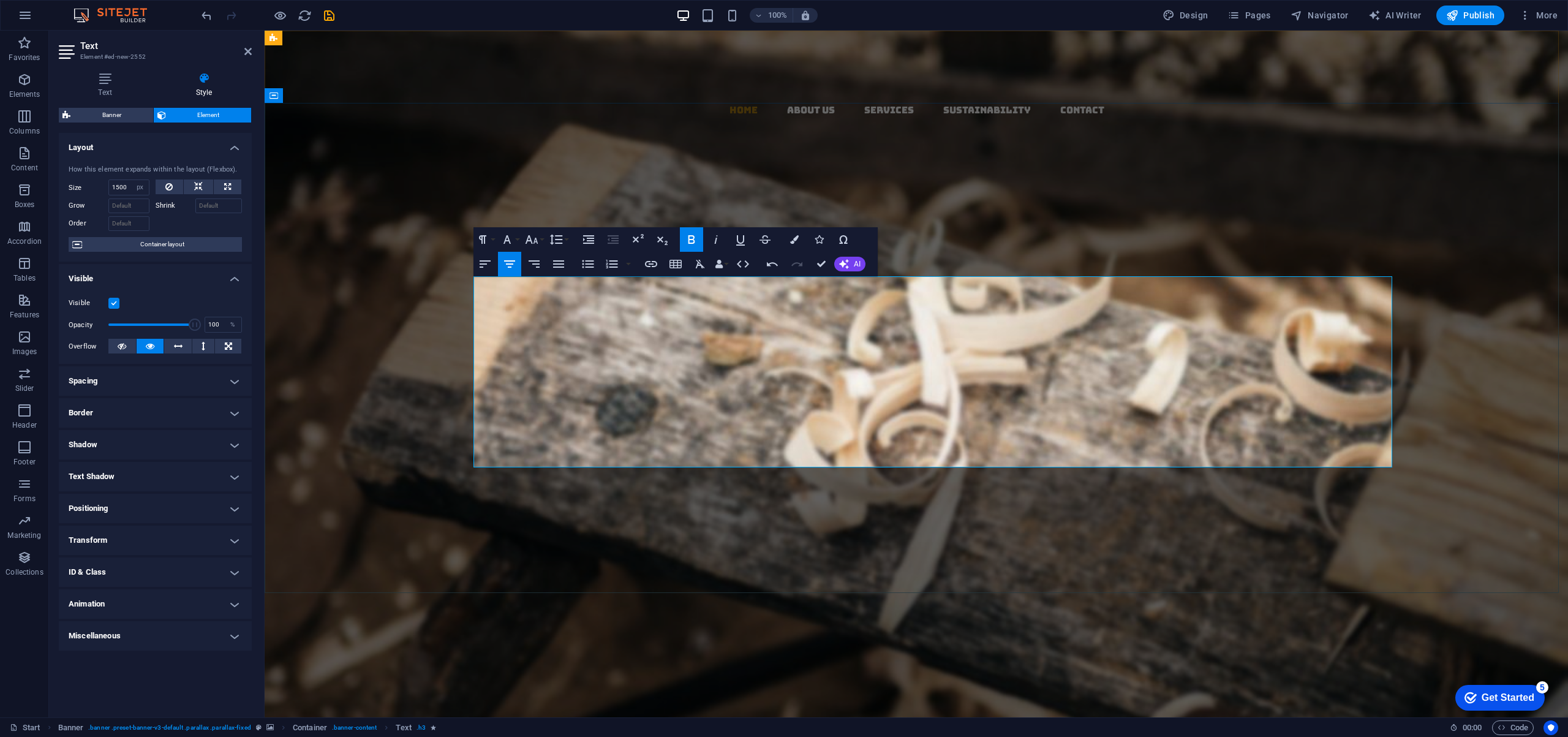
click at [674, 470] on p "🔗 Explore Our Offerings" at bounding box center [911, 480] width 960 height 19
drag, startPoint x: 494, startPoint y: 381, endPoint x: 705, endPoint y: 377, distance: 211.0
click at [705, 470] on p "🔗 Explore Our Offerings" at bounding box center [911, 480] width 960 height 19
click at [793, 241] on icon "button" at bounding box center [794, 239] width 9 height 9
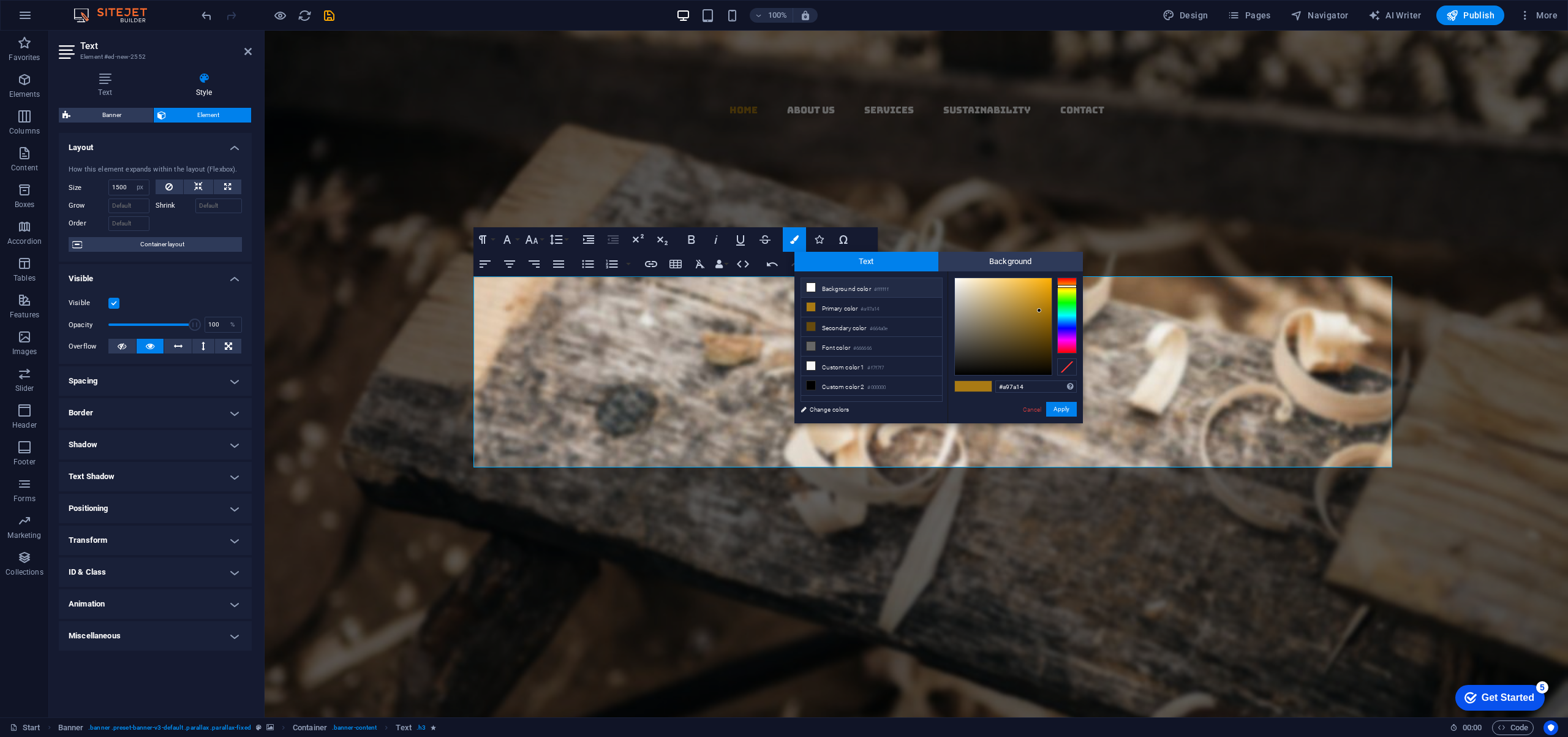
click at [812, 287] on icon at bounding box center [811, 287] width 9 height 9
type input "#ffffff"
click at [1067, 407] on button "Apply" at bounding box center [1061, 409] width 31 height 15
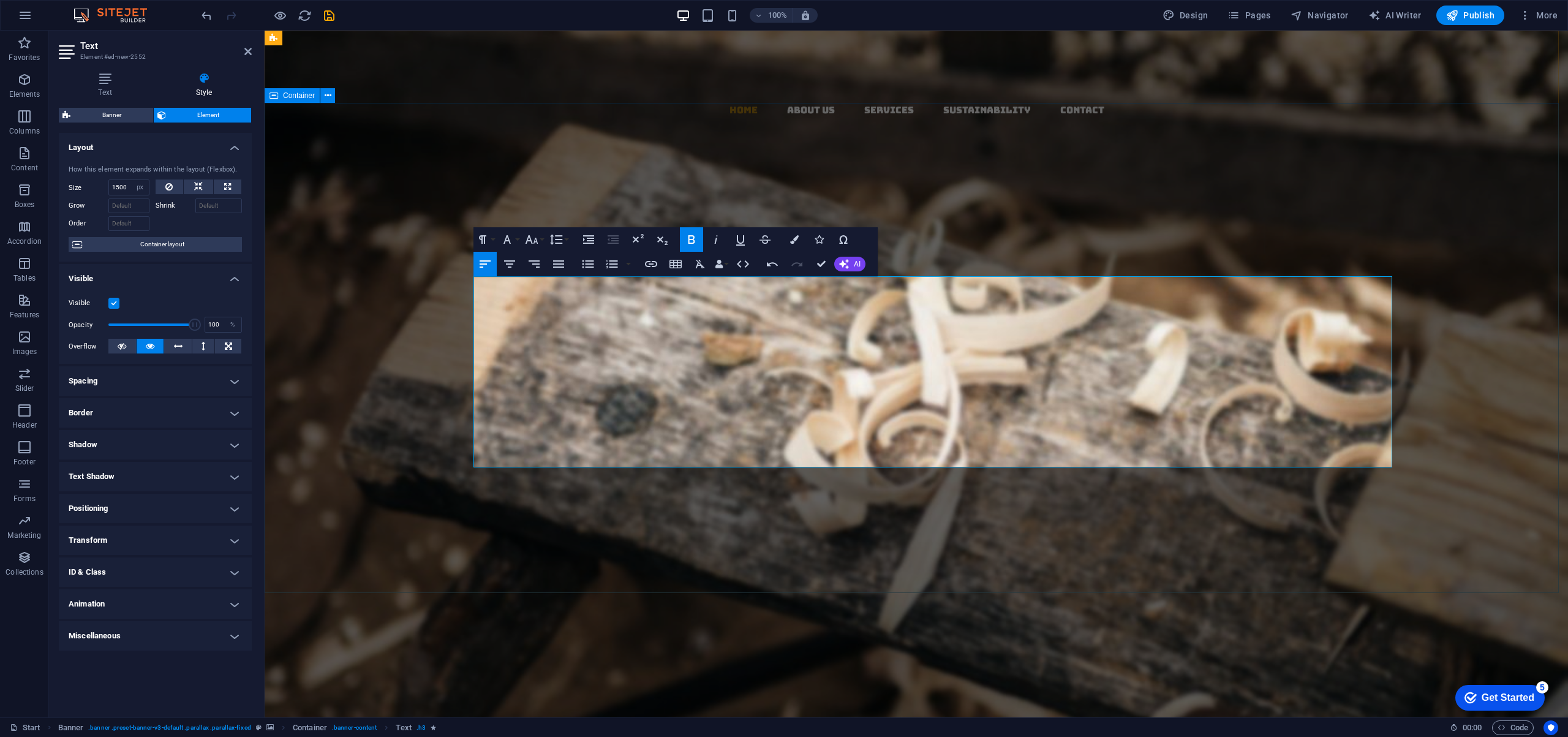
click at [364, 309] on div "Target Premium Trading L.L.C. Your Premier Partner in Sustainable Global Tradin…" at bounding box center [911, 510] width 1294 height 490
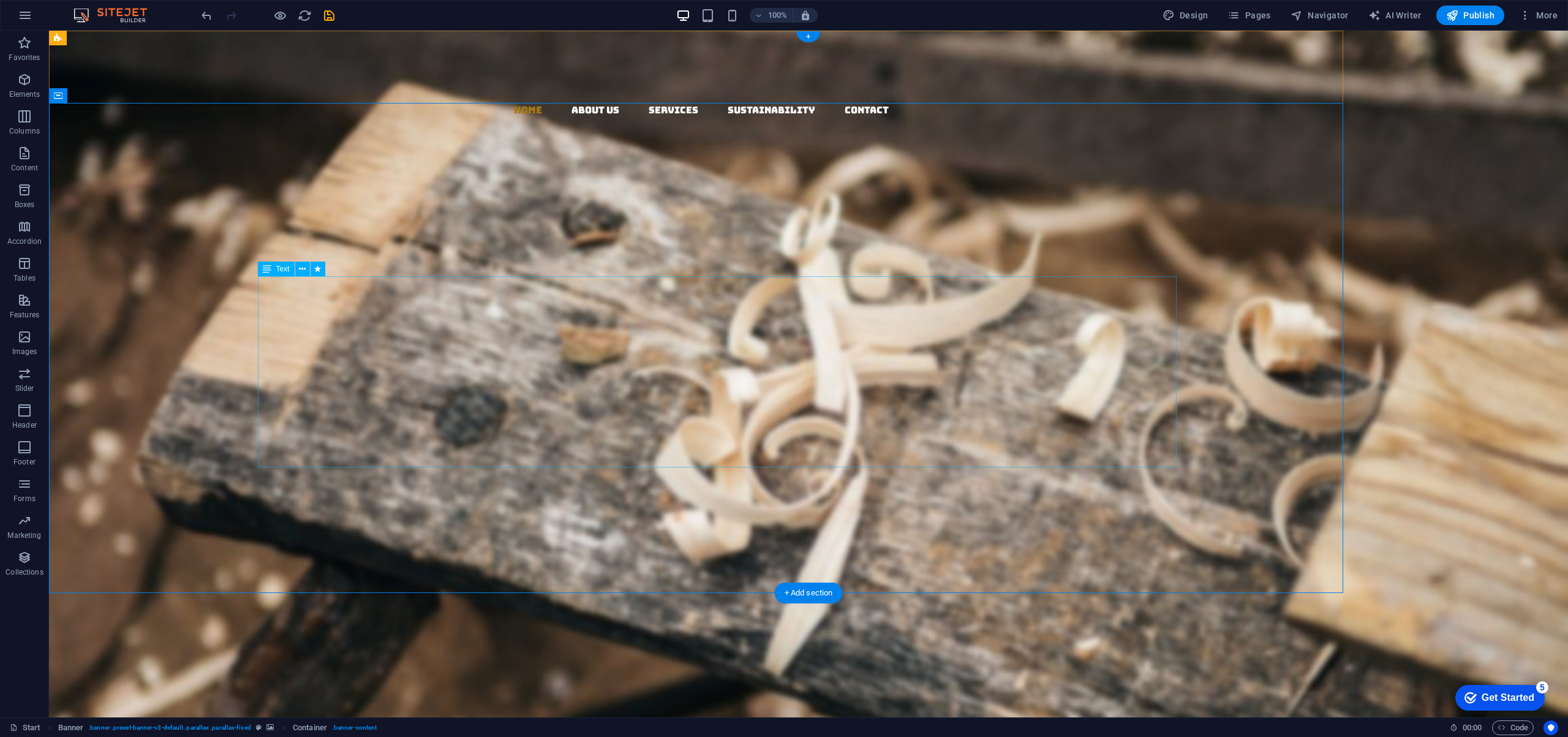
click at [414, 408] on div "Importing Excellence for a Sustainable Future From Europe, USA, and Japan to Du…" at bounding box center [696, 460] width 960 height 210
select select "px"
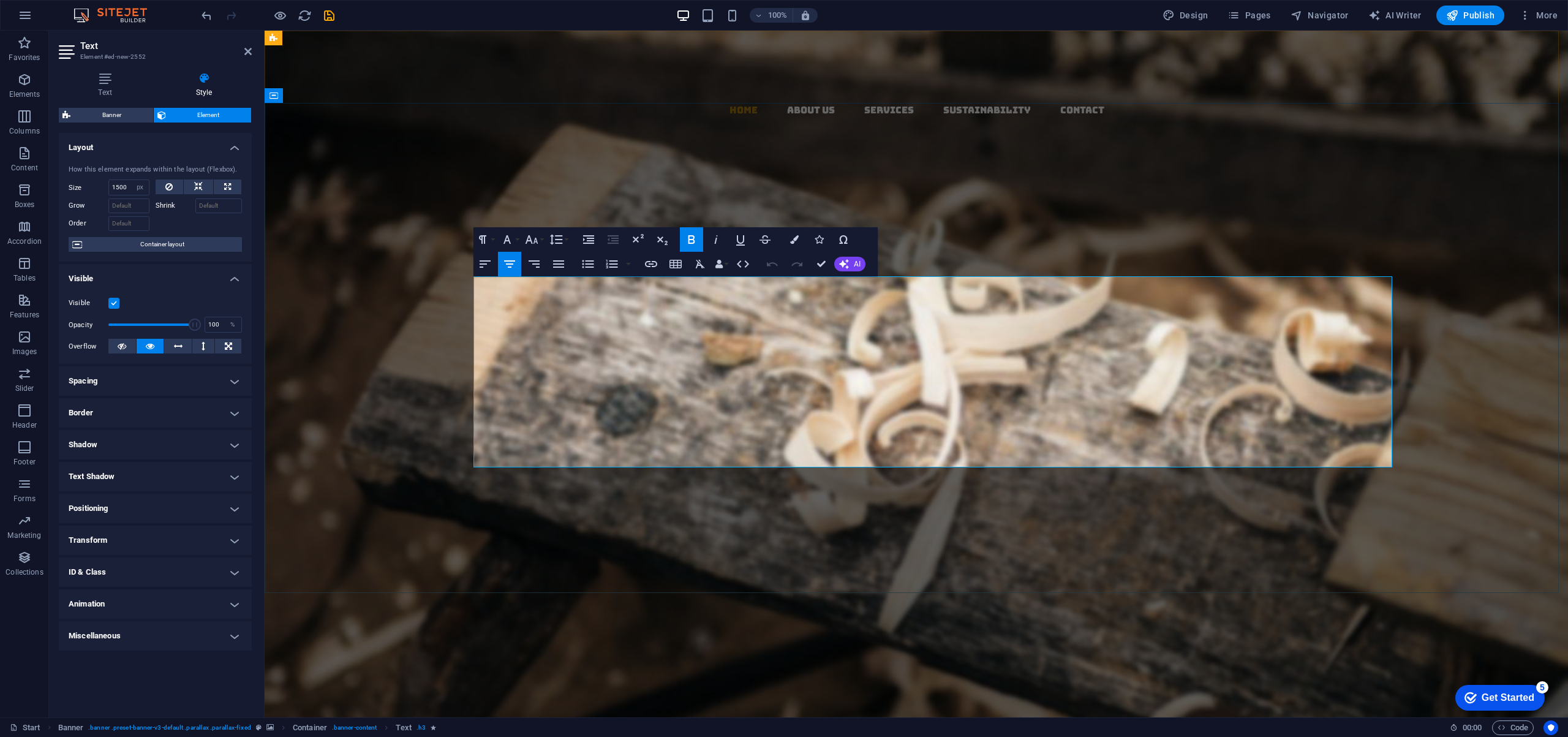
drag, startPoint x: 491, startPoint y: 397, endPoint x: 1122, endPoint y: 464, distance: 634.5
click at [1122, 489] on p "🌐 Global Network – Imports from Europe, USA, Japan ♻️ Sustainability Focus – Ec…" at bounding box center [911, 527] width 960 height 76
click at [793, 240] on icon "button" at bounding box center [794, 239] width 9 height 9
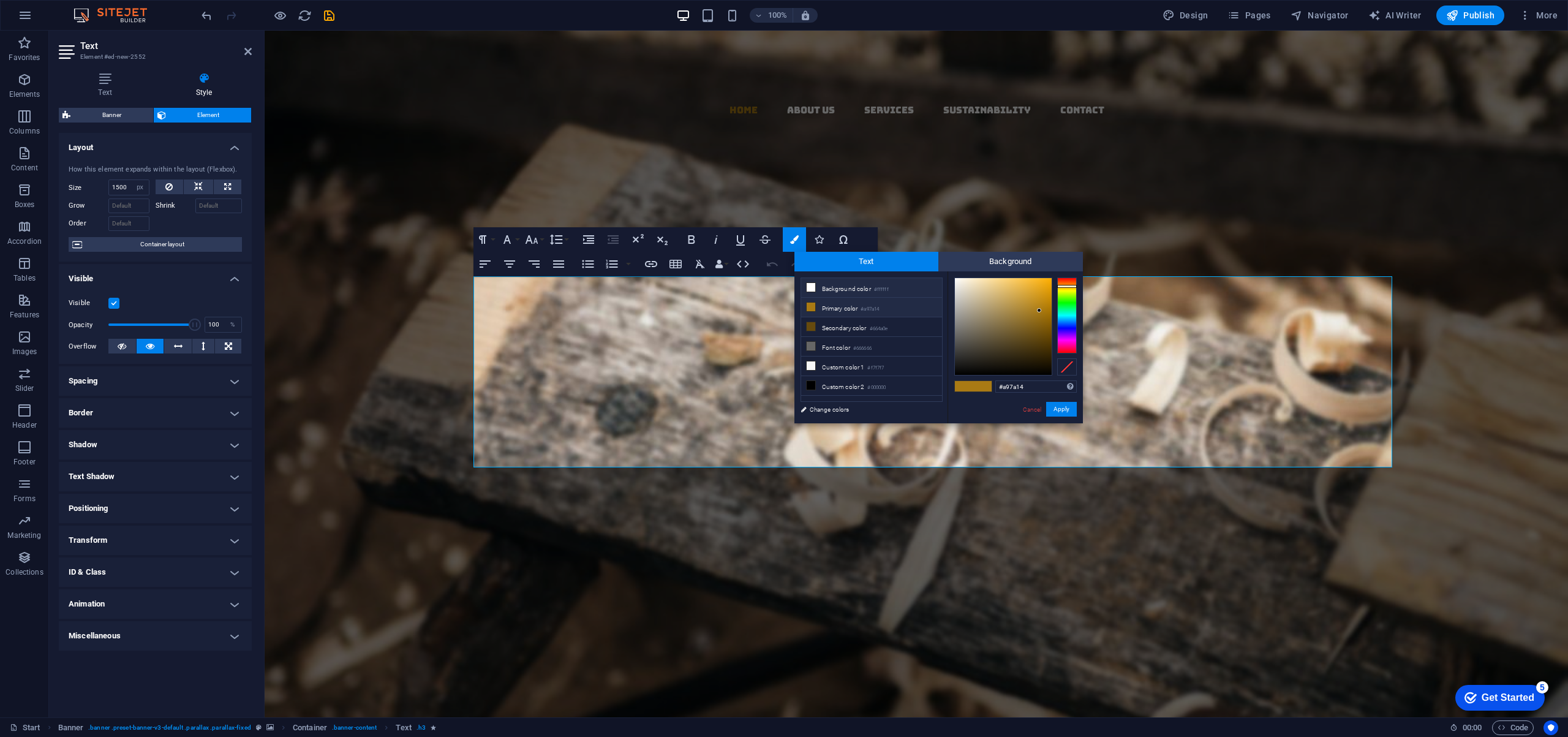
click at [812, 286] on icon at bounding box center [811, 287] width 9 height 9
type input "#ffffff"
click at [1066, 411] on button "Apply" at bounding box center [1061, 409] width 31 height 15
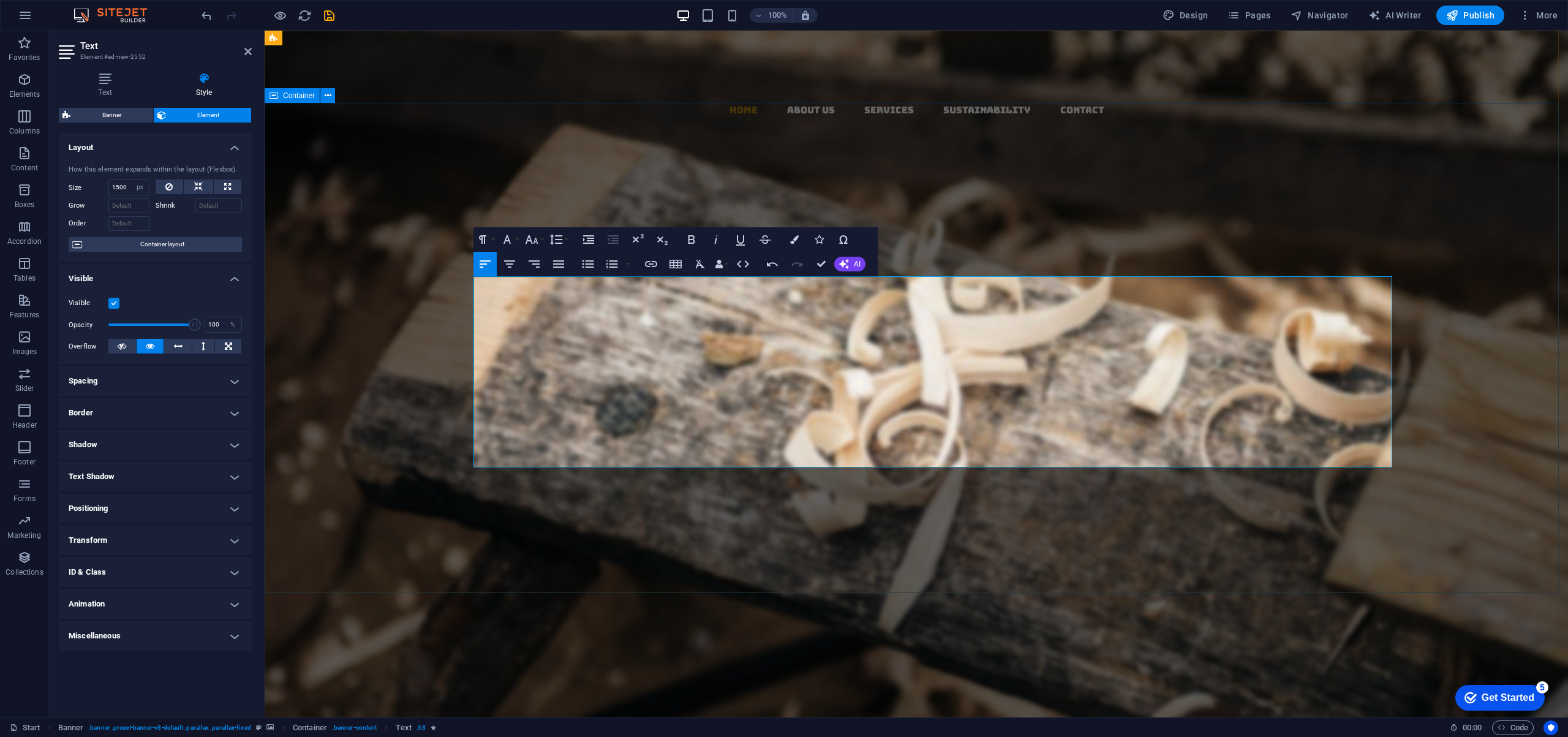
click at [401, 270] on div "Target Premium Trading L.L.C. Your Premier Partner in Sustainable Global Tradin…" at bounding box center [911, 510] width 1294 height 490
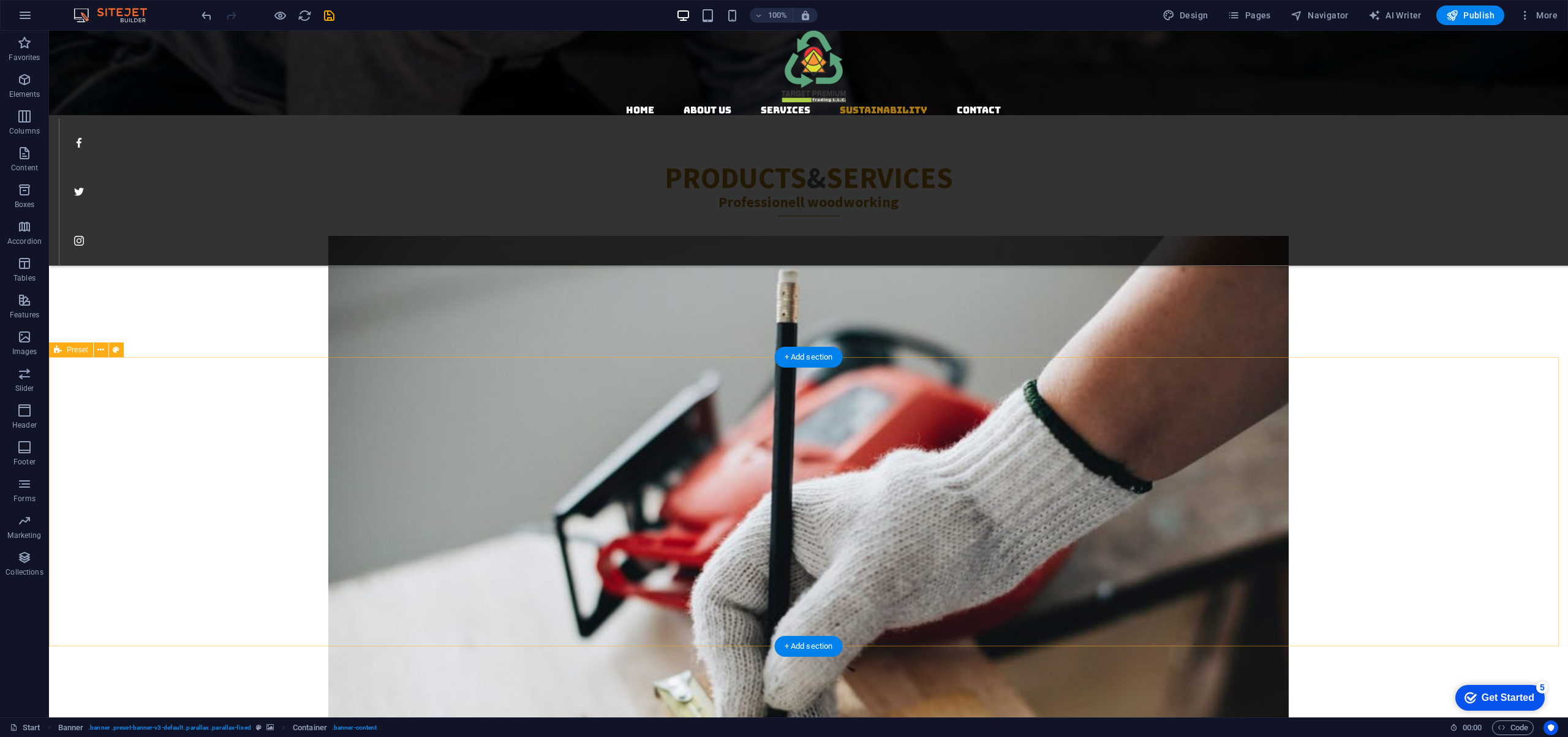
scroll to position [1690, 0]
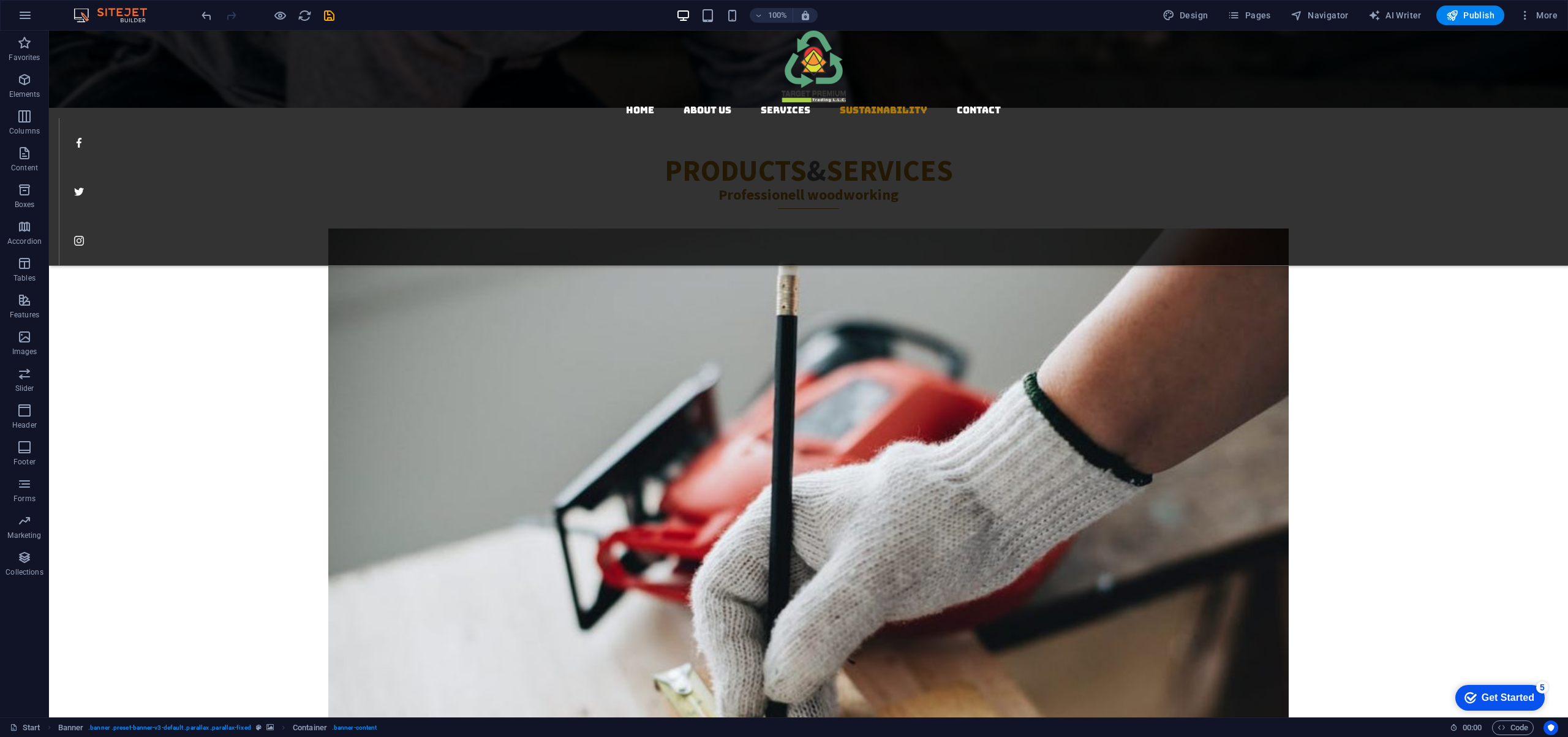
drag, startPoint x: 1453, startPoint y: 10, endPoint x: 1067, endPoint y: -68, distance: 393.8
click at [1067, 0] on html "targetpremiumtrading.com Start Favorites Elements Columns Content Boxes Accordi…" at bounding box center [784, 368] width 1568 height 737
click at [329, 15] on icon "save" at bounding box center [329, 16] width 14 height 14
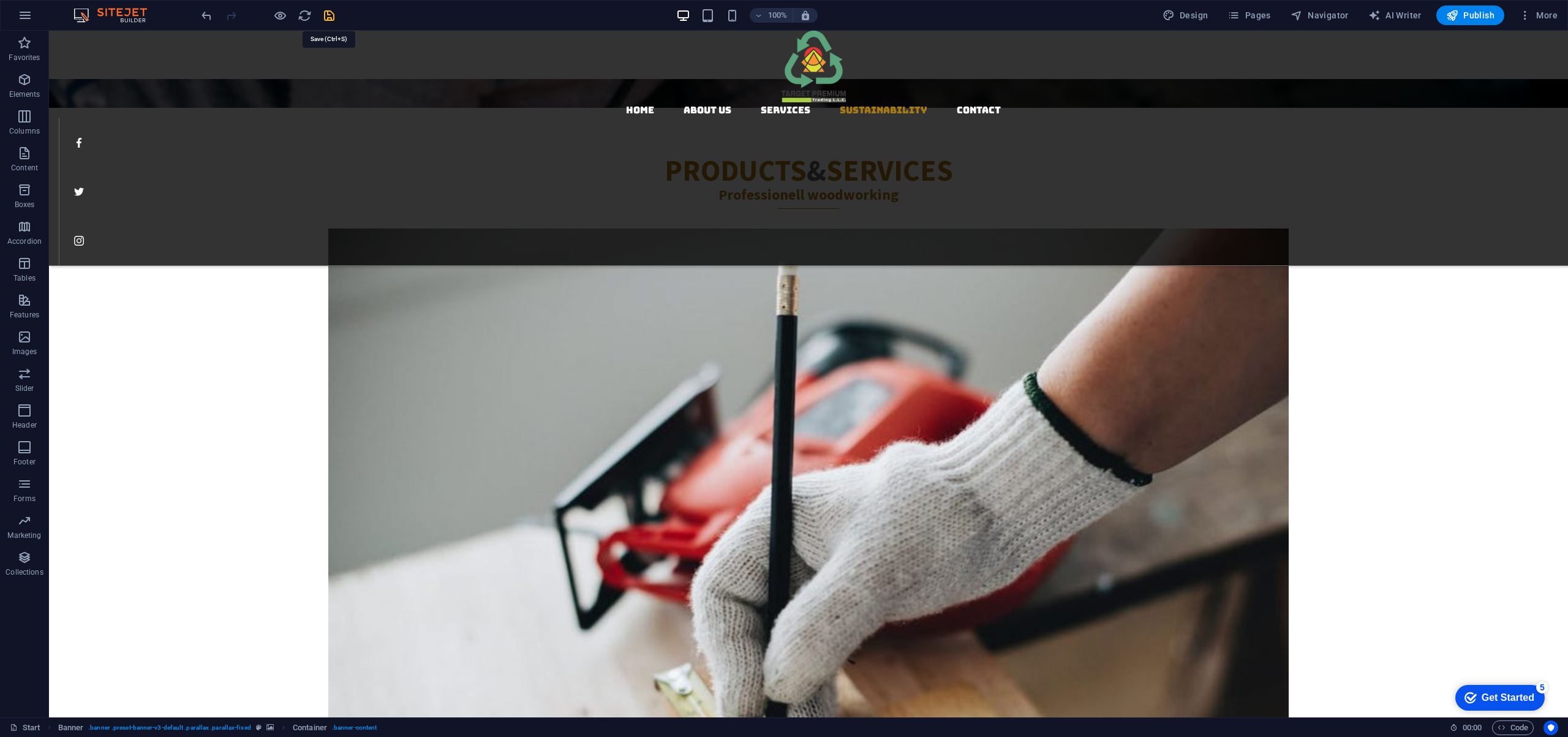
select select "px"
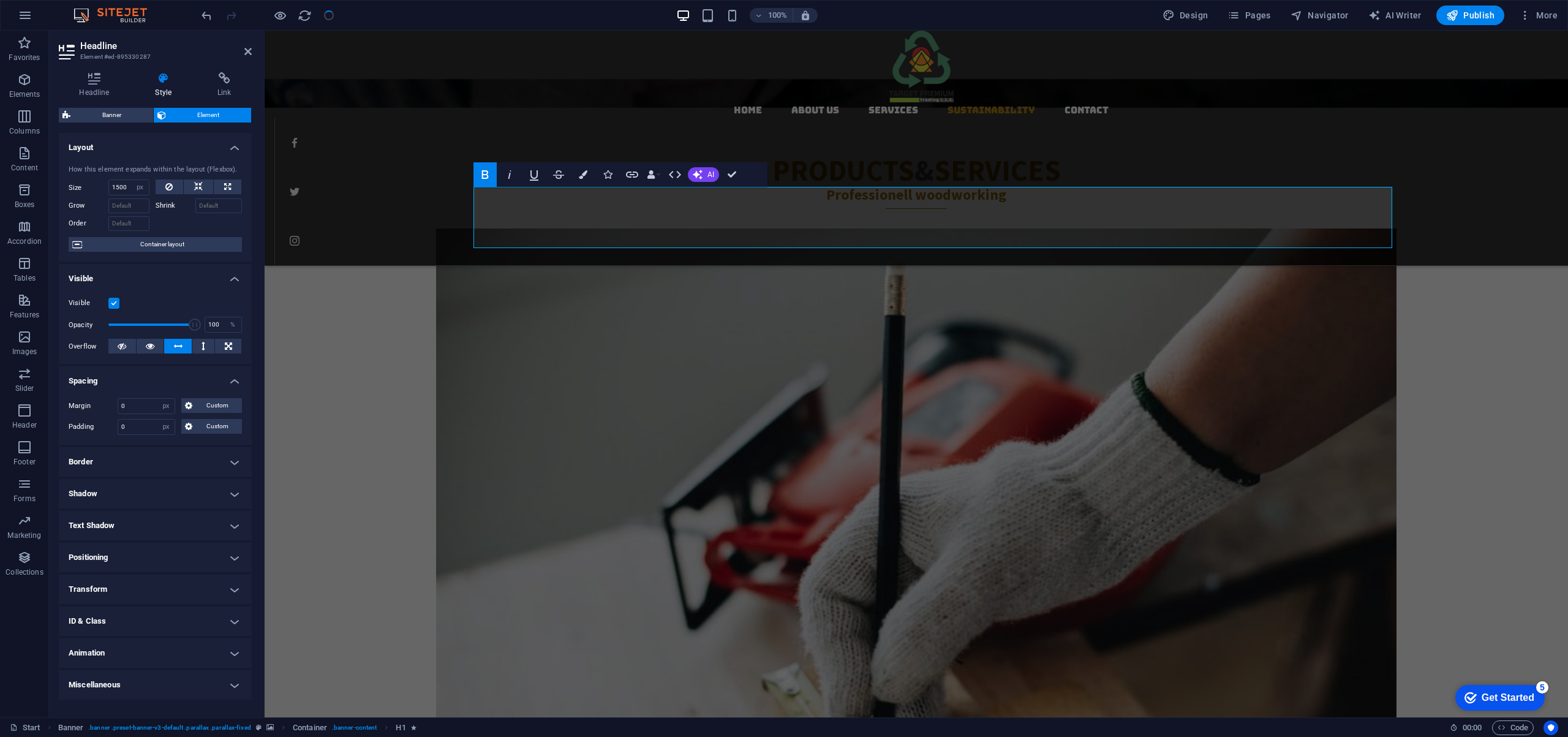
scroll to position [0, 0]
